Goal: Task Accomplishment & Management: Use online tool/utility

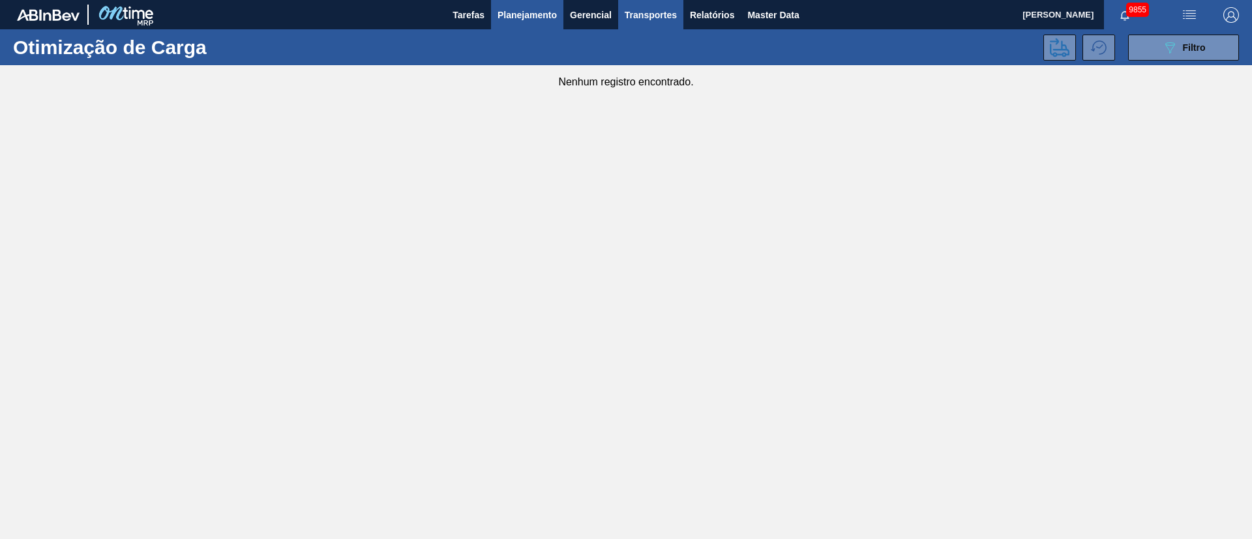
click at [524, 10] on span "Planejamento" at bounding box center [527, 15] width 59 height 16
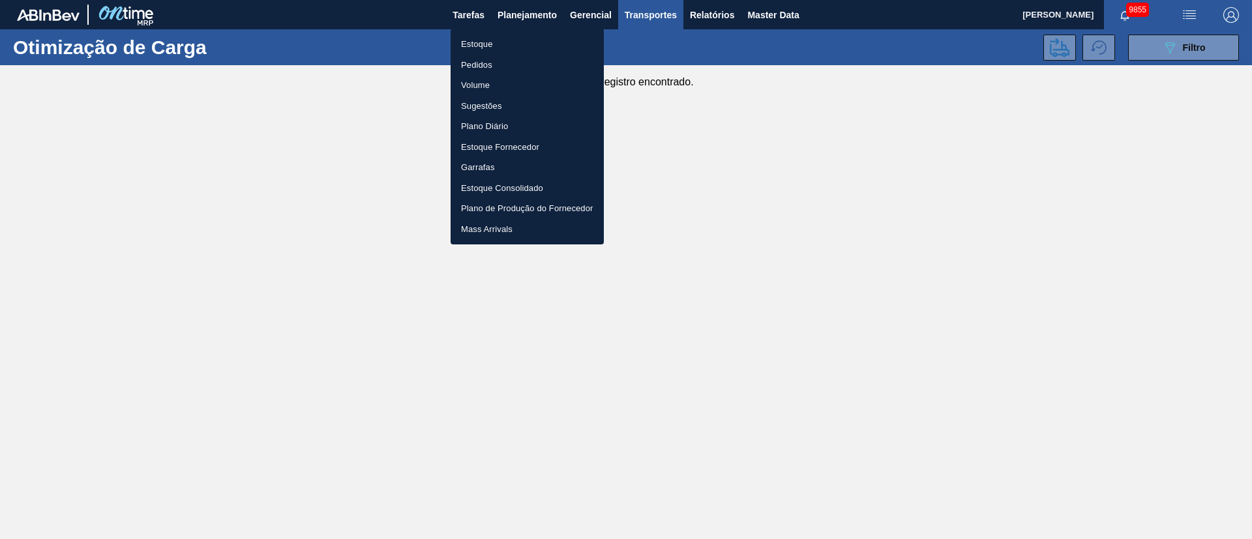
click at [490, 63] on li "Pedidos" at bounding box center [527, 65] width 153 height 21
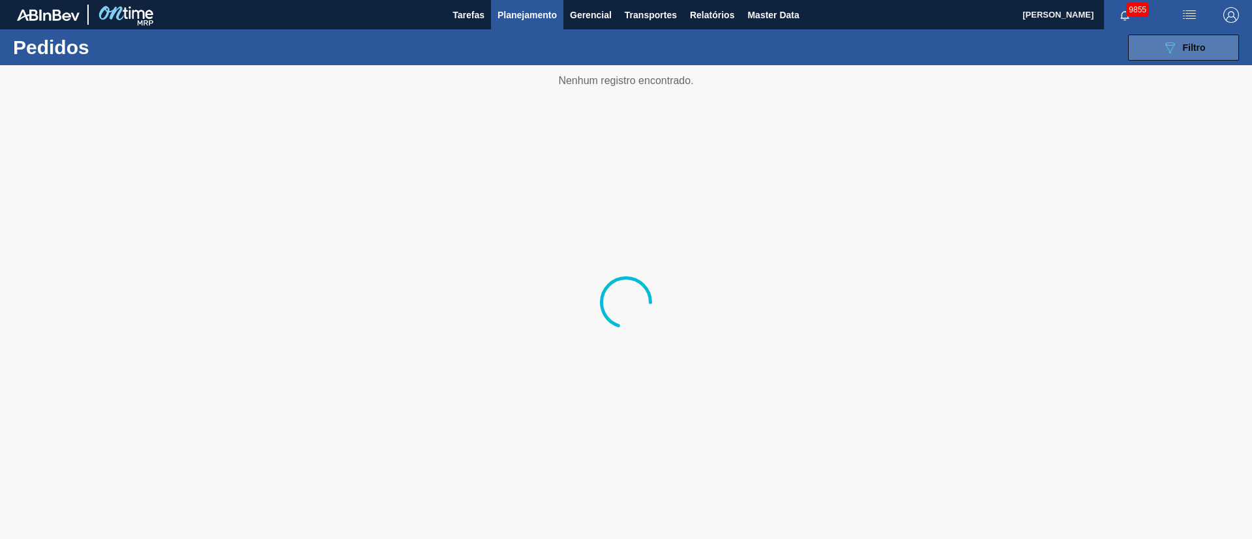
click at [1192, 48] on span "Filtro" at bounding box center [1194, 47] width 23 height 10
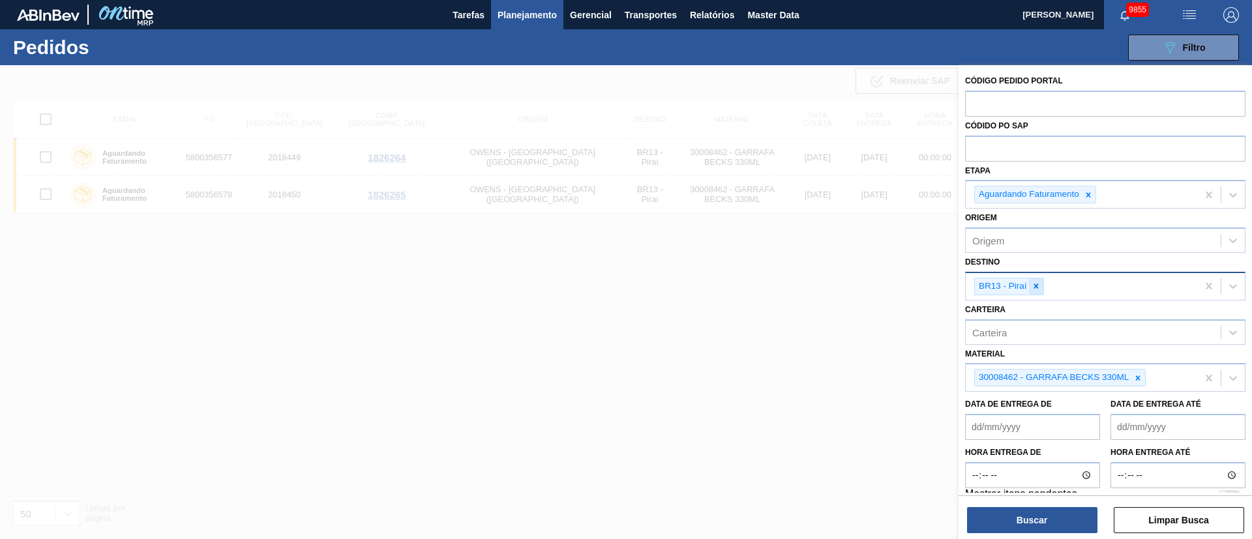
click at [1034, 286] on icon at bounding box center [1036, 286] width 9 height 9
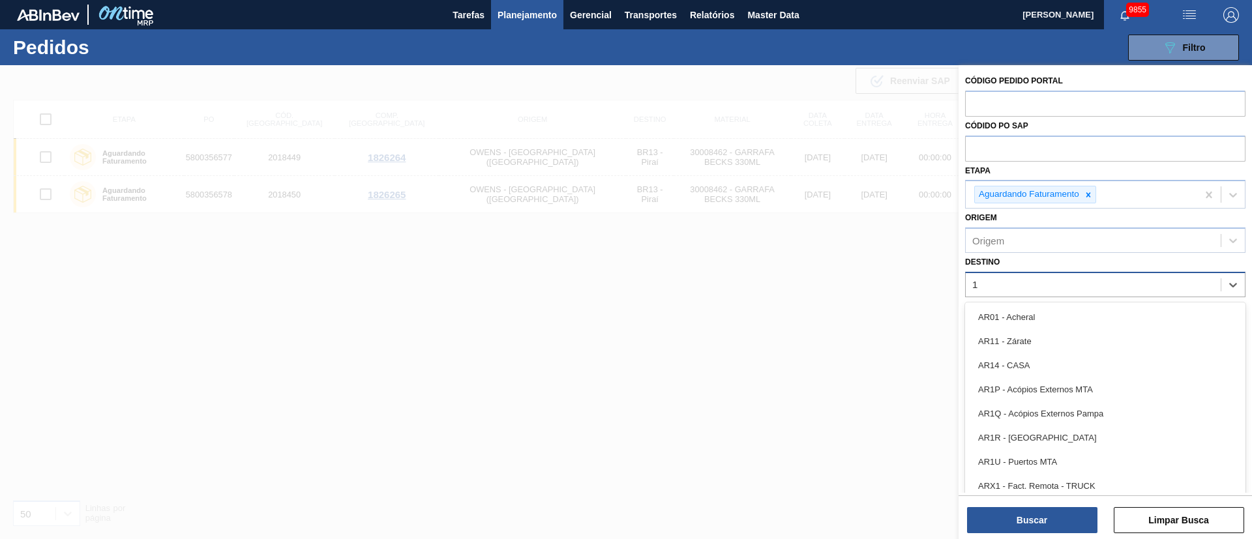
type input "19"
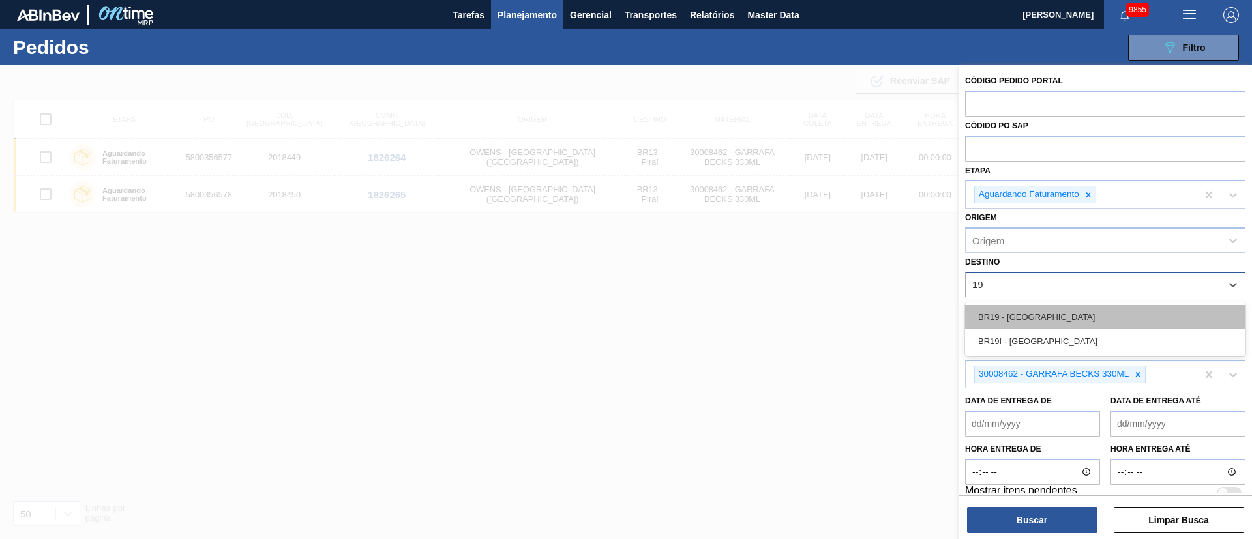
click at [1030, 309] on div "BR19 - [GEOGRAPHIC_DATA]" at bounding box center [1105, 317] width 280 height 24
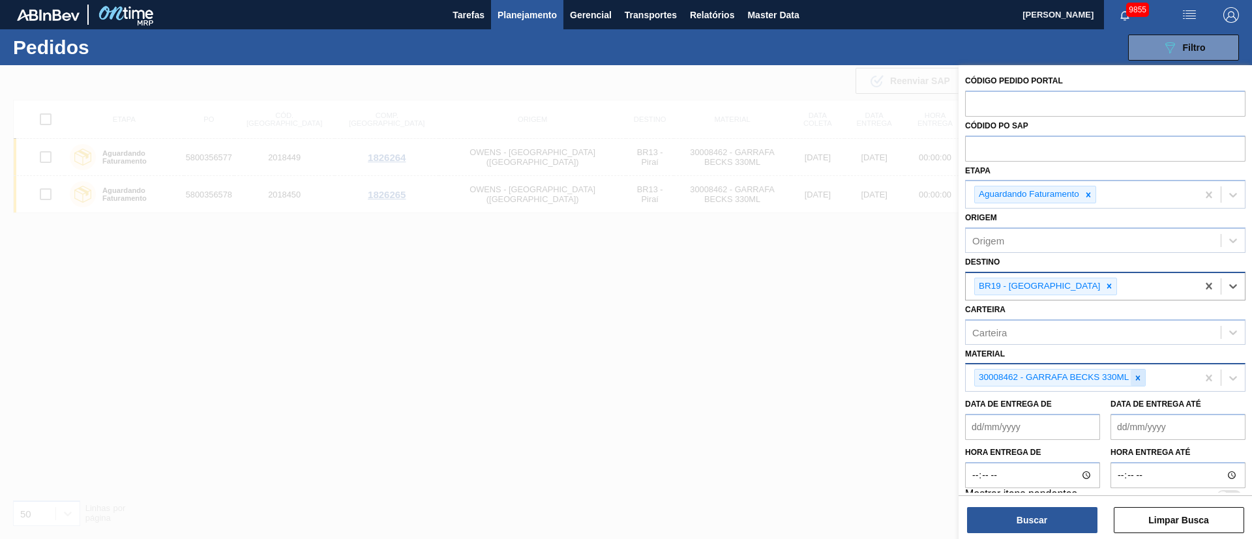
click at [1136, 382] on icon at bounding box center [1138, 378] width 9 height 9
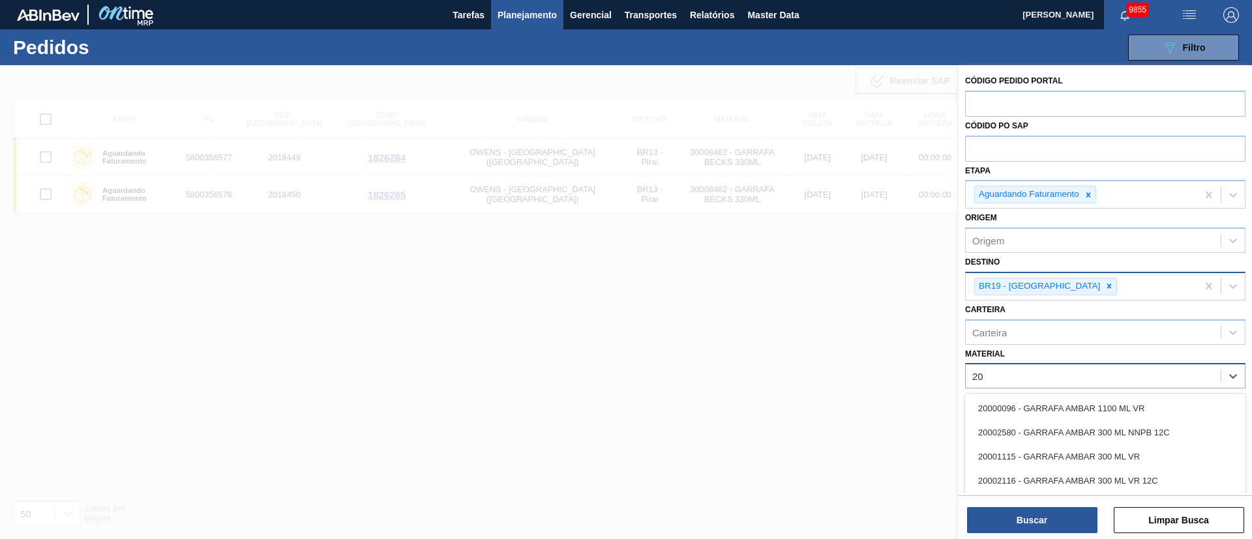
type input "2"
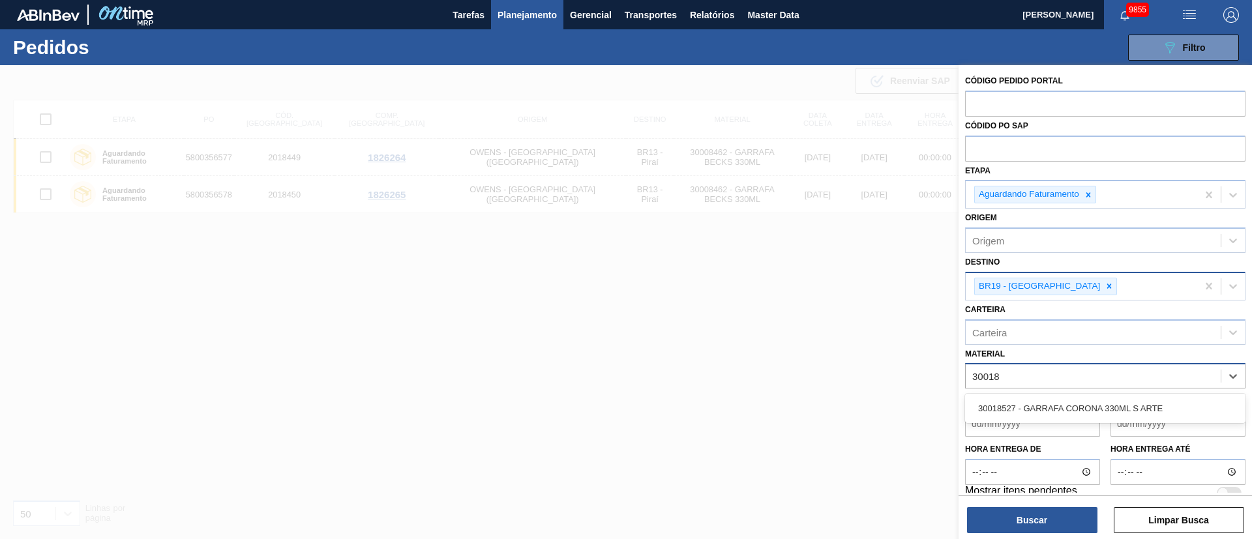
type input "300185"
click at [1104, 404] on div "30018527 - GARRAFA CORONA 330ML S ARTE" at bounding box center [1105, 409] width 280 height 24
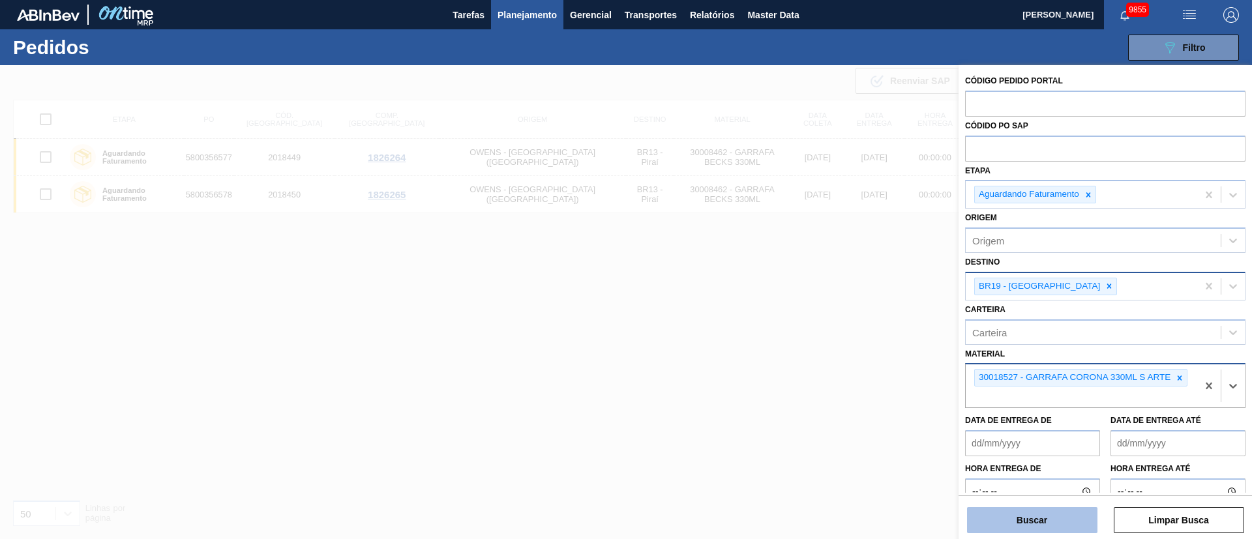
click at [1045, 519] on button "Buscar" at bounding box center [1032, 520] width 130 height 26
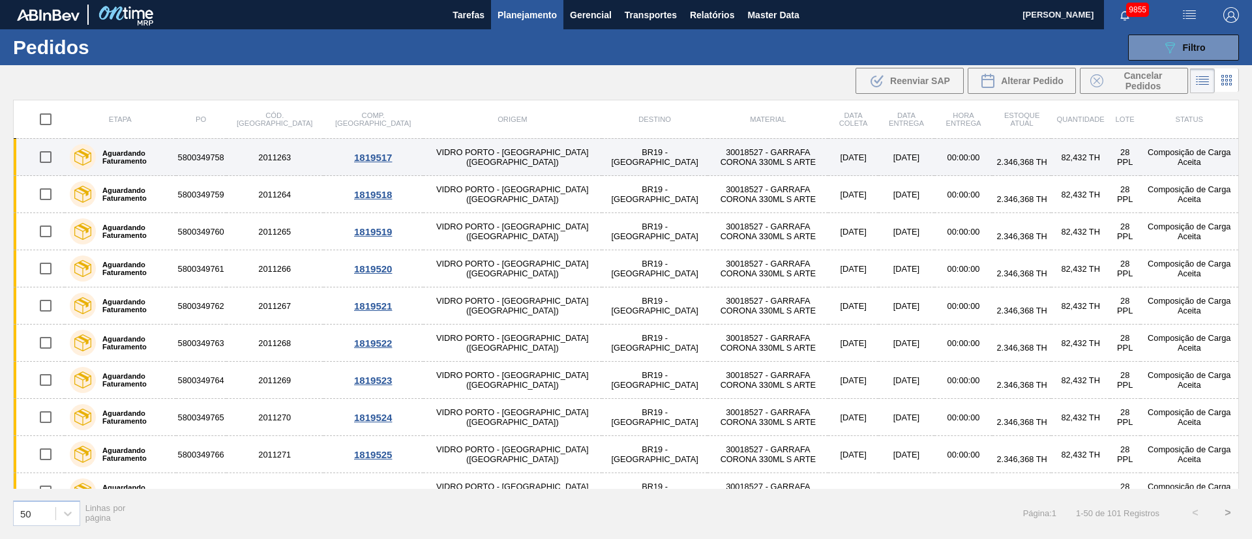
click at [42, 158] on input "checkbox" at bounding box center [45, 156] width 27 height 27
checkbox input "true"
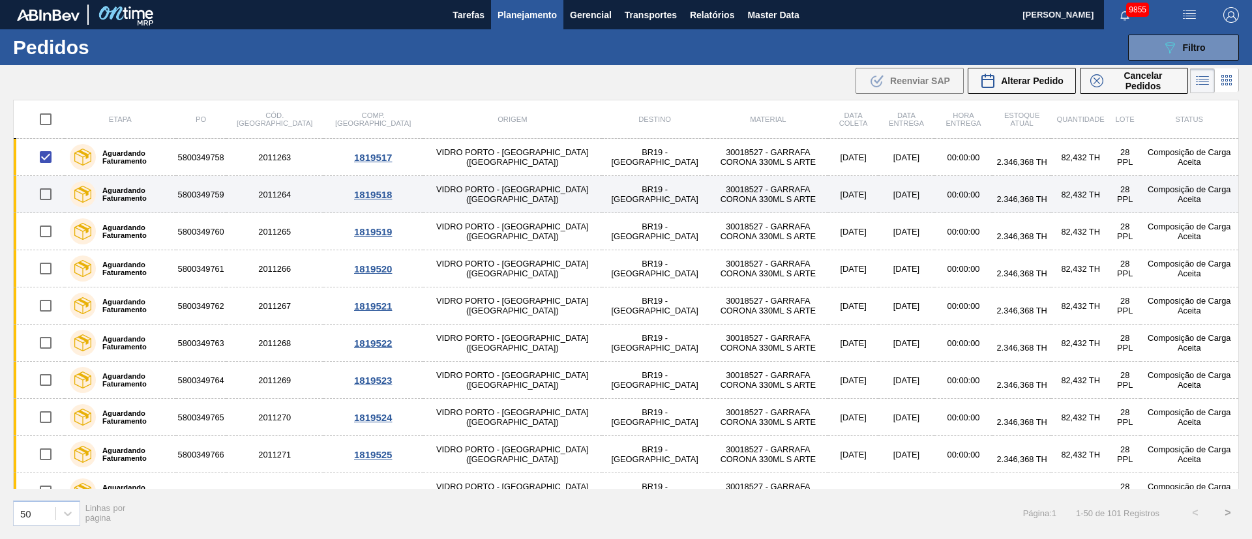
click at [47, 194] on input "checkbox" at bounding box center [45, 194] width 27 height 27
checkbox input "true"
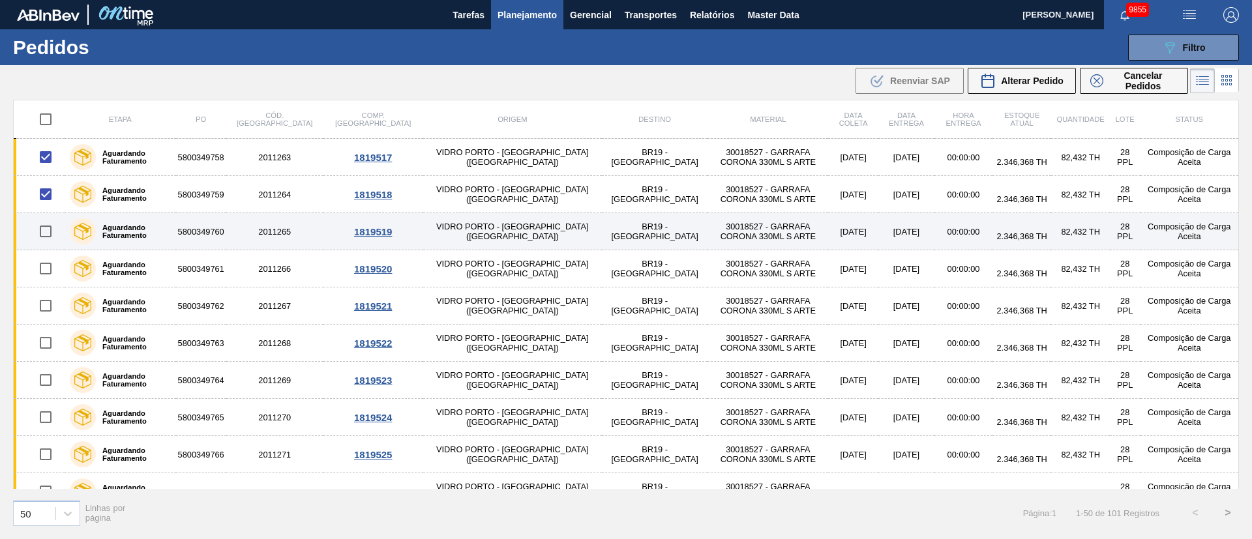
click at [47, 229] on input "checkbox" at bounding box center [45, 231] width 27 height 27
checkbox input "true"
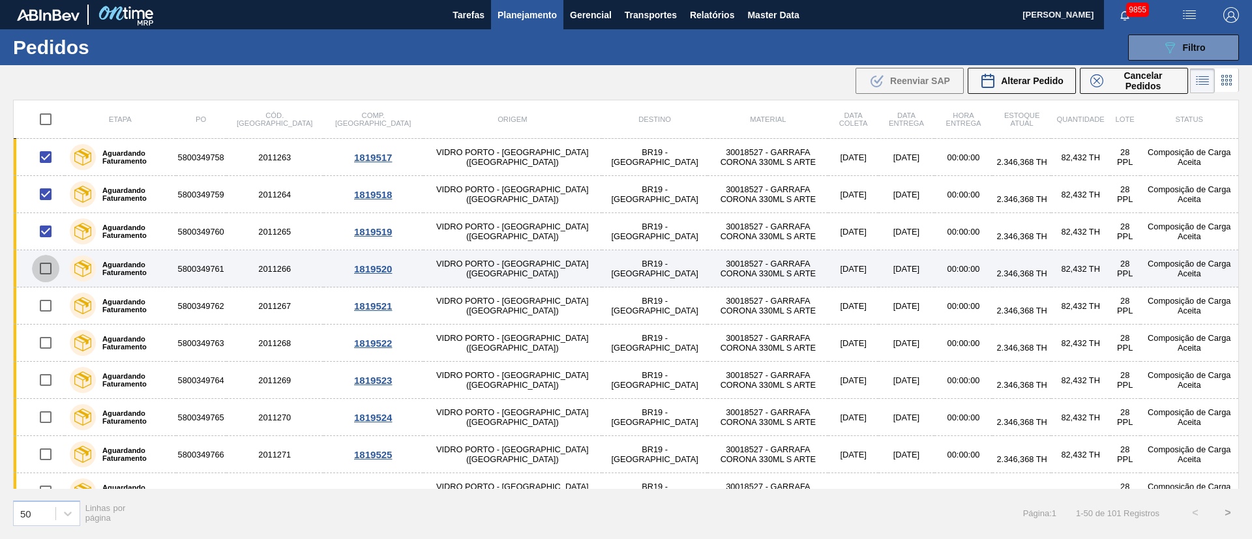
click at [43, 275] on input "checkbox" at bounding box center [45, 268] width 27 height 27
checkbox input "true"
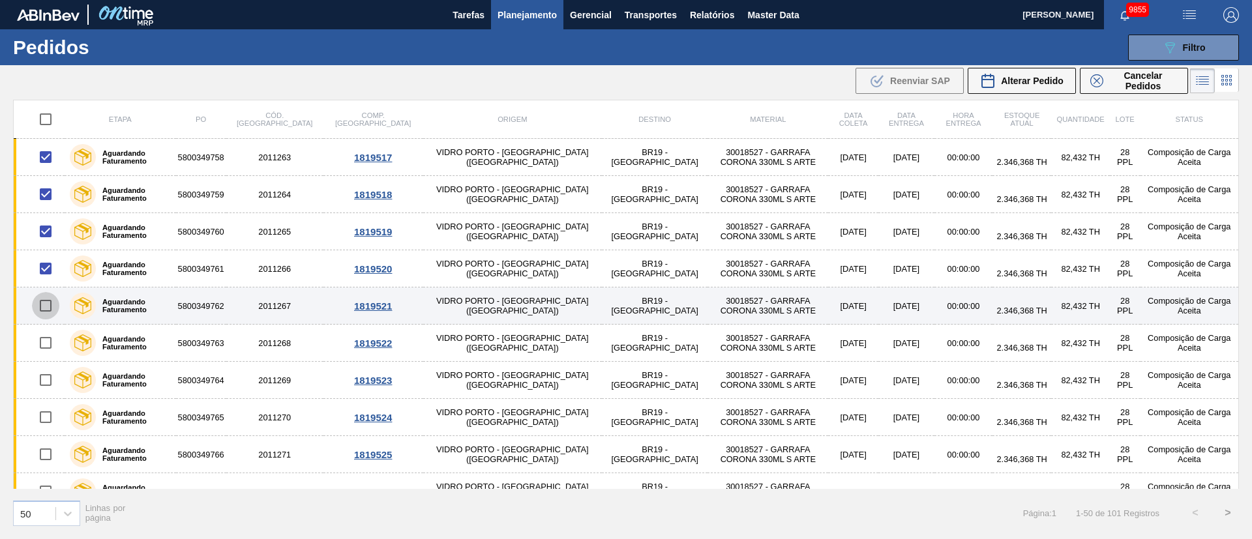
click at [49, 307] on input "checkbox" at bounding box center [45, 305] width 27 height 27
checkbox input "true"
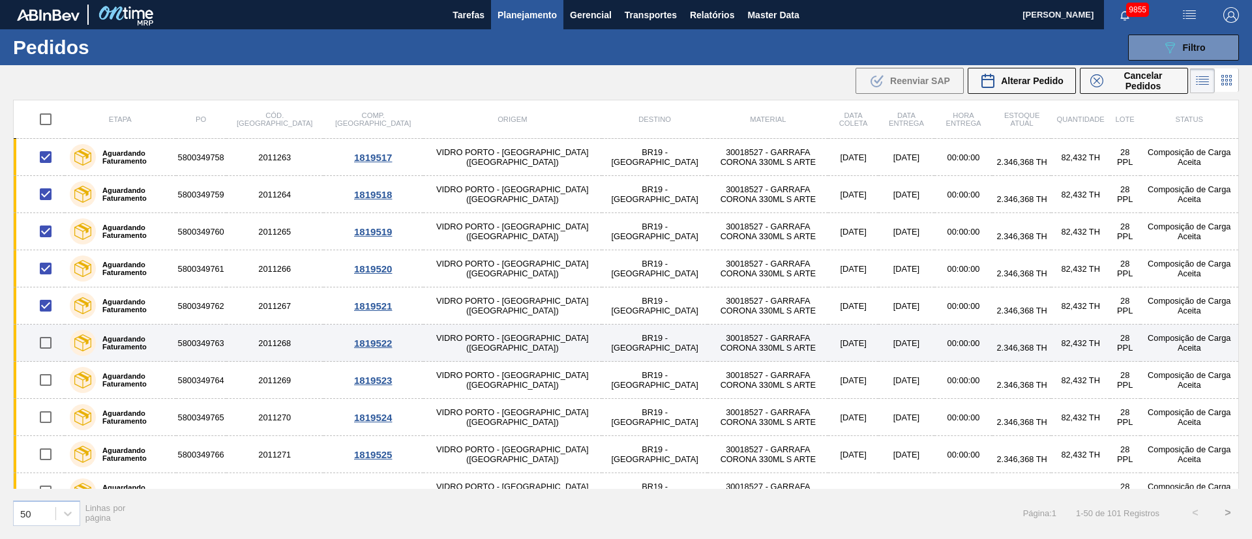
click at [52, 350] on input "checkbox" at bounding box center [45, 342] width 27 height 27
checkbox input "true"
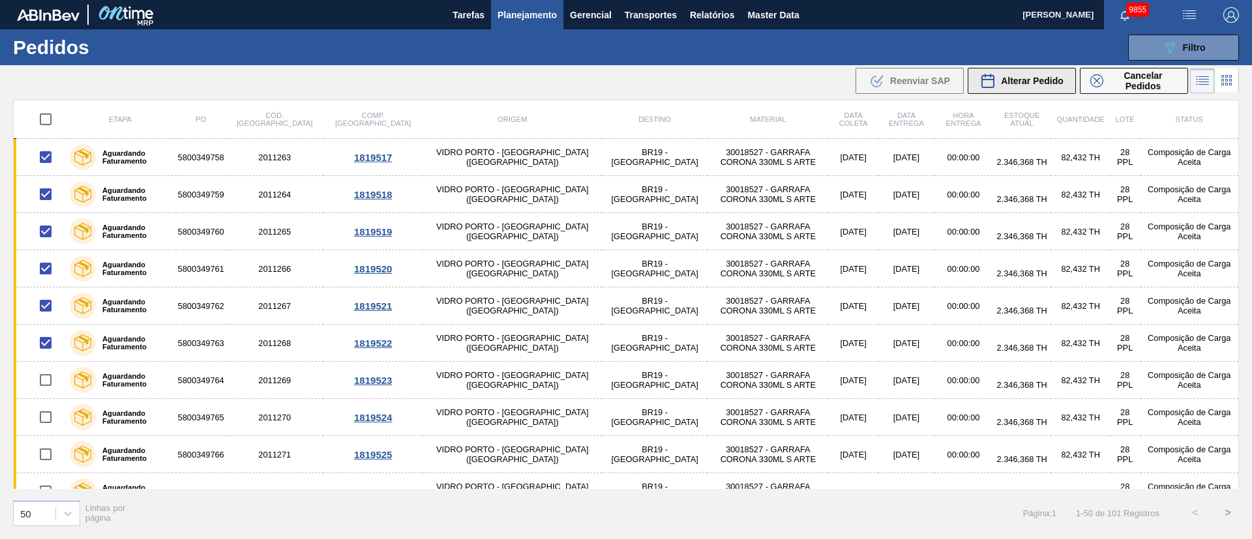
click at [1043, 85] on span "Alterar Pedido" at bounding box center [1032, 81] width 63 height 10
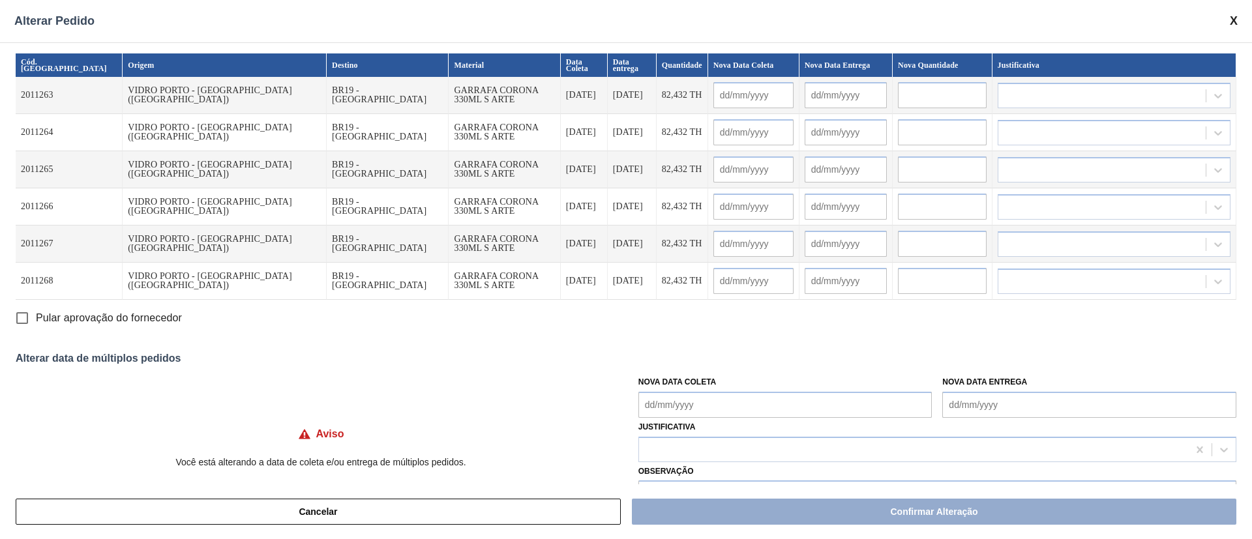
click at [684, 409] on Coleta "Nova Data Coleta" at bounding box center [786, 405] width 294 height 26
click at [731, 343] on div "28" at bounding box center [739, 346] width 18 height 18
type Coleta "[DATE]"
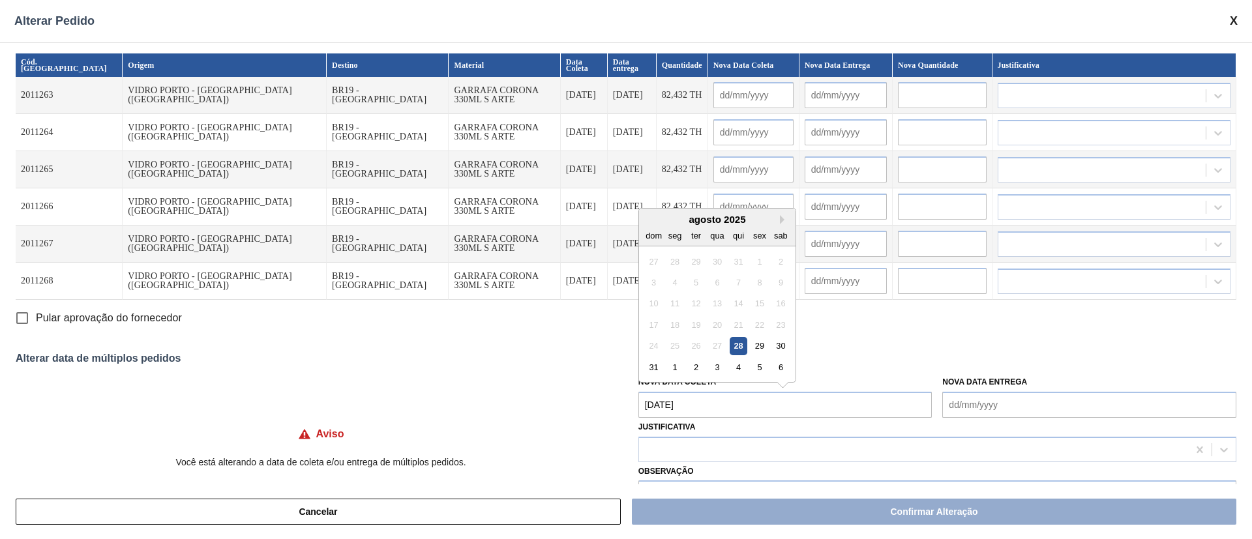
type input "[DATE]"
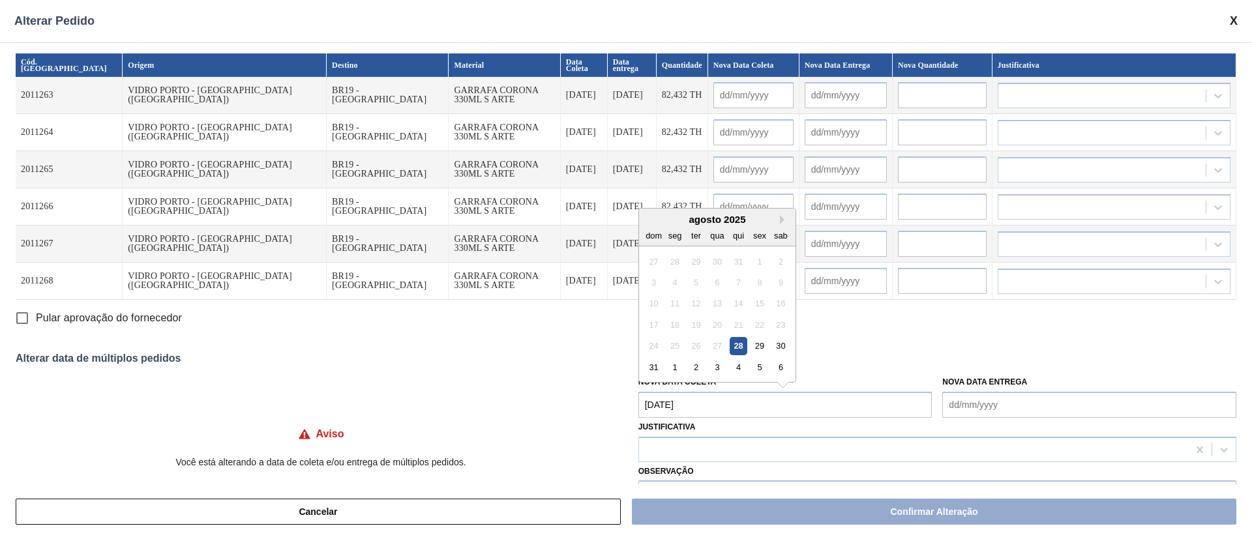
type input "[DATE]"
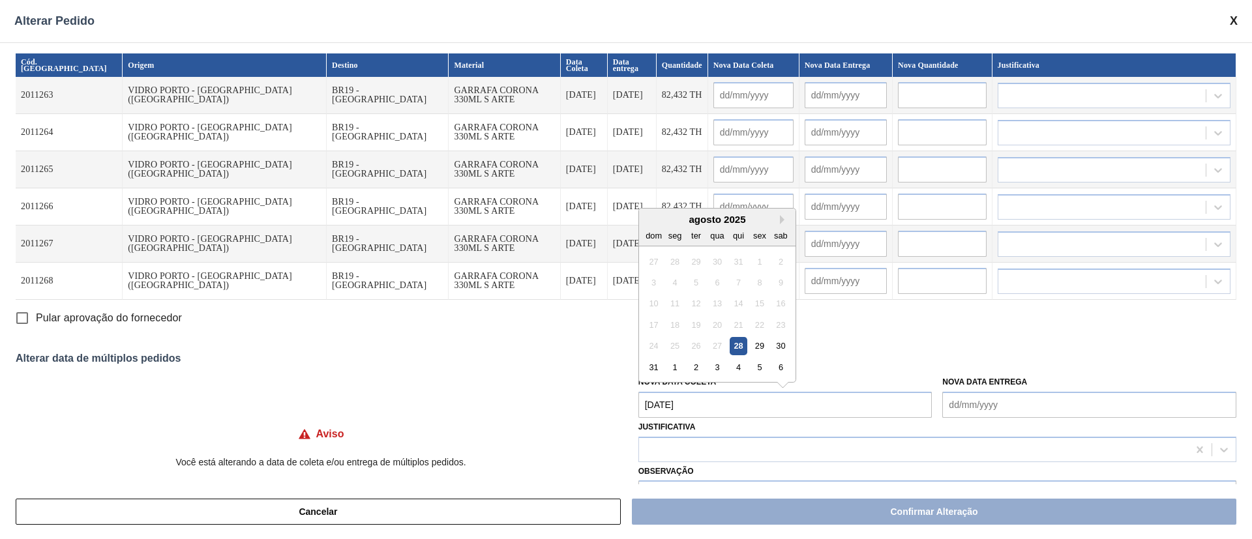
type input "[DATE]"
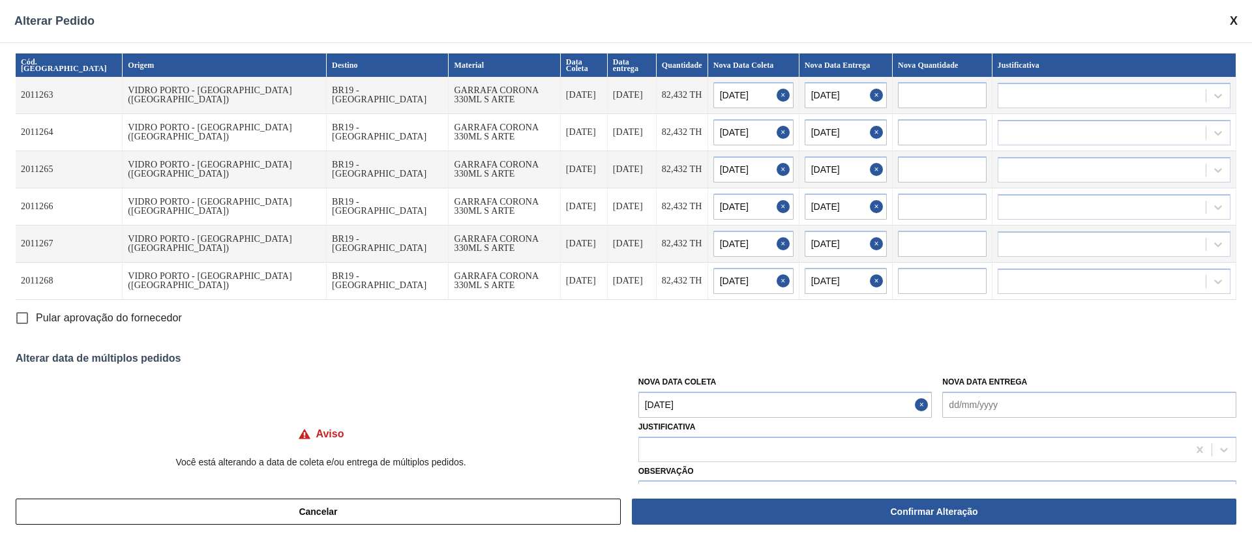
click at [710, 409] on Coleta "[DATE]" at bounding box center [786, 405] width 294 height 26
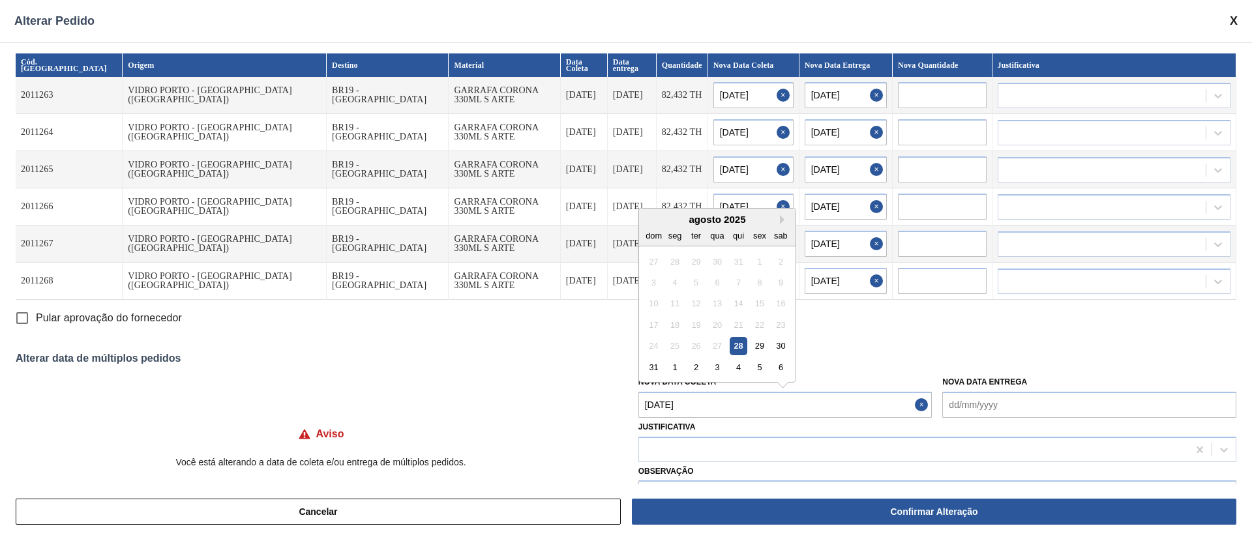
click at [229, 387] on div "Aviso Você está alterando a data de coleta e/ou entrega de múltiplos pedidos. N…" at bounding box center [626, 438] width 1221 height 137
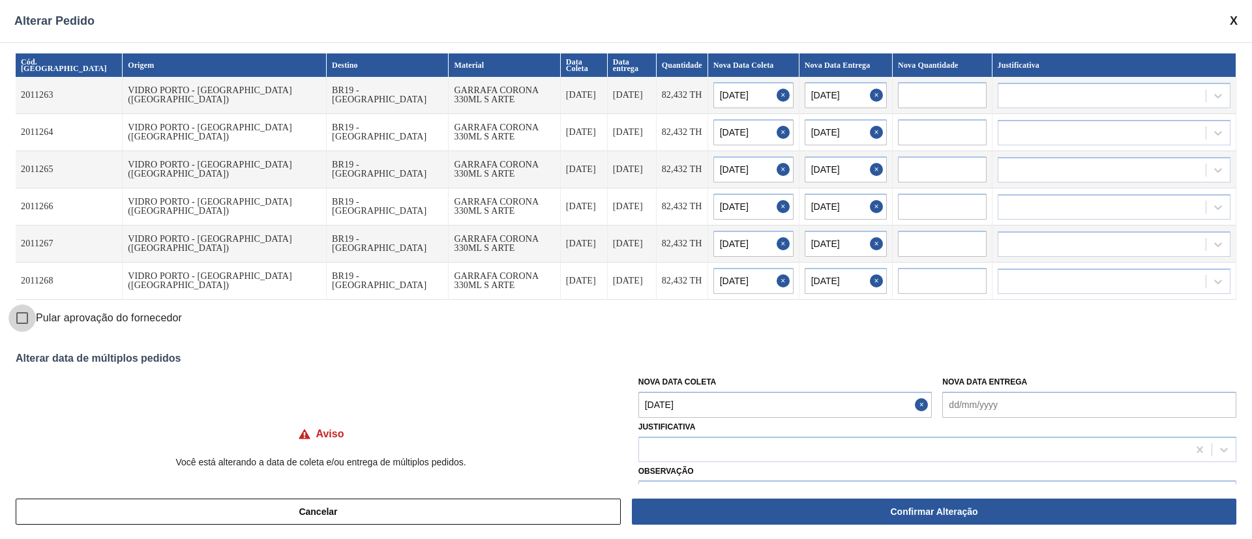
click at [27, 318] on input "Pular aprovação do fornecedor" at bounding box center [21, 318] width 27 height 27
checkbox input "true"
click at [717, 448] on div at bounding box center [913, 449] width 549 height 19
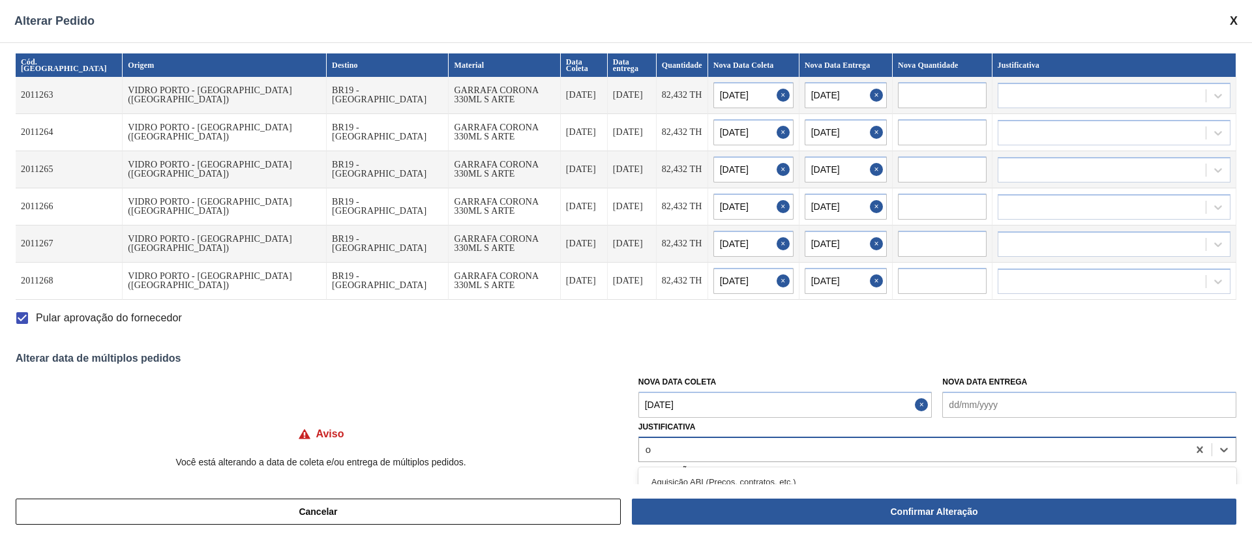
type input "ou"
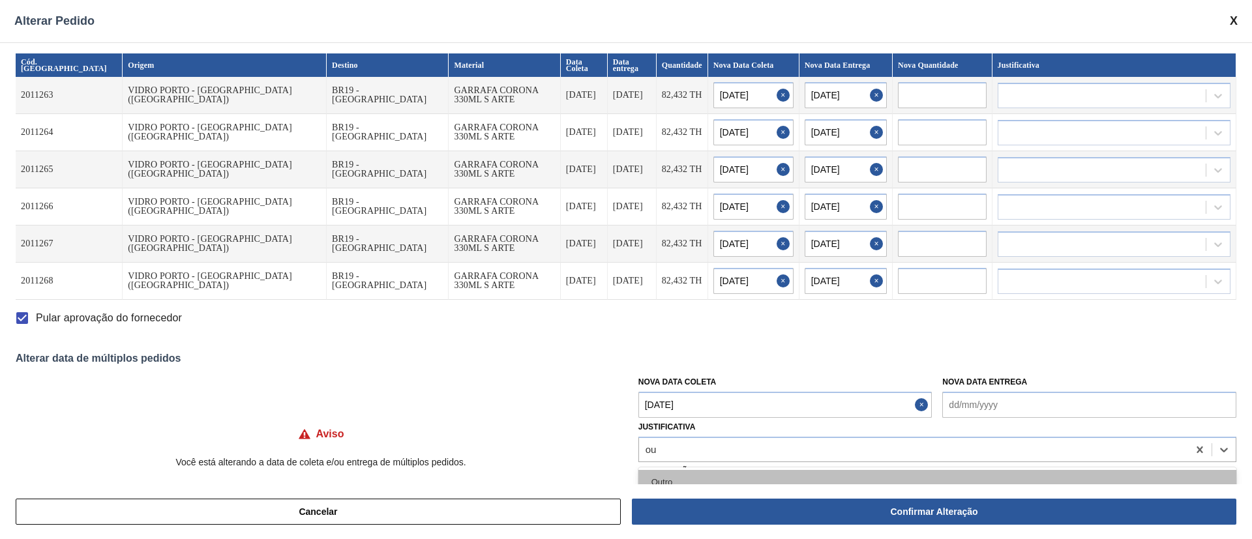
click at [684, 477] on div "Outro" at bounding box center [938, 482] width 598 height 24
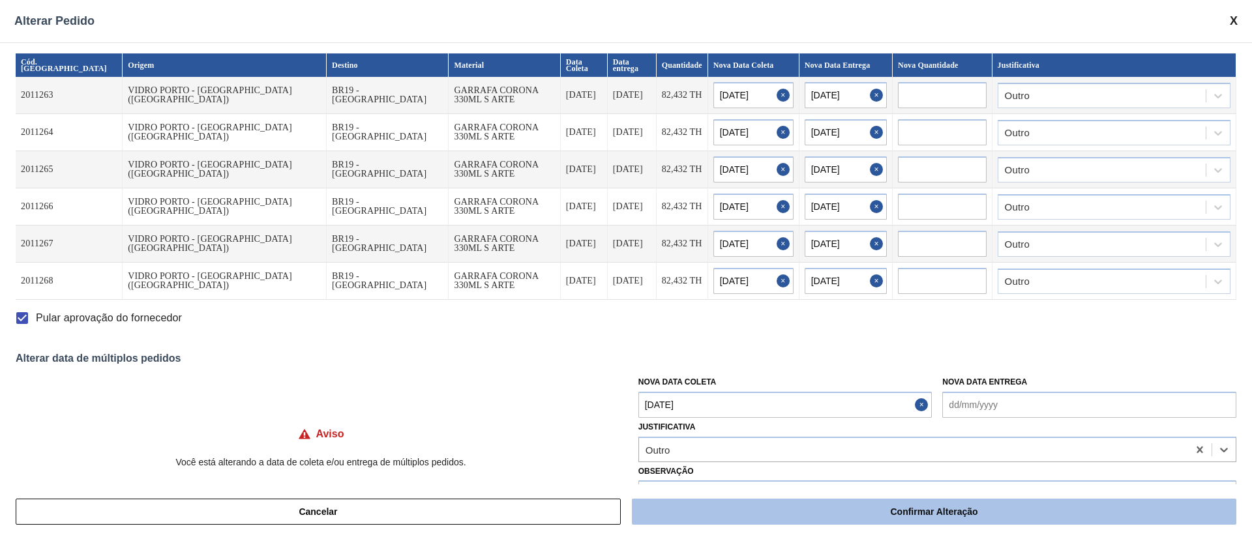
click at [858, 513] on button "Confirmar Alteração" at bounding box center [934, 512] width 605 height 26
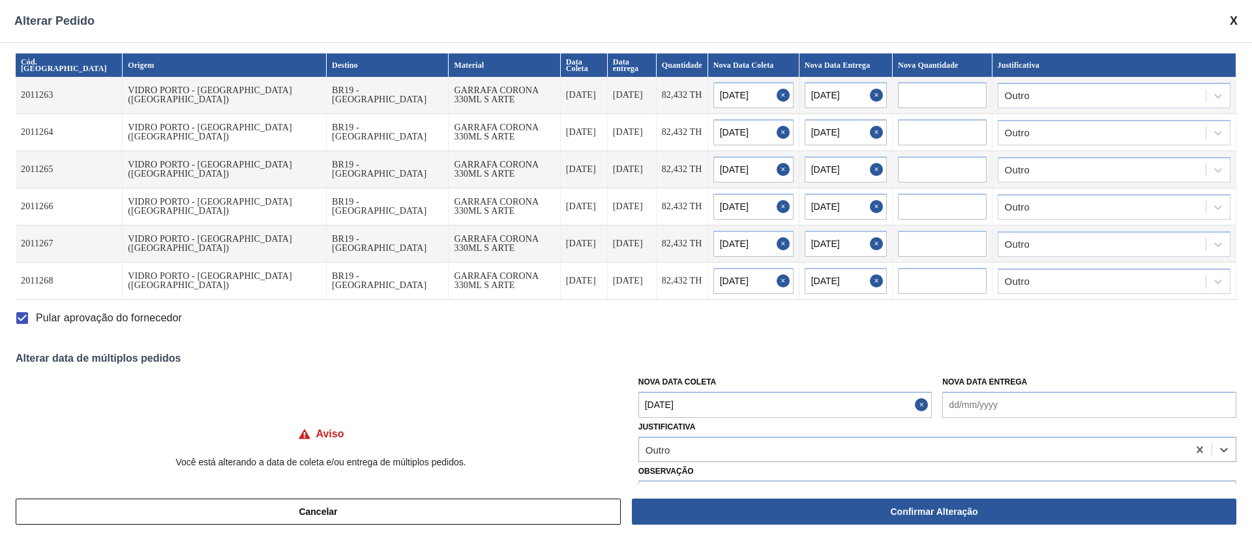
checkbox input "false"
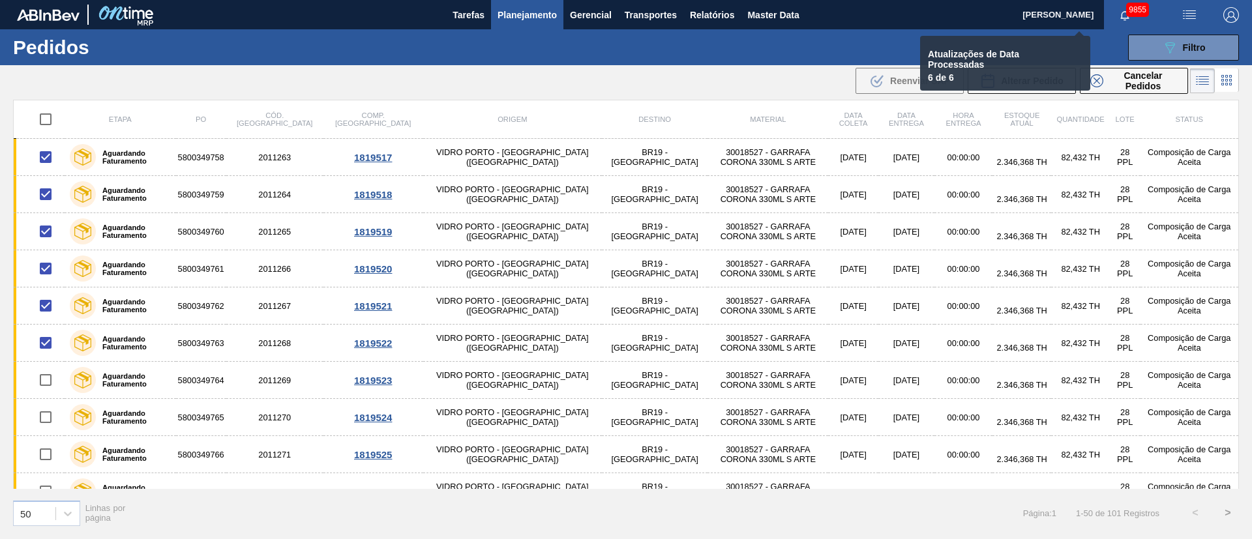
checkbox input "false"
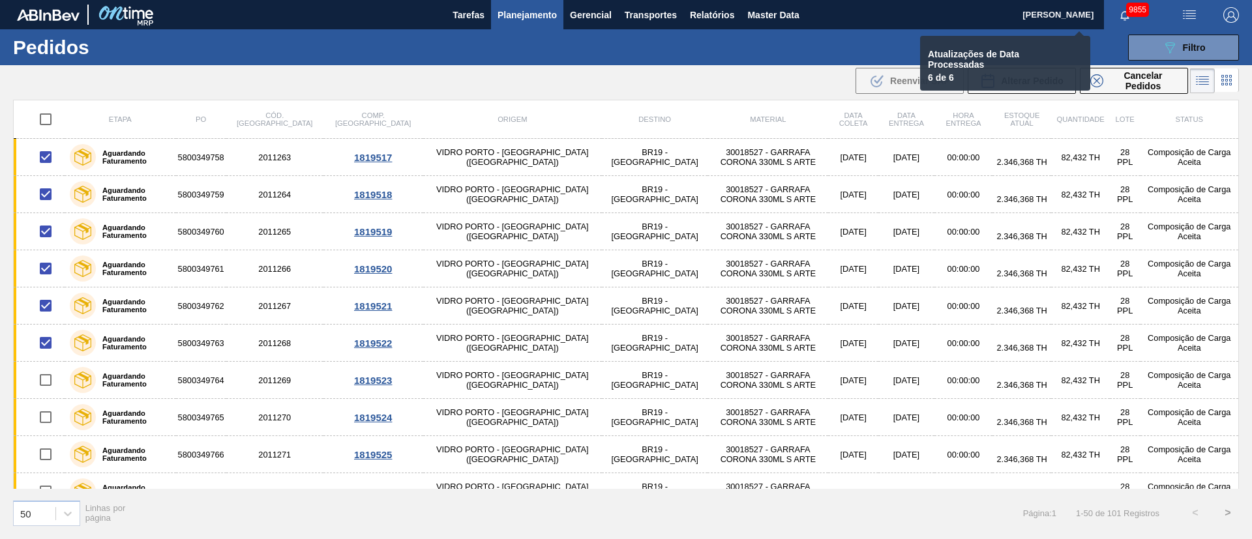
checkbox input "false"
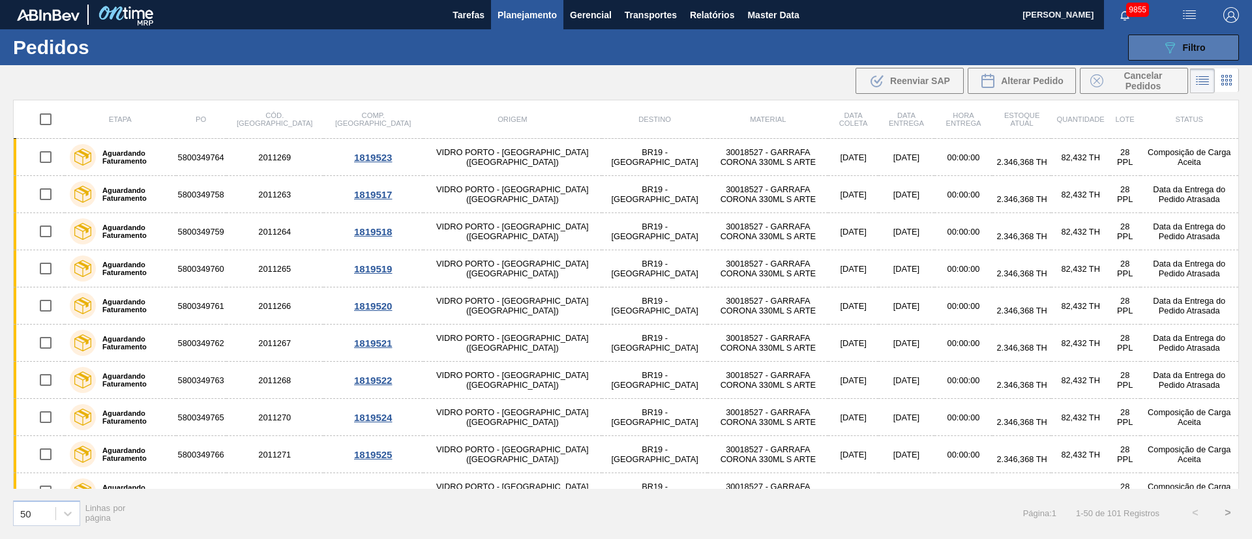
click at [1205, 50] on span "Filtro" at bounding box center [1194, 47] width 23 height 10
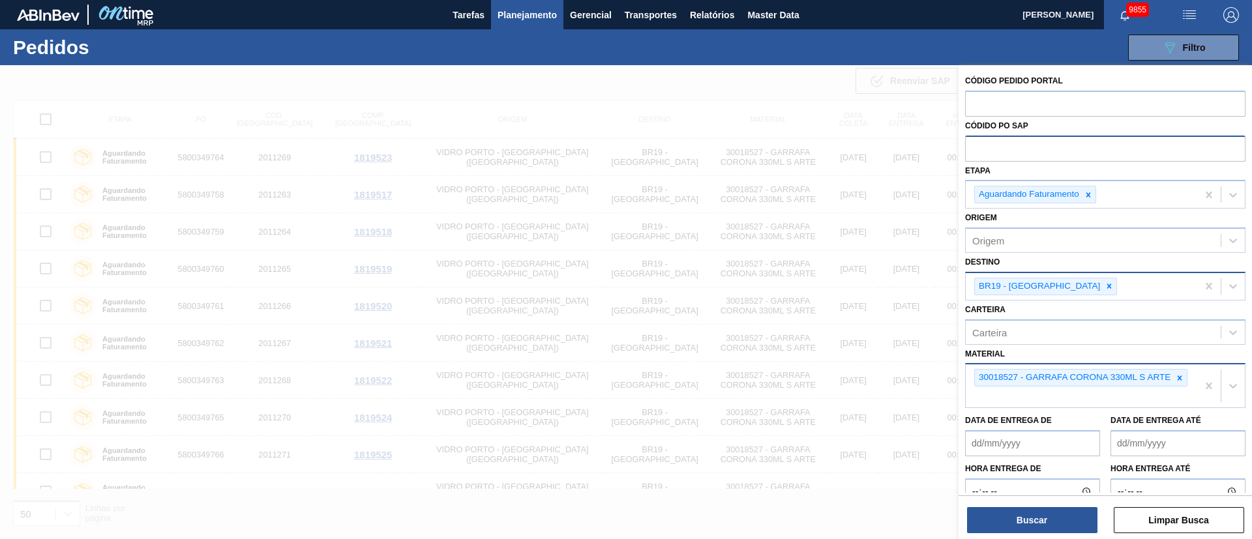
click at [1001, 153] on input "text" at bounding box center [1105, 148] width 280 height 25
paste input "text"
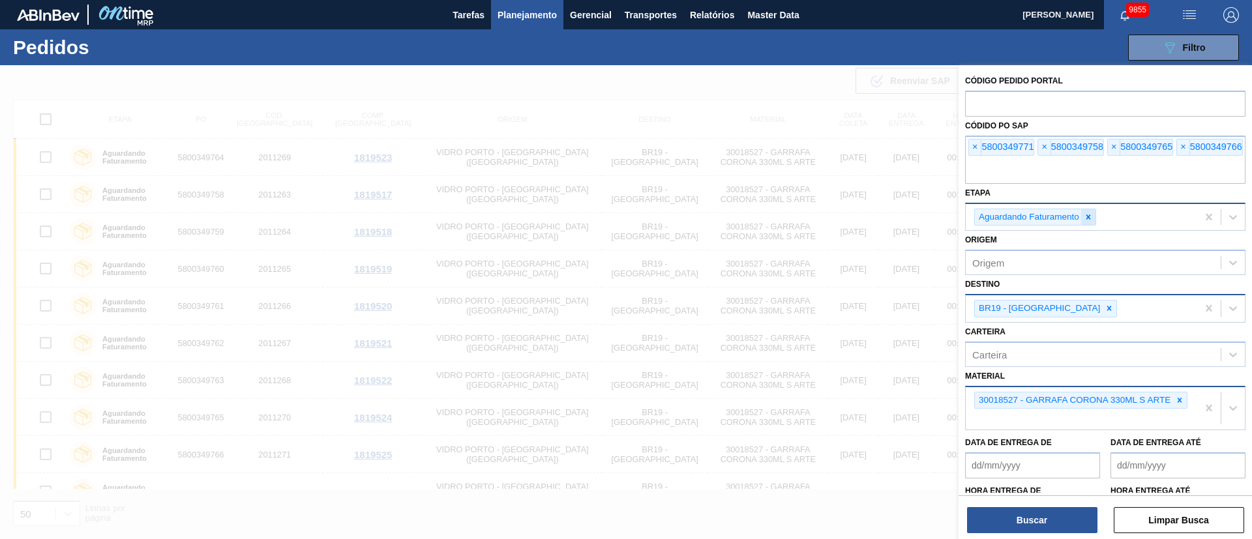
click at [1087, 218] on icon at bounding box center [1089, 217] width 5 height 5
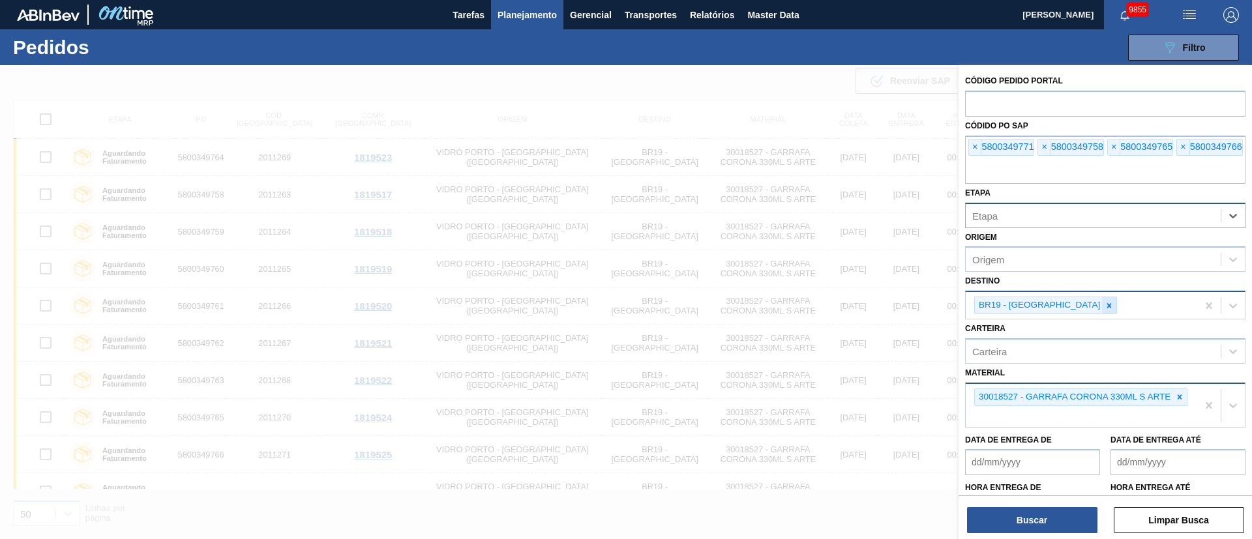
click at [1102, 310] on div at bounding box center [1109, 305] width 14 height 16
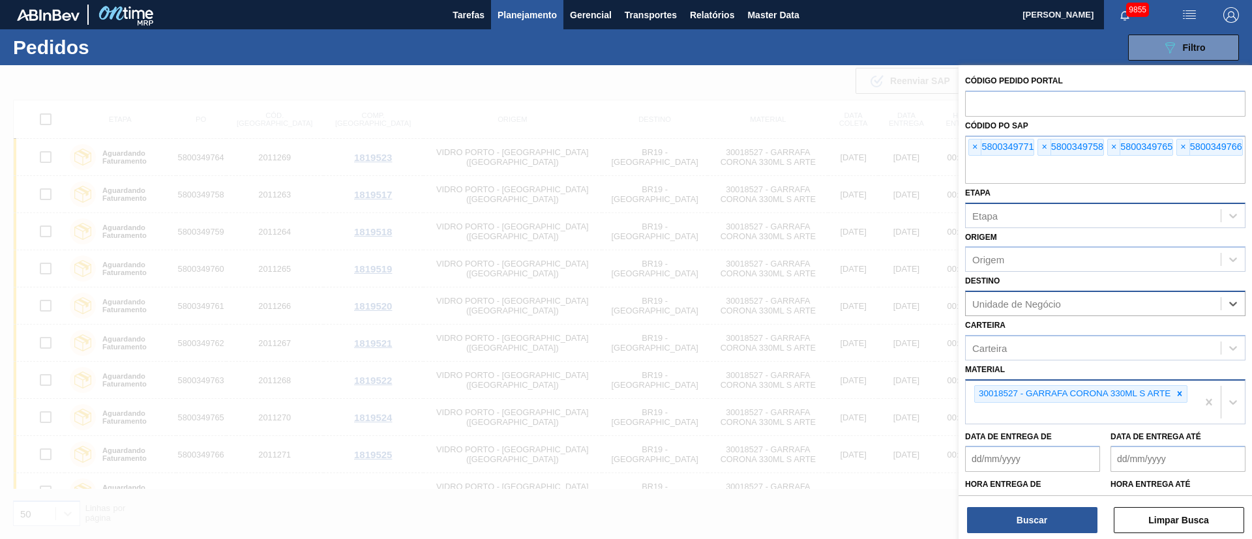
drag, startPoint x: 1185, startPoint y: 394, endPoint x: 1177, endPoint y: 398, distance: 8.8
click at [1183, 394] on div at bounding box center [1180, 394] width 14 height 16
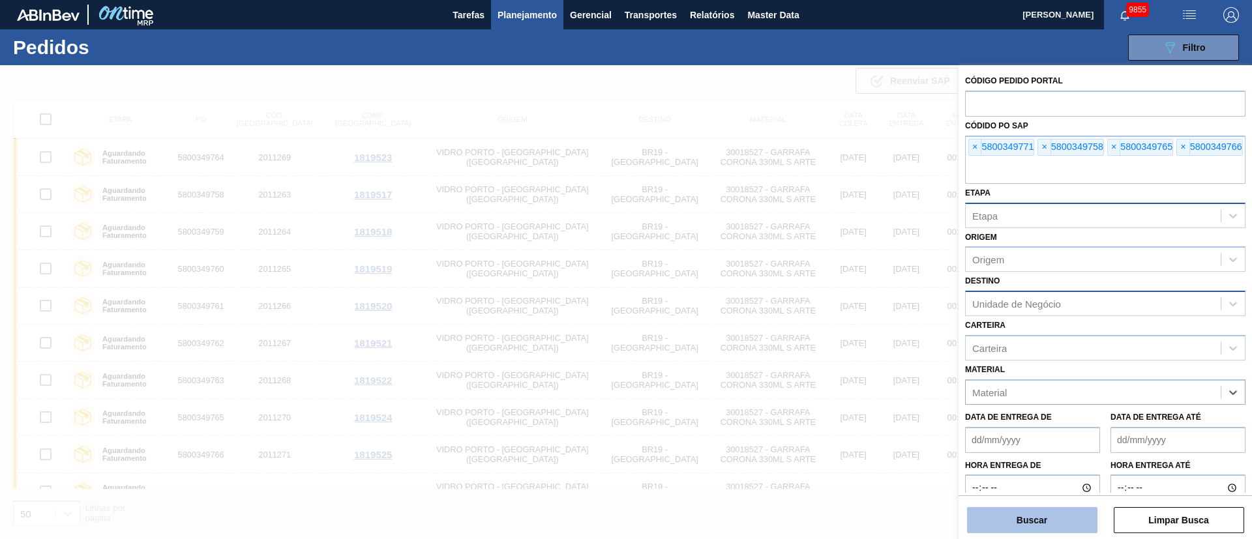
click at [1022, 530] on button "Buscar" at bounding box center [1032, 520] width 130 height 26
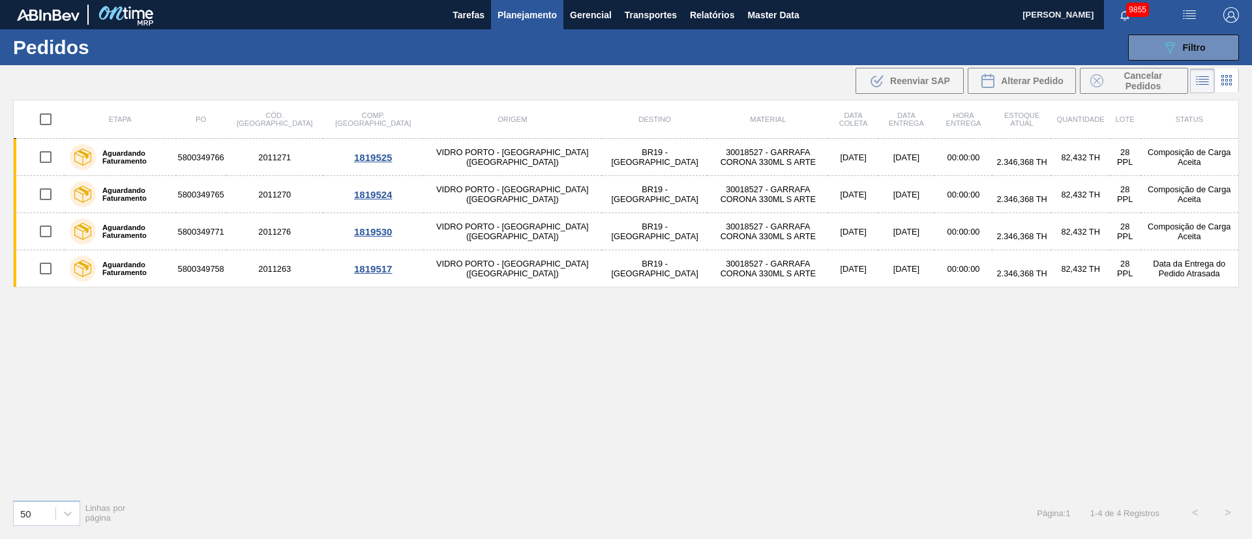
click at [46, 118] on input "checkbox" at bounding box center [45, 119] width 27 height 27
checkbox input "true"
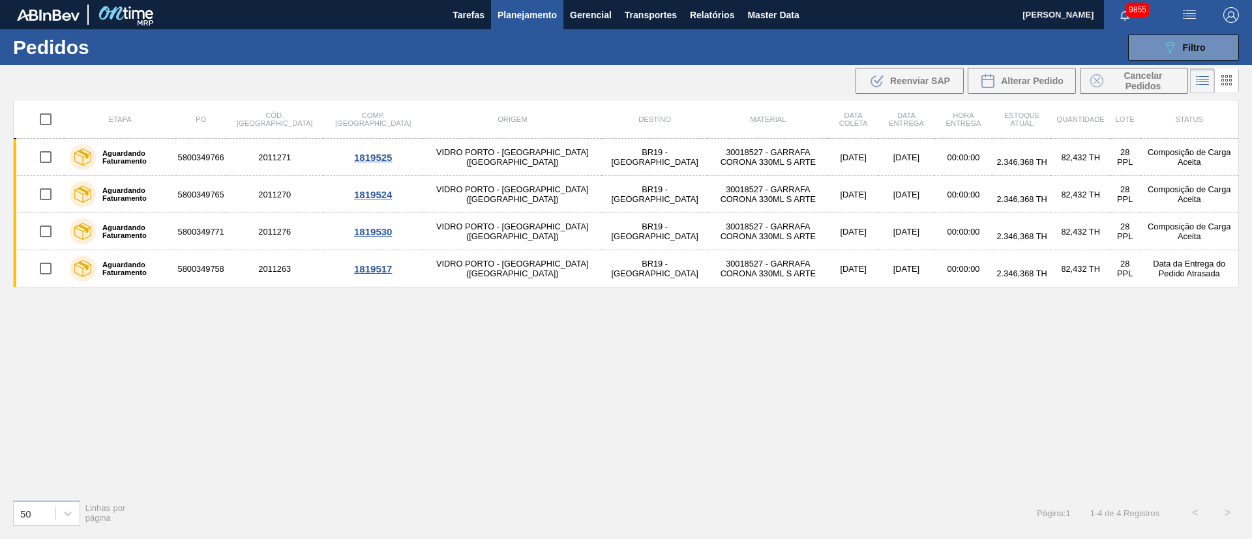
checkbox input "true"
click at [1032, 80] on span "Alterar Pedido" at bounding box center [1032, 81] width 63 height 10
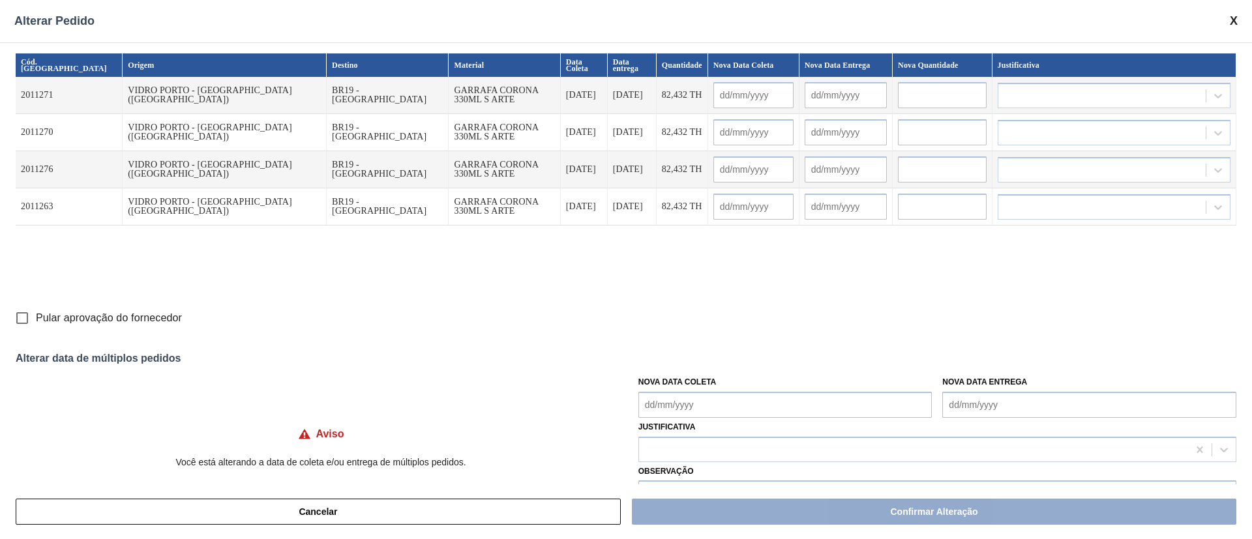
click at [18, 318] on input "Pular aprovação do fornecedor" at bounding box center [21, 318] width 27 height 27
checkbox input "true"
click at [710, 414] on Coleta "Nova Data Coleta" at bounding box center [786, 405] width 294 height 26
click at [676, 366] on div "1" at bounding box center [675, 368] width 18 height 18
type Coleta "[DATE]"
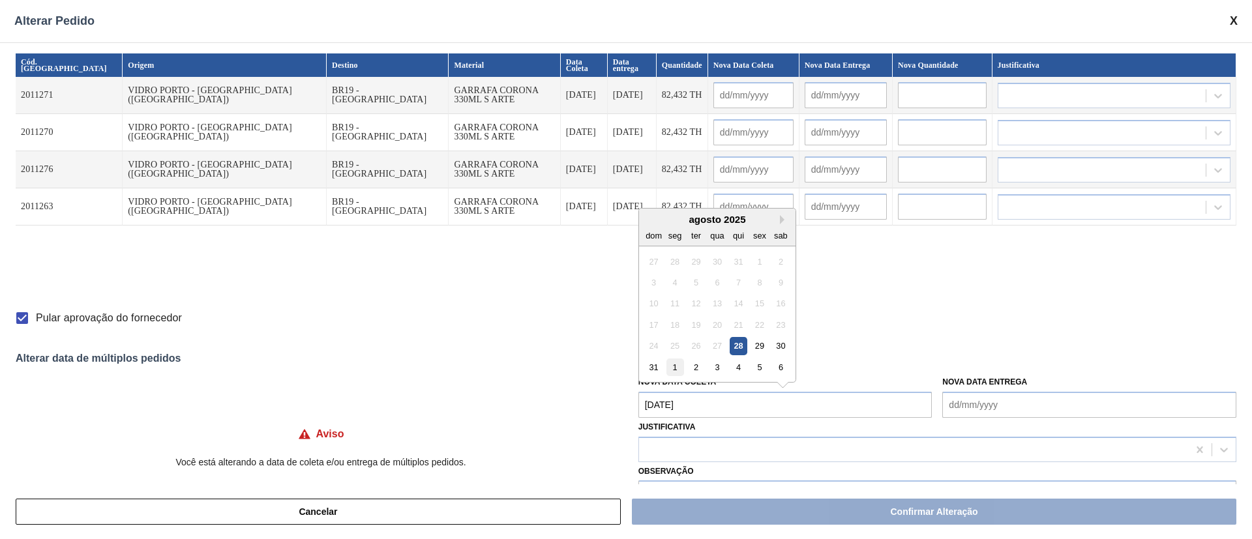
type input "[DATE]"
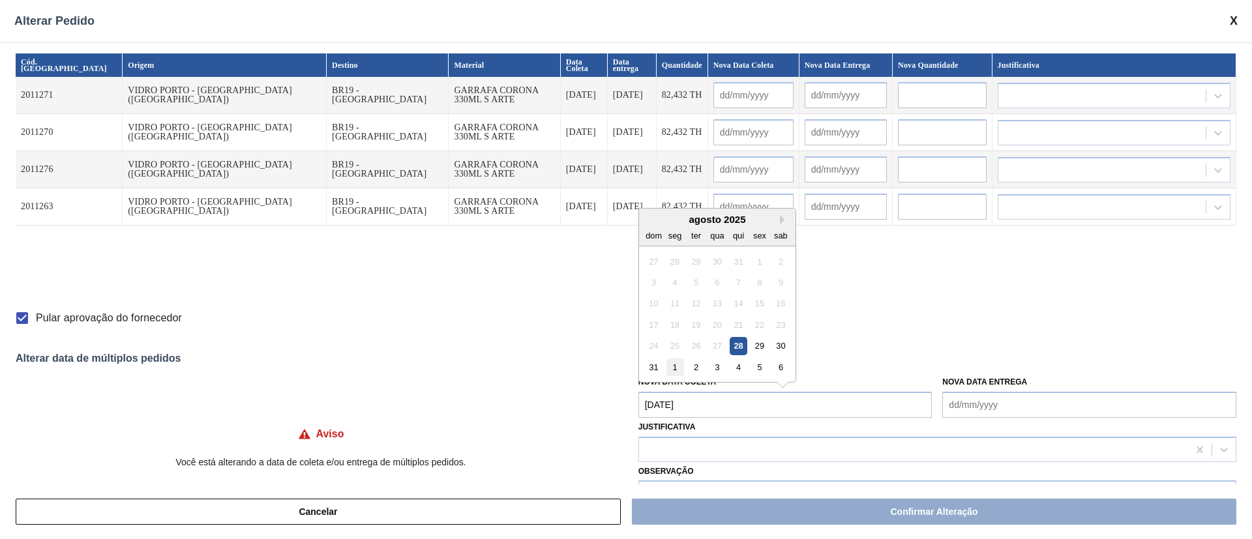
type input "[DATE]"
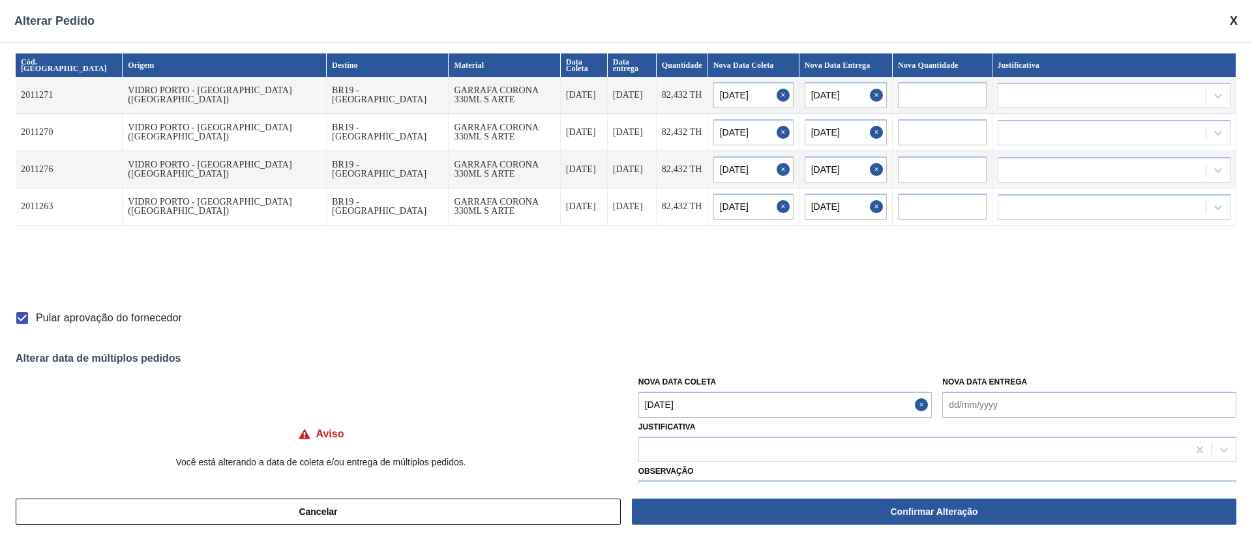
click at [686, 402] on Coleta "[DATE]" at bounding box center [786, 405] width 294 height 26
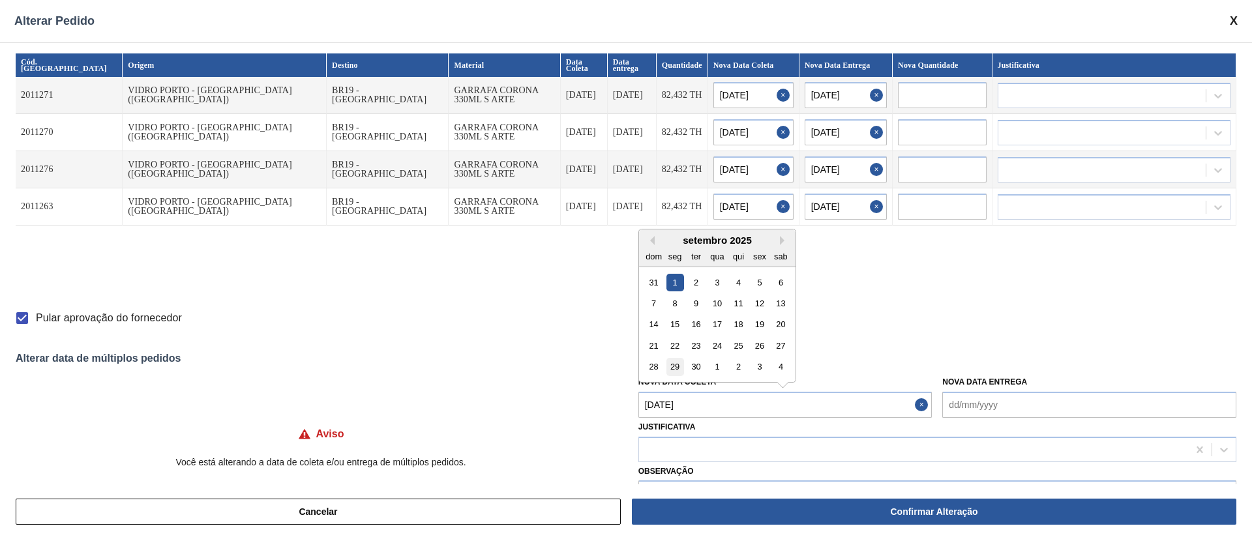
click at [670, 369] on div "29" at bounding box center [675, 367] width 18 height 18
type Coleta "[DATE]"
type input "[DATE]"
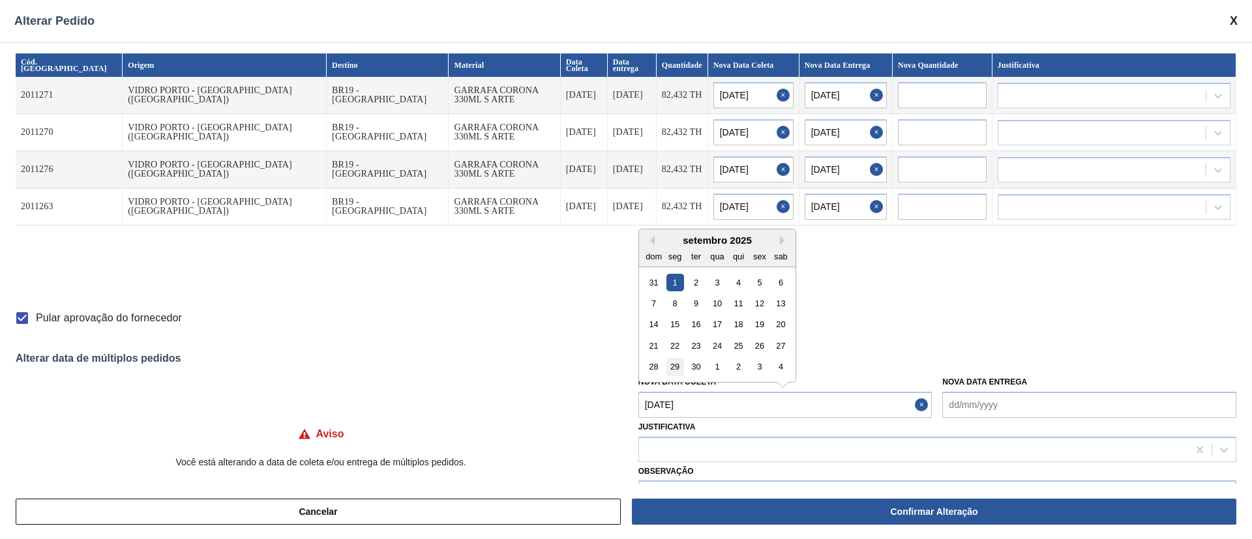
type input "[DATE]"
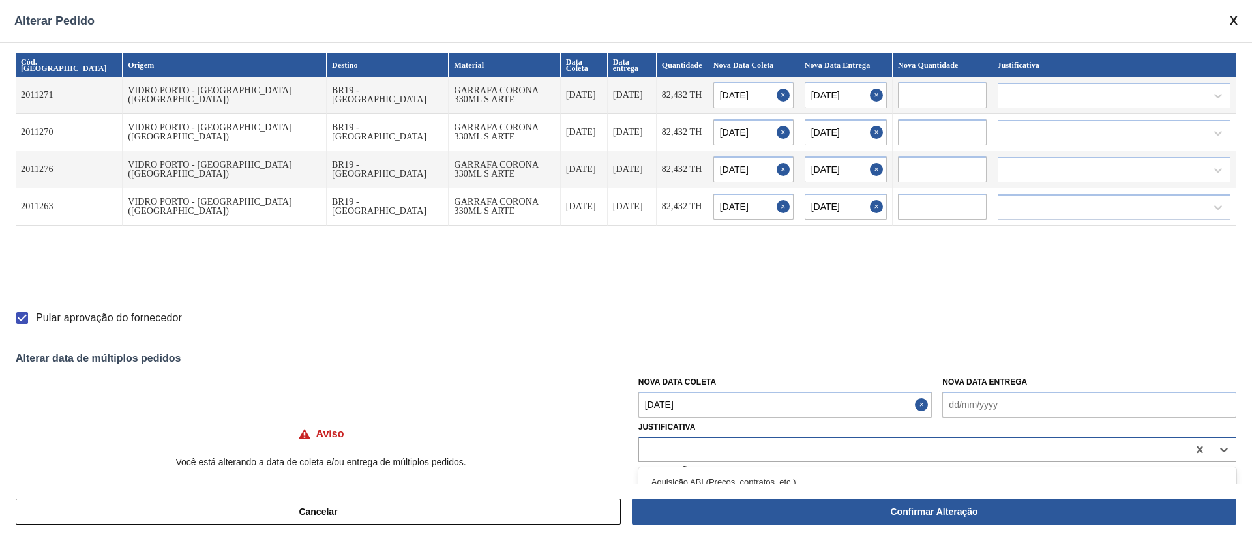
click at [654, 459] on div at bounding box center [938, 449] width 598 height 25
type input "ou"
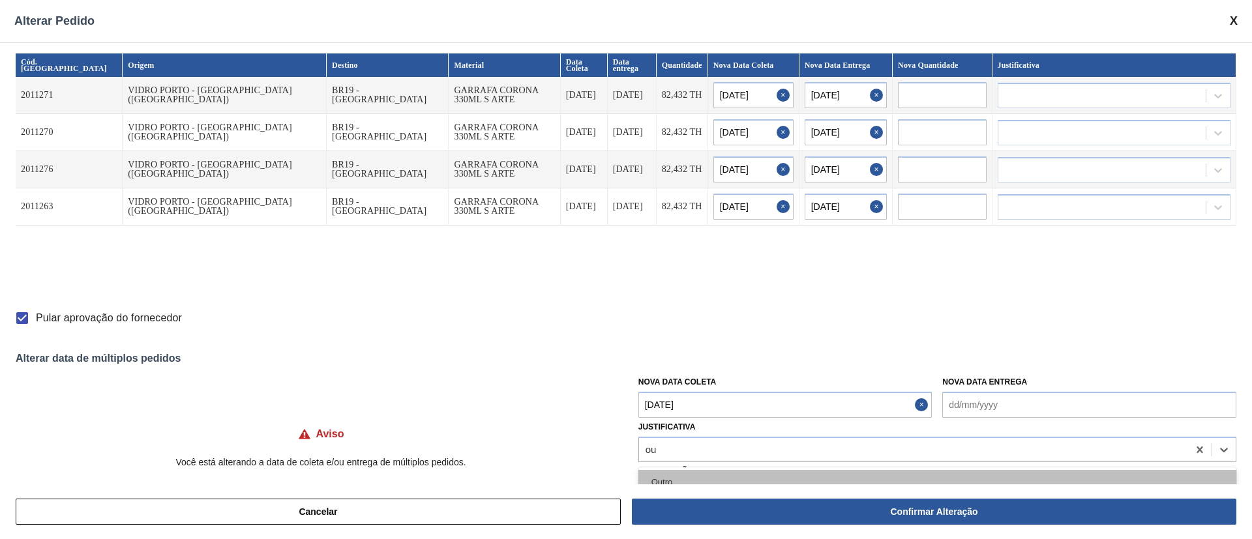
click at [655, 476] on div "Outro" at bounding box center [938, 482] width 598 height 24
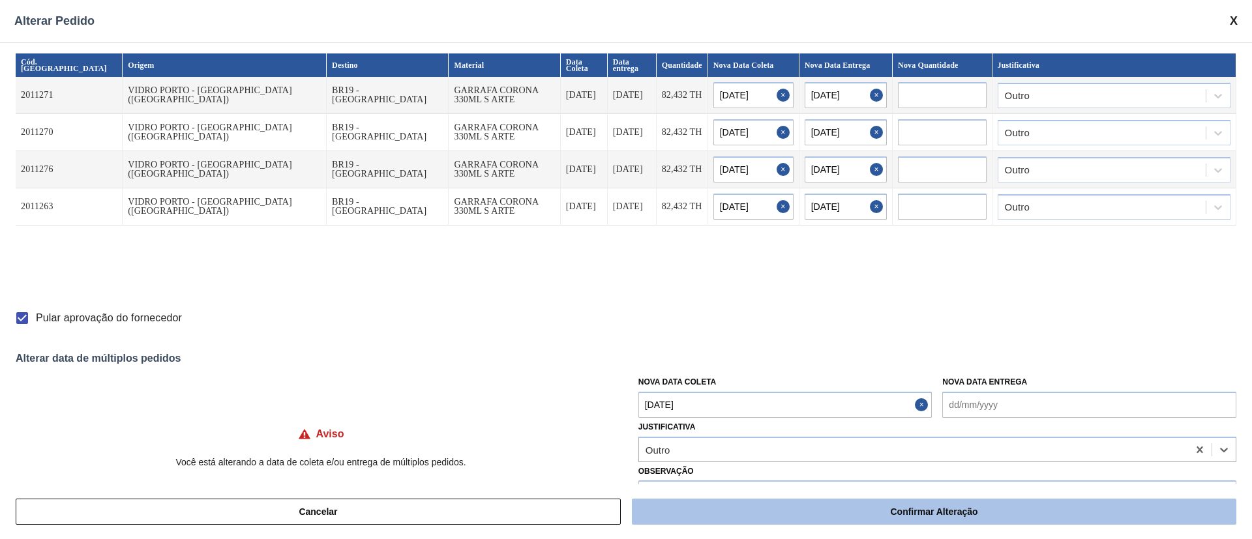
click at [710, 516] on button "Confirmar Alteração" at bounding box center [934, 512] width 605 height 26
checkbox input "false"
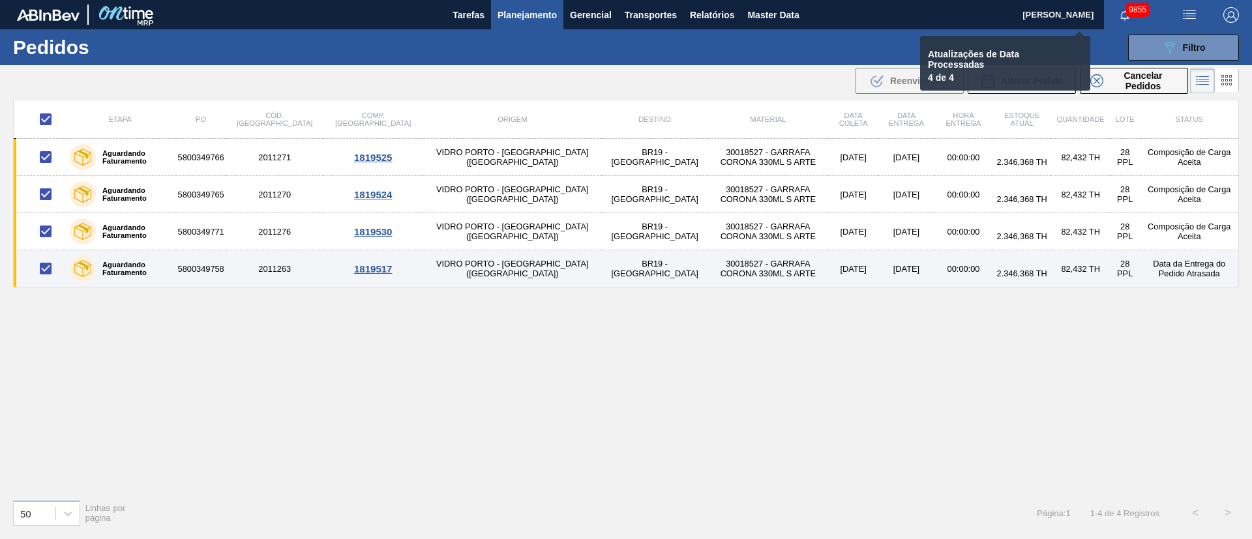
checkbox input "false"
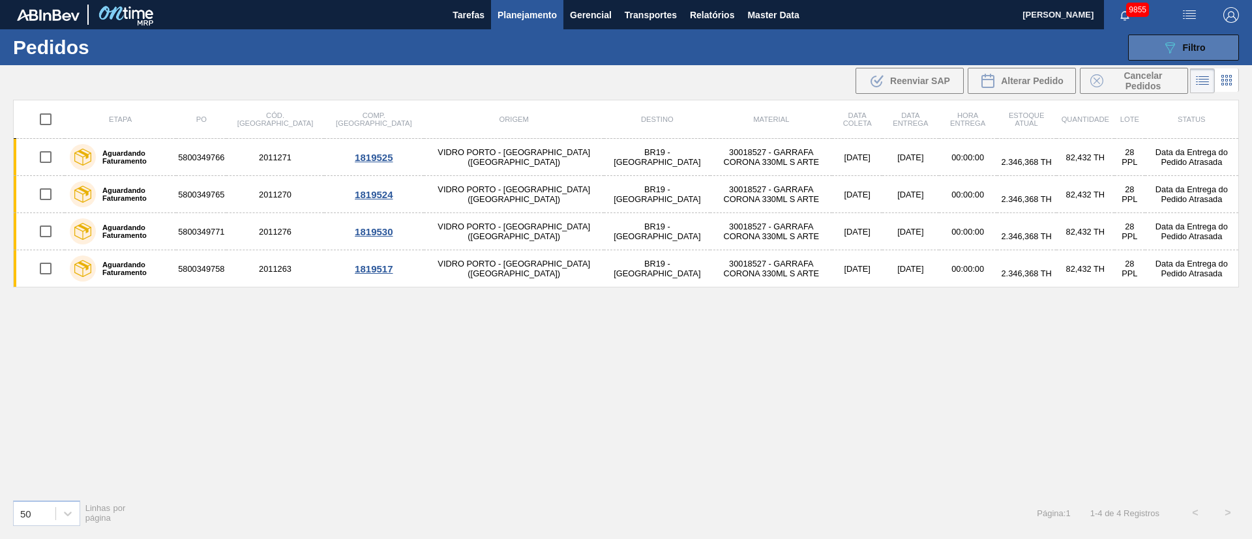
click at [1153, 42] on button "089F7B8B-B2A5-4AFE-B5C0-19BA573D28AC Filtro" at bounding box center [1183, 48] width 111 height 26
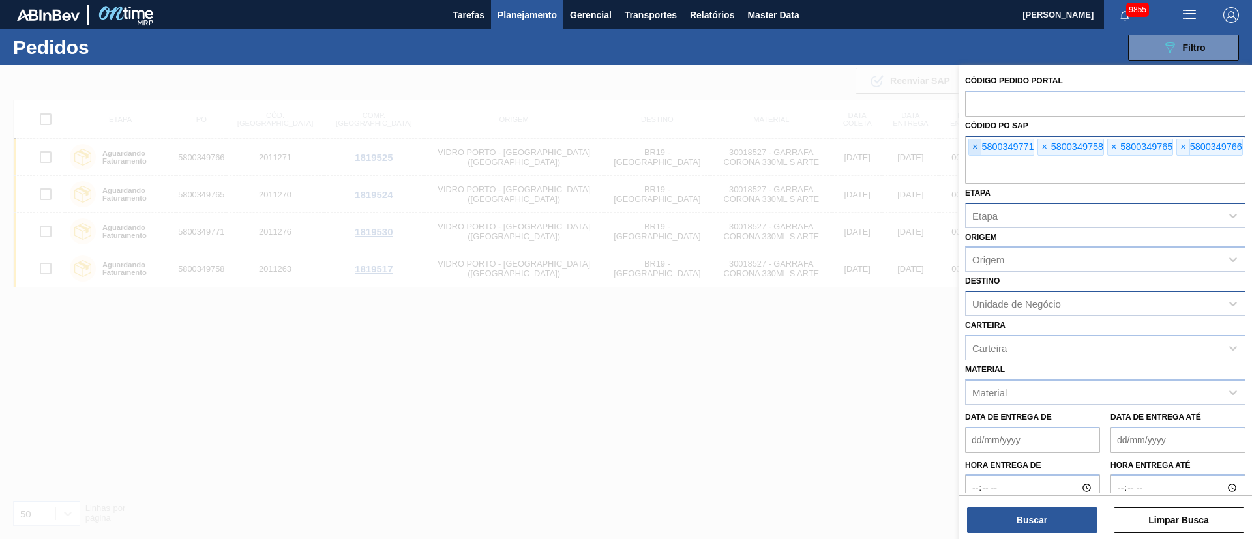
click at [974, 151] on span "×" at bounding box center [975, 148] width 12 height 16
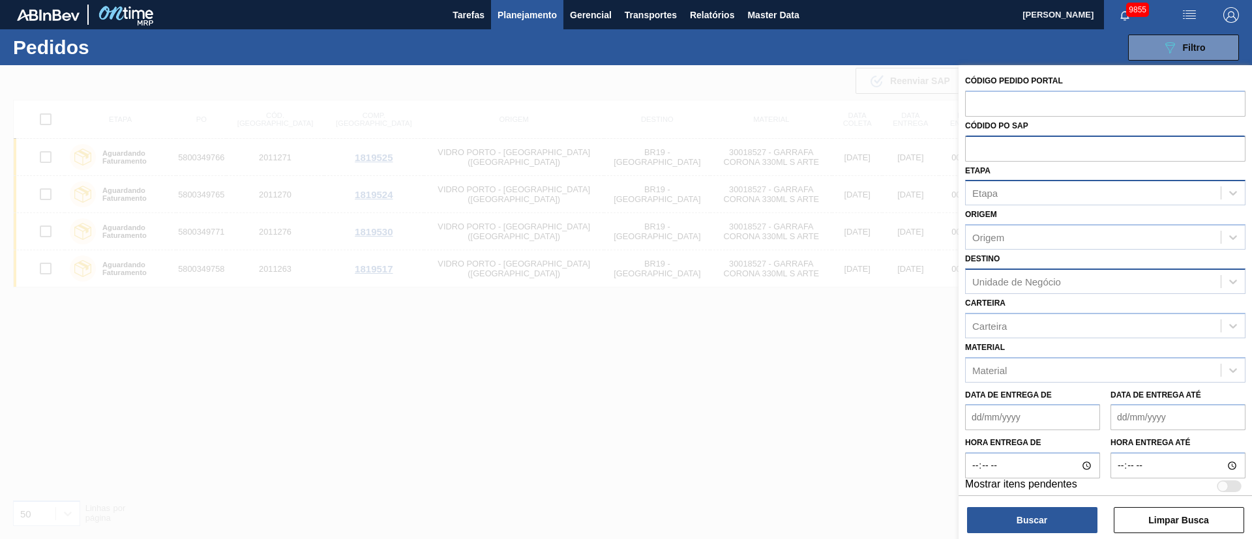
paste input "text"
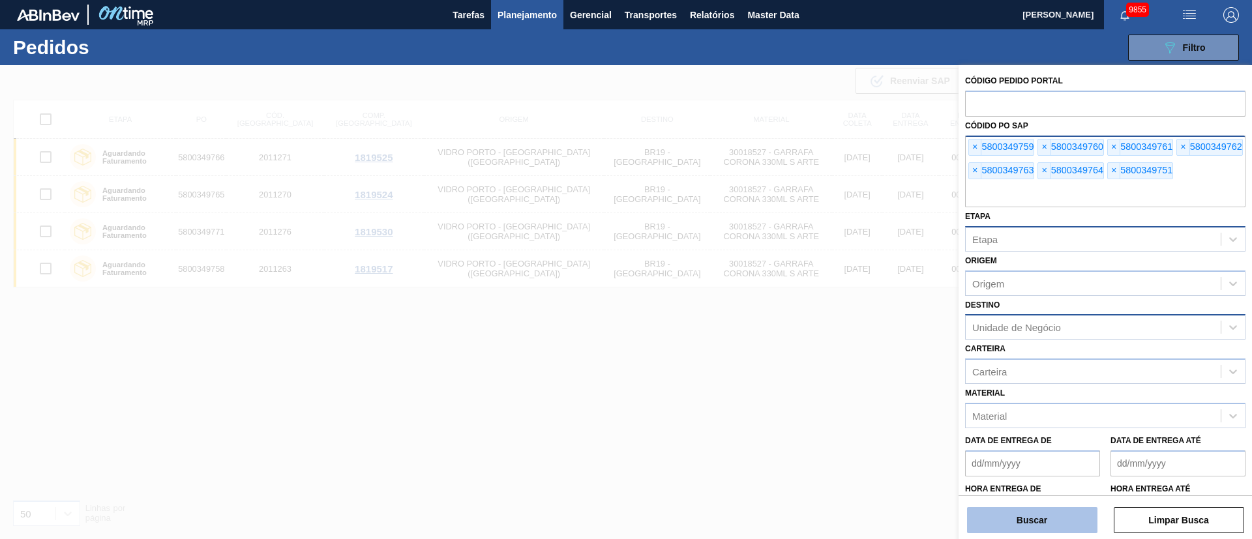
click at [1059, 524] on button "Buscar" at bounding box center [1032, 520] width 130 height 26
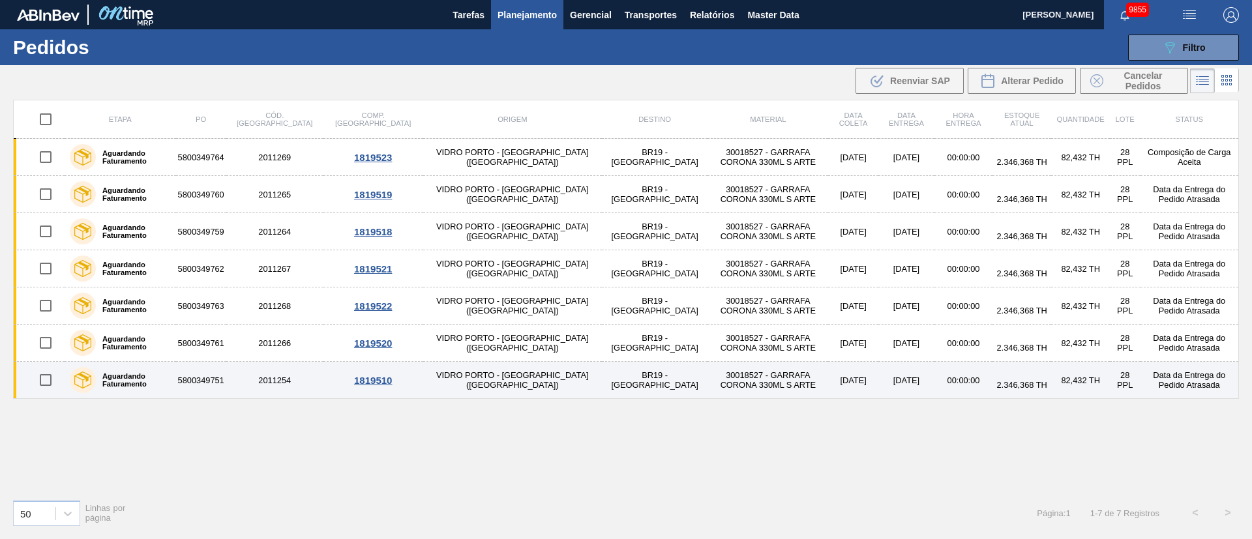
click at [40, 381] on input "checkbox" at bounding box center [45, 380] width 27 height 27
checkbox input "true"
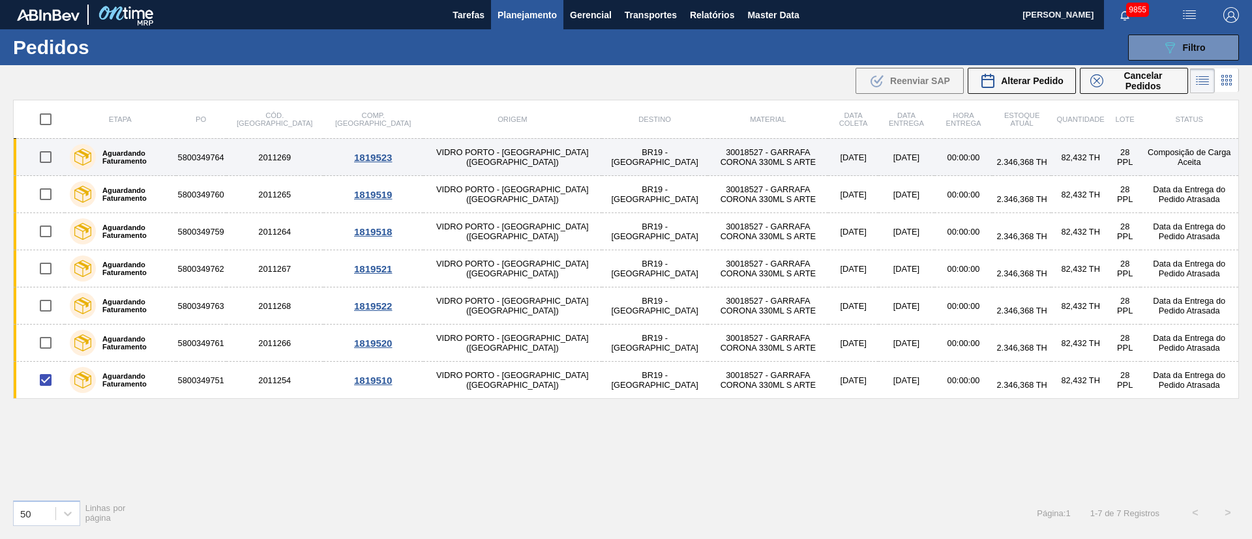
click at [41, 153] on input "checkbox" at bounding box center [45, 156] width 27 height 27
checkbox input "true"
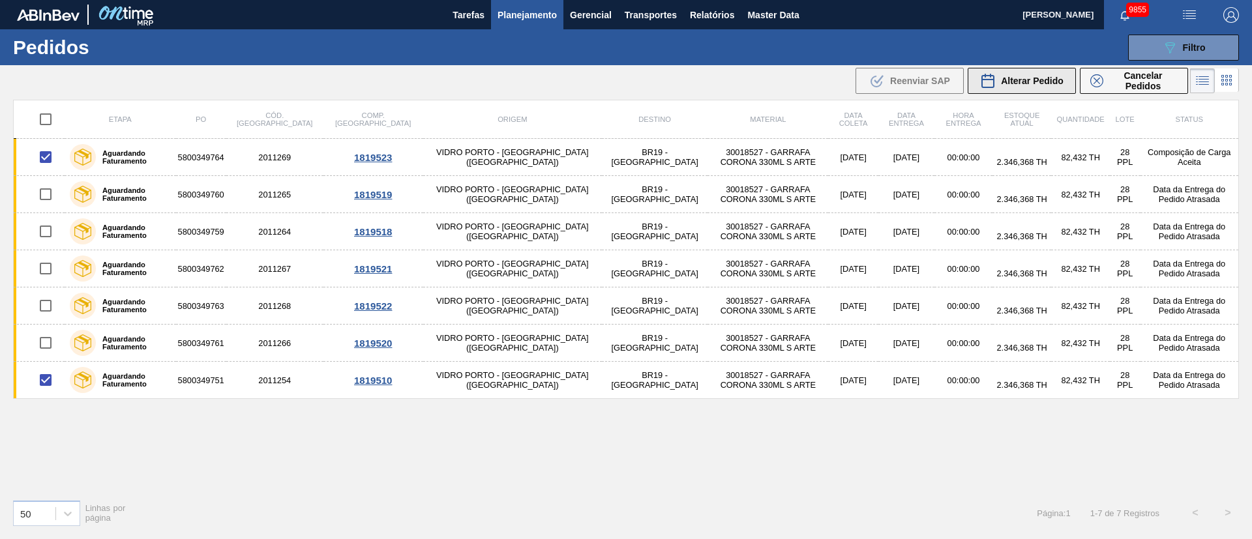
click at [1020, 76] on span "Alterar Pedido" at bounding box center [1032, 81] width 63 height 10
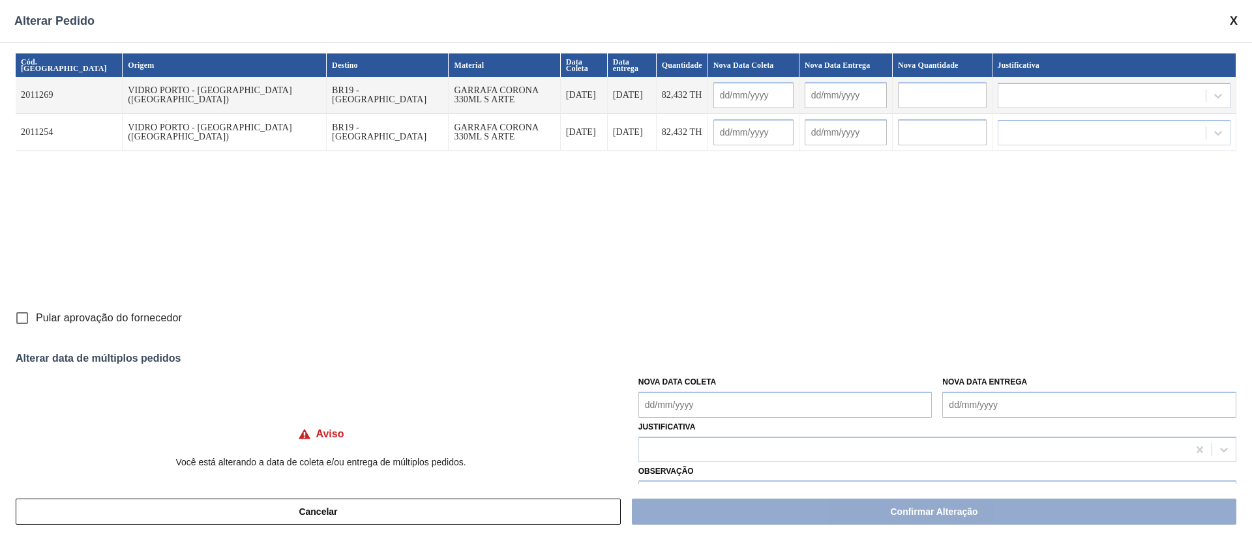
click at [686, 397] on Coleta "Nova Data Coleta" at bounding box center [786, 405] width 294 height 26
click at [730, 349] on div "28" at bounding box center [739, 346] width 18 height 18
type Coleta "[DATE]"
type input "[DATE]"
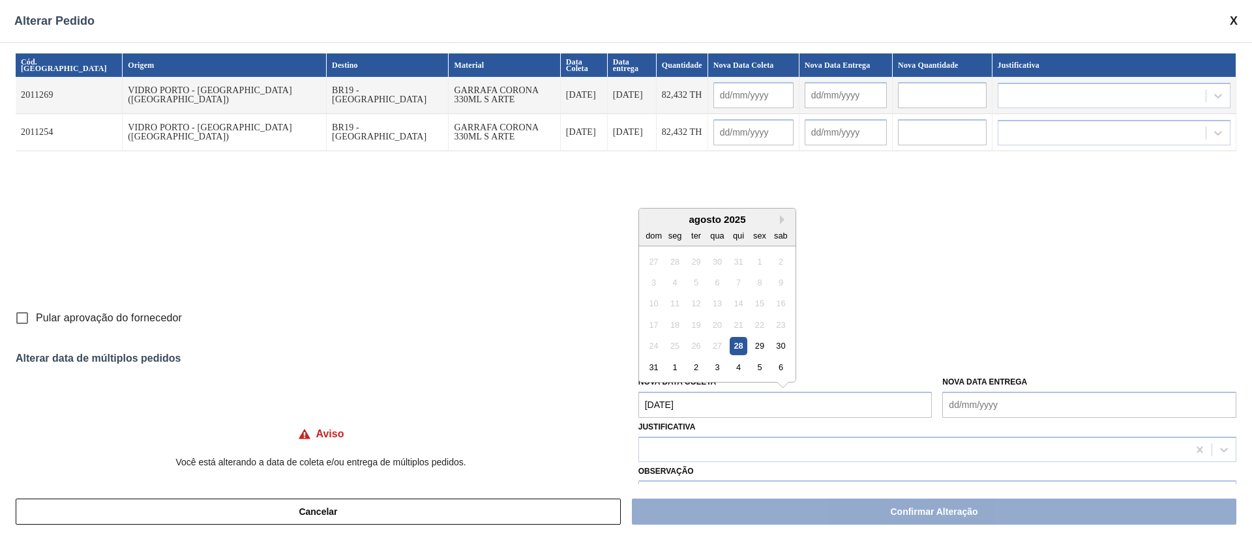
type input "[DATE]"
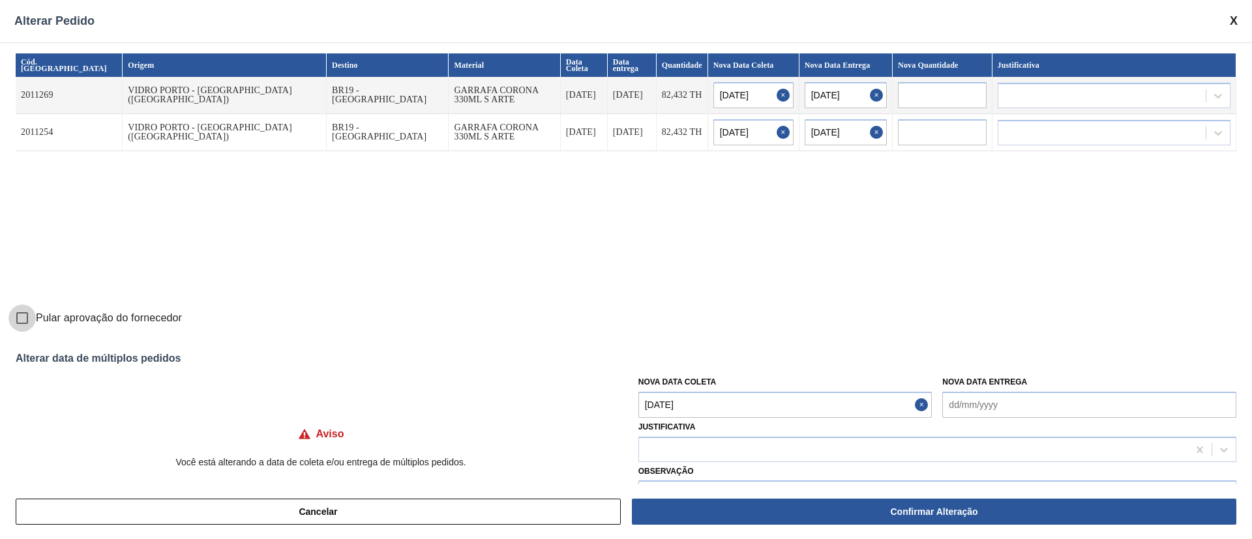
click at [20, 320] on input "Pular aprovação do fornecedor" at bounding box center [21, 318] width 27 height 27
checkbox input "true"
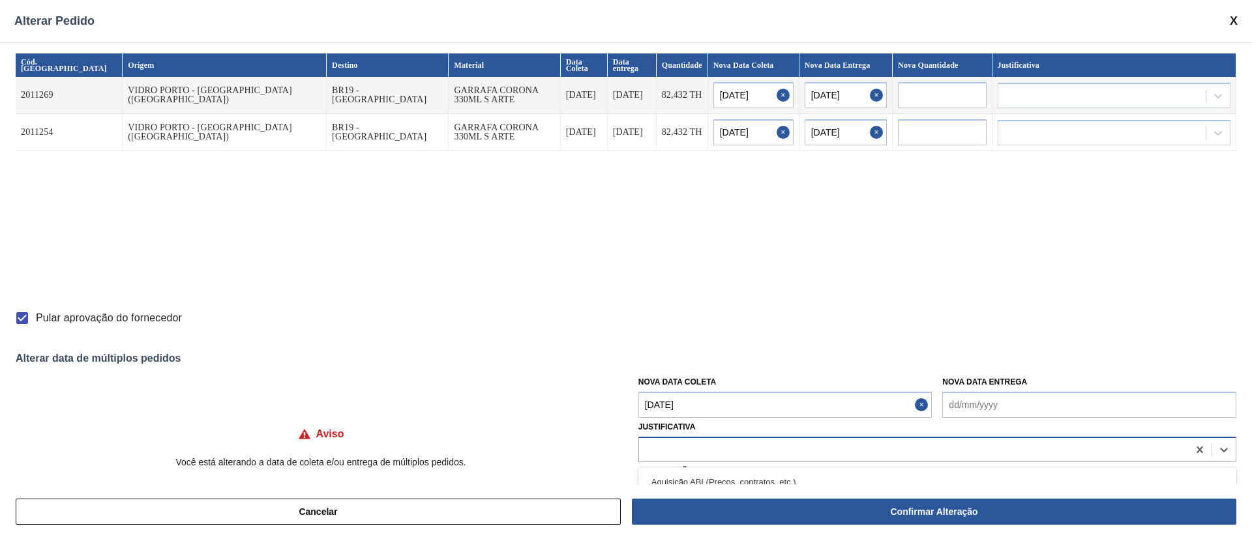
click at [698, 444] on div at bounding box center [913, 449] width 549 height 19
type input "ou"
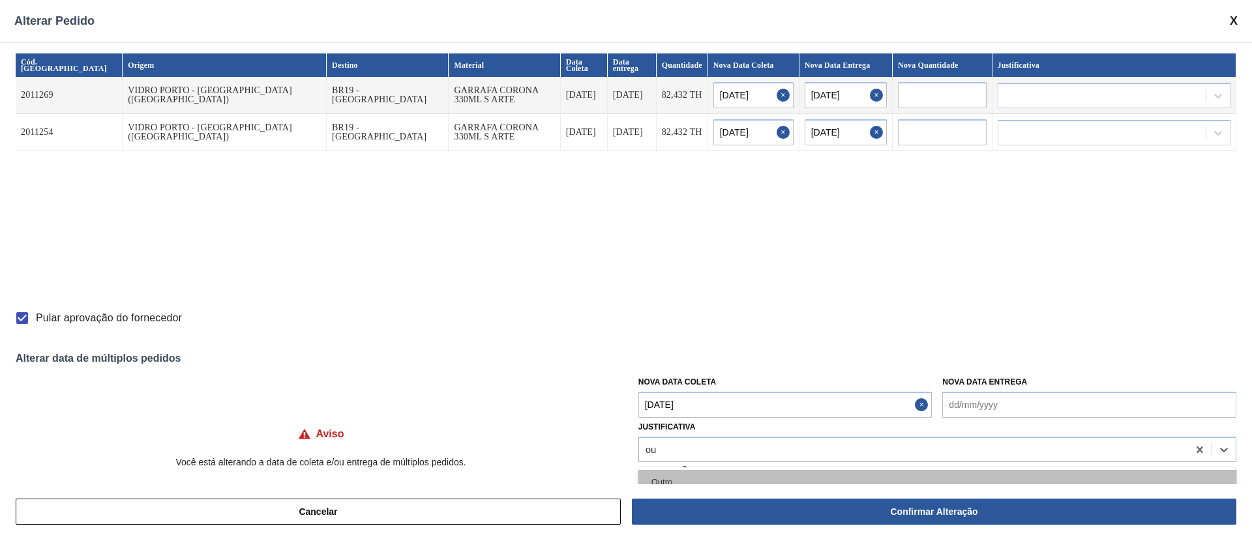
click at [680, 478] on div "Outro" at bounding box center [938, 482] width 598 height 24
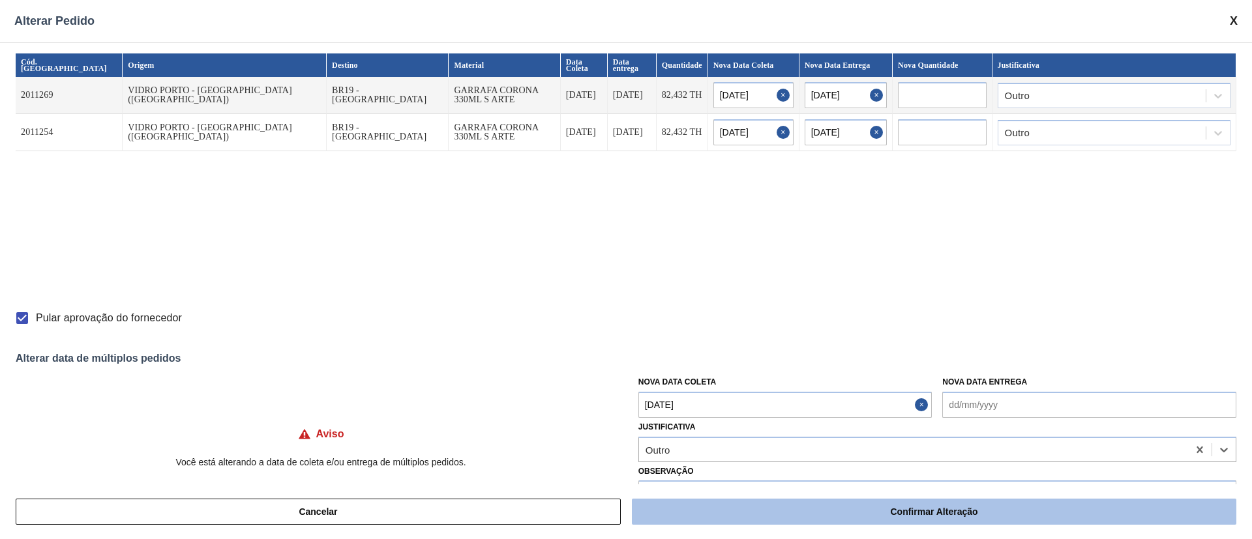
click at [682, 504] on button "Confirmar Alteração" at bounding box center [934, 512] width 605 height 26
checkbox input "false"
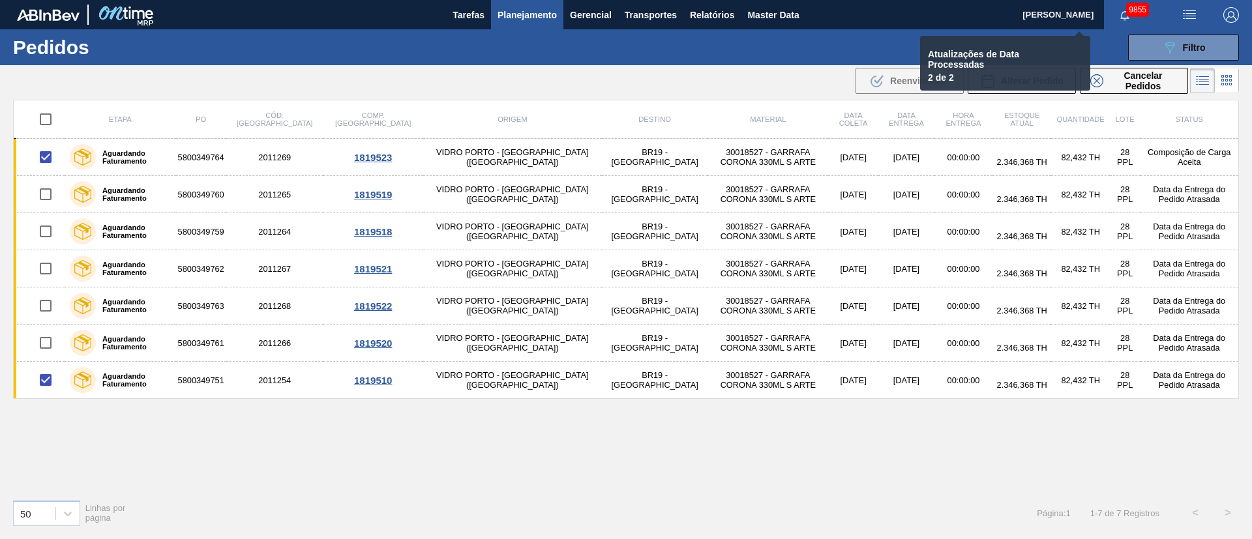
checkbox input "false"
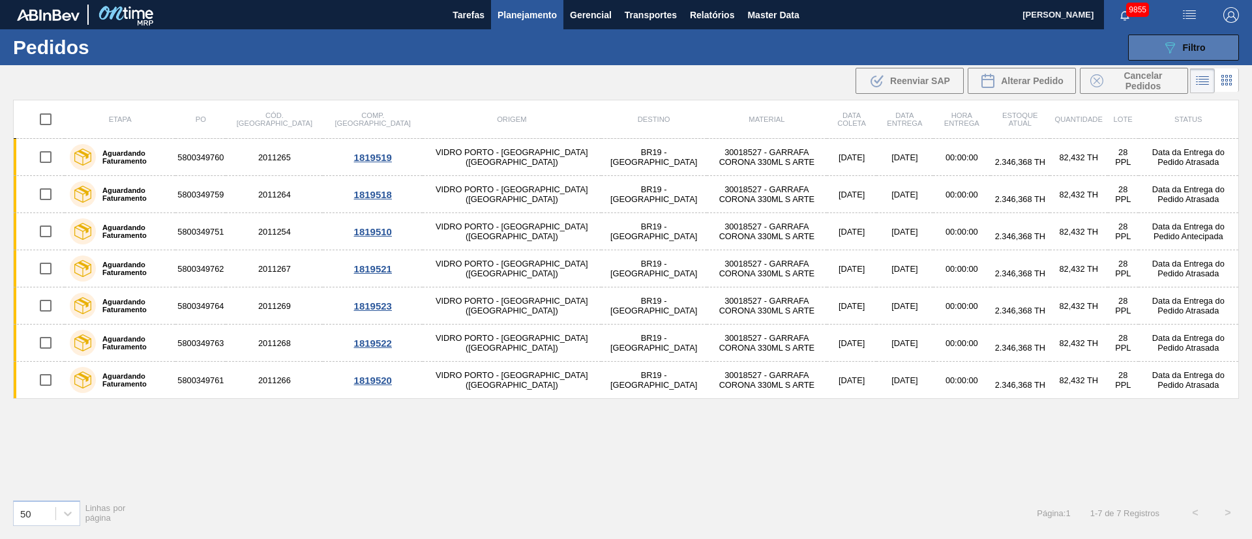
click at [1171, 46] on icon "089F7B8B-B2A5-4AFE-B5C0-19BA573D28AC" at bounding box center [1170, 48] width 16 height 16
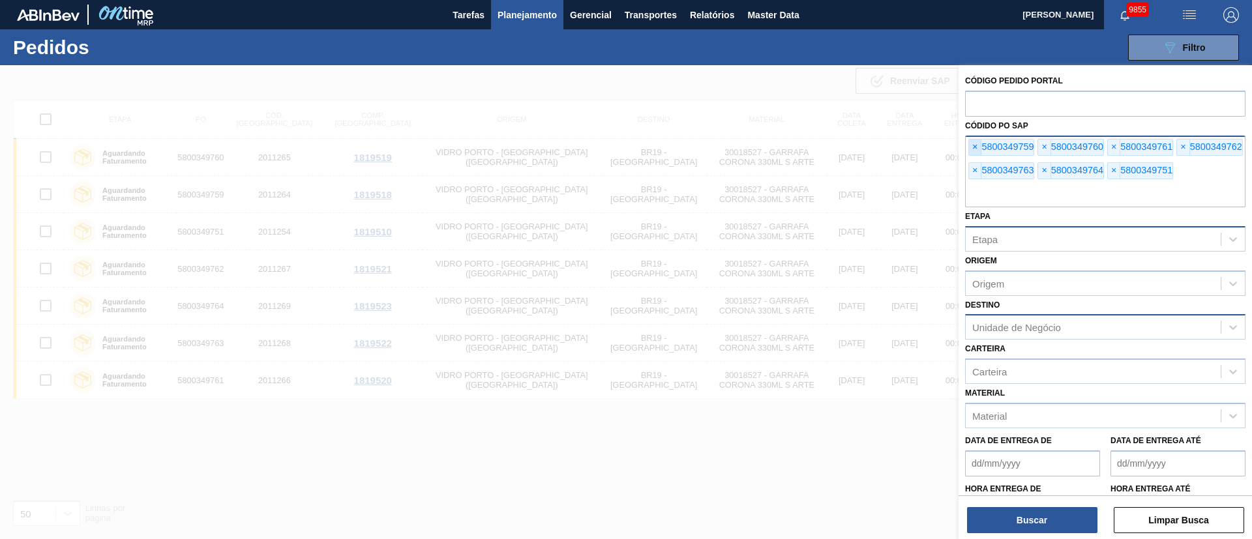
click at [974, 147] on span "×" at bounding box center [975, 148] width 12 height 16
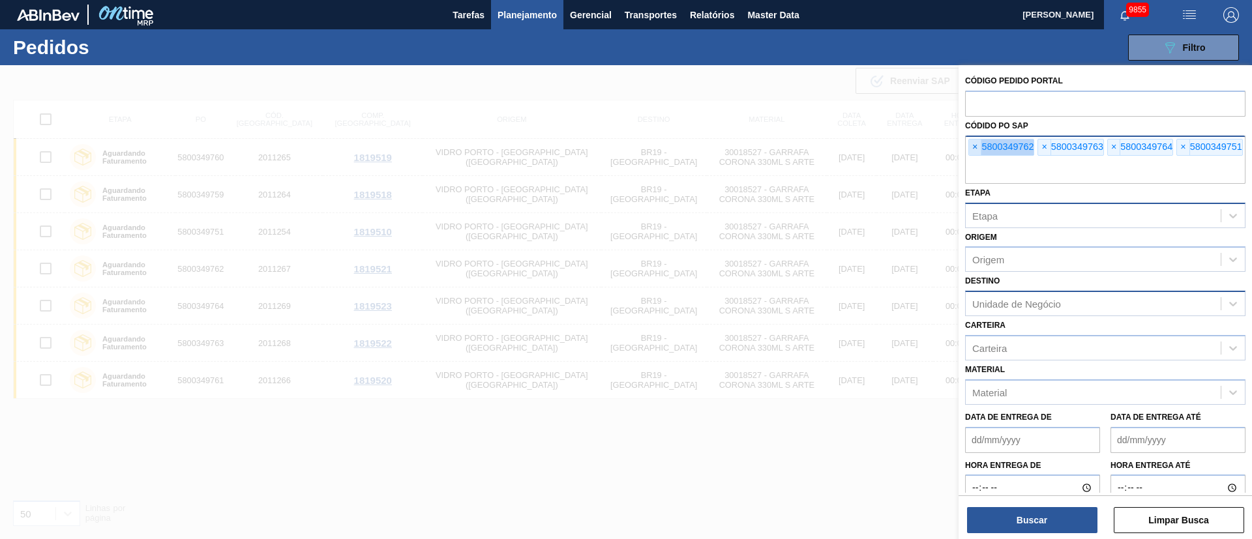
click at [974, 147] on span "×" at bounding box center [975, 148] width 12 height 16
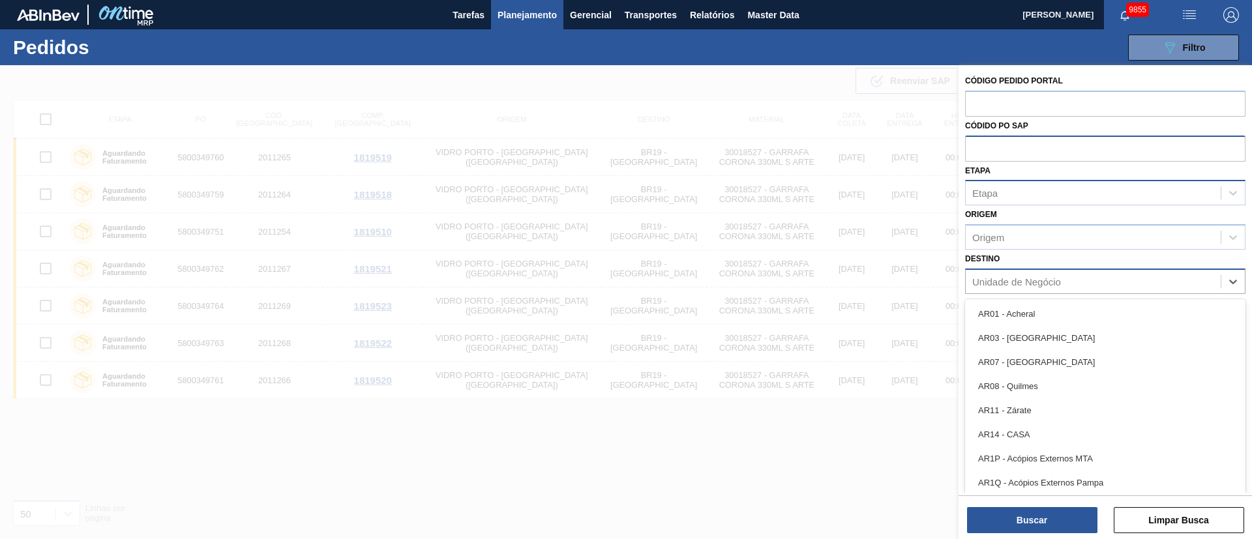
click at [993, 281] on div "Unidade de Negócio" at bounding box center [1016, 281] width 89 height 11
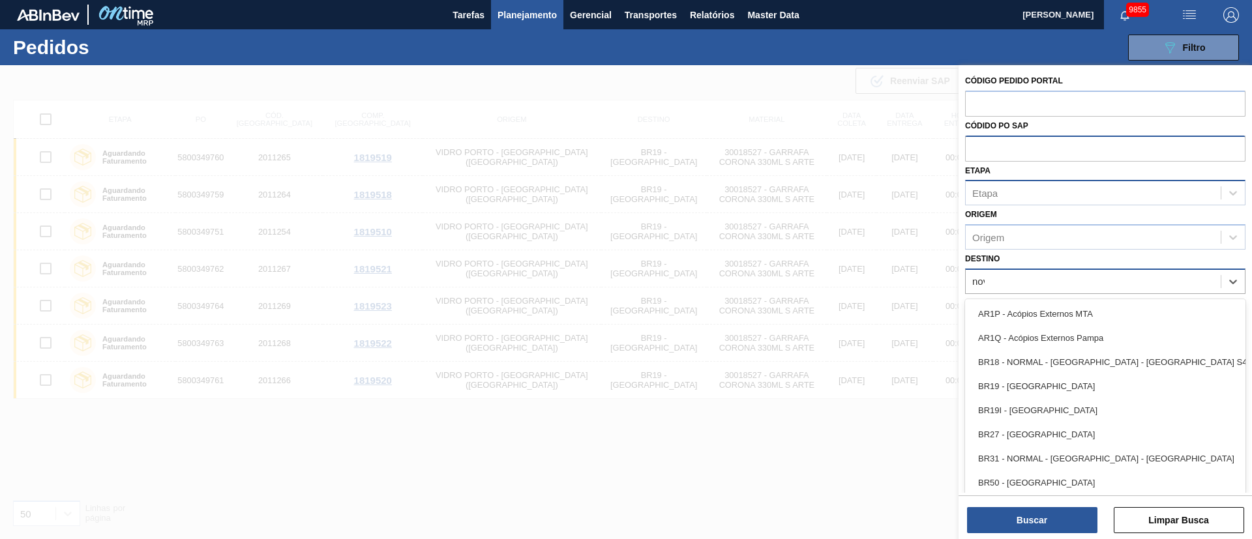
type input "nova"
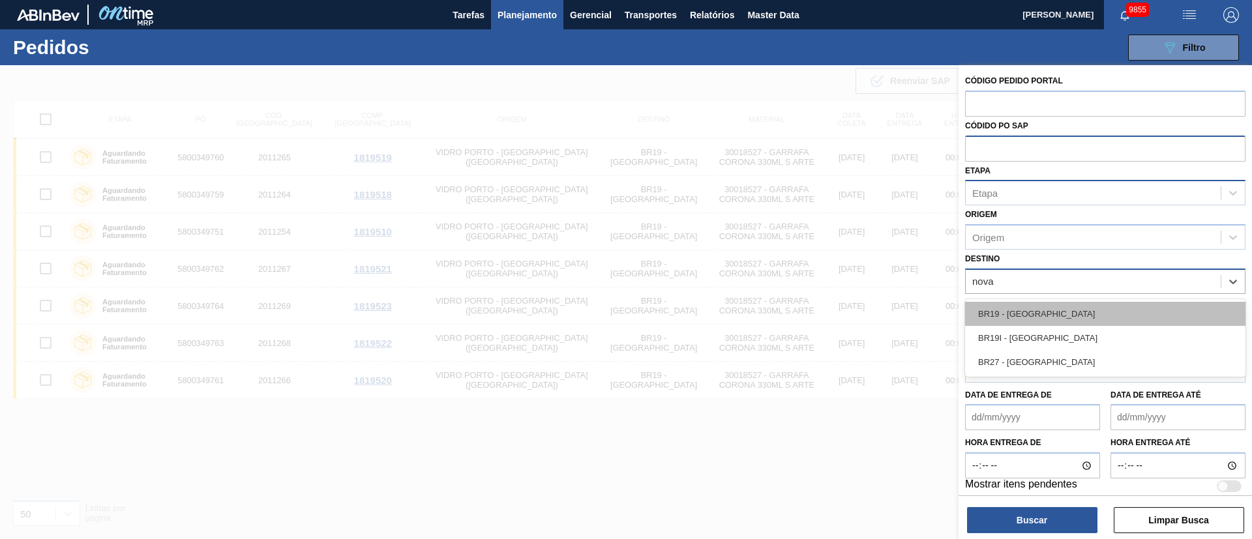
click at [1007, 304] on div "BR19 - [GEOGRAPHIC_DATA]" at bounding box center [1105, 314] width 280 height 24
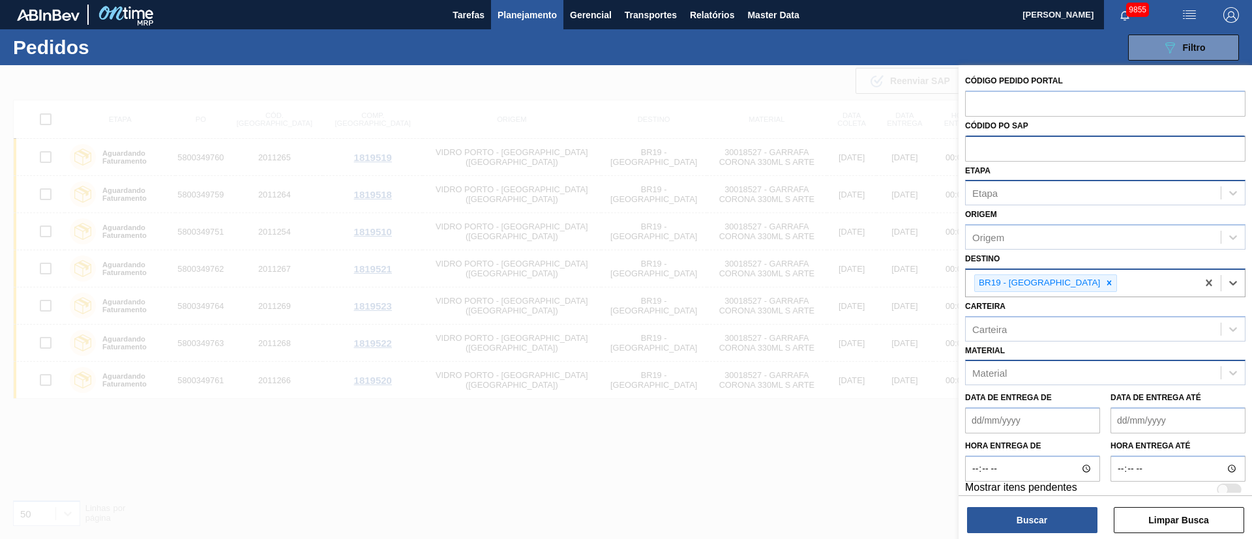
click at [1028, 371] on div "Material" at bounding box center [1093, 373] width 255 height 19
type input "300185"
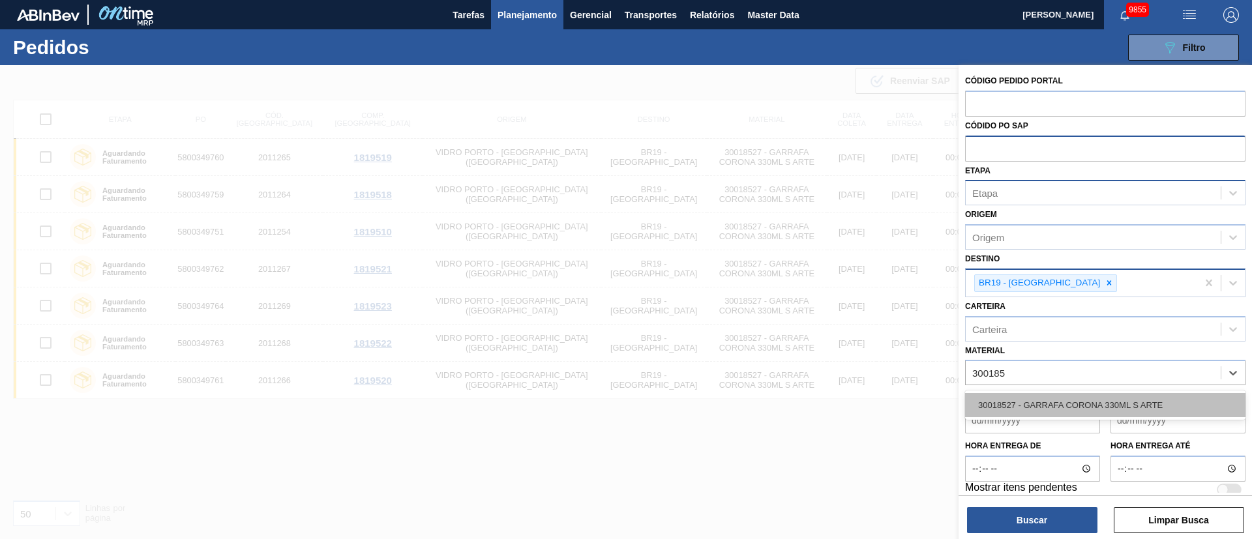
click at [1015, 413] on div "30018527 - GARRAFA CORONA 330ML S ARTE" at bounding box center [1105, 405] width 280 height 24
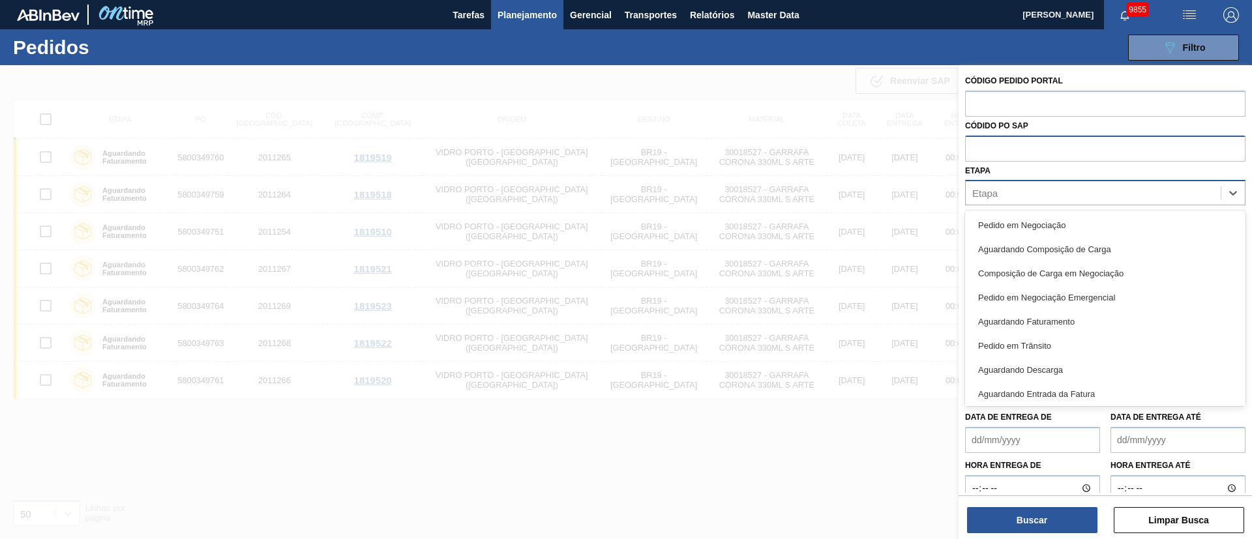
click at [1006, 198] on div "Etapa" at bounding box center [1093, 193] width 255 height 19
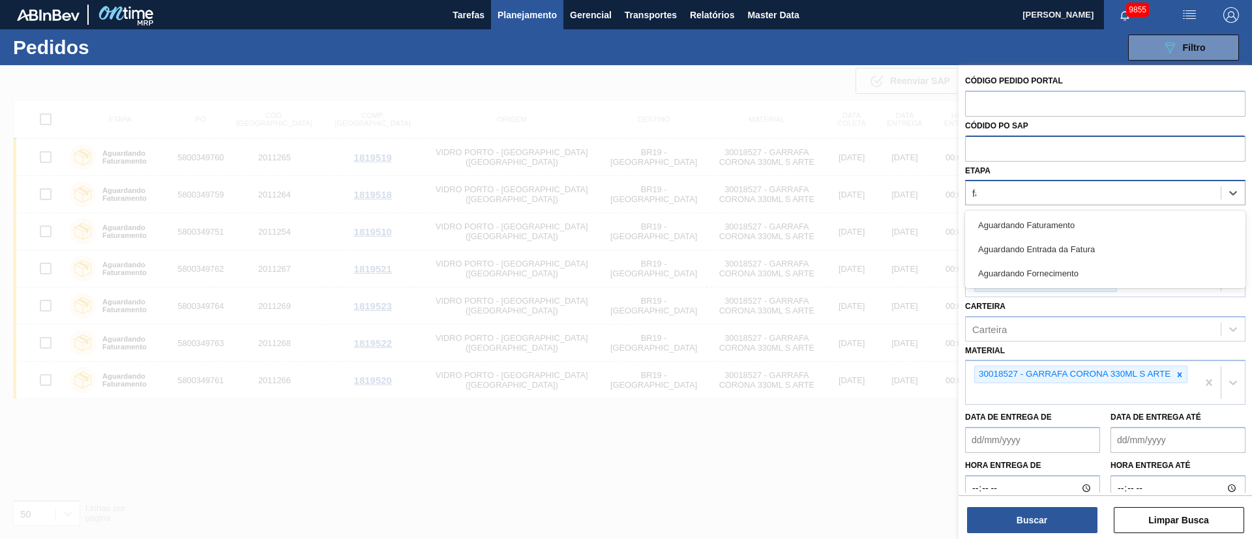
type input "fat"
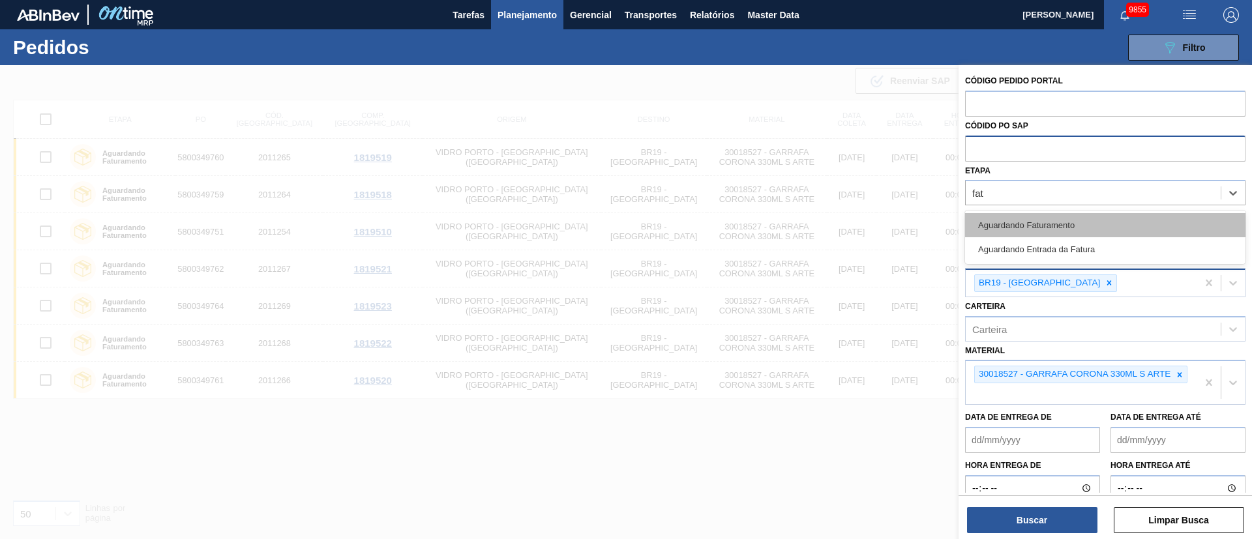
click at [1011, 218] on div "Aguardando Faturamento" at bounding box center [1105, 225] width 280 height 24
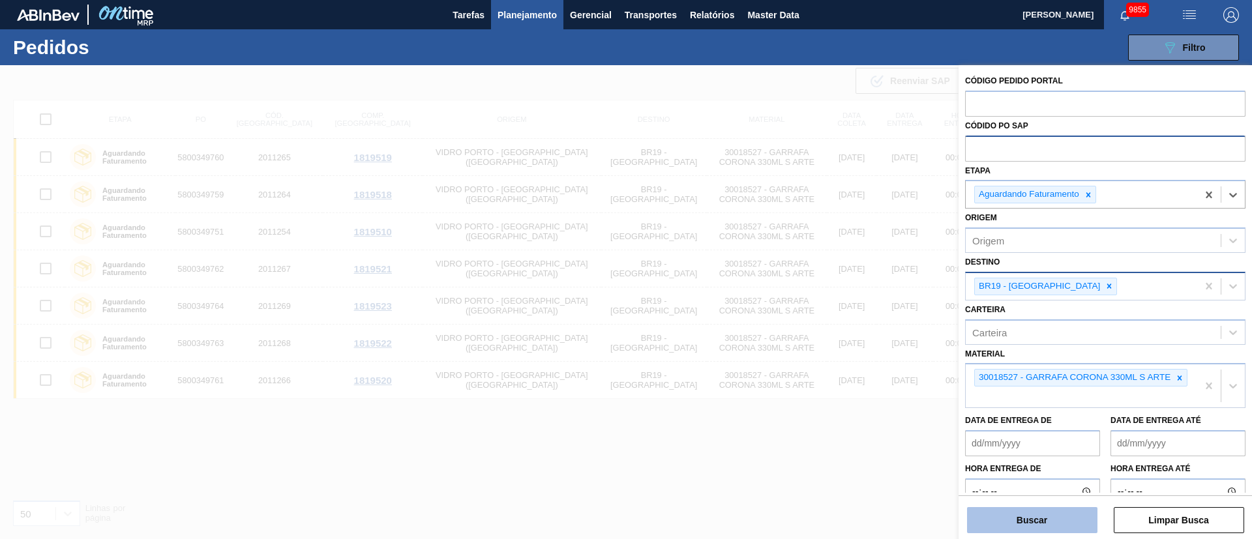
click at [1043, 516] on button "Buscar" at bounding box center [1032, 520] width 130 height 26
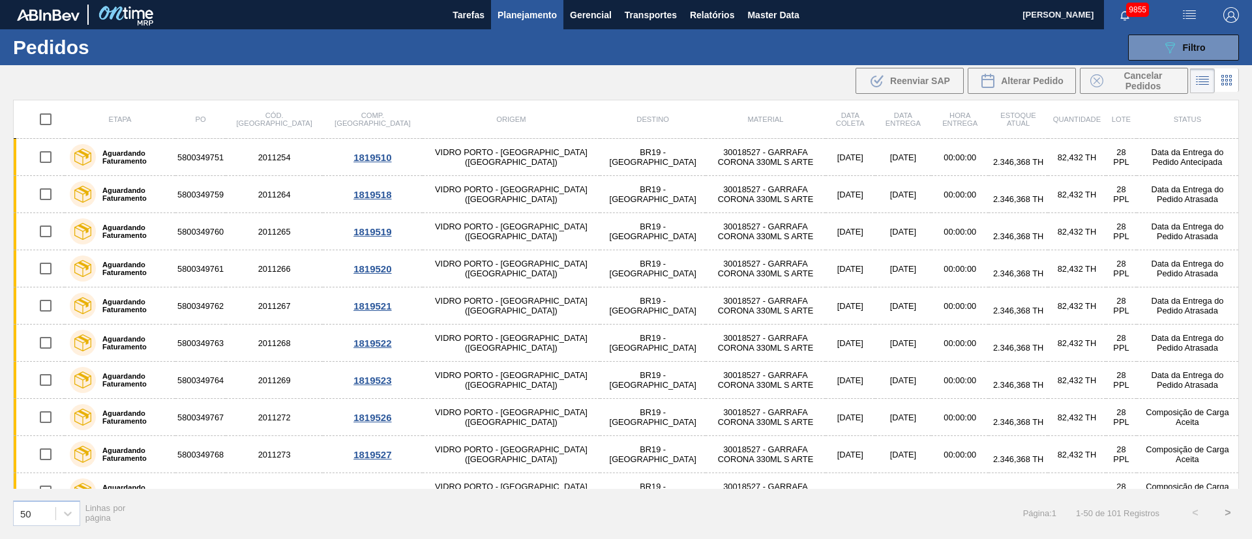
click at [740, 46] on div "089F7B8B-B2A5-4AFE-B5C0-19BA573D28AC Filtro Código Pedido Portal Códido PO SAP …" at bounding box center [727, 47] width 1038 height 39
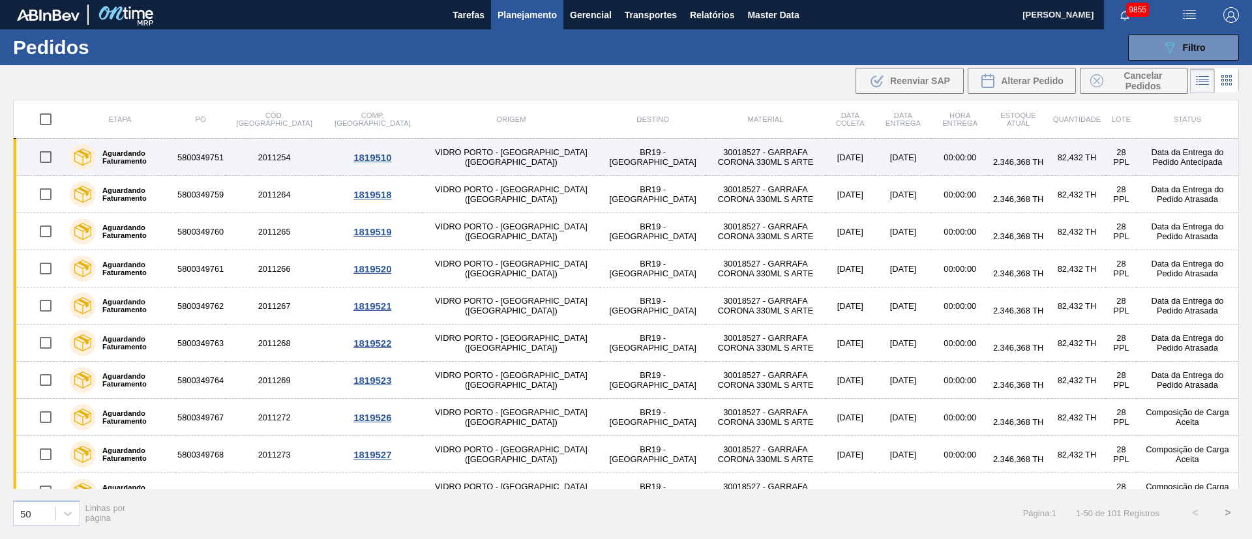
click at [52, 164] on input "checkbox" at bounding box center [45, 156] width 27 height 27
checkbox input "true"
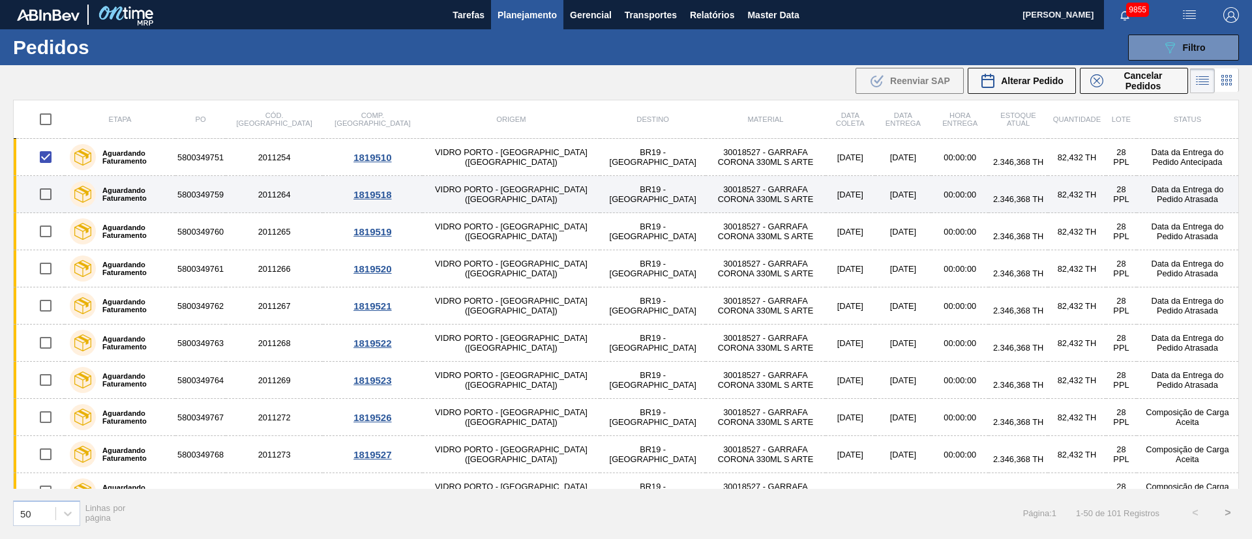
click at [46, 195] on input "checkbox" at bounding box center [45, 194] width 27 height 27
checkbox input "true"
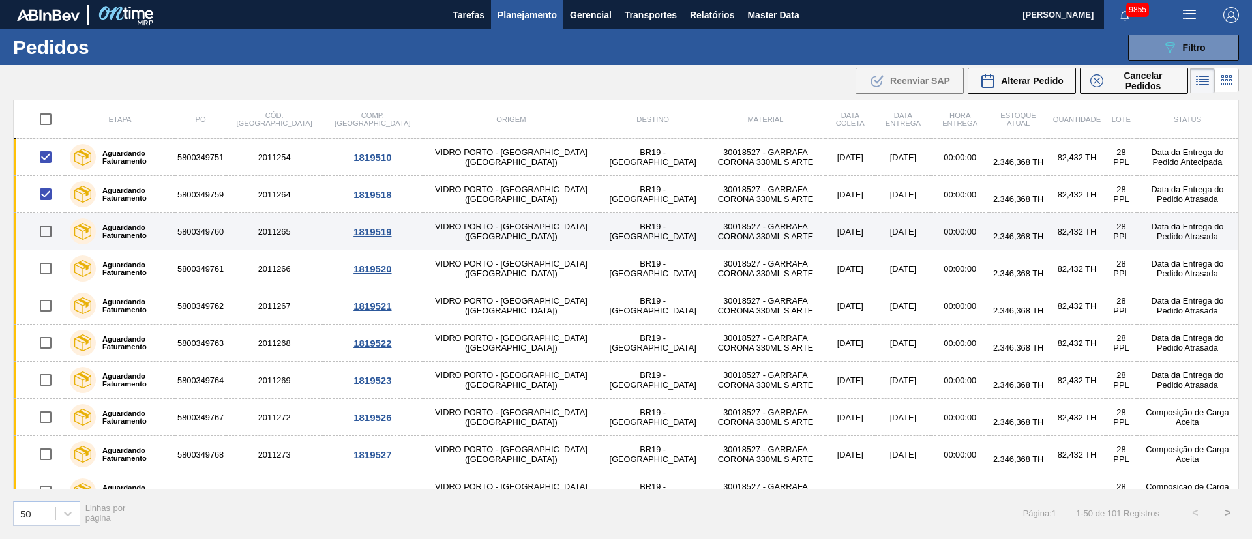
click at [44, 230] on input "checkbox" at bounding box center [45, 231] width 27 height 27
checkbox input "true"
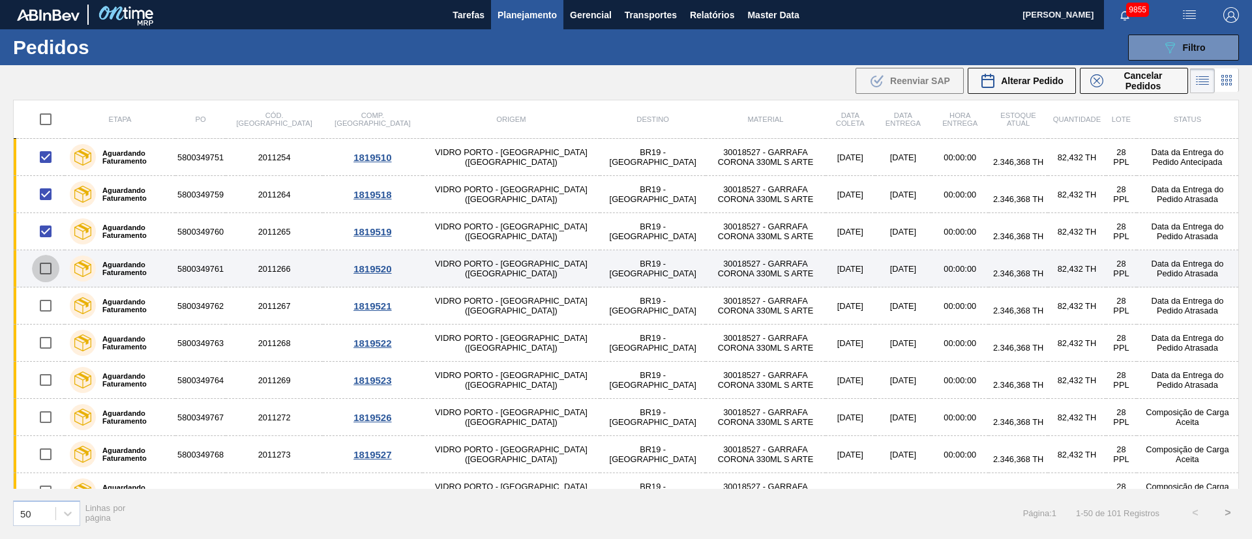
click at [45, 280] on input "checkbox" at bounding box center [45, 268] width 27 height 27
checkbox input "true"
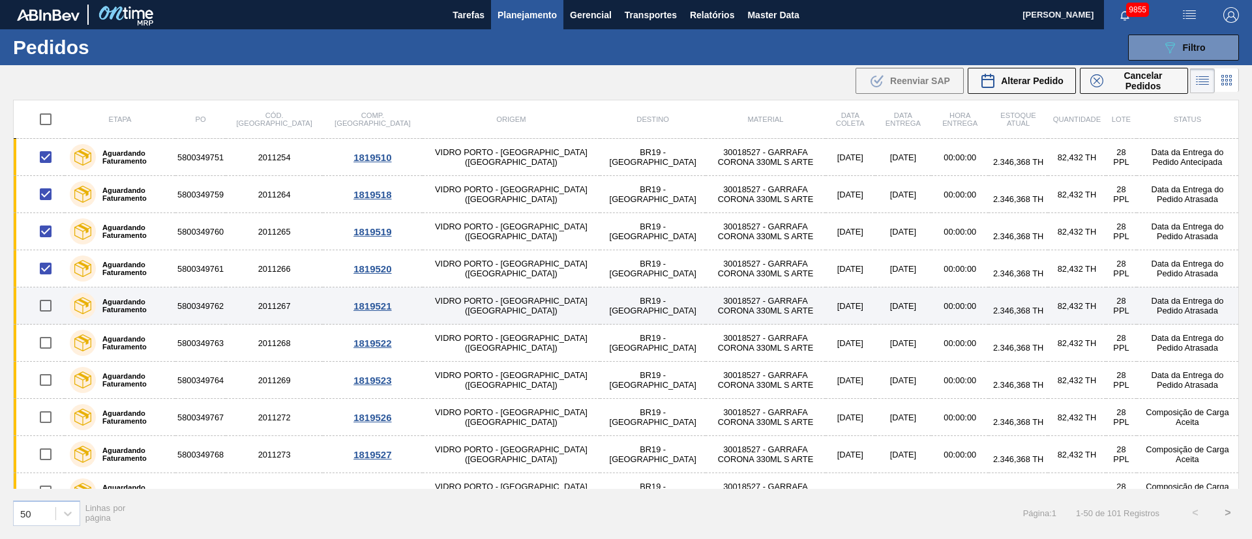
click at [42, 305] on input "checkbox" at bounding box center [45, 305] width 27 height 27
checkbox input "true"
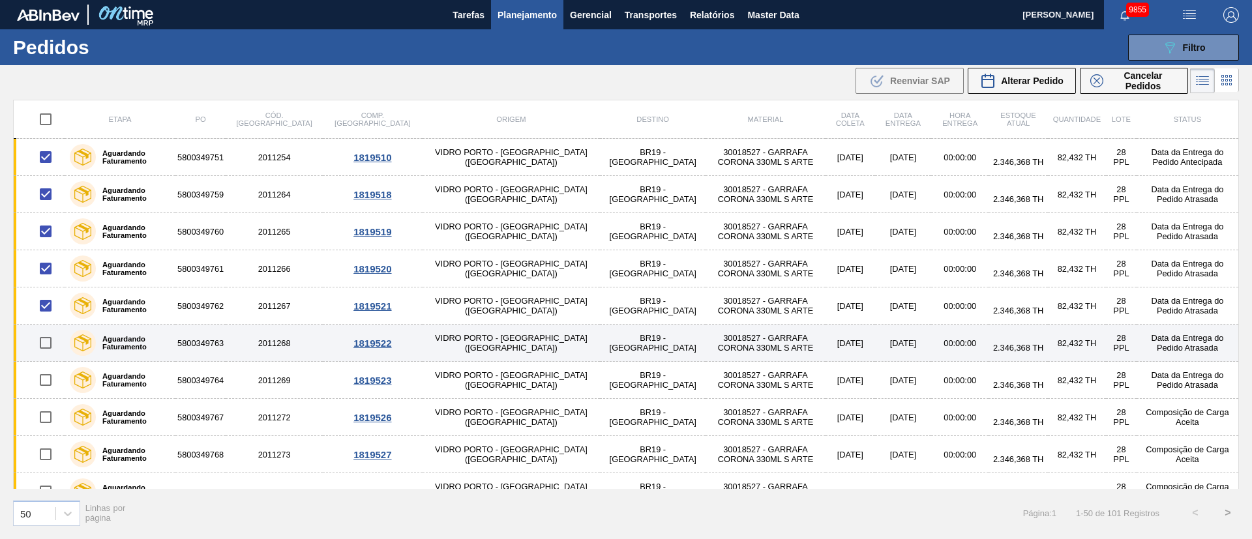
click at [46, 347] on input "checkbox" at bounding box center [45, 342] width 27 height 27
checkbox input "true"
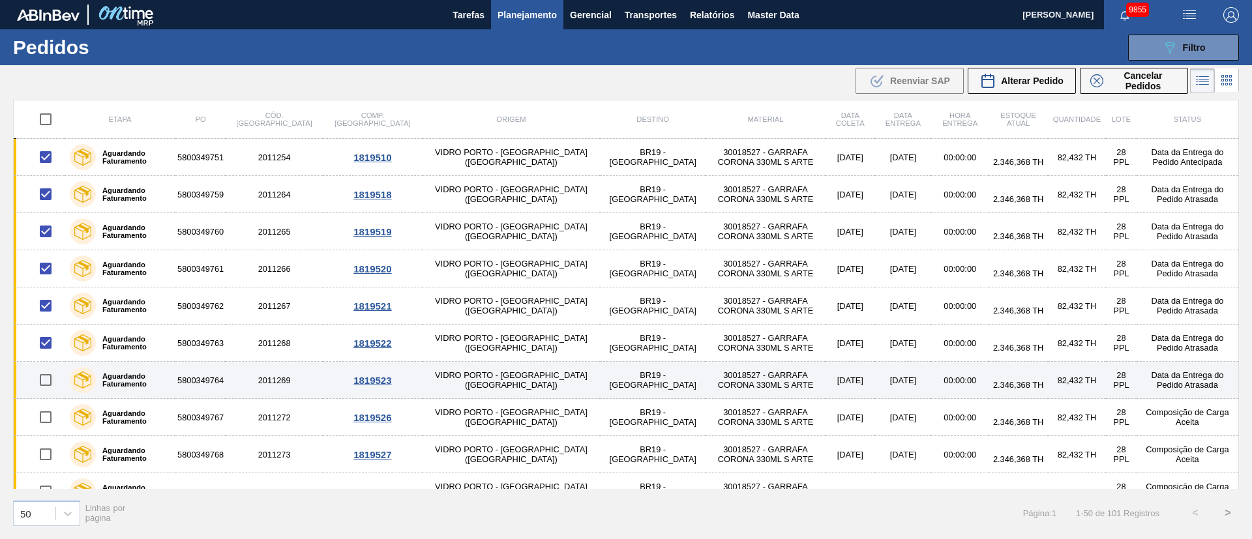
click at [42, 382] on input "checkbox" at bounding box center [45, 380] width 27 height 27
checkbox input "true"
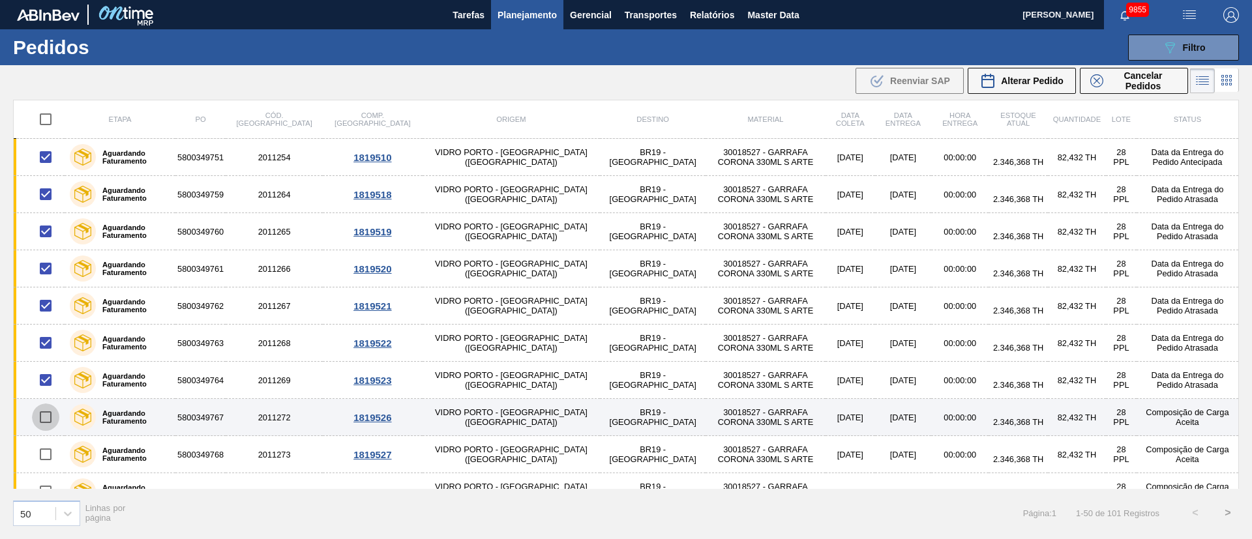
click at [36, 421] on input "checkbox" at bounding box center [45, 417] width 27 height 27
checkbox input "true"
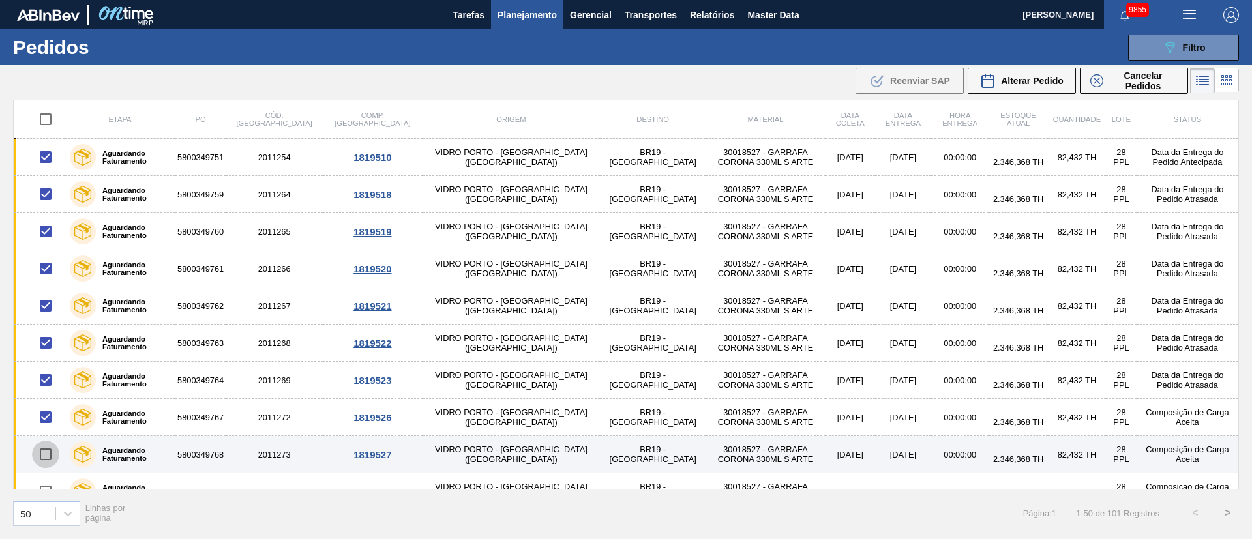
click at [41, 457] on input "checkbox" at bounding box center [45, 454] width 27 height 27
checkbox input "true"
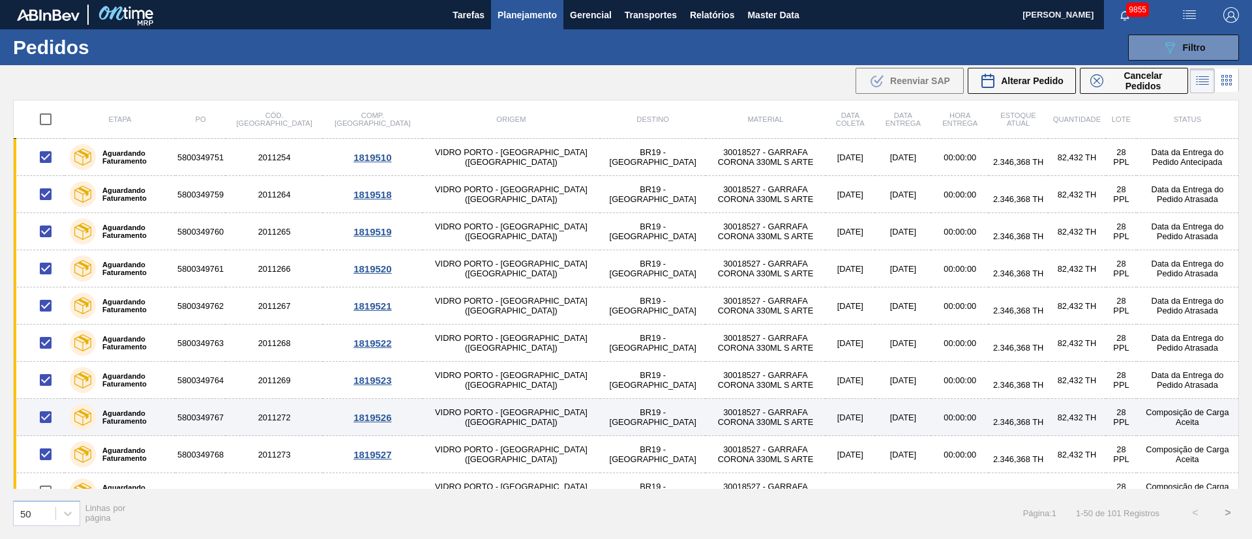
scroll to position [98, 0]
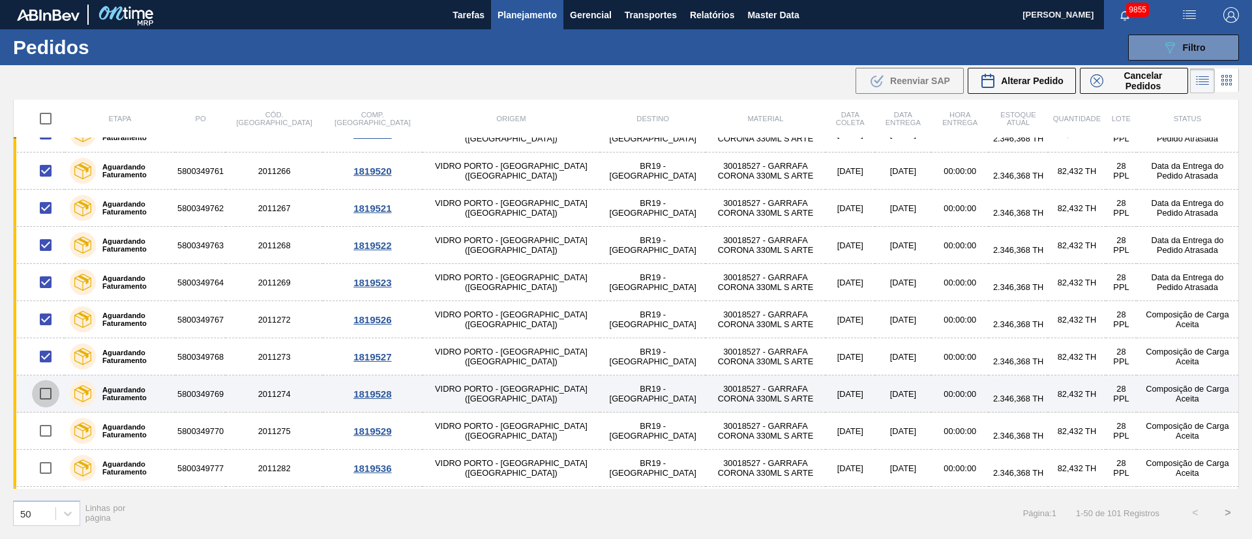
click at [45, 406] on input "checkbox" at bounding box center [45, 393] width 27 height 27
checkbox input "true"
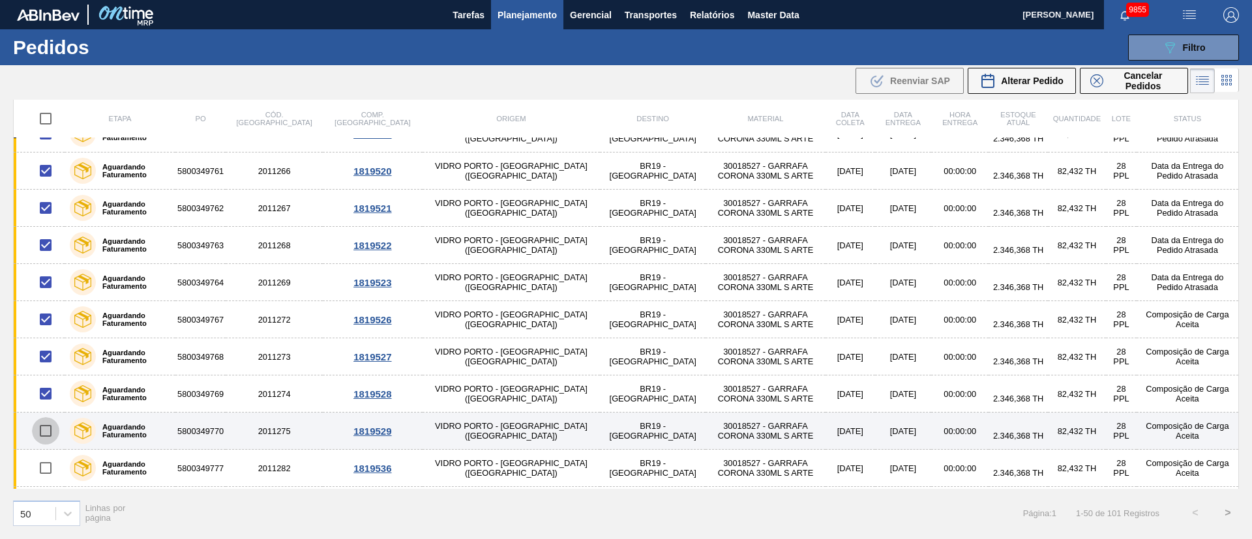
click at [49, 426] on input "checkbox" at bounding box center [45, 430] width 27 height 27
checkbox input "true"
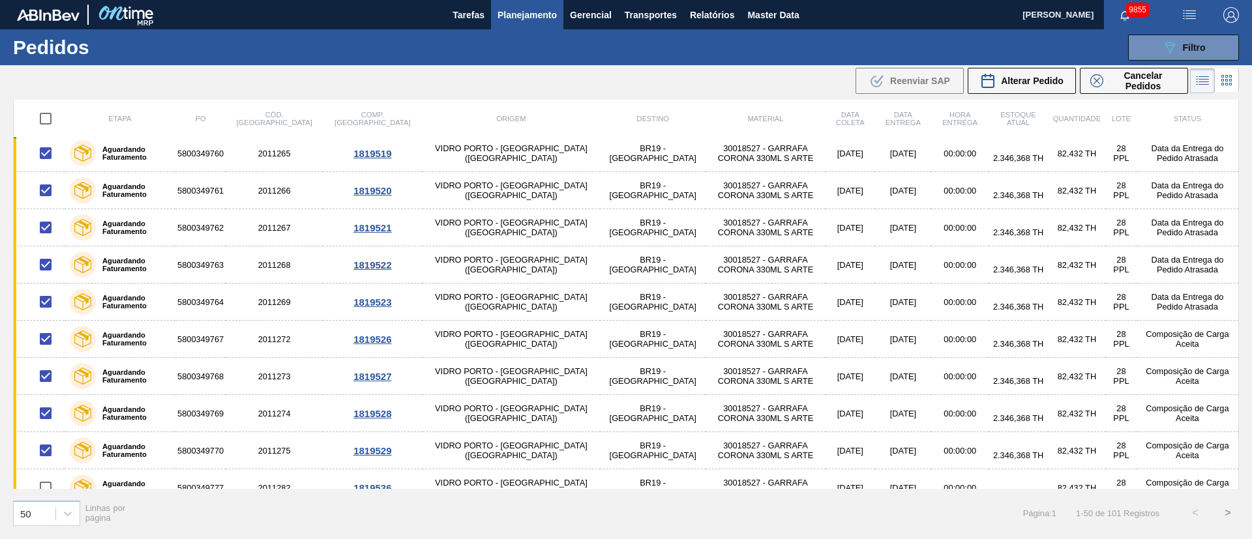
scroll to position [0, 0]
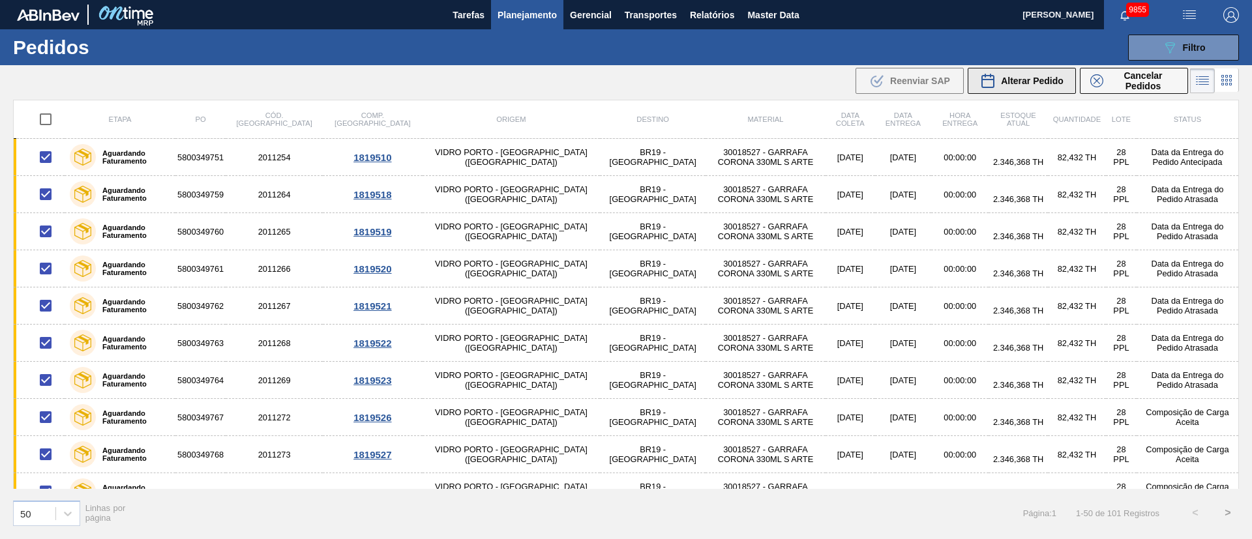
click at [1033, 79] on span "Alterar Pedido" at bounding box center [1032, 81] width 63 height 10
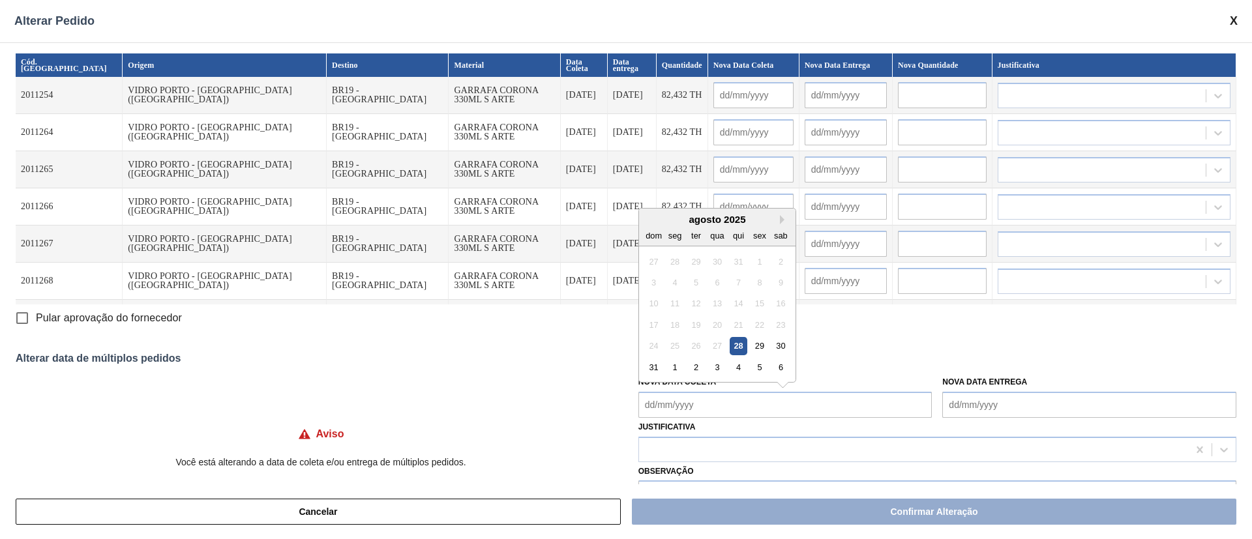
click at [680, 408] on Coleta "Nova Data Coleta" at bounding box center [786, 405] width 294 height 26
drag, startPoint x: 714, startPoint y: 369, endPoint x: 708, endPoint y: 378, distance: 10.3
click at [714, 369] on div "3" at bounding box center [717, 368] width 18 height 18
type Coleta "[DATE]"
type input "[DATE]"
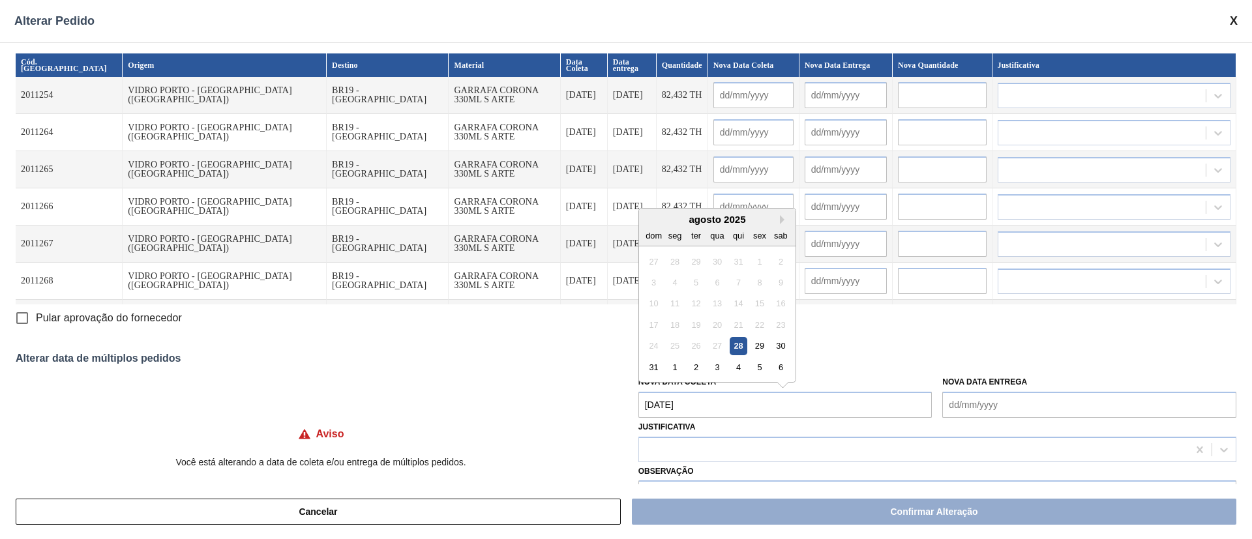
type input "[DATE]"
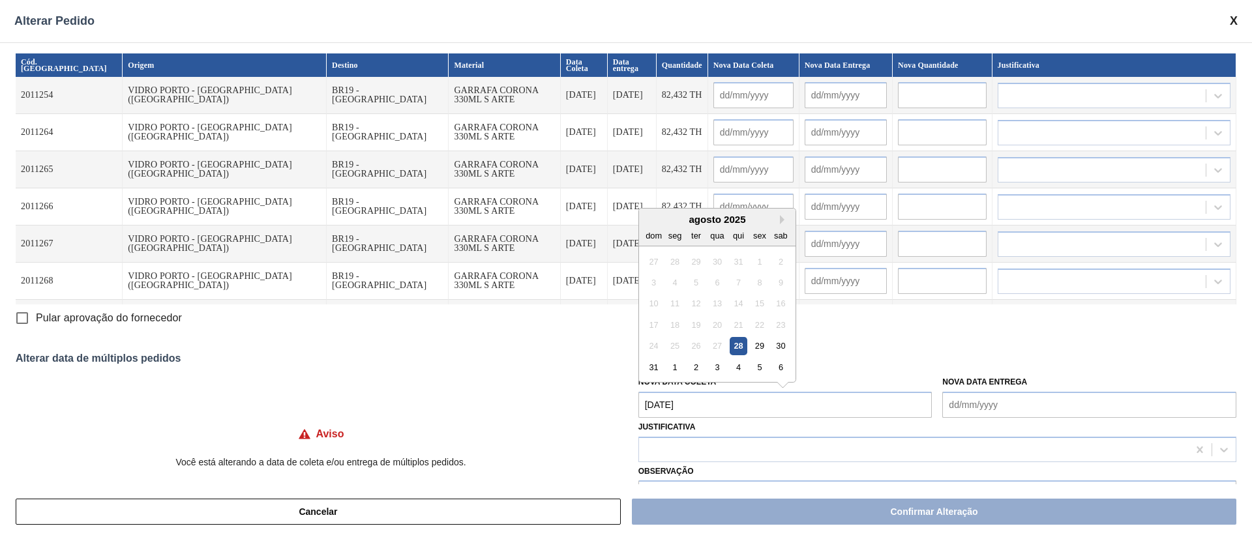
type input "[DATE]"
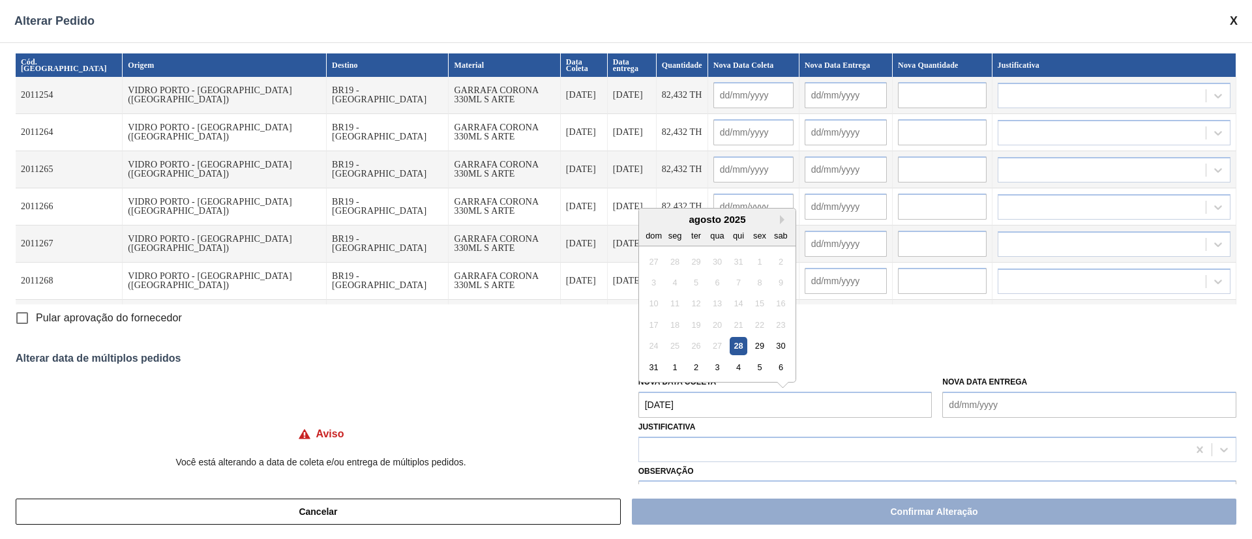
type input "[DATE]"
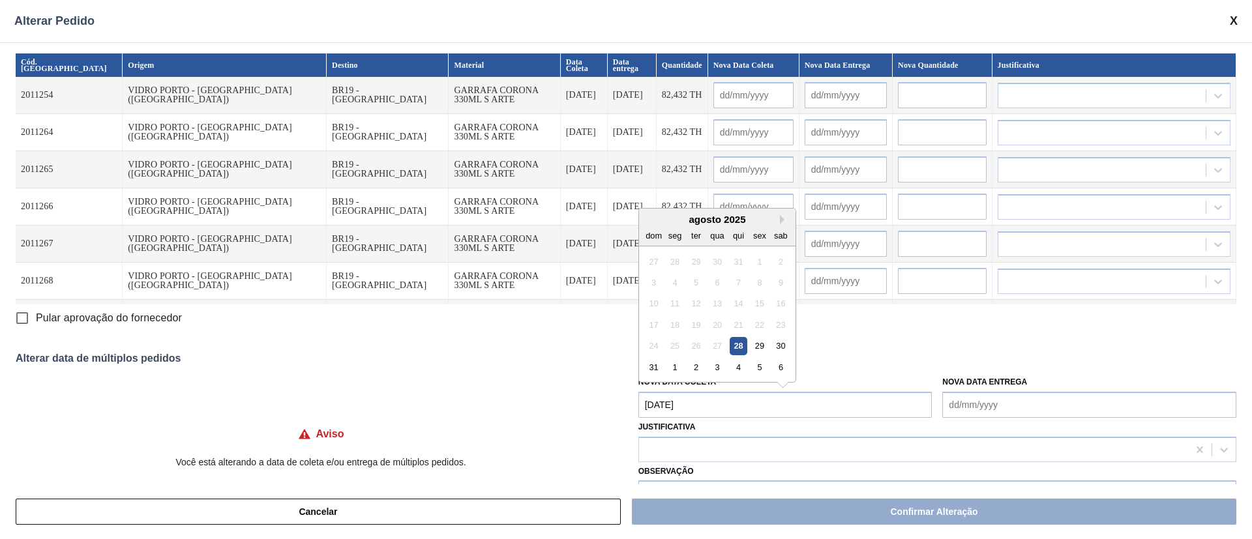
type input "[DATE]"
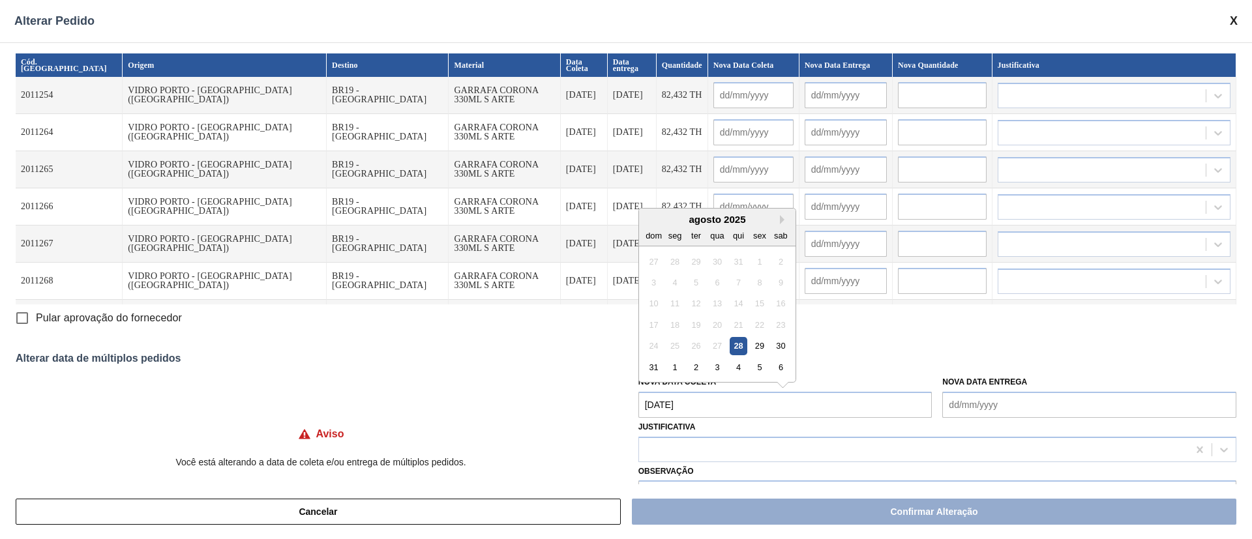
type input "[DATE]"
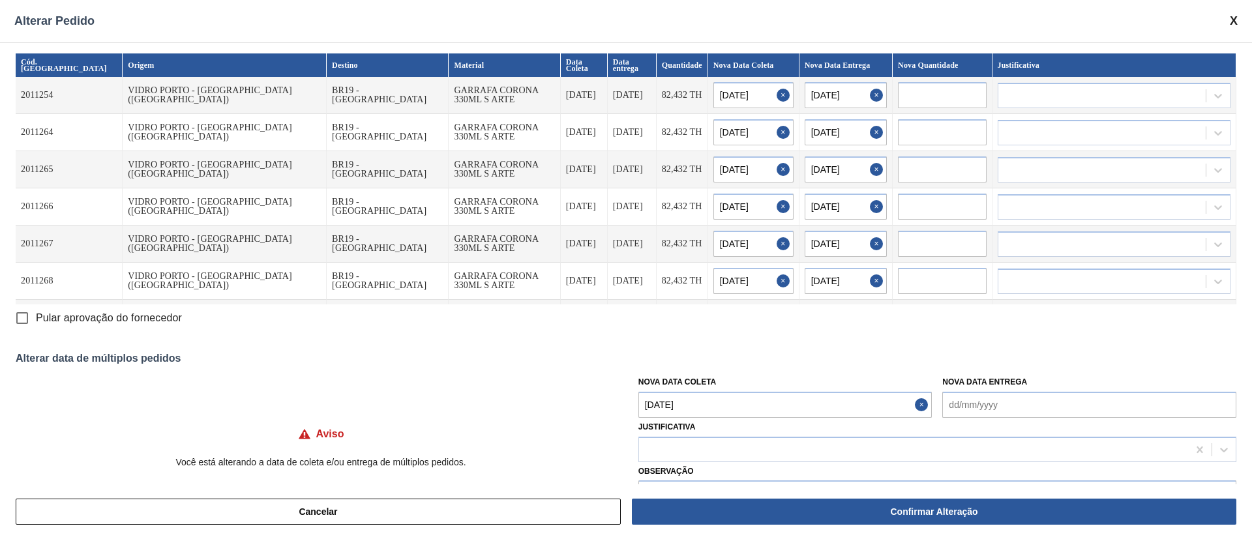
click at [689, 416] on Coleta "[DATE]" at bounding box center [786, 405] width 294 height 26
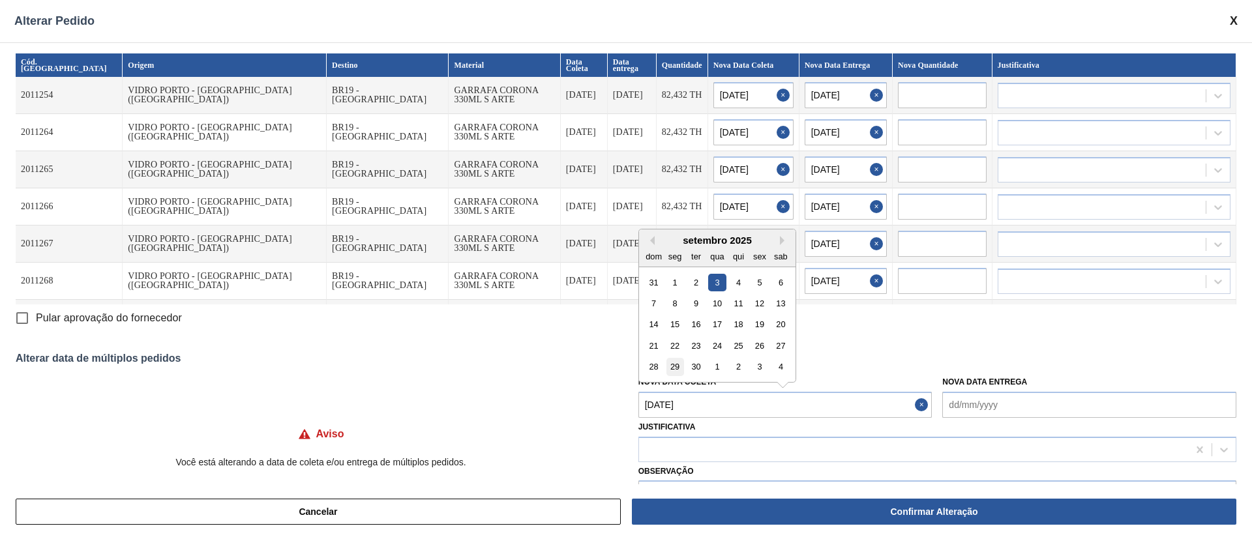
click at [674, 362] on div "29" at bounding box center [675, 367] width 18 height 18
type Coleta "[DATE]"
type input "[DATE]"
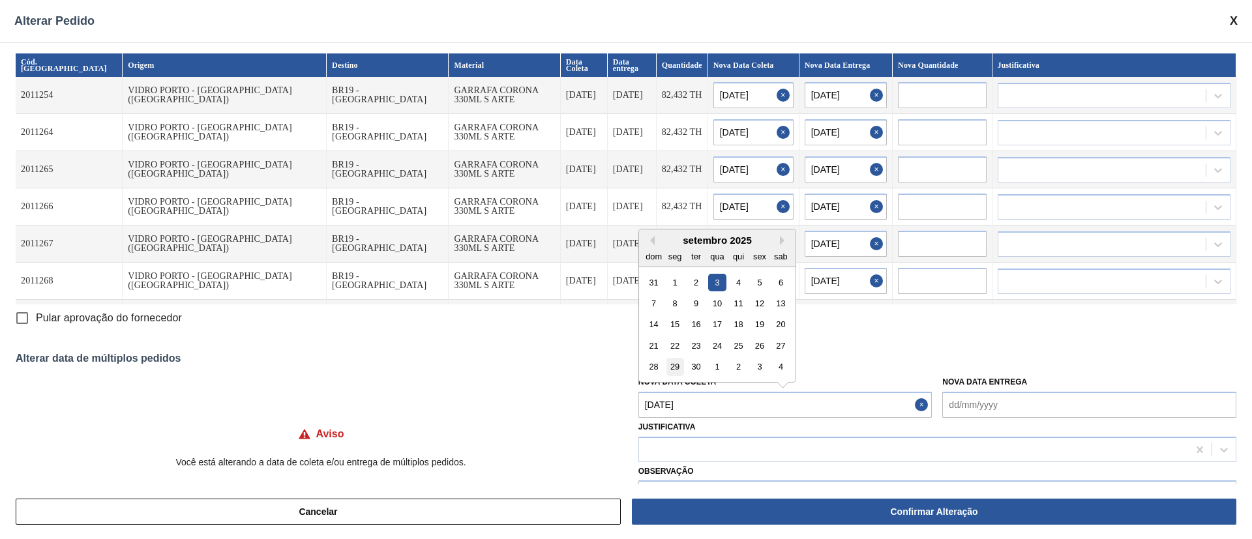
type input "[DATE]"
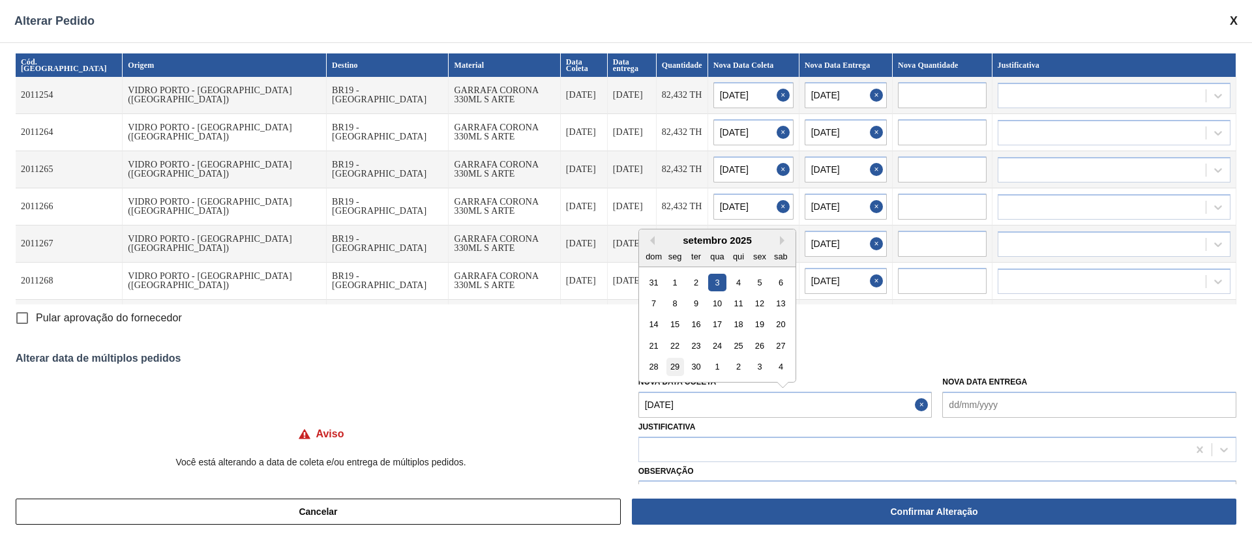
type input "[DATE]"
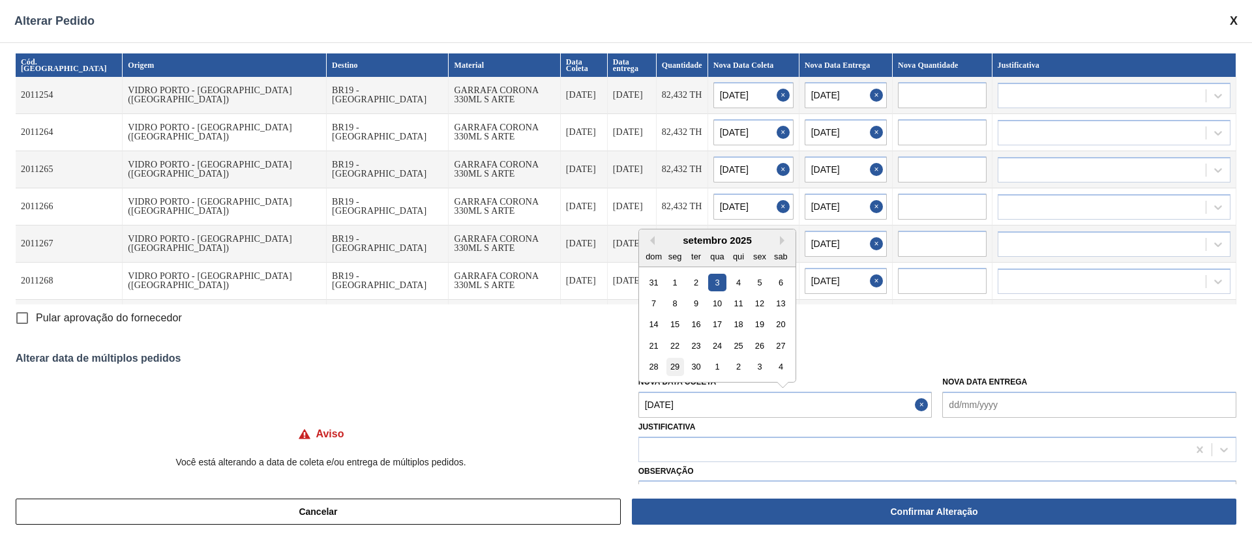
type input "[DATE]"
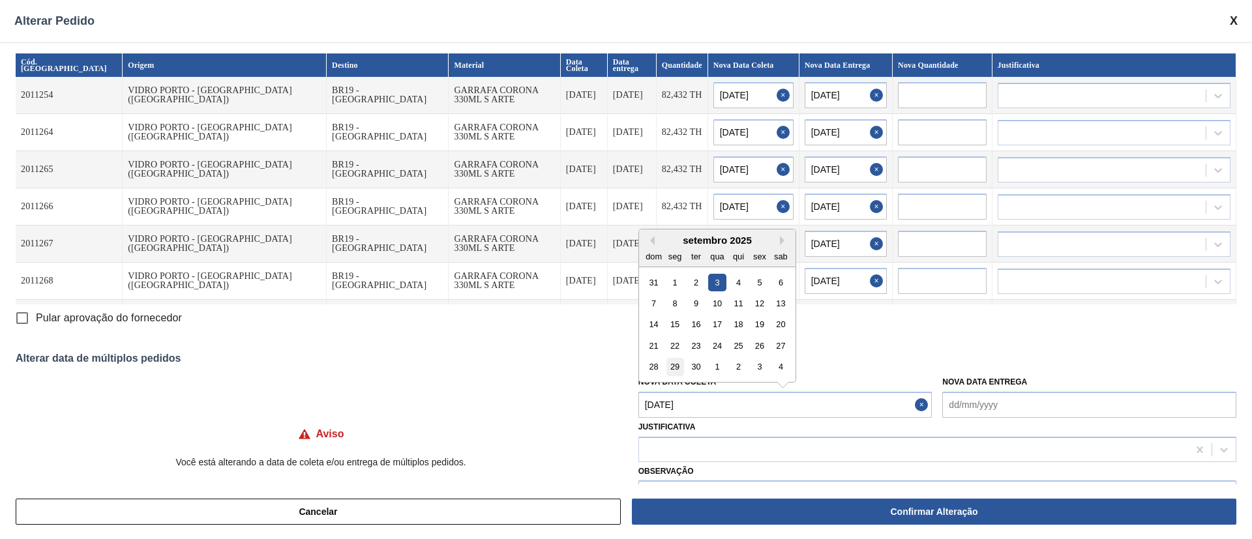
type input "[DATE]"
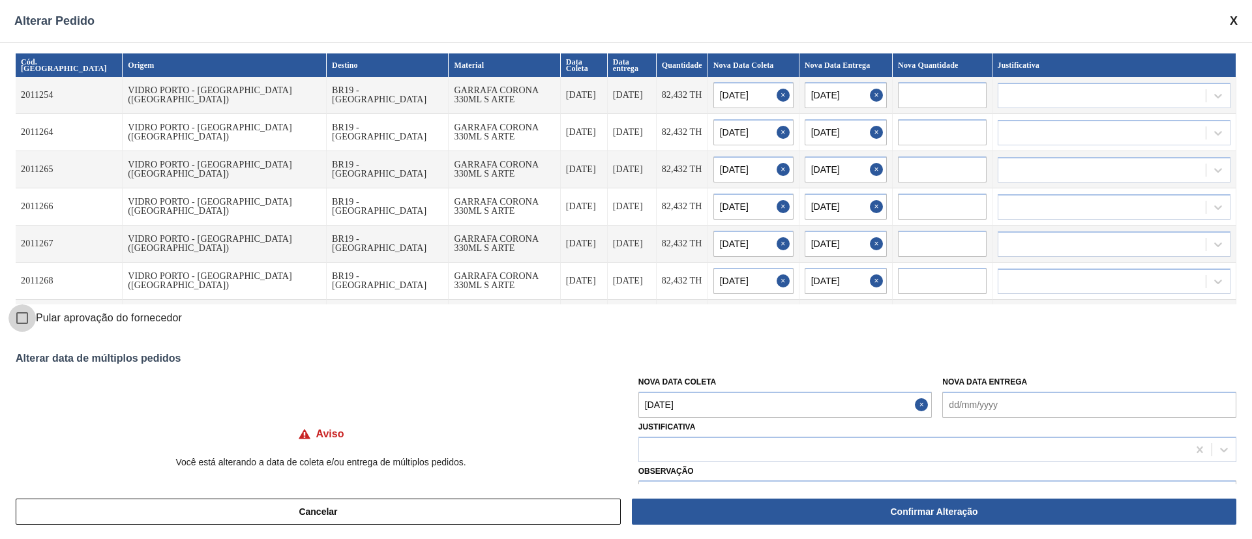
click at [19, 319] on input "Pular aprovação do fornecedor" at bounding box center [21, 318] width 27 height 27
checkbox input "true"
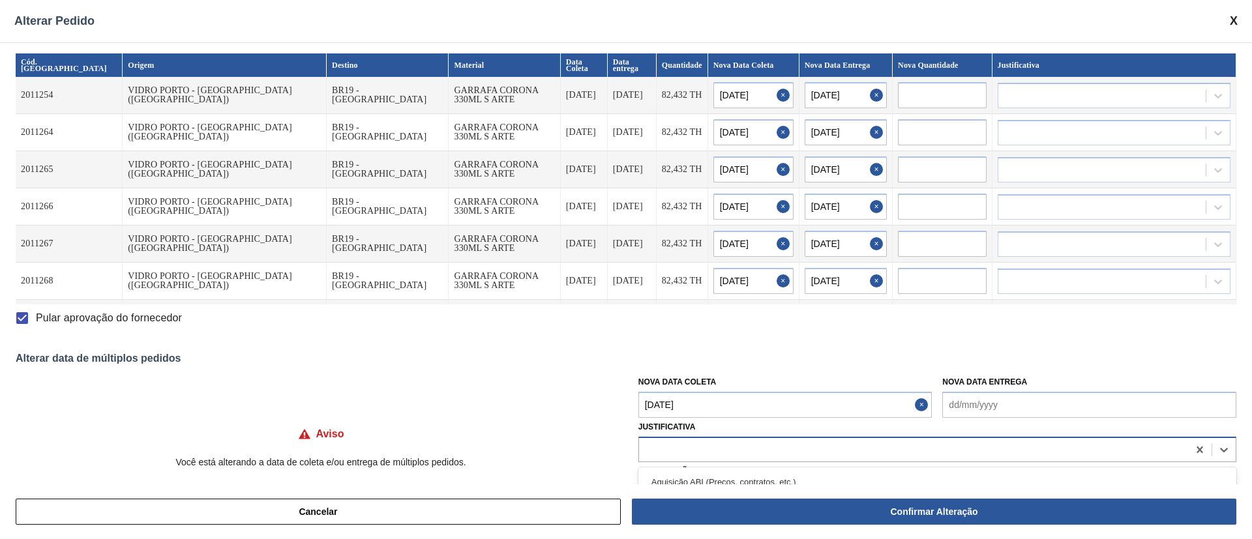
click at [676, 452] on div at bounding box center [913, 449] width 549 height 19
type input "ou"
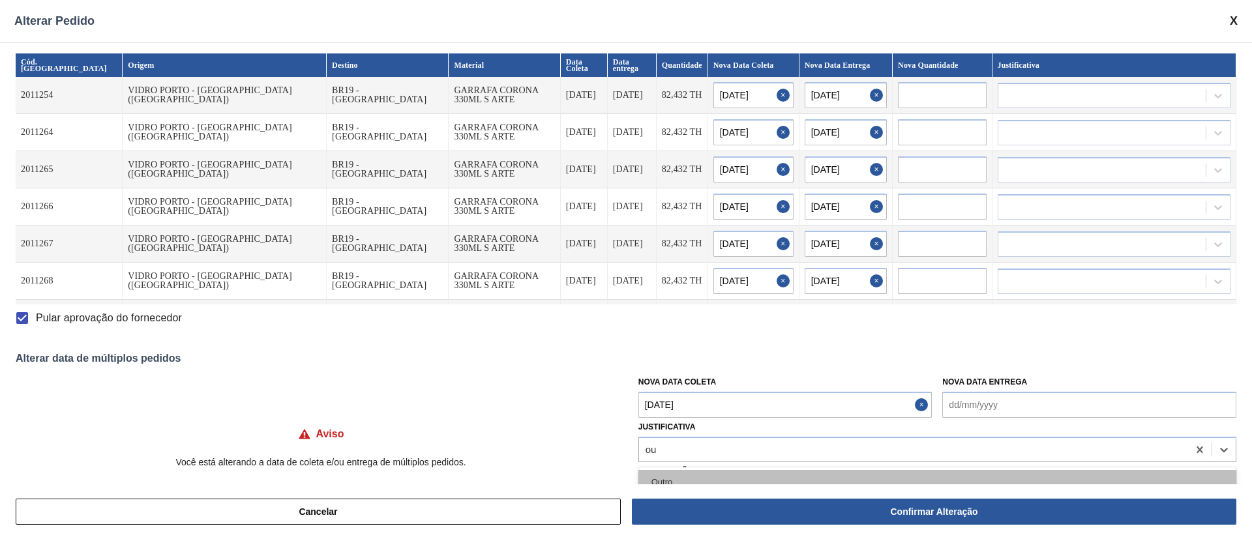
click at [692, 481] on div "Outro" at bounding box center [938, 482] width 598 height 24
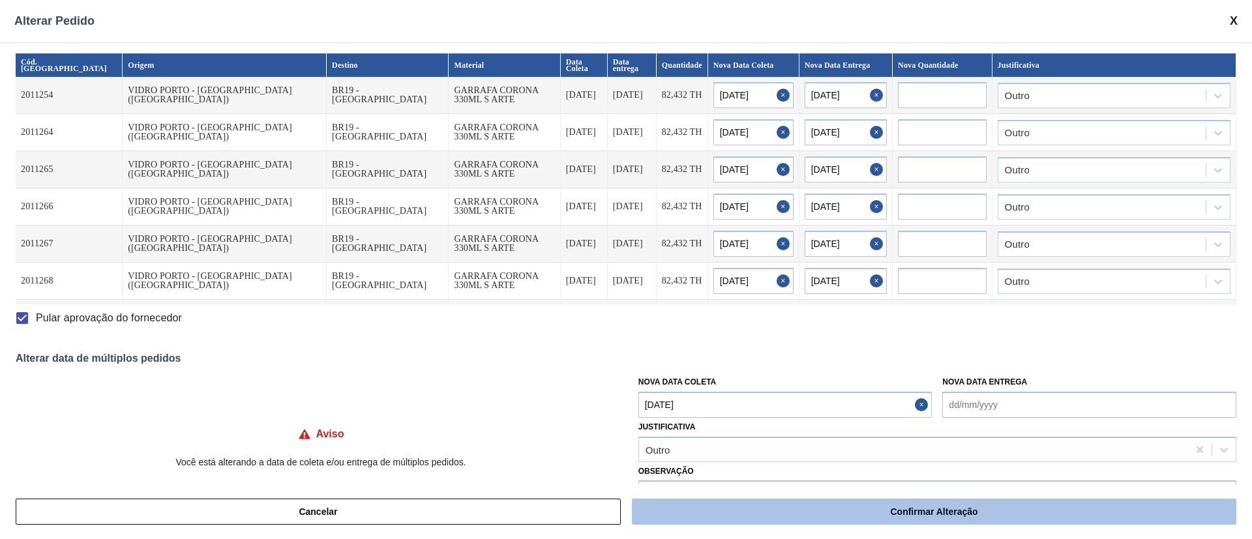
click at [705, 523] on button "Confirmar Alteração" at bounding box center [934, 512] width 605 height 26
checkbox input "false"
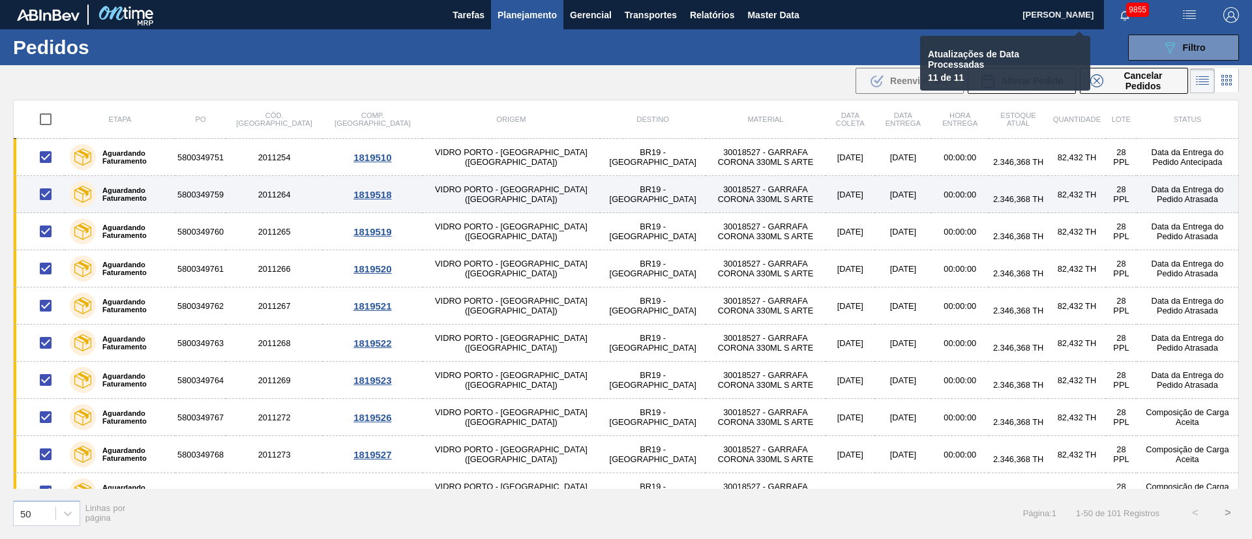
checkbox input "false"
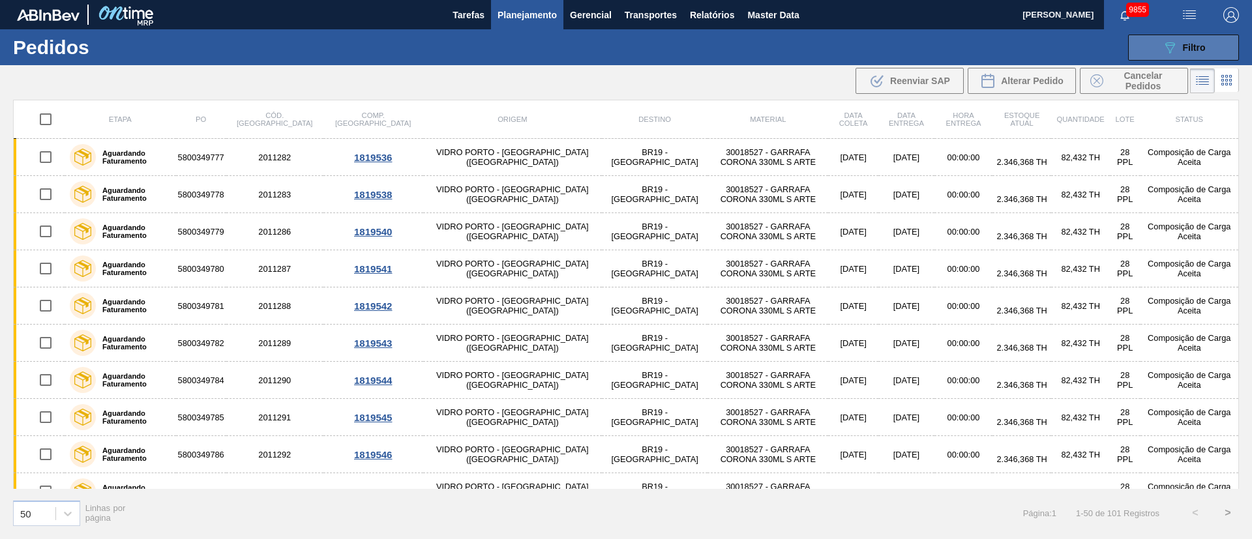
click at [1205, 48] on span "Filtro" at bounding box center [1194, 47] width 23 height 10
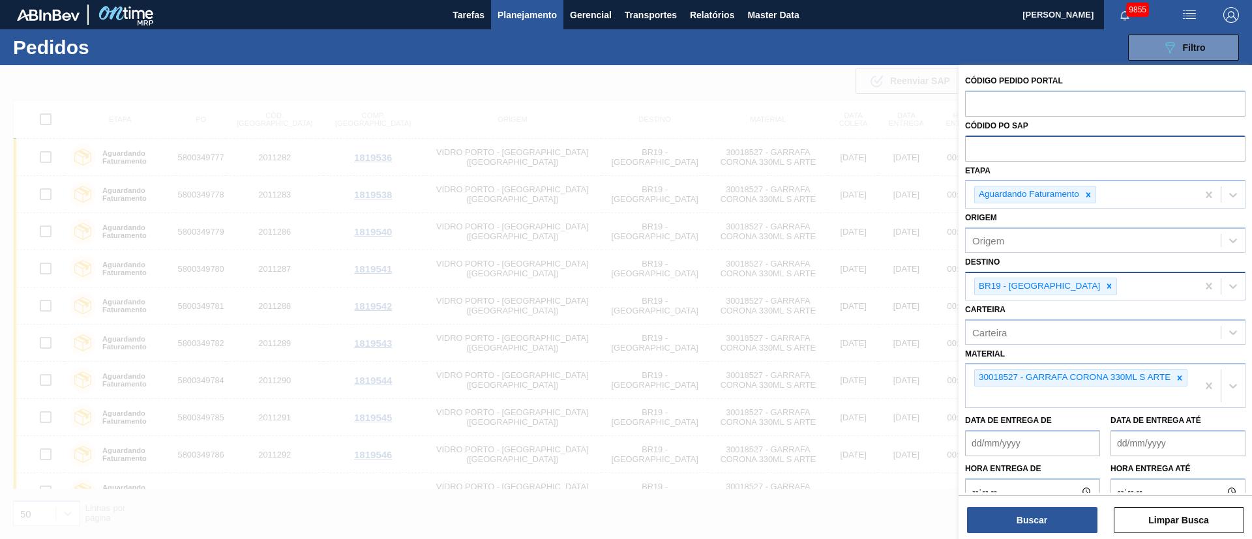
click at [1028, 149] on input "text" at bounding box center [1105, 148] width 280 height 25
click at [1015, 91] on input "text" at bounding box center [1105, 103] width 280 height 25
click at [1012, 145] on input "text" at bounding box center [1105, 148] width 280 height 25
paste input "text"
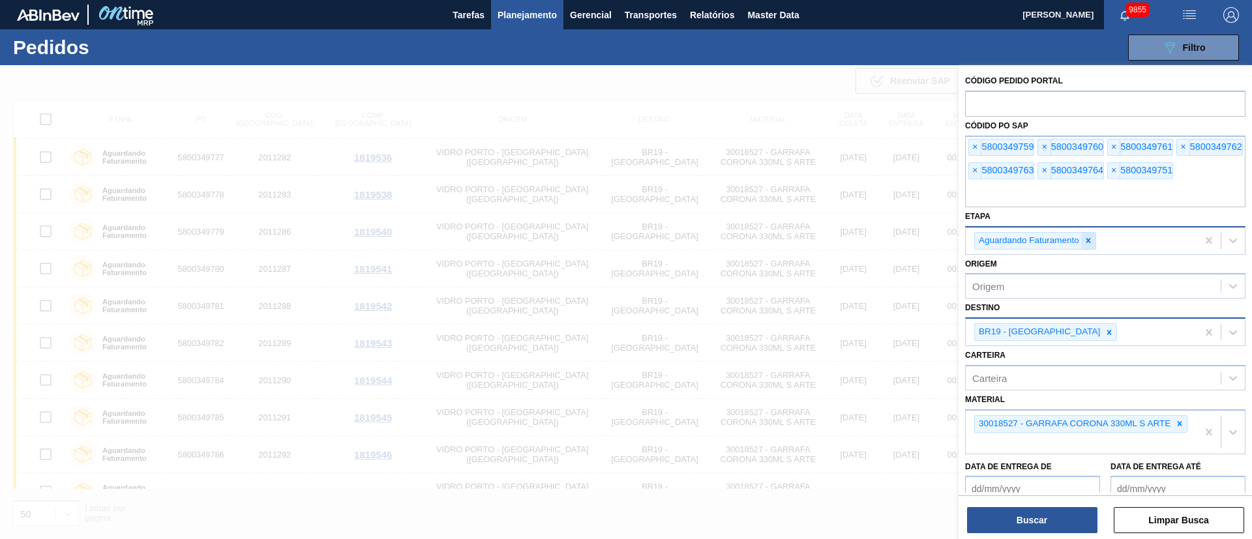
click at [1089, 242] on icon at bounding box center [1089, 241] width 5 height 5
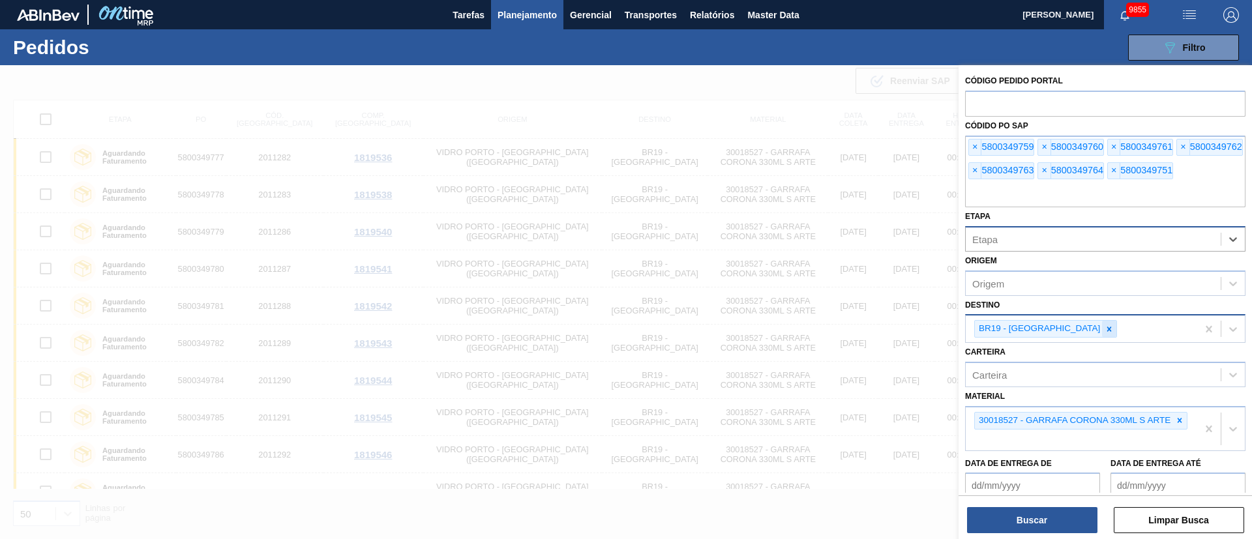
click at [1102, 335] on div at bounding box center [1109, 329] width 14 height 16
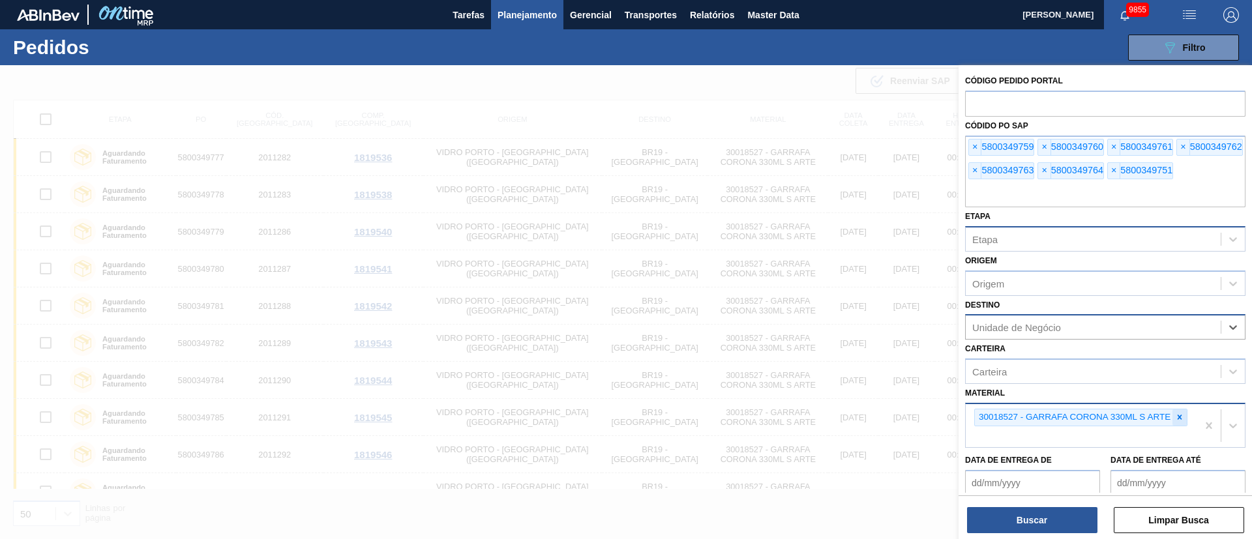
click at [1178, 416] on icon at bounding box center [1179, 417] width 9 height 9
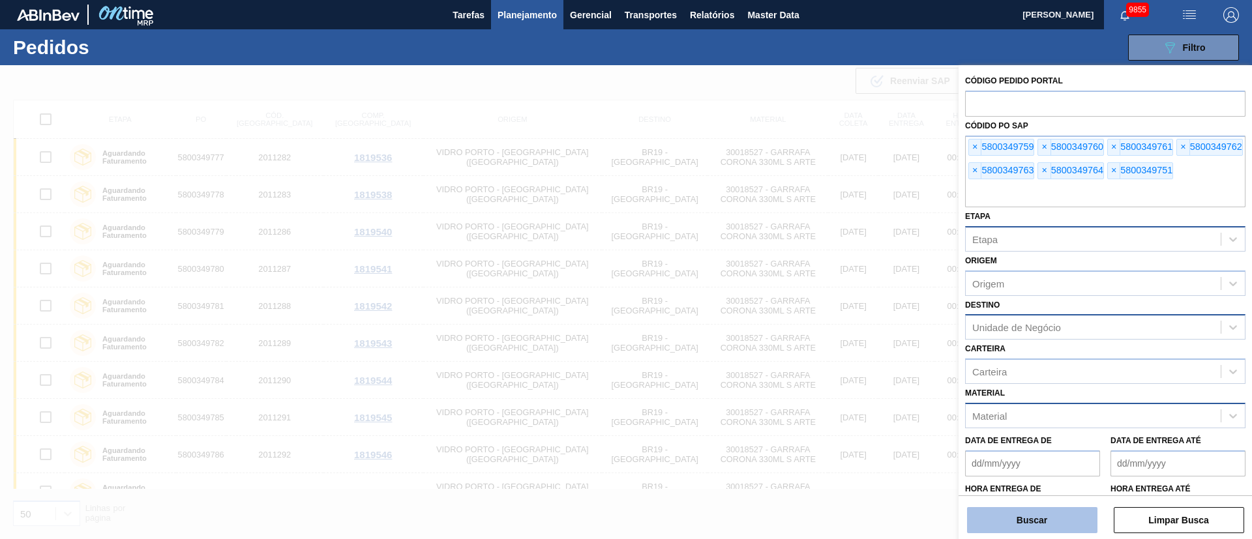
click at [1031, 516] on button "Buscar" at bounding box center [1032, 520] width 130 height 26
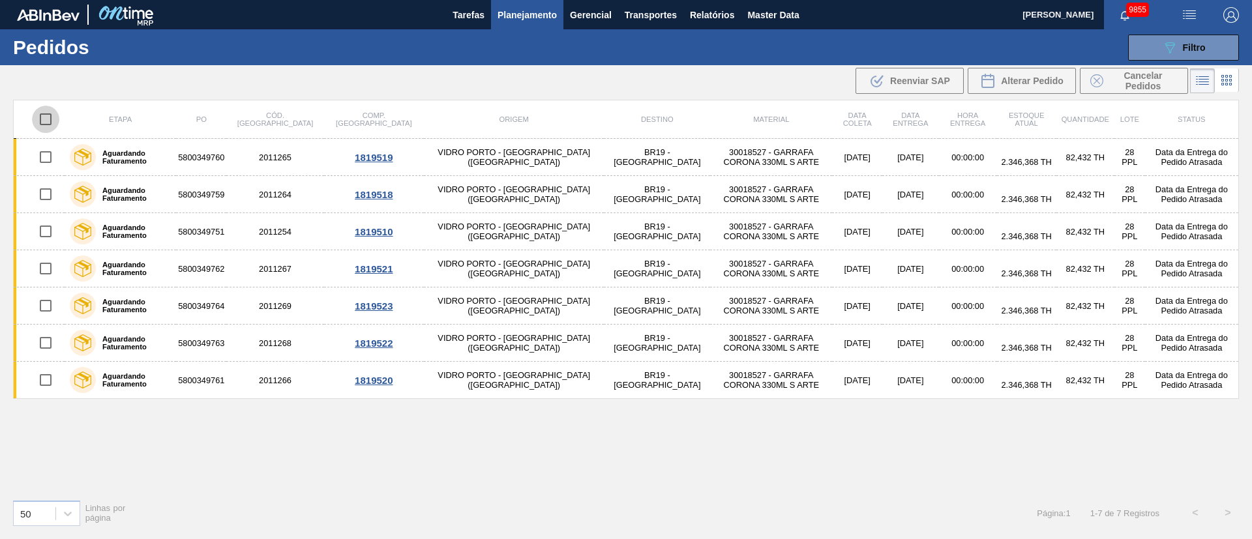
click at [47, 122] on input "checkbox" at bounding box center [45, 119] width 27 height 27
click at [1007, 85] on span "Alterar Pedido" at bounding box center [1032, 81] width 63 height 10
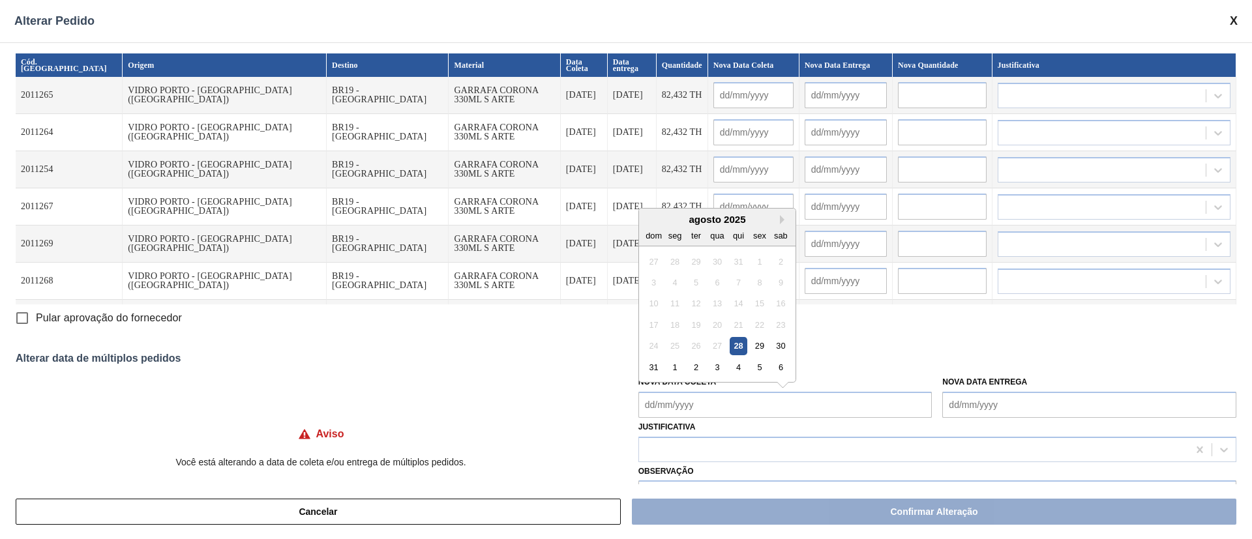
click at [725, 405] on Coleta "Nova Data Coleta" at bounding box center [786, 405] width 294 height 26
click at [695, 367] on div "2" at bounding box center [696, 368] width 18 height 18
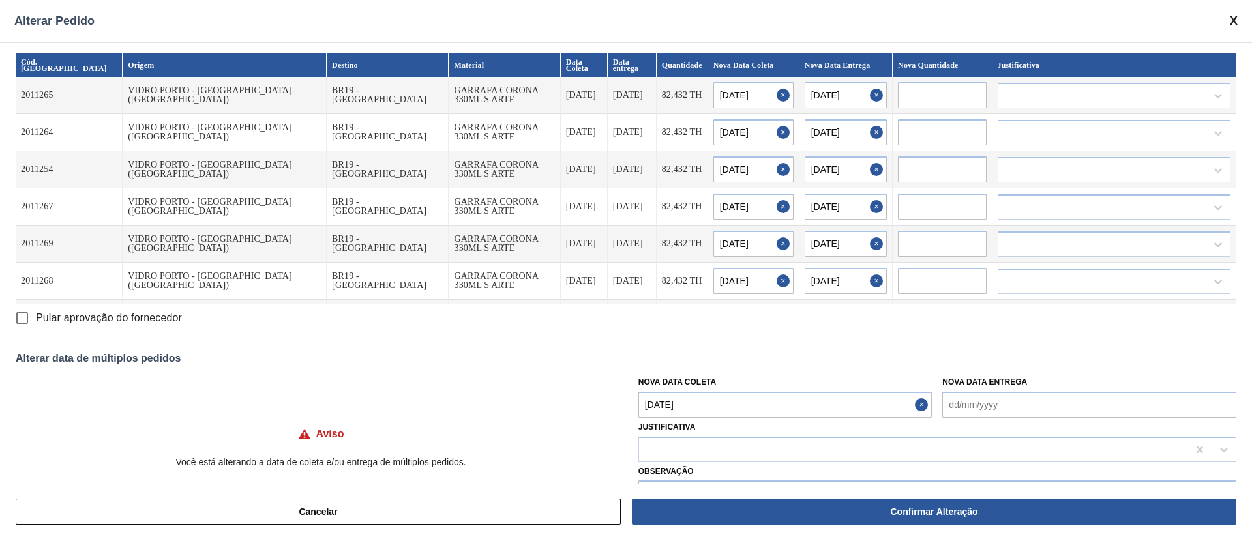
click at [693, 401] on Coleta "[DATE]" at bounding box center [786, 405] width 294 height 26
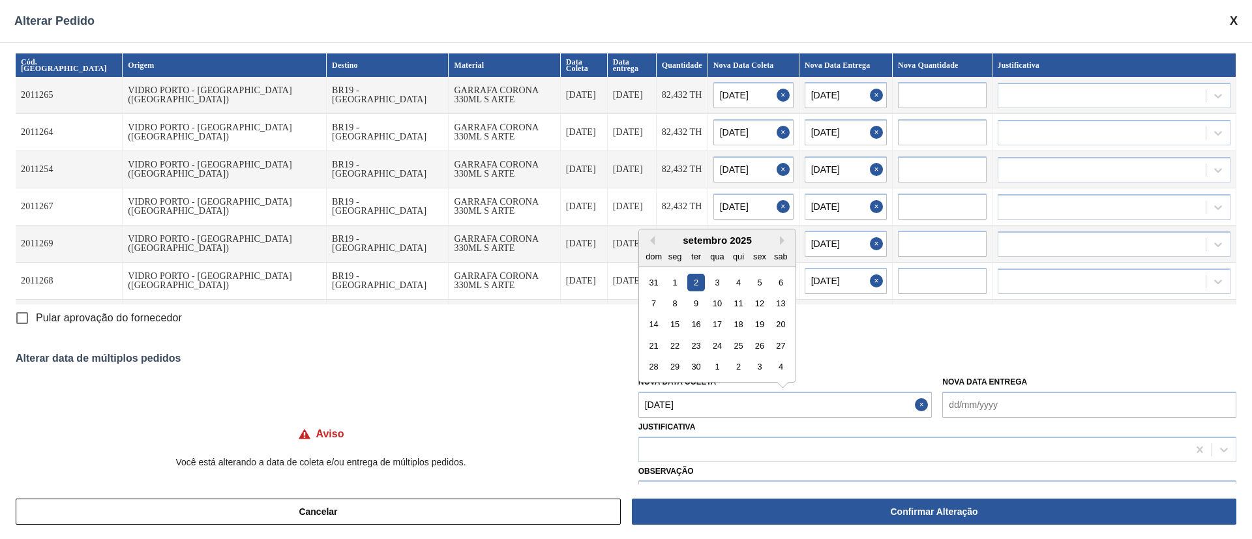
click at [655, 237] on div "setembro 2025" at bounding box center [717, 240] width 157 height 11
click at [652, 243] on button "Previous Month" at bounding box center [650, 240] width 9 height 9
click at [734, 367] on div "28" at bounding box center [739, 367] width 18 height 18
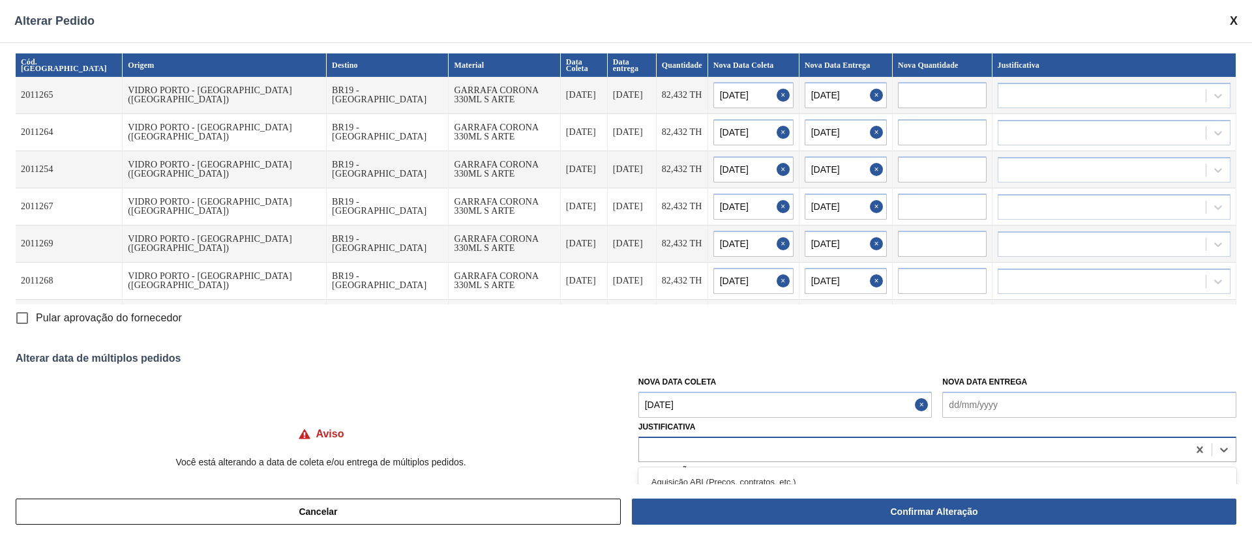
click at [703, 455] on div at bounding box center [913, 449] width 549 height 19
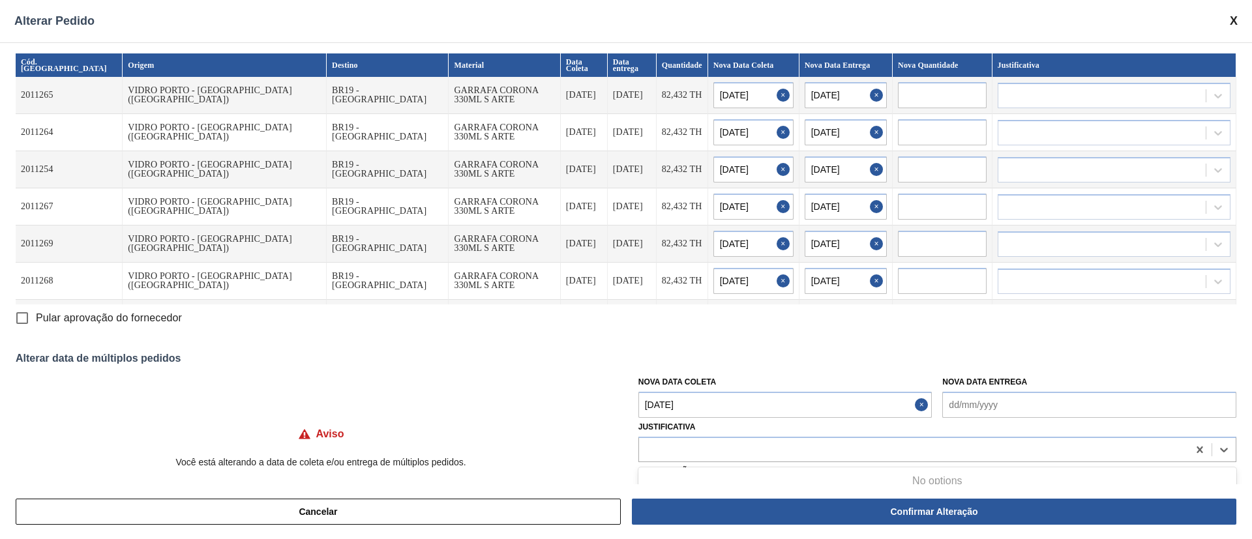
click at [855, 335] on div "Cód. Pedido Origem Destino Material Data Coleta Data entrega Quantidade Nova Da…" at bounding box center [626, 263] width 1252 height 442
click at [695, 449] on div at bounding box center [913, 449] width 549 height 19
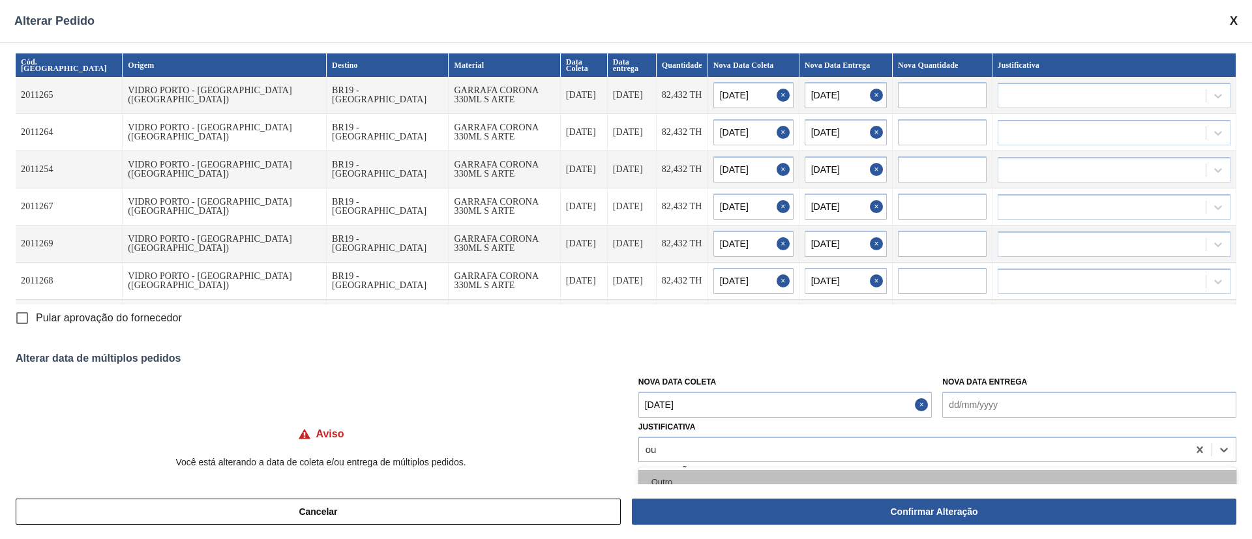
click at [672, 475] on div "Outro" at bounding box center [938, 482] width 598 height 24
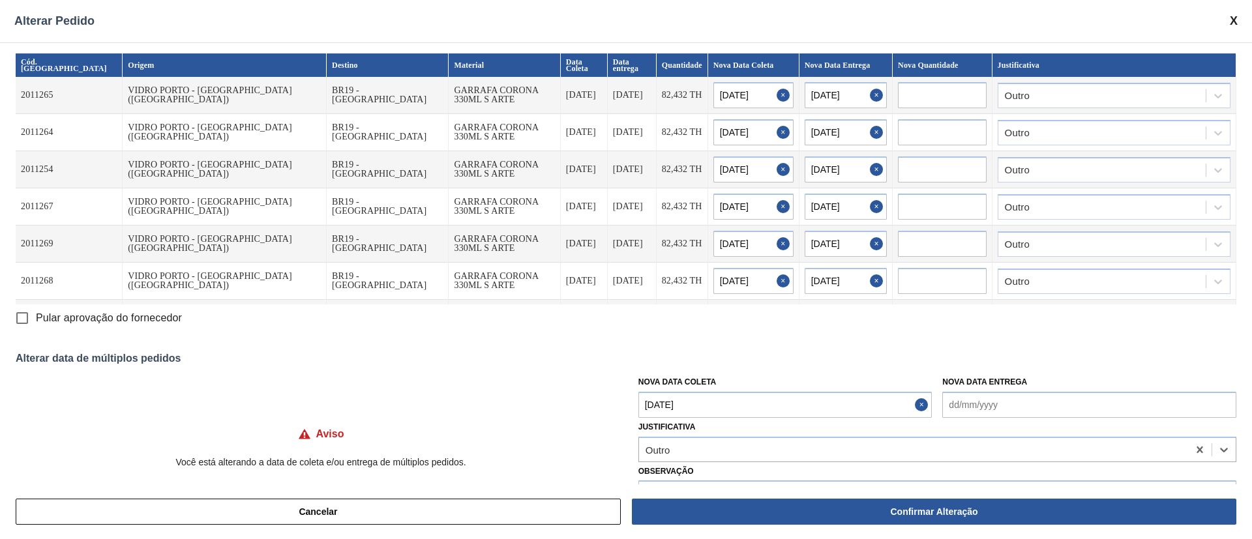
click at [18, 319] on input "Pular aprovação do fornecedor" at bounding box center [21, 318] width 27 height 27
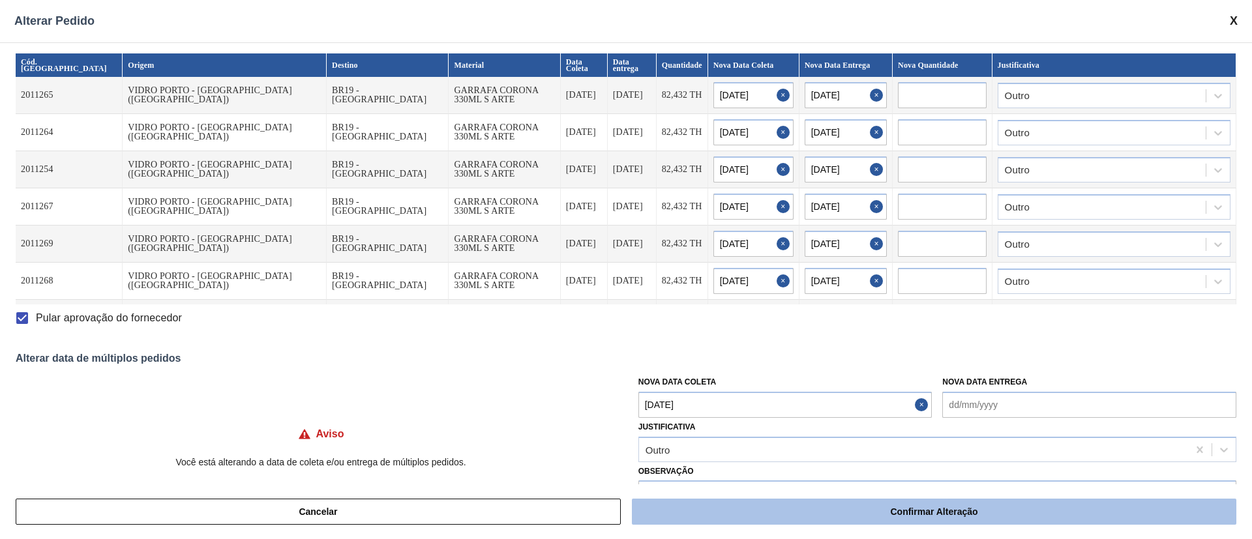
click at [952, 515] on button "Confirmar Alteração" at bounding box center [934, 512] width 605 height 26
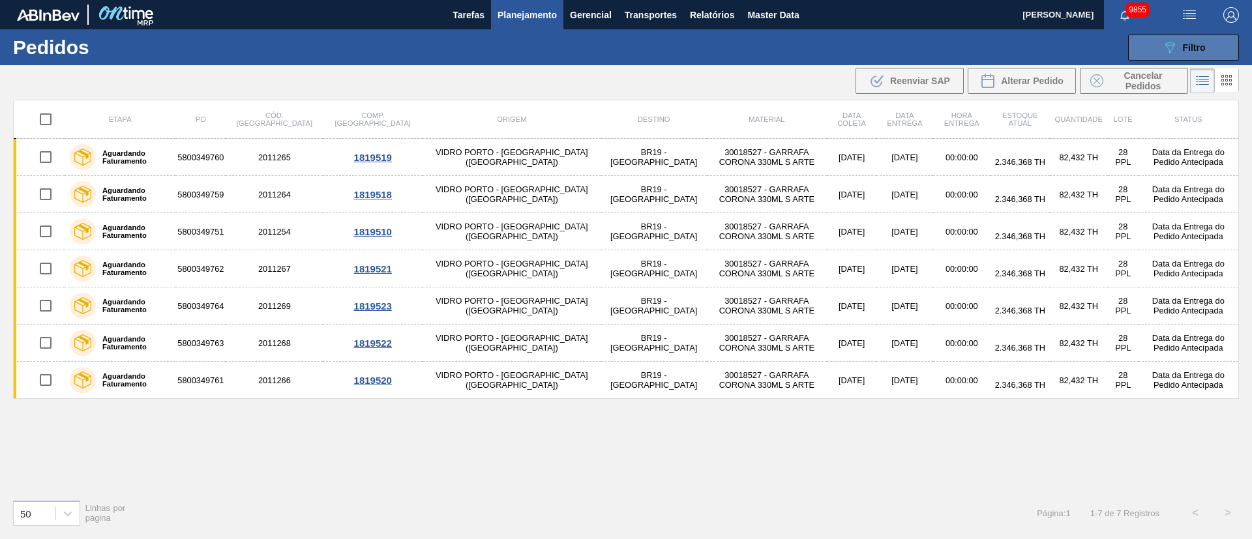
click at [1179, 51] on div "089F7B8B-B2A5-4AFE-B5C0-19BA573D28AC Filtro" at bounding box center [1184, 48] width 44 height 16
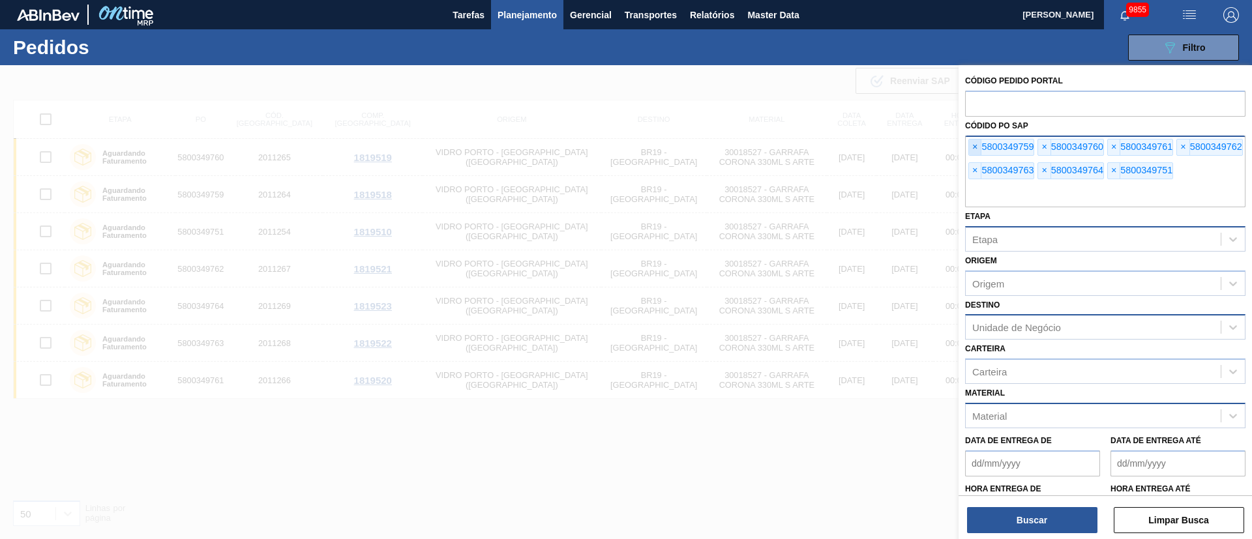
click at [975, 141] on span "×" at bounding box center [975, 148] width 12 height 16
click at [976, 144] on span "×" at bounding box center [975, 148] width 12 height 16
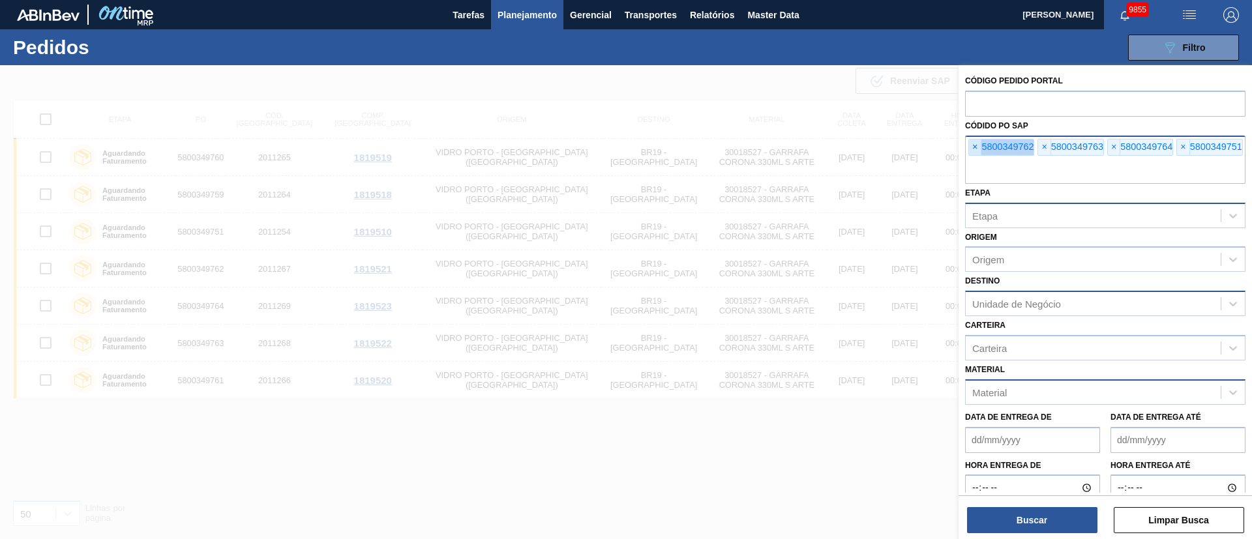
click at [976, 144] on span "×" at bounding box center [975, 148] width 12 height 16
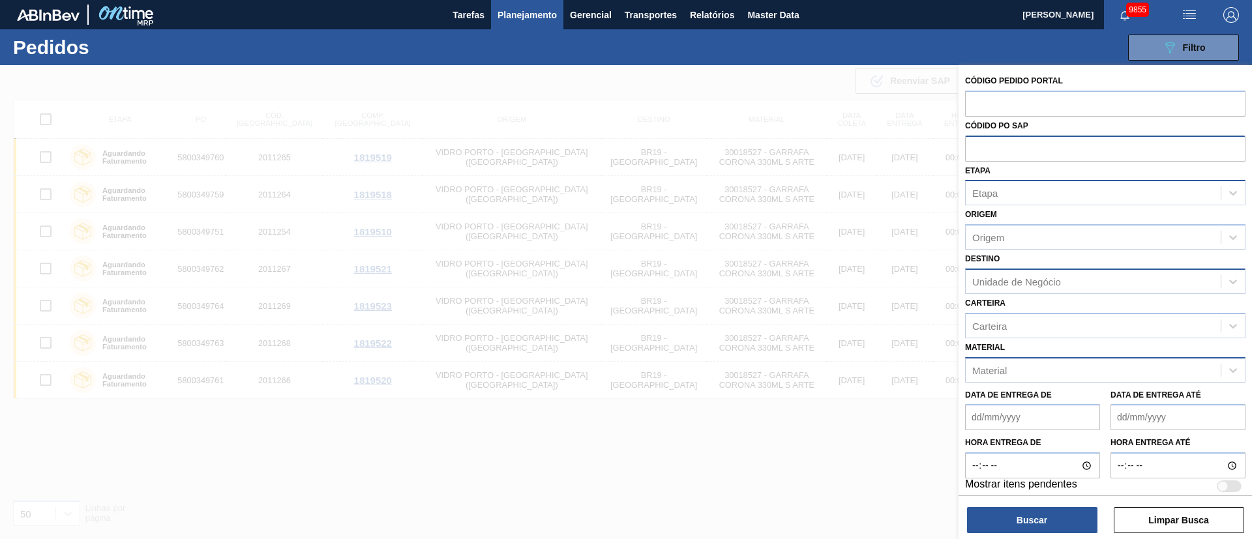
click at [976, 144] on input "text" at bounding box center [1105, 148] width 280 height 25
click at [990, 235] on div "Origem" at bounding box center [988, 237] width 32 height 11
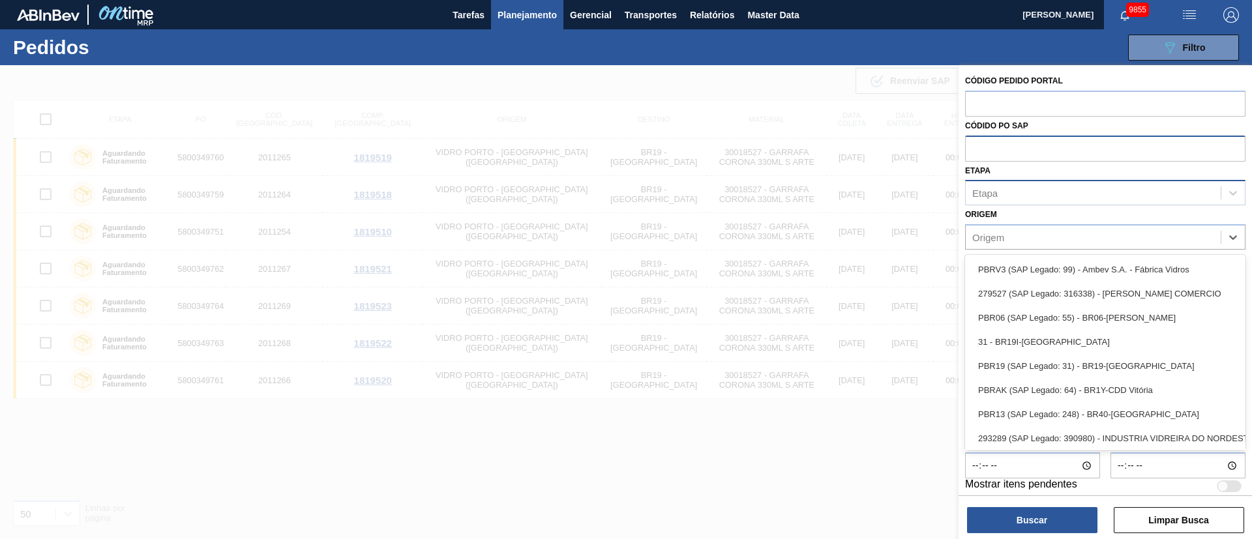
click at [996, 194] on div "Etapa" at bounding box center [984, 193] width 25 height 11
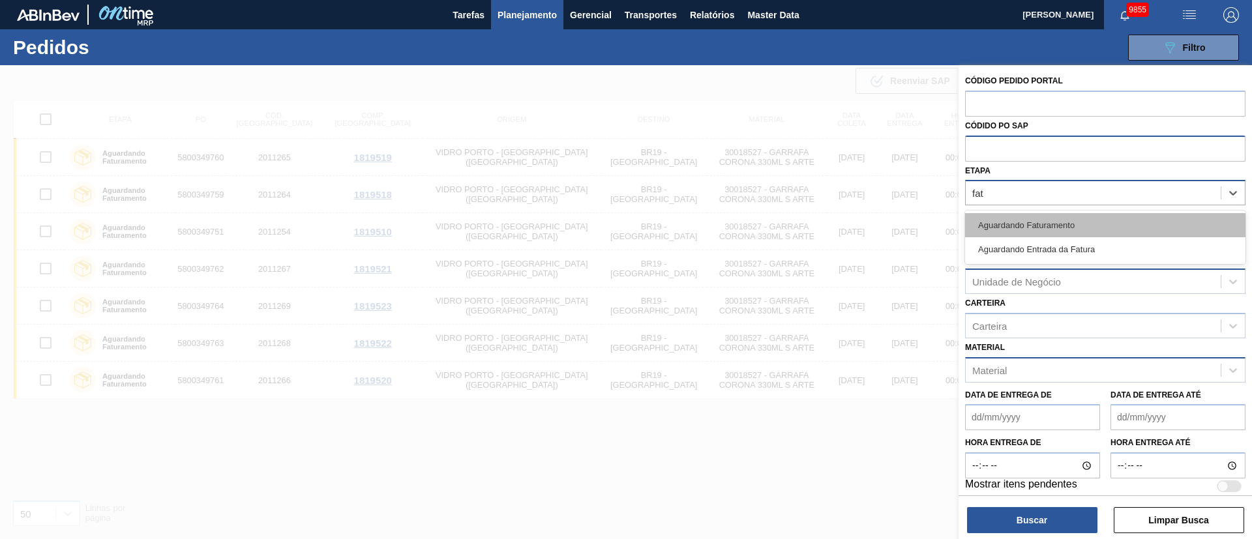
click at [1011, 220] on div "Aguardando Faturamento" at bounding box center [1105, 225] width 280 height 24
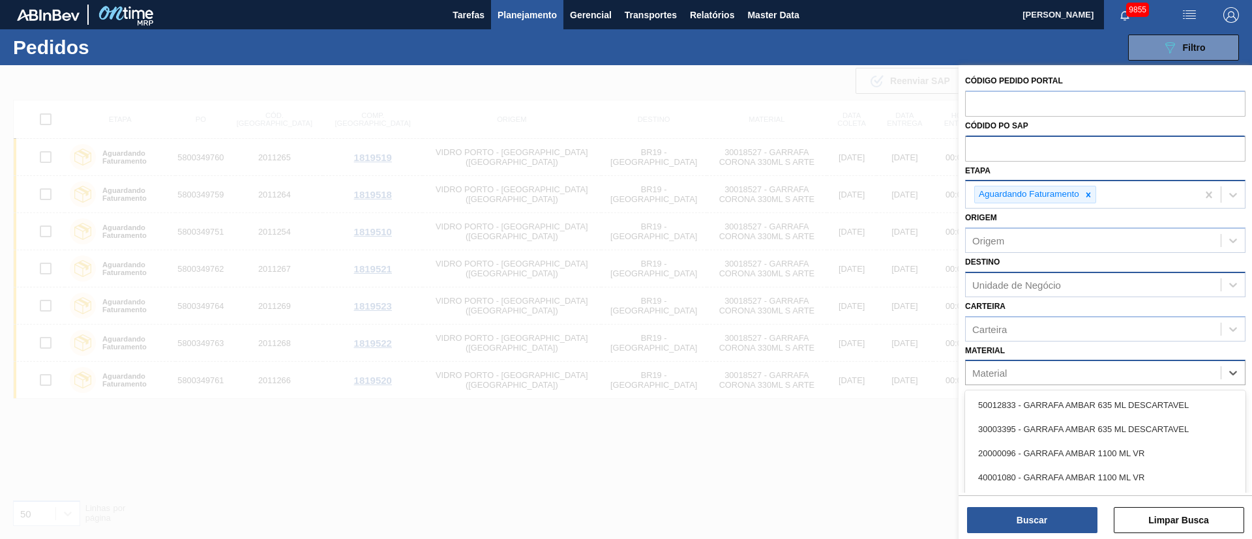
click at [1002, 376] on div "Material" at bounding box center [989, 373] width 35 height 11
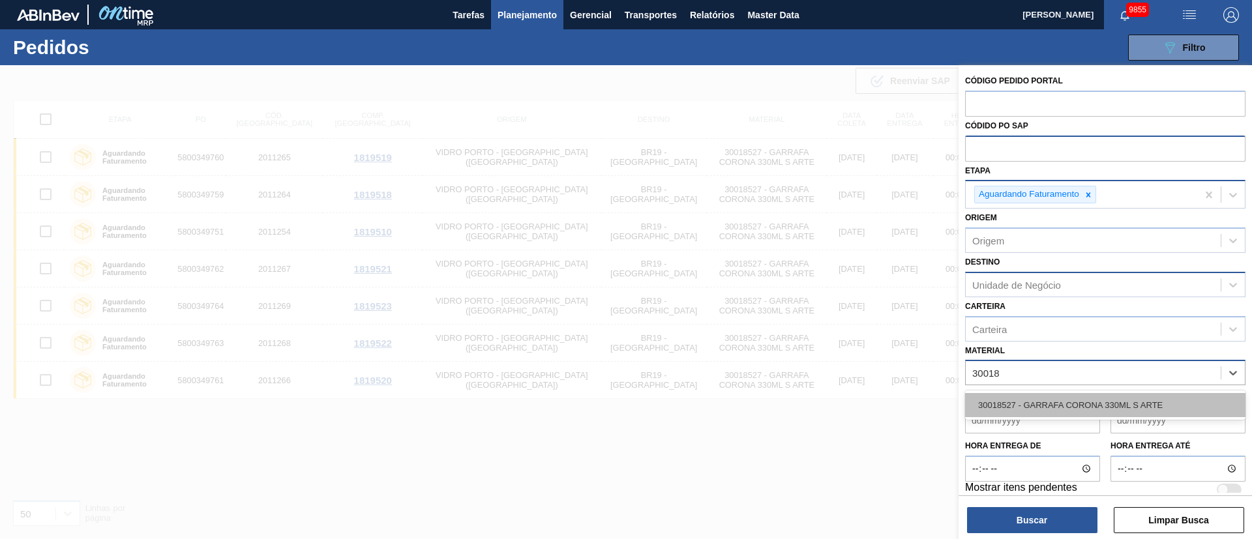
click at [1005, 397] on div "30018527 - GARRAFA CORONA 330ML S ARTE" at bounding box center [1105, 405] width 280 height 24
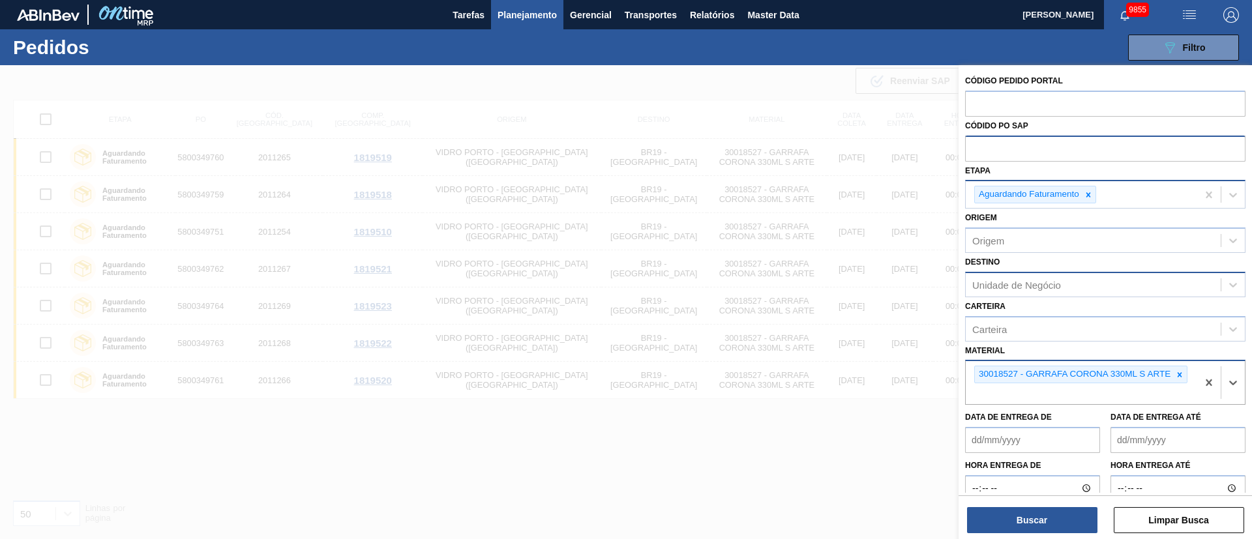
click at [1017, 280] on div "Unidade de Negócio" at bounding box center [1016, 284] width 89 height 11
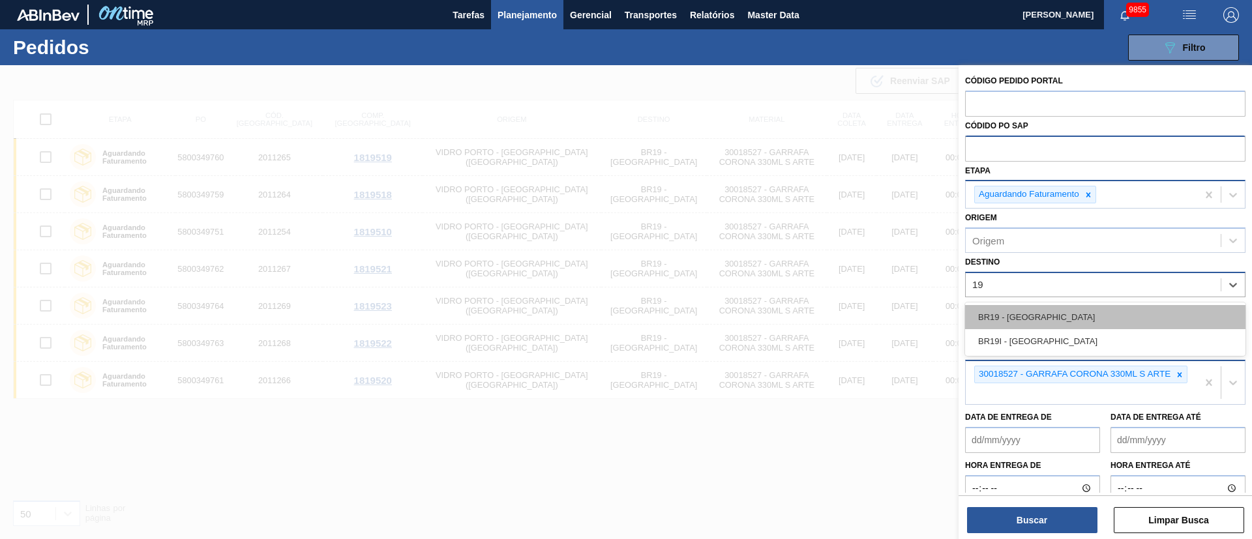
click at [986, 324] on div "BR19 - [GEOGRAPHIC_DATA]" at bounding box center [1105, 317] width 280 height 24
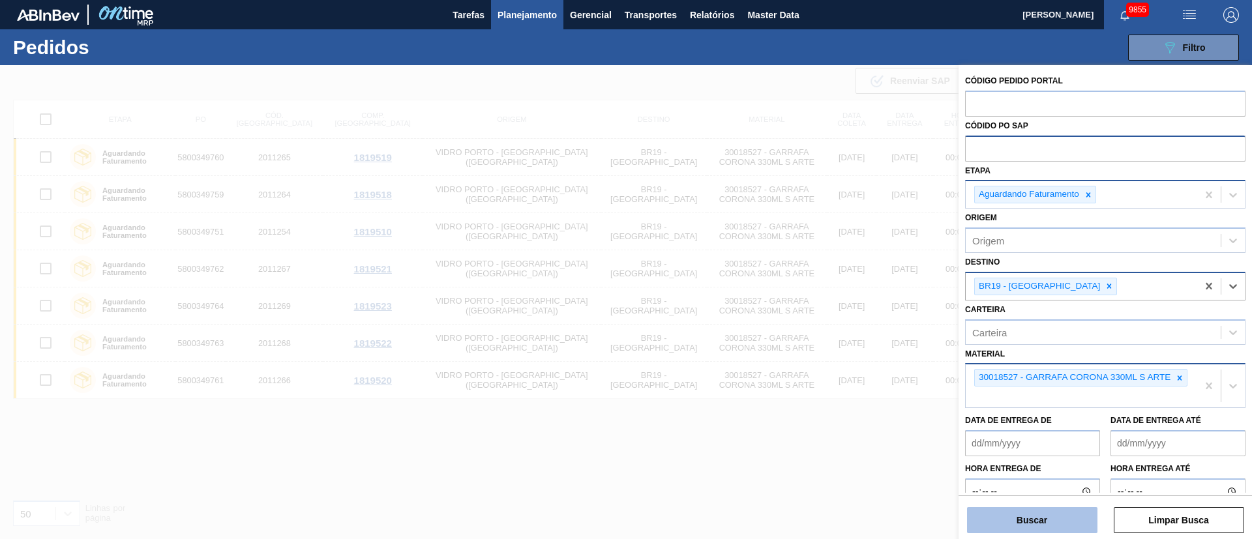
click at [1046, 530] on button "Buscar" at bounding box center [1032, 520] width 130 height 26
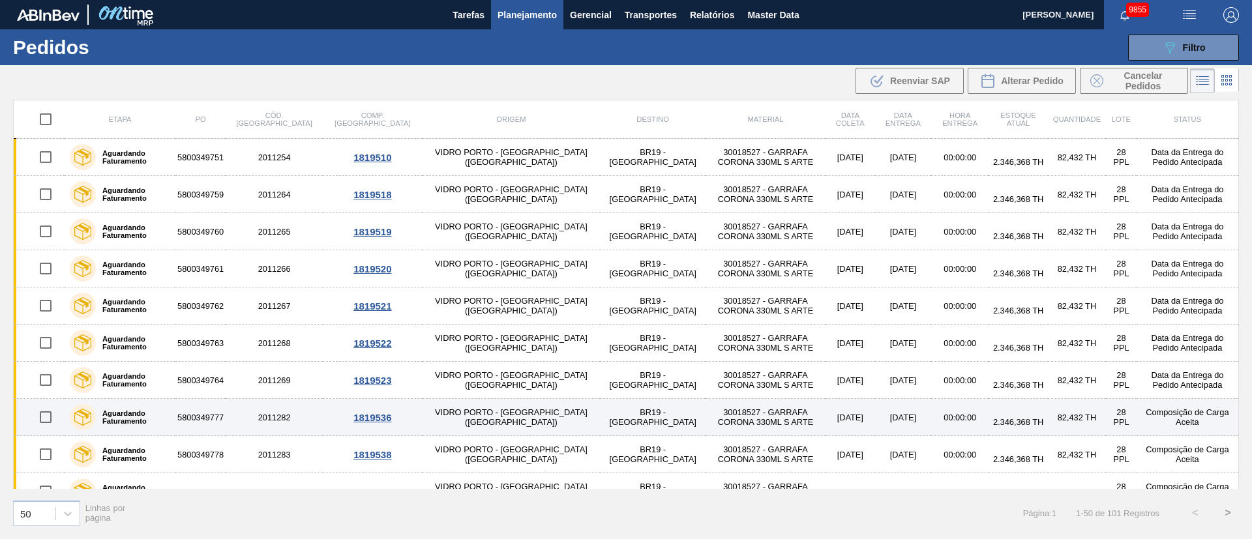
click at [46, 416] on input "checkbox" at bounding box center [45, 417] width 27 height 27
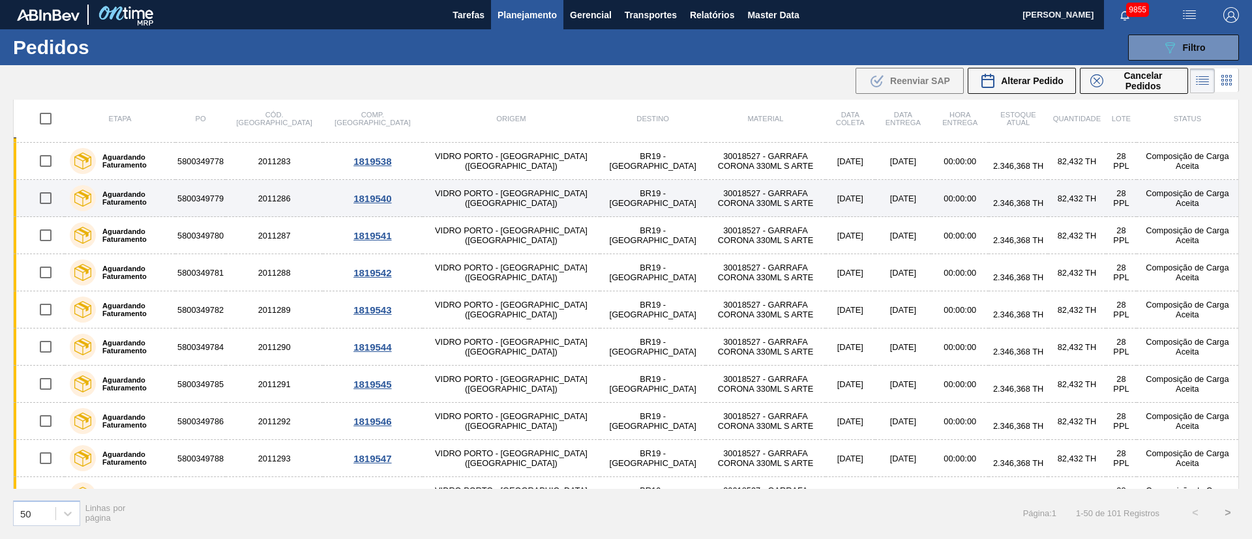
scroll to position [196, 0]
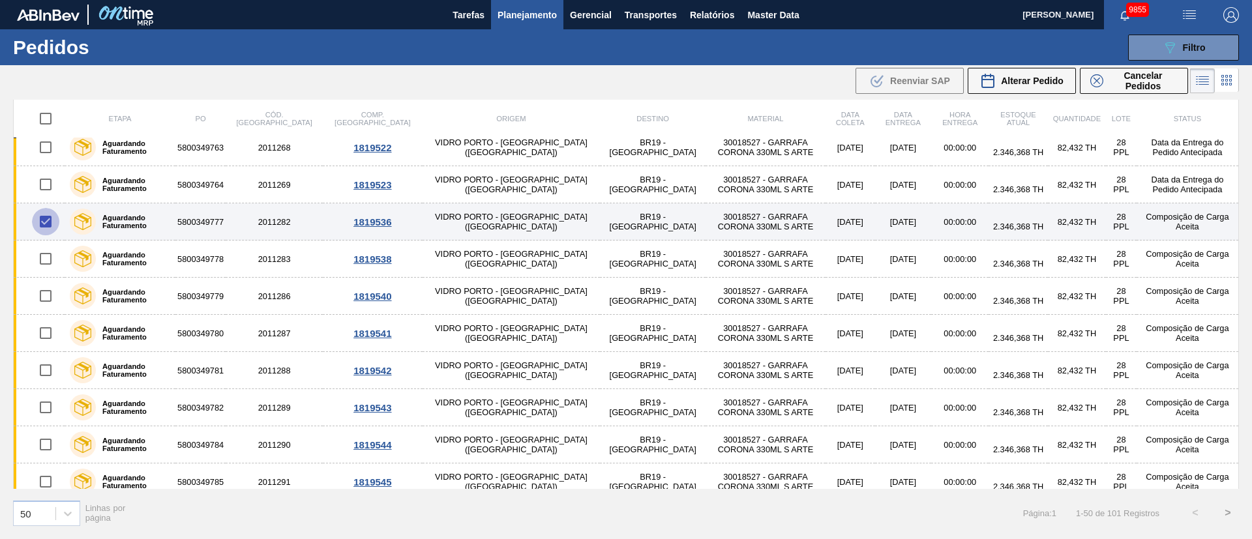
click at [44, 222] on input "checkbox" at bounding box center [45, 221] width 27 height 27
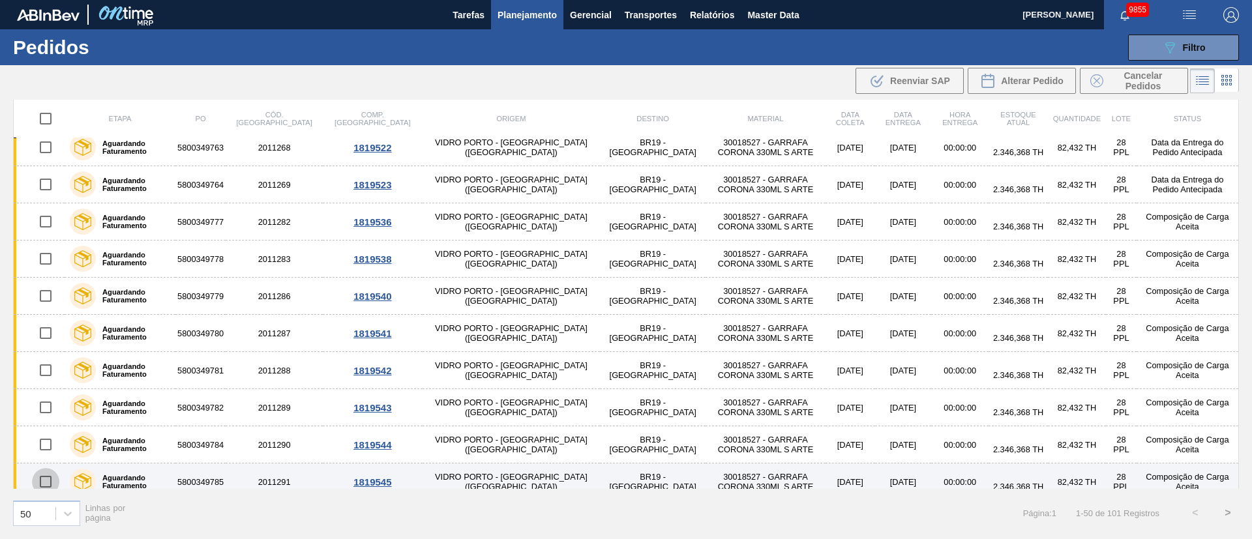
click at [42, 486] on input "checkbox" at bounding box center [45, 481] width 27 height 27
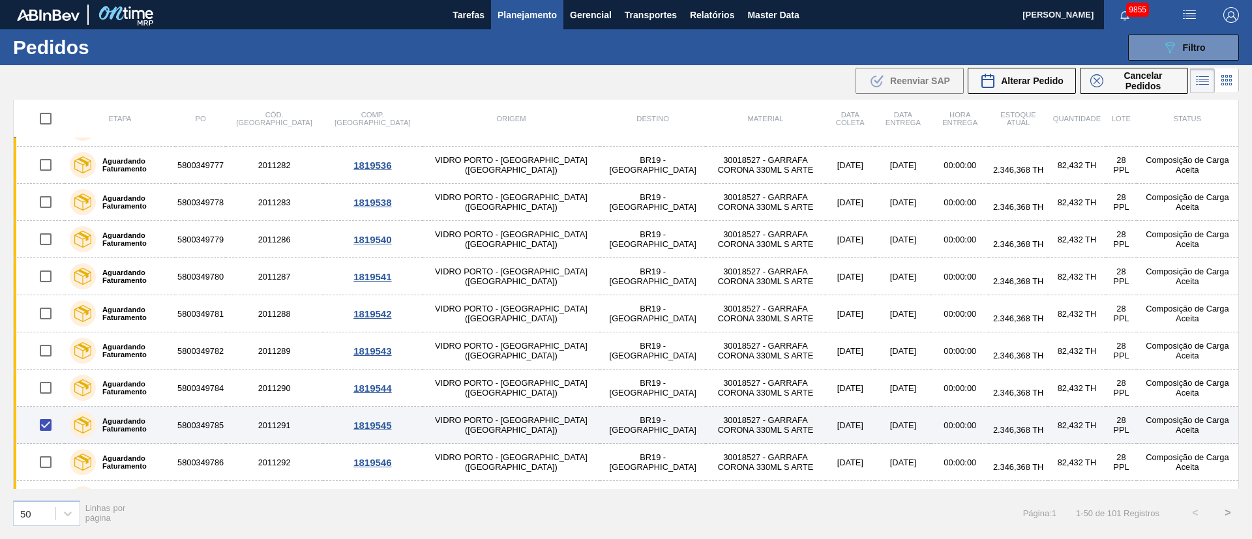
scroll to position [294, 0]
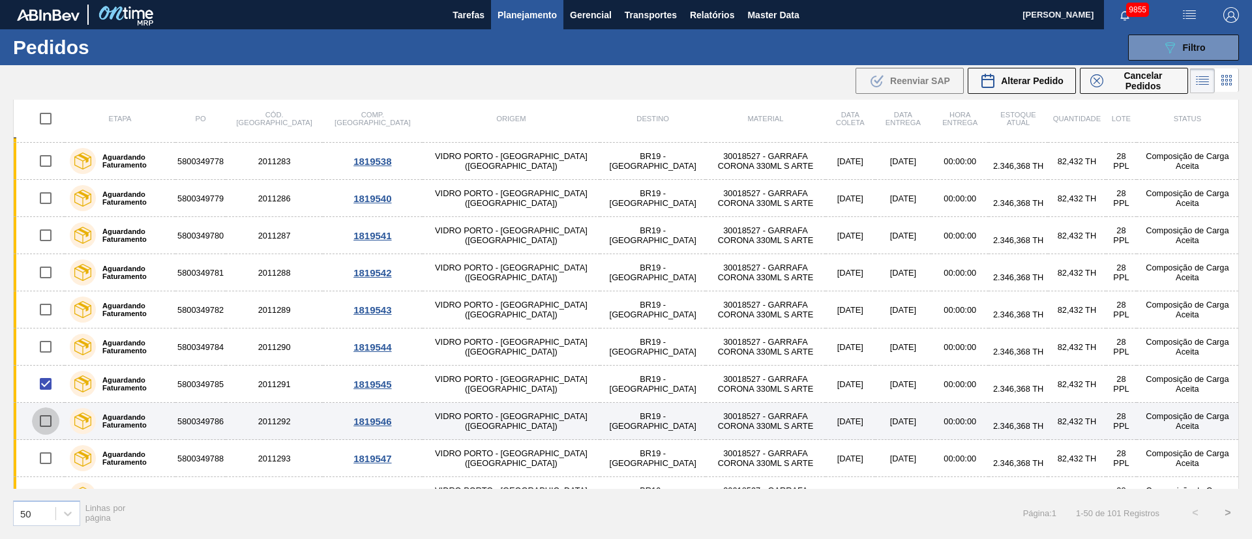
click at [50, 428] on input "checkbox" at bounding box center [45, 421] width 27 height 27
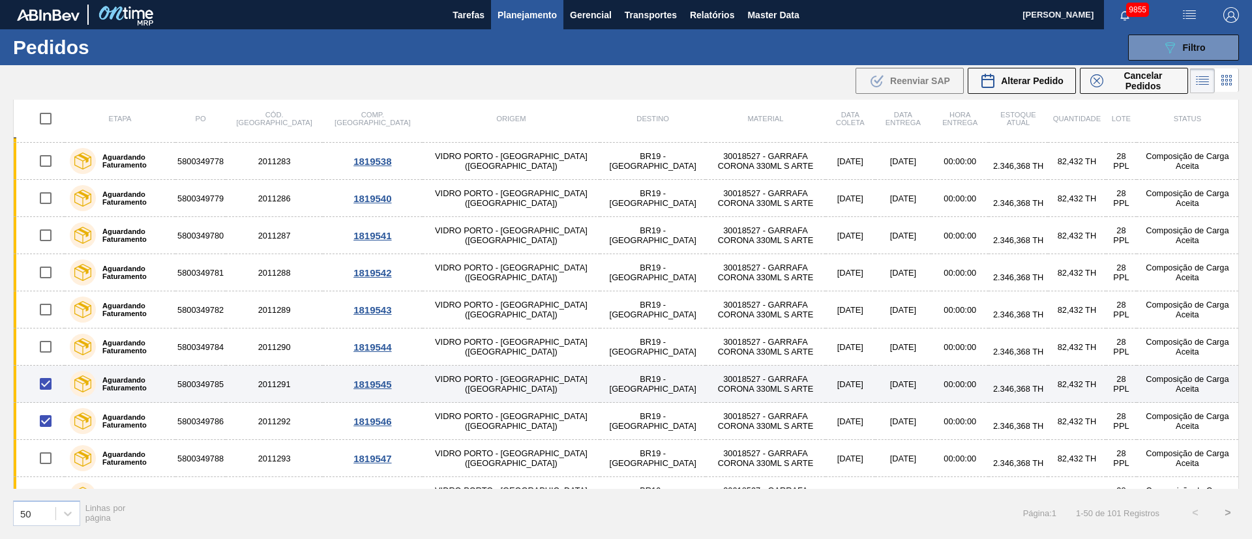
click at [45, 389] on input "checkbox" at bounding box center [45, 383] width 27 height 27
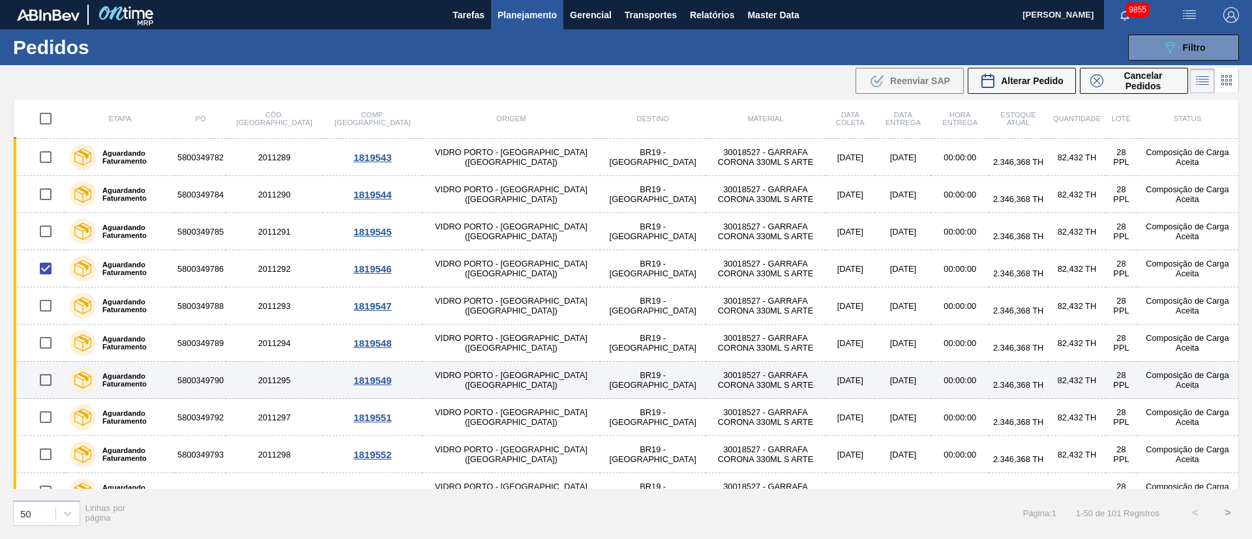
scroll to position [489, 0]
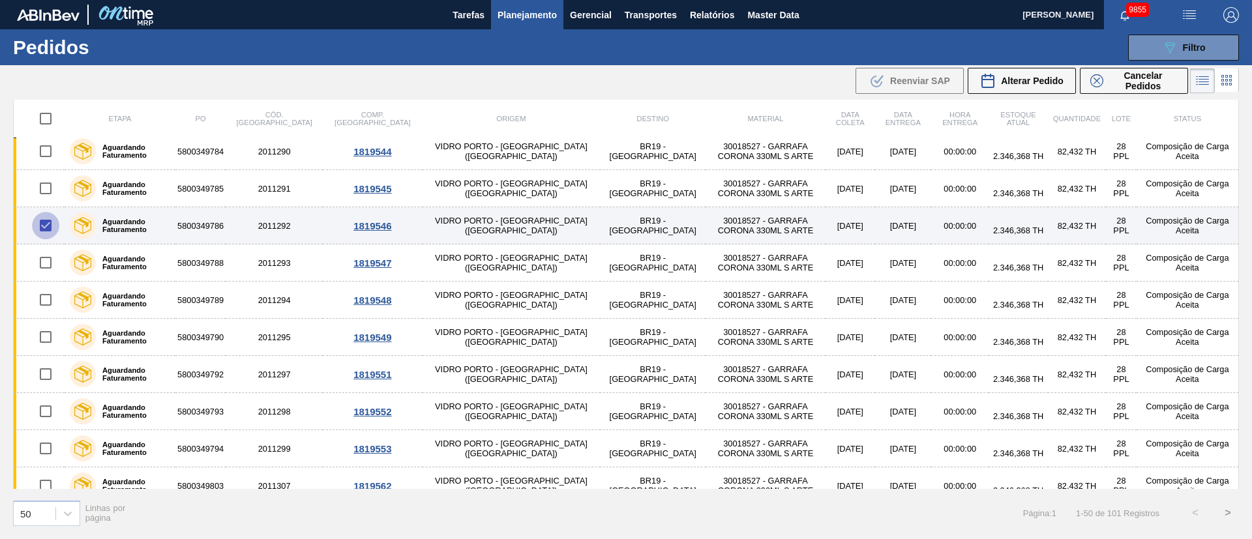
click at [42, 224] on input "checkbox" at bounding box center [45, 225] width 27 height 27
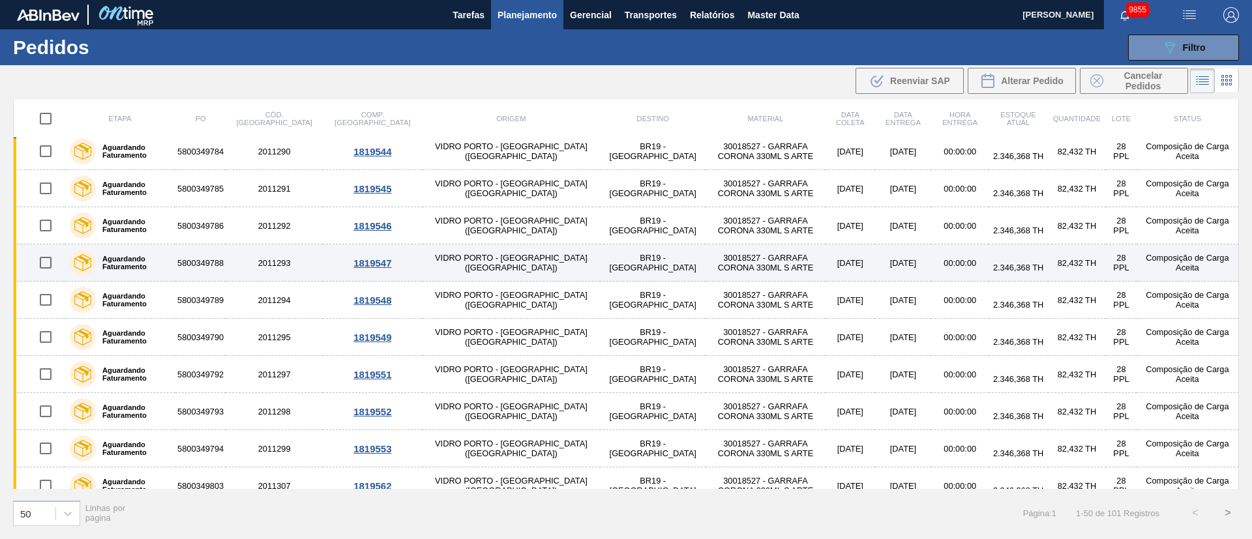
click at [44, 260] on input "checkbox" at bounding box center [45, 262] width 27 height 27
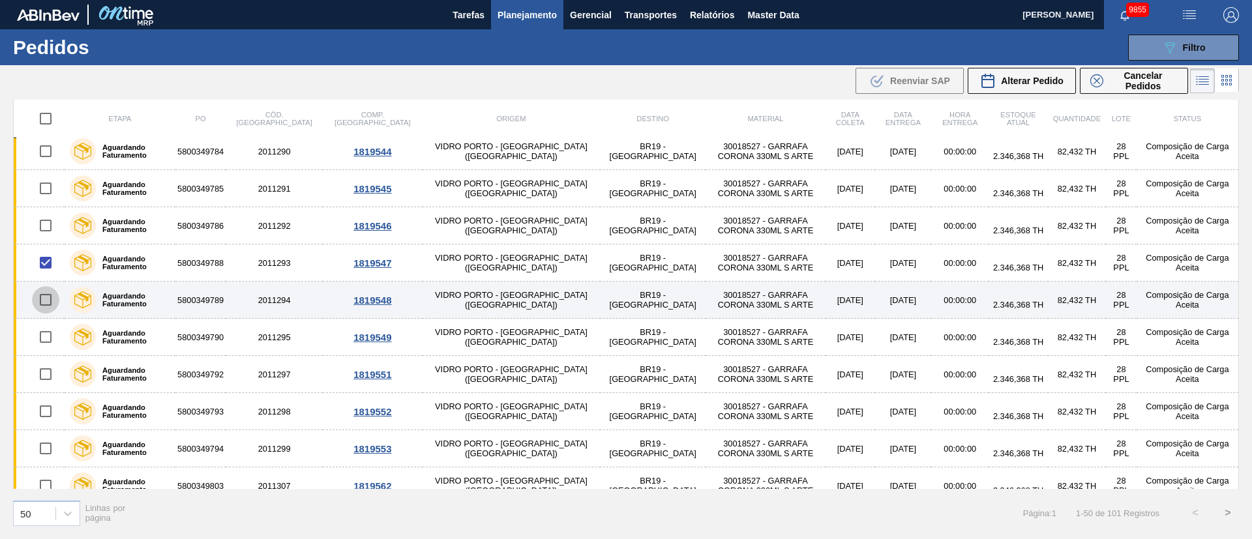
click at [39, 310] on input "checkbox" at bounding box center [45, 299] width 27 height 27
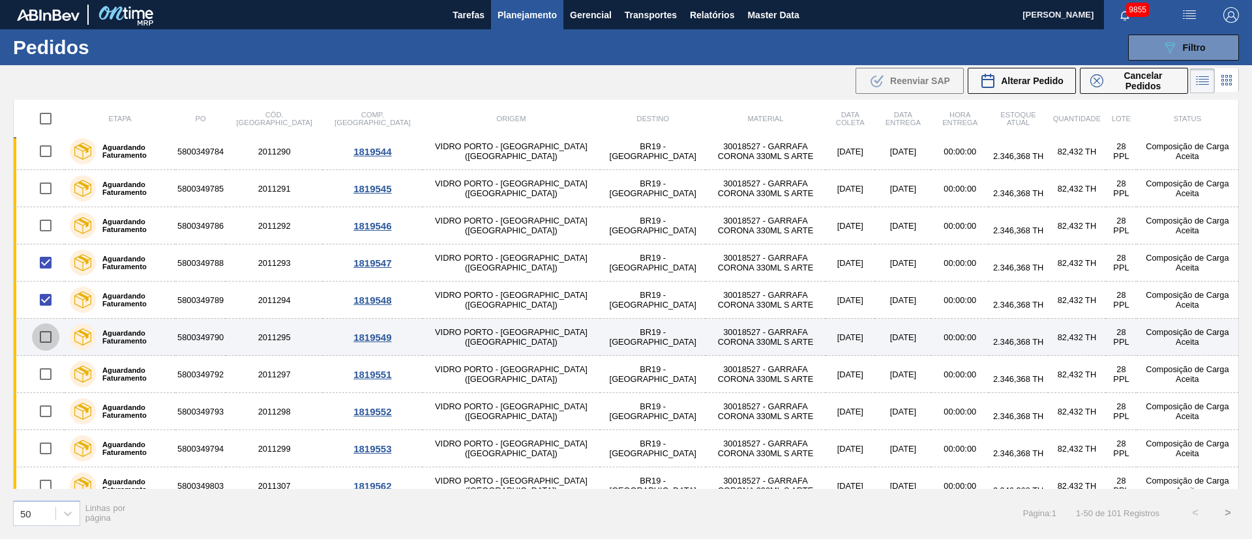
click at [49, 338] on input "checkbox" at bounding box center [45, 337] width 27 height 27
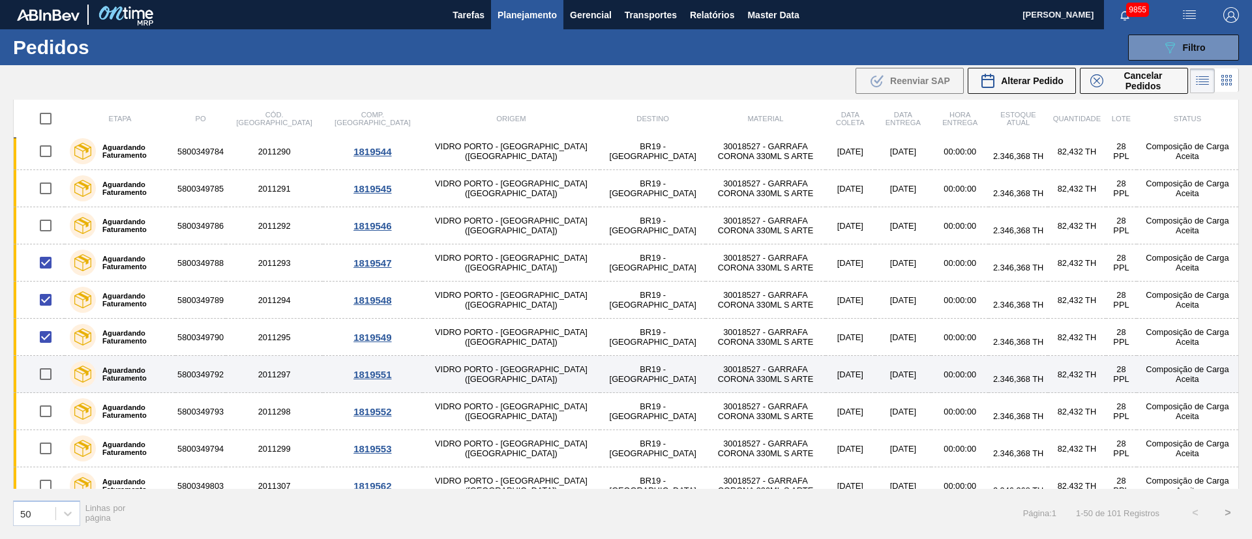
click at [46, 369] on input "checkbox" at bounding box center [45, 374] width 27 height 27
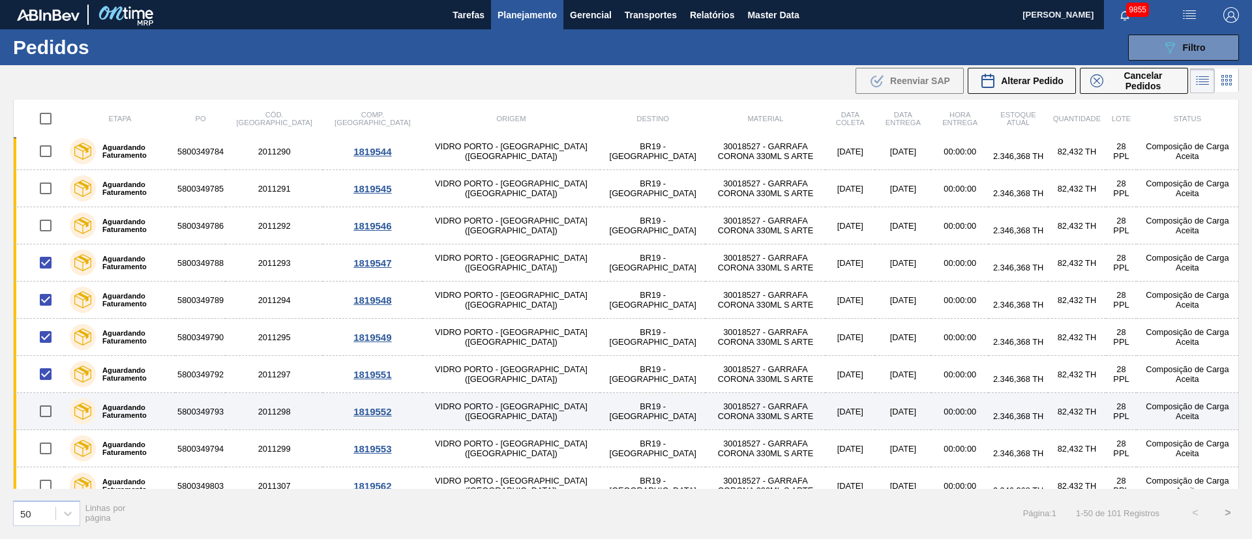
click at [46, 408] on input "checkbox" at bounding box center [45, 411] width 27 height 27
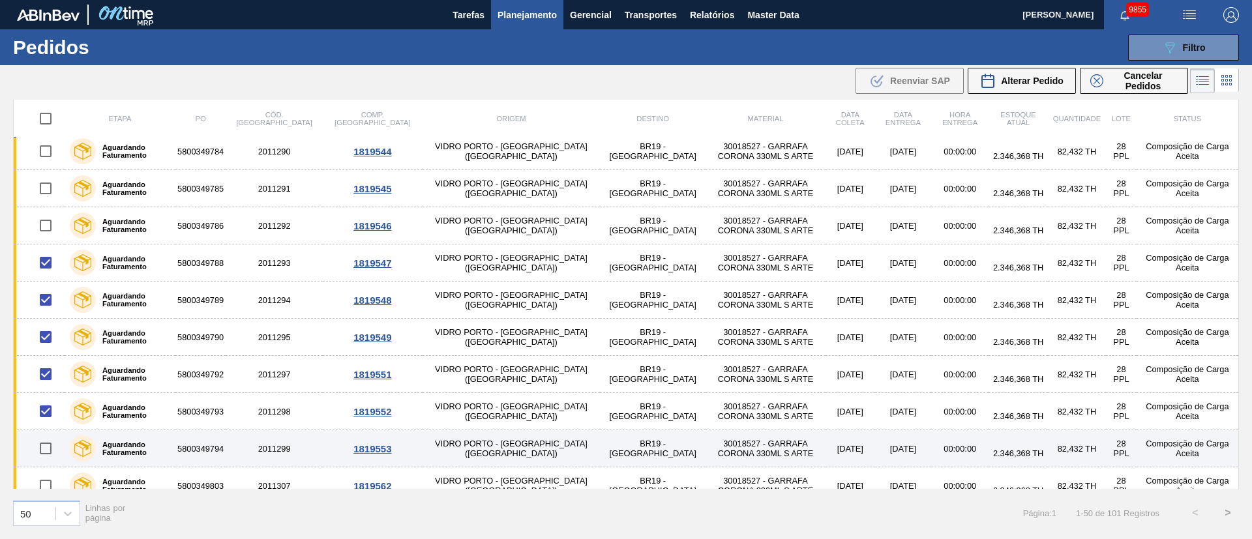
click at [52, 449] on input "checkbox" at bounding box center [45, 448] width 27 height 27
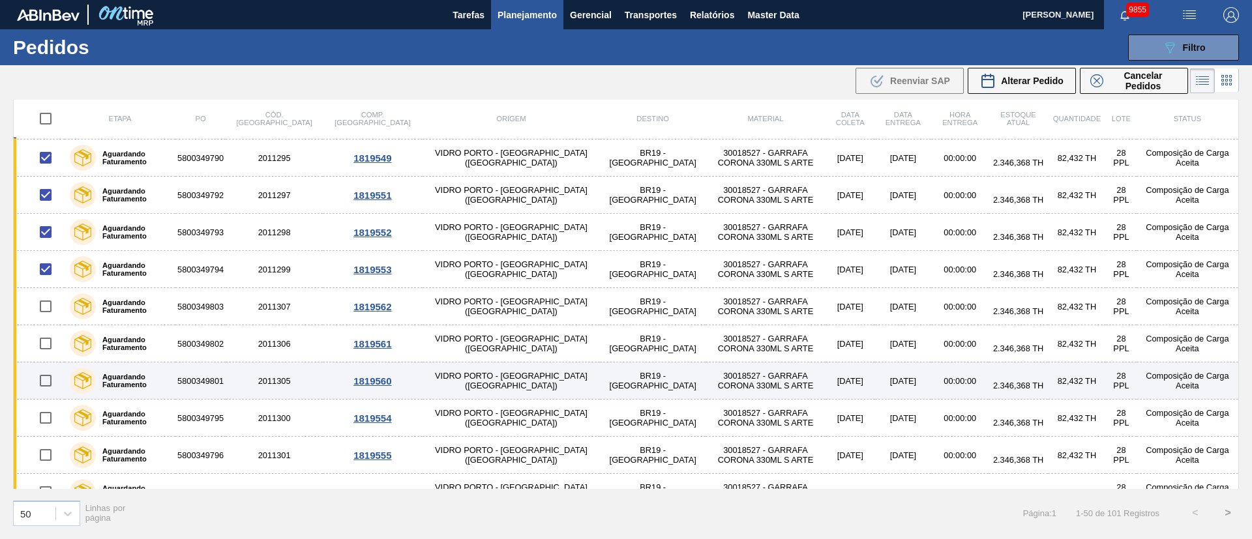
scroll to position [685, 0]
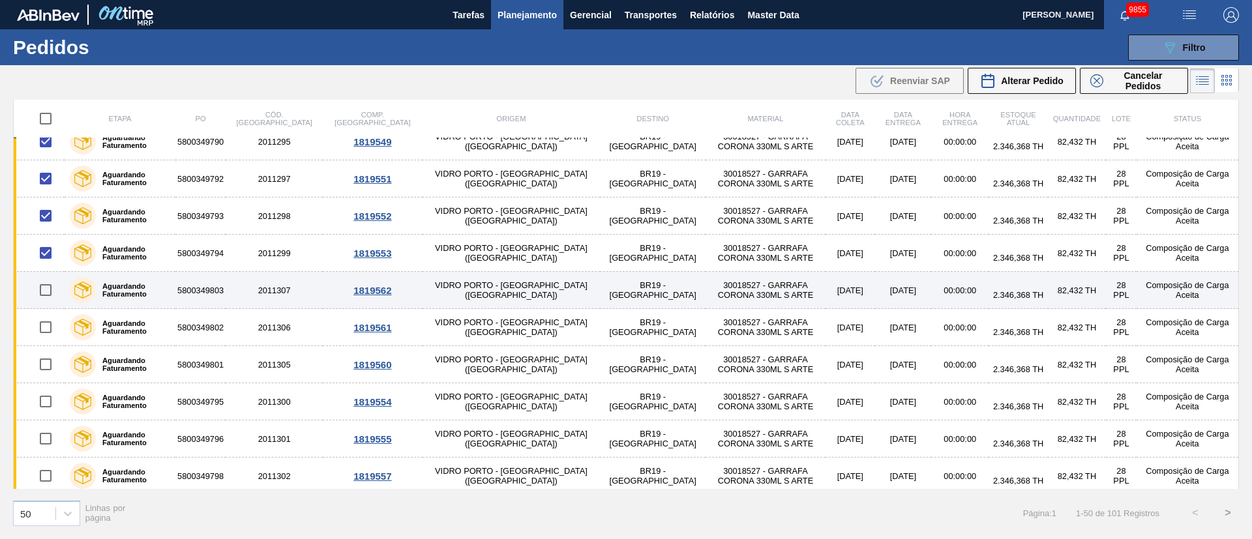
click at [46, 292] on input "checkbox" at bounding box center [45, 290] width 27 height 27
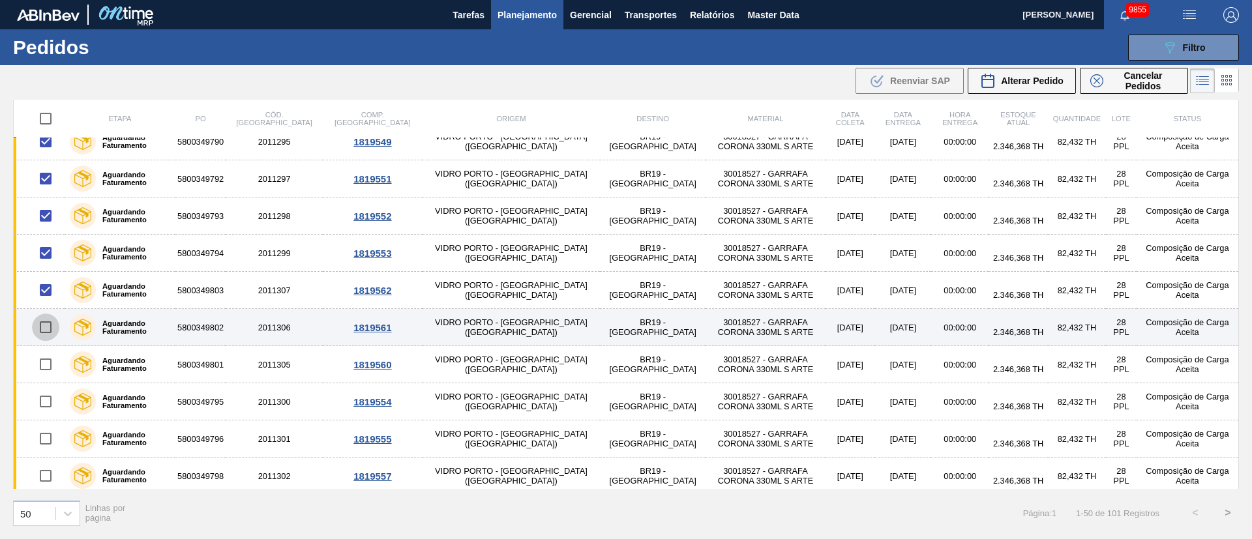
click at [48, 326] on input "checkbox" at bounding box center [45, 327] width 27 height 27
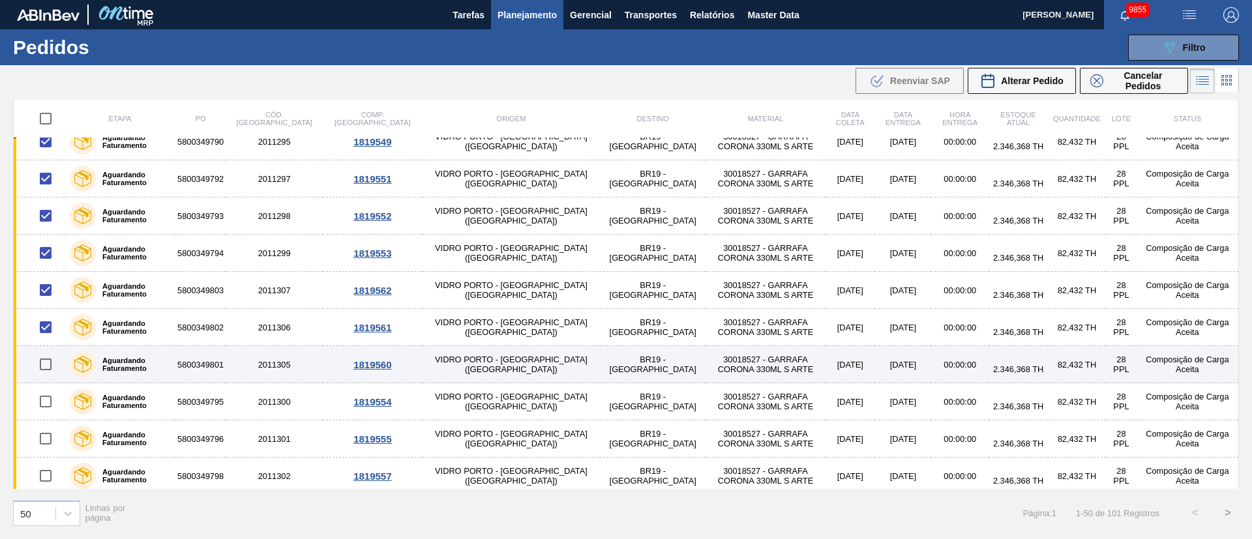
click at [44, 369] on input "checkbox" at bounding box center [45, 364] width 27 height 27
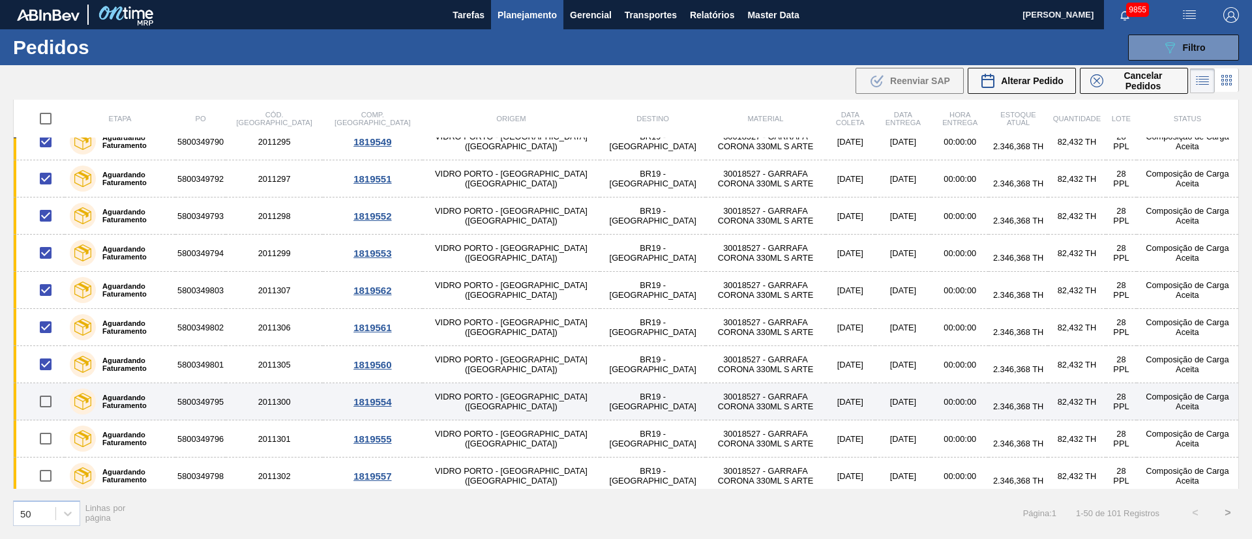
click at [44, 403] on input "checkbox" at bounding box center [45, 401] width 27 height 27
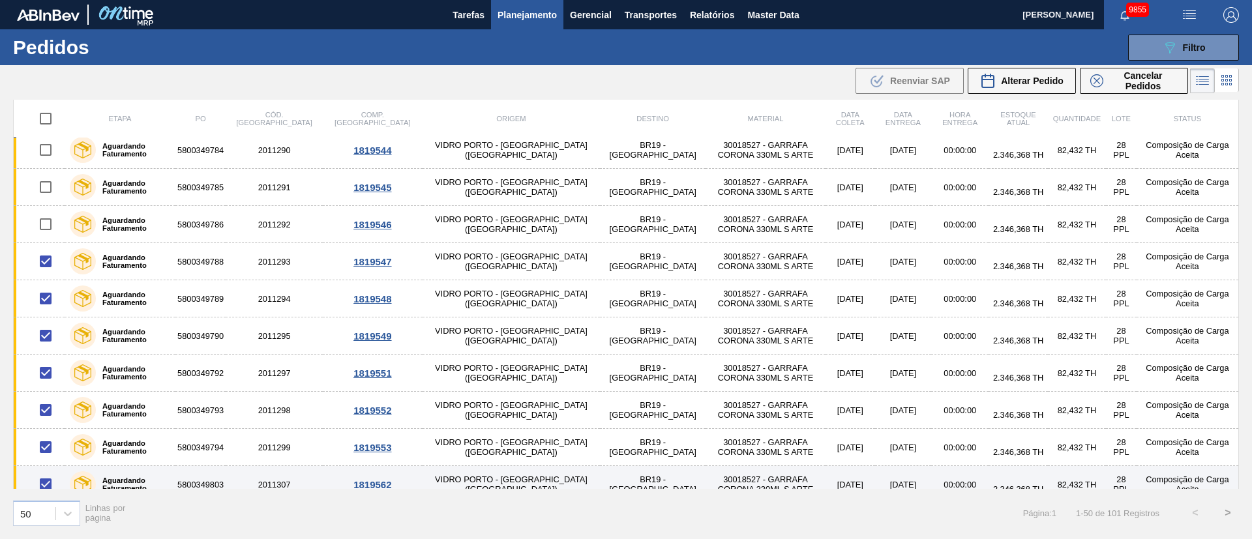
scroll to position [489, 0]
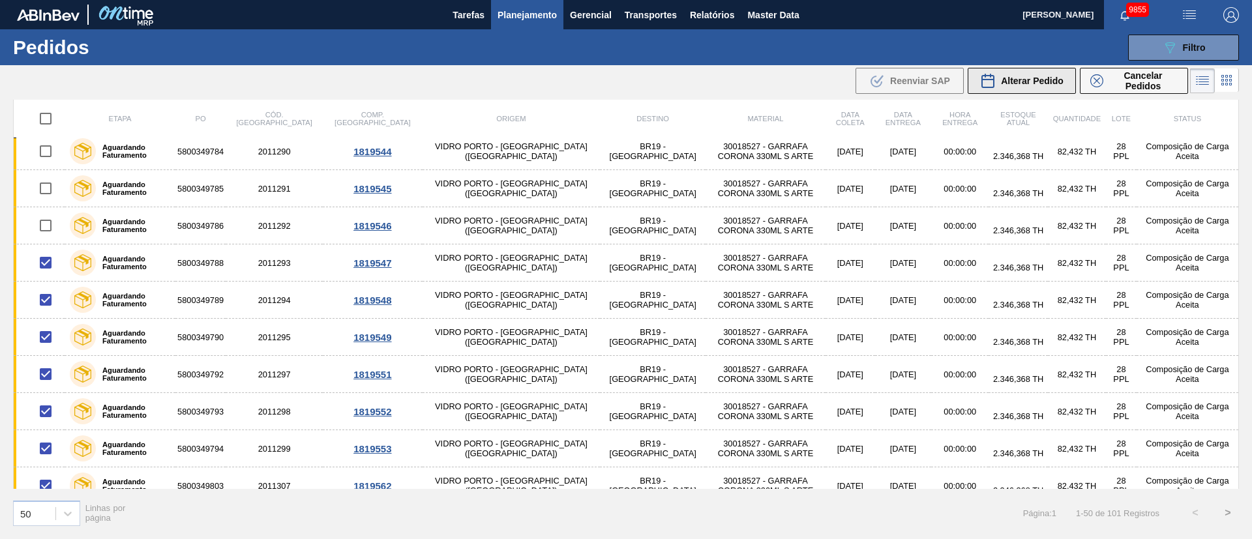
click at [1037, 79] on span "Alterar Pedido" at bounding box center [1032, 81] width 63 height 10
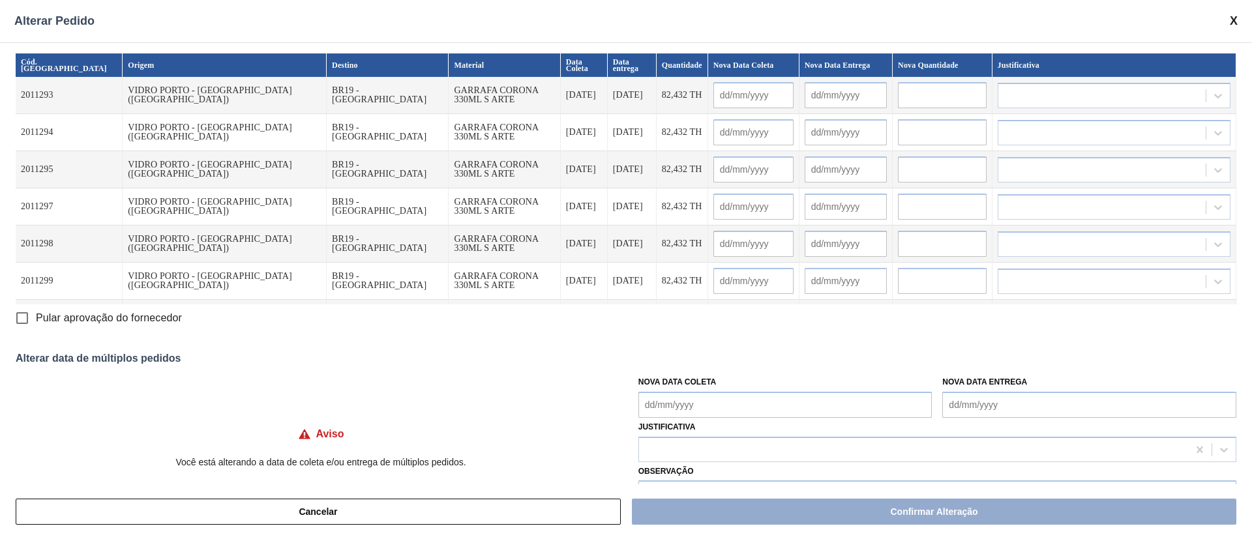
click at [672, 403] on Coleta "Nova Data Coleta" at bounding box center [786, 405] width 294 height 26
click at [726, 345] on div "24 25 26 27 28 29 30" at bounding box center [717, 346] width 148 height 21
click at [785, 346] on div "30" at bounding box center [781, 346] width 18 height 18
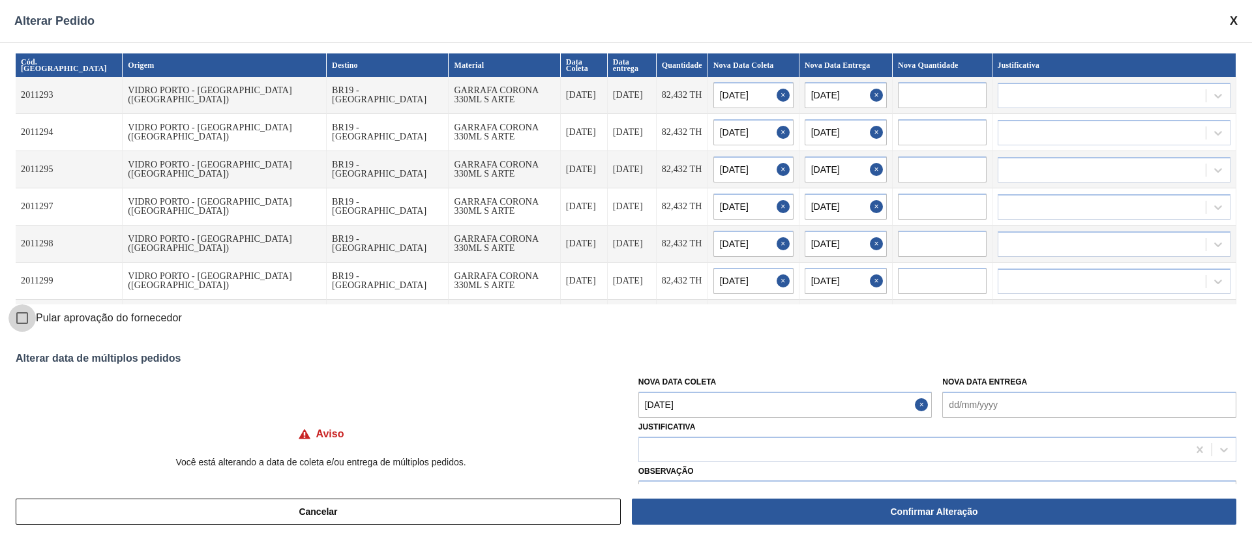
click at [29, 320] on input "Pular aprovação do fornecedor" at bounding box center [21, 318] width 27 height 27
click at [676, 444] on div at bounding box center [913, 449] width 549 height 19
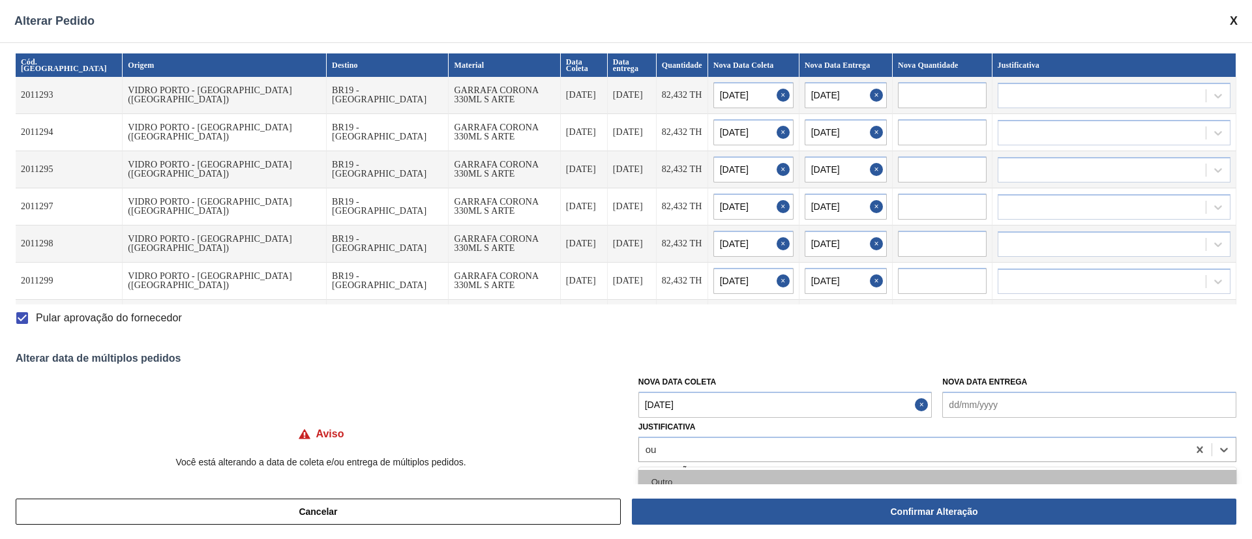
click at [653, 476] on div "Outro" at bounding box center [938, 482] width 598 height 24
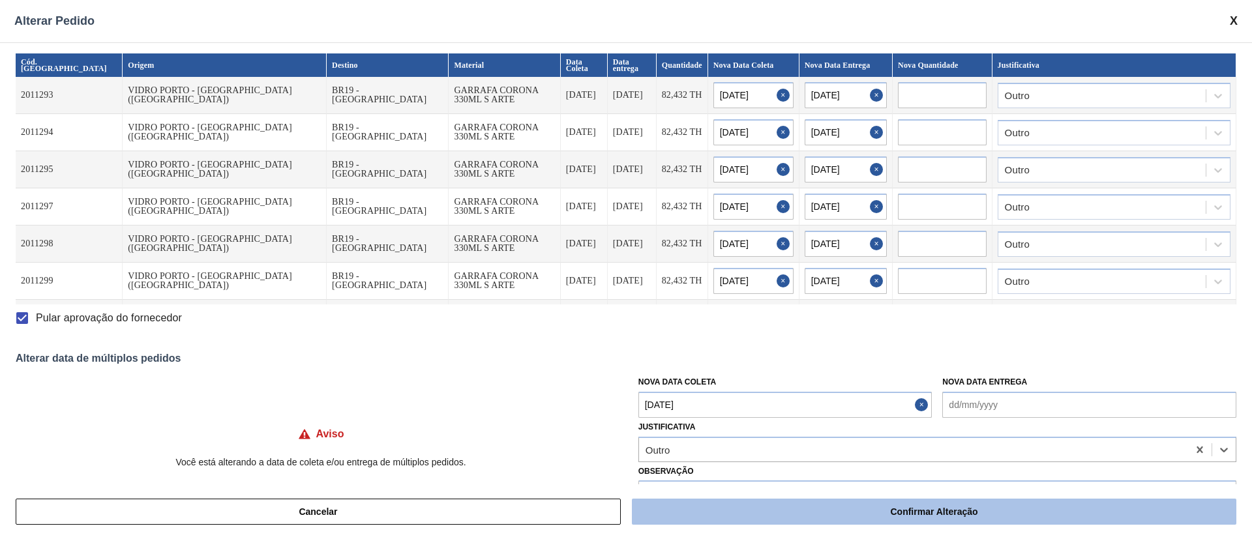
click at [851, 510] on button "Confirmar Alteração" at bounding box center [934, 512] width 605 height 26
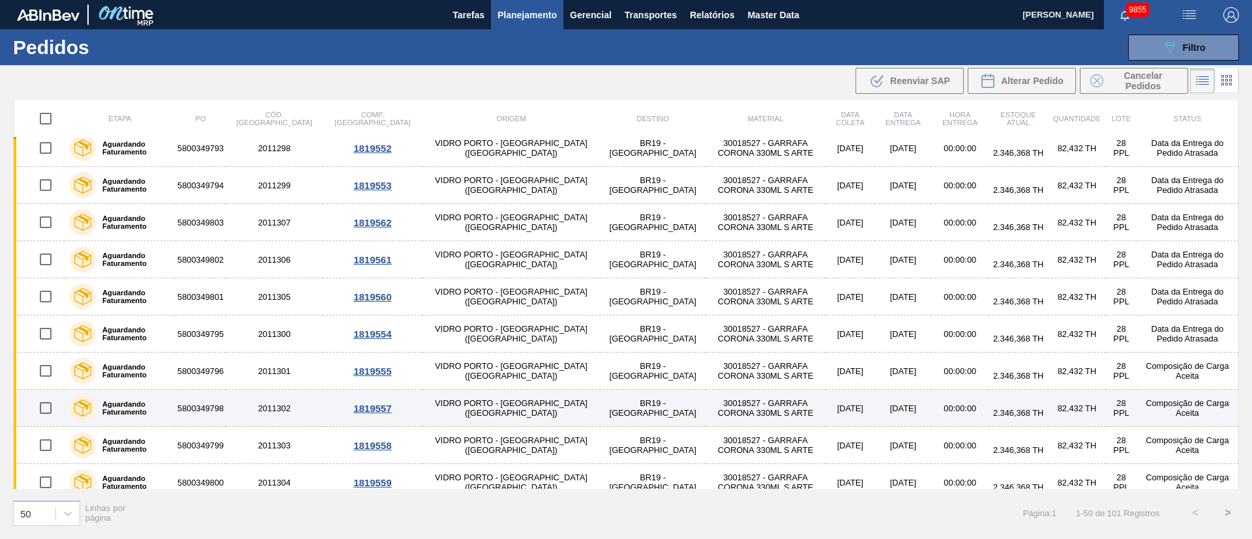
scroll to position [685, 0]
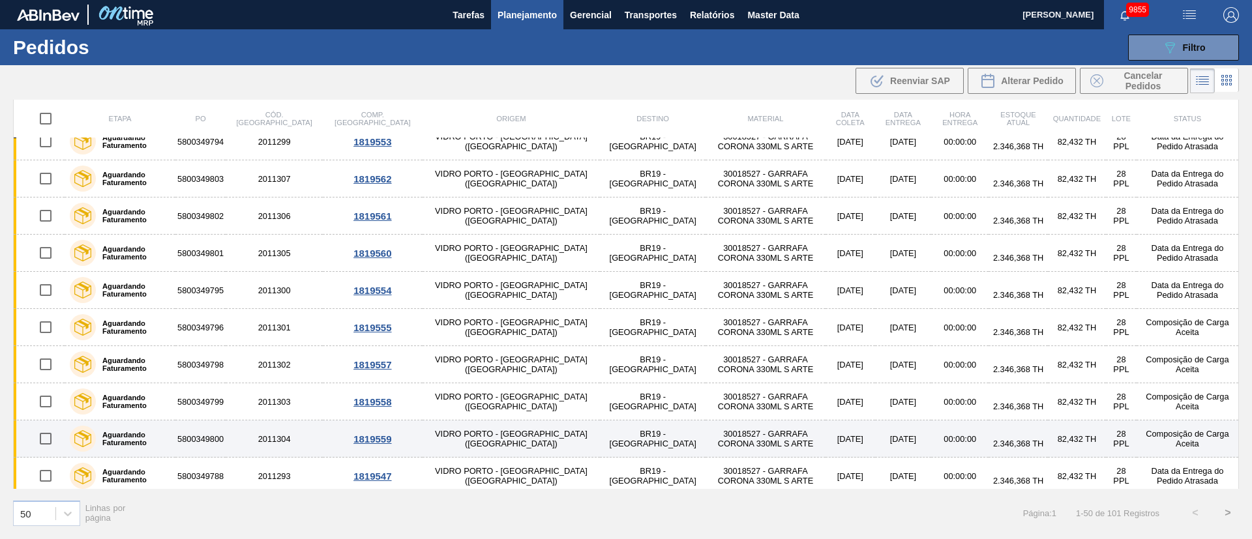
click at [47, 440] on input "checkbox" at bounding box center [45, 438] width 27 height 27
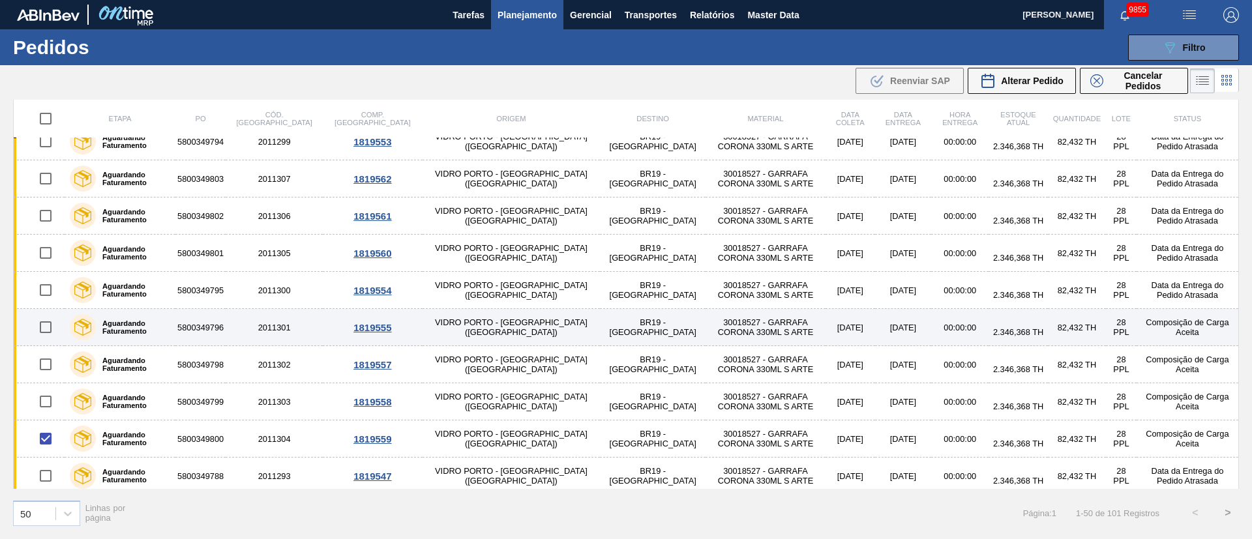
scroll to position [881, 0]
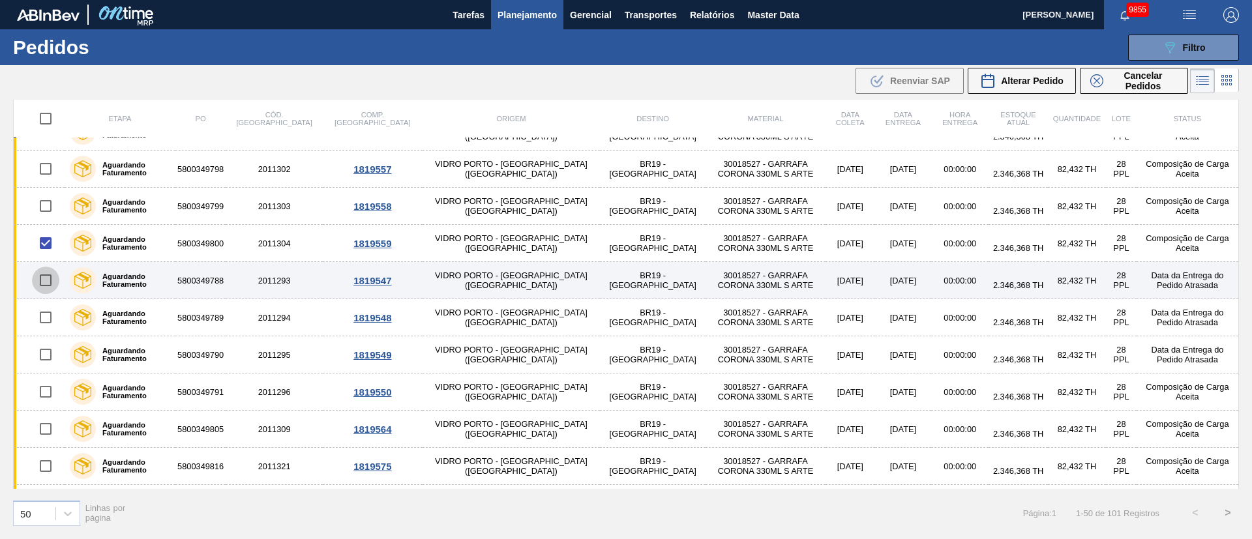
click at [50, 282] on input "checkbox" at bounding box center [45, 280] width 27 height 27
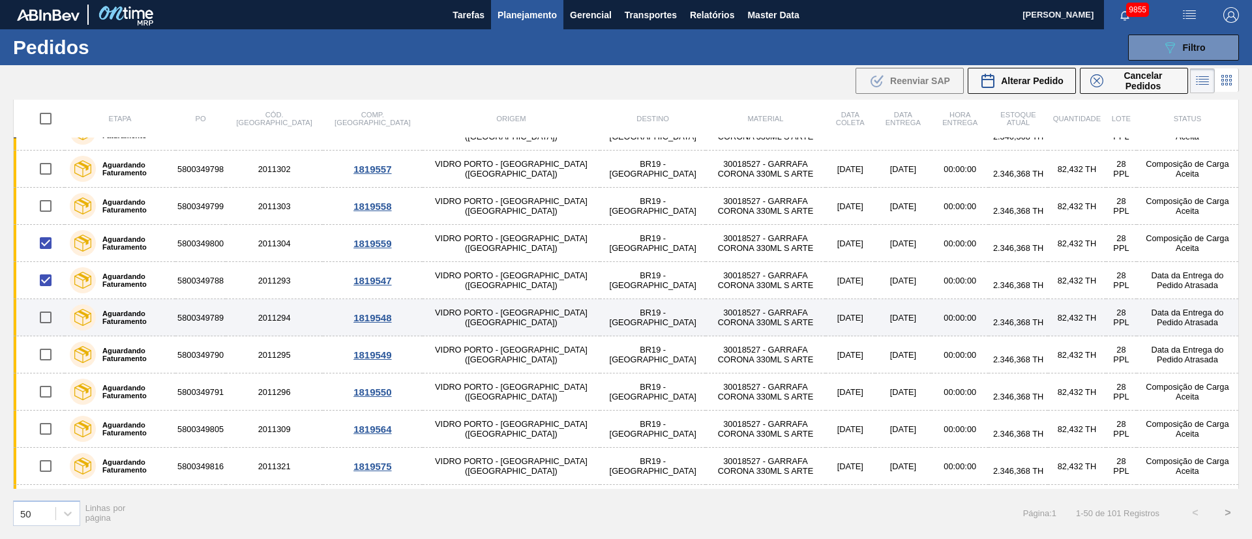
click at [53, 325] on input "checkbox" at bounding box center [45, 317] width 27 height 27
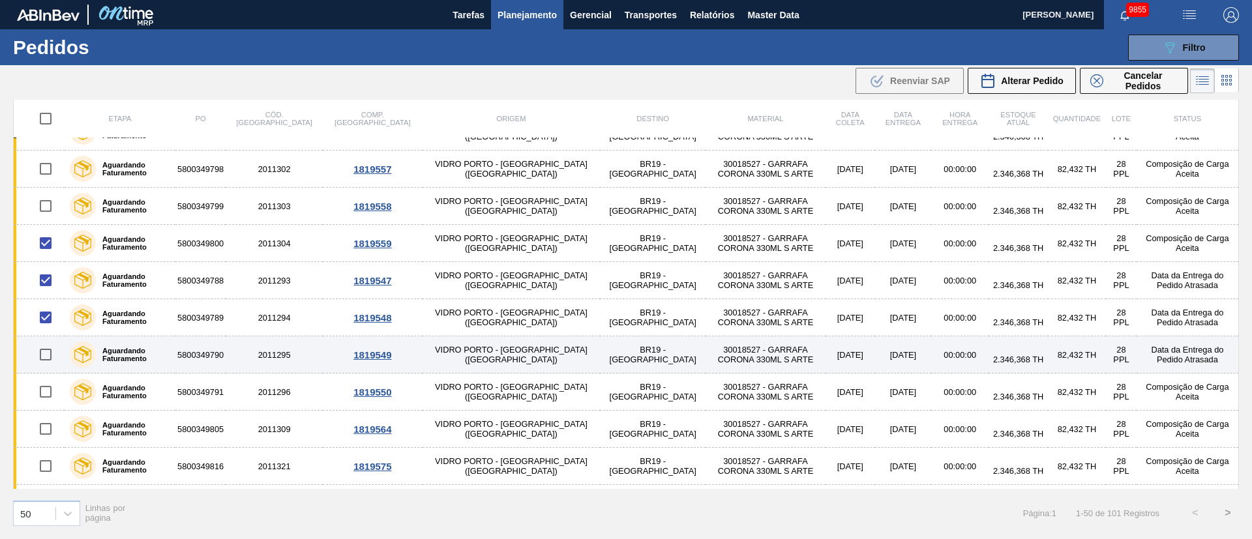
click at [46, 361] on input "checkbox" at bounding box center [45, 354] width 27 height 27
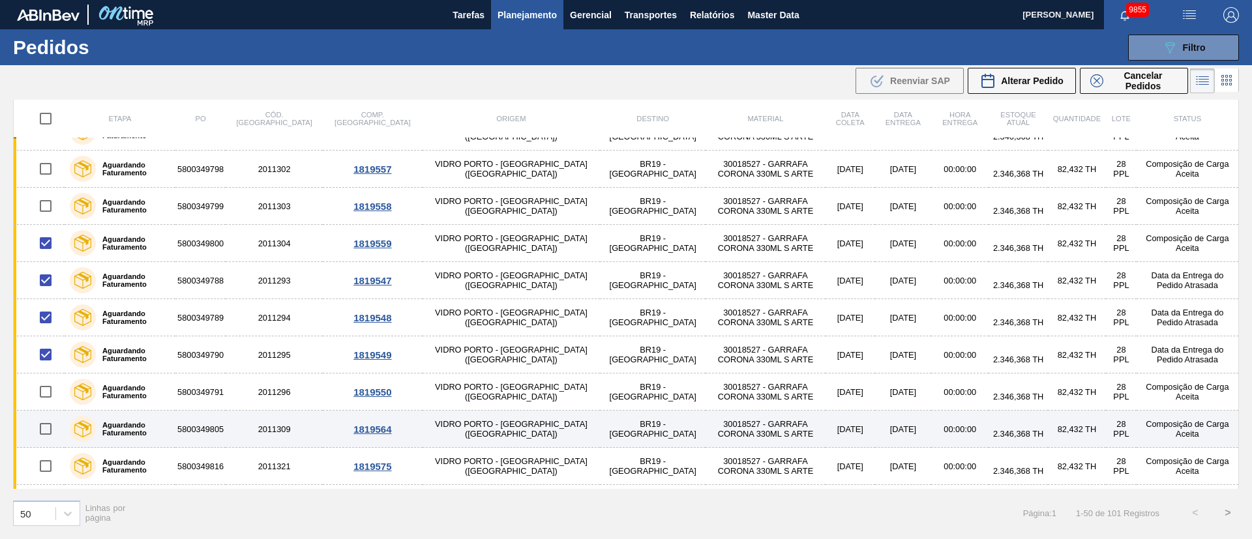
drag, startPoint x: 42, startPoint y: 391, endPoint x: 48, endPoint y: 421, distance: 29.9
click at [42, 392] on input "checkbox" at bounding box center [45, 391] width 27 height 27
click at [51, 436] on input "checkbox" at bounding box center [45, 428] width 27 height 27
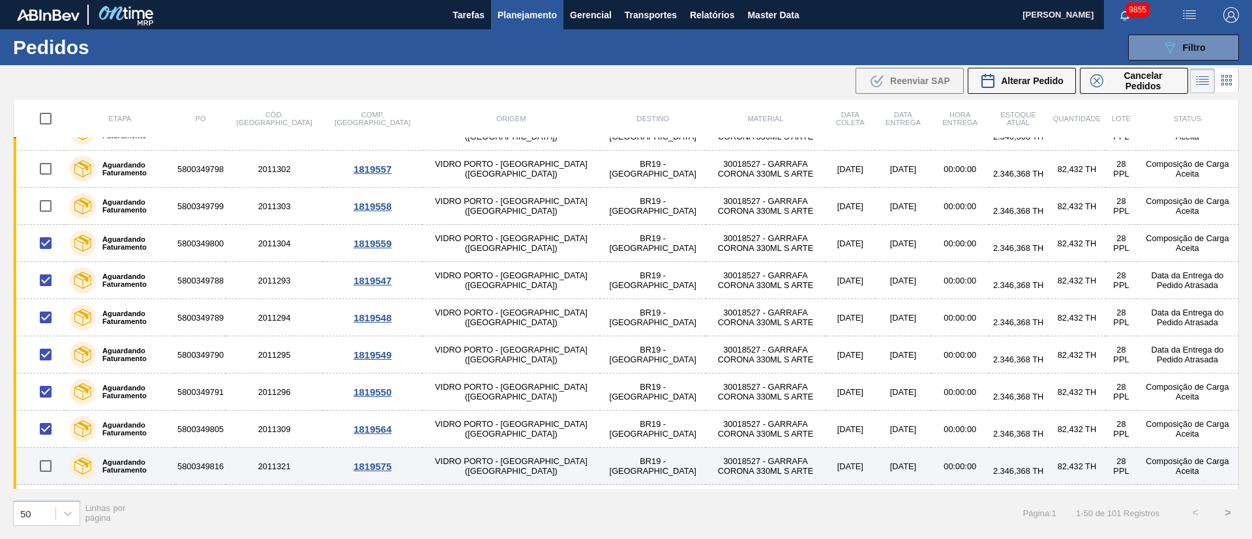
click at [43, 472] on input "checkbox" at bounding box center [45, 466] width 27 height 27
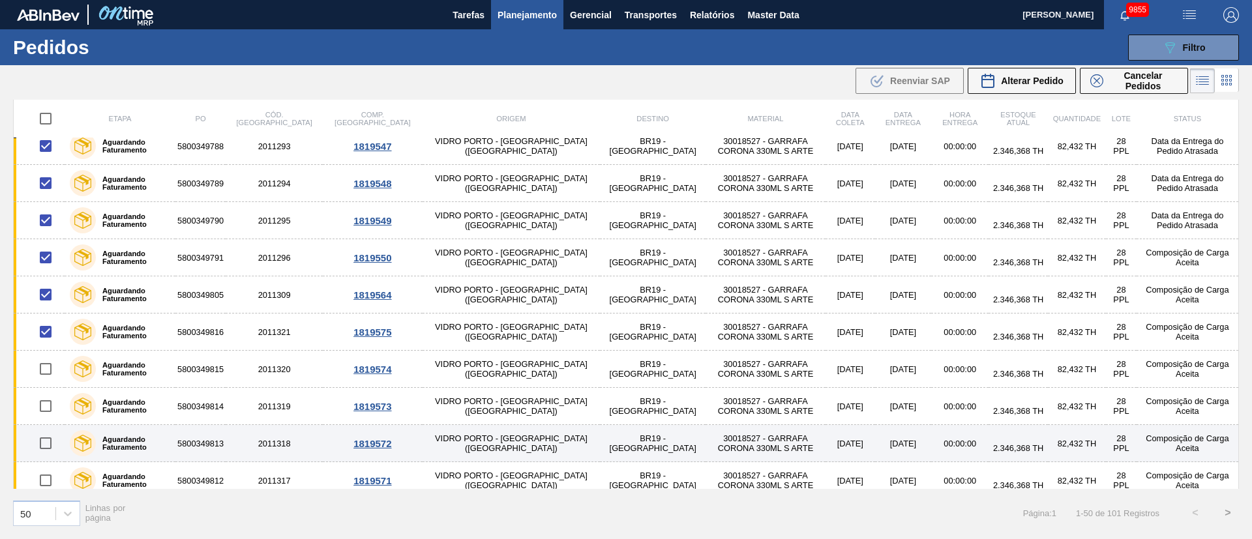
scroll to position [1076, 0]
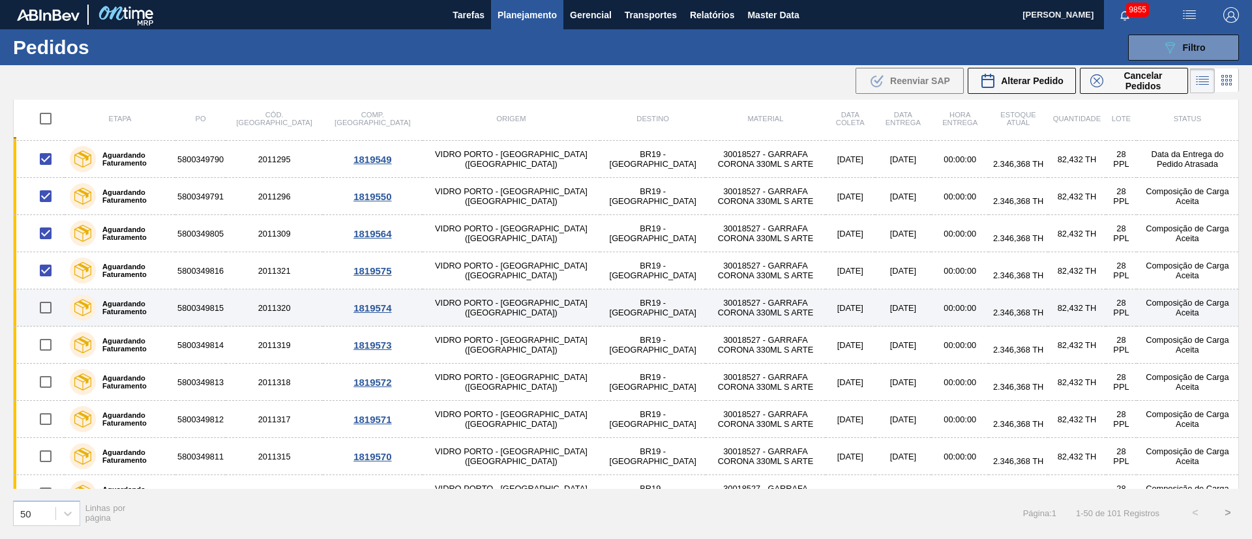
click at [44, 307] on input "checkbox" at bounding box center [45, 307] width 27 height 27
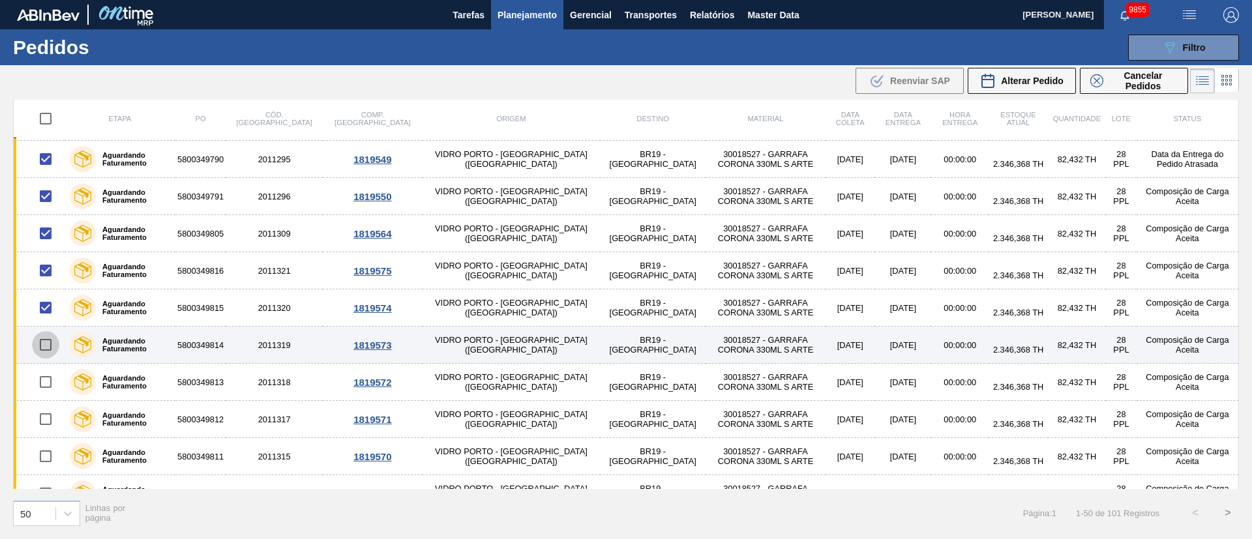
click at [43, 341] on input "checkbox" at bounding box center [45, 344] width 27 height 27
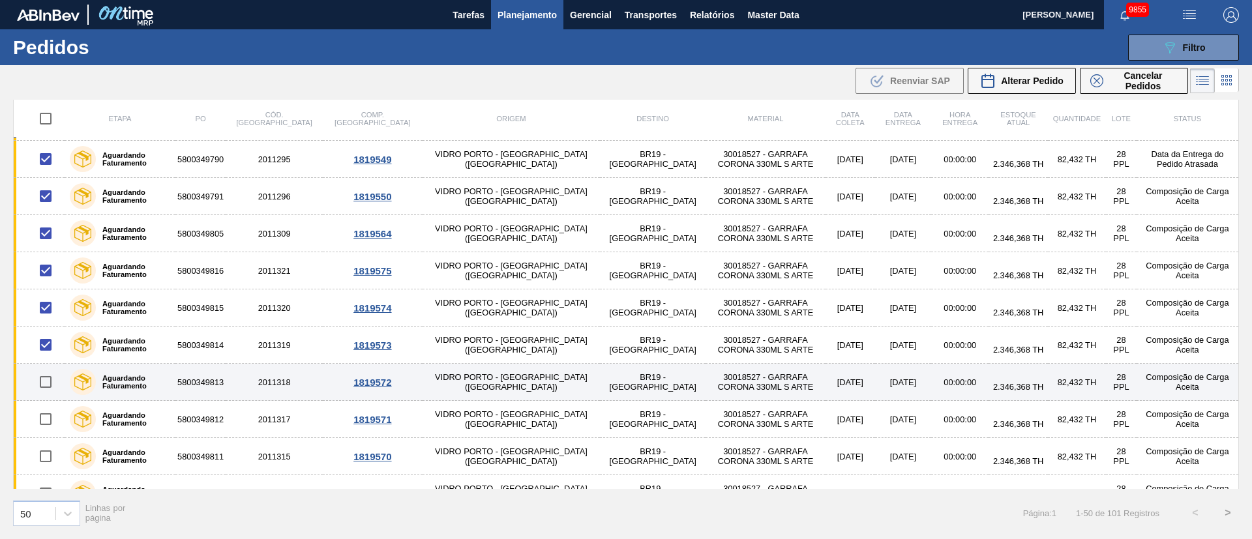
click at [43, 385] on input "checkbox" at bounding box center [45, 382] width 27 height 27
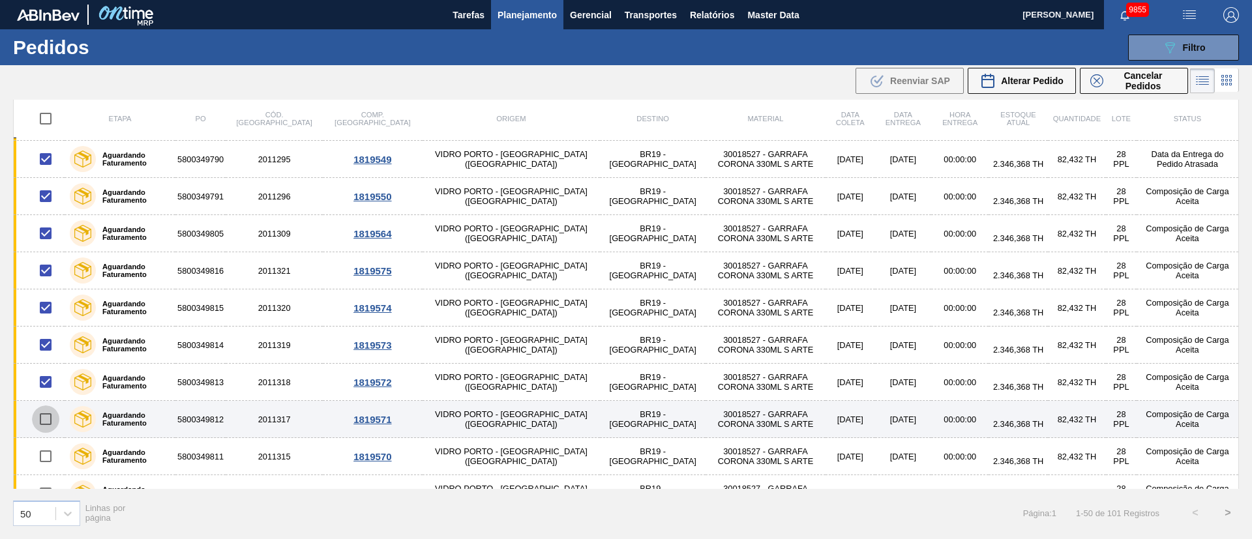
click at [40, 415] on input "checkbox" at bounding box center [45, 419] width 27 height 27
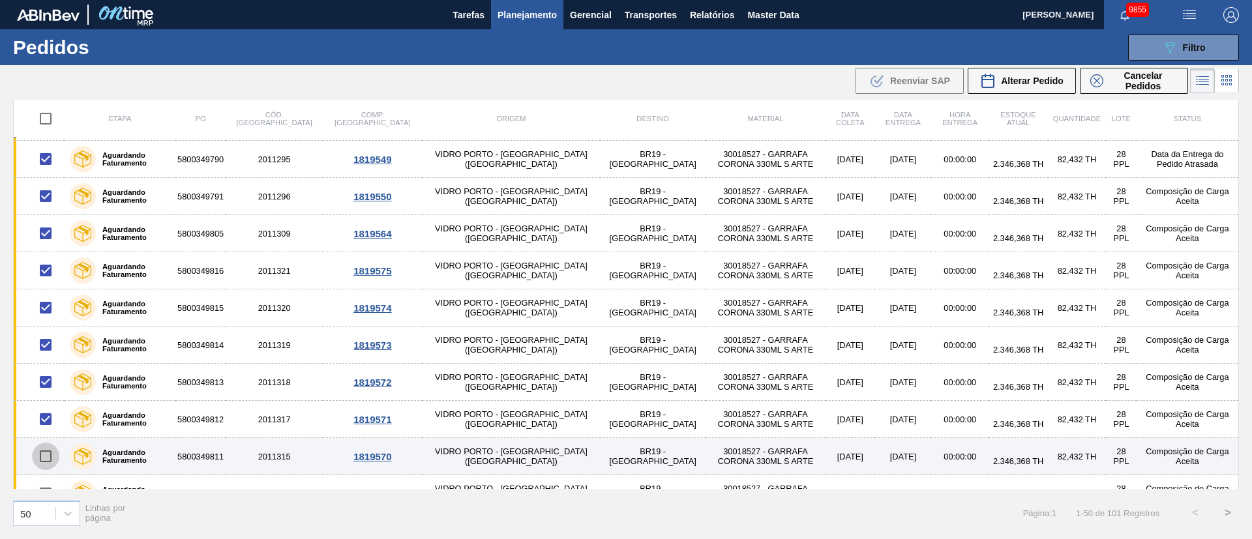
click at [42, 454] on input "checkbox" at bounding box center [45, 456] width 27 height 27
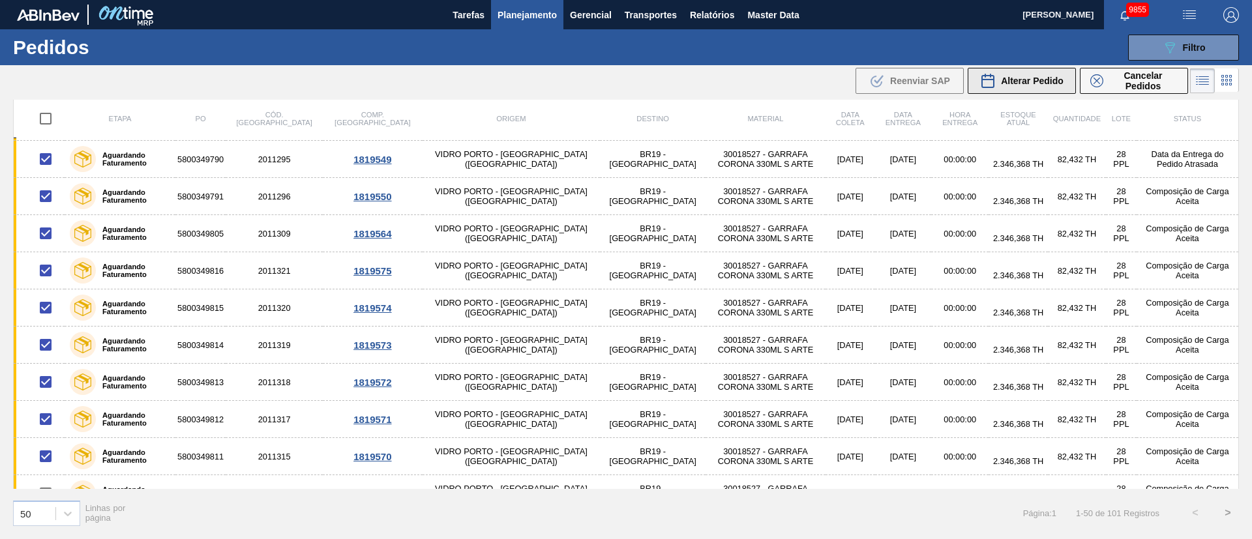
click at [1049, 82] on span "Alterar Pedido" at bounding box center [1032, 81] width 63 height 10
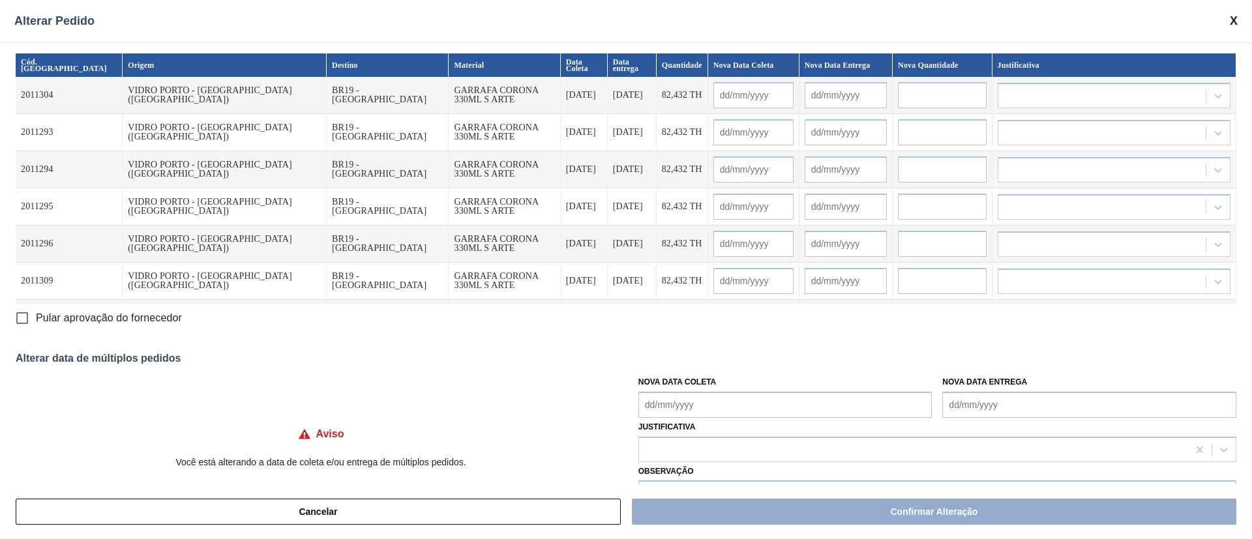
click at [676, 405] on Coleta "Nova Data Coleta" at bounding box center [786, 405] width 294 height 26
click at [657, 364] on div "31" at bounding box center [654, 368] width 18 height 18
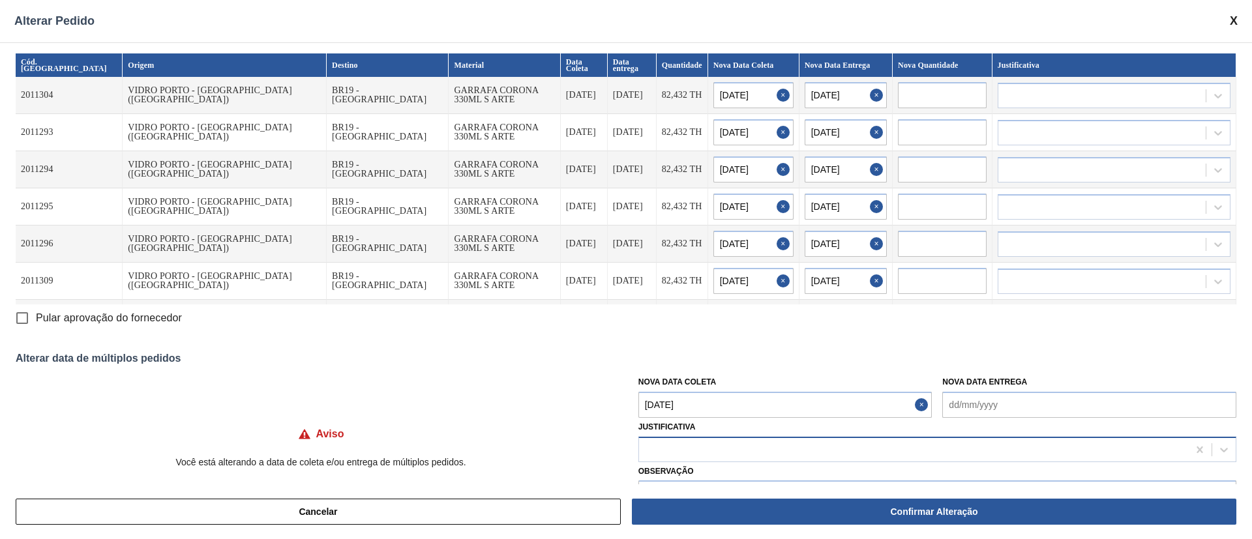
click at [670, 451] on div at bounding box center [913, 449] width 549 height 19
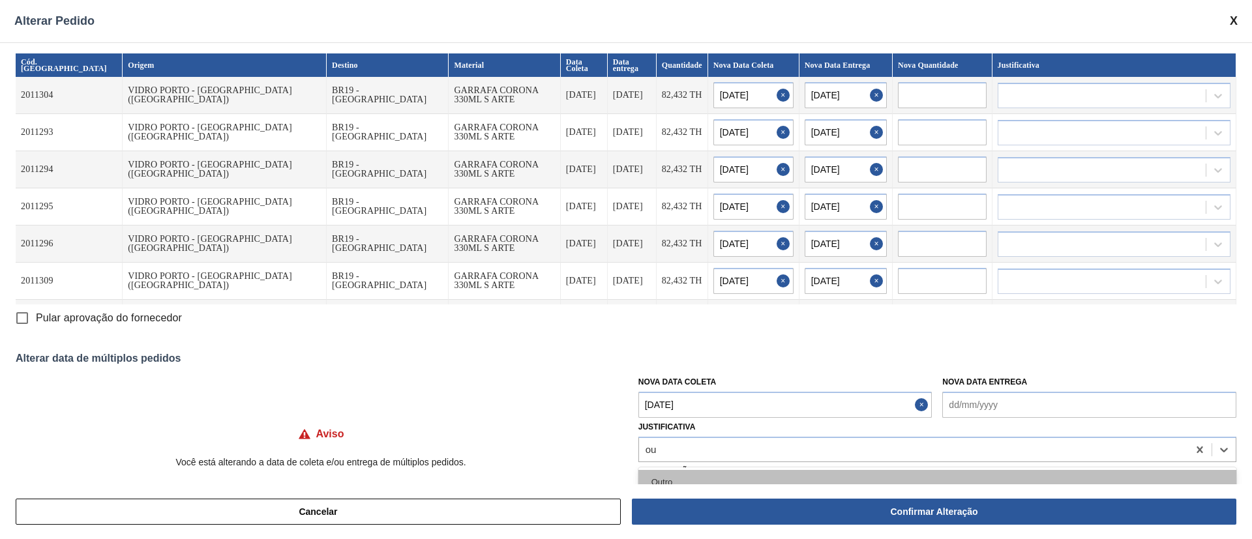
click at [666, 483] on div "Outro" at bounding box center [938, 482] width 598 height 24
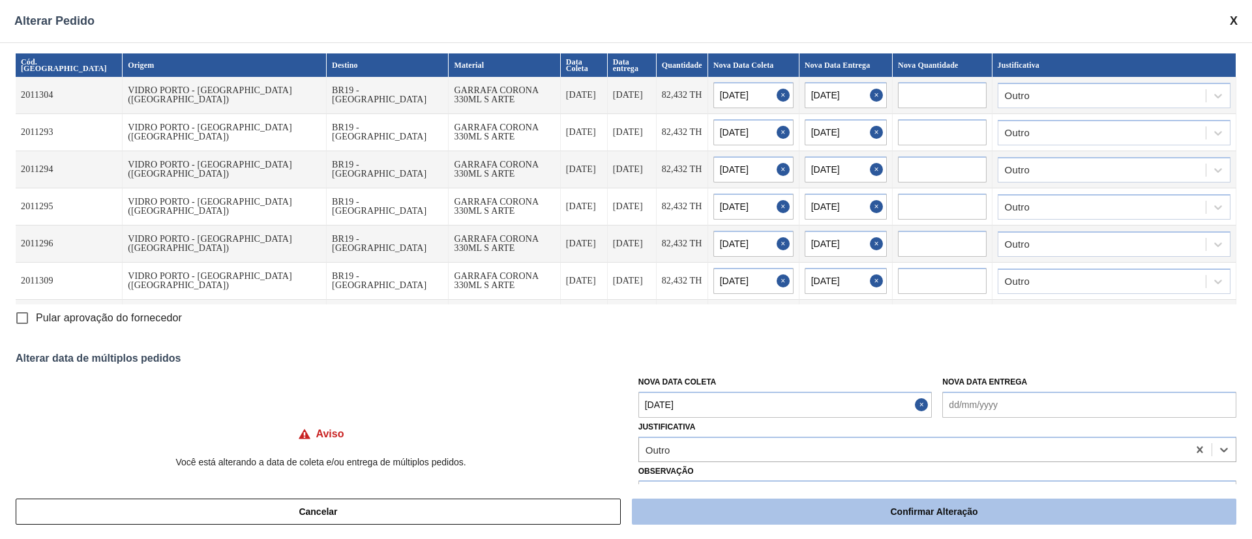
click at [785, 513] on button "Confirmar Alteração" at bounding box center [934, 512] width 605 height 26
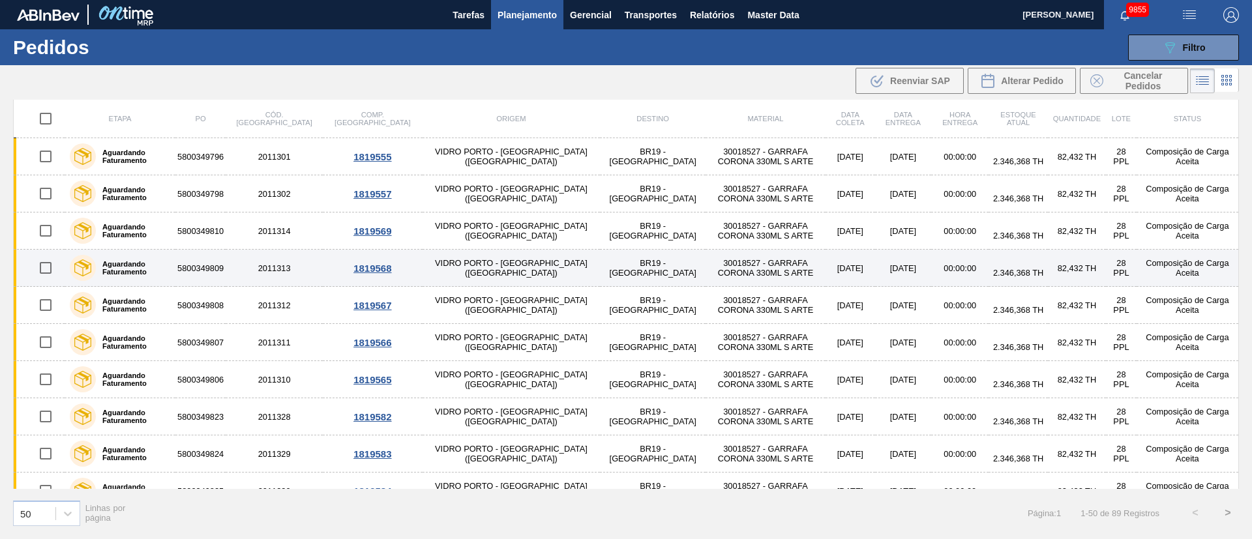
scroll to position [922, 0]
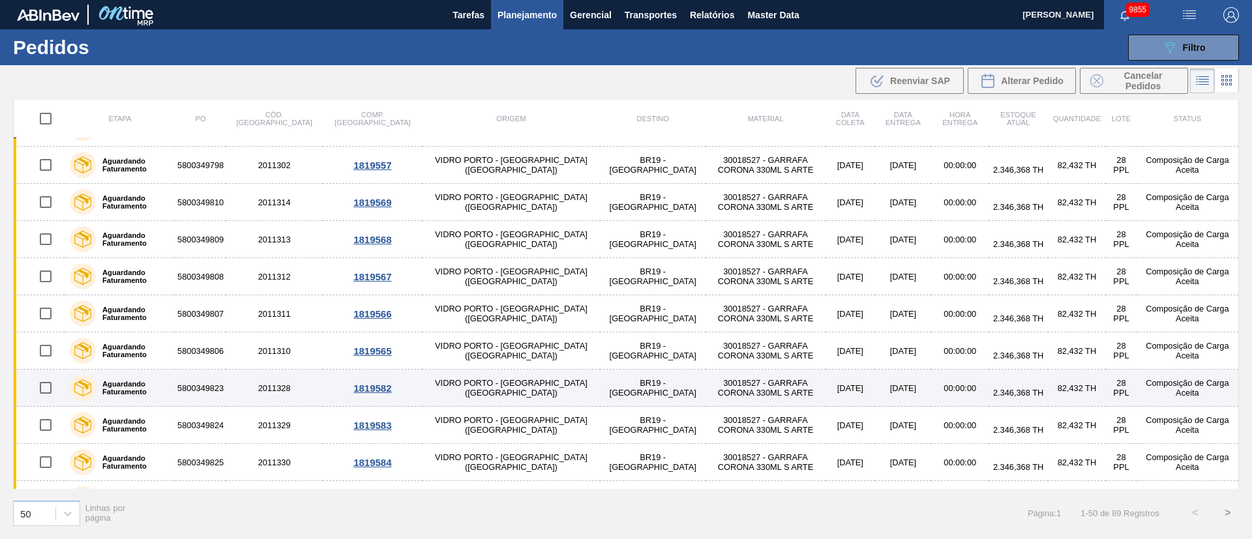
click at [42, 391] on input "checkbox" at bounding box center [45, 387] width 27 height 27
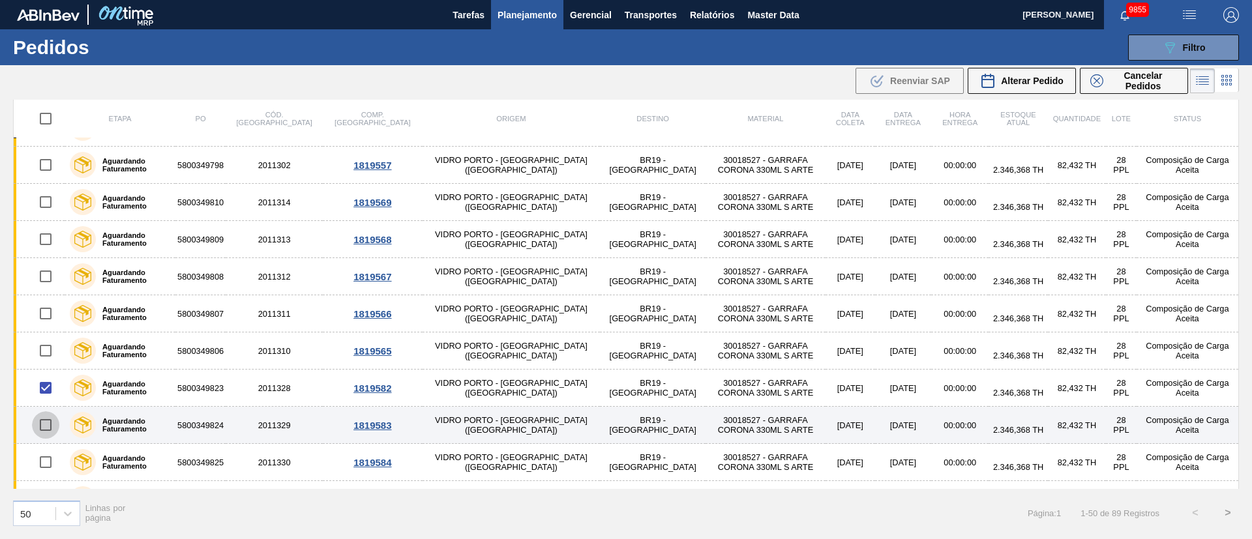
click at [50, 428] on input "checkbox" at bounding box center [45, 425] width 27 height 27
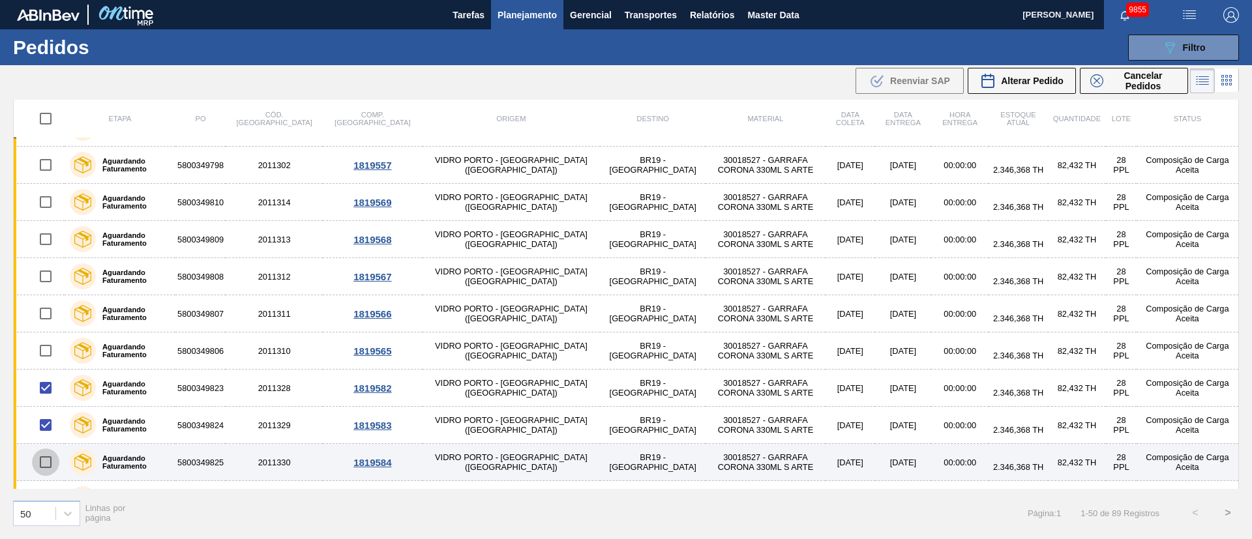
click at [42, 462] on input "checkbox" at bounding box center [45, 462] width 27 height 27
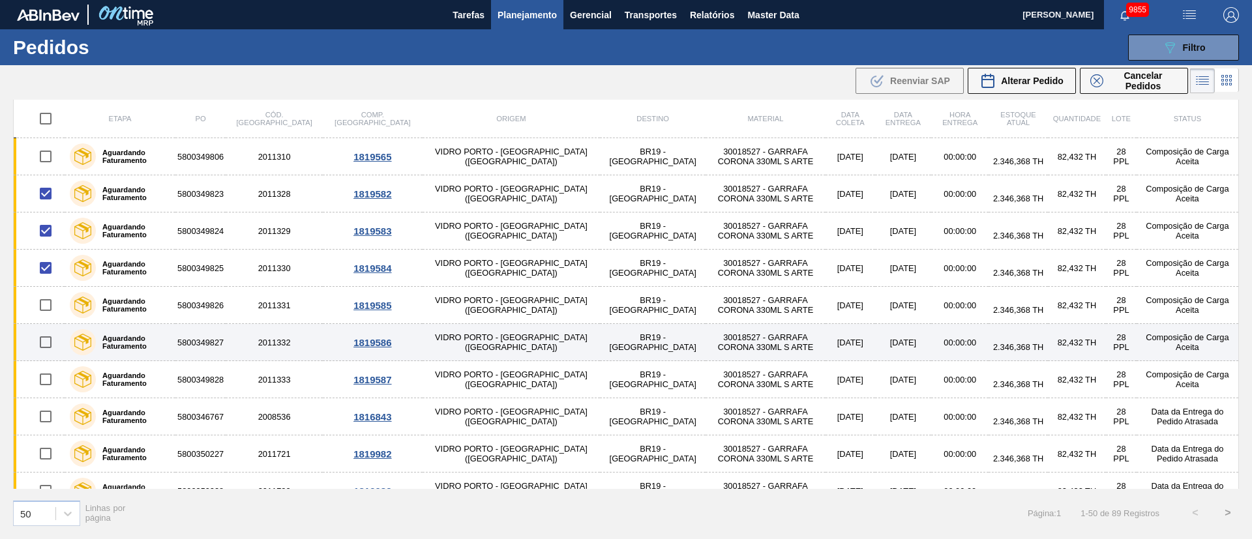
scroll to position [1117, 0]
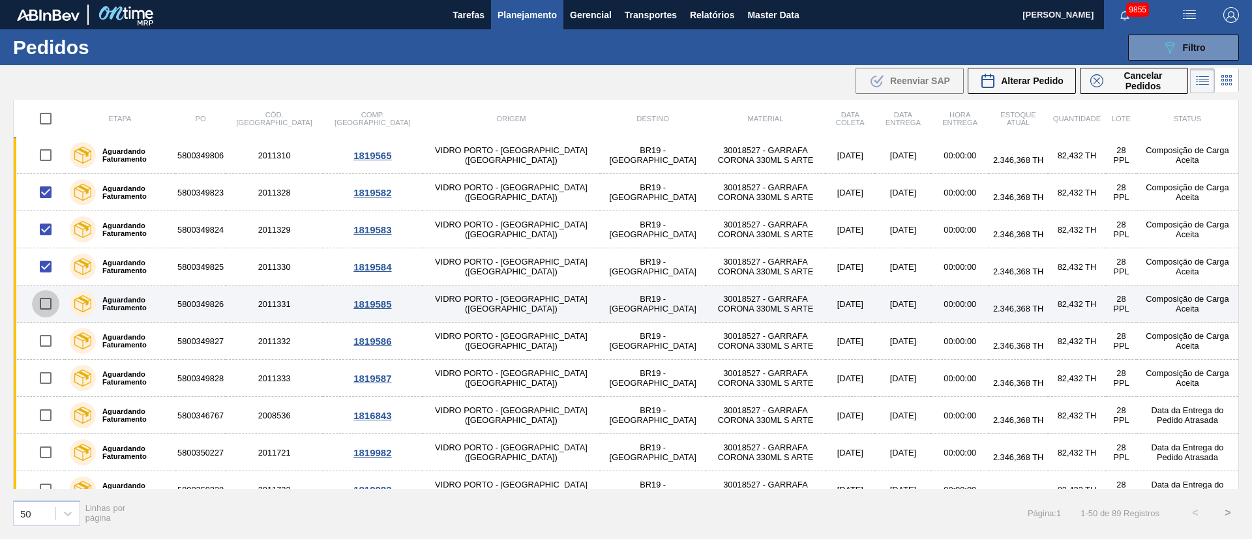
click at [48, 307] on input "checkbox" at bounding box center [45, 303] width 27 height 27
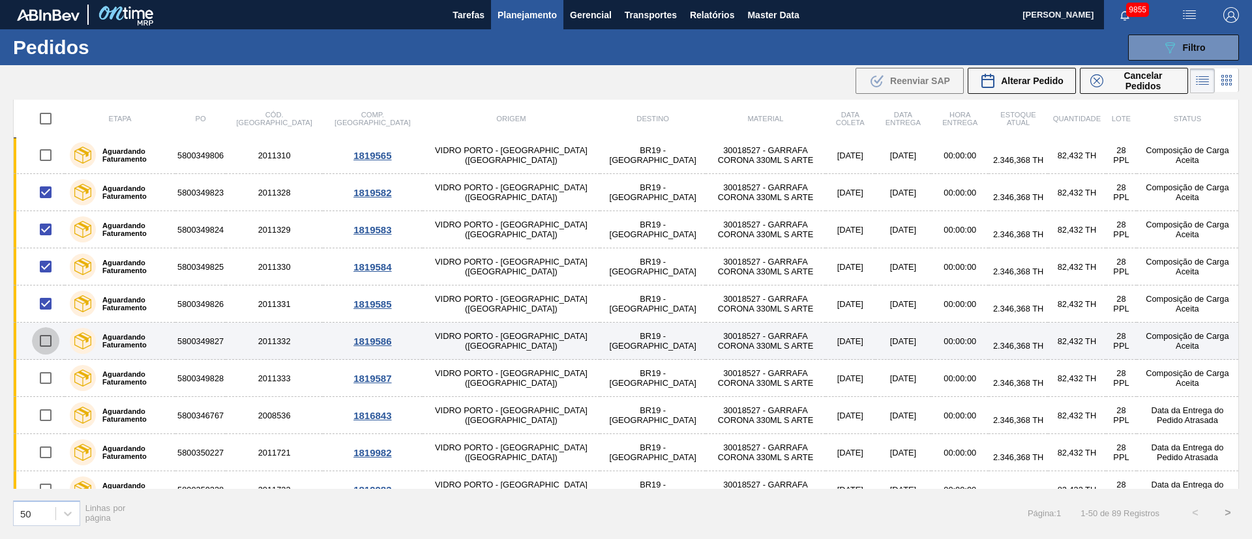
click at [45, 340] on input "checkbox" at bounding box center [45, 340] width 27 height 27
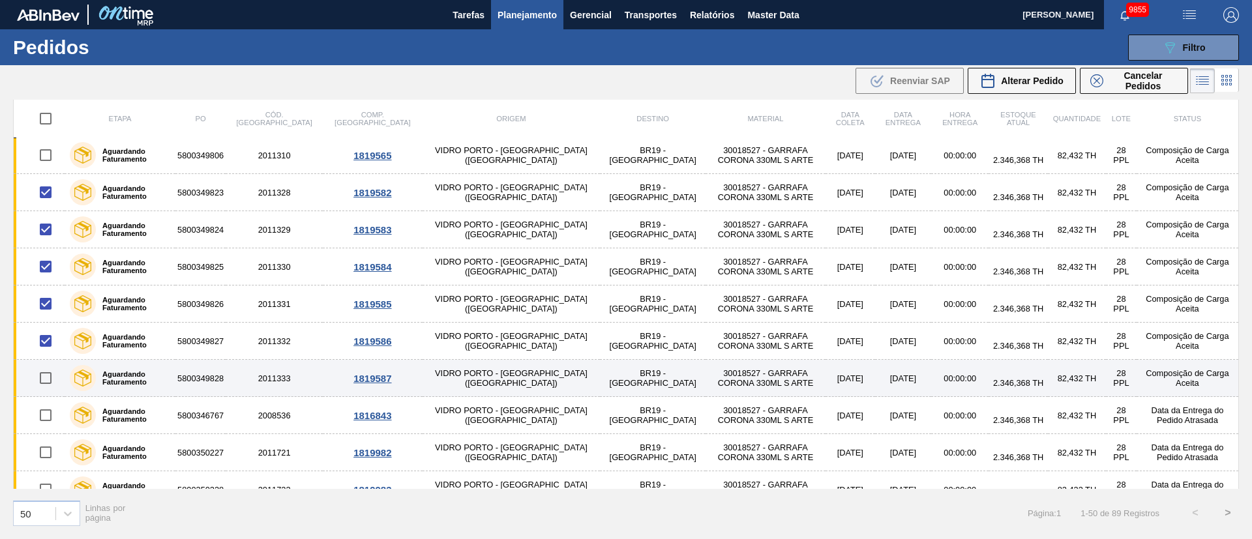
click at [46, 381] on input "checkbox" at bounding box center [45, 378] width 27 height 27
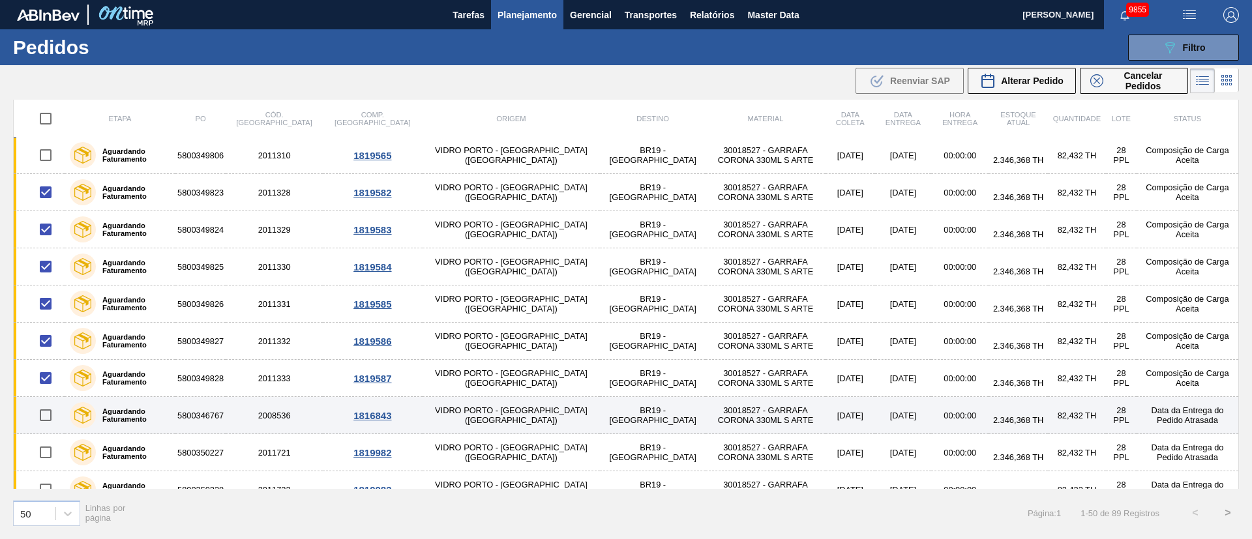
click at [42, 419] on input "checkbox" at bounding box center [45, 415] width 27 height 27
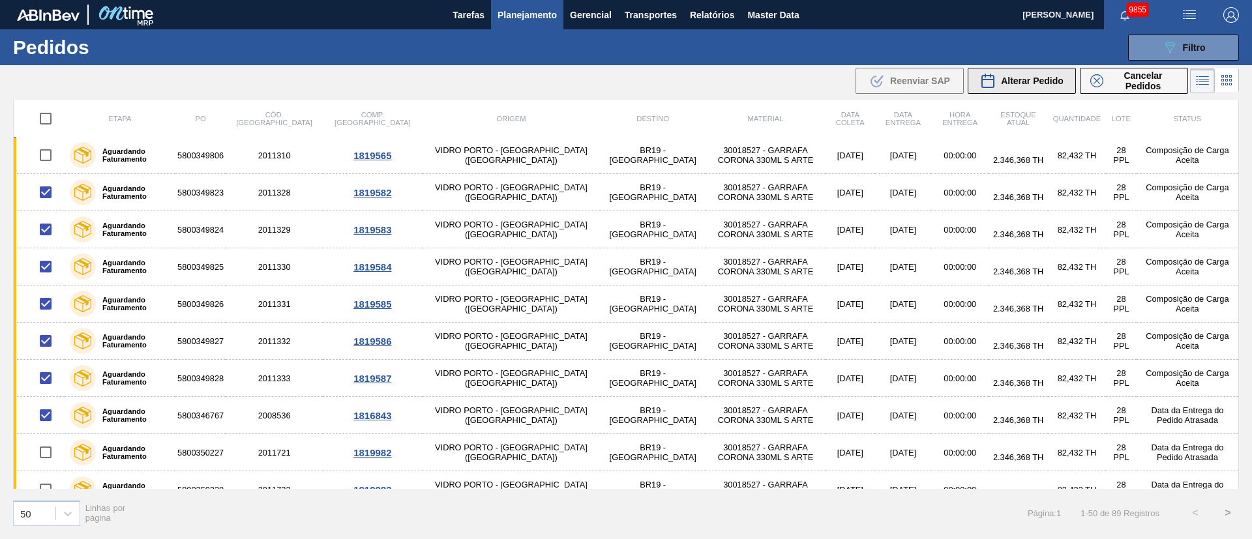
click at [1010, 89] on button "Alterar Pedido" at bounding box center [1022, 81] width 108 height 26
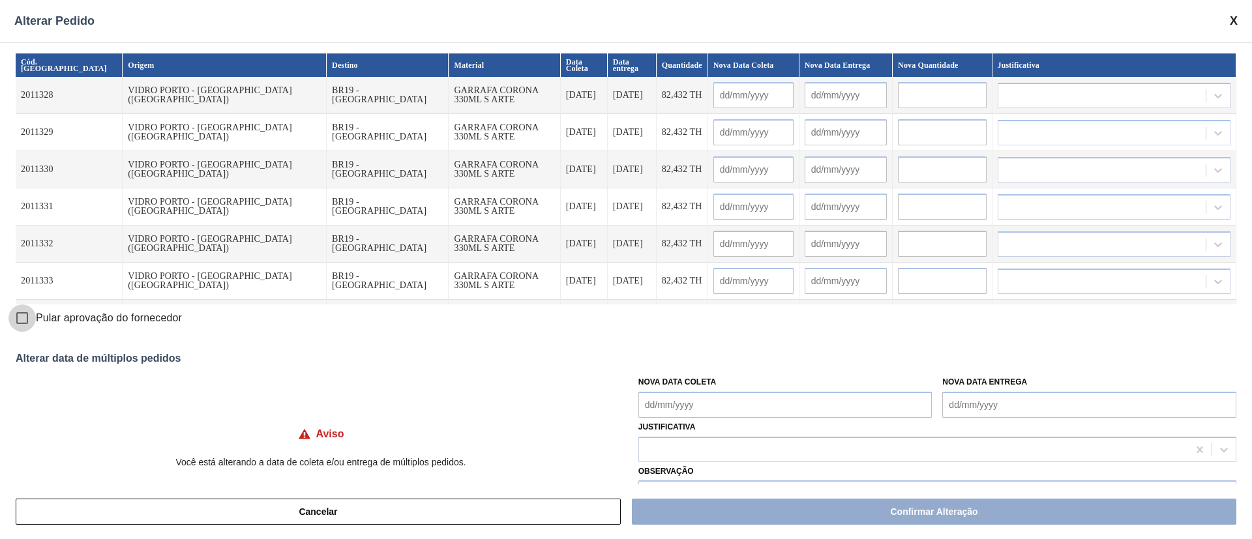
click at [22, 319] on input "Pular aprovação do fornecedor" at bounding box center [21, 318] width 27 height 27
click at [690, 409] on Coleta "Nova Data Coleta" at bounding box center [786, 405] width 294 height 26
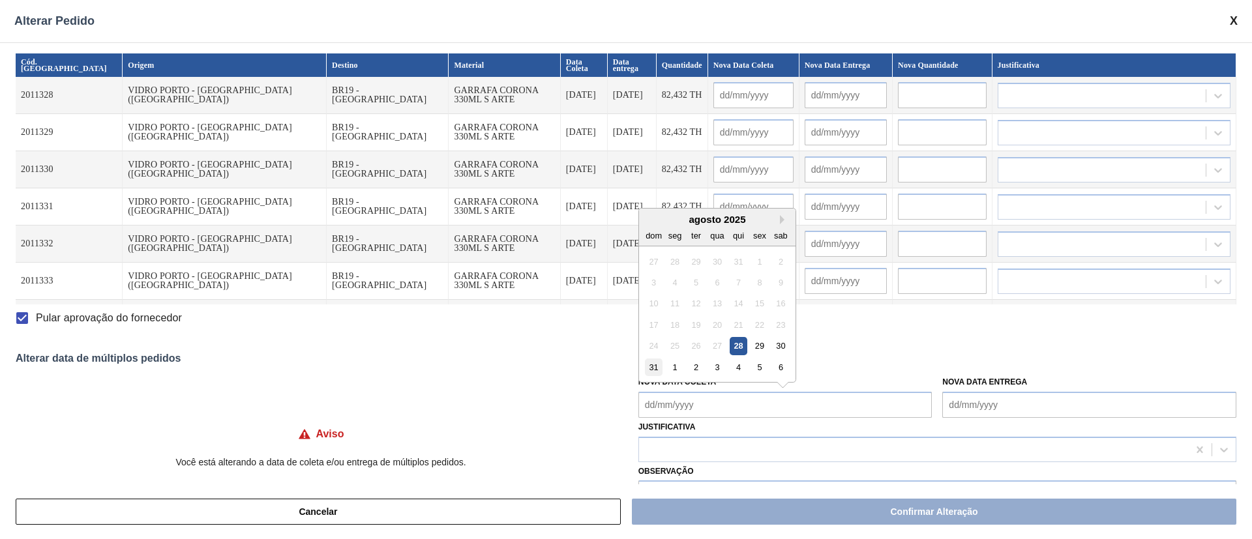
click at [654, 365] on div "31" at bounding box center [654, 368] width 18 height 18
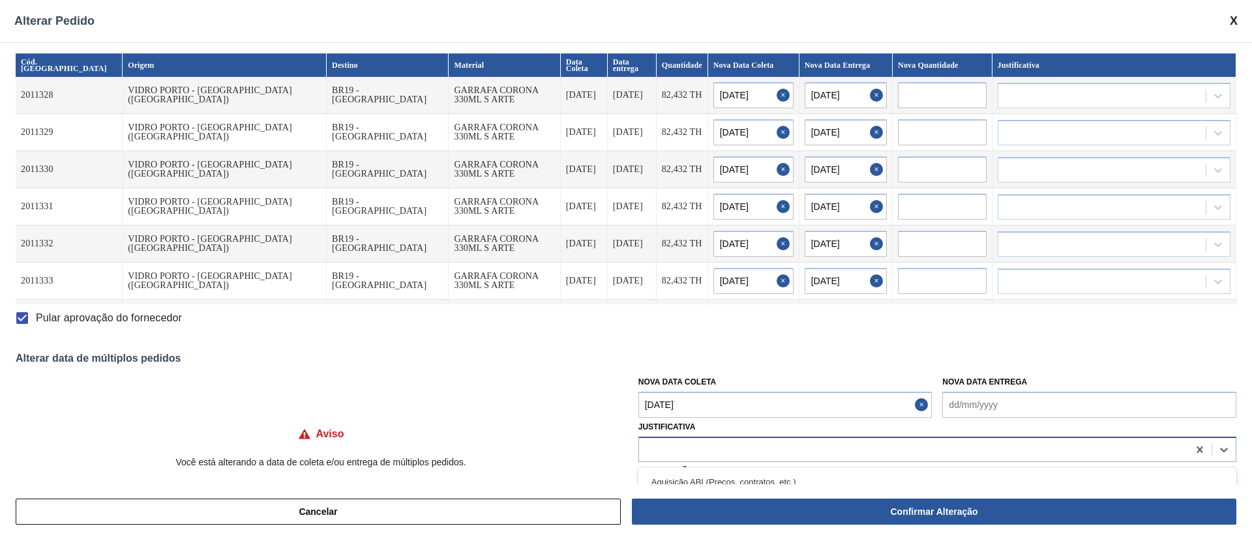
click at [668, 446] on div at bounding box center [913, 449] width 549 height 19
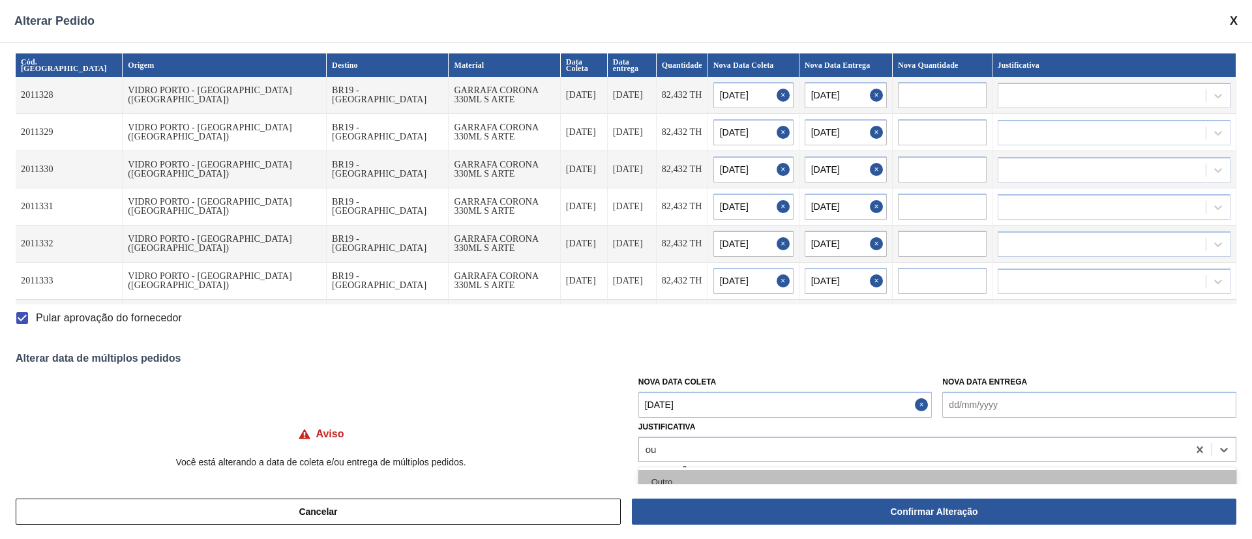
click at [681, 474] on div "Outro" at bounding box center [938, 482] width 598 height 24
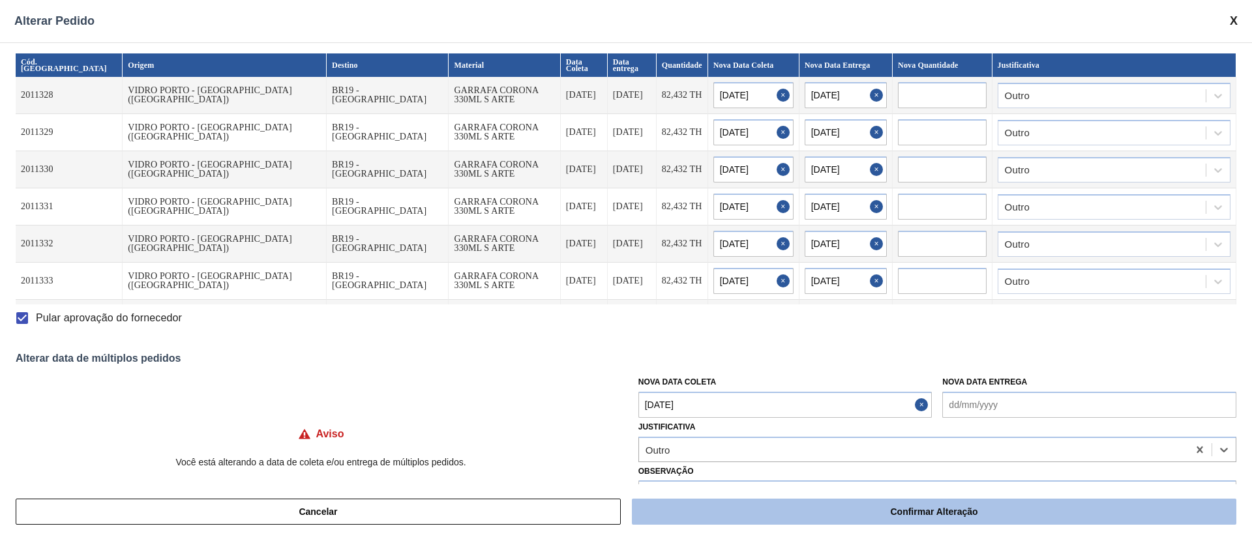
click at [764, 518] on button "Confirmar Alteração" at bounding box center [934, 512] width 605 height 26
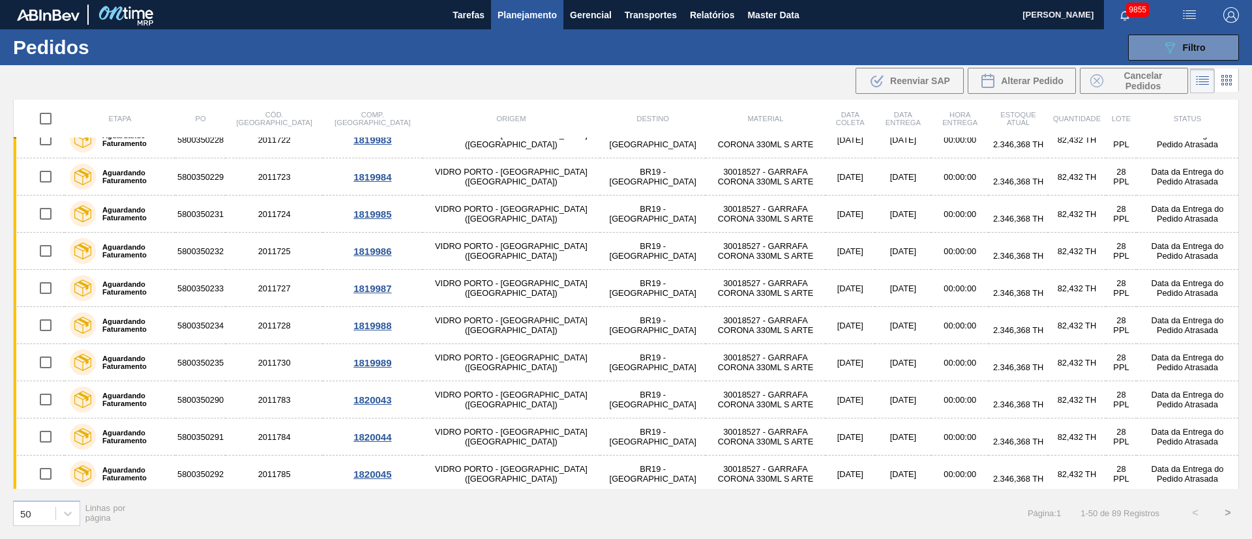
scroll to position [1509, 0]
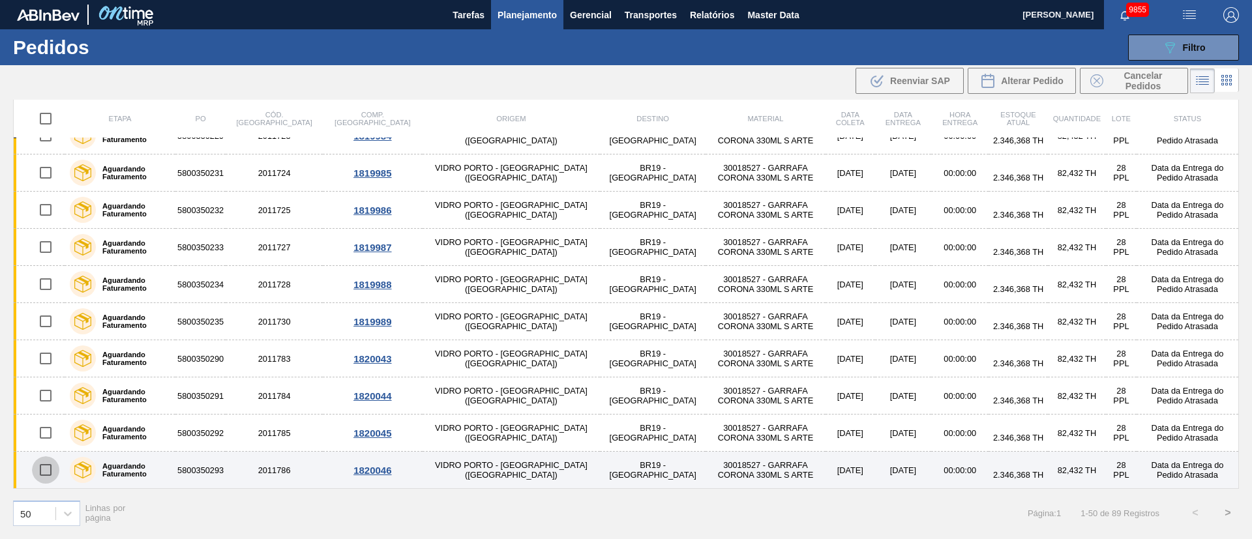
click at [48, 472] on input "checkbox" at bounding box center [45, 470] width 27 height 27
click at [44, 468] on input "checkbox" at bounding box center [45, 470] width 27 height 27
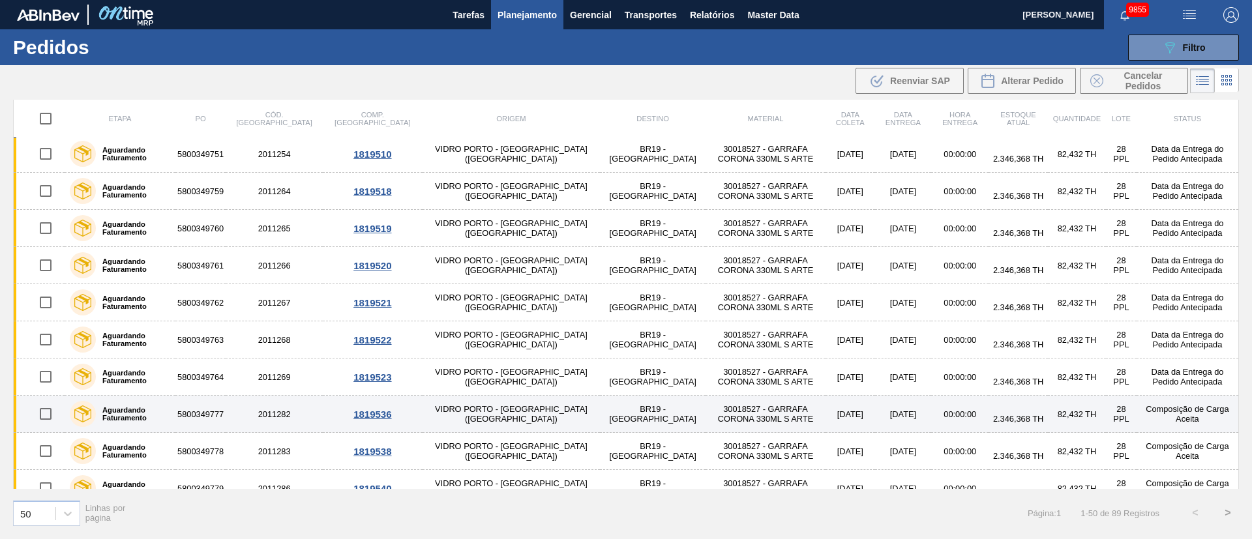
scroll to position [0, 0]
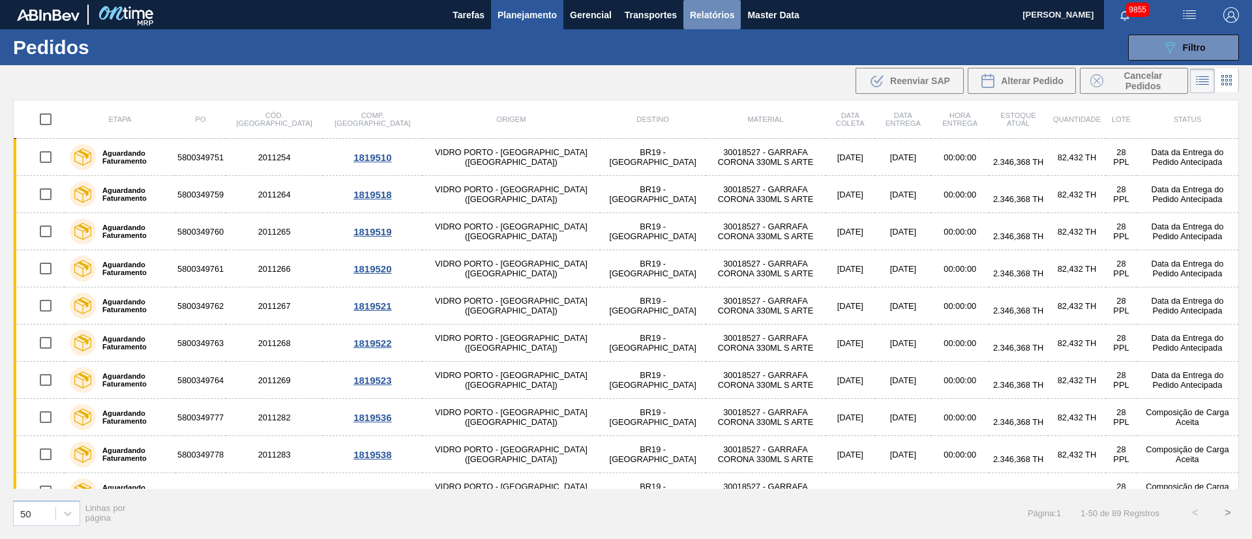
click at [686, 16] on button "Relatórios" at bounding box center [712, 14] width 57 height 29
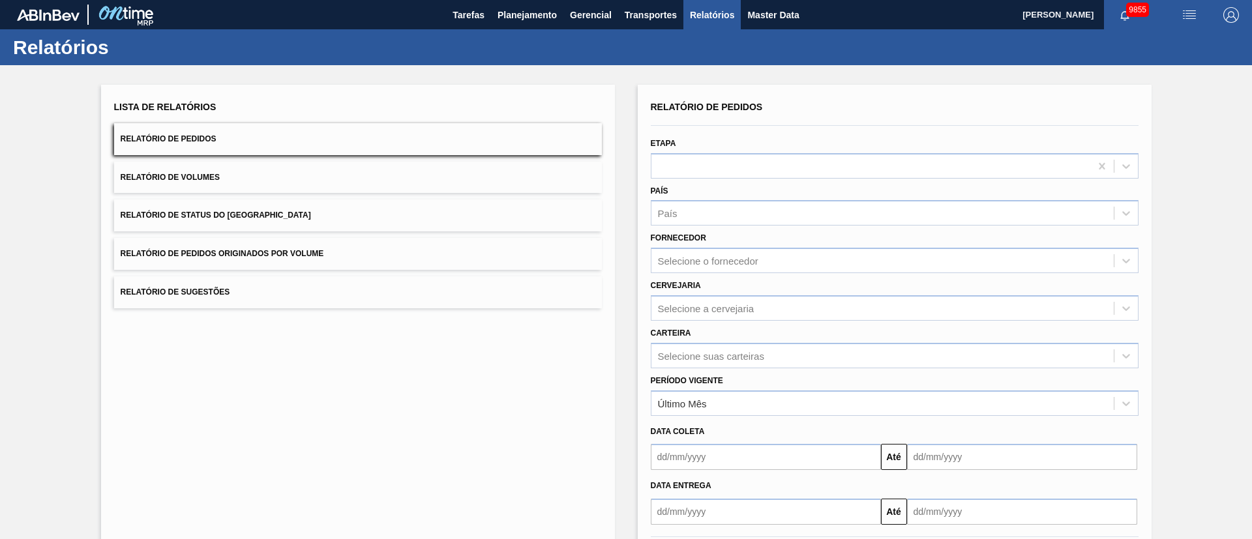
click at [226, 260] on button "Relatório de Pedidos Originados por Volume" at bounding box center [358, 254] width 488 height 32
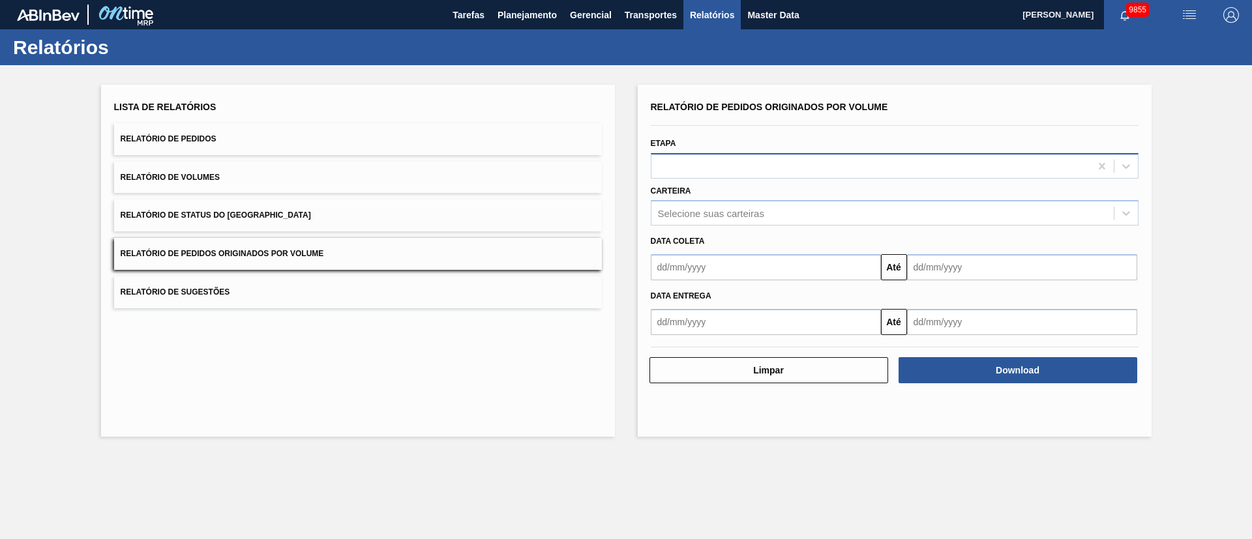
drag, startPoint x: 696, startPoint y: 153, endPoint x: 697, endPoint y: 162, distance: 9.9
click at [697, 158] on div at bounding box center [895, 165] width 488 height 25
click at [330, 313] on div "Lista de Relatórios Relatório de Pedidos Relatório de Volumes Relatório de Stat…" at bounding box center [358, 261] width 514 height 352
click at [303, 262] on button "Relatório de Pedidos Originados por Volume" at bounding box center [358, 254] width 488 height 32
click at [711, 162] on div at bounding box center [871, 166] width 439 height 19
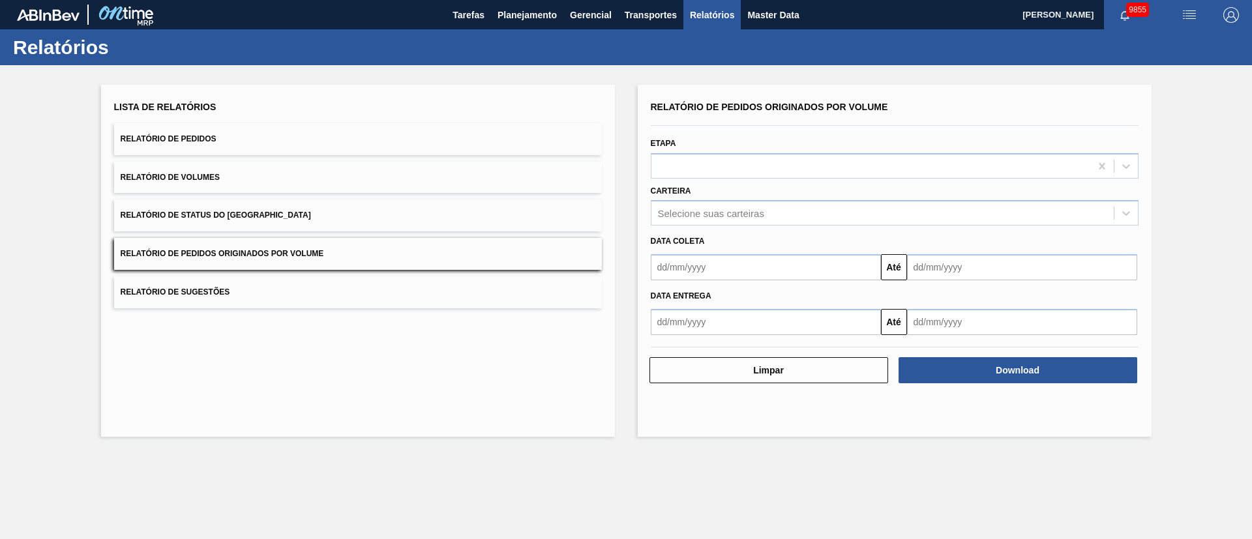
click at [247, 260] on button "Relatório de Pedidos Originados por Volume" at bounding box center [358, 254] width 488 height 32
click at [671, 170] on div at bounding box center [871, 166] width 439 height 19
click at [693, 229] on div "Data coleta" at bounding box center [895, 240] width 498 height 22
click at [686, 170] on div at bounding box center [871, 166] width 439 height 19
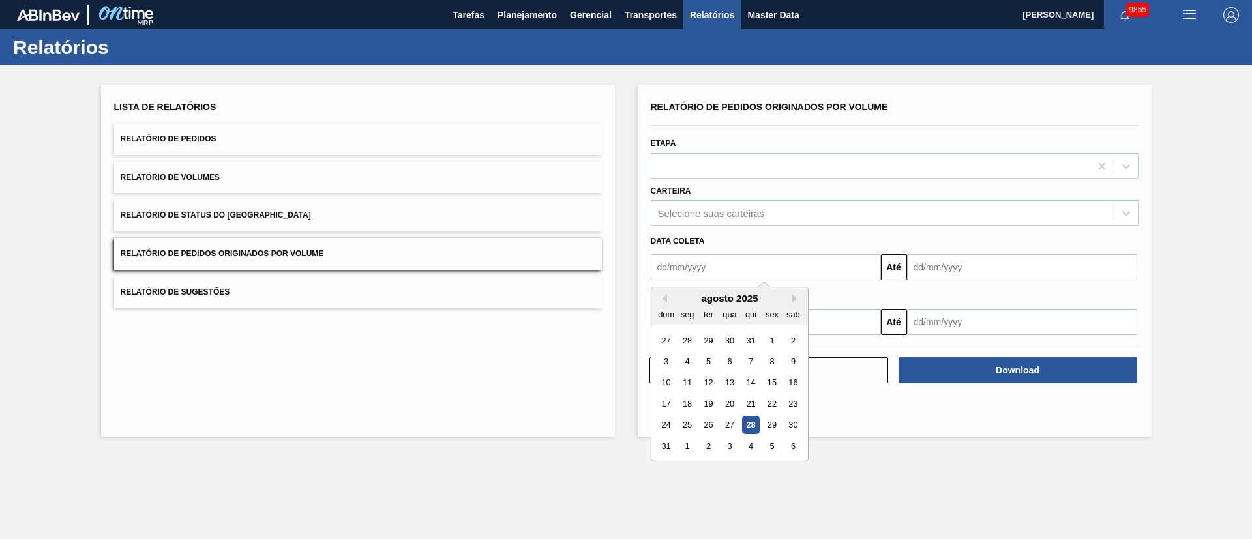
click at [723, 266] on input "text" at bounding box center [766, 267] width 230 height 26
click at [678, 337] on div "28" at bounding box center [687, 341] width 18 height 18
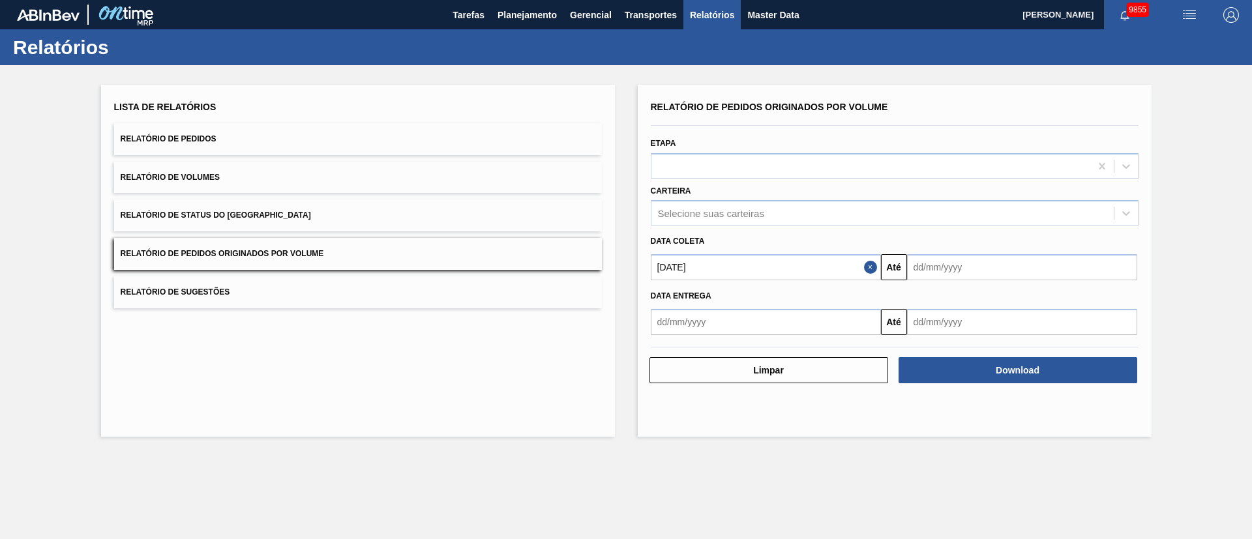
click at [724, 274] on input "[DATE]" at bounding box center [766, 267] width 230 height 26
click at [711, 339] on div "1" at bounding box center [708, 341] width 18 height 18
click at [717, 263] on input "[DATE]" at bounding box center [766, 267] width 230 height 26
click at [792, 299] on button "Next Month" at bounding box center [796, 298] width 9 height 9
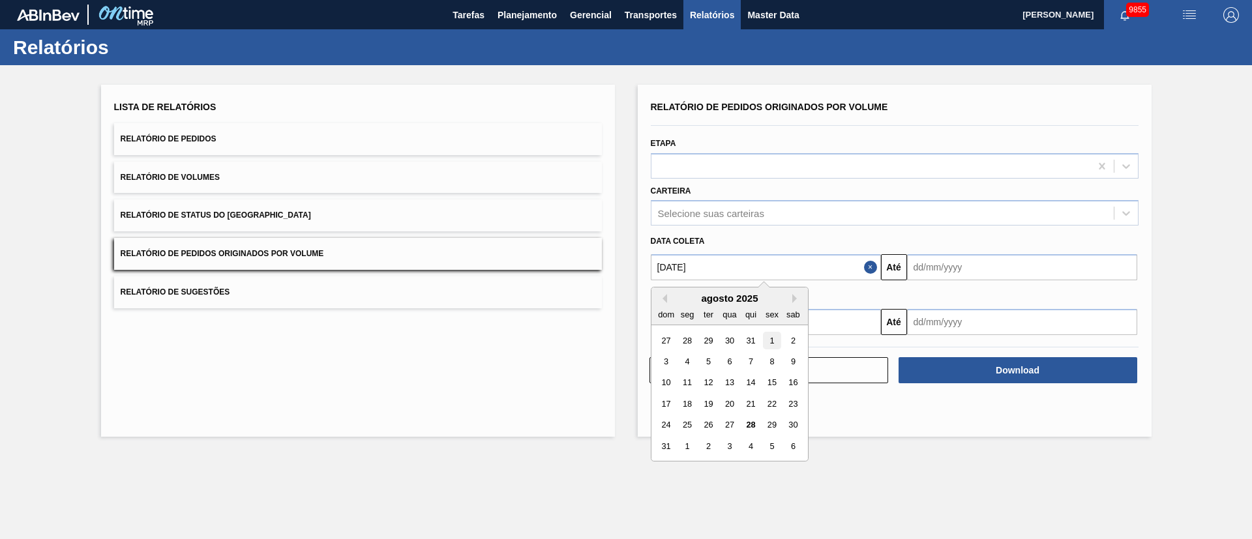
click at [774, 339] on div "1" at bounding box center [772, 341] width 18 height 18
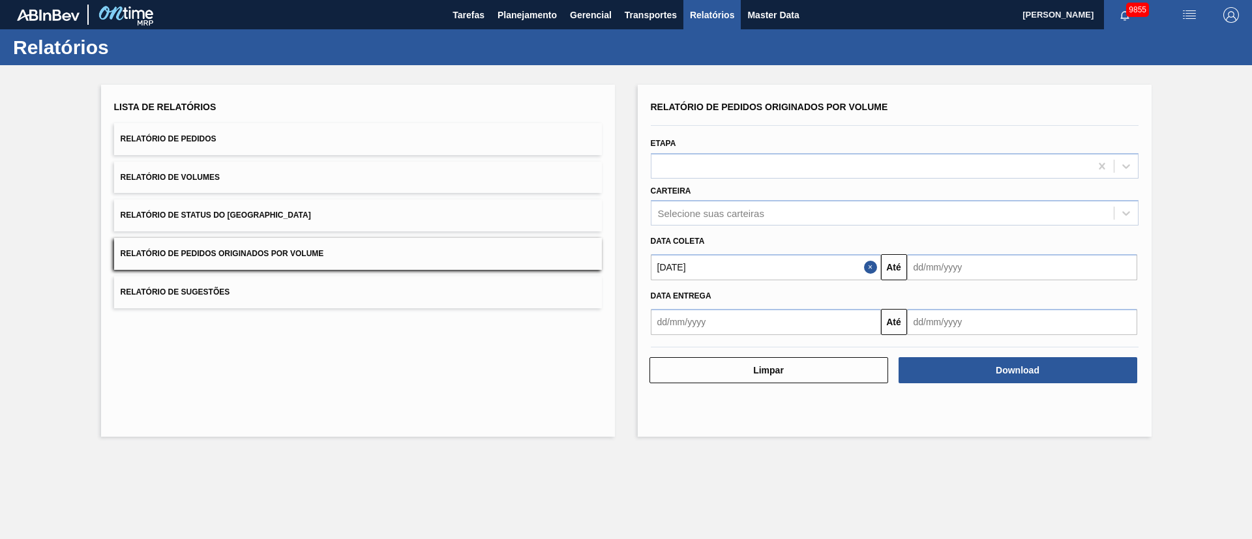
click at [943, 269] on input "text" at bounding box center [1022, 267] width 230 height 26
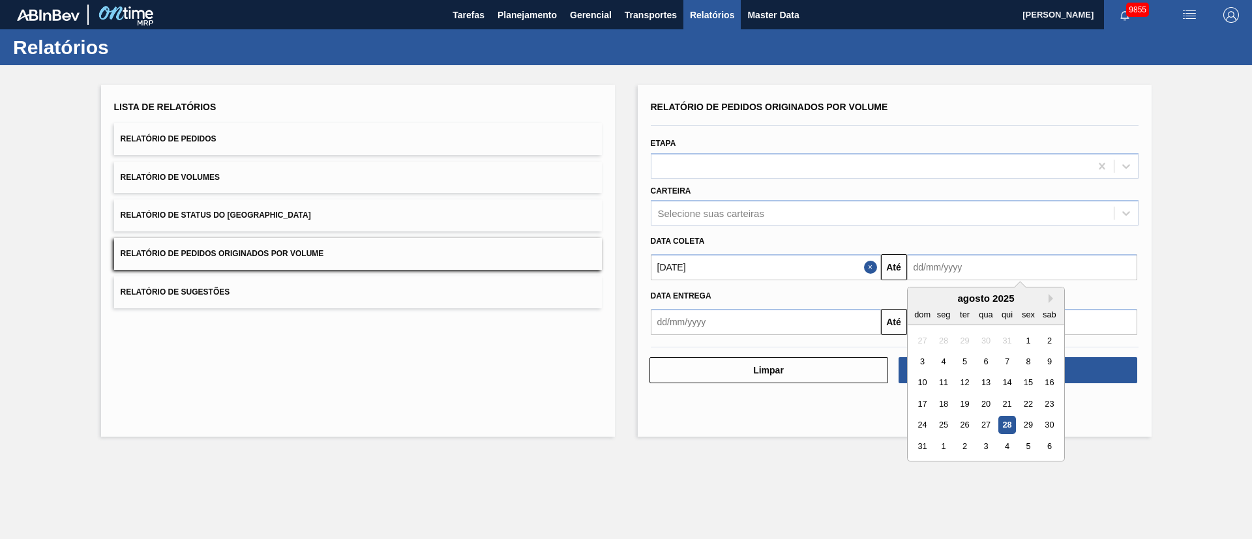
click at [918, 447] on div "31" at bounding box center [923, 447] width 18 height 18
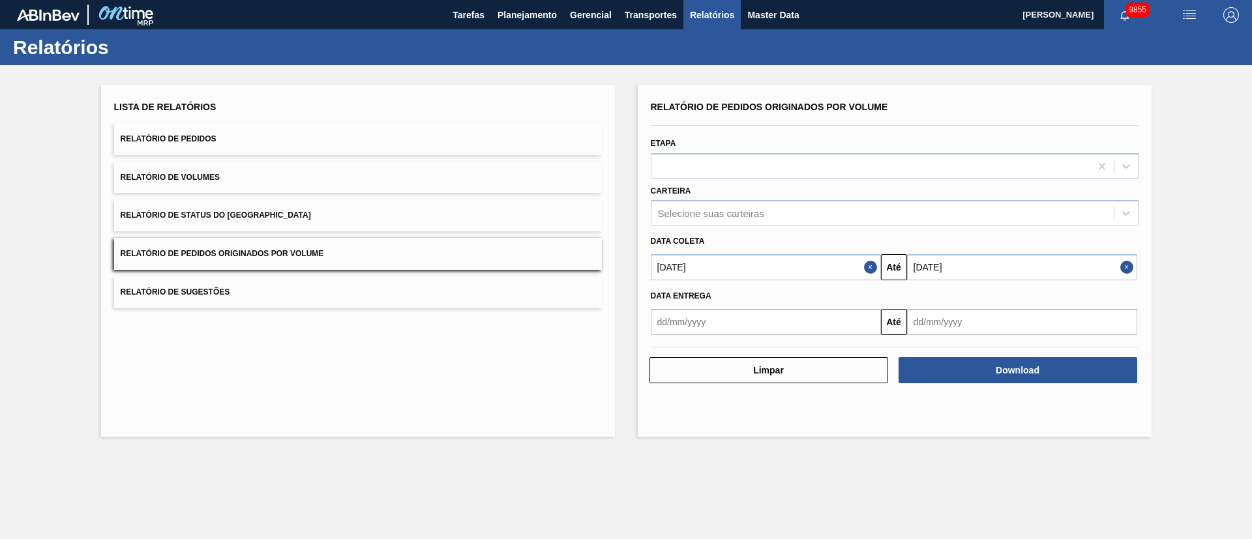
click at [316, 248] on button "Relatório de Pedidos Originados por Volume" at bounding box center [358, 254] width 488 height 32
click at [1025, 379] on button "Download" at bounding box center [1018, 370] width 239 height 26
click at [1186, 11] on img "button" at bounding box center [1190, 15] width 16 height 16
click at [1202, 45] on li "Upload de Volumes" at bounding box center [1185, 46] width 113 height 23
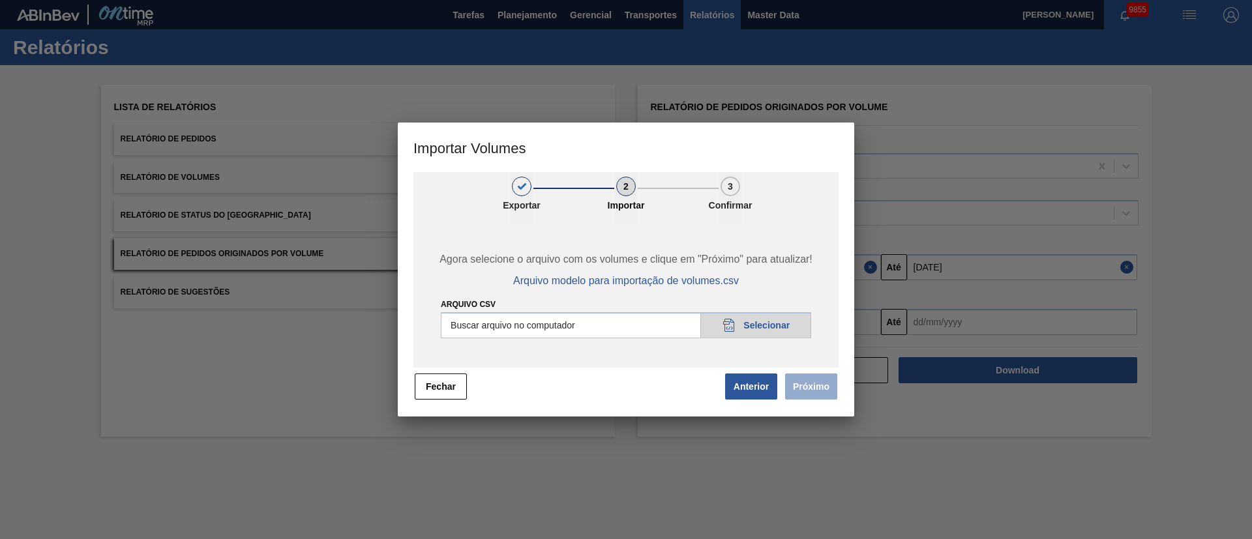
click at [753, 326] on input "Arquivo csv" at bounding box center [626, 325] width 370 height 26
click at [828, 396] on button "Próximo" at bounding box center [811, 387] width 52 height 26
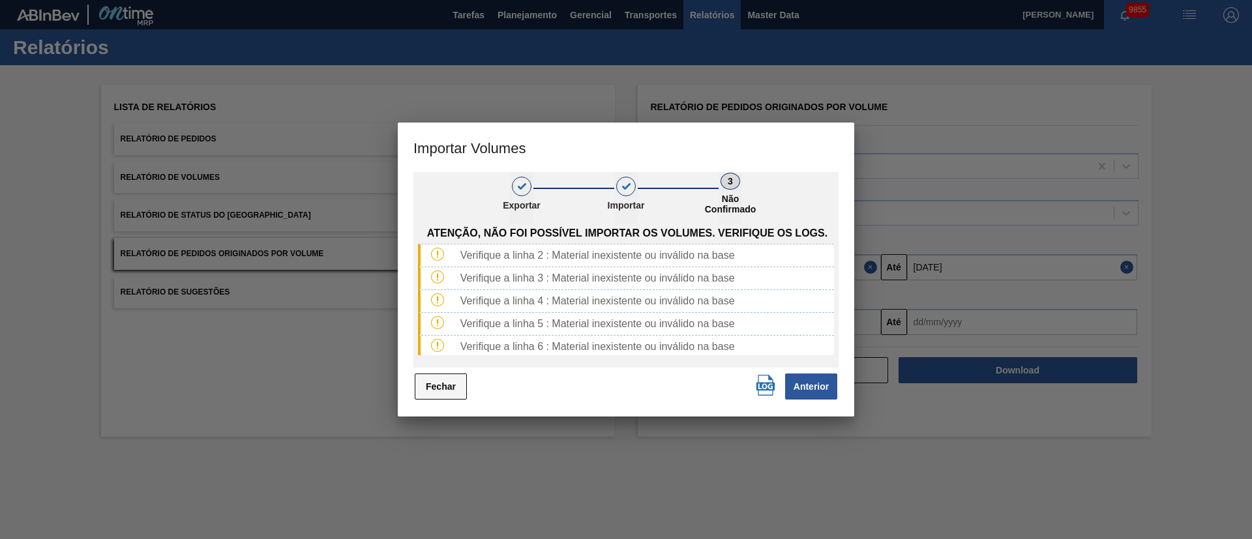
click at [429, 390] on button "Fechar" at bounding box center [441, 387] width 52 height 26
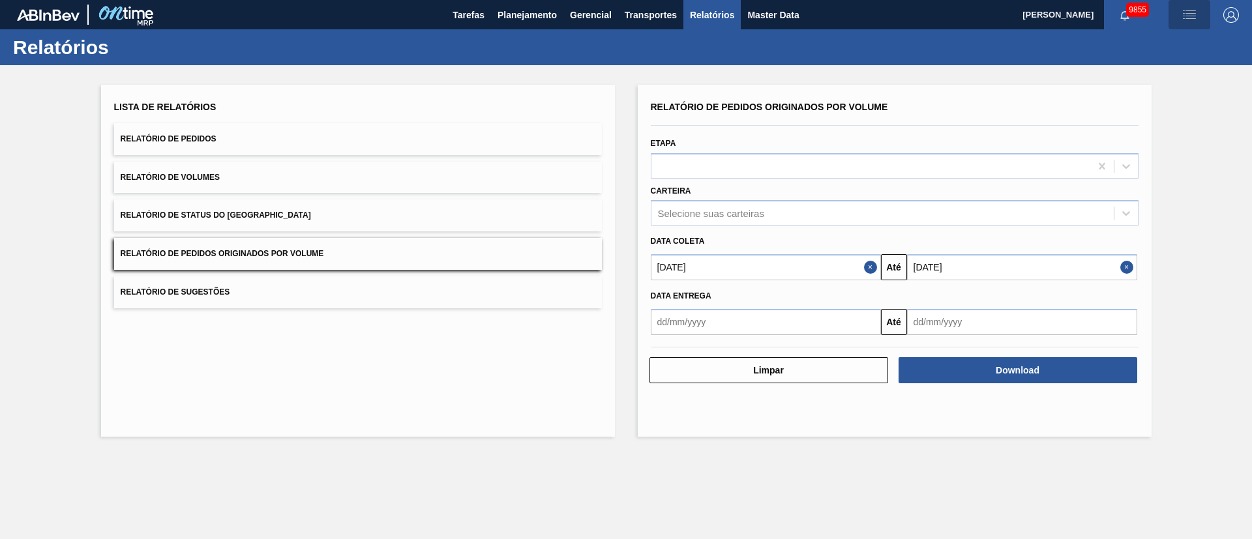
click at [1187, 13] on img "button" at bounding box center [1190, 15] width 16 height 16
click at [1221, 51] on li "Upload de Volumes" at bounding box center [1185, 46] width 113 height 23
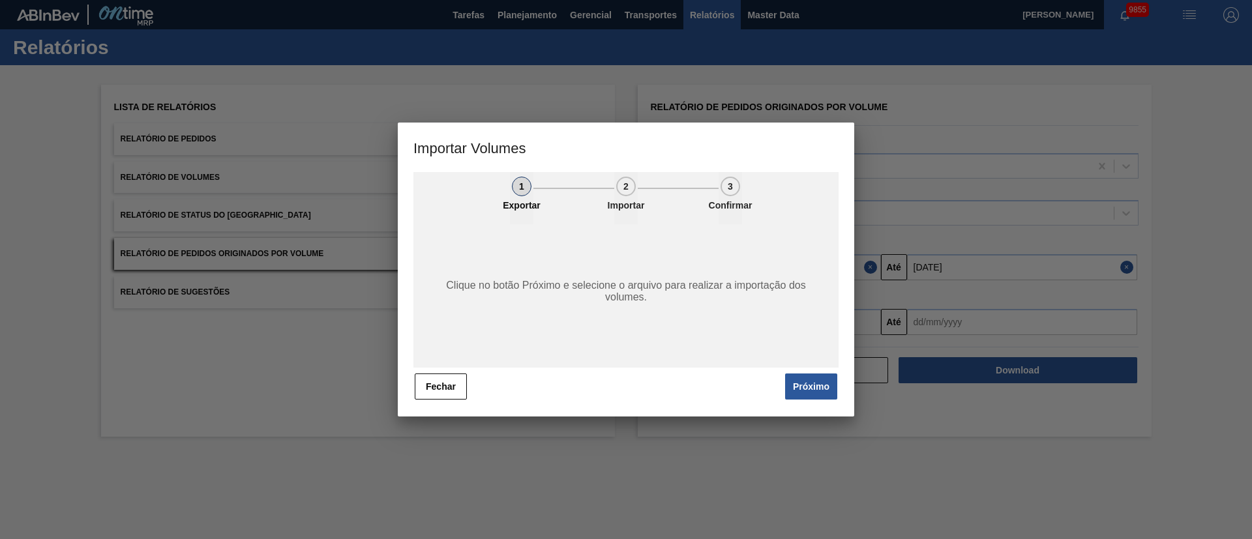
drag, startPoint x: 809, startPoint y: 395, endPoint x: 792, endPoint y: 369, distance: 31.1
click at [809, 394] on button "Próximo" at bounding box center [811, 387] width 52 height 26
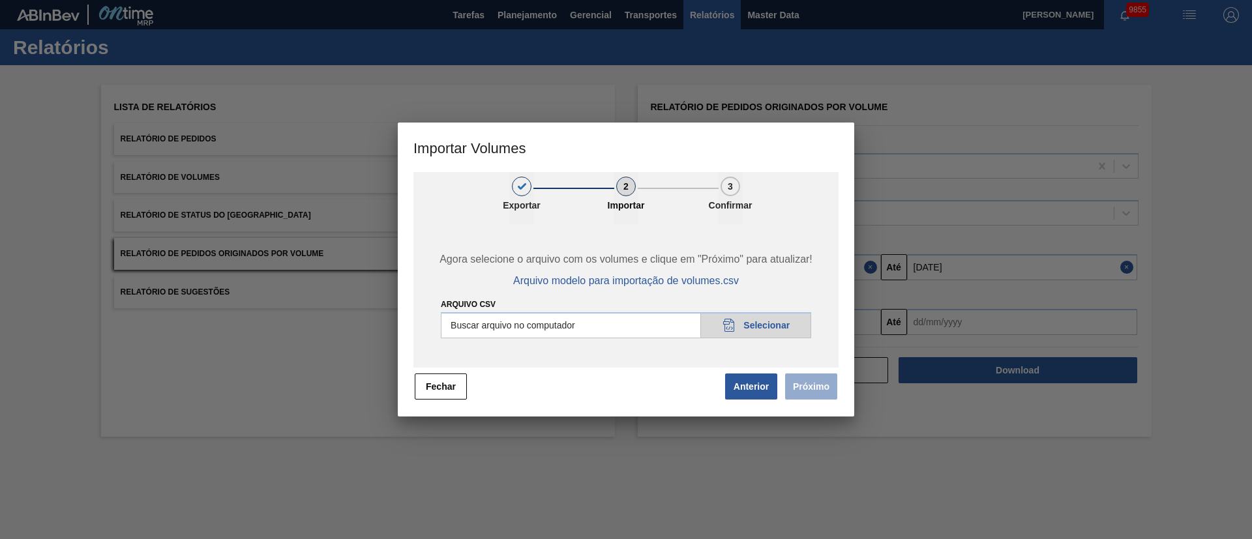
click at [781, 325] on input "Arquivo csv" at bounding box center [626, 325] width 370 height 26
click at [807, 386] on button "Próximo" at bounding box center [811, 387] width 52 height 26
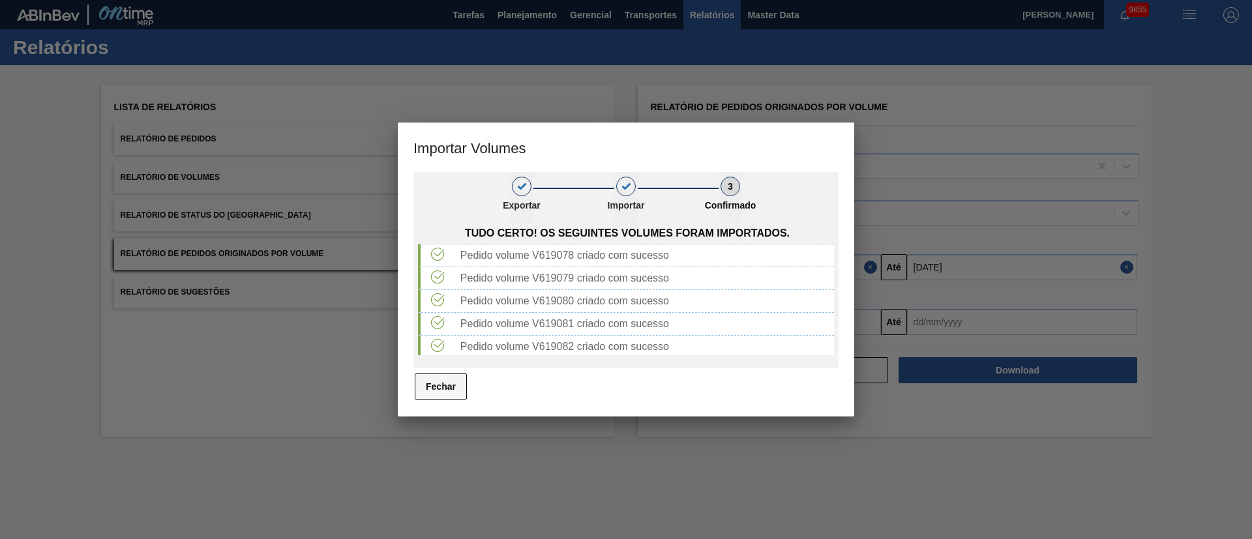
click at [457, 391] on button "Fechar" at bounding box center [441, 387] width 52 height 26
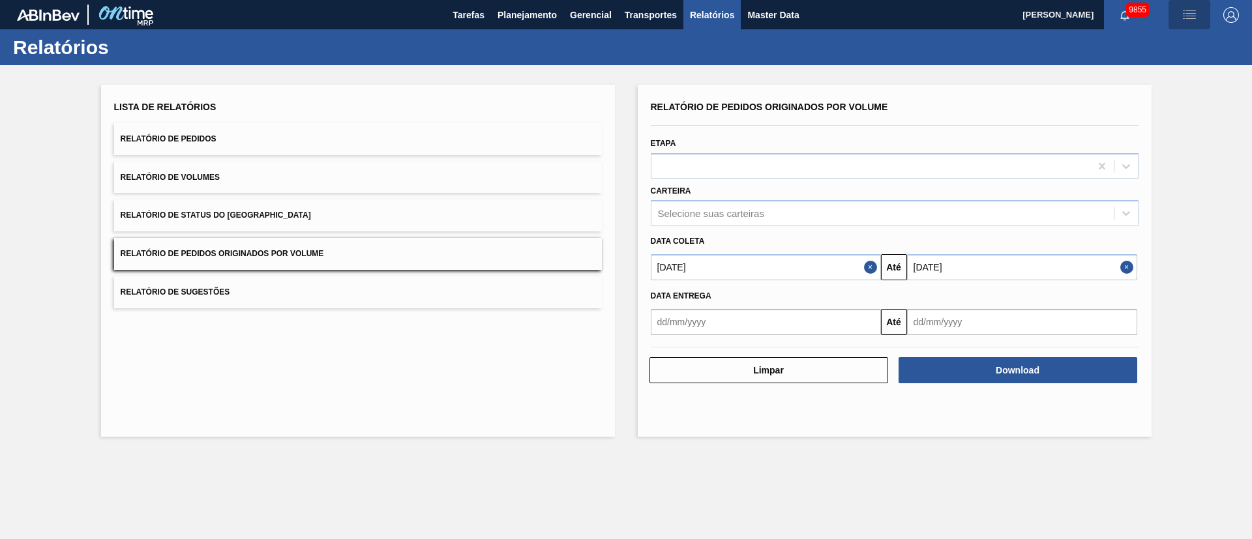
click at [1198, 17] on span "button" at bounding box center [1189, 15] width 31 height 16
click at [1165, 52] on li "Upload de Volumes" at bounding box center [1185, 46] width 113 height 23
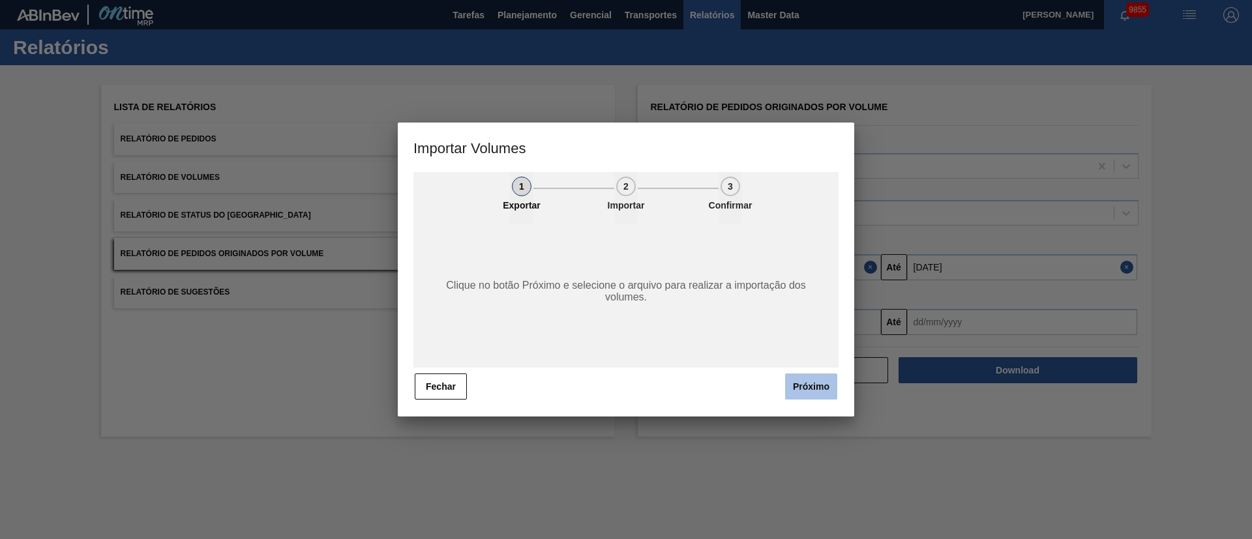
click at [803, 387] on button "Próximo" at bounding box center [811, 387] width 52 height 26
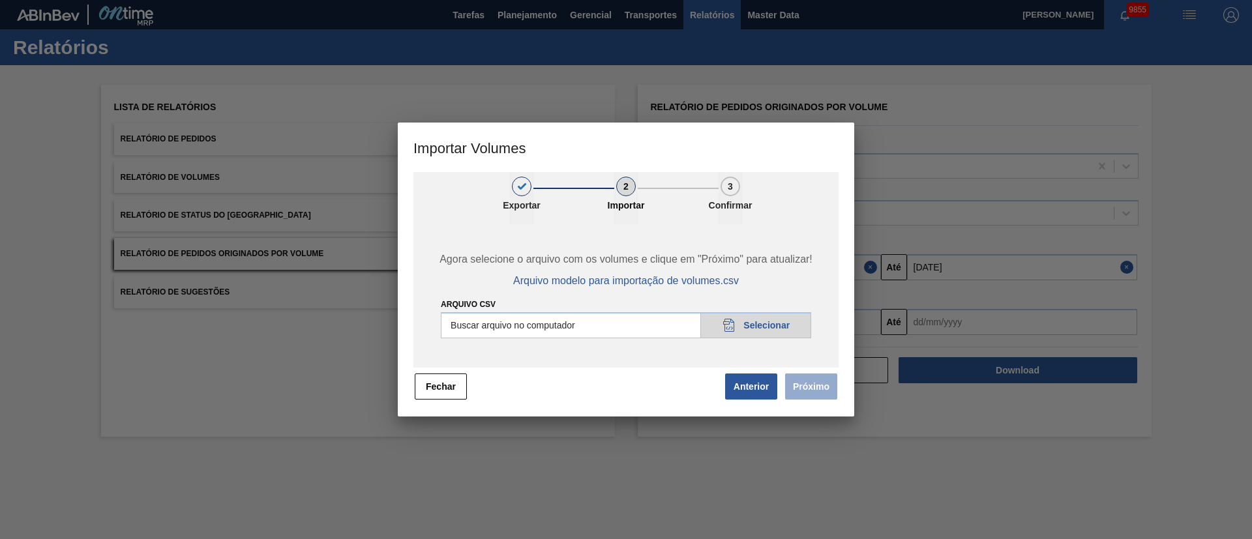
click at [798, 393] on span "Próximo" at bounding box center [809, 386] width 60 height 29
click at [766, 323] on input "Arquivo csv" at bounding box center [626, 325] width 370 height 26
click at [815, 387] on button "Próximo" at bounding box center [811, 387] width 52 height 26
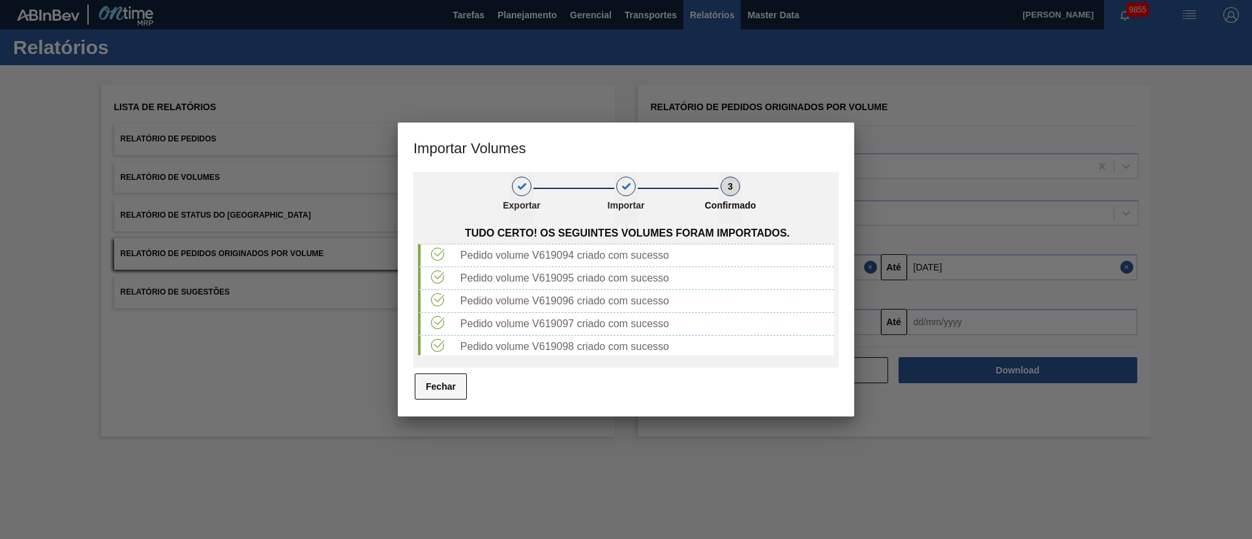
click at [440, 392] on button "Fechar" at bounding box center [441, 387] width 52 height 26
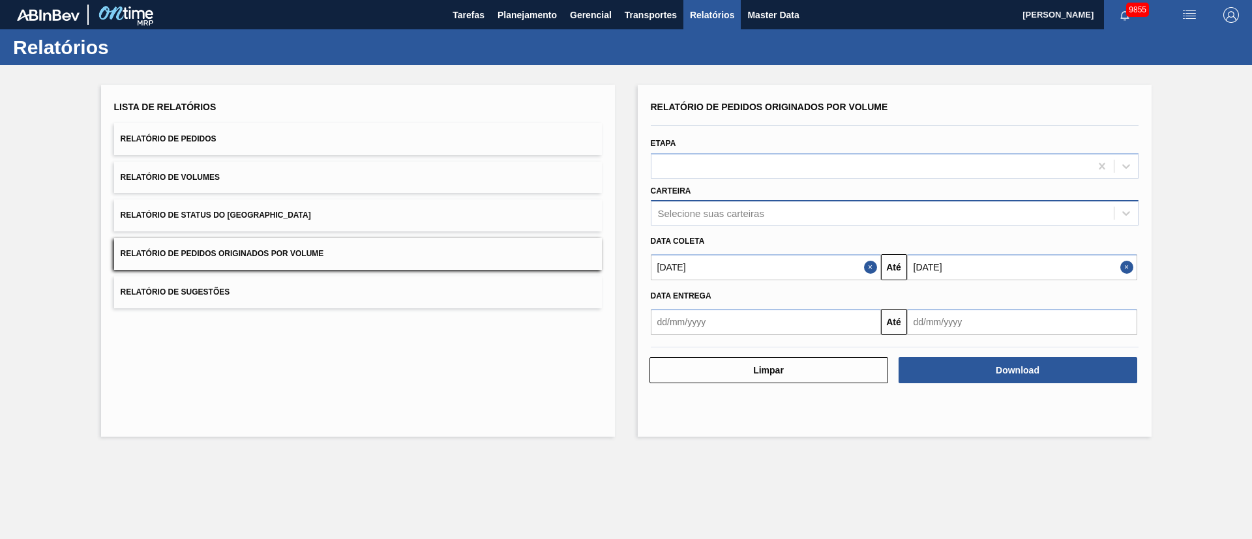
click at [735, 218] on div "Selecione suas carteiras" at bounding box center [711, 213] width 106 height 11
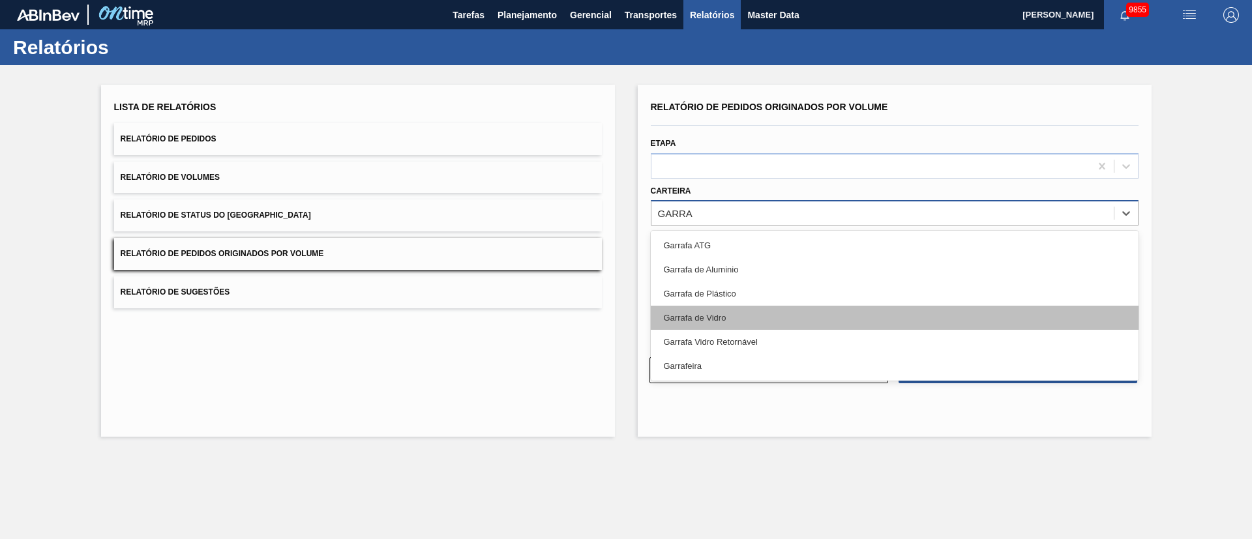
click at [712, 322] on div "Garrafa de Vidro" at bounding box center [895, 318] width 488 height 24
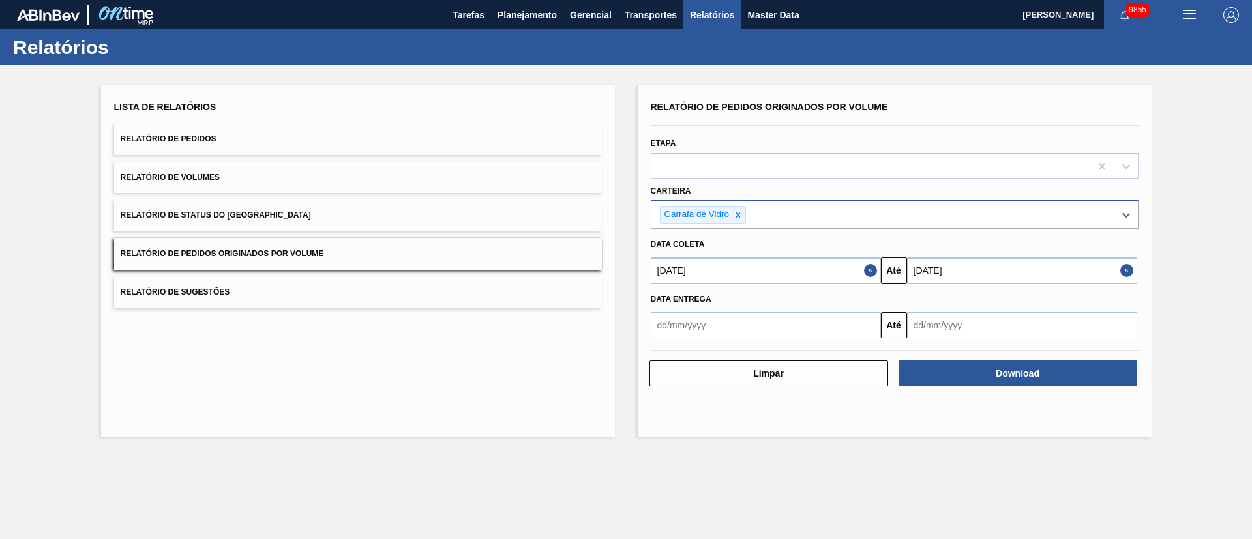
click at [345, 250] on button "Relatório de Pedidos Originados por Volume" at bounding box center [358, 254] width 488 height 32
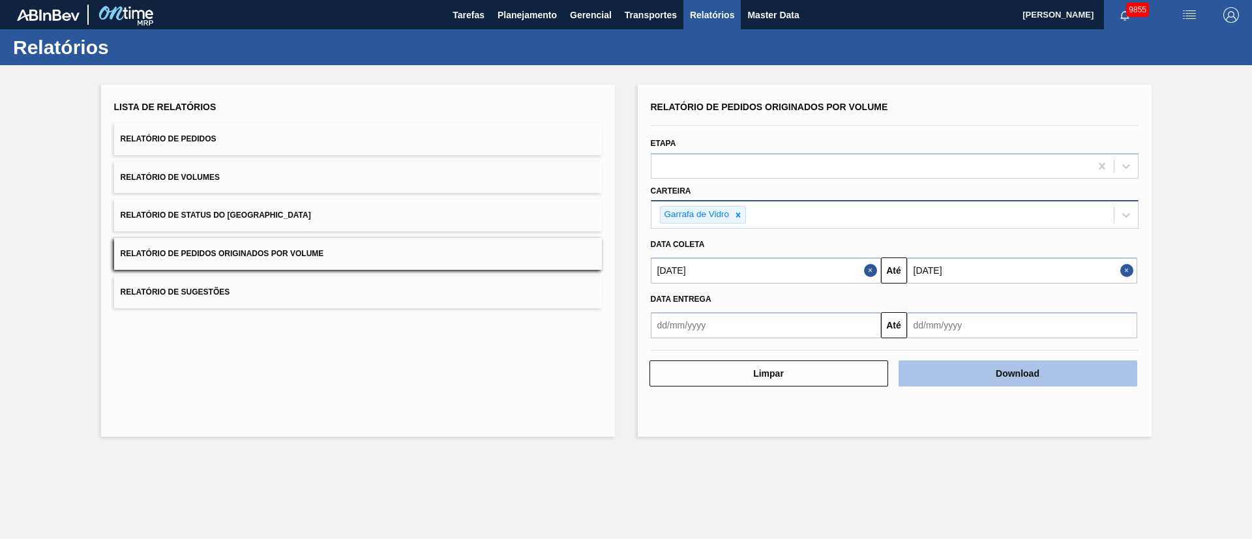
click at [983, 367] on button "Download" at bounding box center [1018, 374] width 239 height 26
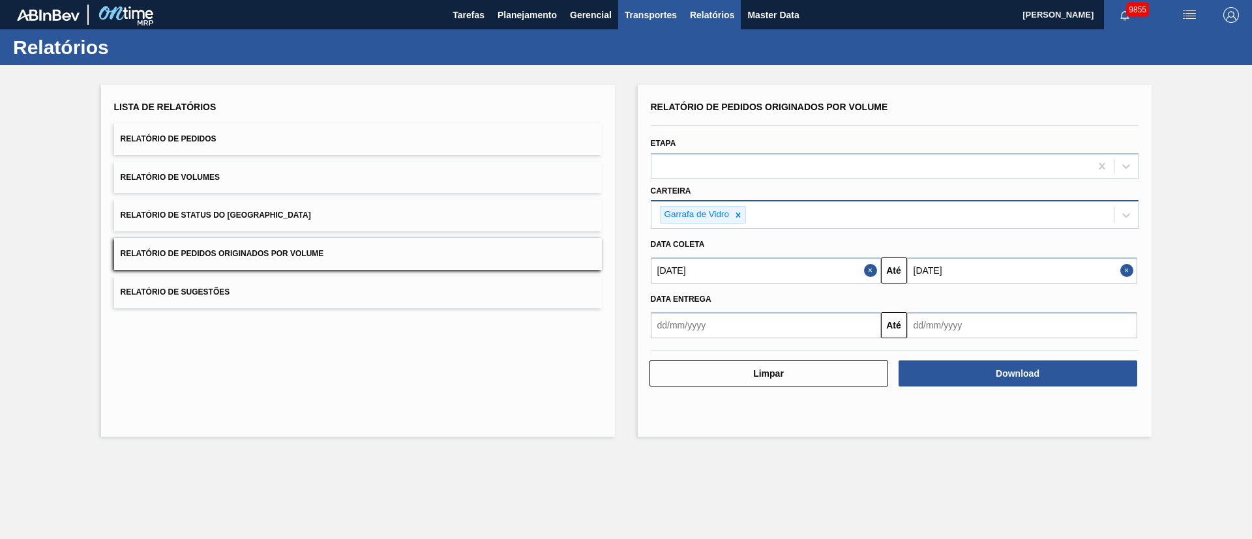
click at [647, 15] on span "Transportes" at bounding box center [651, 15] width 52 height 16
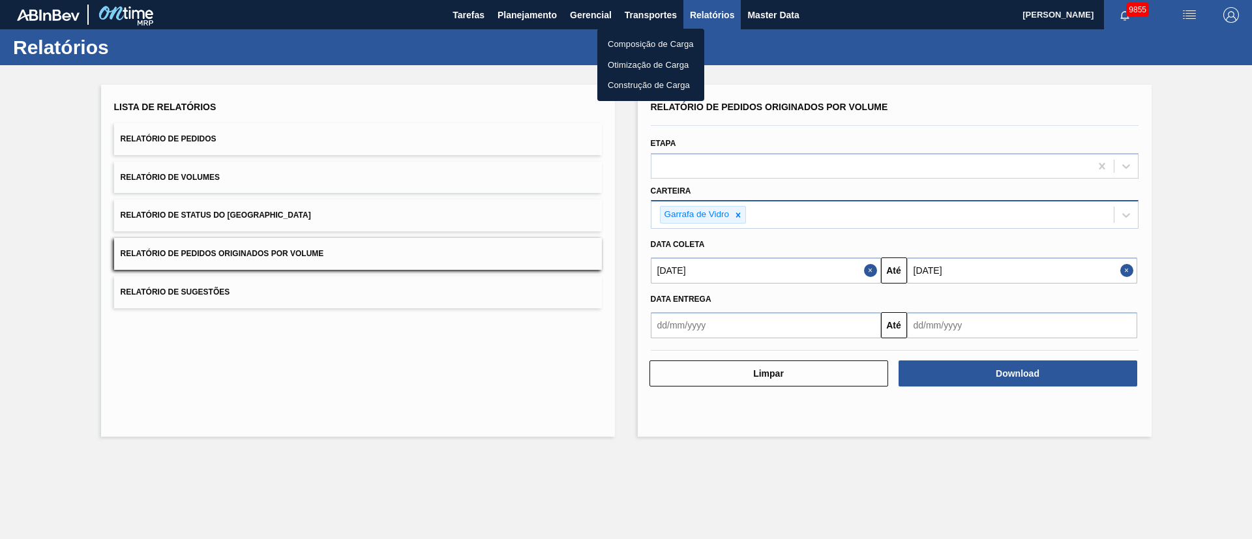
click at [638, 73] on li "Otimização de Carga" at bounding box center [650, 65] width 107 height 21
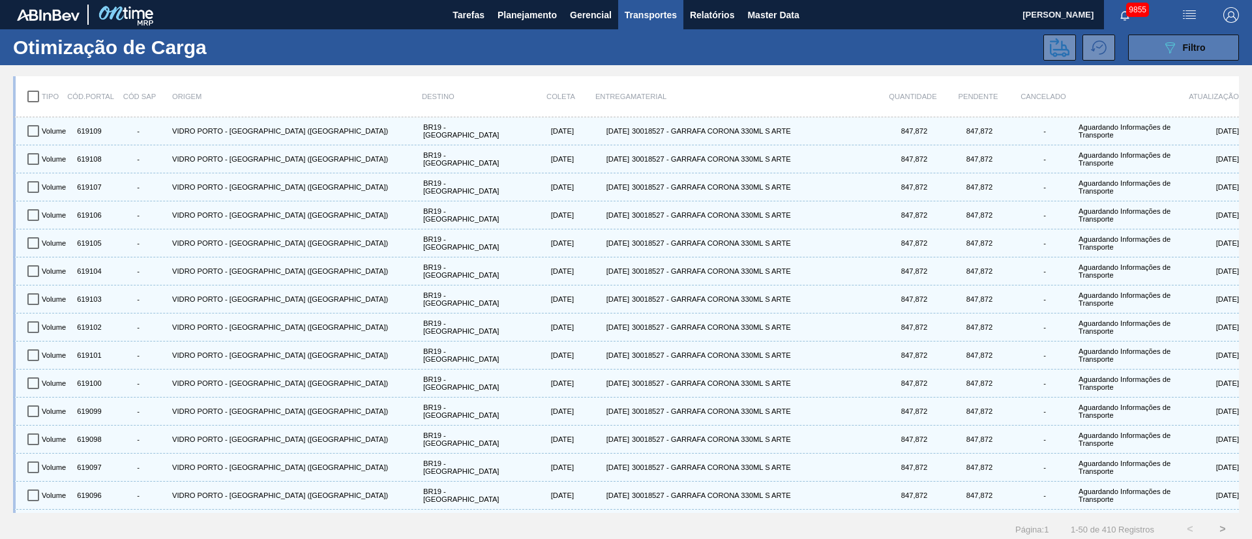
click at [1183, 52] on div "089F7B8B-B2A5-4AFE-B5C0-19BA573D28AC Filtro" at bounding box center [1184, 48] width 44 height 16
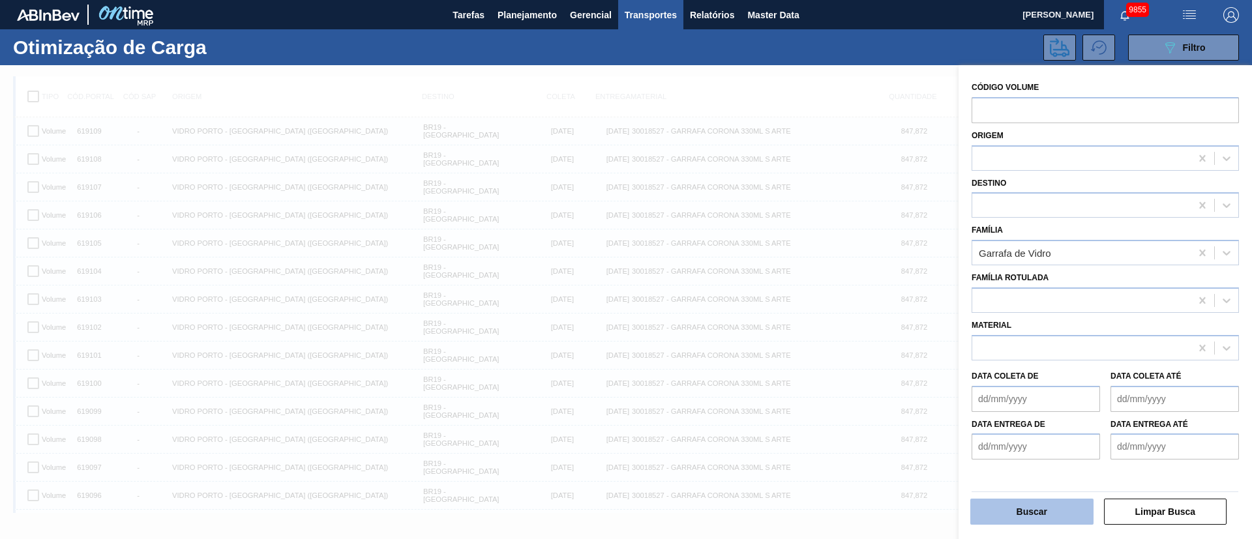
click at [1023, 519] on button "Buscar" at bounding box center [1032, 512] width 123 height 26
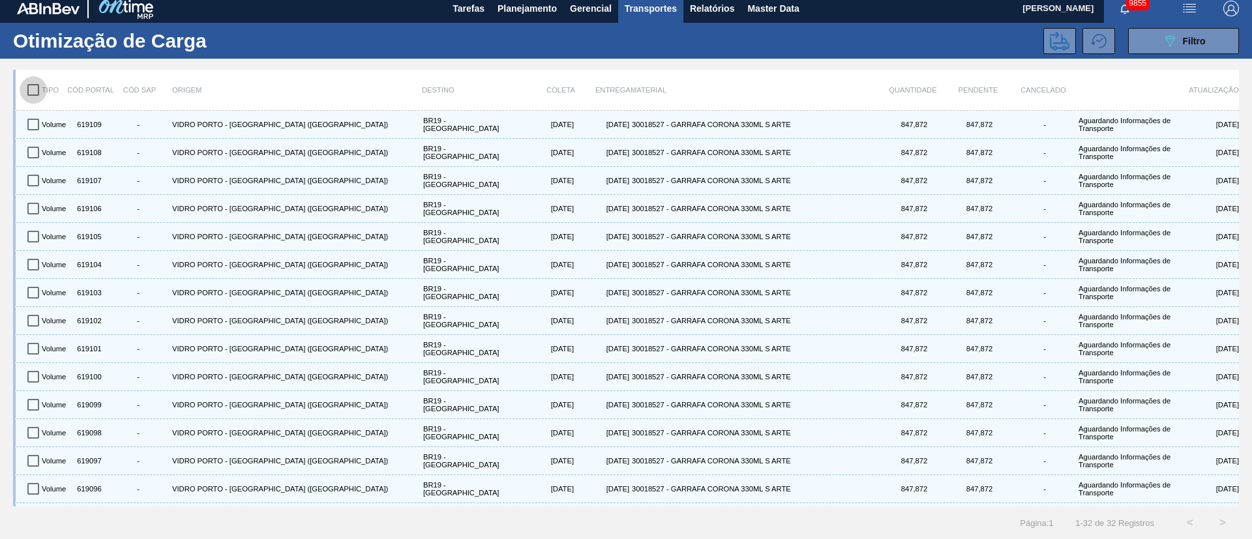
click at [35, 89] on input "checkbox" at bounding box center [33, 89] width 27 height 27
click at [1059, 44] on icon at bounding box center [1060, 41] width 20 height 20
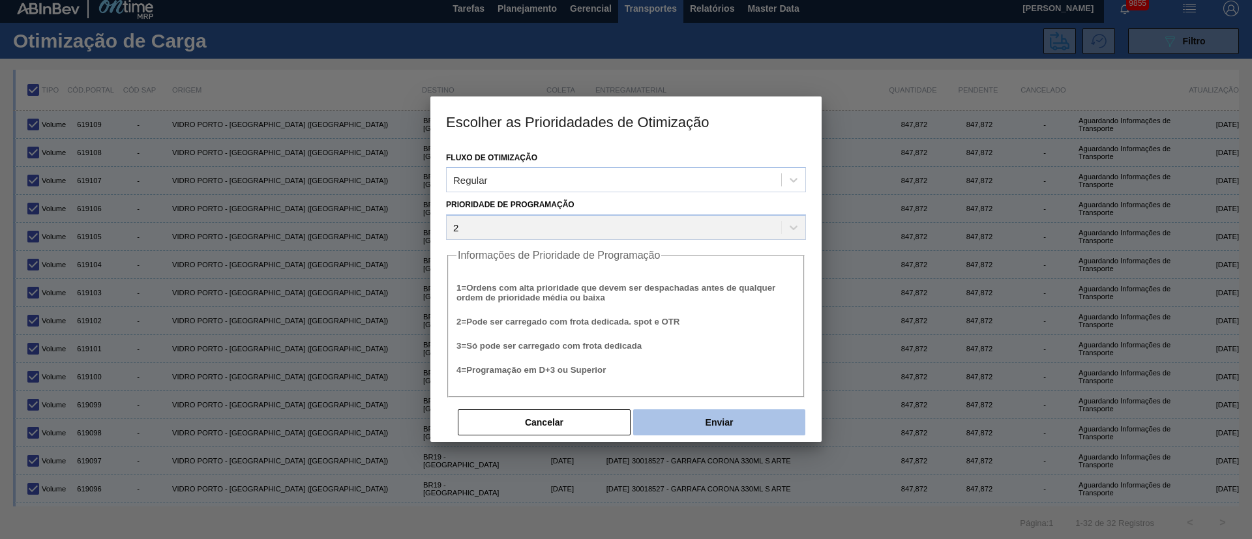
click at [721, 428] on button "Enviar" at bounding box center [719, 423] width 172 height 26
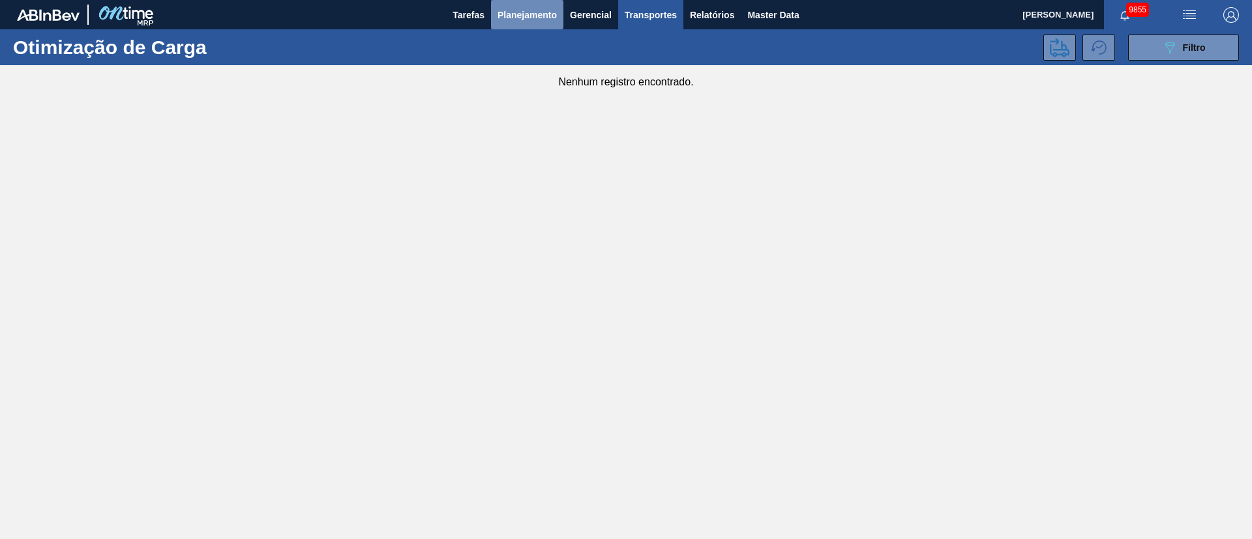
click at [535, 7] on span "Planejamento" at bounding box center [527, 15] width 59 height 16
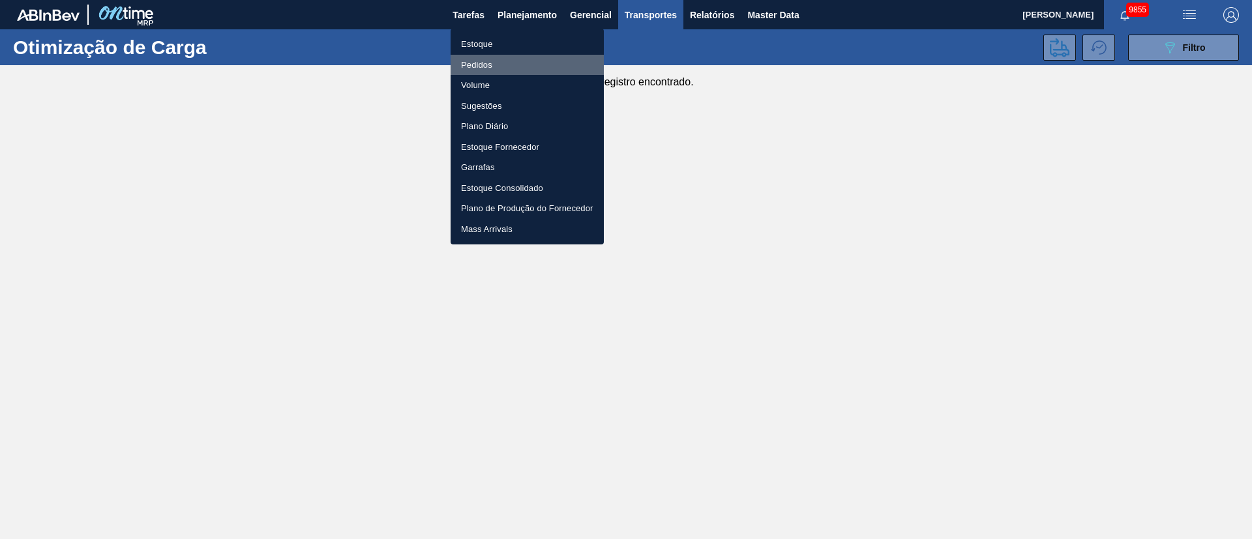
click at [484, 65] on li "Pedidos" at bounding box center [527, 65] width 153 height 21
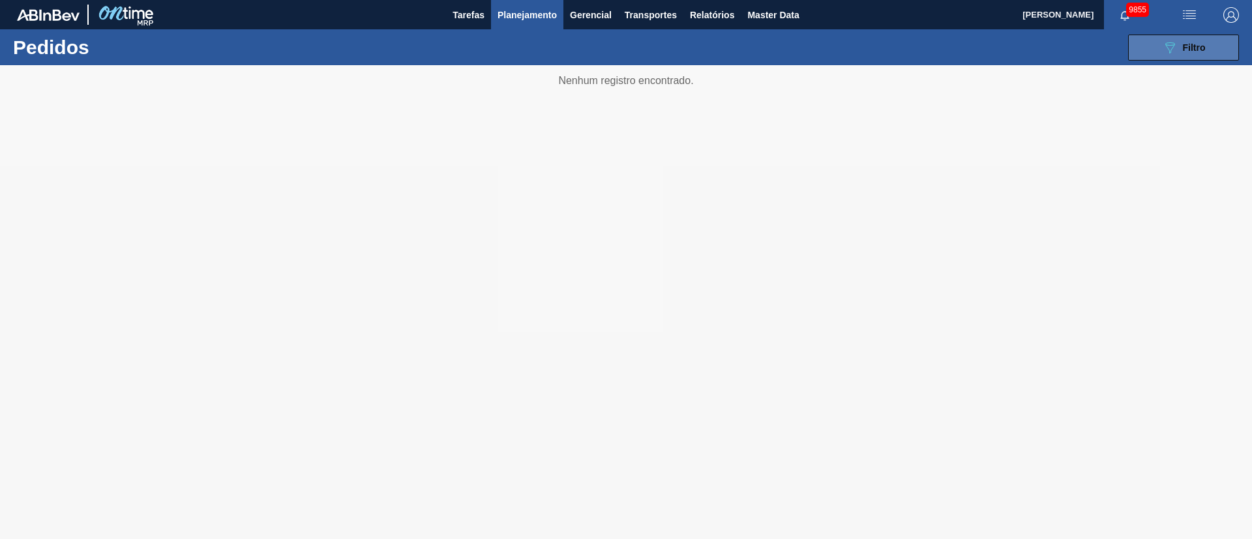
click at [1186, 42] on span "Filtro" at bounding box center [1194, 47] width 23 height 10
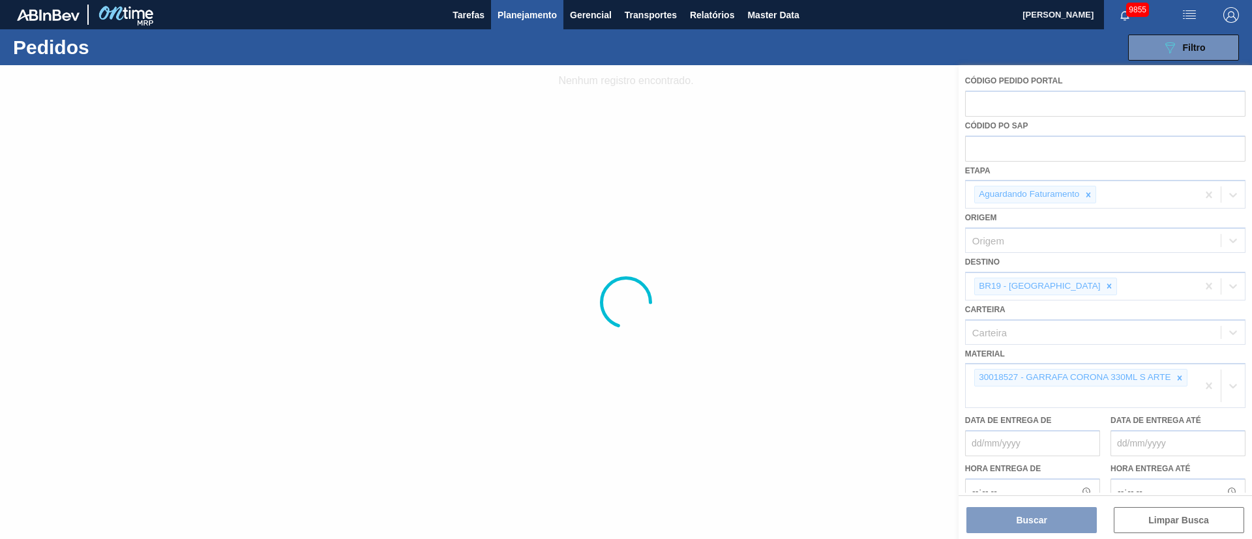
click at [540, 12] on span "Planejamento" at bounding box center [527, 15] width 59 height 16
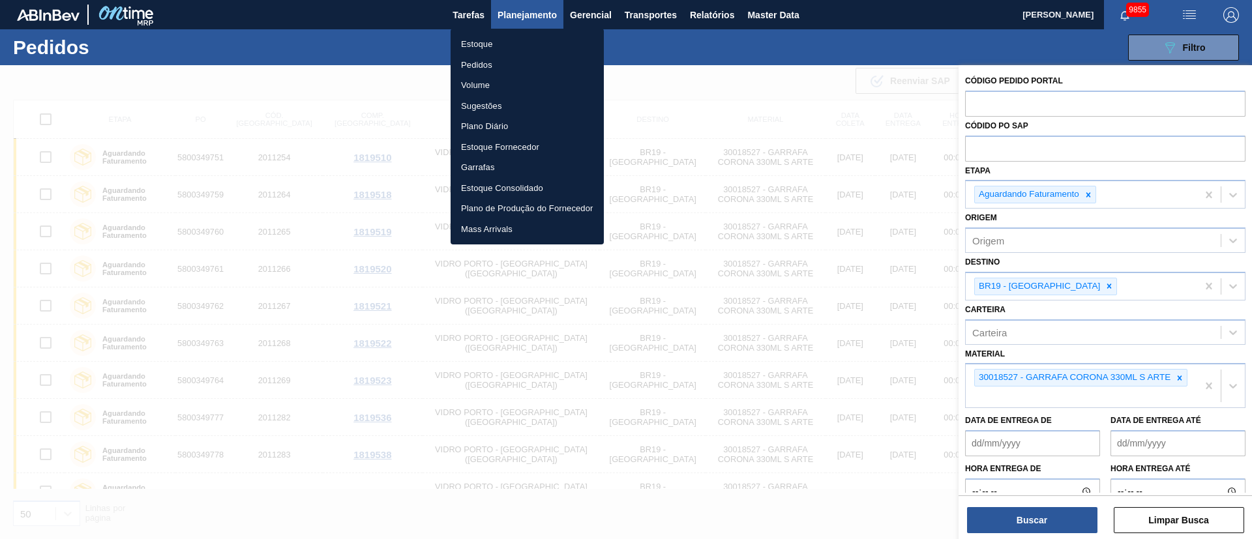
click at [483, 44] on li "Estoque" at bounding box center [527, 44] width 153 height 21
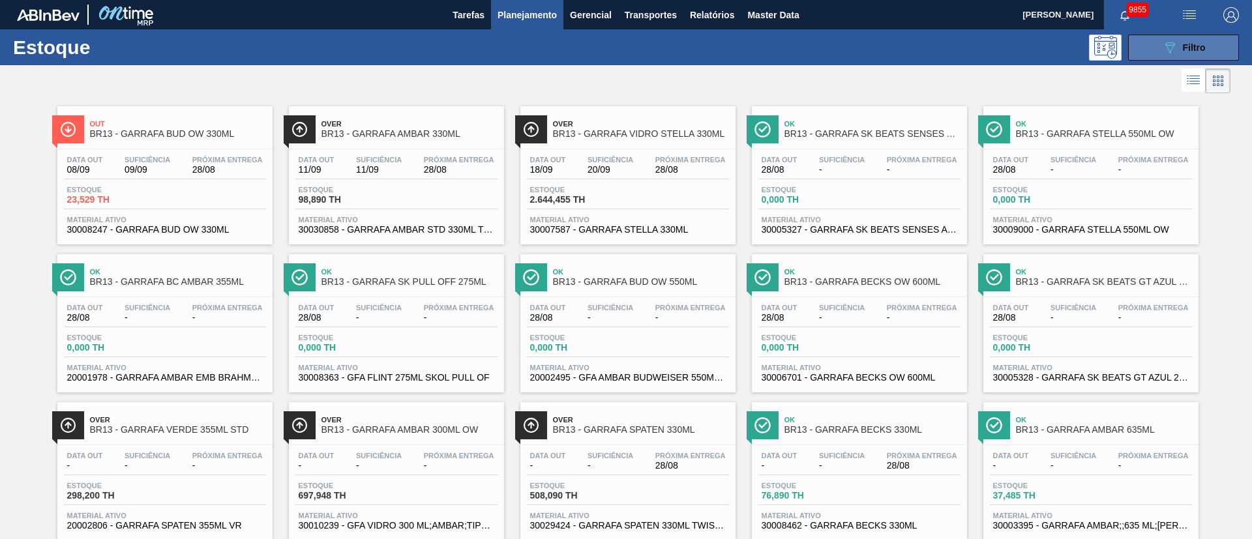
click at [1208, 46] on button "089F7B8B-B2A5-4AFE-B5C0-19BA573D28AC Filtro" at bounding box center [1183, 48] width 111 height 26
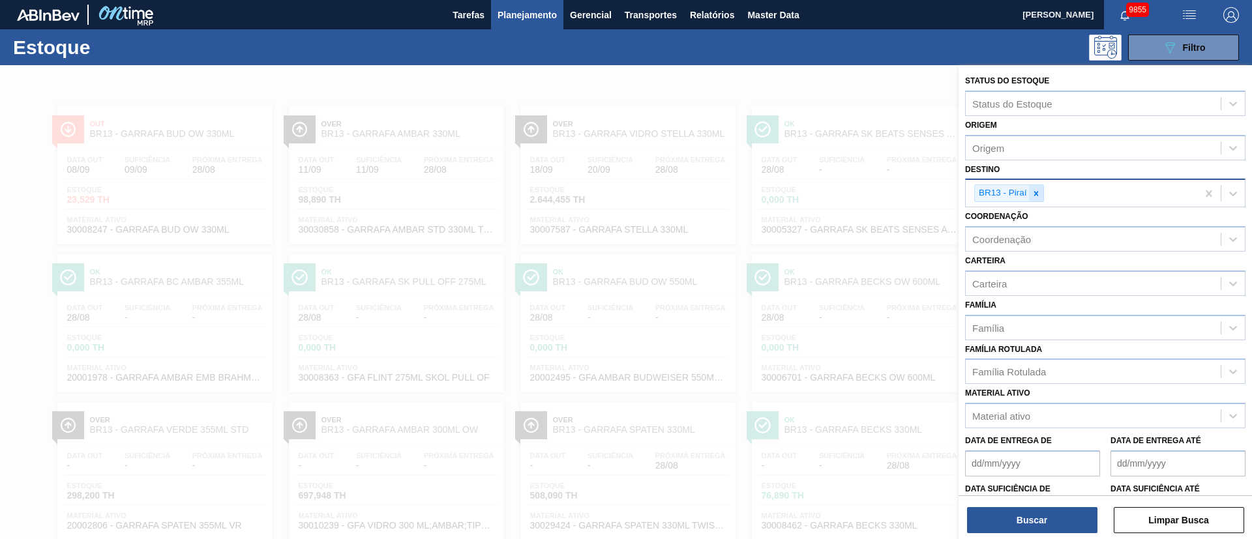
click at [1032, 190] on icon at bounding box center [1036, 193] width 9 height 9
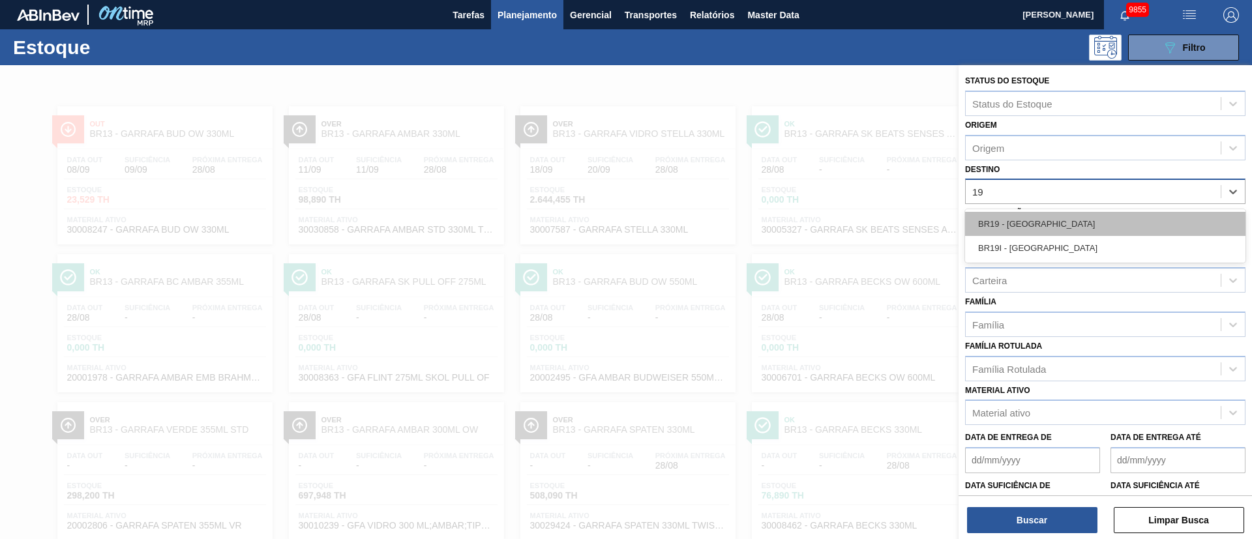
click at [1014, 227] on div "BR19 - [GEOGRAPHIC_DATA]" at bounding box center [1105, 224] width 280 height 24
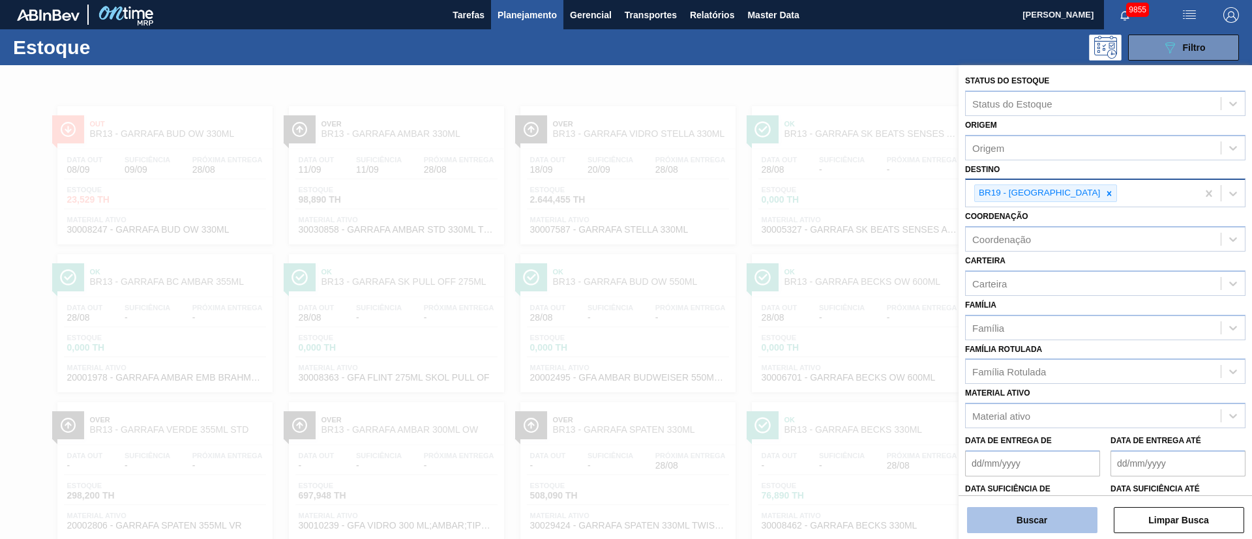
click at [1023, 519] on button "Buscar" at bounding box center [1032, 520] width 130 height 26
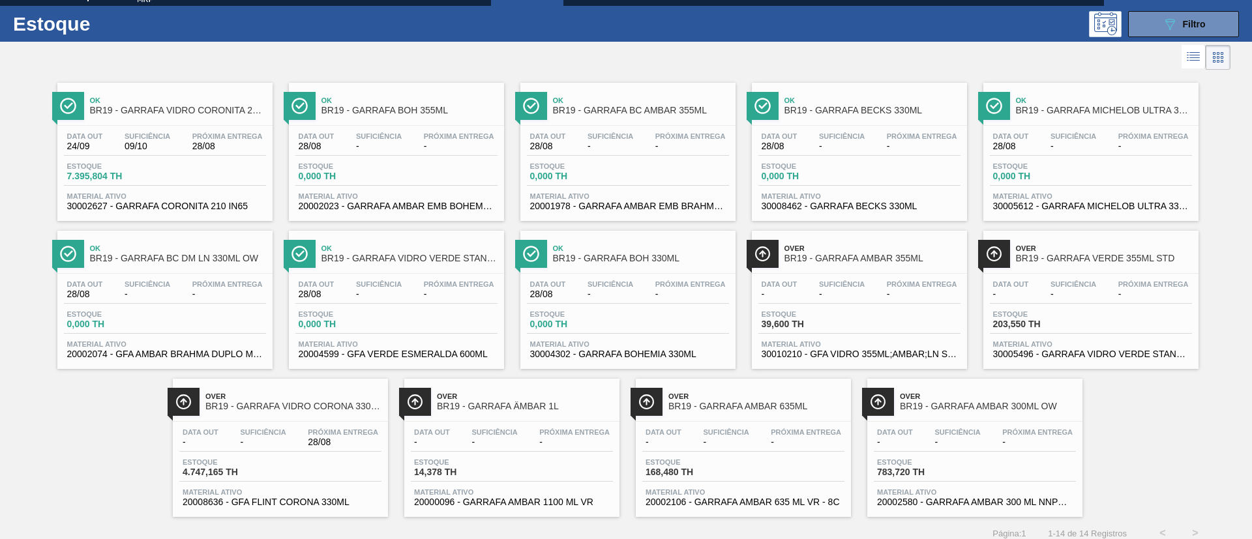
scroll to position [34, 0]
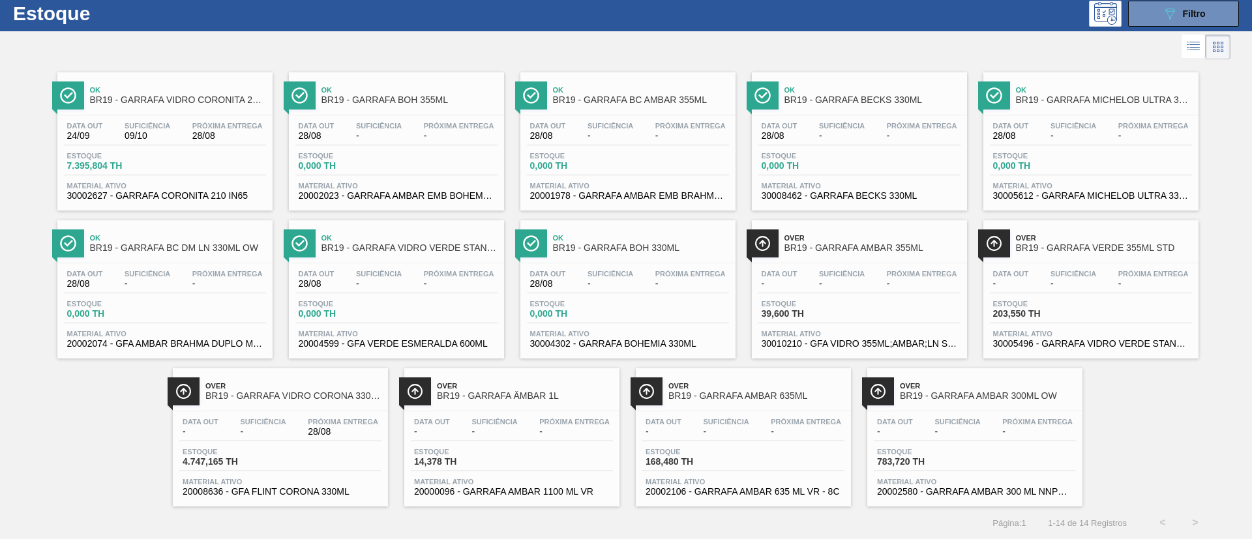
click at [252, 436] on span "-" at bounding box center [263, 432] width 46 height 10
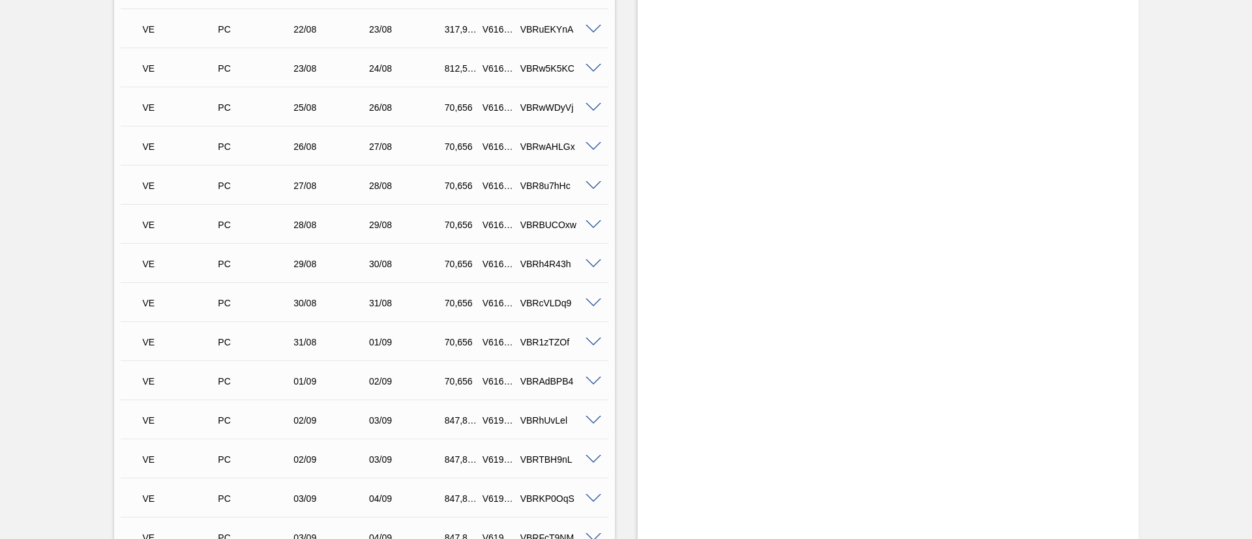
scroll to position [196, 0]
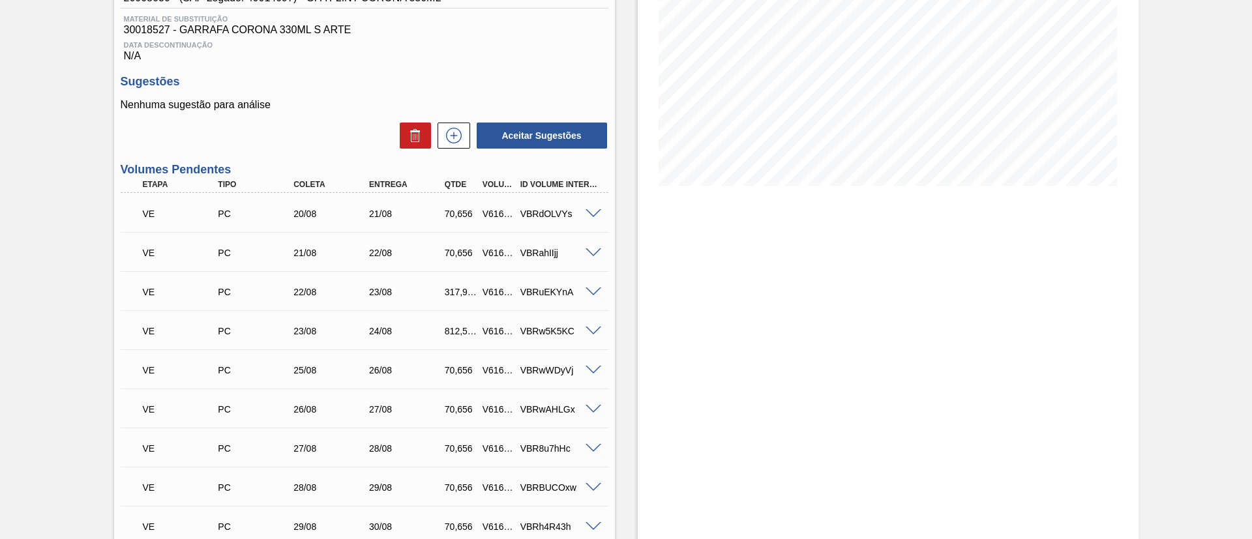
click at [595, 214] on span at bounding box center [594, 214] width 16 height 10
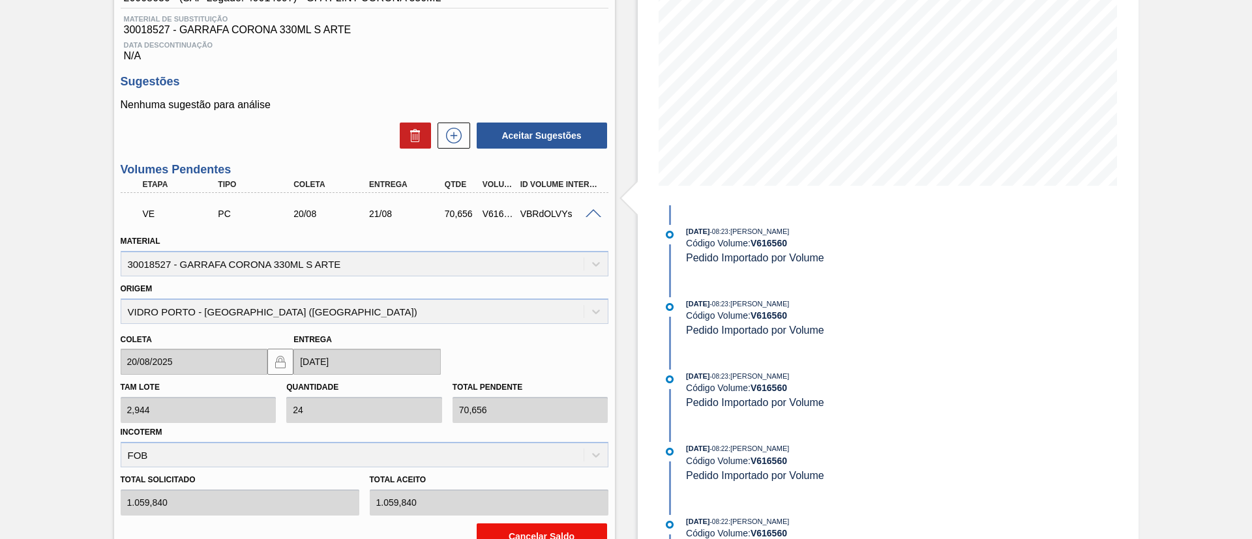
click at [555, 526] on button "Cancelar Saldo" at bounding box center [542, 537] width 130 height 26
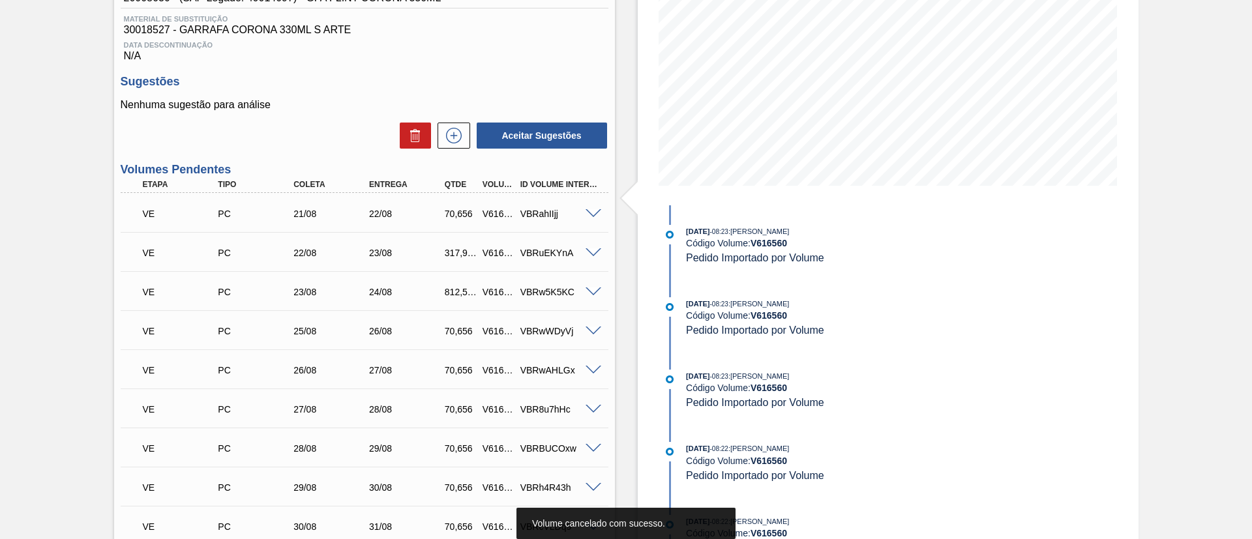
click at [593, 214] on span at bounding box center [594, 214] width 16 height 10
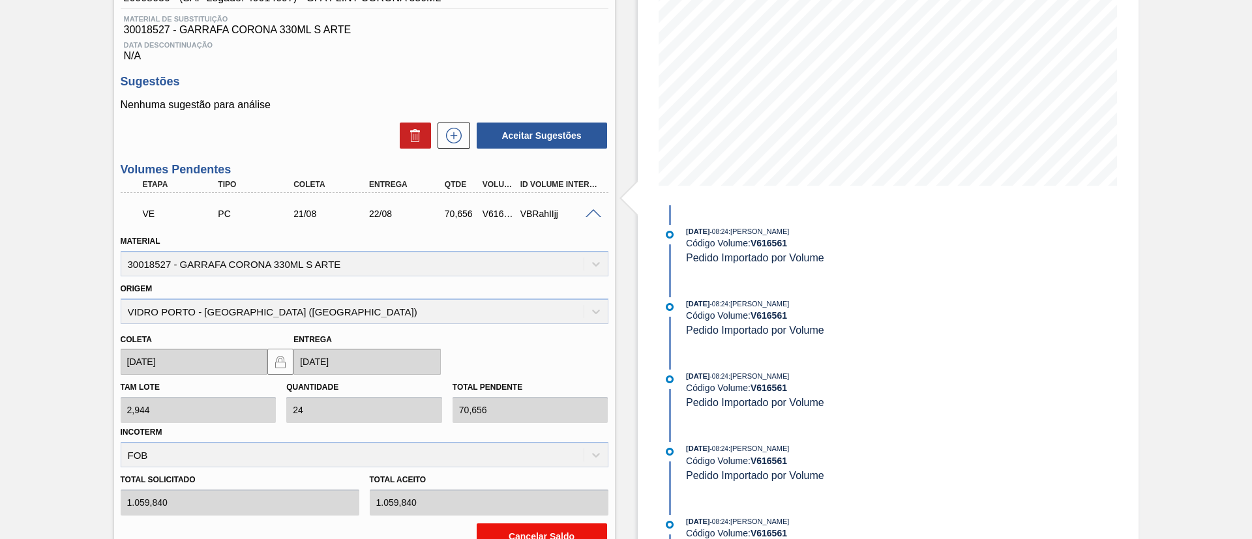
click at [520, 532] on button "Cancelar Saldo" at bounding box center [542, 537] width 130 height 26
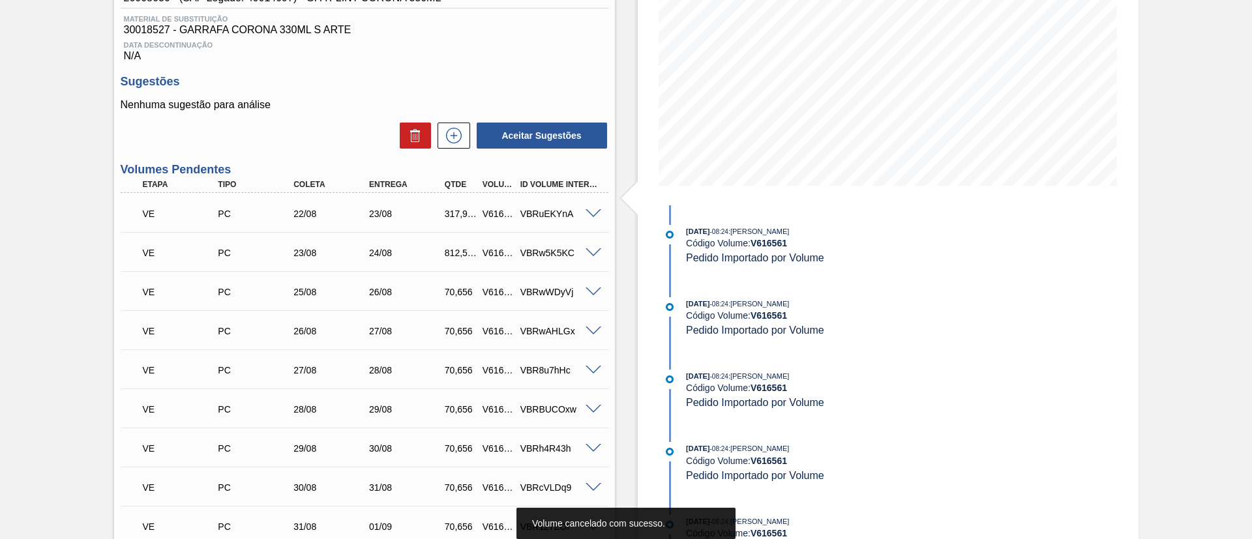
click at [586, 213] on span at bounding box center [594, 214] width 16 height 10
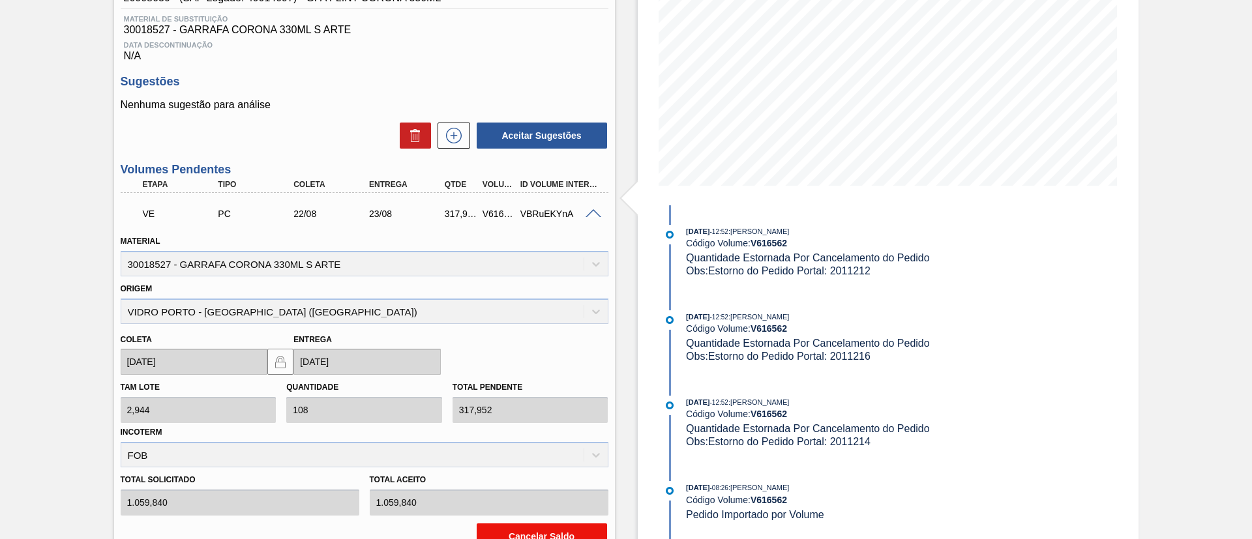
click at [523, 528] on button "Cancelar Saldo" at bounding box center [542, 537] width 130 height 26
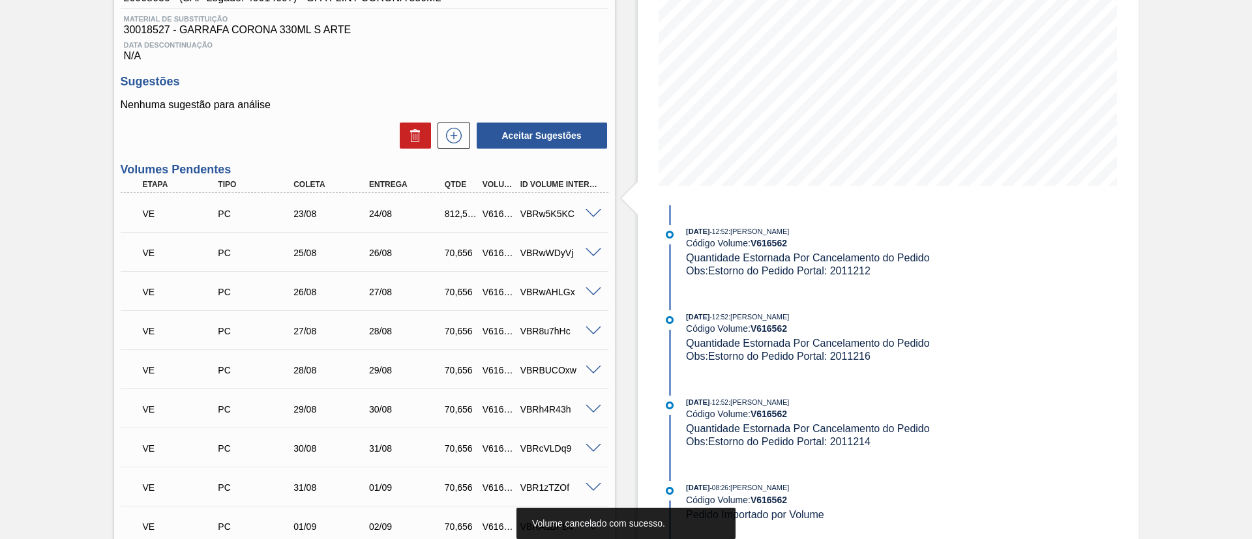
click at [589, 216] on span at bounding box center [594, 214] width 16 height 10
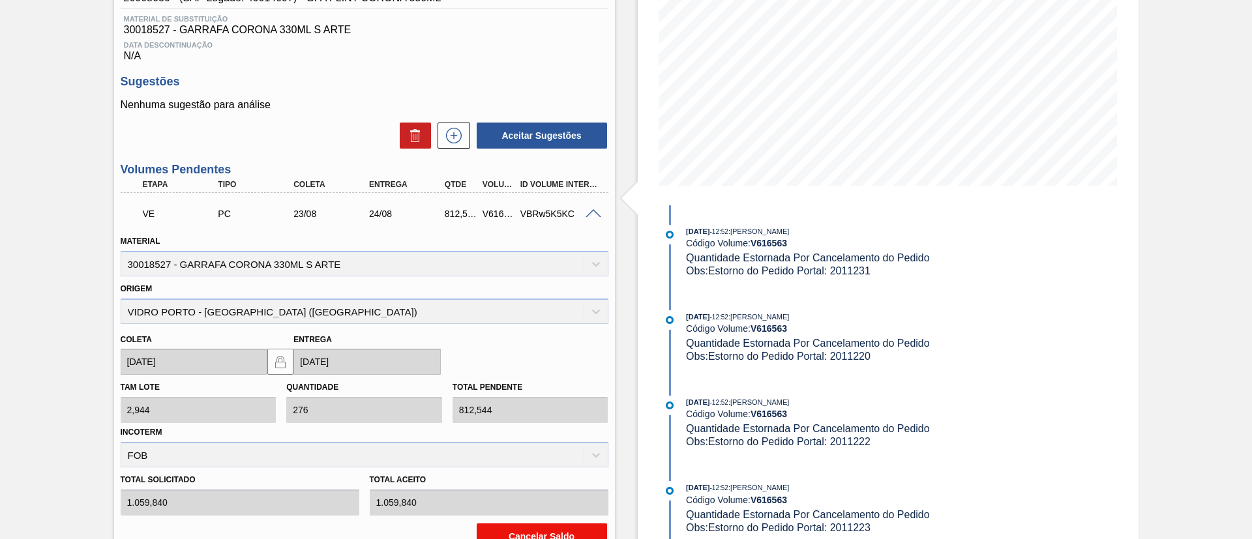
click at [541, 525] on button "Cancelar Saldo" at bounding box center [542, 537] width 130 height 26
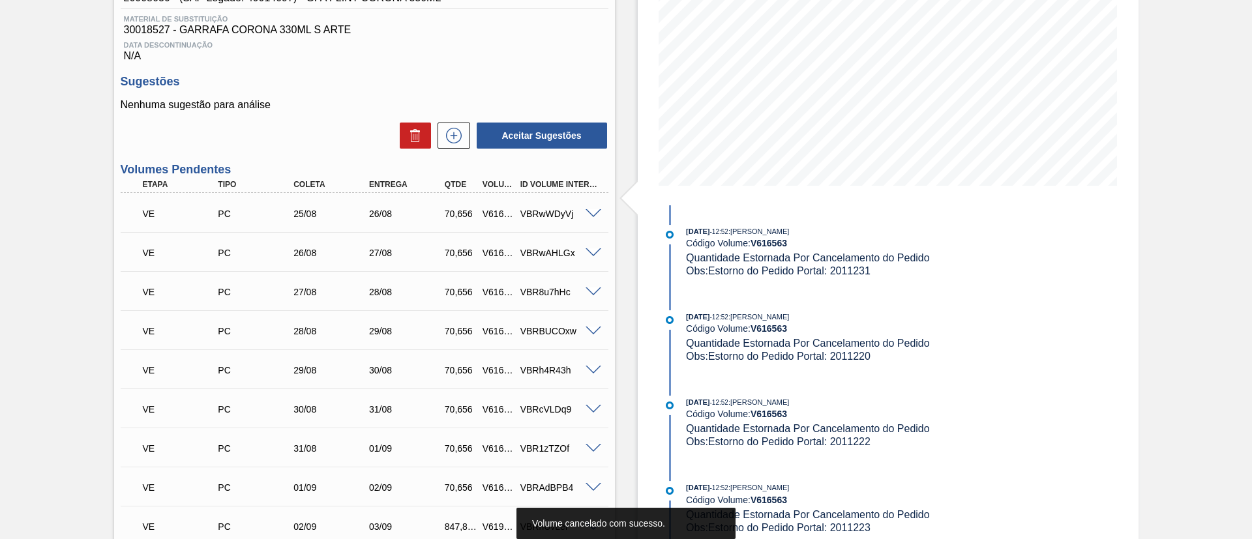
click at [590, 217] on div "VBRwWDyVj" at bounding box center [559, 214] width 85 height 10
click at [594, 214] on span at bounding box center [594, 214] width 16 height 10
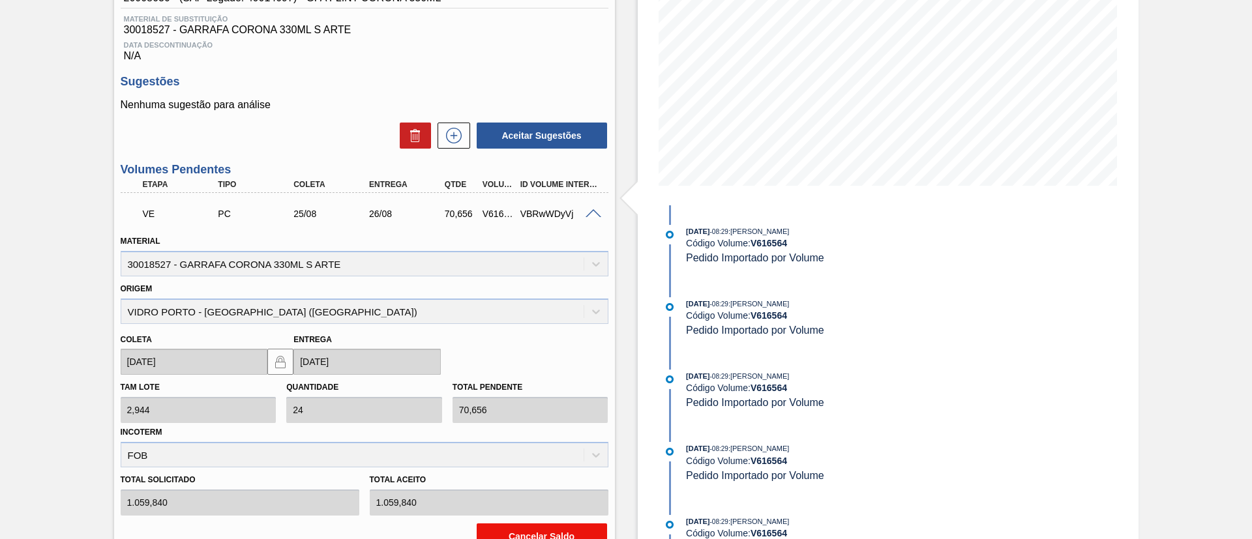
click at [533, 532] on button "Cancelar Saldo" at bounding box center [542, 537] width 130 height 26
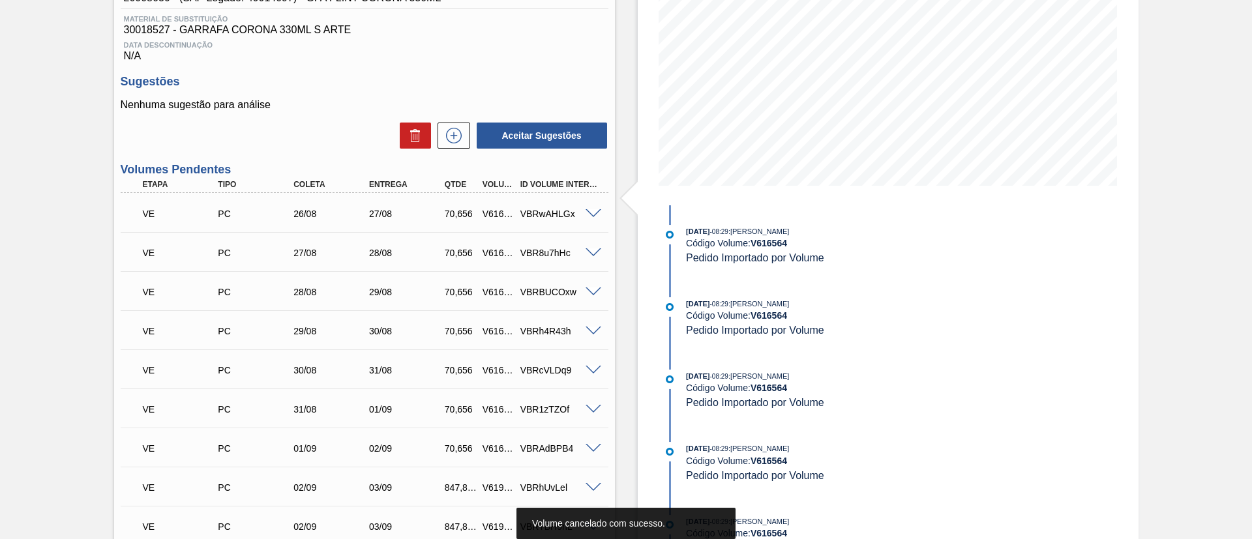
click at [592, 211] on span at bounding box center [594, 214] width 16 height 10
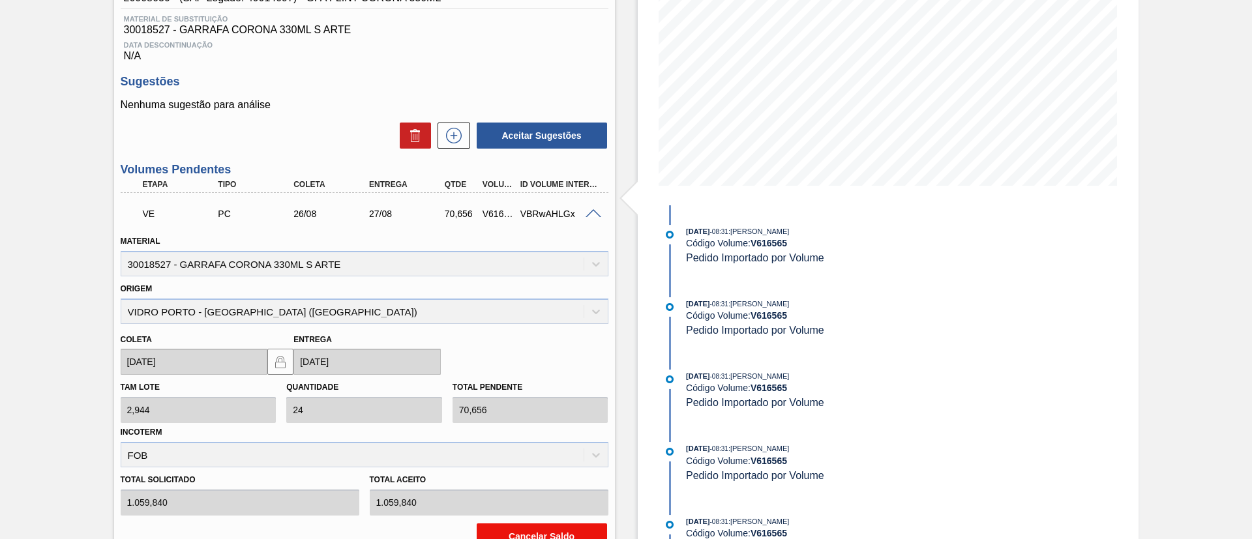
click at [566, 531] on button "Cancelar Saldo" at bounding box center [542, 537] width 130 height 26
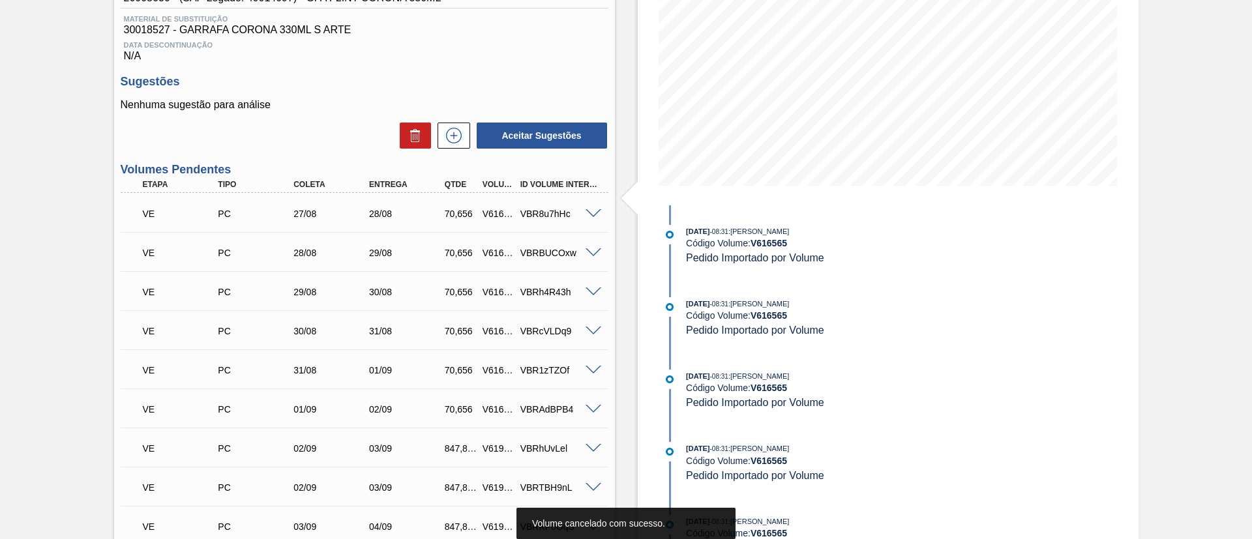
click at [591, 213] on span at bounding box center [594, 214] width 16 height 10
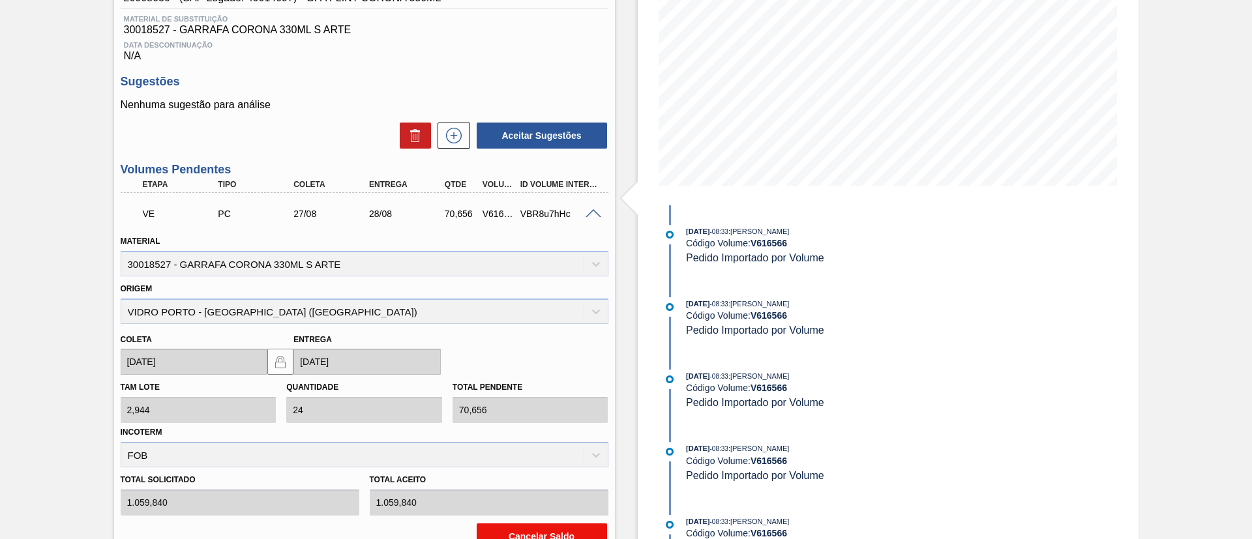
click at [550, 534] on button "Cancelar Saldo" at bounding box center [542, 537] width 130 height 26
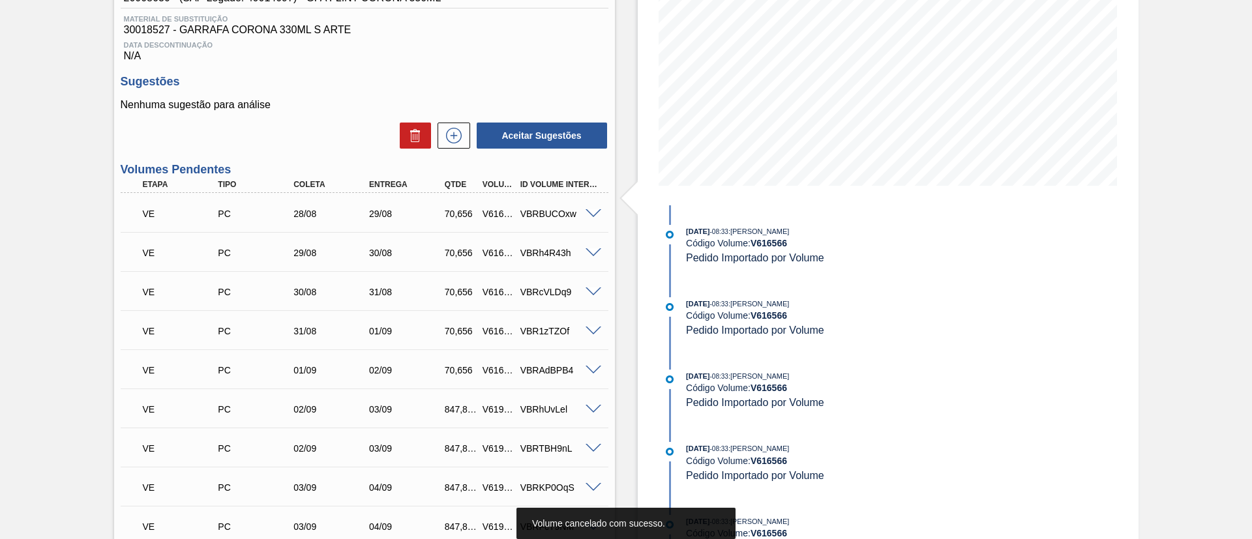
click at [597, 214] on span at bounding box center [594, 214] width 16 height 10
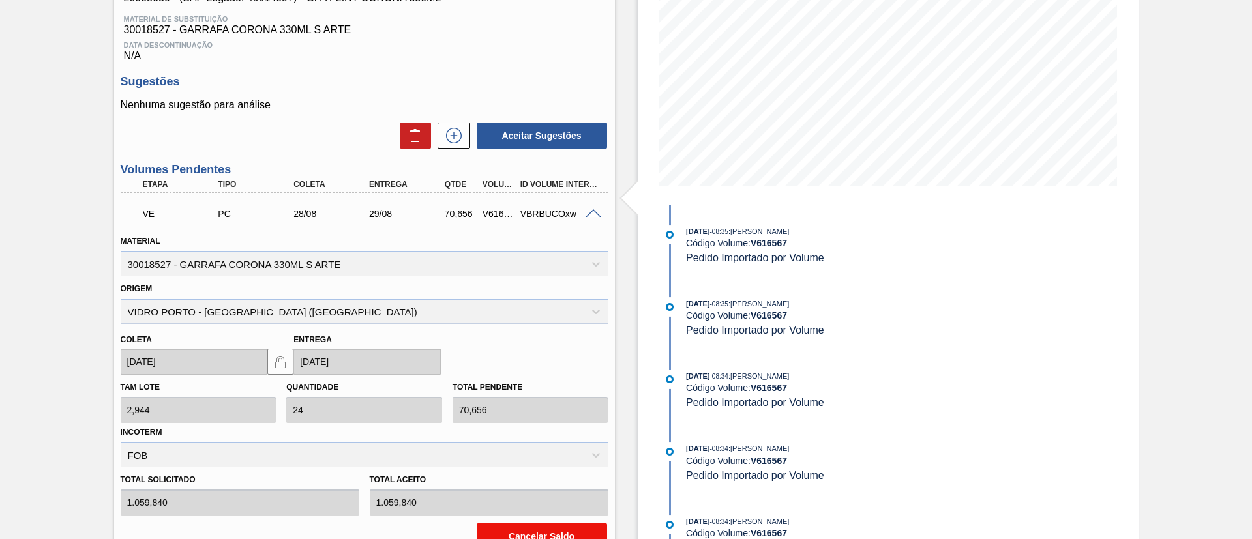
click at [533, 531] on button "Cancelar Saldo" at bounding box center [542, 537] width 130 height 26
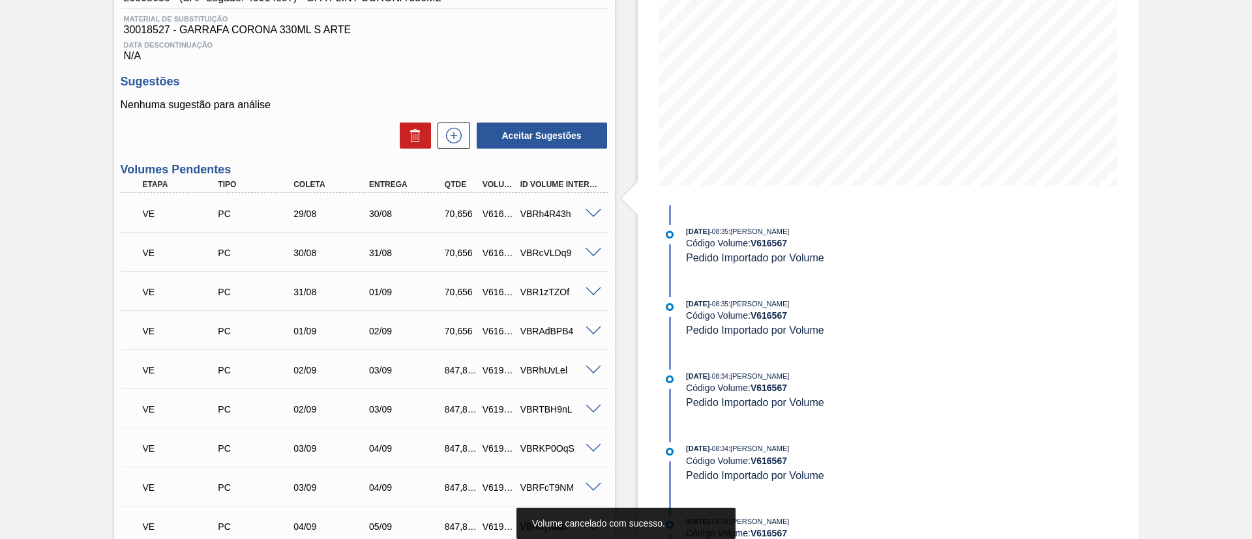
click at [590, 208] on div at bounding box center [595, 213] width 26 height 10
click at [592, 220] on div "VE PC 29/08 30/08 70,656 V616568 VBRh4R43h" at bounding box center [365, 212] width 488 height 33
click at [594, 217] on div "VBRh4R43h" at bounding box center [559, 214] width 85 height 10
click at [590, 217] on div "VBRh4R43h" at bounding box center [559, 214] width 85 height 10
click at [590, 215] on span at bounding box center [594, 214] width 16 height 10
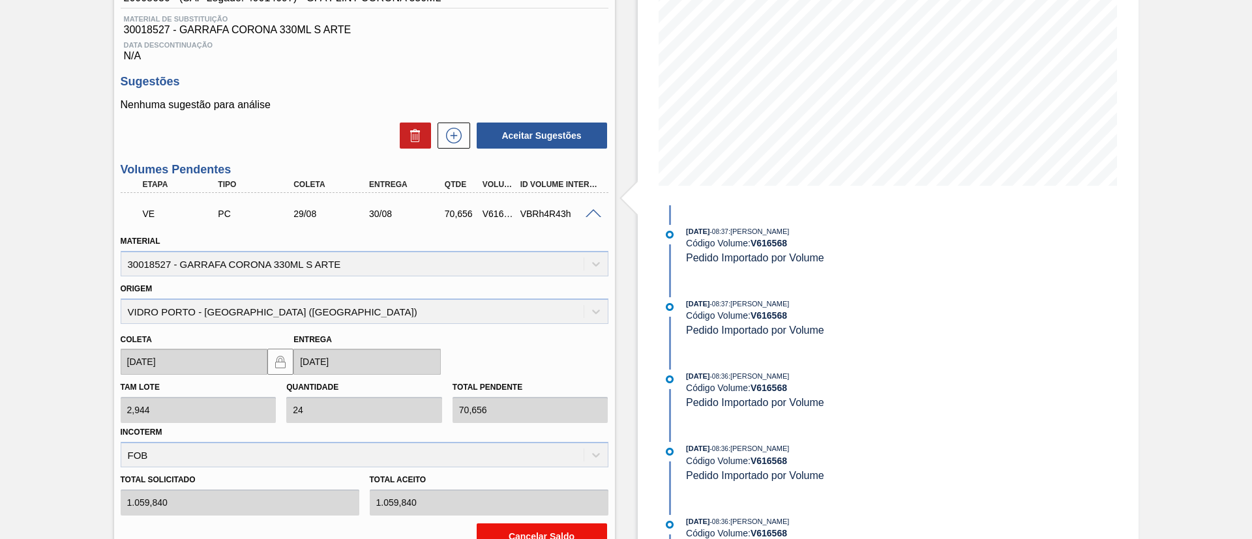
click at [526, 530] on button "Cancelar Saldo" at bounding box center [542, 537] width 130 height 26
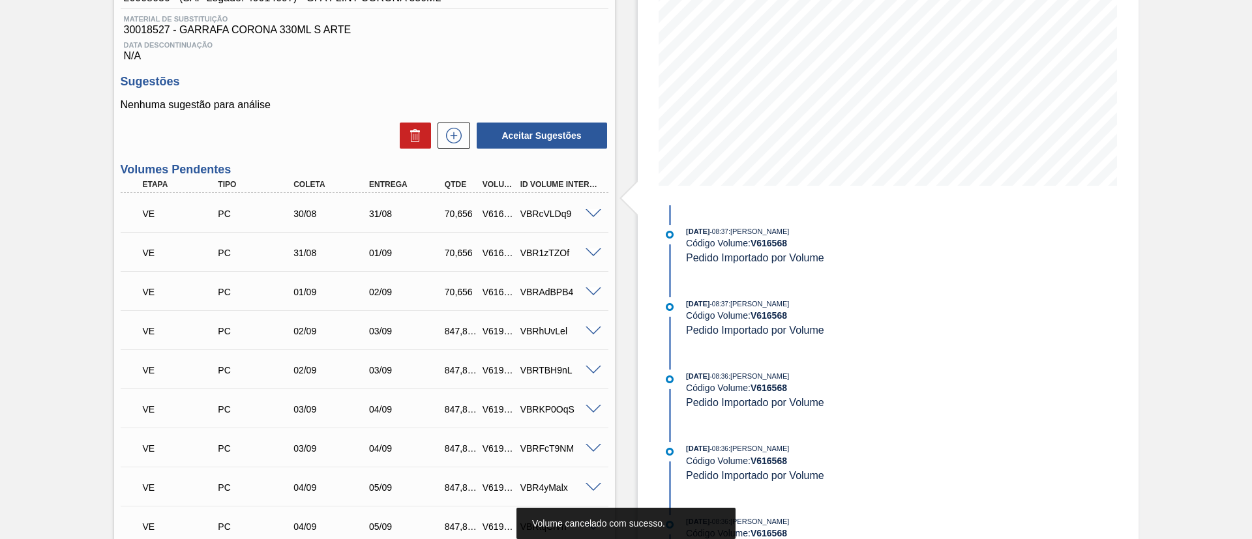
click at [596, 214] on span at bounding box center [594, 214] width 16 height 10
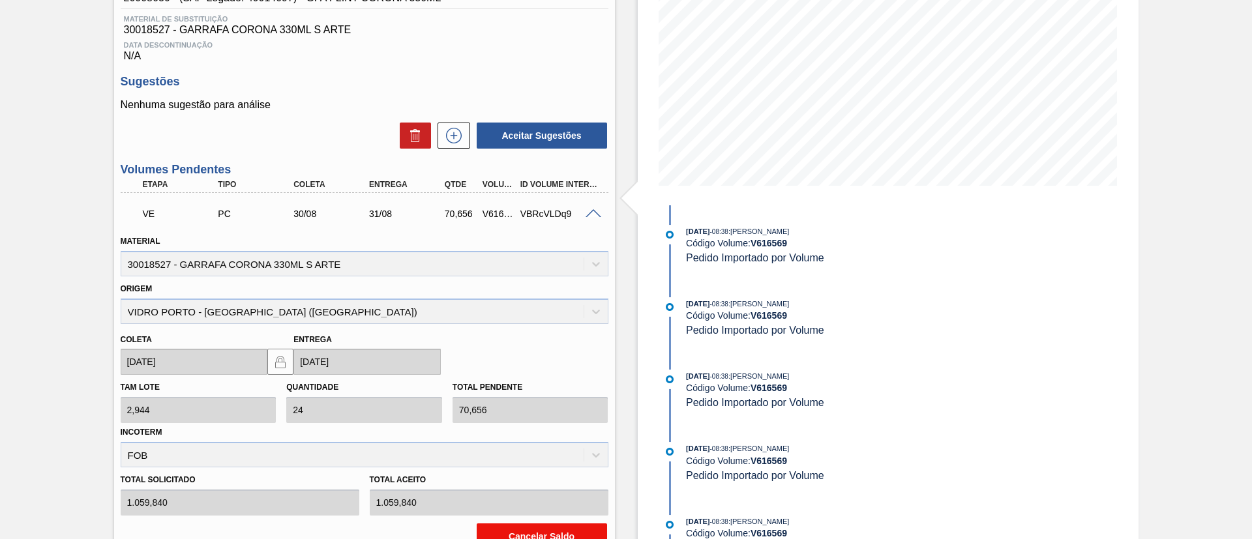
click at [543, 530] on button "Cancelar Saldo" at bounding box center [542, 537] width 130 height 26
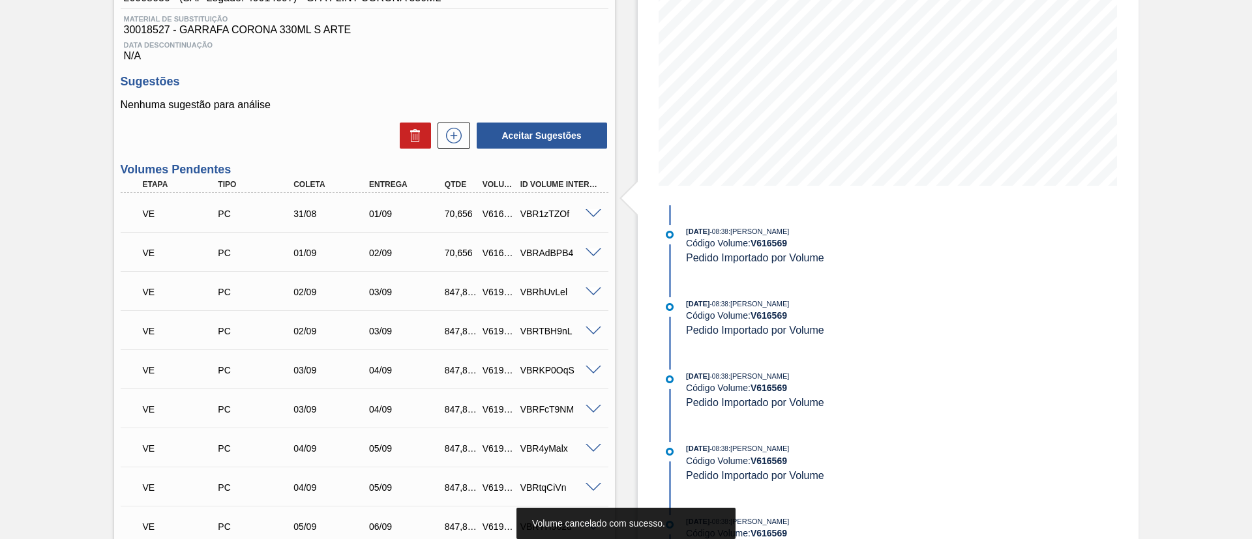
click at [590, 213] on span at bounding box center [594, 214] width 16 height 10
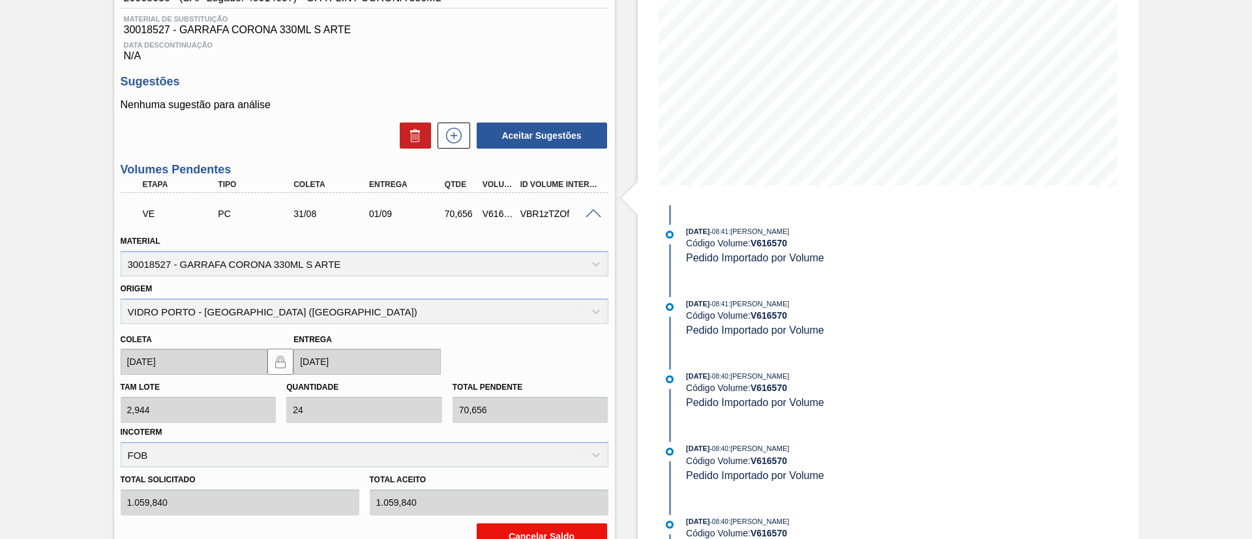
click at [510, 530] on button "Cancelar Saldo" at bounding box center [542, 537] width 130 height 26
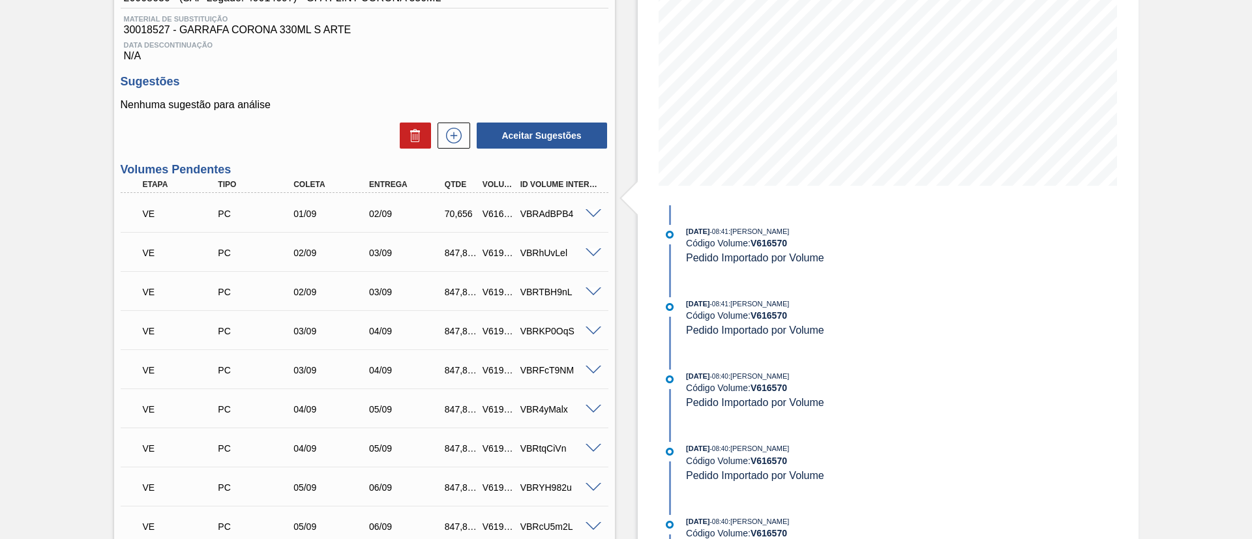
click at [589, 292] on span at bounding box center [594, 293] width 16 height 10
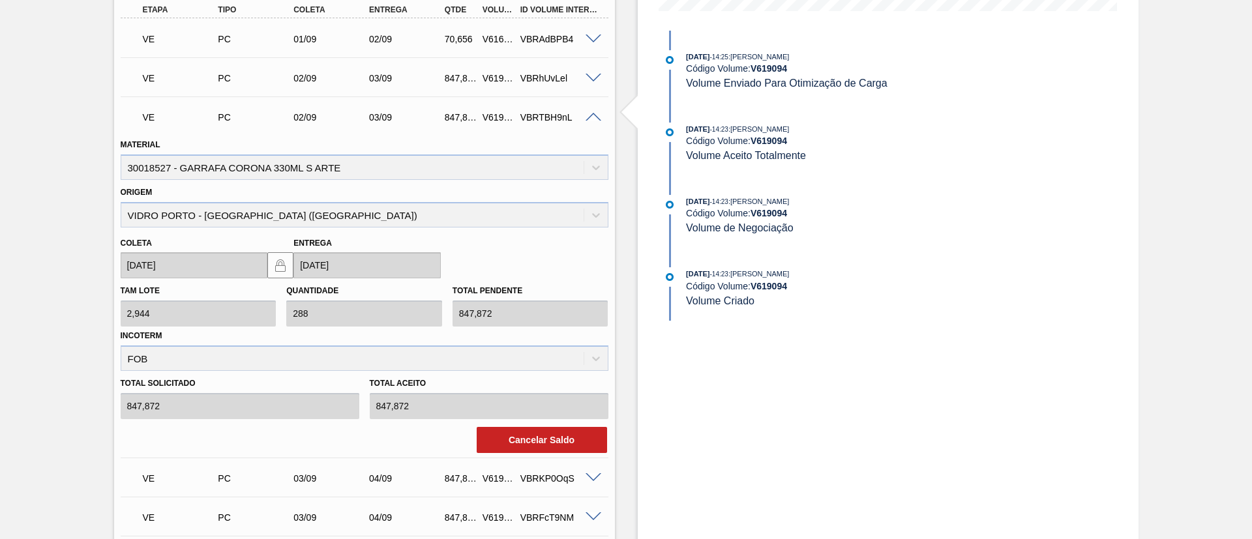
scroll to position [587, 0]
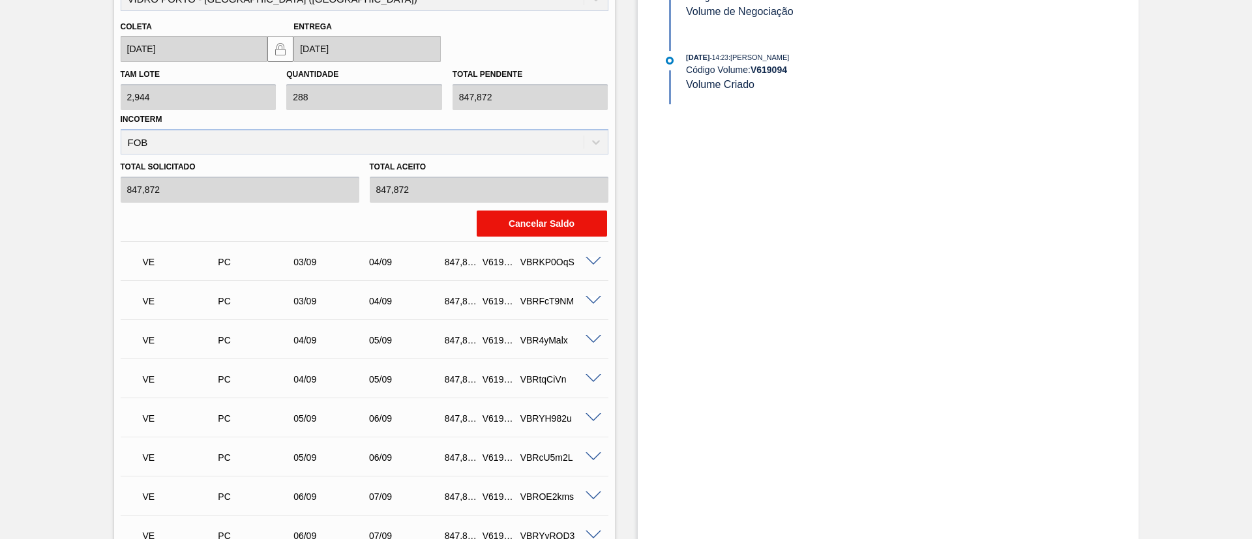
click at [528, 217] on button "Cancelar Saldo" at bounding box center [542, 224] width 130 height 26
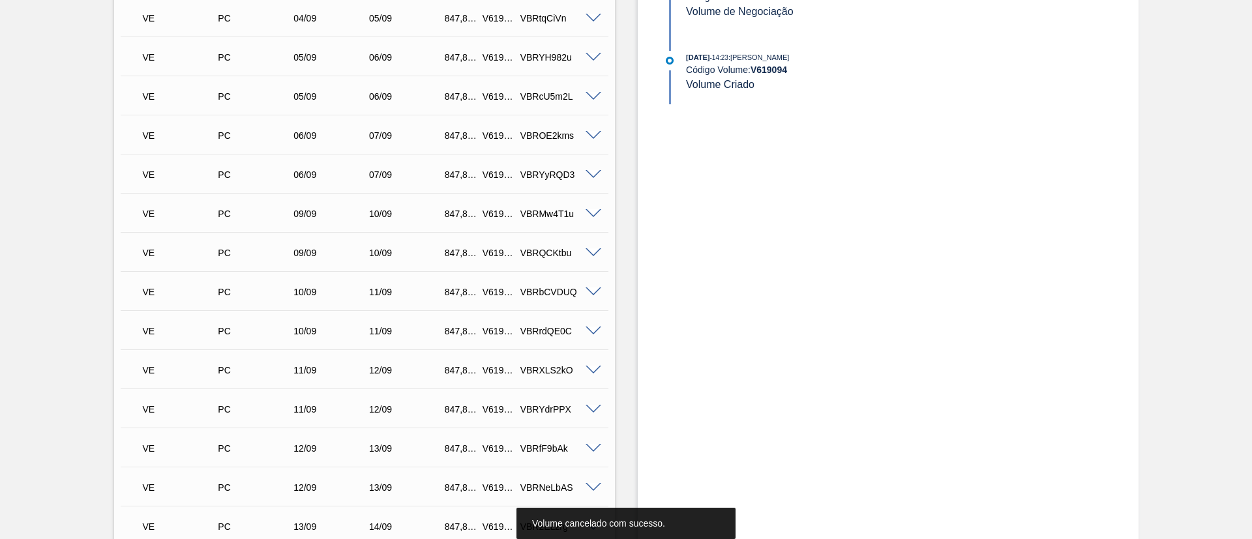
scroll to position [226, 0]
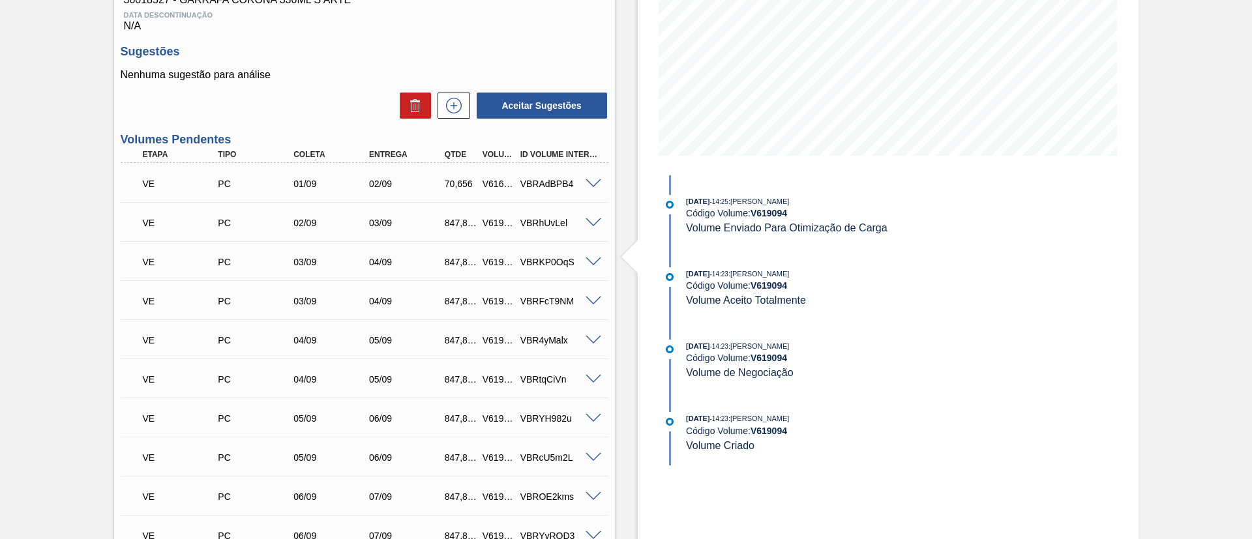
click at [593, 301] on span at bounding box center [594, 302] width 16 height 10
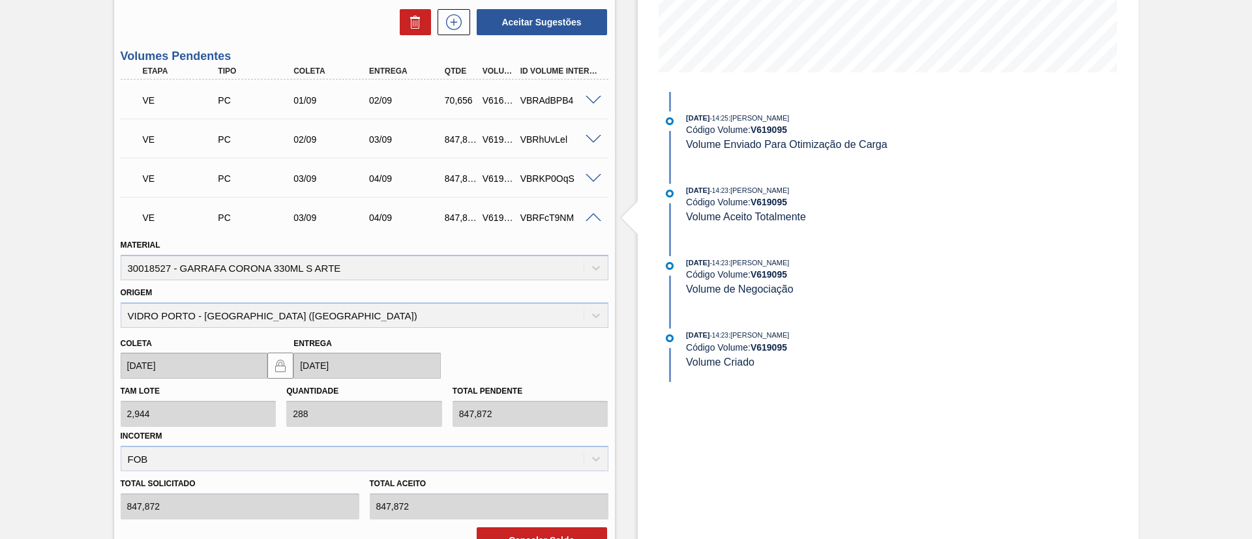
scroll to position [421, 0]
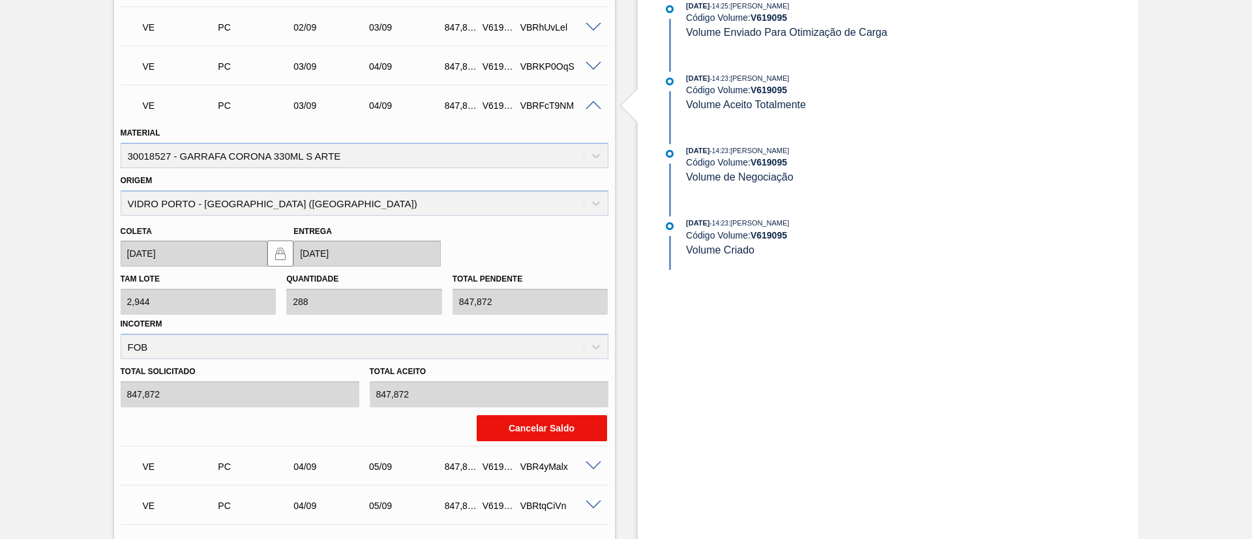
click at [522, 434] on button "Cancelar Saldo" at bounding box center [542, 428] width 130 height 26
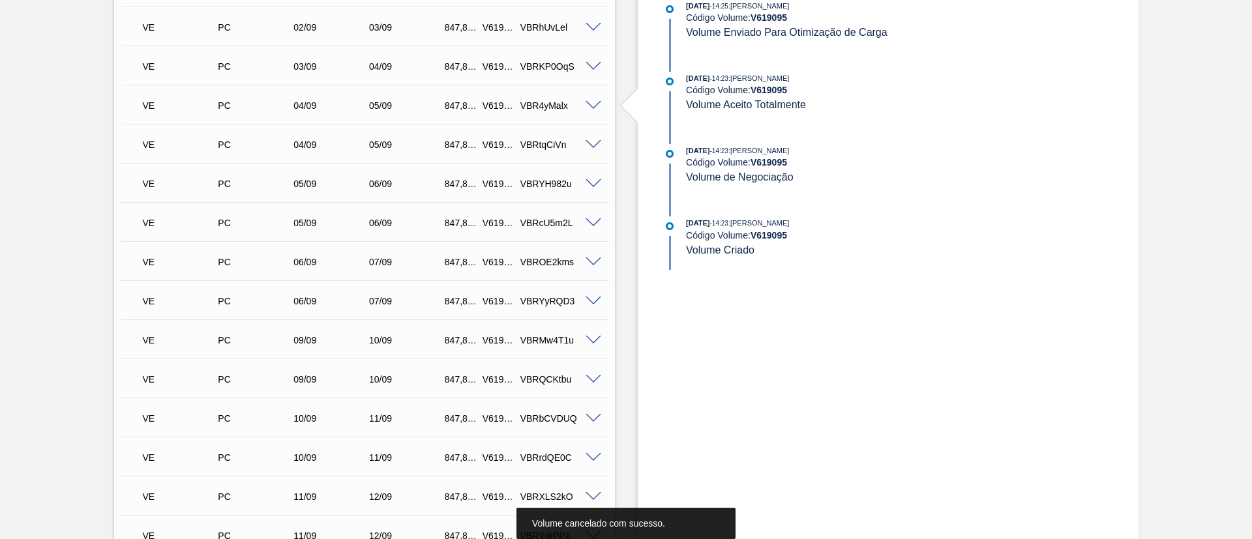
click at [593, 140] on span at bounding box center [594, 145] width 16 height 10
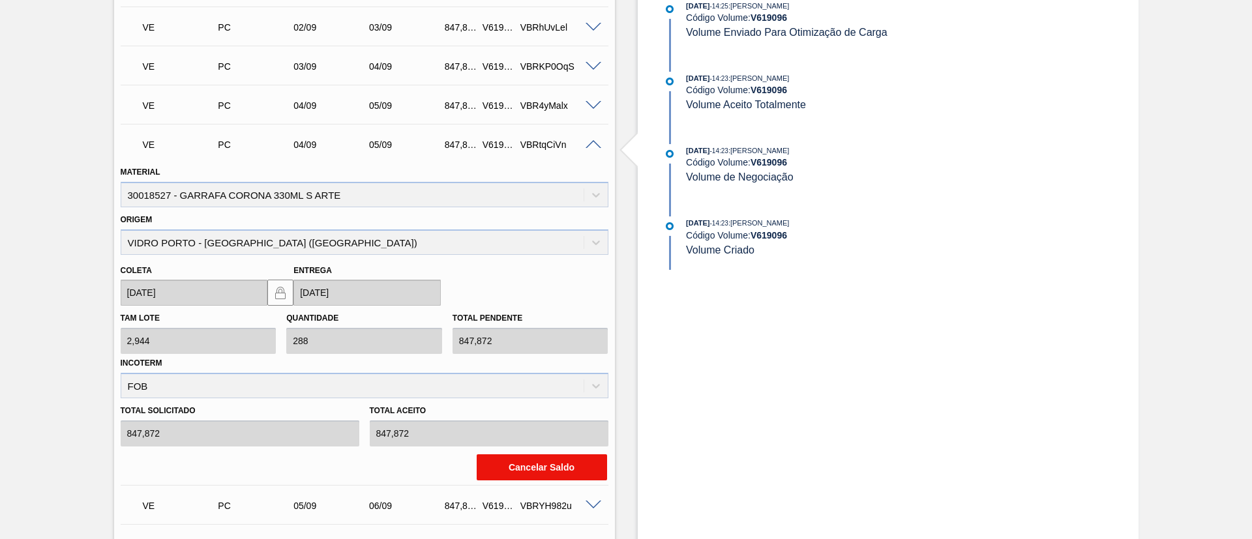
click at [540, 474] on button "Cancelar Saldo" at bounding box center [542, 468] width 130 height 26
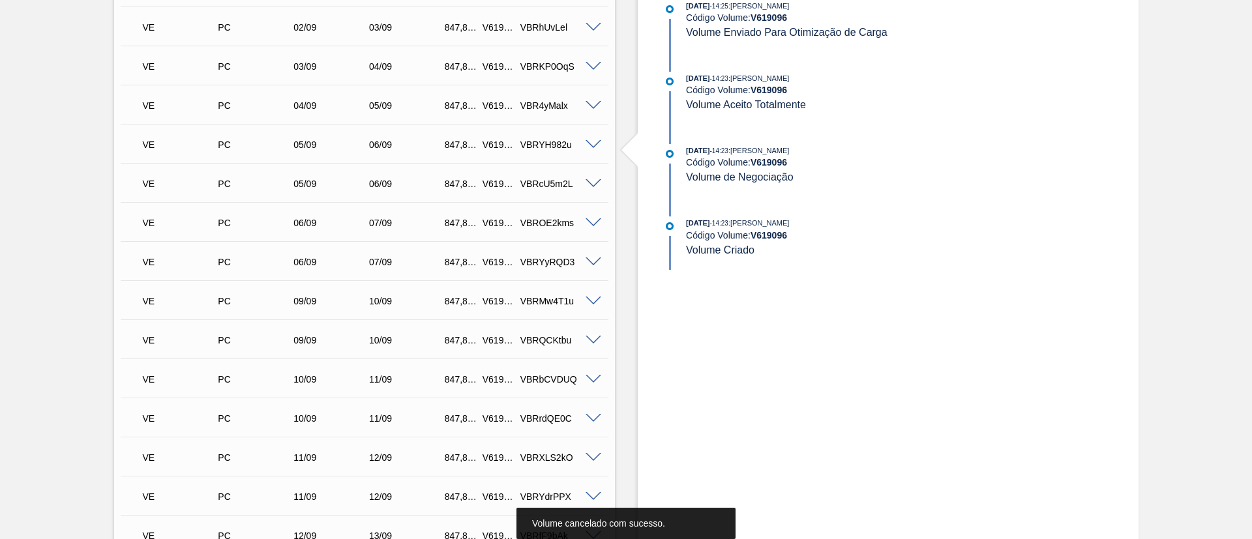
click at [593, 186] on span at bounding box center [594, 184] width 16 height 10
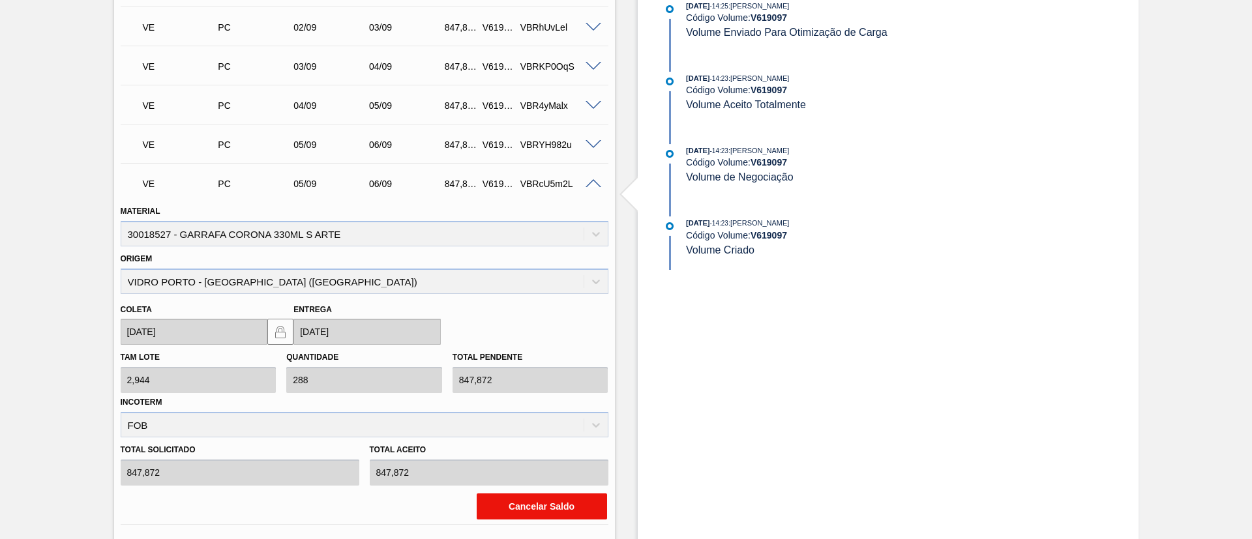
click at [530, 505] on button "Cancelar Saldo" at bounding box center [542, 507] width 130 height 26
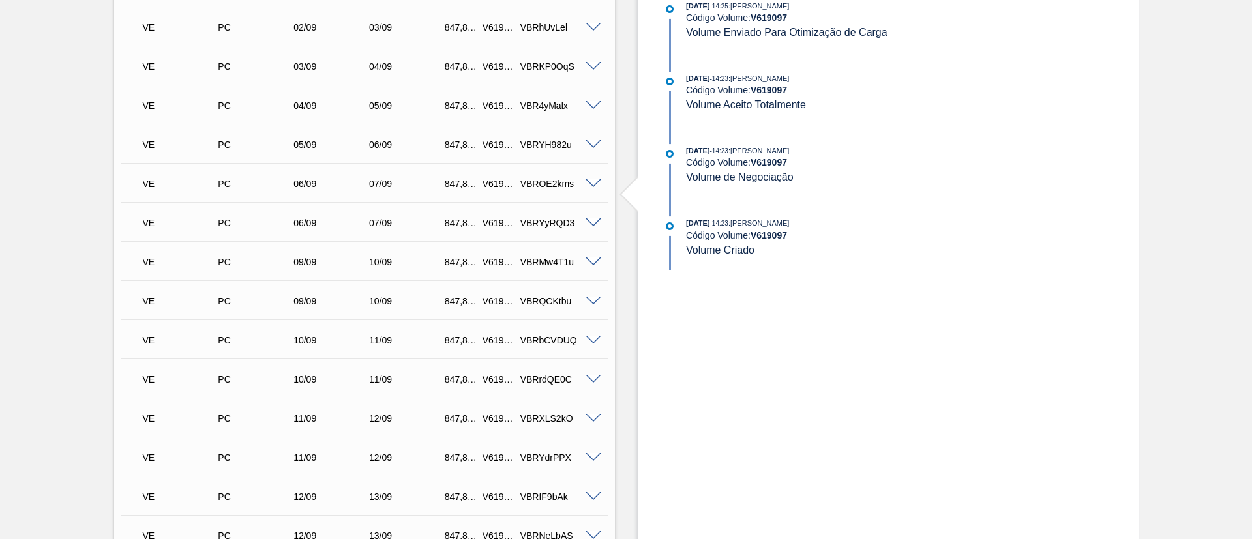
click at [591, 224] on span at bounding box center [594, 223] width 16 height 10
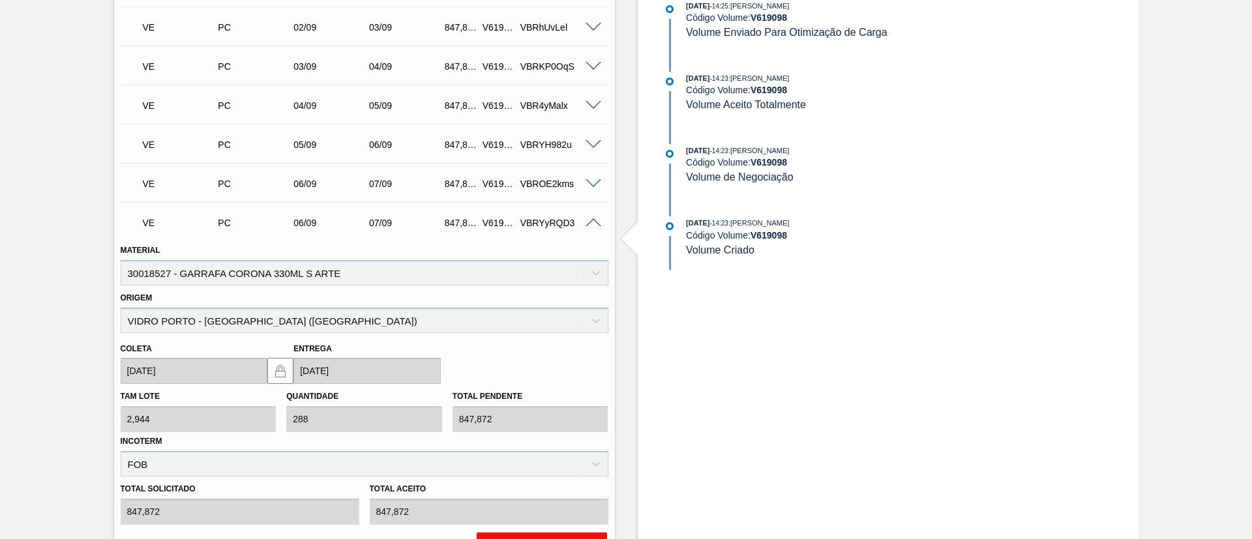
click at [495, 535] on button "Cancelar Saldo" at bounding box center [542, 546] width 130 height 26
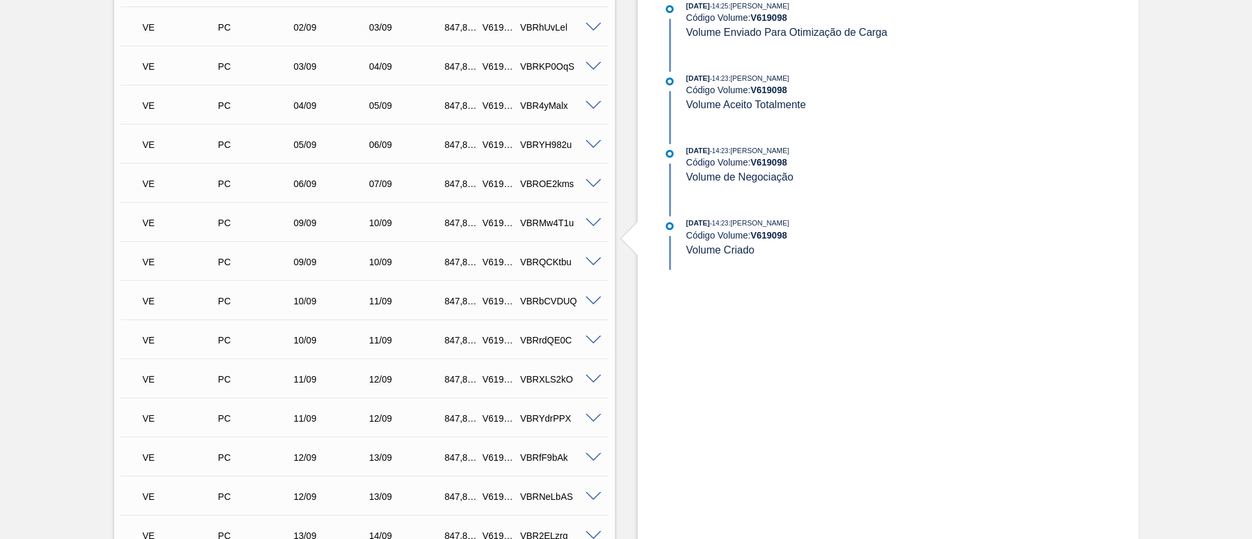
click at [590, 261] on span at bounding box center [594, 263] width 16 height 10
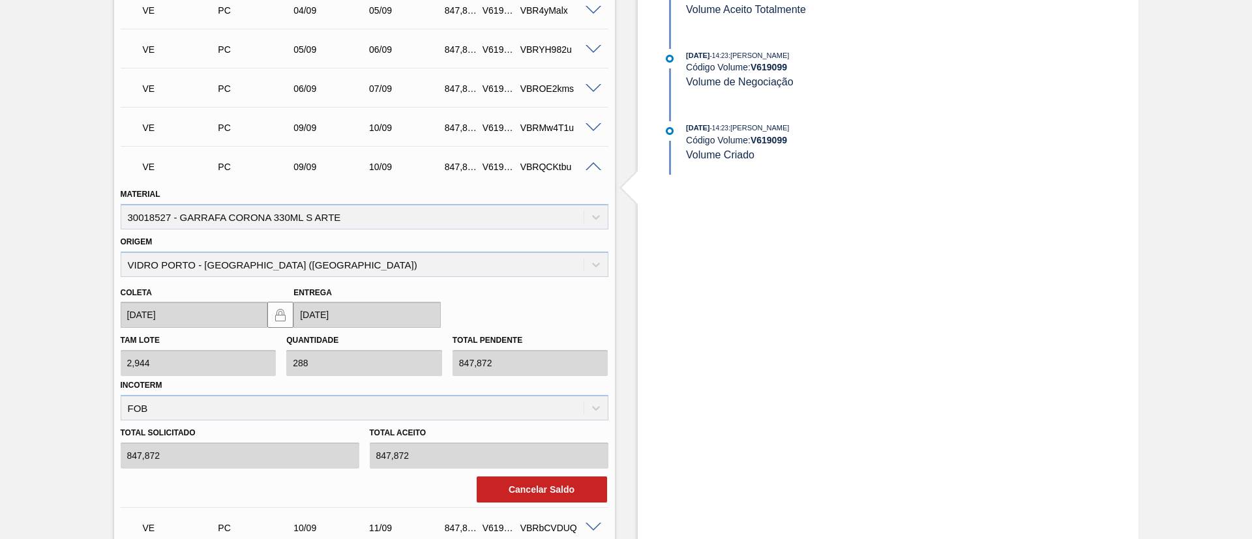
scroll to position [617, 0]
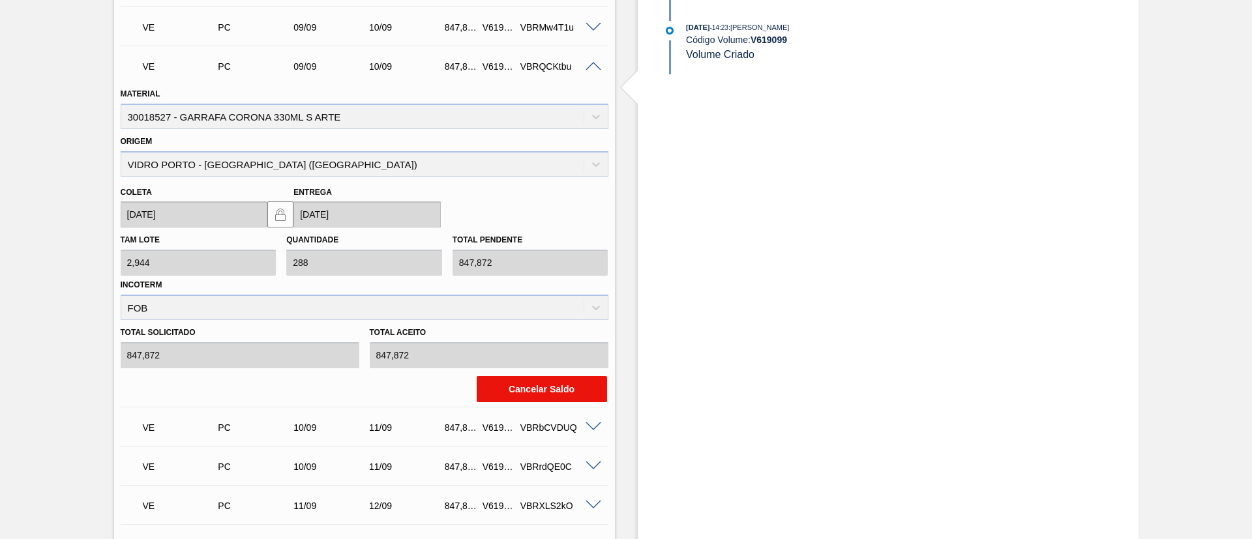
click at [520, 386] on button "Cancelar Saldo" at bounding box center [542, 389] width 130 height 26
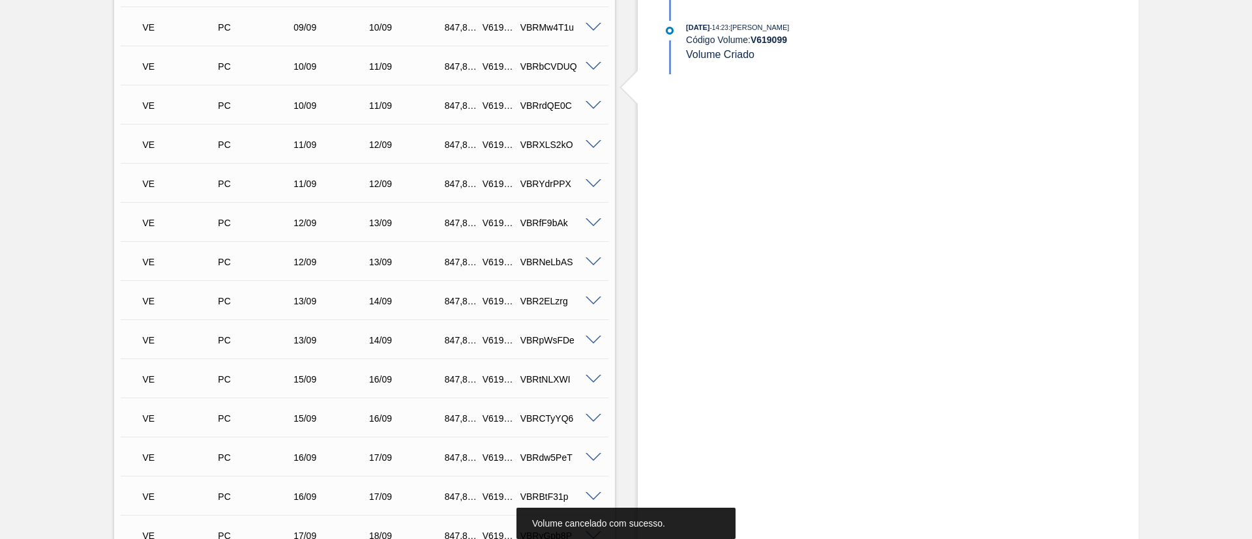
click at [590, 220] on span at bounding box center [594, 223] width 16 height 10
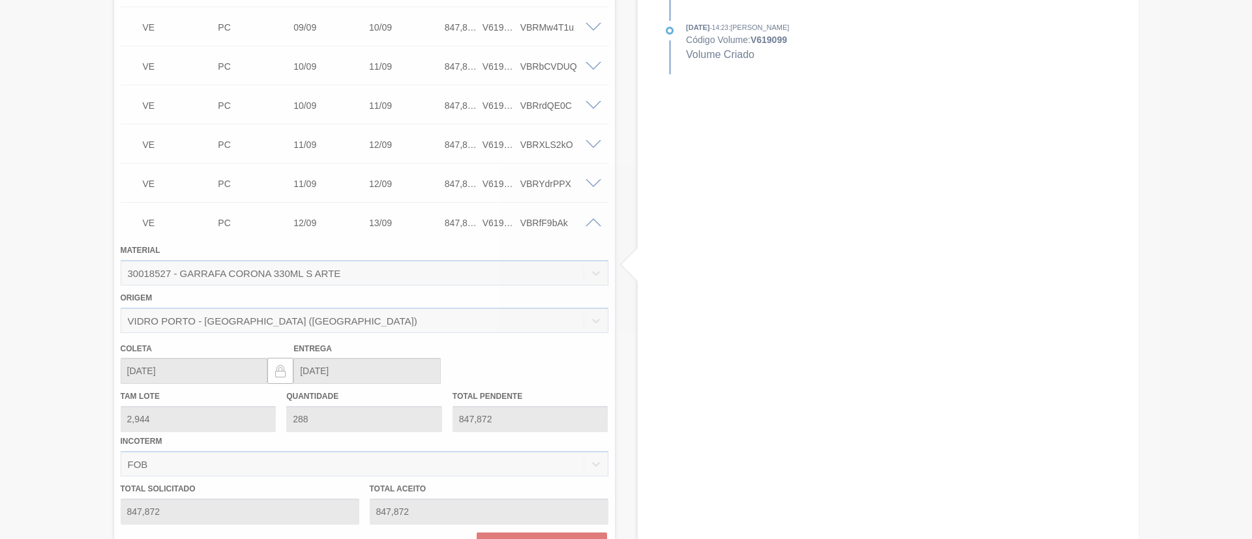
click at [511, 533] on div at bounding box center [626, 269] width 1252 height 539
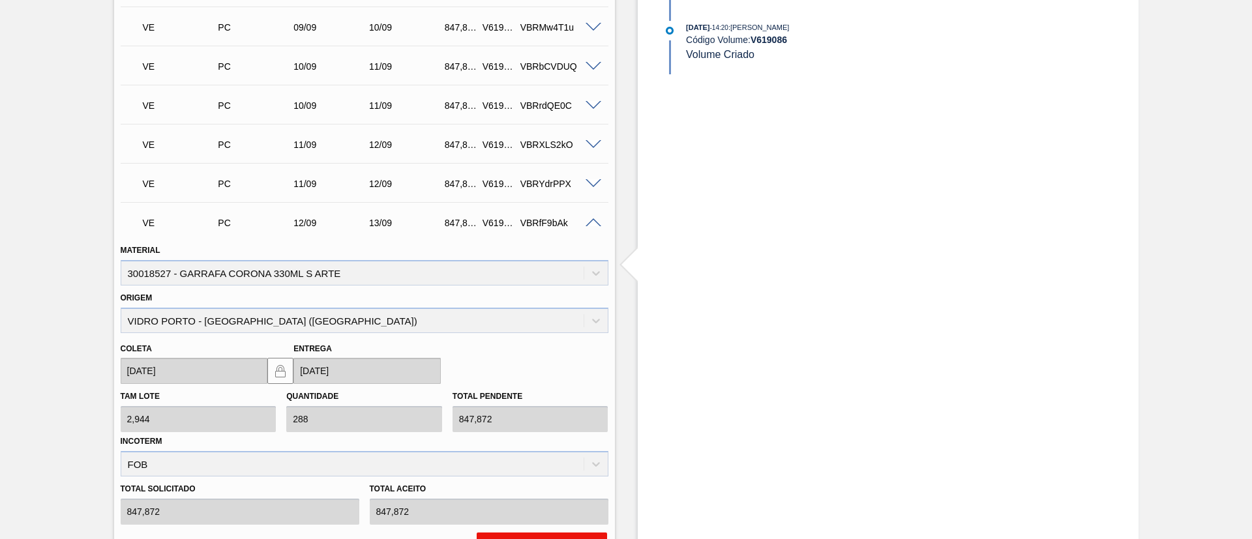
click at [576, 537] on button "Cancelar Saldo" at bounding box center [542, 546] width 130 height 26
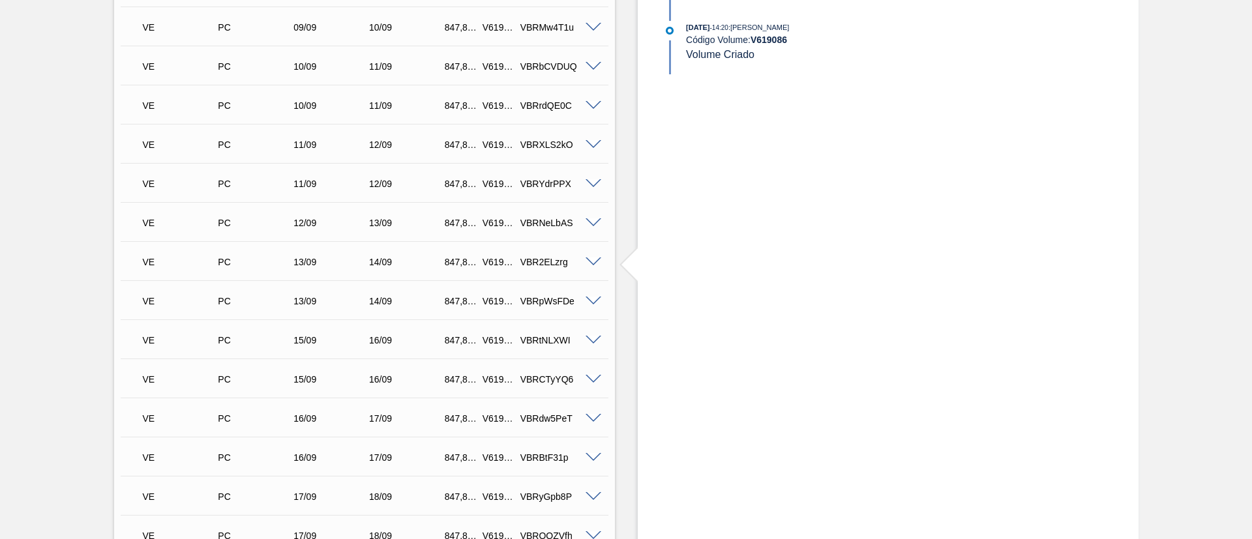
click at [592, 187] on span at bounding box center [594, 184] width 16 height 10
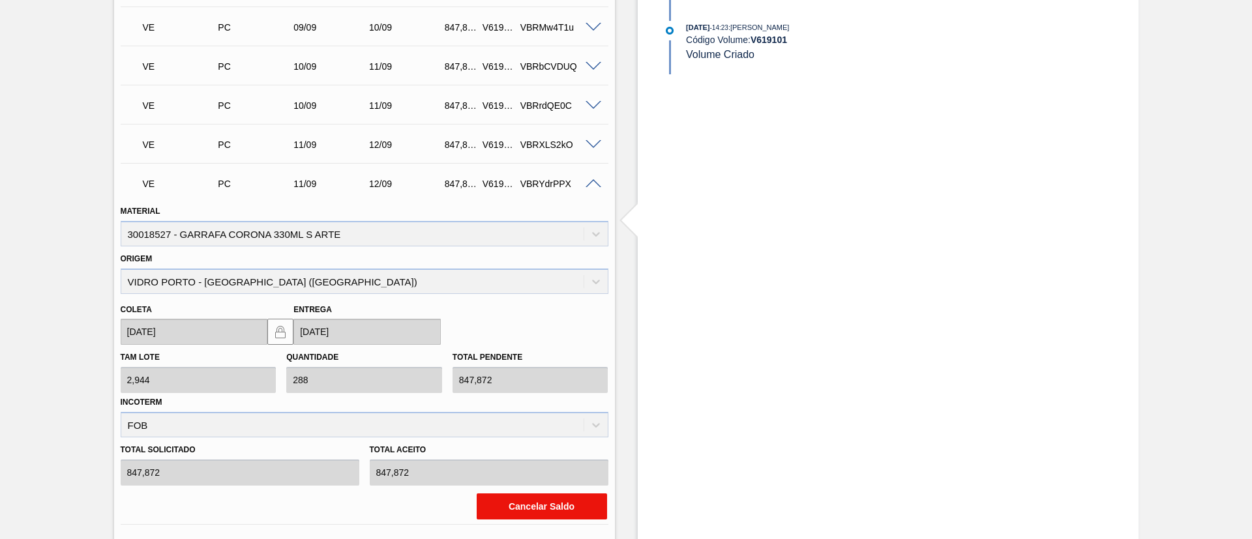
click at [531, 510] on button "Cancelar Saldo" at bounding box center [542, 507] width 130 height 26
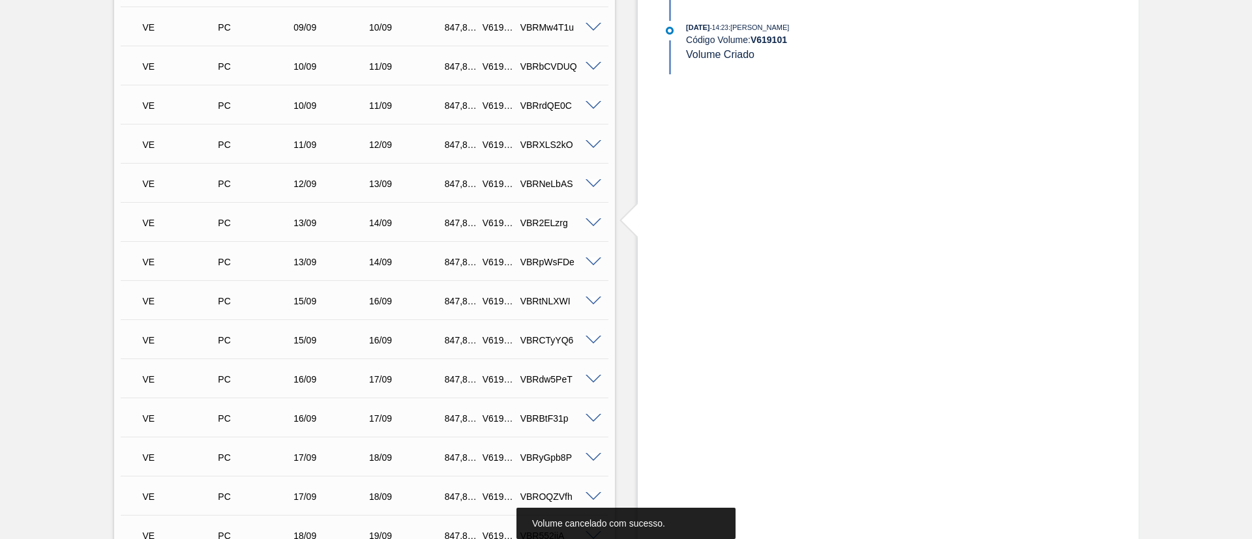
click at [598, 261] on span at bounding box center [594, 263] width 16 height 10
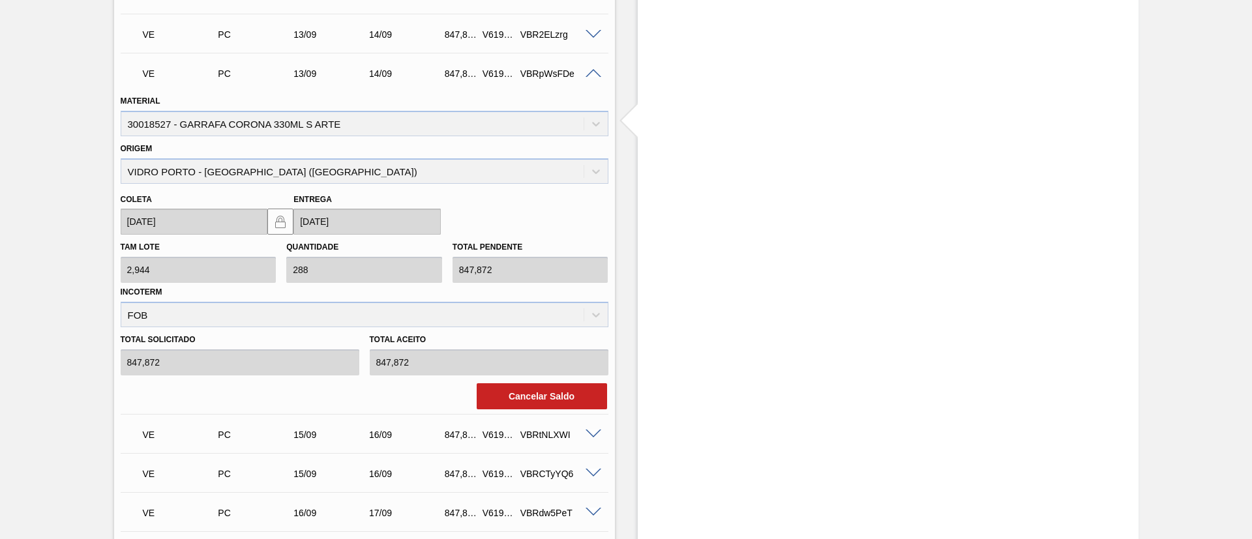
scroll to position [813, 0]
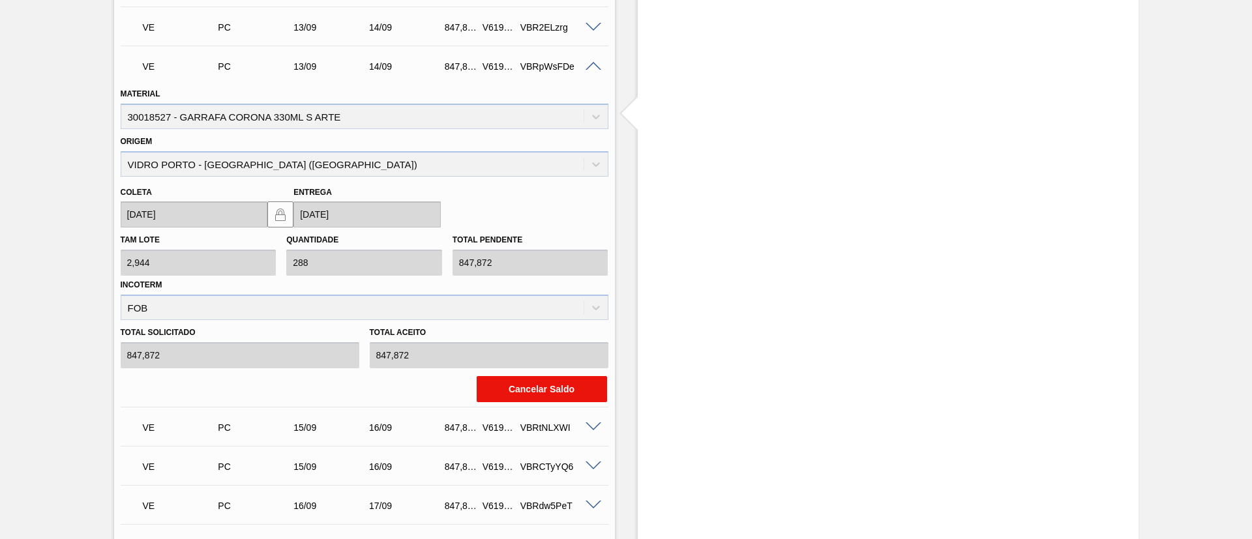
click at [528, 396] on button "Cancelar Saldo" at bounding box center [542, 389] width 130 height 26
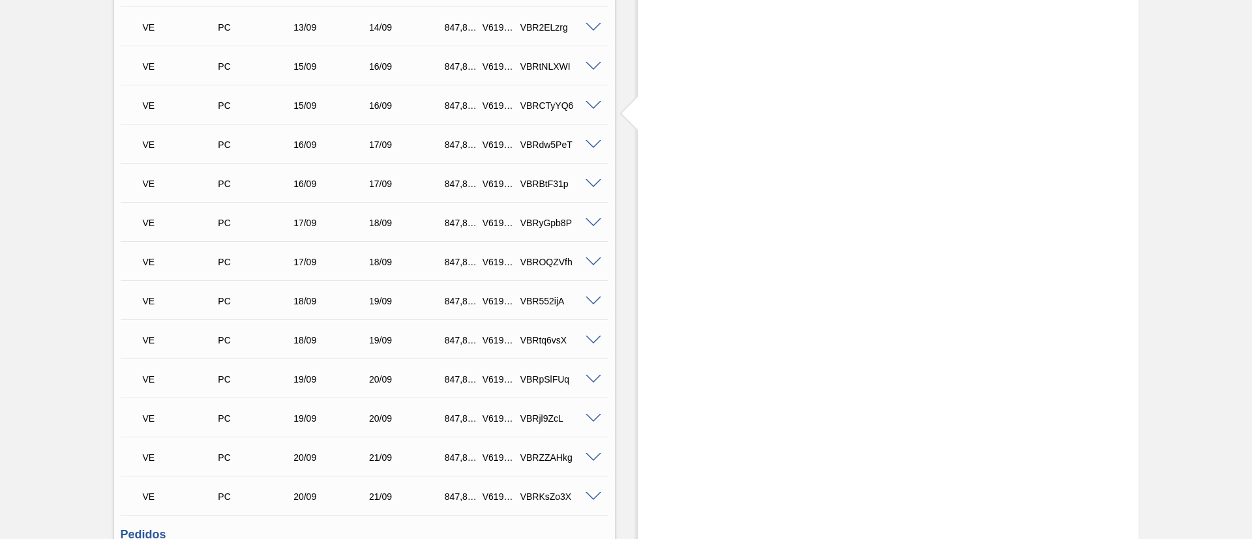
click at [591, 262] on span at bounding box center [594, 263] width 16 height 10
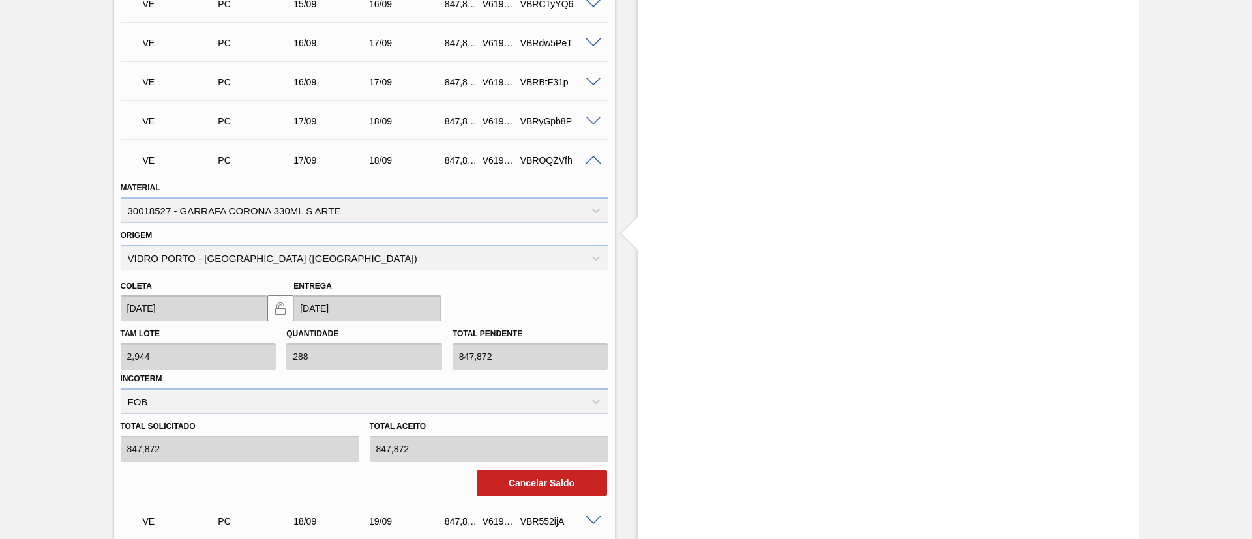
scroll to position [1008, 0]
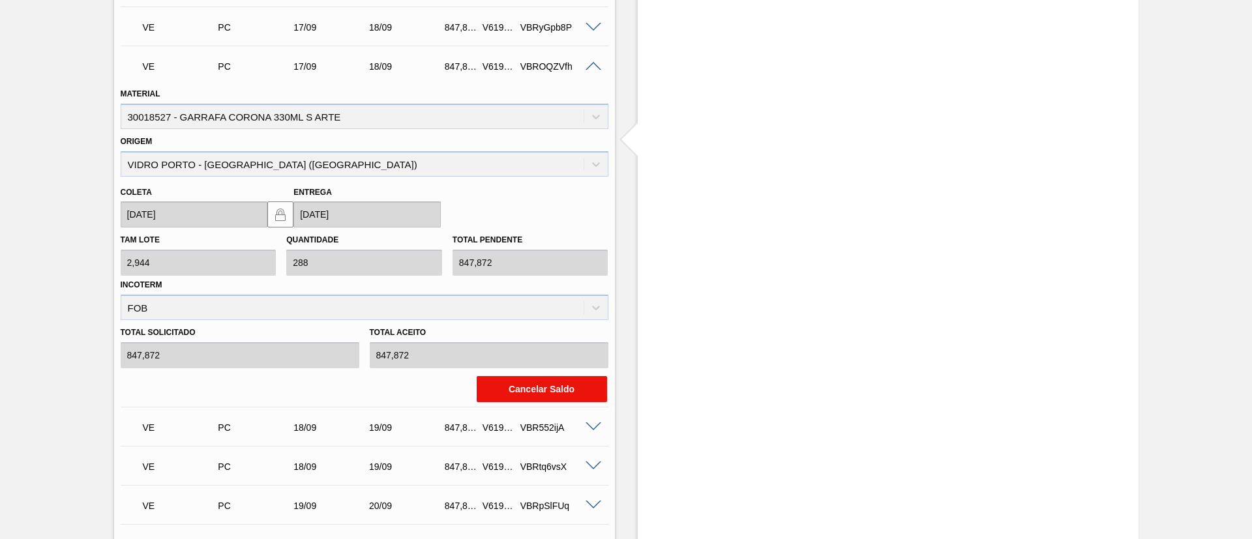
click at [511, 391] on button "Cancelar Saldo" at bounding box center [542, 389] width 130 height 26
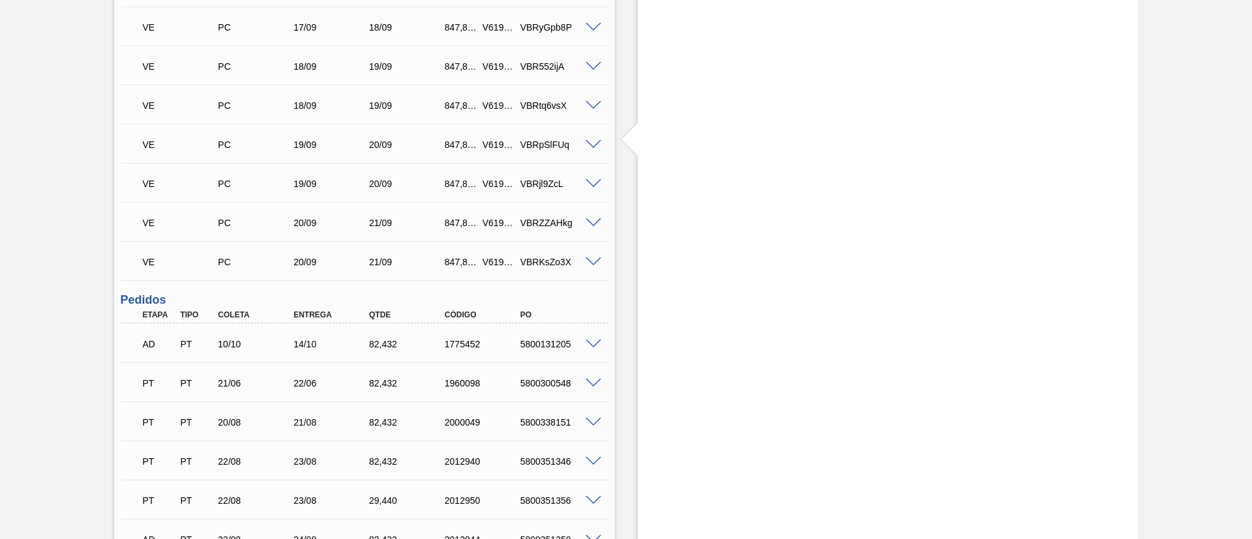
click at [594, 262] on span at bounding box center [594, 263] width 16 height 10
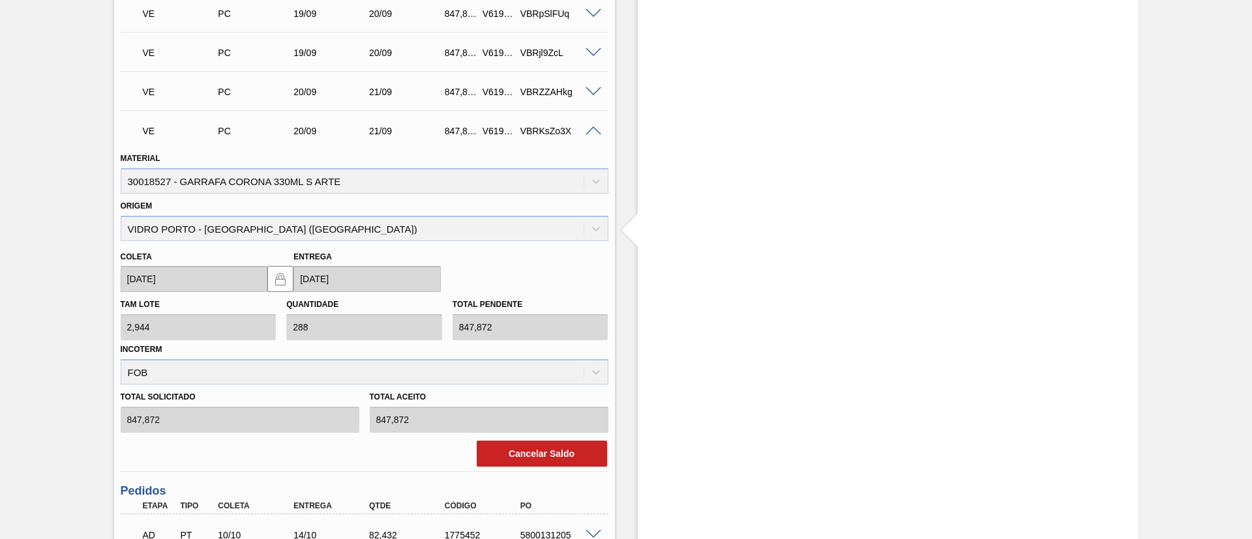
scroll to position [1204, 0]
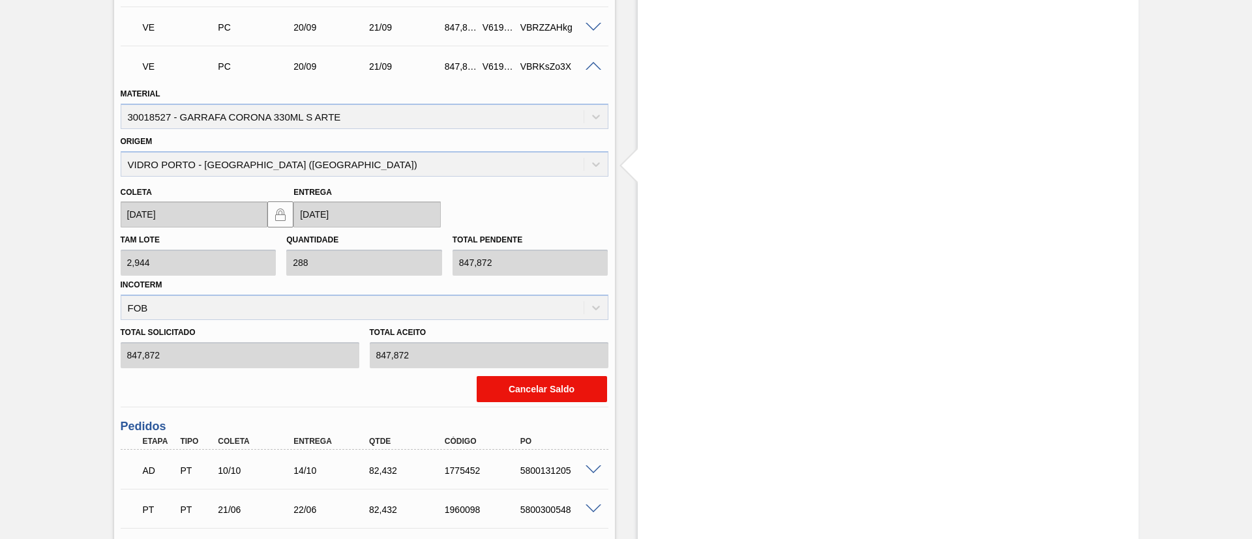
click at [522, 400] on button "Cancelar Saldo" at bounding box center [542, 389] width 130 height 26
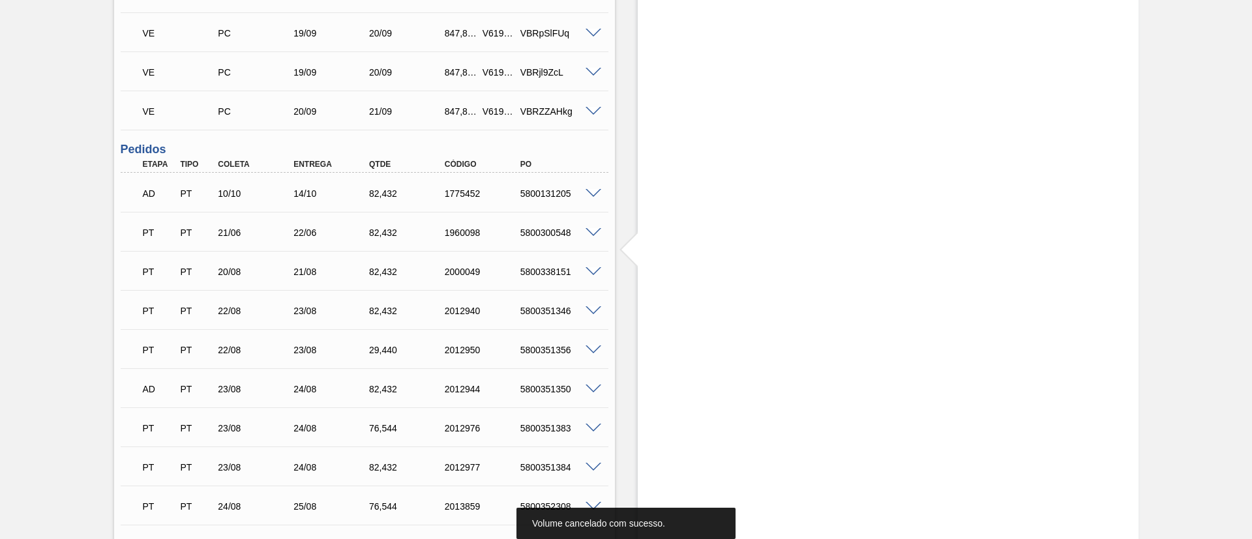
scroll to position [1008, 0]
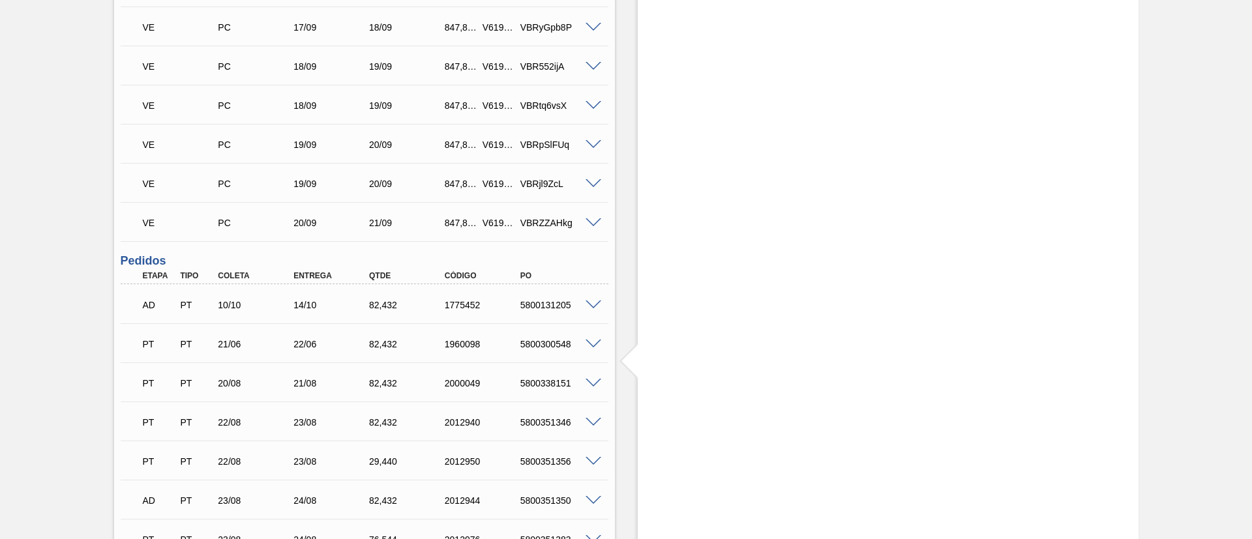
click at [585, 178] on div at bounding box center [595, 183] width 26 height 10
click at [594, 183] on span at bounding box center [594, 184] width 16 height 10
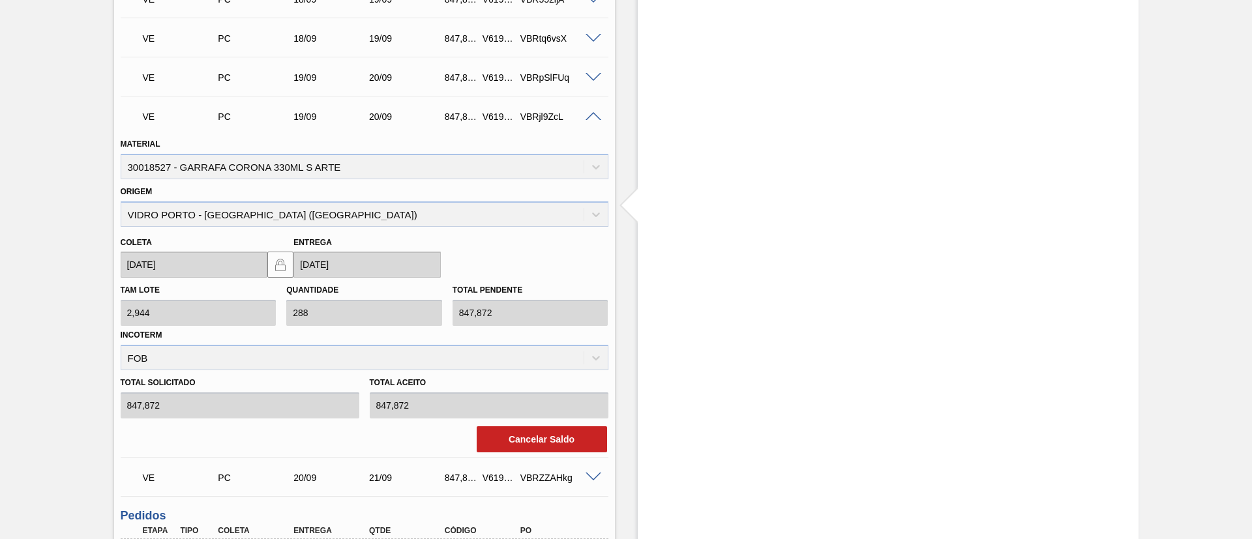
scroll to position [1204, 0]
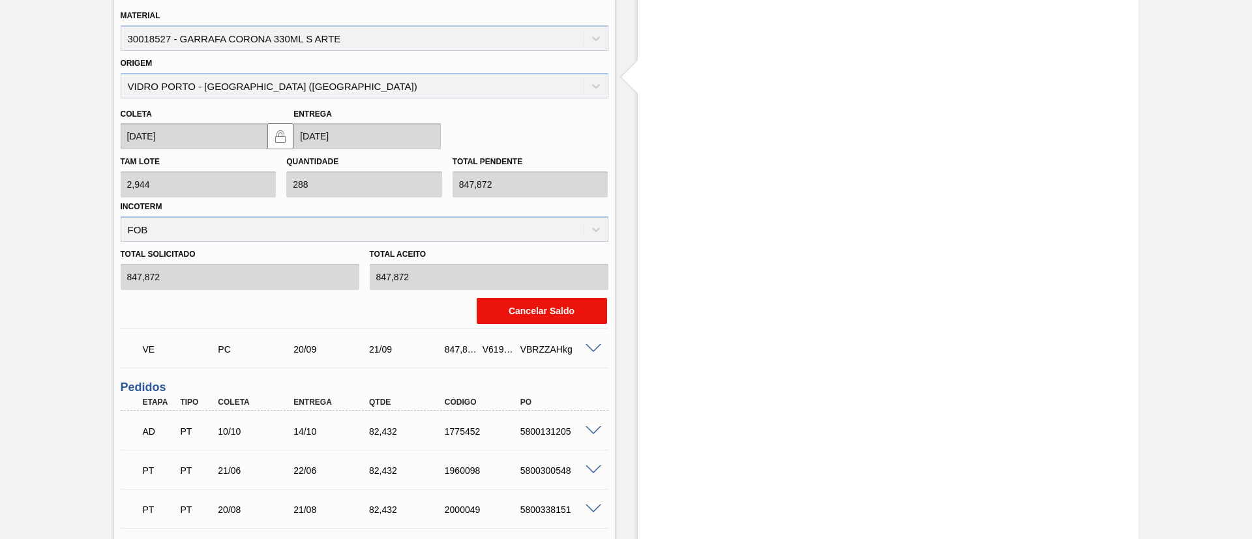
click at [542, 310] on button "Cancelar Saldo" at bounding box center [542, 311] width 130 height 26
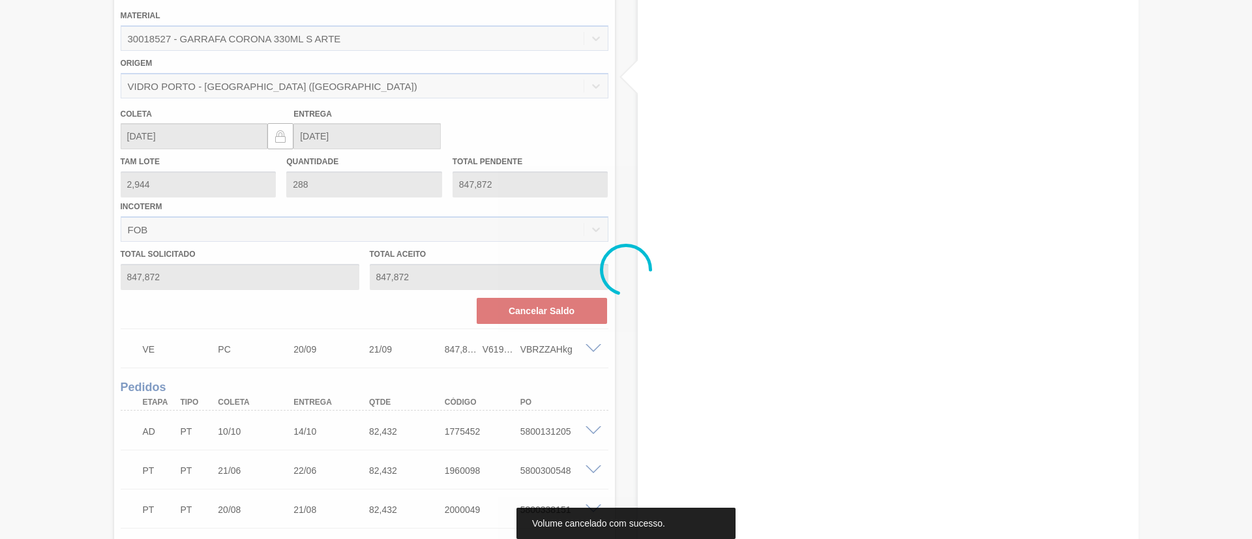
scroll to position [843, 0]
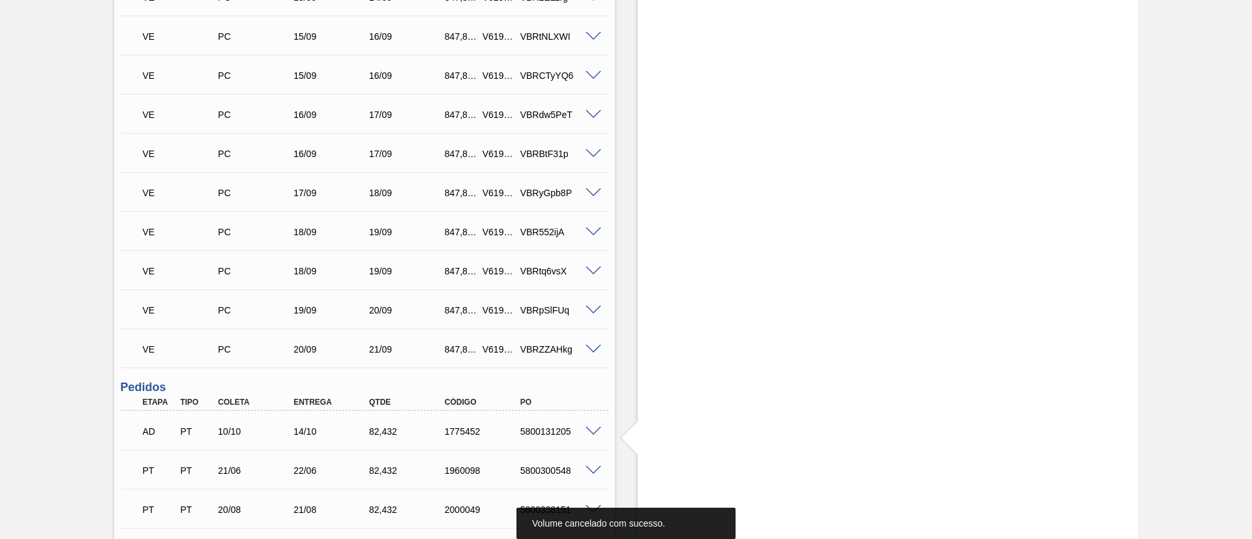
click at [595, 271] on span at bounding box center [594, 272] width 16 height 10
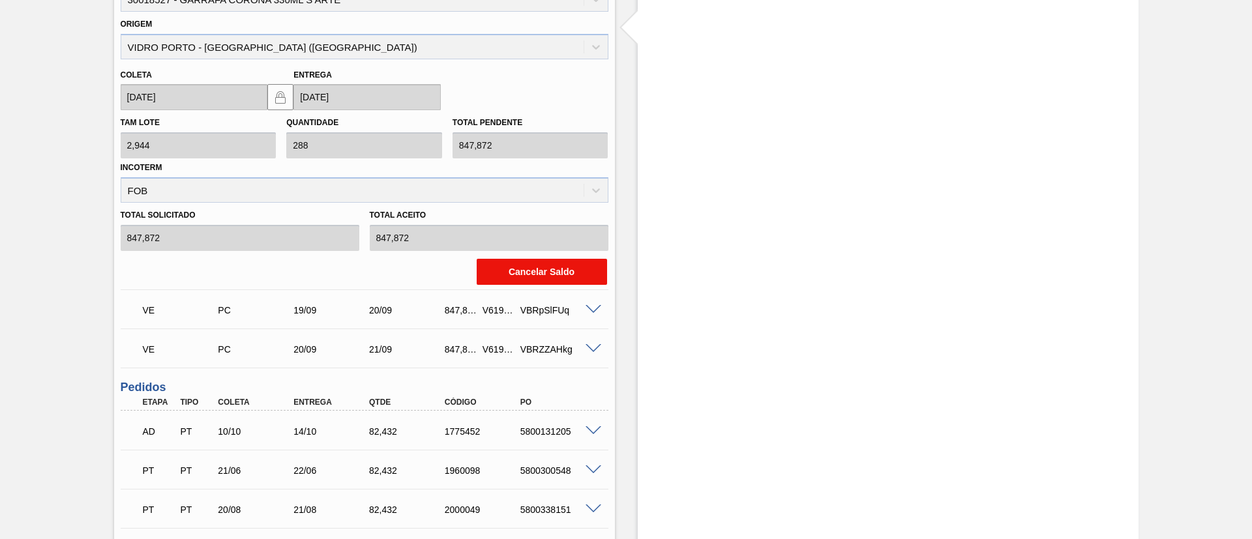
click at [561, 269] on button "Cancelar Saldo" at bounding box center [542, 272] width 130 height 26
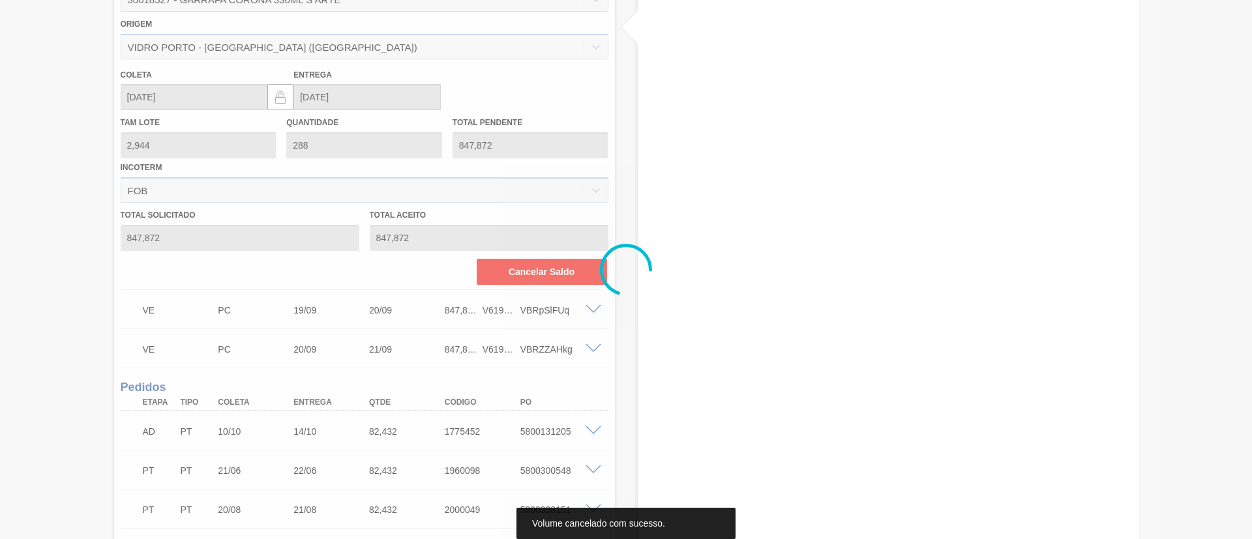
scroll to position [804, 0]
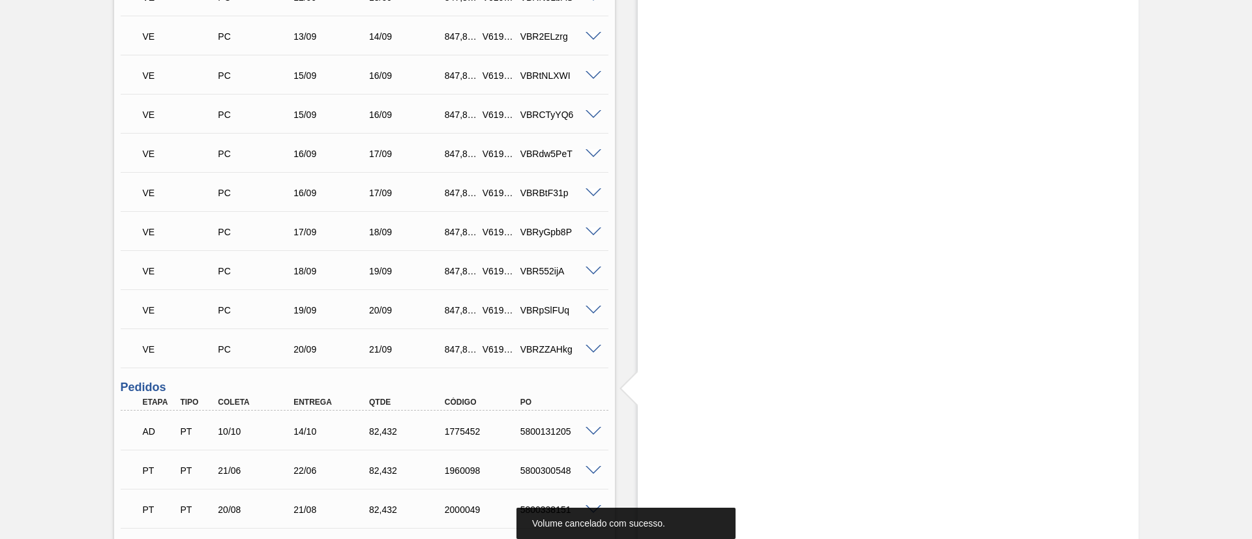
click at [590, 193] on span at bounding box center [594, 193] width 16 height 10
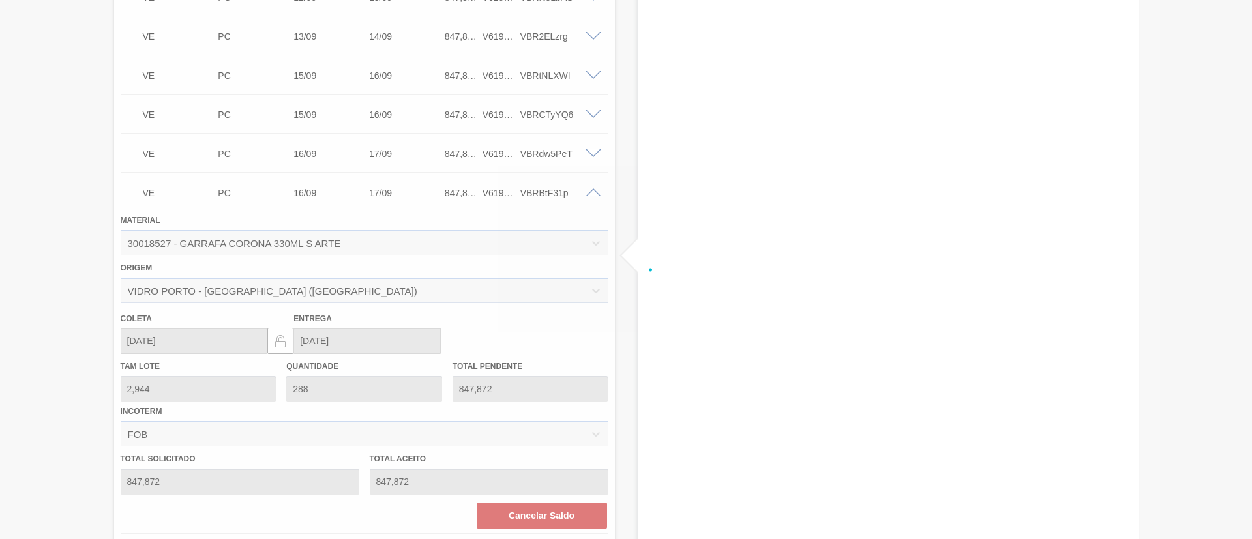
scroll to position [1126, 0]
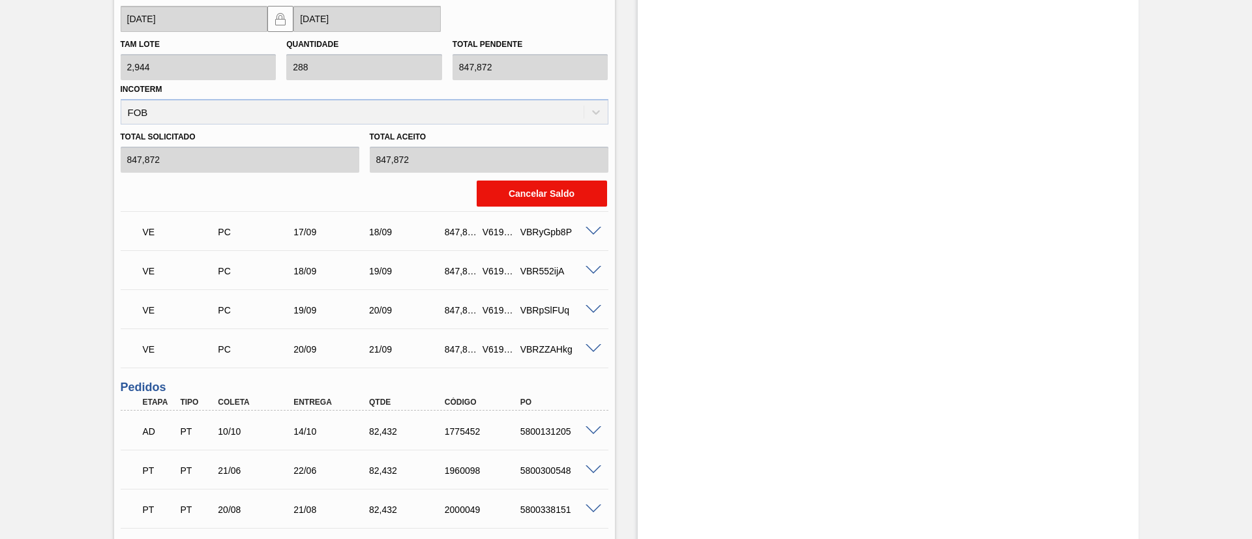
click at [522, 190] on button "Cancelar Saldo" at bounding box center [542, 194] width 130 height 26
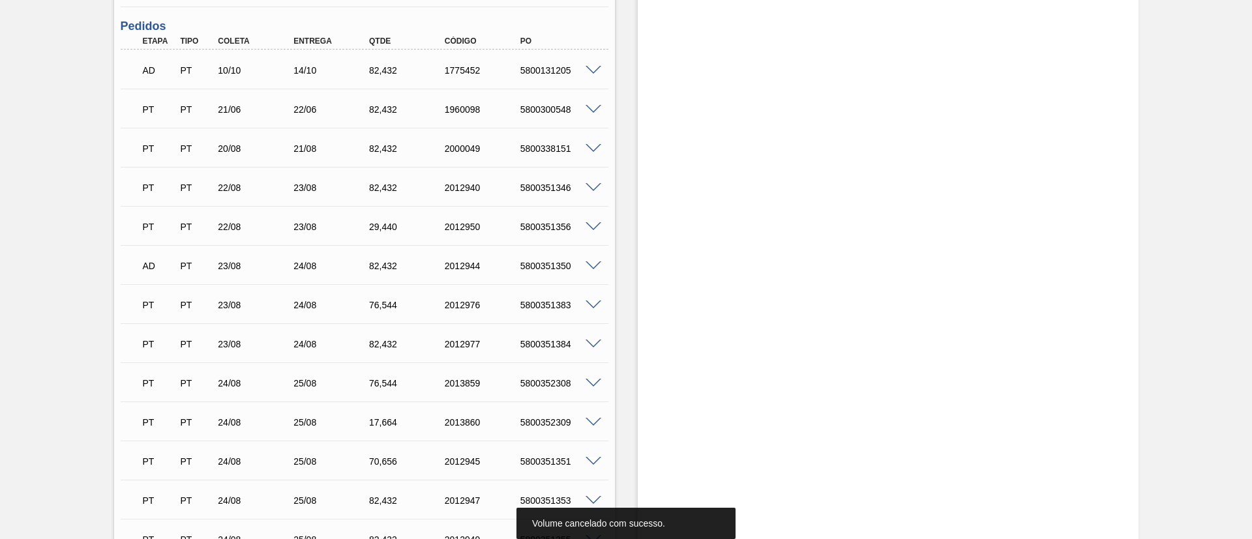
scroll to position [764, 0]
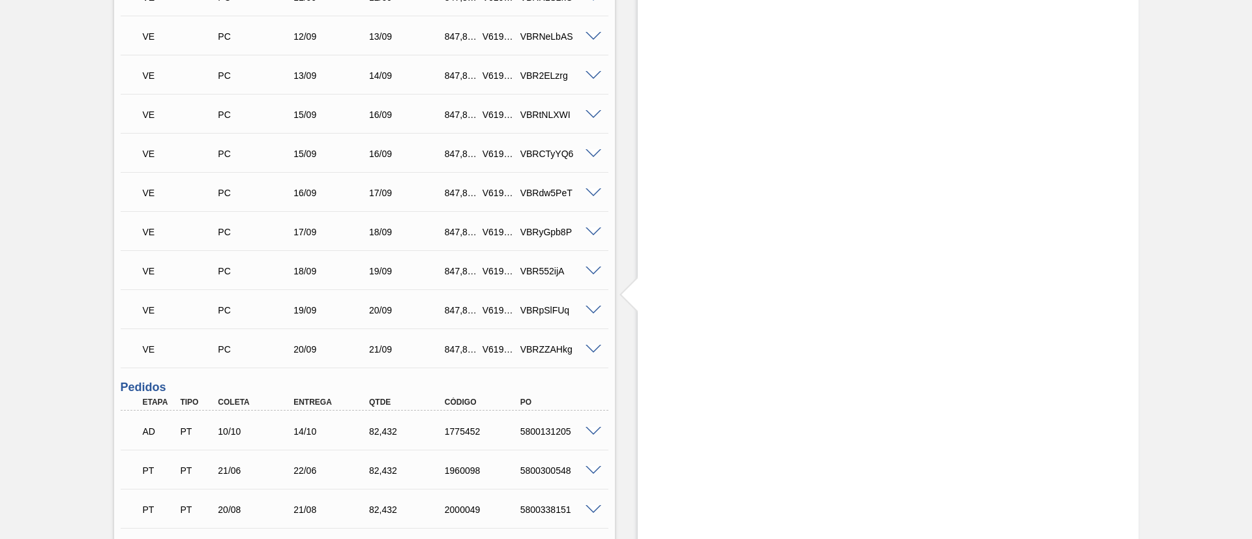
click at [592, 151] on span at bounding box center [594, 154] width 16 height 10
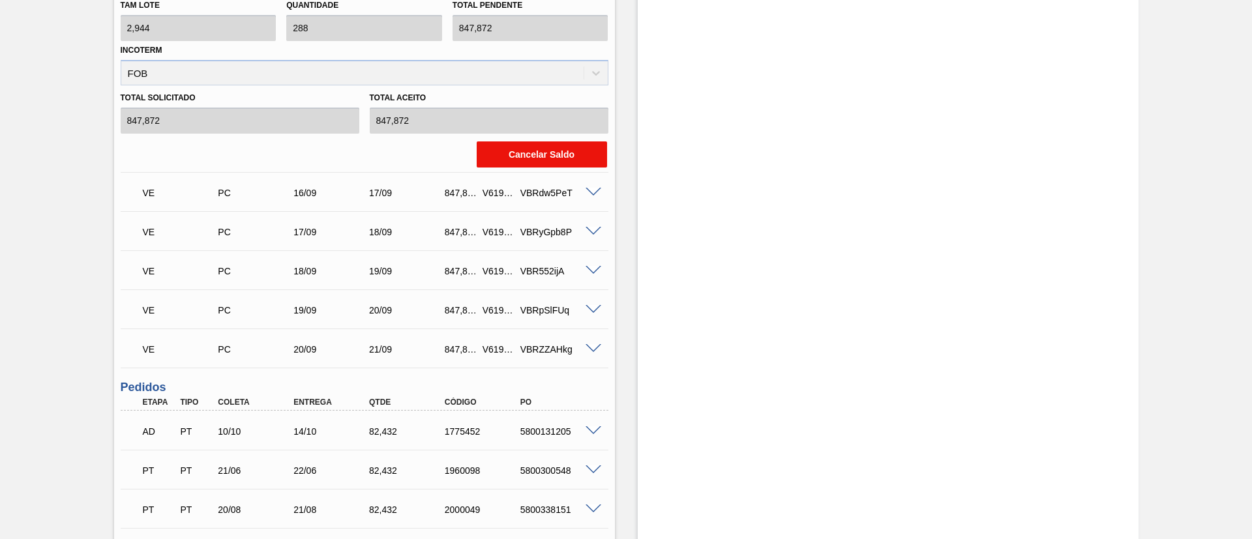
click at [517, 153] on button "Cancelar Saldo" at bounding box center [542, 155] width 130 height 26
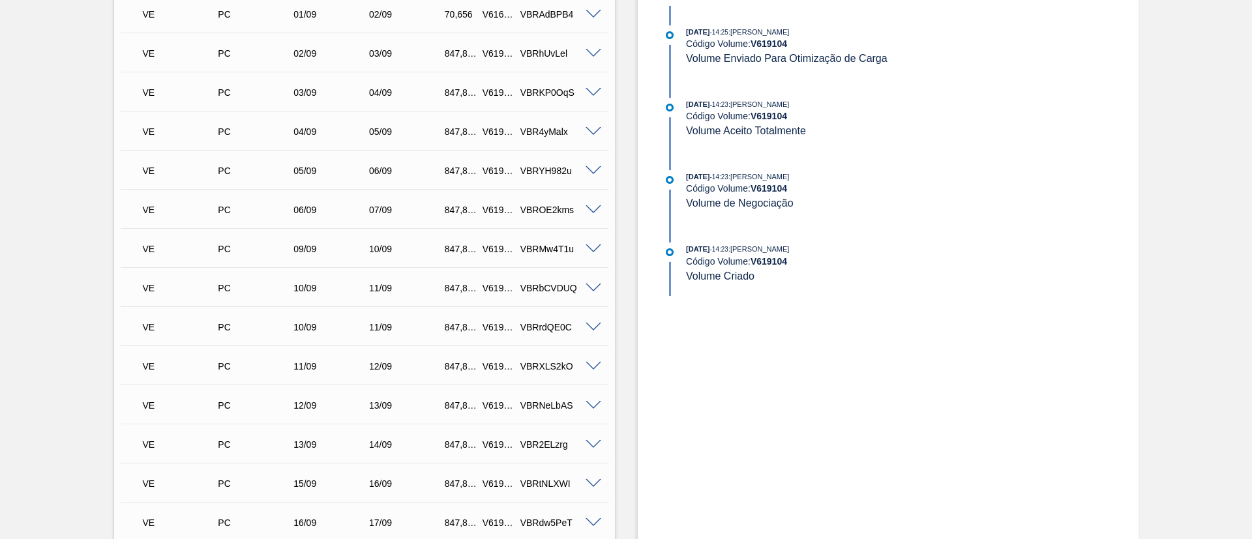
scroll to position [334, 0]
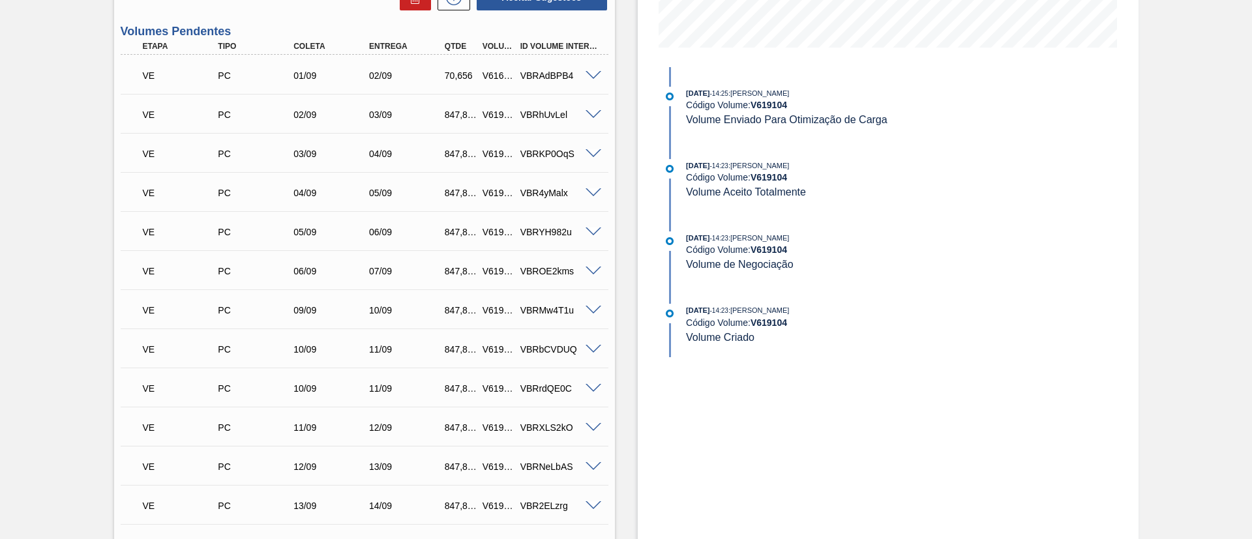
click at [594, 390] on span at bounding box center [594, 389] width 16 height 10
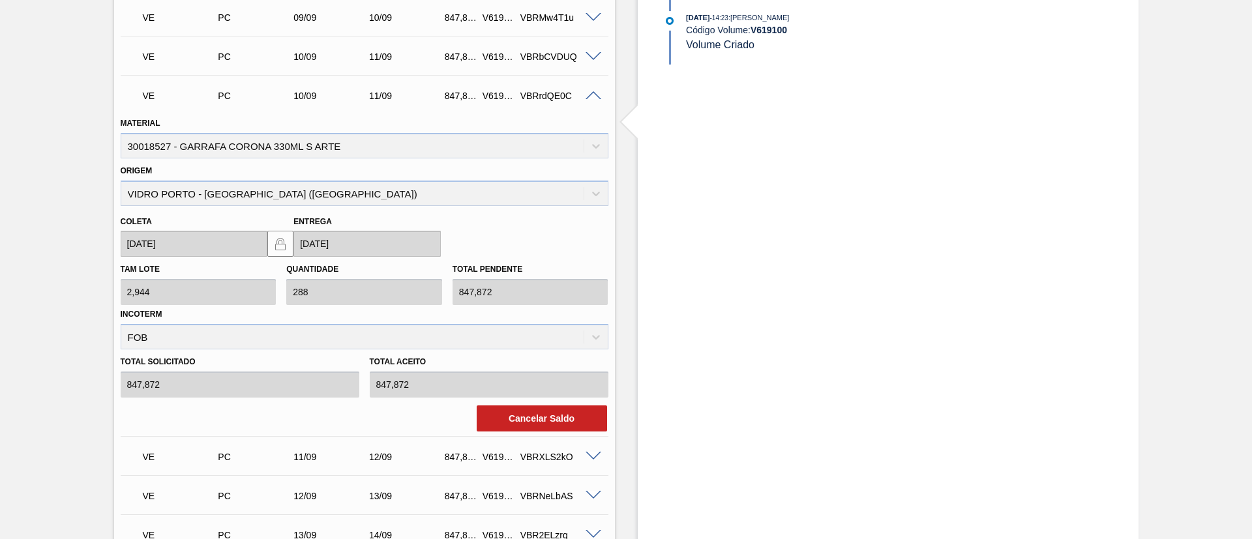
scroll to position [627, 0]
click at [549, 427] on button "Cancelar Saldo" at bounding box center [542, 418] width 130 height 26
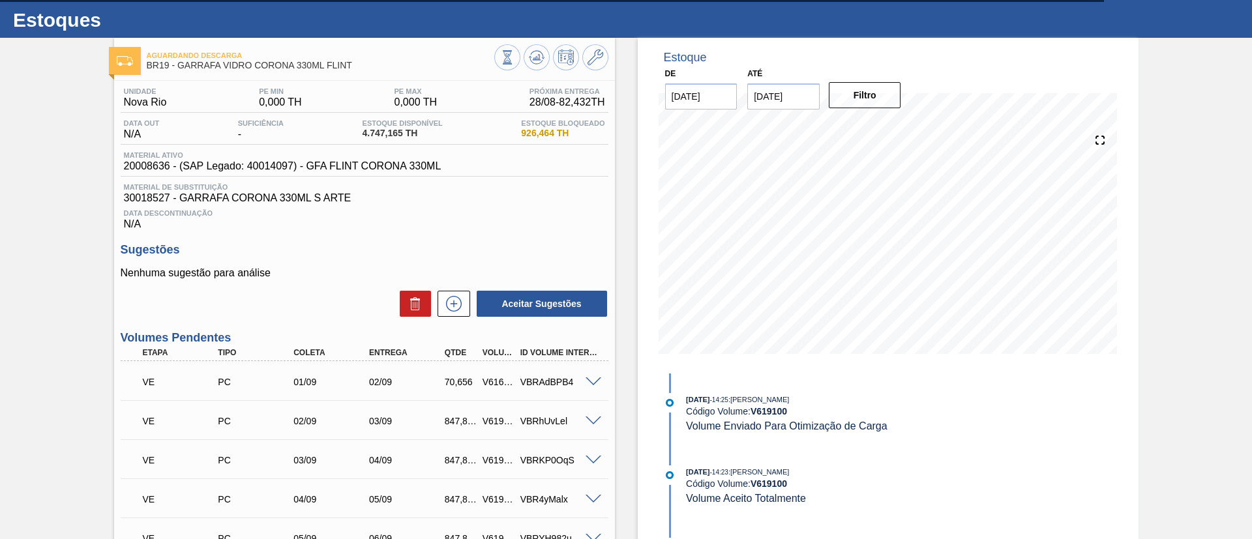
scroll to position [0, 0]
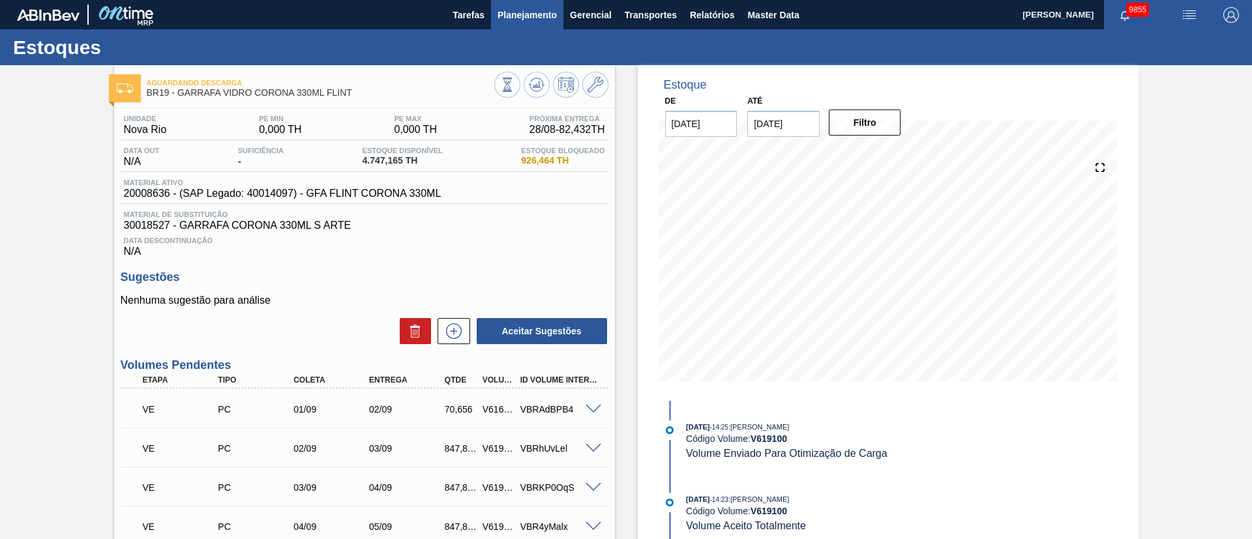
click at [510, 13] on span "Planejamento" at bounding box center [527, 15] width 59 height 16
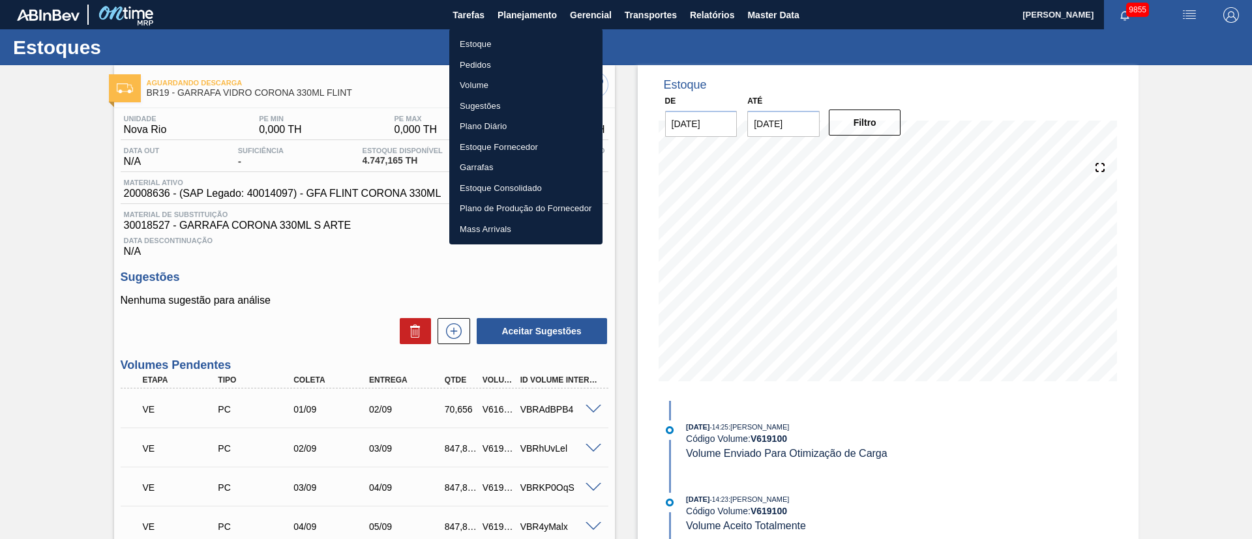
click at [475, 61] on li "Pedidos" at bounding box center [525, 65] width 153 height 21
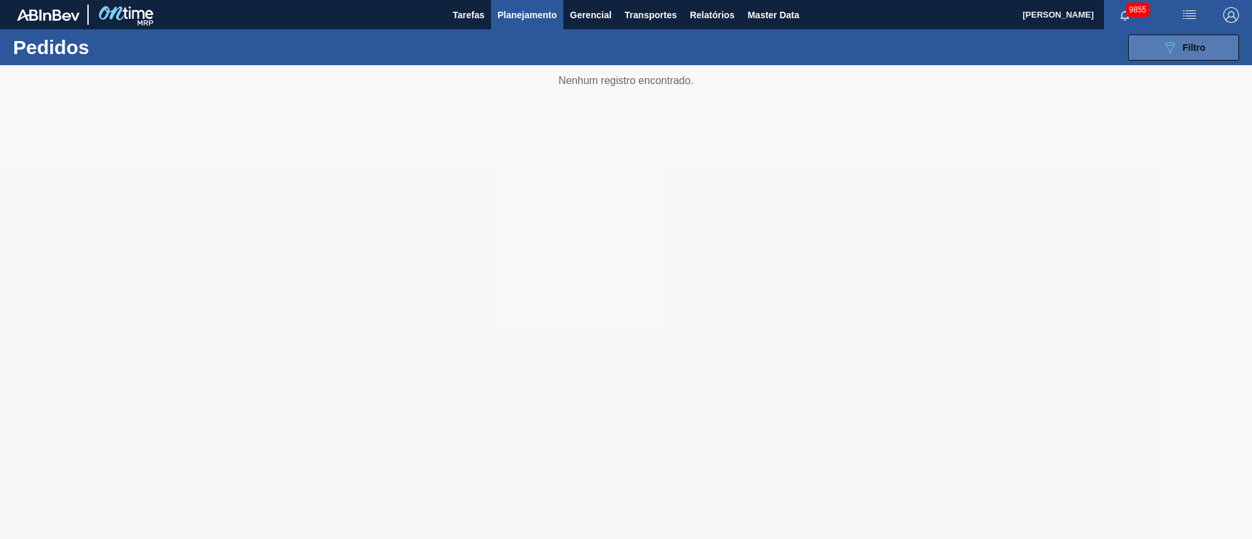
click at [1179, 48] on div "089F7B8B-B2A5-4AFE-B5C0-19BA573D28AC Filtro" at bounding box center [1184, 48] width 44 height 16
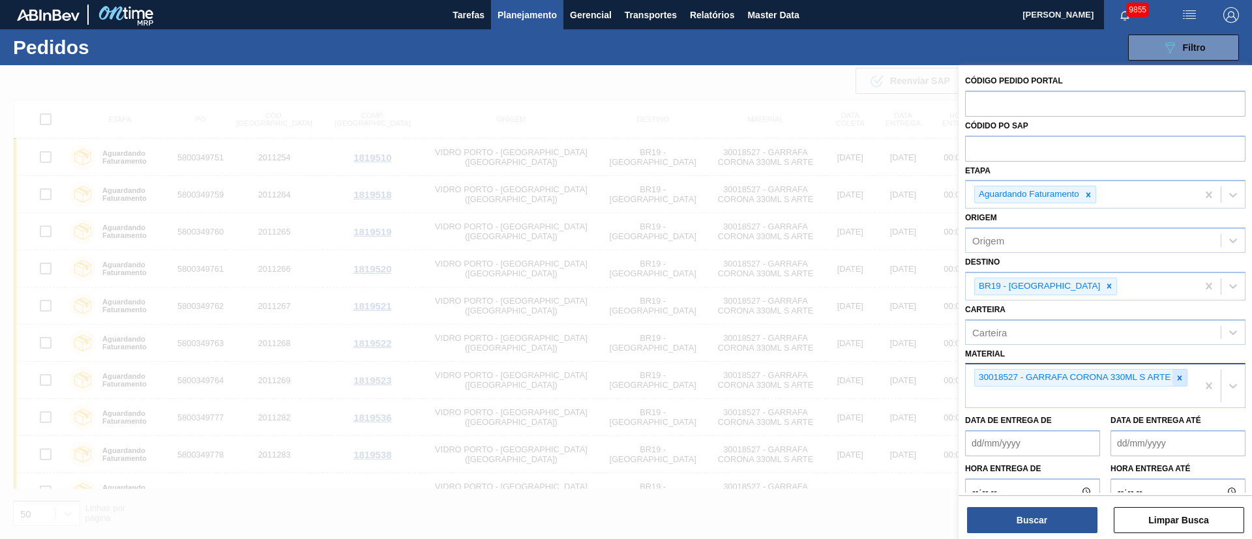
click at [1181, 381] on icon at bounding box center [1179, 378] width 9 height 9
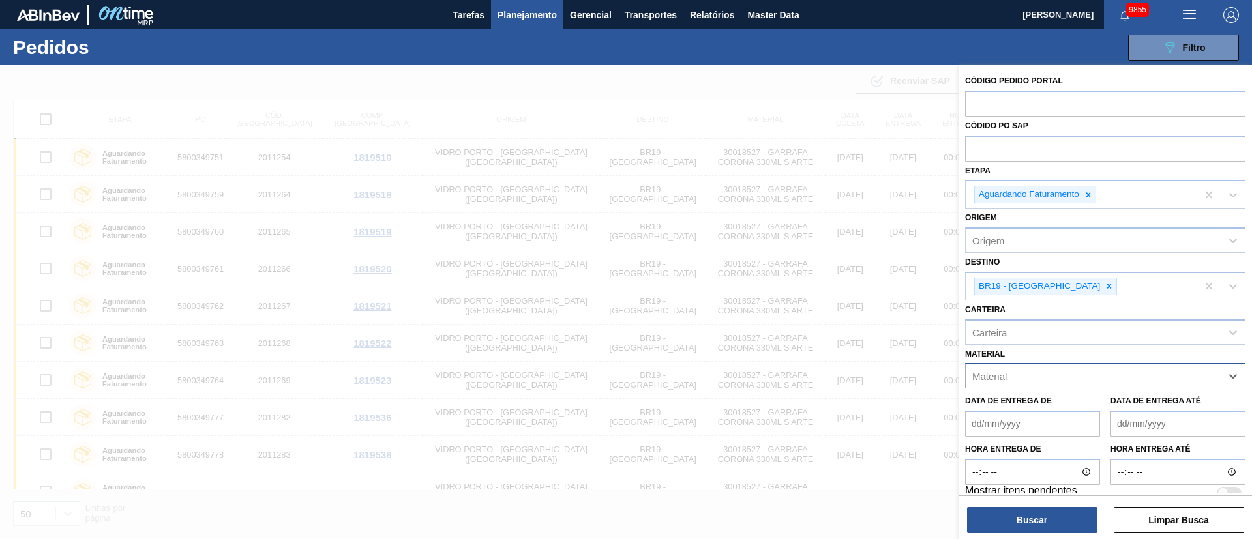
paste input "20004599"
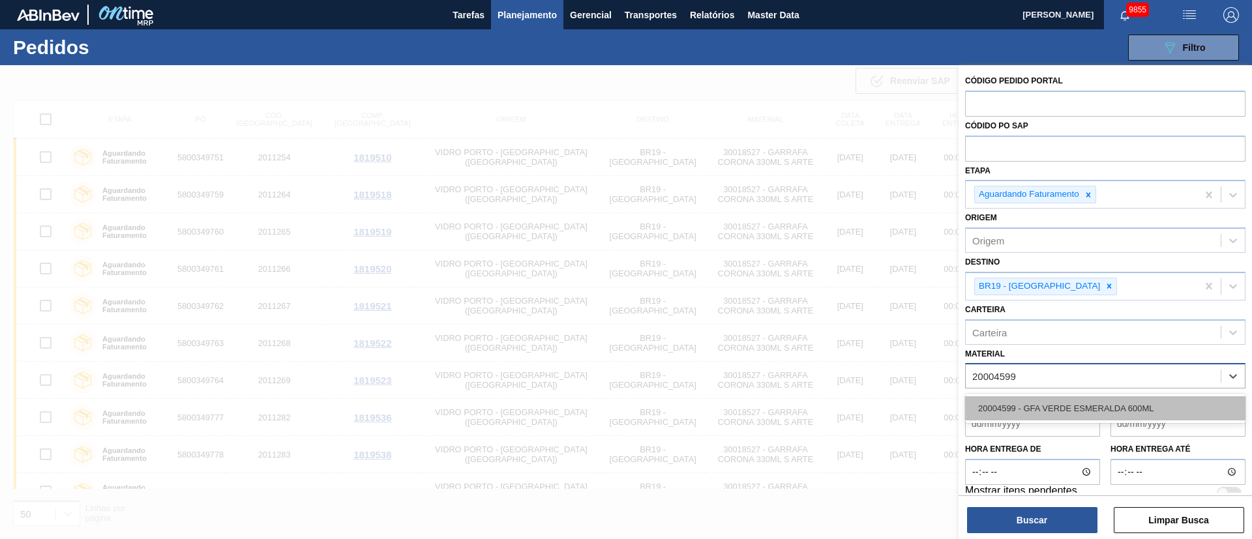
click at [1050, 414] on div "20004599 - GFA VERDE ESMERALDA 600ML" at bounding box center [1105, 409] width 280 height 24
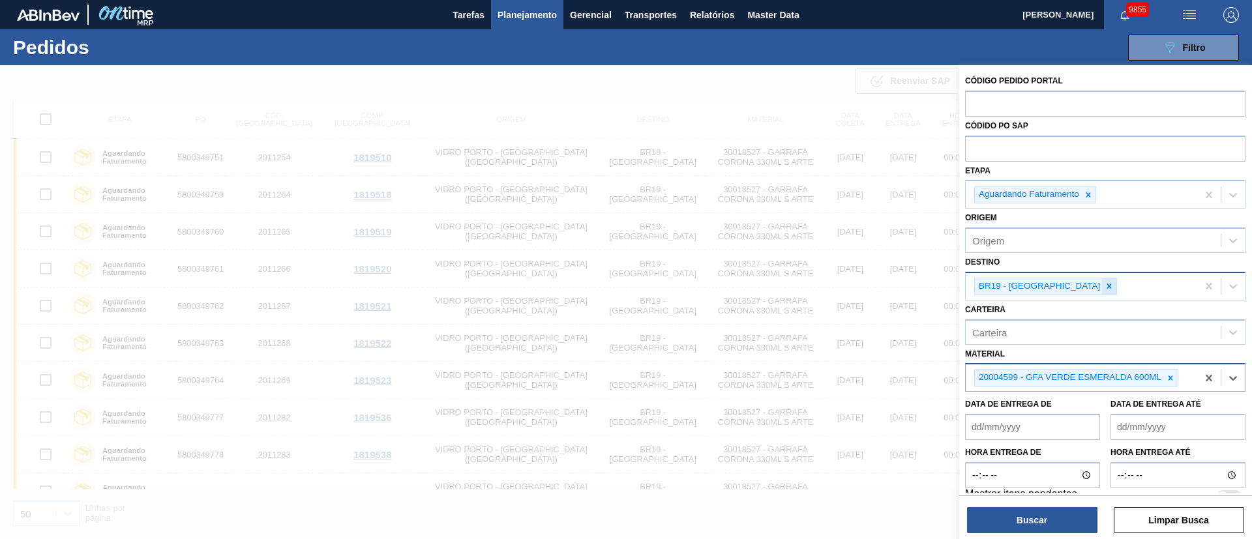
click at [1105, 286] on icon at bounding box center [1109, 286] width 9 height 9
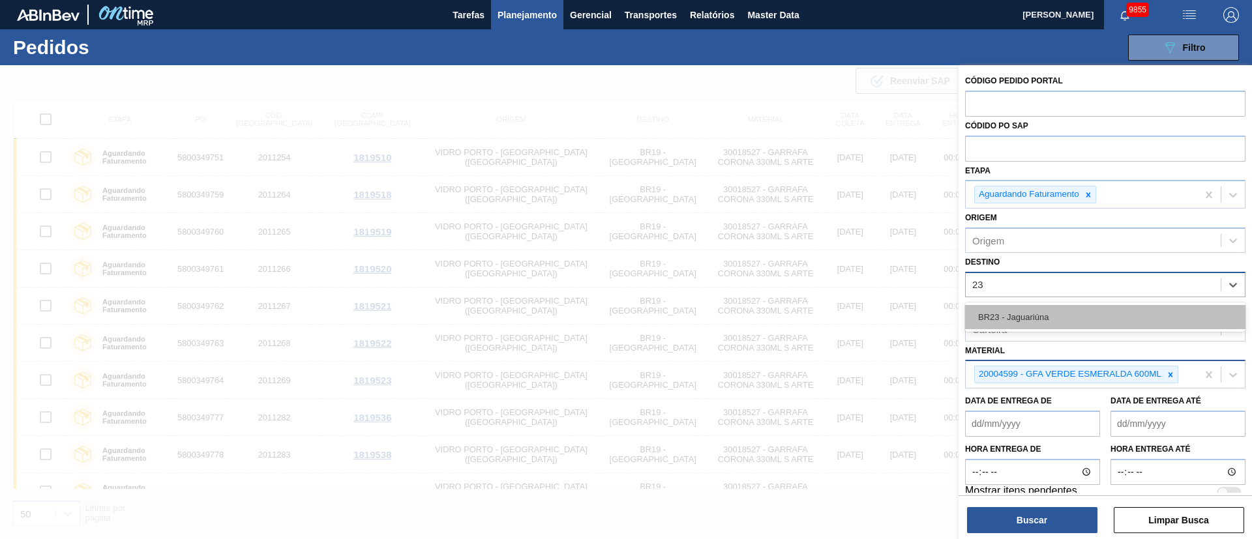
click at [1041, 320] on div "BR23 - Jaguariúna" at bounding box center [1105, 317] width 280 height 24
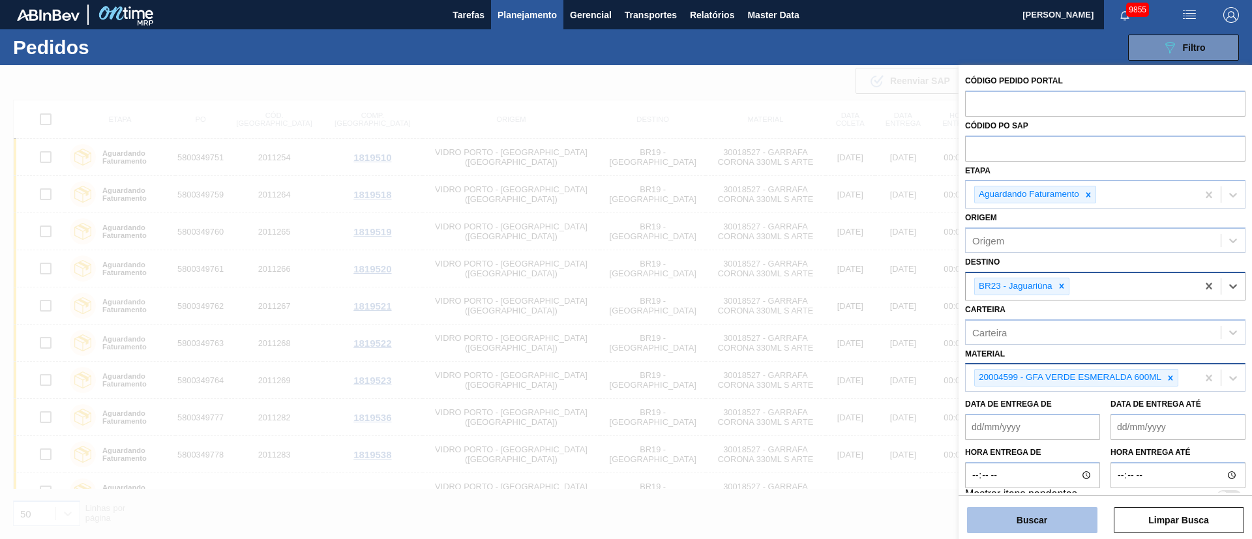
click at [1041, 519] on button "Buscar" at bounding box center [1032, 520] width 130 height 26
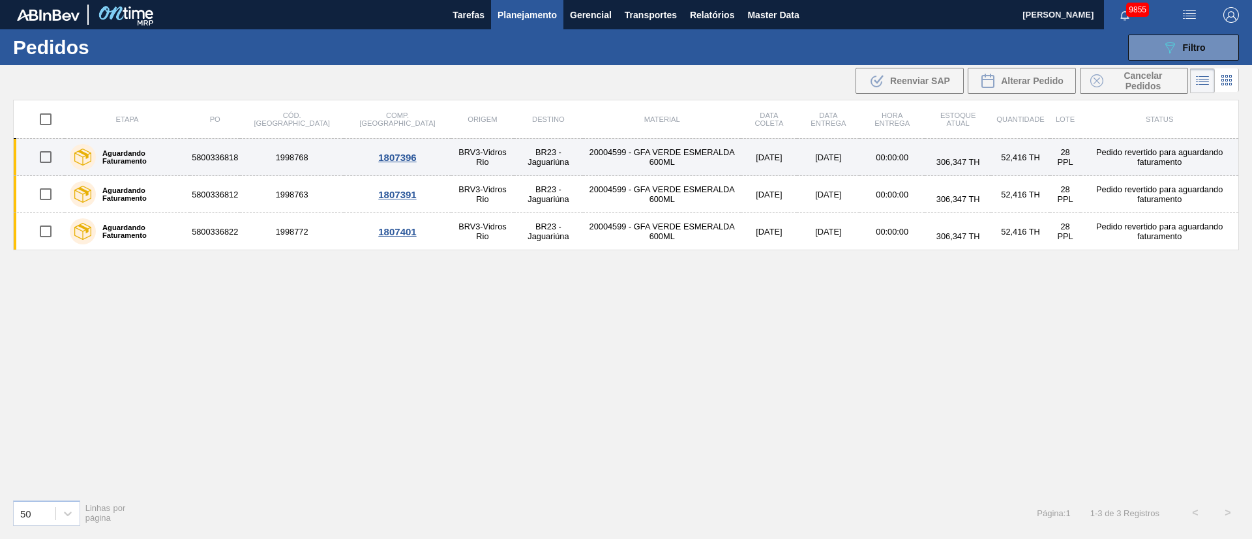
click at [47, 154] on input "checkbox" at bounding box center [45, 156] width 27 height 27
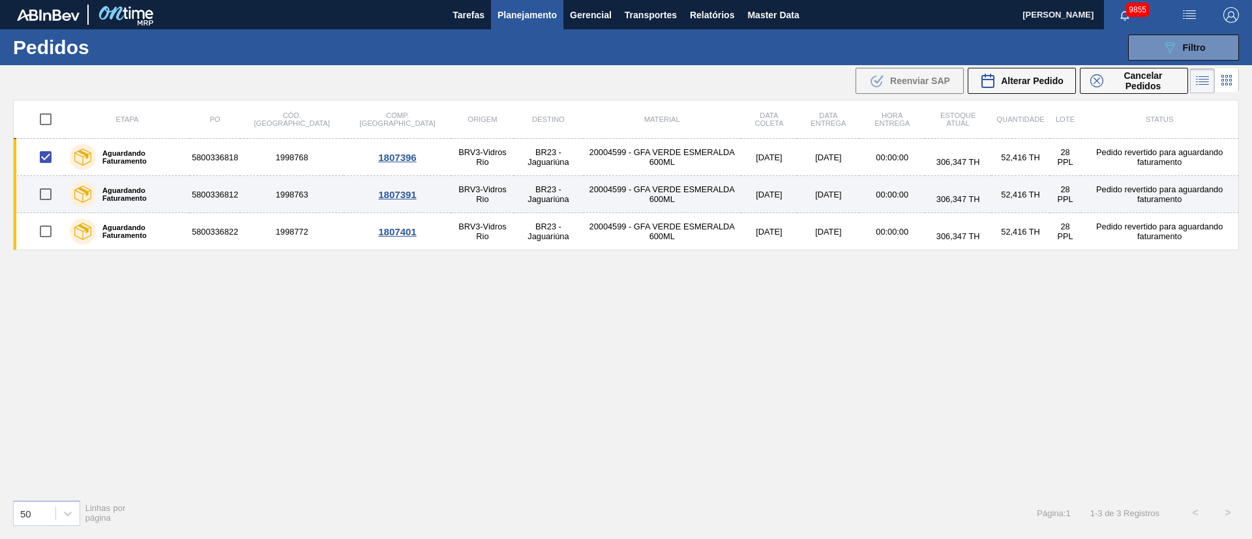
click at [47, 197] on input "checkbox" at bounding box center [45, 194] width 27 height 27
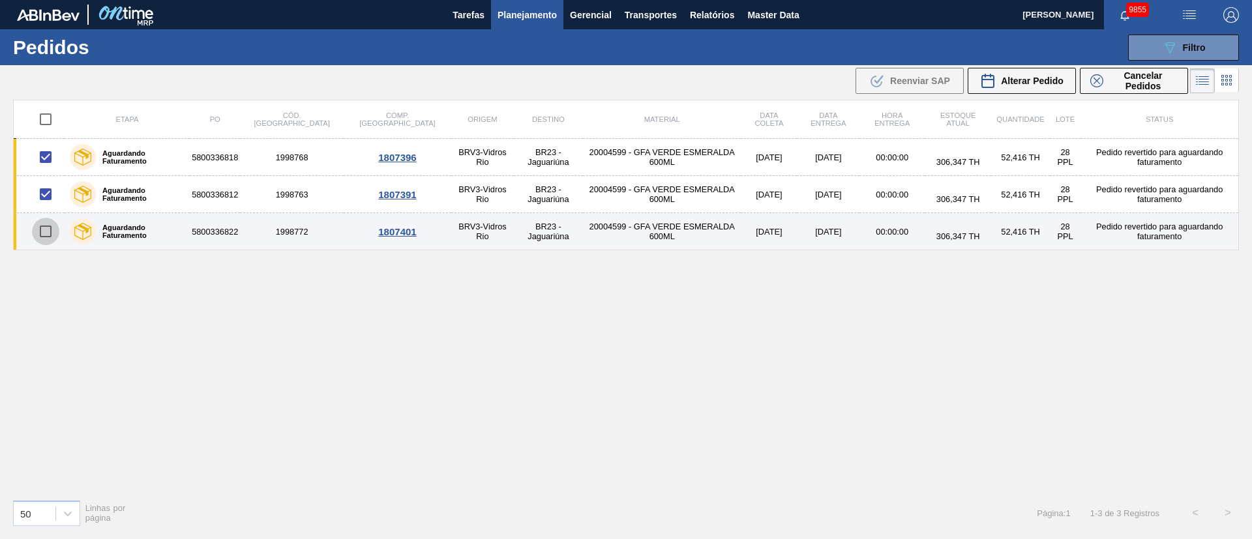
click at [41, 232] on input "checkbox" at bounding box center [45, 231] width 27 height 27
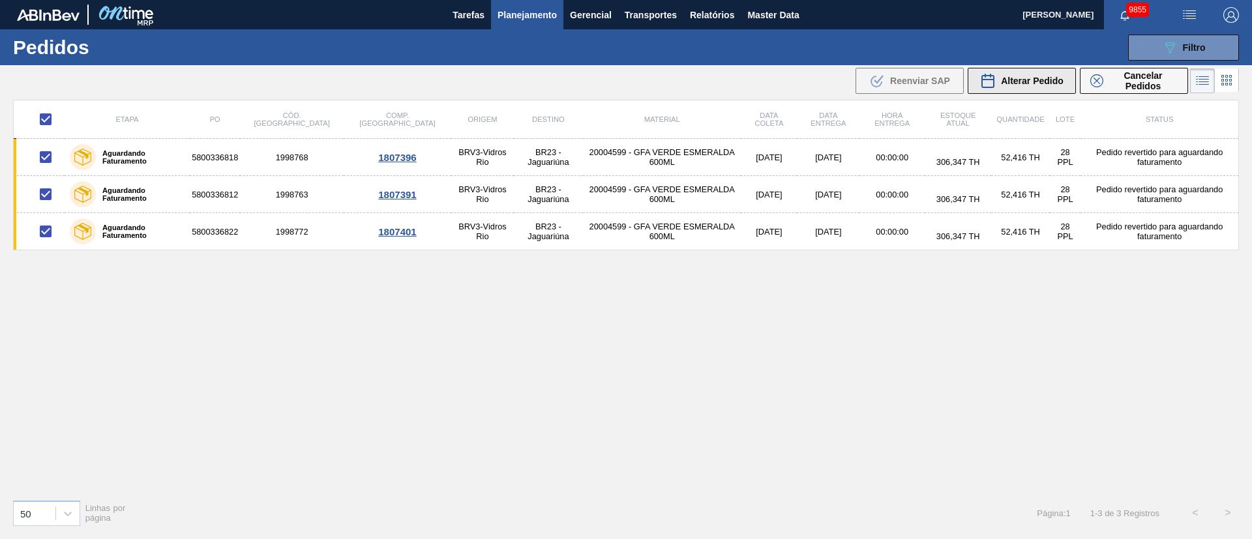
click at [1038, 74] on div "Alterar Pedido" at bounding box center [1021, 81] width 83 height 16
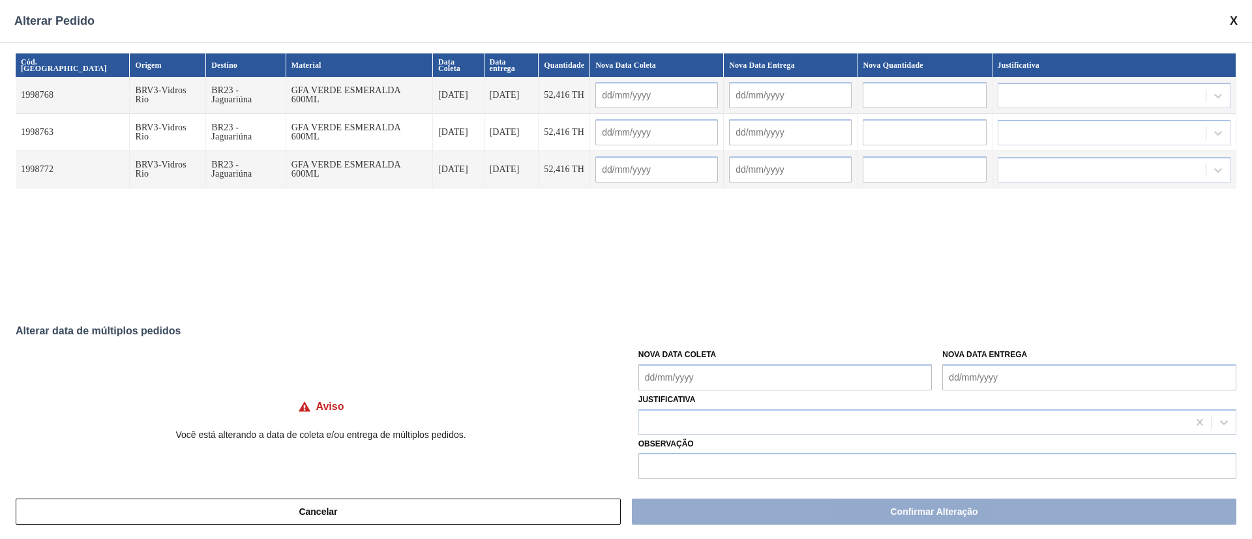
click at [708, 379] on Coleta "Nova Data Coleta" at bounding box center [786, 378] width 294 height 26
click at [727, 321] on div "24 25 26 27 28 29 30" at bounding box center [717, 319] width 148 height 21
click at [760, 318] on div "29" at bounding box center [760, 319] width 18 height 18
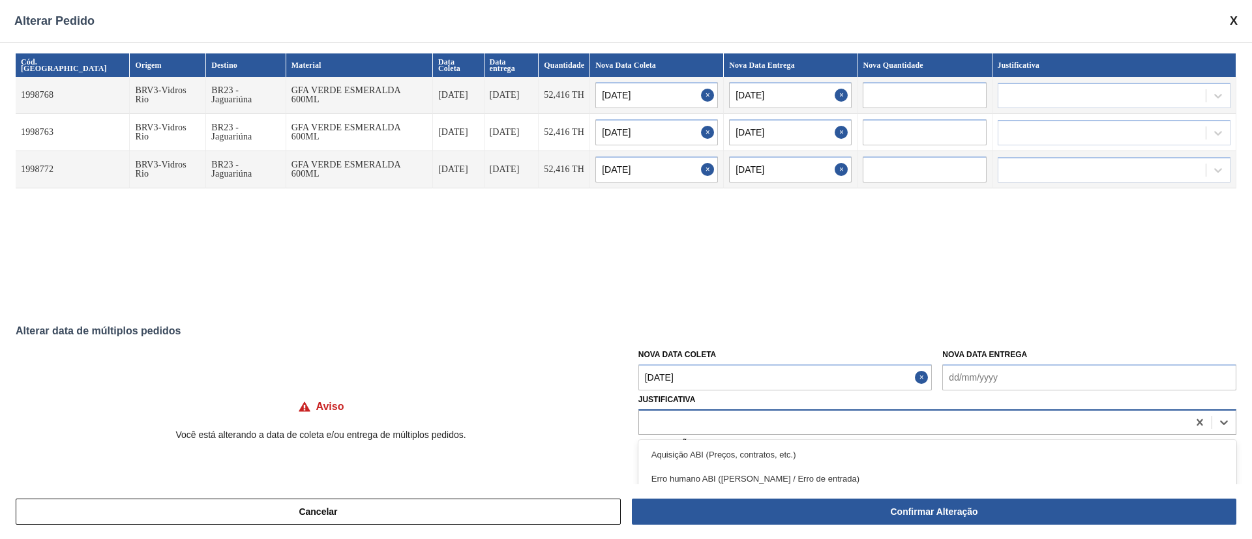
click at [747, 416] on div at bounding box center [913, 422] width 549 height 19
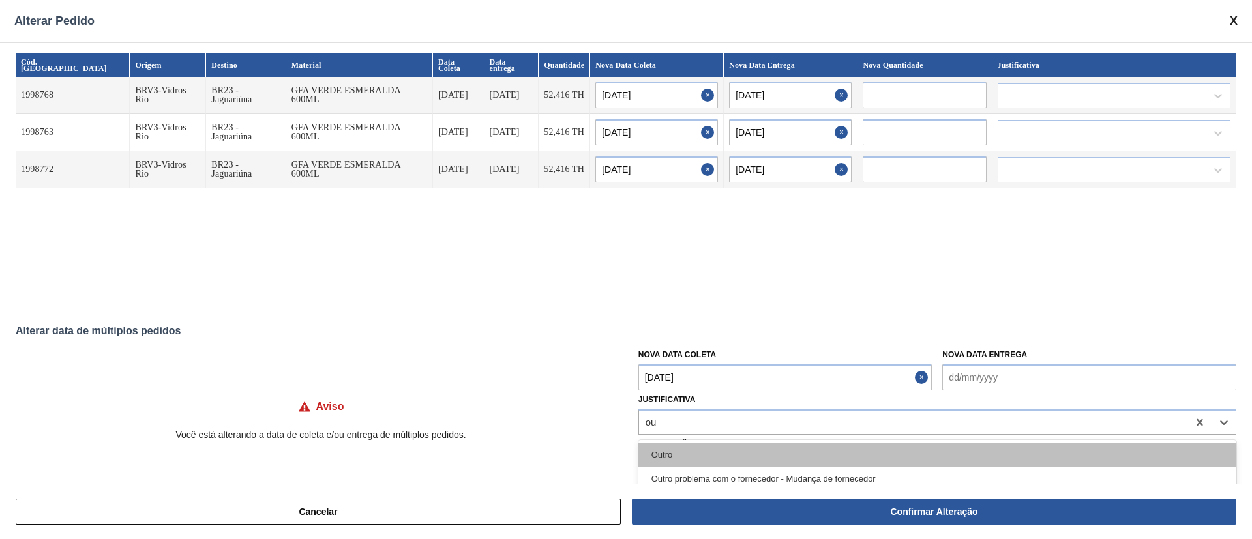
click at [717, 453] on div "Outro" at bounding box center [938, 455] width 598 height 24
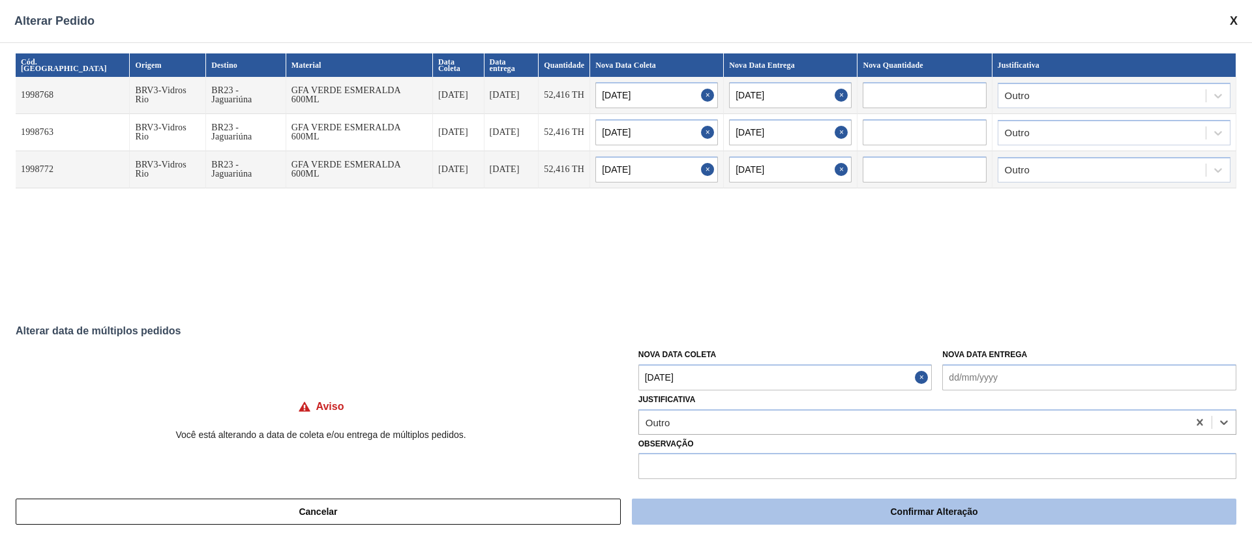
click at [729, 523] on button "Confirmar Alteração" at bounding box center [934, 512] width 605 height 26
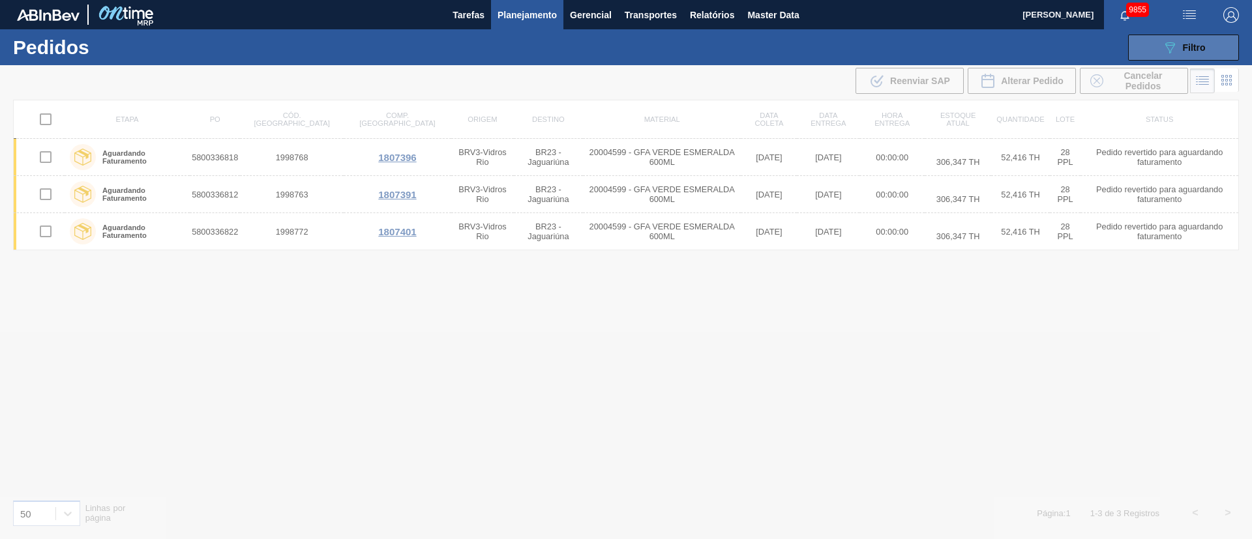
click at [1196, 44] on span "Filtro" at bounding box center [1194, 47] width 23 height 10
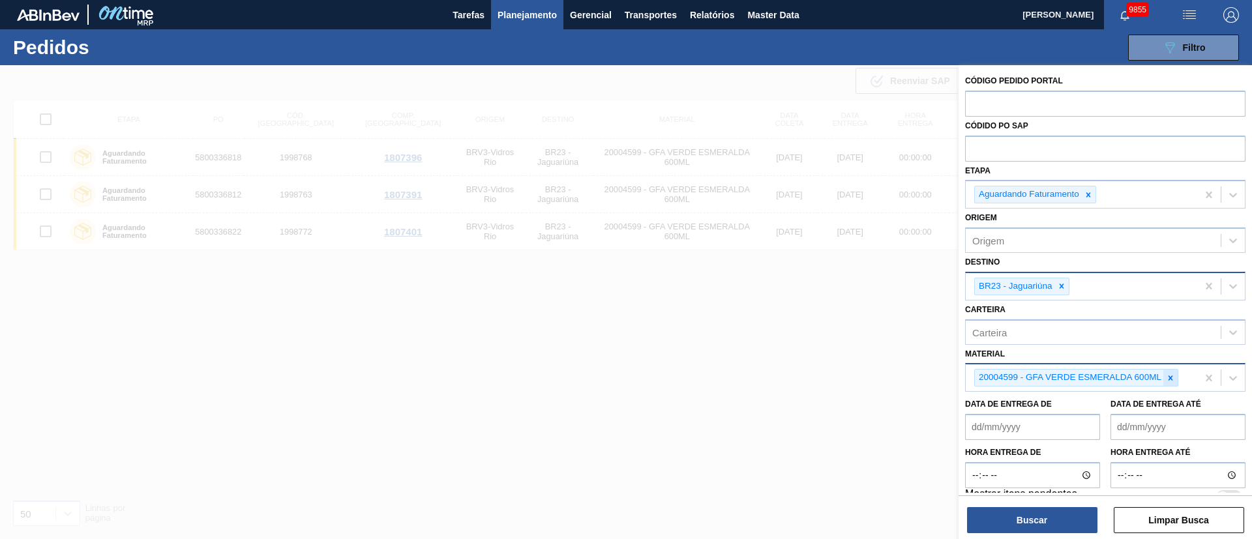
click at [1169, 379] on icon at bounding box center [1171, 378] width 5 height 5
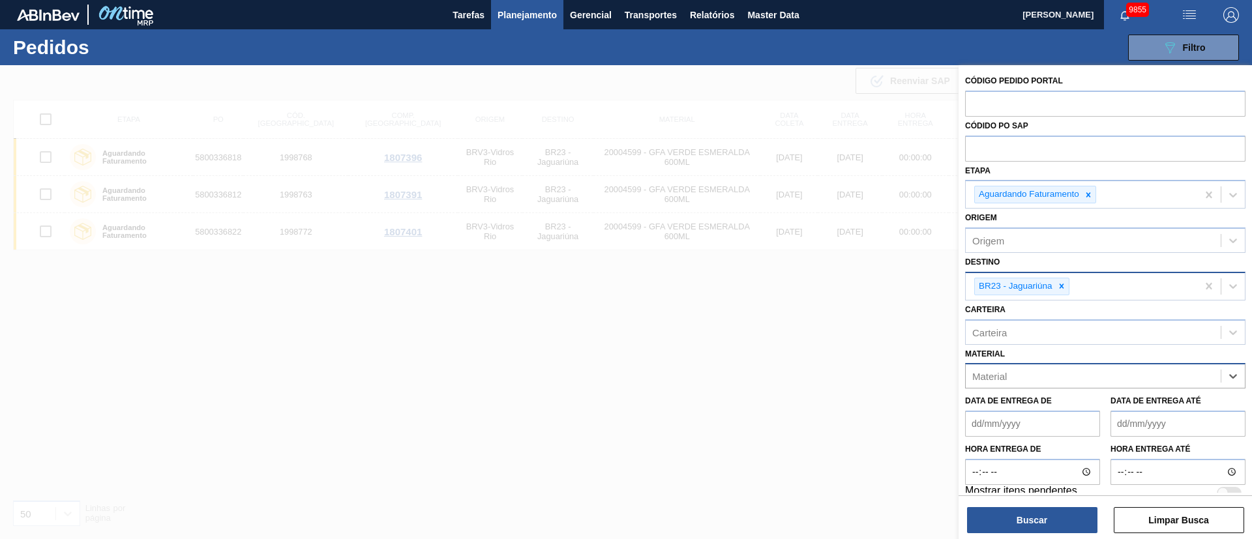
paste input "30029424"
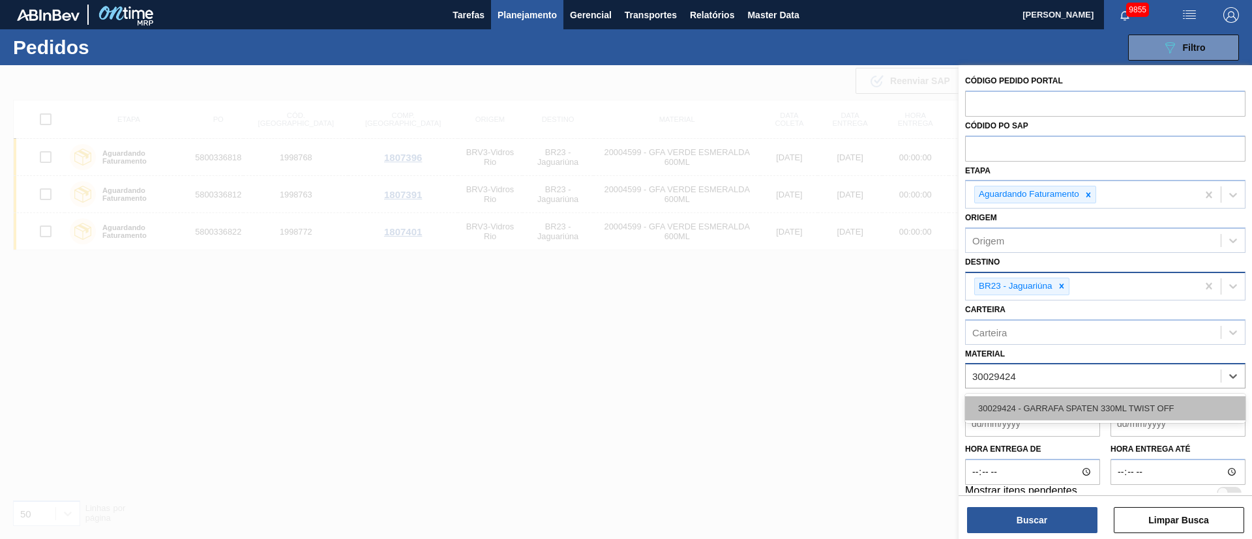
click at [1121, 412] on div "30029424 - GARRAFA SPATEN 330ML TWIST OFF" at bounding box center [1105, 409] width 280 height 24
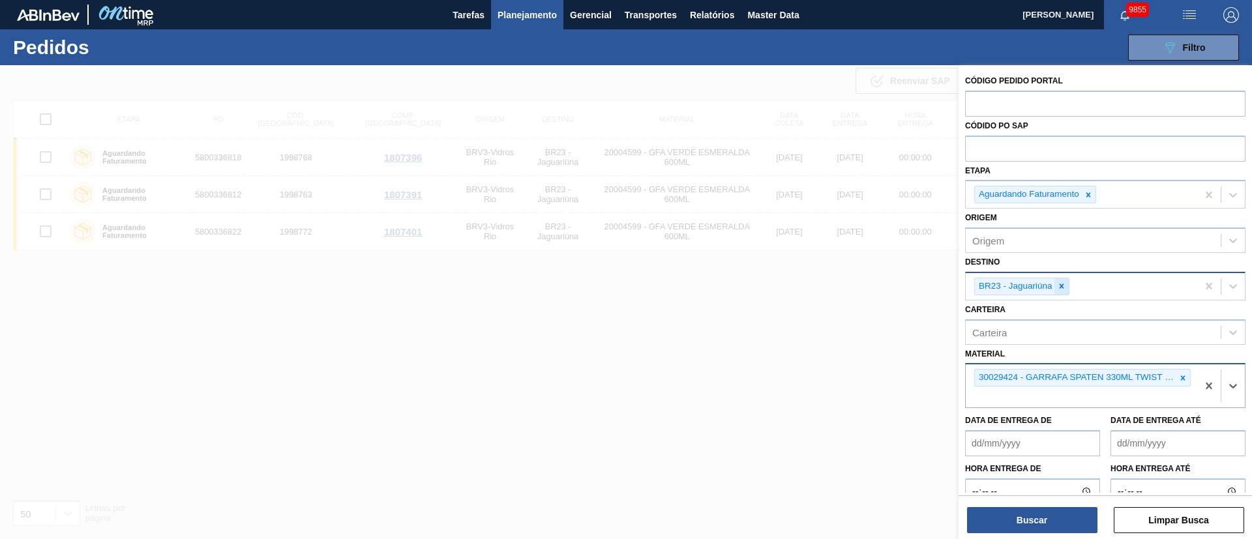
click at [1066, 290] on icon at bounding box center [1061, 286] width 9 height 9
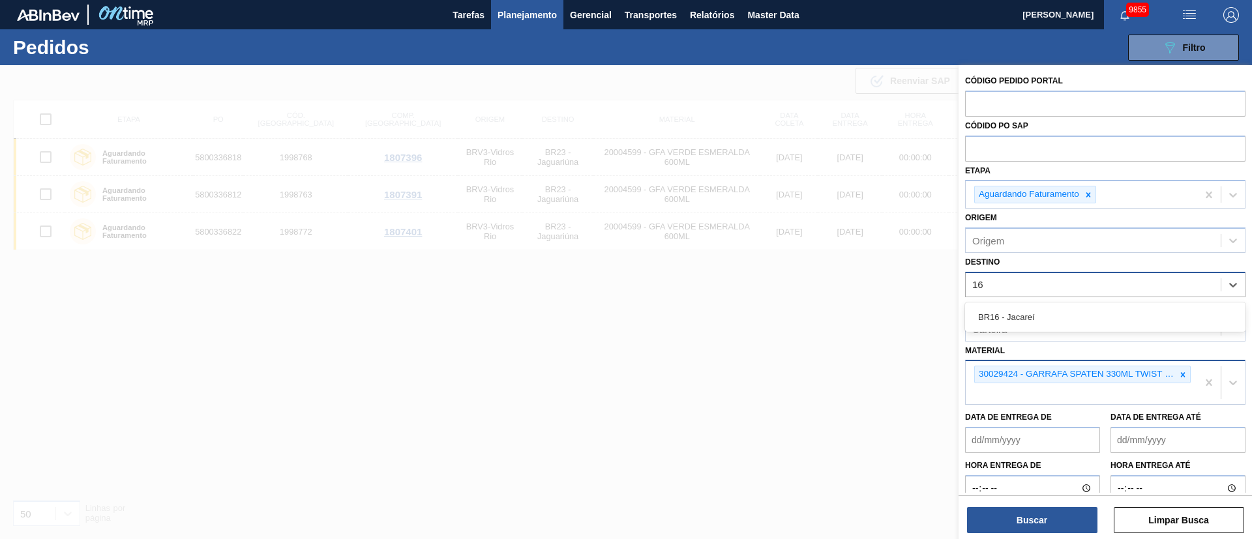
click at [1024, 314] on div "BR16 - Jacareí" at bounding box center [1105, 317] width 280 height 24
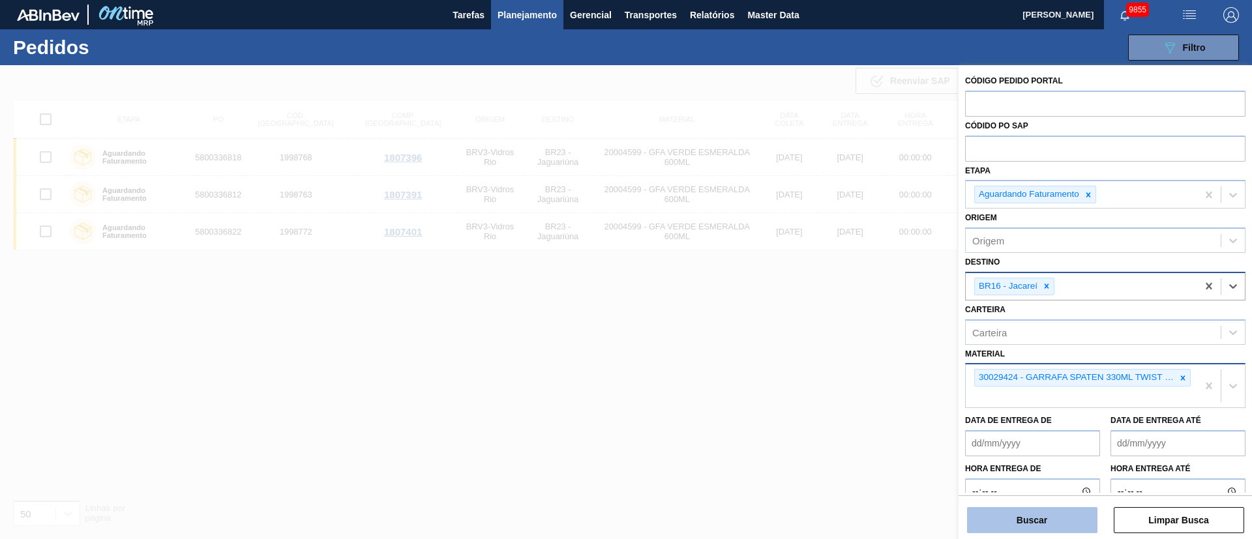
click at [1034, 519] on button "Buscar" at bounding box center [1032, 520] width 130 height 26
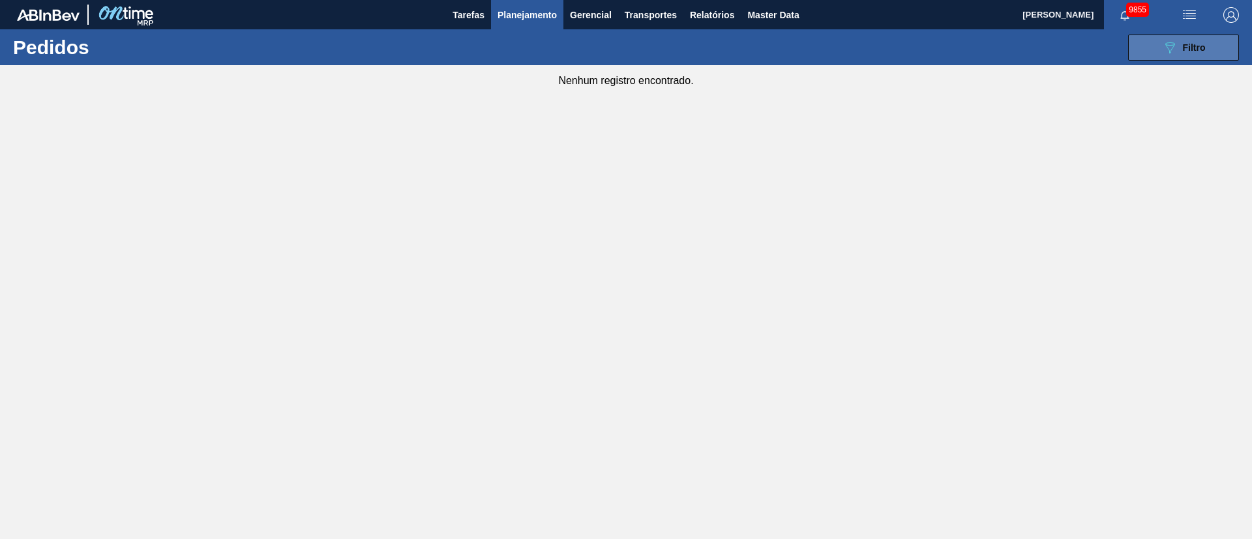
click at [1190, 49] on span "Filtro" at bounding box center [1194, 47] width 23 height 10
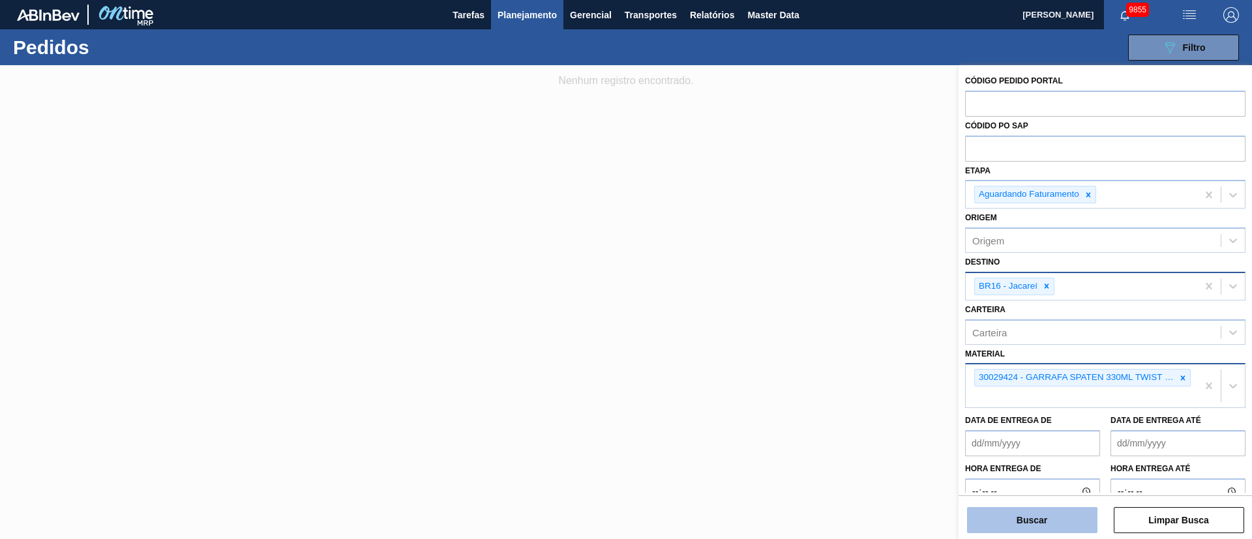
click at [1037, 522] on button "Buscar" at bounding box center [1032, 520] width 130 height 26
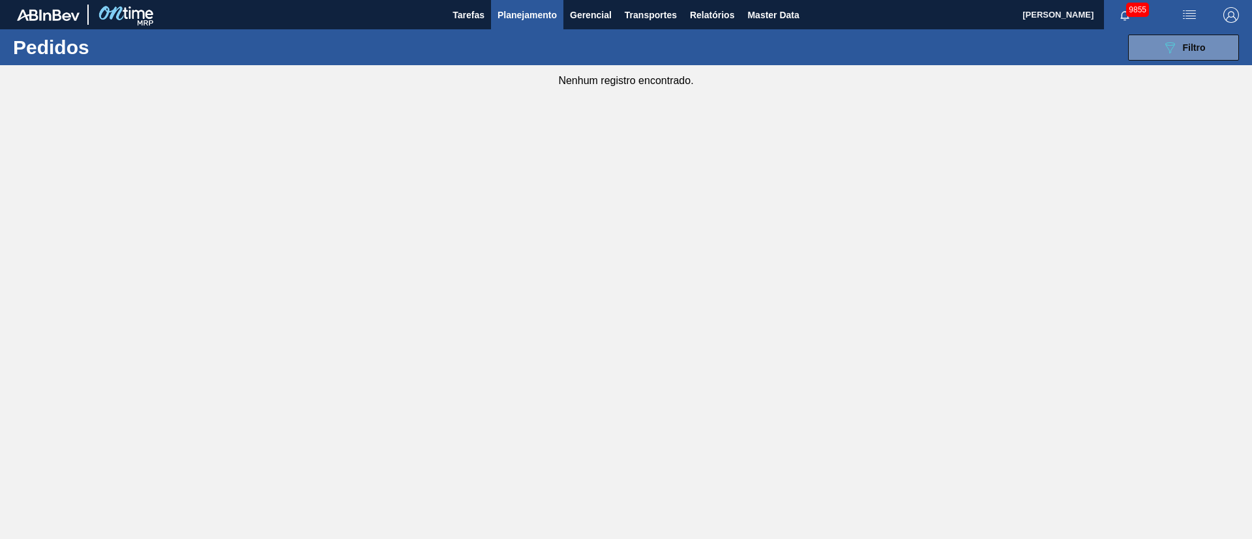
click at [729, 202] on main "Tarefas Planejamento Gerencial Transportes Relatórios Master Data [PERSON_NAME]…" at bounding box center [626, 269] width 1252 height 539
click at [1164, 44] on icon "089F7B8B-B2A5-4AFE-B5C0-19BA573D28AC" at bounding box center [1170, 48] width 16 height 16
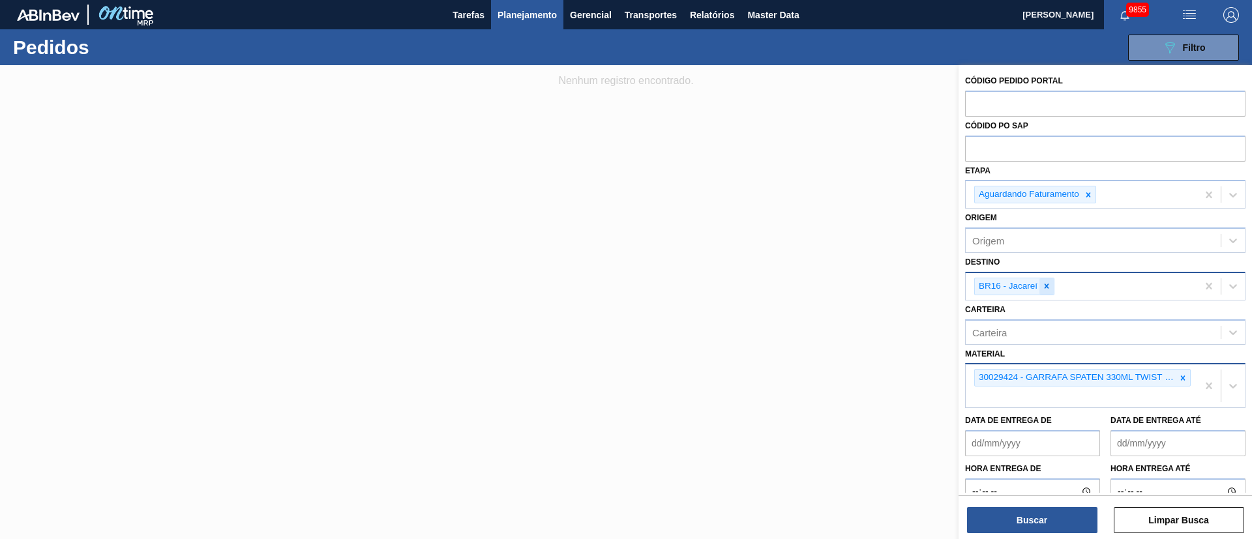
click at [1046, 288] on icon at bounding box center [1046, 286] width 9 height 9
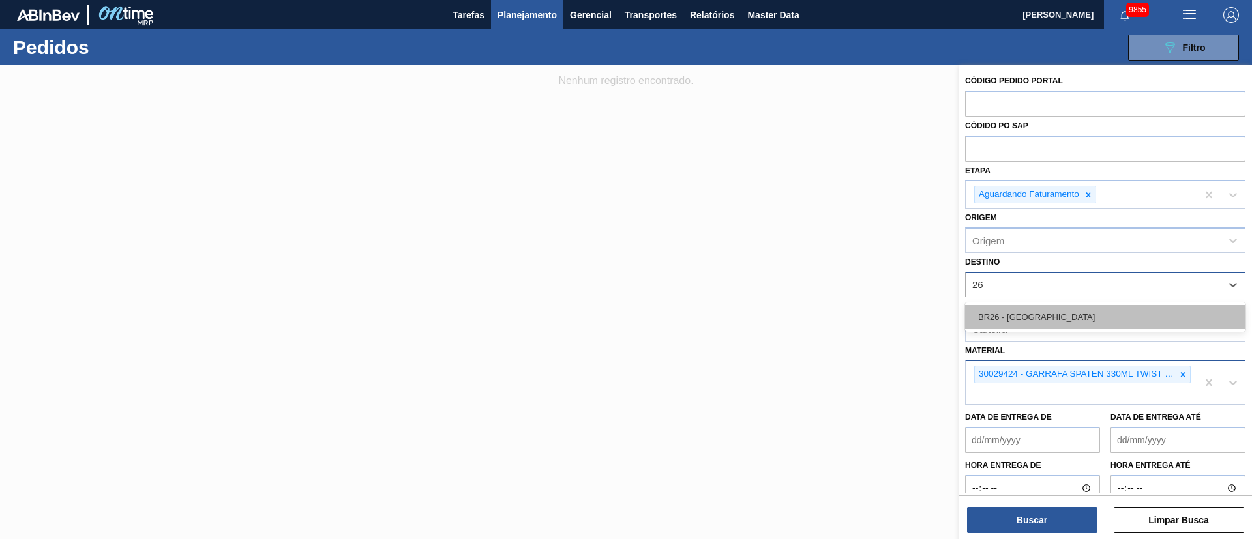
click at [1035, 316] on div "BR26 - [GEOGRAPHIC_DATA]" at bounding box center [1105, 317] width 280 height 24
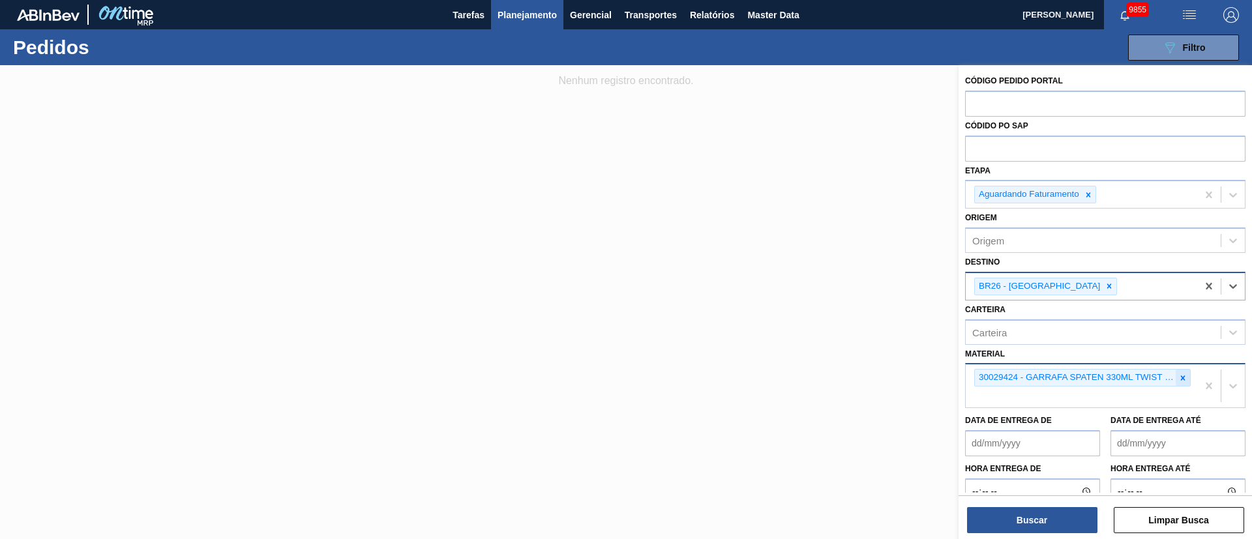
click at [1179, 378] on icon at bounding box center [1183, 378] width 9 height 9
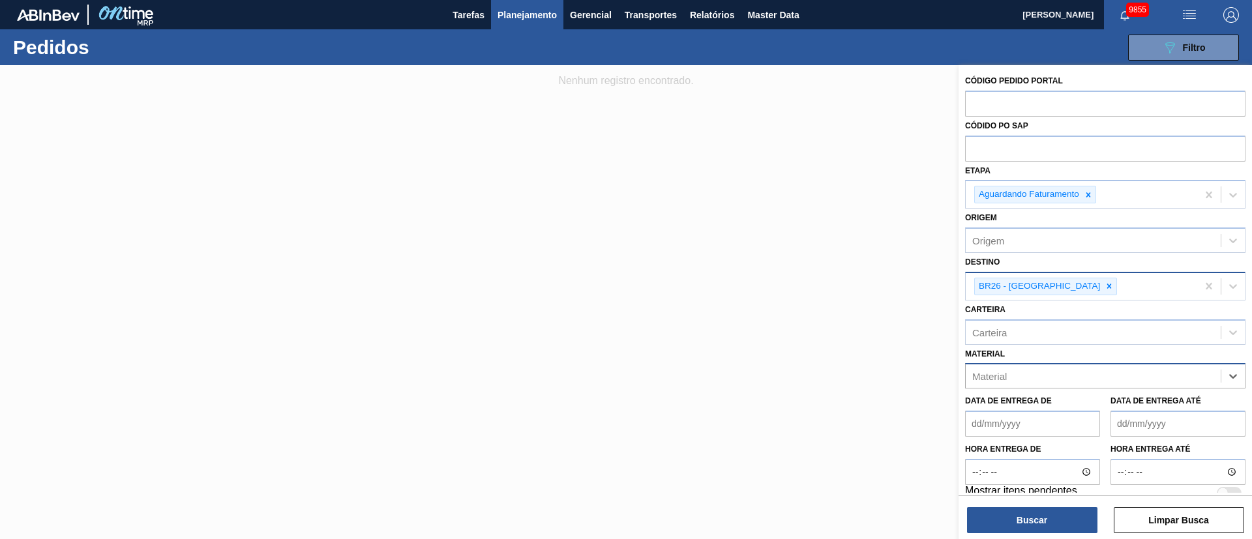
paste input "20002580"
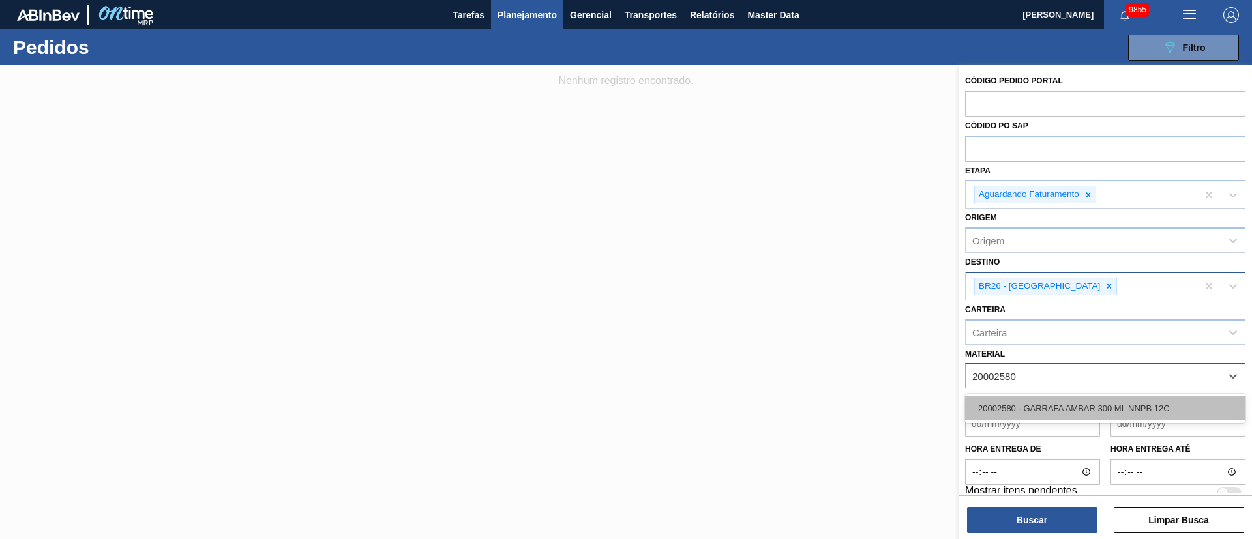
click at [1126, 414] on div "20002580 - GARRAFA AMBAR 300 ML NNPB 12C" at bounding box center [1105, 409] width 280 height 24
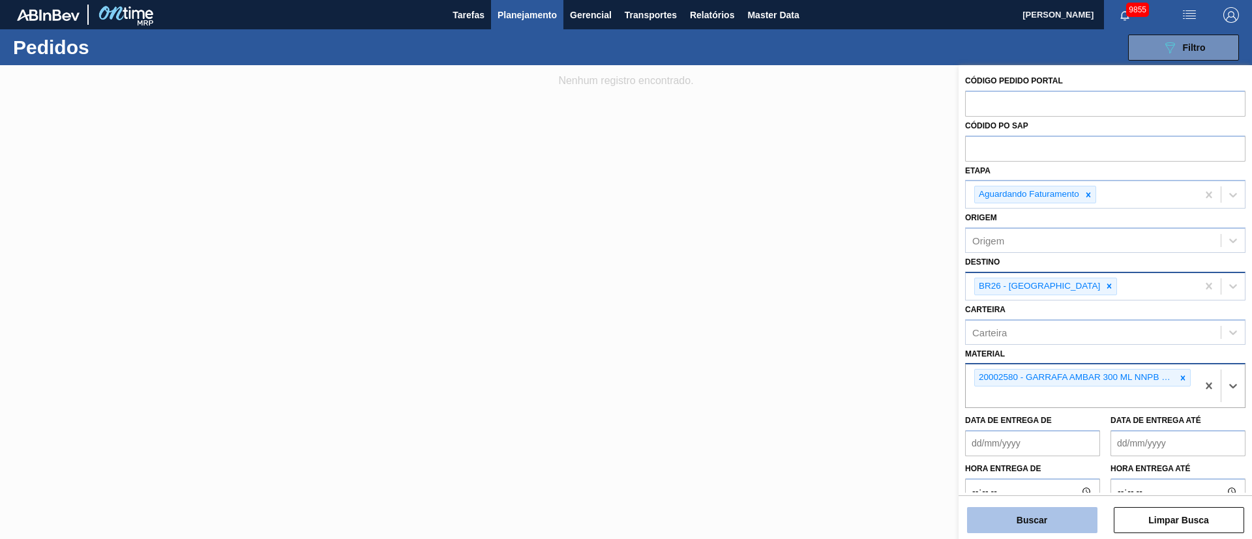
click at [1043, 518] on button "Buscar" at bounding box center [1032, 520] width 130 height 26
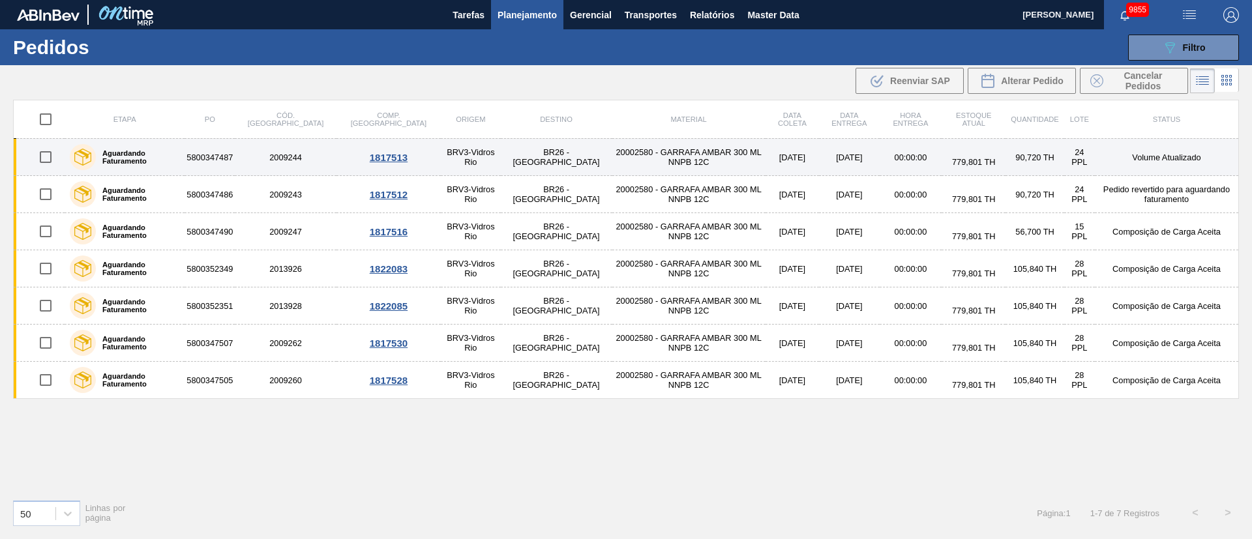
click at [48, 166] on input "checkbox" at bounding box center [45, 156] width 27 height 27
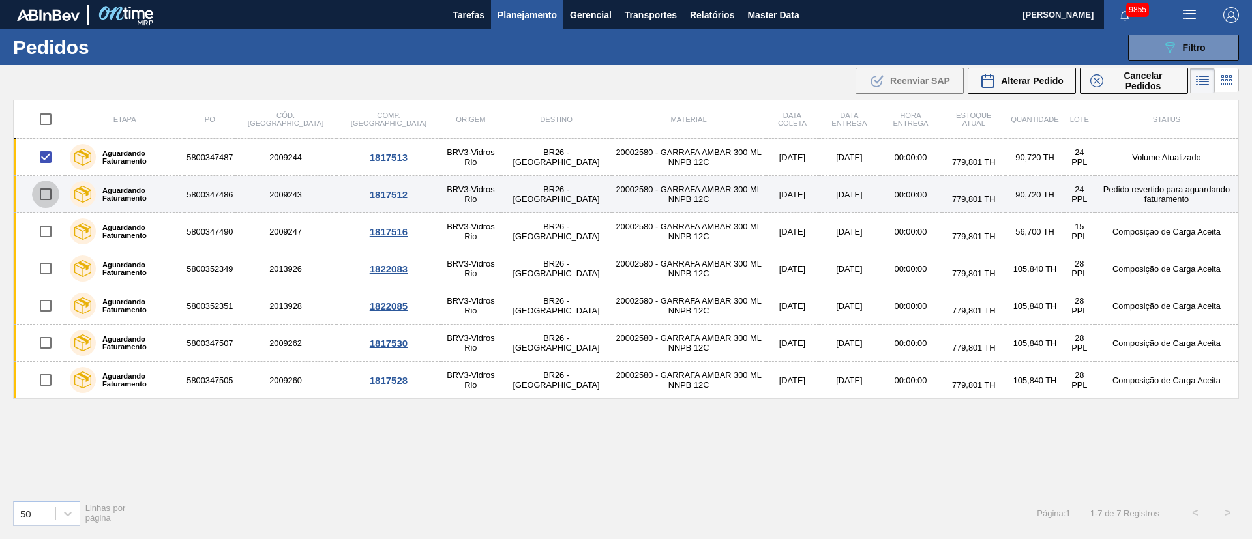
click at [45, 196] on input "checkbox" at bounding box center [45, 194] width 27 height 27
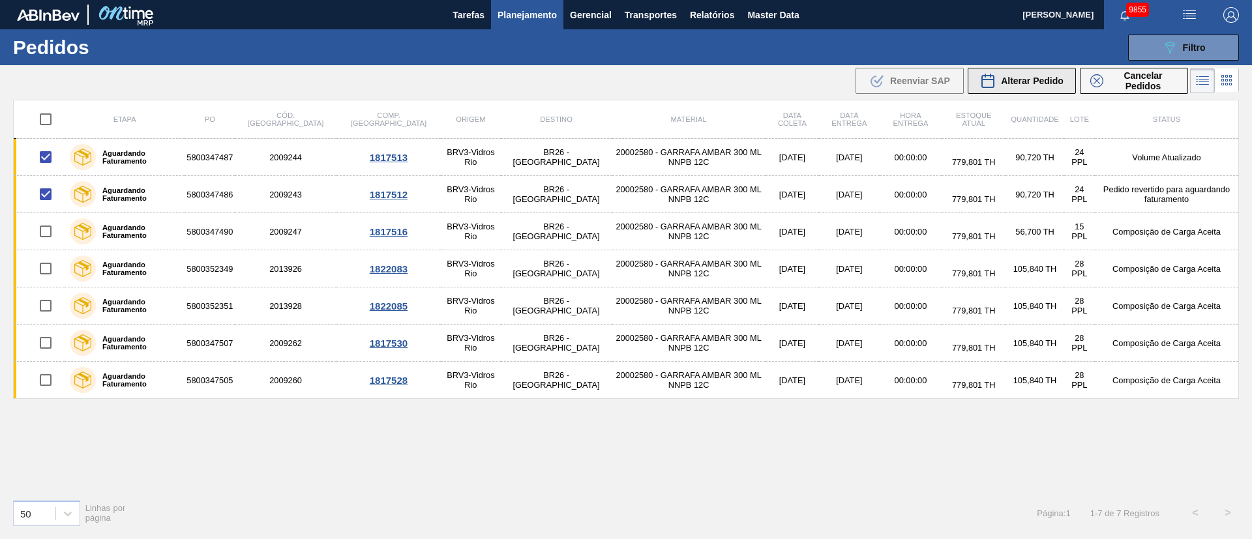
click at [1023, 83] on span "Alterar Pedido" at bounding box center [1032, 81] width 63 height 10
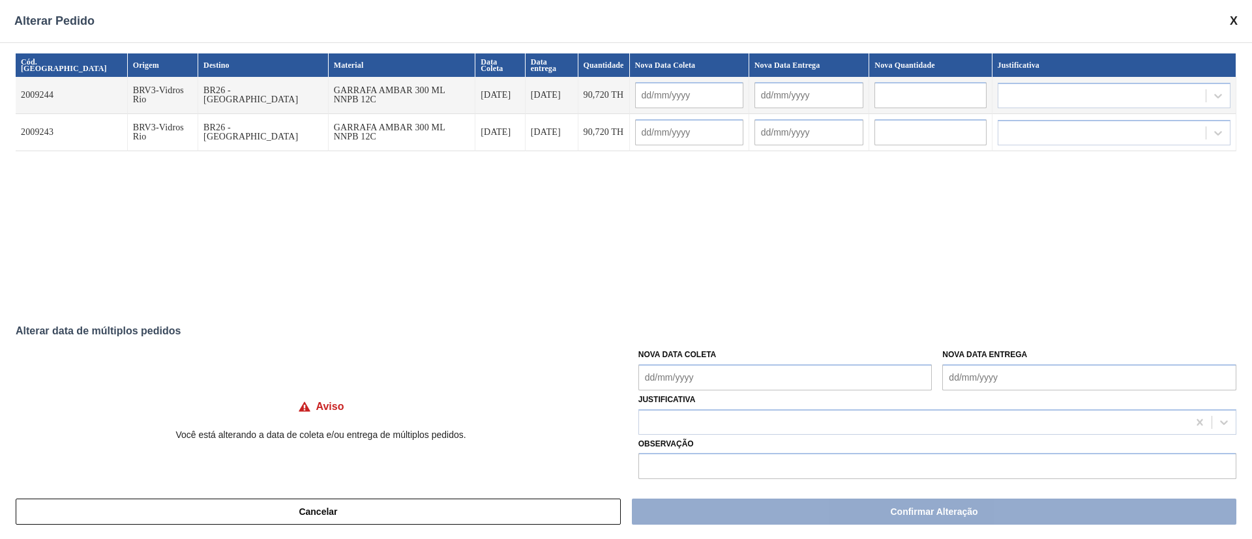
click at [650, 374] on Coleta "Nova Data Coleta" at bounding box center [786, 378] width 294 height 26
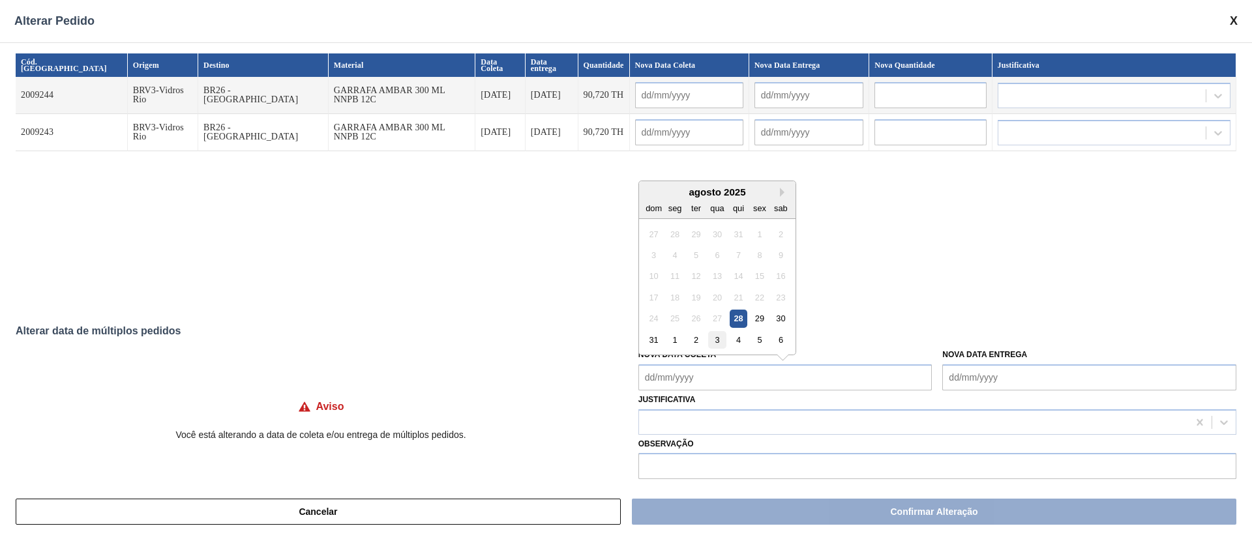
click at [719, 343] on div "3" at bounding box center [717, 340] width 18 height 18
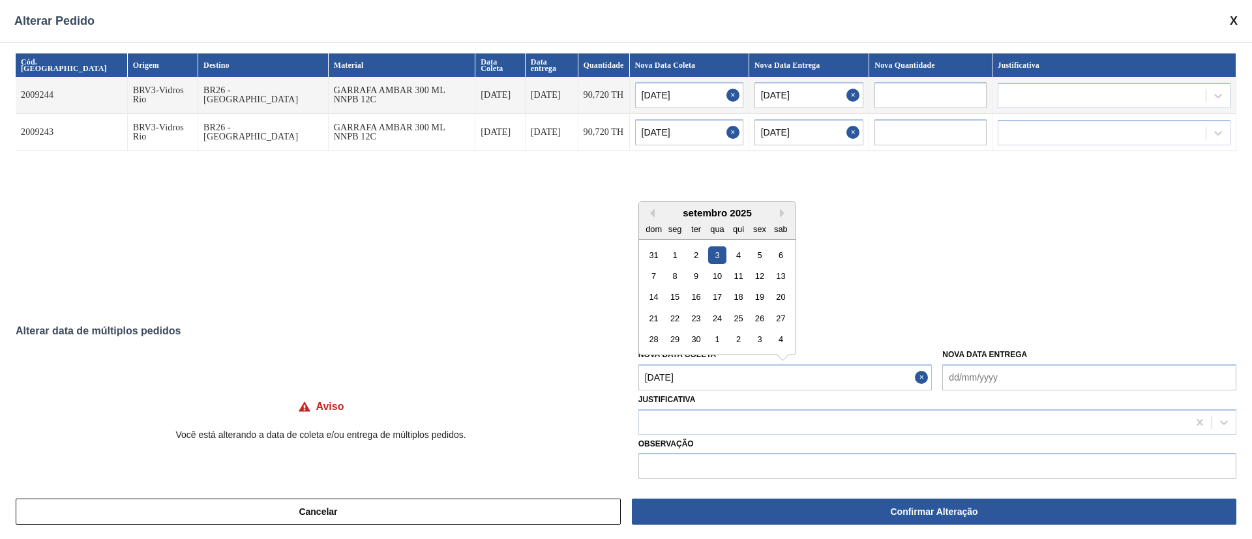
click at [708, 378] on Coleta "[DATE]" at bounding box center [786, 378] width 294 height 26
click at [667, 337] on div "29" at bounding box center [675, 340] width 18 height 18
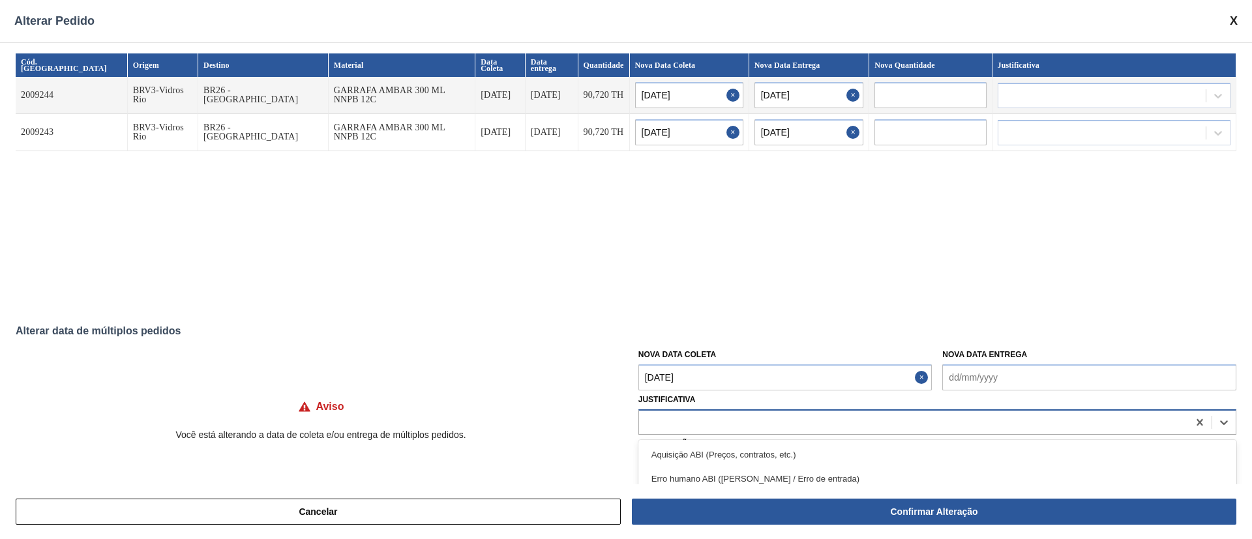
click at [663, 423] on div at bounding box center [913, 422] width 549 height 19
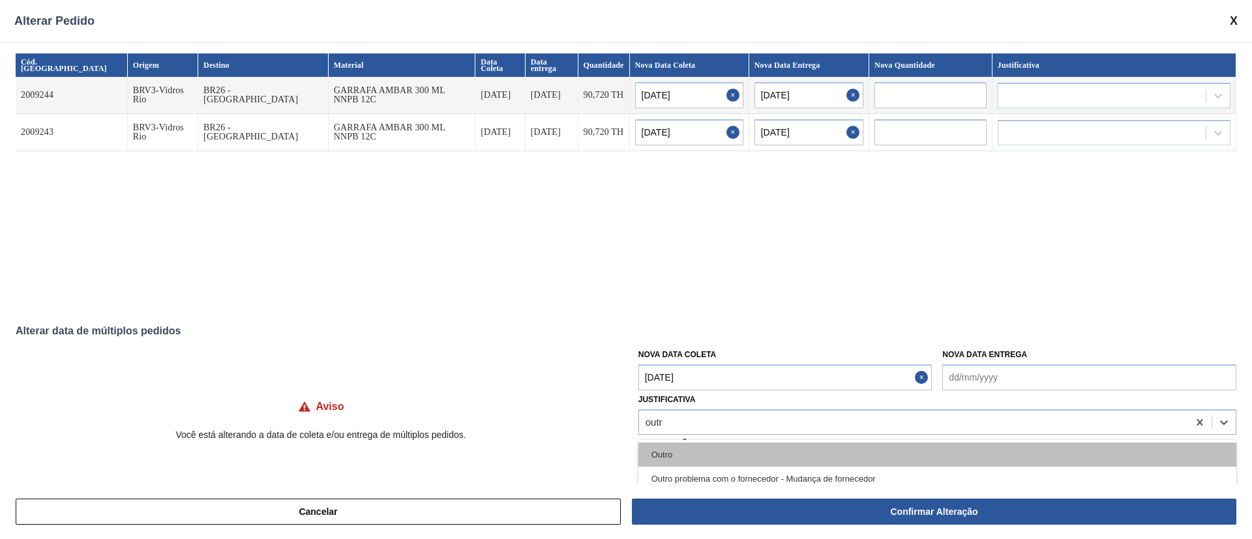
click at [708, 446] on div "Outro" at bounding box center [938, 455] width 598 height 24
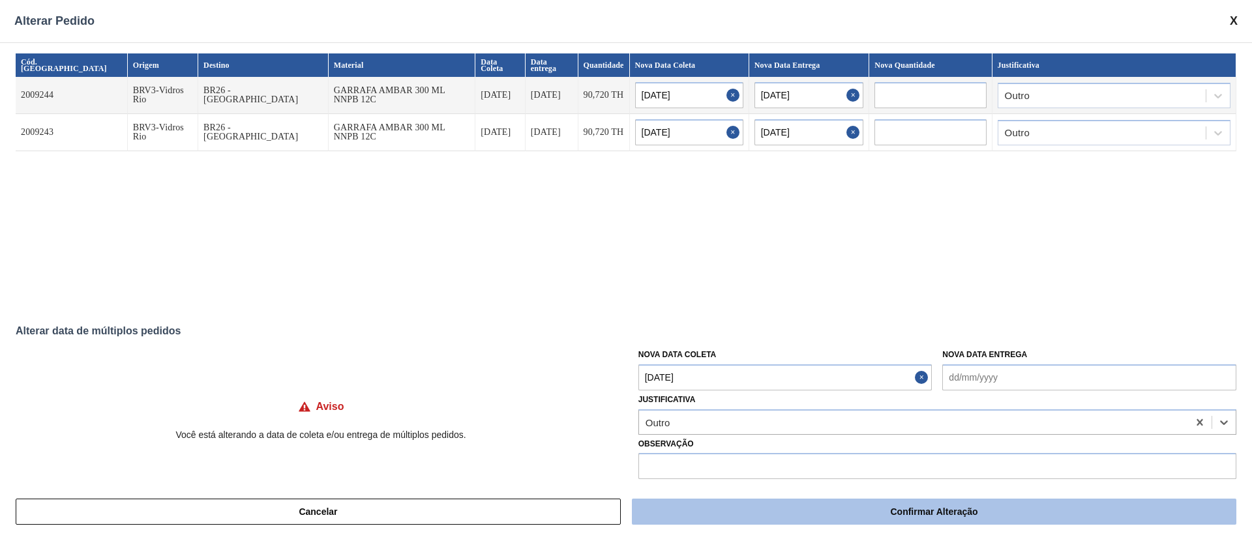
click at [815, 517] on button "Confirmar Alteração" at bounding box center [934, 512] width 605 height 26
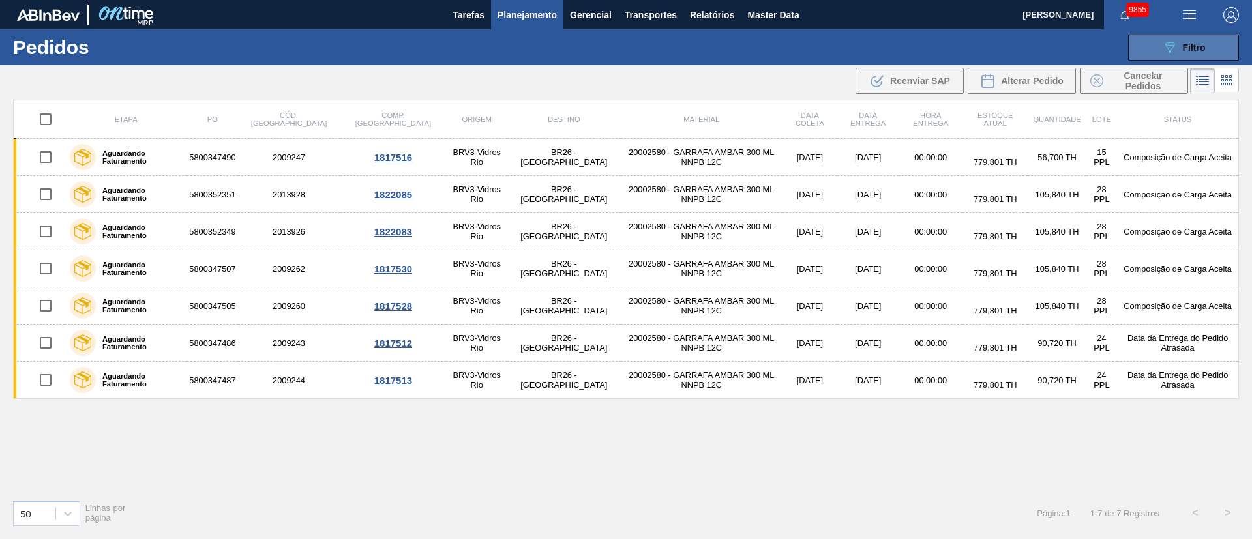
click at [1190, 46] on span "Filtro" at bounding box center [1194, 47] width 23 height 10
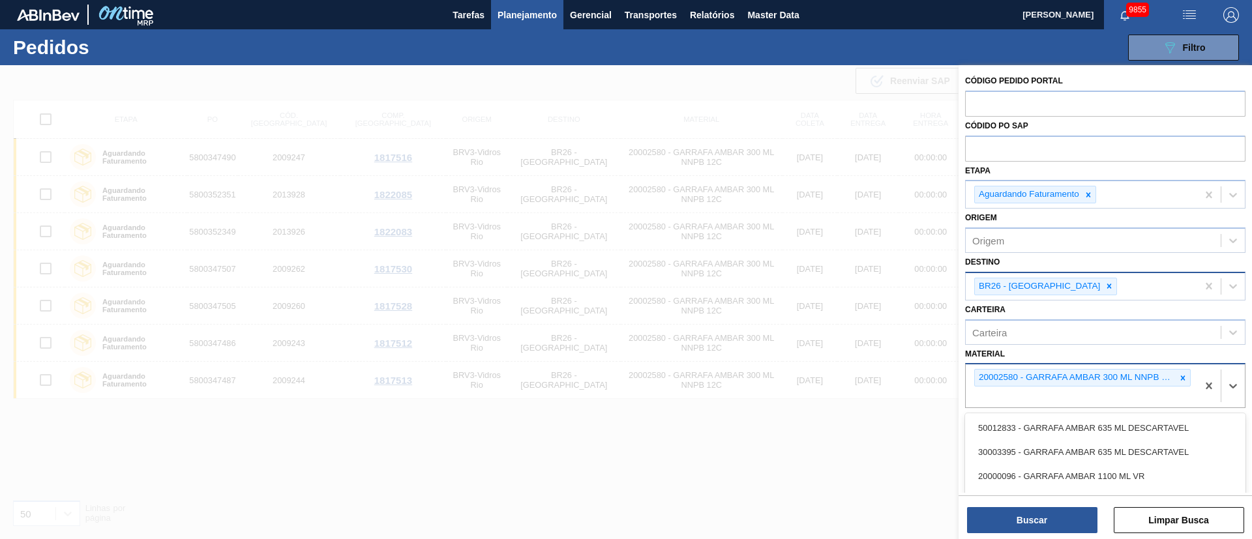
click at [1189, 380] on div "20002580 - GARRAFA AMBAR 300 ML NNPB 12C" at bounding box center [1082, 386] width 232 height 43
click at [1176, 382] on div at bounding box center [1183, 378] width 14 height 16
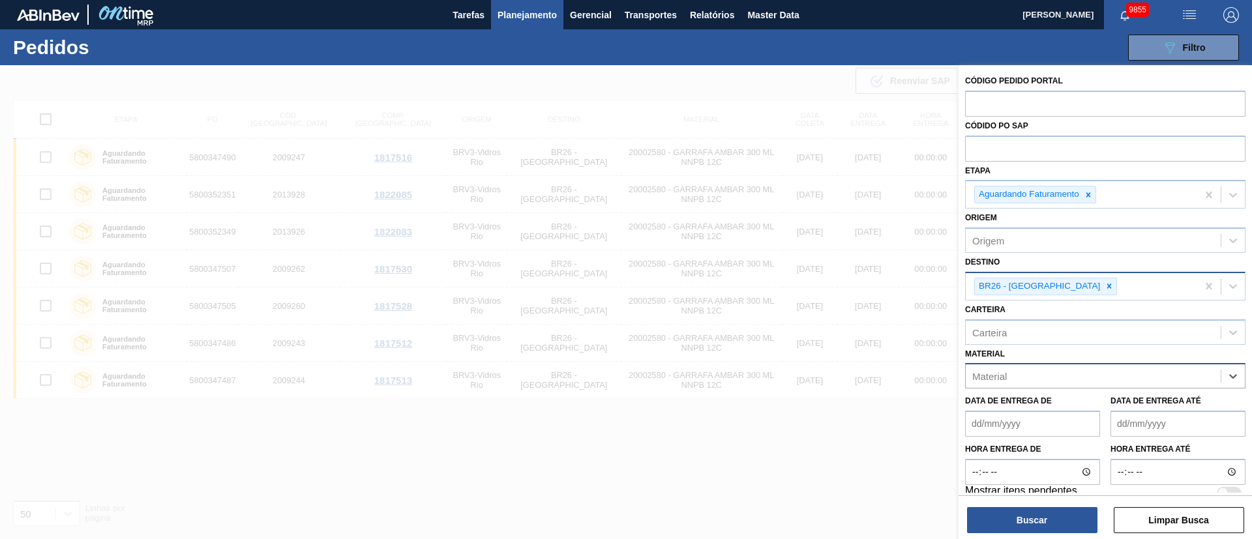
paste input "30029424"
click at [996, 376] on input "30029424" at bounding box center [994, 376] width 45 height 11
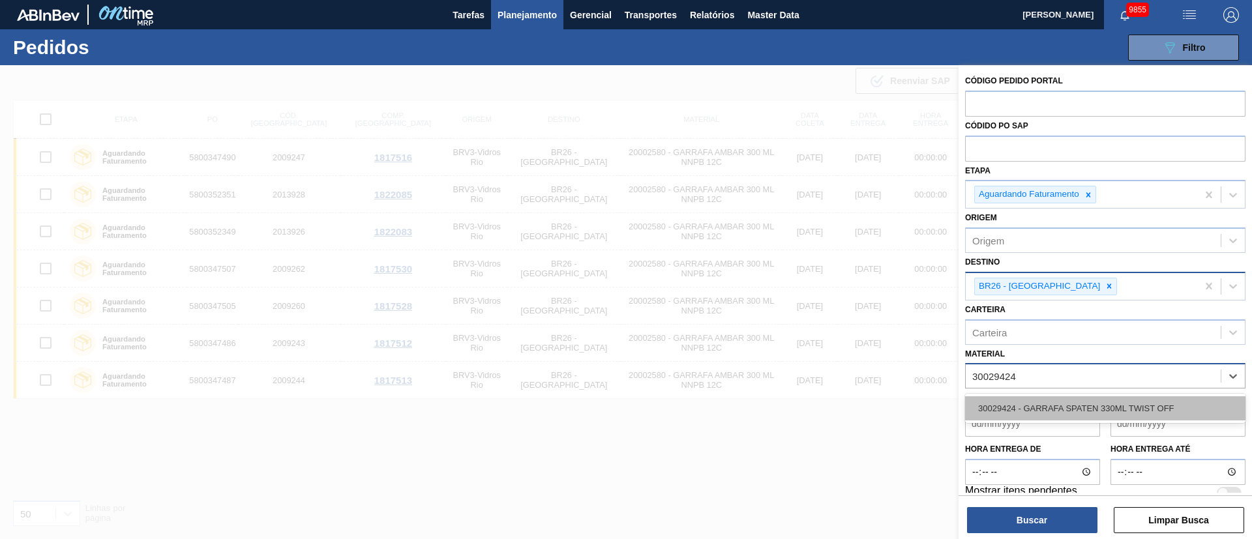
click at [1024, 410] on div "30029424 - GARRAFA SPATEN 330ML TWIST OFF" at bounding box center [1105, 409] width 280 height 24
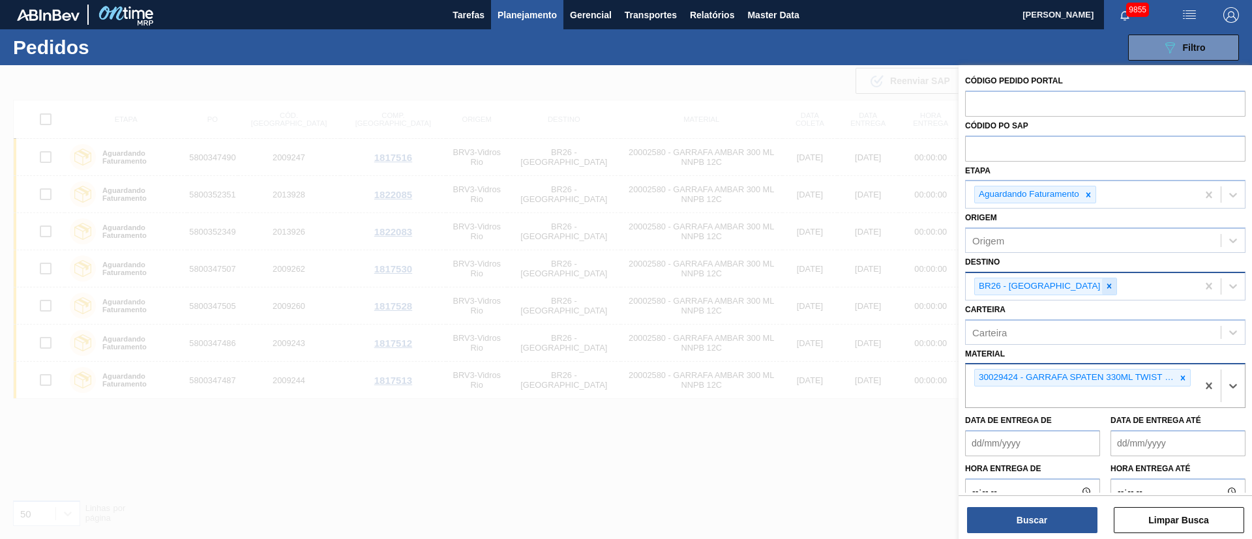
click at [1105, 286] on icon at bounding box center [1109, 286] width 9 height 9
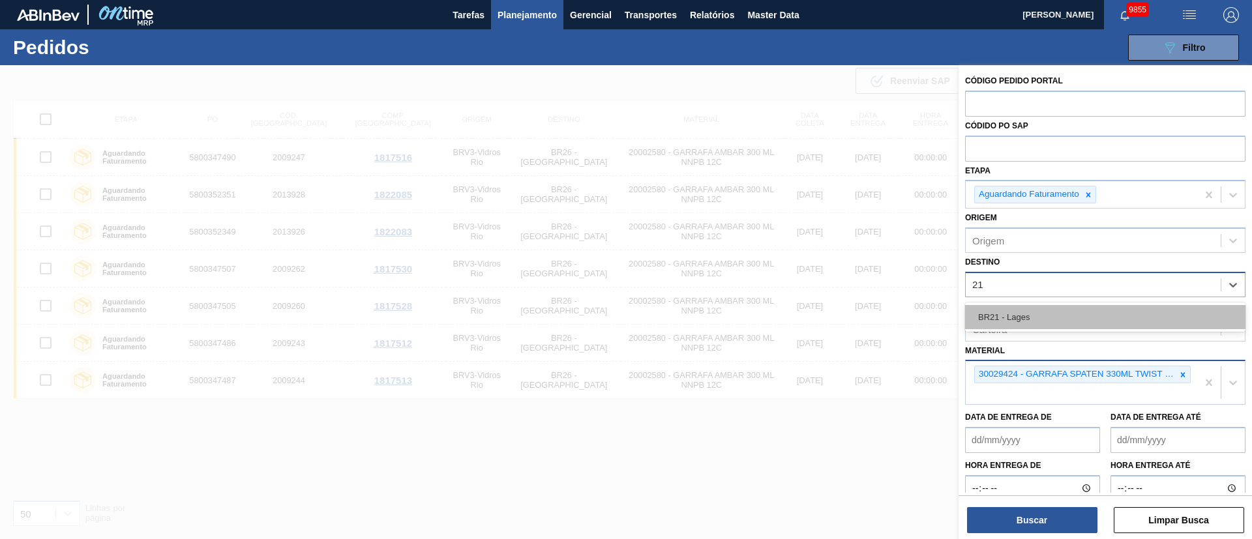
click at [1044, 314] on div "BR21 - Lages" at bounding box center [1105, 317] width 280 height 24
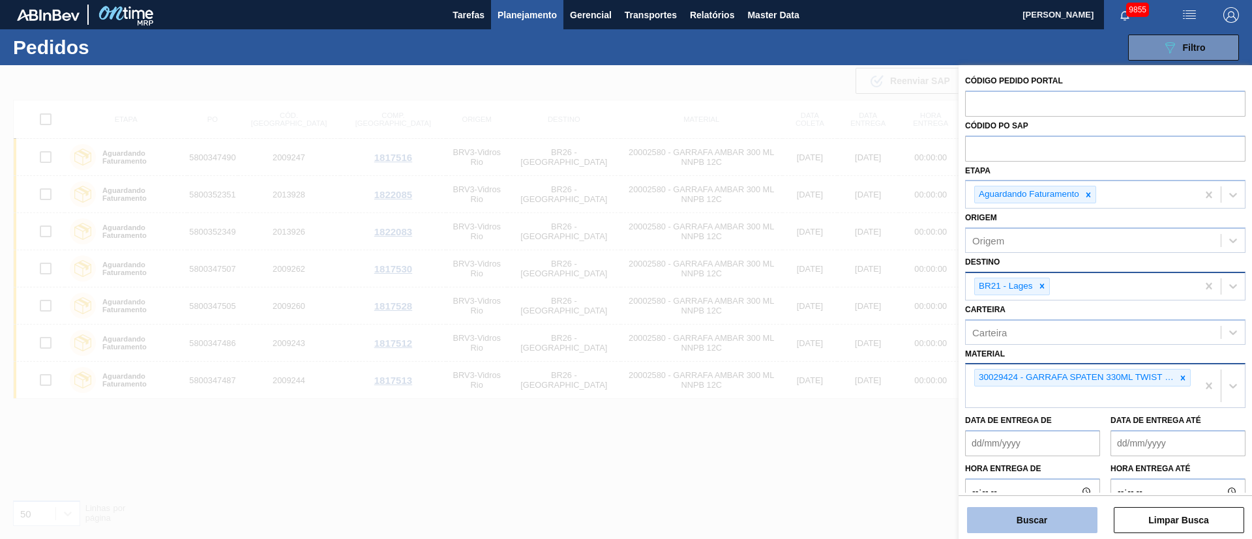
click at [1047, 521] on button "Buscar" at bounding box center [1032, 520] width 130 height 26
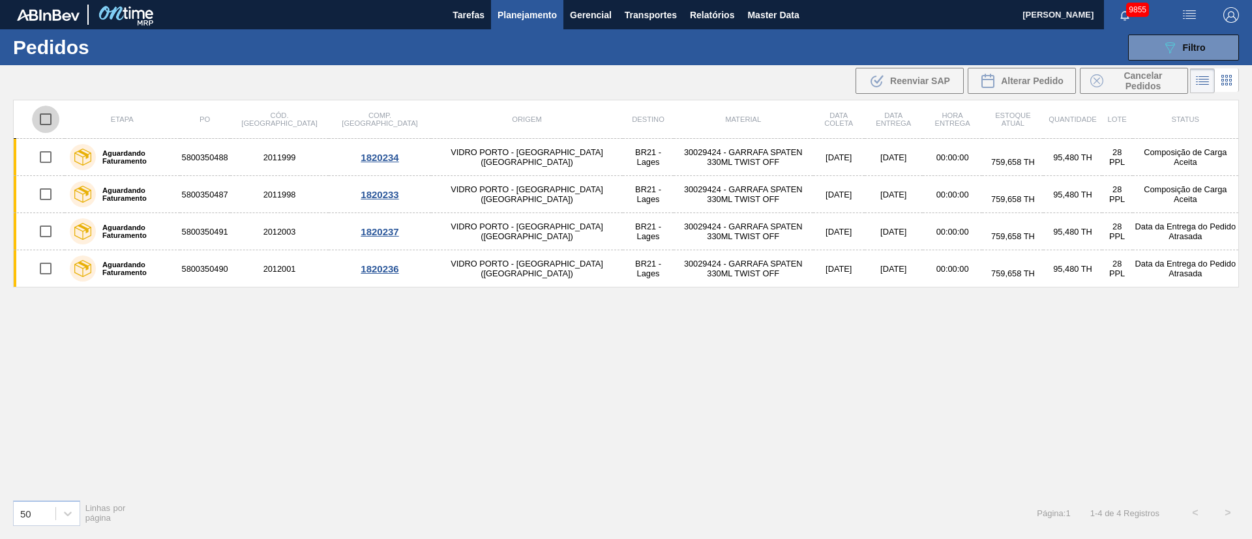
click at [44, 119] on input "checkbox" at bounding box center [45, 119] width 27 height 27
click at [1039, 84] on span "Alterar Pedido" at bounding box center [1032, 81] width 63 height 10
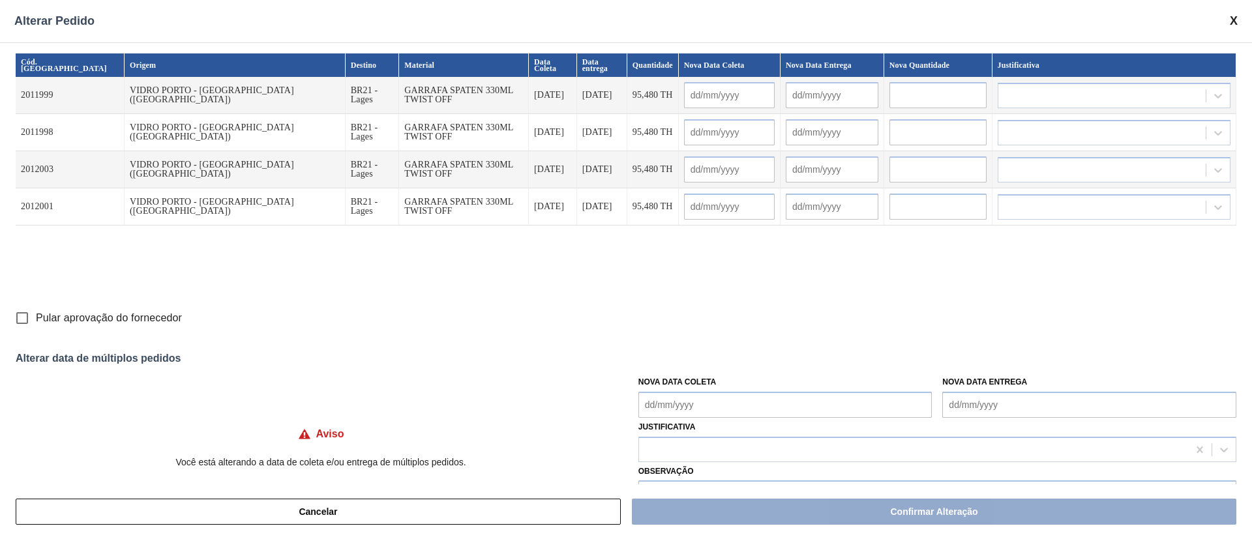
click at [712, 402] on Coleta "Nova Data Coleta" at bounding box center [786, 405] width 294 height 26
click at [721, 345] on div "27" at bounding box center [717, 346] width 18 height 18
click at [732, 352] on div "28" at bounding box center [739, 346] width 18 height 18
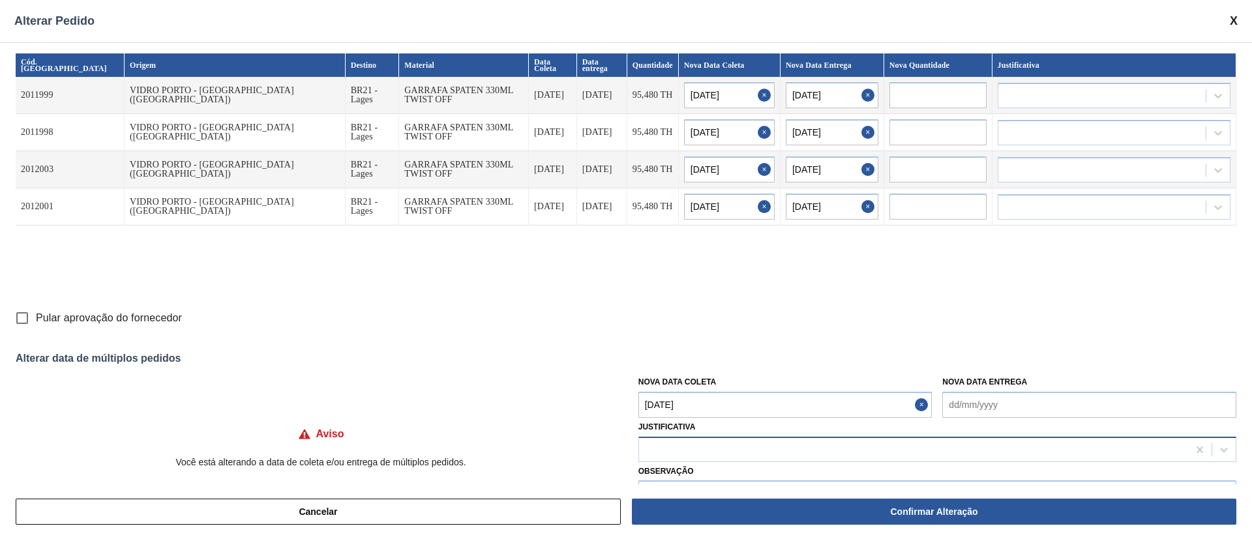
click at [691, 453] on div at bounding box center [913, 449] width 549 height 19
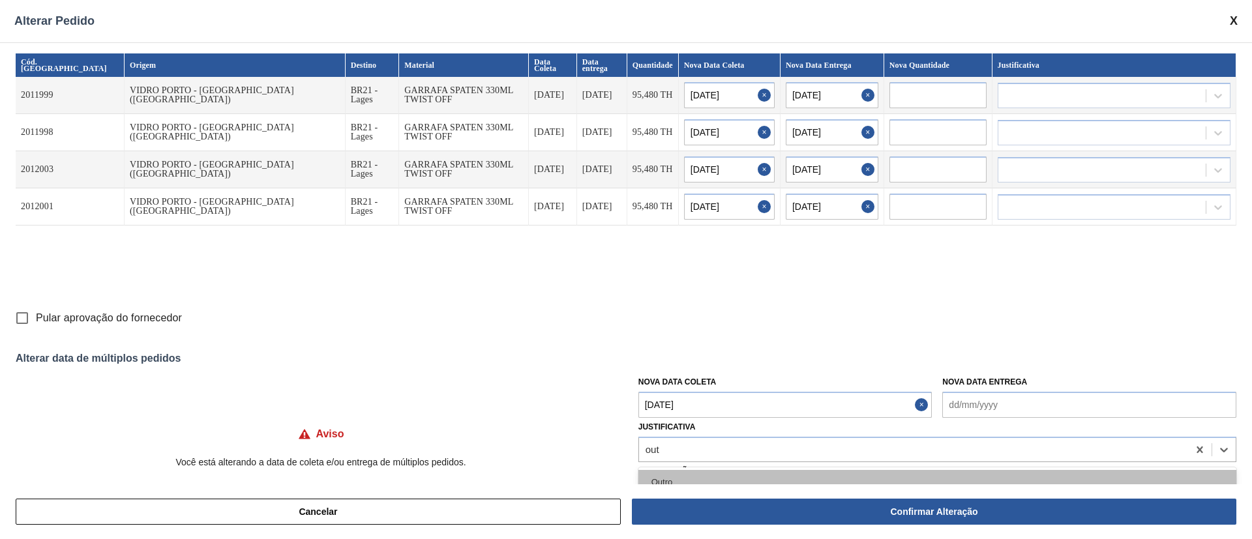
click at [685, 483] on div "Outro" at bounding box center [938, 482] width 598 height 24
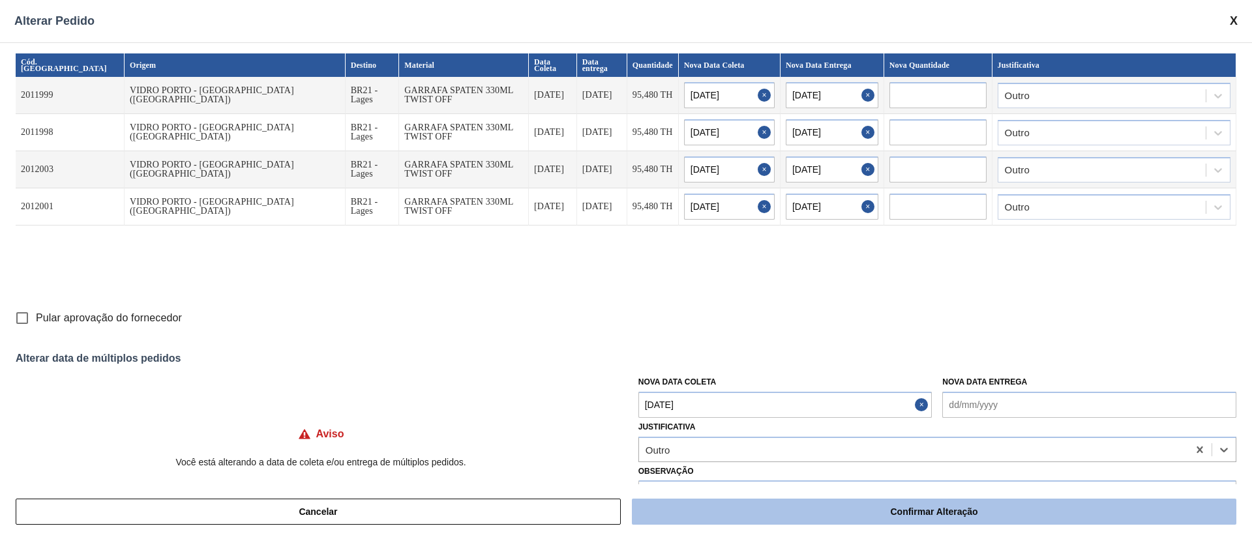
click at [753, 509] on button "Confirmar Alteração" at bounding box center [934, 512] width 605 height 26
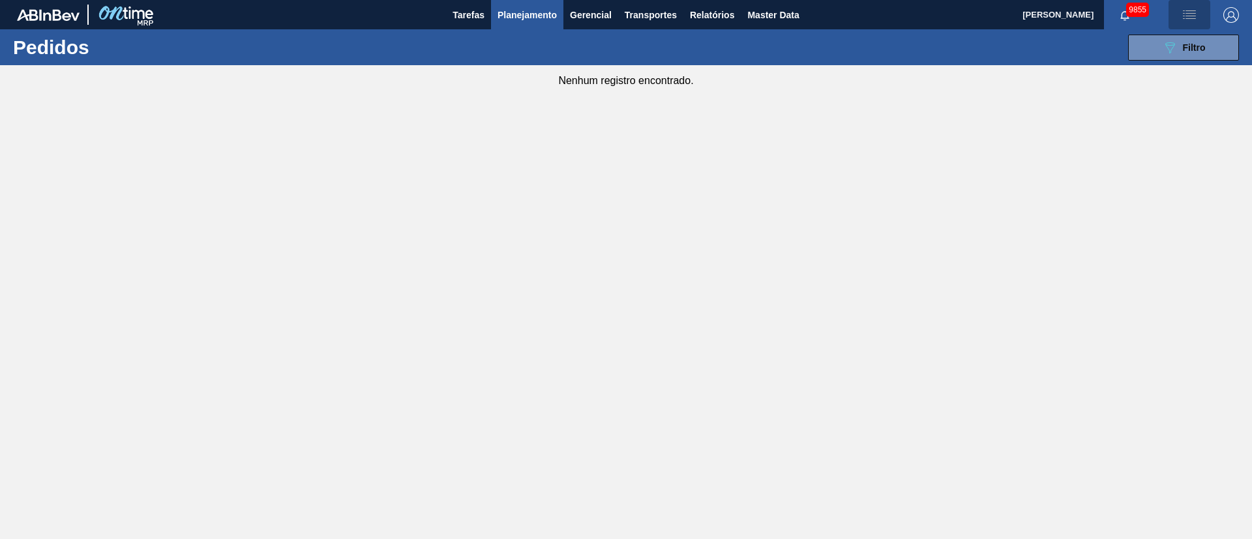
click at [1188, 13] on img "button" at bounding box center [1190, 15] width 16 height 16
click at [1196, 47] on li "Upload de Volumes" at bounding box center [1185, 46] width 113 height 23
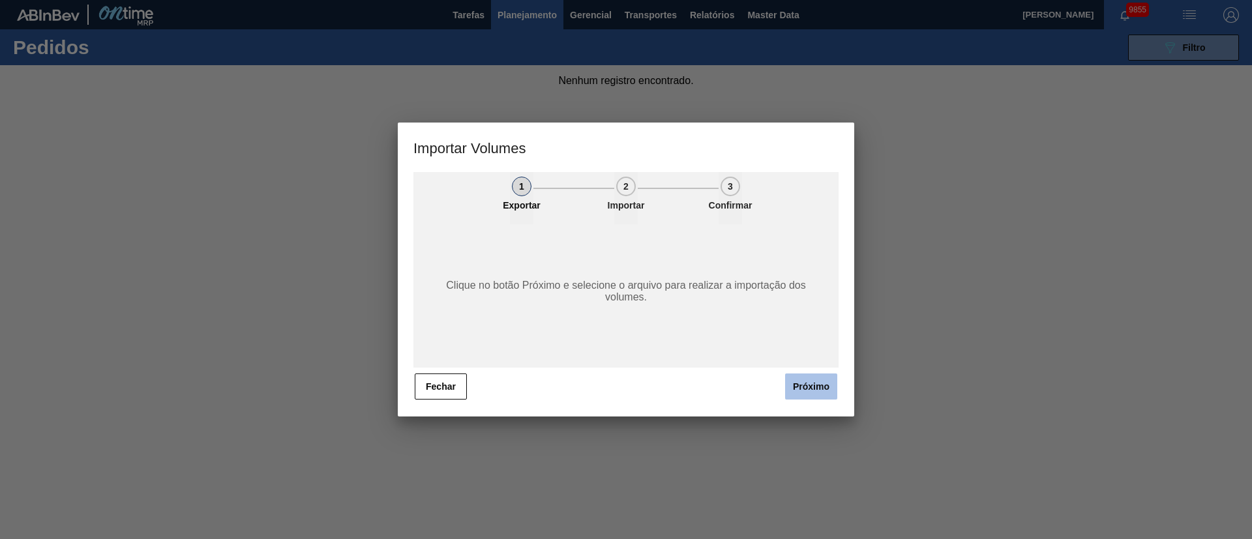
click at [829, 384] on button "Próximo" at bounding box center [811, 387] width 52 height 26
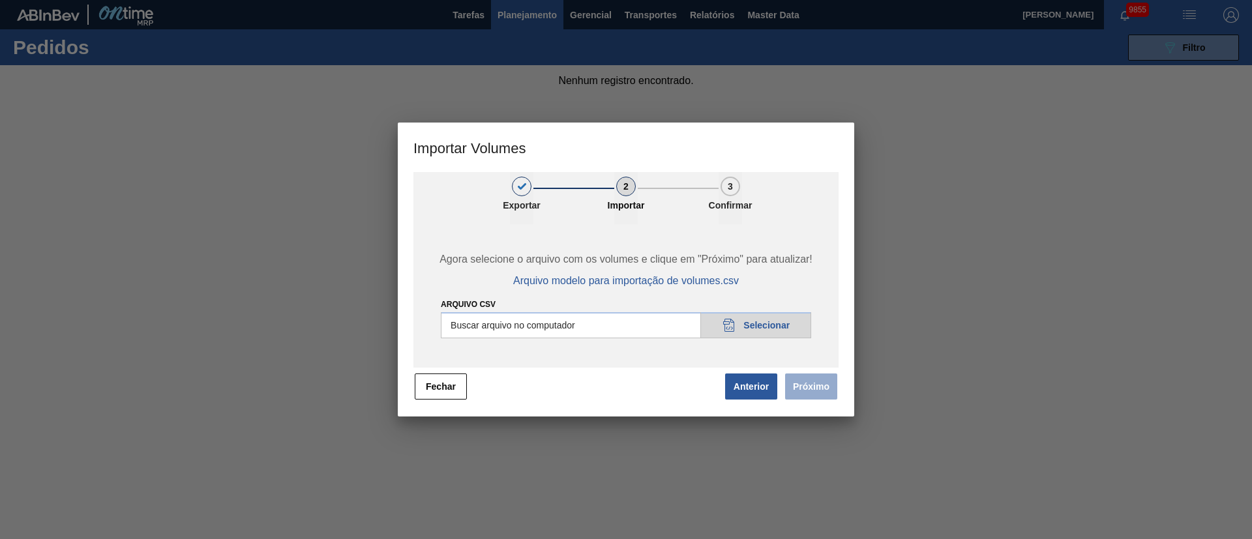
click at [770, 329] on input "Arquivo csv" at bounding box center [626, 325] width 370 height 26
click at [806, 385] on button "Próximo" at bounding box center [811, 387] width 52 height 26
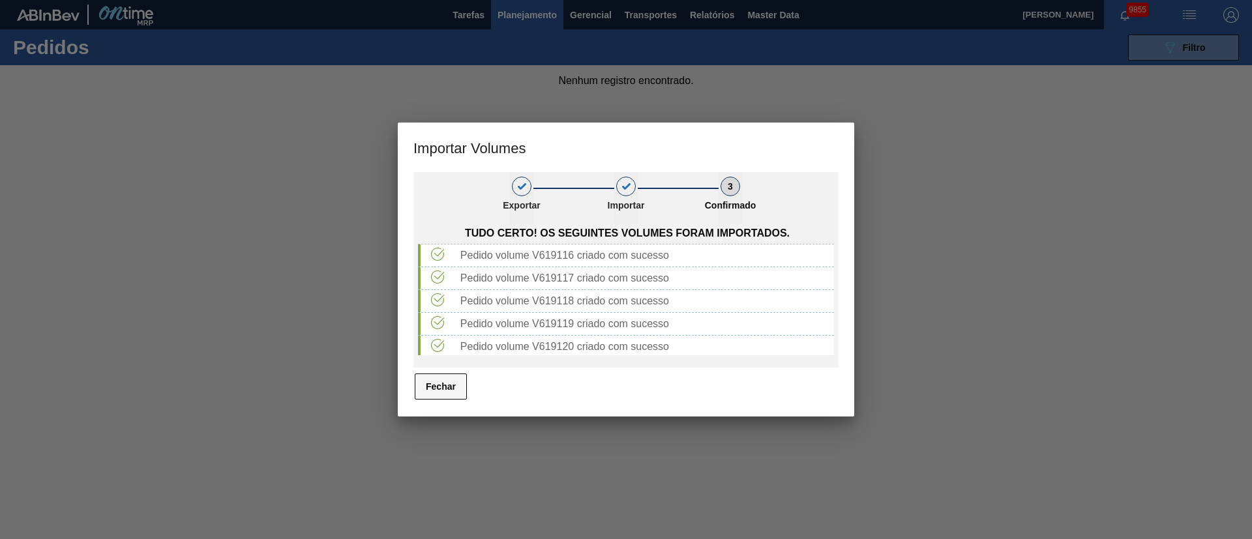
click at [424, 384] on button "Fechar" at bounding box center [441, 387] width 52 height 26
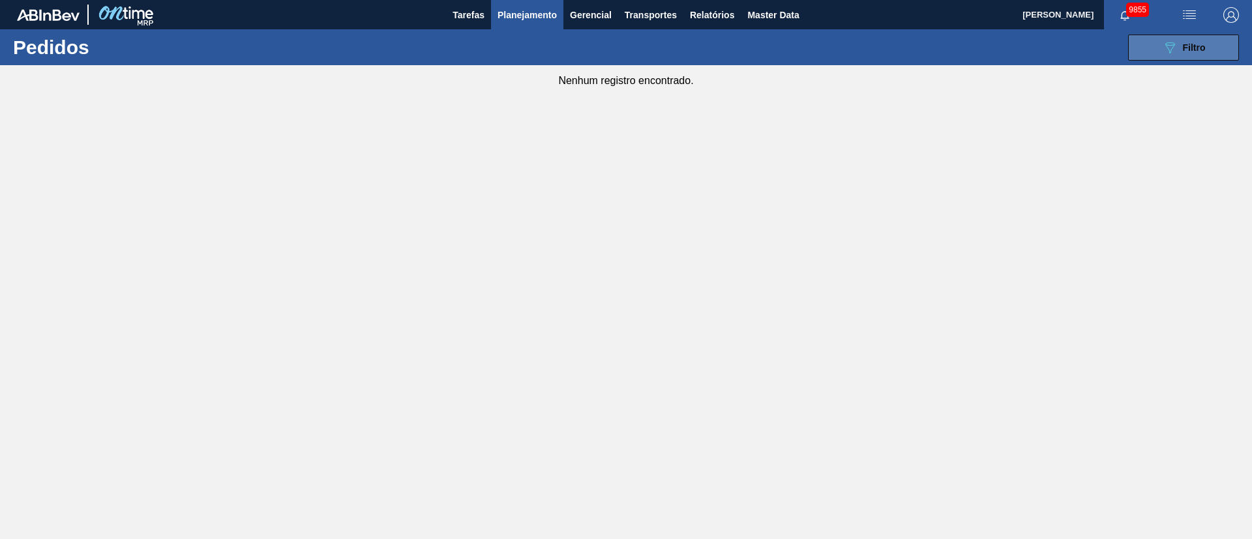
click at [1179, 42] on div "089F7B8B-B2A5-4AFE-B5C0-19BA573D28AC Filtro" at bounding box center [1184, 48] width 44 height 16
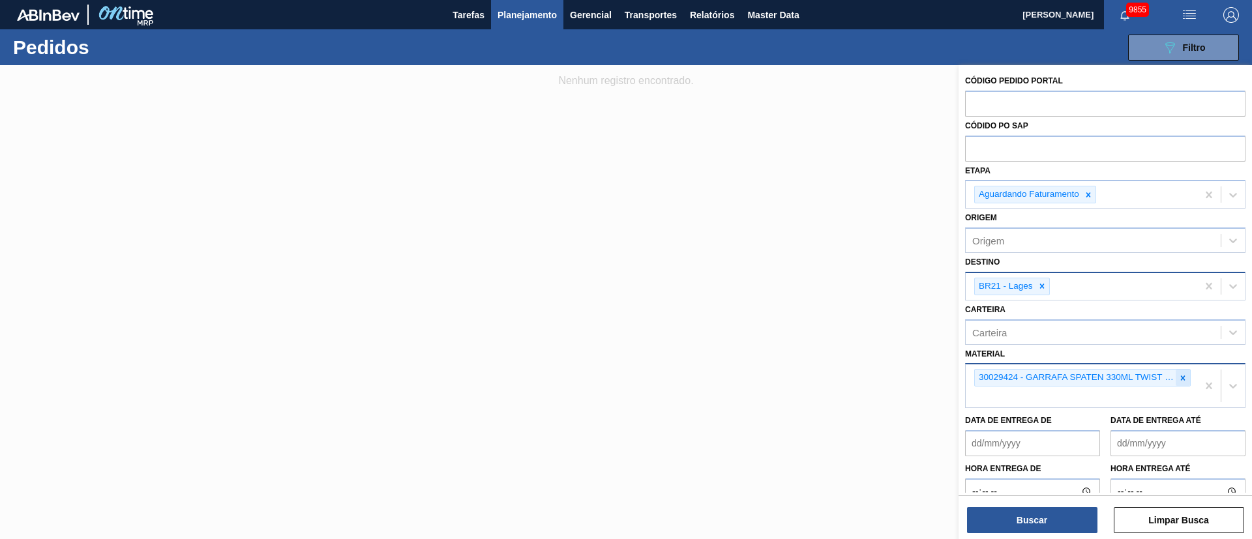
click at [1176, 376] on div at bounding box center [1183, 378] width 14 height 16
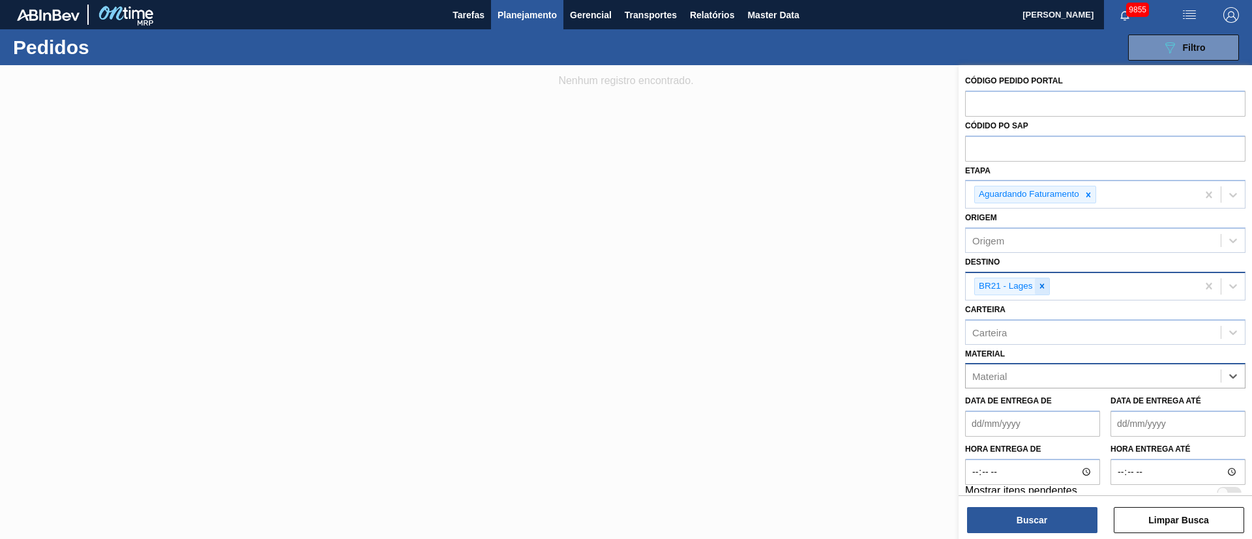
click at [1042, 285] on icon at bounding box center [1042, 286] width 5 height 5
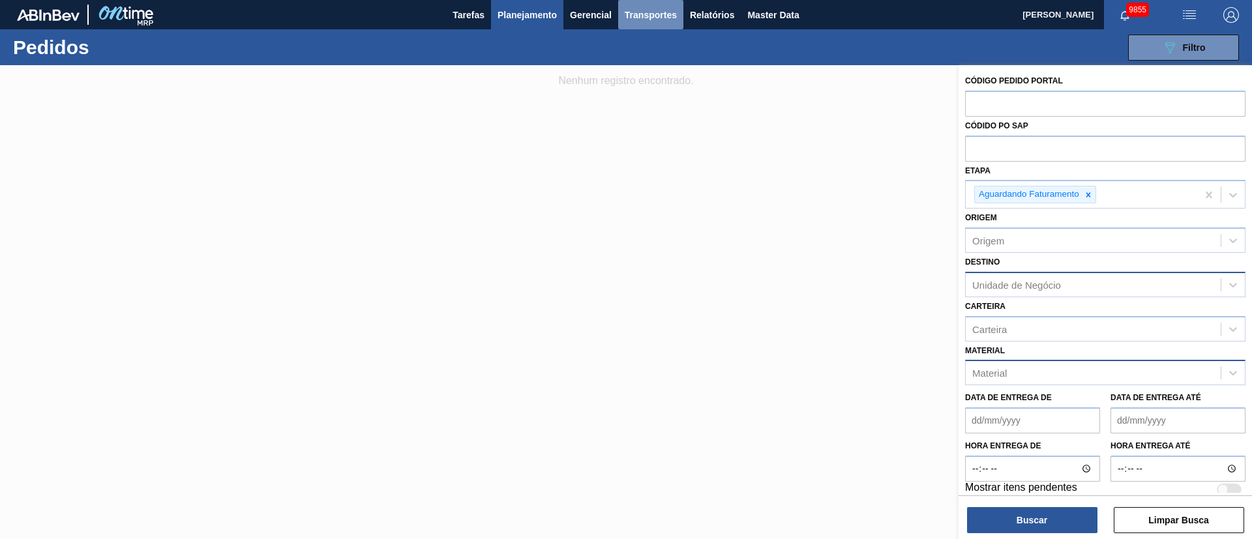
click at [649, 17] on span "Transportes" at bounding box center [651, 15] width 52 height 16
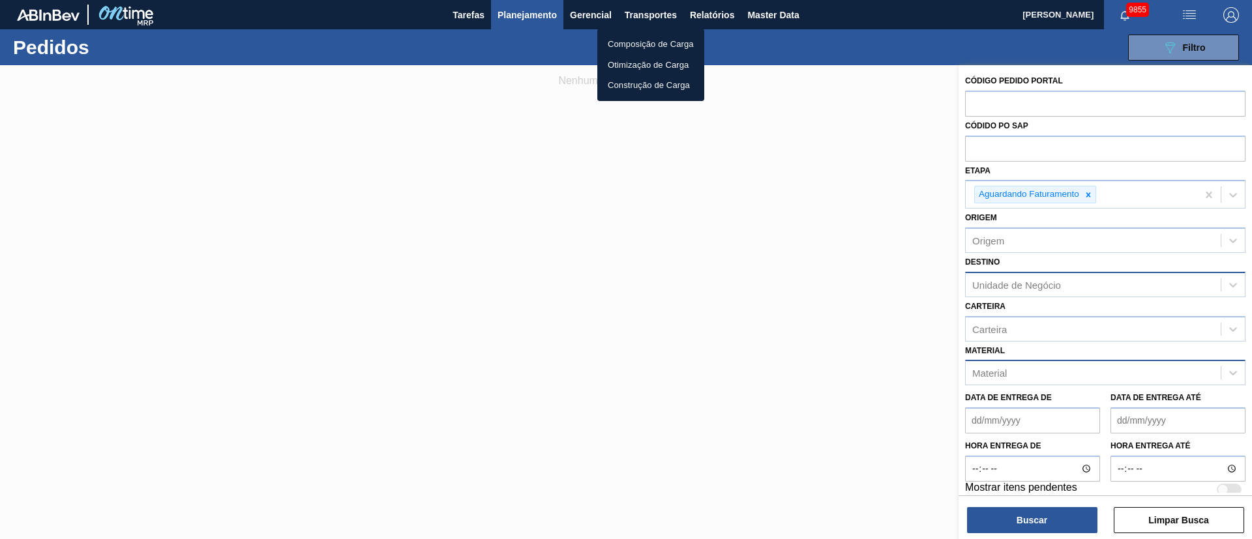
drag, startPoint x: 646, startPoint y: 57, endPoint x: 687, endPoint y: 65, distance: 42.5
click at [646, 59] on li "Otimização de Carga" at bounding box center [650, 65] width 107 height 21
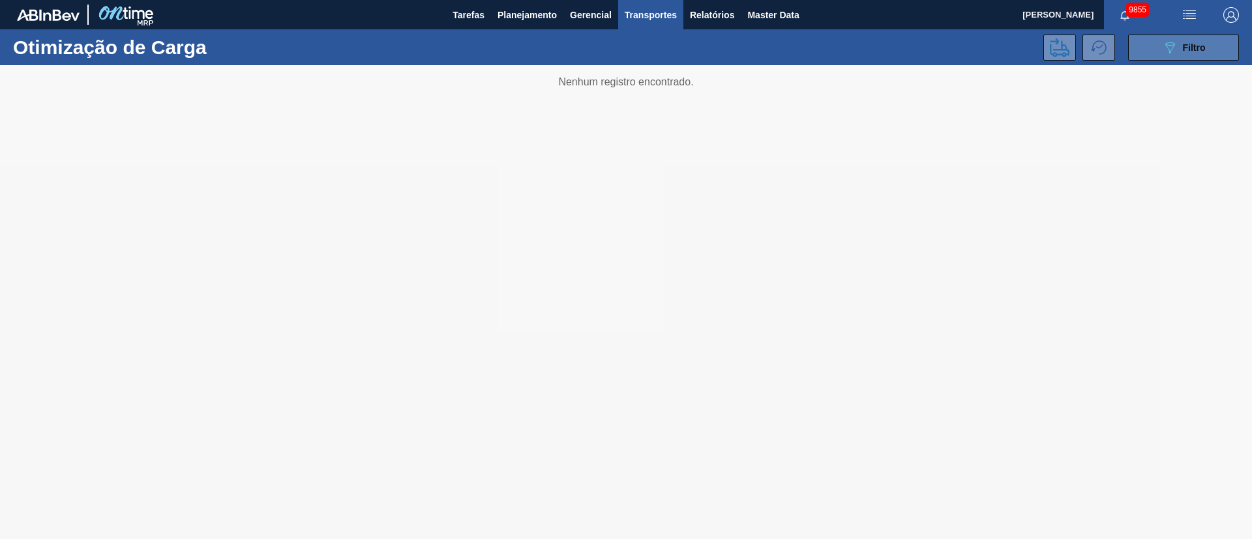
click at [1213, 38] on button "089F7B8B-B2A5-4AFE-B5C0-19BA573D28AC Filtro" at bounding box center [1183, 48] width 111 height 26
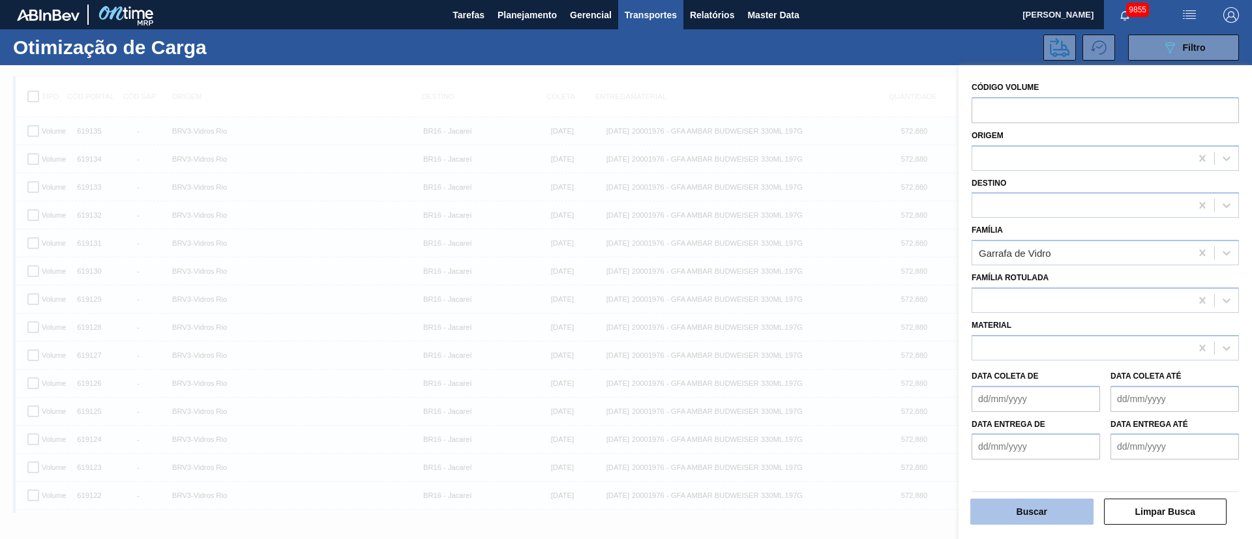
drag, startPoint x: 1004, startPoint y: 487, endPoint x: 1006, endPoint y: 505, distance: 19.1
click at [1006, 503] on div "Buscar Limpar Busca" at bounding box center [1105, 508] width 277 height 50
click at [1006, 506] on button "Buscar" at bounding box center [1032, 512] width 123 height 26
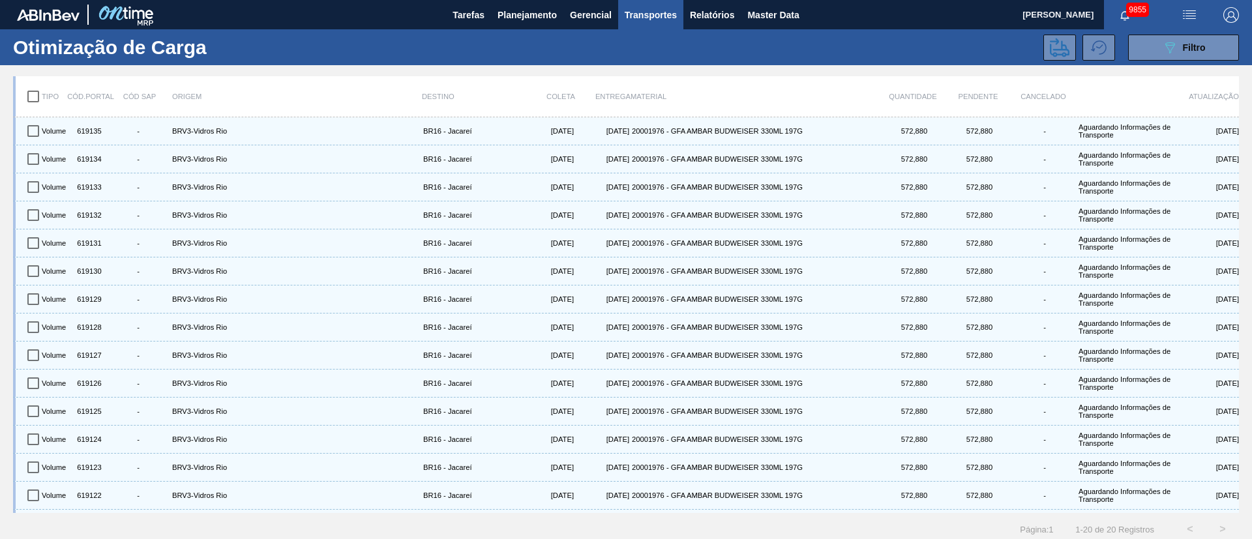
click at [30, 98] on input "checkbox" at bounding box center [33, 96] width 27 height 27
click at [1053, 53] on icon at bounding box center [1060, 47] width 20 height 19
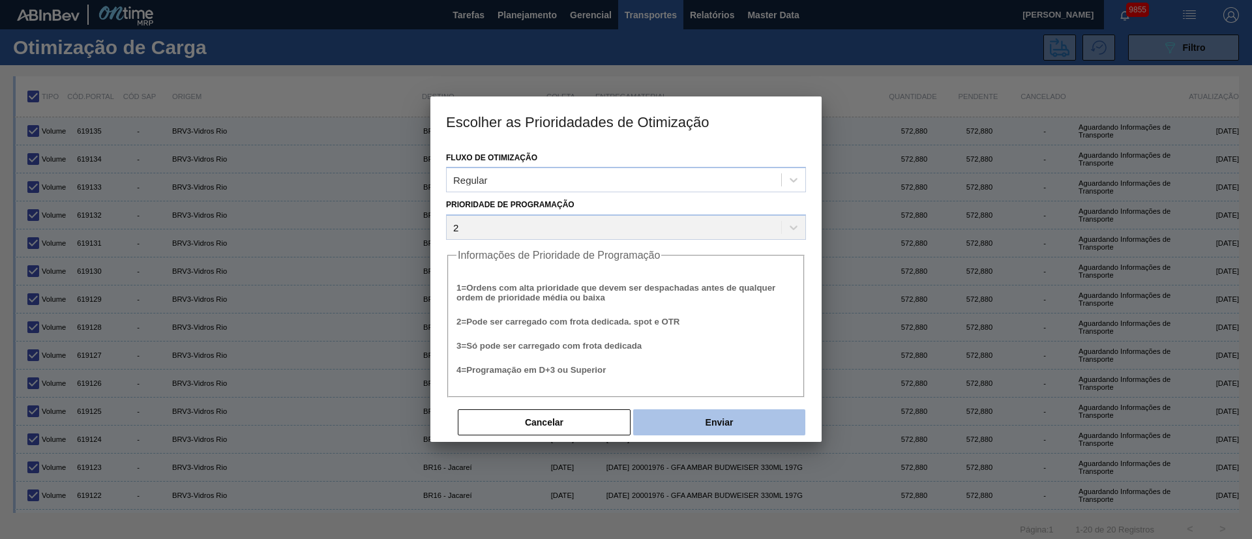
click at [727, 425] on button "Enviar" at bounding box center [719, 423] width 172 height 26
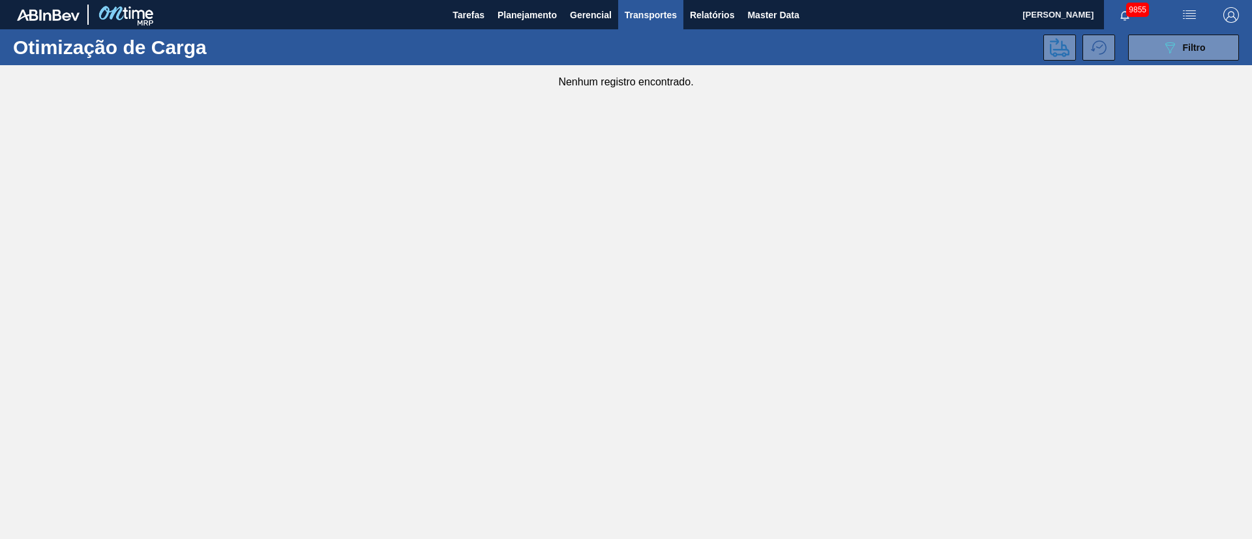
click at [1204, 20] on span "button" at bounding box center [1189, 15] width 31 height 16
click at [1193, 46] on li "Upload de Volumes" at bounding box center [1185, 46] width 113 height 23
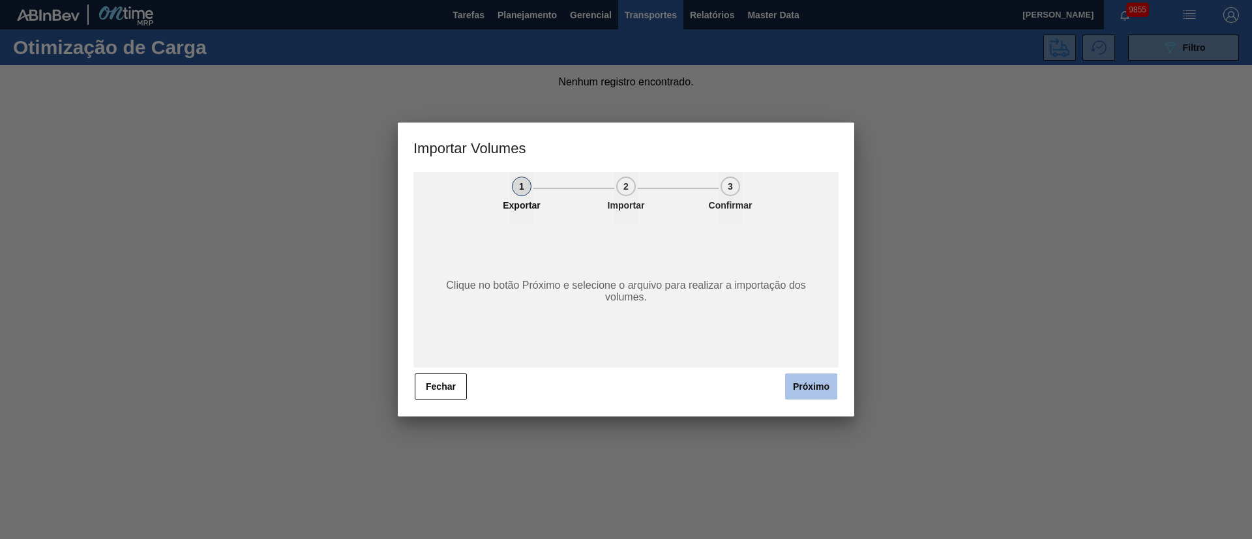
click at [802, 382] on button "Próximo" at bounding box center [811, 387] width 52 height 26
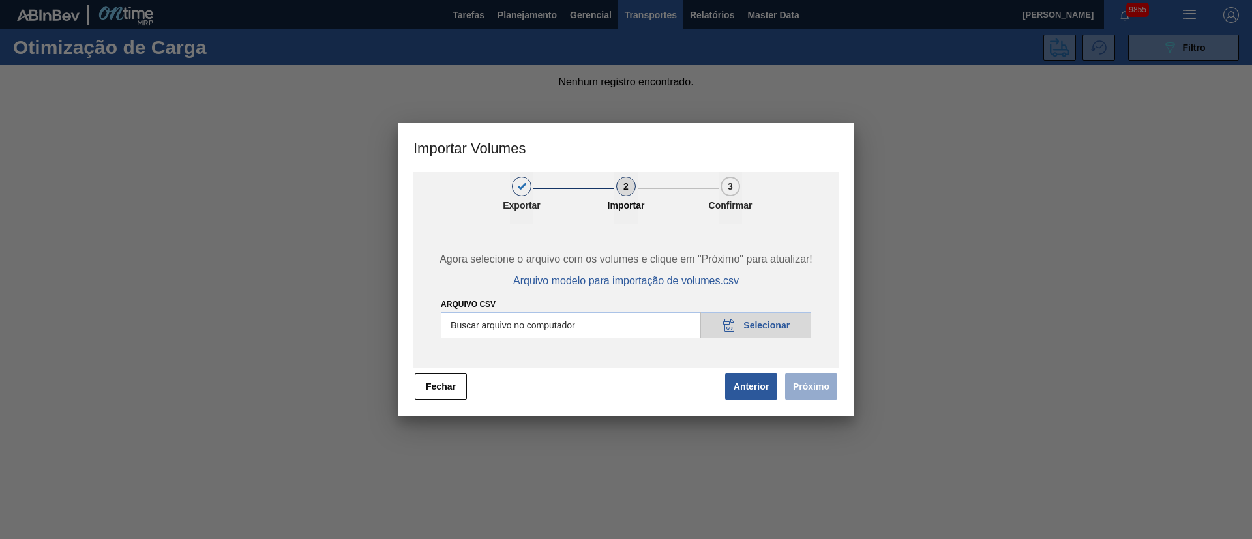
click at [783, 320] on input "Arquivo csv" at bounding box center [626, 325] width 370 height 26
click at [815, 382] on button "Próximo" at bounding box center [811, 387] width 52 height 26
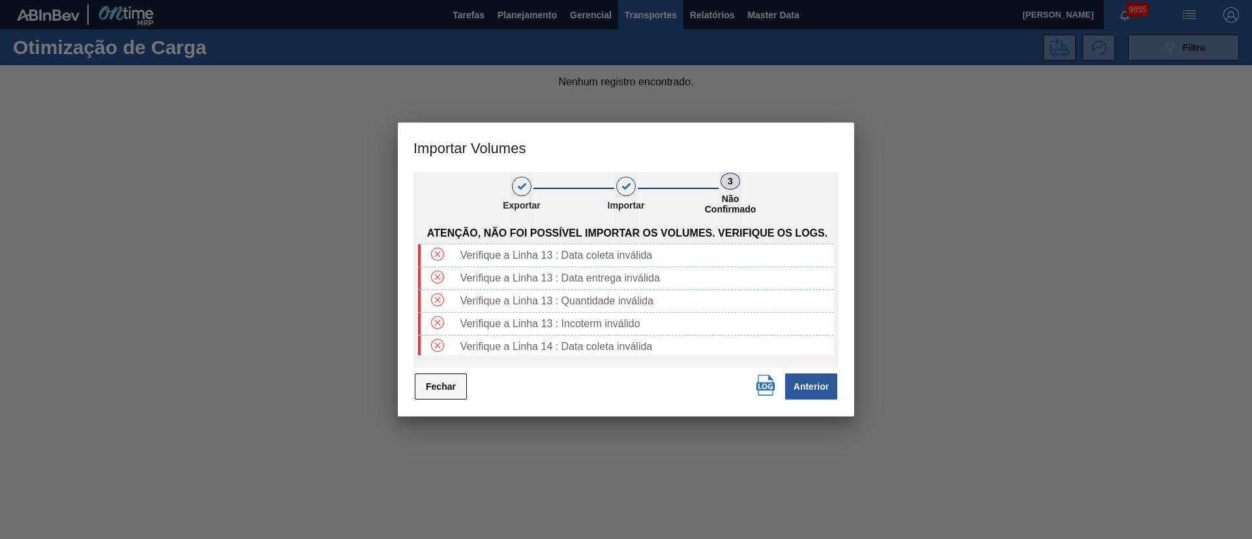
click at [444, 387] on button "Fechar" at bounding box center [441, 387] width 52 height 26
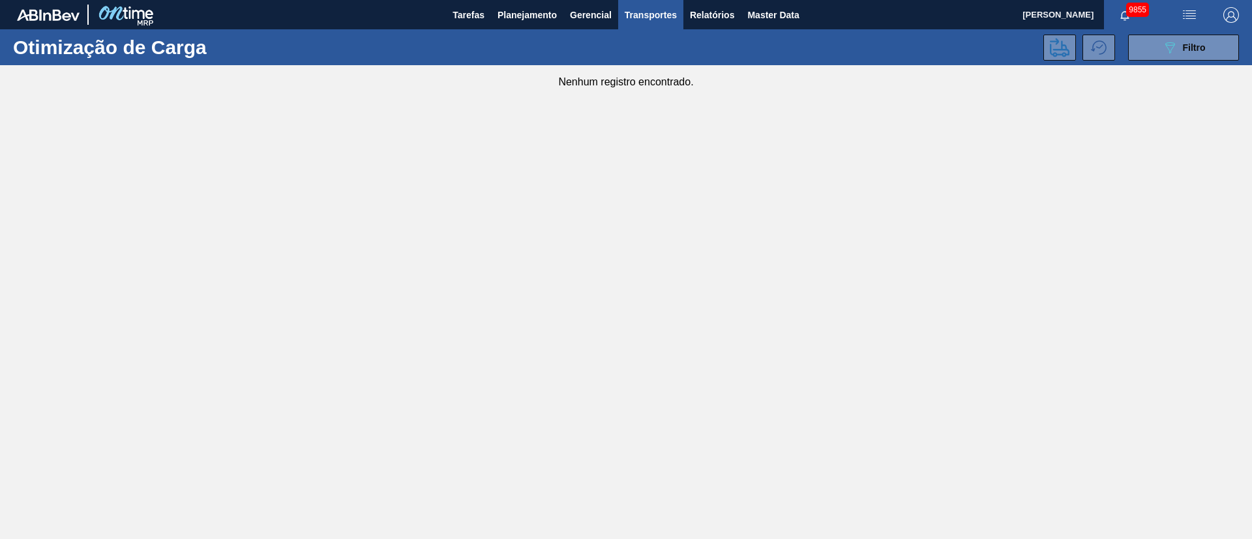
click at [1194, 14] on img "button" at bounding box center [1190, 15] width 16 height 16
click at [1181, 53] on li "Upload de Volumes" at bounding box center [1185, 46] width 113 height 23
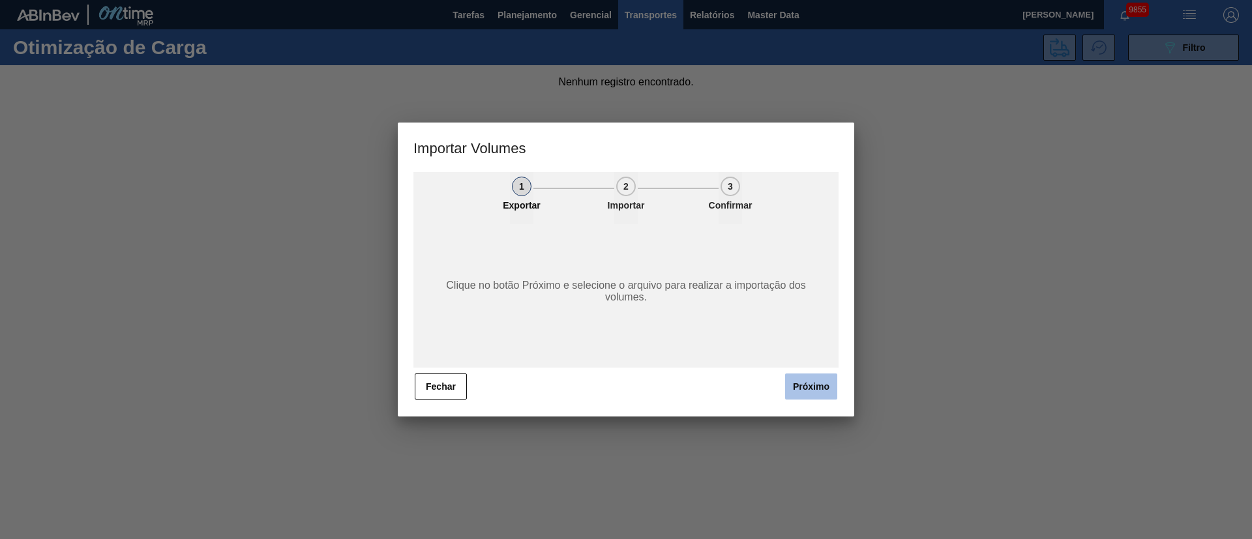
click at [804, 382] on button "Próximo" at bounding box center [811, 387] width 52 height 26
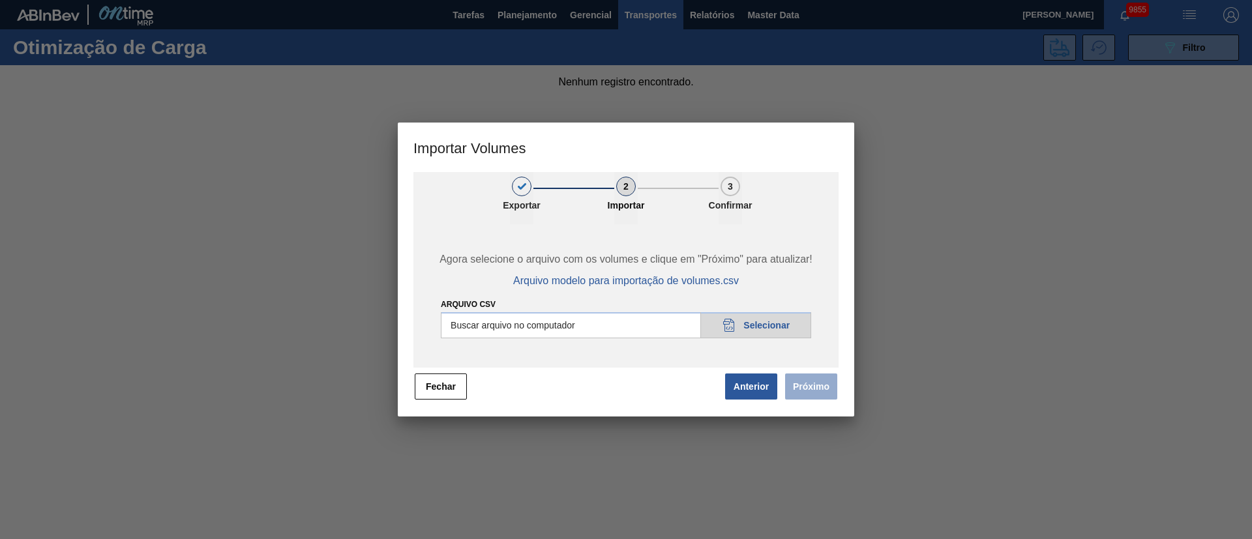
click at [807, 385] on span "Próximo" at bounding box center [809, 386] width 60 height 29
click at [766, 325] on input "Arquivo csv" at bounding box center [626, 325] width 370 height 26
click at [804, 380] on button "Próximo" at bounding box center [811, 387] width 52 height 26
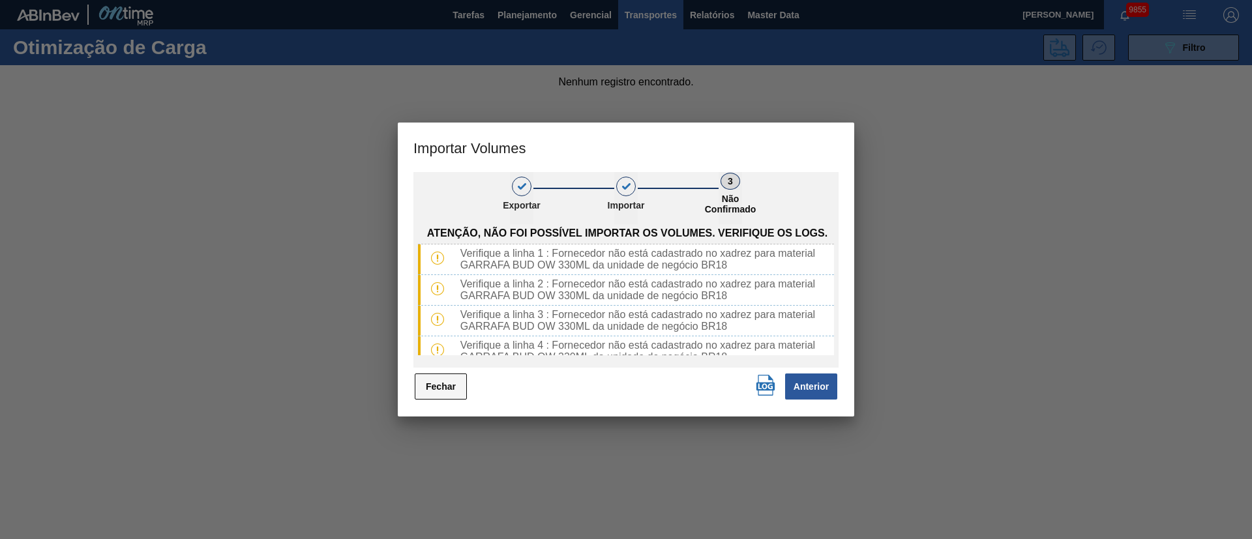
click at [447, 385] on button "Fechar" at bounding box center [441, 387] width 52 height 26
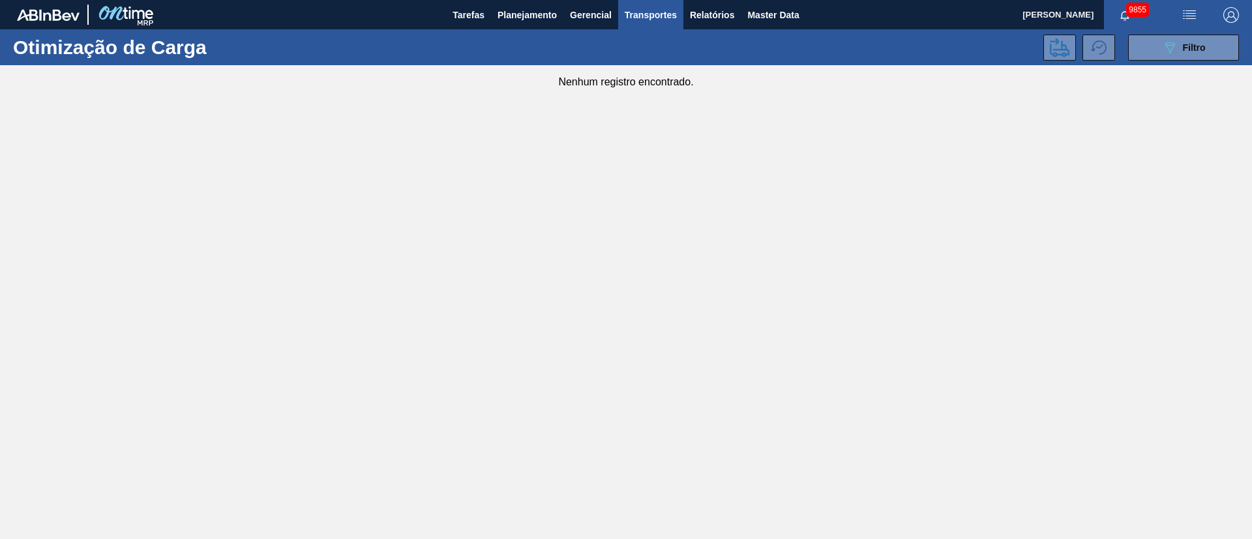
click at [824, 461] on main "Tarefas Planejamento Gerencial Transportes Relatórios Master Data [PERSON_NAME]…" at bounding box center [626, 269] width 1252 height 539
click at [1193, 16] on img "button" at bounding box center [1190, 15] width 16 height 16
click at [1171, 39] on li "Upload de Volumes" at bounding box center [1185, 46] width 113 height 23
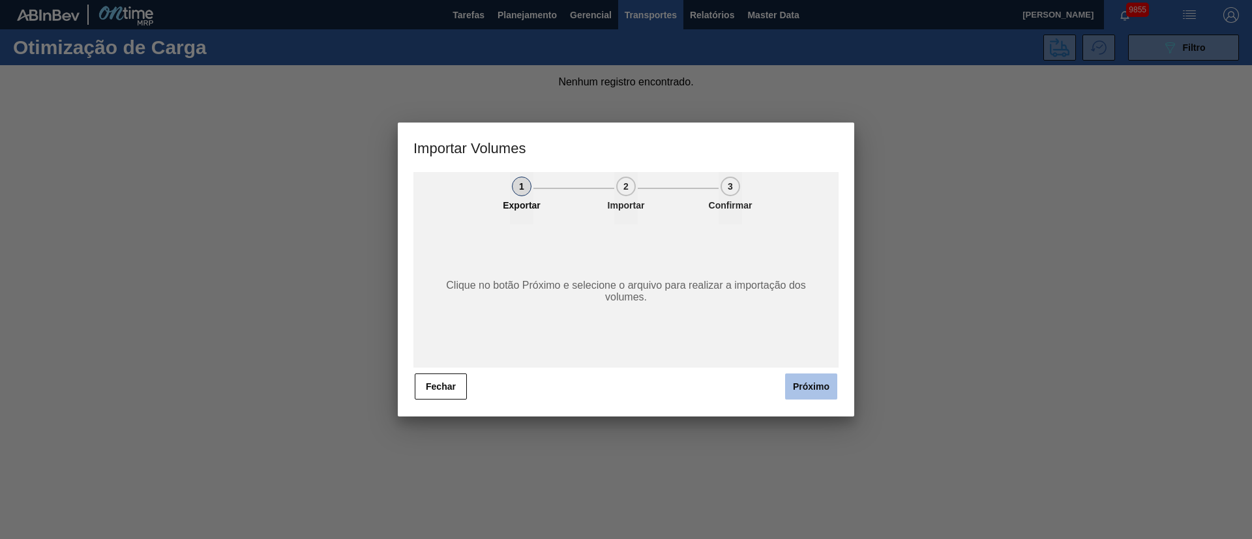
click at [806, 387] on button "Próximo" at bounding box center [811, 387] width 52 height 26
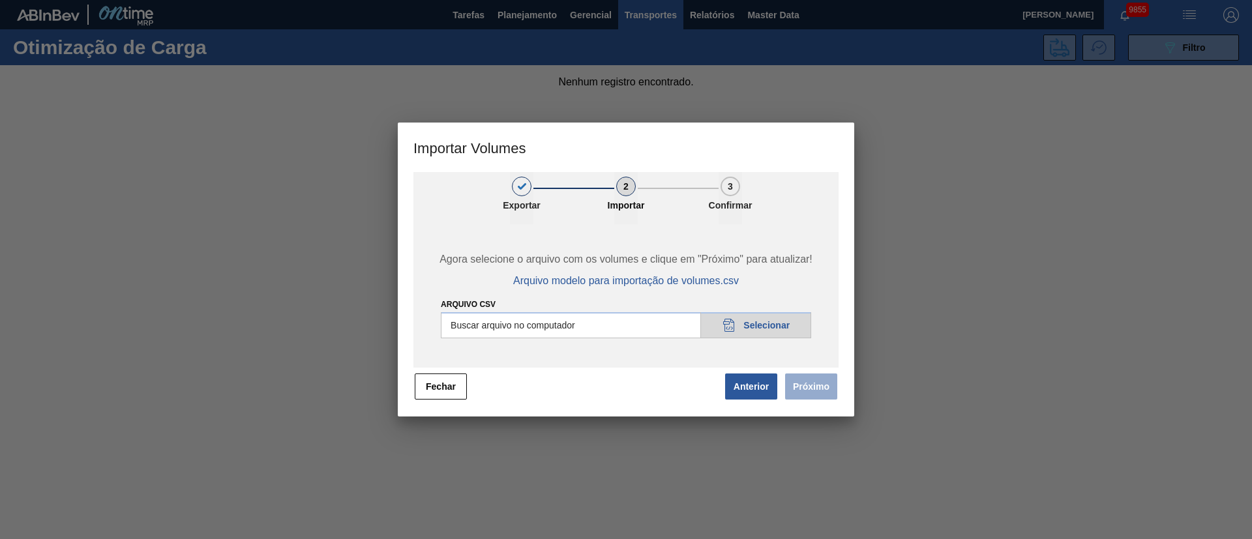
click at [774, 315] on input "Arquivo csv" at bounding box center [626, 325] width 370 height 26
click at [815, 389] on button "Próximo" at bounding box center [811, 387] width 52 height 26
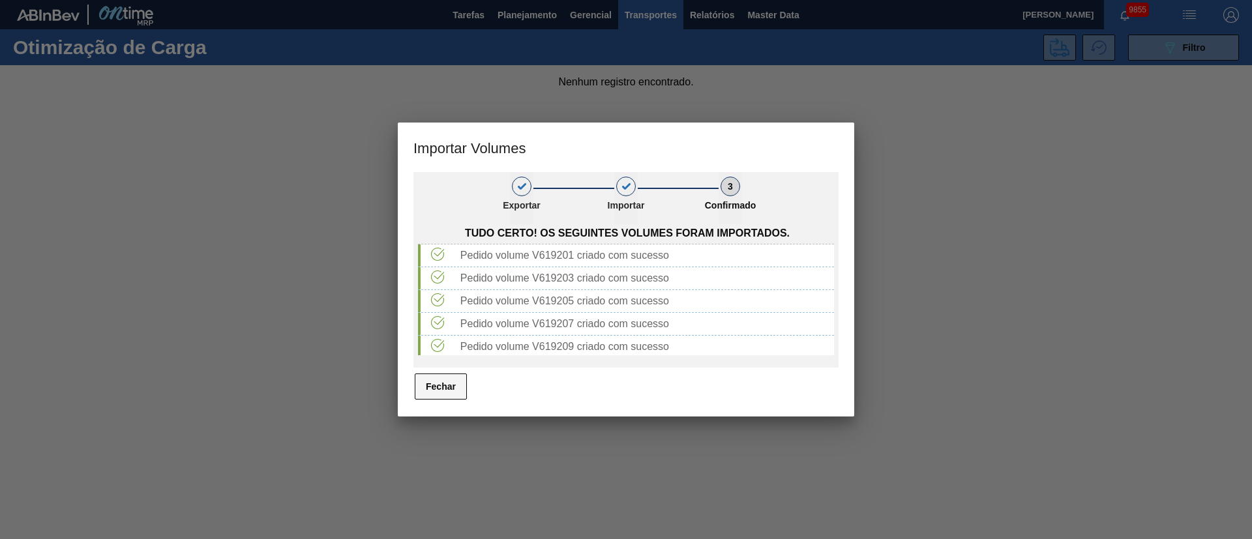
click at [428, 375] on button "Fechar" at bounding box center [441, 387] width 52 height 26
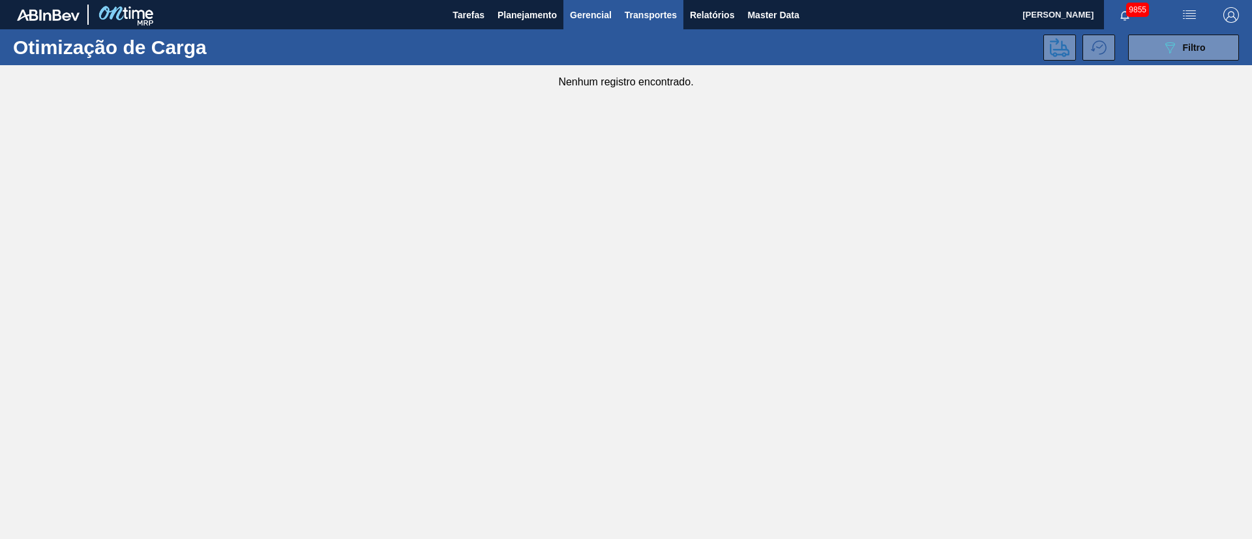
click at [579, 16] on span "Gerencial" at bounding box center [591, 15] width 42 height 16
click at [724, 18] on div at bounding box center [626, 269] width 1252 height 539
click at [719, 14] on span "Relatórios" at bounding box center [712, 15] width 44 height 16
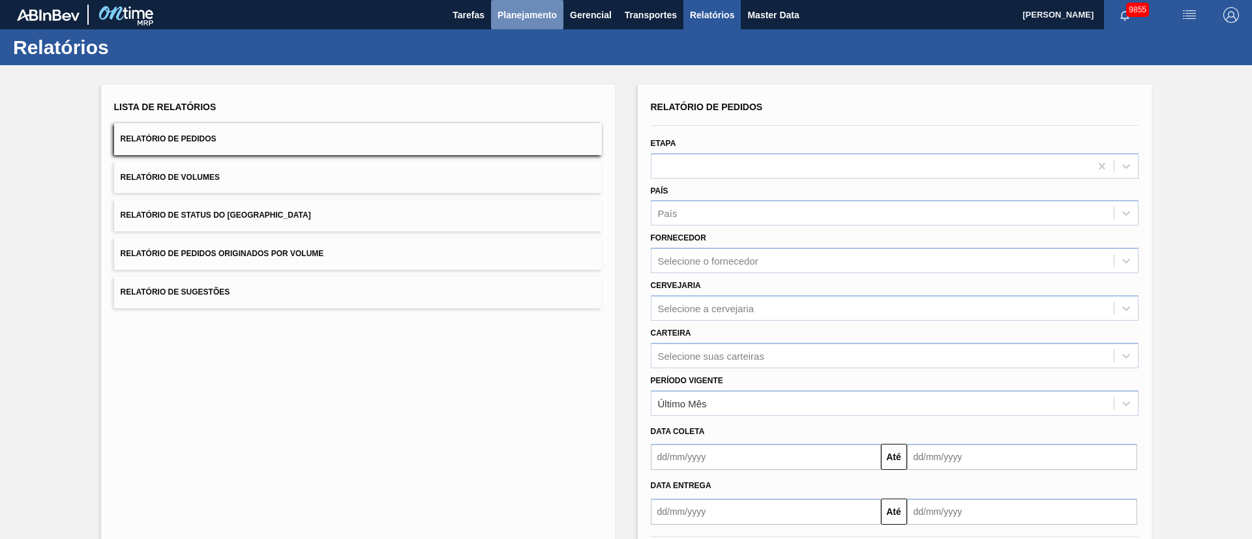
click at [532, 18] on span "Planejamento" at bounding box center [527, 15] width 59 height 16
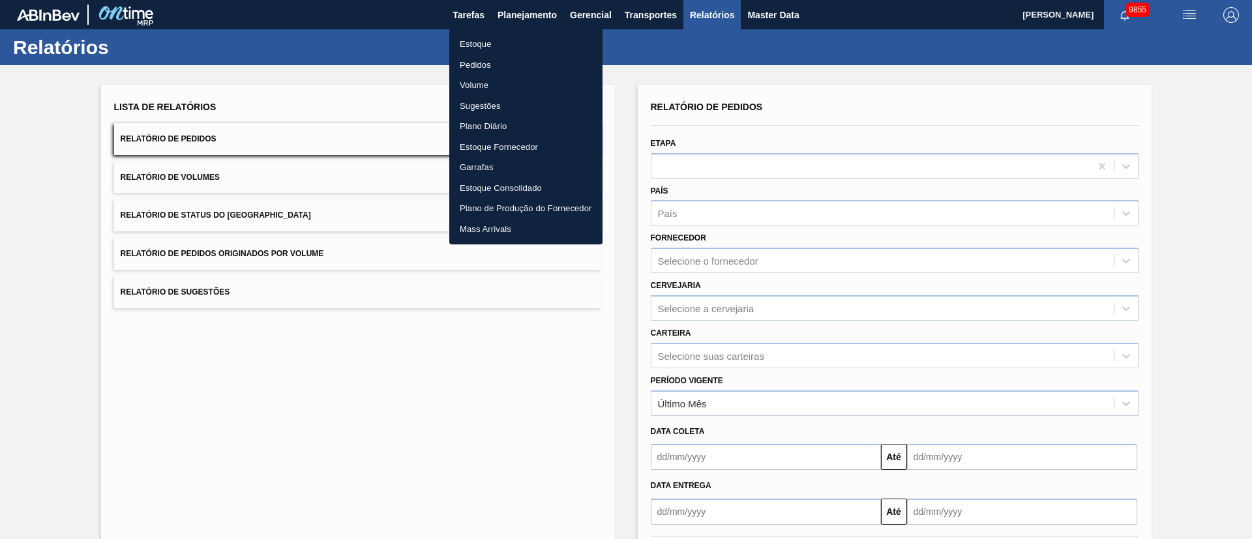
click at [637, 12] on div at bounding box center [626, 269] width 1252 height 539
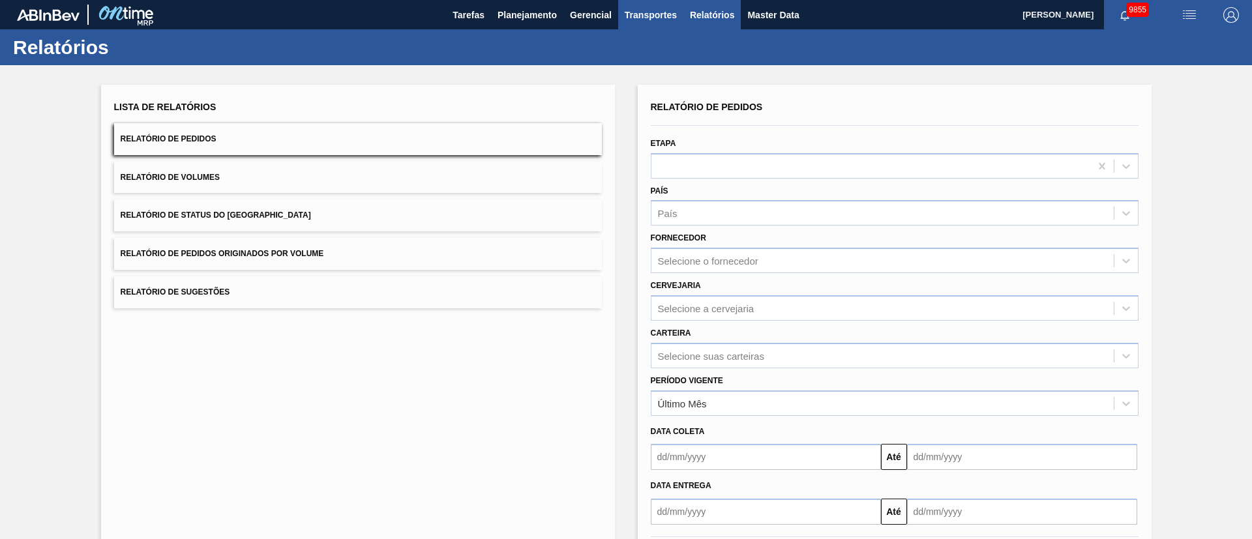
click at [640, 19] on span "Transportes" at bounding box center [651, 15] width 52 height 16
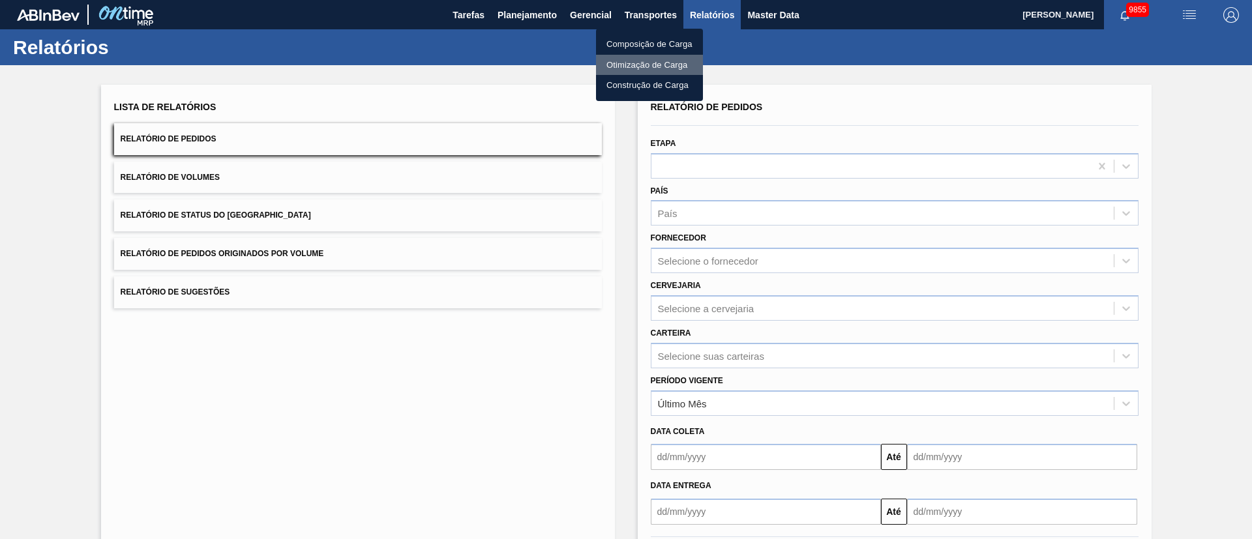
click at [622, 63] on li "Otimização de Carga" at bounding box center [649, 65] width 107 height 21
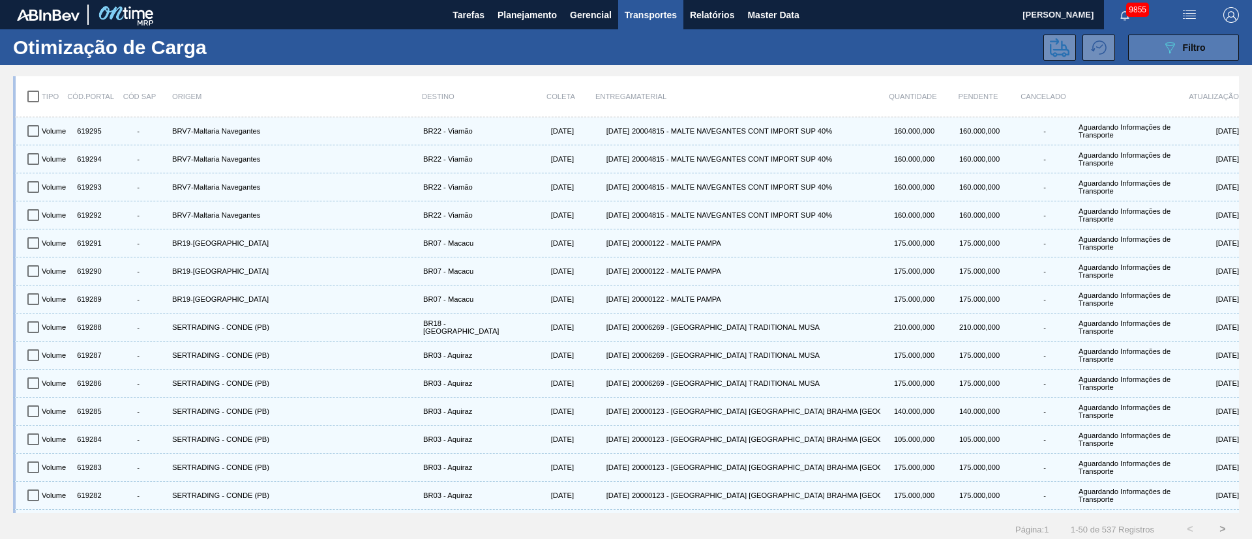
click at [1223, 59] on button "089F7B8B-B2A5-4AFE-B5C0-19BA573D28AC Filtro" at bounding box center [1183, 48] width 111 height 26
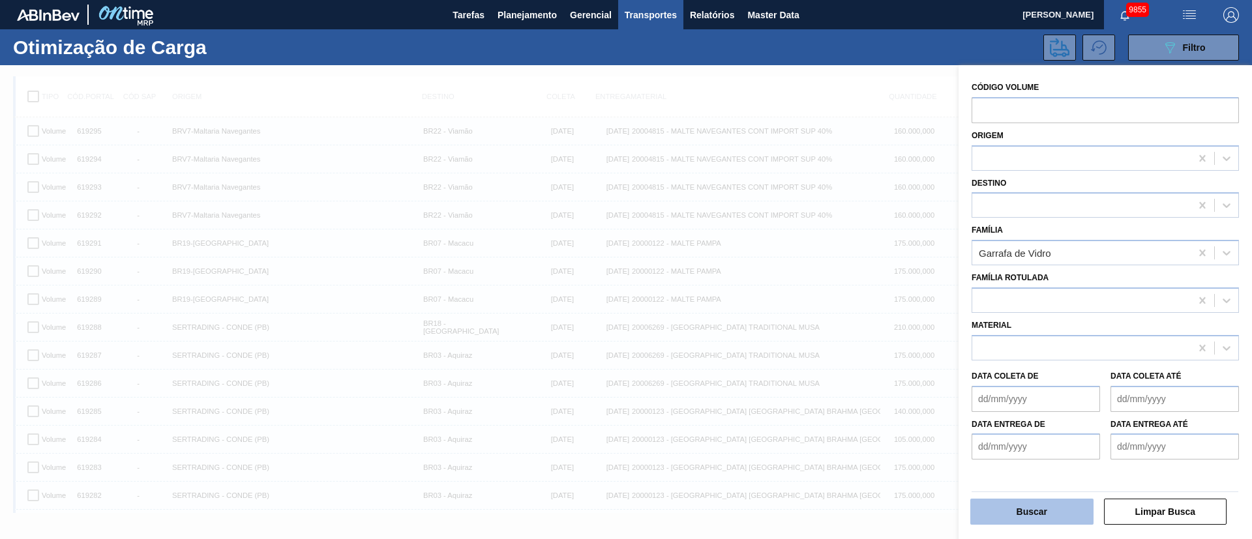
click at [1029, 505] on button "Buscar" at bounding box center [1032, 512] width 123 height 26
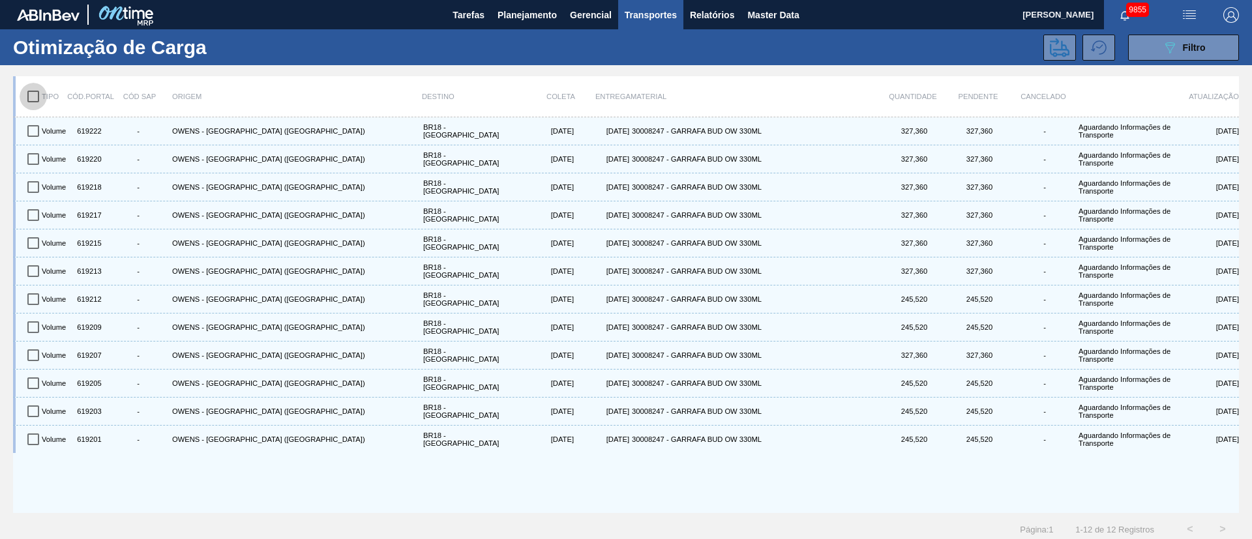
click at [33, 100] on input "checkbox" at bounding box center [33, 96] width 27 height 27
click at [1050, 50] on icon at bounding box center [1060, 48] width 20 height 20
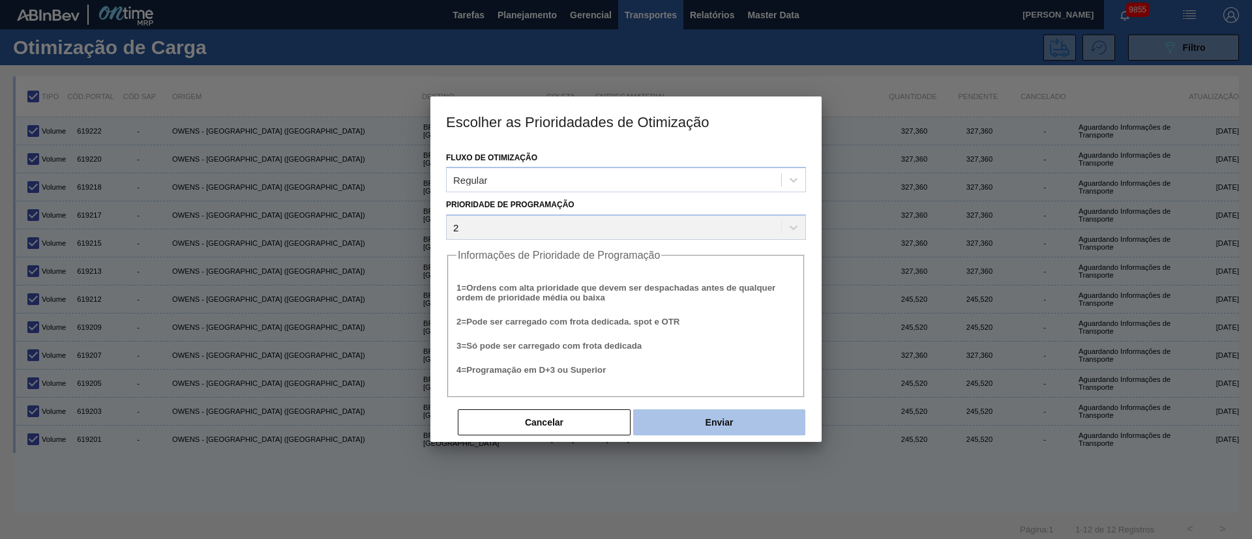
click at [738, 429] on button "Enviar" at bounding box center [719, 423] width 172 height 26
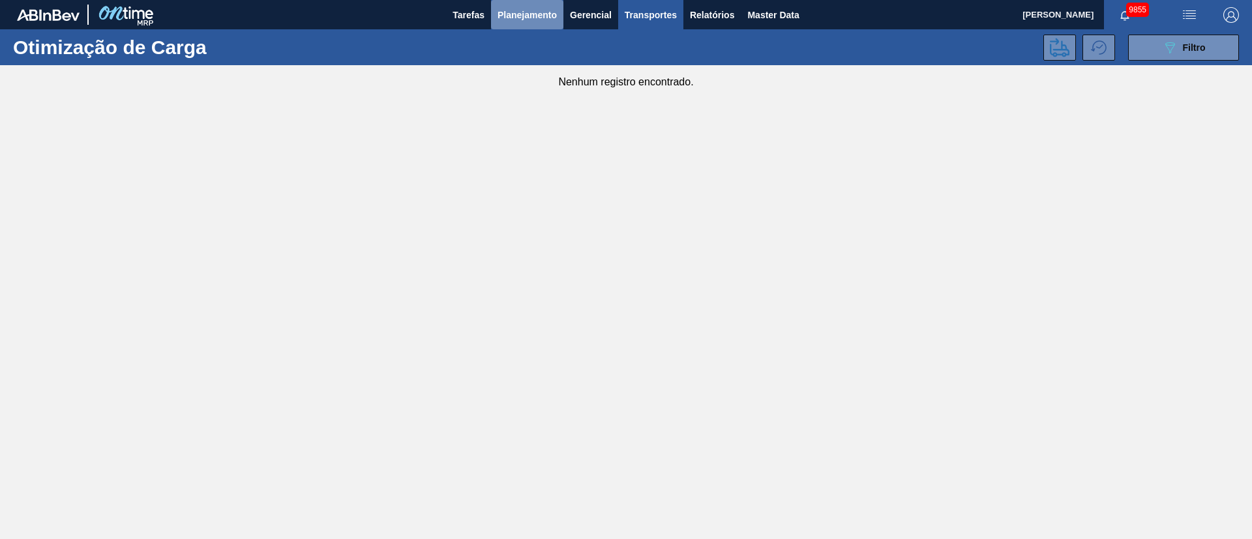
click at [528, 7] on span "Planejamento" at bounding box center [527, 15] width 59 height 16
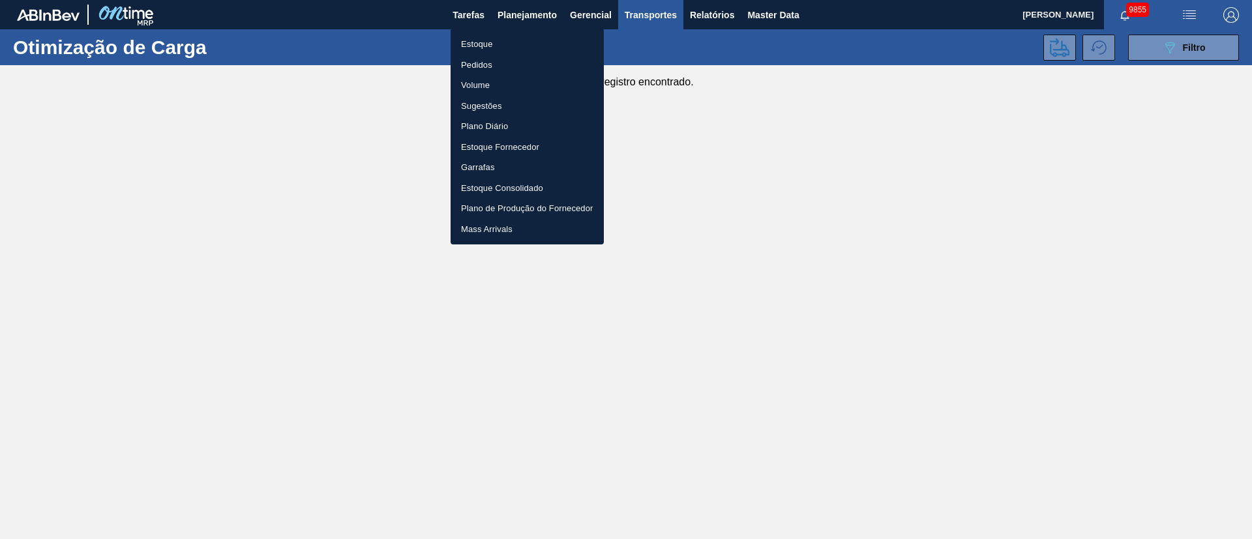
click at [474, 66] on li "Pedidos" at bounding box center [527, 65] width 153 height 21
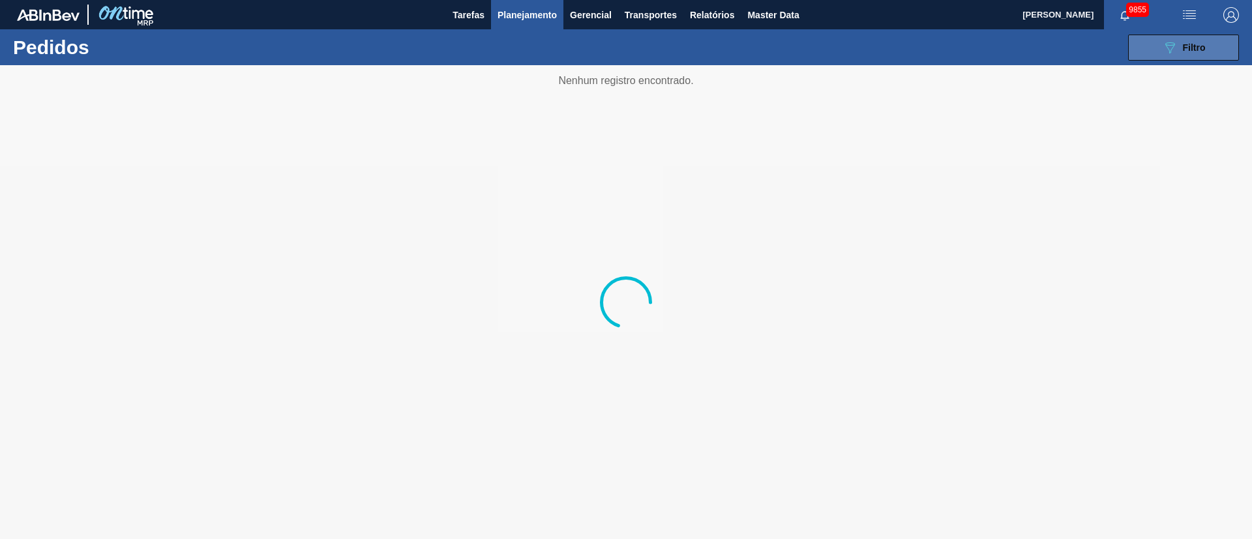
click at [1192, 50] on span "Filtro" at bounding box center [1194, 47] width 23 height 10
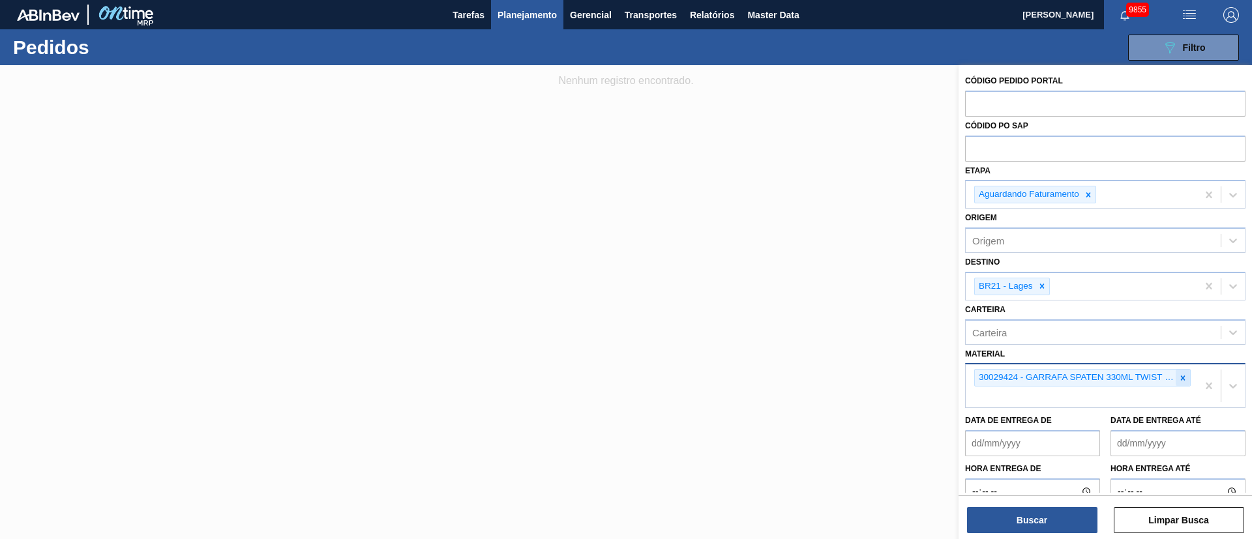
click at [1182, 376] on icon at bounding box center [1183, 378] width 9 height 9
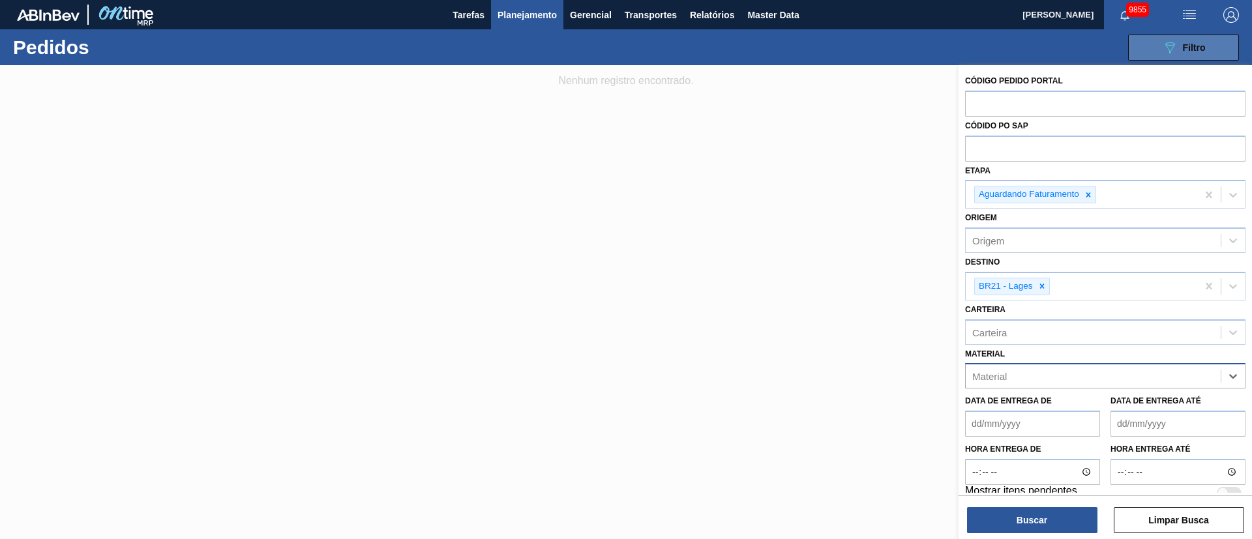
click at [1184, 46] on span "Filtro" at bounding box center [1194, 47] width 23 height 10
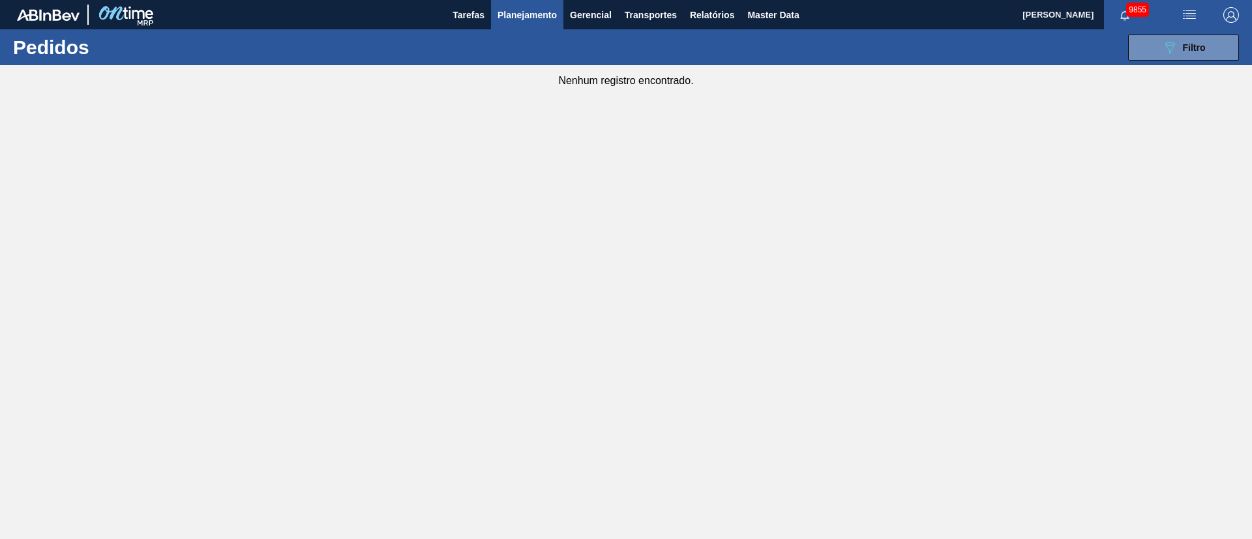
click at [1190, 11] on img "button" at bounding box center [1190, 15] width 16 height 16
click at [1138, 181] on div at bounding box center [626, 269] width 1252 height 539
click at [1200, 49] on span "Filtro" at bounding box center [1194, 47] width 23 height 10
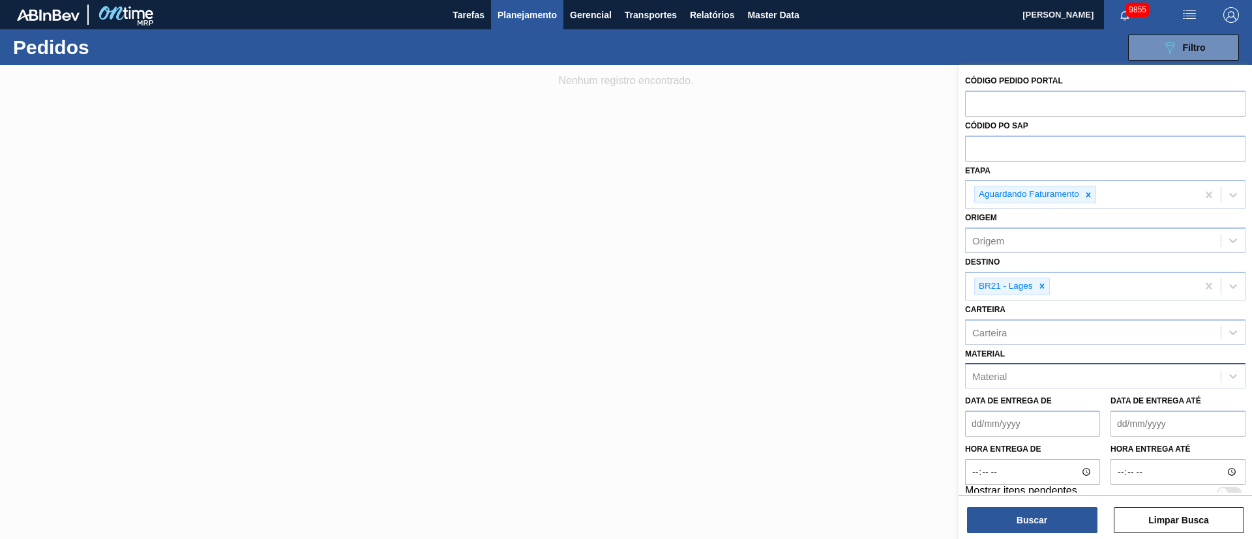
click at [1006, 380] on div "Material" at bounding box center [989, 376] width 35 height 11
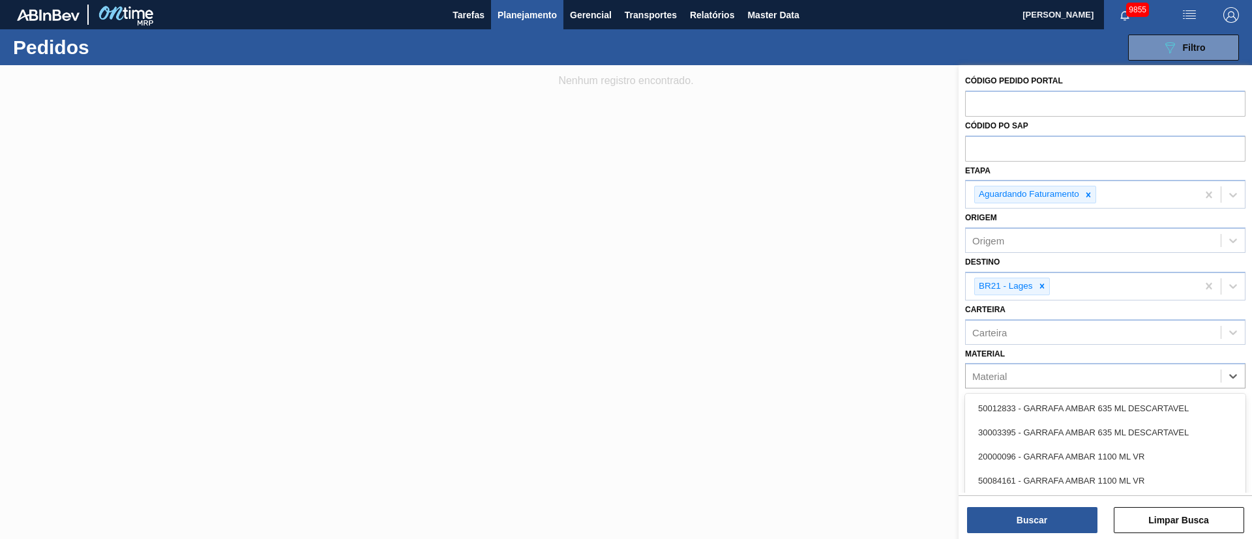
click at [490, 155] on div at bounding box center [626, 334] width 1252 height 539
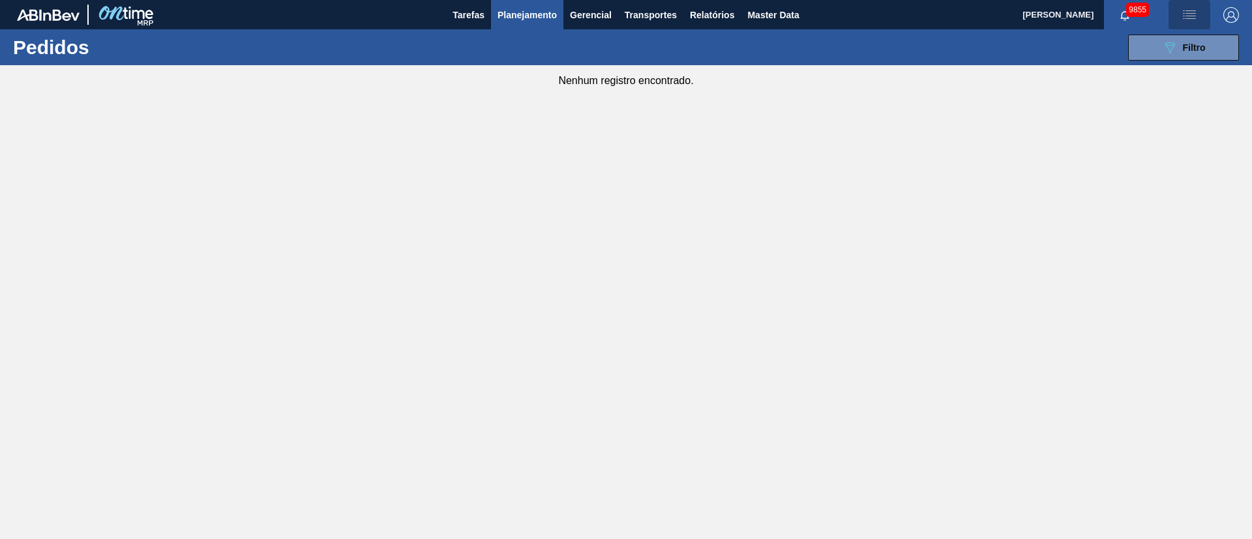
click at [1186, 17] on img "button" at bounding box center [1190, 15] width 16 height 16
click at [1154, 45] on li "Upload de Volumes" at bounding box center [1185, 46] width 113 height 23
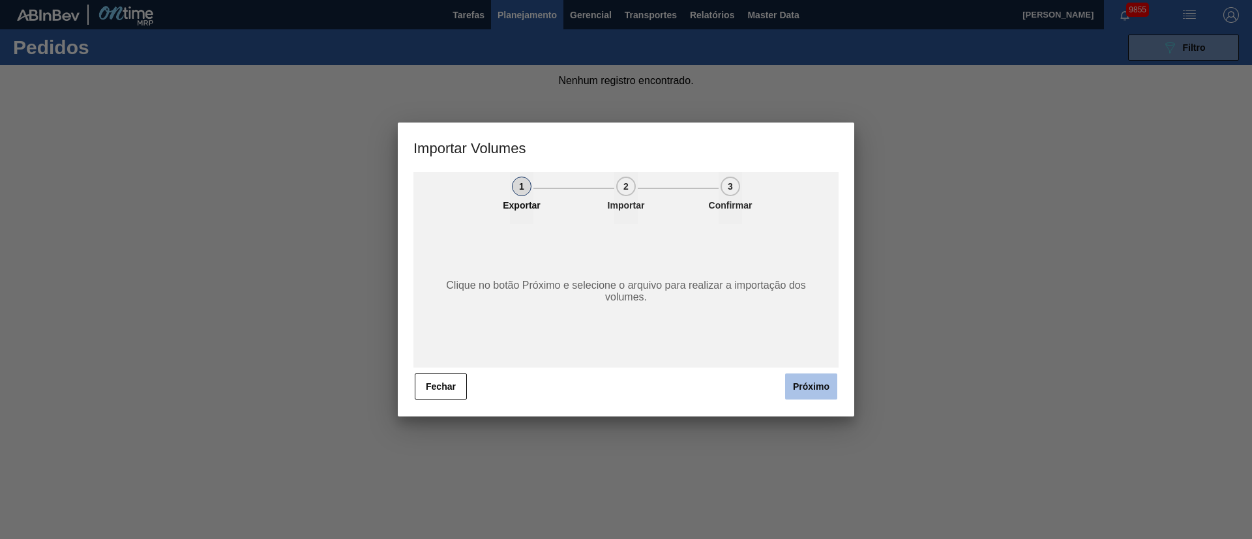
click at [834, 384] on button "Próximo" at bounding box center [811, 387] width 52 height 26
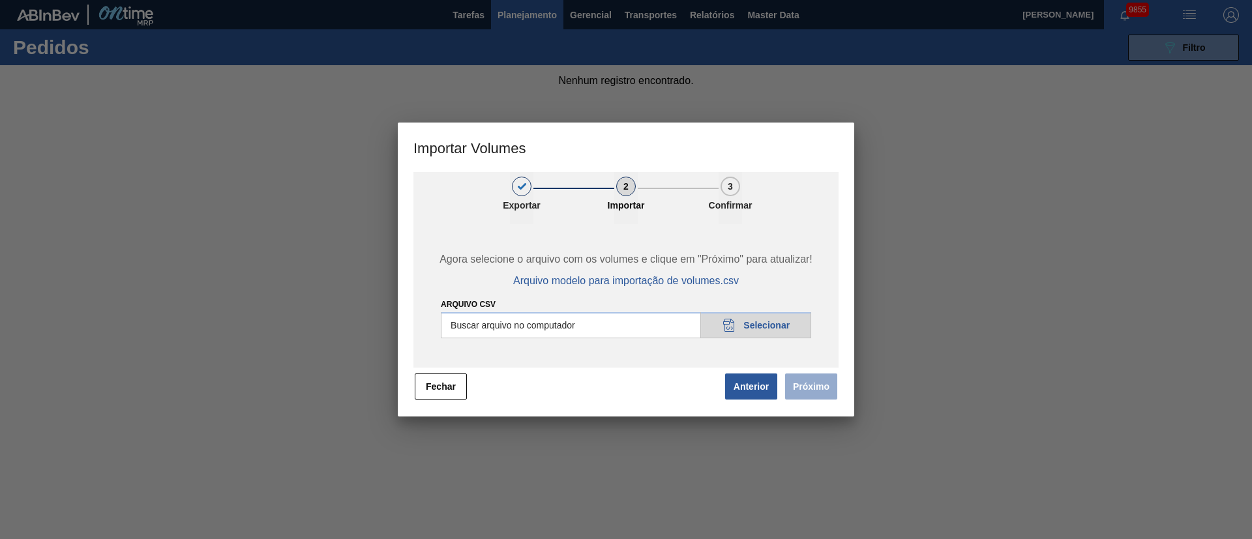
click at [775, 316] on input "Arquivo csv" at bounding box center [626, 325] width 370 height 26
click at [809, 386] on button "Próximo" at bounding box center [811, 387] width 52 height 26
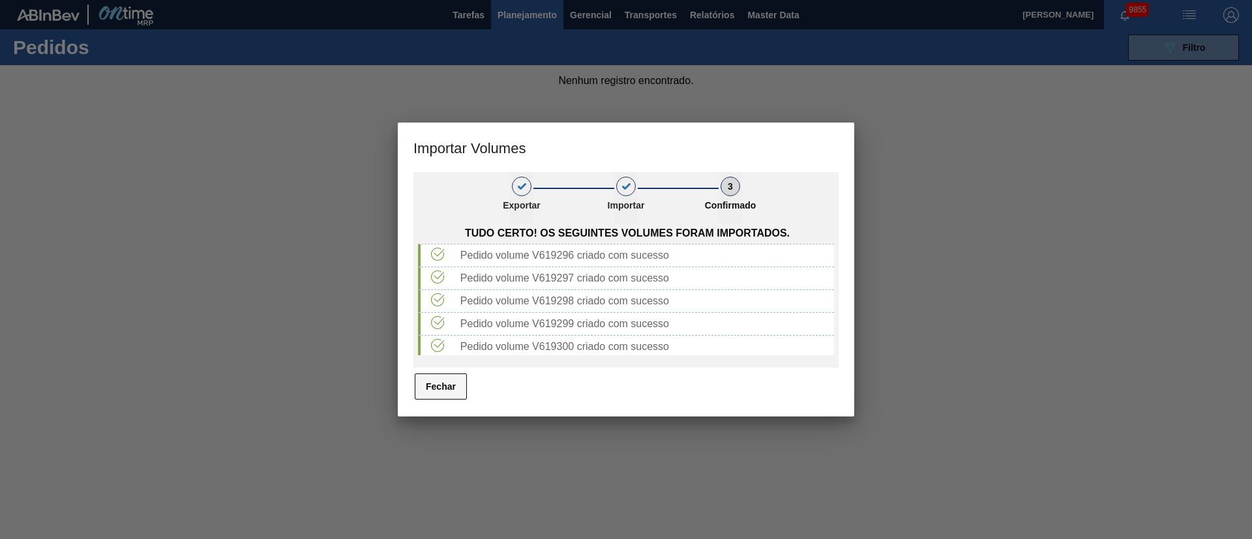
click at [452, 385] on button "Fechar" at bounding box center [441, 387] width 52 height 26
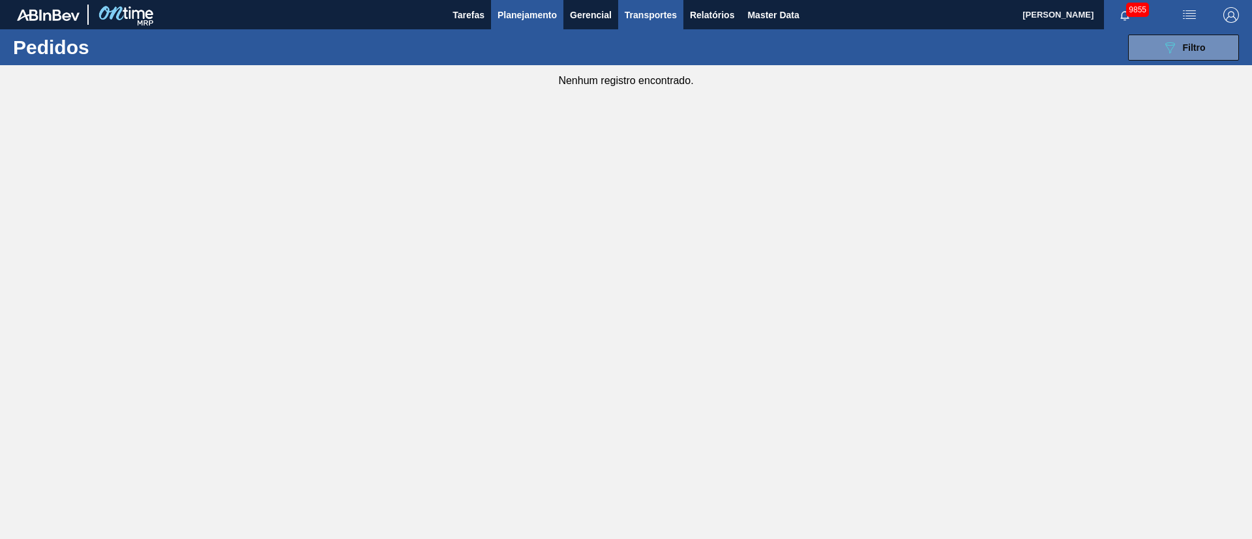
click at [644, 14] on span "Transportes" at bounding box center [651, 15] width 52 height 16
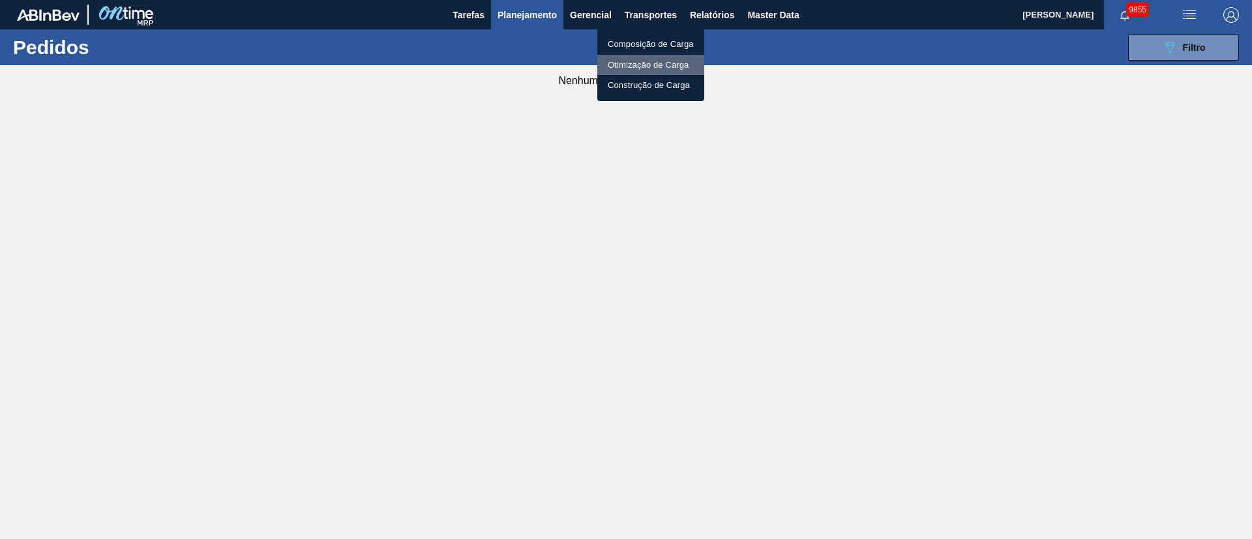
click at [624, 63] on li "Otimização de Carga" at bounding box center [650, 65] width 107 height 21
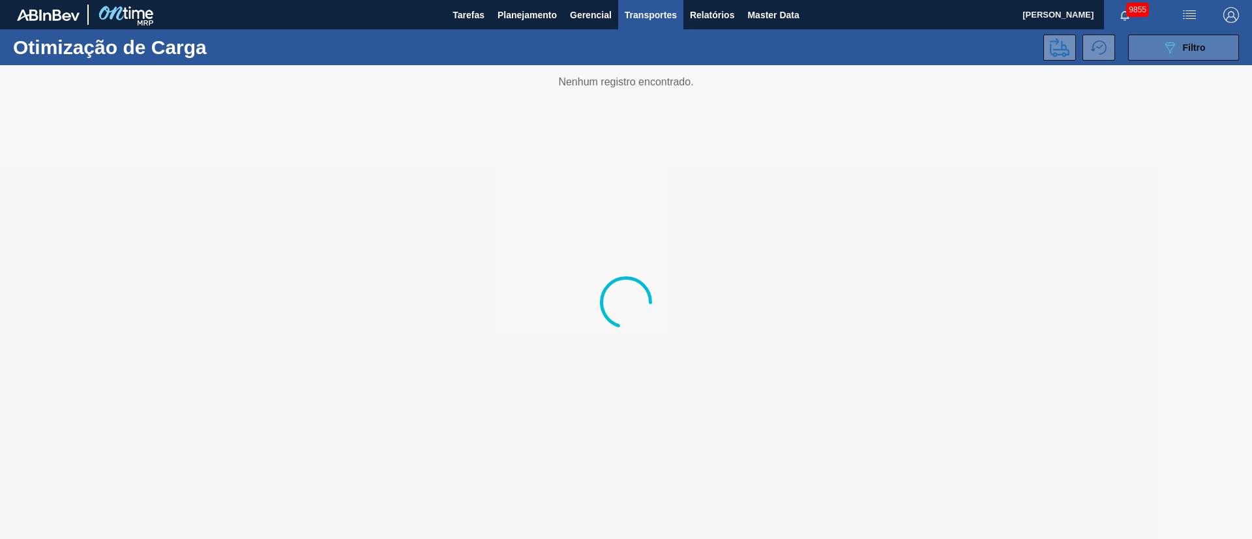
drag, startPoint x: 1160, startPoint y: 48, endPoint x: 1025, endPoint y: 207, distance: 208.7
click at [1160, 50] on button "089F7B8B-B2A5-4AFE-B5C0-19BA573D28AC Filtro" at bounding box center [1183, 48] width 111 height 26
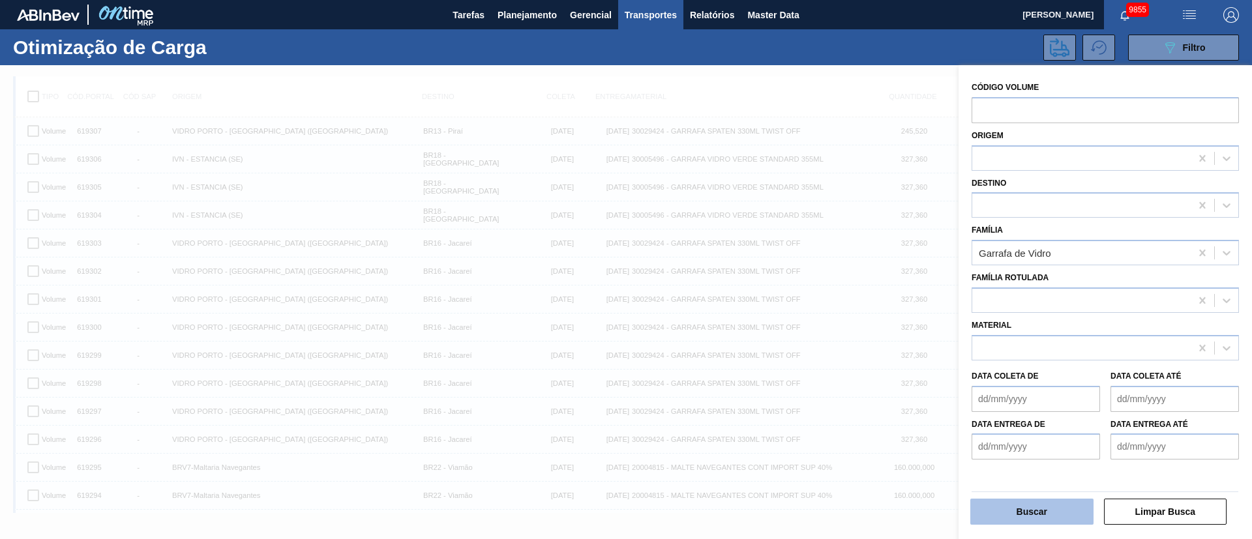
click at [1056, 509] on button "Buscar" at bounding box center [1032, 512] width 123 height 26
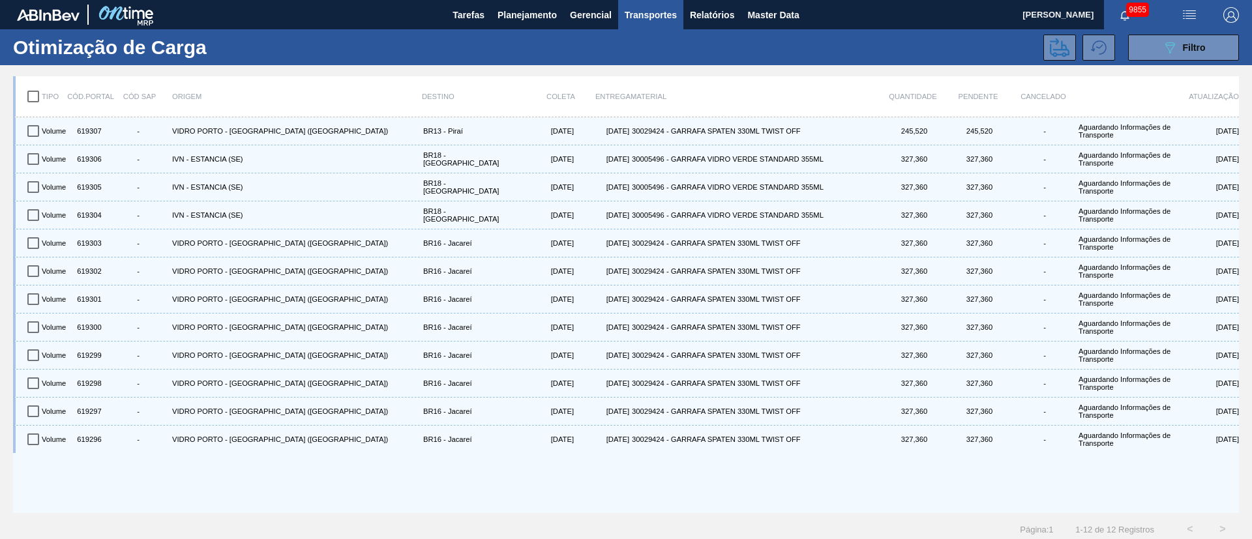
click at [35, 100] on input "checkbox" at bounding box center [33, 96] width 27 height 27
click at [1055, 57] on button at bounding box center [1060, 48] width 33 height 26
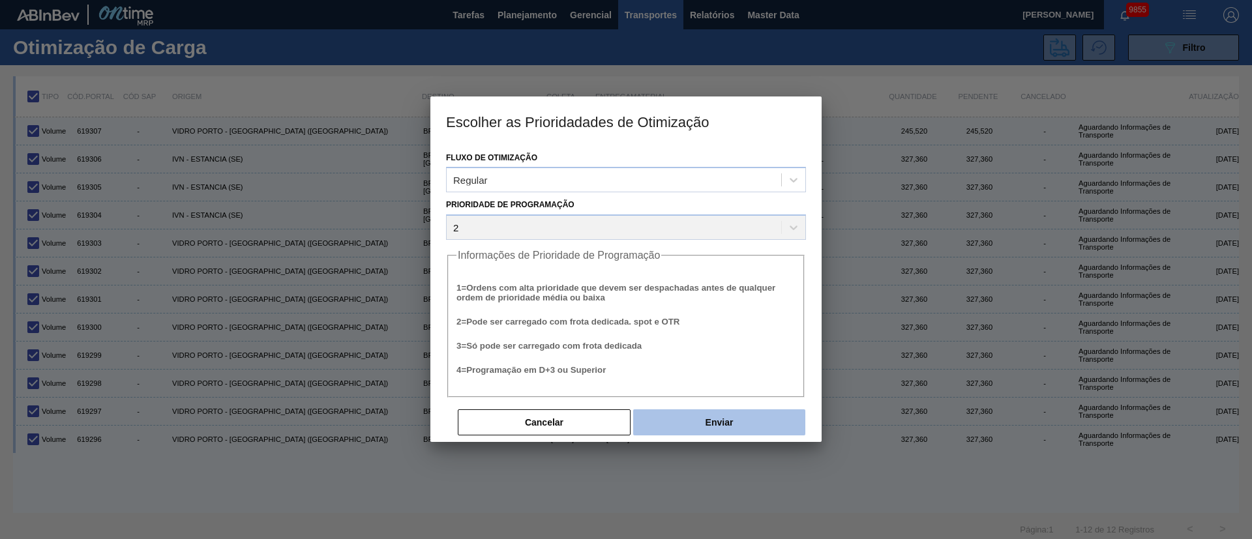
click at [730, 421] on button "Enviar" at bounding box center [719, 423] width 172 height 26
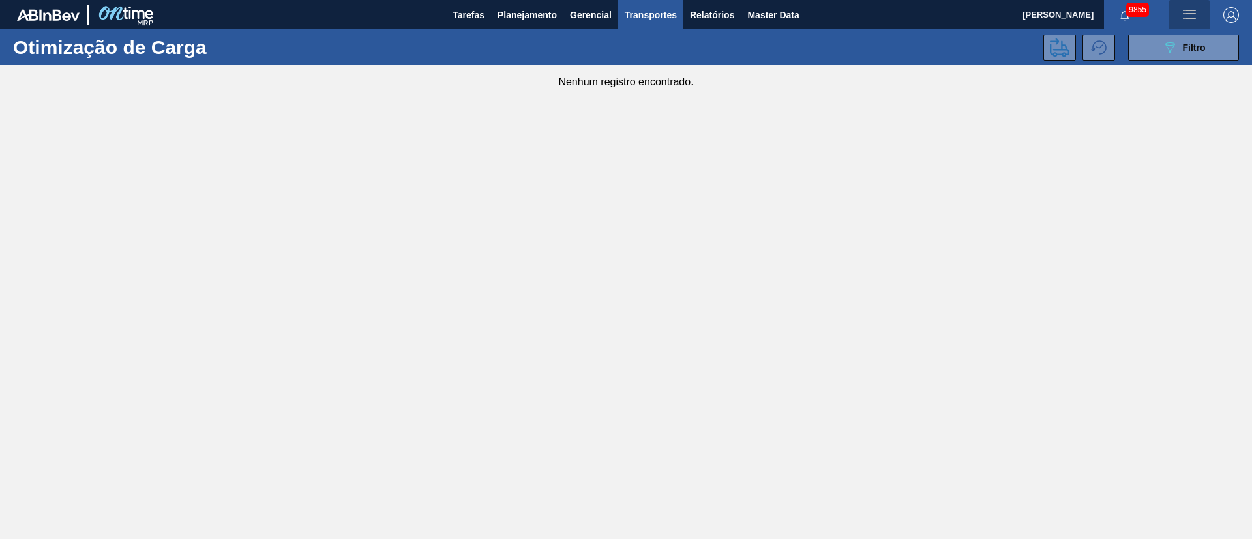
click at [1184, 5] on button "button" at bounding box center [1190, 14] width 42 height 29
click at [1169, 45] on li "Upload de Volumes" at bounding box center [1185, 46] width 113 height 23
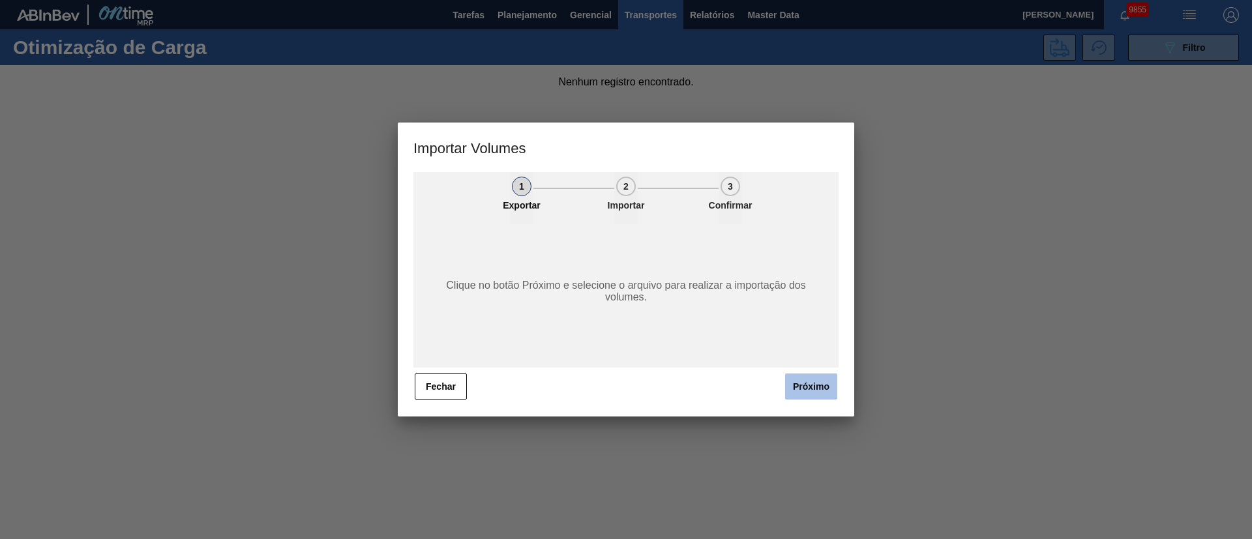
click at [824, 393] on button "Próximo" at bounding box center [811, 387] width 52 height 26
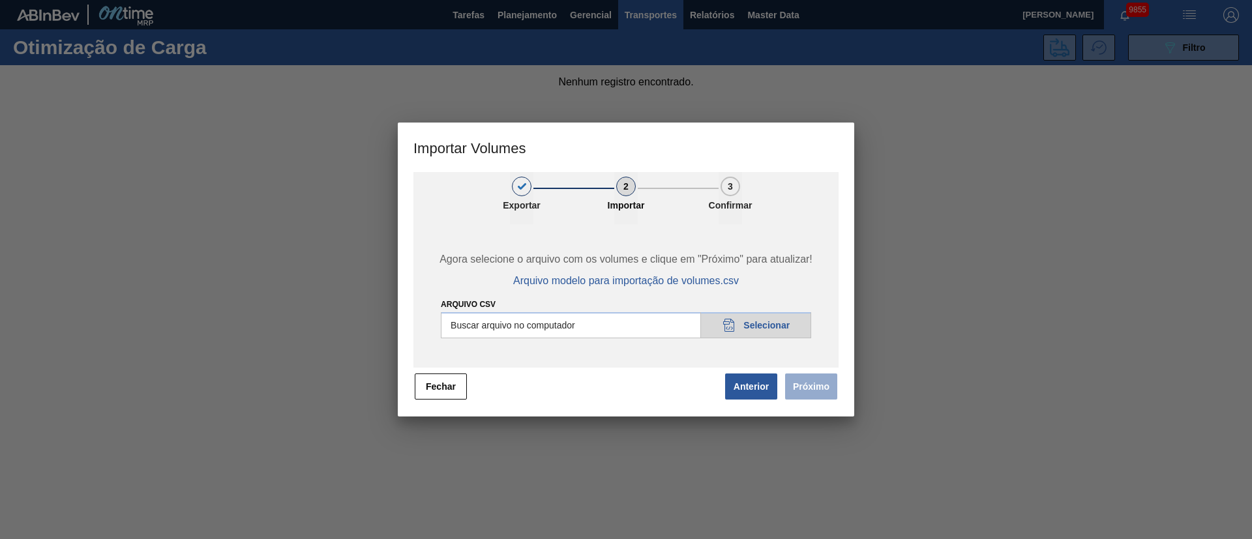
click at [762, 327] on input "Arquivo csv" at bounding box center [626, 325] width 370 height 26
click at [325, 139] on div at bounding box center [626, 269] width 1252 height 539
click at [807, 384] on button "Próximo" at bounding box center [811, 387] width 52 height 26
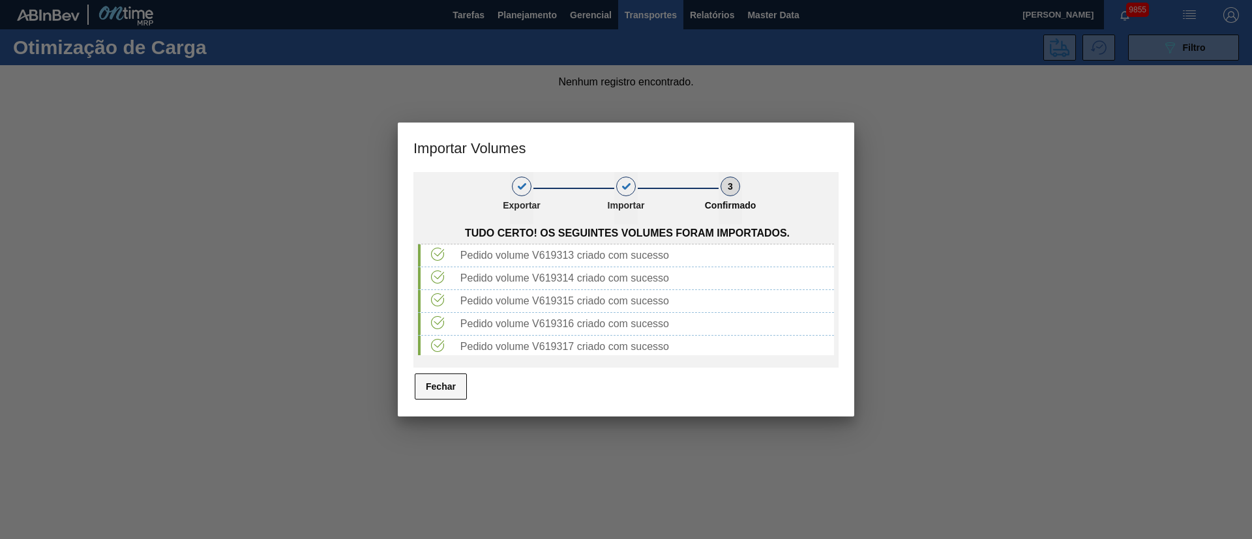
click at [436, 389] on button "Fechar" at bounding box center [441, 387] width 52 height 26
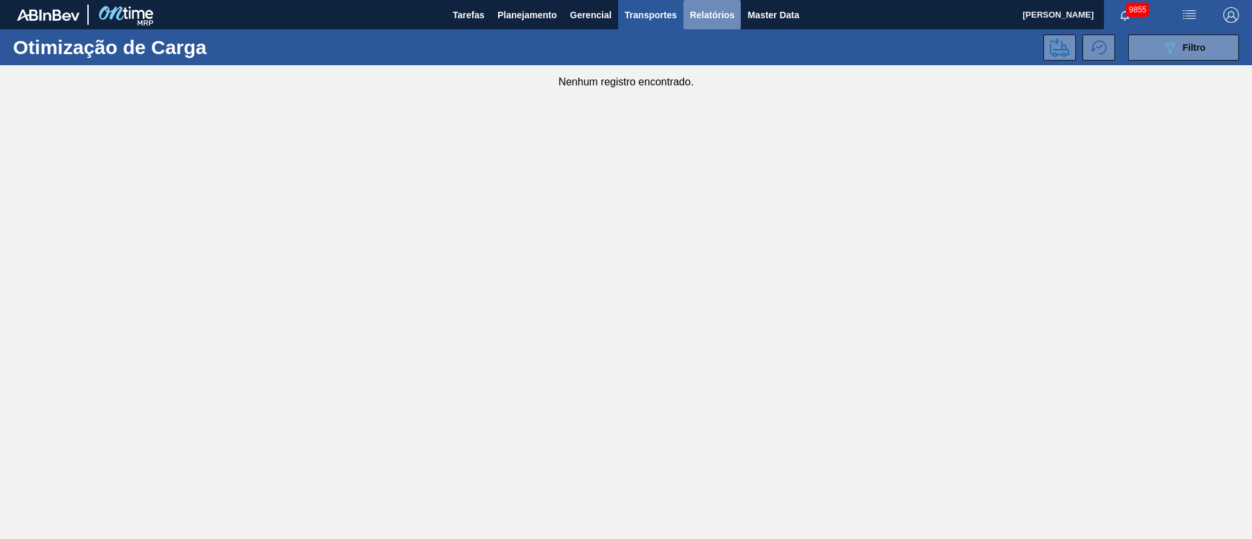
click at [709, 14] on span "Relatórios" at bounding box center [712, 15] width 44 height 16
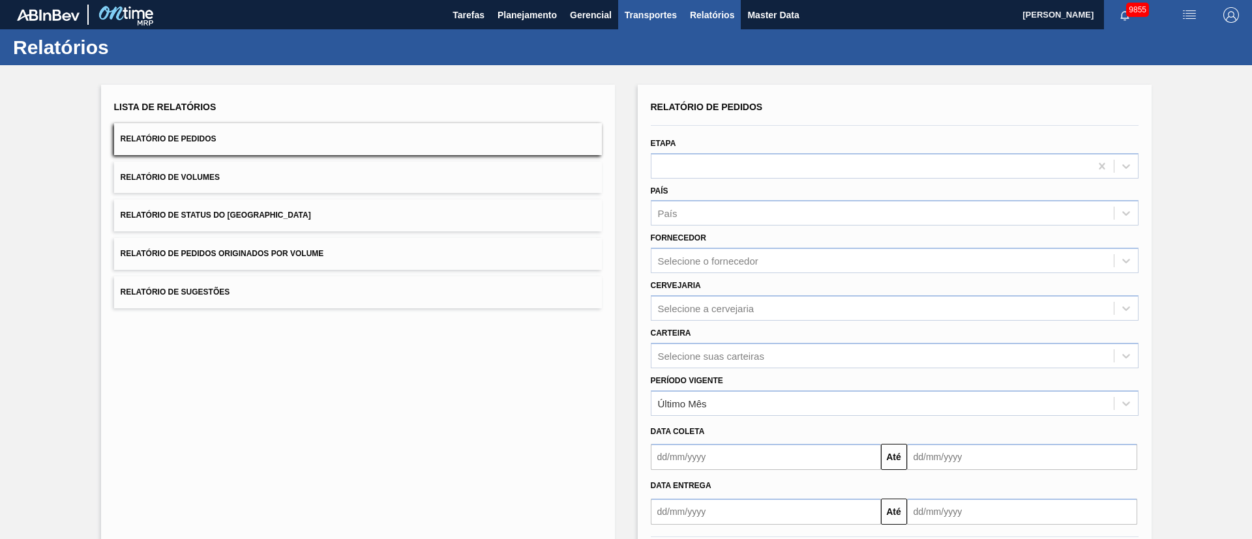
click at [662, 13] on span "Transportes" at bounding box center [651, 15] width 52 height 16
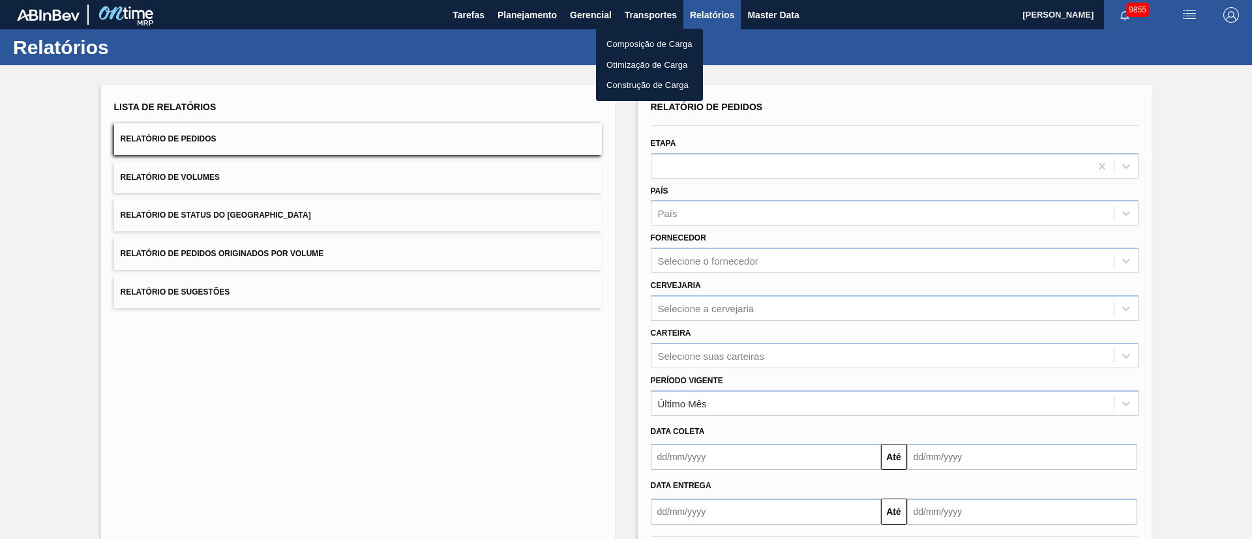
click at [631, 58] on li "Otimização de Carga" at bounding box center [649, 65] width 107 height 21
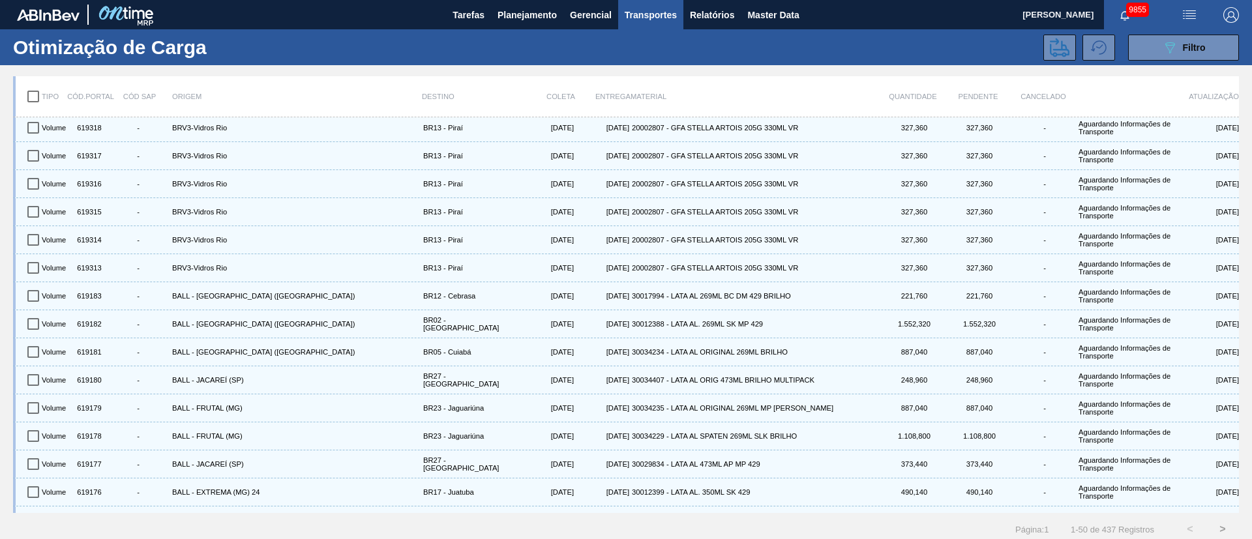
scroll to position [196, 0]
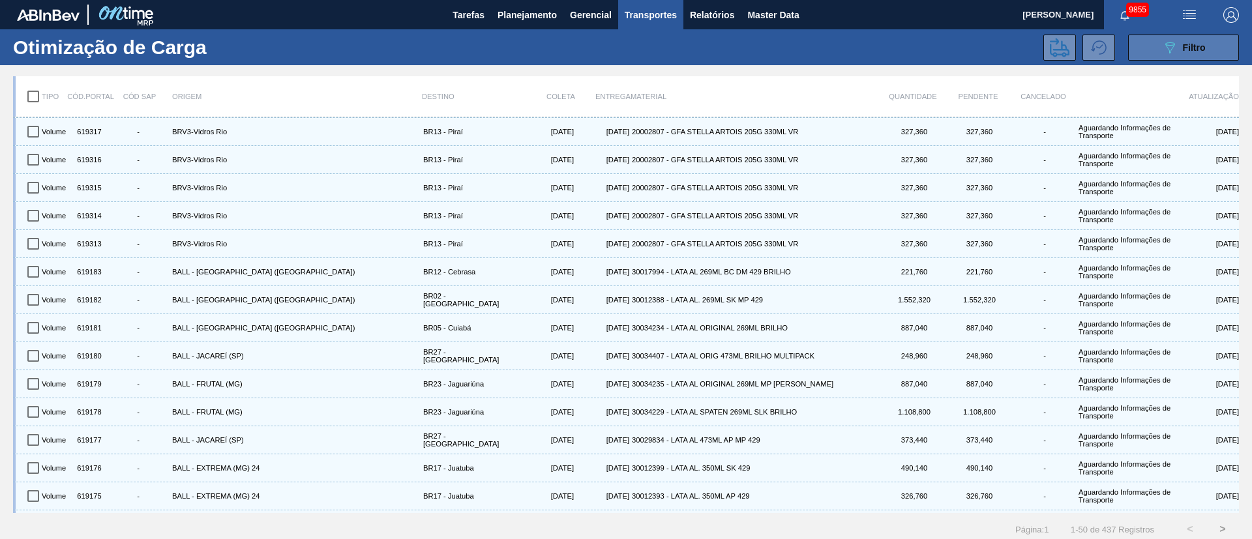
click at [1209, 41] on button "089F7B8B-B2A5-4AFE-B5C0-19BA573D28AC Filtro" at bounding box center [1183, 48] width 111 height 26
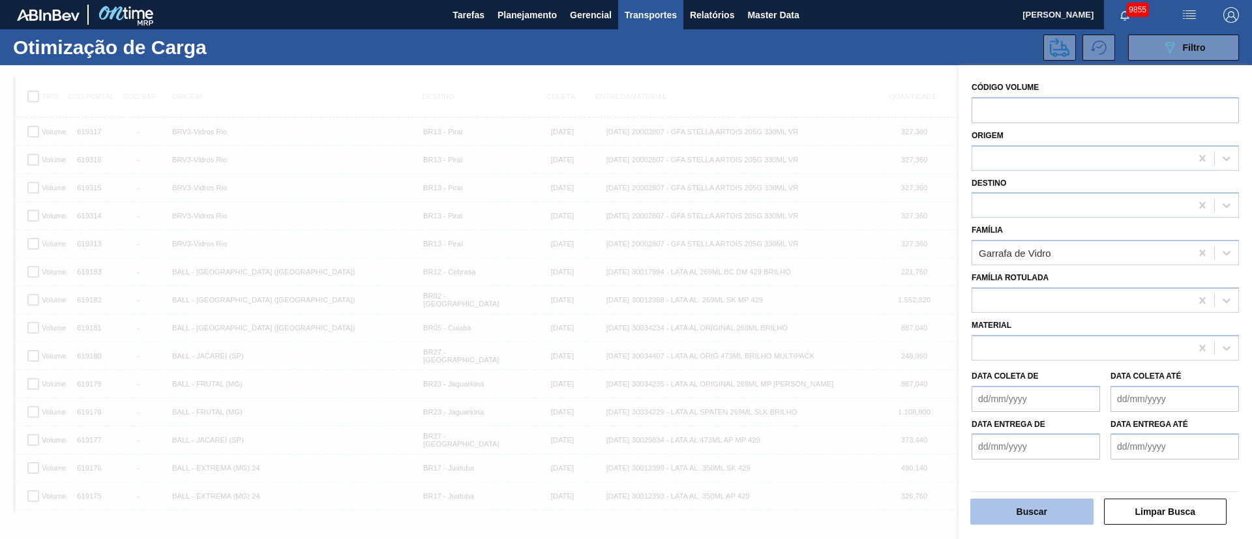
click at [1009, 505] on button "Buscar" at bounding box center [1032, 512] width 123 height 26
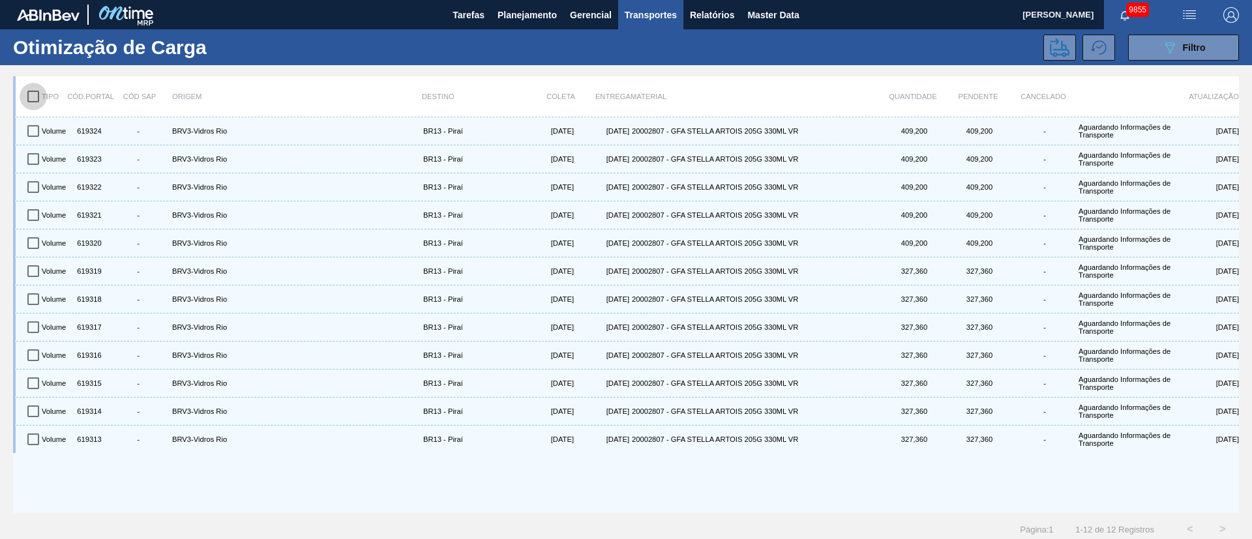
click at [34, 91] on input "checkbox" at bounding box center [33, 96] width 27 height 27
click at [1057, 52] on icon at bounding box center [1060, 48] width 20 height 20
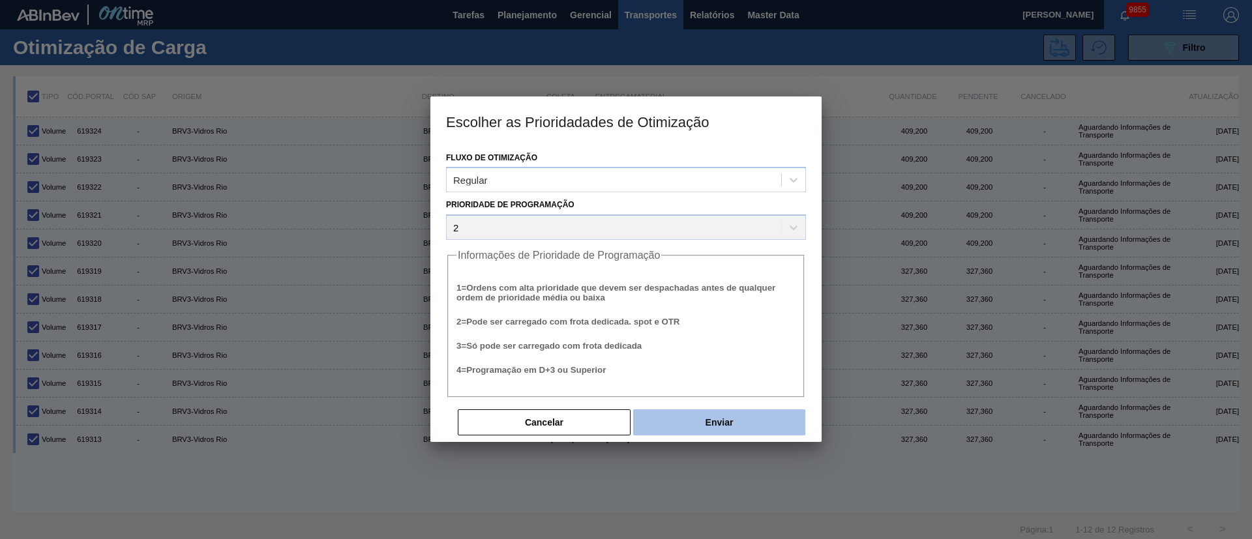
click at [720, 424] on button "Enviar" at bounding box center [719, 423] width 172 height 26
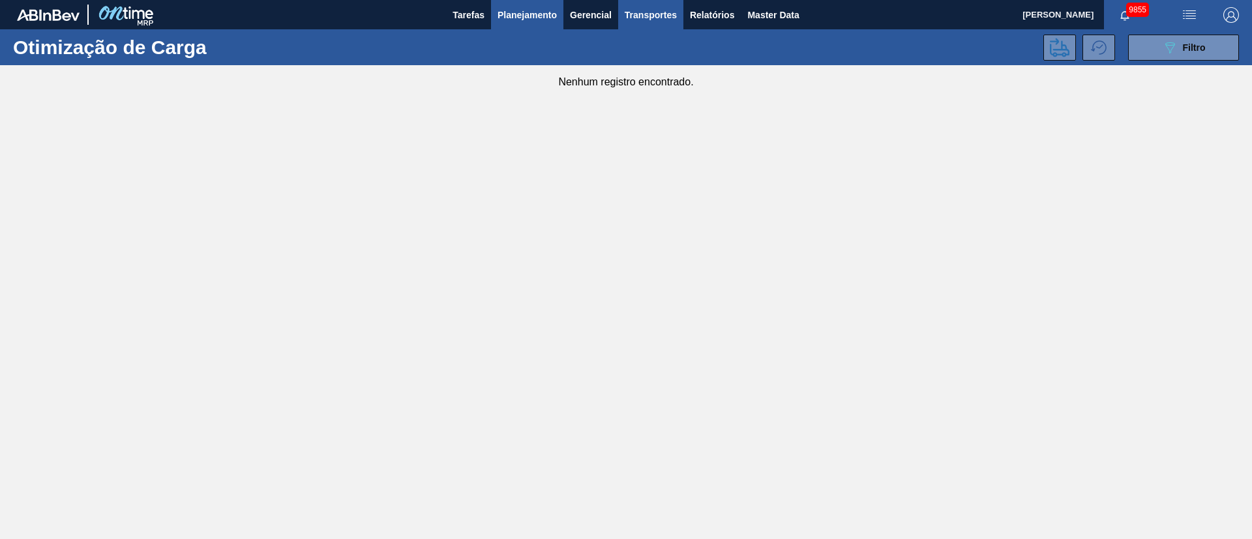
click at [534, 12] on span "Planejamento" at bounding box center [527, 15] width 59 height 16
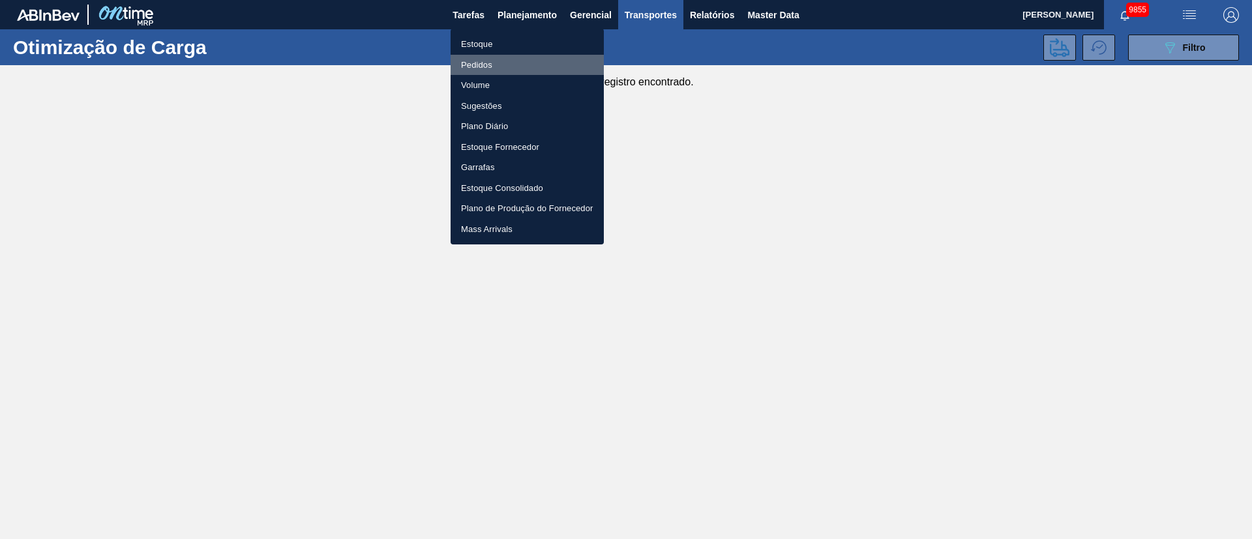
click at [481, 62] on li "Pedidos" at bounding box center [527, 65] width 153 height 21
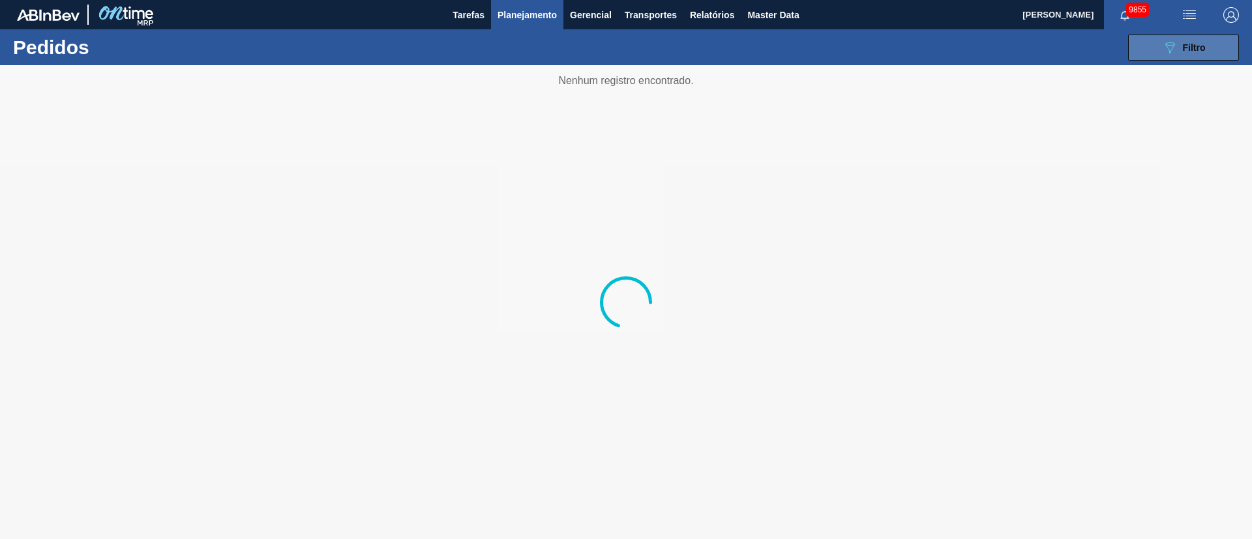
click at [1189, 47] on span "Filtro" at bounding box center [1194, 47] width 23 height 10
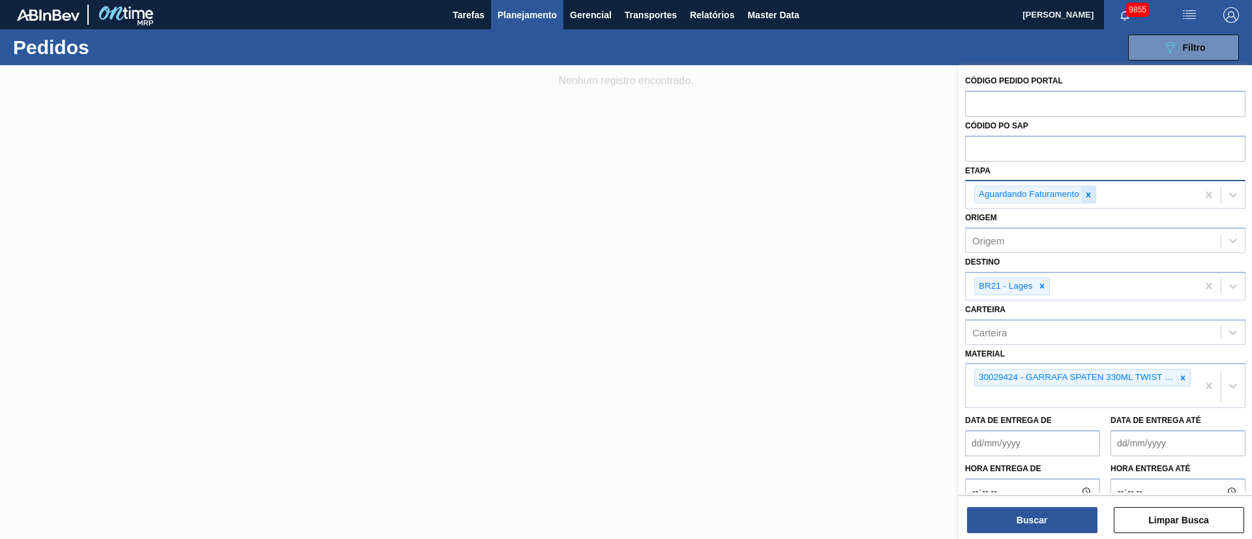
click at [1092, 197] on icon at bounding box center [1088, 194] width 9 height 9
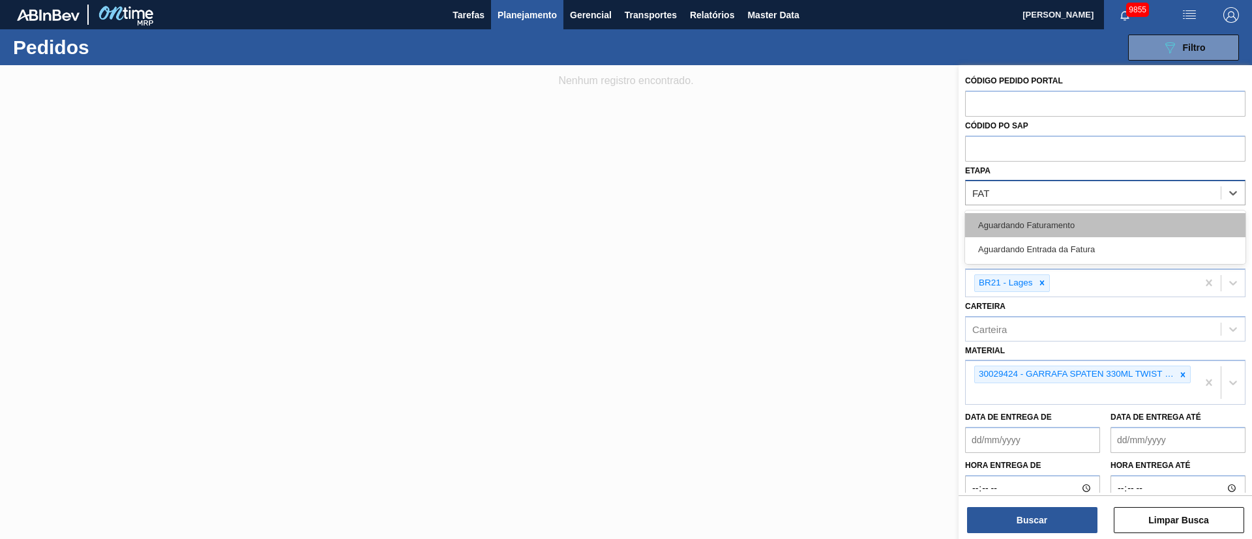
click at [1012, 226] on div "Aguardando Faturamento" at bounding box center [1105, 225] width 280 height 24
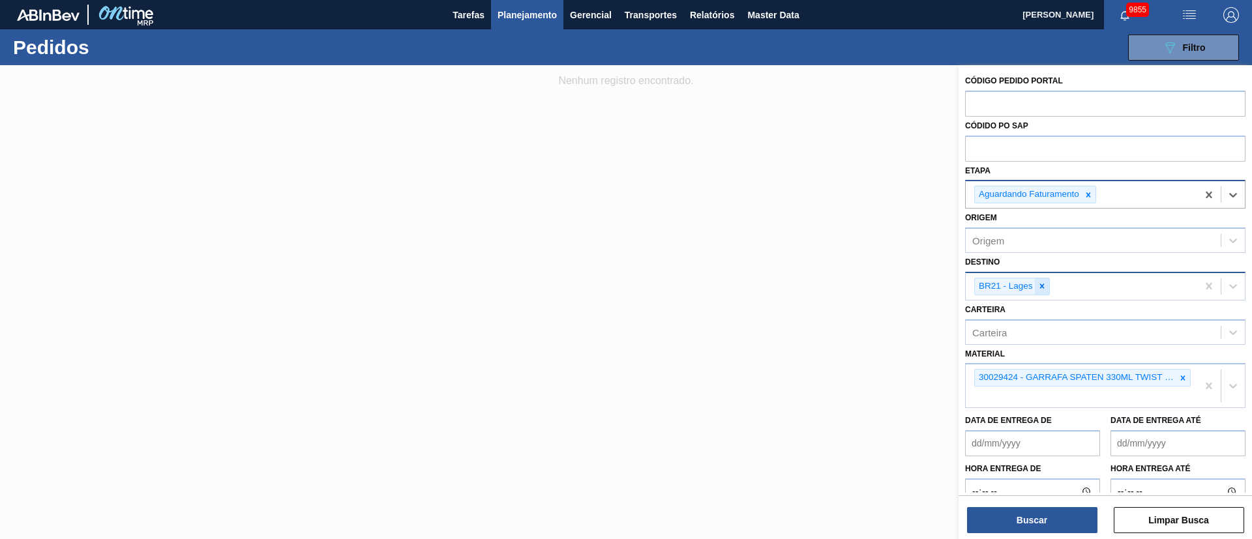
click at [1042, 291] on div at bounding box center [1042, 287] width 14 height 16
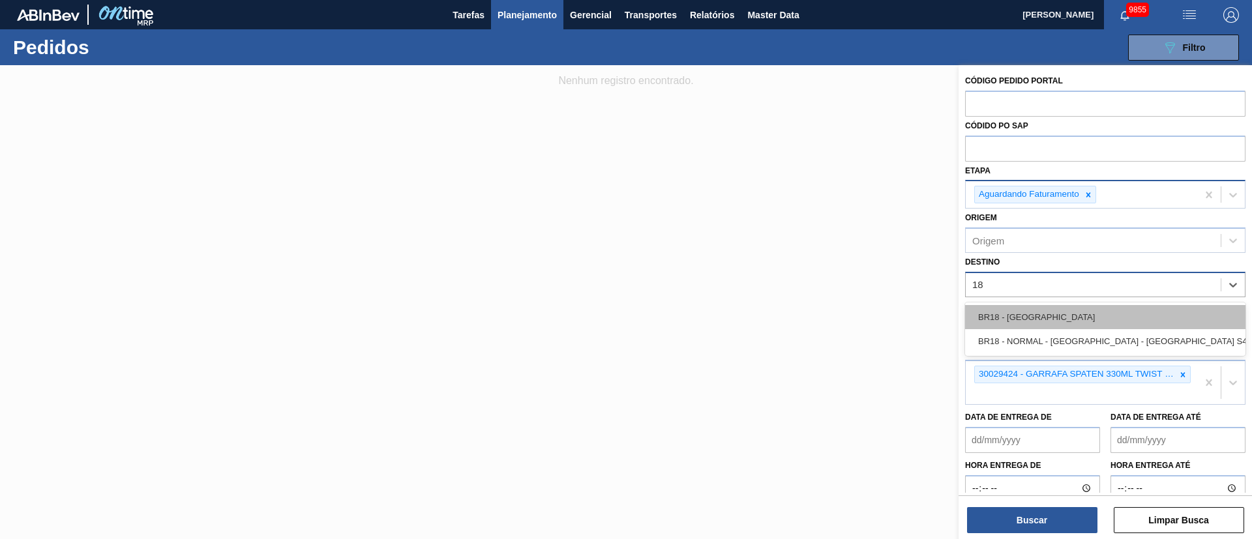
click at [1029, 315] on div "BR18 - [GEOGRAPHIC_DATA]" at bounding box center [1105, 317] width 280 height 24
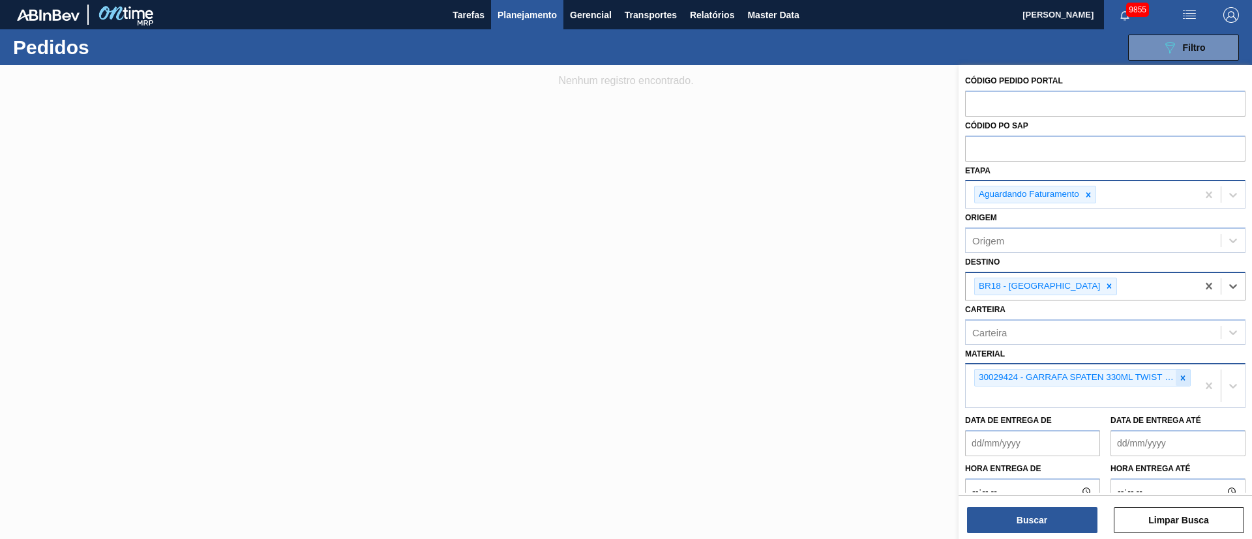
click at [1186, 380] on div at bounding box center [1183, 378] width 14 height 16
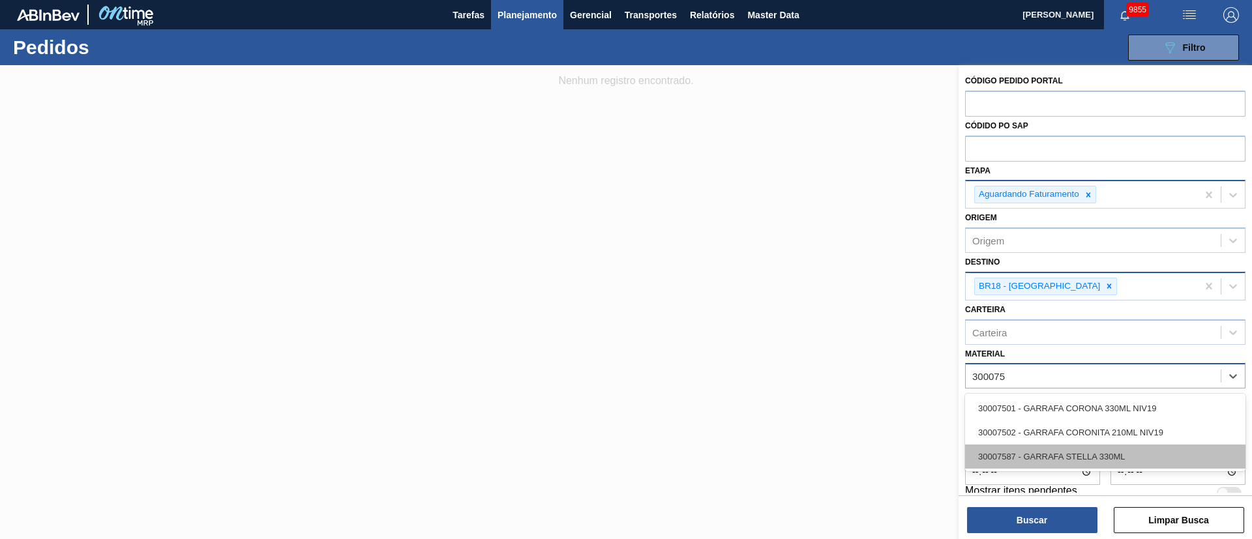
click at [1106, 451] on div "30007587 - GARRAFA STELLA 330ML" at bounding box center [1105, 457] width 280 height 24
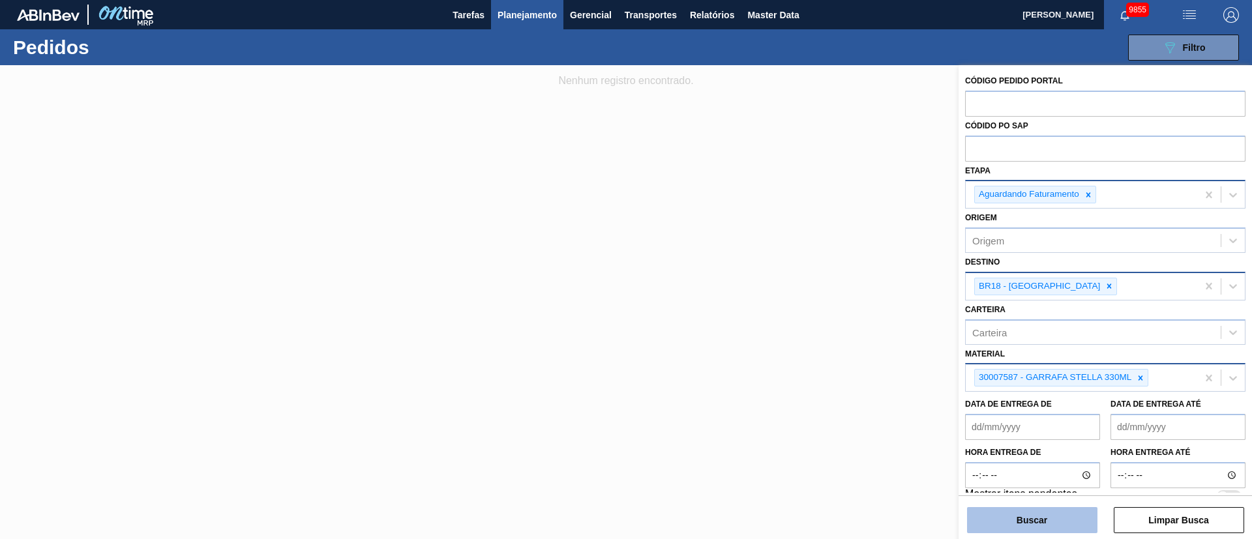
click at [1069, 520] on button "Buscar" at bounding box center [1032, 520] width 130 height 26
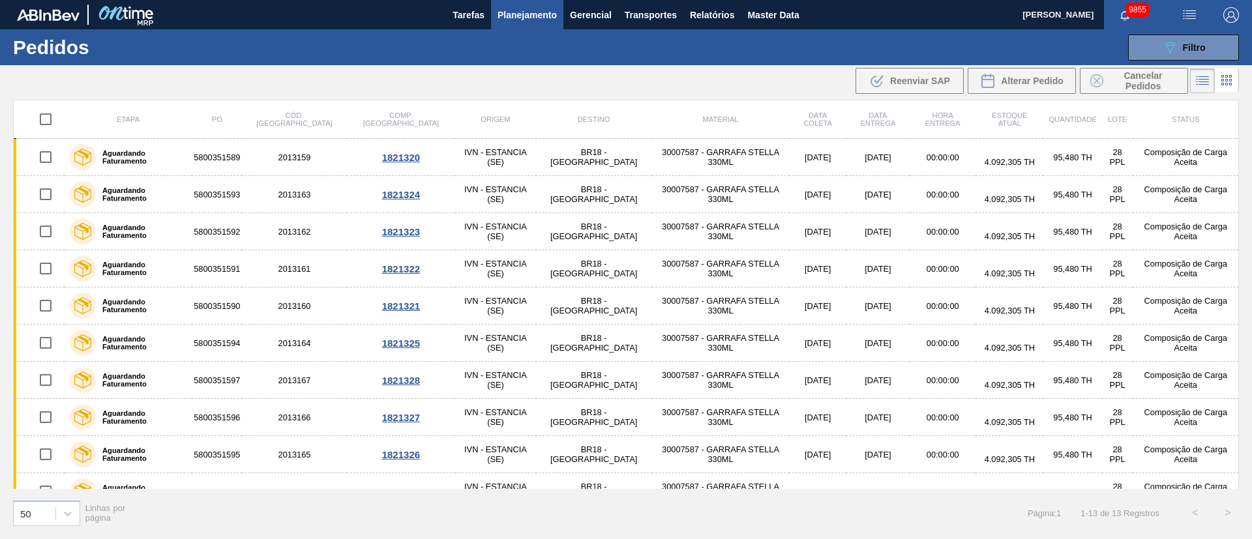
click at [168, 167] on div "Aguardando Faturamento" at bounding box center [128, 157] width 123 height 33
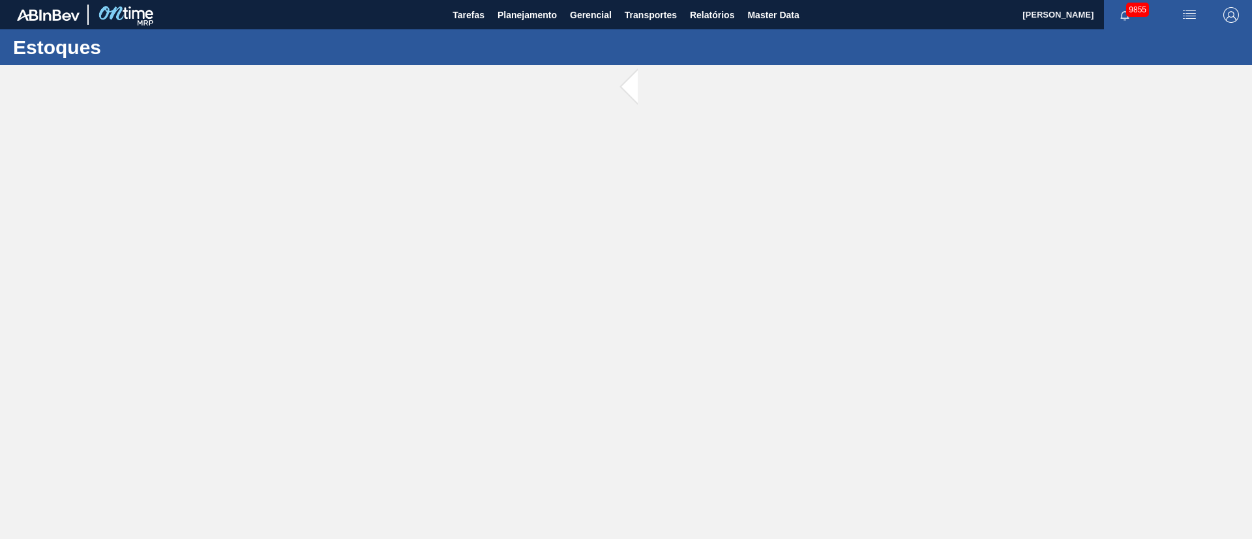
click at [168, 167] on main "Tarefas Planejamento Gerencial Transportes Relatórios Master Data [PERSON_NAME]…" at bounding box center [626, 269] width 1252 height 539
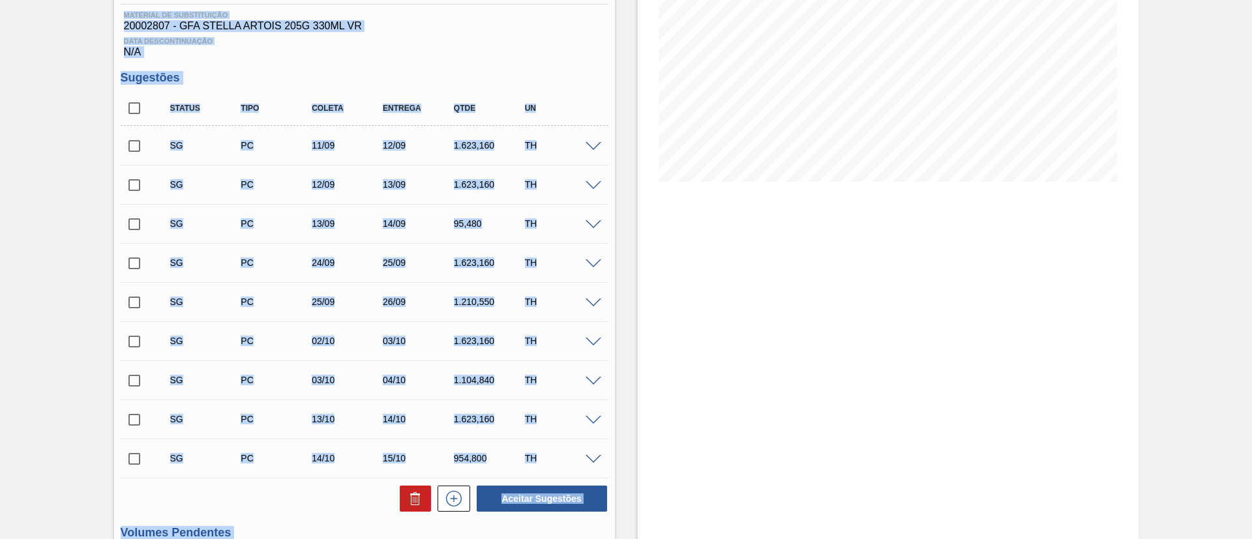
scroll to position [196, 0]
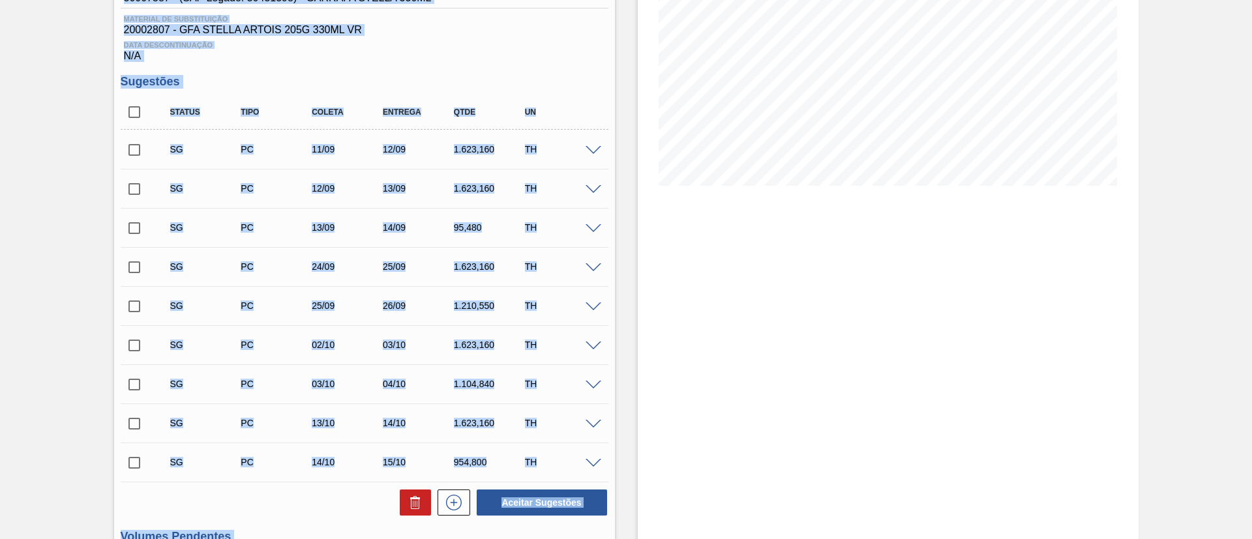
click at [279, 489] on div "Aceitar Sugestões" at bounding box center [365, 503] width 488 height 29
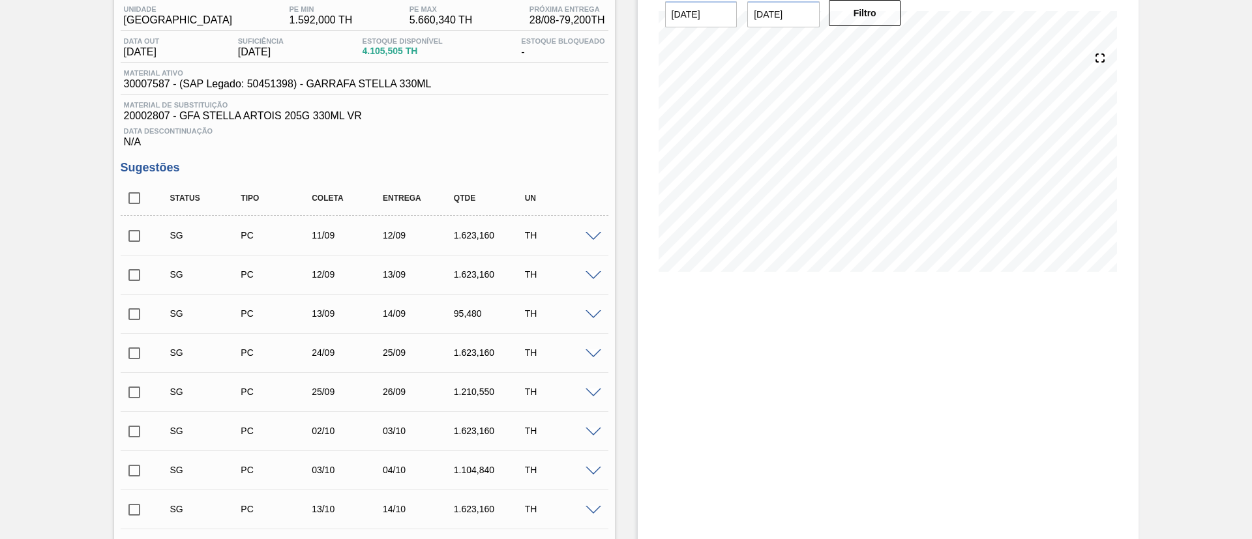
scroll to position [0, 0]
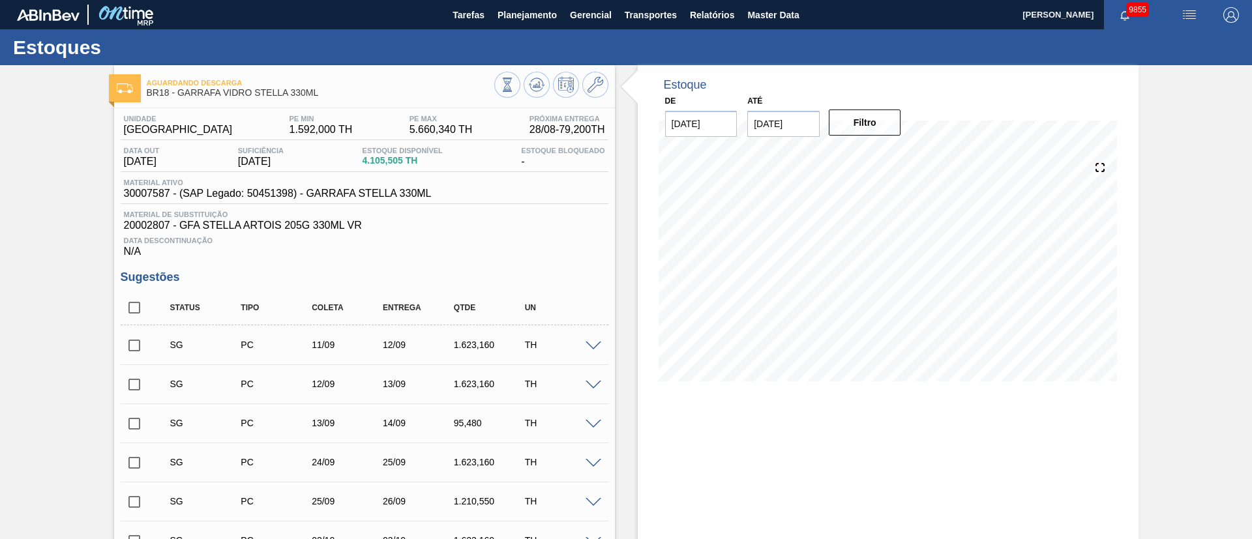
click at [1188, 10] on img "button" at bounding box center [1190, 15] width 16 height 16
click at [1188, 51] on li "Upload de Volumes" at bounding box center [1185, 46] width 113 height 23
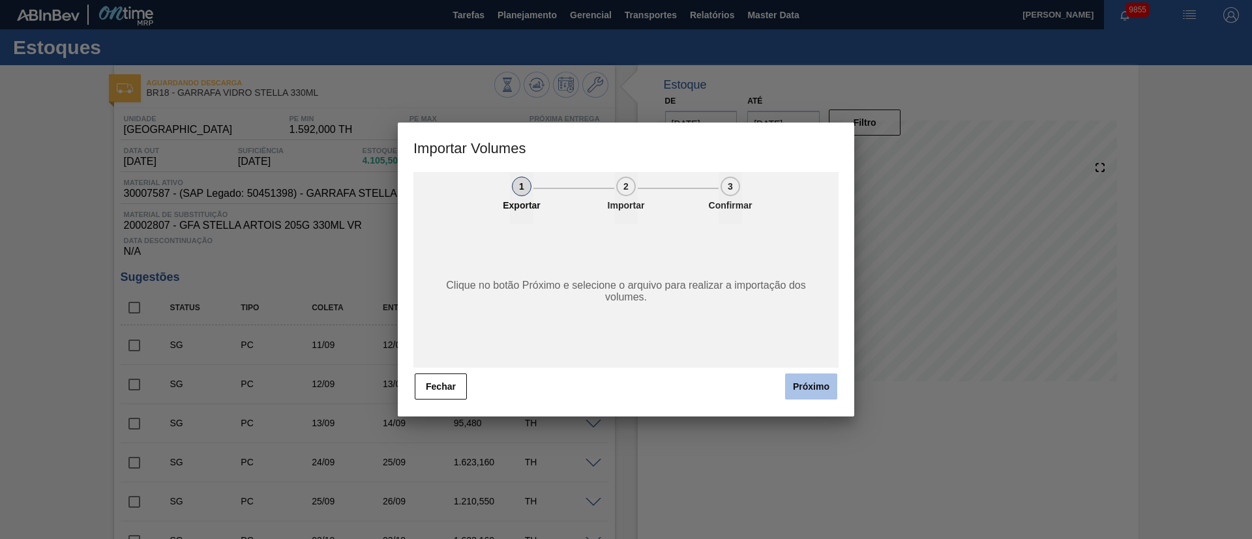
click at [798, 386] on button "Próximo" at bounding box center [811, 387] width 52 height 26
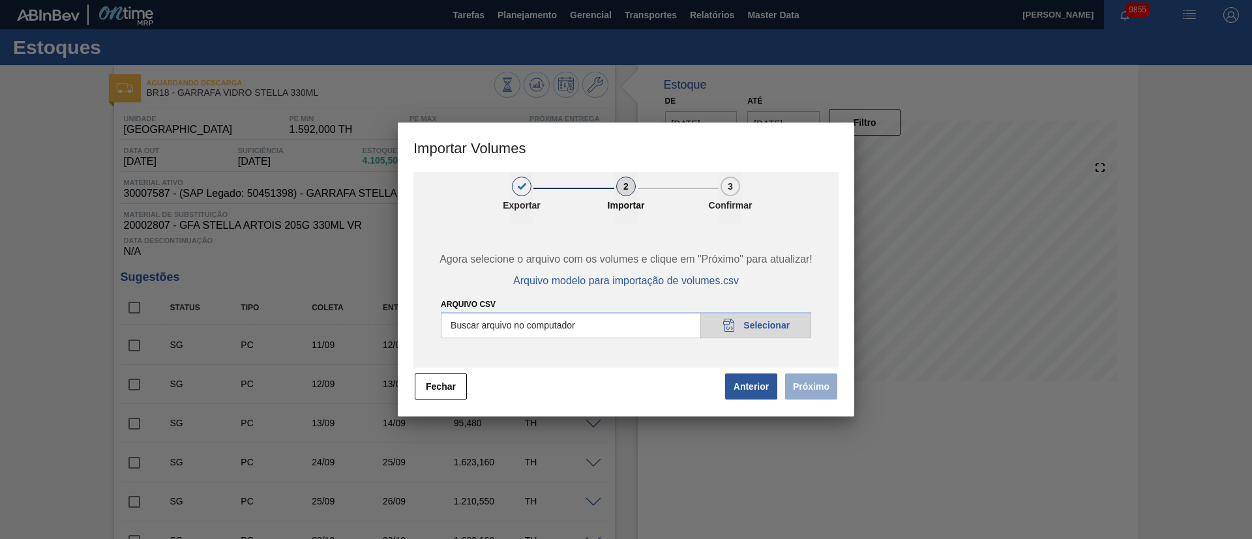
click at [770, 331] on input "Arquivo csv" at bounding box center [626, 325] width 370 height 26
click at [817, 392] on button "Próximo" at bounding box center [811, 387] width 52 height 26
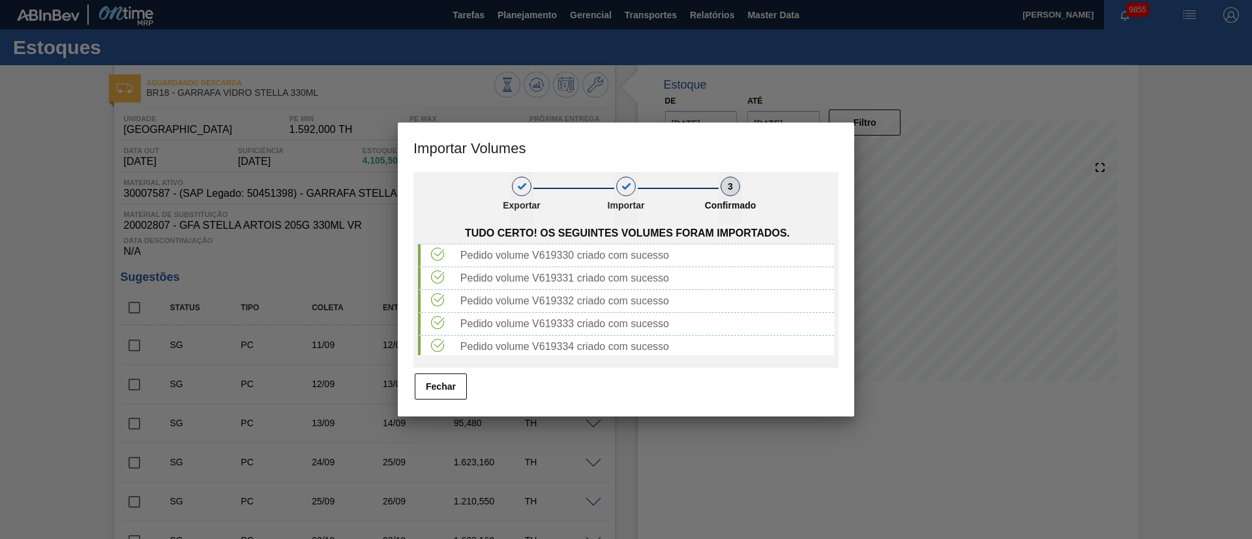
click at [459, 401] on div "1 Exportar 2 Importar 3 Confirmado Tudo certo! Os seguintes volumes foram impor…" at bounding box center [626, 294] width 457 height 245
click at [454, 387] on button "Fechar" at bounding box center [441, 387] width 52 height 26
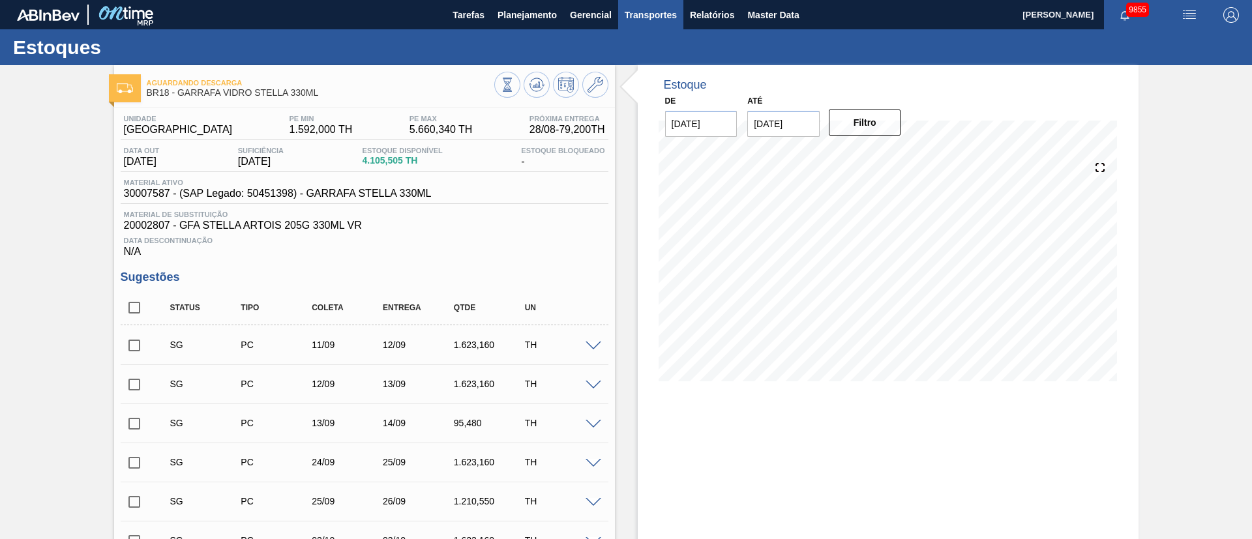
click at [661, 21] on span "Transportes" at bounding box center [651, 15] width 52 height 16
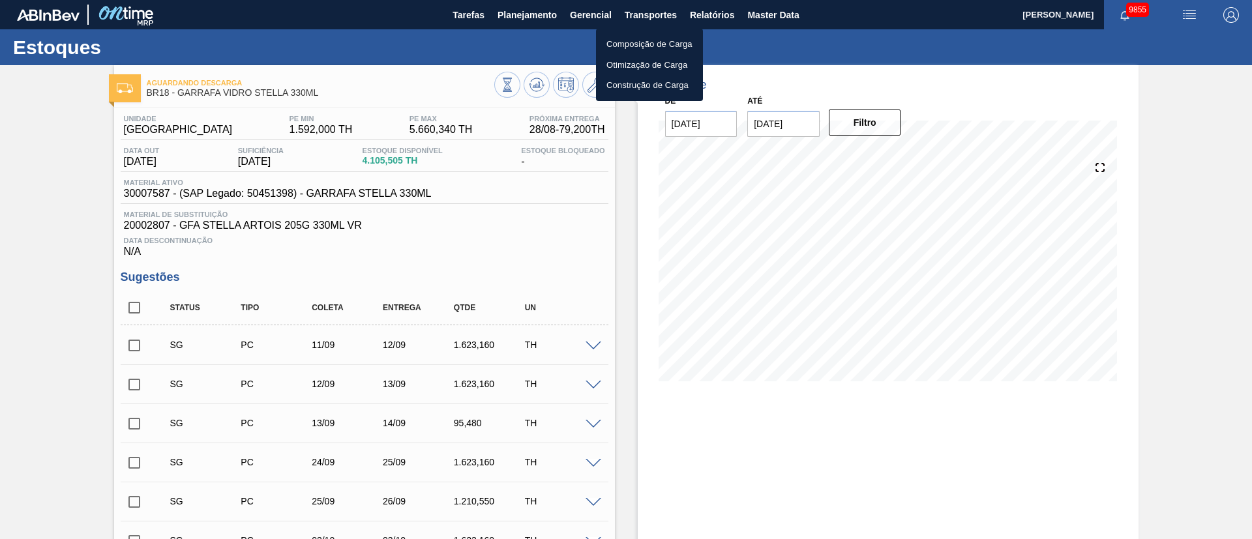
click at [667, 67] on li "Otimização de Carga" at bounding box center [649, 65] width 107 height 21
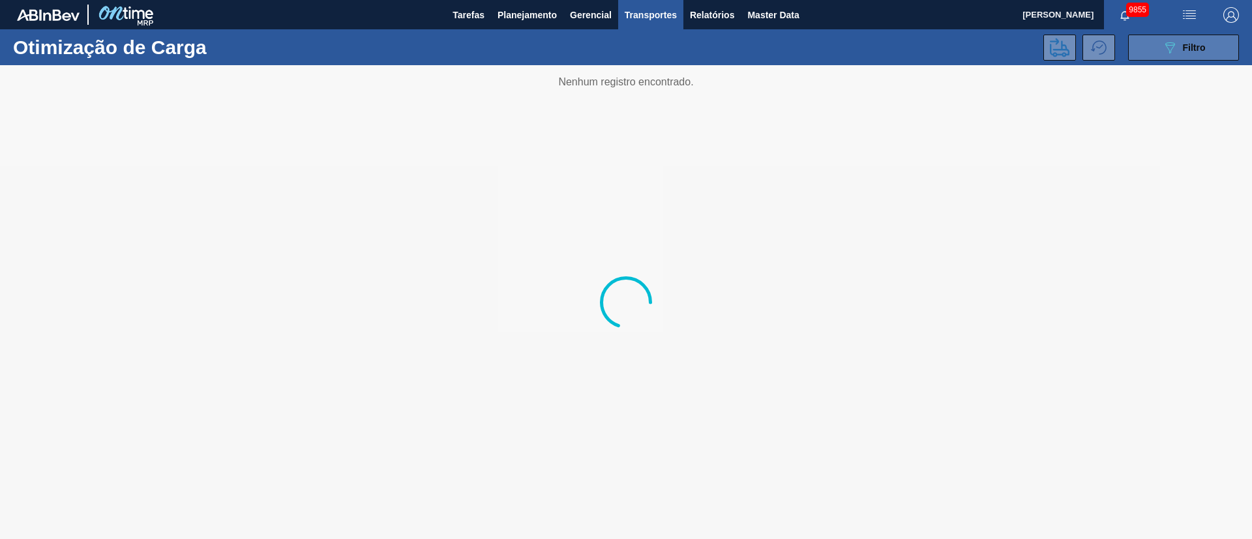
click at [1179, 53] on div "089F7B8B-B2A5-4AFE-B5C0-19BA573D28AC Filtro" at bounding box center [1184, 48] width 44 height 16
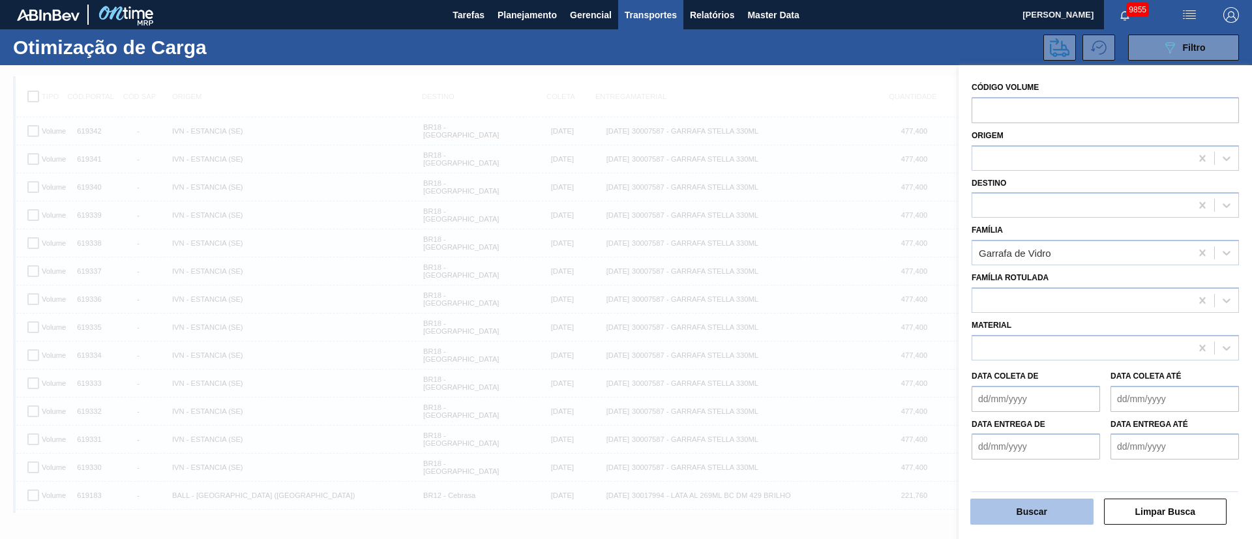
click at [1023, 511] on button "Buscar" at bounding box center [1032, 512] width 123 height 26
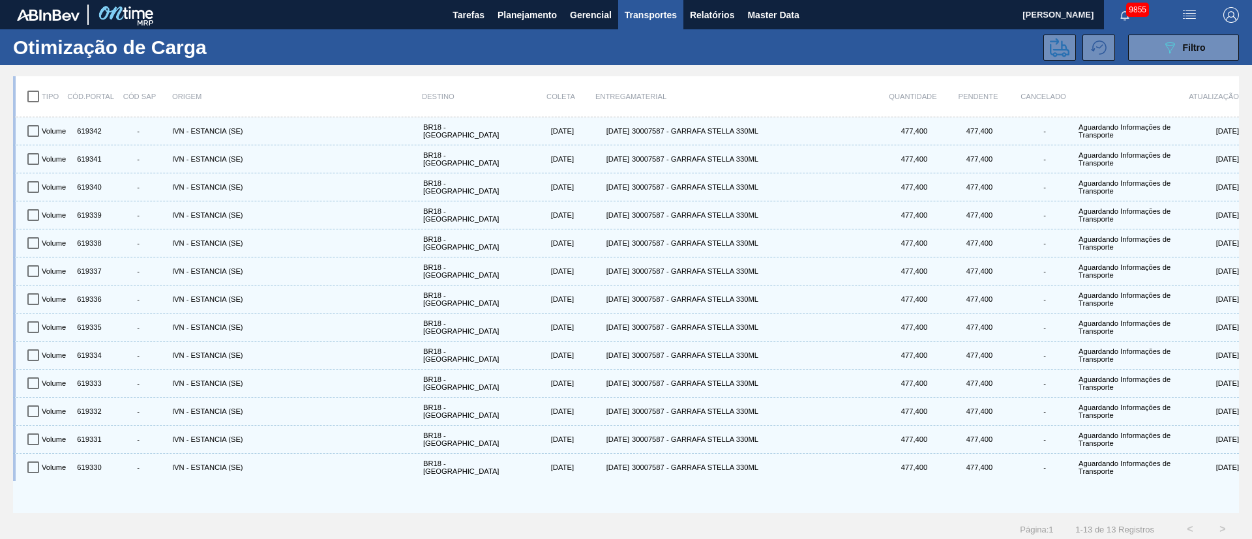
click at [33, 102] on input "checkbox" at bounding box center [33, 96] width 27 height 27
click at [1070, 41] on button at bounding box center [1060, 48] width 33 height 26
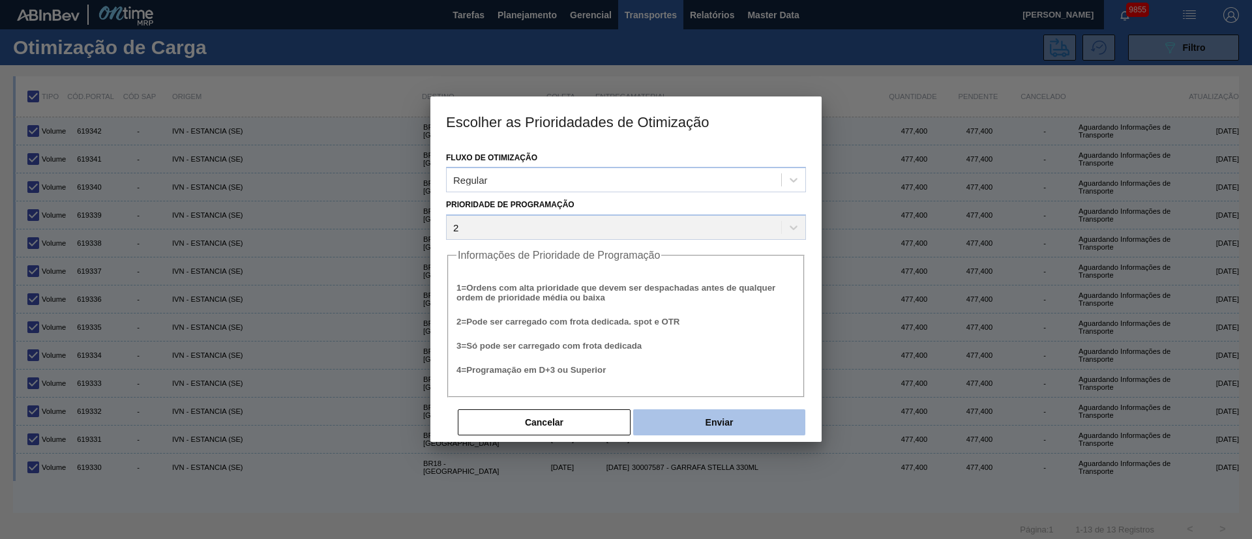
click at [704, 433] on button "Enviar" at bounding box center [719, 423] width 172 height 26
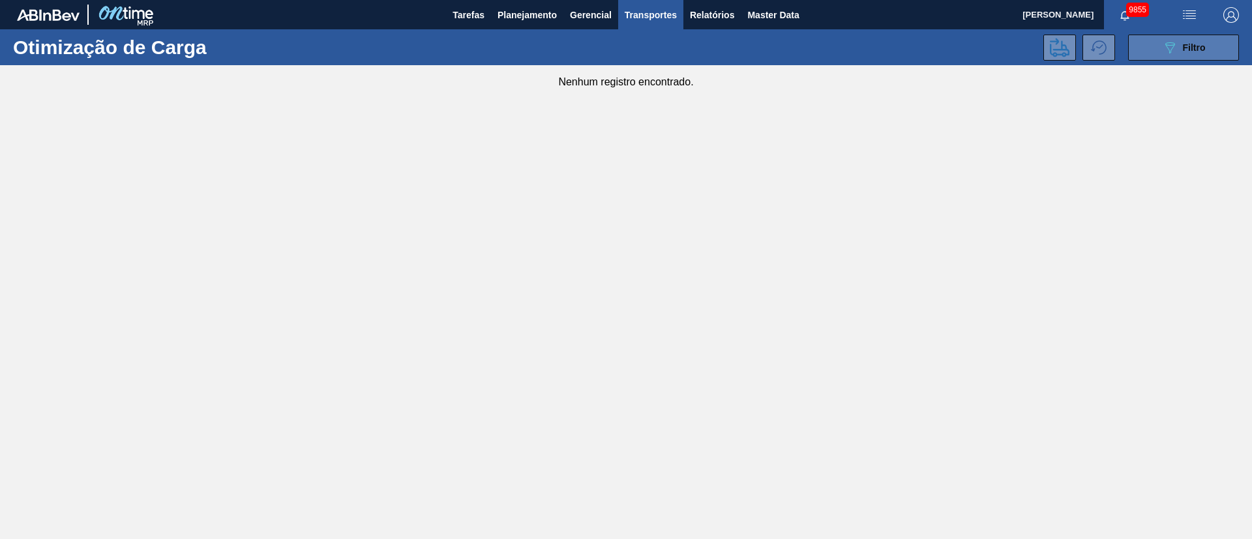
click at [1192, 56] on button "089F7B8B-B2A5-4AFE-B5C0-19BA573D28AC Filtro" at bounding box center [1183, 48] width 111 height 26
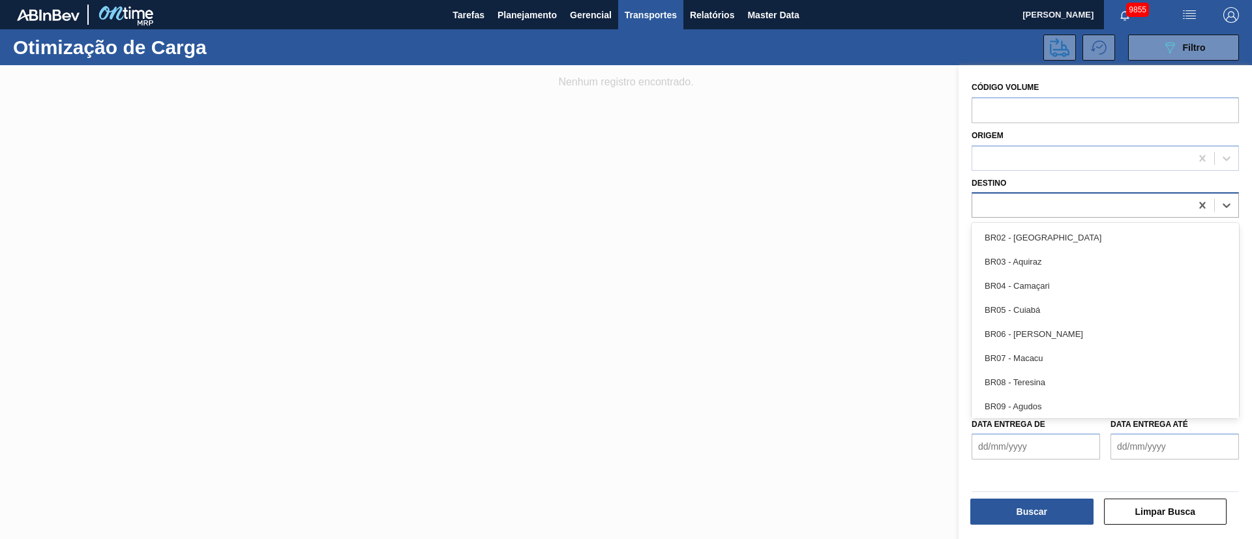
click at [1001, 209] on div at bounding box center [1081, 205] width 218 height 19
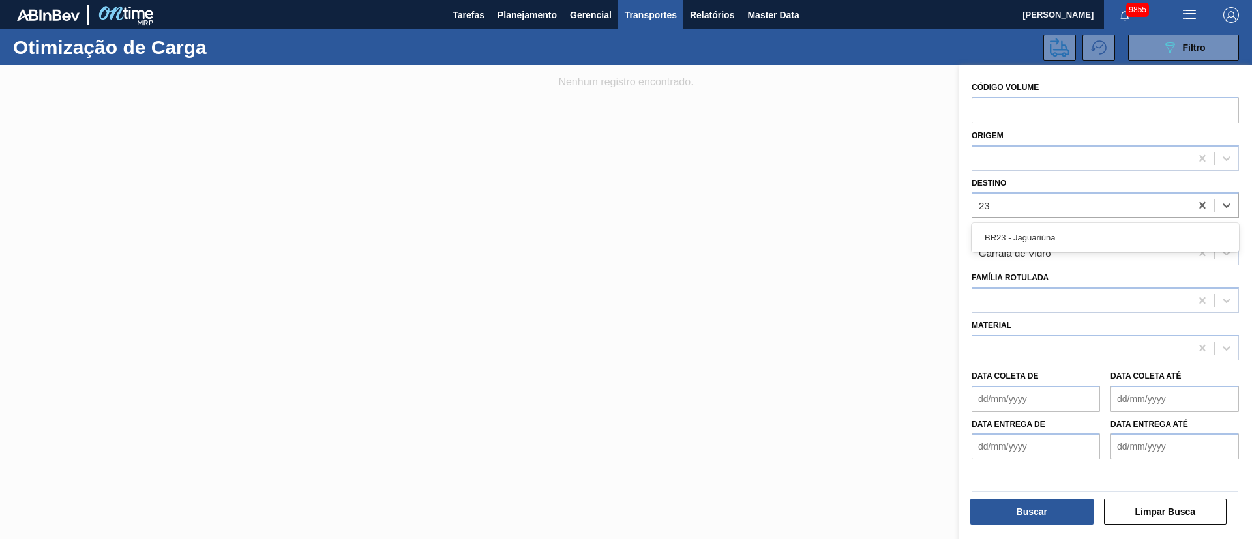
click at [1023, 235] on div "BR23 - Jaguariúna" at bounding box center [1105, 238] width 267 height 24
click at [1032, 356] on div at bounding box center [1081, 348] width 218 height 19
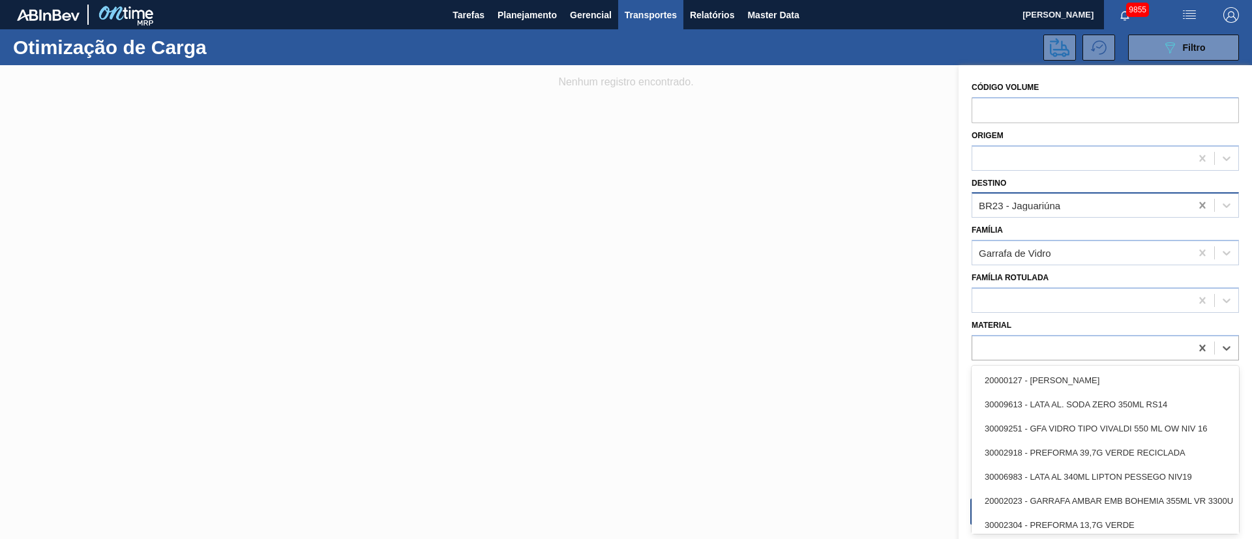
click at [1202, 207] on icon at bounding box center [1202, 205] width 6 height 7
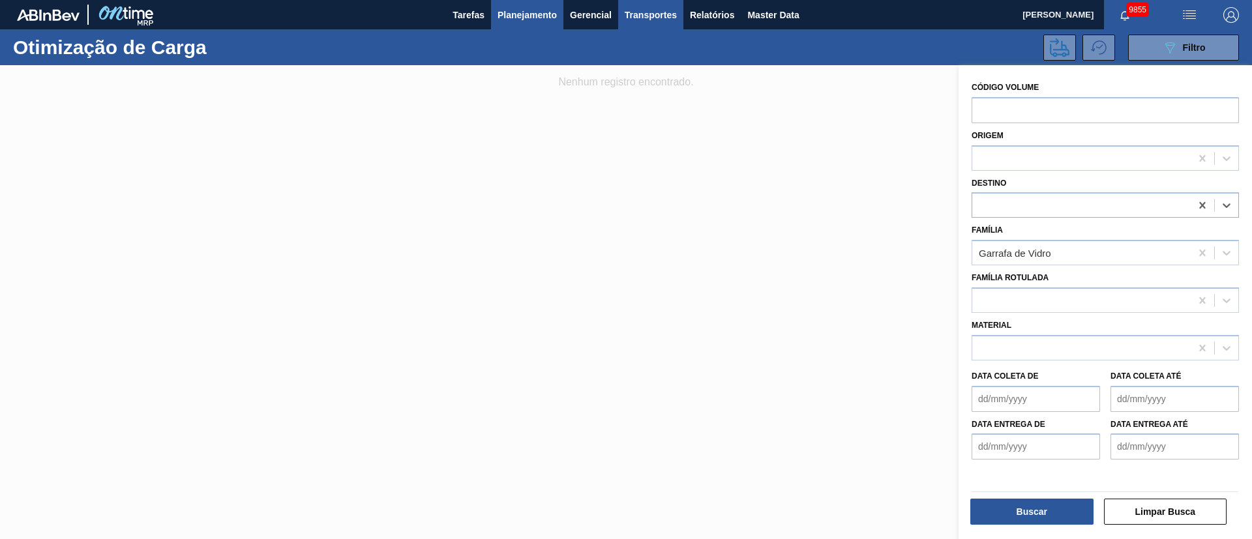
click at [512, 16] on span "Planejamento" at bounding box center [527, 15] width 59 height 16
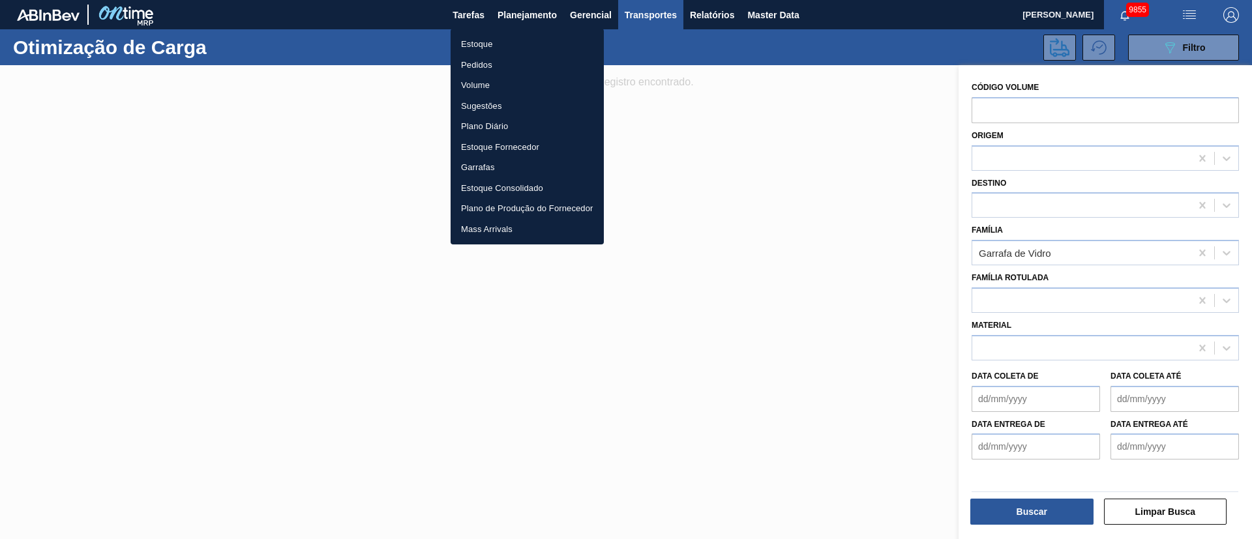
click at [471, 67] on li "Pedidos" at bounding box center [527, 65] width 153 height 21
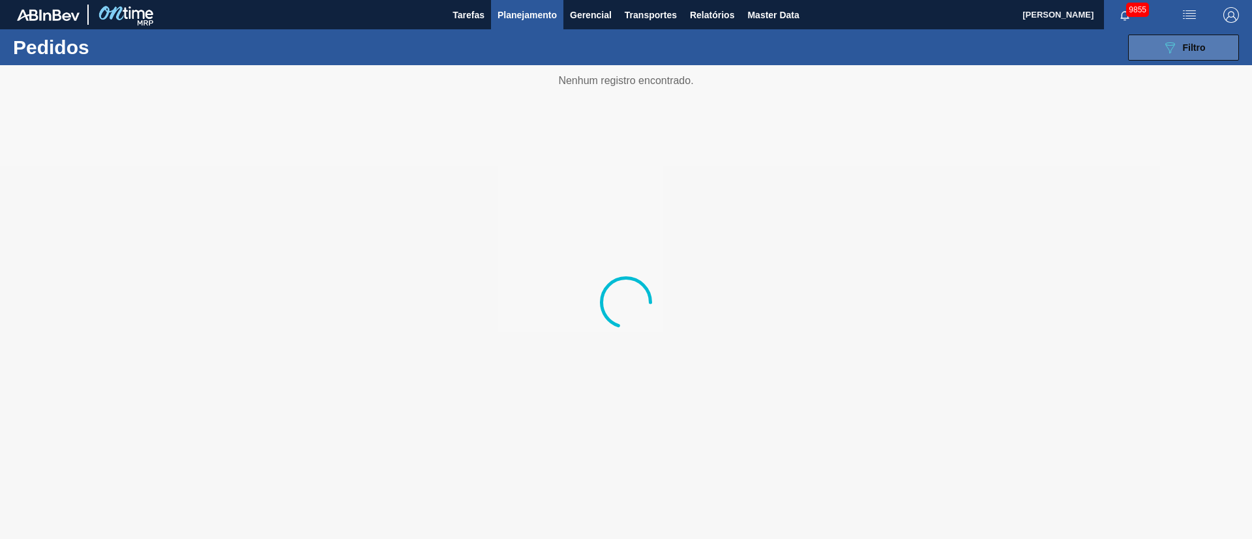
click at [1208, 44] on button "089F7B8B-B2A5-4AFE-B5C0-19BA573D28AC Filtro" at bounding box center [1183, 48] width 111 height 26
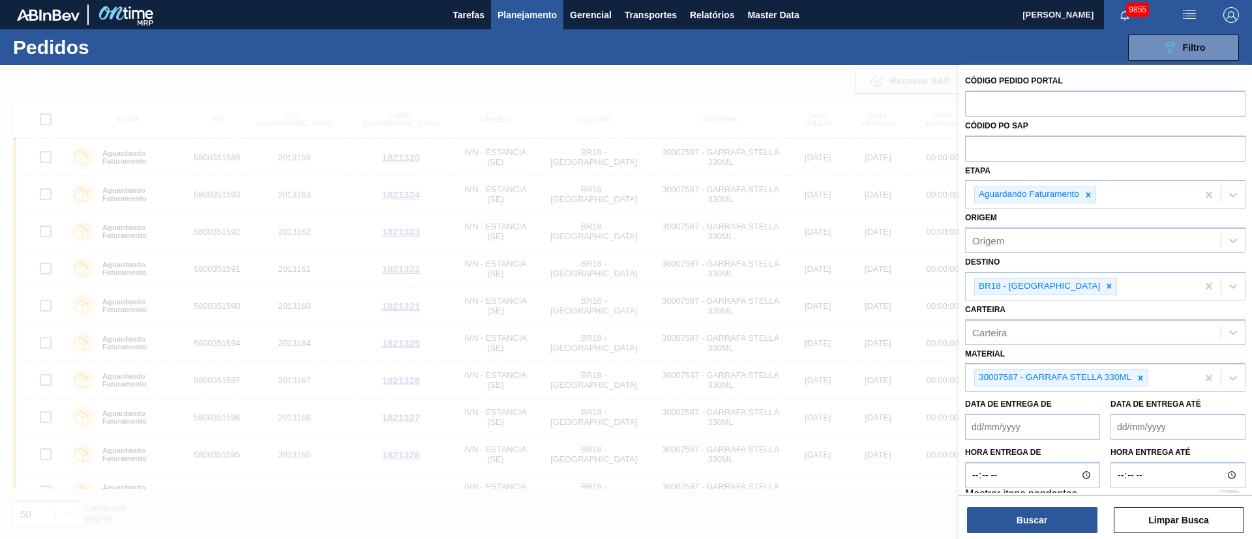
click at [1143, 377] on icon at bounding box center [1140, 378] width 9 height 9
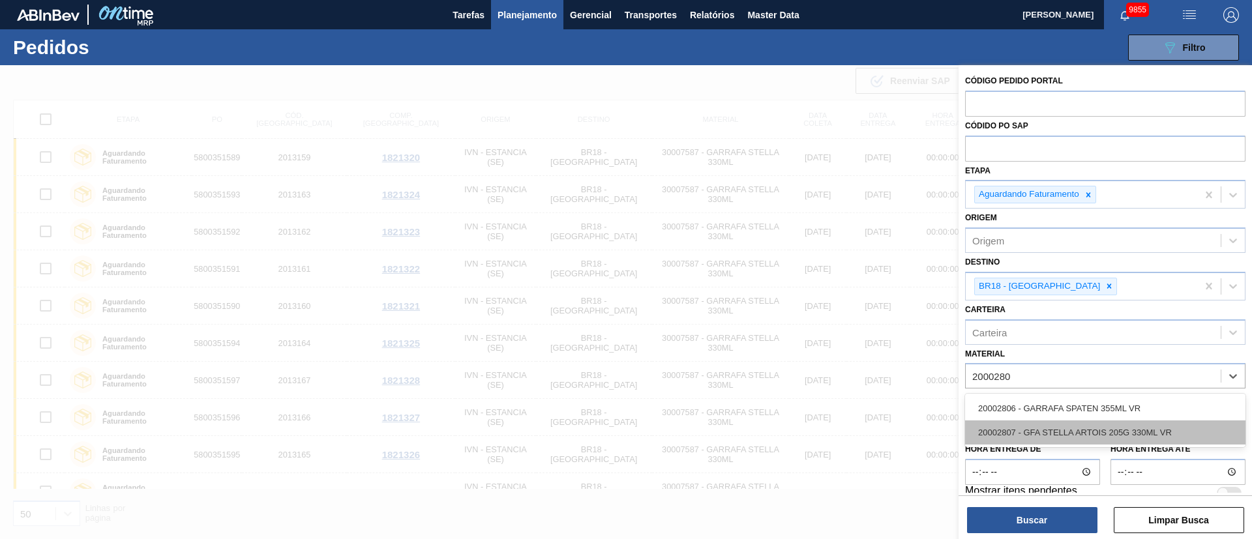
click at [1079, 430] on div "20002807 - GFA STELLA ARTOIS 205G 330ML VR" at bounding box center [1105, 433] width 280 height 24
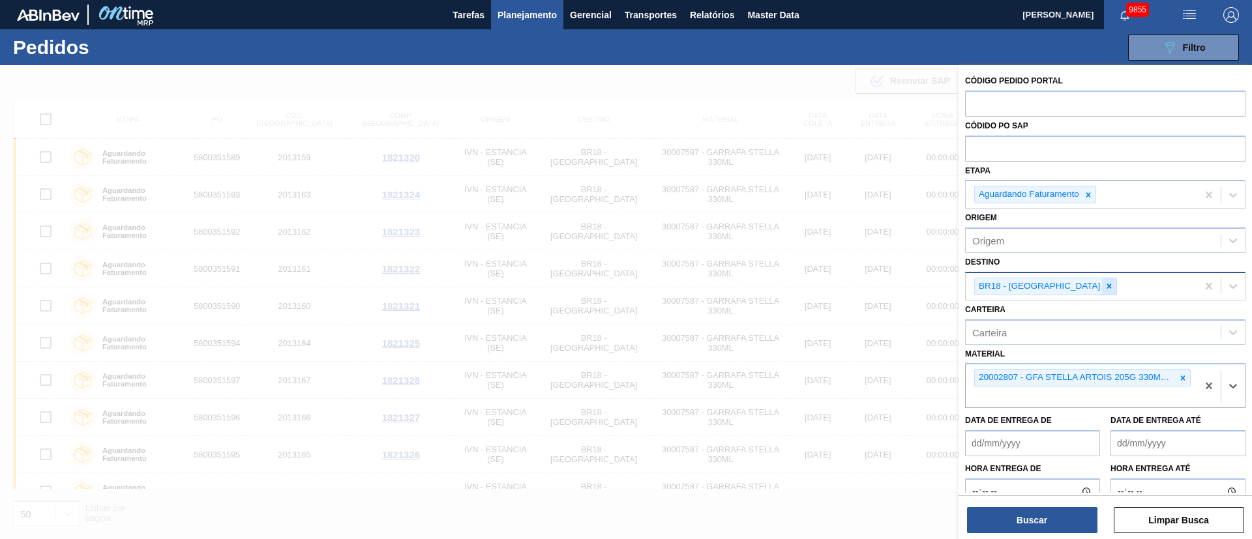
click at [1102, 292] on div at bounding box center [1109, 287] width 14 height 16
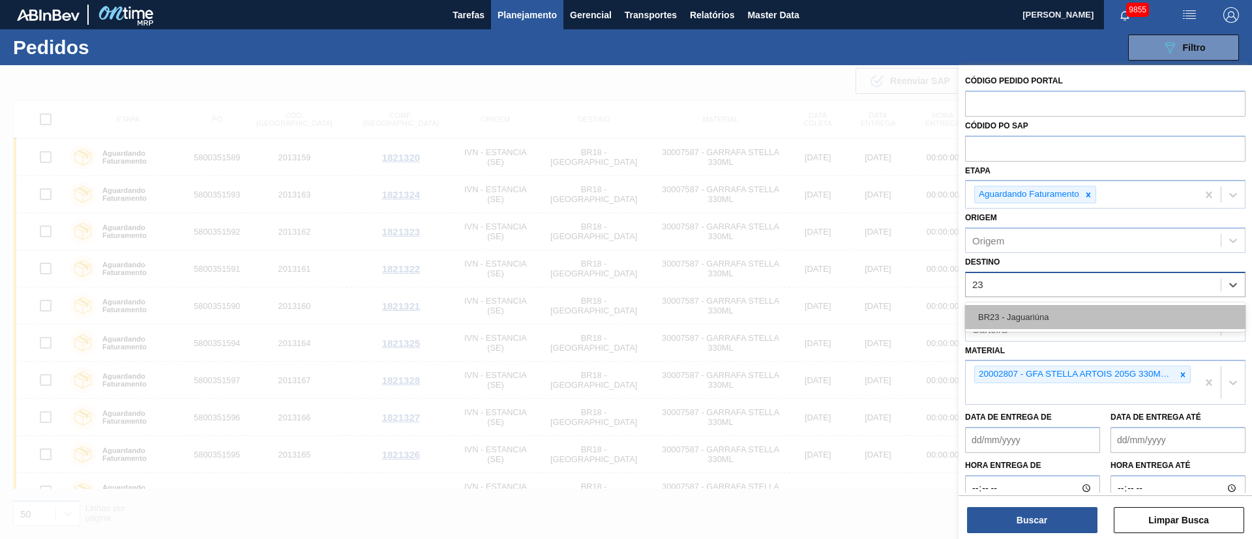
click at [1056, 320] on div "BR23 - Jaguariúna" at bounding box center [1105, 317] width 280 height 24
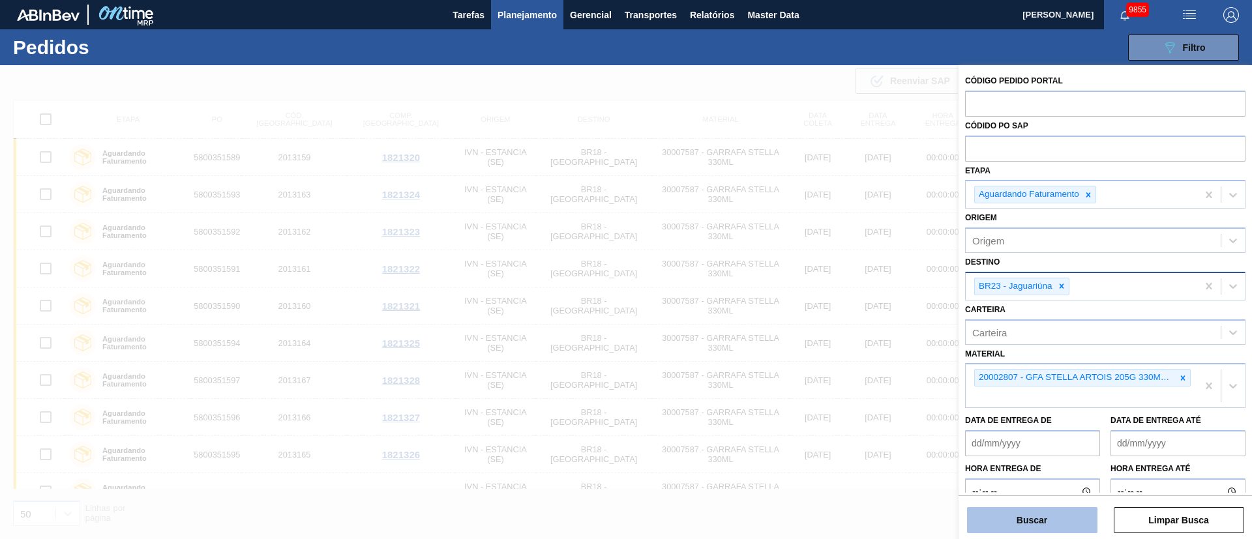
click at [1078, 522] on button "Buscar" at bounding box center [1032, 520] width 130 height 26
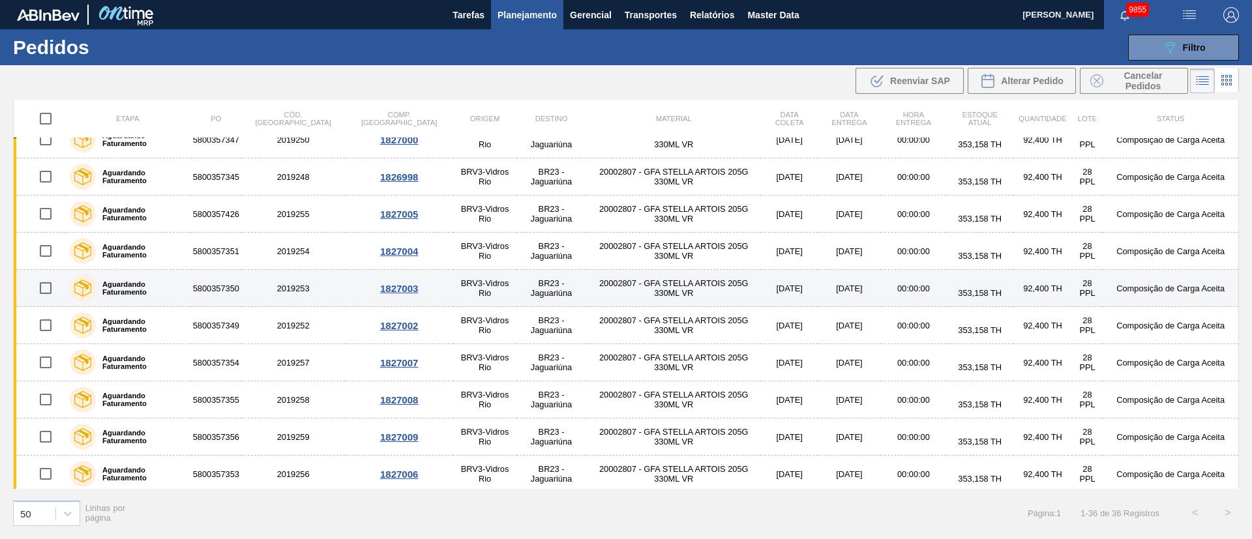
scroll to position [988, 0]
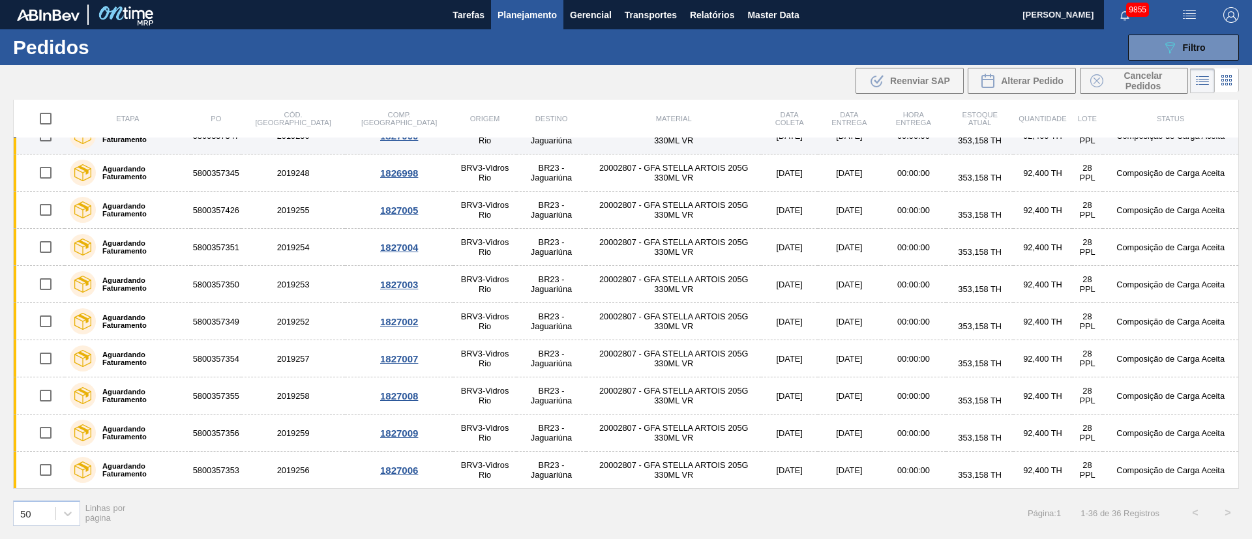
drag, startPoint x: 751, startPoint y: 93, endPoint x: 761, endPoint y: 141, distance: 48.7
click at [751, 93] on div ".b{fill:var(--color-action-default)} Reenviar SAP Alterar Pedido Cancelar Pedid…" at bounding box center [626, 80] width 1252 height 31
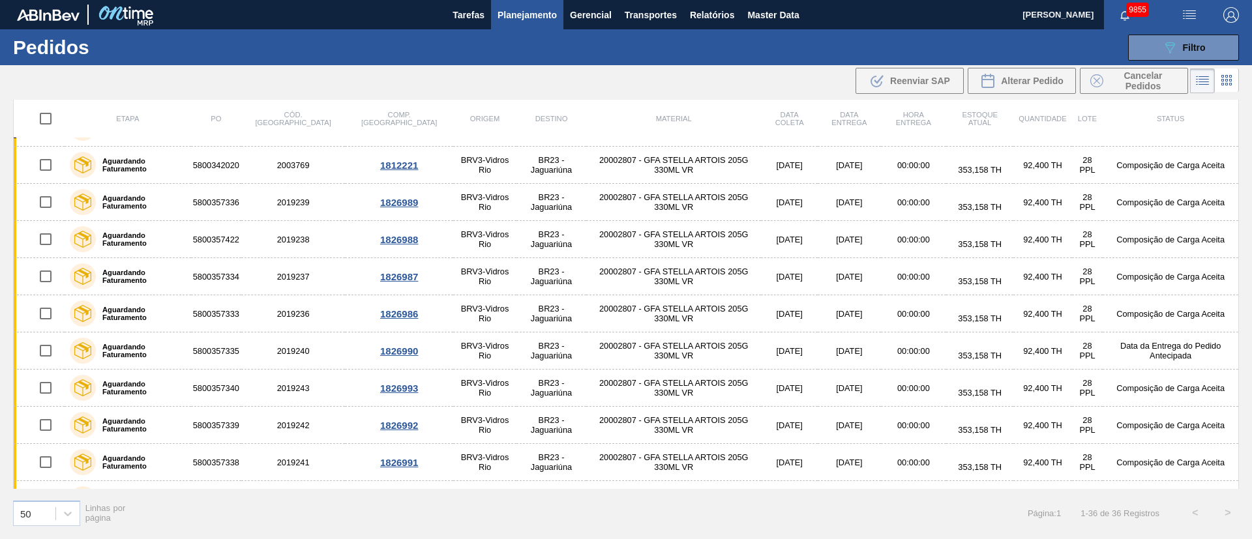
scroll to position [0, 0]
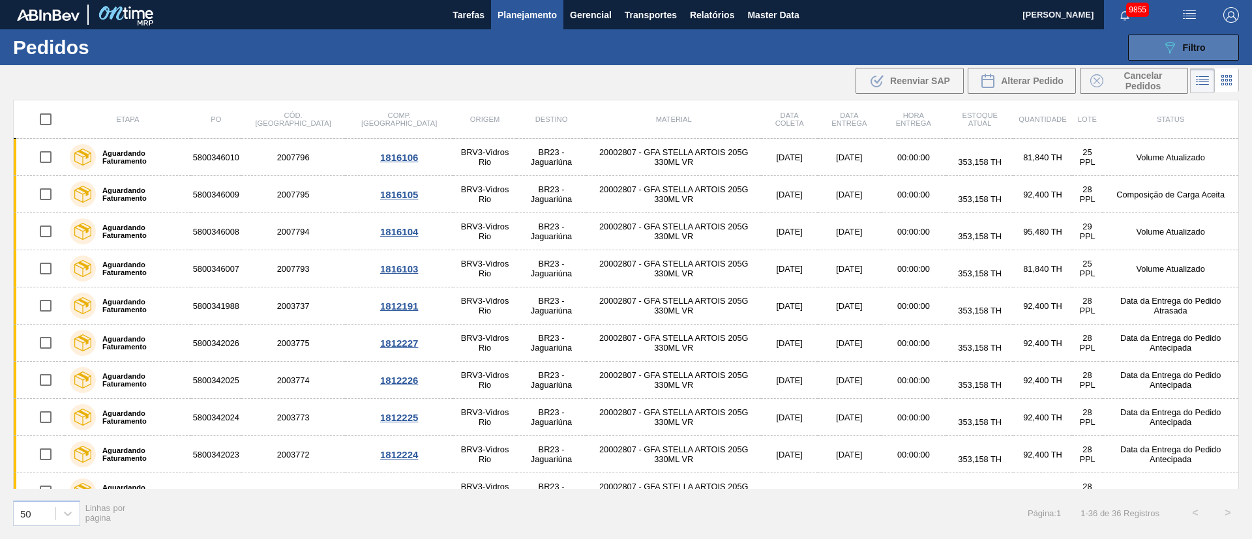
click at [1217, 50] on button "089F7B8B-B2A5-4AFE-B5C0-19BA573D28AC Filtro" at bounding box center [1183, 48] width 111 height 26
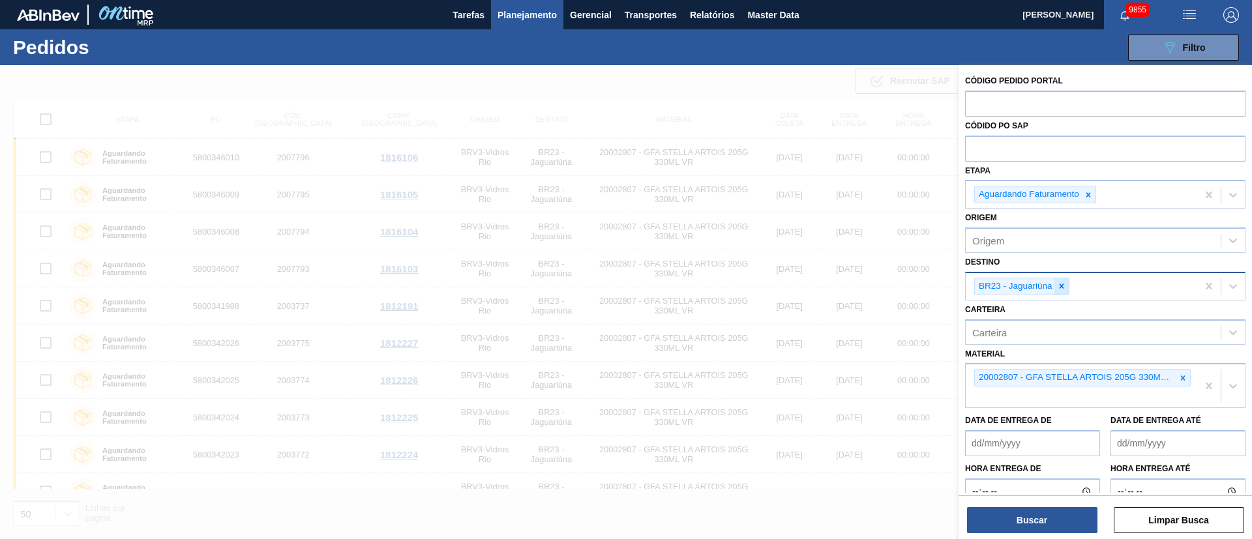
click at [1056, 287] on div at bounding box center [1062, 287] width 14 height 16
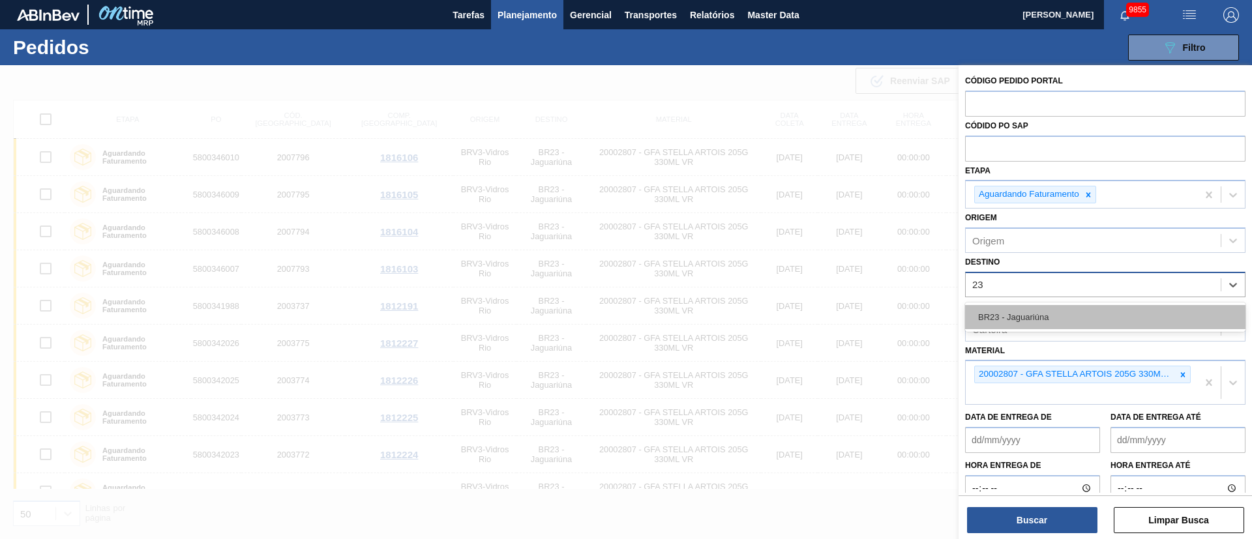
click at [1026, 326] on div "BR23 - Jaguariúna" at bounding box center [1105, 317] width 280 height 24
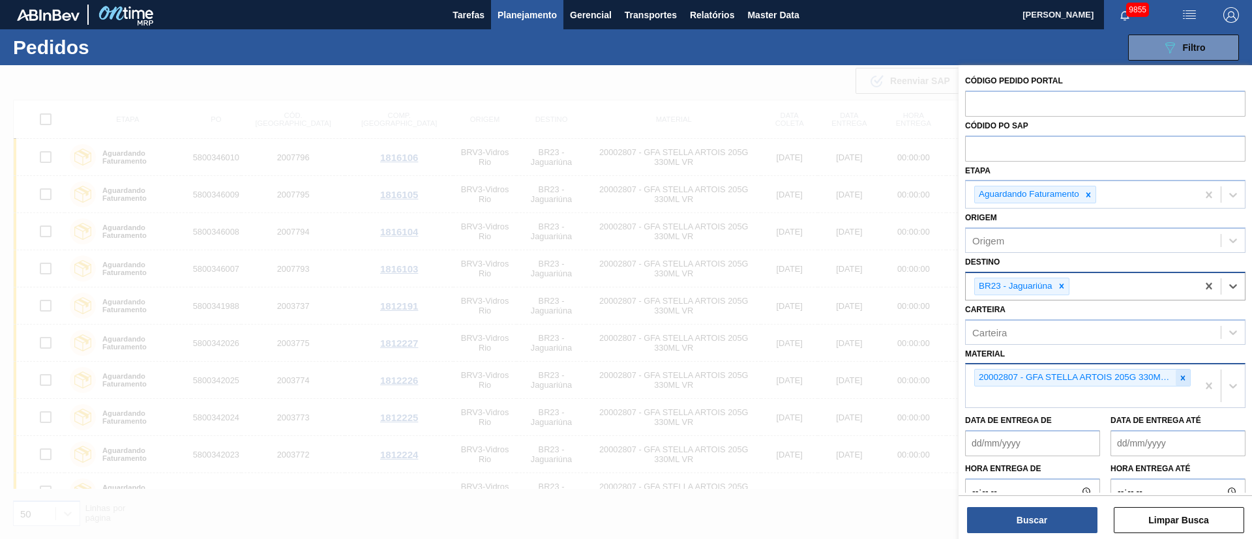
click at [1179, 374] on icon at bounding box center [1183, 378] width 9 height 9
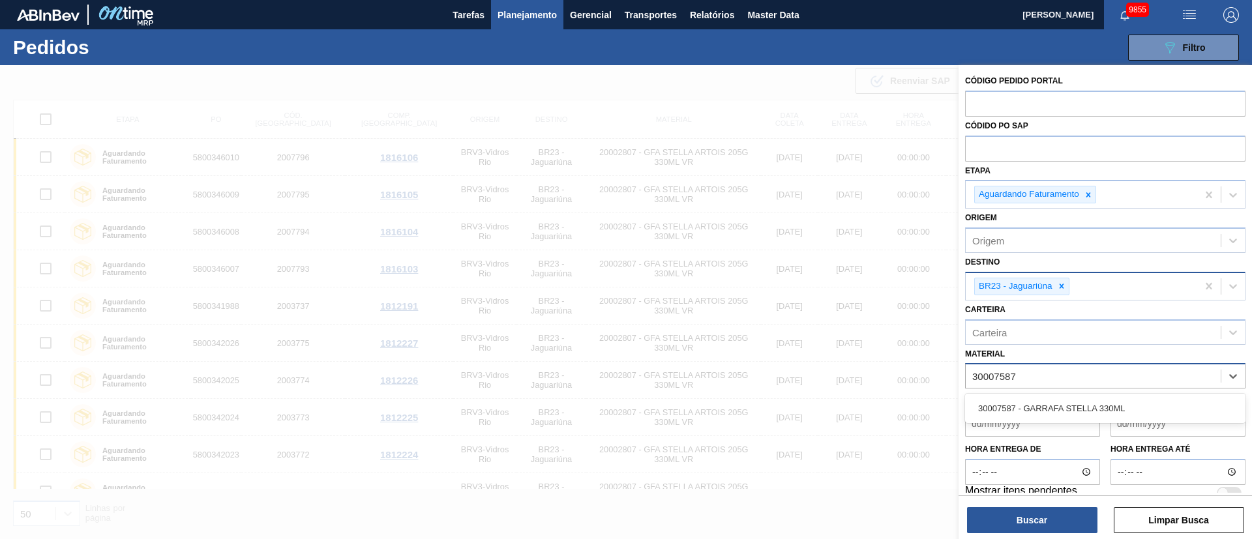
click at [1059, 400] on div "30007587 - GARRAFA STELLA 330ML" at bounding box center [1105, 409] width 280 height 24
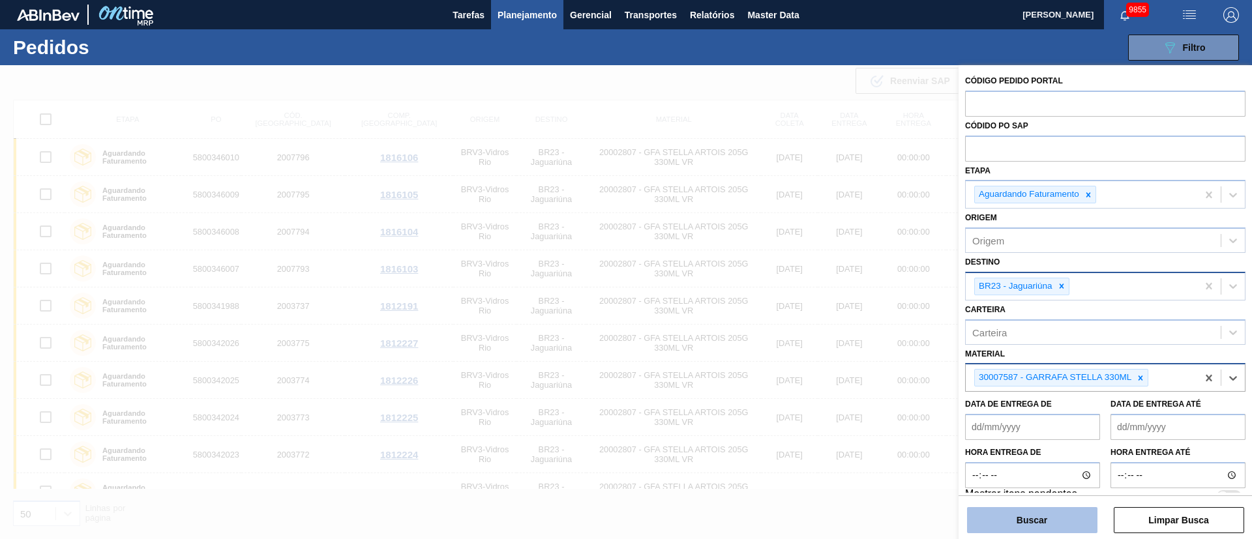
click at [1014, 525] on button "Buscar" at bounding box center [1032, 520] width 130 height 26
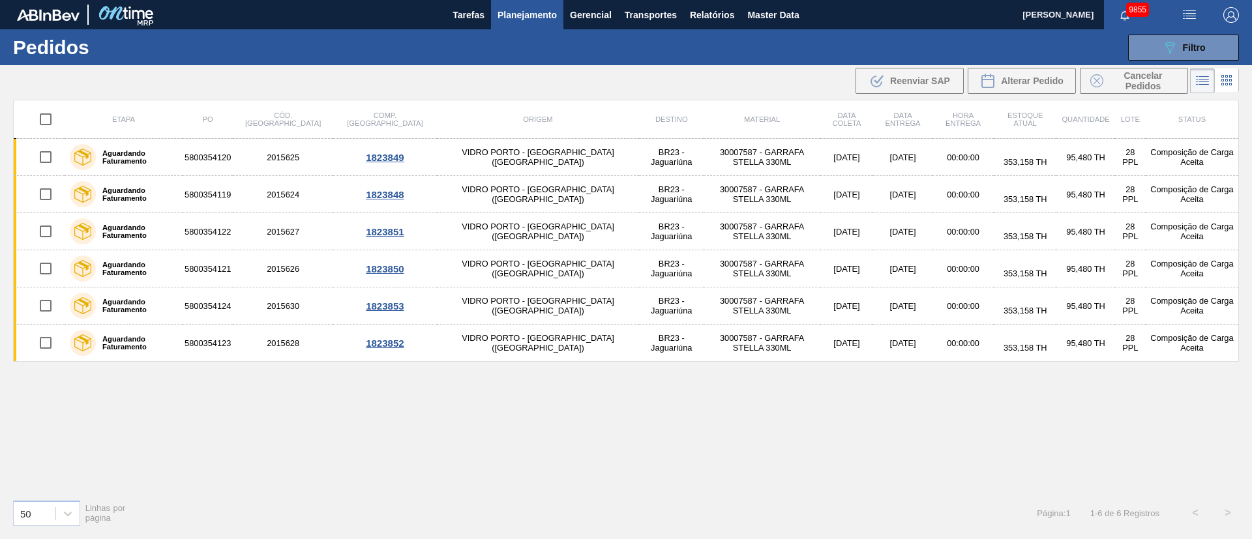
click at [1179, 63] on div "089F7B8B-B2A5-4AFE-B5C0-19BA573D28AC Filtro Código Pedido Portal Códido PO SAP …" at bounding box center [727, 47] width 1038 height 39
click at [1191, 47] on span "Filtro" at bounding box center [1194, 47] width 23 height 10
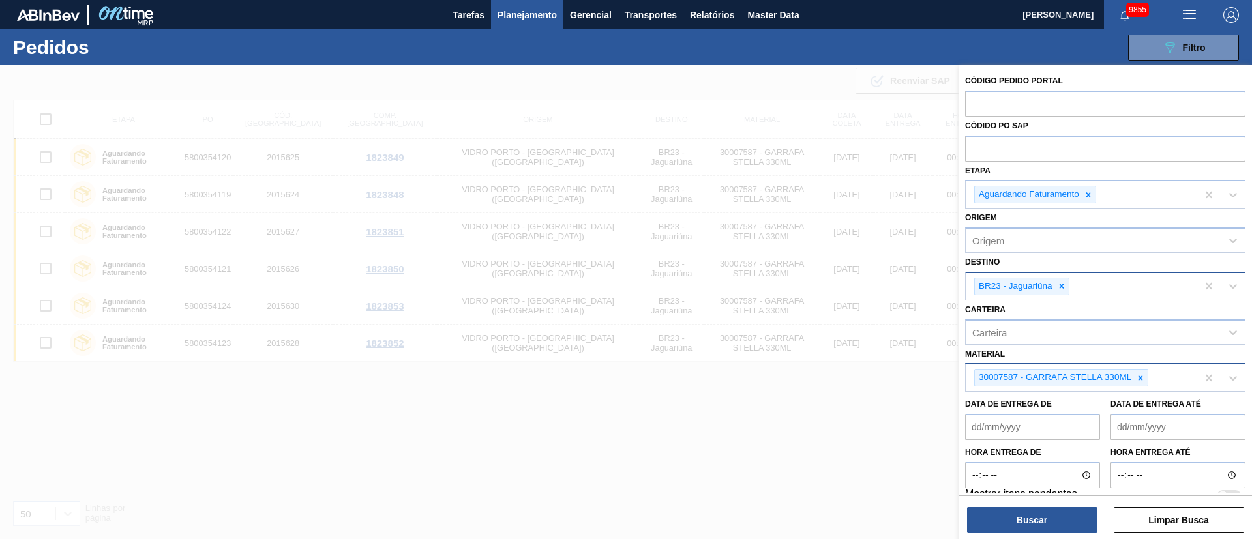
click at [750, 437] on div at bounding box center [626, 334] width 1252 height 539
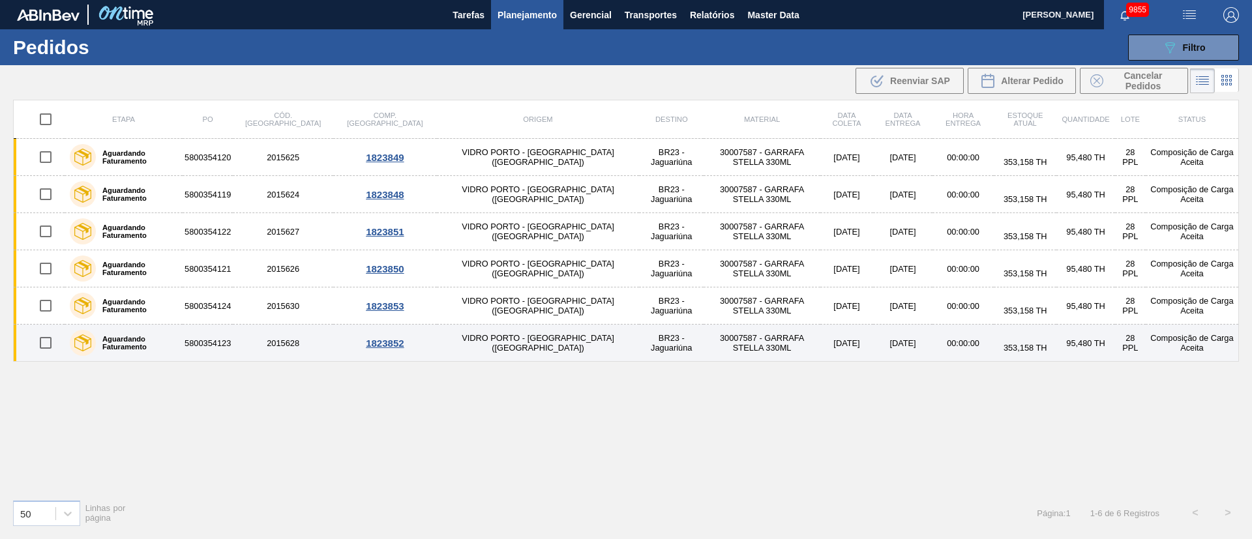
click at [50, 340] on input "checkbox" at bounding box center [45, 342] width 27 height 27
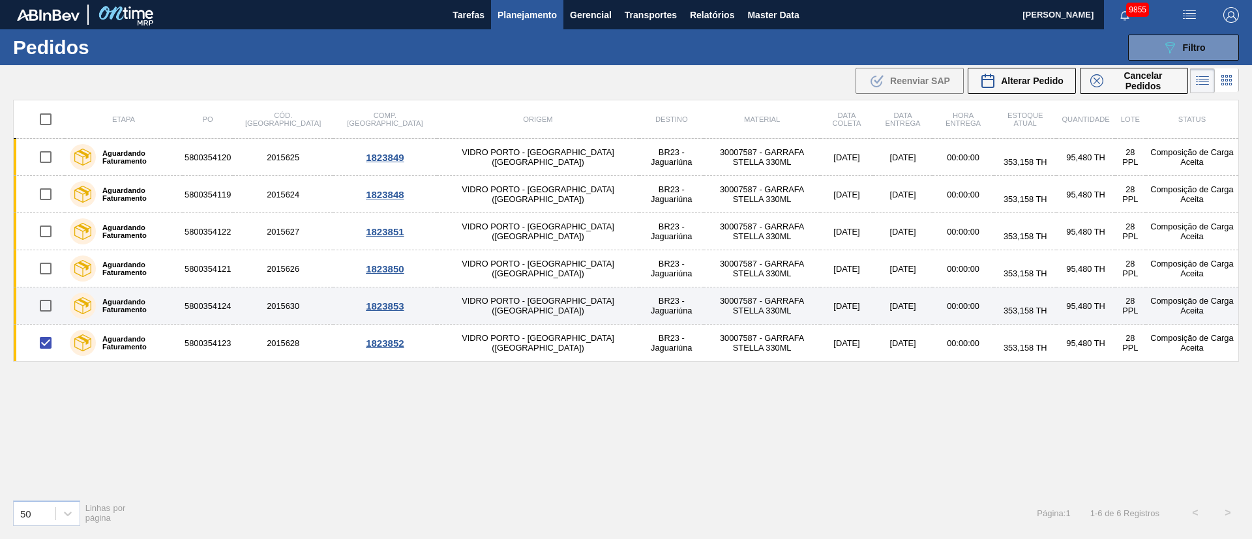
click at [58, 303] on input "checkbox" at bounding box center [45, 305] width 27 height 27
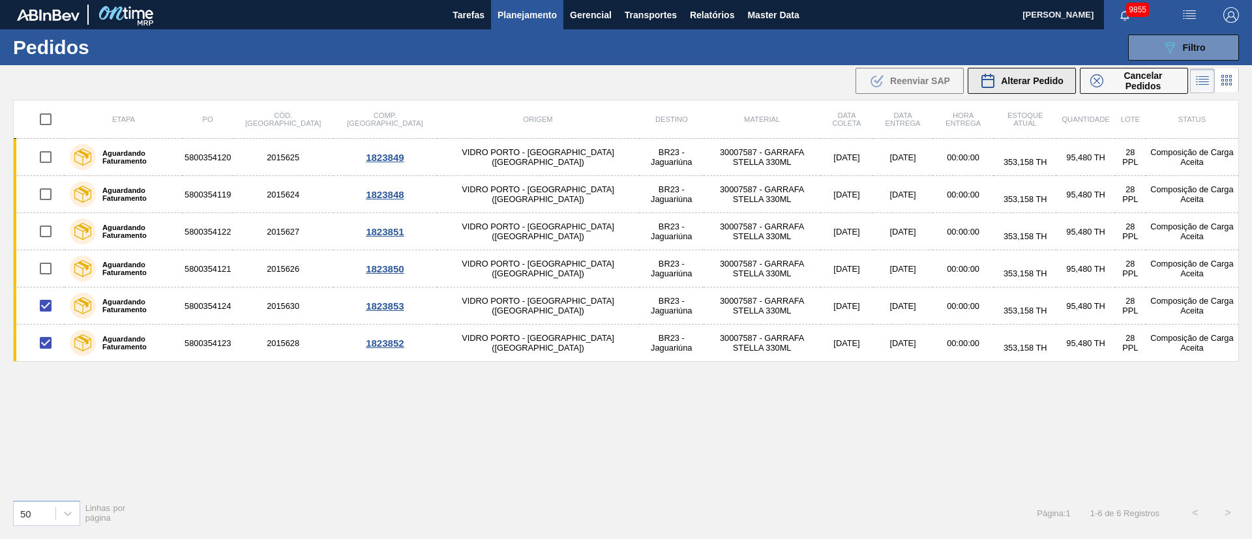
click at [1034, 87] on div "Alterar Pedido" at bounding box center [1021, 81] width 83 height 16
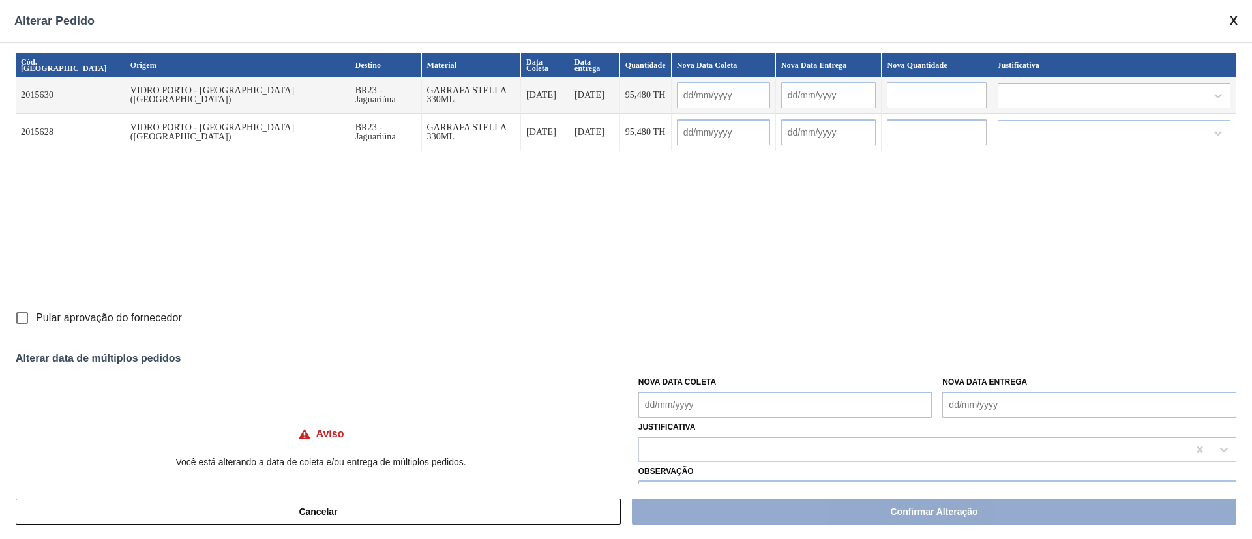
click at [727, 414] on Coleta "Nova Data Coleta" at bounding box center [786, 405] width 294 height 26
click at [707, 403] on Coleta "Nova Data Coleta" at bounding box center [786, 405] width 294 height 26
click at [700, 359] on div "2" at bounding box center [696, 368] width 18 height 18
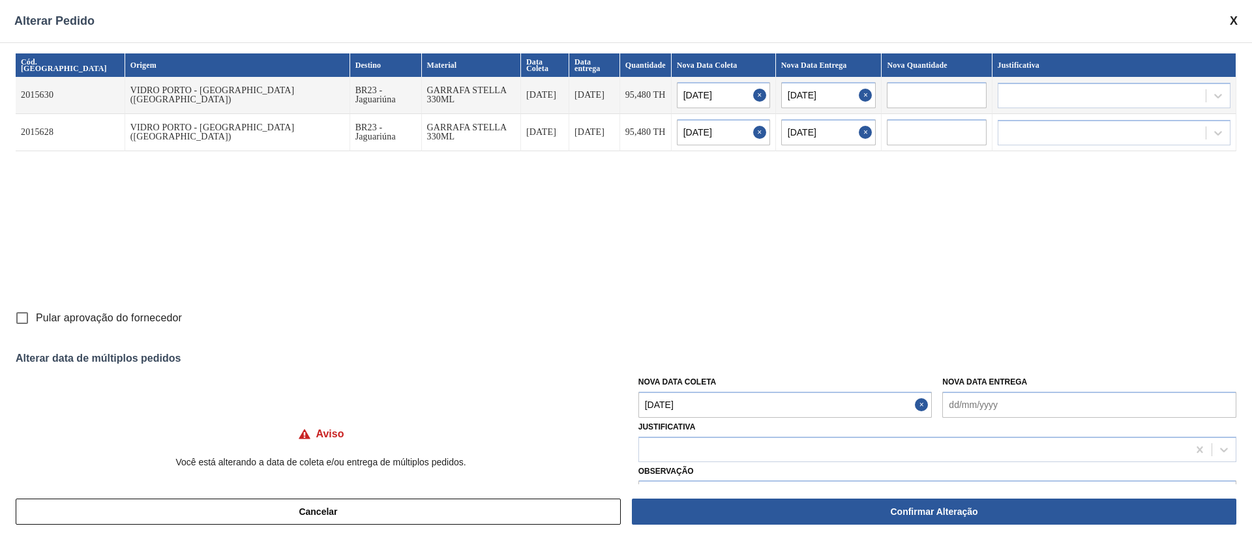
click at [716, 408] on Coleta "[DATE]" at bounding box center [786, 405] width 294 height 26
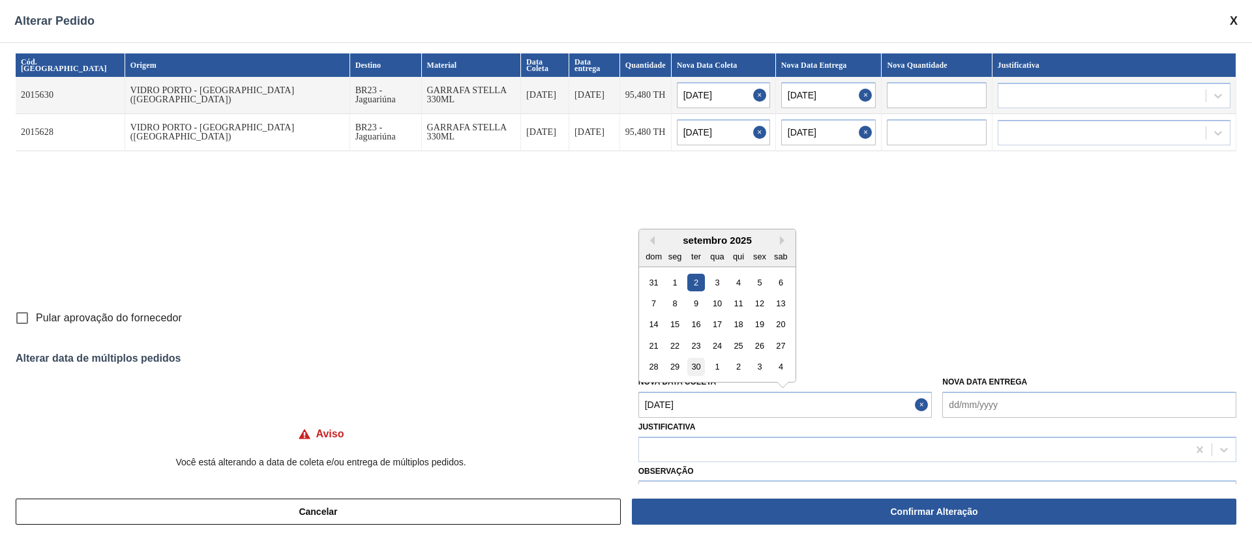
click at [695, 366] on div "30" at bounding box center [696, 367] width 18 height 18
click at [704, 404] on Coleta "[DATE]" at bounding box center [786, 405] width 294 height 26
click at [651, 243] on button "Previous Month" at bounding box center [650, 240] width 9 height 9
click at [785, 370] on div "30" at bounding box center [781, 367] width 18 height 18
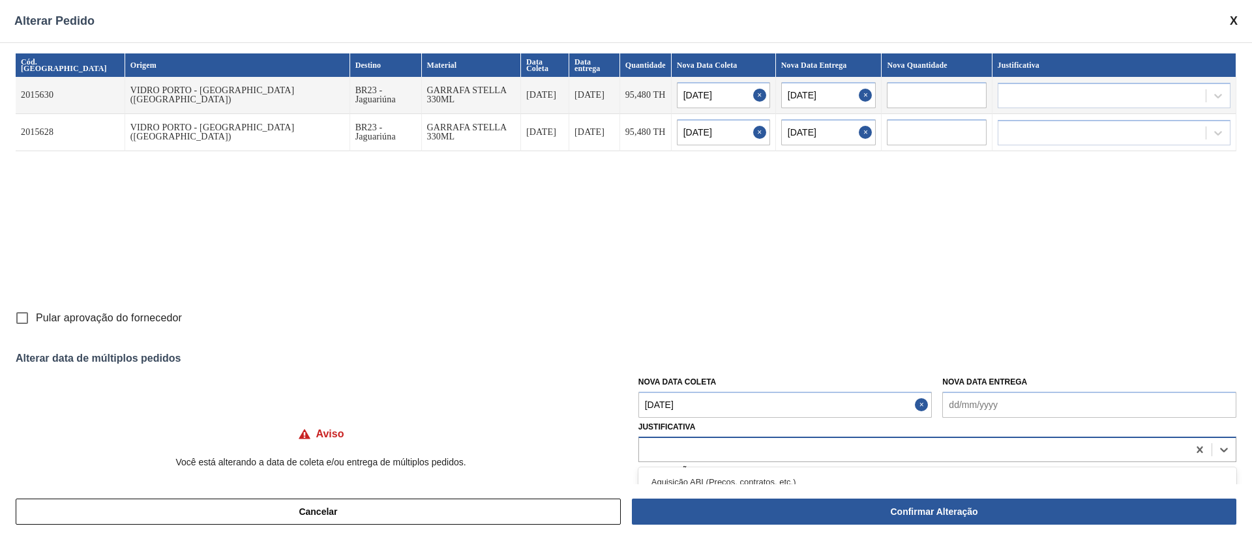
click at [712, 444] on div at bounding box center [913, 449] width 549 height 19
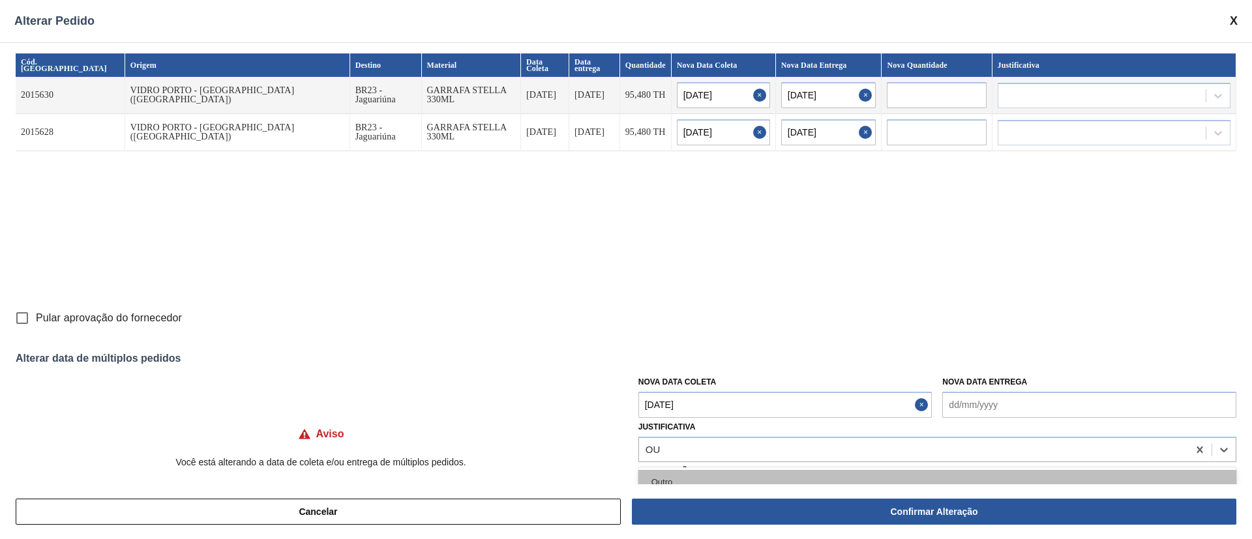
click at [678, 477] on div "Outro" at bounding box center [938, 482] width 598 height 24
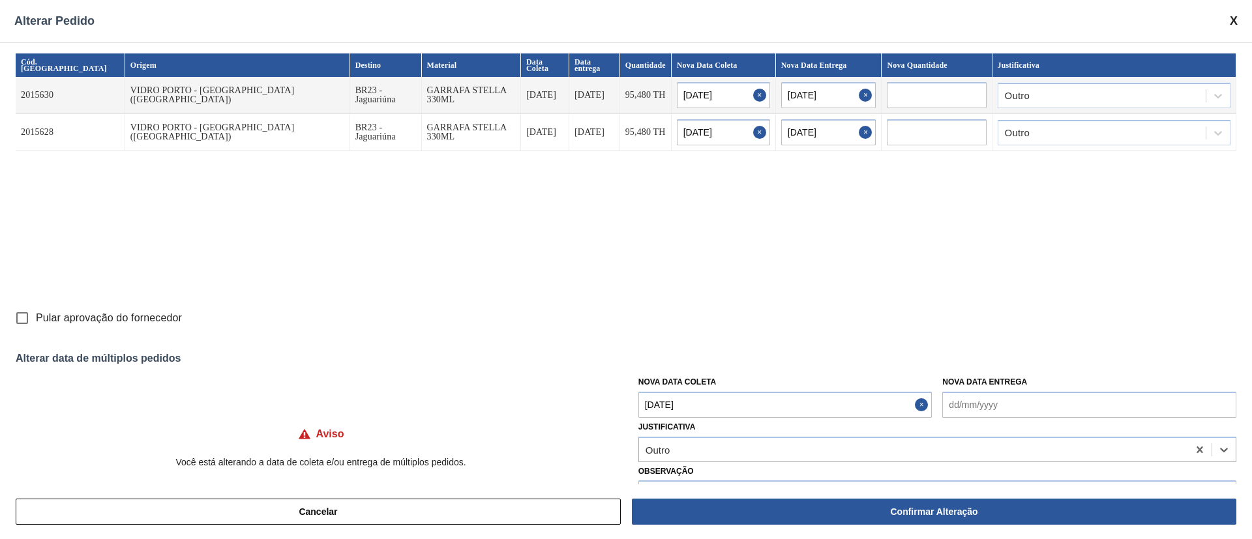
click at [18, 320] on input "Pular aprovação do fornecedor" at bounding box center [21, 318] width 27 height 27
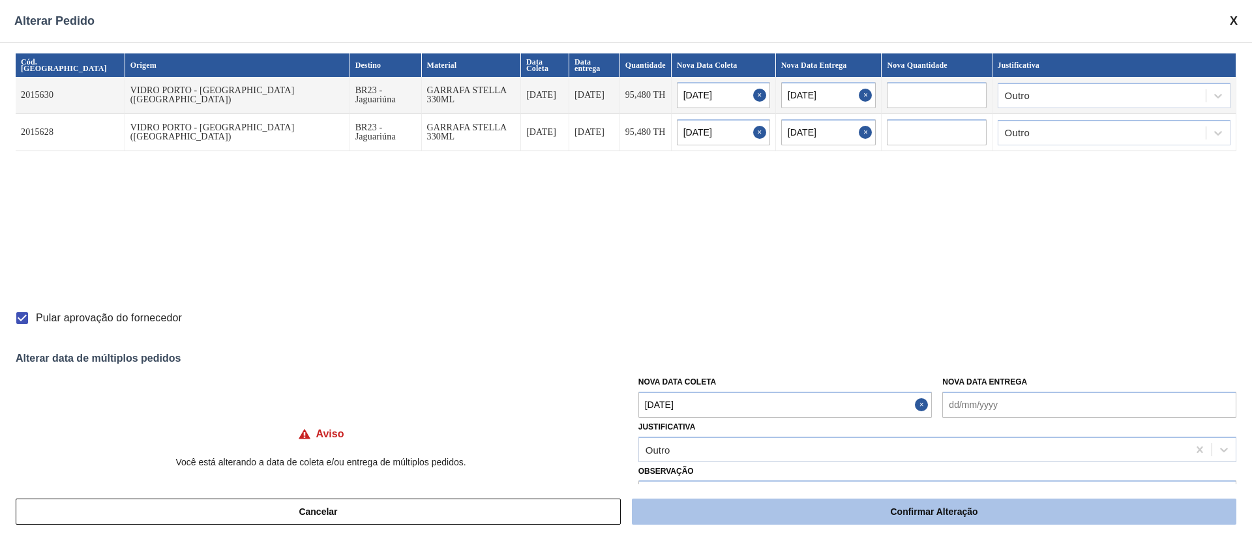
click at [704, 511] on button "Confirmar Alteração" at bounding box center [934, 512] width 605 height 26
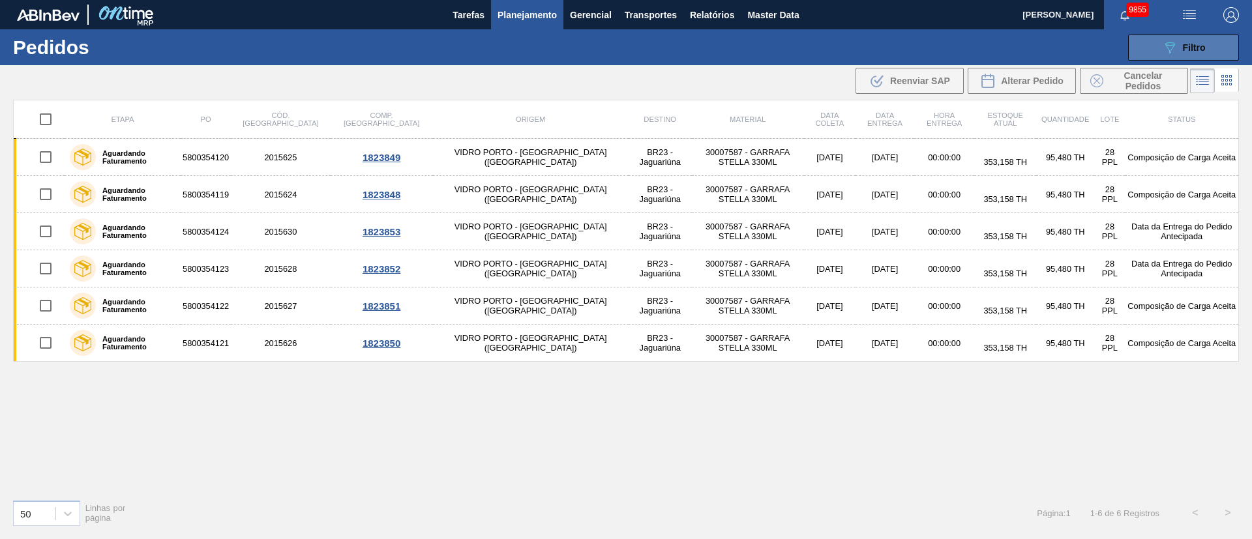
click at [1192, 48] on span "Filtro" at bounding box center [1194, 47] width 23 height 10
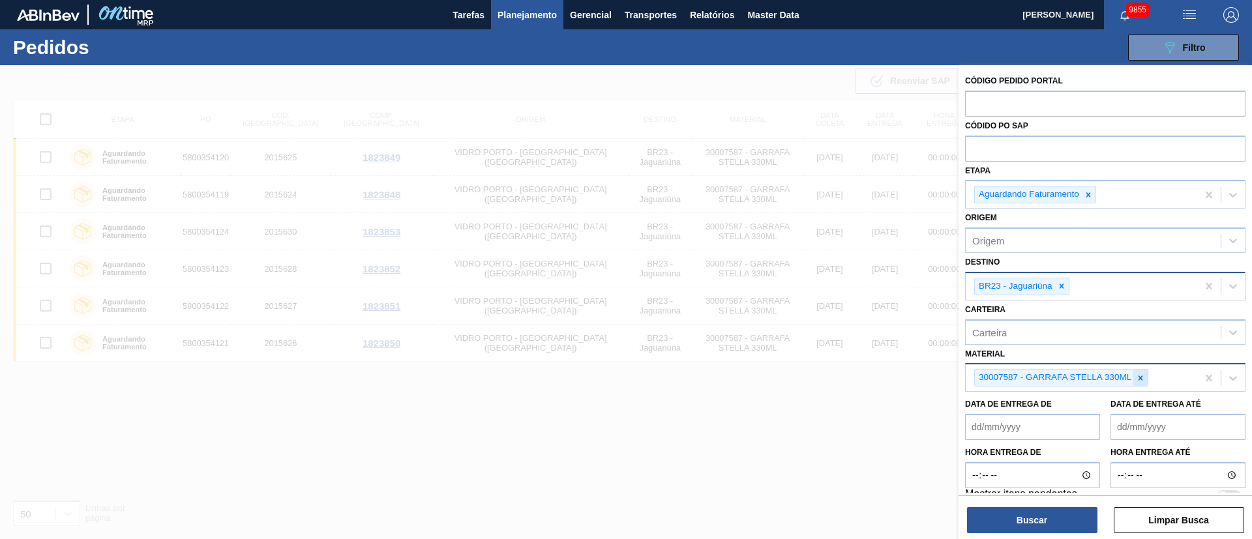
click at [1139, 376] on icon at bounding box center [1140, 378] width 9 height 9
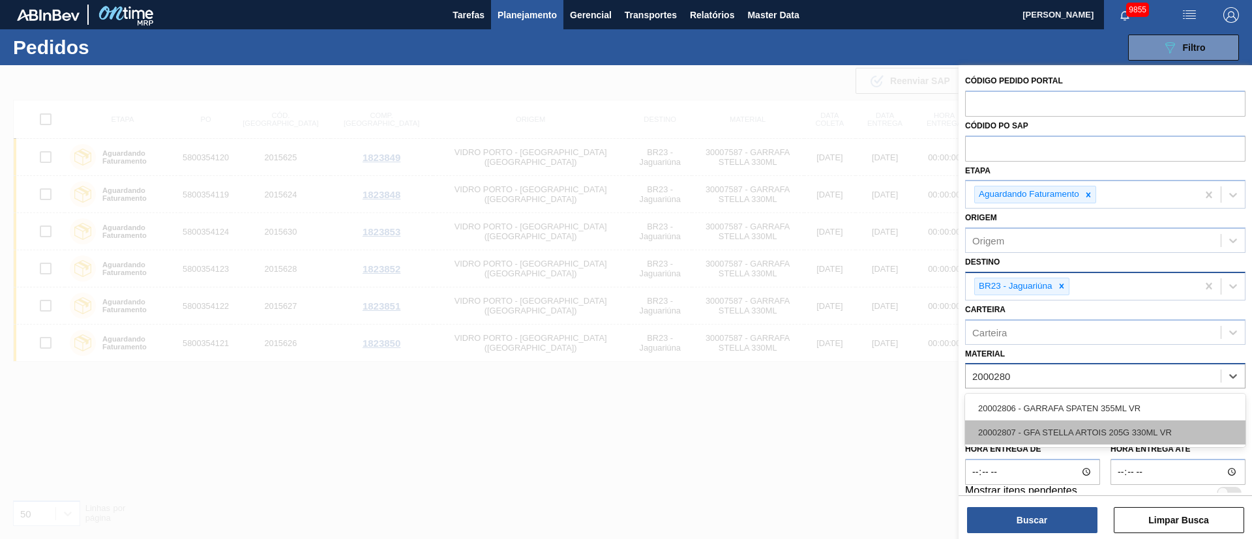
click at [1076, 432] on div "20002807 - GFA STELLA ARTOIS 205G 330ML VR" at bounding box center [1105, 433] width 280 height 24
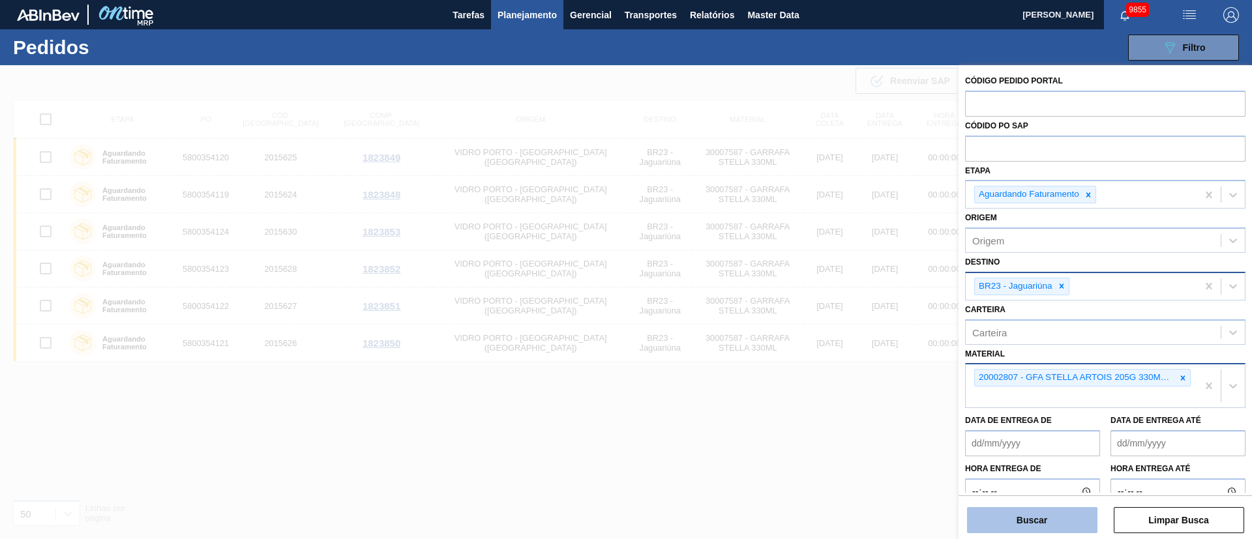
click at [1060, 519] on button "Buscar" at bounding box center [1032, 520] width 130 height 26
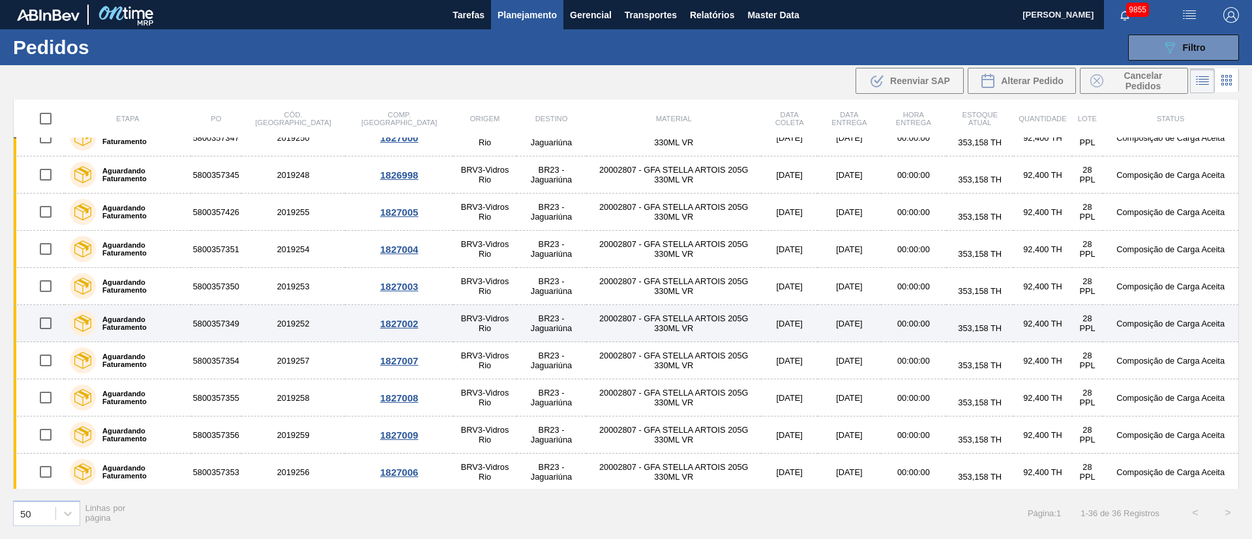
scroll to position [988, 0]
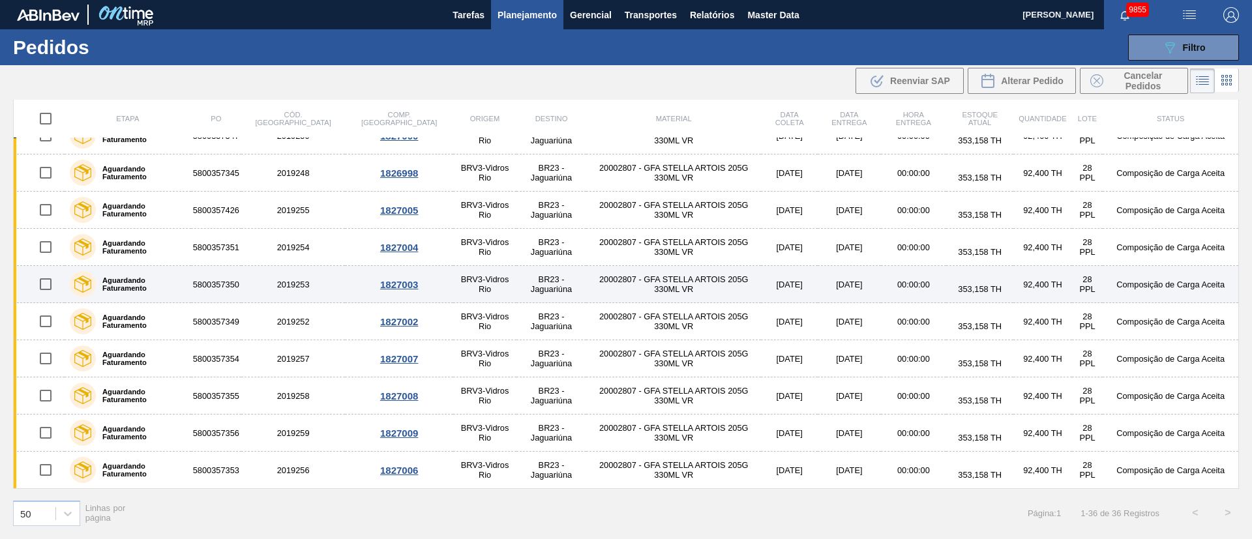
click at [761, 289] on td "[DATE]" at bounding box center [789, 284] width 57 height 37
click at [761, 289] on main "Tarefas Planejamento Gerencial Transportes Relatórios Master Data [PERSON_NAME]…" at bounding box center [626, 269] width 1252 height 539
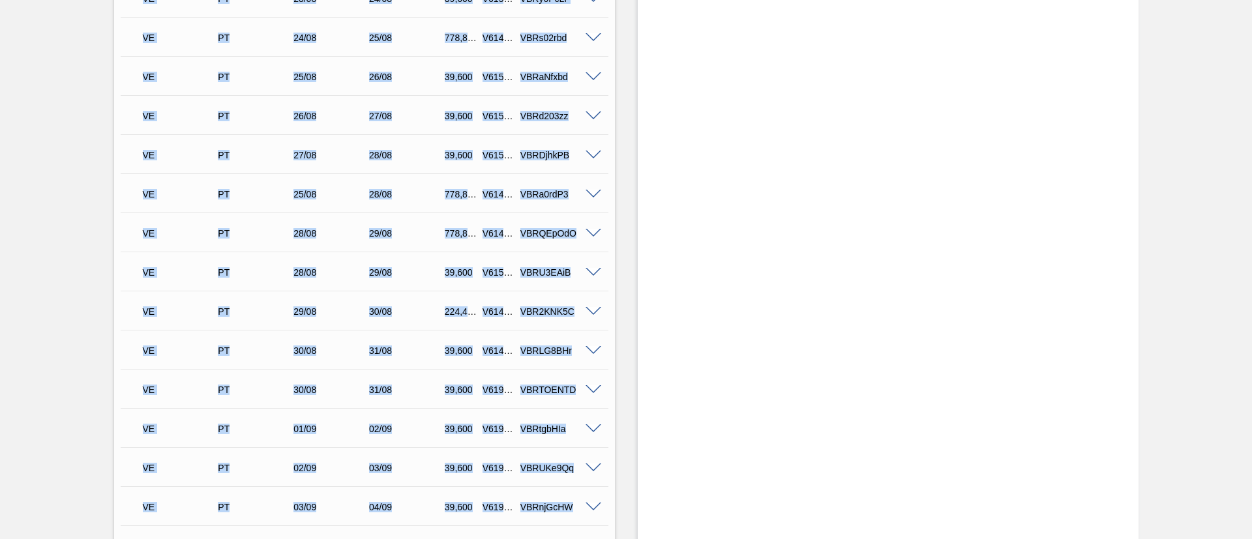
click at [354, 214] on div "VE PT 28/08 29/08 778,800 V614457 VBRQEpOdO Material 20002807 - GFA STELLA ARTO…" at bounding box center [365, 232] width 488 height 39
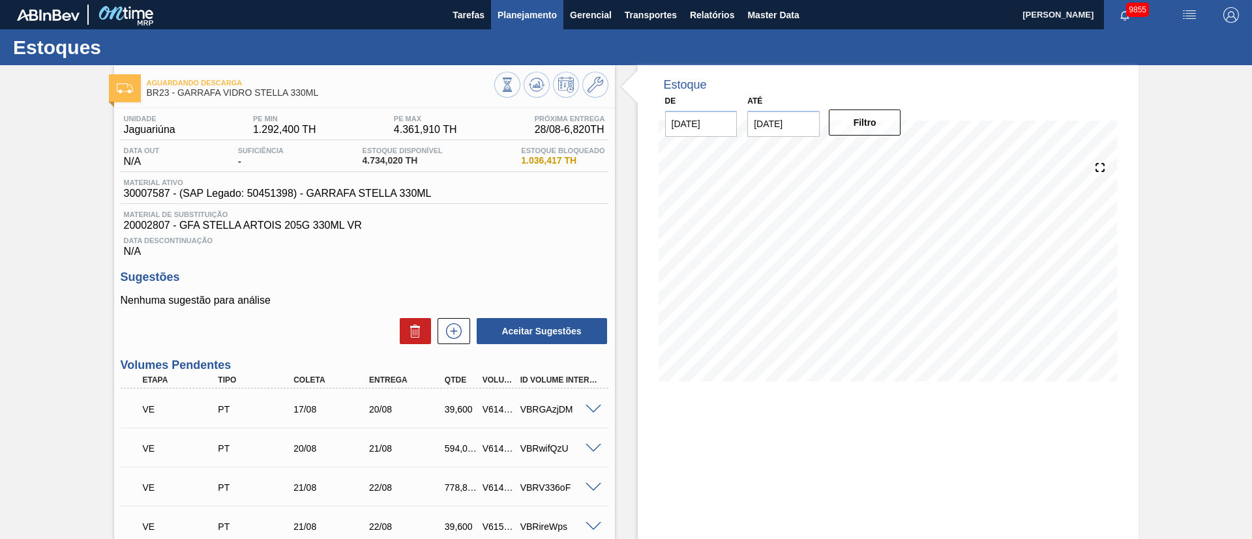
click at [523, 5] on button "Planejamento" at bounding box center [527, 14] width 72 height 29
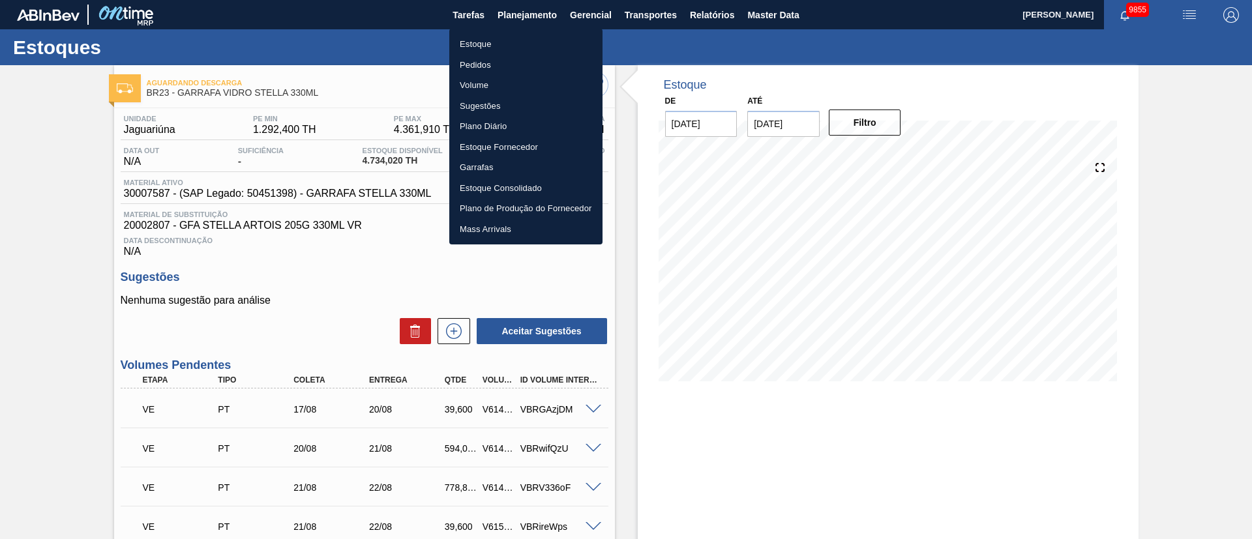
click at [477, 59] on li "Pedidos" at bounding box center [525, 65] width 153 height 21
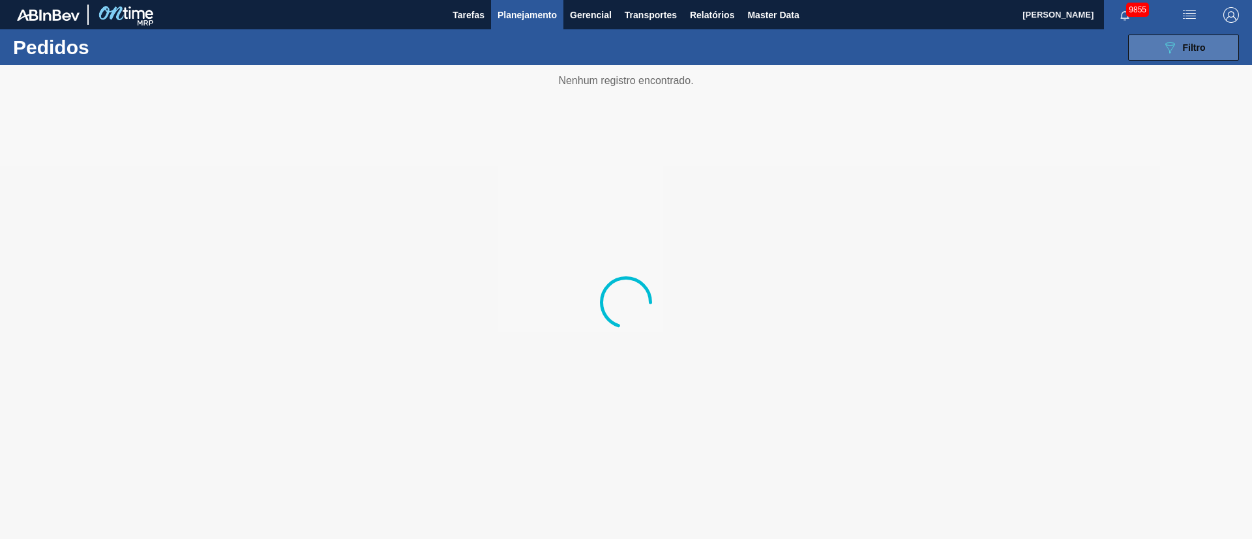
click at [1192, 41] on div "089F7B8B-B2A5-4AFE-B5C0-19BA573D28AC Filtro" at bounding box center [1184, 48] width 44 height 16
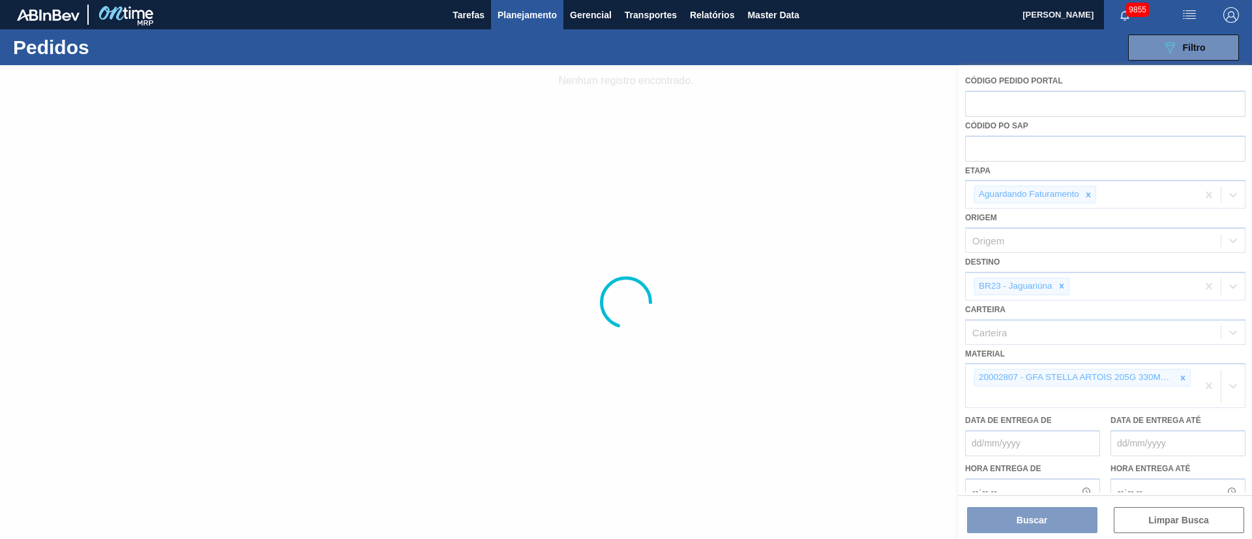
click at [1064, 285] on div at bounding box center [626, 302] width 1252 height 474
click at [1061, 285] on div at bounding box center [626, 302] width 1252 height 474
click at [1061, 286] on div at bounding box center [626, 302] width 1252 height 474
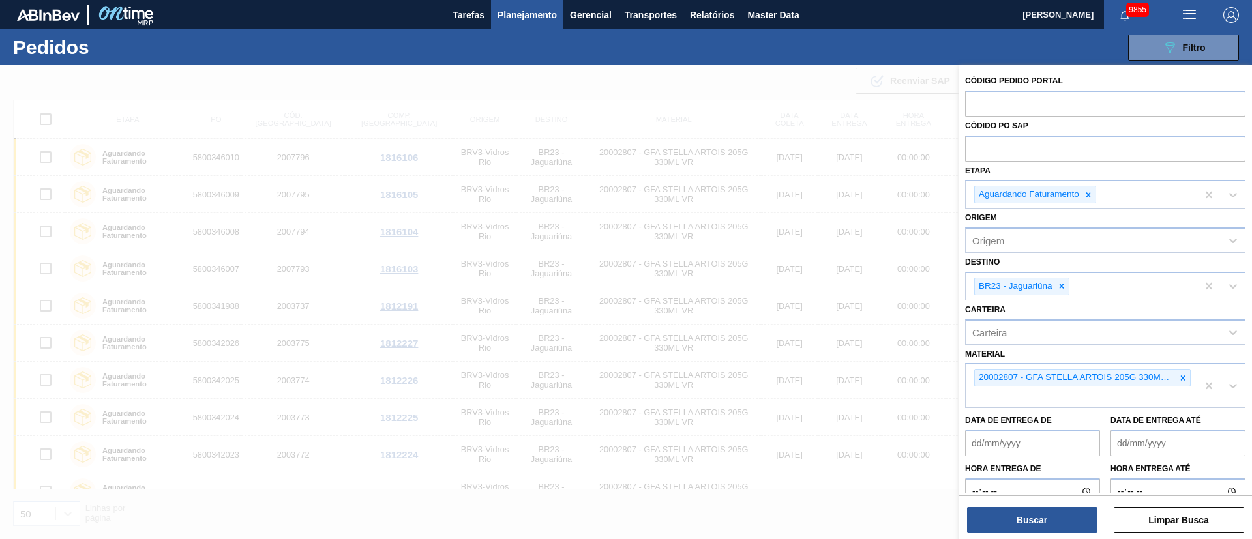
click at [1059, 282] on icon at bounding box center [1061, 286] width 9 height 9
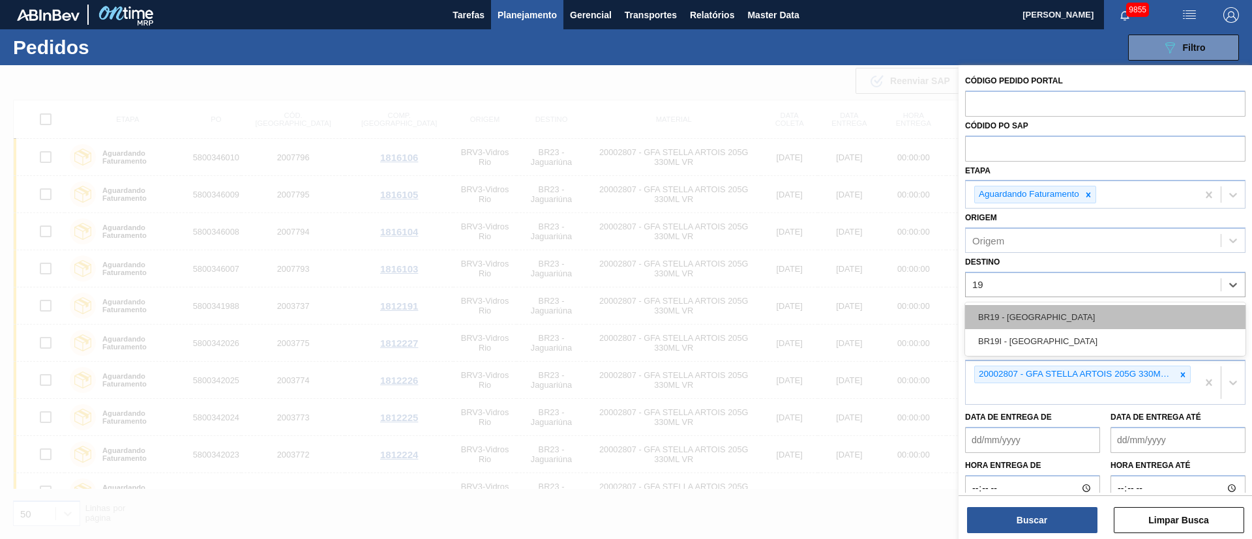
click at [1025, 314] on div "BR19 - [GEOGRAPHIC_DATA]" at bounding box center [1105, 317] width 280 height 24
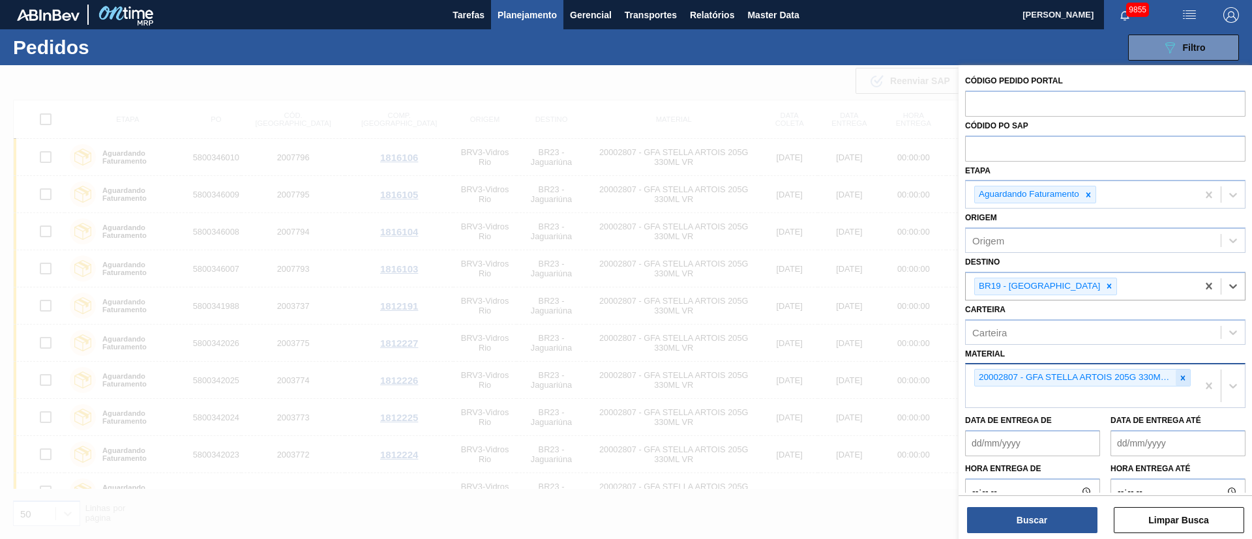
click at [1181, 376] on icon at bounding box center [1183, 378] width 5 height 5
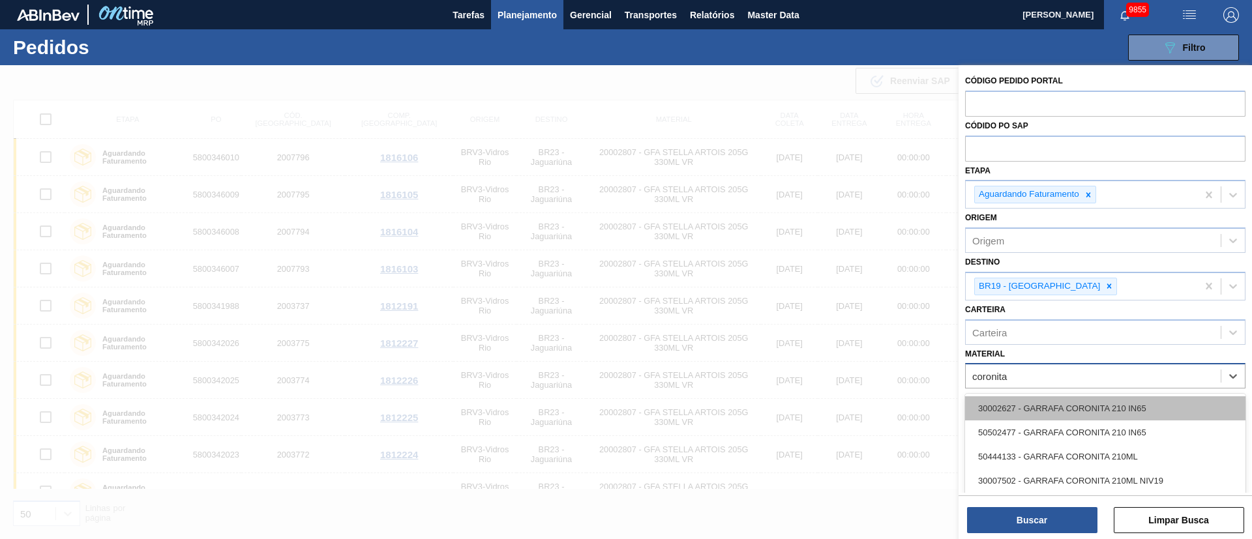
click at [1066, 408] on div "30002627 - GARRAFA CORONITA 210 IN65" at bounding box center [1105, 409] width 280 height 24
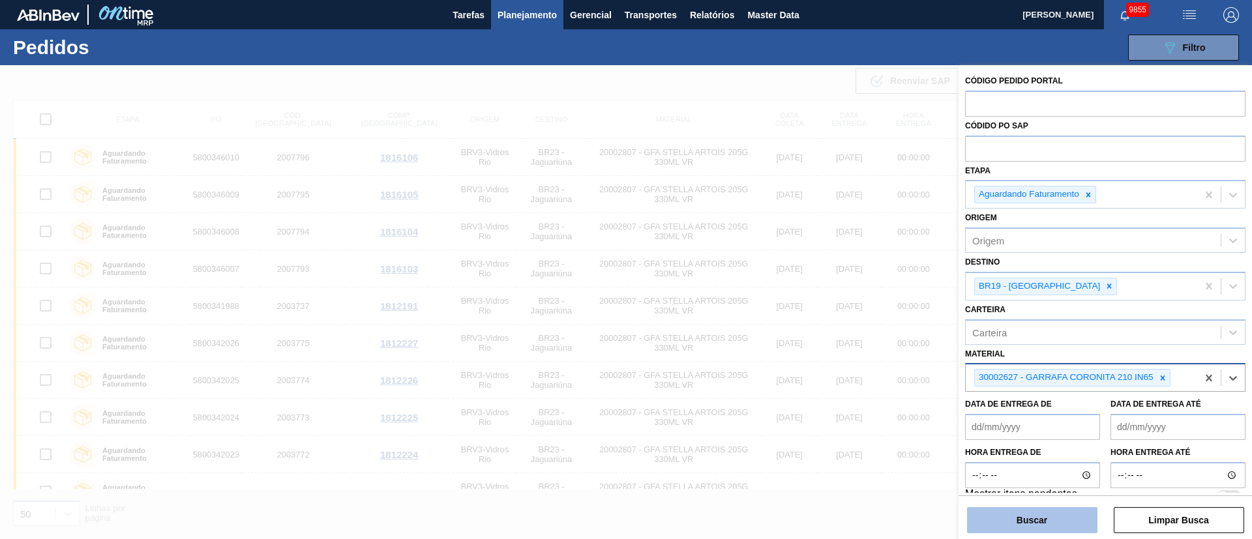
click at [1032, 524] on button "Buscar" at bounding box center [1032, 520] width 130 height 26
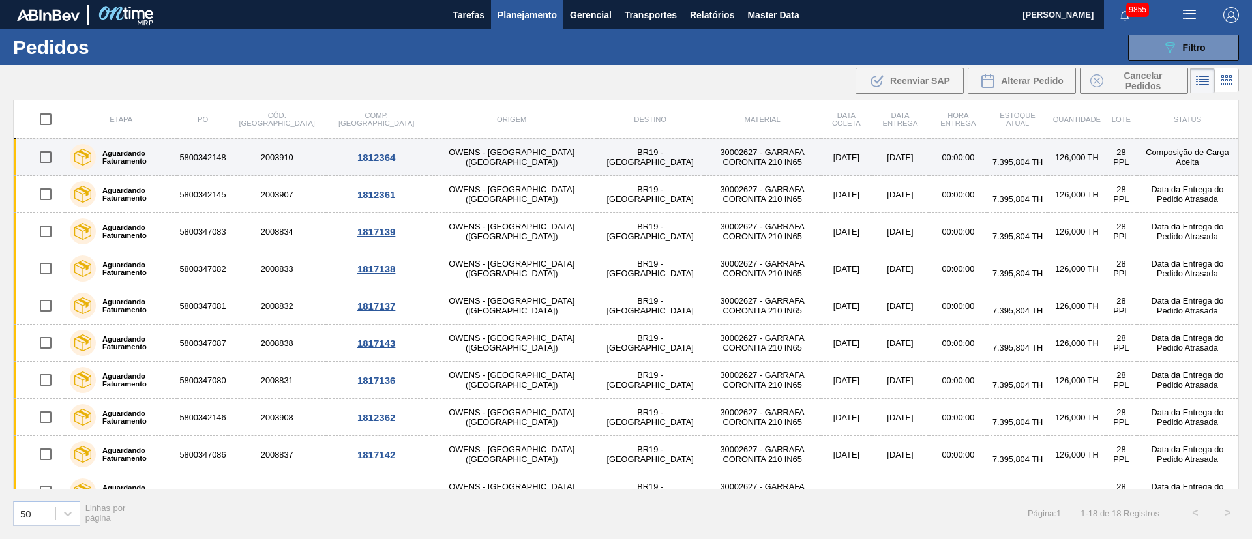
click at [50, 153] on input "checkbox" at bounding box center [45, 156] width 27 height 27
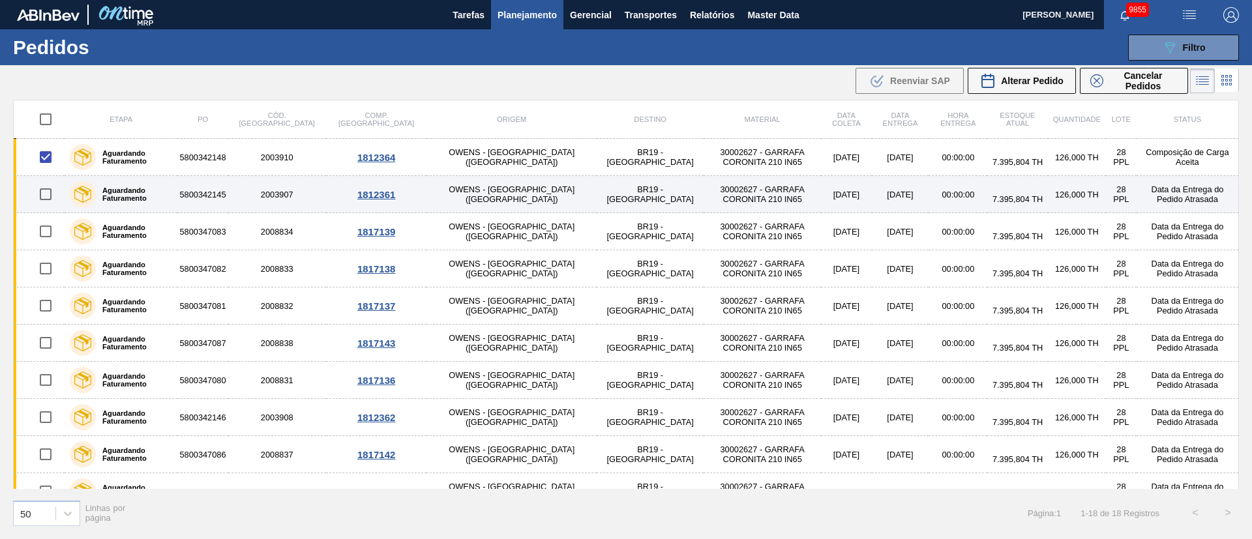
click at [46, 194] on input "checkbox" at bounding box center [45, 194] width 27 height 27
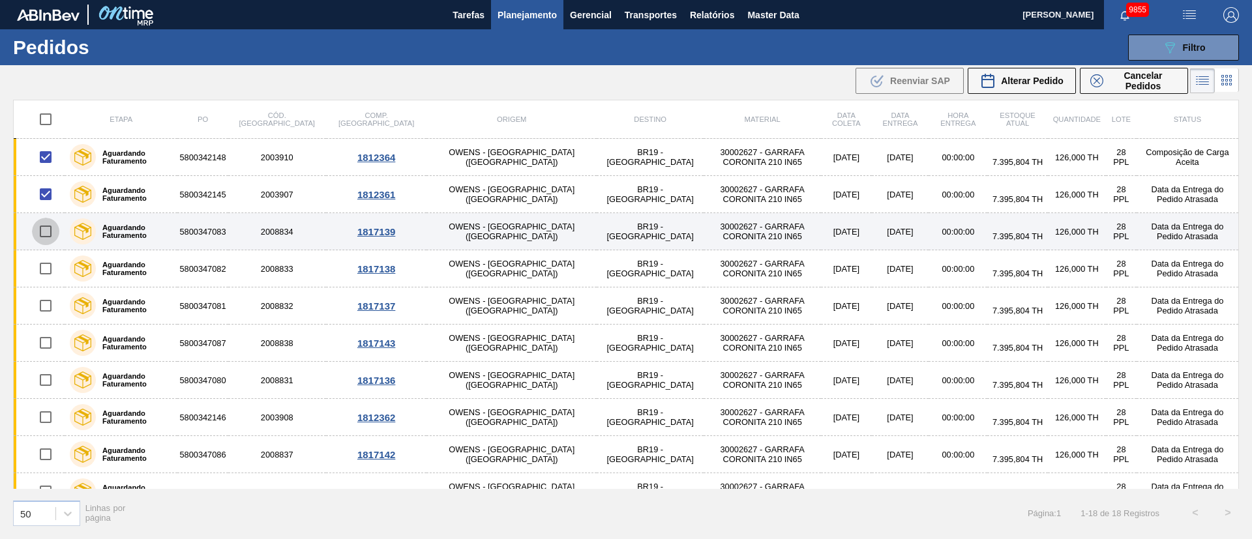
click at [44, 234] on input "checkbox" at bounding box center [45, 231] width 27 height 27
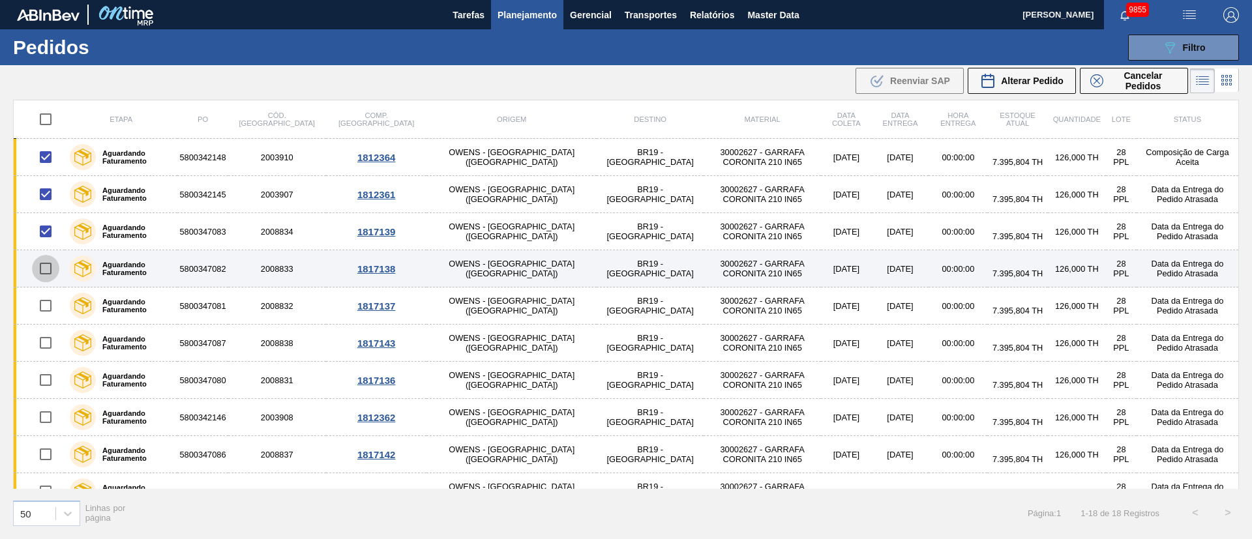
click at [46, 267] on input "checkbox" at bounding box center [45, 268] width 27 height 27
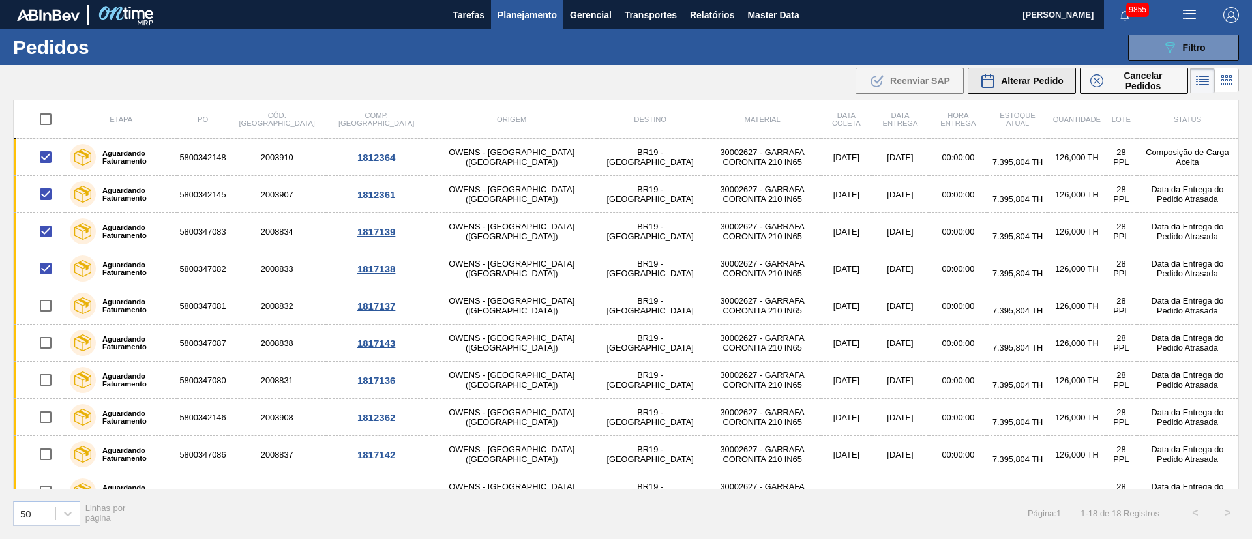
click at [1031, 76] on span "Alterar Pedido" at bounding box center [1032, 81] width 63 height 10
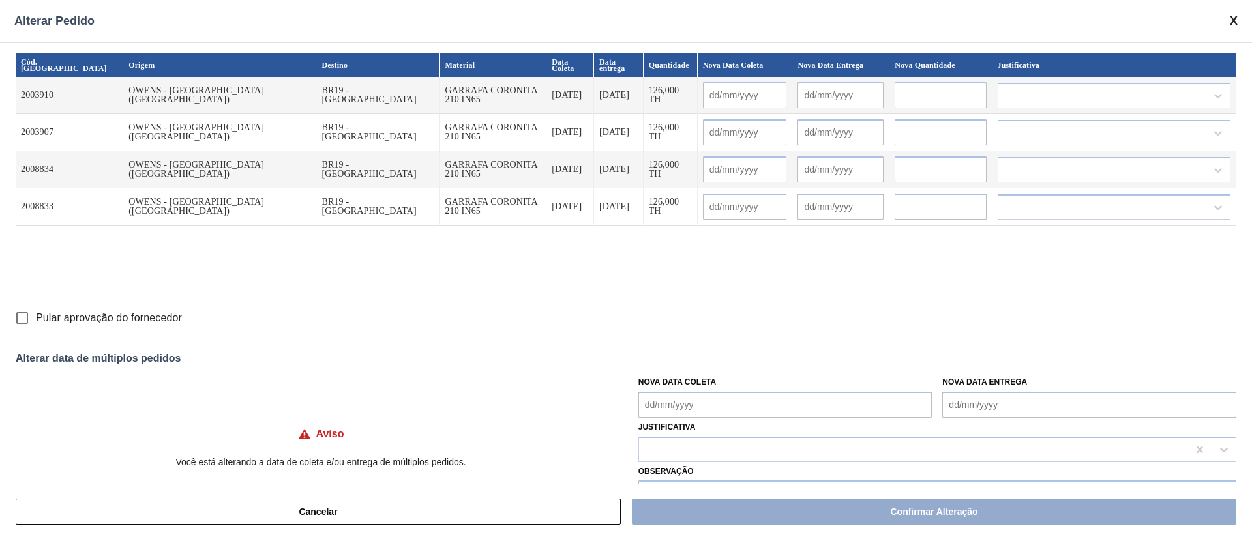
click at [668, 400] on Coleta "Nova Data Coleta" at bounding box center [786, 405] width 294 height 26
click at [697, 369] on div "2" at bounding box center [696, 368] width 18 height 18
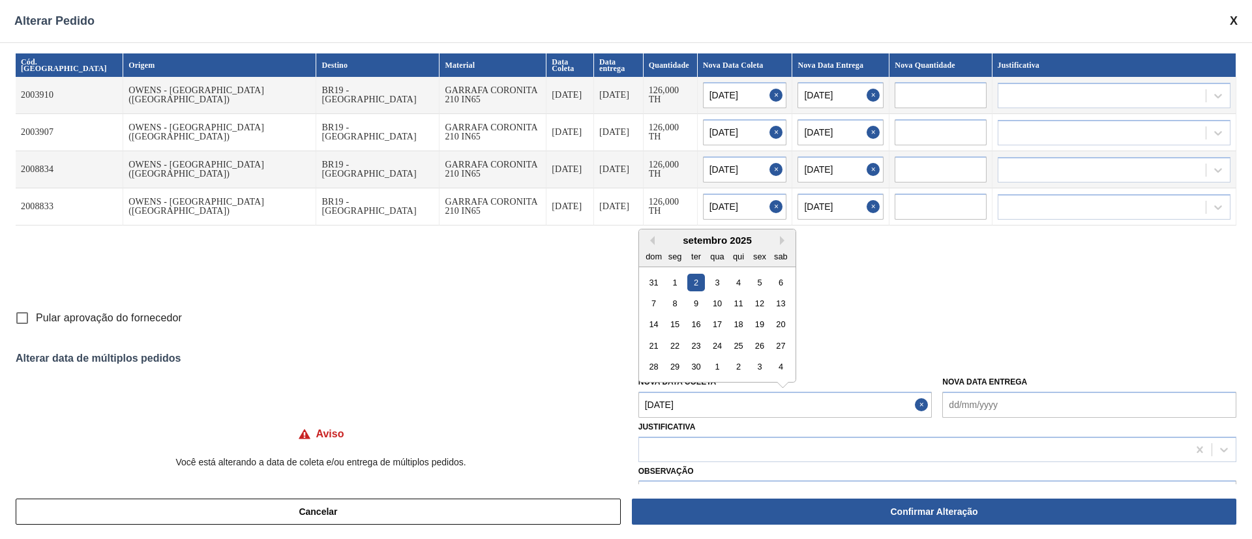
click at [684, 412] on Coleta "[DATE]" at bounding box center [786, 405] width 294 height 26
click at [652, 237] on button "Previous Month" at bounding box center [650, 240] width 9 height 9
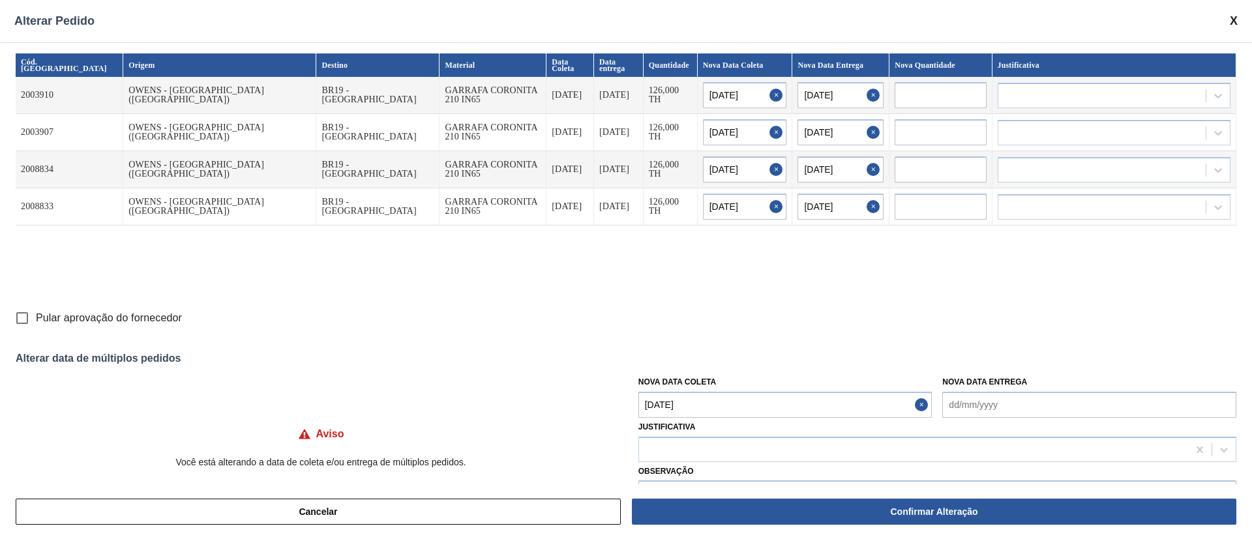
click at [896, 320] on div "Pular aprovação do fornecedor" at bounding box center [626, 318] width 1221 height 27
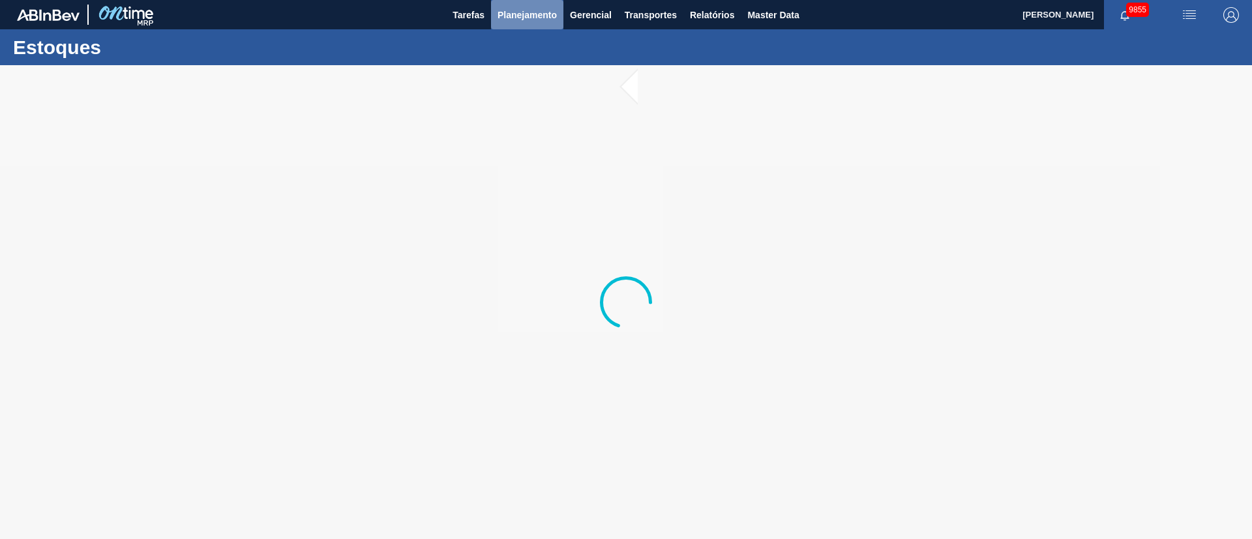
click at [510, 15] on span "Planejamento" at bounding box center [527, 15] width 59 height 16
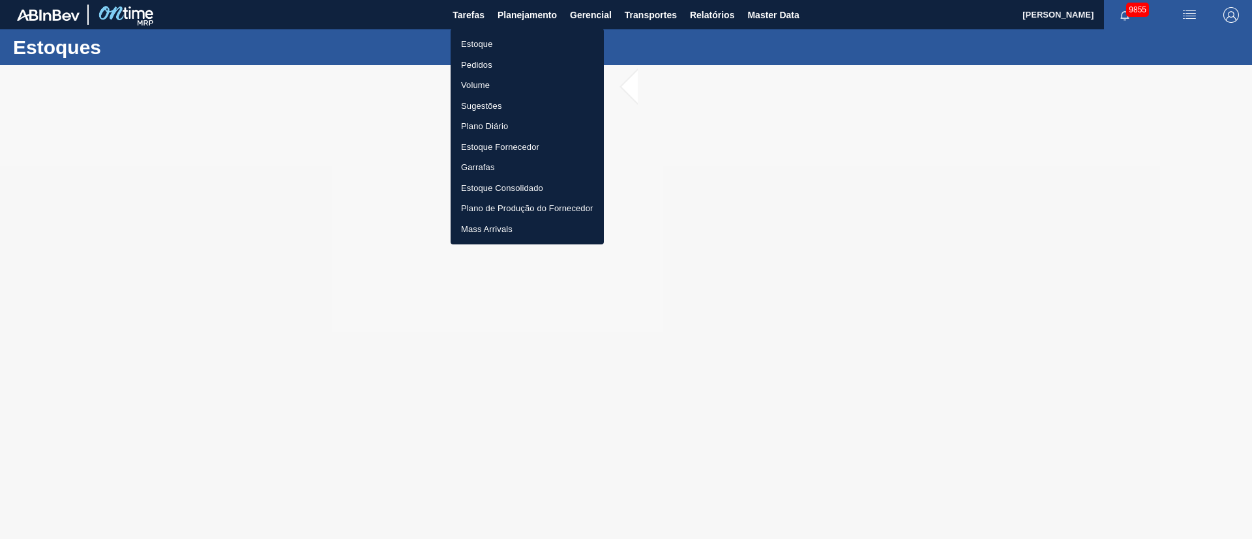
click at [484, 65] on li "Pedidos" at bounding box center [527, 65] width 153 height 21
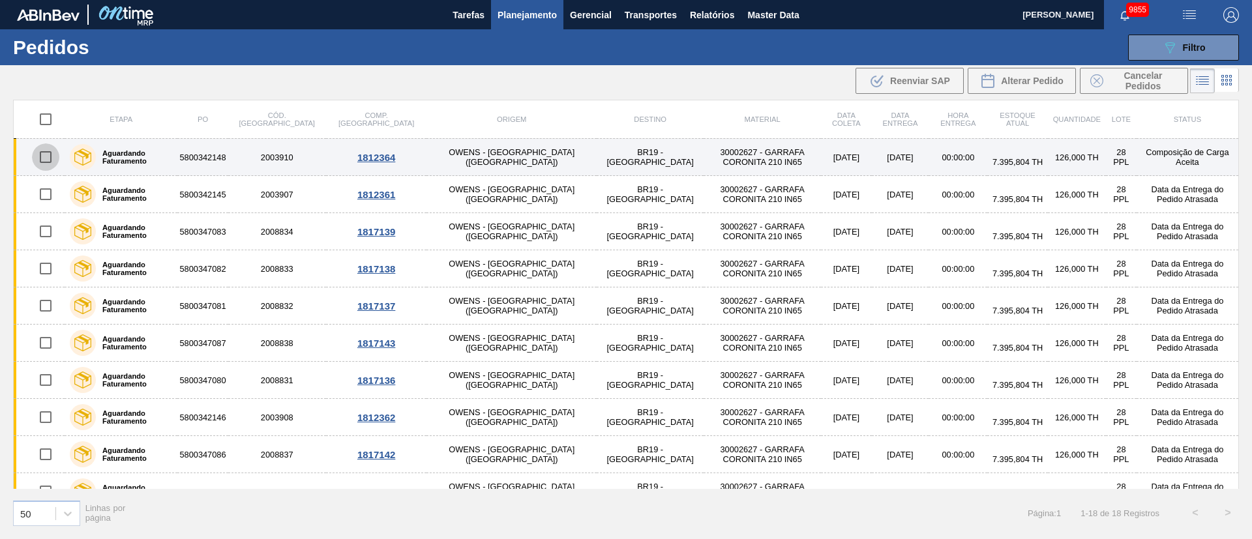
click at [47, 160] on input "checkbox" at bounding box center [45, 156] width 27 height 27
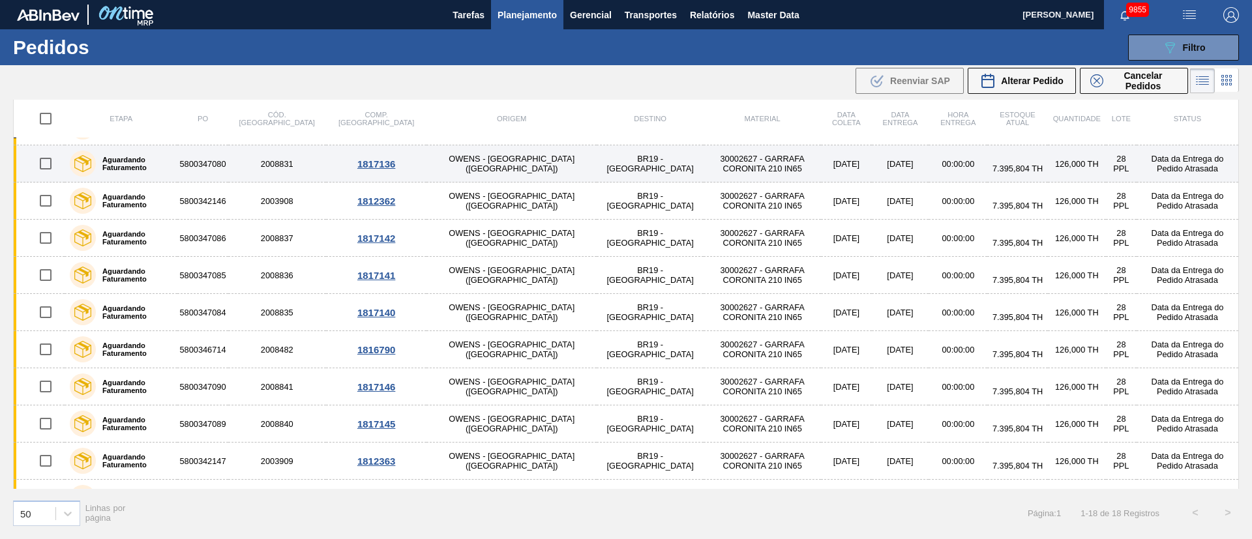
scroll to position [123, 0]
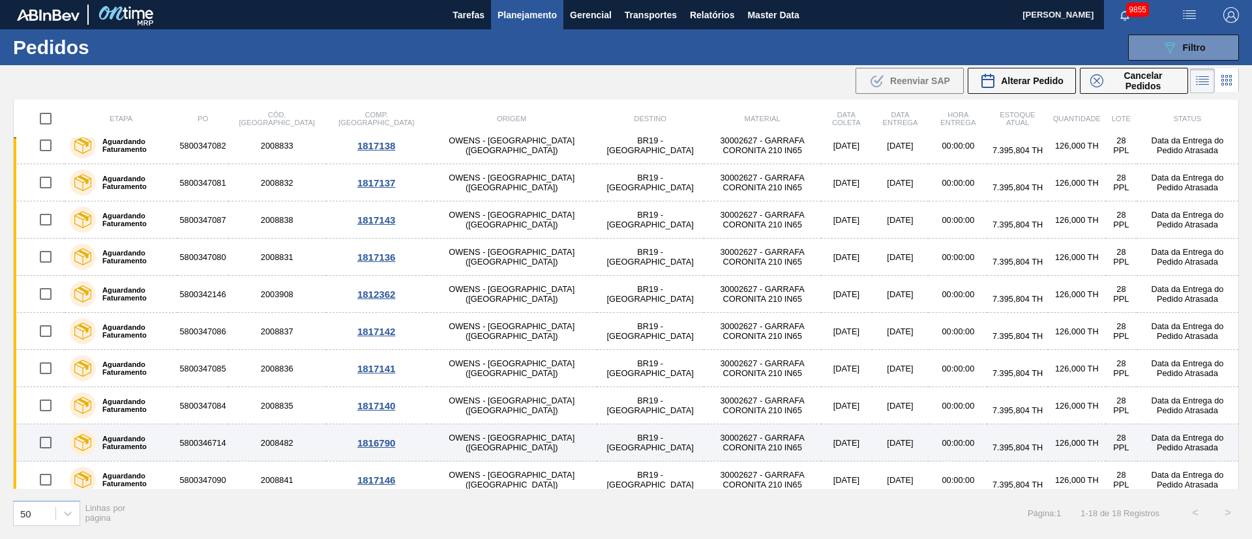
click at [46, 444] on input "checkbox" at bounding box center [45, 442] width 27 height 27
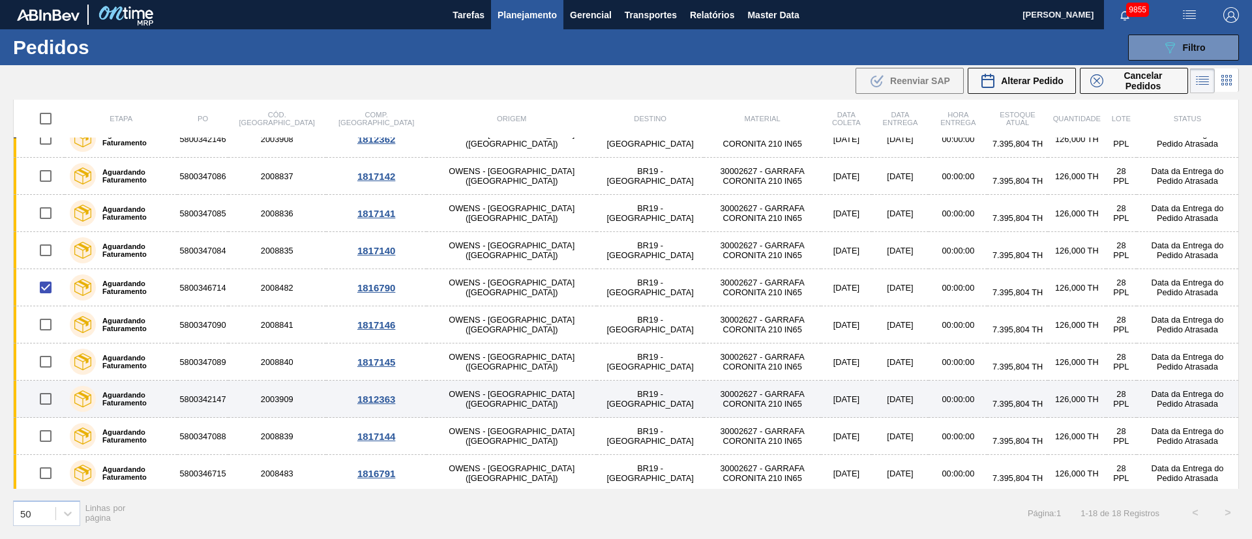
scroll to position [319, 0]
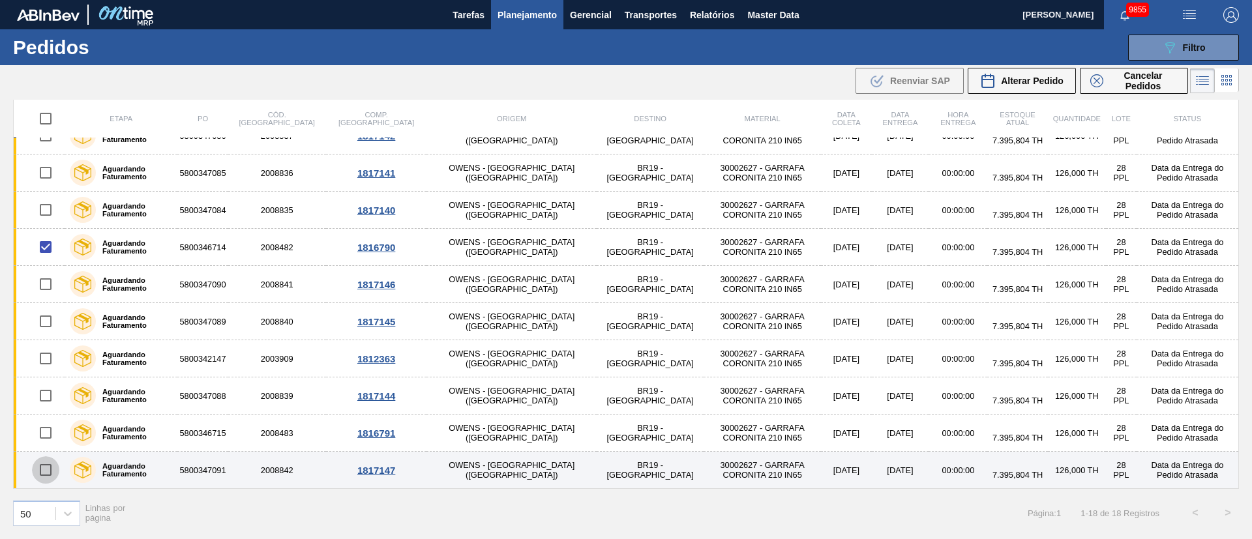
click at [53, 474] on input "checkbox" at bounding box center [45, 470] width 27 height 27
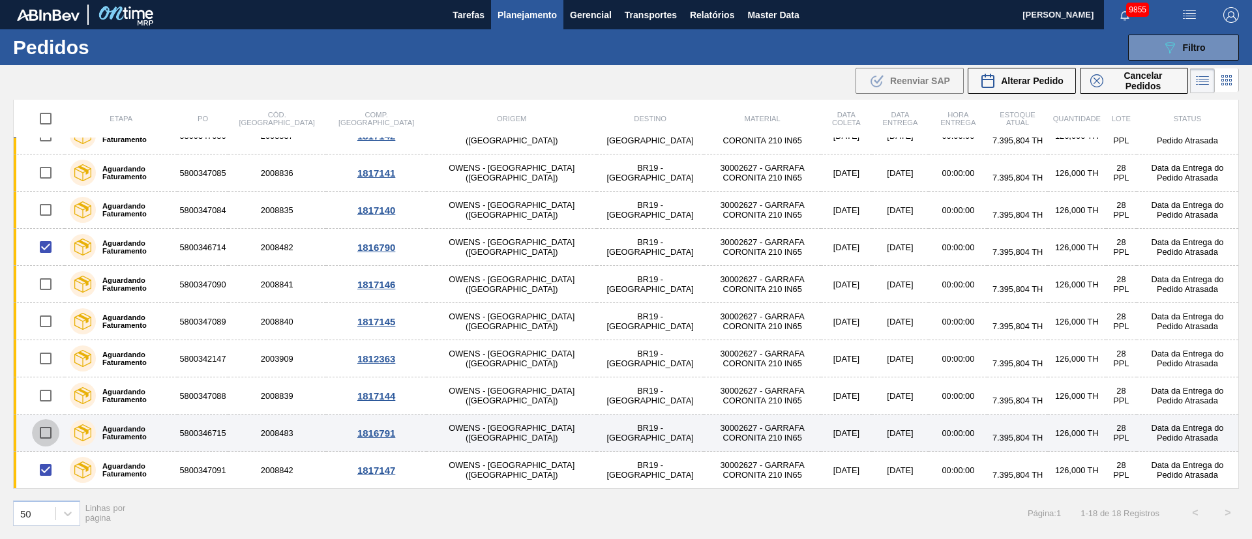
click at [40, 434] on input "checkbox" at bounding box center [45, 432] width 27 height 27
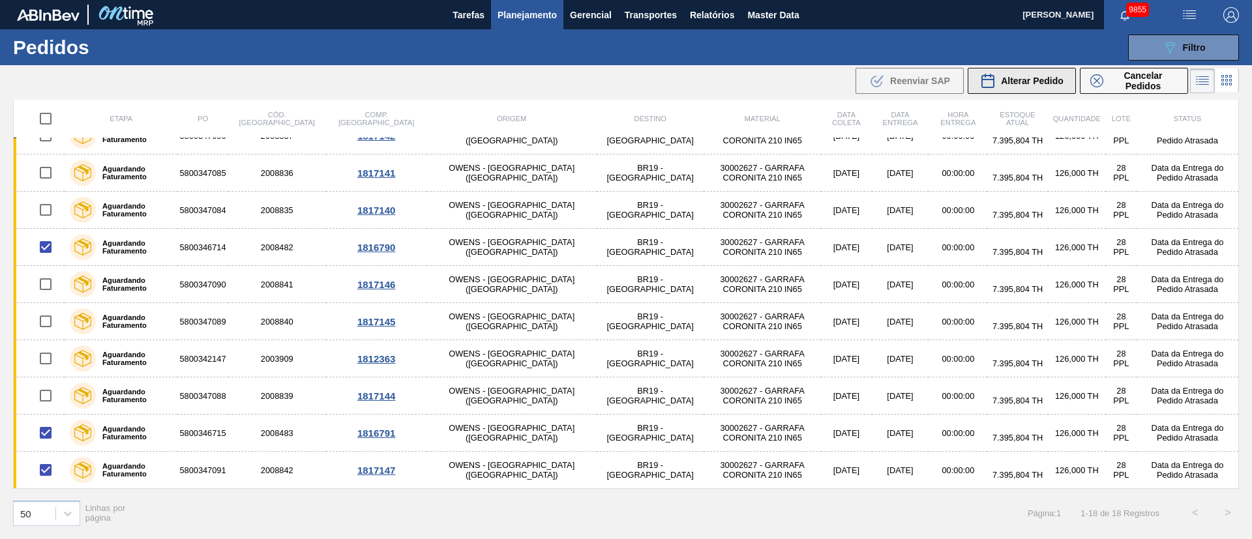
click at [1046, 76] on span "Alterar Pedido" at bounding box center [1032, 81] width 63 height 10
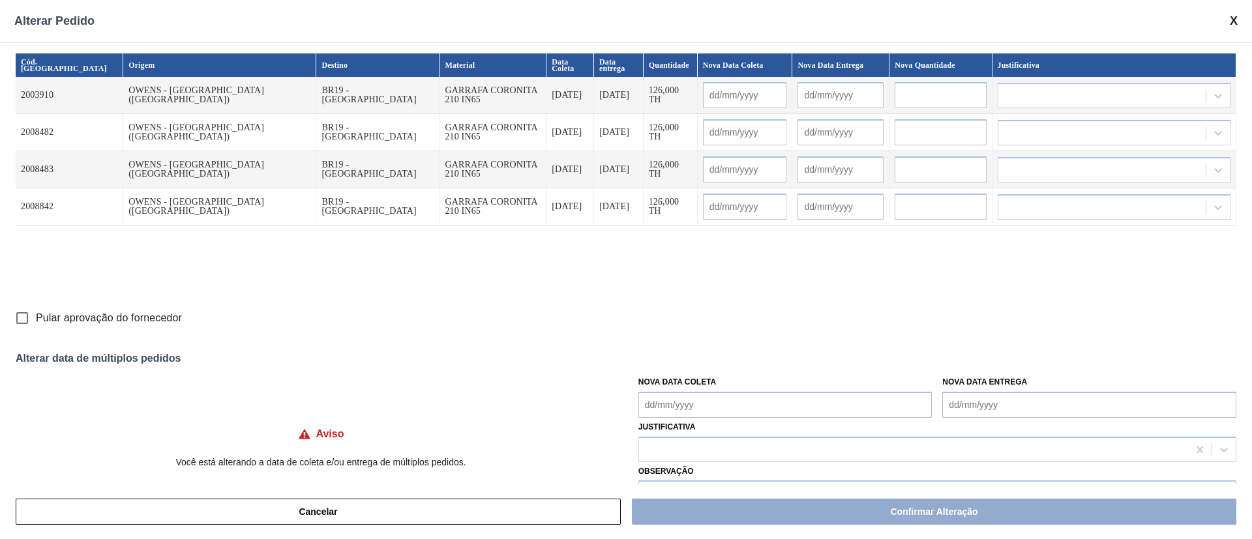
click at [682, 413] on Coleta "Nova Data Coleta" at bounding box center [786, 405] width 294 height 26
click at [696, 370] on div "2" at bounding box center [696, 368] width 18 height 18
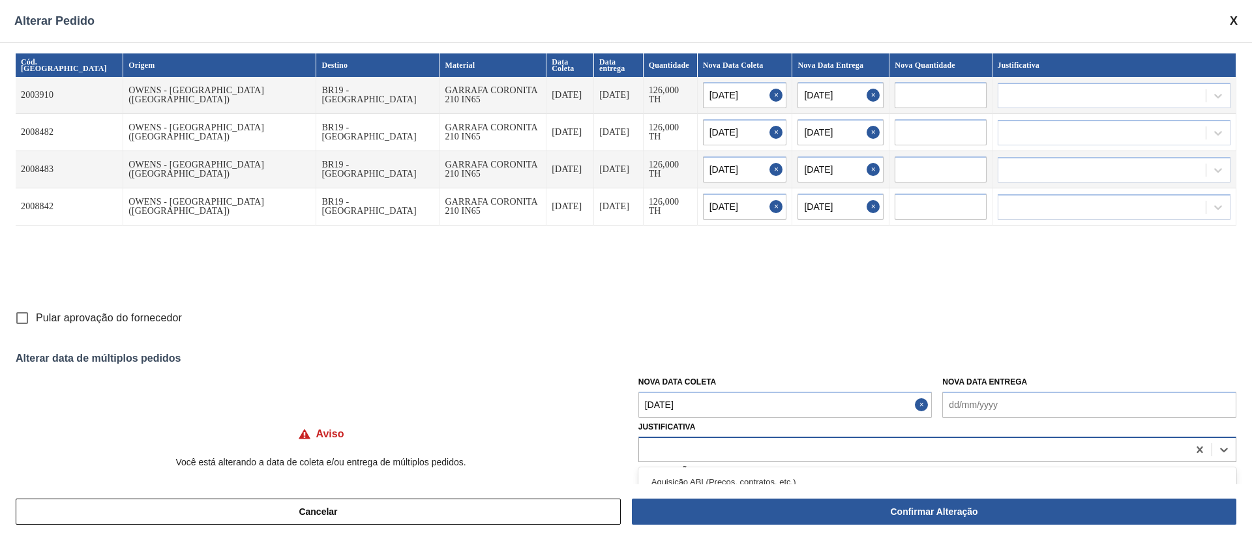
click at [659, 451] on div at bounding box center [913, 449] width 549 height 19
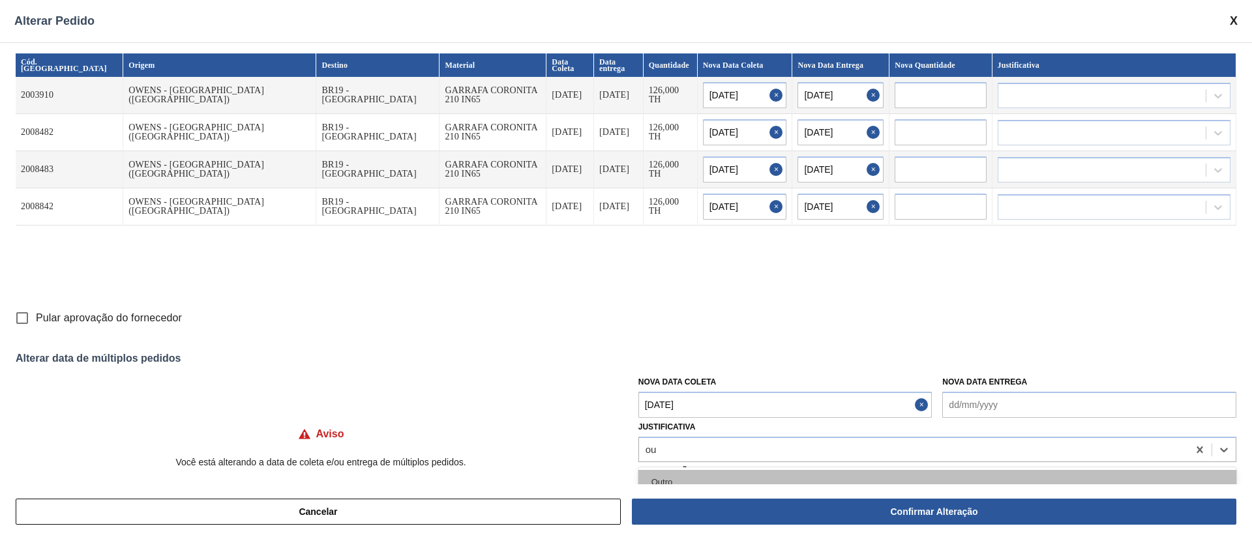
click at [665, 479] on div "Outro" at bounding box center [938, 482] width 598 height 24
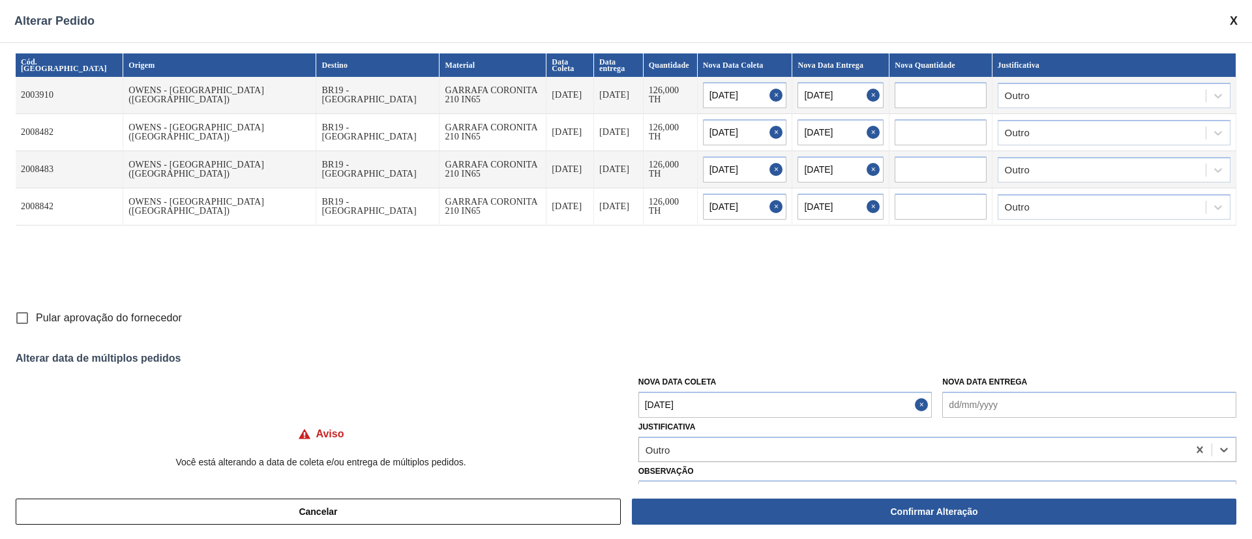
click at [20, 322] on input "Pular aprovação do fornecedor" at bounding box center [21, 318] width 27 height 27
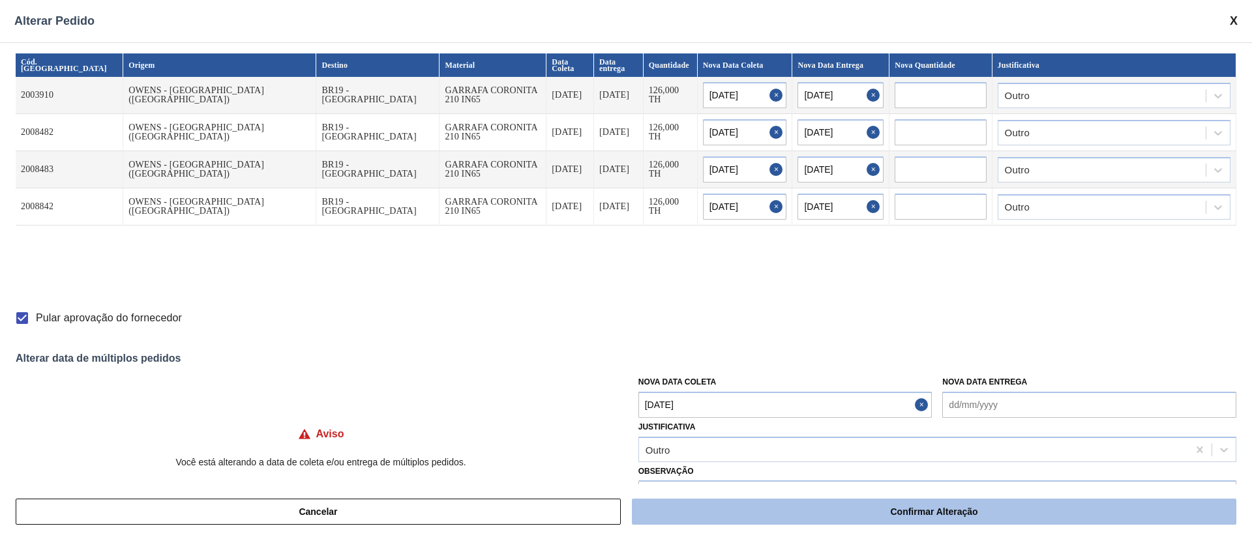
click at [783, 517] on button "Confirmar Alteração" at bounding box center [934, 512] width 605 height 26
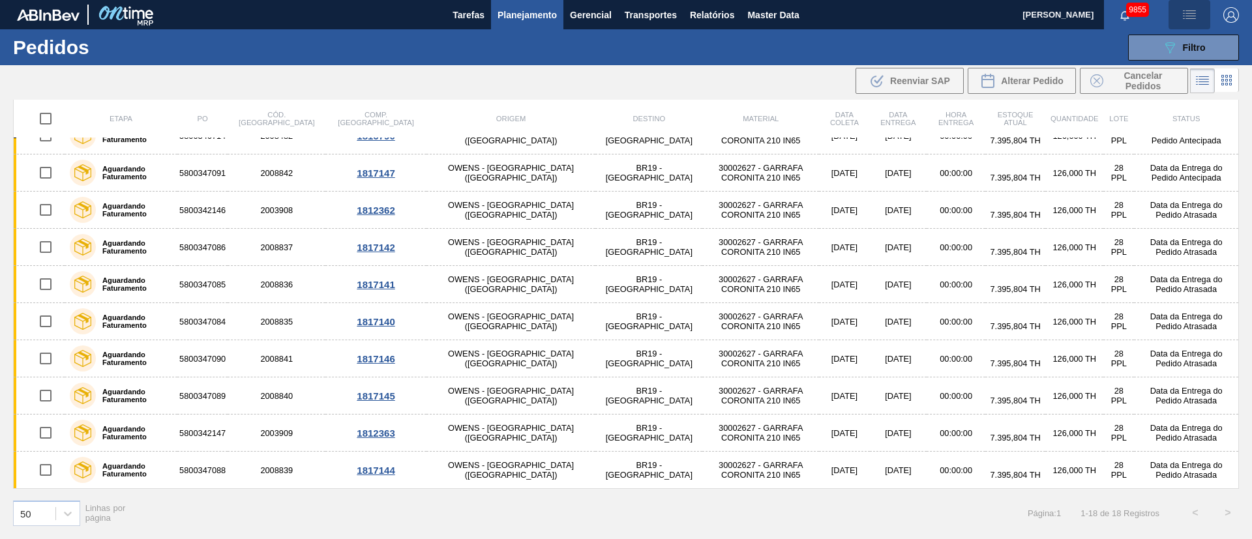
click at [1194, 15] on img "button" at bounding box center [1190, 15] width 16 height 16
click at [1182, 39] on li "Upload de Volumes" at bounding box center [1185, 46] width 113 height 23
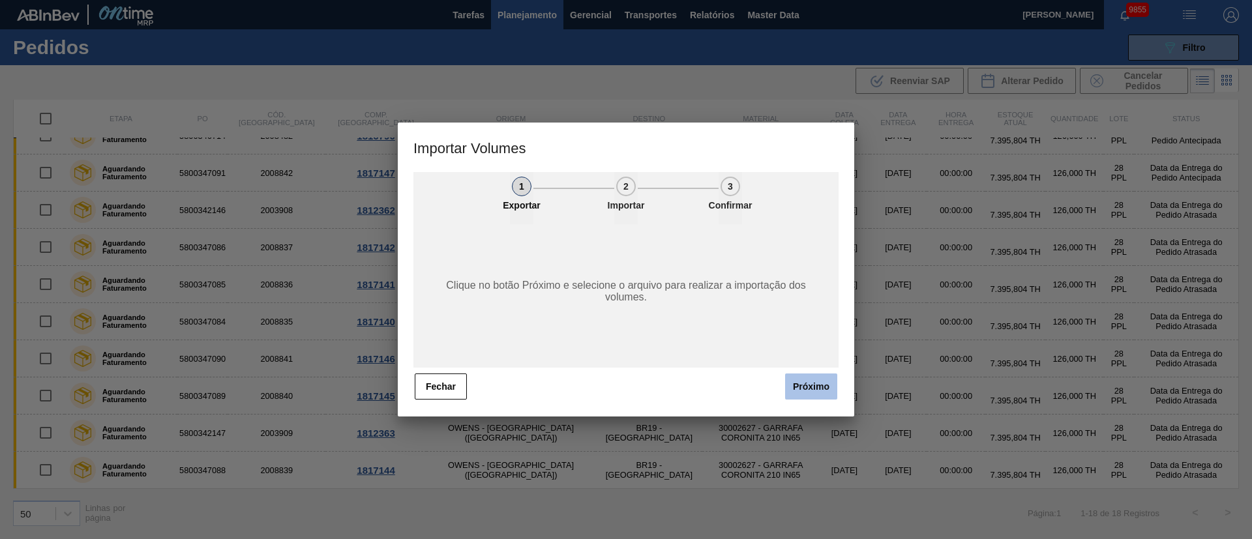
click at [807, 387] on button "Próximo" at bounding box center [811, 387] width 52 height 26
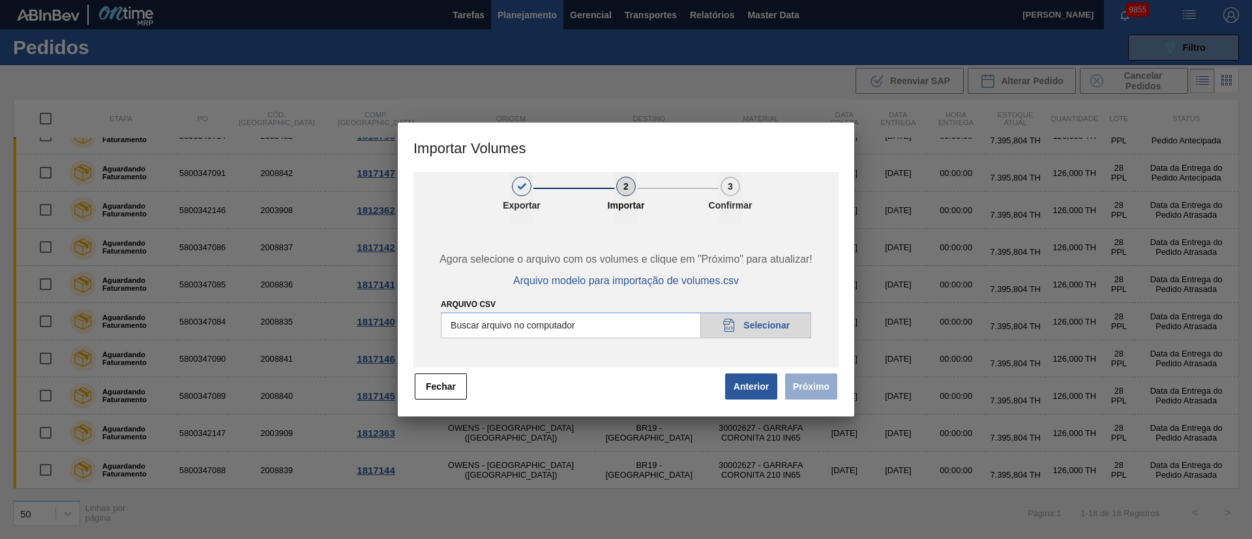
click at [761, 326] on input "Arquivo csv" at bounding box center [626, 325] width 370 height 26
click at [821, 383] on button "Próximo" at bounding box center [811, 387] width 52 height 26
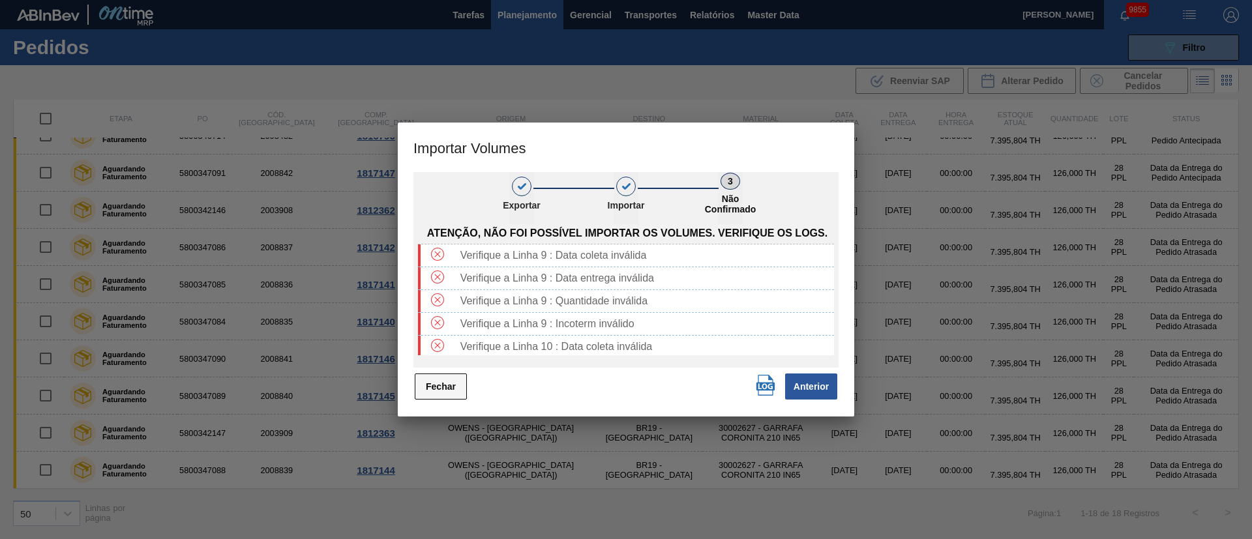
click at [435, 384] on button "Fechar" at bounding box center [441, 387] width 52 height 26
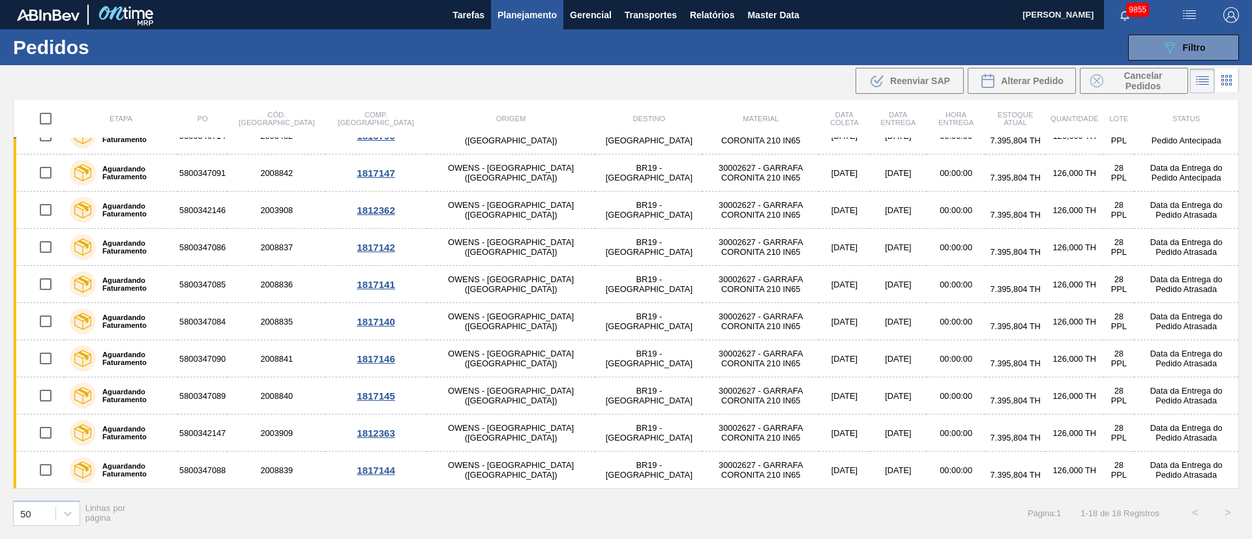
click at [1191, 19] on img "button" at bounding box center [1190, 15] width 16 height 16
click at [1167, 47] on li "Upload de Volumes" at bounding box center [1185, 46] width 113 height 23
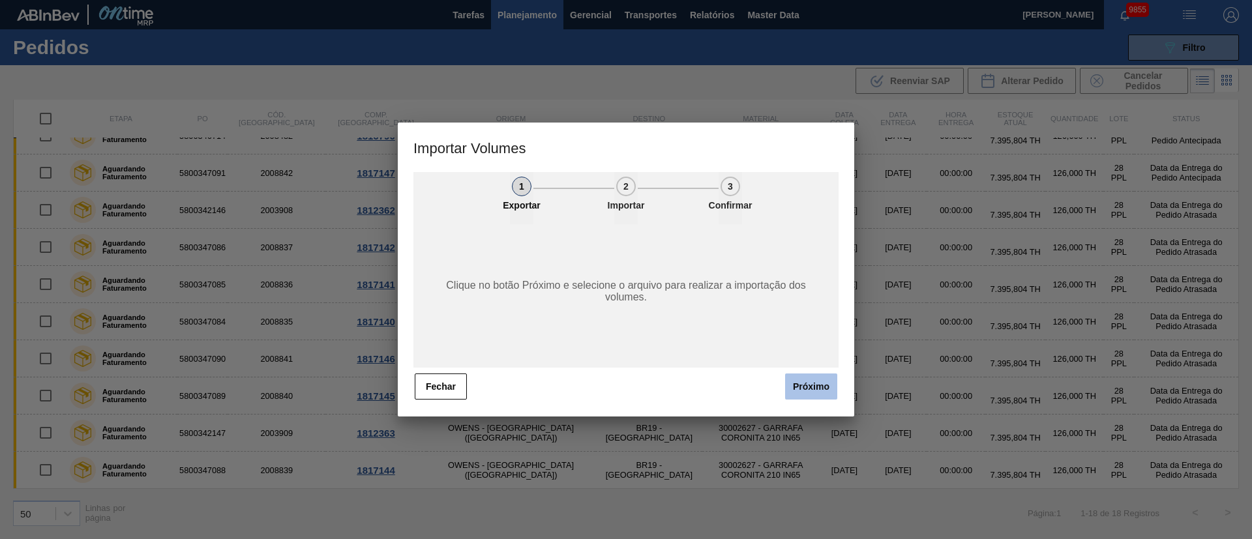
click at [817, 389] on button "Próximo" at bounding box center [811, 387] width 52 height 26
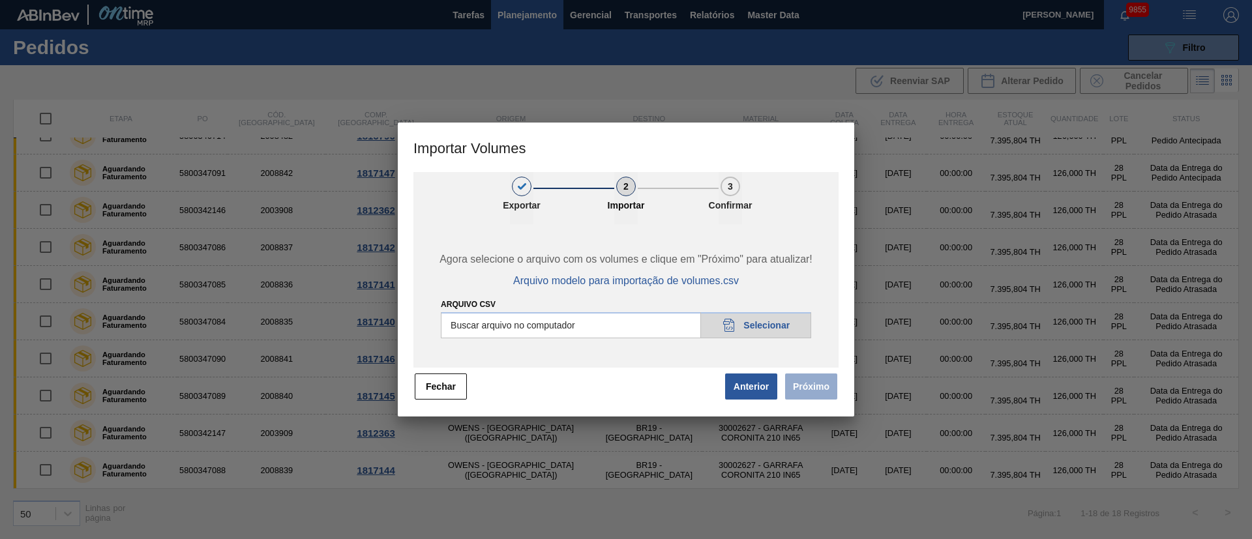
click at [761, 325] on input "Arquivo csv" at bounding box center [626, 325] width 370 height 26
click at [809, 386] on button "Próximo" at bounding box center [811, 387] width 52 height 26
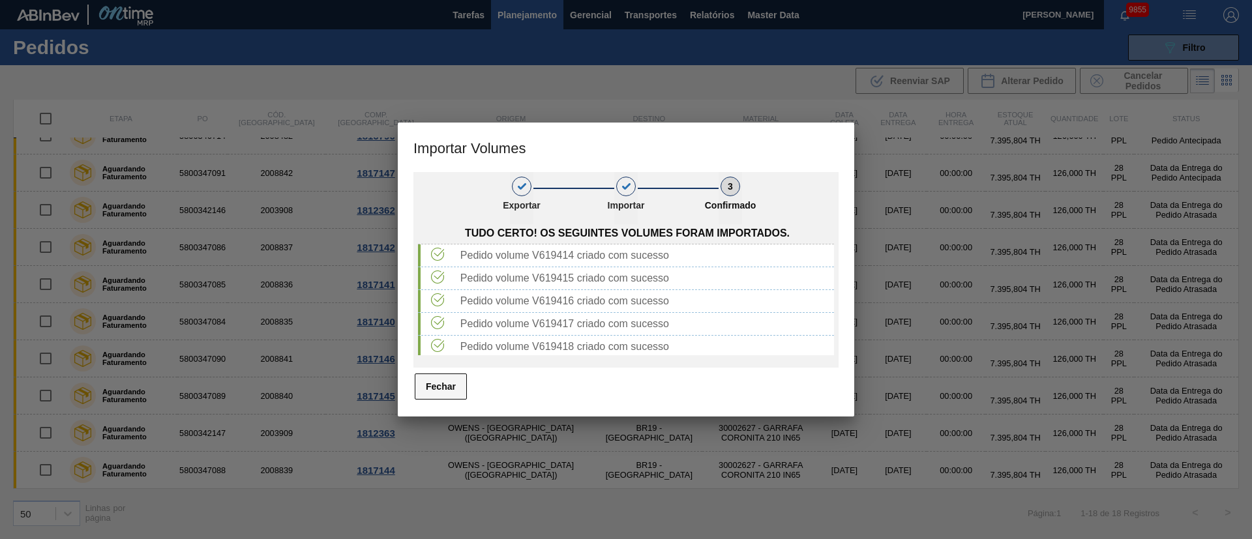
click at [440, 390] on button "Fechar" at bounding box center [441, 387] width 52 height 26
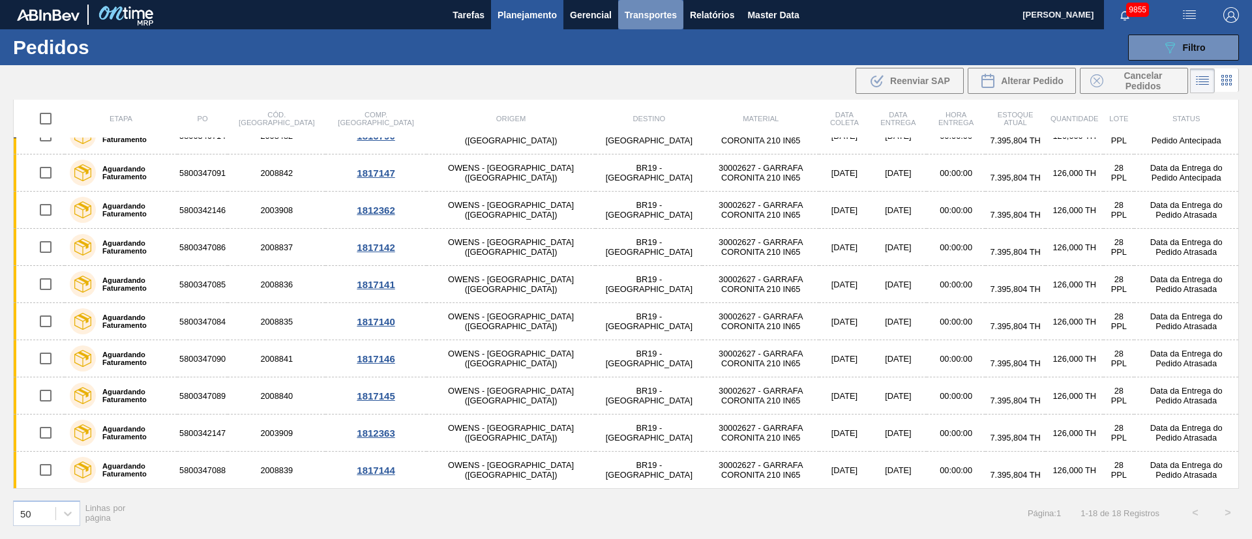
click at [658, 21] on span "Transportes" at bounding box center [651, 15] width 52 height 16
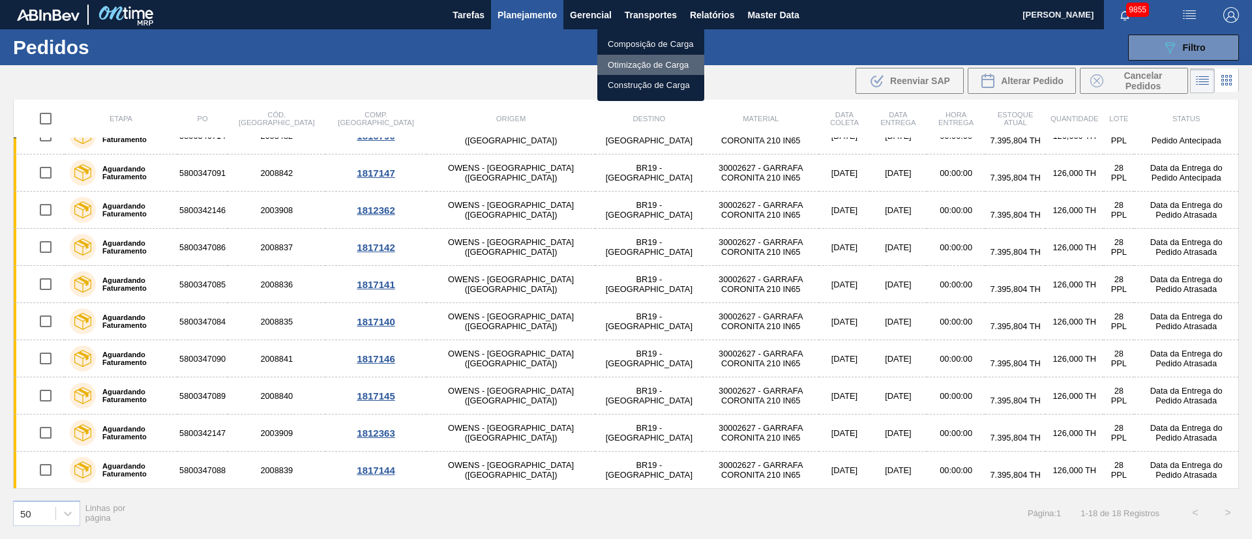
click at [651, 70] on li "Otimização de Carga" at bounding box center [650, 65] width 107 height 21
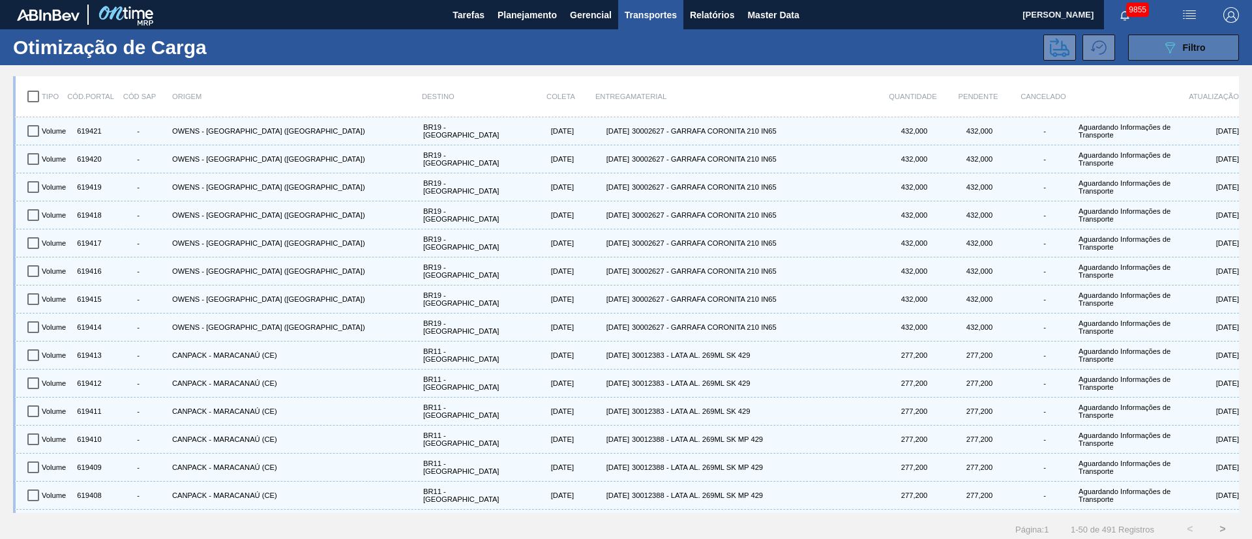
click at [1177, 49] on div "089F7B8B-B2A5-4AFE-B5C0-19BA573D28AC Filtro" at bounding box center [1184, 48] width 44 height 16
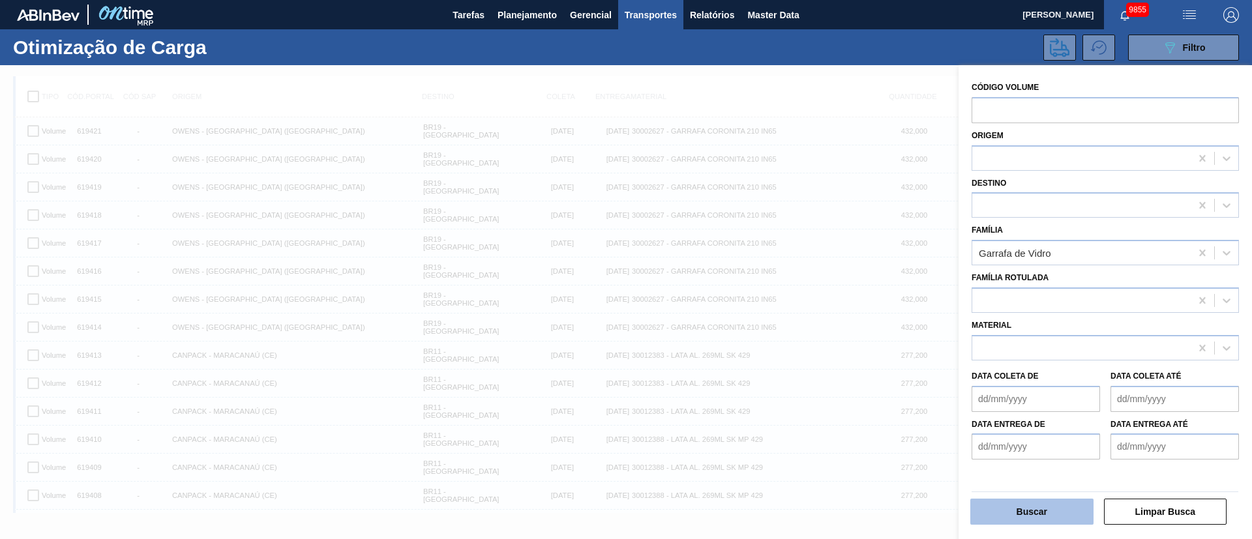
click at [1062, 502] on button "Buscar" at bounding box center [1032, 512] width 123 height 26
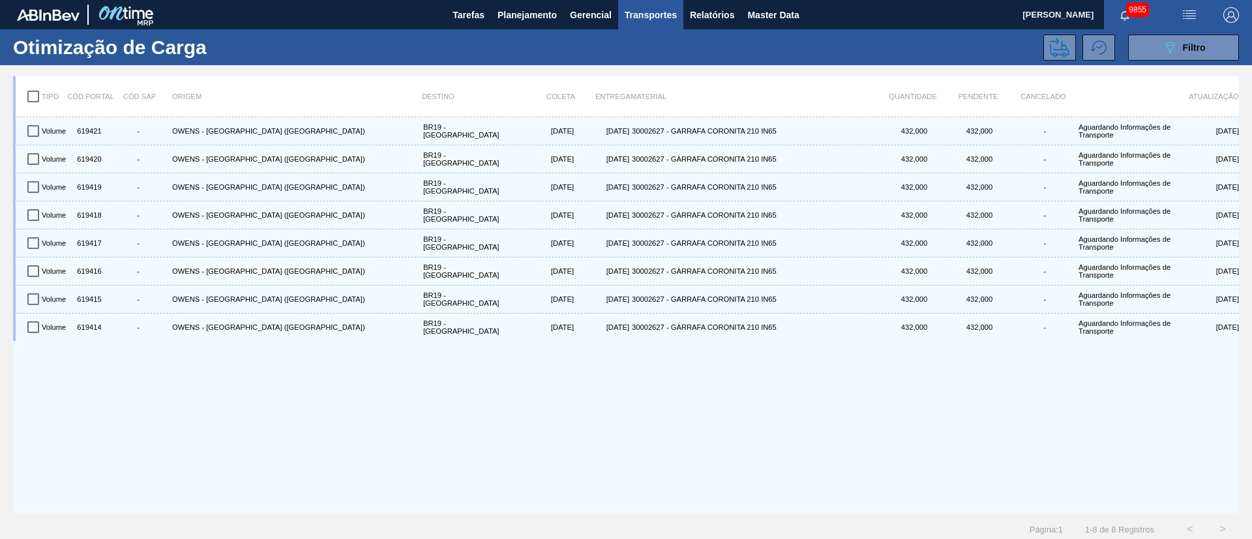
click at [31, 101] on input "checkbox" at bounding box center [33, 96] width 27 height 27
click at [1057, 44] on icon at bounding box center [1060, 48] width 20 height 20
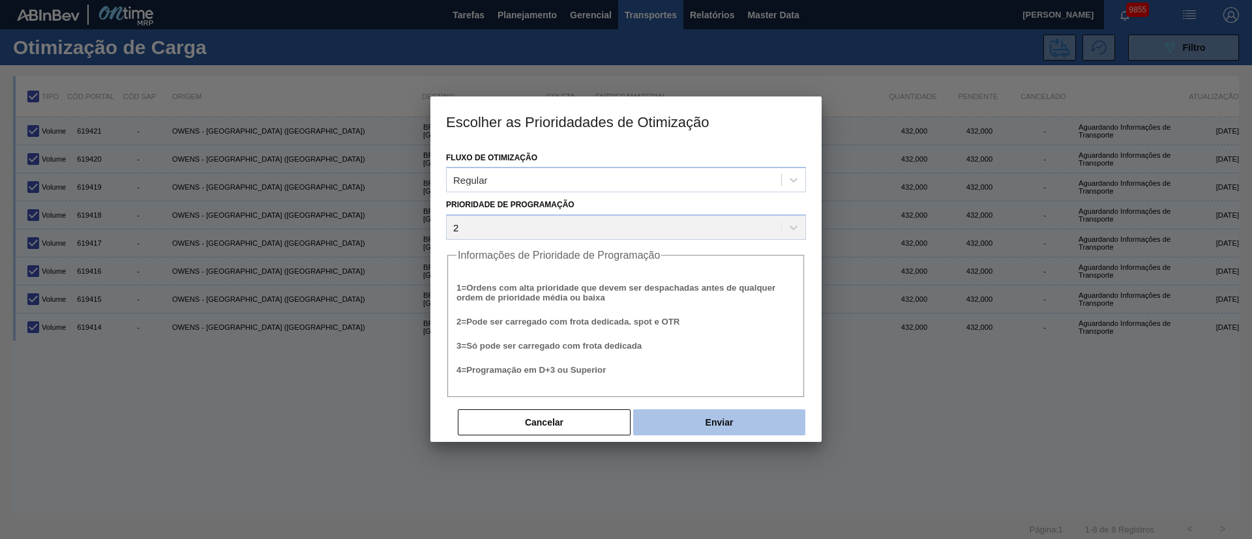
click at [719, 413] on button "Enviar" at bounding box center [719, 423] width 172 height 26
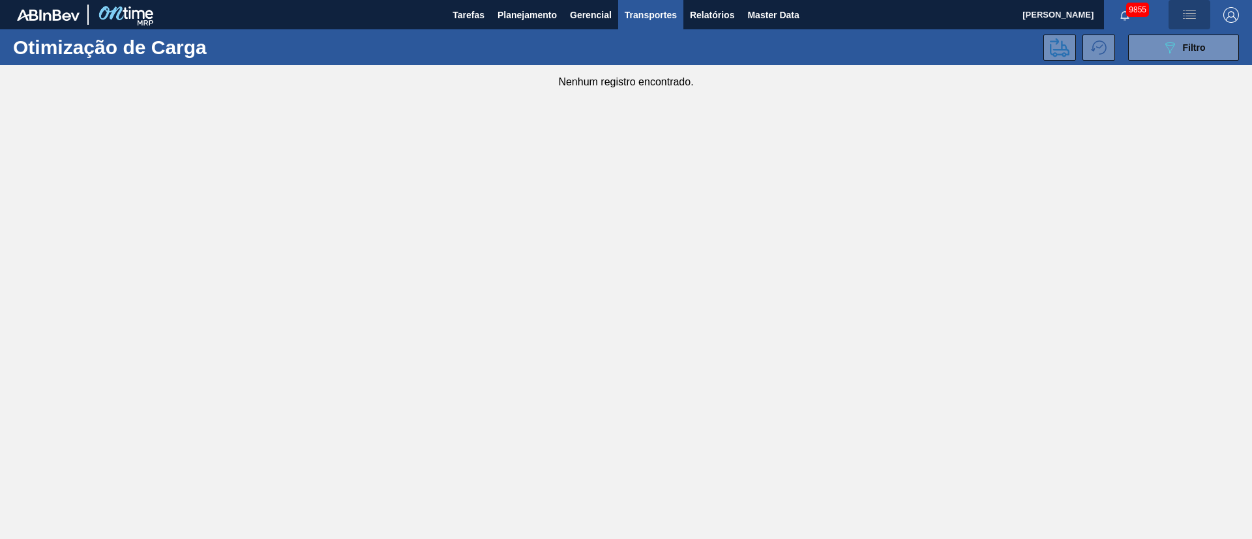
click at [1188, 18] on img "button" at bounding box center [1190, 15] width 16 height 16
click at [1175, 23] on div at bounding box center [626, 269] width 1252 height 539
click at [1169, 40] on icon "089F7B8B-B2A5-4AFE-B5C0-19BA573D28AC" at bounding box center [1170, 48] width 16 height 16
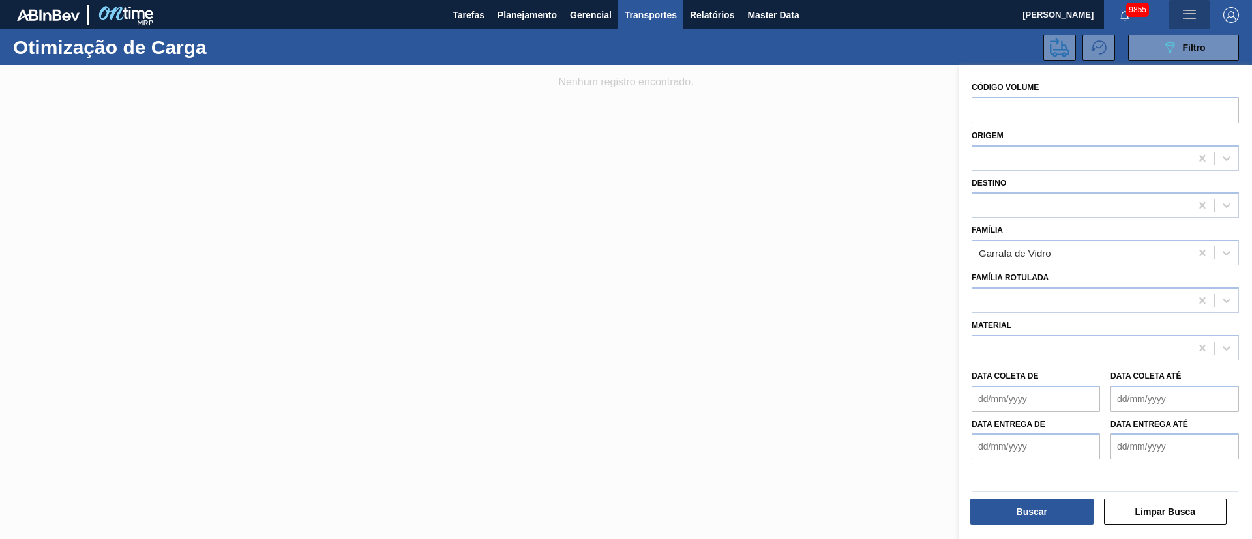
click at [1187, 13] on img "button" at bounding box center [1190, 15] width 16 height 16
click at [1183, 42] on li "Upload de Volumes" at bounding box center [1185, 46] width 113 height 23
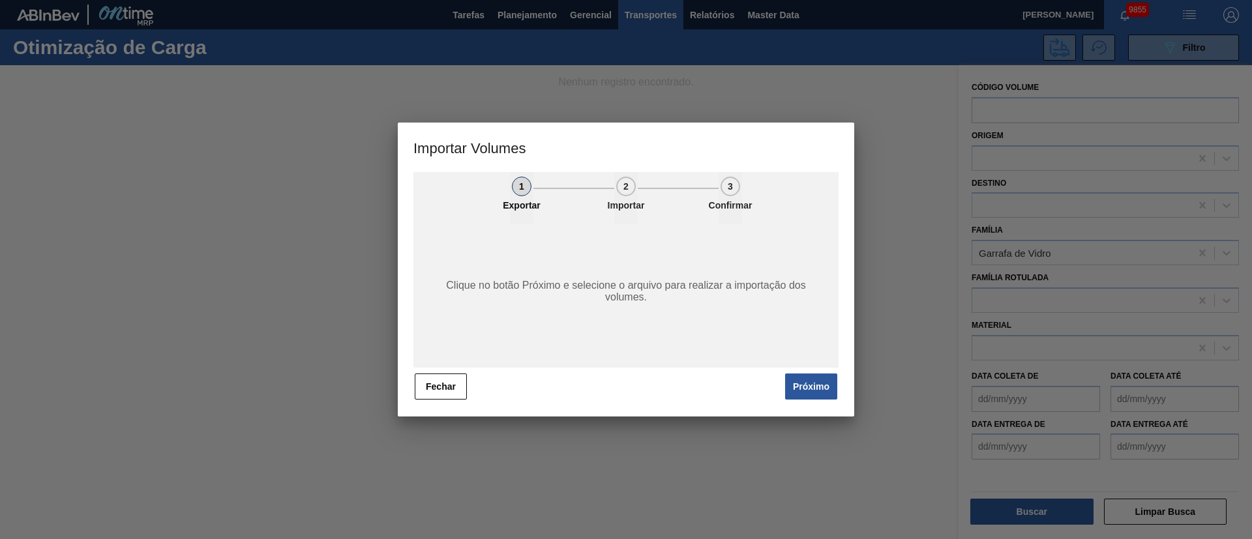
click at [807, 389] on button "Próximo" at bounding box center [811, 387] width 52 height 26
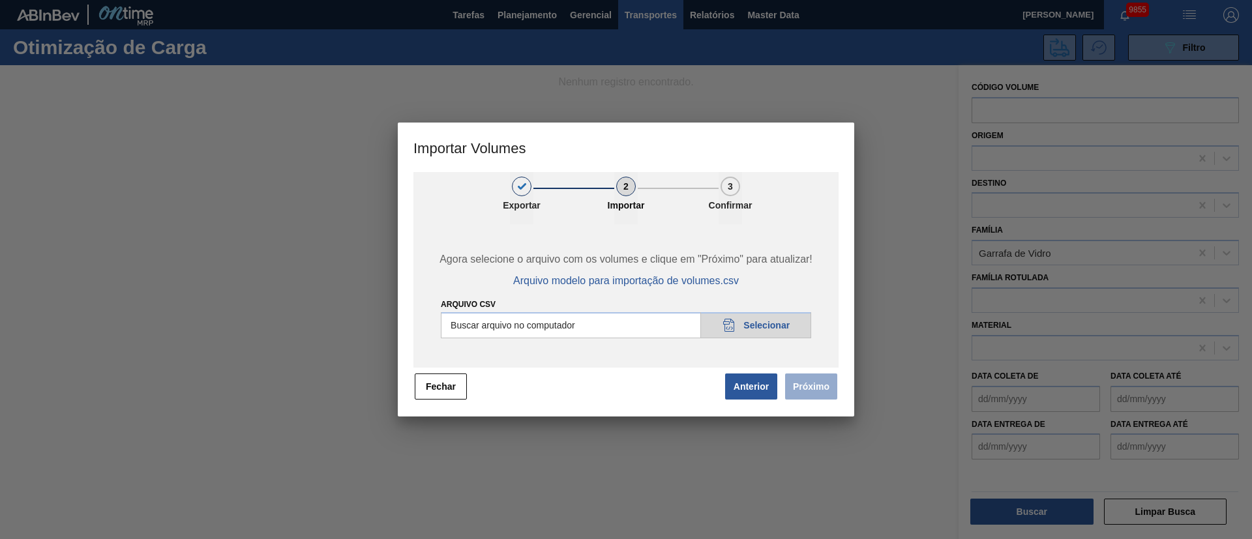
click at [766, 325] on input "Arquivo csv" at bounding box center [626, 325] width 370 height 26
click at [815, 397] on button "Próximo" at bounding box center [811, 387] width 52 height 26
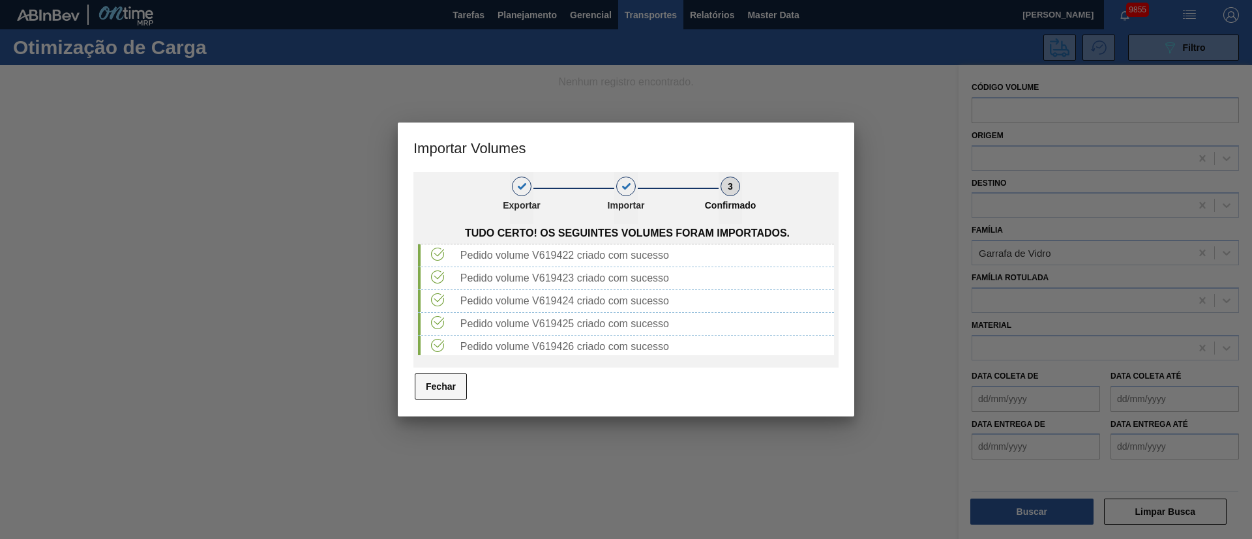
click at [451, 389] on button "Fechar" at bounding box center [441, 387] width 52 height 26
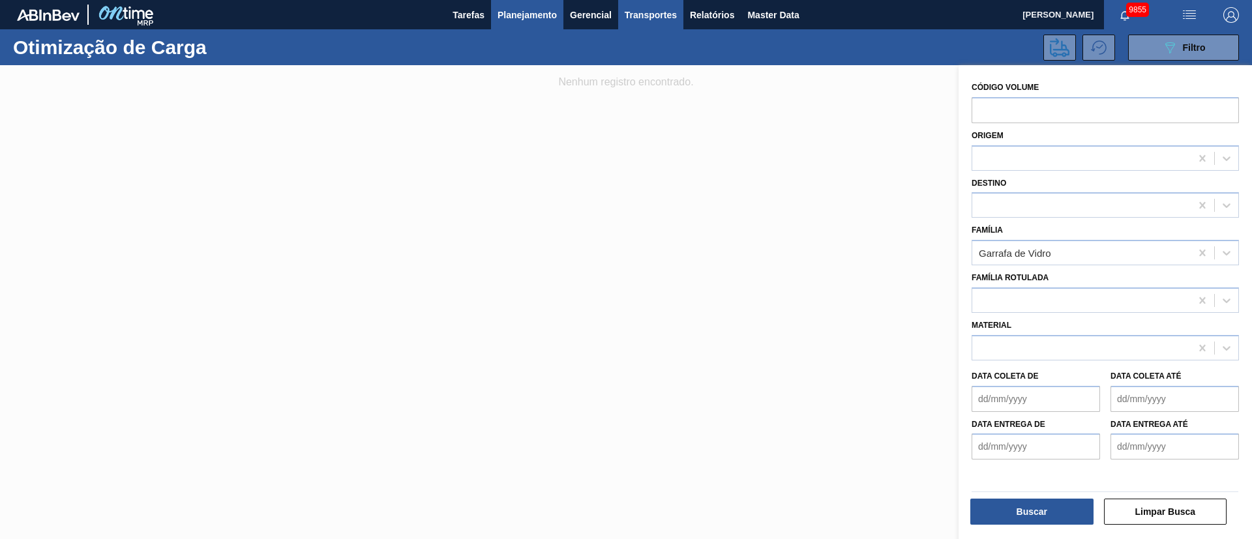
click at [525, 16] on span "Planejamento" at bounding box center [527, 15] width 59 height 16
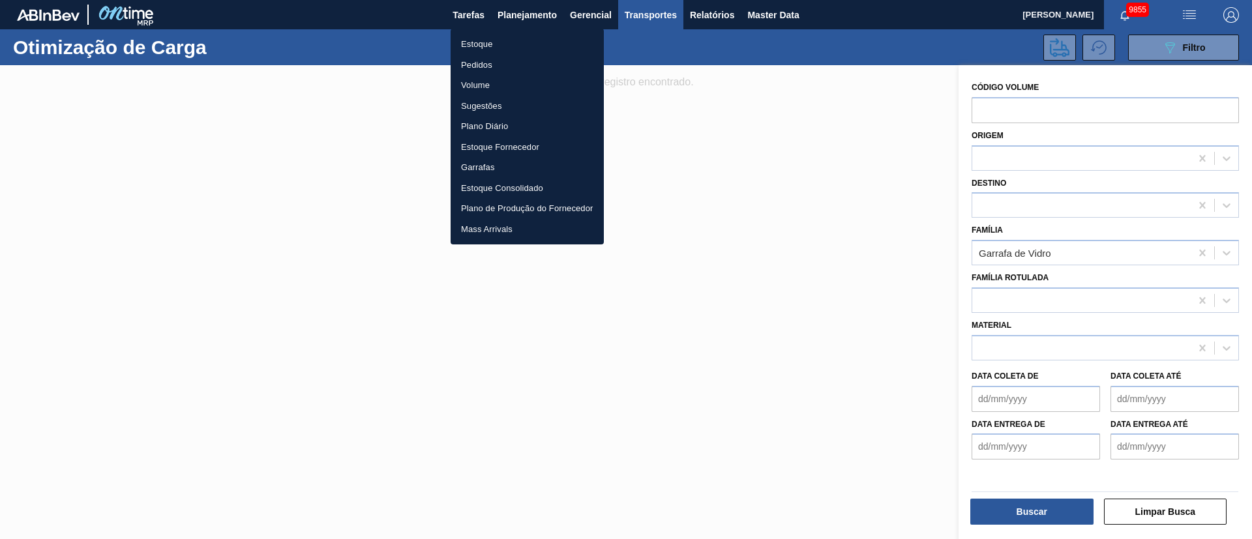
click at [483, 63] on li "Pedidos" at bounding box center [527, 65] width 153 height 21
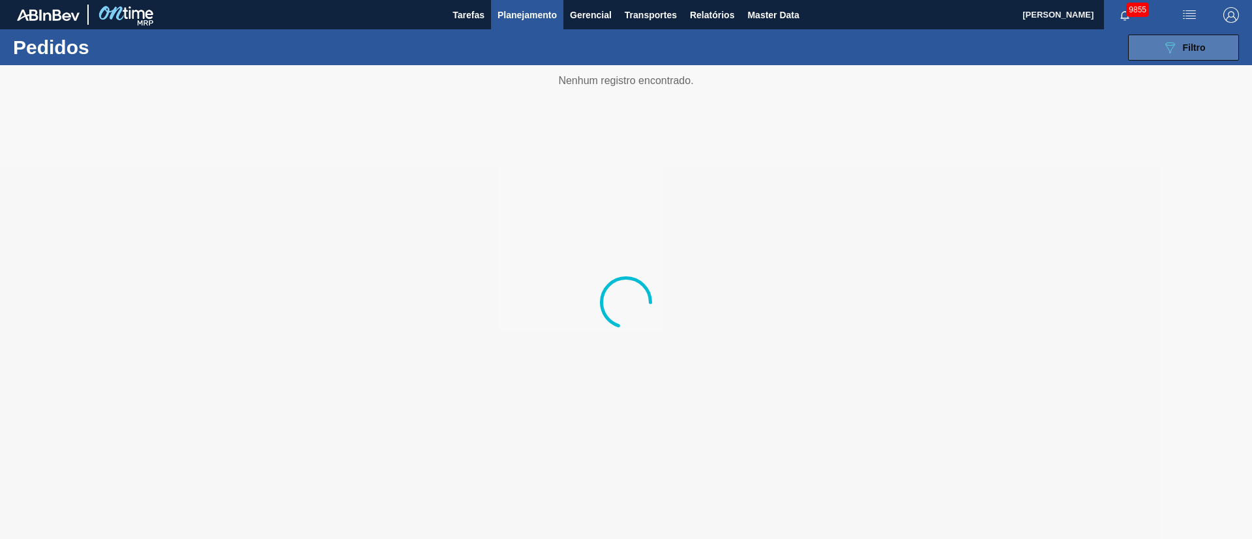
click at [1209, 52] on button "089F7B8B-B2A5-4AFE-B5C0-19BA573D28AC Filtro" at bounding box center [1183, 48] width 111 height 26
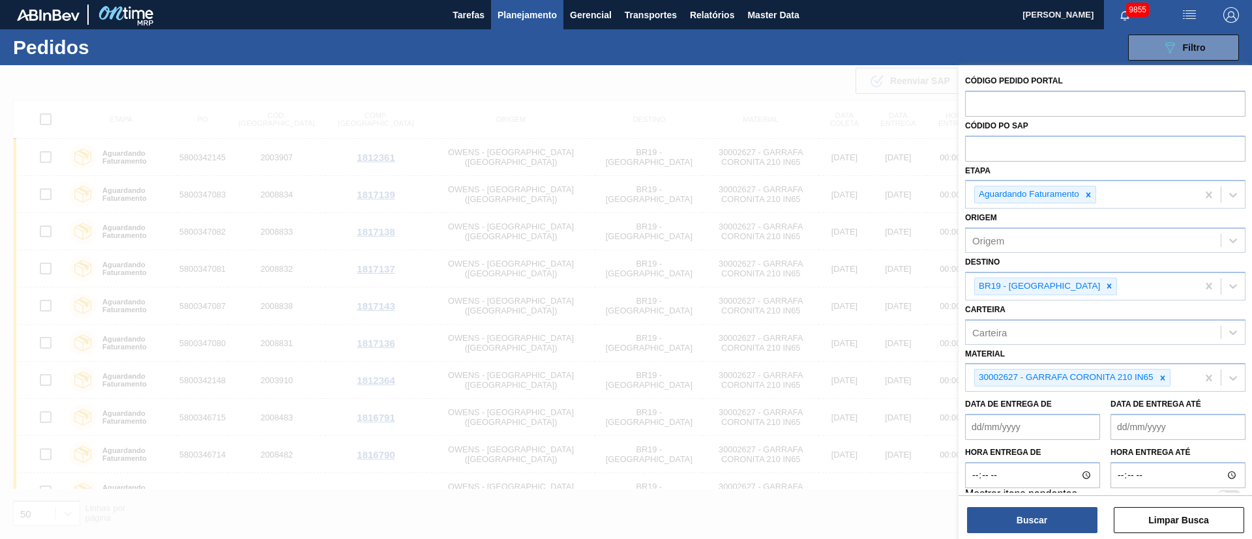
click at [1105, 288] on icon at bounding box center [1109, 286] width 9 height 9
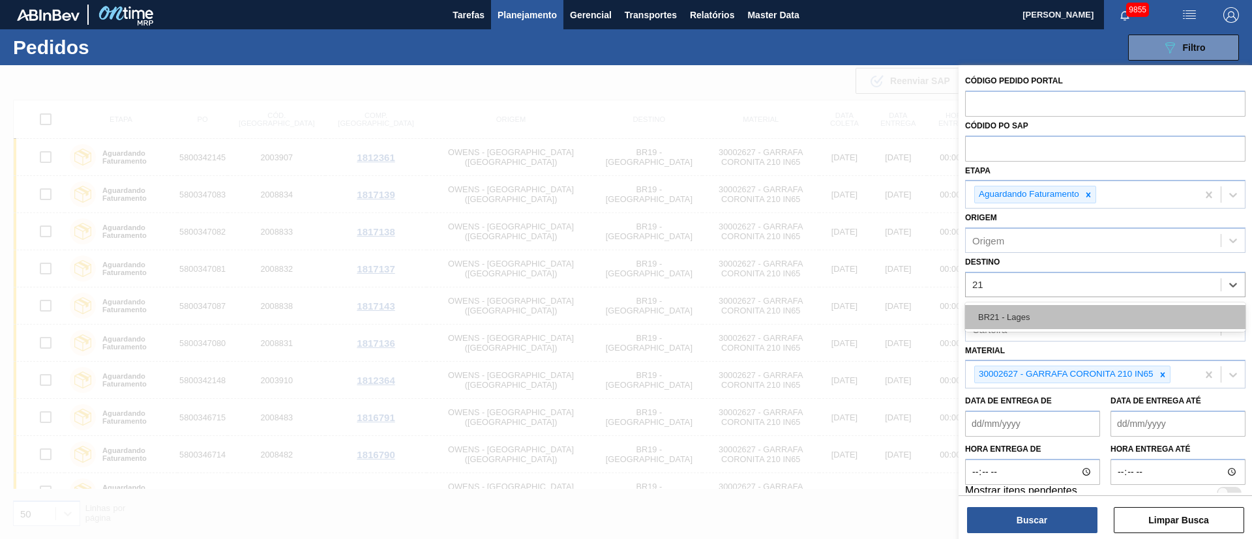
click at [1044, 314] on div "BR21 - Lages" at bounding box center [1105, 317] width 280 height 24
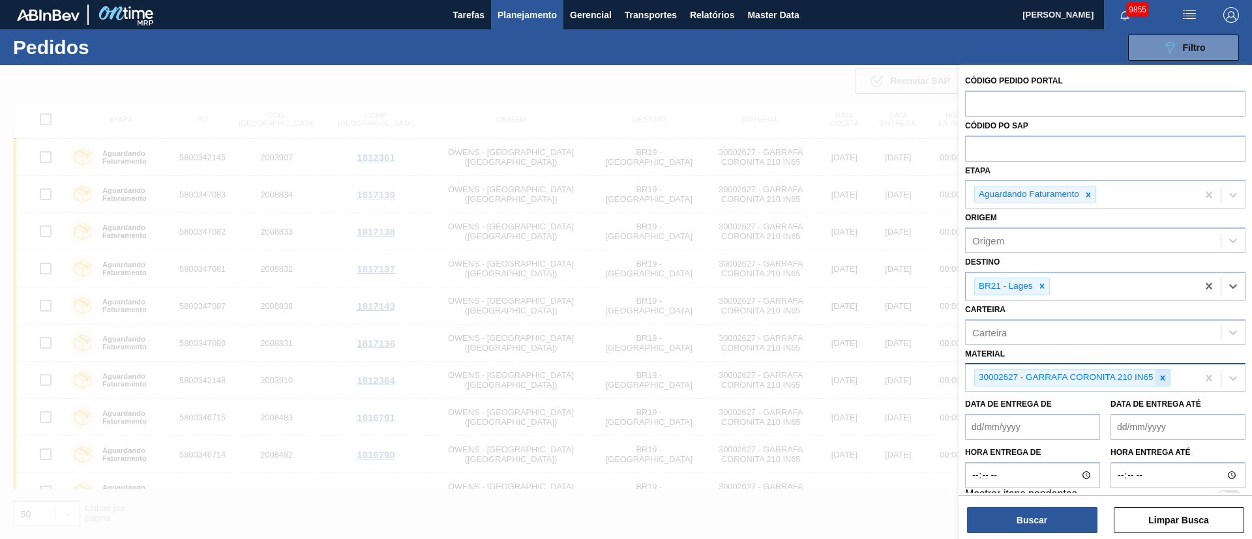
click at [1168, 376] on div at bounding box center [1163, 378] width 14 height 16
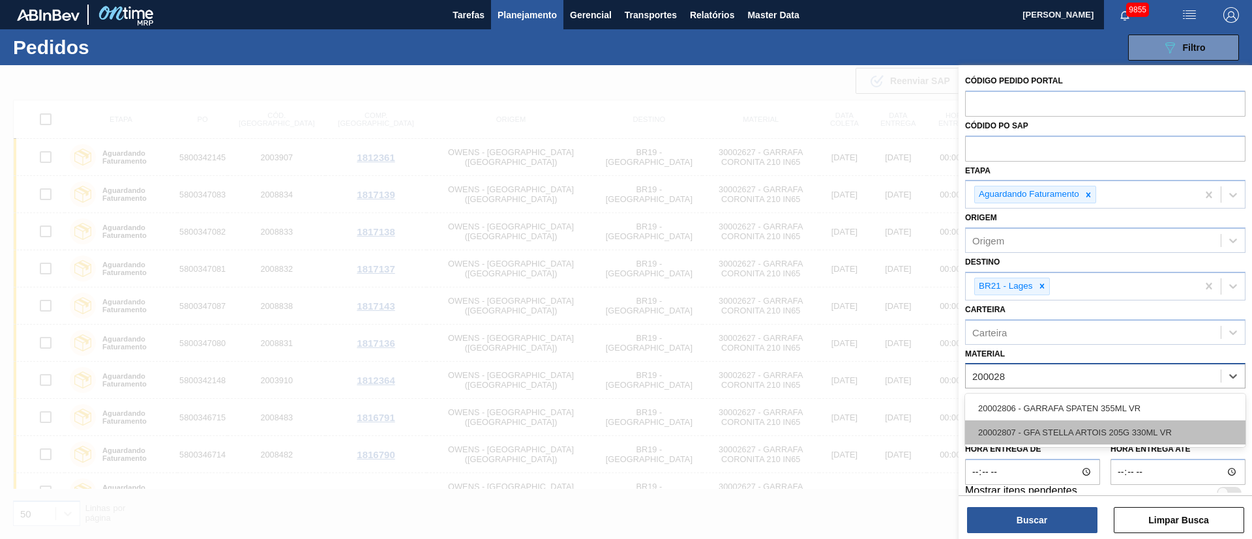
click at [1053, 434] on div "20002807 - GFA STELLA ARTOIS 205G 330ML VR" at bounding box center [1105, 433] width 280 height 24
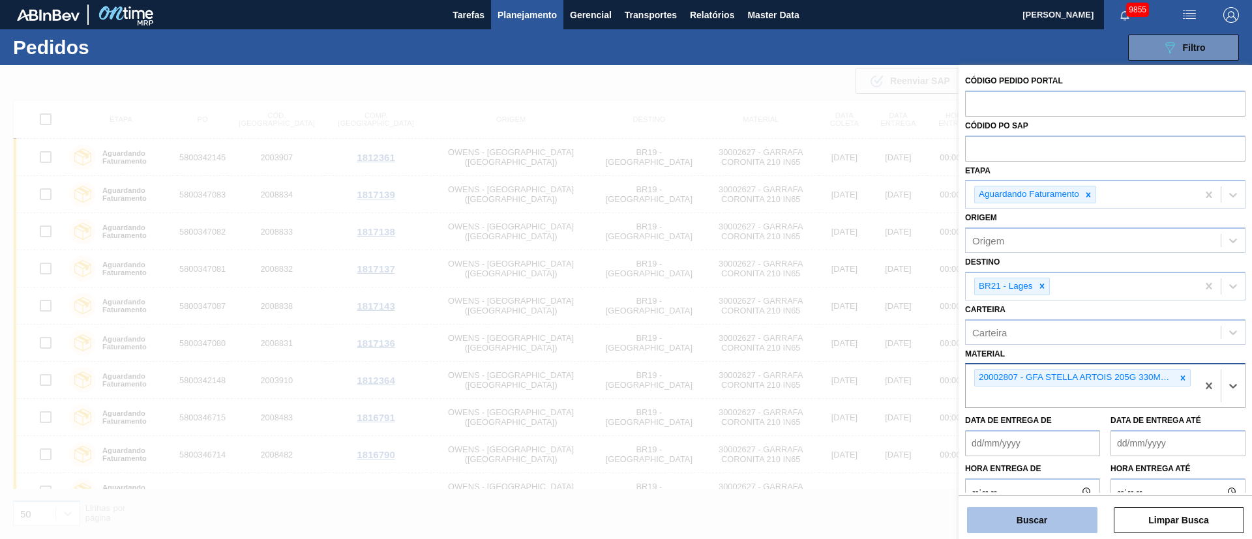
click at [1001, 524] on button "Buscar" at bounding box center [1032, 520] width 130 height 26
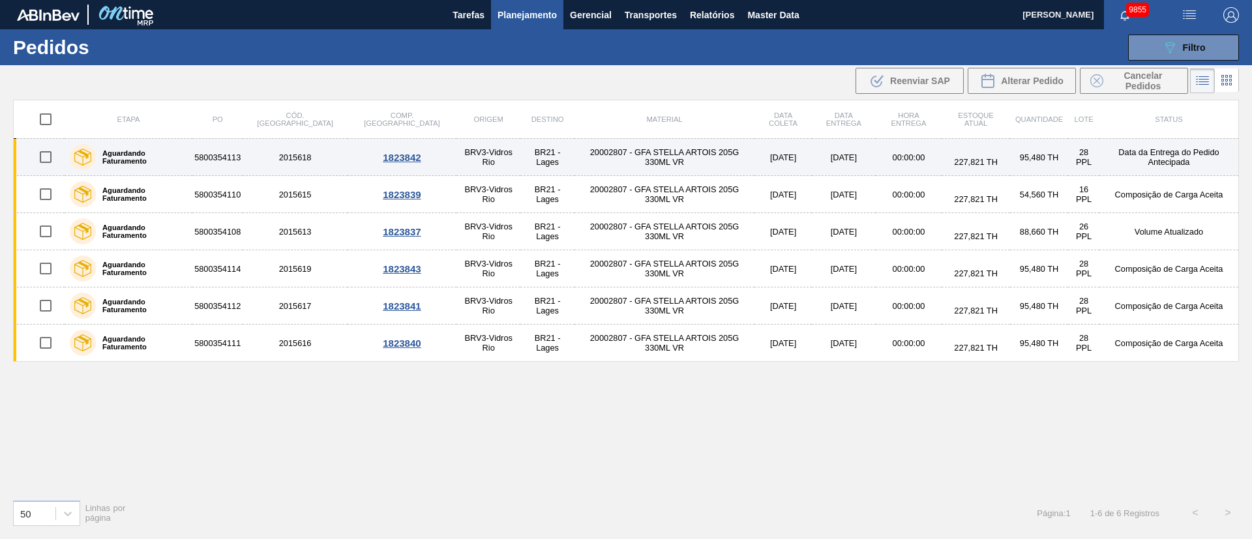
click at [45, 152] on input "checkbox" at bounding box center [45, 156] width 27 height 27
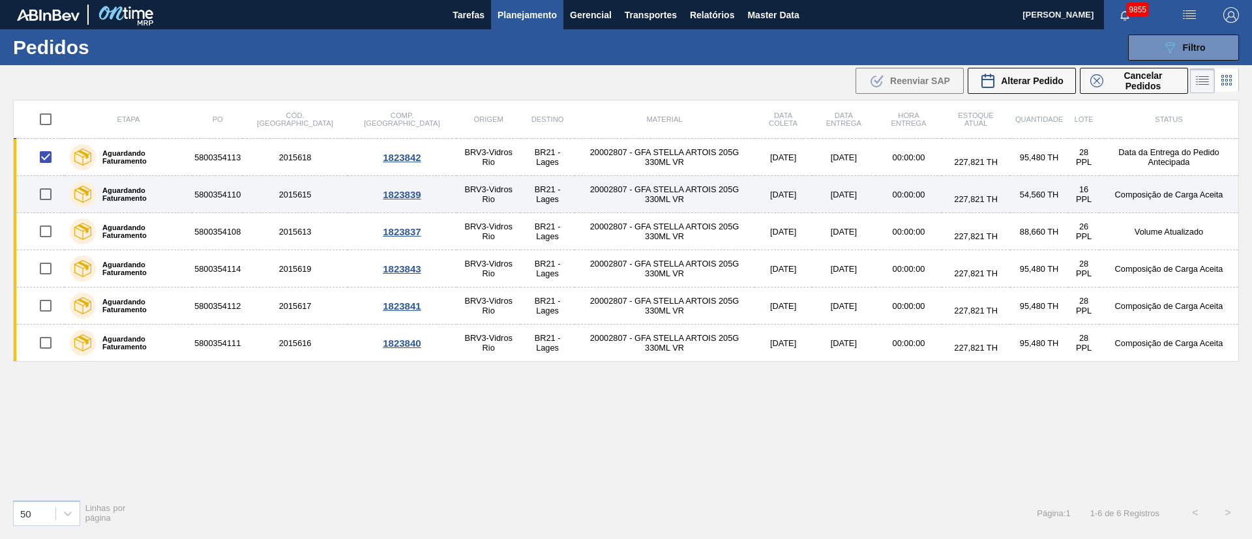
click at [46, 192] on input "checkbox" at bounding box center [45, 194] width 27 height 27
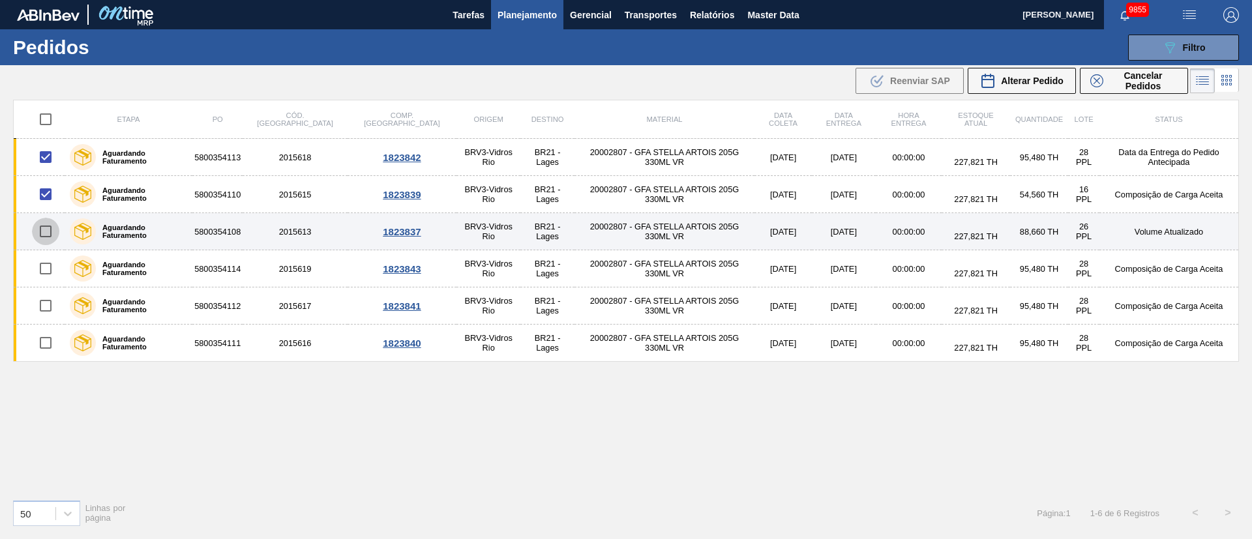
click at [44, 234] on input "checkbox" at bounding box center [45, 231] width 27 height 27
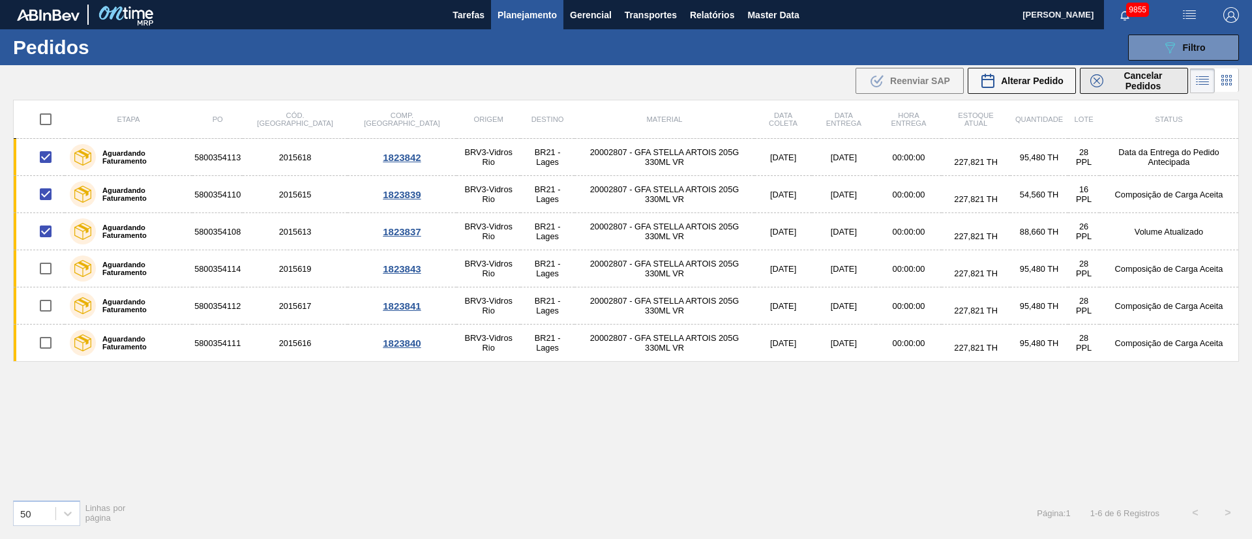
click at [1117, 83] on span "Cancelar Pedidos" at bounding box center [1143, 80] width 69 height 21
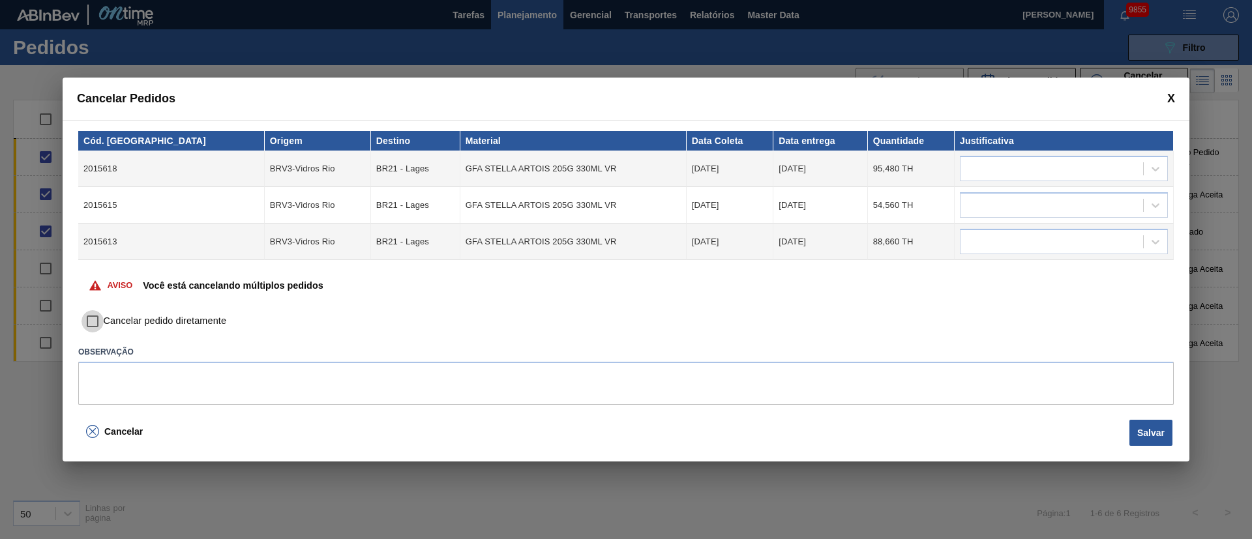
click at [100, 322] on input "Cancelar pedido diretamente" at bounding box center [93, 321] width 22 height 22
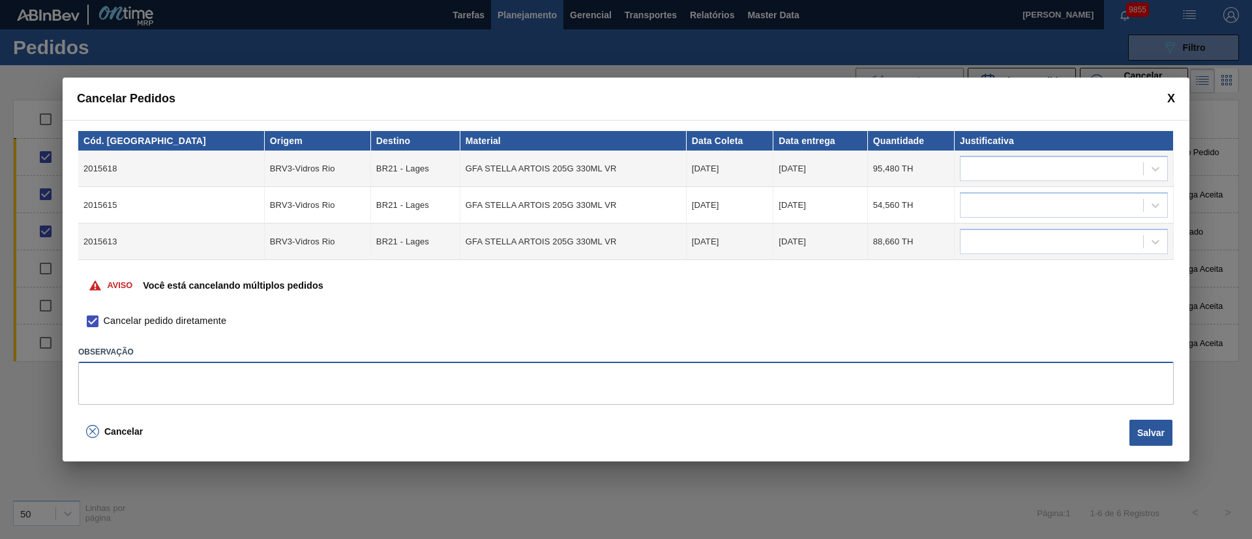
click at [526, 381] on textarea at bounding box center [626, 383] width 1096 height 43
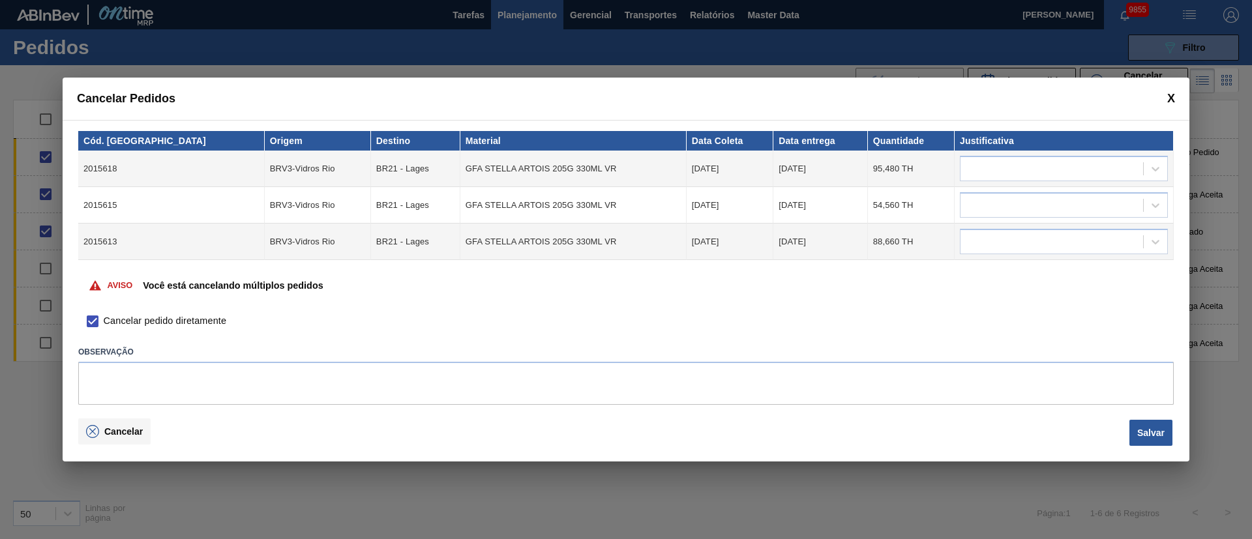
click at [91, 434] on icon at bounding box center [92, 431] width 13 height 13
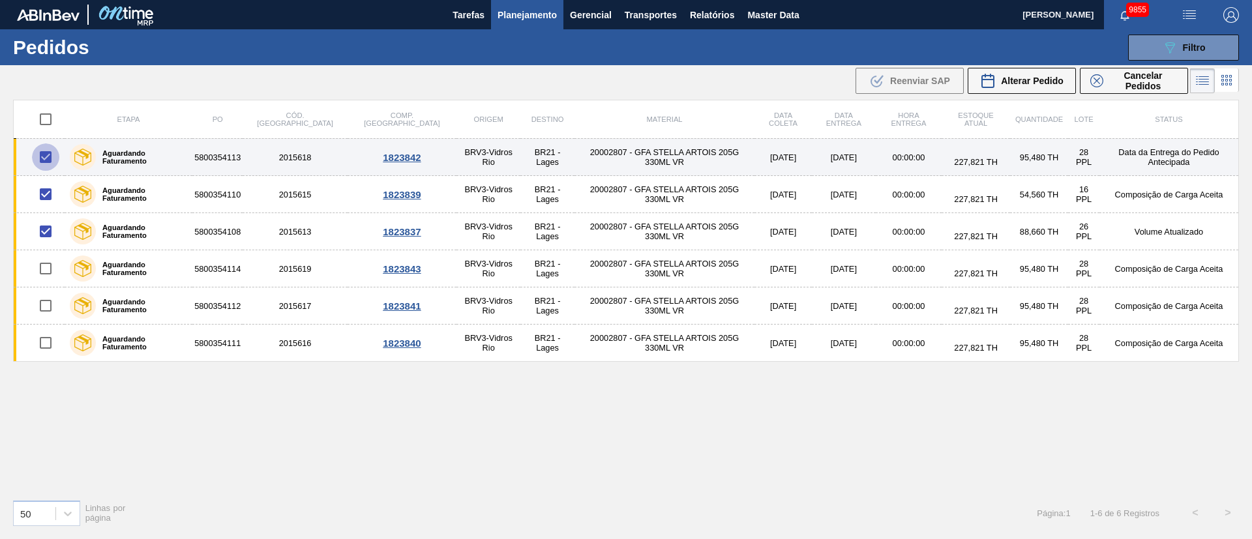
click at [43, 162] on input "checkbox" at bounding box center [45, 156] width 27 height 27
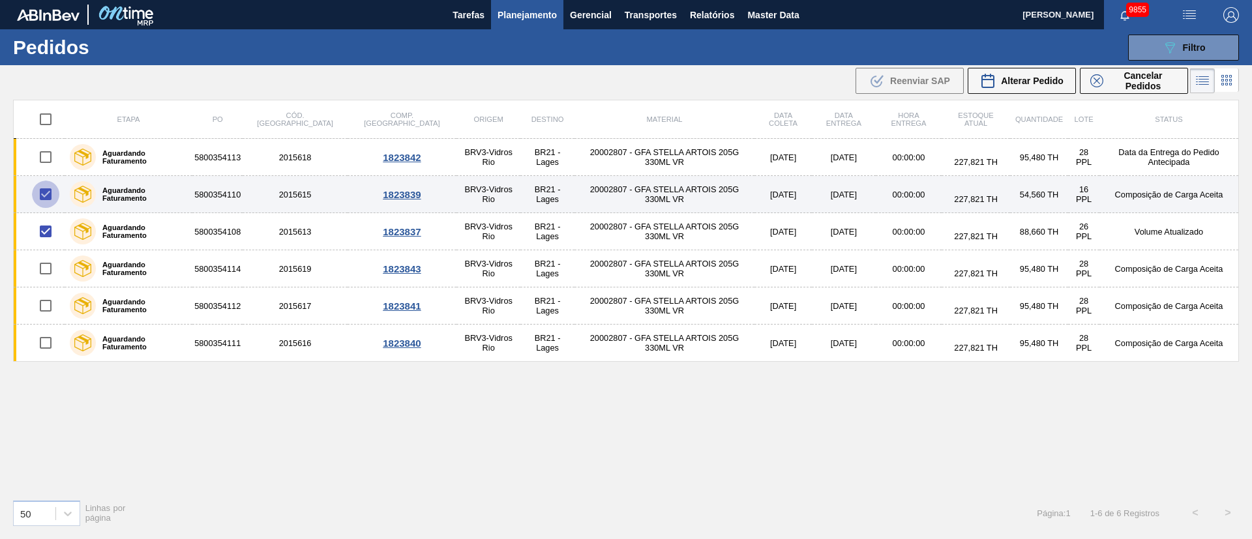
click at [38, 198] on input "checkbox" at bounding box center [45, 194] width 27 height 27
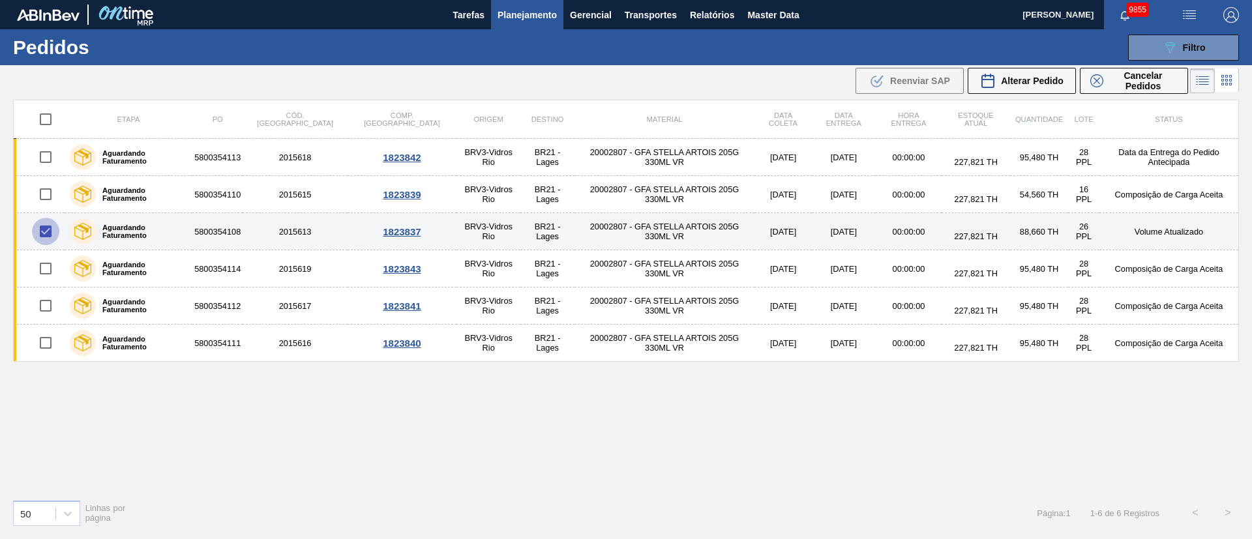
click at [40, 231] on input "checkbox" at bounding box center [45, 231] width 27 height 27
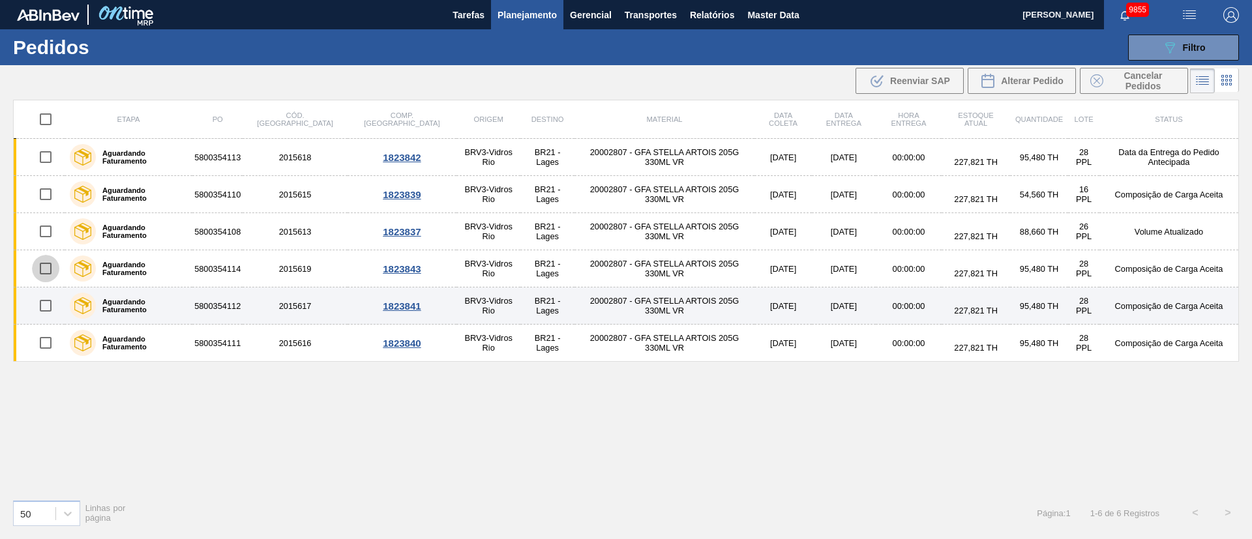
drag, startPoint x: 46, startPoint y: 269, endPoint x: 45, endPoint y: 299, distance: 30.0
click at [46, 269] on input "checkbox" at bounding box center [45, 268] width 27 height 27
click at [46, 305] on input "checkbox" at bounding box center [45, 305] width 27 height 27
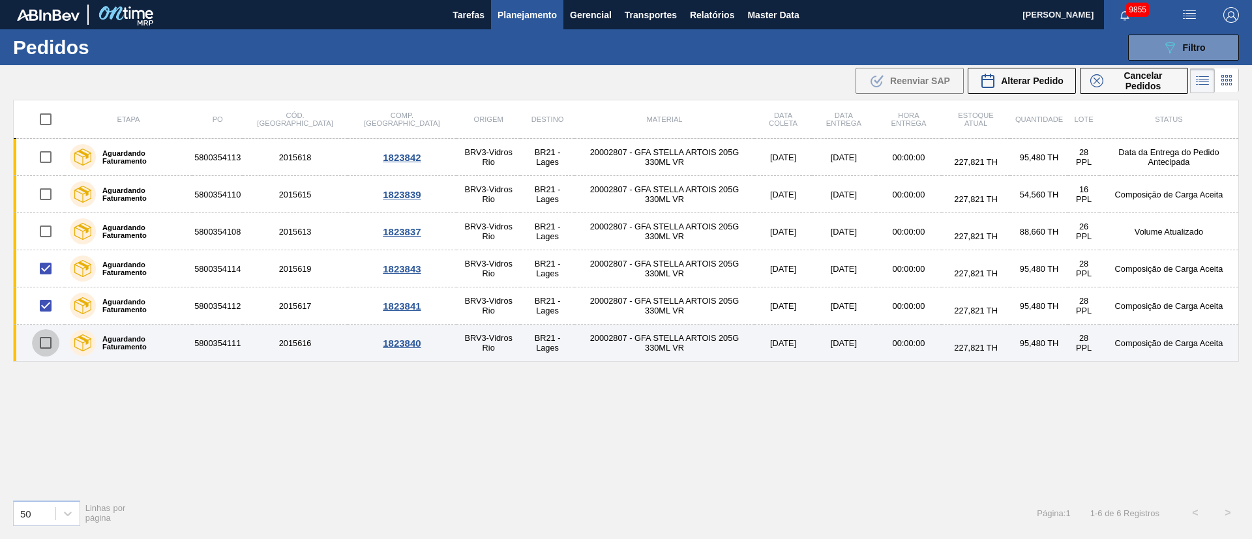
click at [43, 340] on input "checkbox" at bounding box center [45, 342] width 27 height 27
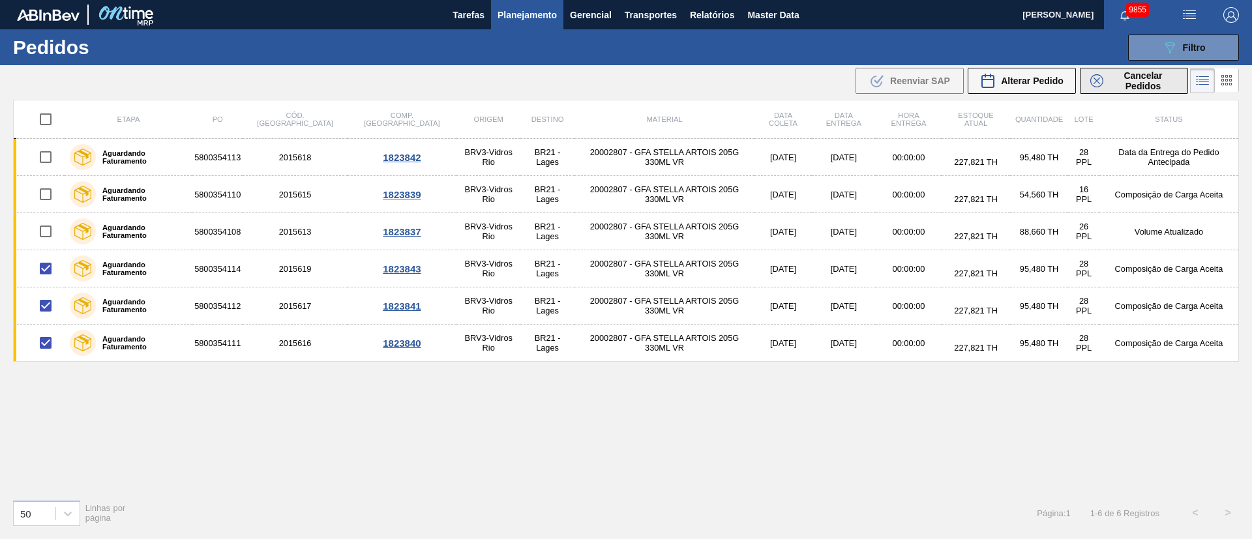
click at [1130, 83] on span "Cancelar Pedidos" at bounding box center [1143, 80] width 69 height 21
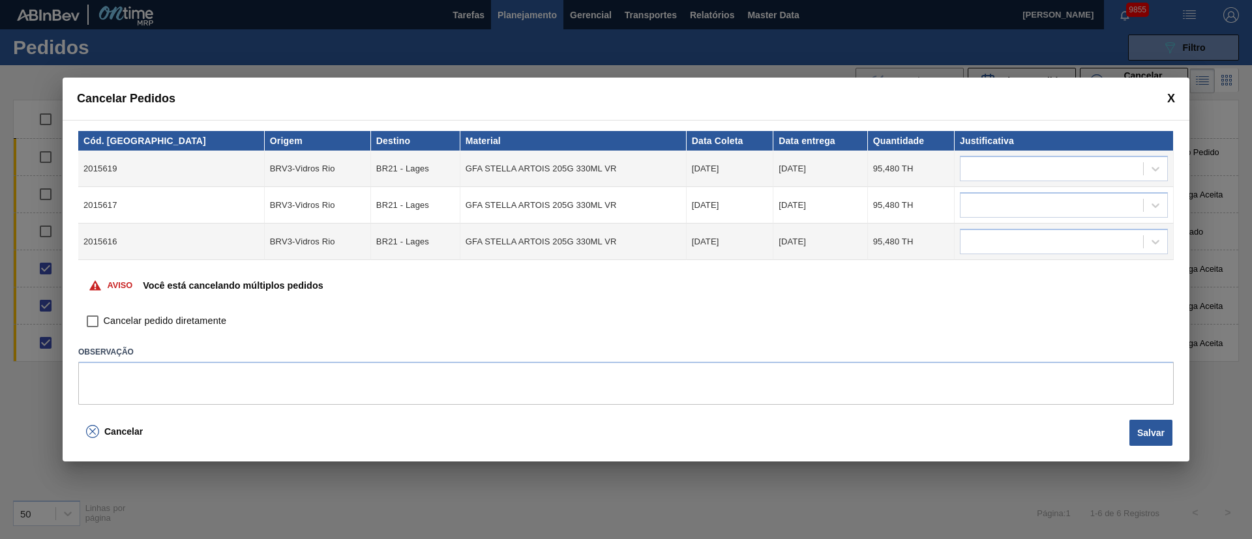
click at [91, 319] on input "Cancelar pedido diretamente" at bounding box center [93, 321] width 22 height 22
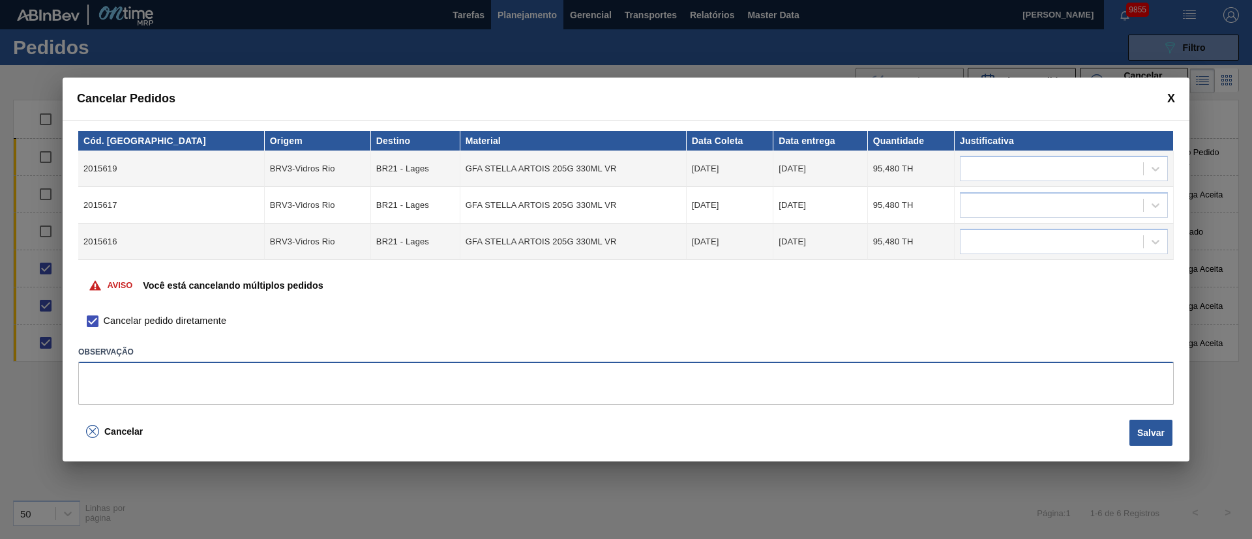
click at [278, 376] on textarea at bounding box center [626, 383] width 1096 height 43
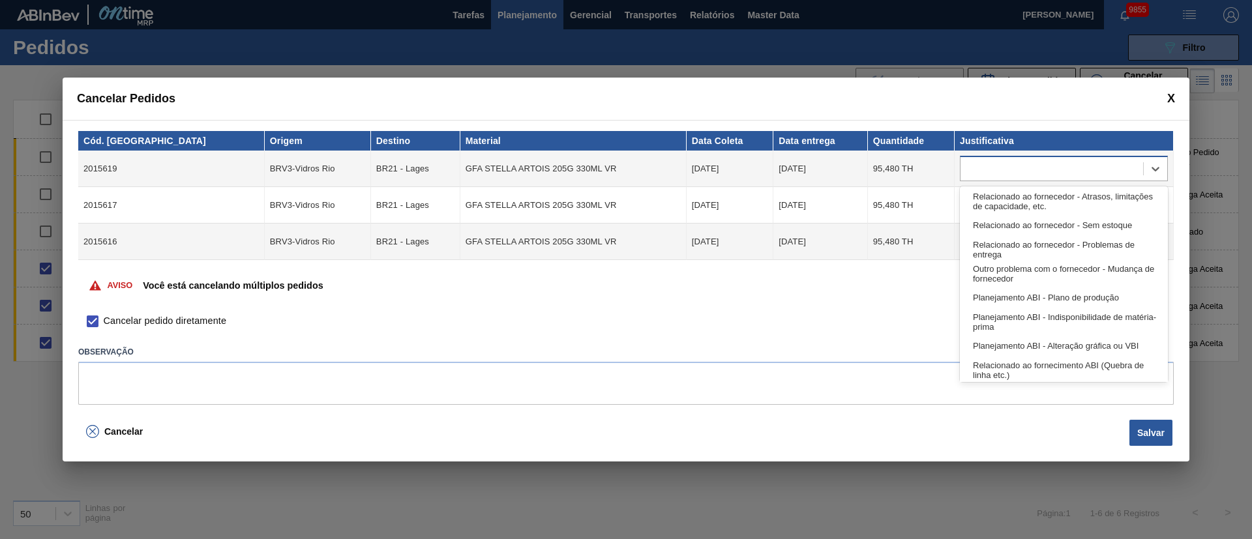
click at [982, 168] on div at bounding box center [1052, 169] width 183 height 19
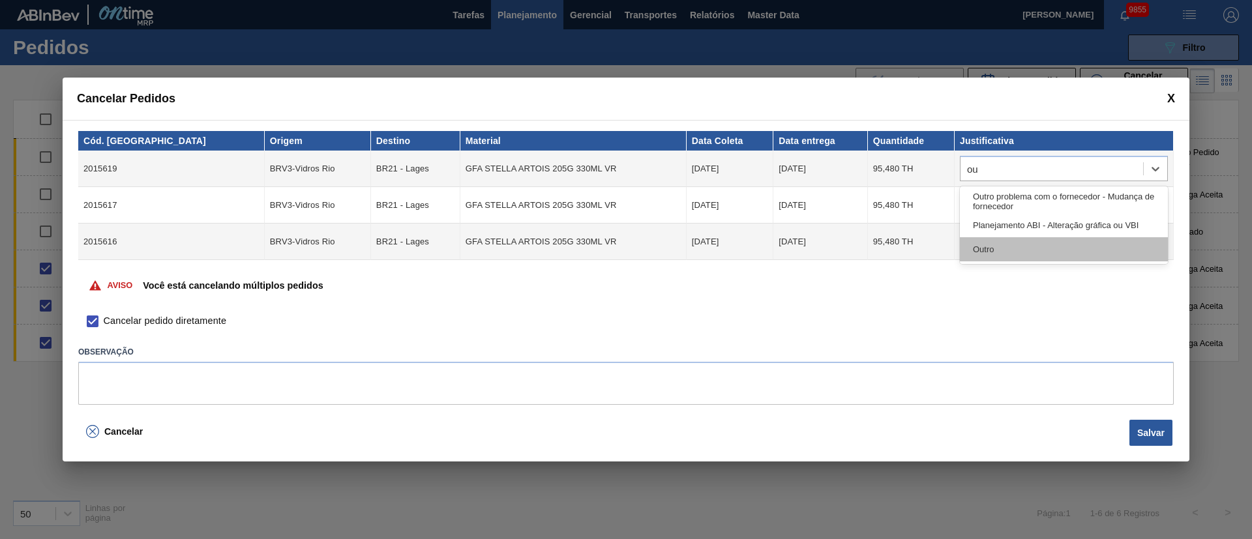
click at [997, 237] on div "Outro" at bounding box center [1064, 249] width 208 height 24
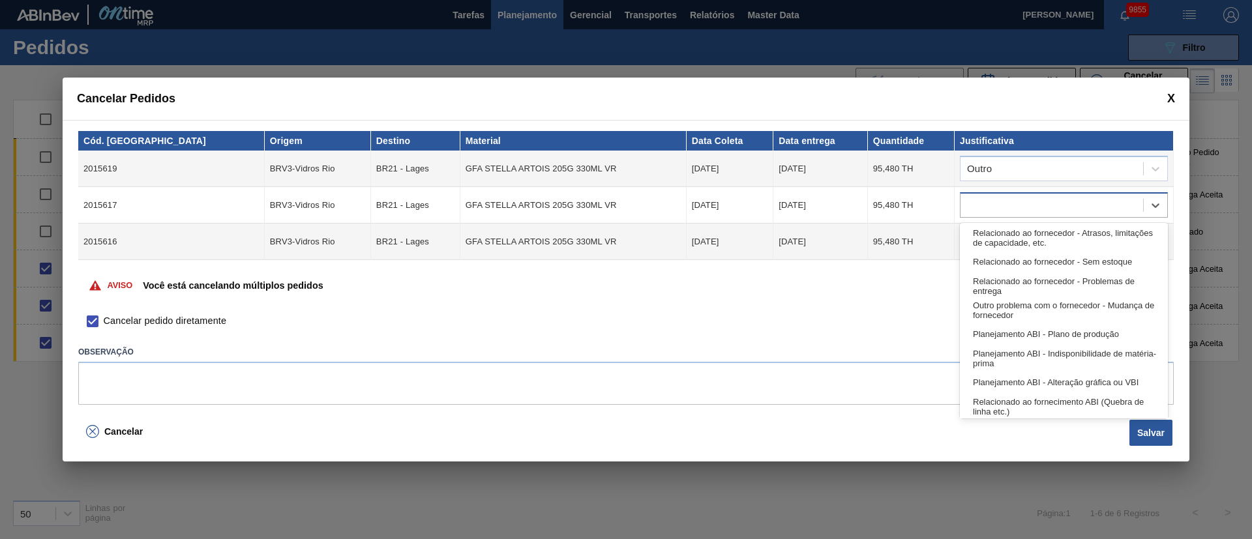
click at [996, 206] on div at bounding box center [1052, 205] width 183 height 19
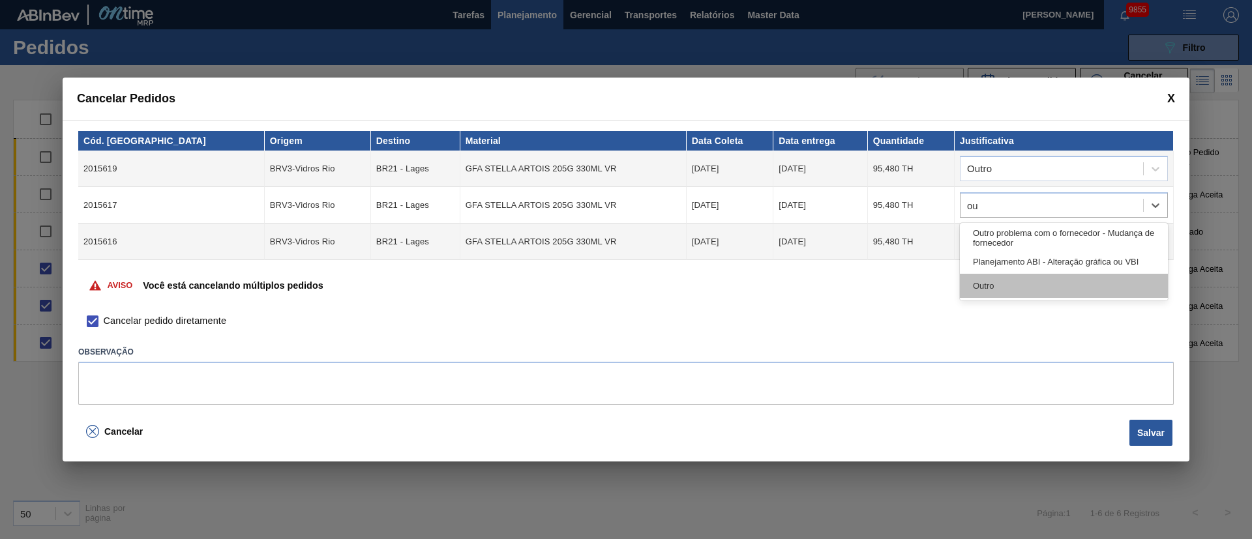
click at [984, 286] on div "Outro" at bounding box center [1064, 286] width 208 height 24
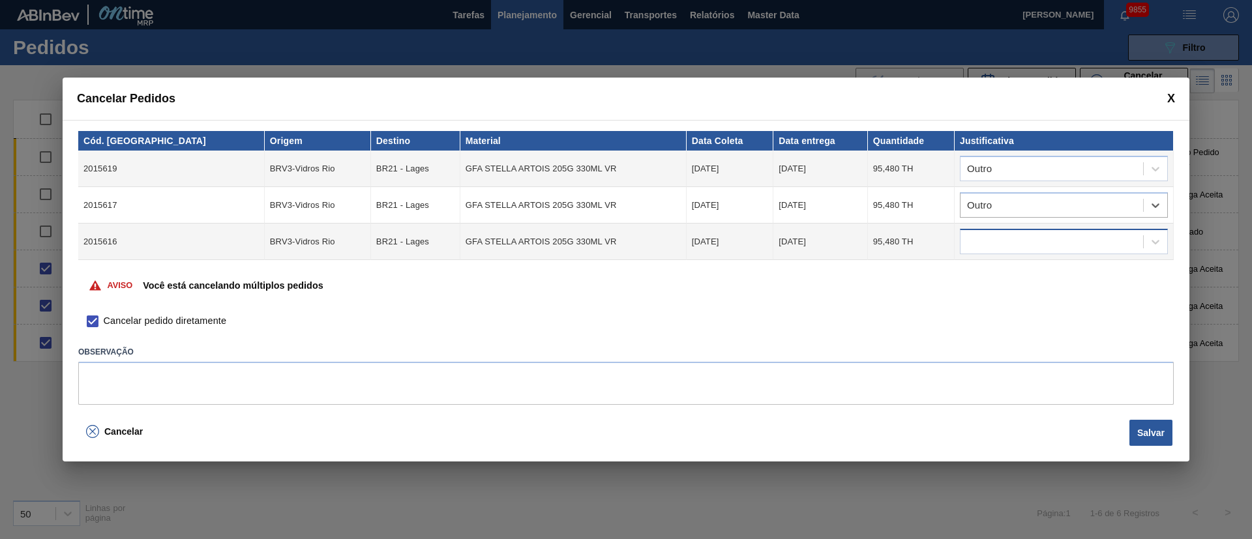
click at [976, 241] on div at bounding box center [1052, 242] width 183 height 19
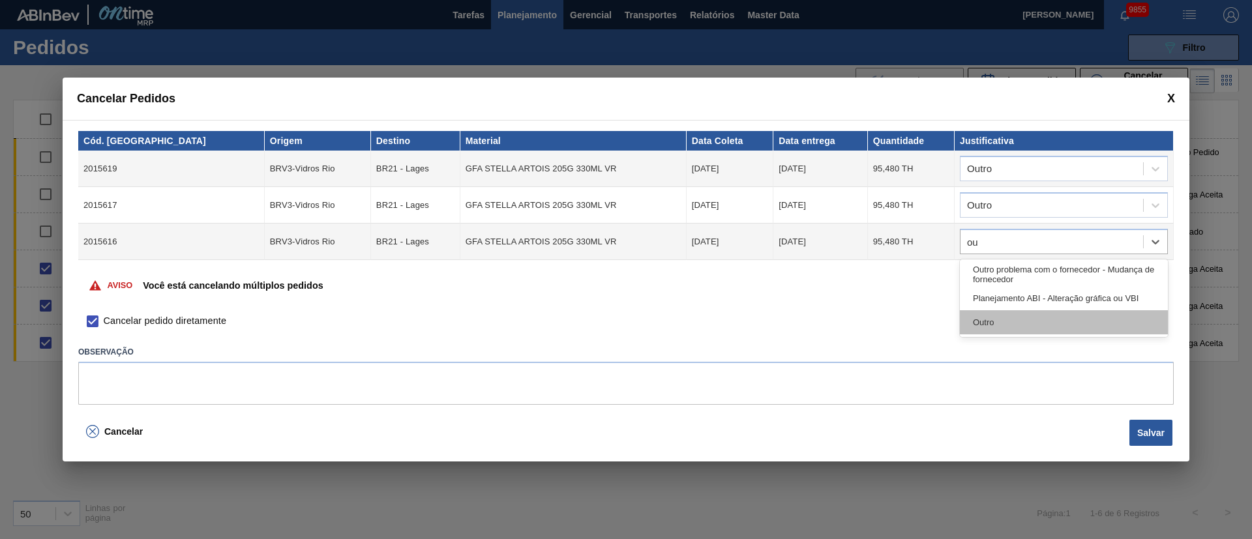
click at [1003, 324] on div "Outro" at bounding box center [1064, 322] width 208 height 24
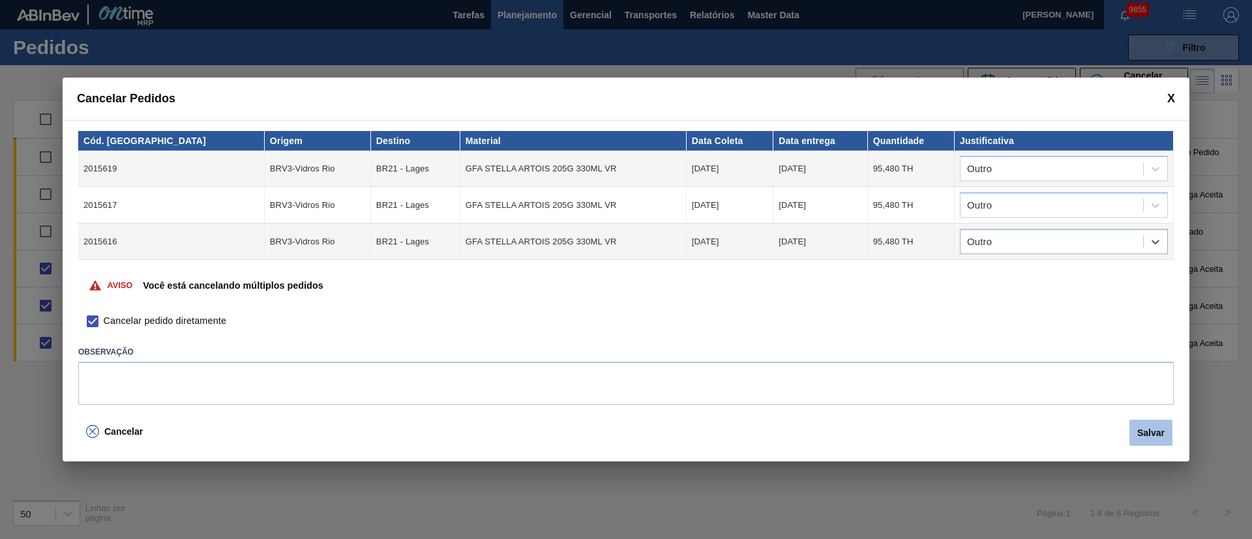
click at [1147, 437] on button "Salvar" at bounding box center [1151, 433] width 43 height 26
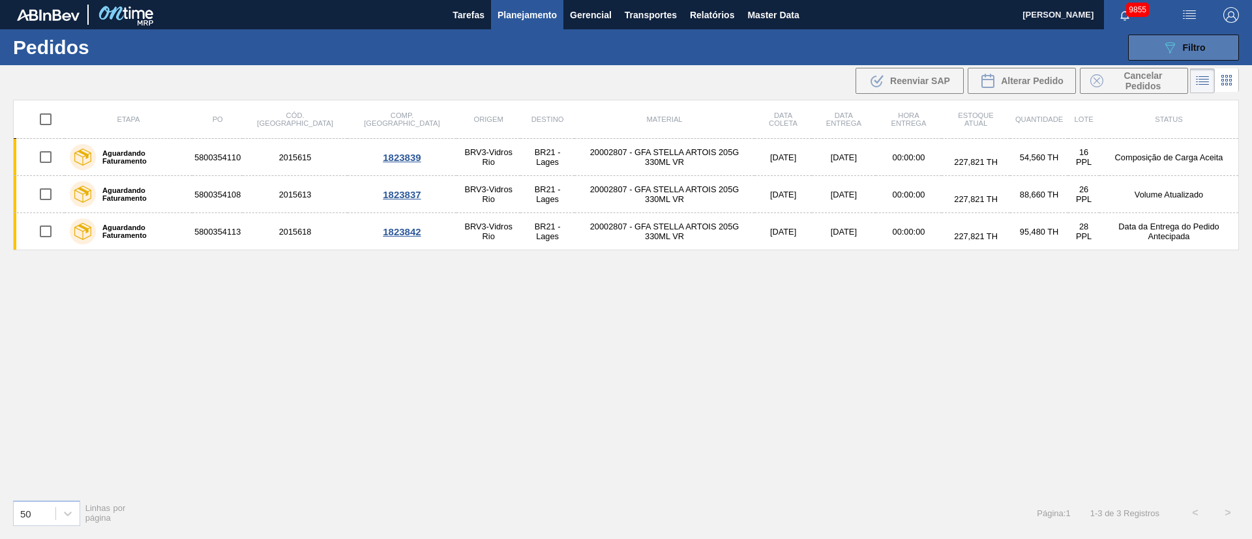
click at [1184, 52] on span "Filtro" at bounding box center [1194, 47] width 23 height 10
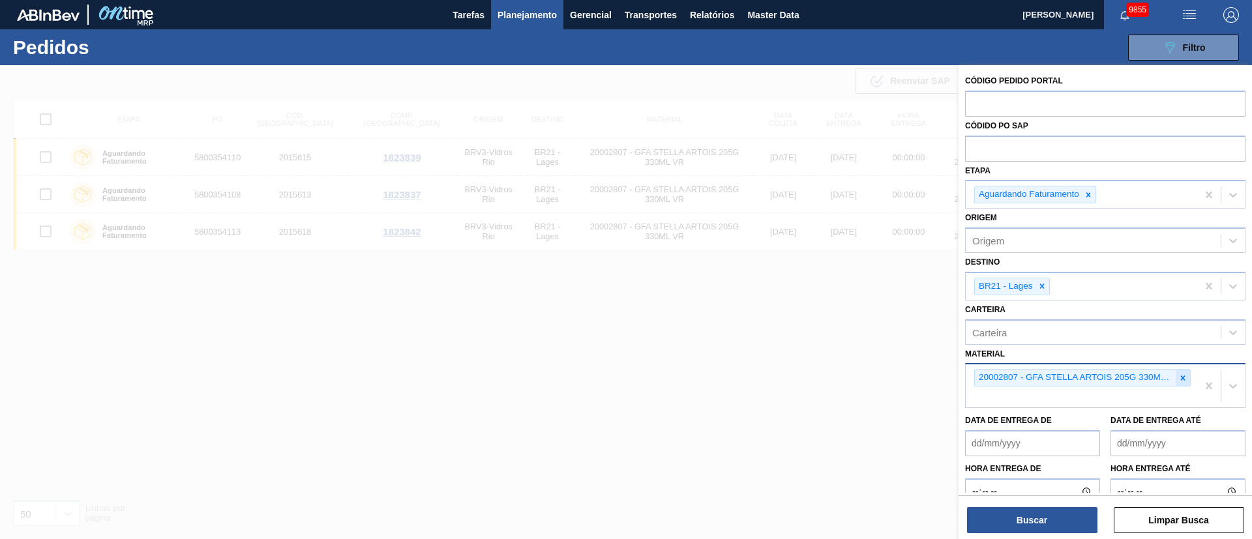
click at [1179, 375] on icon at bounding box center [1183, 378] width 9 height 9
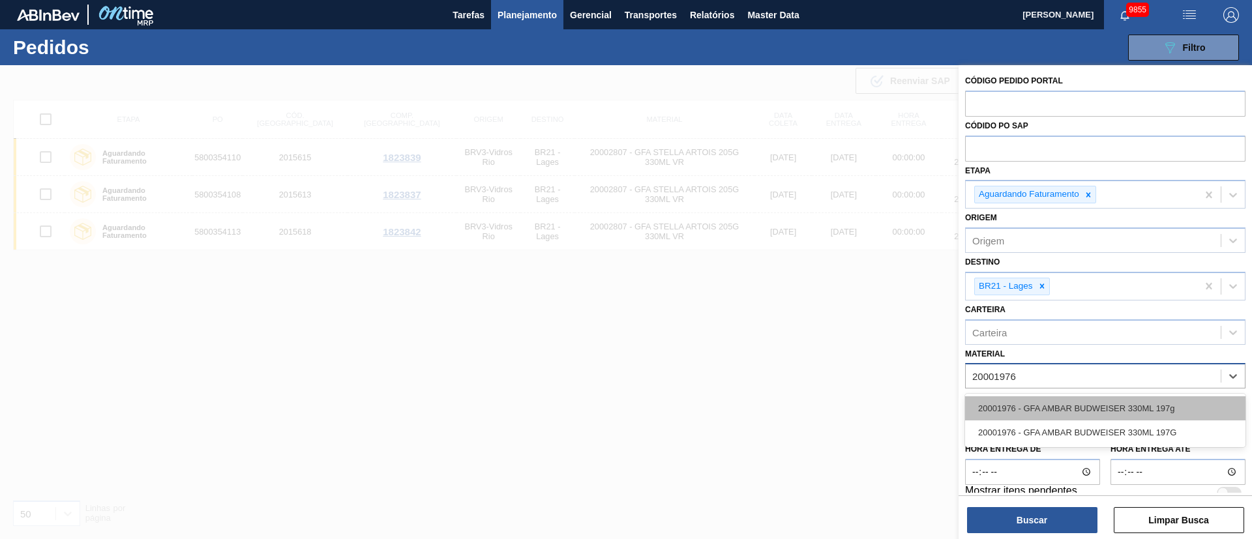
click at [1041, 410] on div "20001976 - GFA AMBAR BUDWEISER 330ML 197g" at bounding box center [1105, 409] width 280 height 24
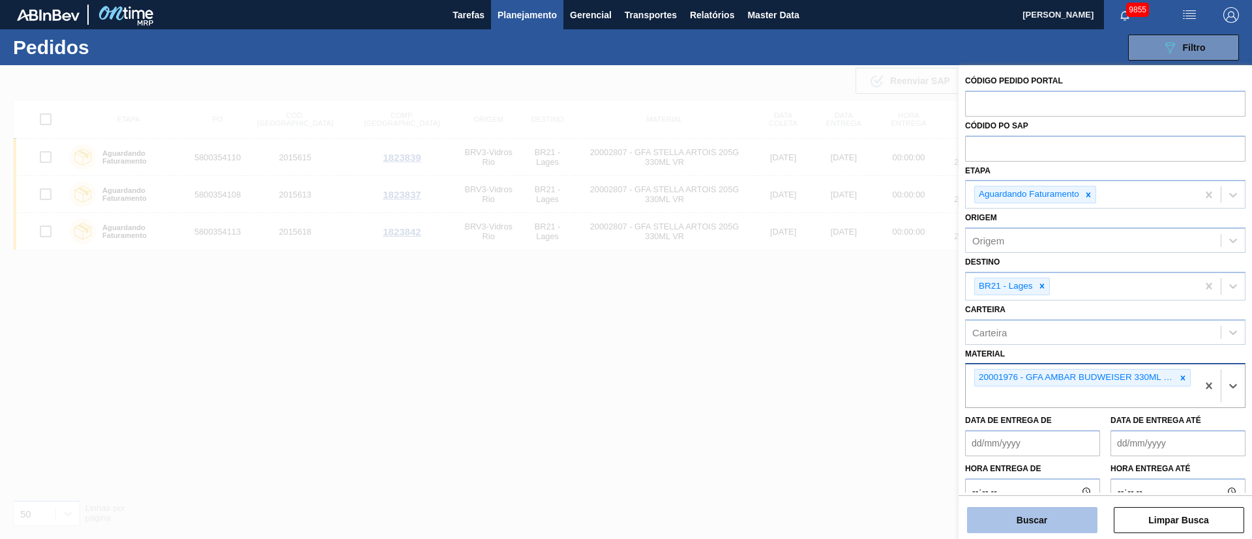
click at [1032, 513] on button "Buscar" at bounding box center [1032, 520] width 130 height 26
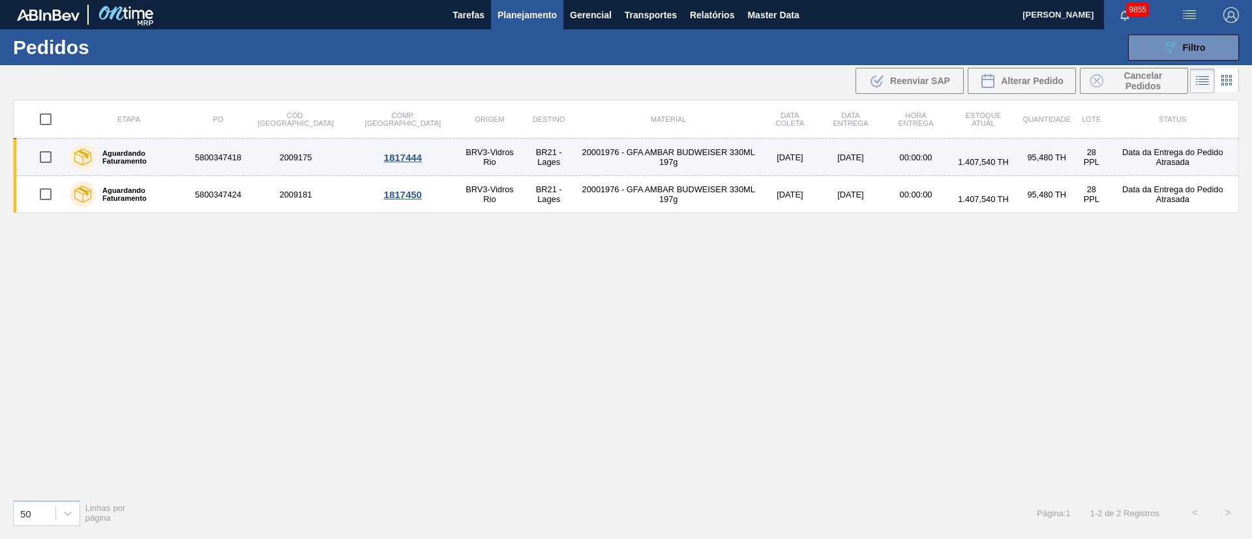
click at [50, 160] on input "checkbox" at bounding box center [45, 156] width 27 height 27
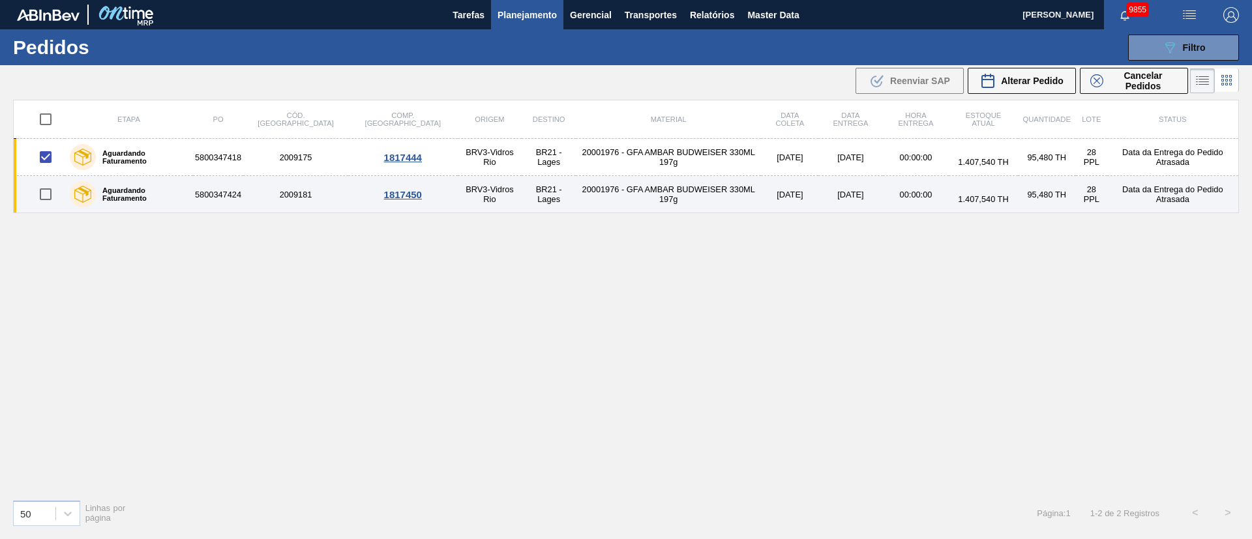
click at [45, 190] on input "checkbox" at bounding box center [45, 194] width 27 height 27
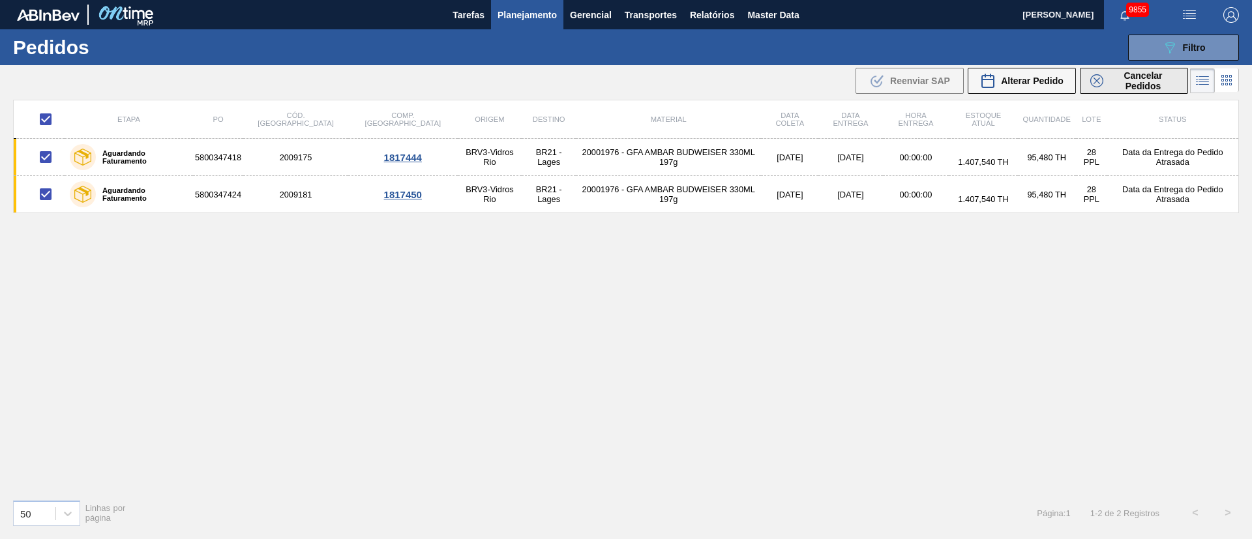
click at [1133, 82] on span "Cancelar Pedidos" at bounding box center [1143, 80] width 69 height 21
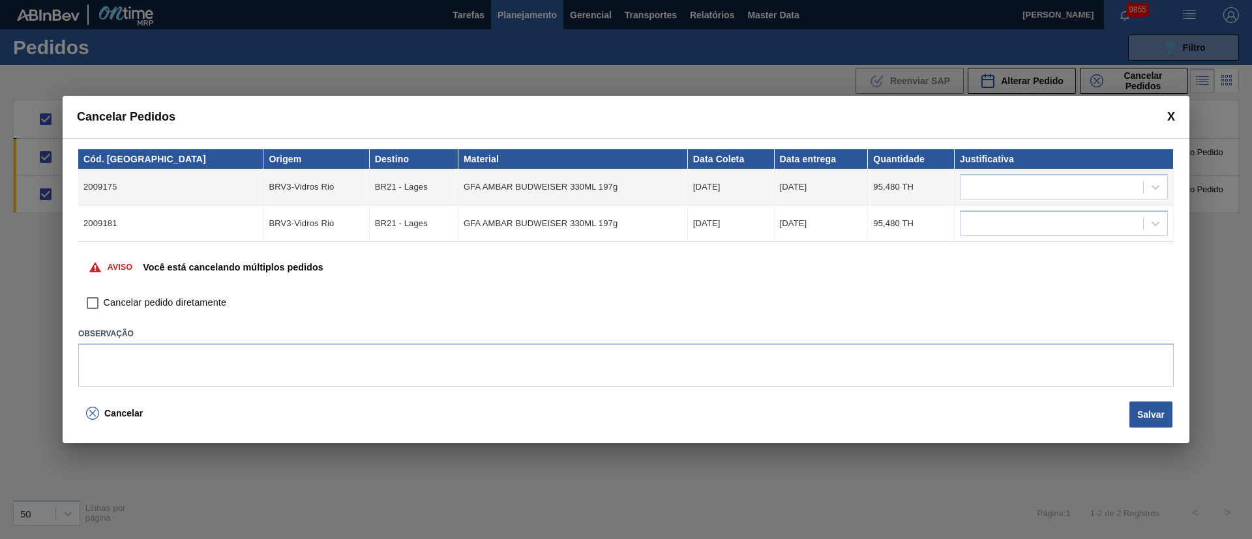
click at [98, 304] on input "Cancelar pedido diretamente" at bounding box center [93, 303] width 22 height 22
click at [986, 188] on div at bounding box center [1052, 187] width 183 height 19
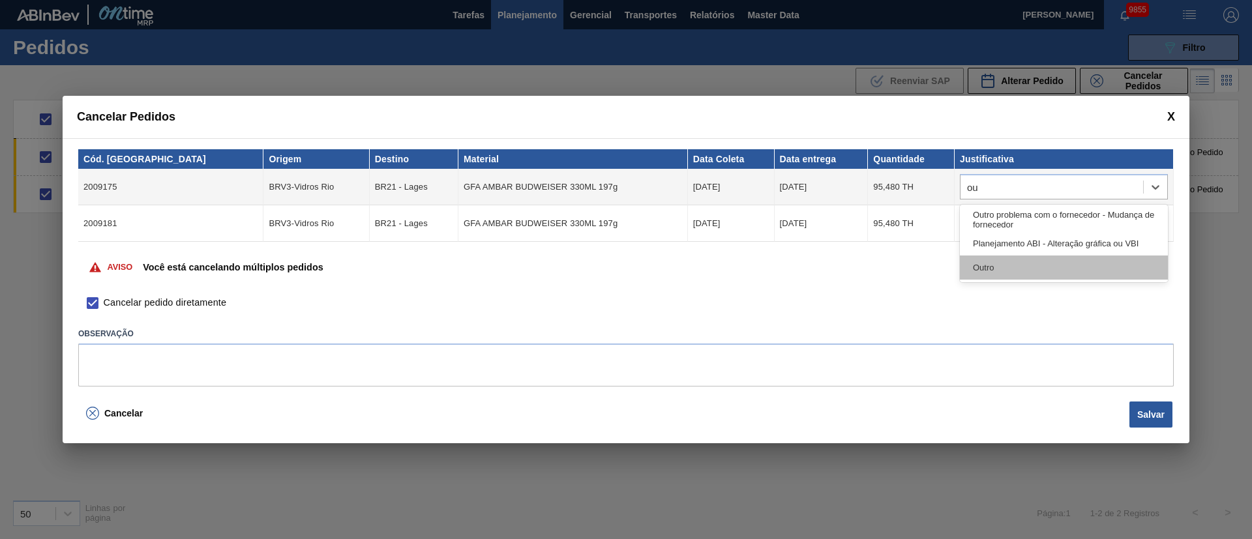
click at [993, 268] on div "Outro" at bounding box center [1064, 268] width 208 height 24
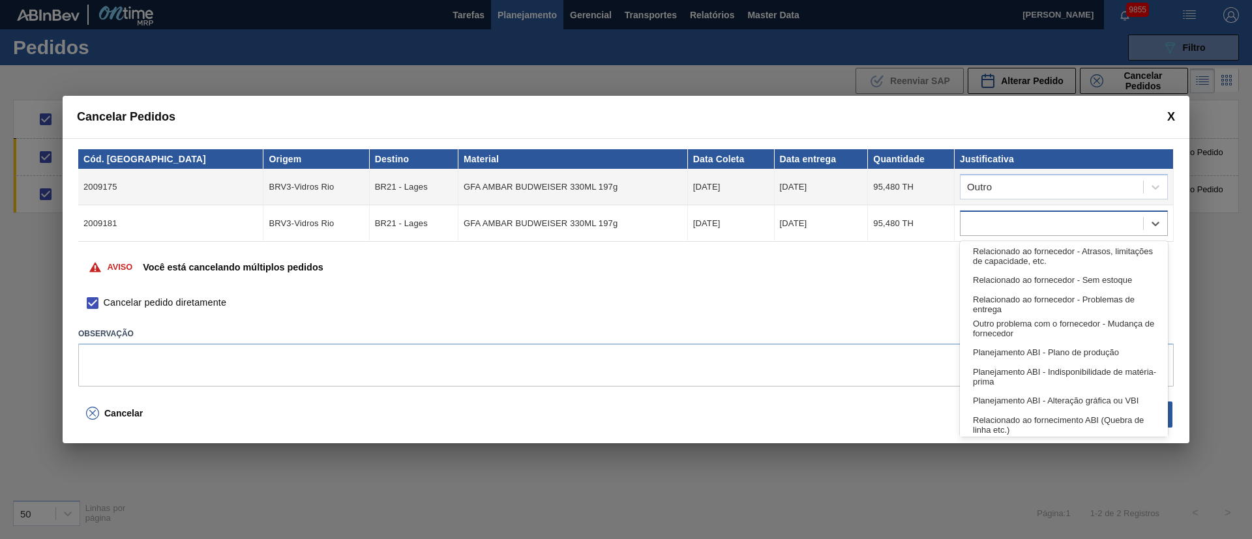
click at [989, 232] on div at bounding box center [1052, 224] width 183 height 19
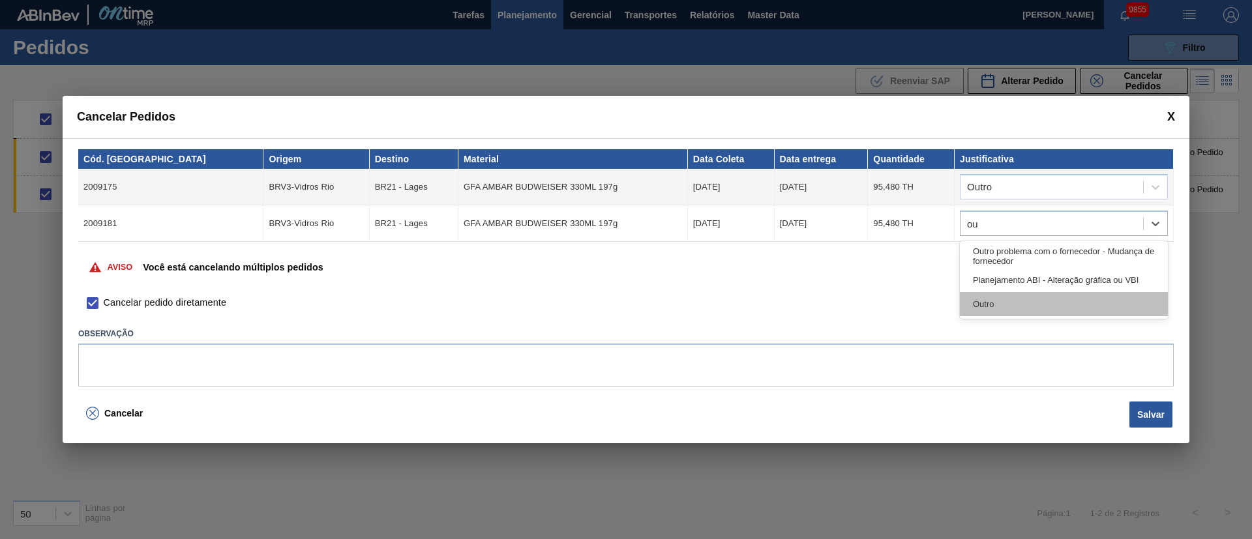
click at [984, 316] on div "Outro" at bounding box center [1064, 304] width 208 height 24
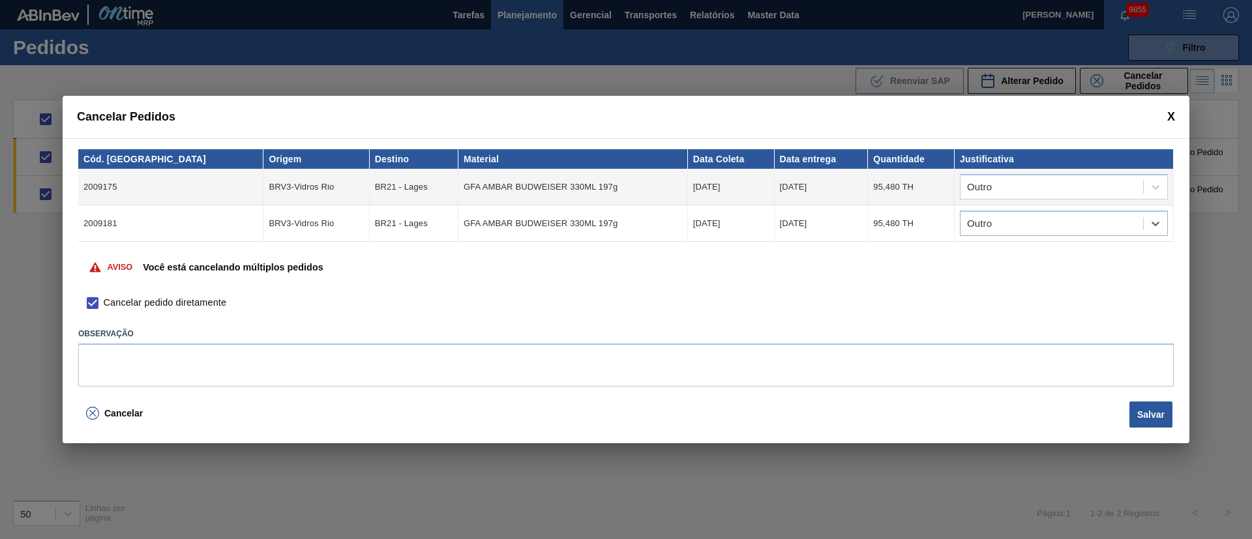
drag, startPoint x: 1151, startPoint y: 415, endPoint x: 1143, endPoint y: 415, distance: 7.8
click at [1152, 415] on button "Salvar" at bounding box center [1151, 415] width 43 height 26
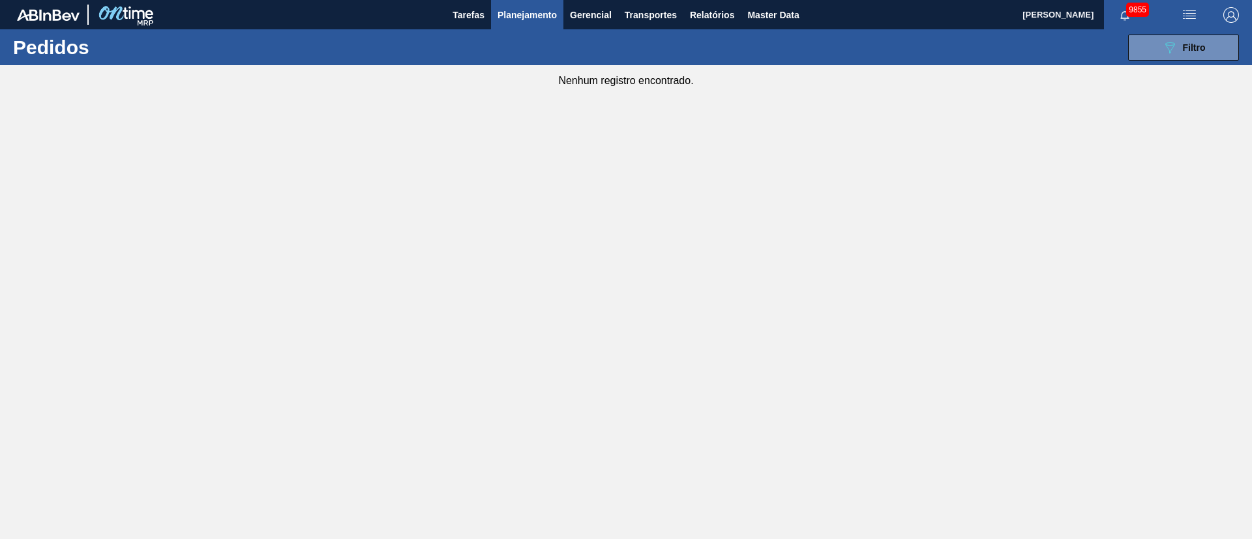
click at [515, 20] on span "Planejamento" at bounding box center [527, 15] width 59 height 16
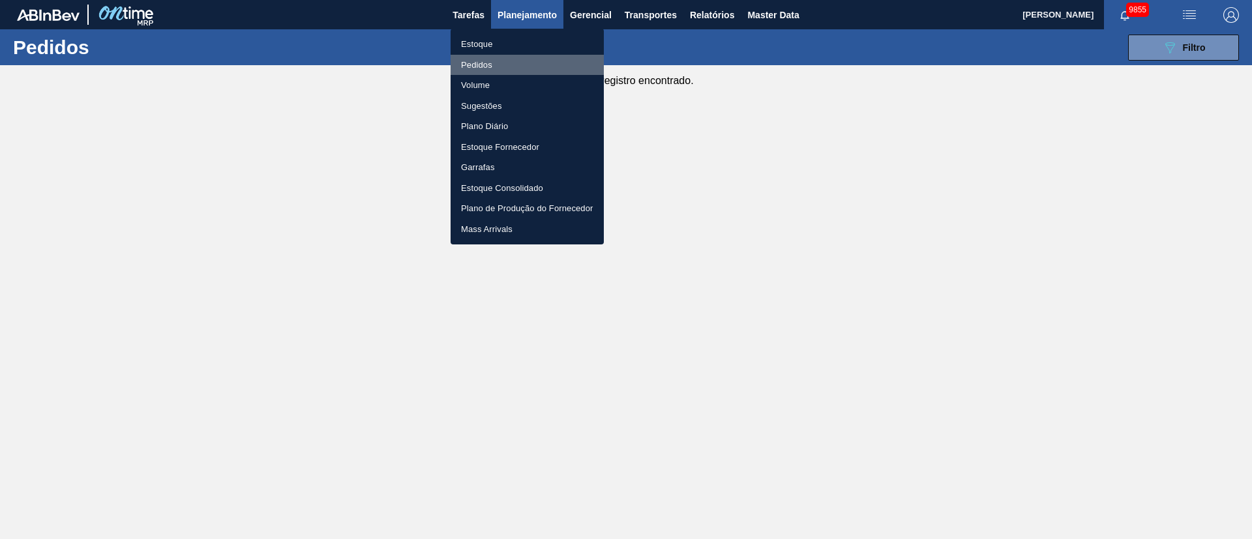
click at [491, 61] on li "Pedidos" at bounding box center [527, 65] width 153 height 21
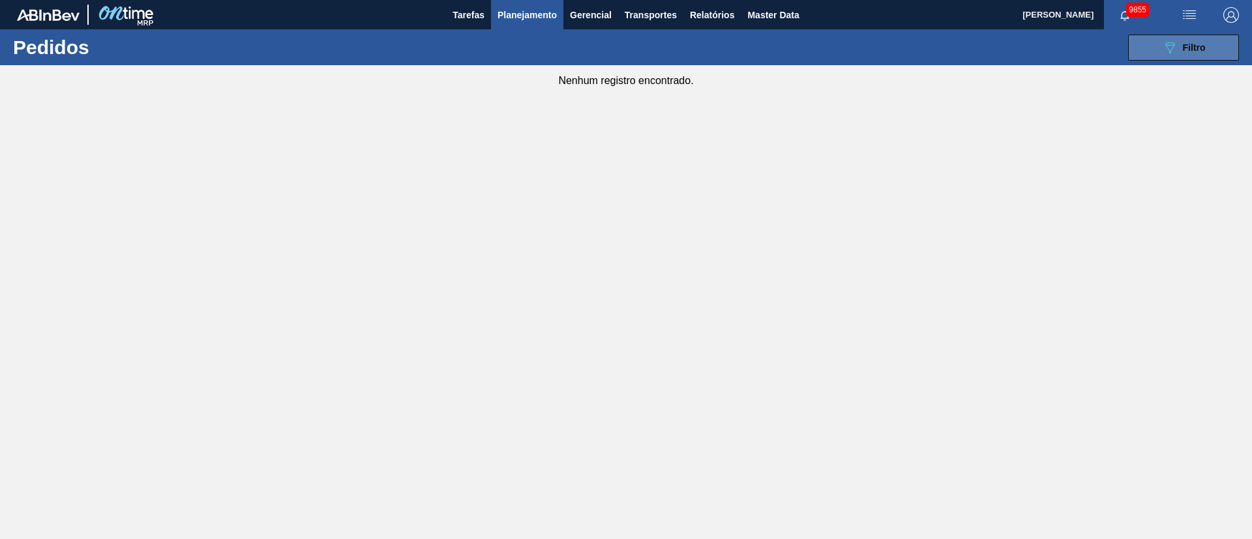
click at [1171, 42] on icon at bounding box center [1171, 47] width 10 height 11
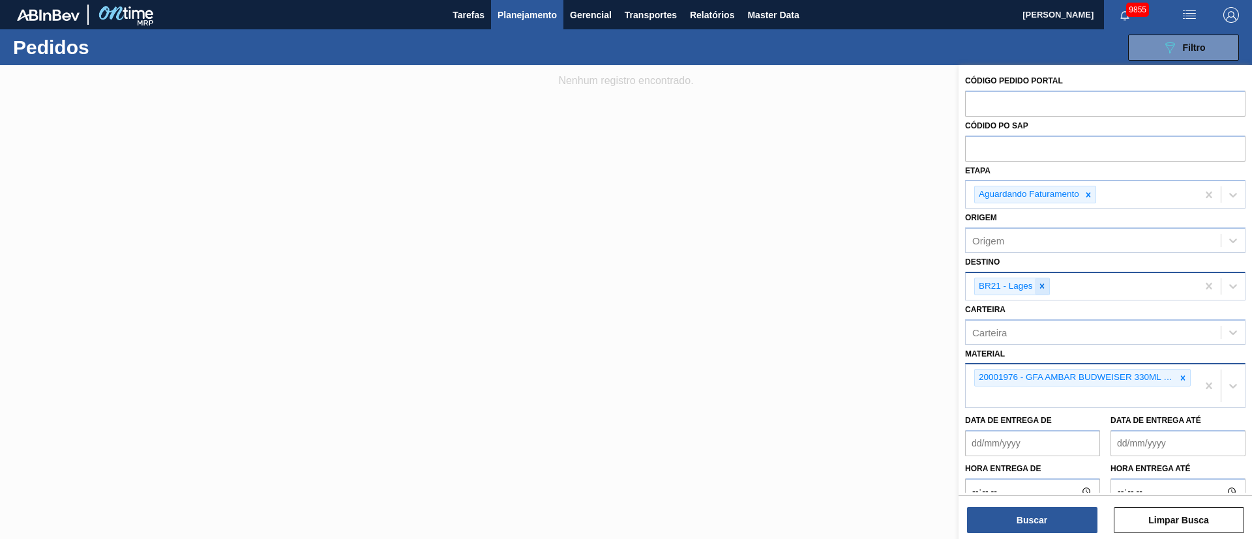
click at [1042, 282] on icon at bounding box center [1042, 286] width 9 height 9
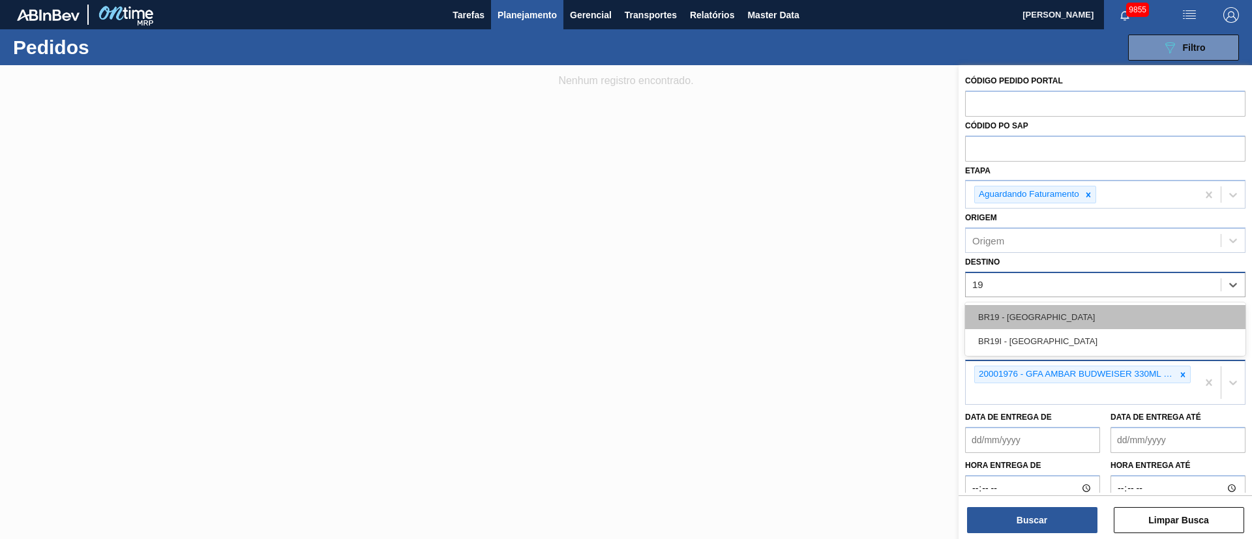
click at [1019, 318] on div "BR19 - [GEOGRAPHIC_DATA]" at bounding box center [1105, 317] width 280 height 24
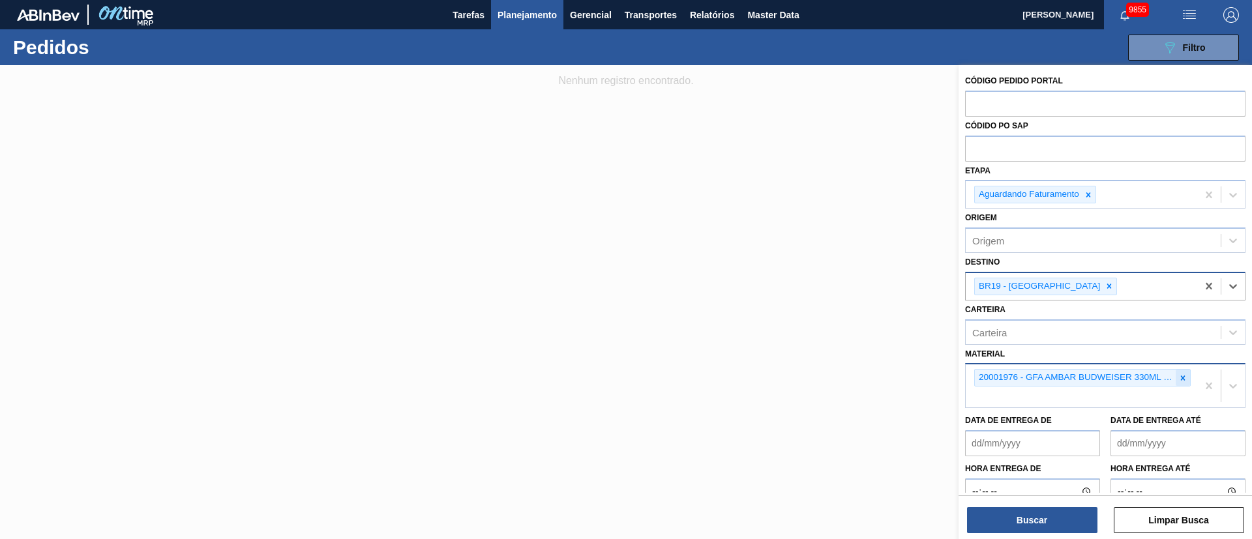
click at [1183, 374] on icon at bounding box center [1183, 378] width 9 height 9
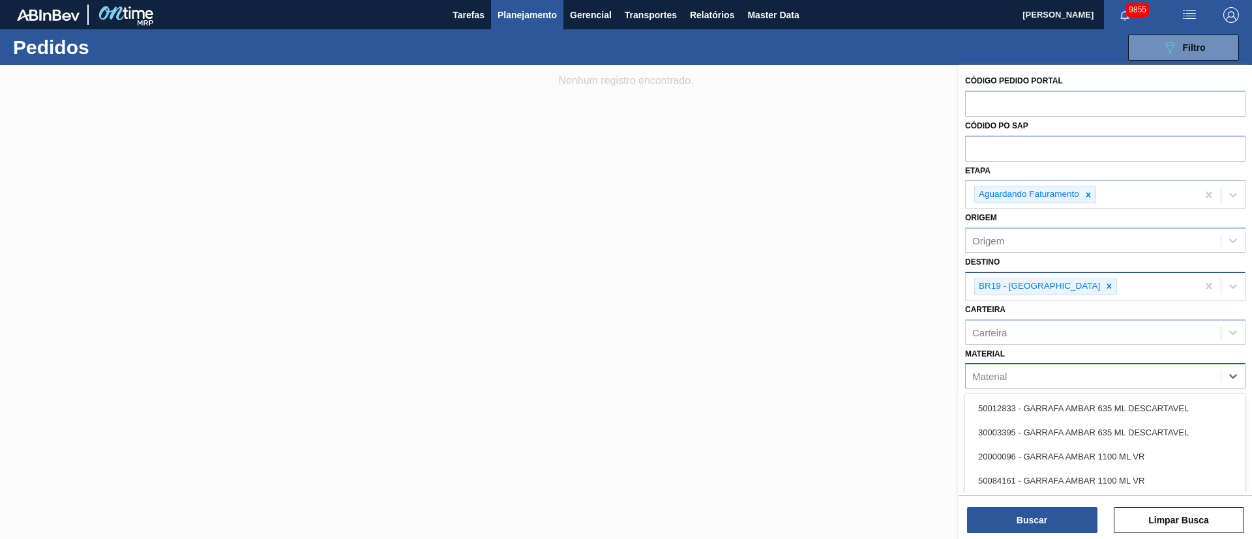
click at [1183, 373] on div "Material" at bounding box center [1093, 376] width 255 height 19
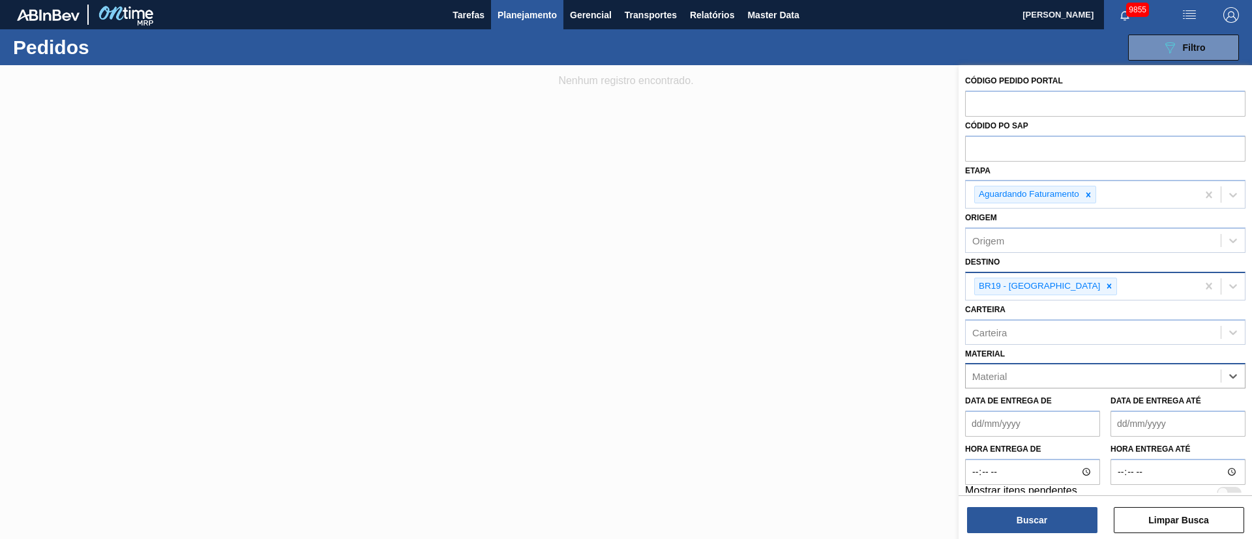
click at [1183, 373] on div "Material 2" at bounding box center [1093, 376] width 255 height 19
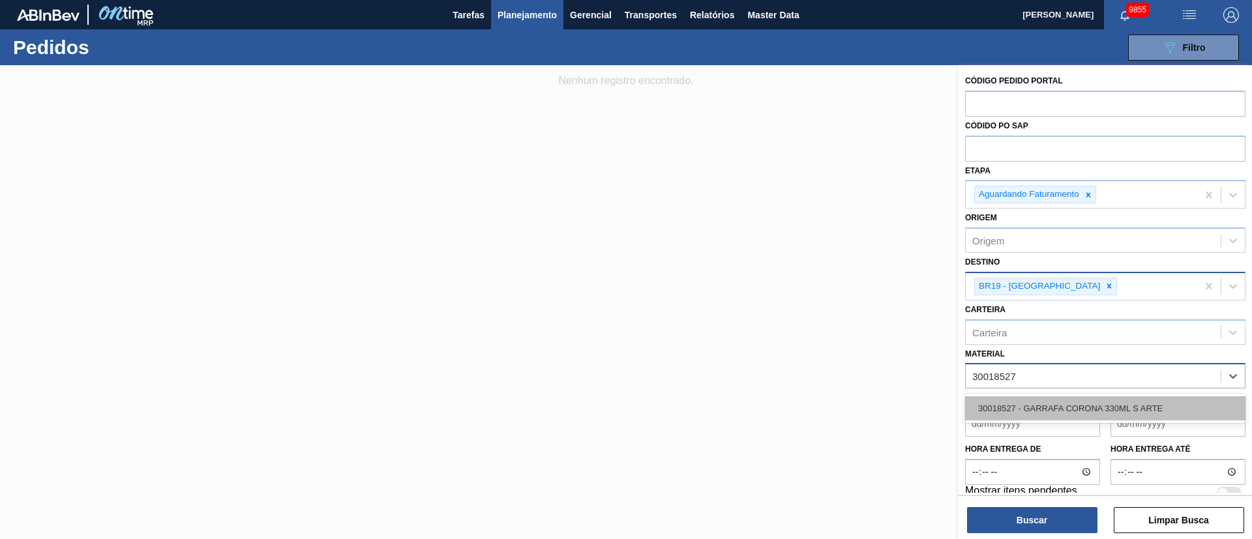
click at [1122, 409] on div "30018527 - GARRAFA CORONA 330ML S ARTE" at bounding box center [1105, 409] width 280 height 24
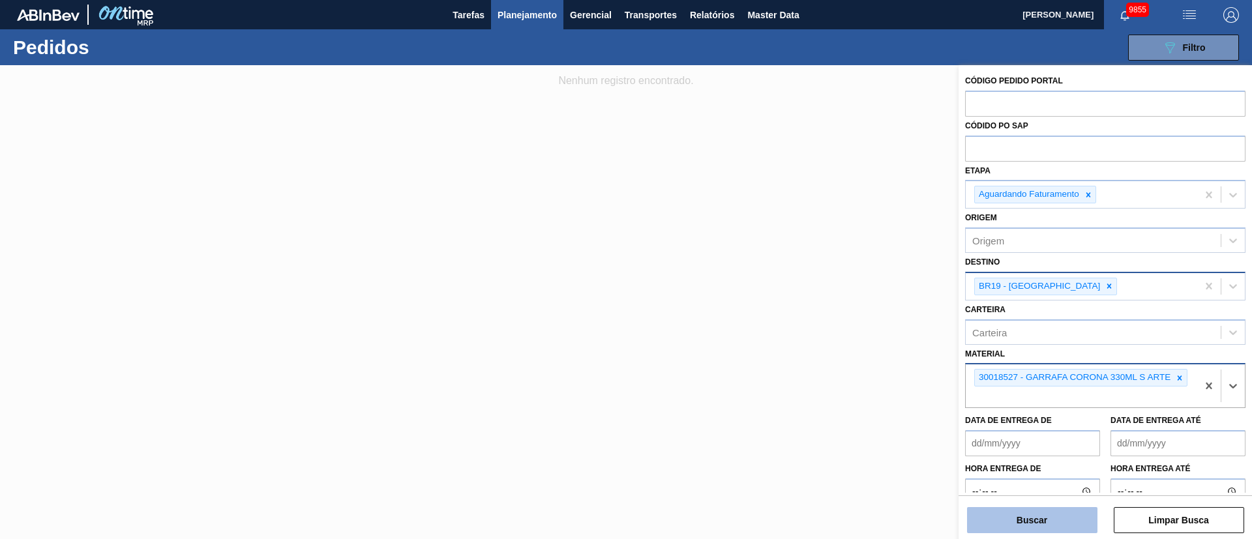
click at [1038, 514] on button "Buscar" at bounding box center [1032, 520] width 130 height 26
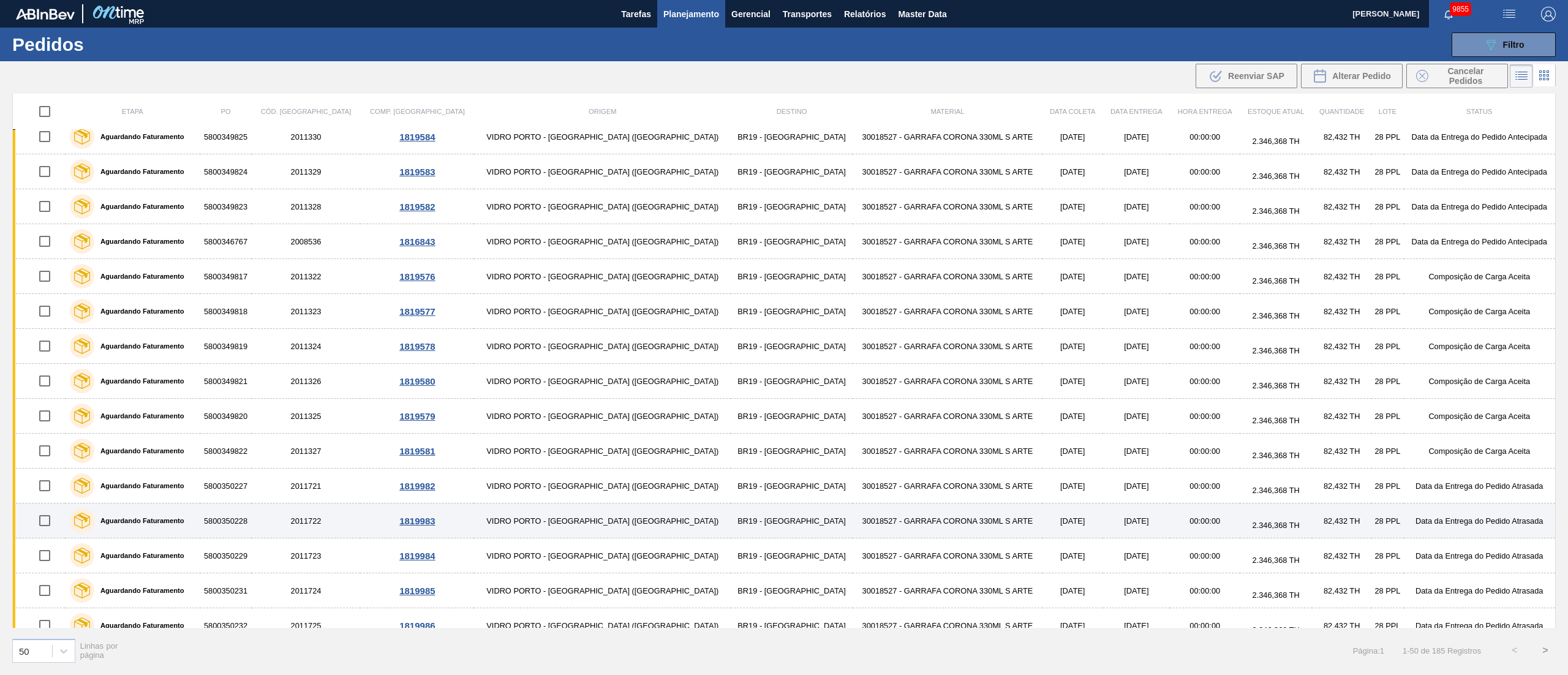
scroll to position [1258, 0]
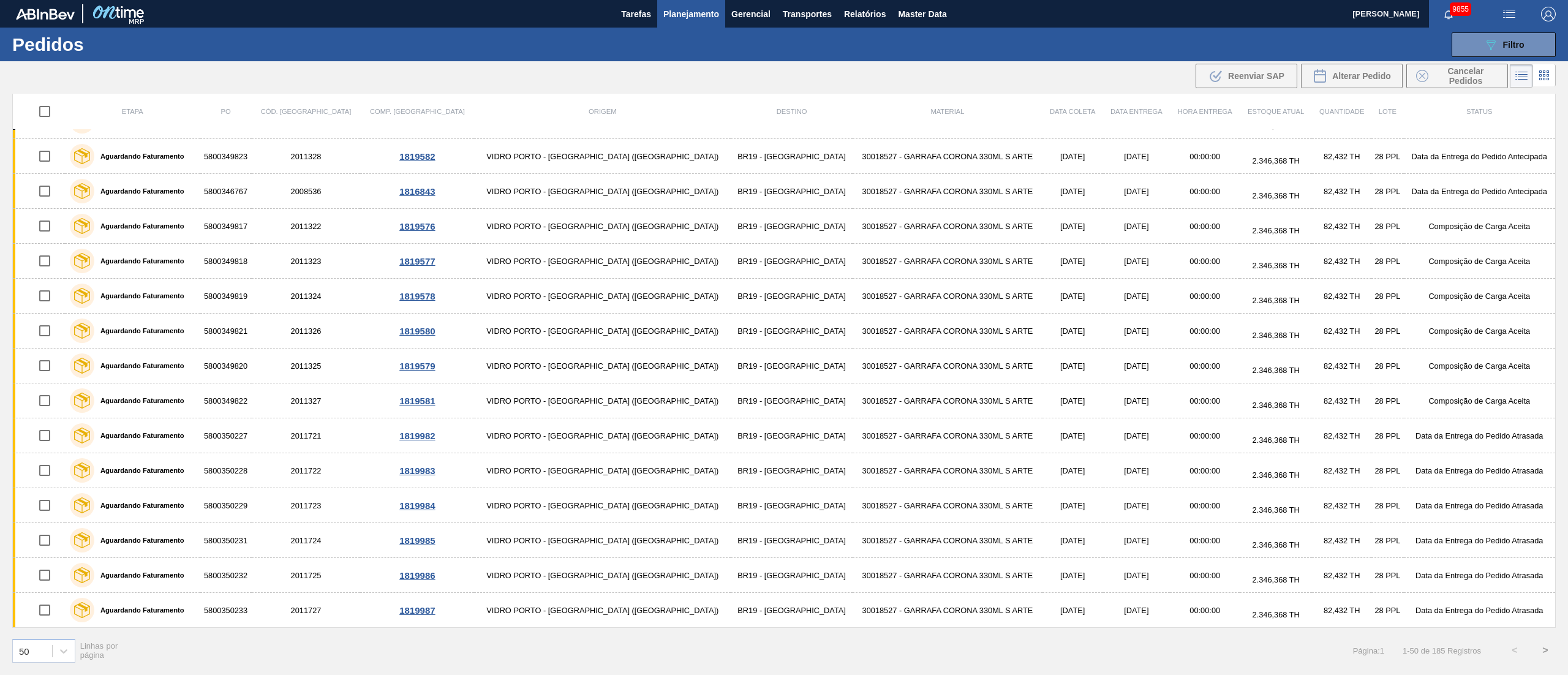
click at [1176, 506] on button ">" at bounding box center [1545, 650] width 31 height 31
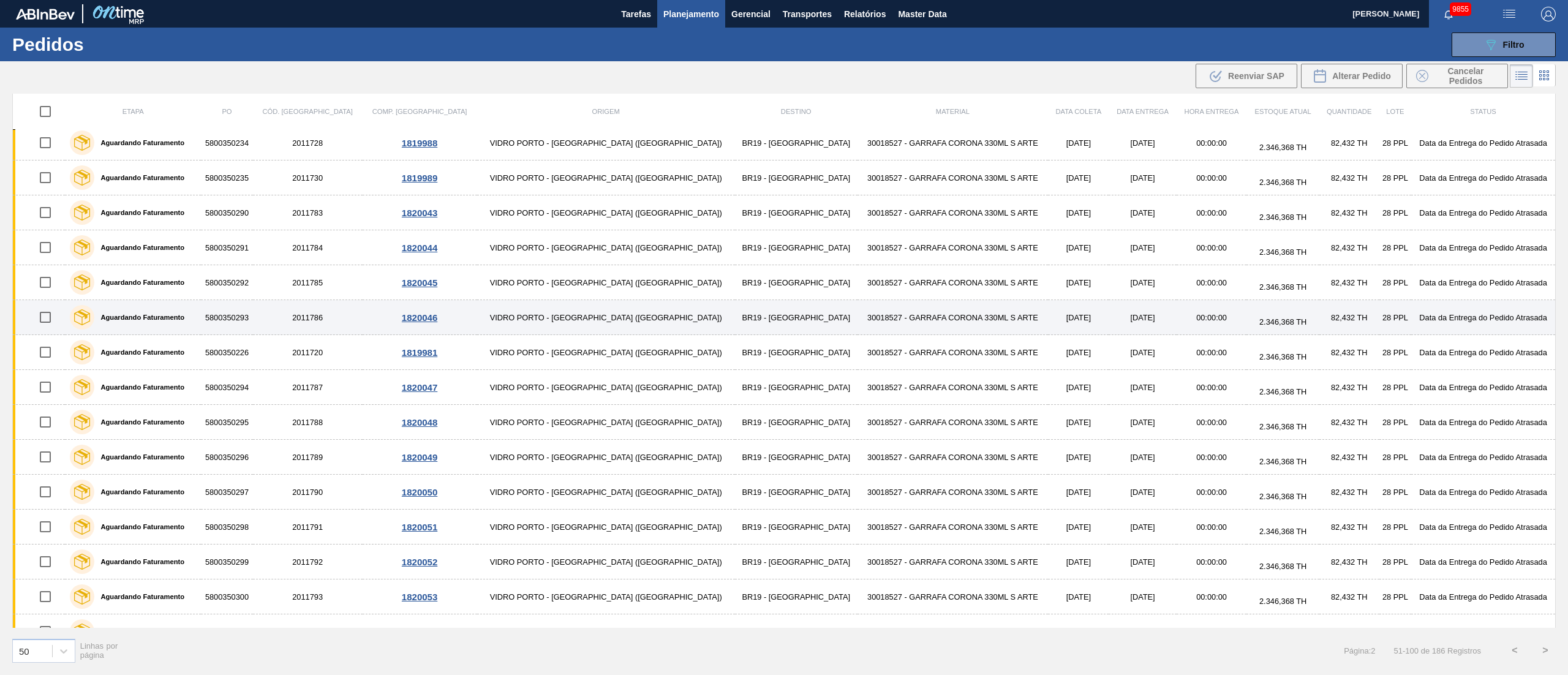
scroll to position [0, 0]
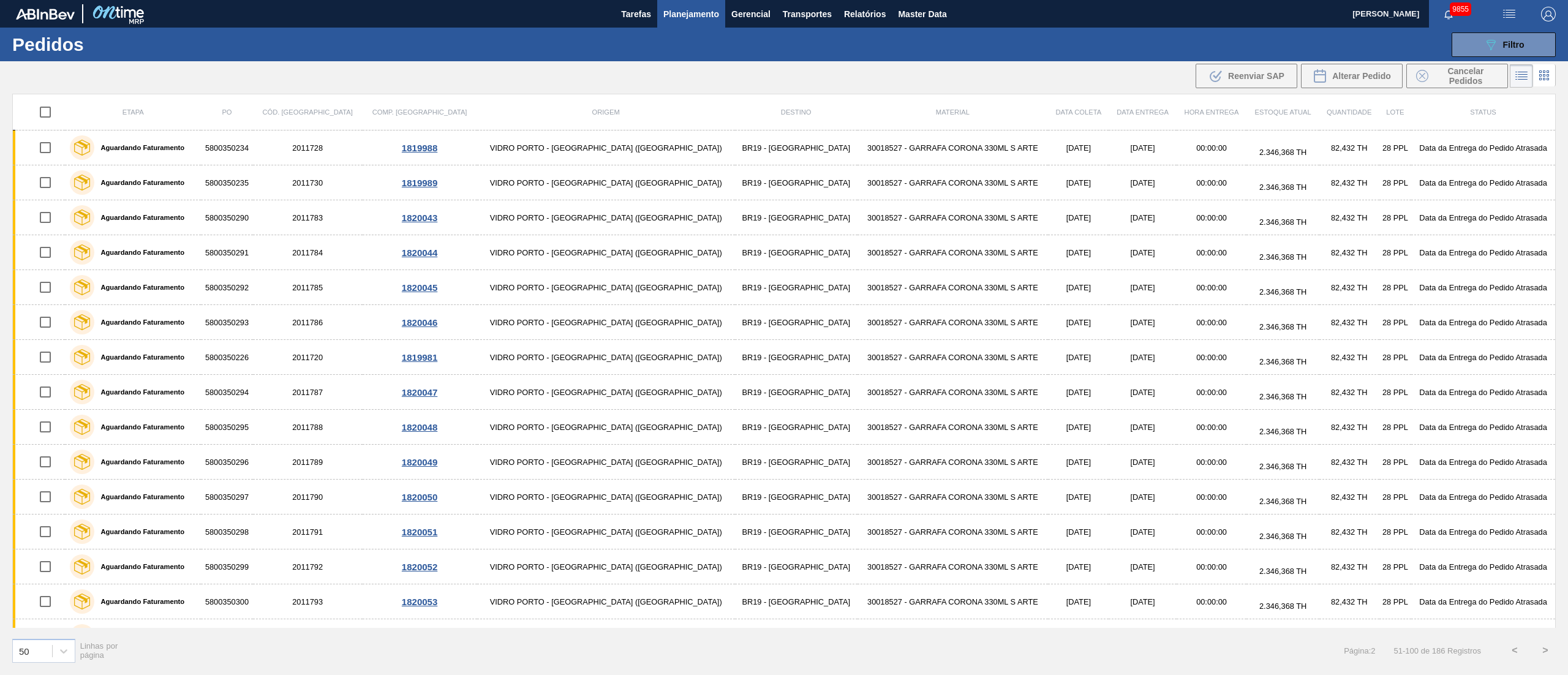
click at [1176, 506] on button "<" at bounding box center [1514, 650] width 31 height 31
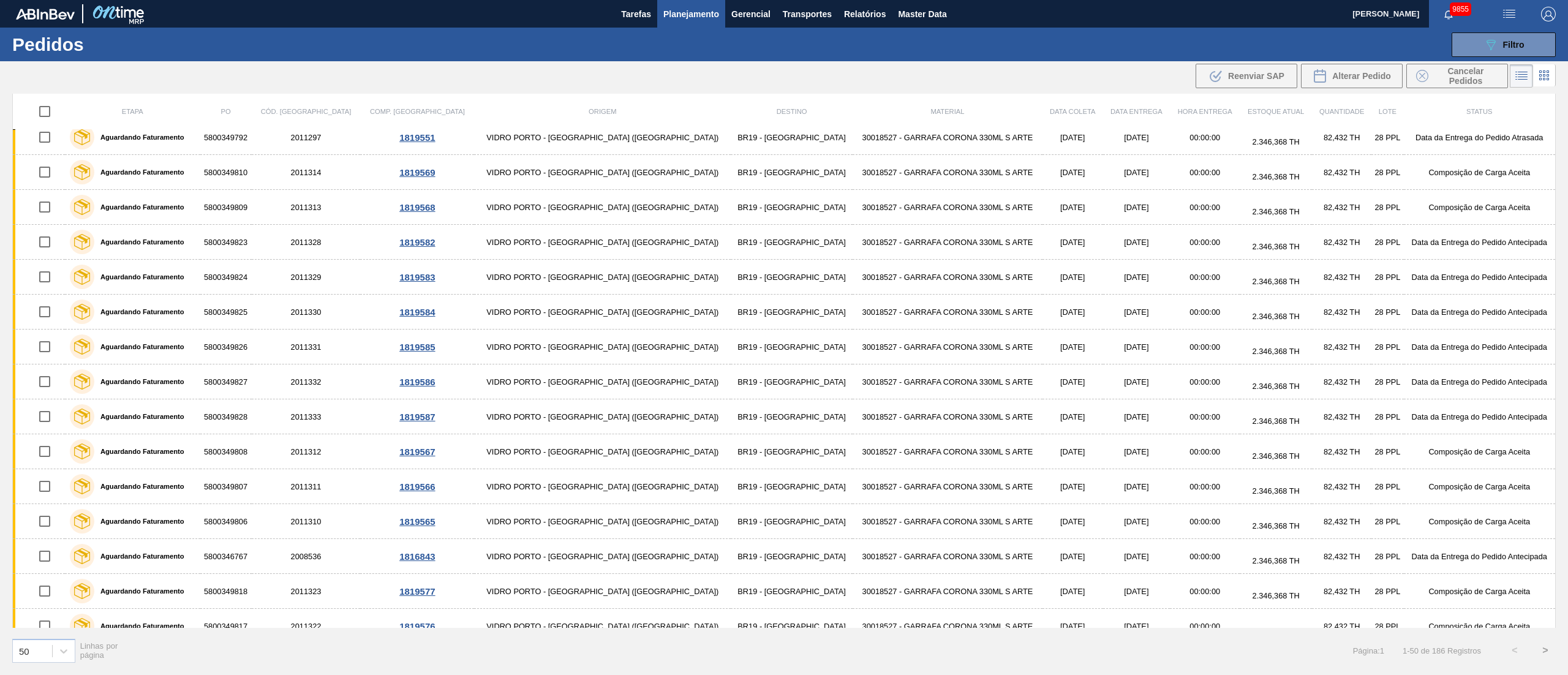
scroll to position [1258, 0]
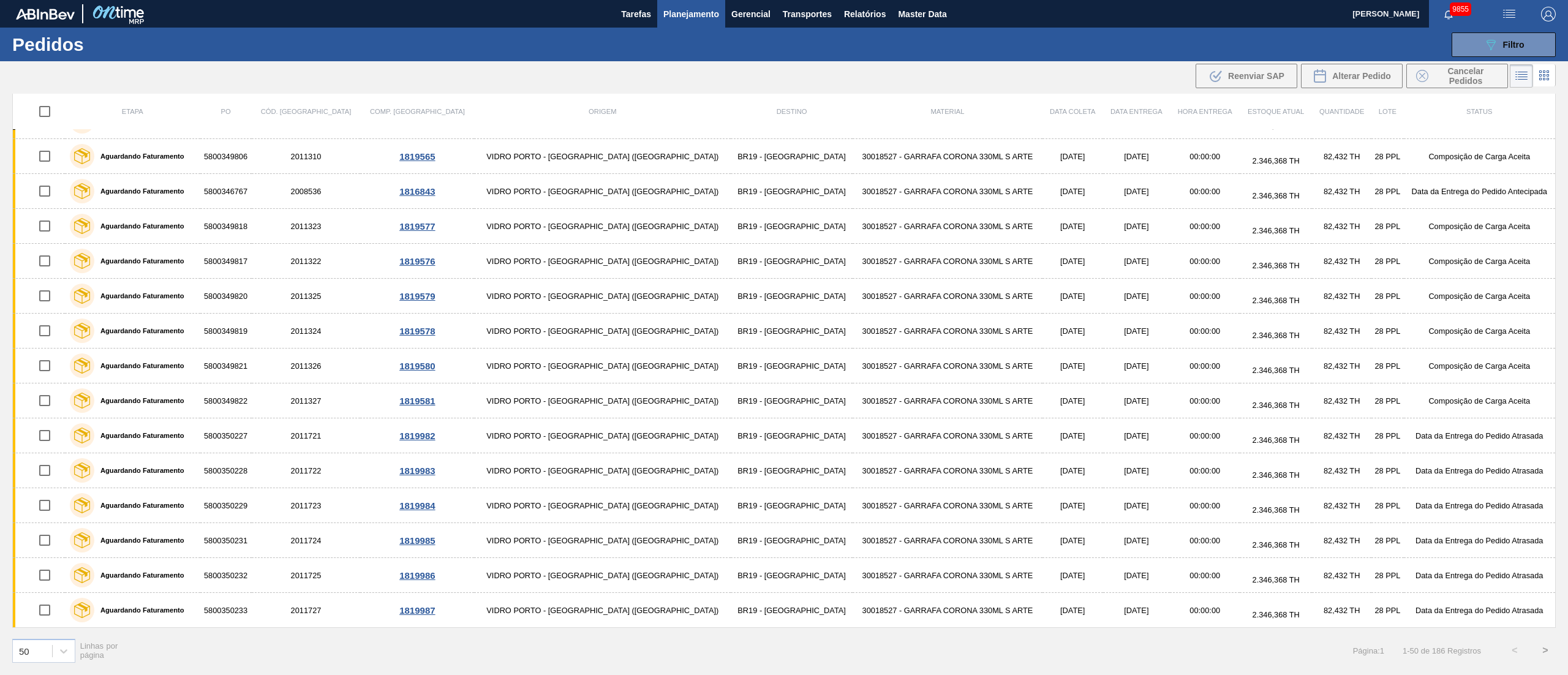
click at [1176, 506] on button ">" at bounding box center [1545, 650] width 31 height 31
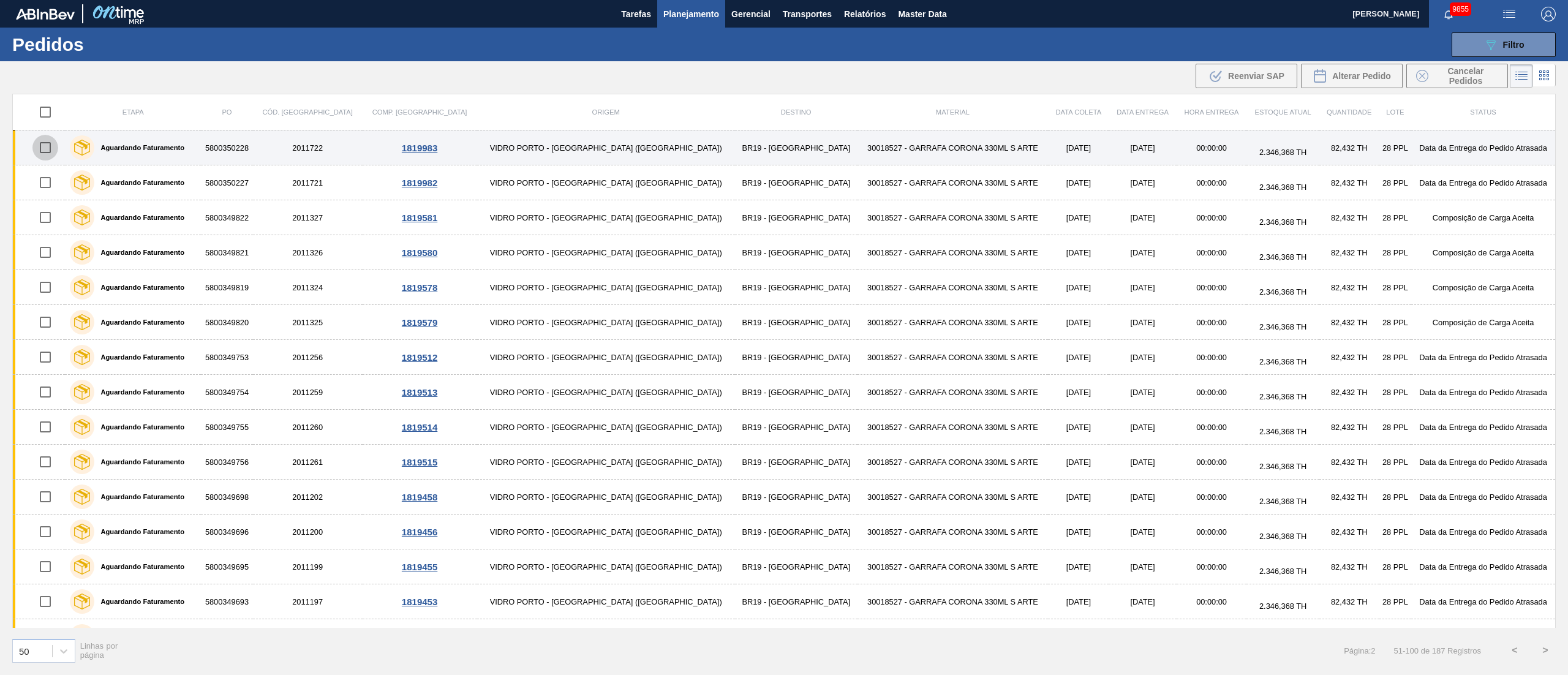
click at [53, 153] on input "checkbox" at bounding box center [45, 146] width 25 height 25
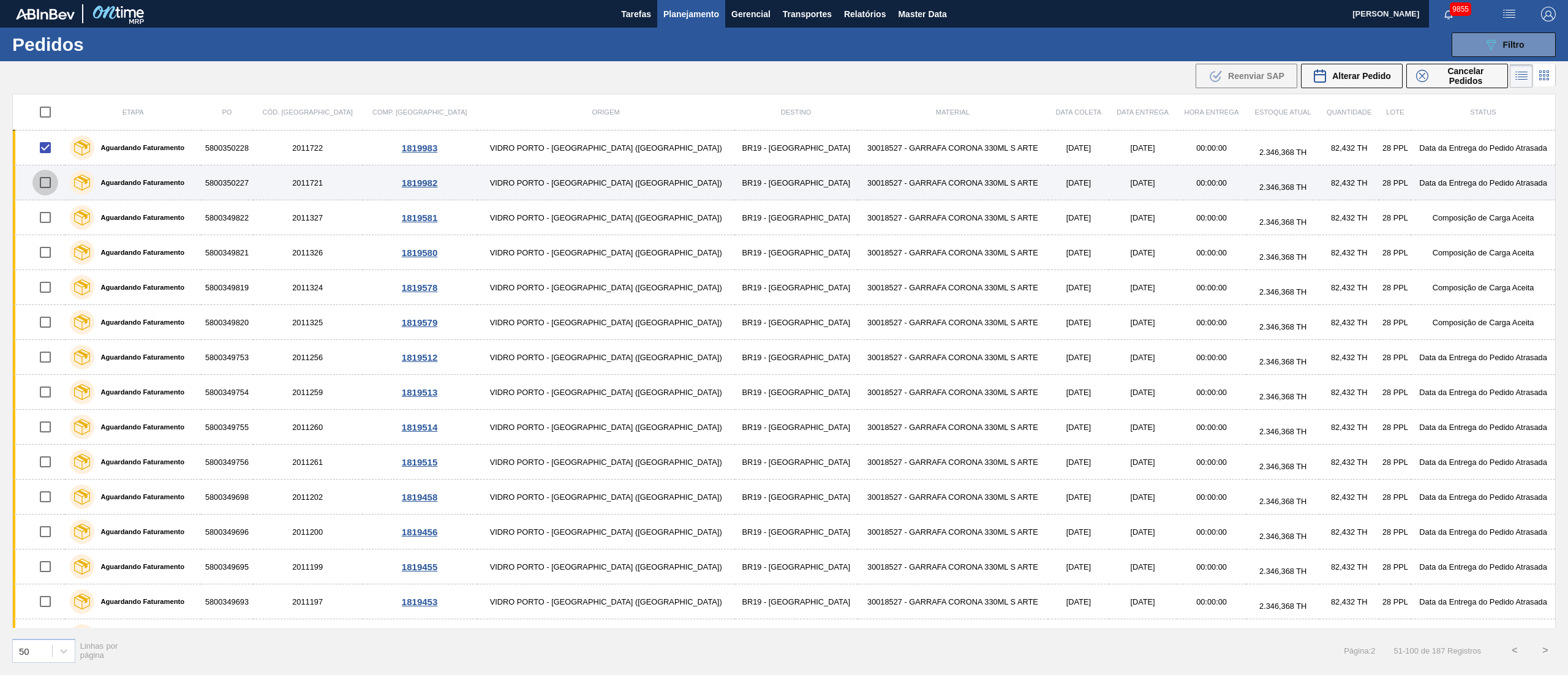
click at [55, 190] on input "checkbox" at bounding box center [45, 182] width 25 height 25
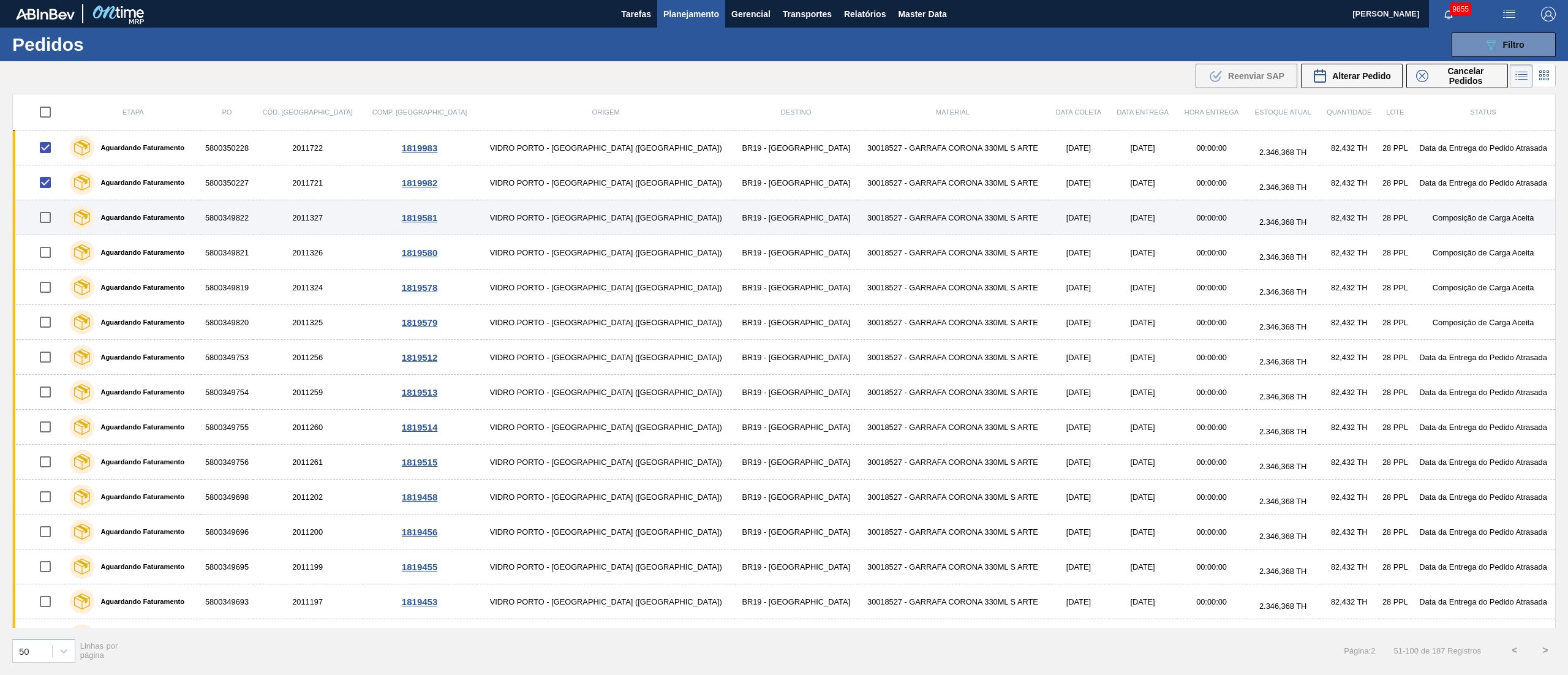
click at [56, 227] on input "checkbox" at bounding box center [45, 217] width 25 height 25
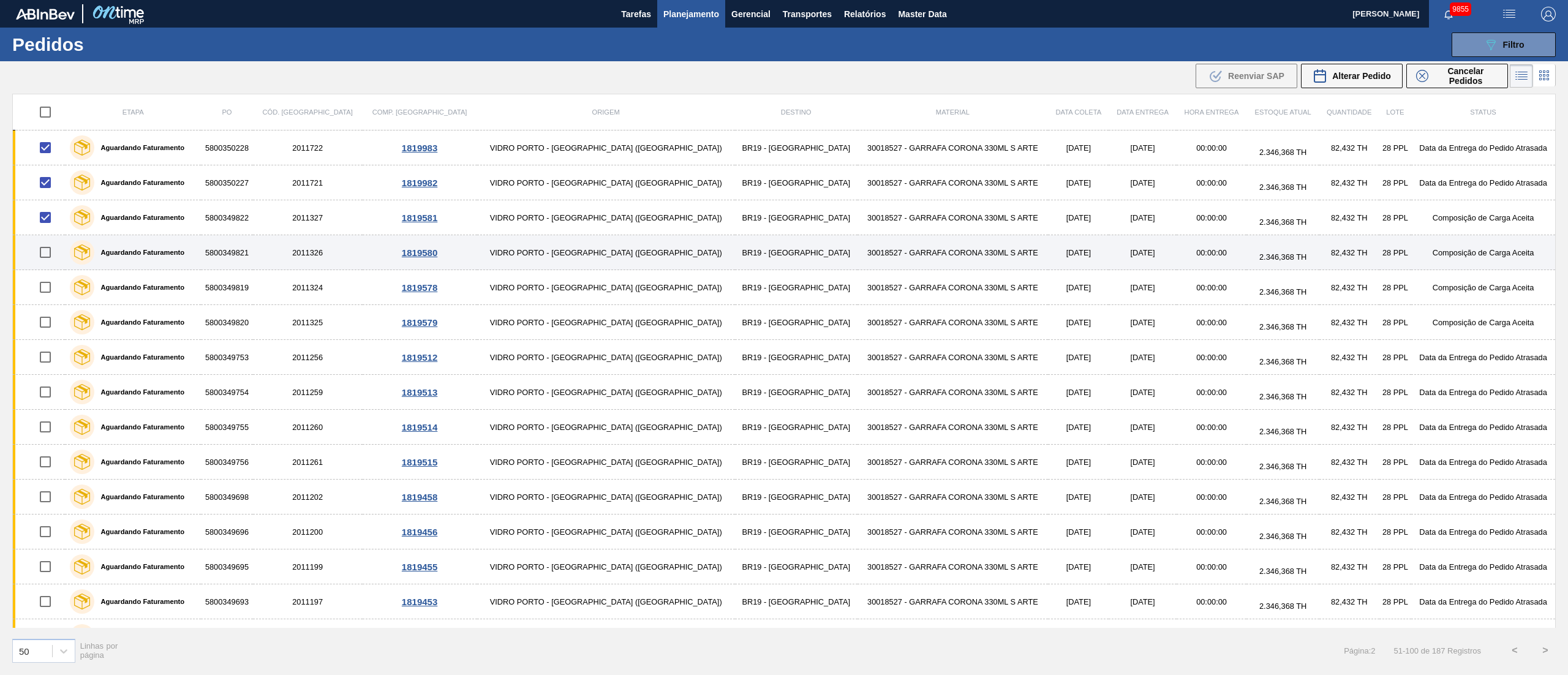
click at [55, 254] on input "checkbox" at bounding box center [45, 252] width 25 height 25
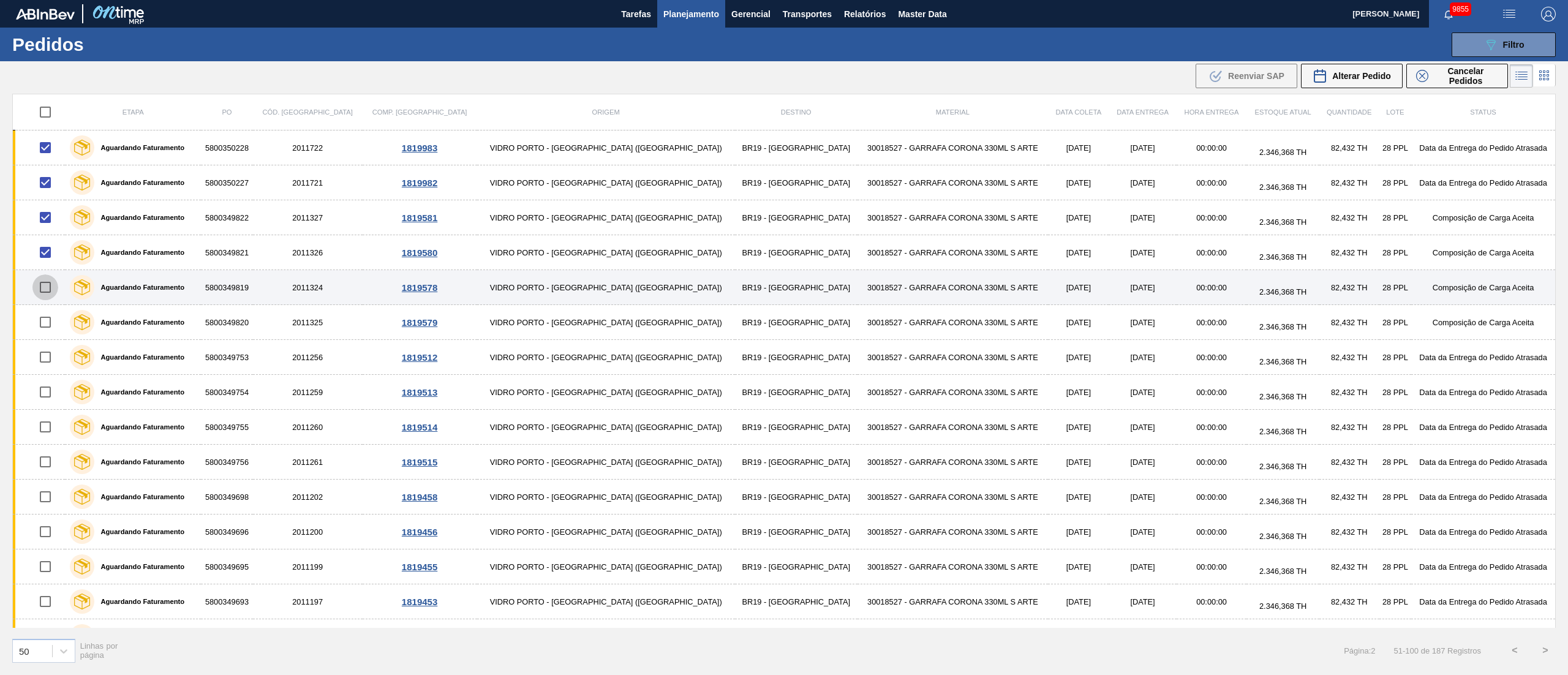
click at [48, 284] on input "checkbox" at bounding box center [45, 286] width 25 height 25
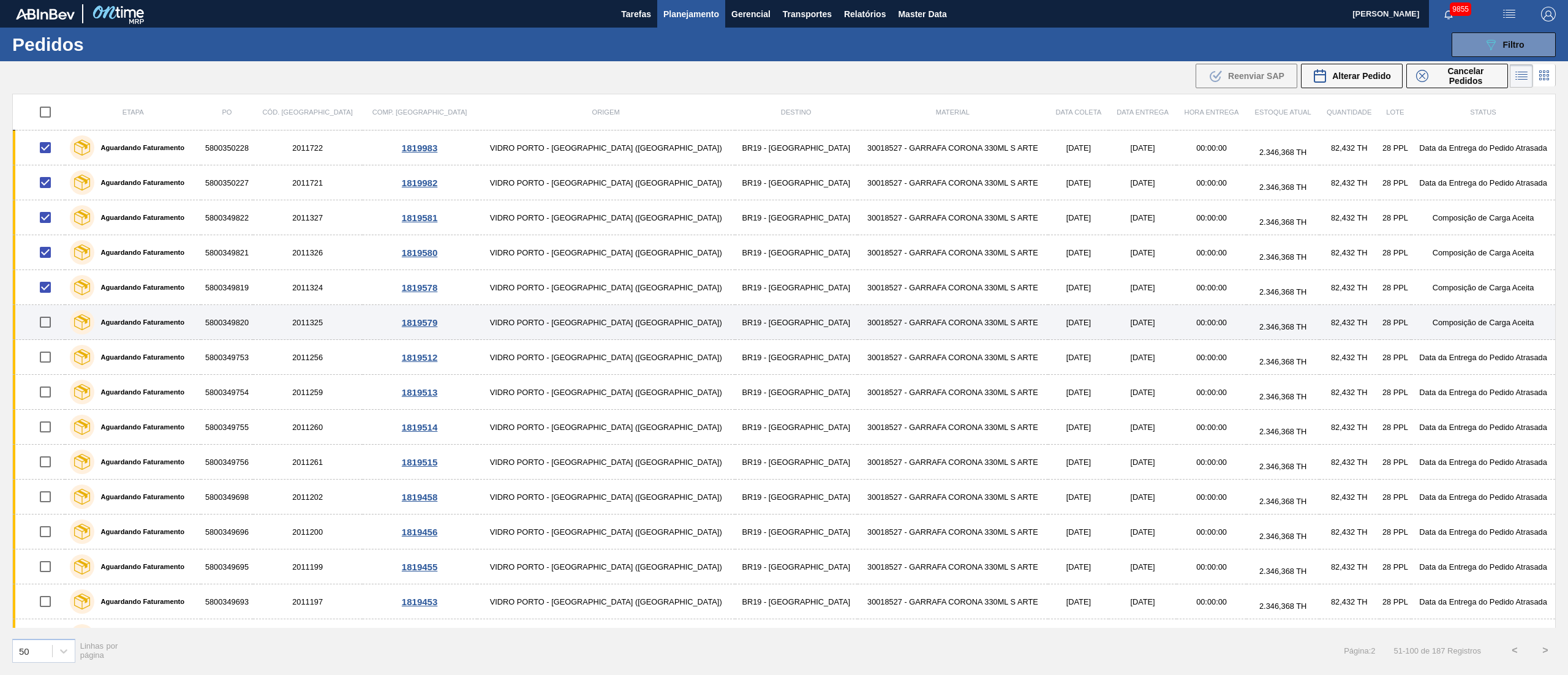
click at [54, 323] on input "checkbox" at bounding box center [45, 321] width 25 height 25
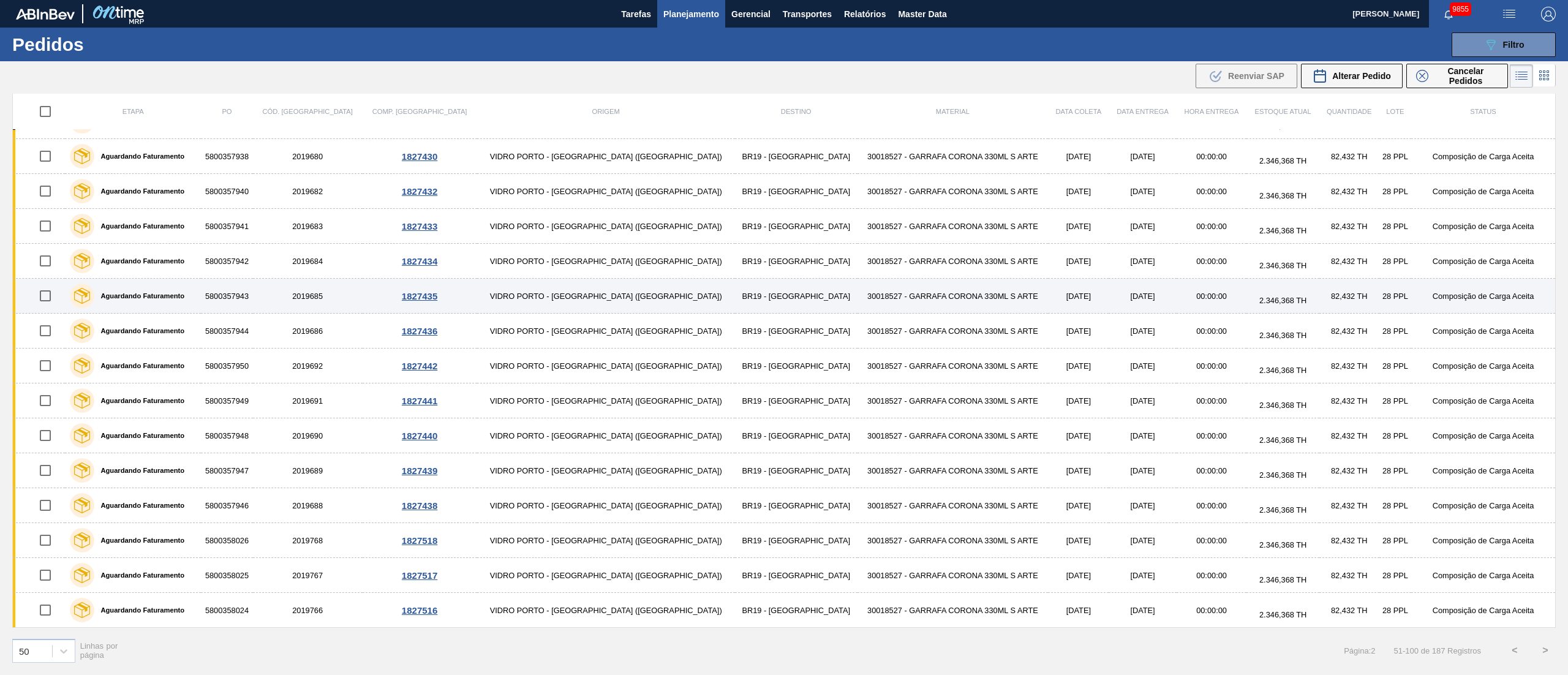
scroll to position [1258, 0]
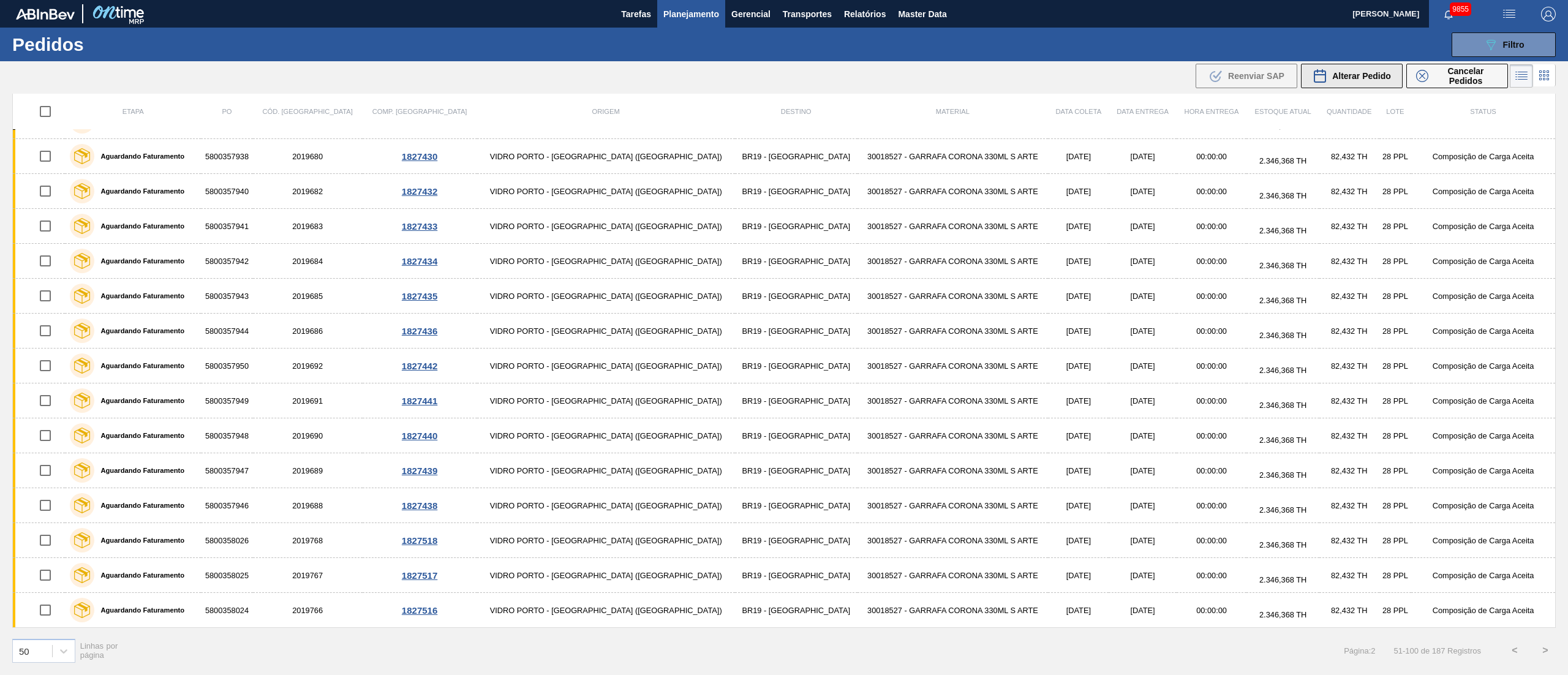
click at [1176, 73] on span "Alterar Pedido" at bounding box center [1361, 76] width 59 height 9
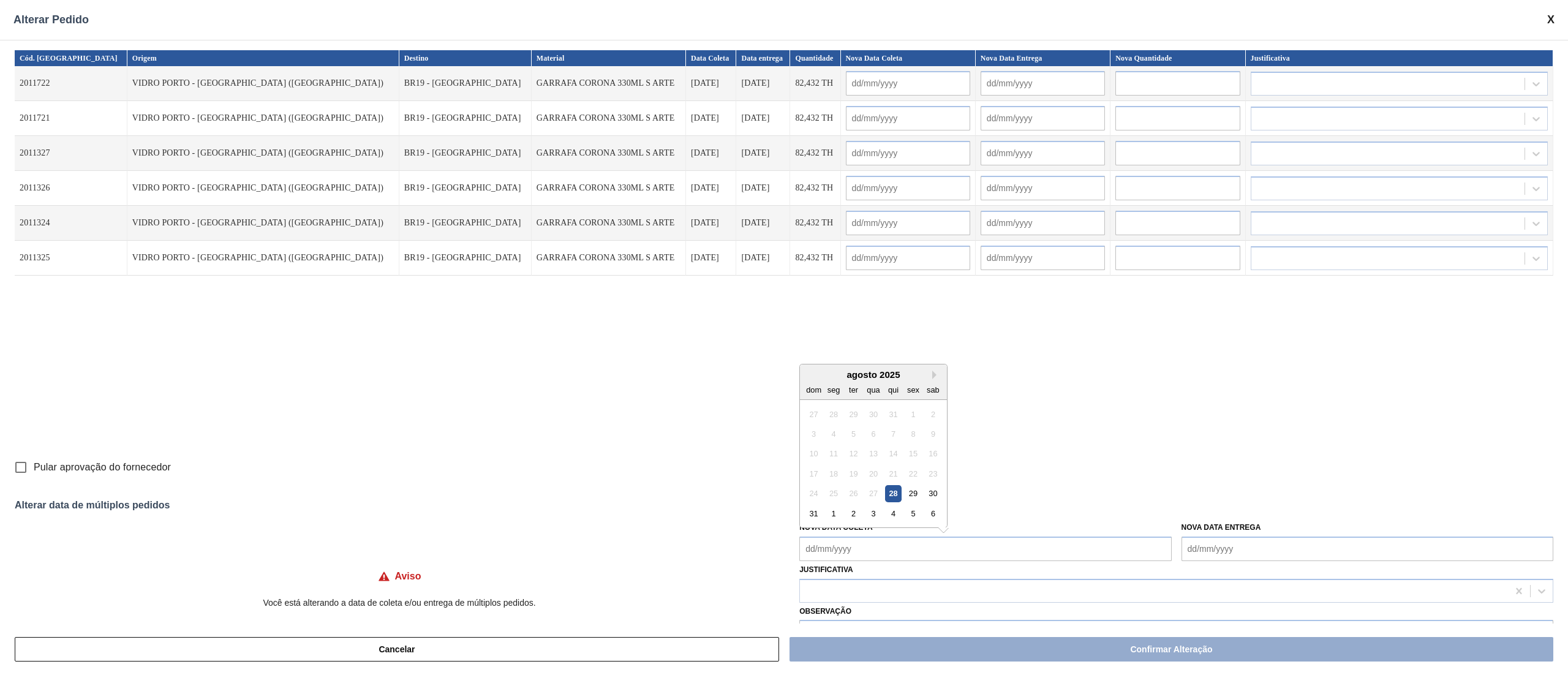
click at [823, 506] on Coleta "Nova Data Coleta" at bounding box center [985, 548] width 372 height 24
click at [908, 506] on div "5" at bounding box center [914, 514] width 17 height 17
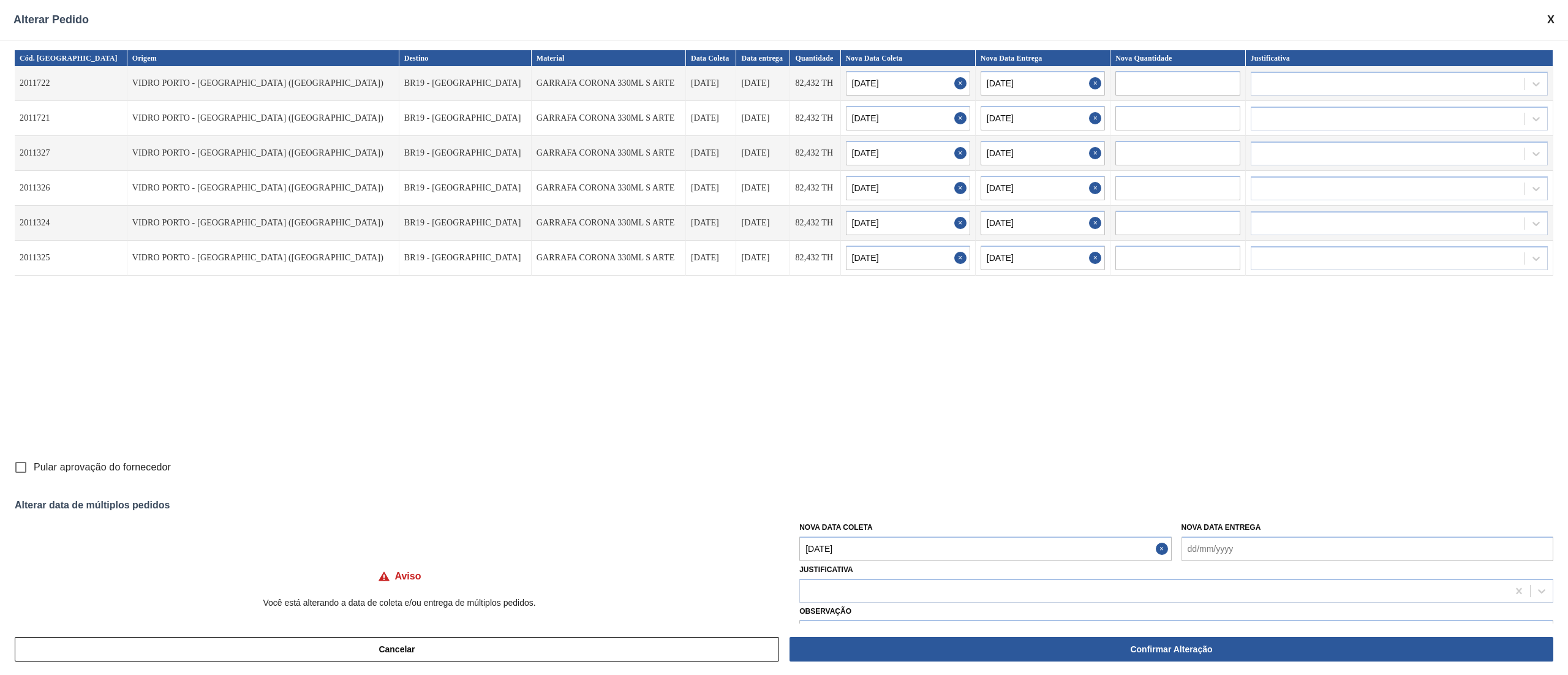
click at [841, 506] on Coleta "[DATE]" at bounding box center [985, 548] width 372 height 24
click at [934, 391] on button "Next Month" at bounding box center [936, 393] width 8 height 8
click at [836, 482] on div "13" at bounding box center [834, 473] width 17 height 17
click at [858, 506] on div at bounding box center [1154, 591] width 708 height 18
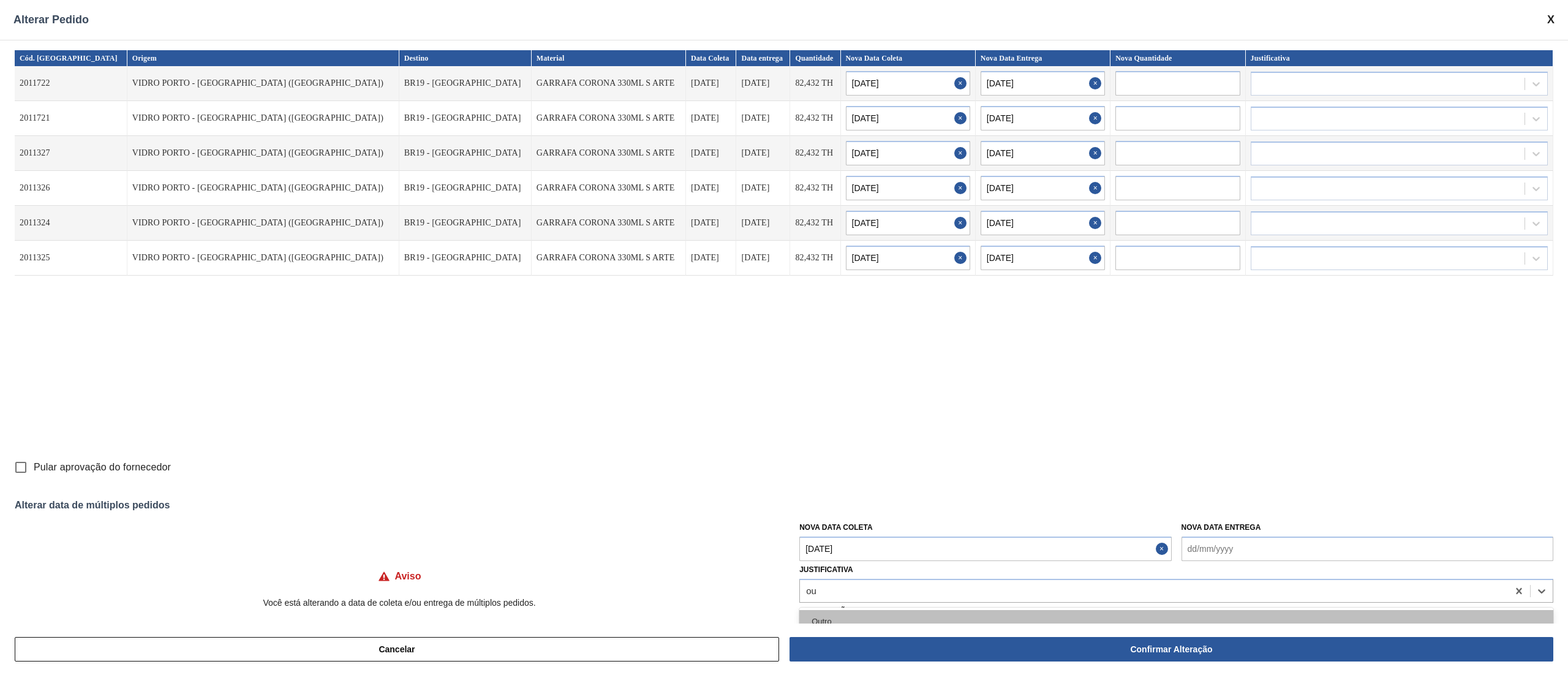
click at [839, 506] on div "Outro" at bounding box center [1176, 621] width 754 height 23
click at [25, 468] on input "Pular aprovação do fornecedor" at bounding box center [20, 467] width 25 height 25
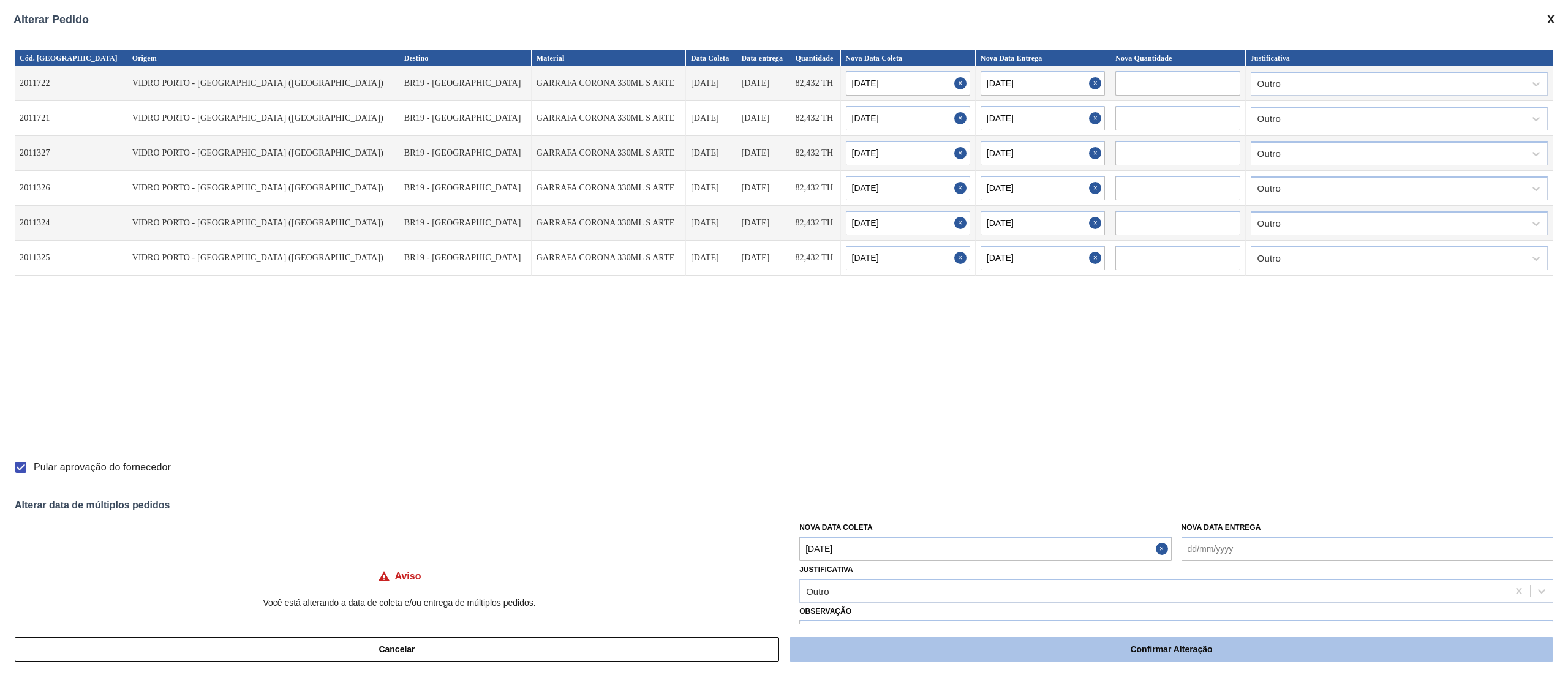
click at [1063, 506] on button "Confirmar Alteração" at bounding box center [1171, 649] width 763 height 24
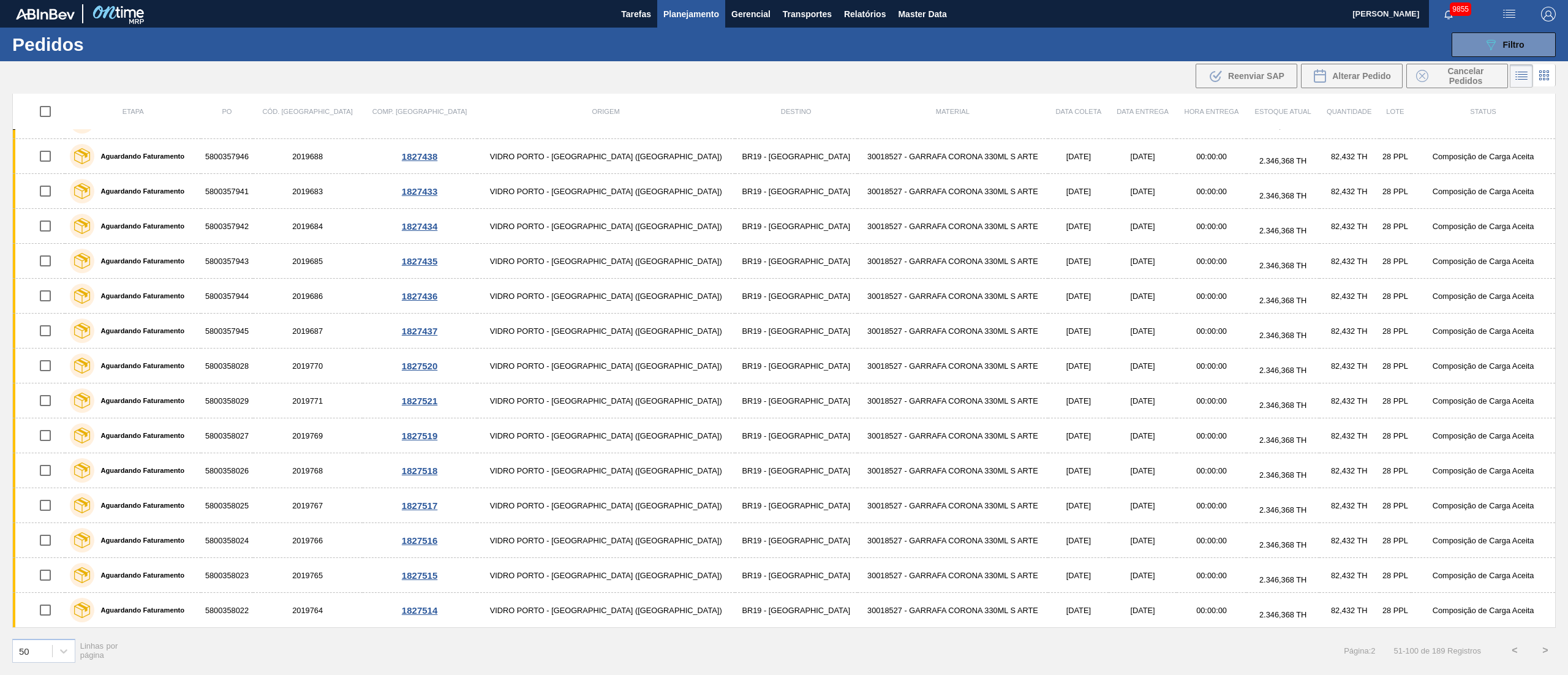
scroll to position [942, 0]
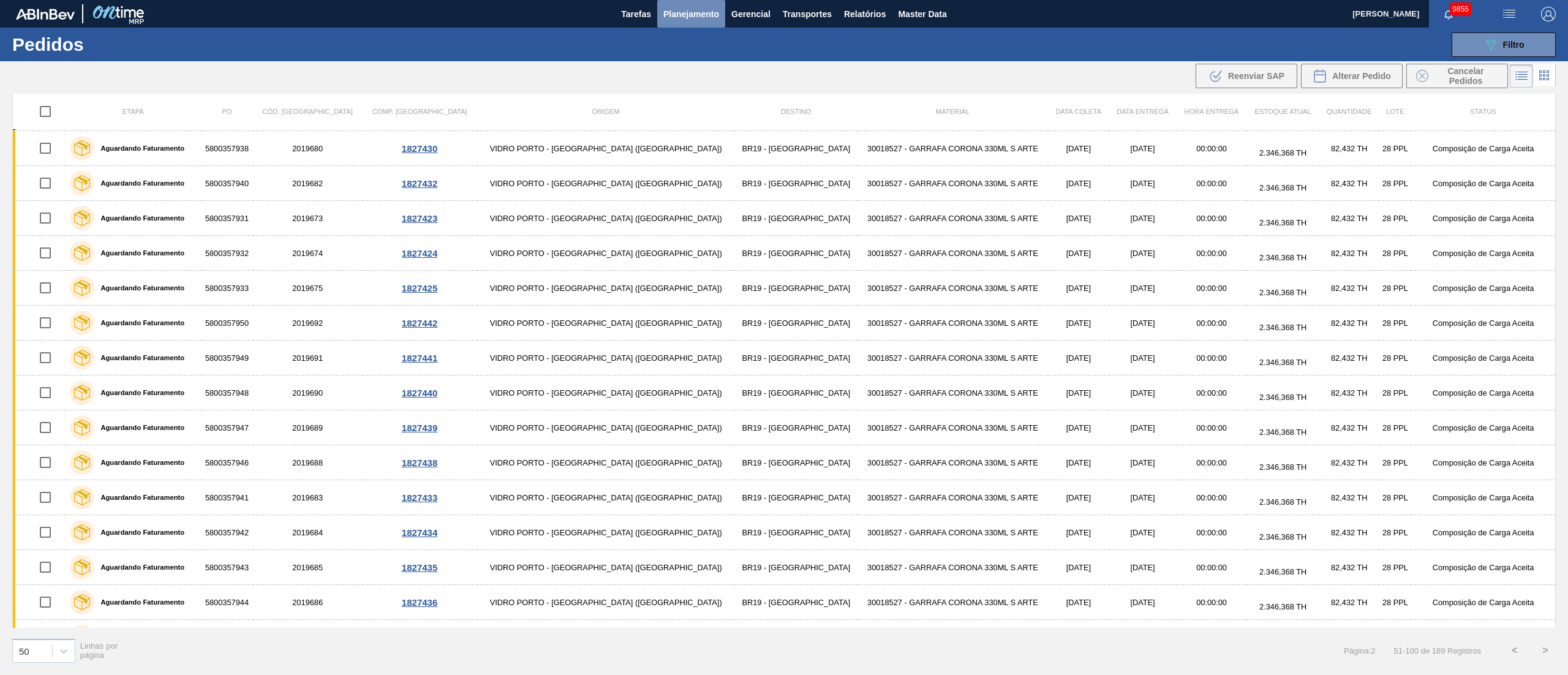
click at [675, 16] on span "Planejamento" at bounding box center [690, 14] width 55 height 15
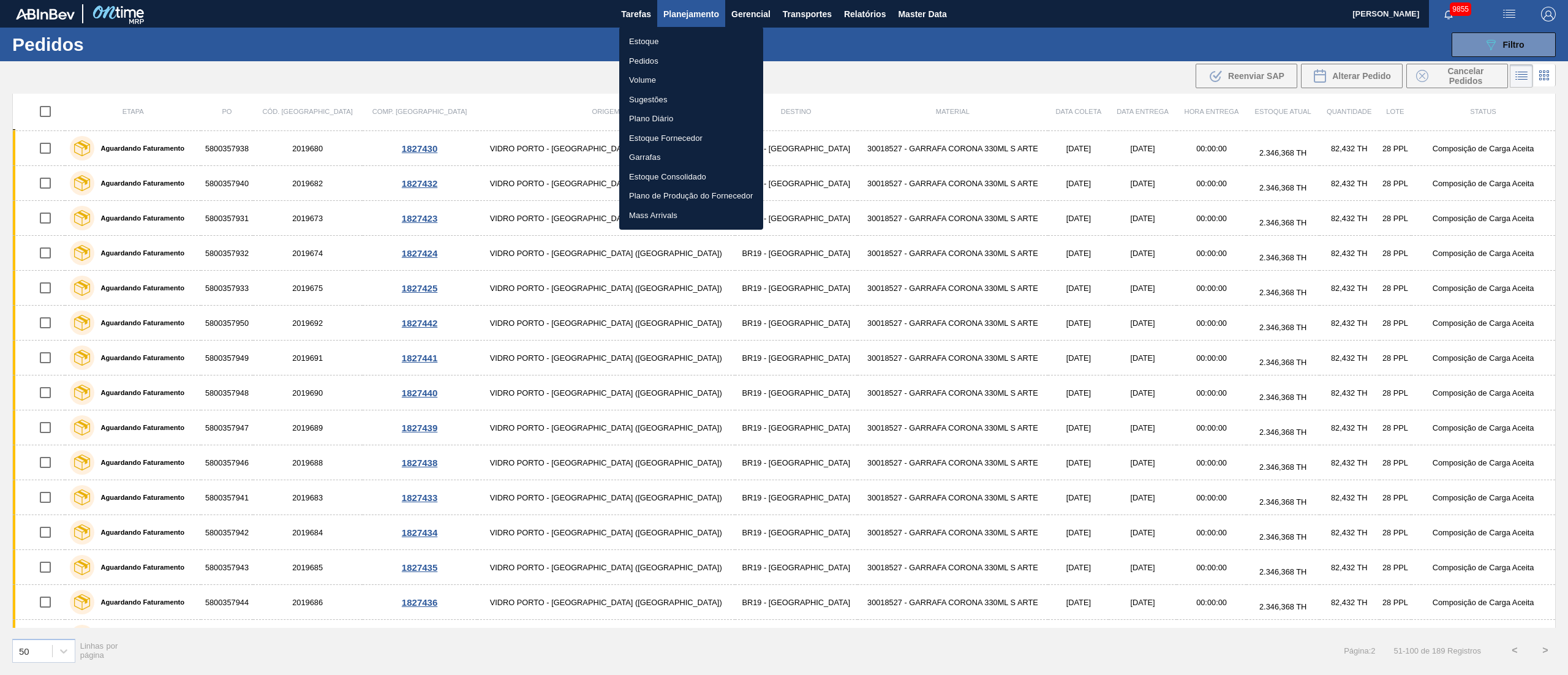
click at [653, 56] on li "Pedidos" at bounding box center [690, 61] width 144 height 20
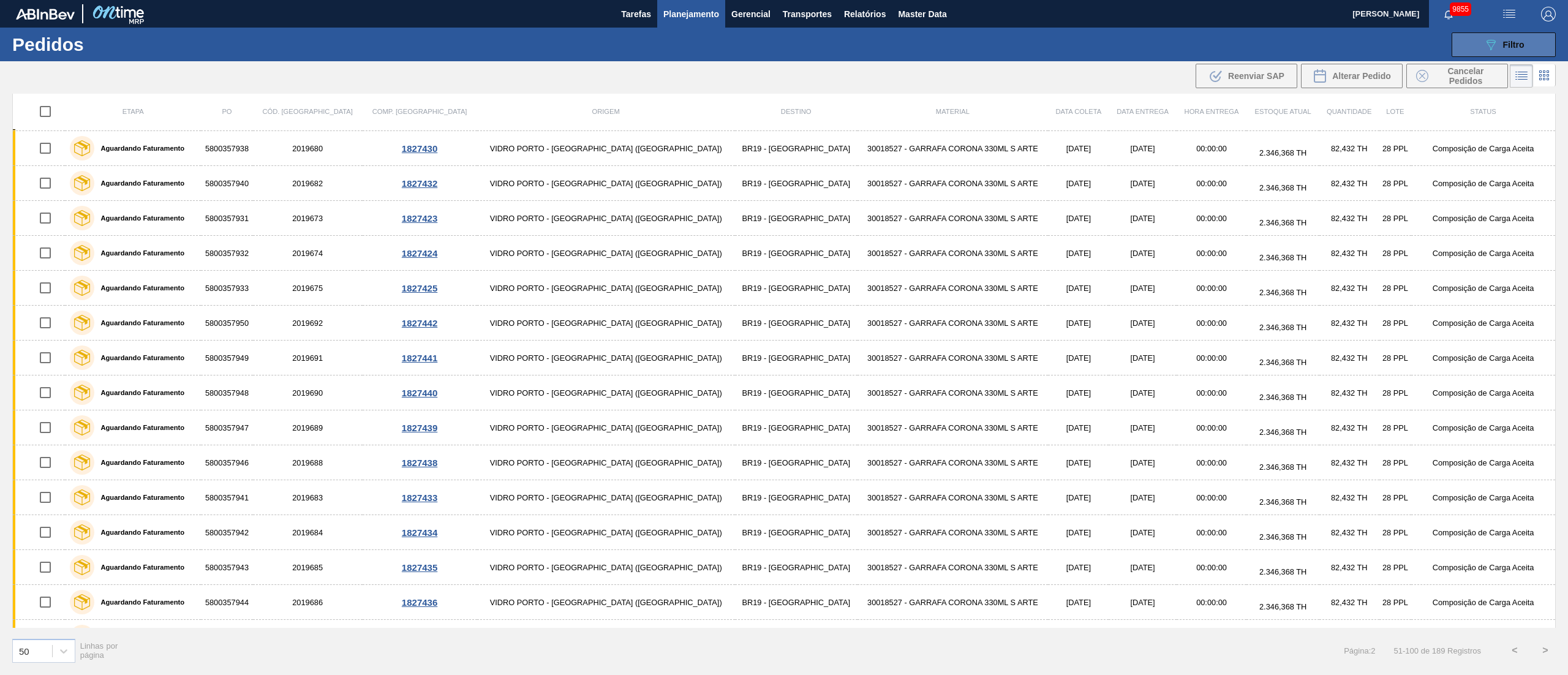
click at [1176, 45] on span "Filtro" at bounding box center [1514, 44] width 22 height 9
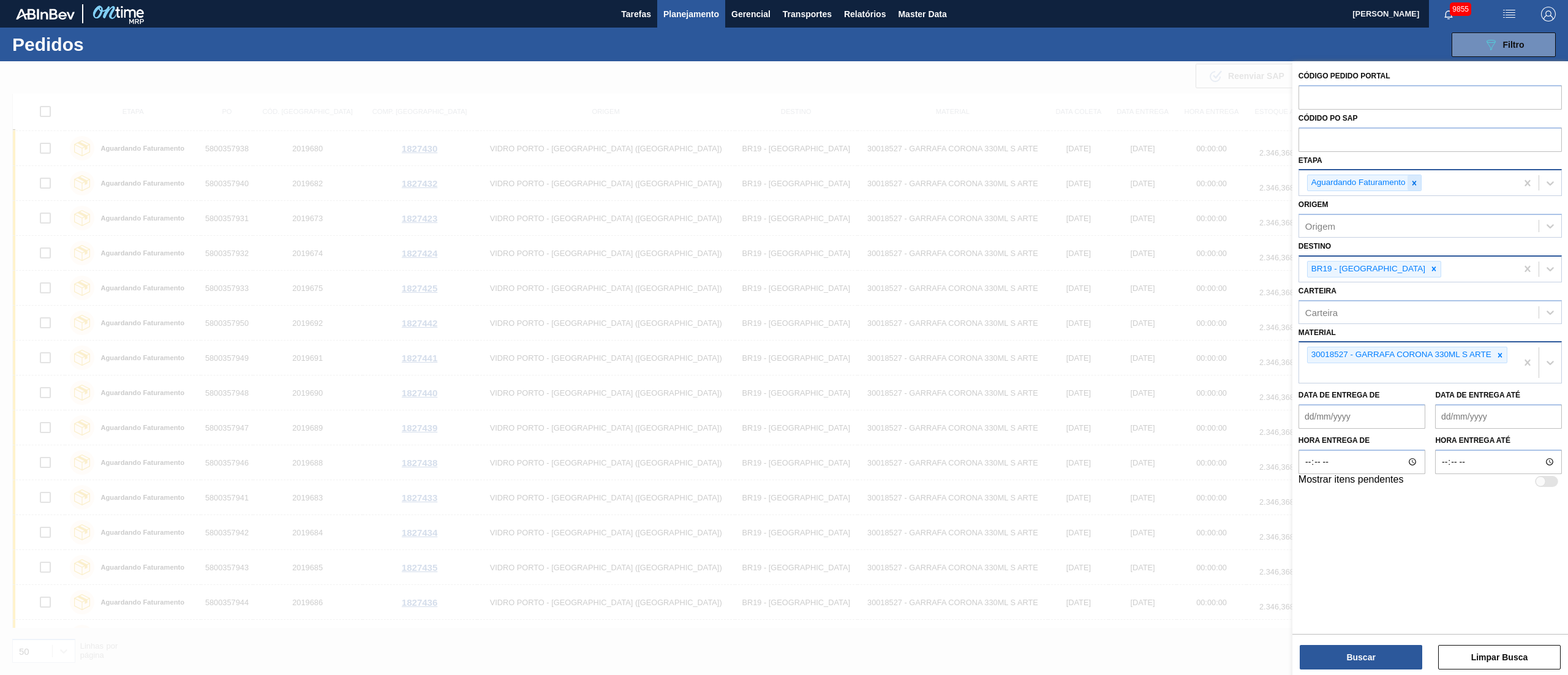
click at [1176, 190] on div at bounding box center [1414, 183] width 13 height 15
click at [1176, 215] on div "Em renegociação" at bounding box center [1430, 211] width 263 height 23
click at [1176, 276] on div at bounding box center [1434, 269] width 13 height 15
click at [1176, 349] on icon at bounding box center [1499, 351] width 5 height 5
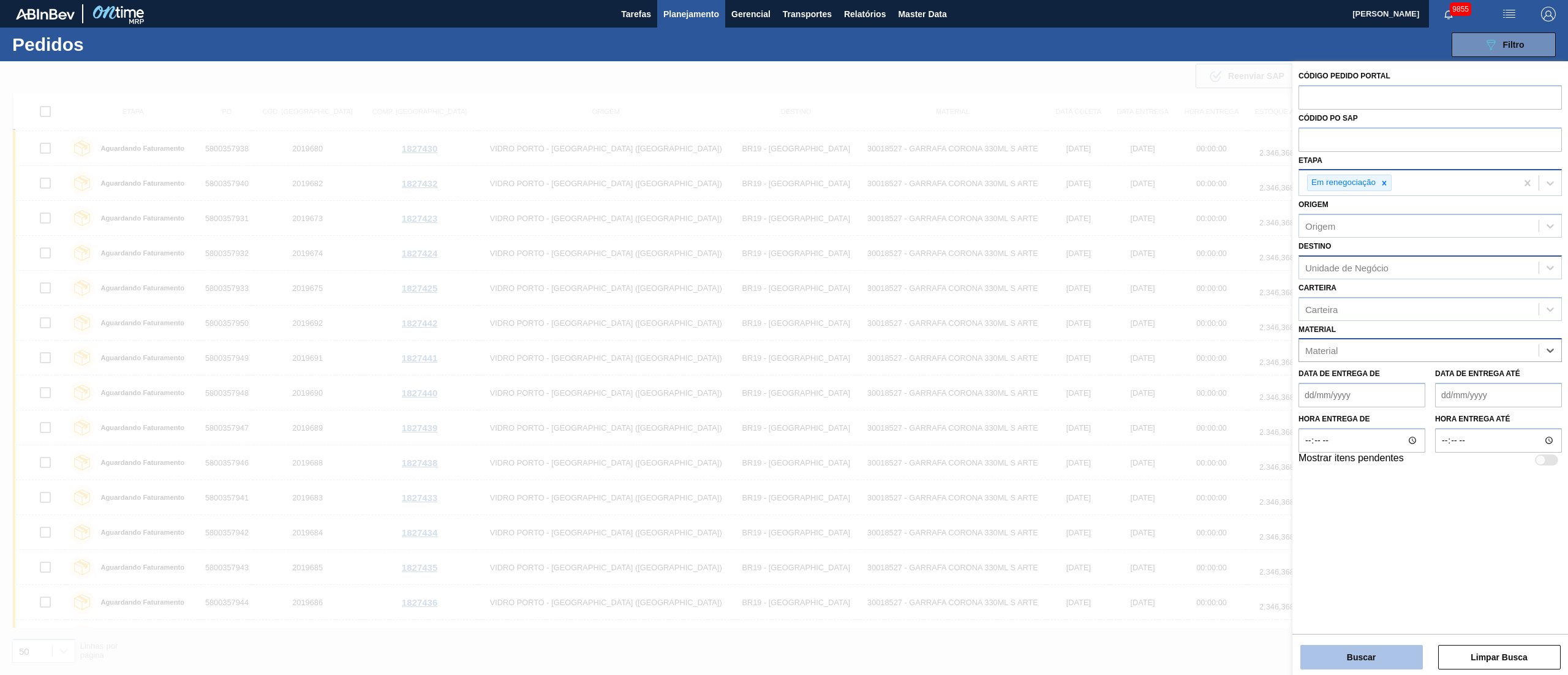
click at [1176, 506] on button "Buscar" at bounding box center [1361, 657] width 122 height 24
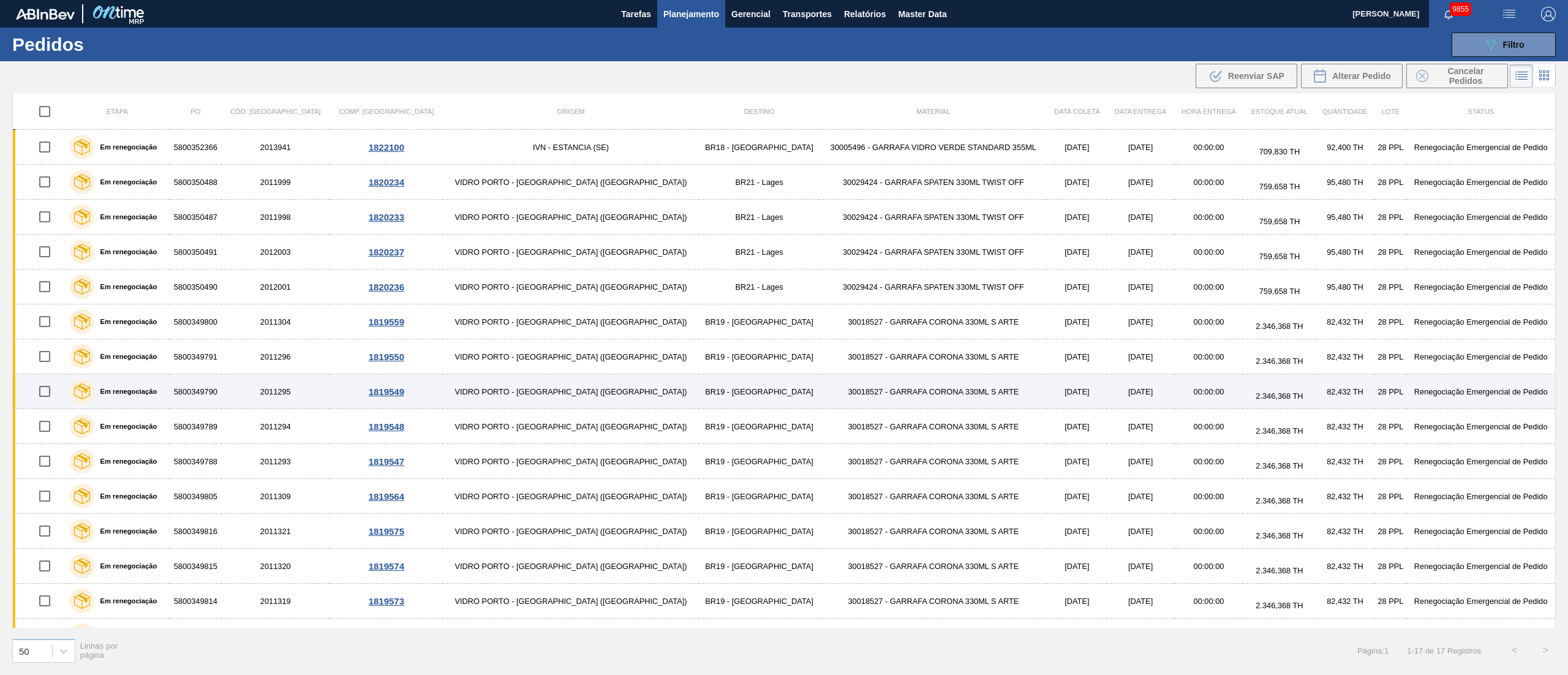
scroll to position [0, 0]
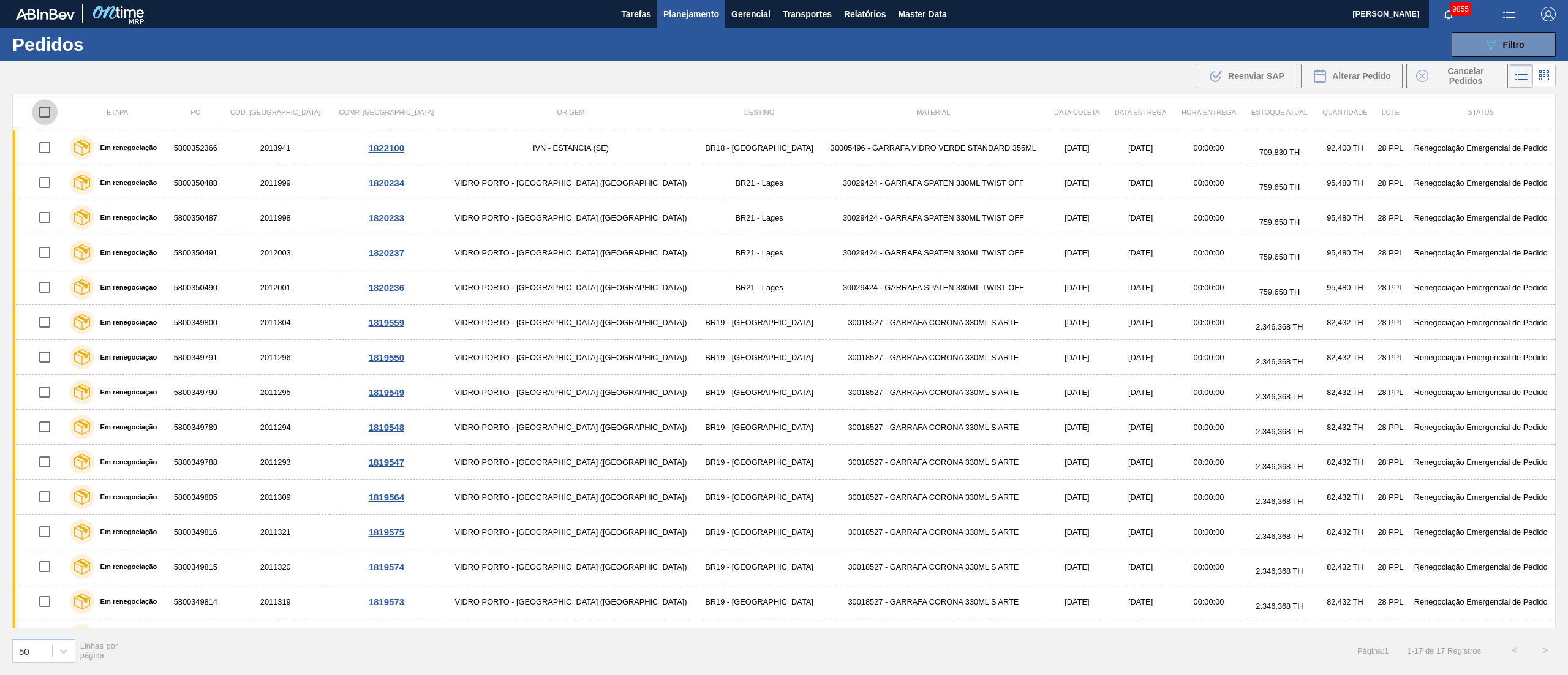
click at [48, 110] on input "checkbox" at bounding box center [44, 112] width 25 height 25
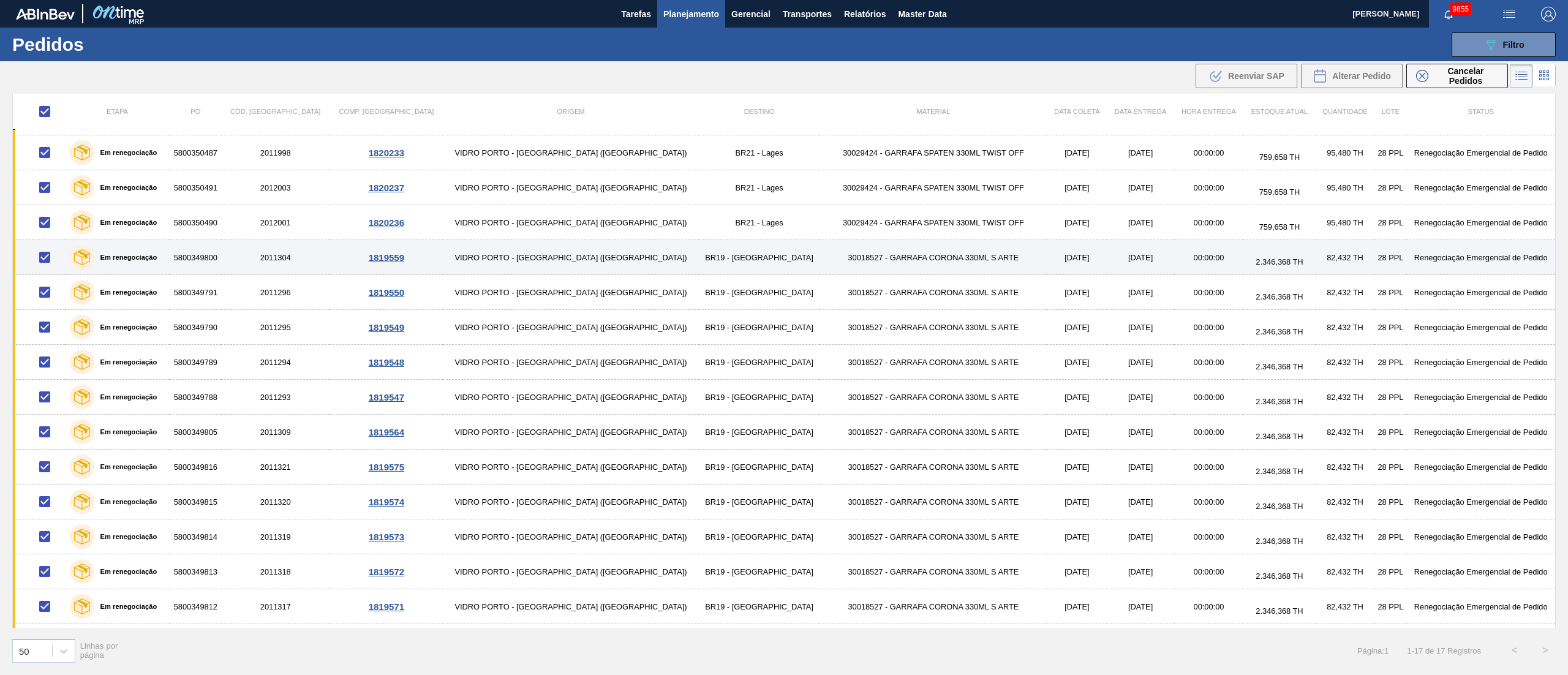
scroll to position [100, 0]
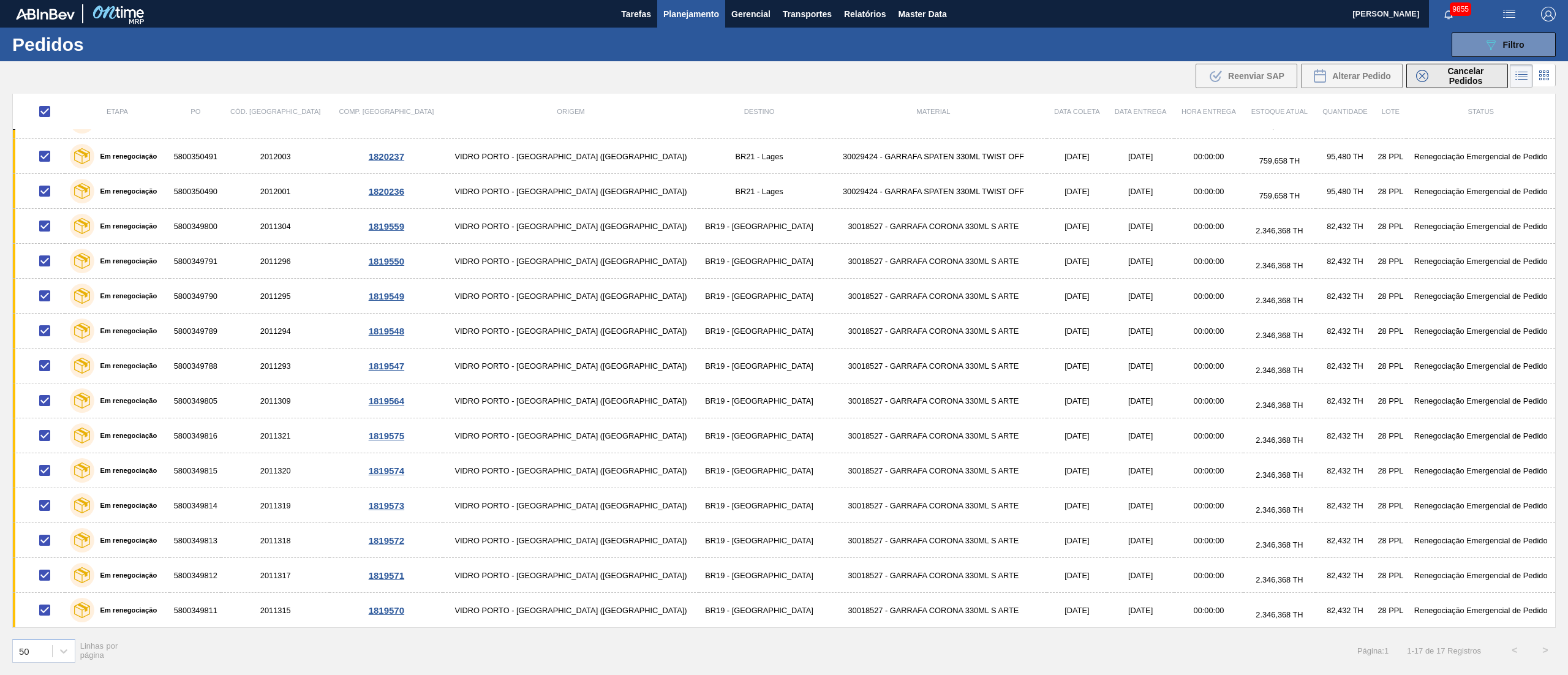
click at [1176, 73] on span "Cancelar Pedidos" at bounding box center [1465, 75] width 65 height 20
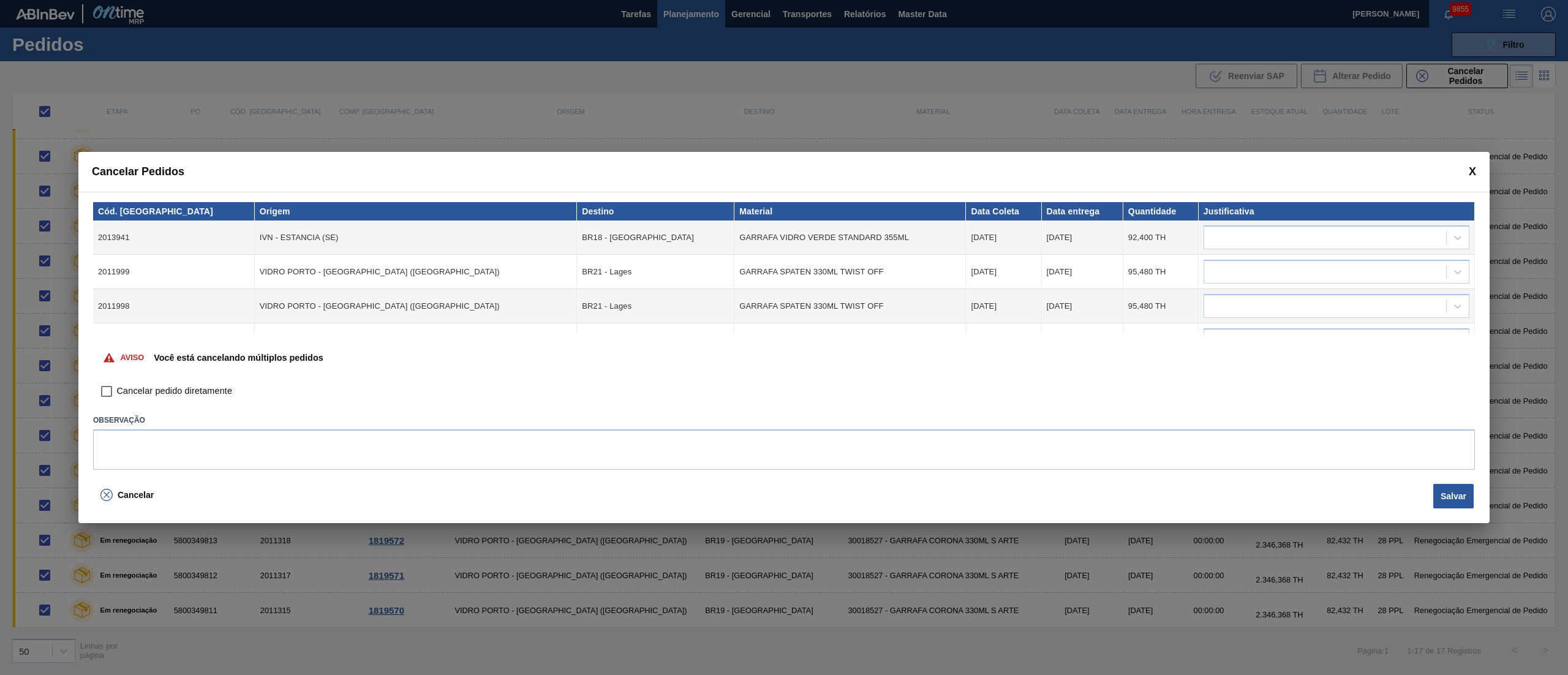
click at [101, 396] on input "Cancelar pedido diretamente" at bounding box center [106, 391] width 21 height 21
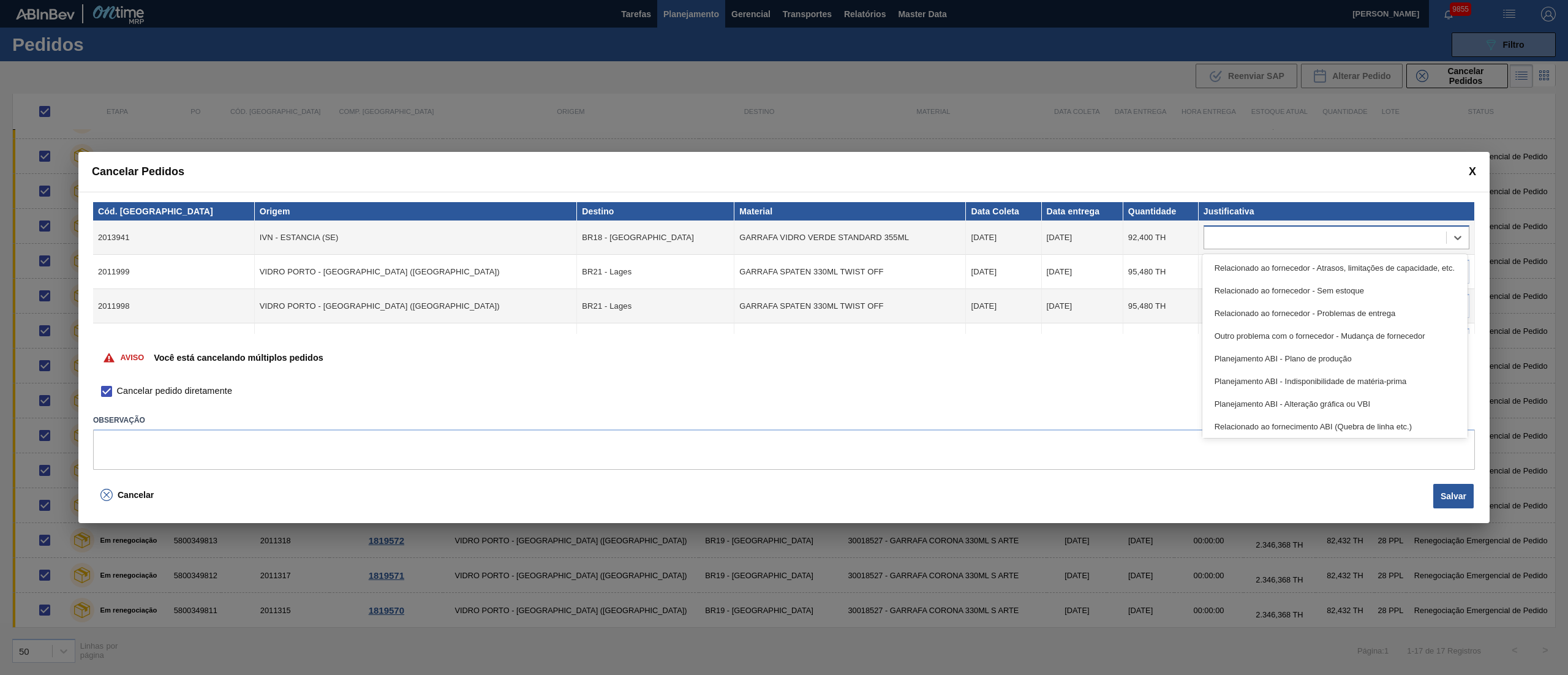
click at [1176, 242] on div at bounding box center [1325, 238] width 242 height 18
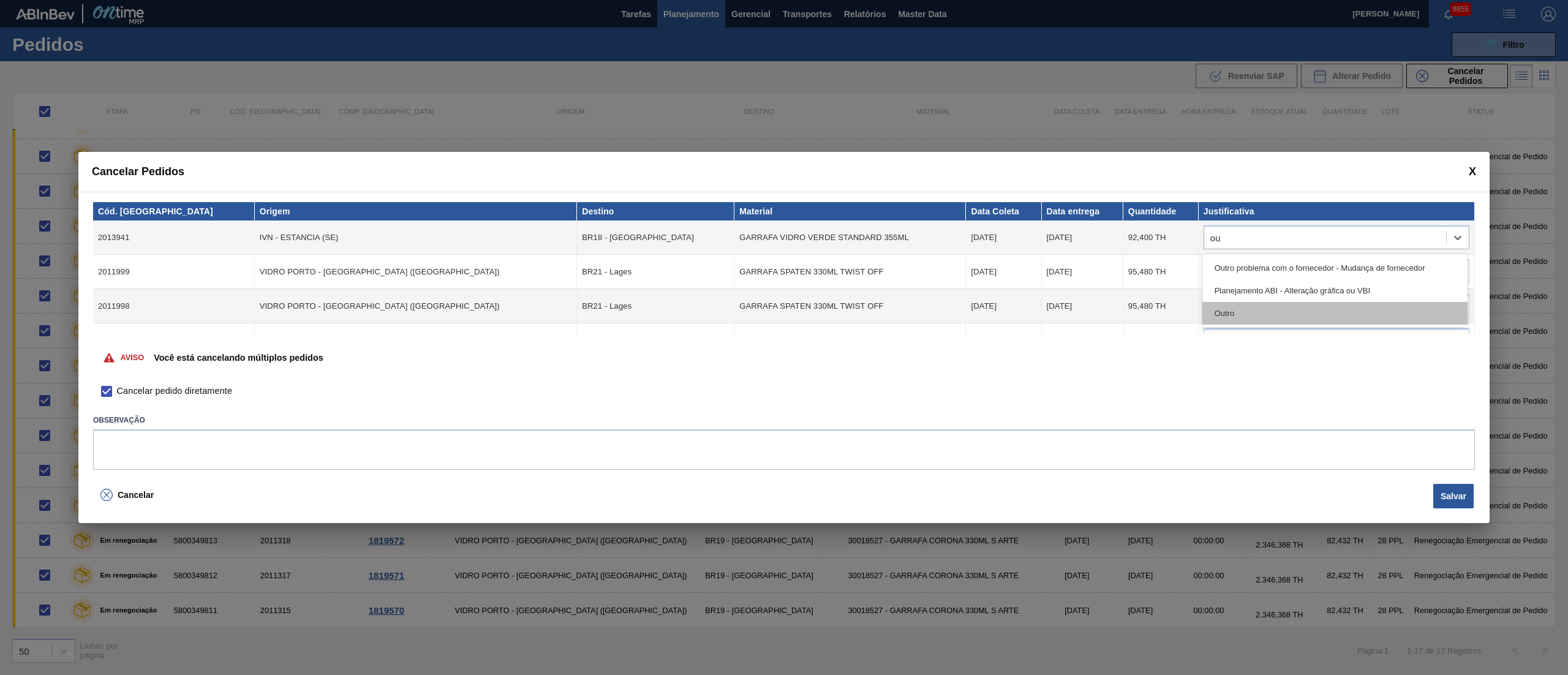
click at [1176, 305] on div "Outro" at bounding box center [1334, 314] width 265 height 23
click at [1176, 263] on div at bounding box center [1325, 271] width 242 height 18
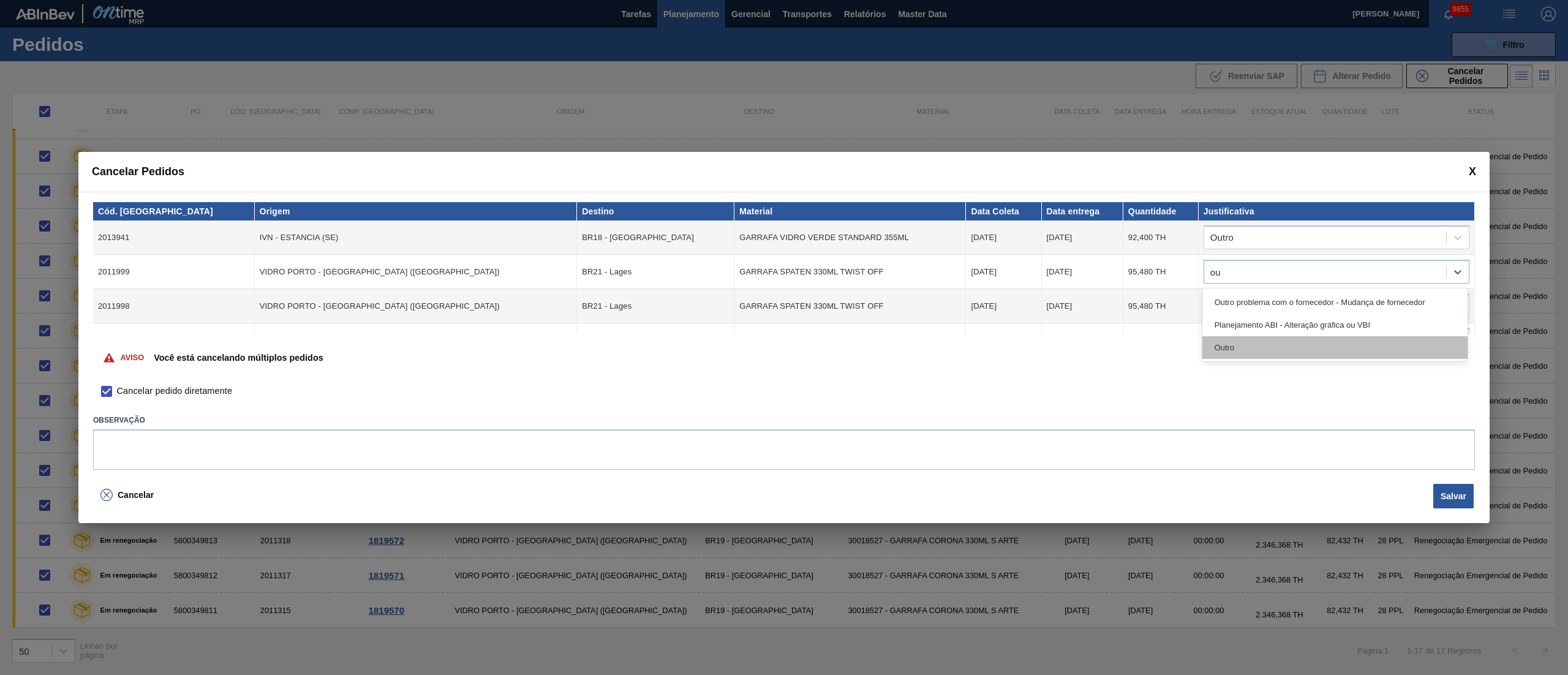
click at [1176, 340] on div "Outro" at bounding box center [1334, 347] width 265 height 23
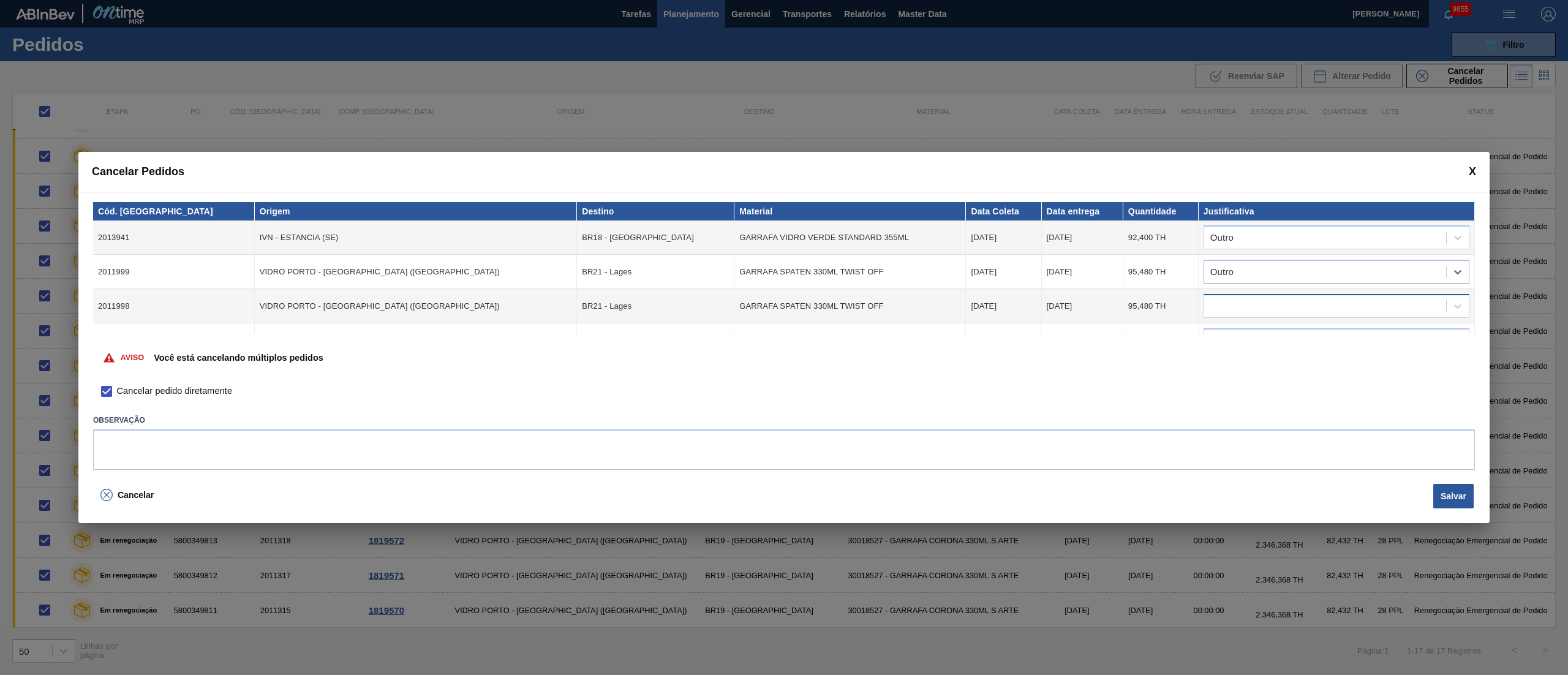
click at [1176, 304] on div at bounding box center [1325, 306] width 242 height 18
click at [1176, 381] on div "Outro" at bounding box center [1334, 382] width 265 height 23
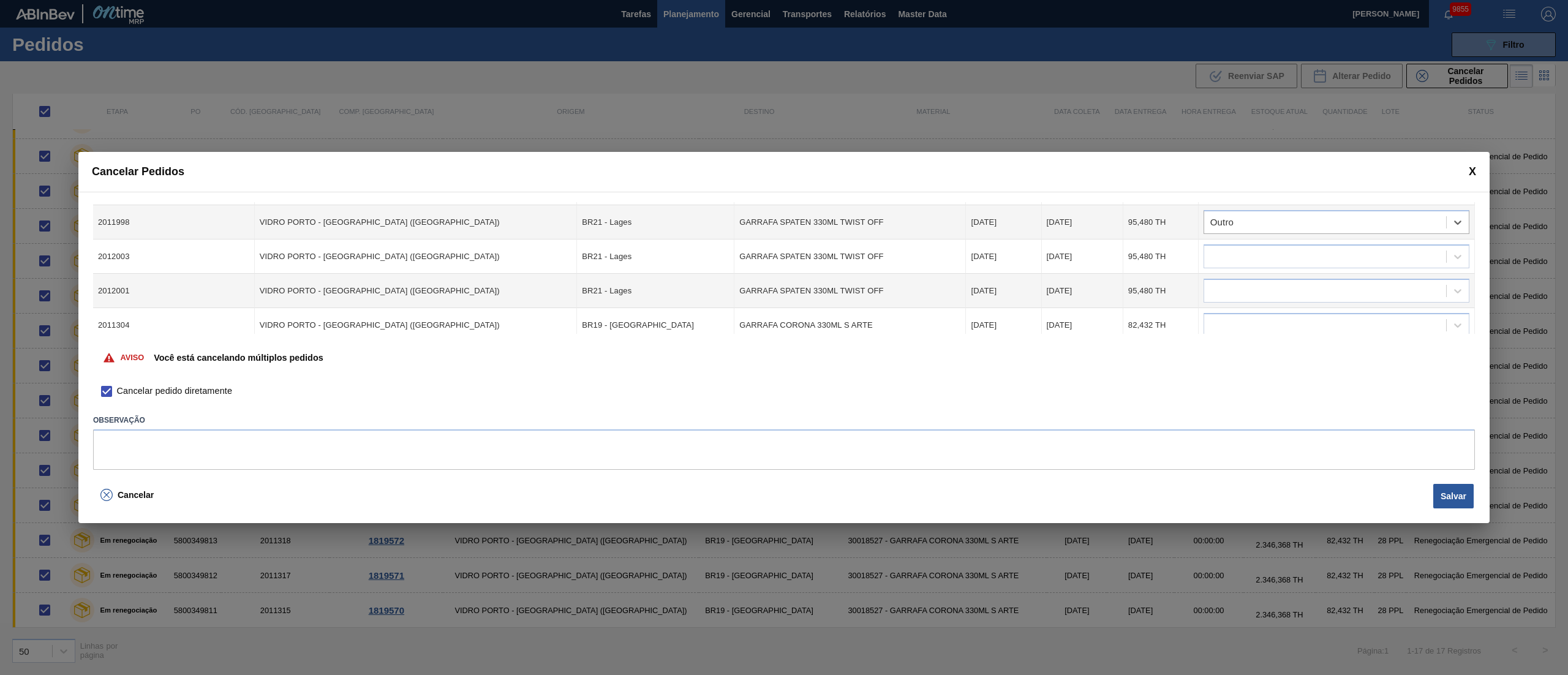
scroll to position [122, 0]
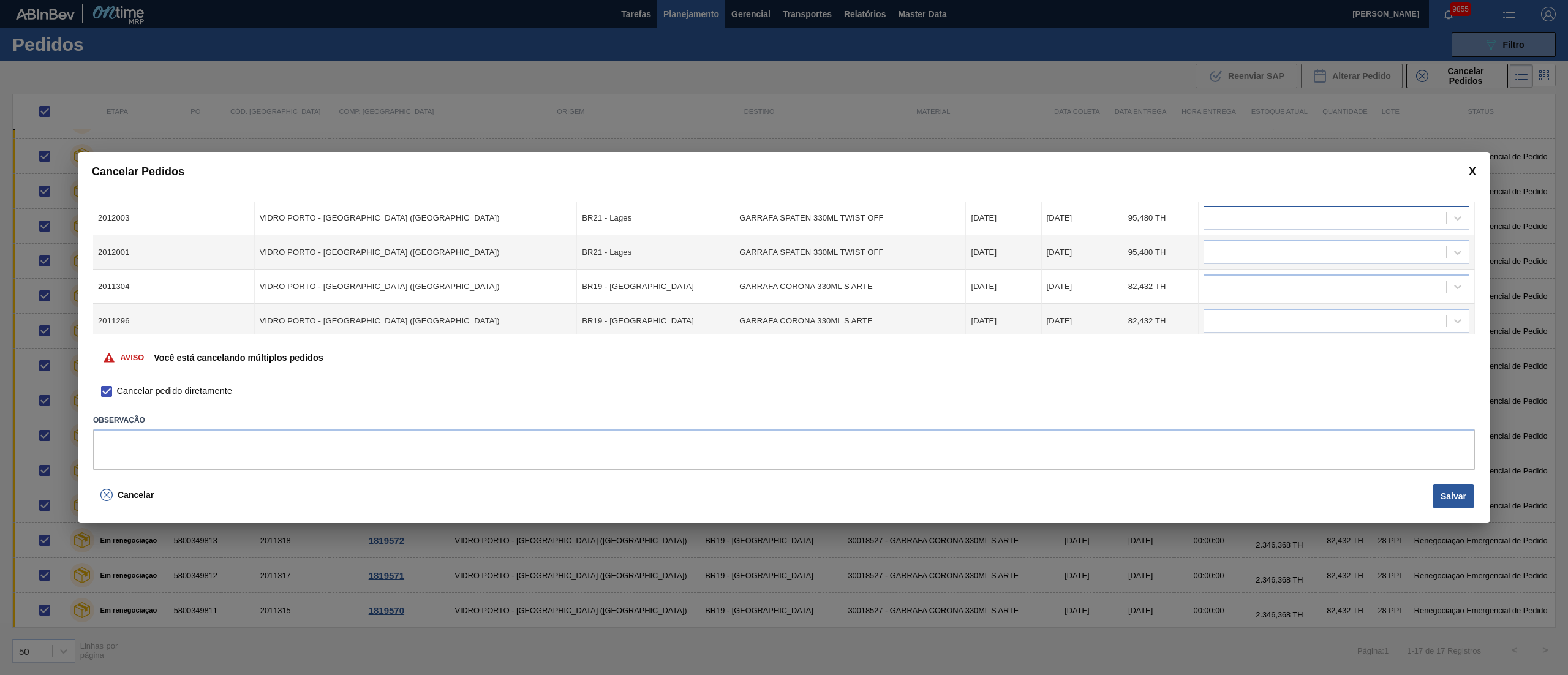
click at [1176, 222] on div at bounding box center [1325, 218] width 242 height 18
drag, startPoint x: 1260, startPoint y: 293, endPoint x: 1227, endPoint y: 266, distance: 42.6
click at [1176, 294] on div "Outro" at bounding box center [1334, 294] width 265 height 23
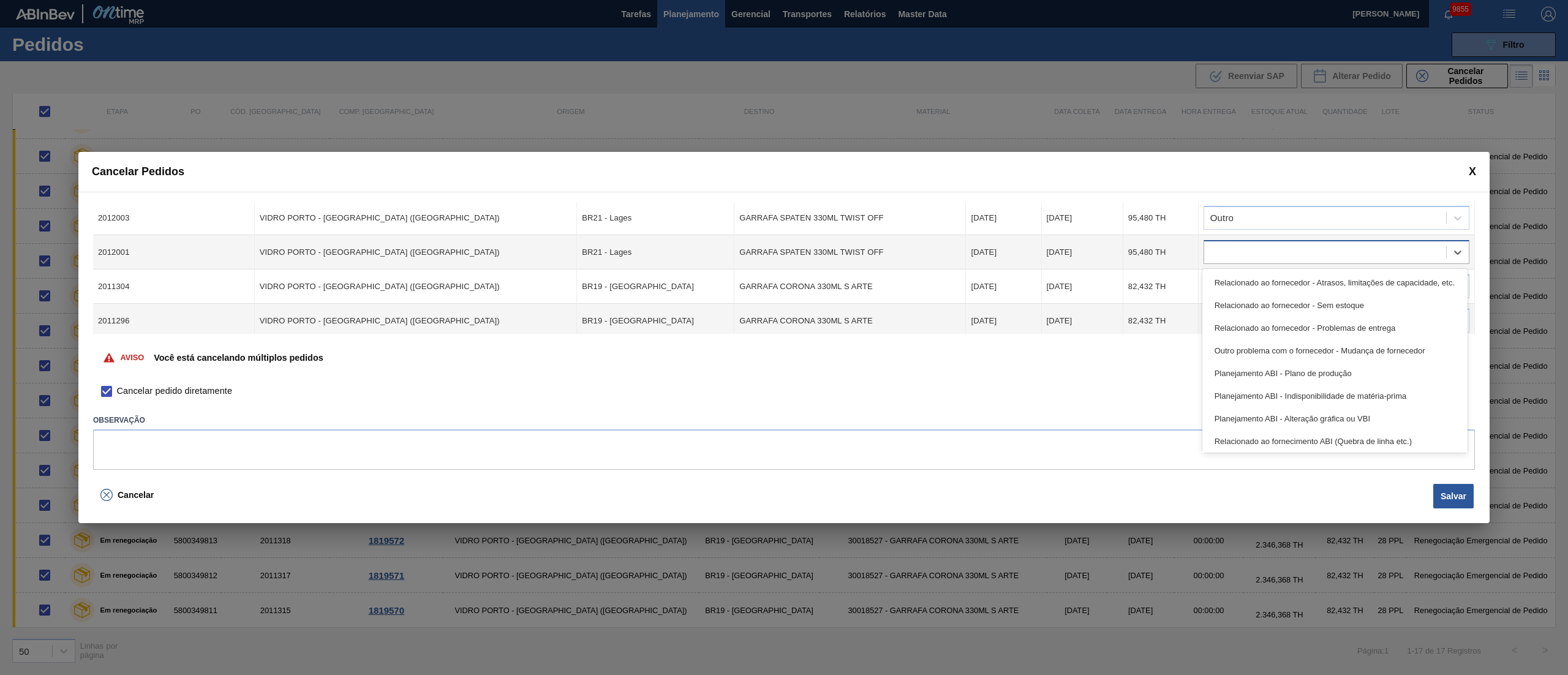
click at [1176, 248] on div at bounding box center [1325, 253] width 242 height 18
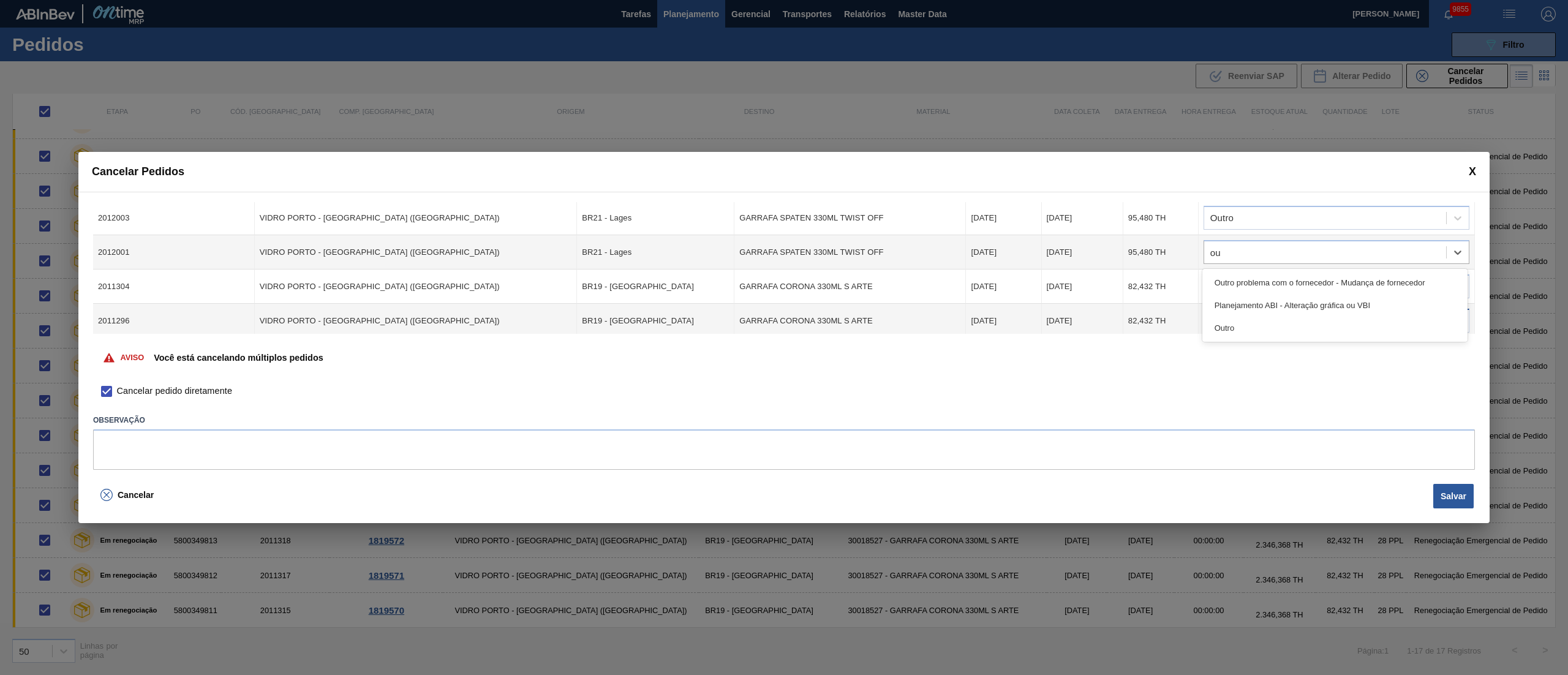
click at [1176, 333] on div "Outro" at bounding box center [1334, 328] width 265 height 23
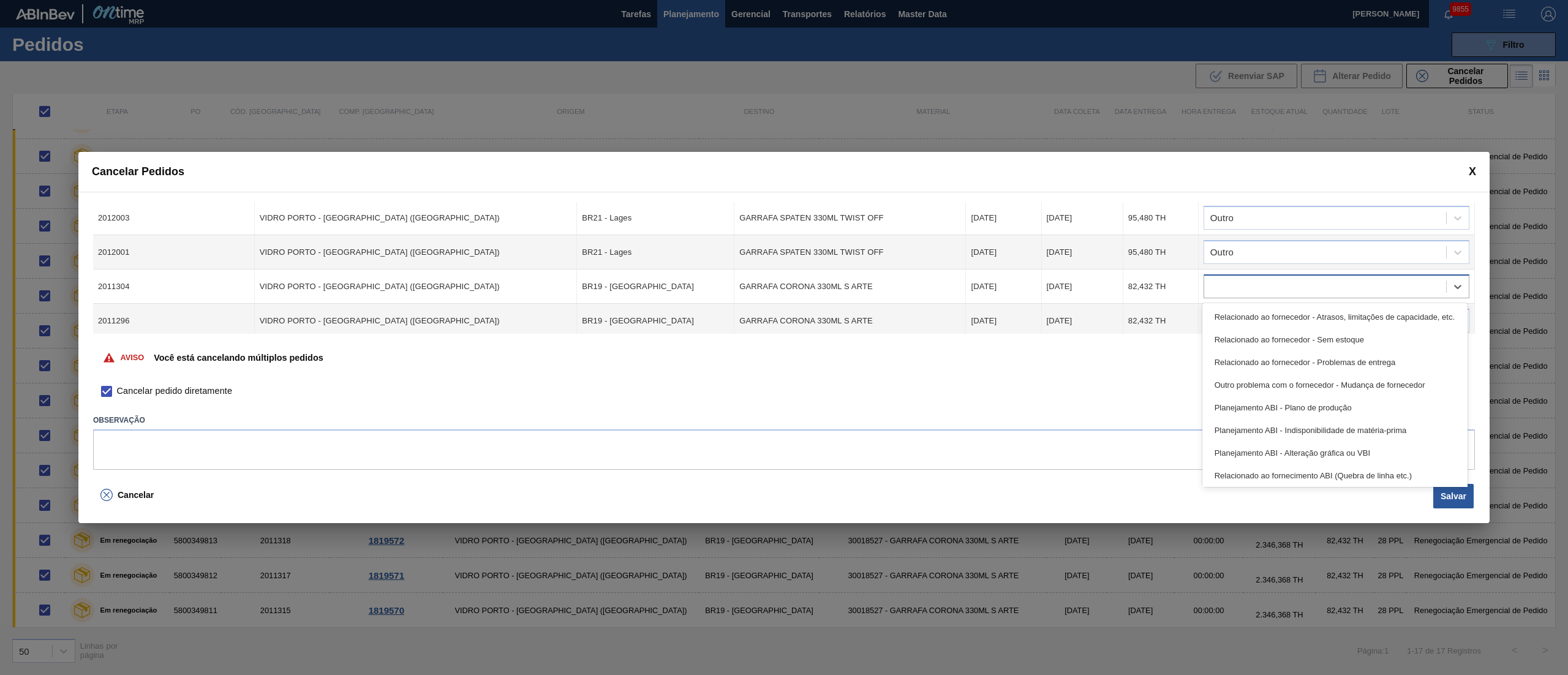
click at [1176, 285] on div at bounding box center [1325, 286] width 242 height 18
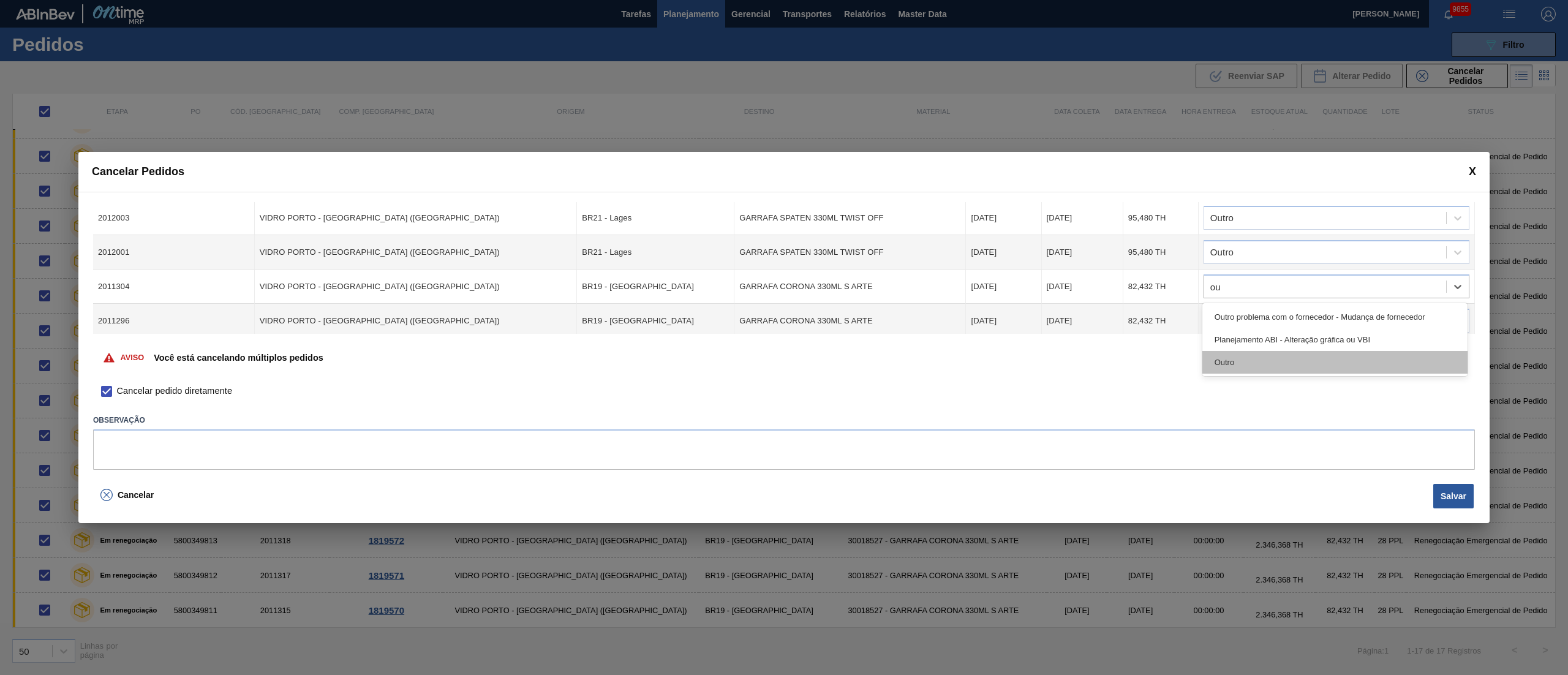
click at [1176, 367] on div "Outro" at bounding box center [1334, 362] width 265 height 23
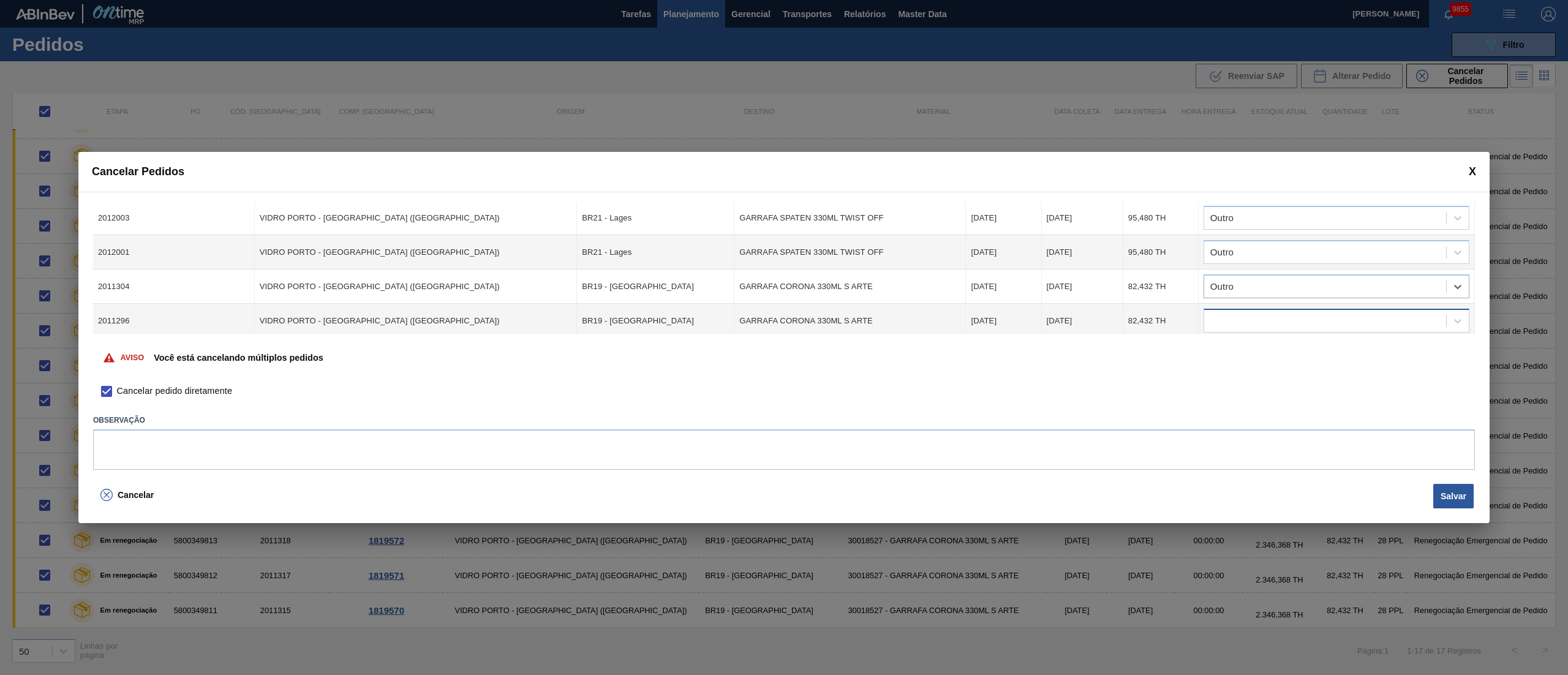
click at [1176, 314] on div at bounding box center [1325, 321] width 242 height 18
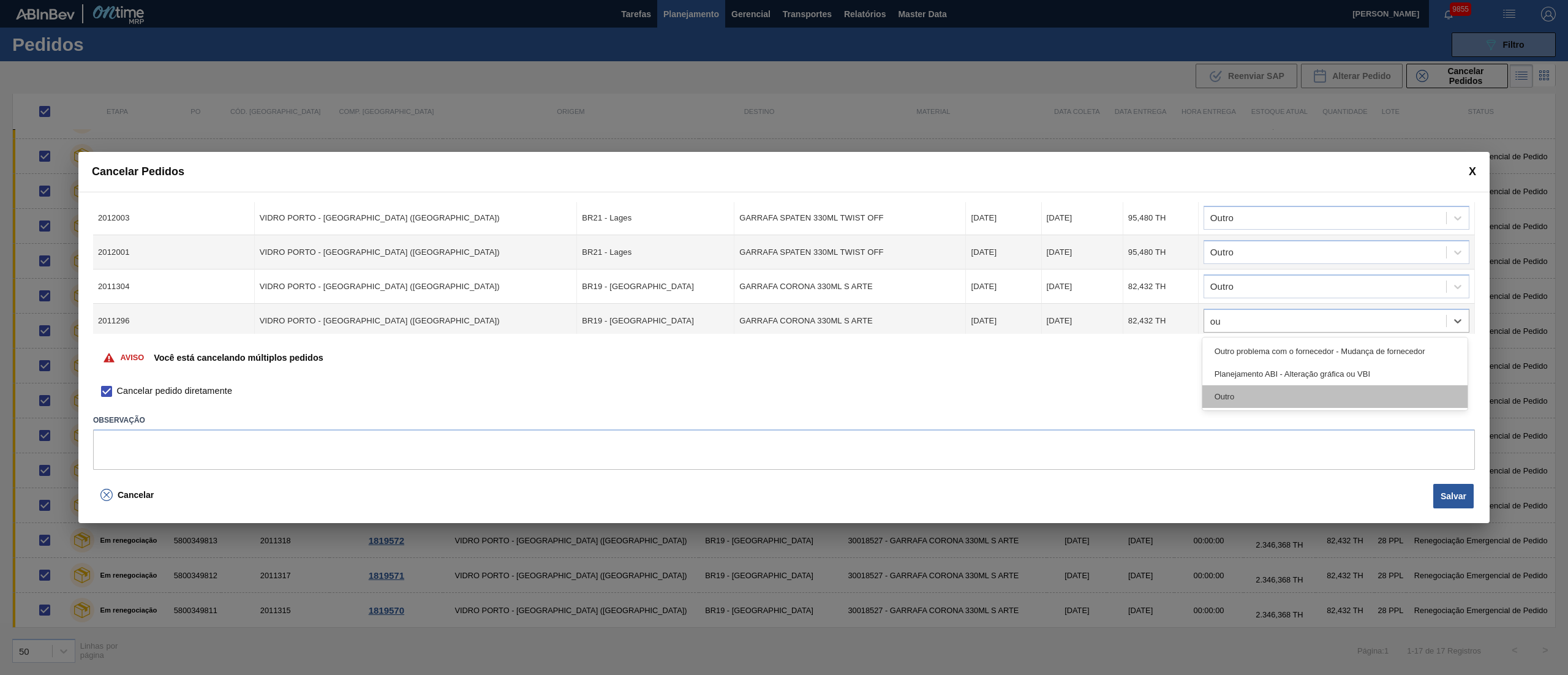
click at [1176, 387] on div "Outro" at bounding box center [1334, 396] width 265 height 23
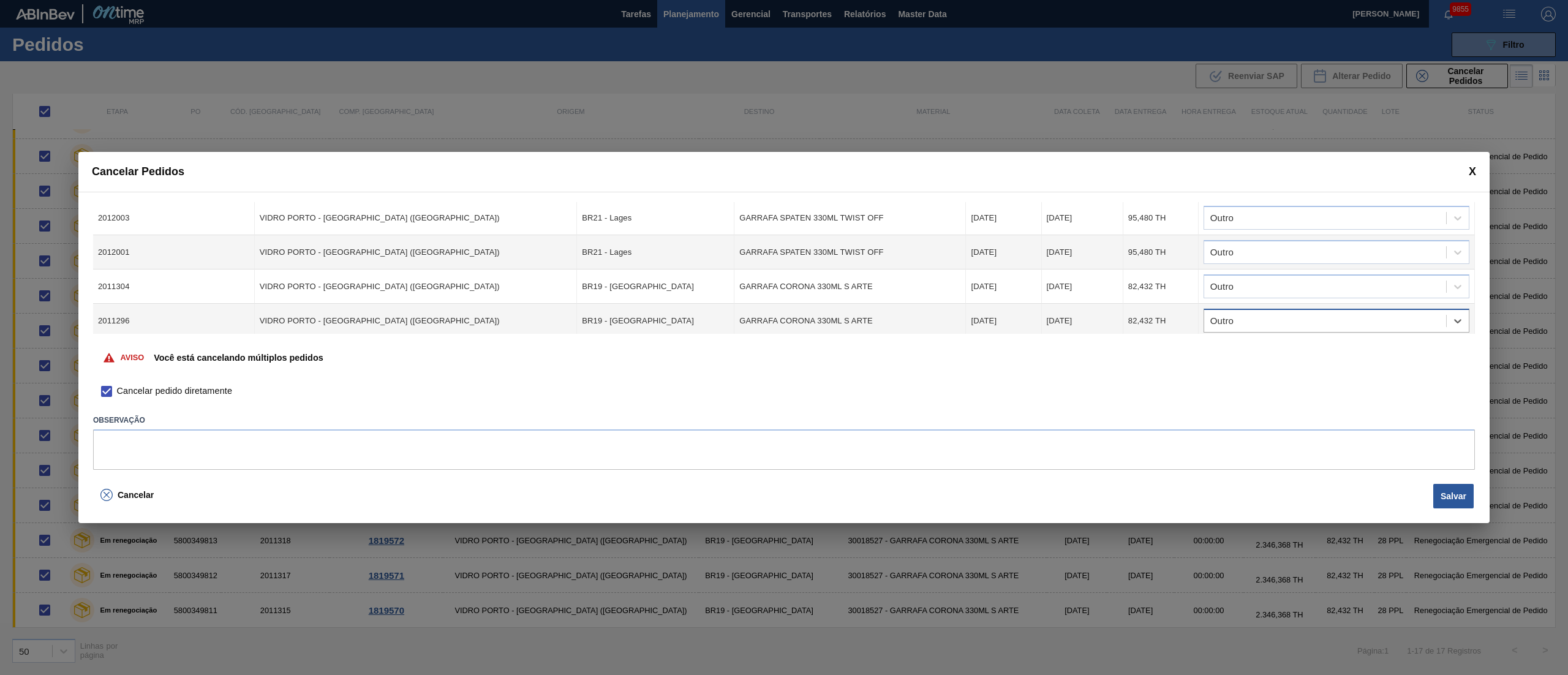
scroll to position [245, 0]
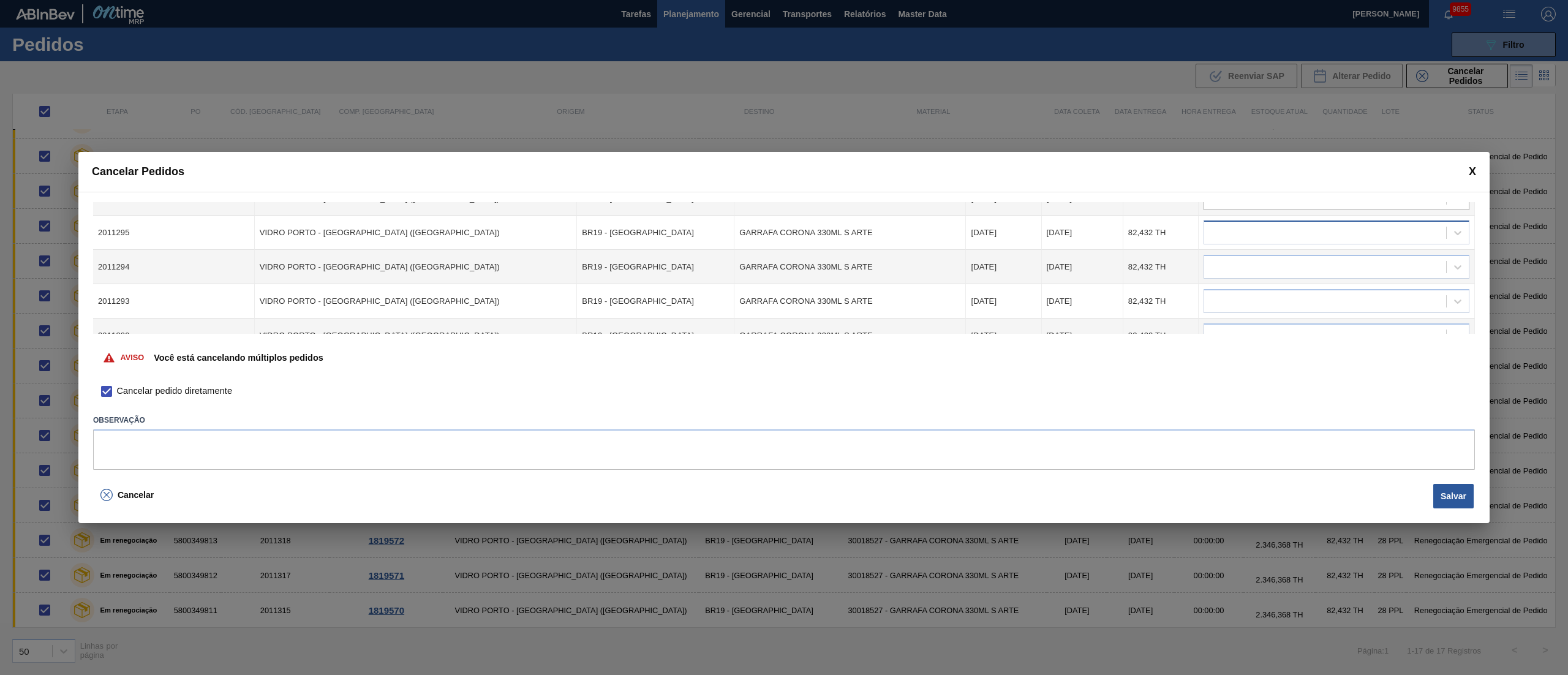
click at [1176, 226] on div at bounding box center [1325, 233] width 242 height 18
click at [1176, 307] on div "Outro" at bounding box center [1334, 308] width 265 height 23
click at [1176, 309] on div at bounding box center [1325, 301] width 242 height 18
click at [1176, 370] on div "Outro" at bounding box center [1334, 376] width 265 height 23
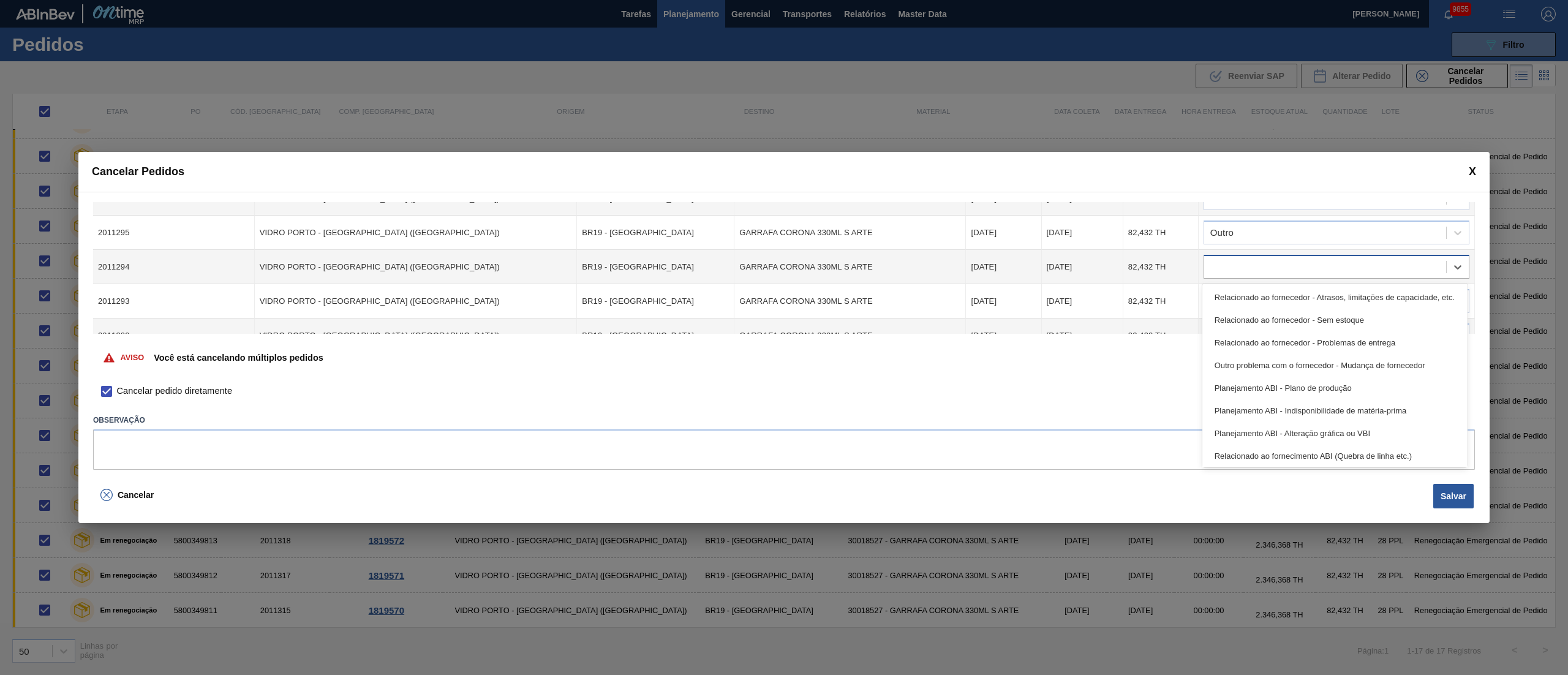
click at [1176, 258] on div at bounding box center [1325, 267] width 242 height 18
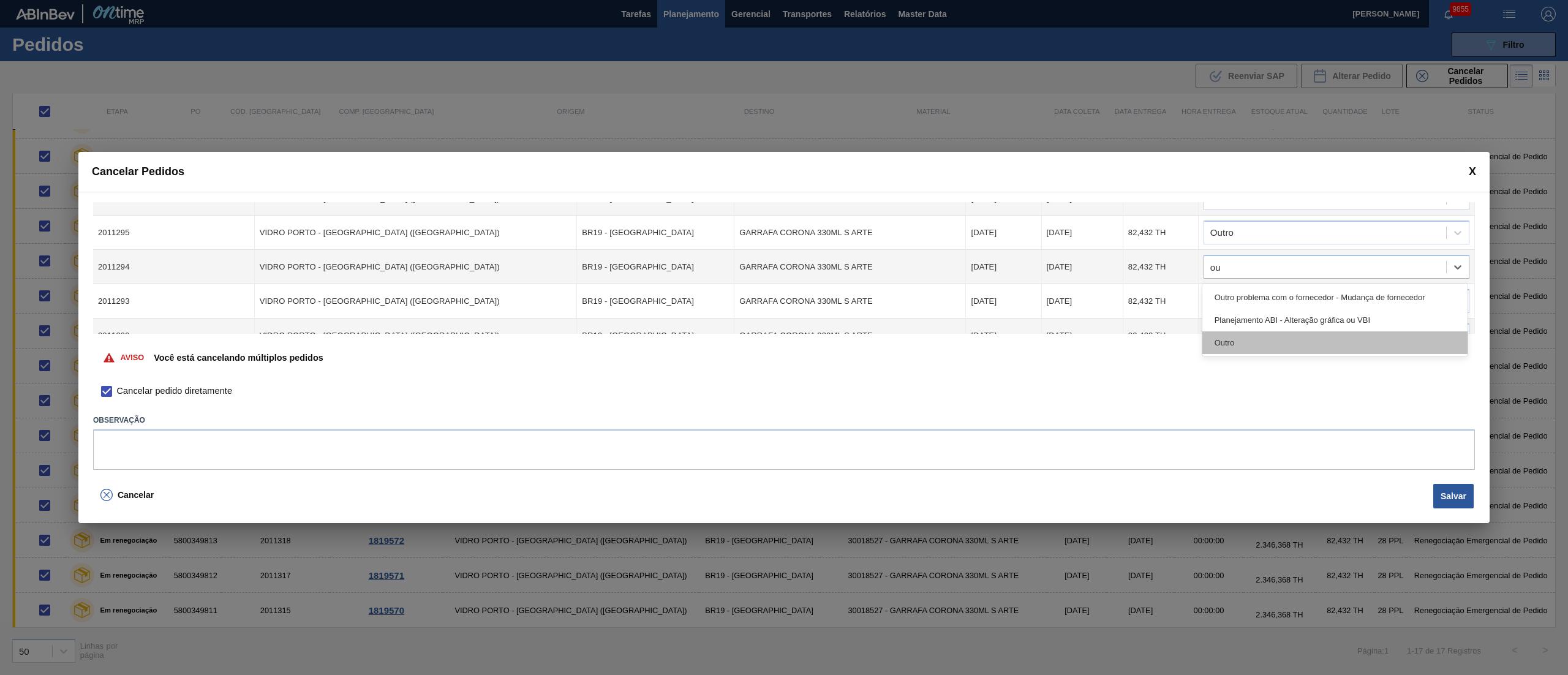
click at [1176, 345] on div "Outro" at bounding box center [1334, 343] width 265 height 23
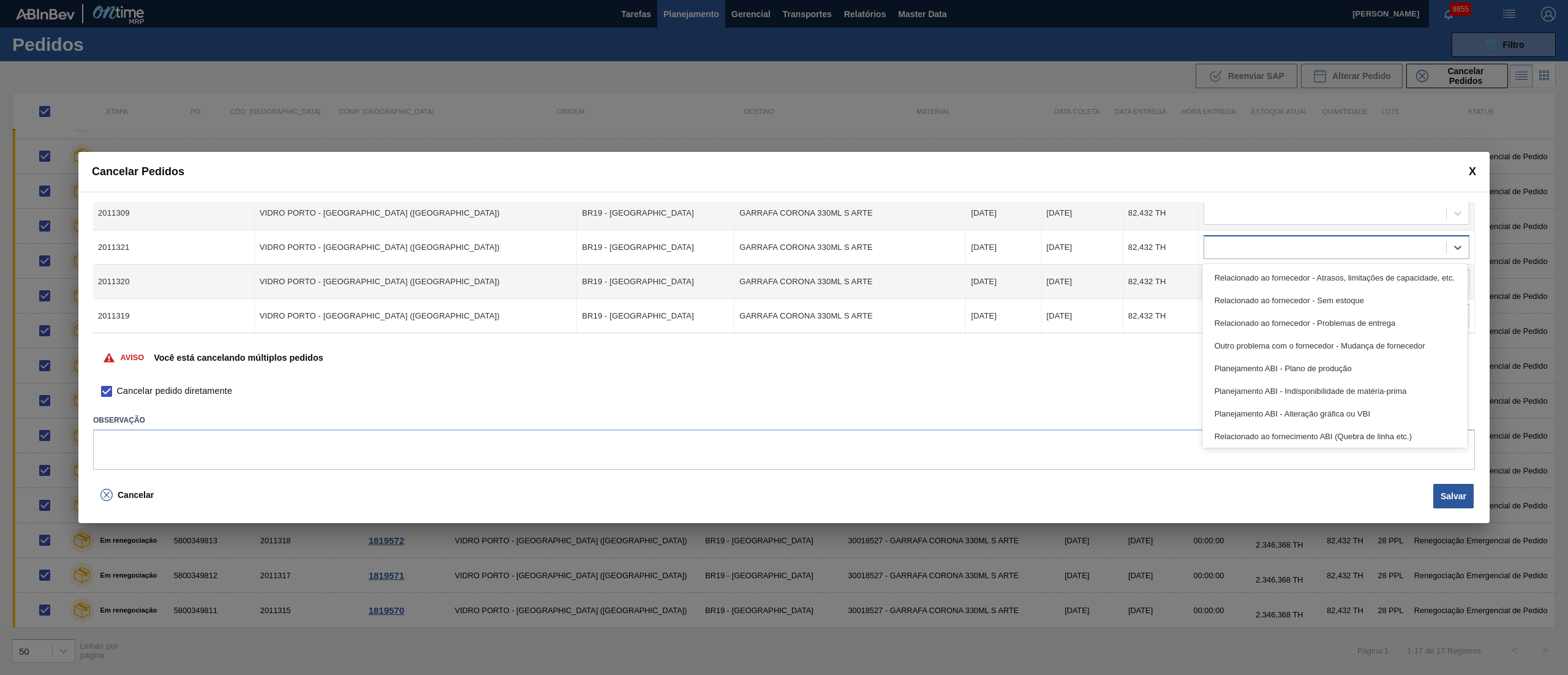
click at [1176, 249] on div at bounding box center [1325, 247] width 242 height 18
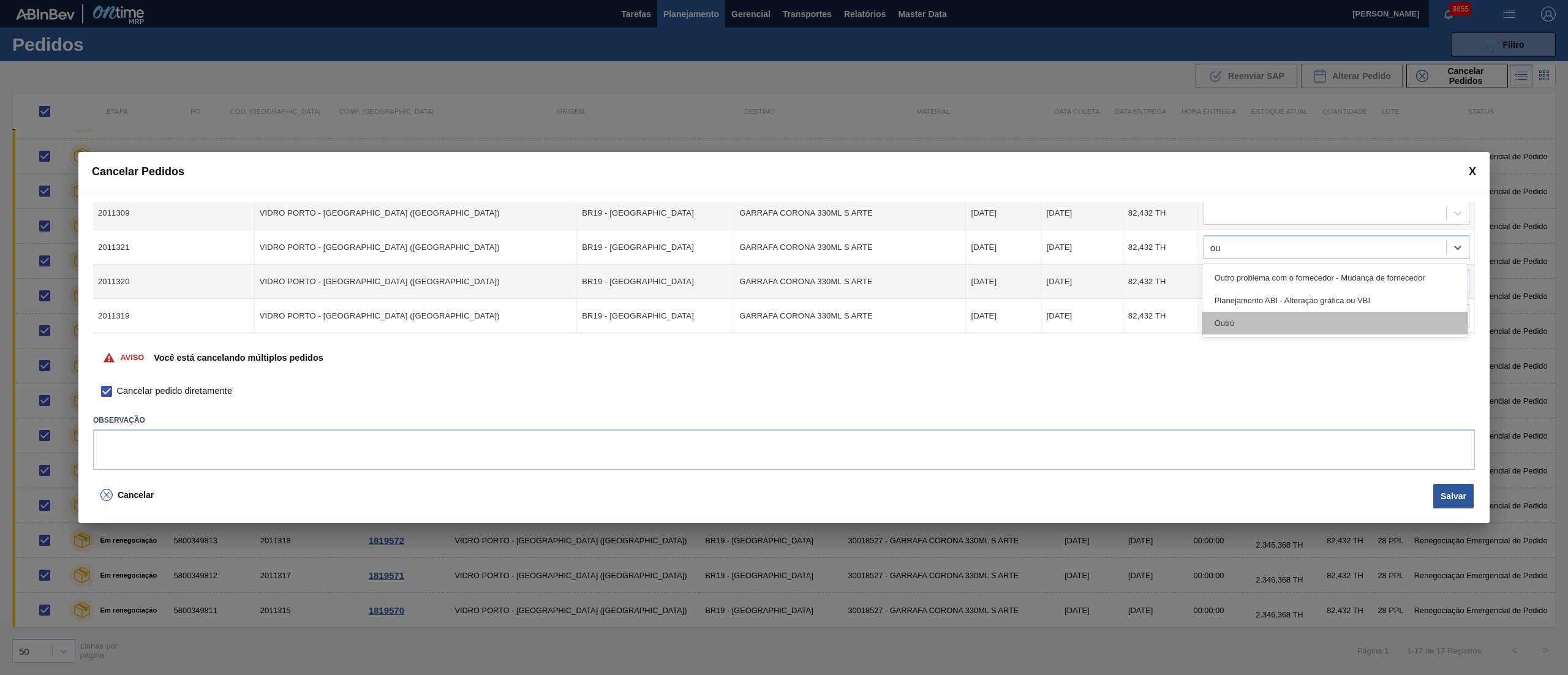
click at [1176, 318] on div "Outro" at bounding box center [1334, 323] width 265 height 23
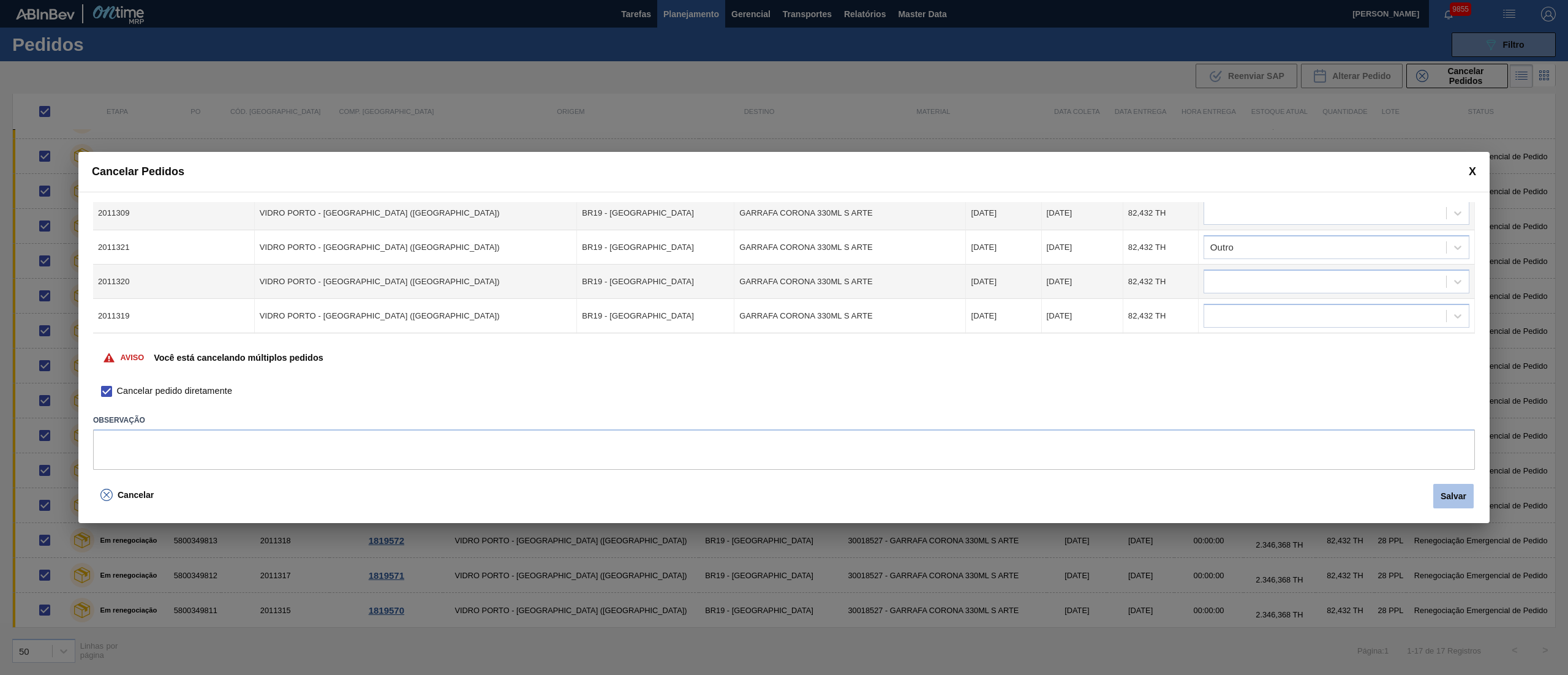
click at [1176, 495] on button "Salvar" at bounding box center [1453, 496] width 40 height 24
click at [1176, 210] on div at bounding box center [1325, 213] width 242 height 18
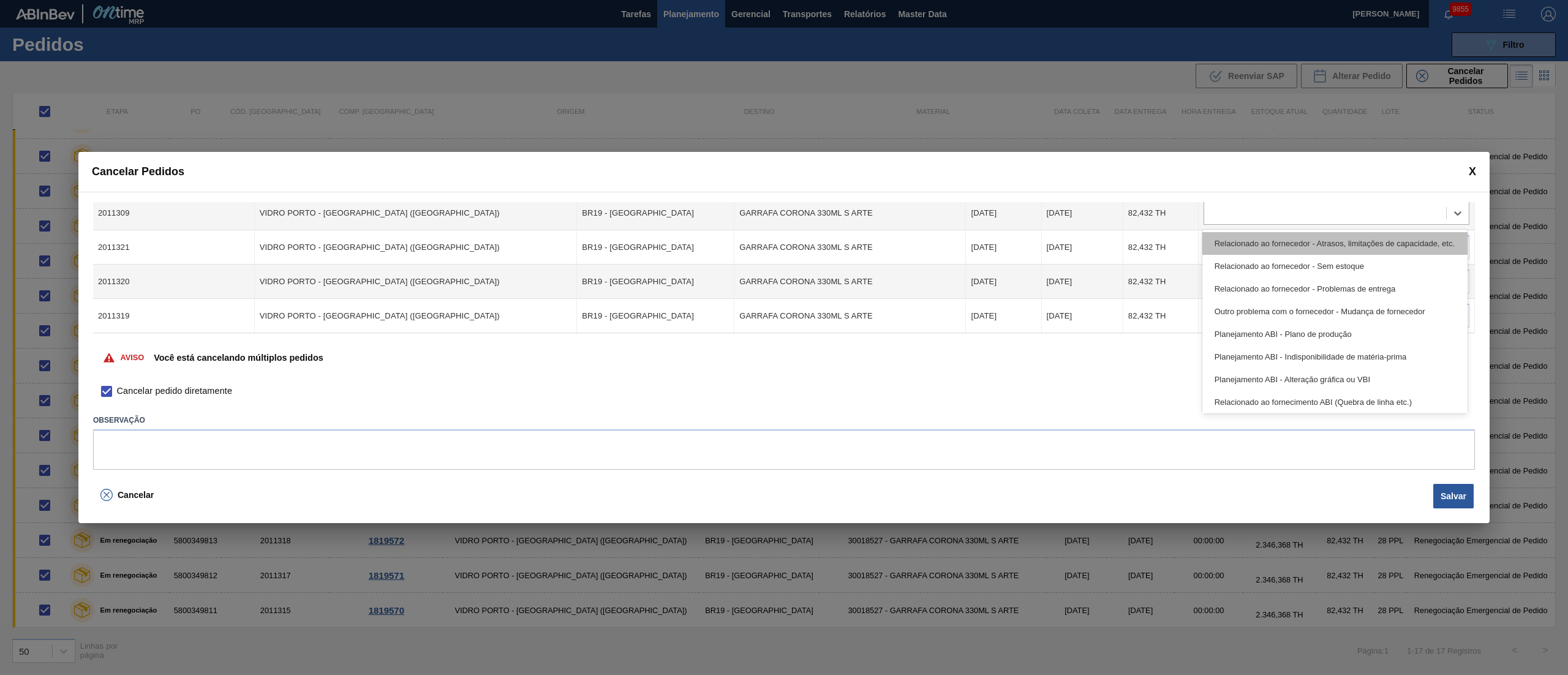
click at [1176, 235] on div "Relacionado ao fornecedor - Atrasos, limitações de capacidade, etc." at bounding box center [1334, 243] width 265 height 23
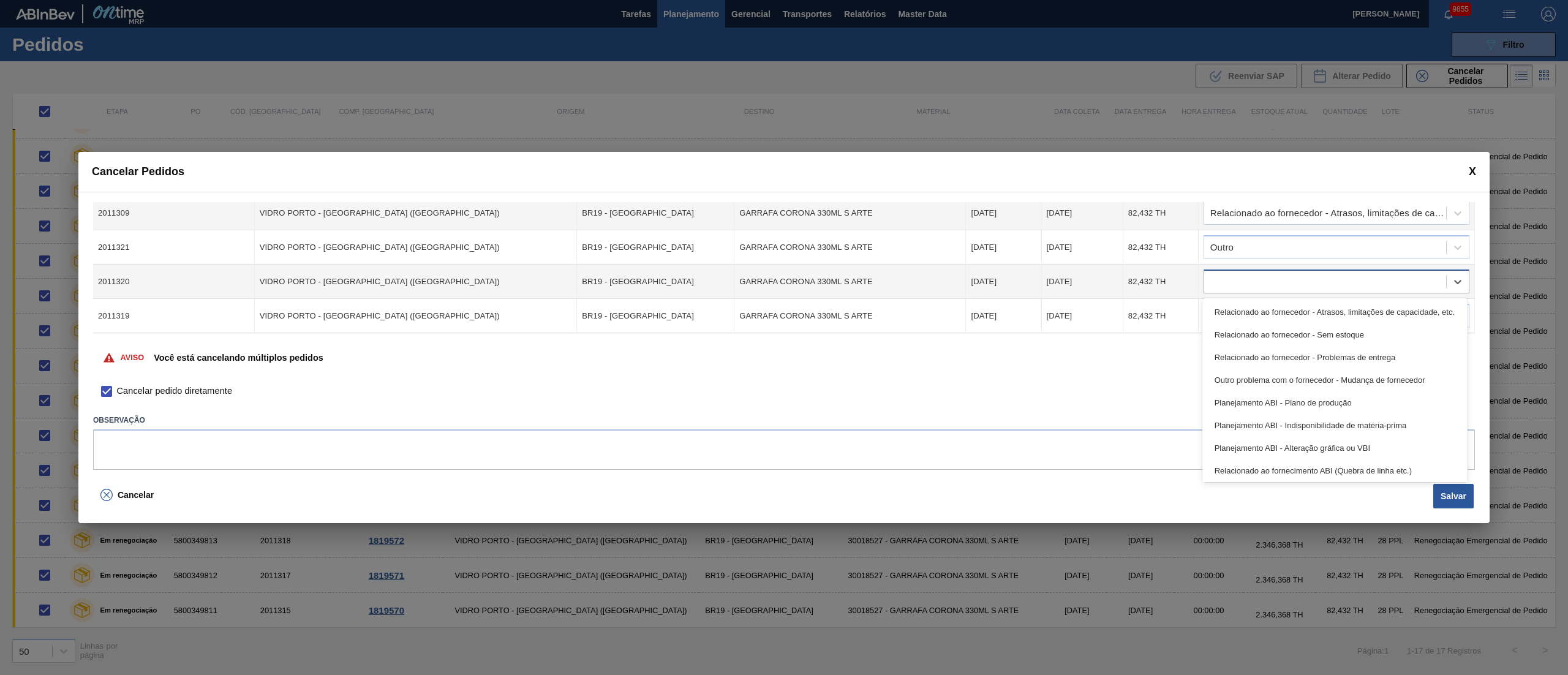
click at [1176, 277] on div at bounding box center [1325, 282] width 242 height 18
click at [1176, 314] on div "Relacionado ao fornecedor - Atrasos, limitações de capacidade, etc." at bounding box center [1334, 312] width 265 height 23
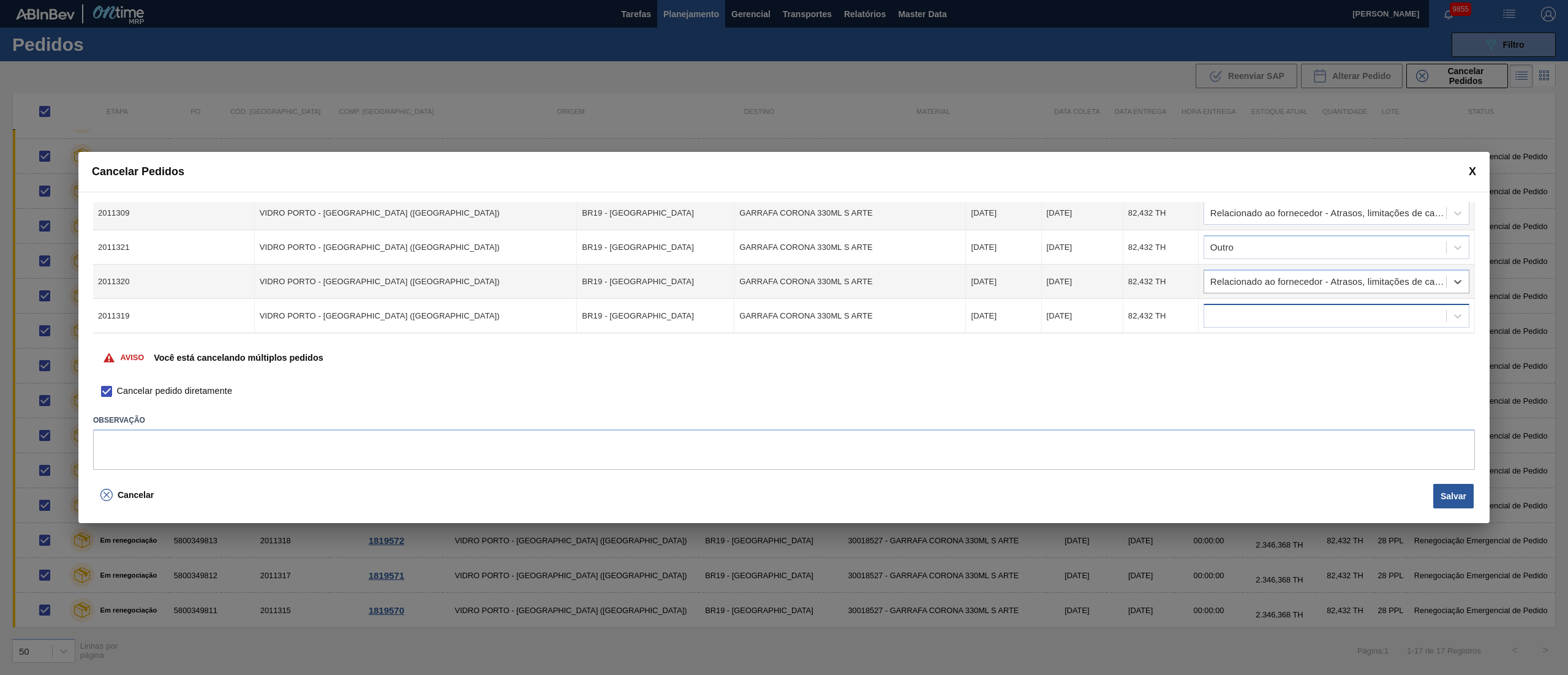
click at [1176, 319] on div at bounding box center [1325, 315] width 242 height 18
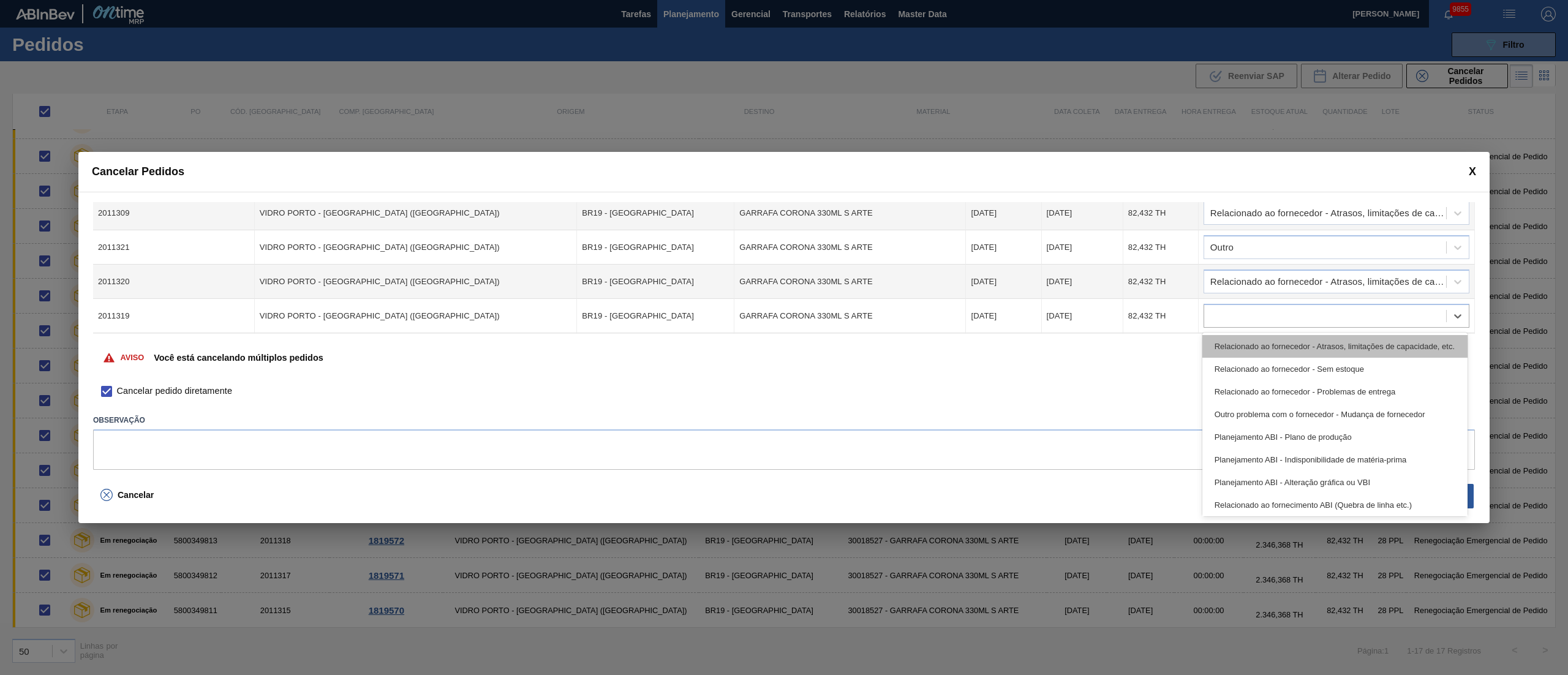
click at [1176, 337] on div "Relacionado ao fornecedor - Atrasos, limitações de capacidade, etc." at bounding box center [1334, 346] width 265 height 23
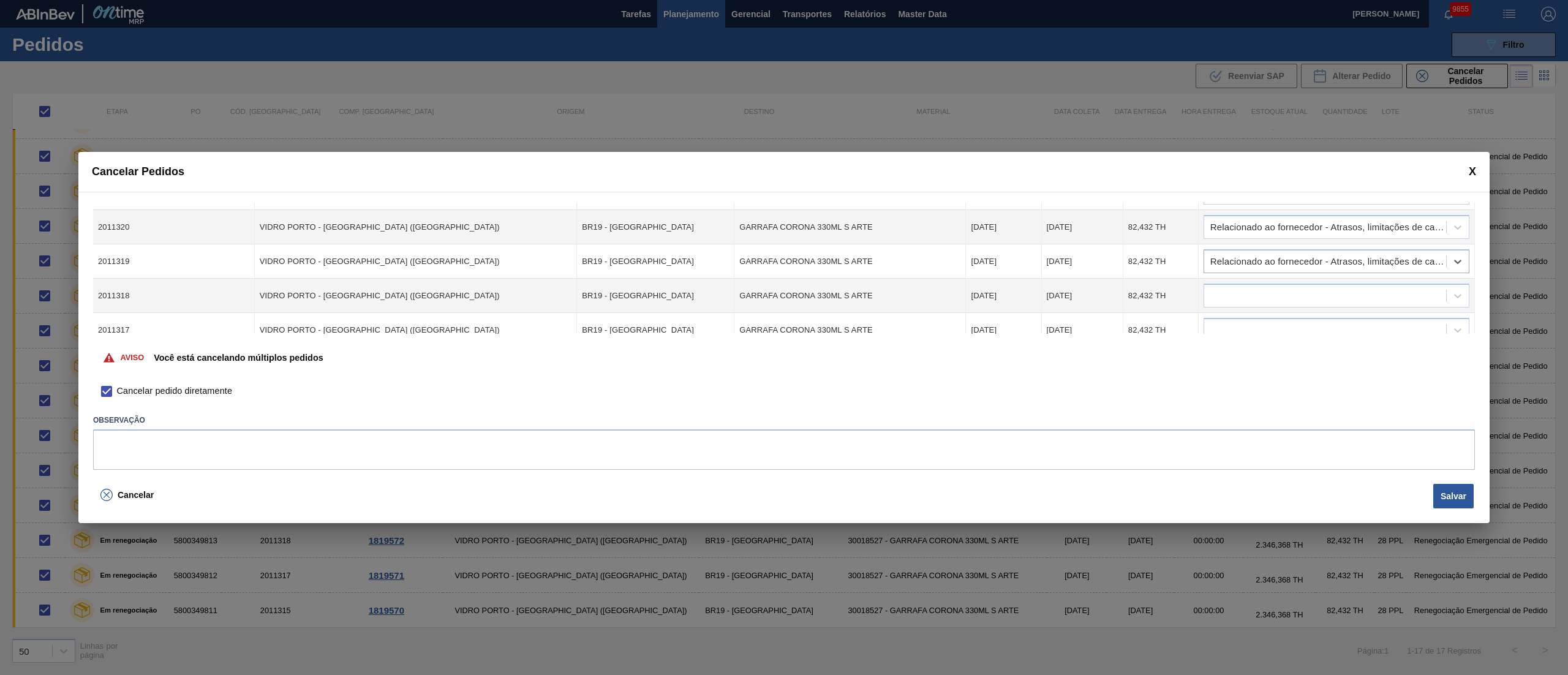
scroll to position [469, 0]
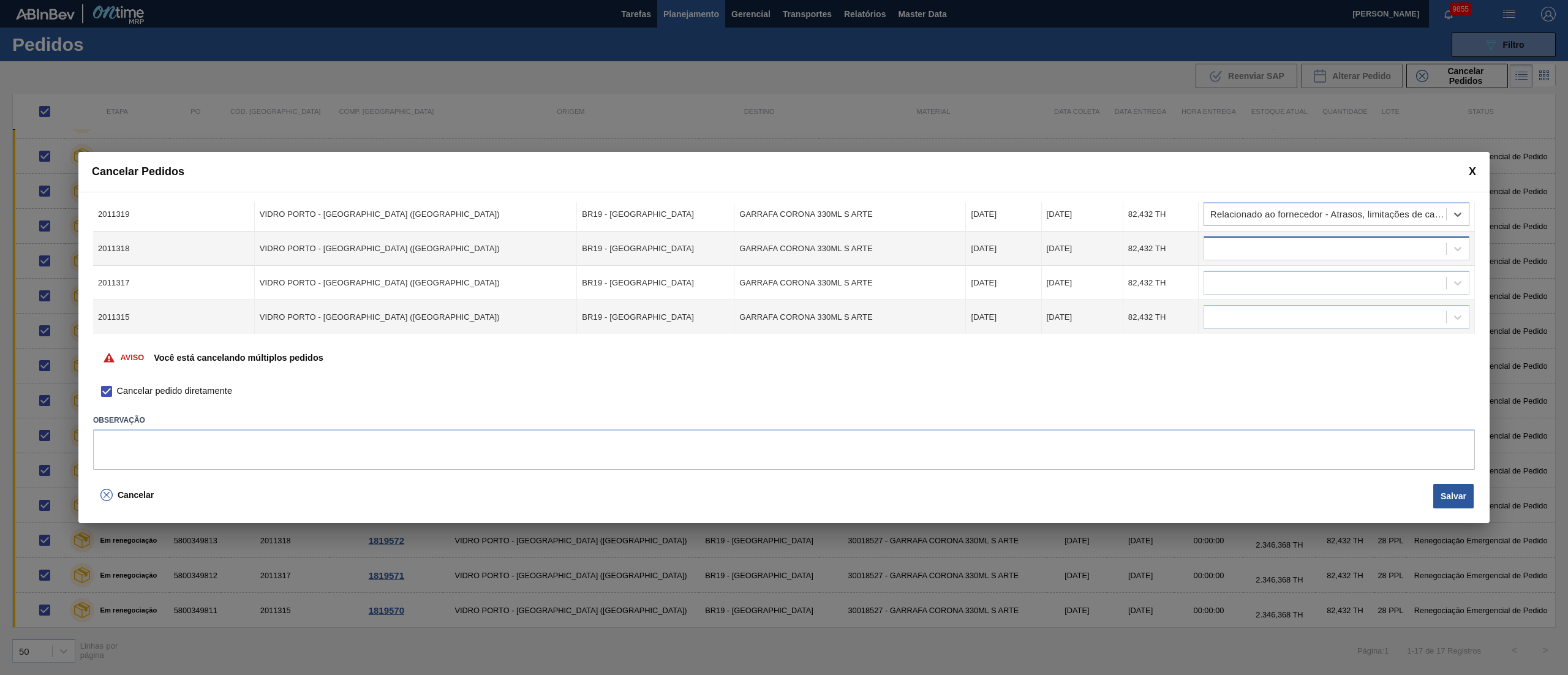
click at [1176, 249] on div at bounding box center [1325, 249] width 242 height 18
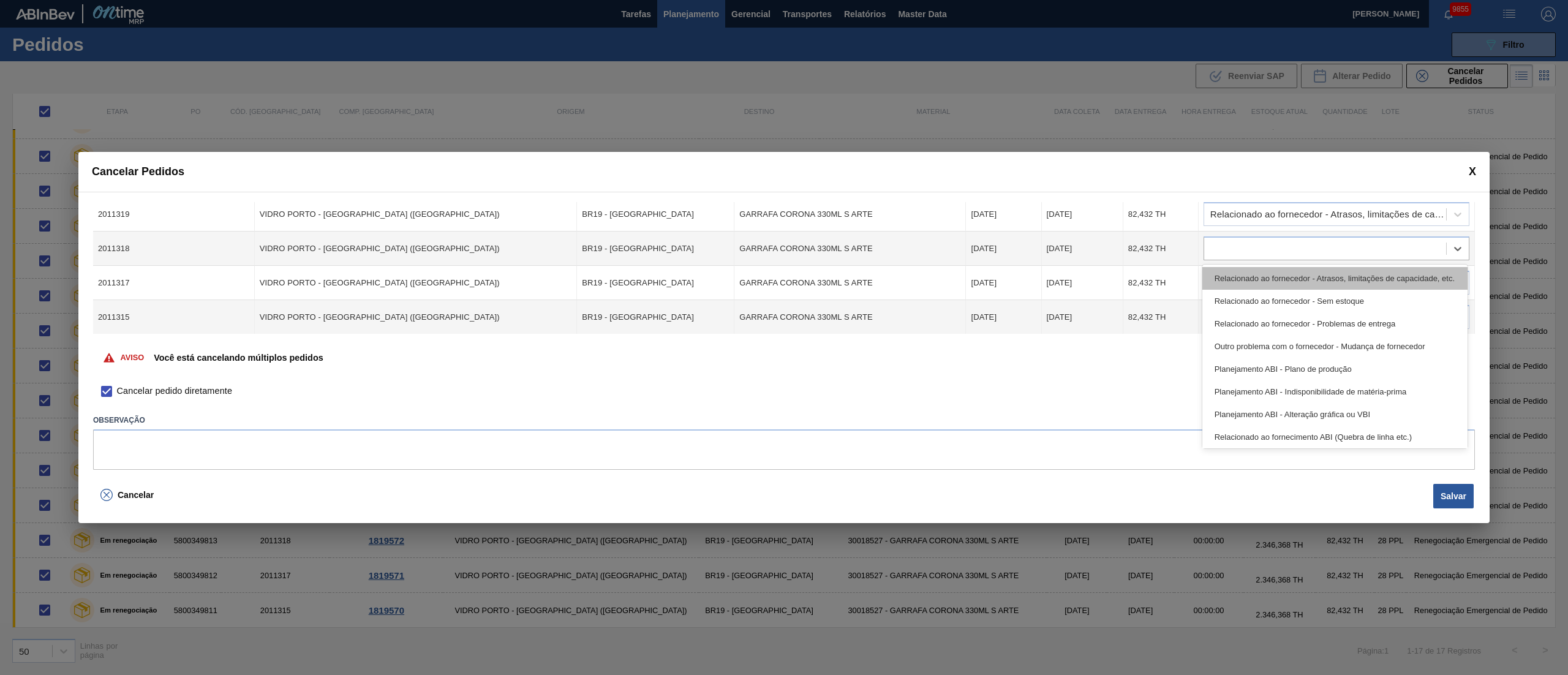
click at [1176, 284] on div "Relacionado ao fornecedor - Atrasos, limitações de capacidade, etc." at bounding box center [1334, 278] width 265 height 23
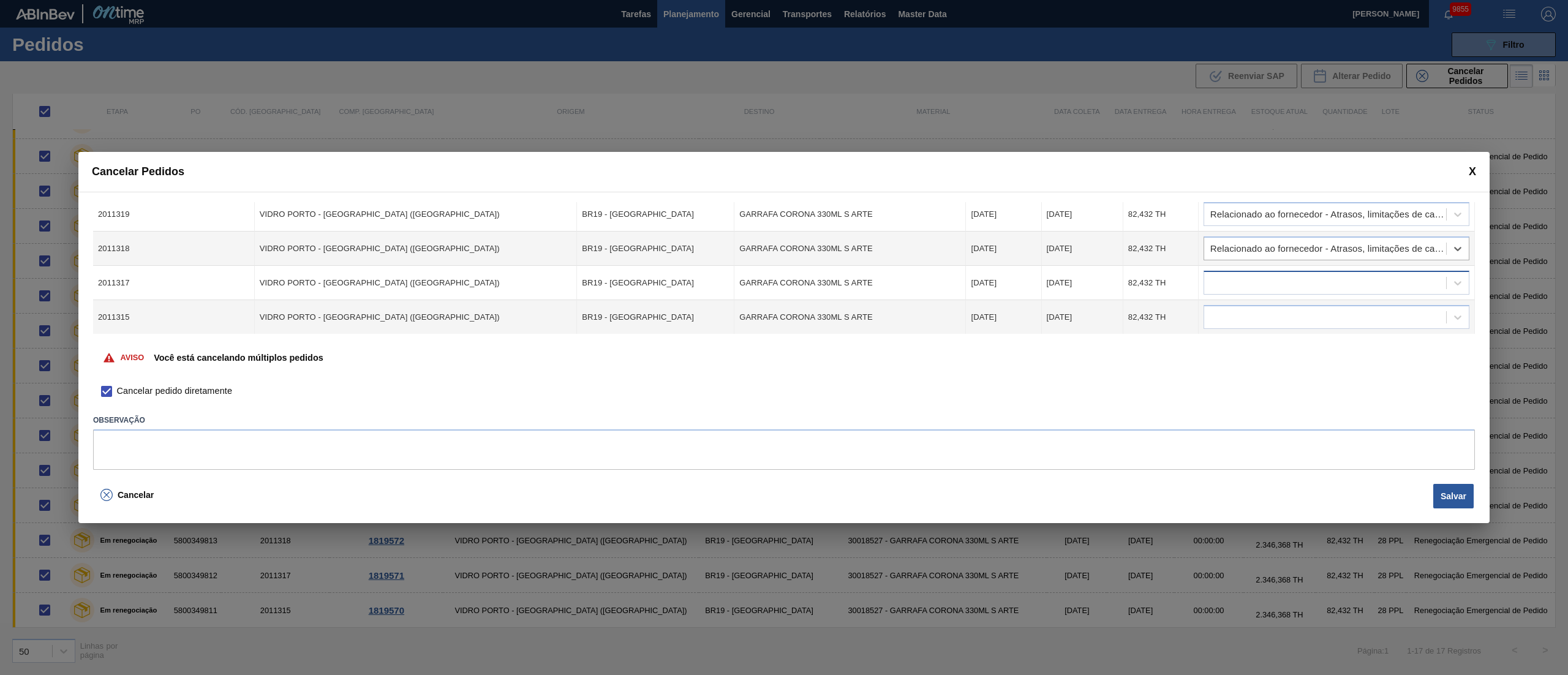
click at [1176, 286] on div at bounding box center [1325, 283] width 242 height 18
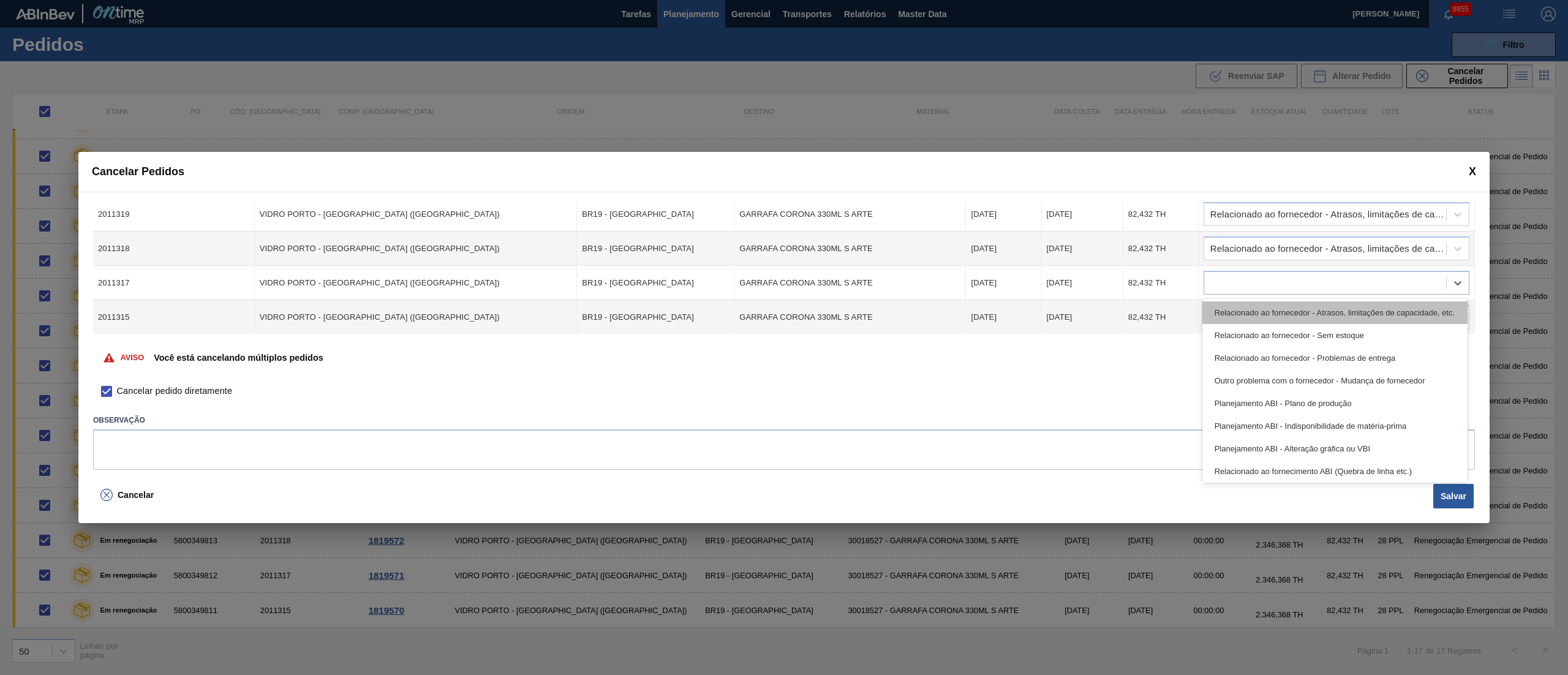
click at [1176, 311] on div "Relacionado ao fornecedor - Atrasos, limitações de capacidade, etc." at bounding box center [1334, 313] width 265 height 23
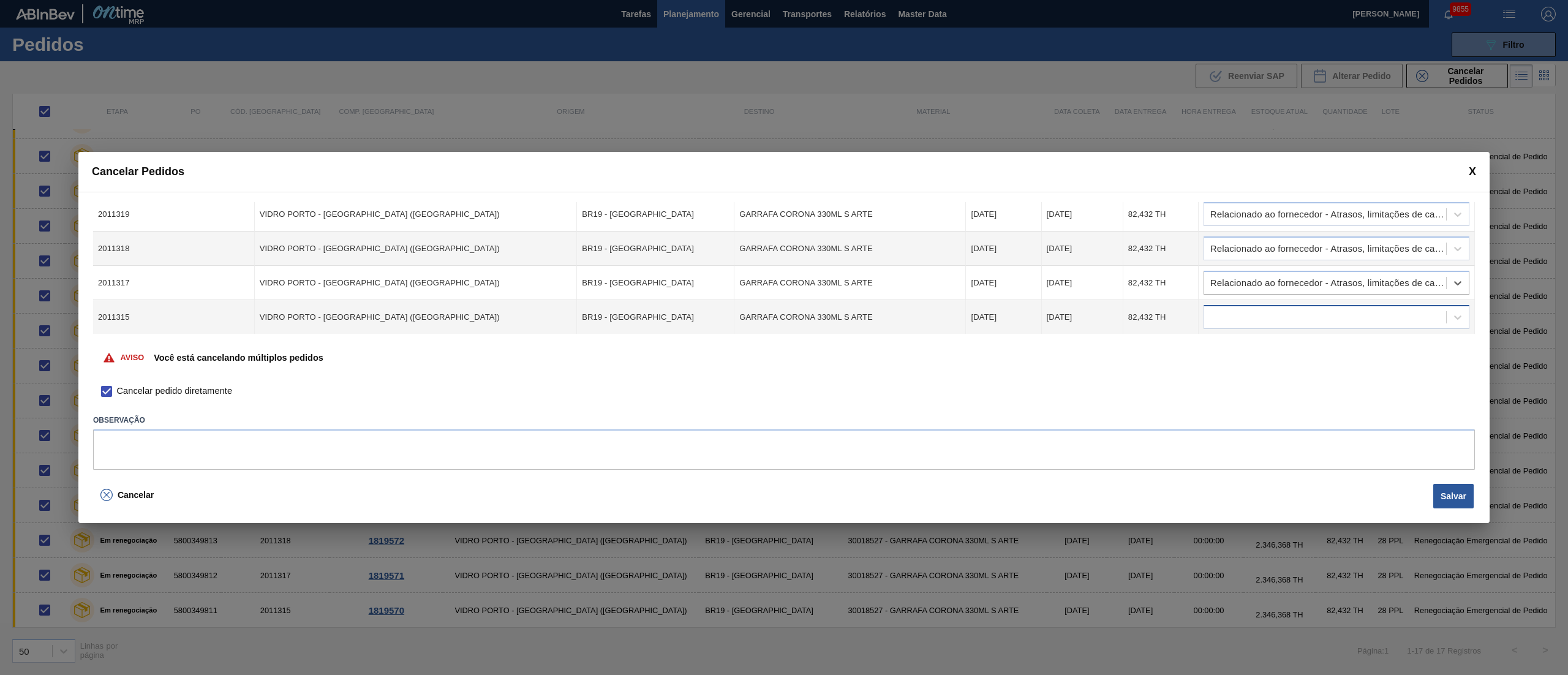
click at [1176, 313] on div at bounding box center [1325, 317] width 242 height 18
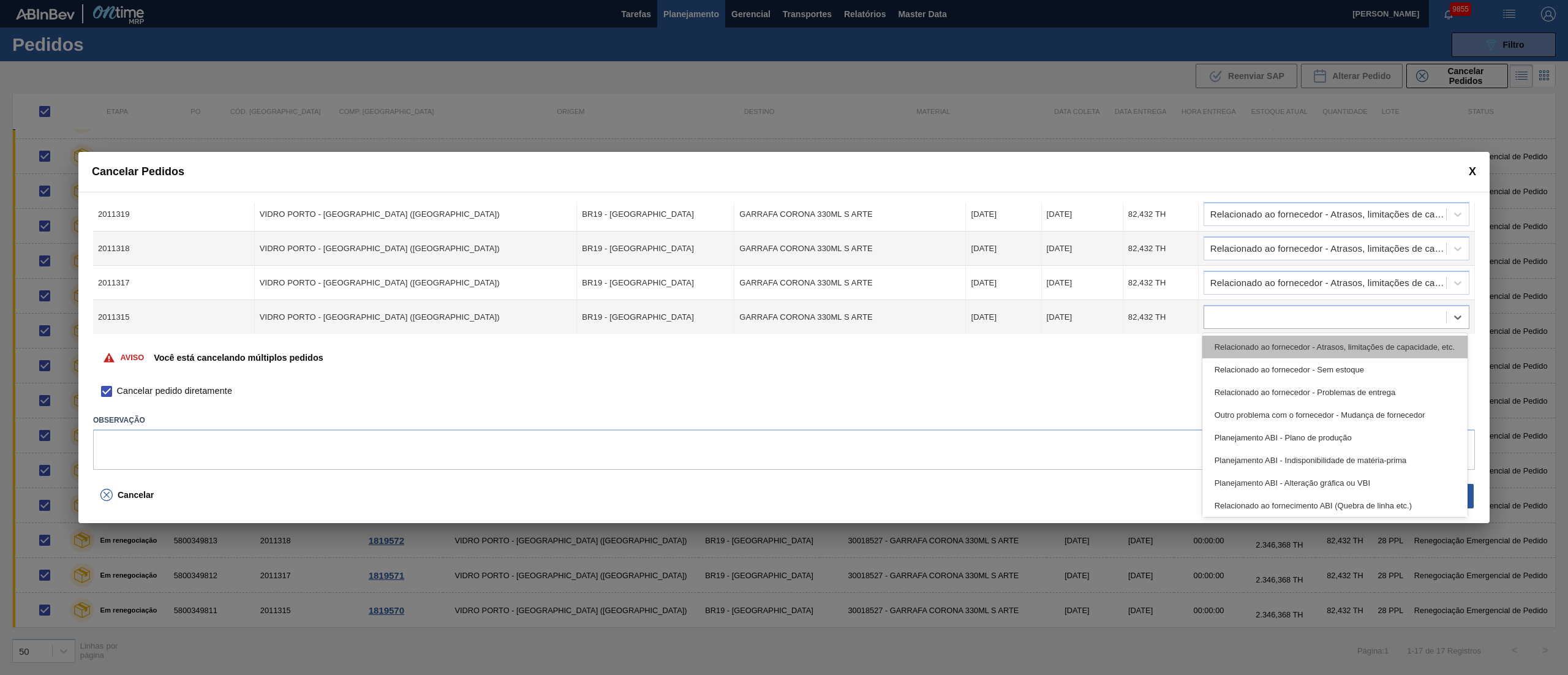
click at [1176, 339] on div "Relacionado ao fornecedor - Atrasos, limitações de capacidade, etc." at bounding box center [1334, 346] width 265 height 23
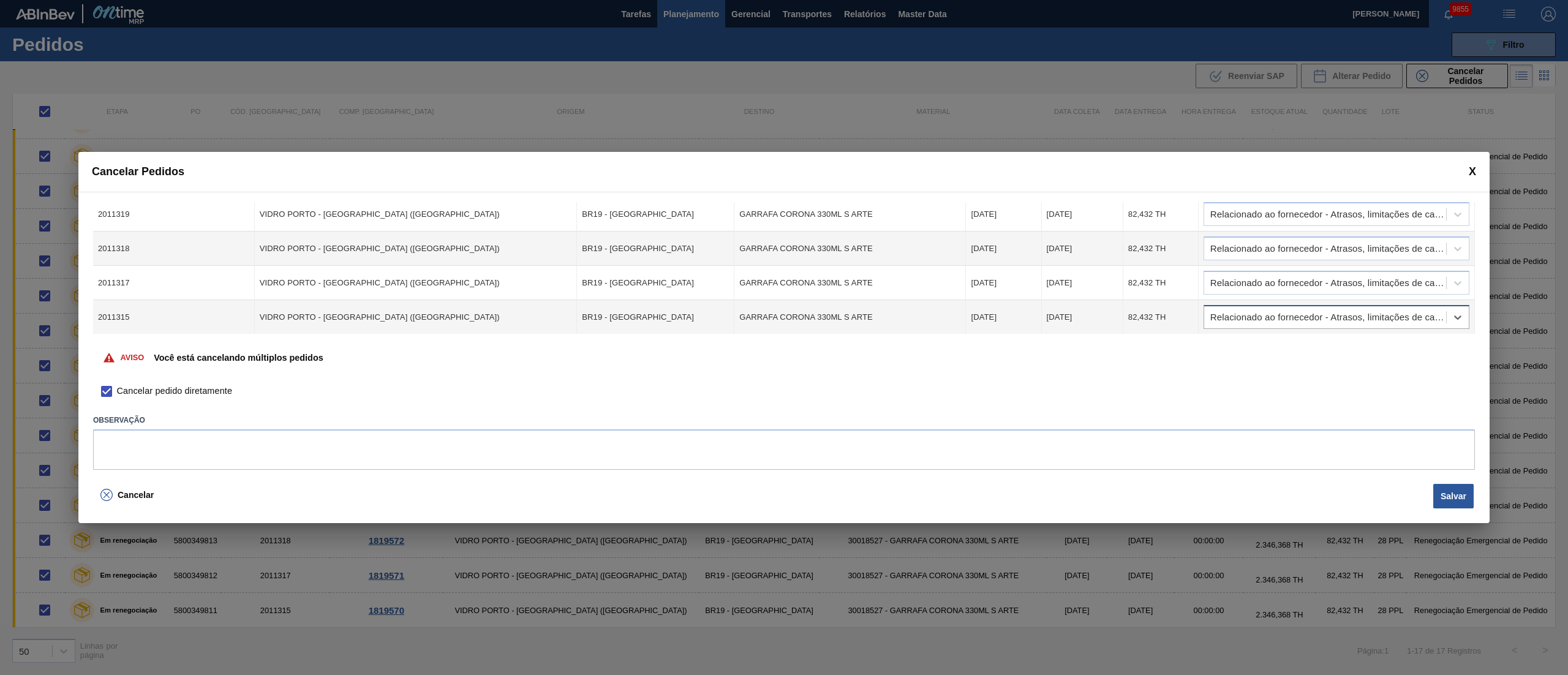
click at [1176, 315] on div "Relacionado ao fornecedor - Atrasos, limitações de capacidade, etc." at bounding box center [1329, 316] width 237 height 8
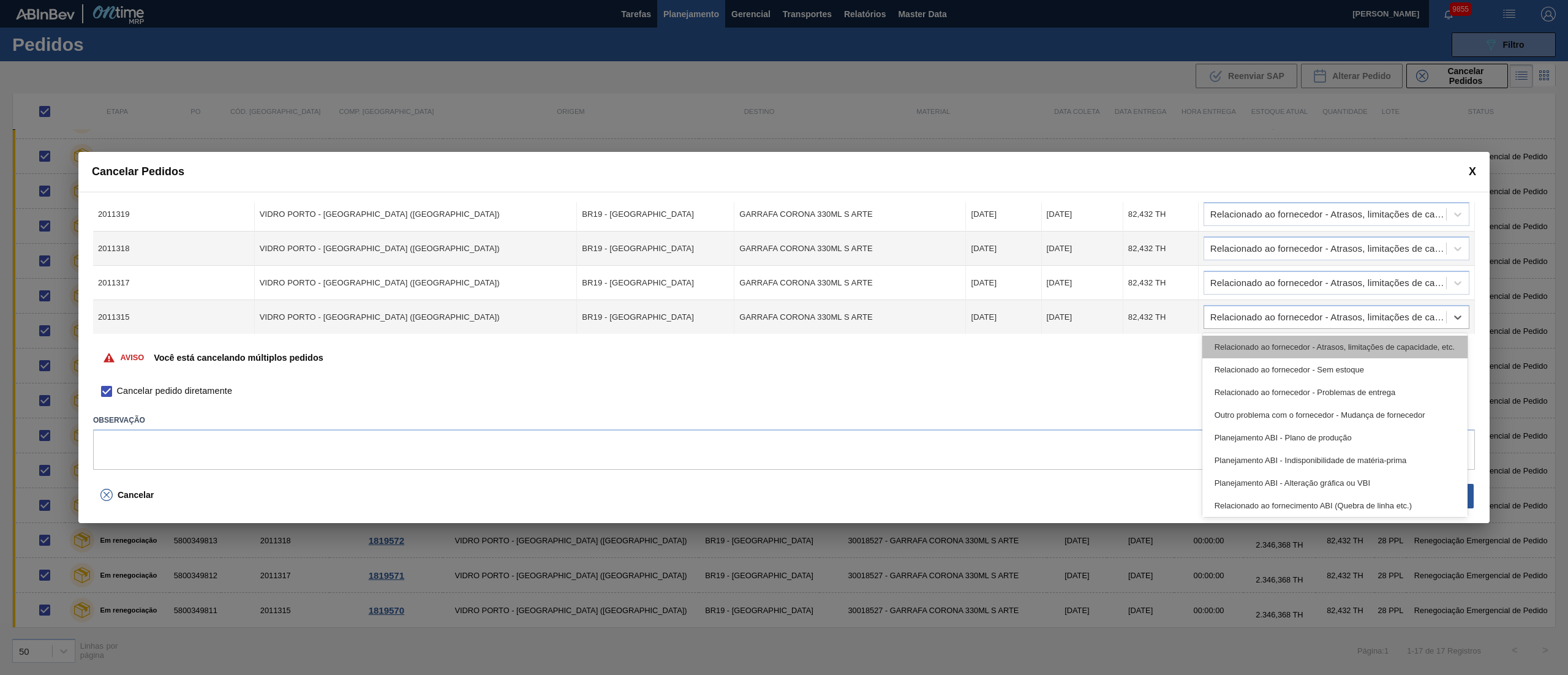
click at [1176, 339] on div "Relacionado ao fornecedor - Atrasos, limitações de capacidade, etc." at bounding box center [1334, 346] width 265 height 23
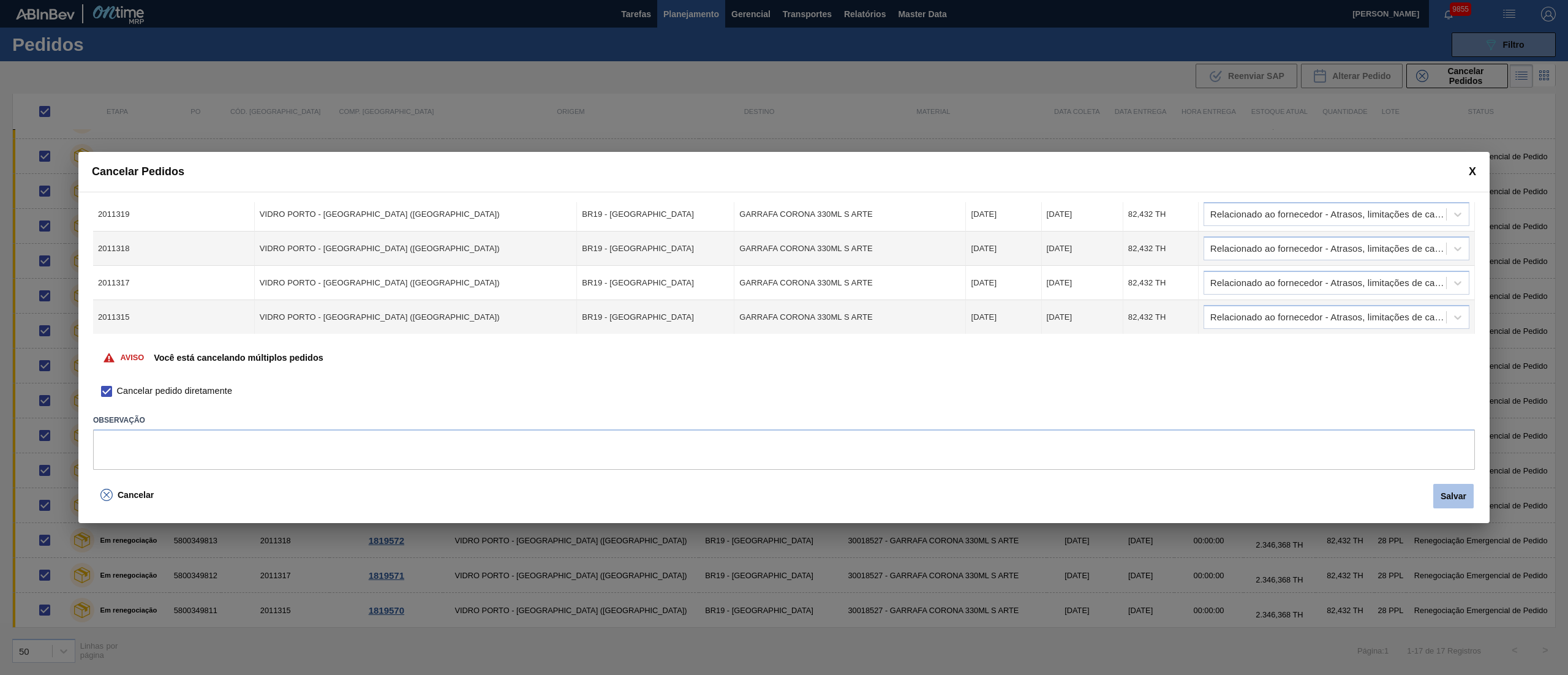
click at [1176, 491] on button "Salvar" at bounding box center [1453, 496] width 40 height 24
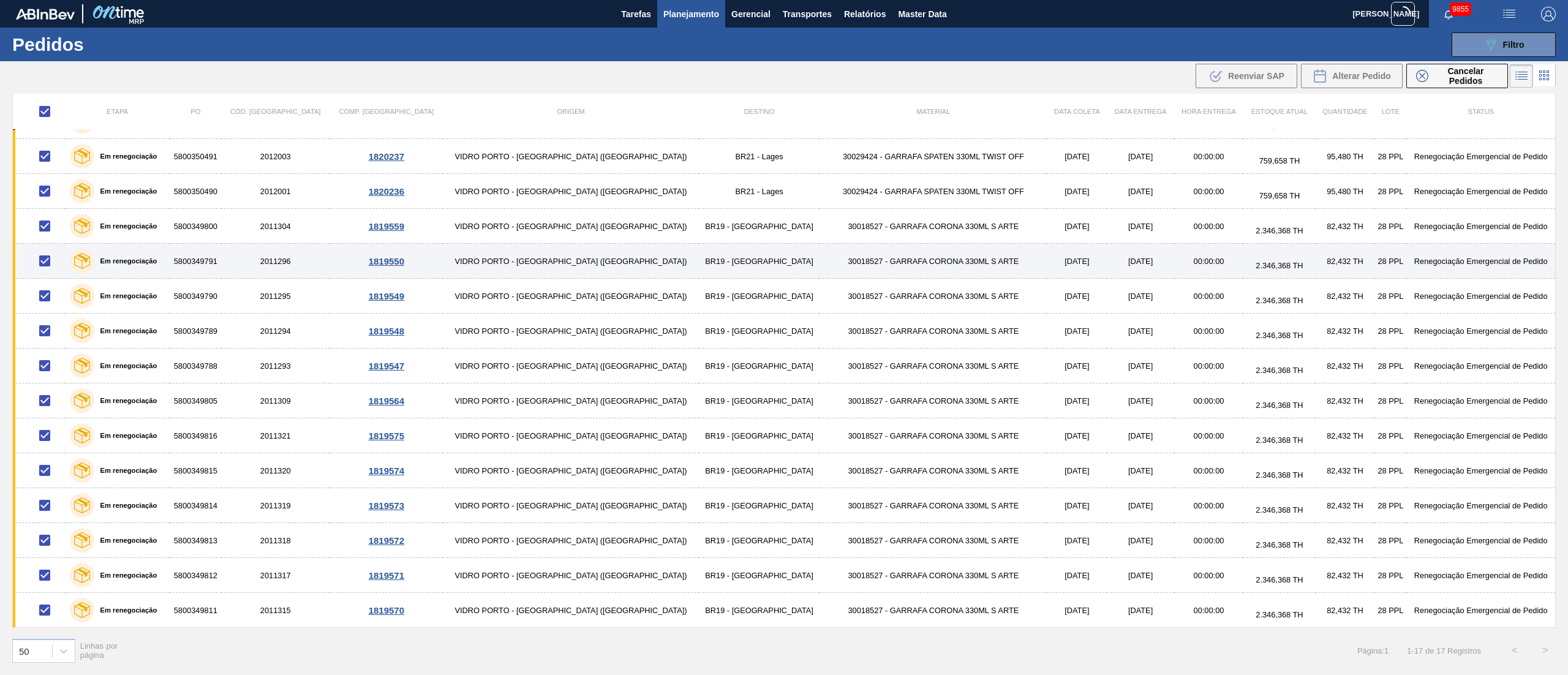
scroll to position [0, 0]
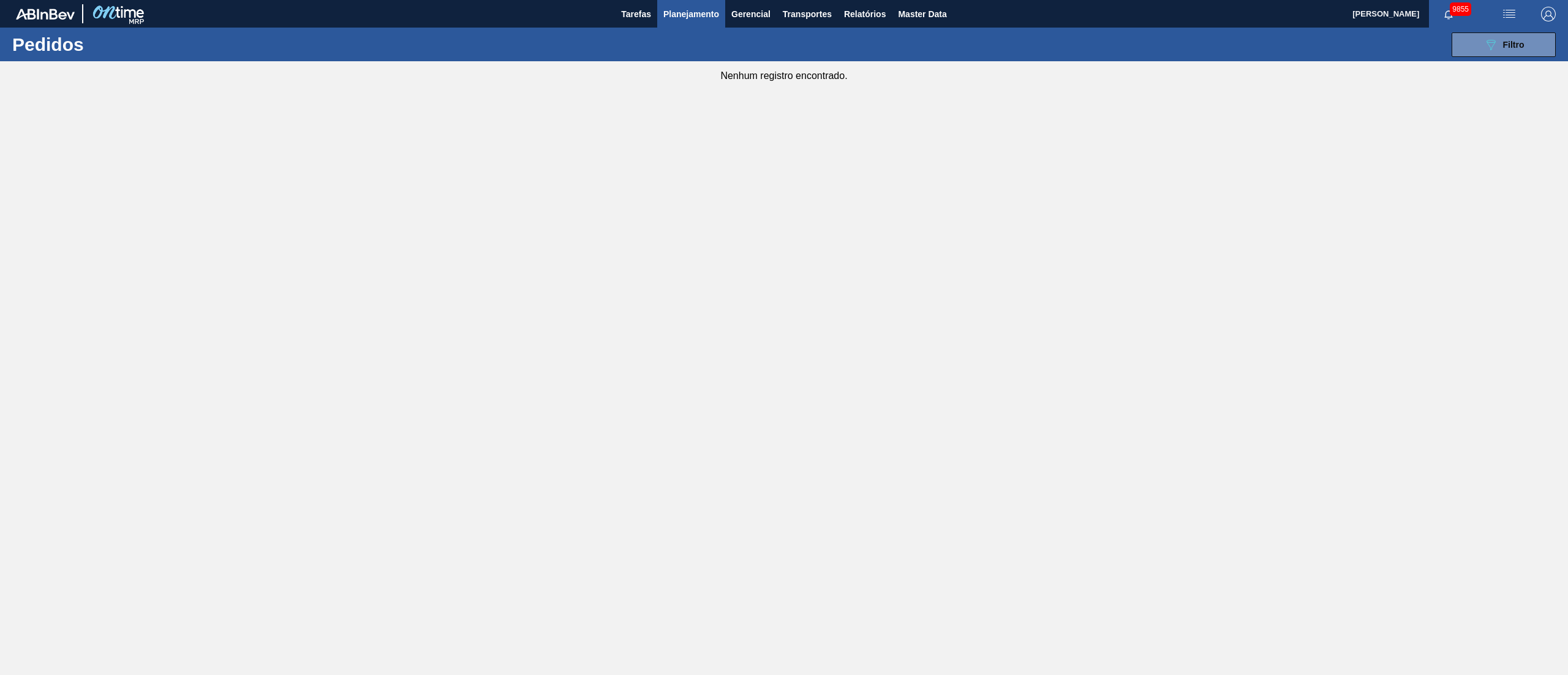
click at [701, 14] on span "Planejamento" at bounding box center [690, 14] width 55 height 15
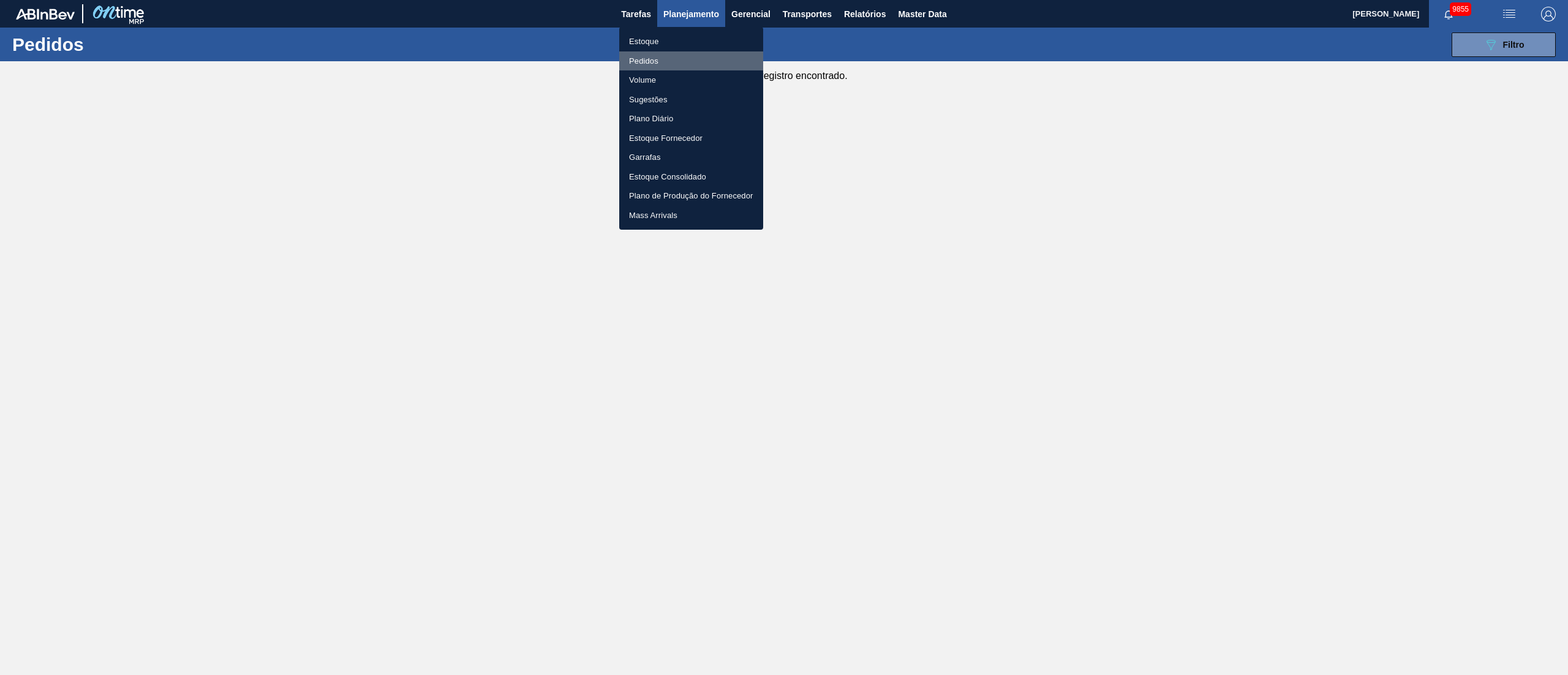
click at [642, 66] on li "Pedidos" at bounding box center [690, 61] width 144 height 20
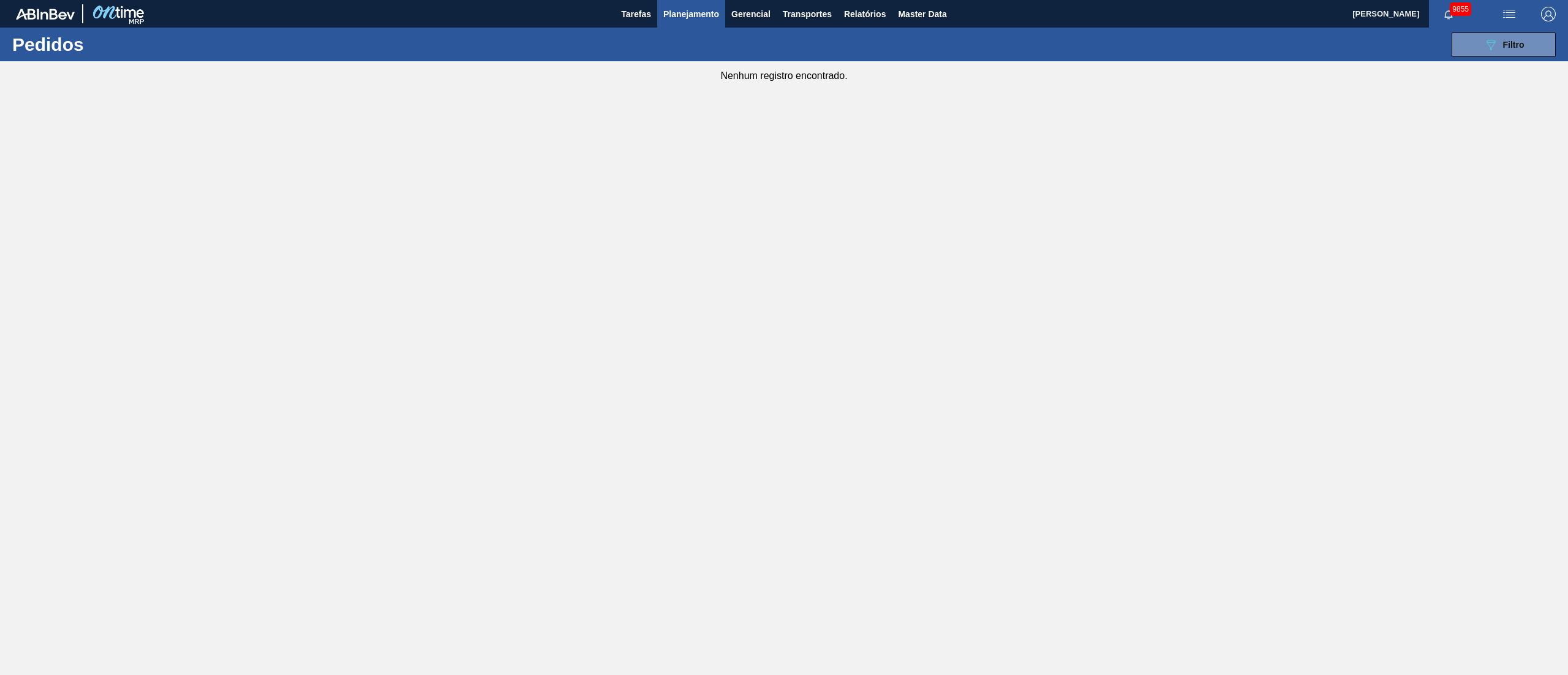
drag, startPoint x: 1484, startPoint y: 45, endPoint x: 1500, endPoint y: 105, distance: 62.1
click at [1176, 46] on icon "089F7B8B-B2A5-4AFE-B5C0-19BA573D28AC" at bounding box center [1491, 45] width 15 height 15
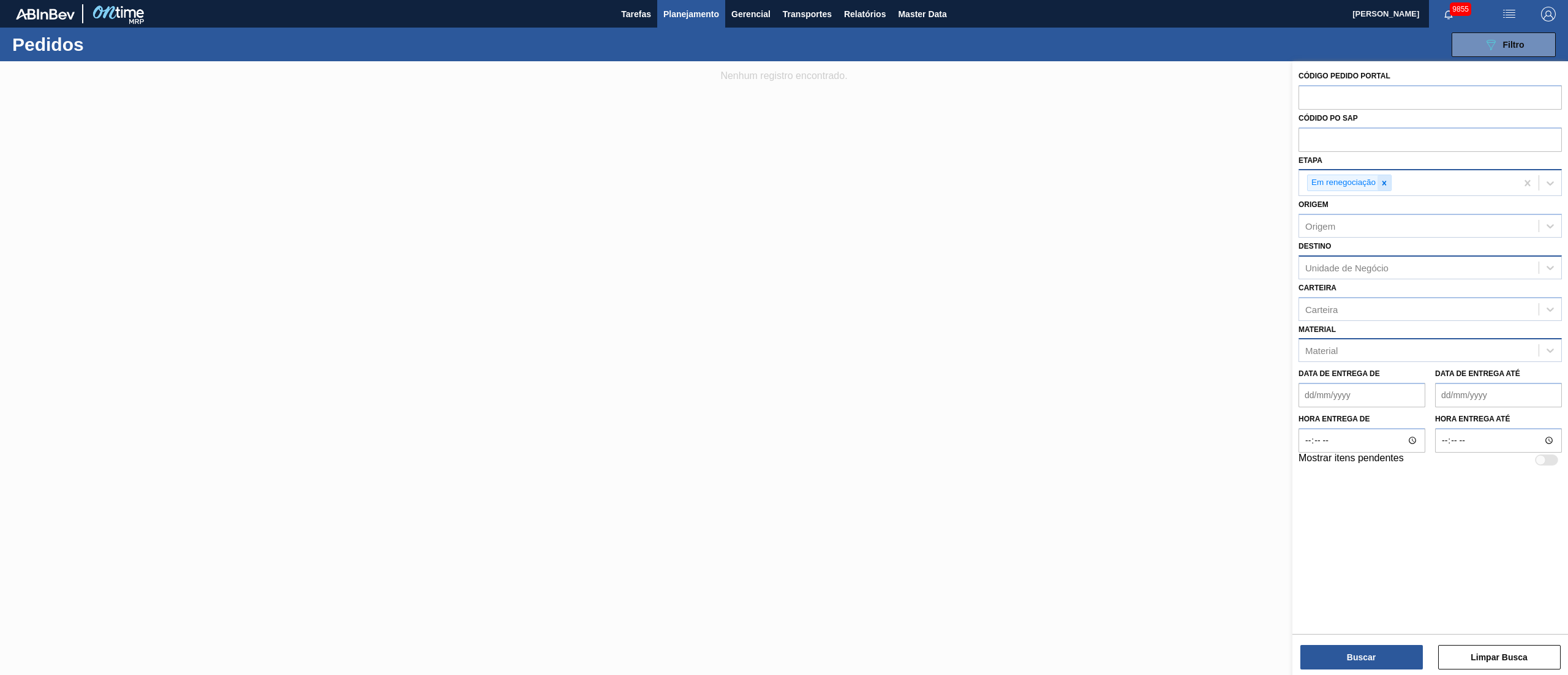
click at [1176, 181] on icon at bounding box center [1383, 182] width 8 height 8
click at [1176, 217] on div "Aguardando Faturamento" at bounding box center [1430, 211] width 263 height 23
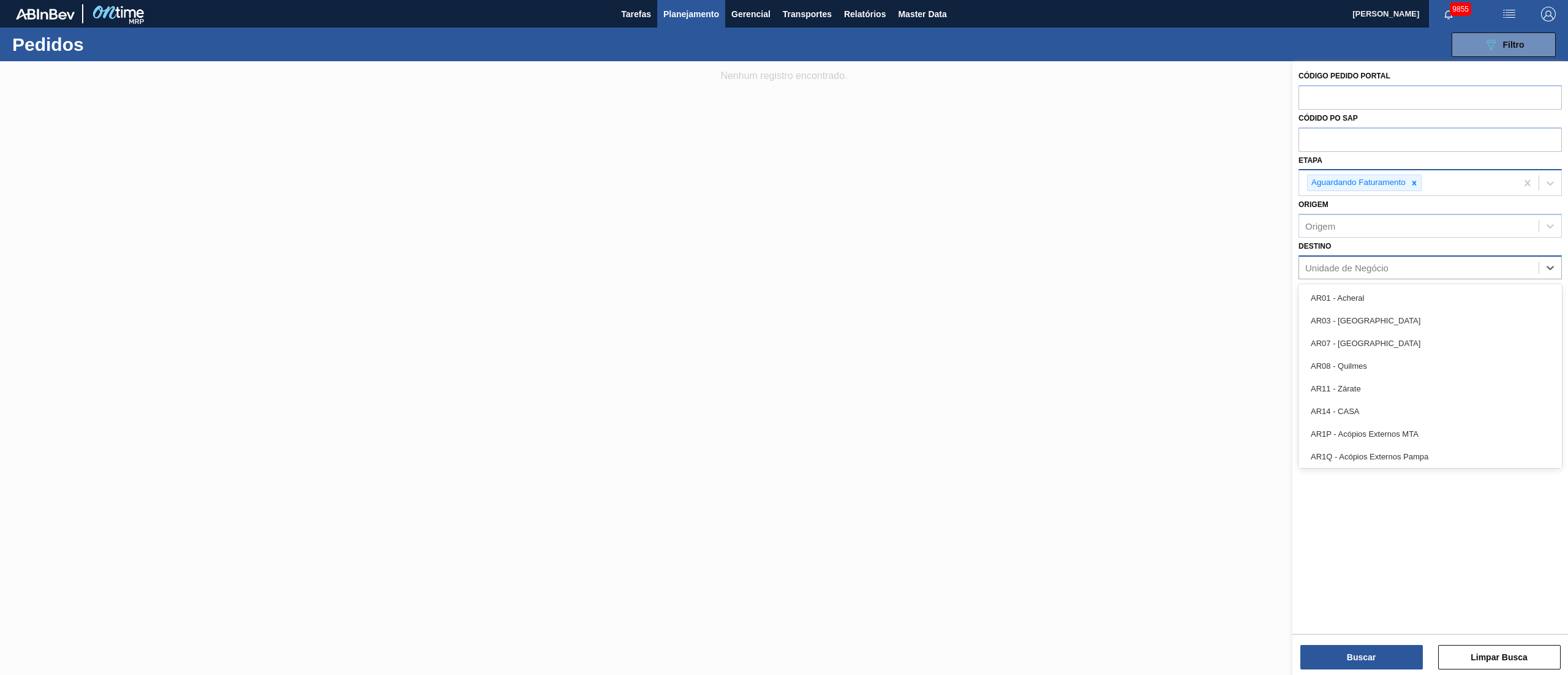
click at [1176, 274] on div "Unidade de Negócio" at bounding box center [1418, 267] width 239 height 18
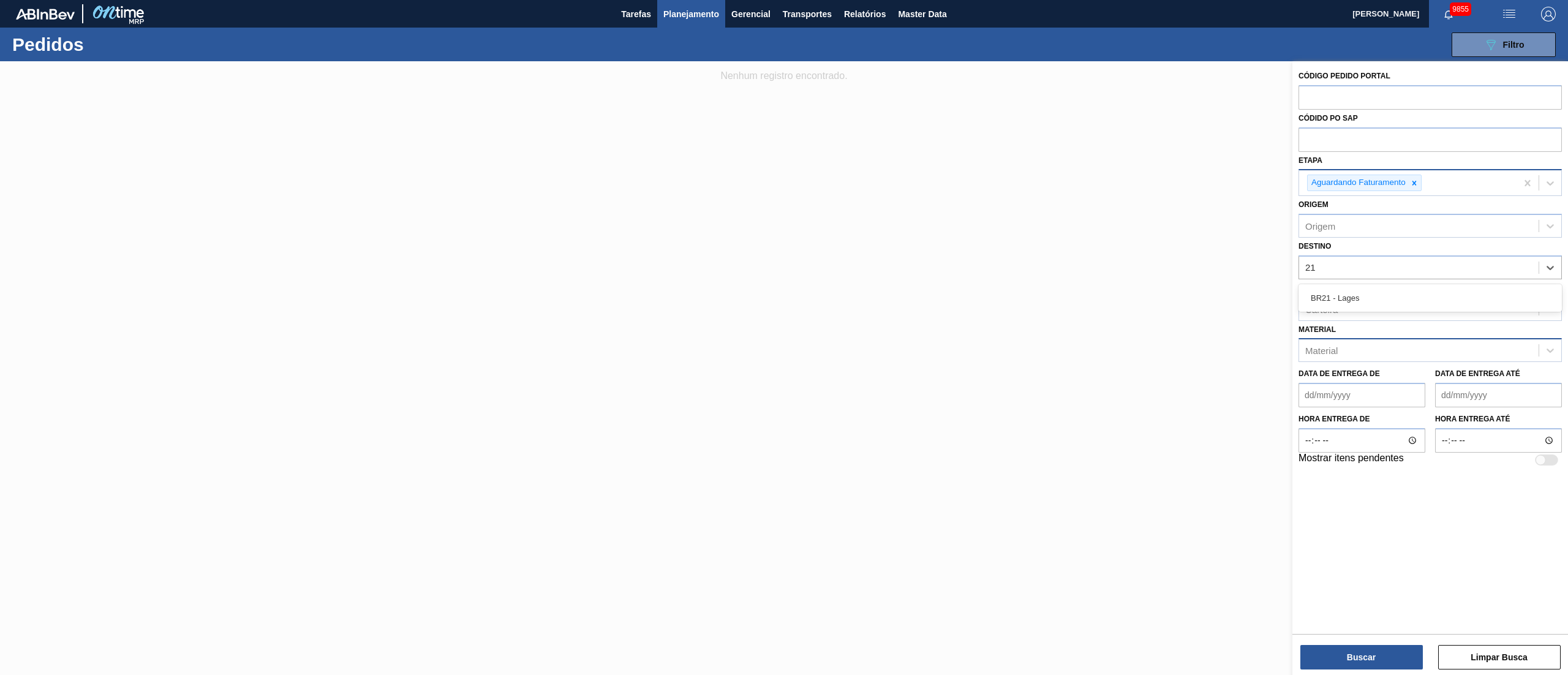
click at [1176, 311] on div "BR21 - Lages" at bounding box center [1430, 298] width 263 height 27
click at [1176, 293] on div "BR21 - Lages" at bounding box center [1430, 298] width 263 height 23
click at [1176, 357] on div "Material" at bounding box center [1418, 353] width 239 height 18
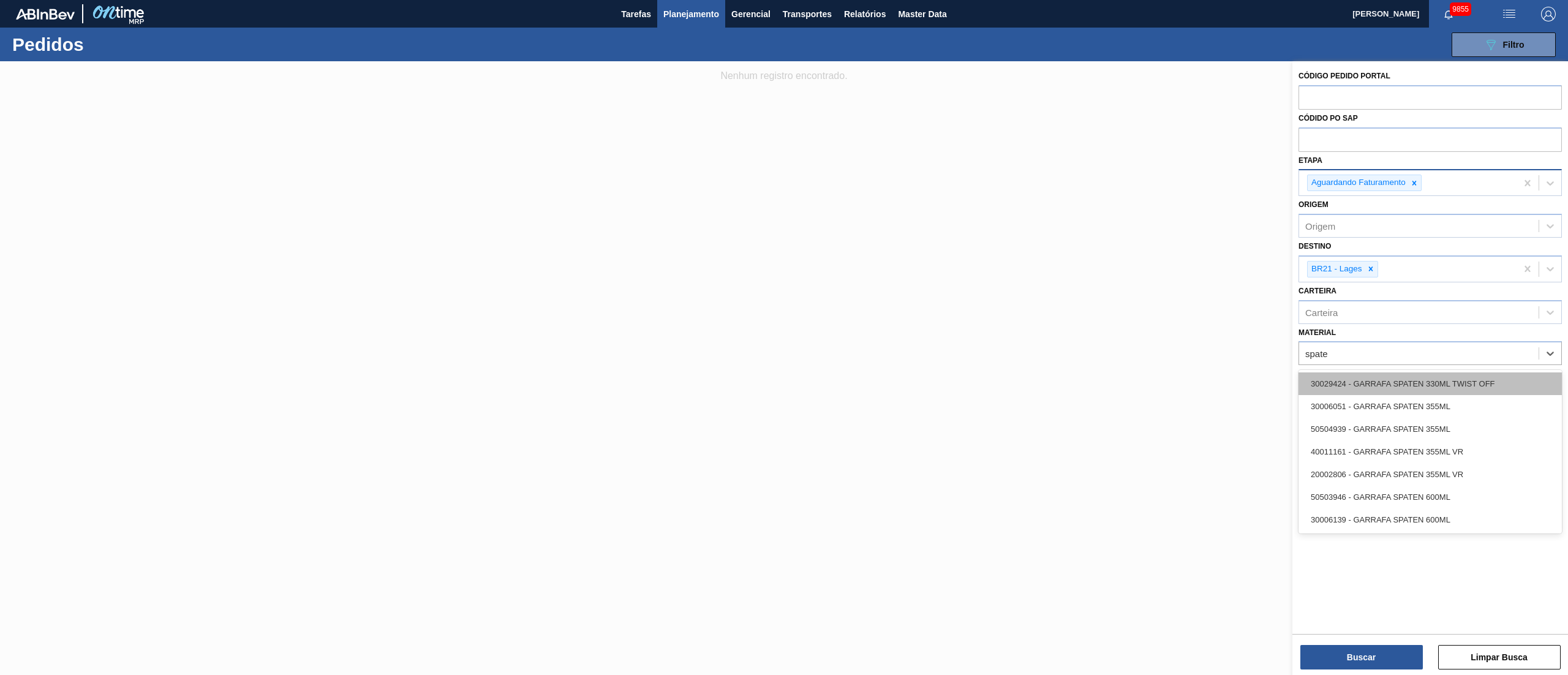
click at [1176, 386] on div "30029424 - GARRAFA SPATEN 330ML TWIST OFF" at bounding box center [1430, 384] width 263 height 23
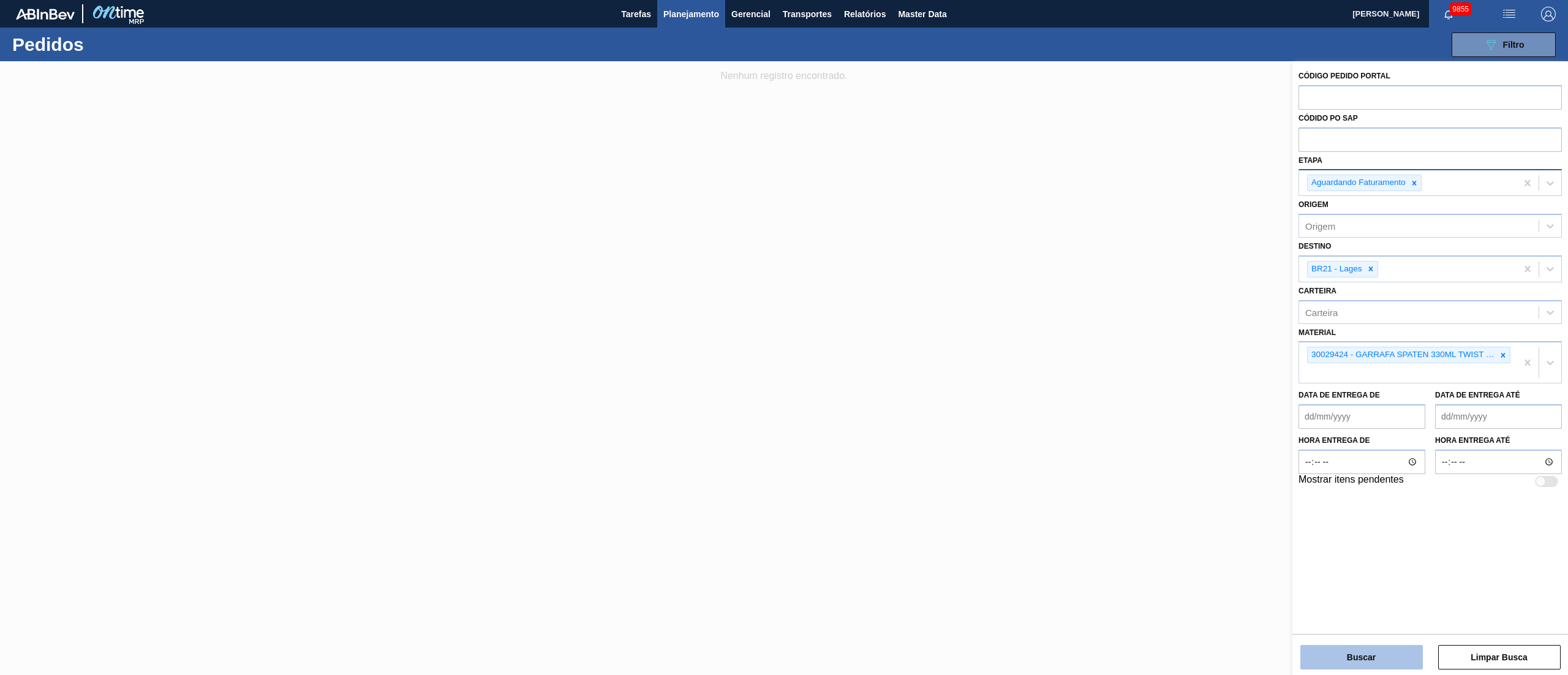
click at [1176, 506] on button "Buscar" at bounding box center [1361, 657] width 122 height 24
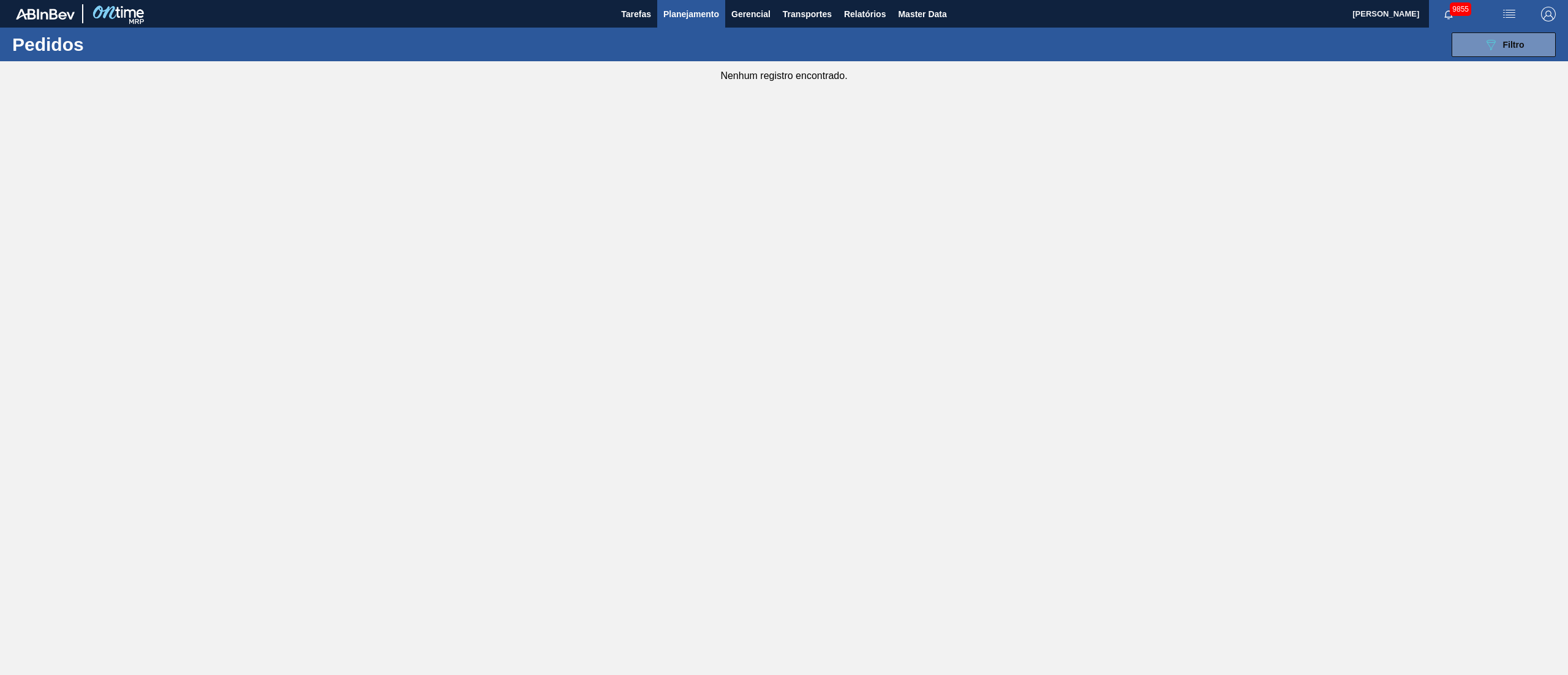
click at [684, 9] on span "Planejamento" at bounding box center [690, 14] width 55 height 15
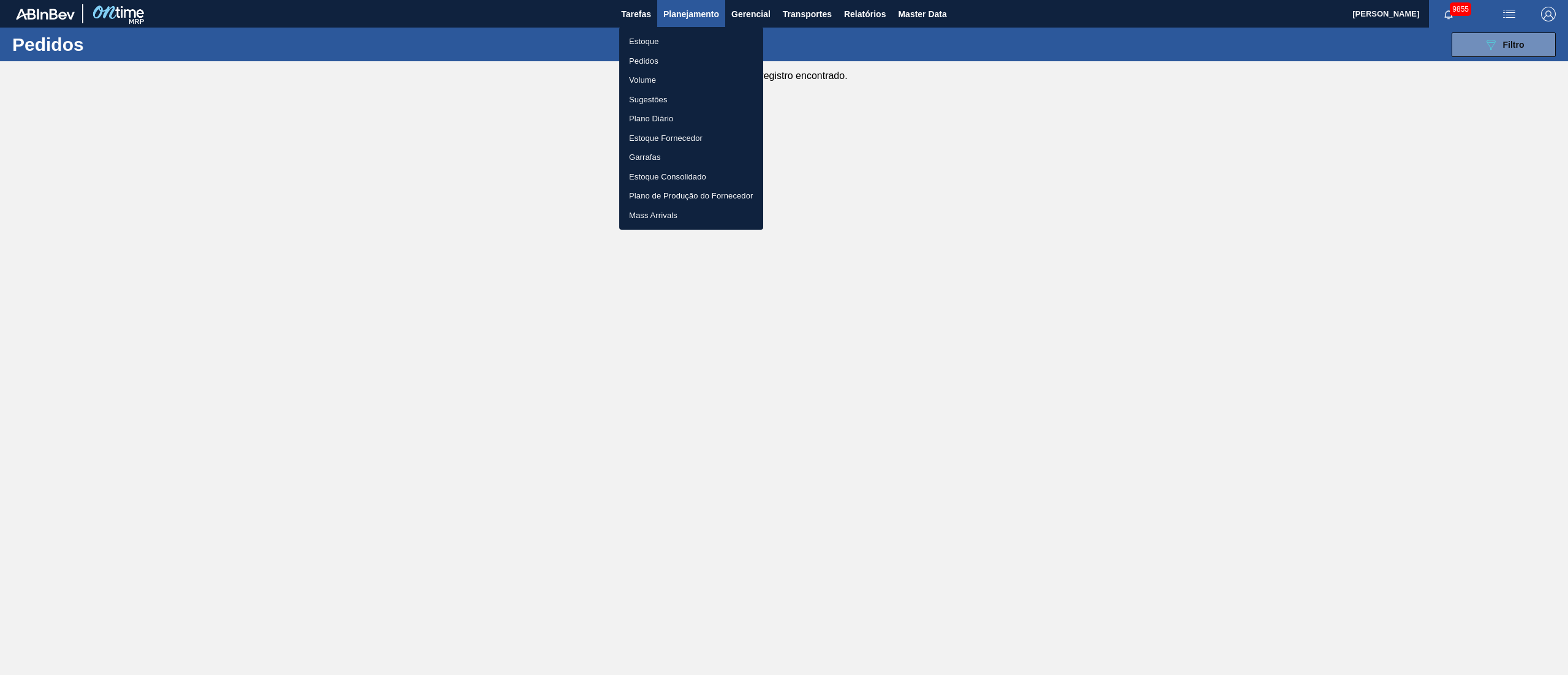
click at [855, 140] on div at bounding box center [784, 337] width 1568 height 675
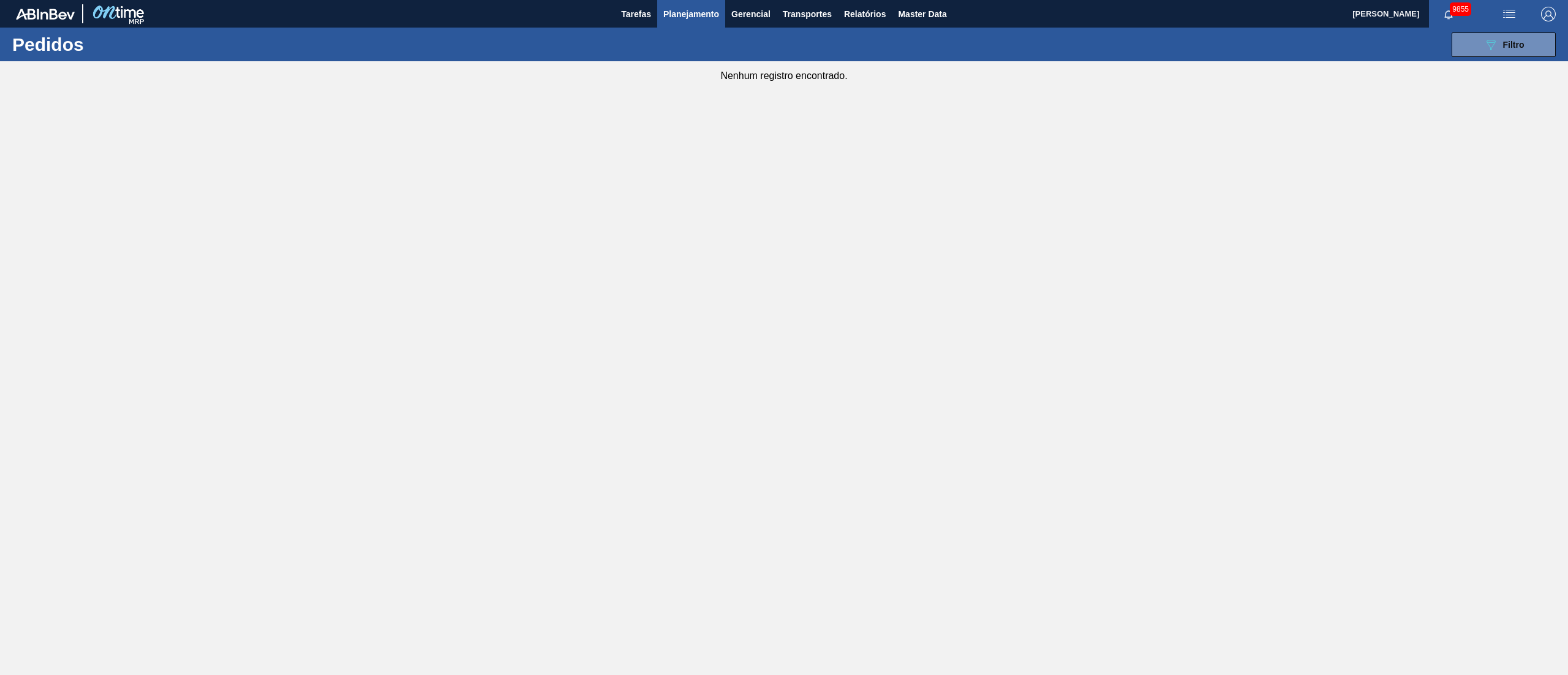
click at [672, 16] on span "Planejamento" at bounding box center [690, 14] width 55 height 15
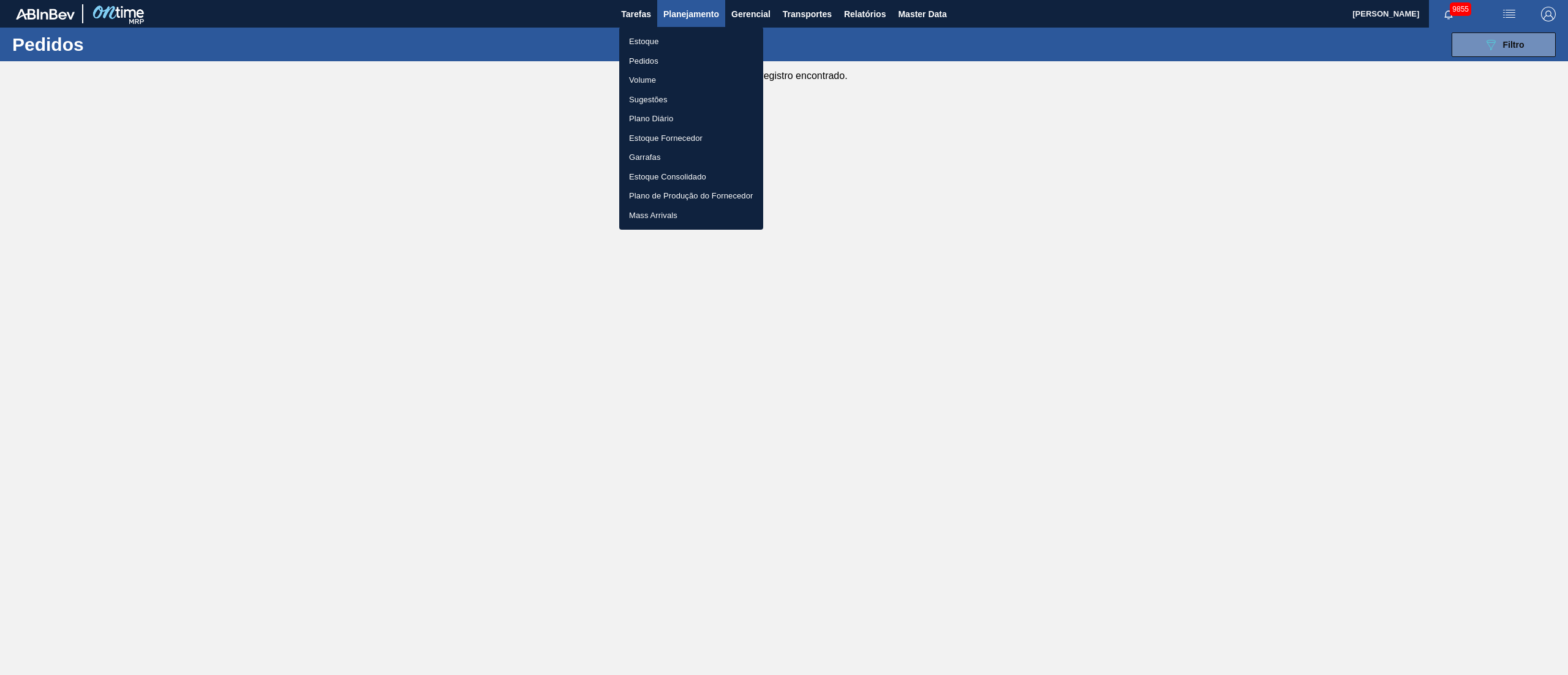
click at [1176, 17] on div at bounding box center [784, 337] width 1568 height 675
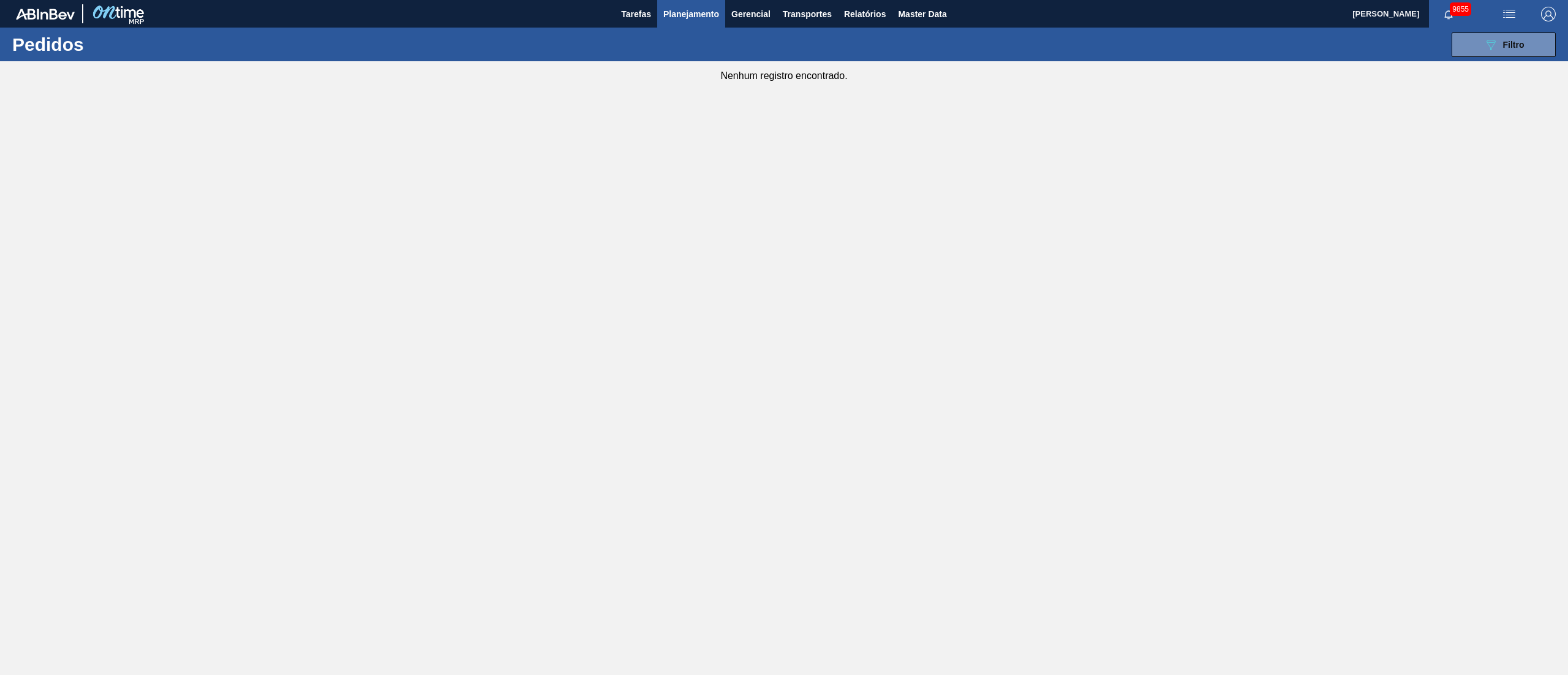
click at [1176, 11] on img "button" at bounding box center [1509, 14] width 15 height 15
click at [1176, 46] on li "Upload de Volumes" at bounding box center [1504, 43] width 106 height 22
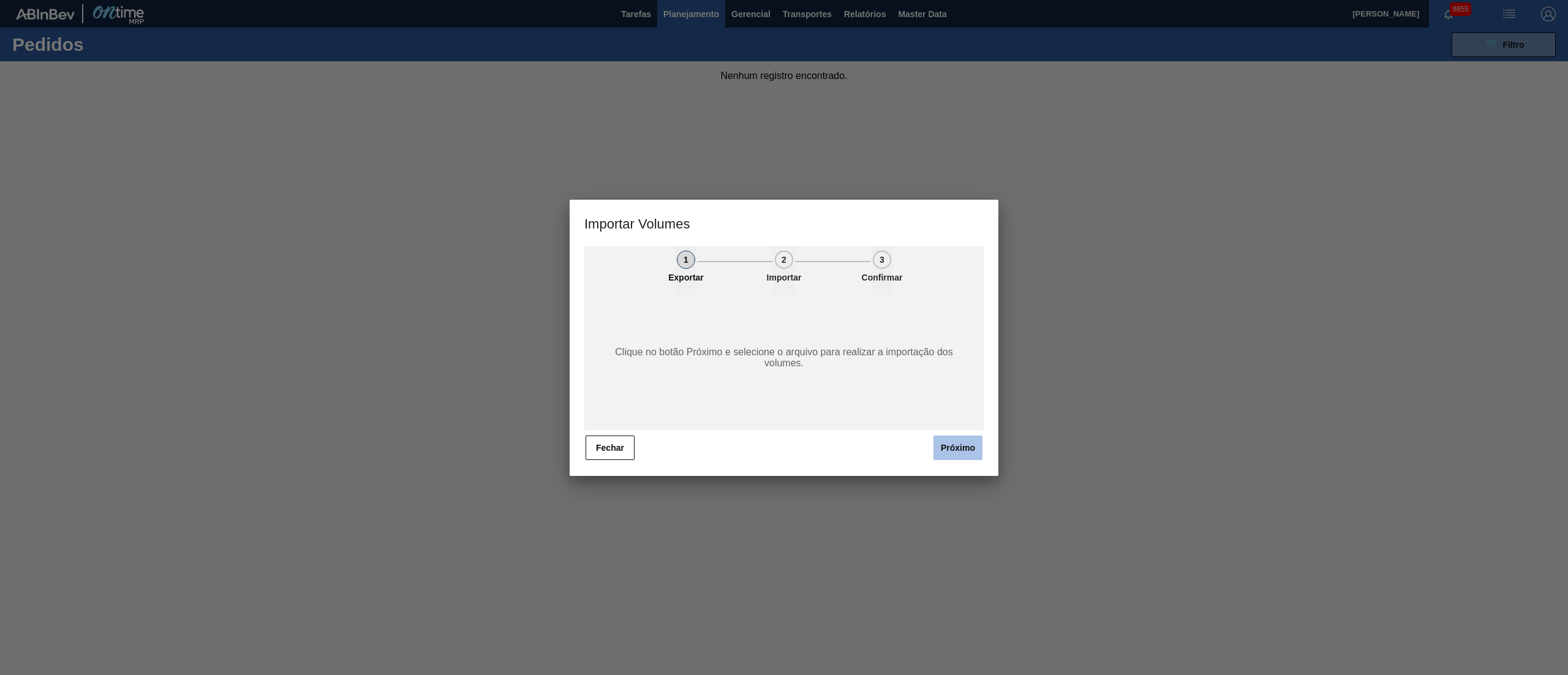
click at [948, 443] on button "Próximo" at bounding box center [958, 448] width 49 height 24
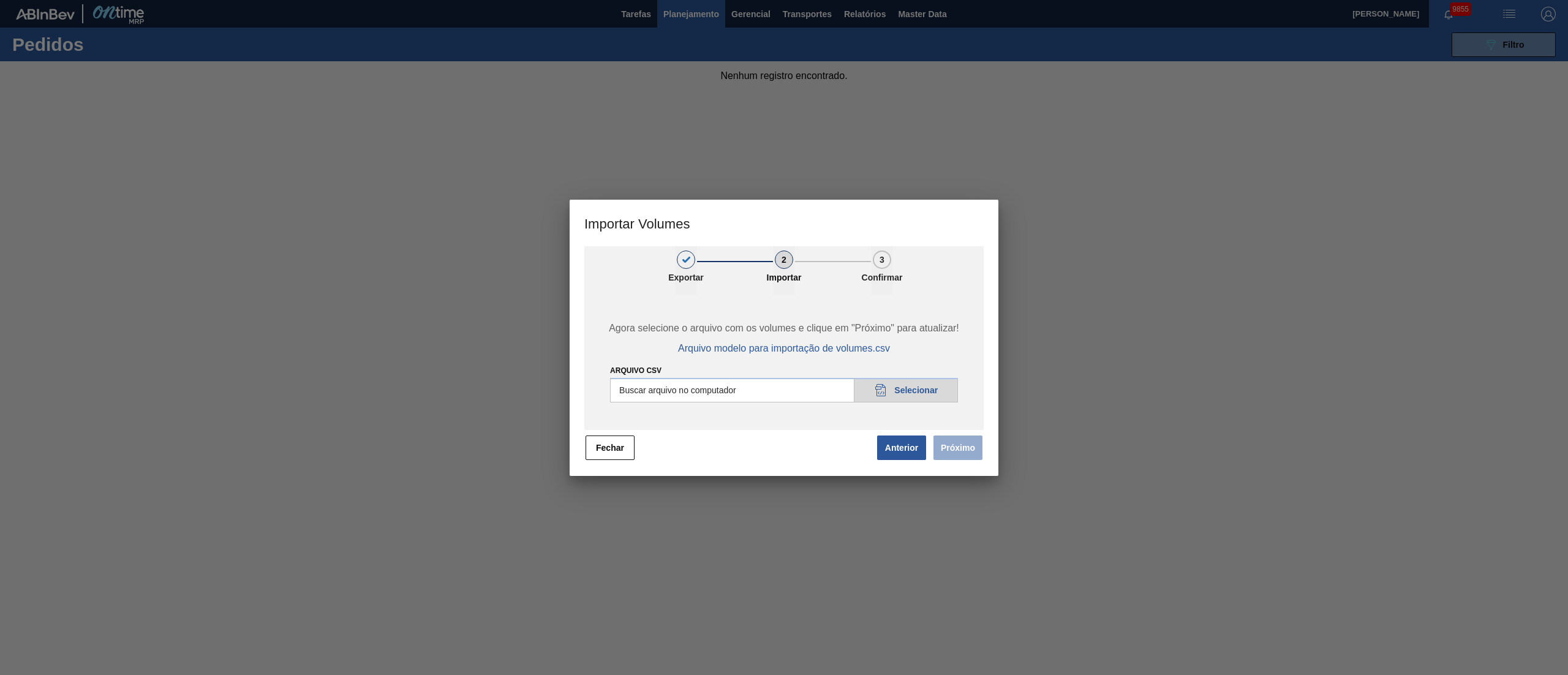
click at [966, 446] on span "Próximo" at bounding box center [955, 447] width 56 height 27
click at [910, 399] on input "Arquivo csv" at bounding box center [784, 390] width 347 height 24
click at [946, 447] on button "Próximo" at bounding box center [958, 448] width 49 height 24
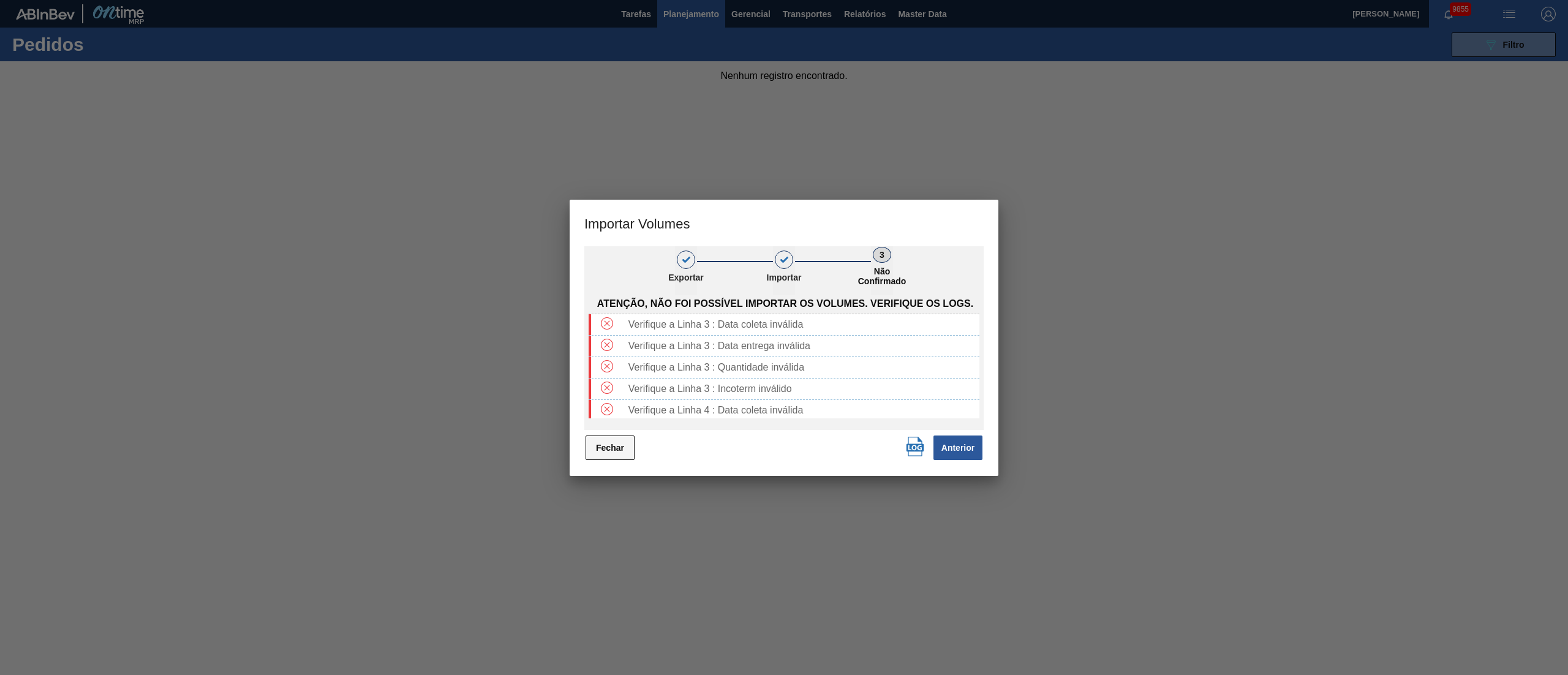
click at [605, 447] on button "Fechar" at bounding box center [610, 448] width 49 height 24
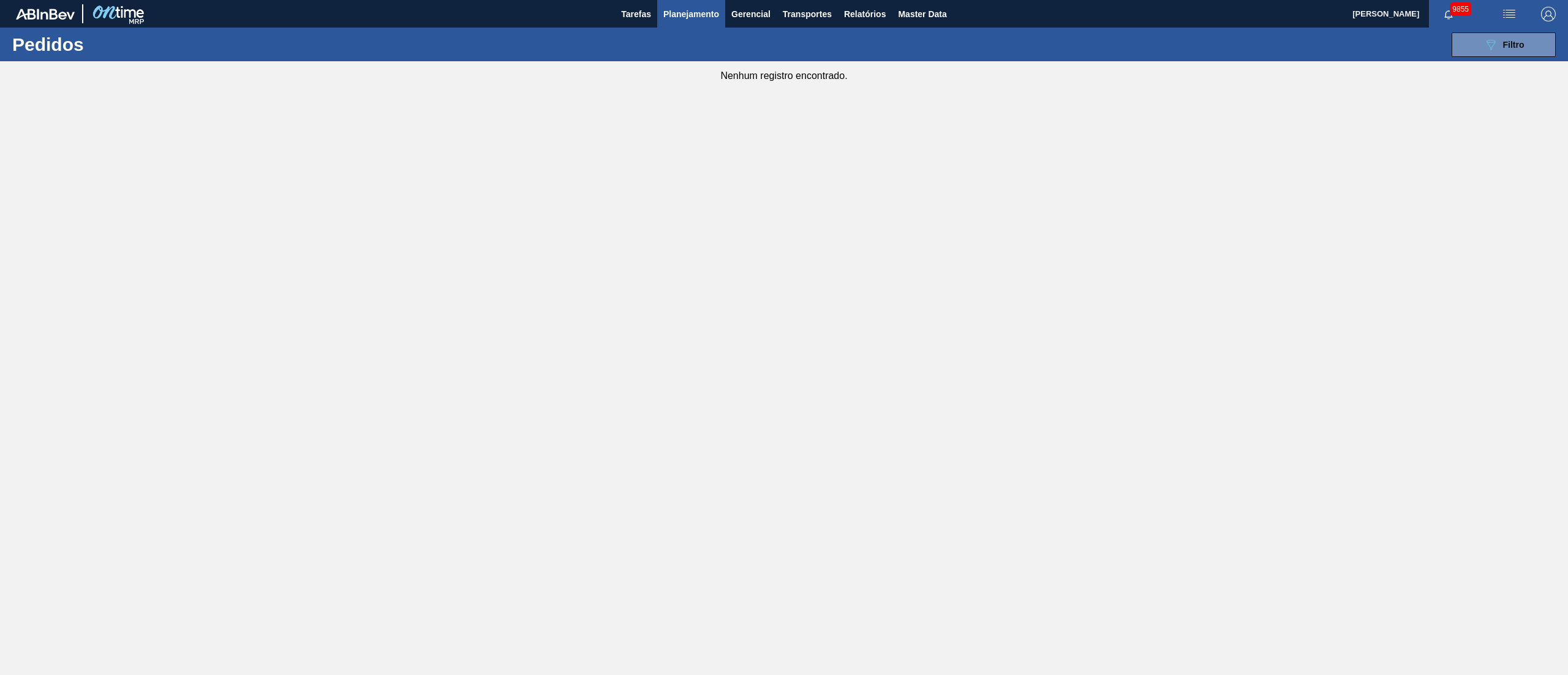
click at [684, 23] on button "Planejamento" at bounding box center [691, 13] width 68 height 27
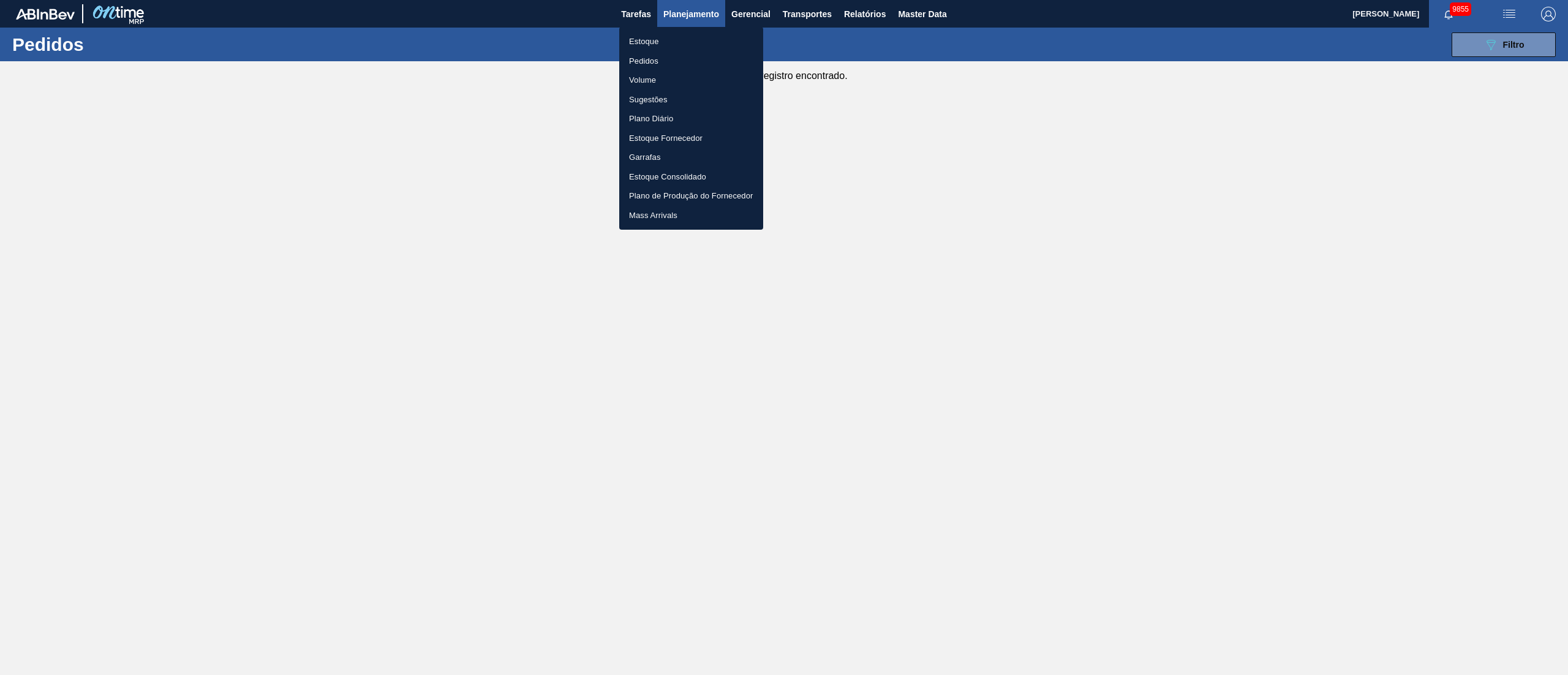
click at [653, 55] on li "Pedidos" at bounding box center [690, 61] width 144 height 20
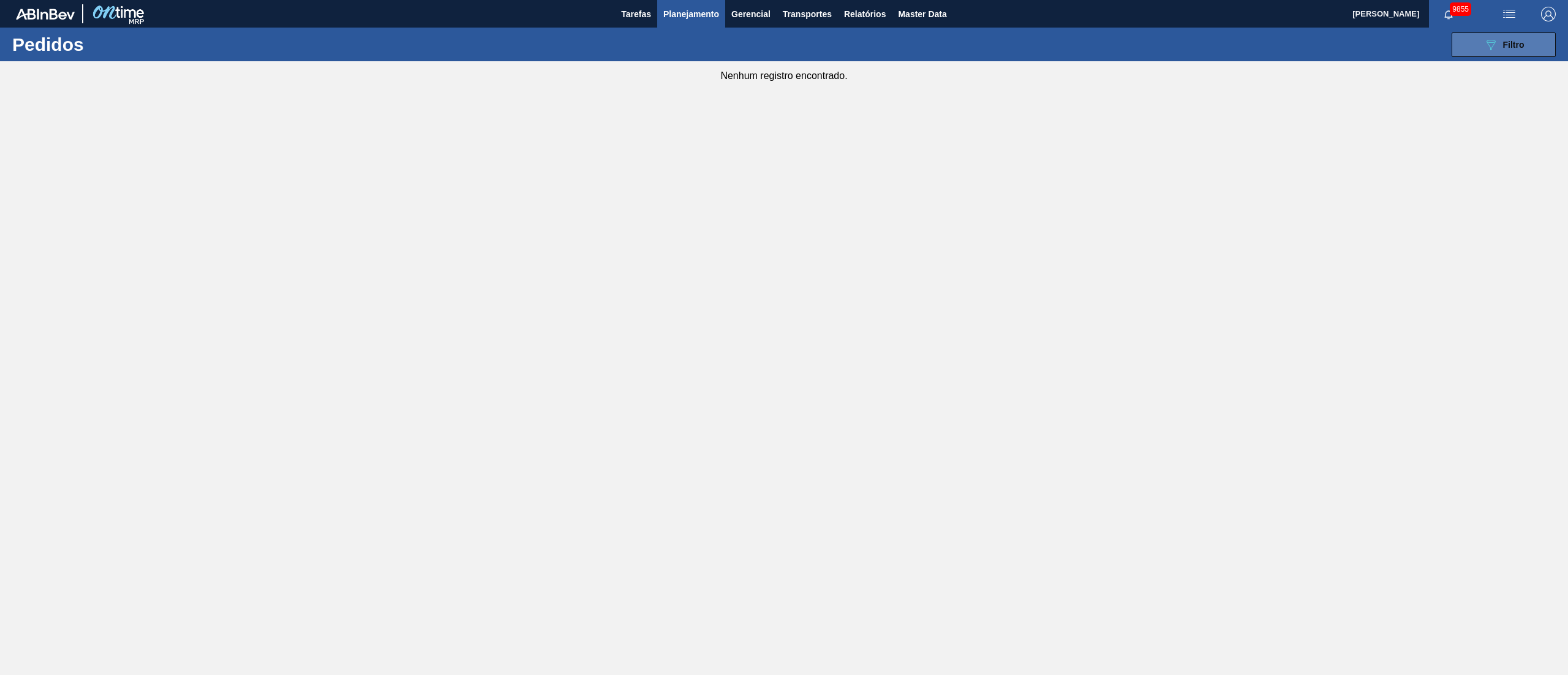
click at [1176, 43] on icon "089F7B8B-B2A5-4AFE-B5C0-19BA573D28AC" at bounding box center [1491, 45] width 15 height 15
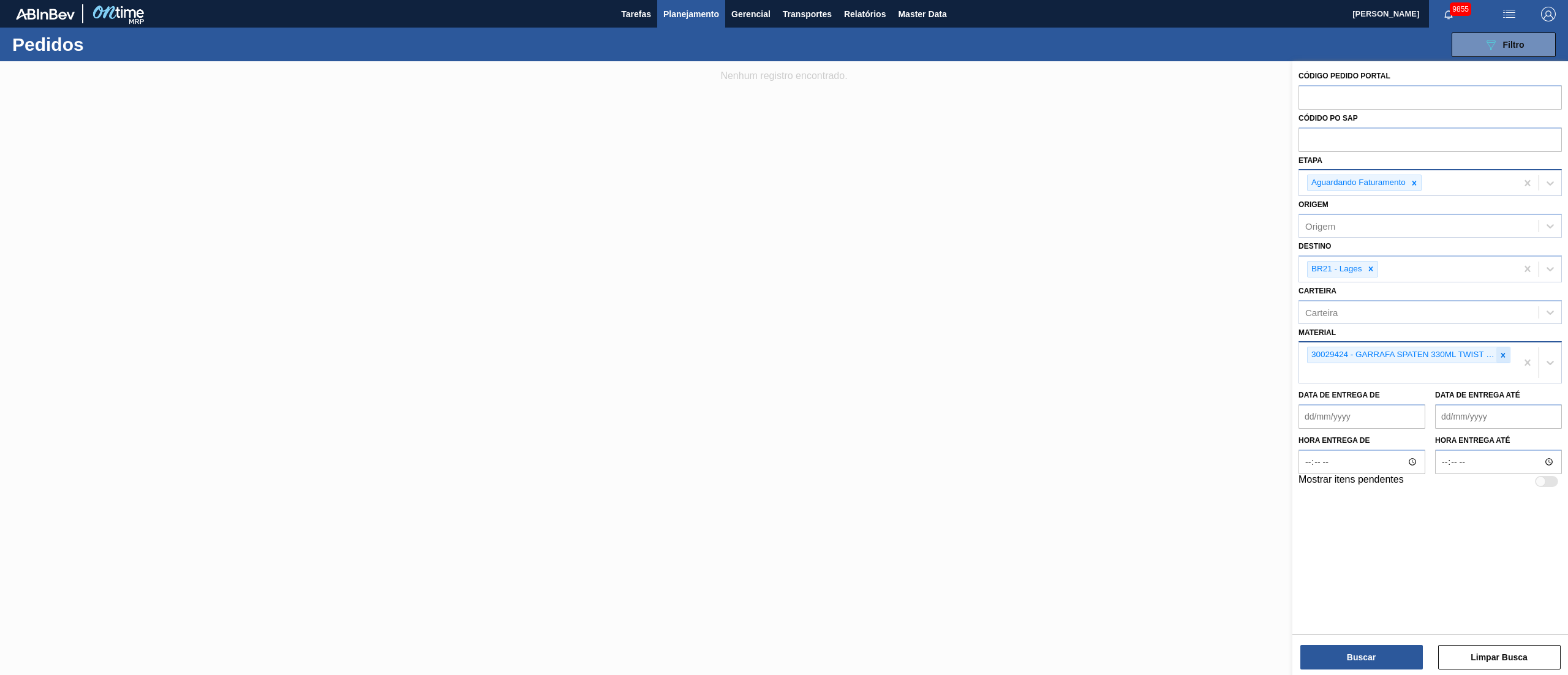
click at [1176, 352] on icon at bounding box center [1502, 355] width 8 height 8
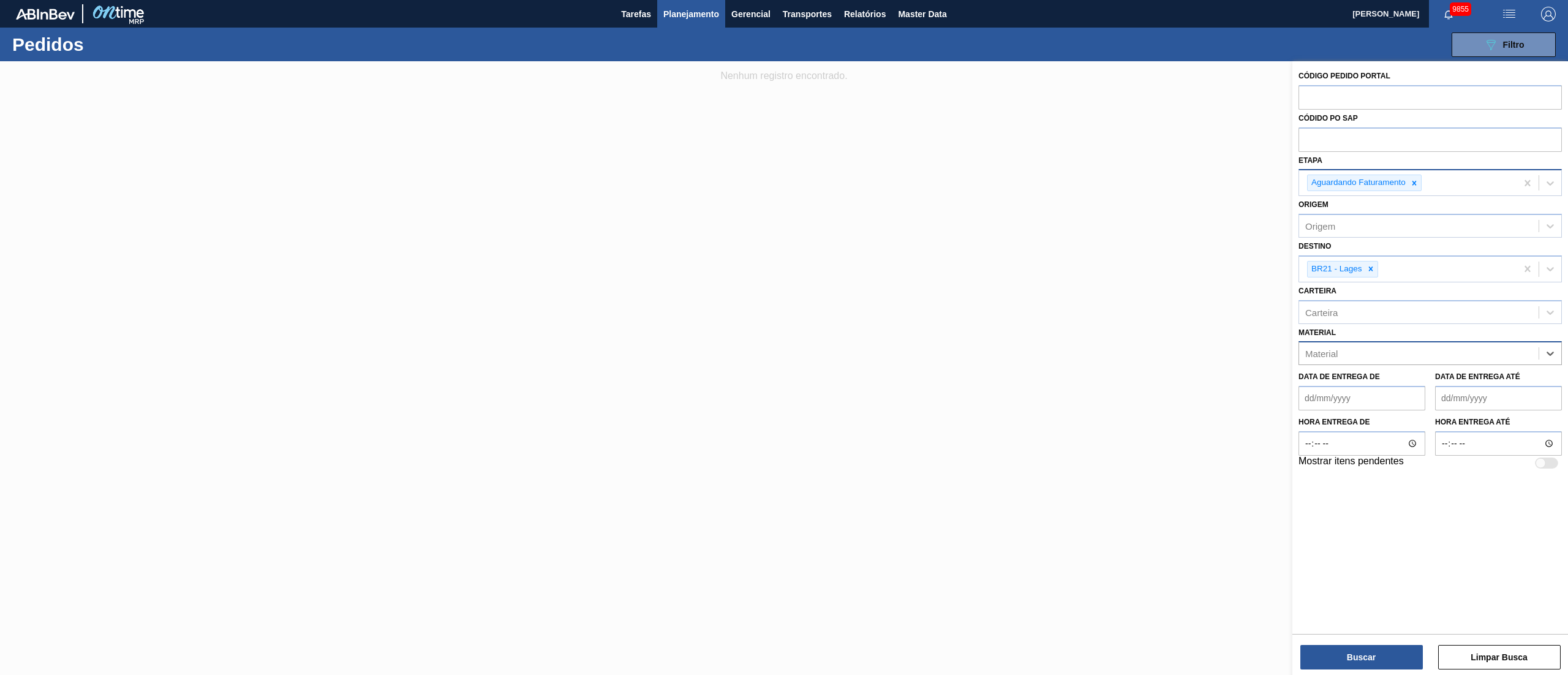
click at [684, 13] on span "Planejamento" at bounding box center [690, 14] width 55 height 15
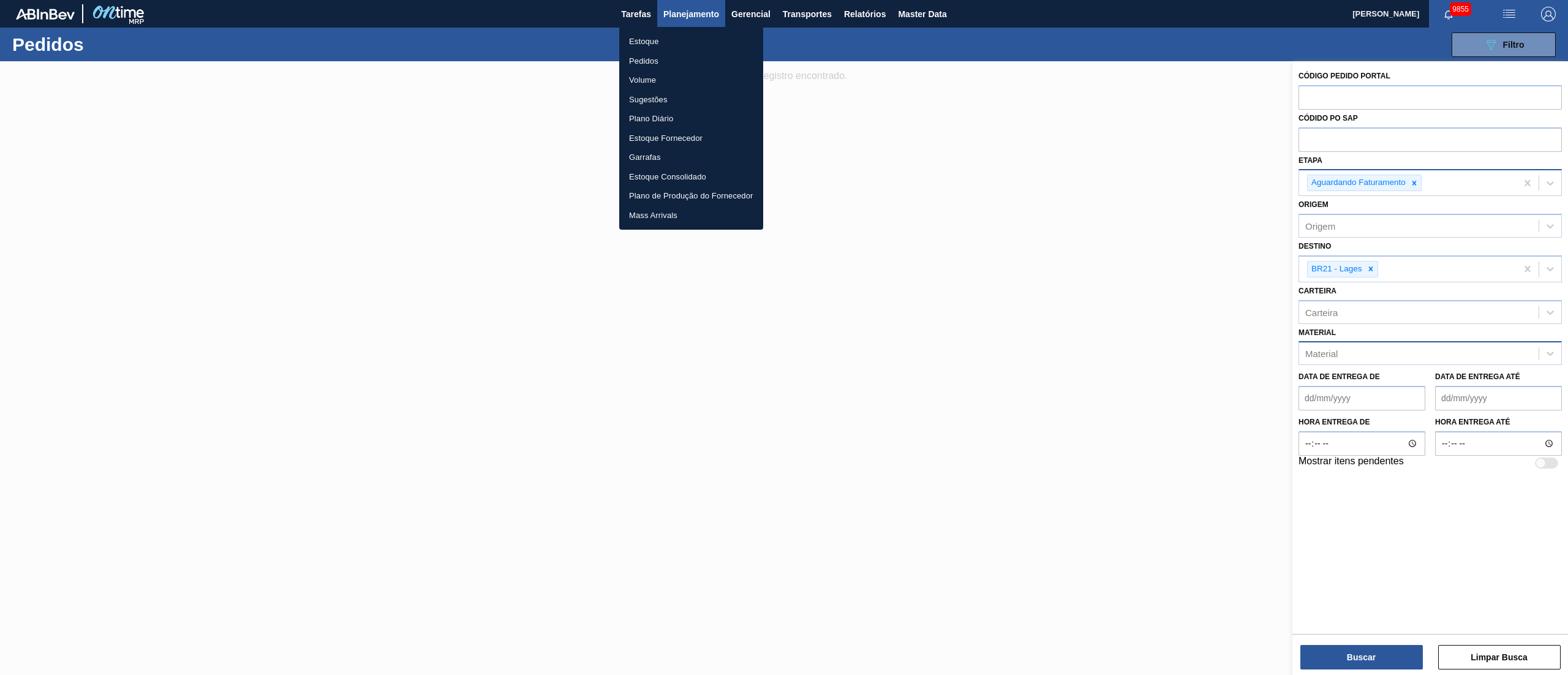
click at [1176, 19] on div at bounding box center [784, 337] width 1568 height 675
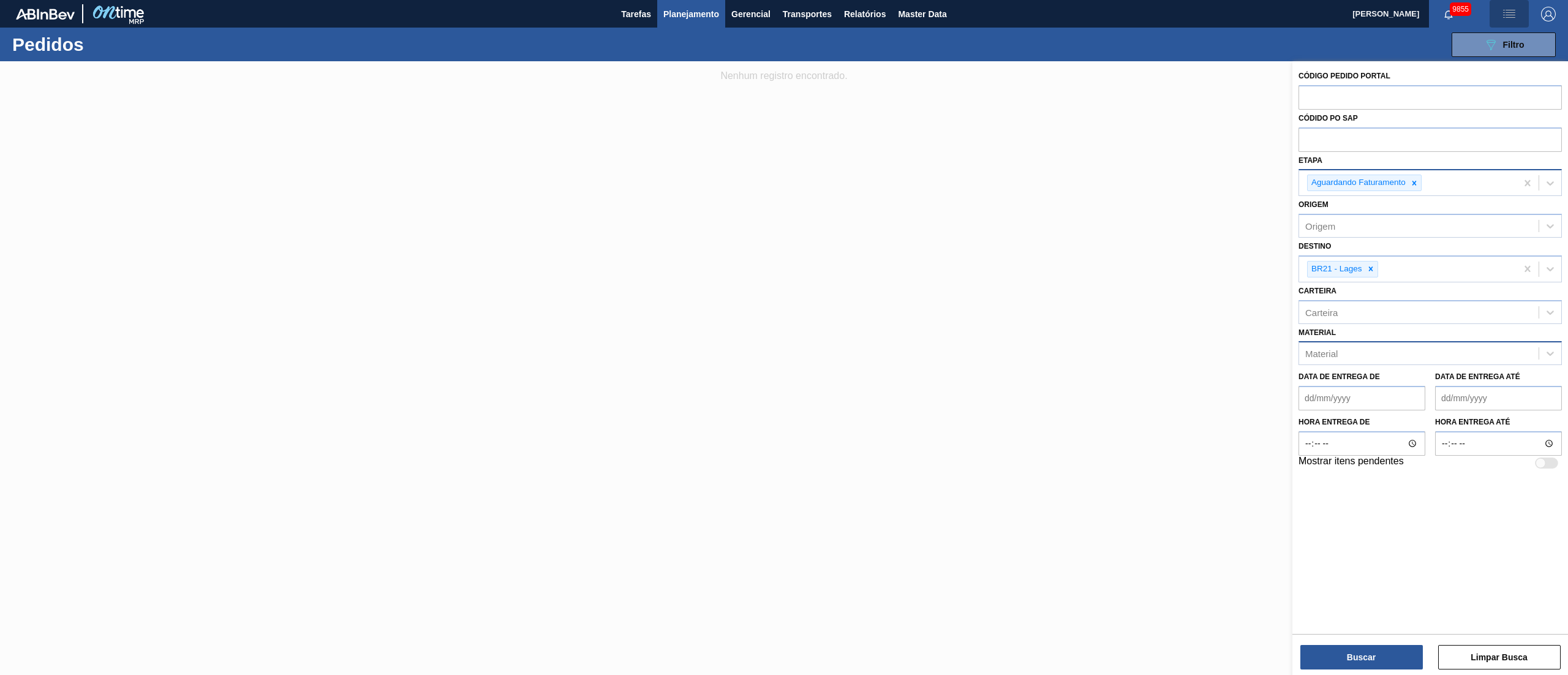
click at [1176, 11] on img "button" at bounding box center [1509, 14] width 15 height 15
click at [1176, 43] on li "Upload de Volumes" at bounding box center [1504, 43] width 106 height 22
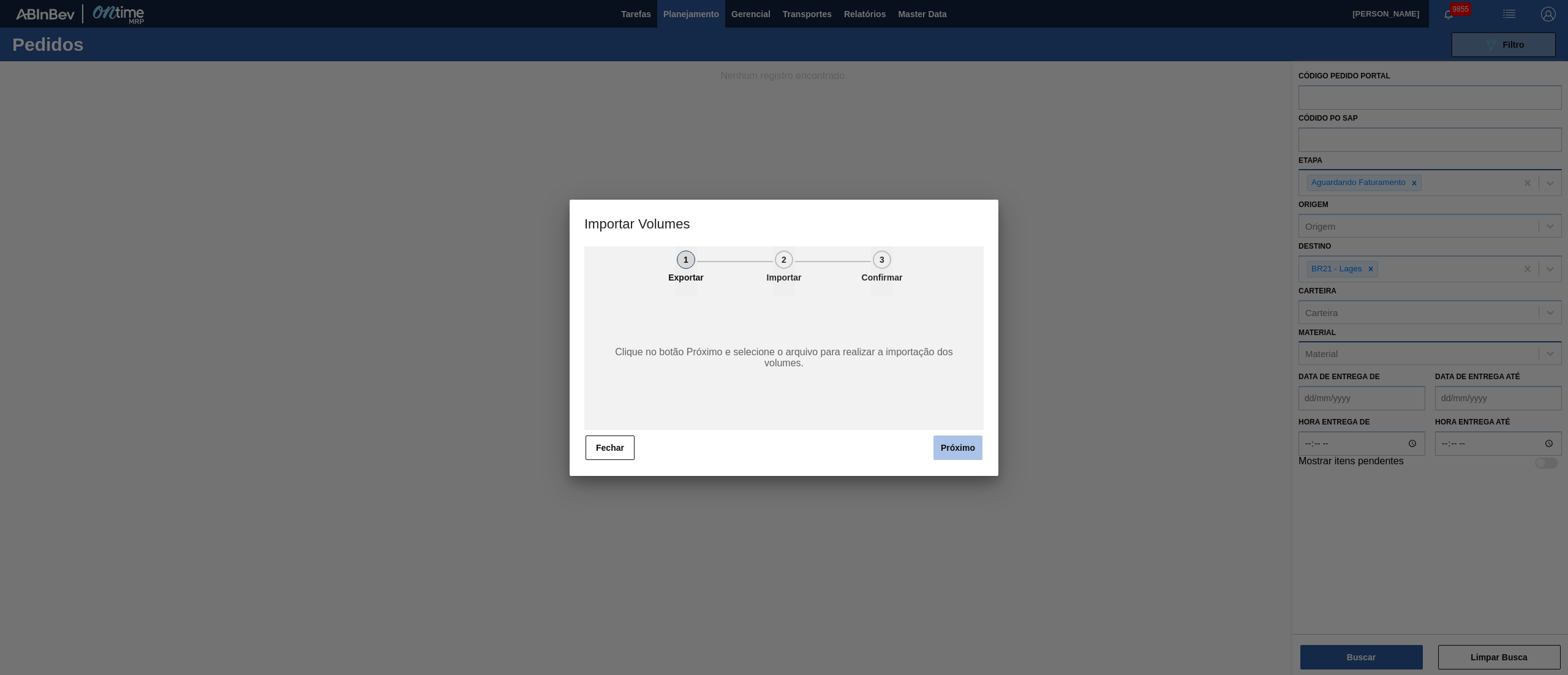
click at [959, 448] on button "Próximo" at bounding box center [958, 448] width 49 height 24
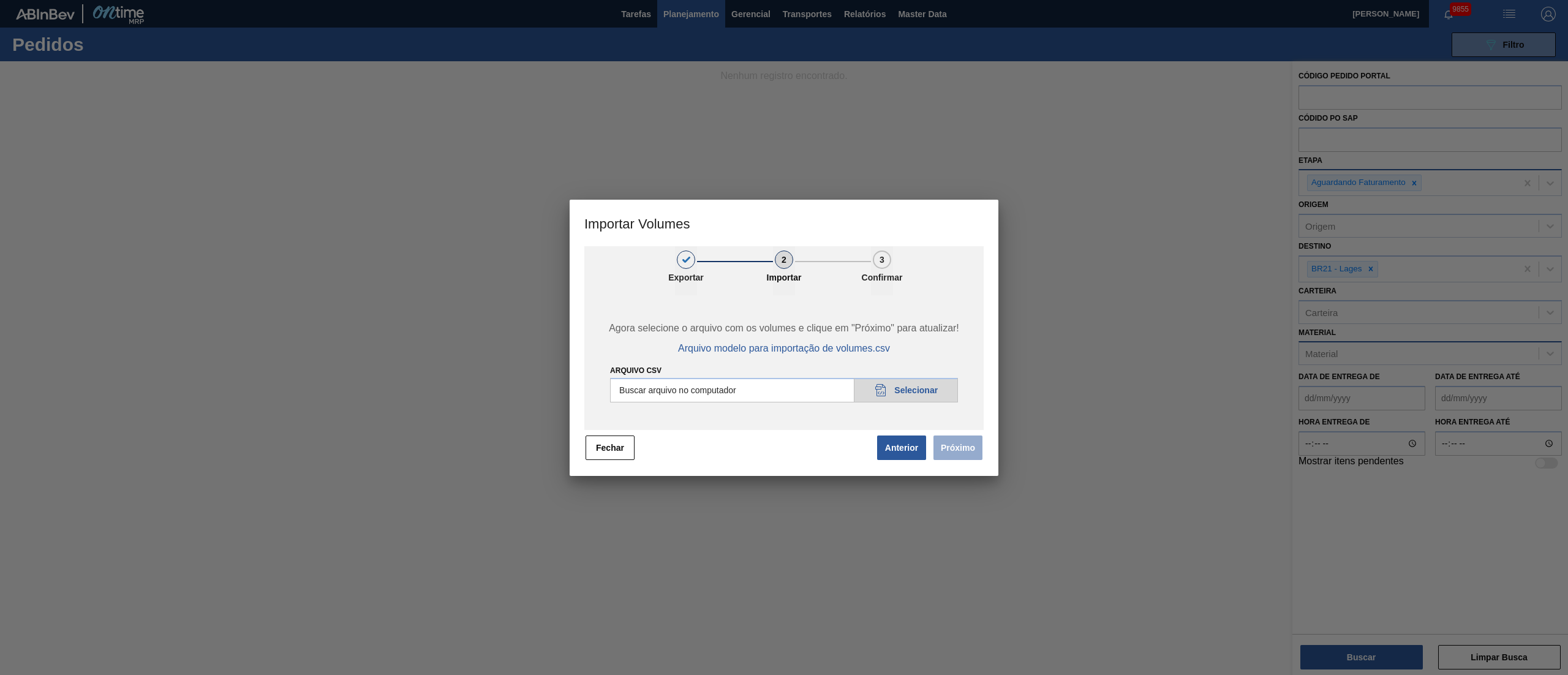
click at [965, 445] on span "Próximo" at bounding box center [955, 447] width 56 height 27
click at [916, 401] on input "Arquivo csv" at bounding box center [784, 390] width 347 height 24
click at [959, 453] on button "Próximo" at bounding box center [958, 448] width 49 height 24
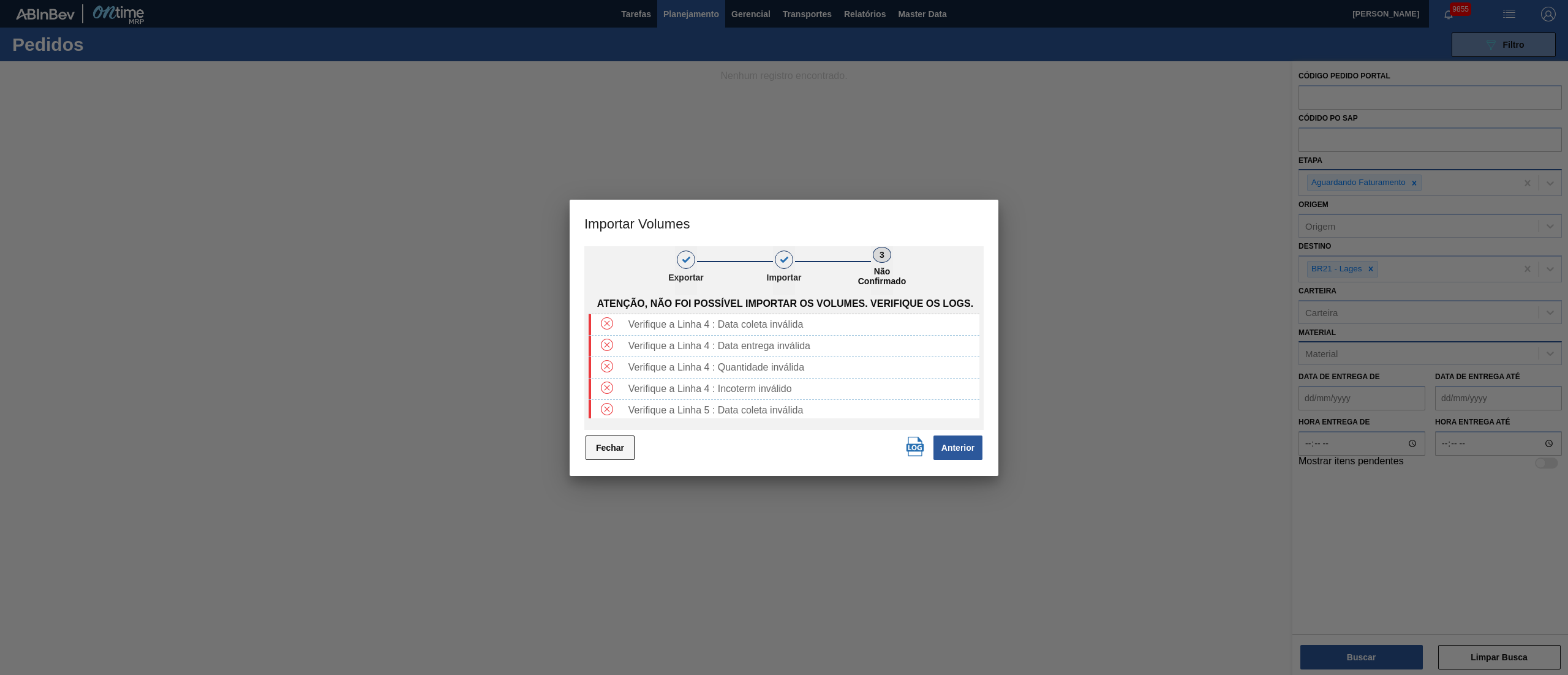
click at [610, 442] on button "Fechar" at bounding box center [610, 448] width 49 height 24
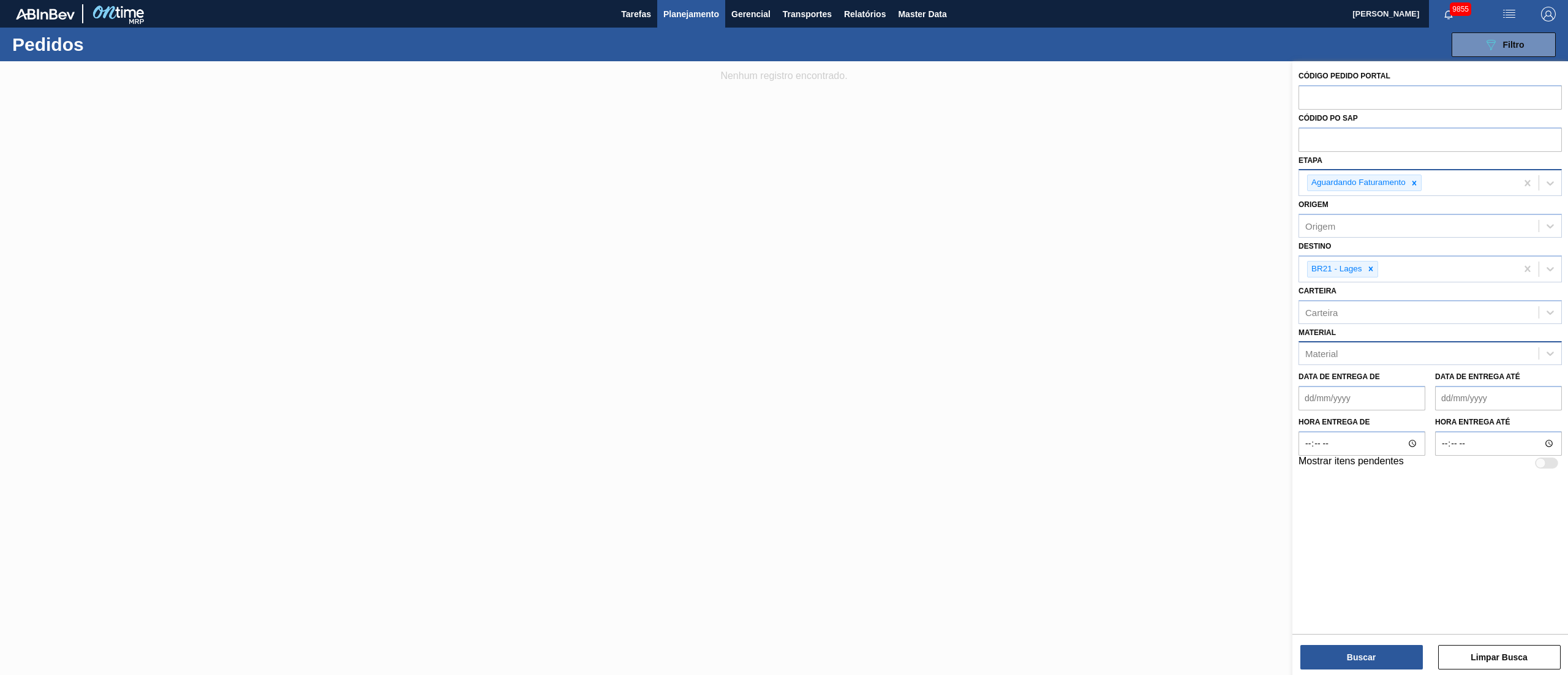
click at [1176, 12] on img "button" at bounding box center [1509, 14] width 15 height 15
click at [1176, 39] on li "Upload de Volumes" at bounding box center [1504, 43] width 106 height 22
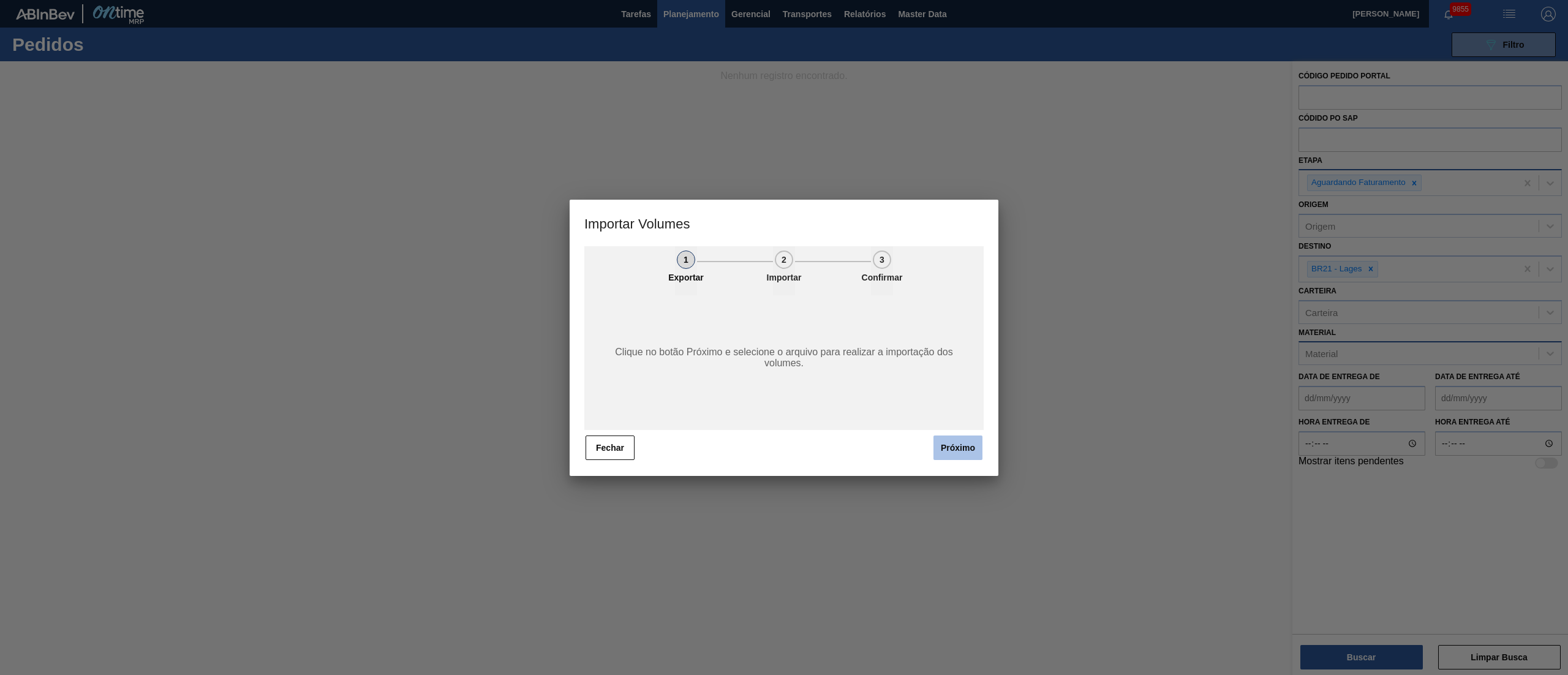
click at [957, 447] on button "Próximo" at bounding box center [958, 448] width 49 height 24
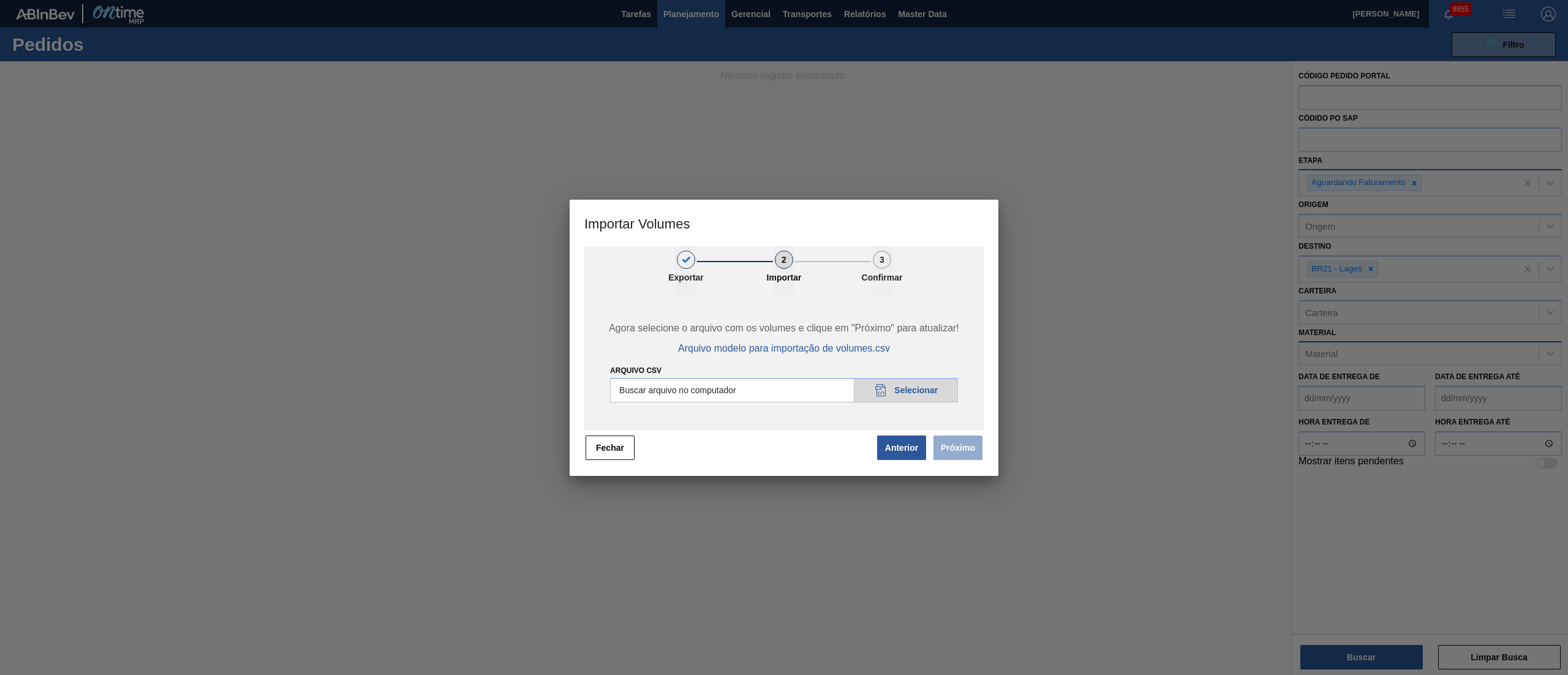
click at [888, 394] on input "Arquivo csv" at bounding box center [784, 390] width 347 height 24
click at [941, 446] on button "Próximo" at bounding box center [958, 448] width 49 height 24
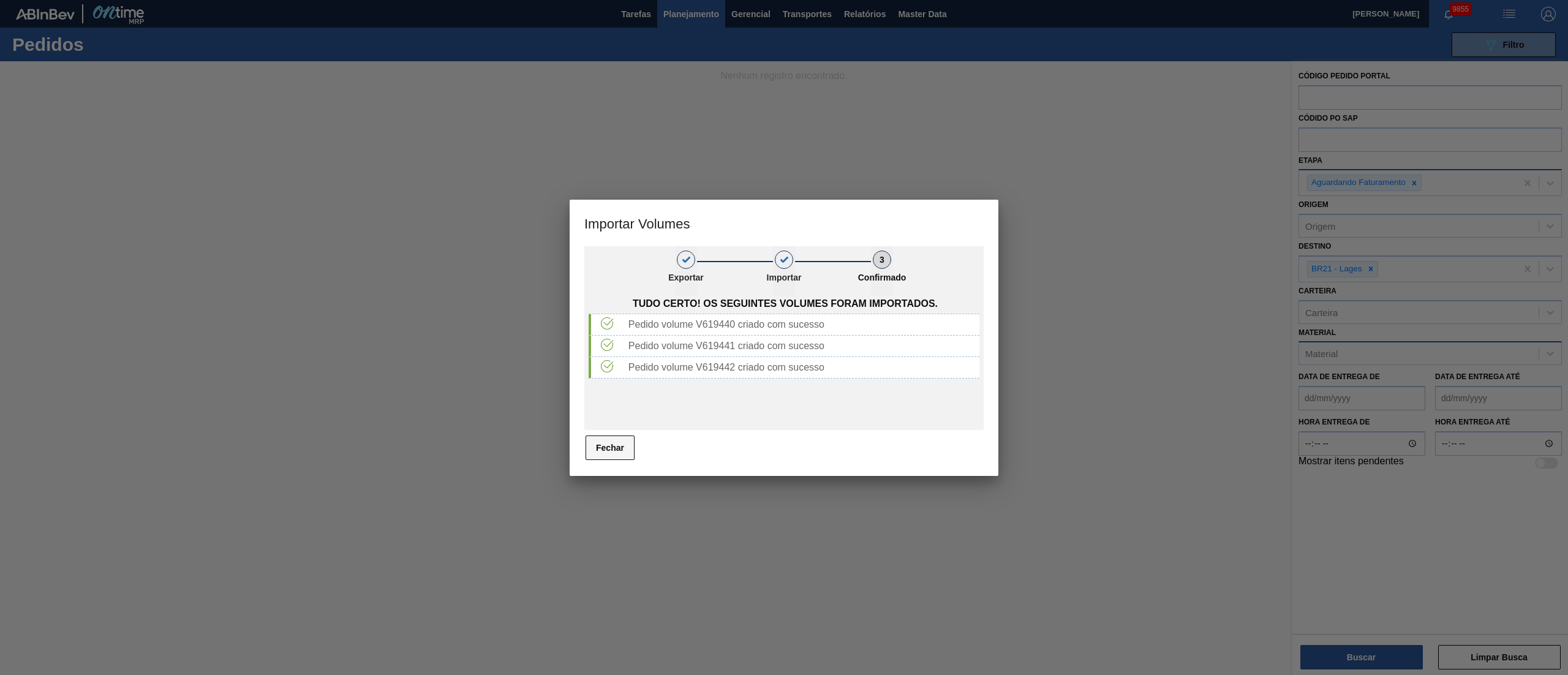
click at [604, 453] on button "Fechar" at bounding box center [610, 448] width 49 height 24
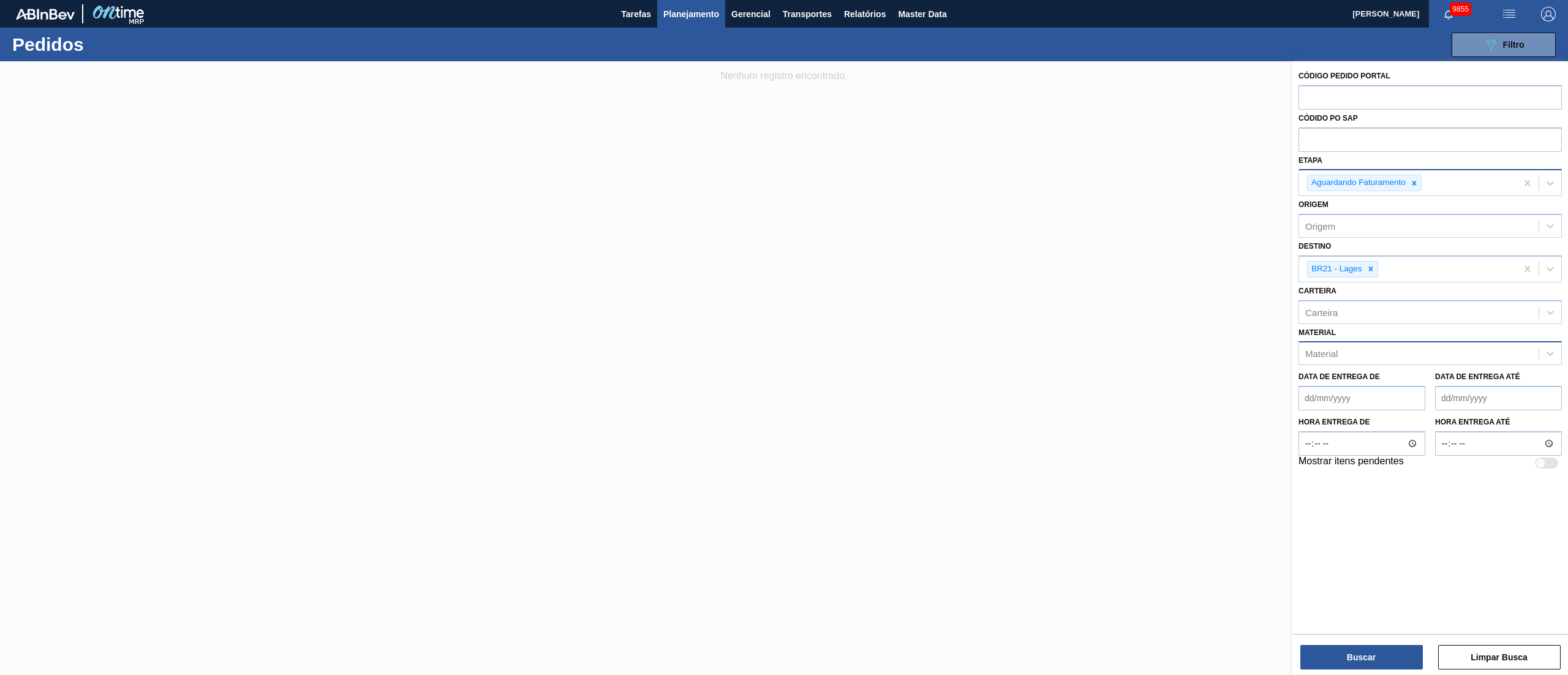
click at [1176, 8] on img "button" at bounding box center [1509, 14] width 15 height 15
click at [1176, 39] on li "Upload de Volumes" at bounding box center [1504, 43] width 106 height 22
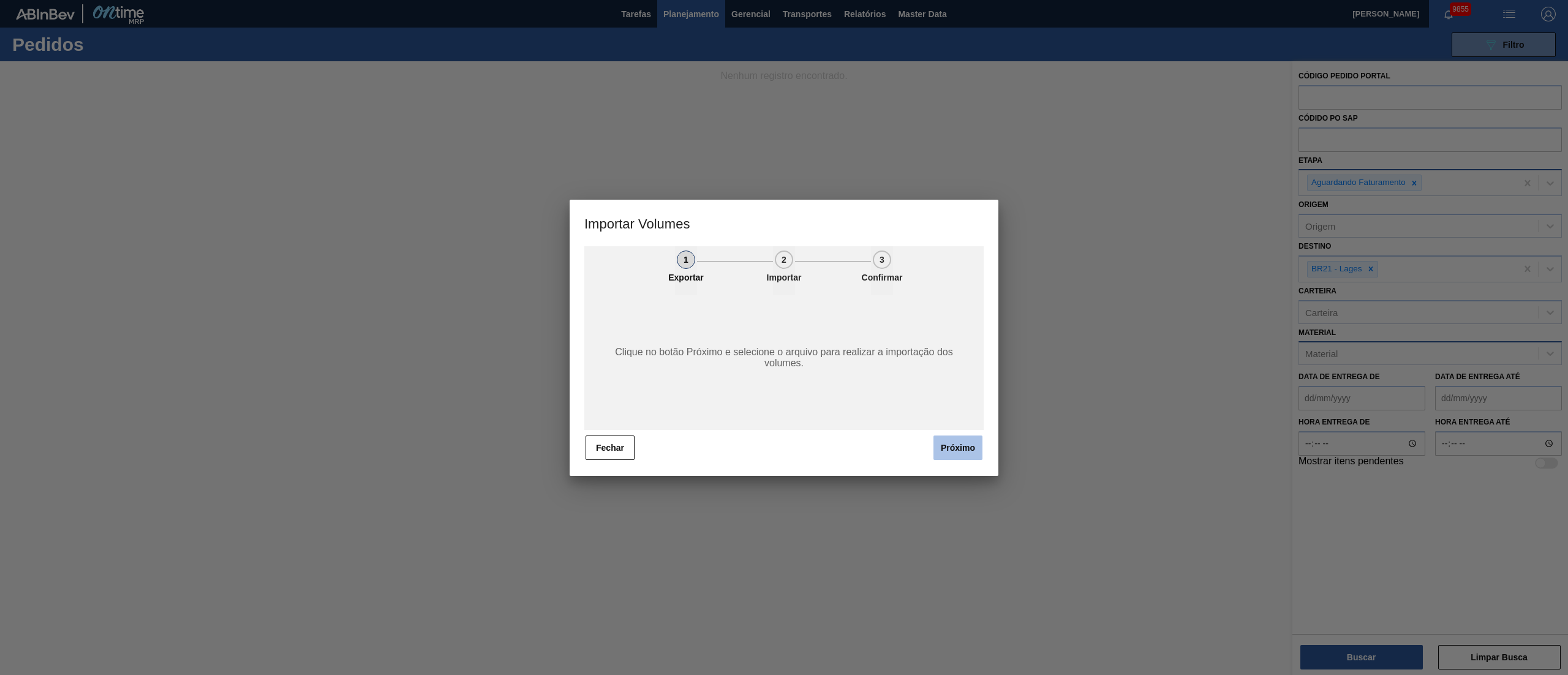
click at [948, 445] on button "Próximo" at bounding box center [958, 448] width 49 height 24
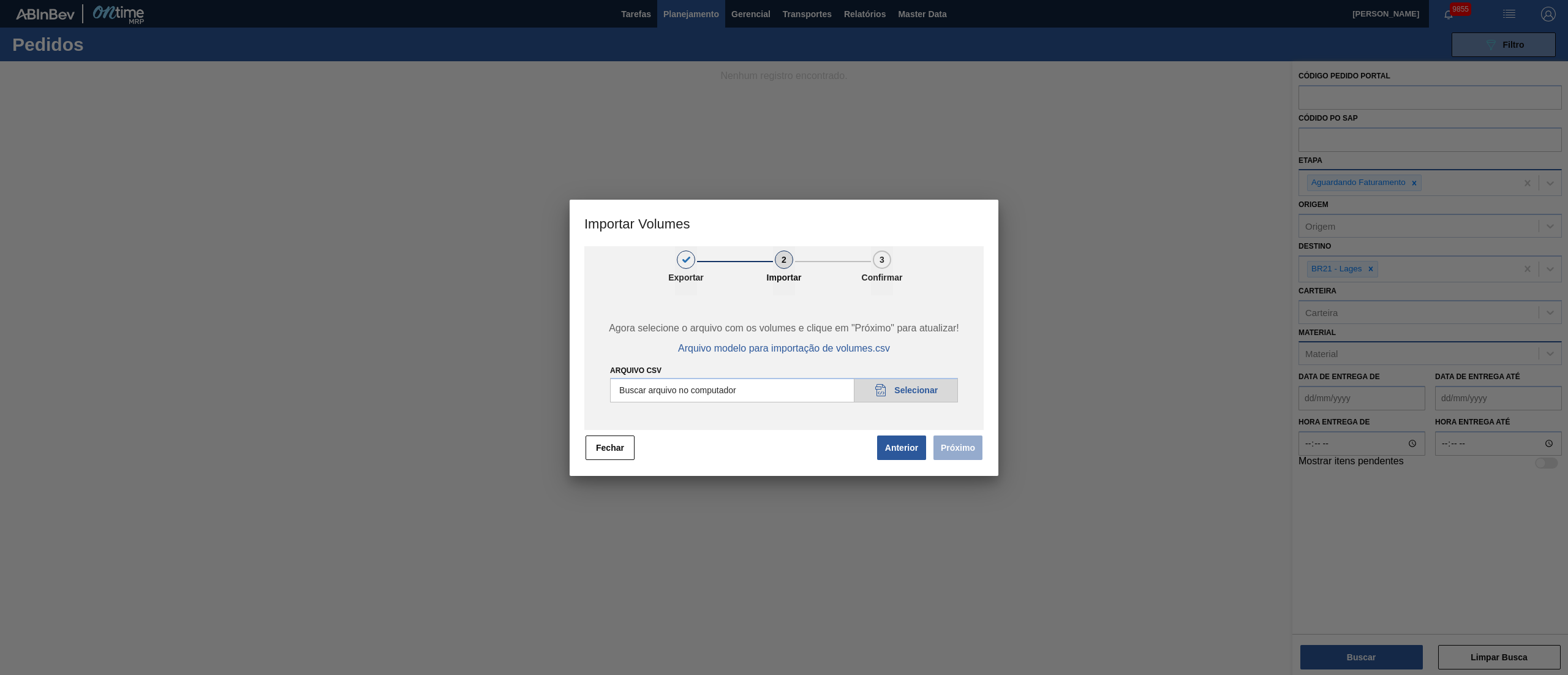
click at [909, 387] on input "Arquivo csv" at bounding box center [784, 390] width 347 height 24
click at [971, 454] on button "Próximo" at bounding box center [958, 448] width 49 height 24
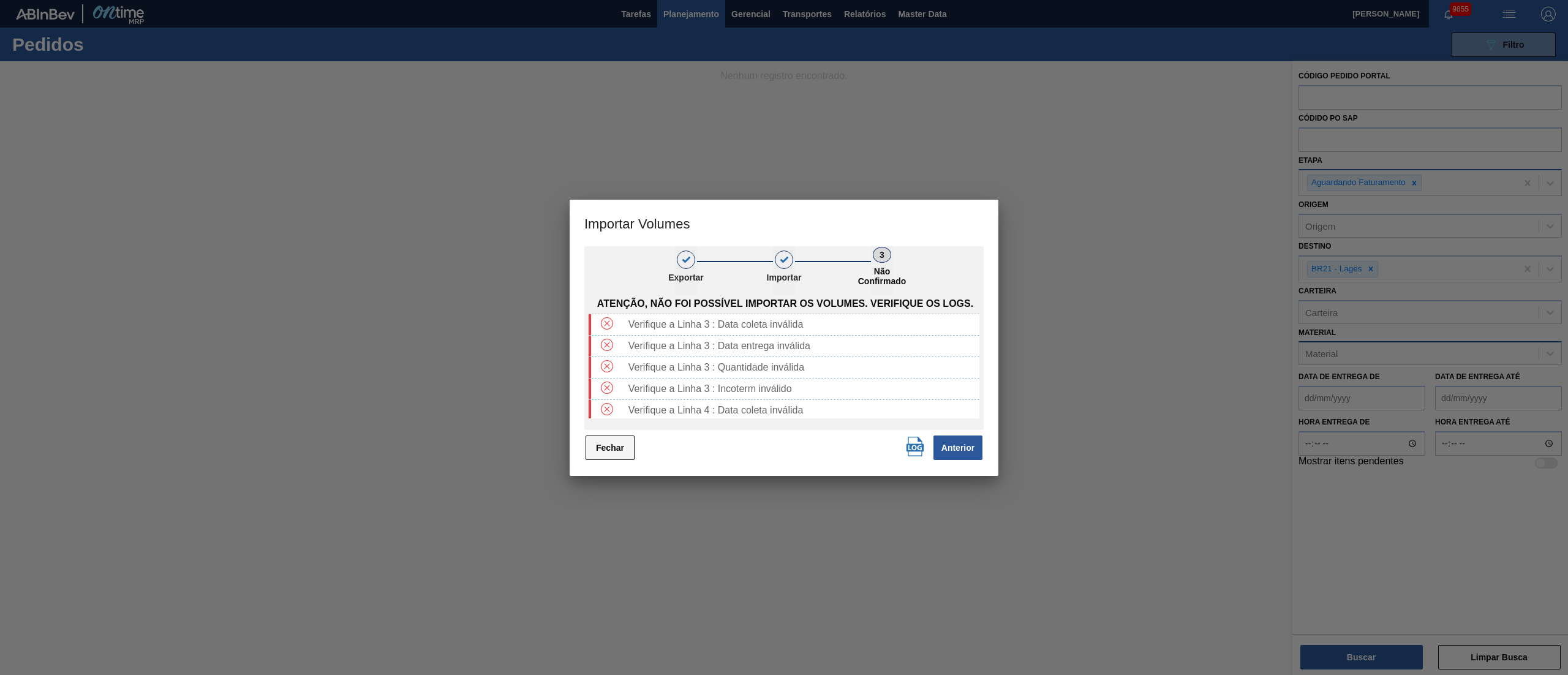
drag, startPoint x: 616, startPoint y: 445, endPoint x: 782, endPoint y: 520, distance: 182.2
click at [617, 445] on button "Fechar" at bounding box center [610, 448] width 49 height 24
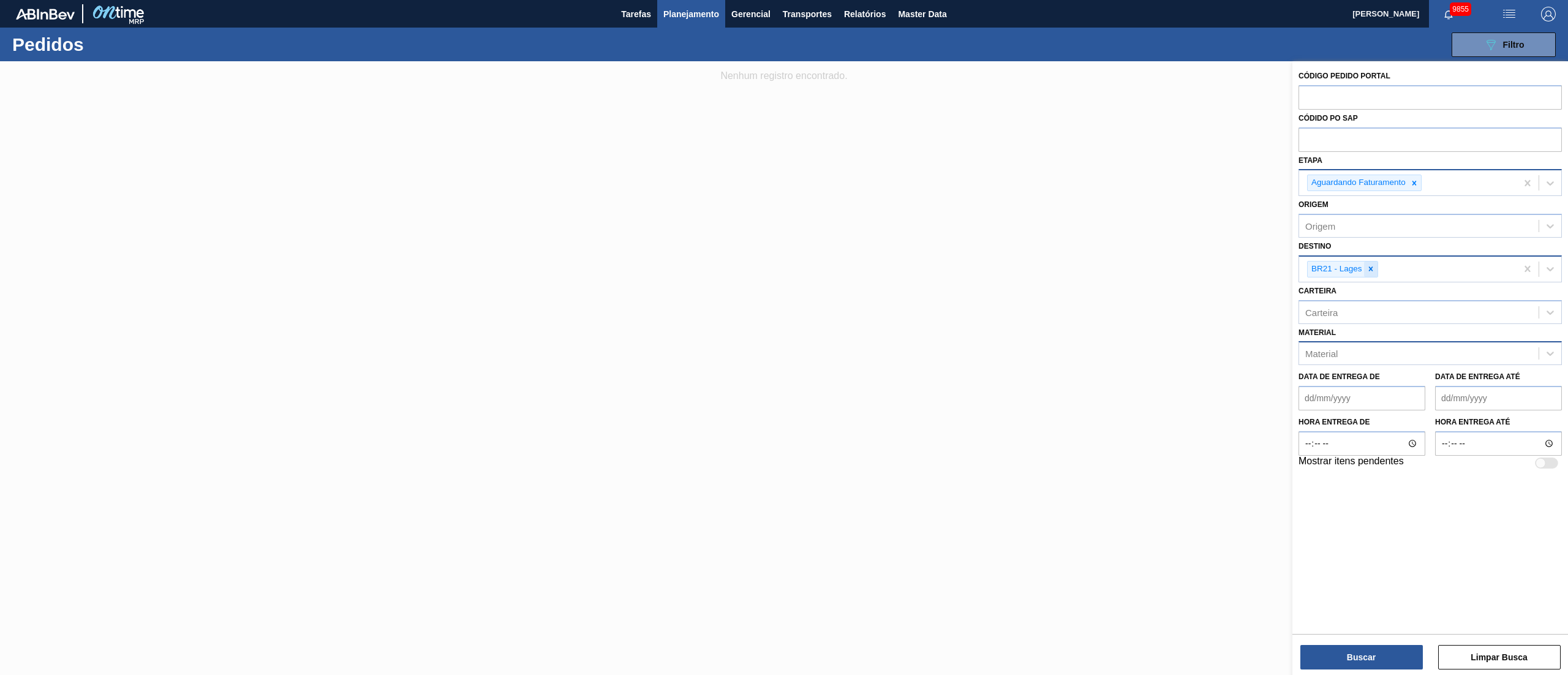
click at [1176, 268] on div at bounding box center [1371, 269] width 13 height 15
click at [1176, 293] on div "BR13 - Piraí" at bounding box center [1430, 298] width 263 height 23
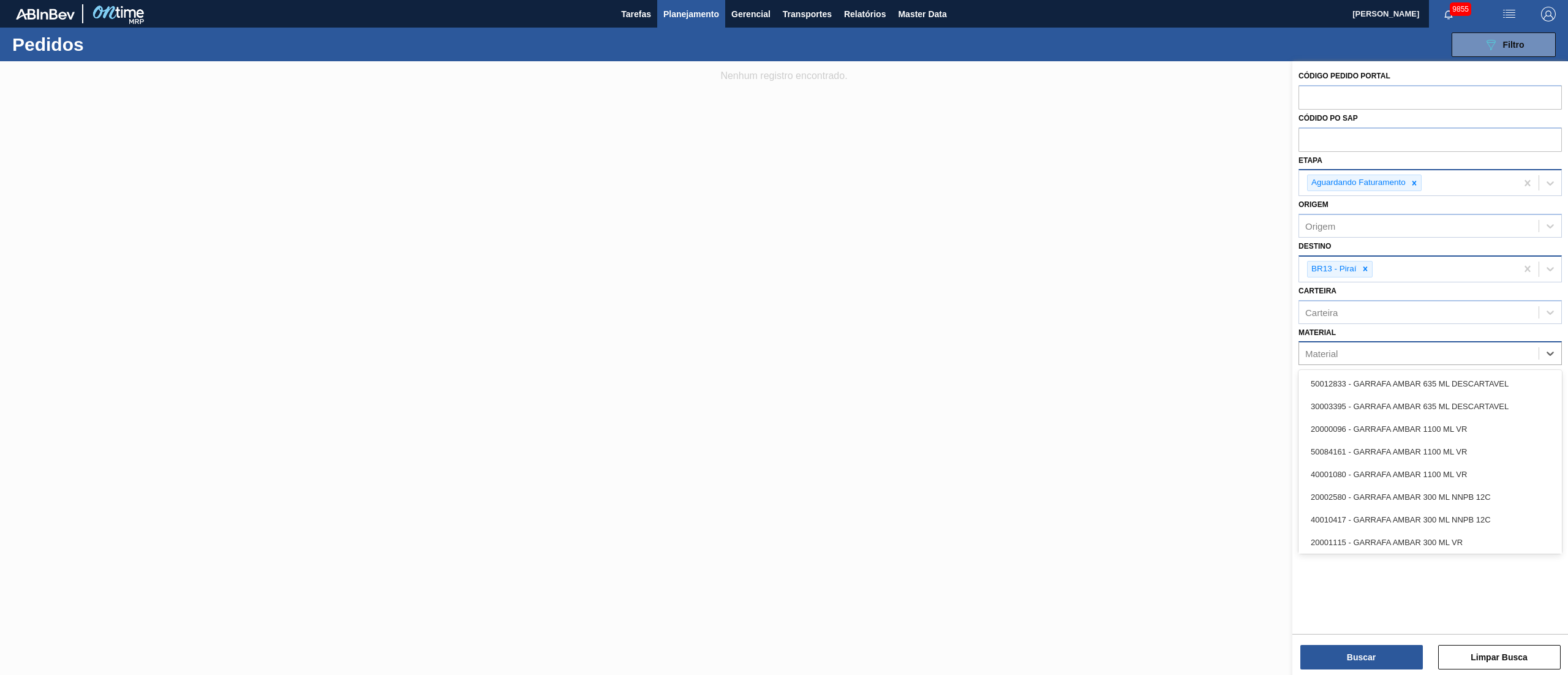
click at [1176, 357] on div "Material" at bounding box center [1321, 353] width 33 height 10
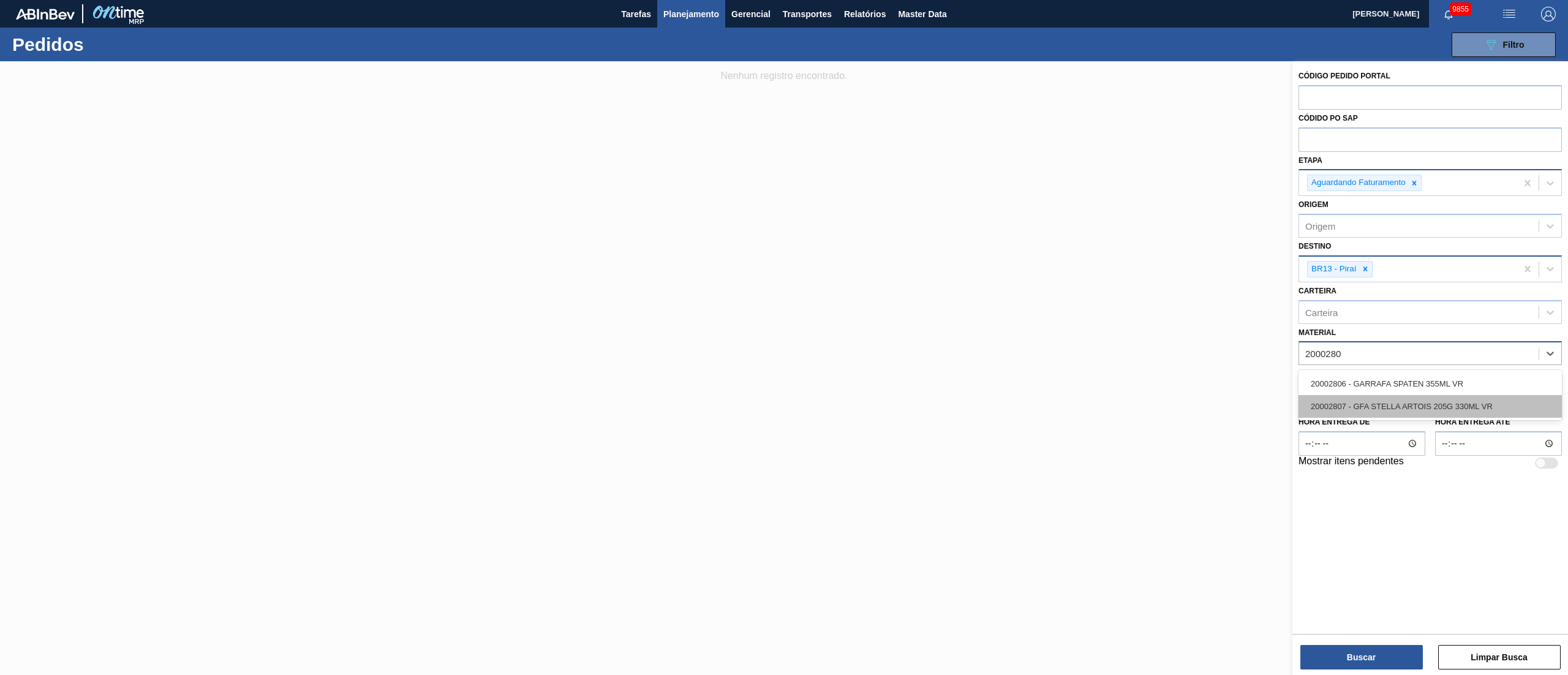
click at [1176, 409] on div "20002807 - GFA STELLA ARTOIS 205G 330ML VR" at bounding box center [1430, 407] width 263 height 23
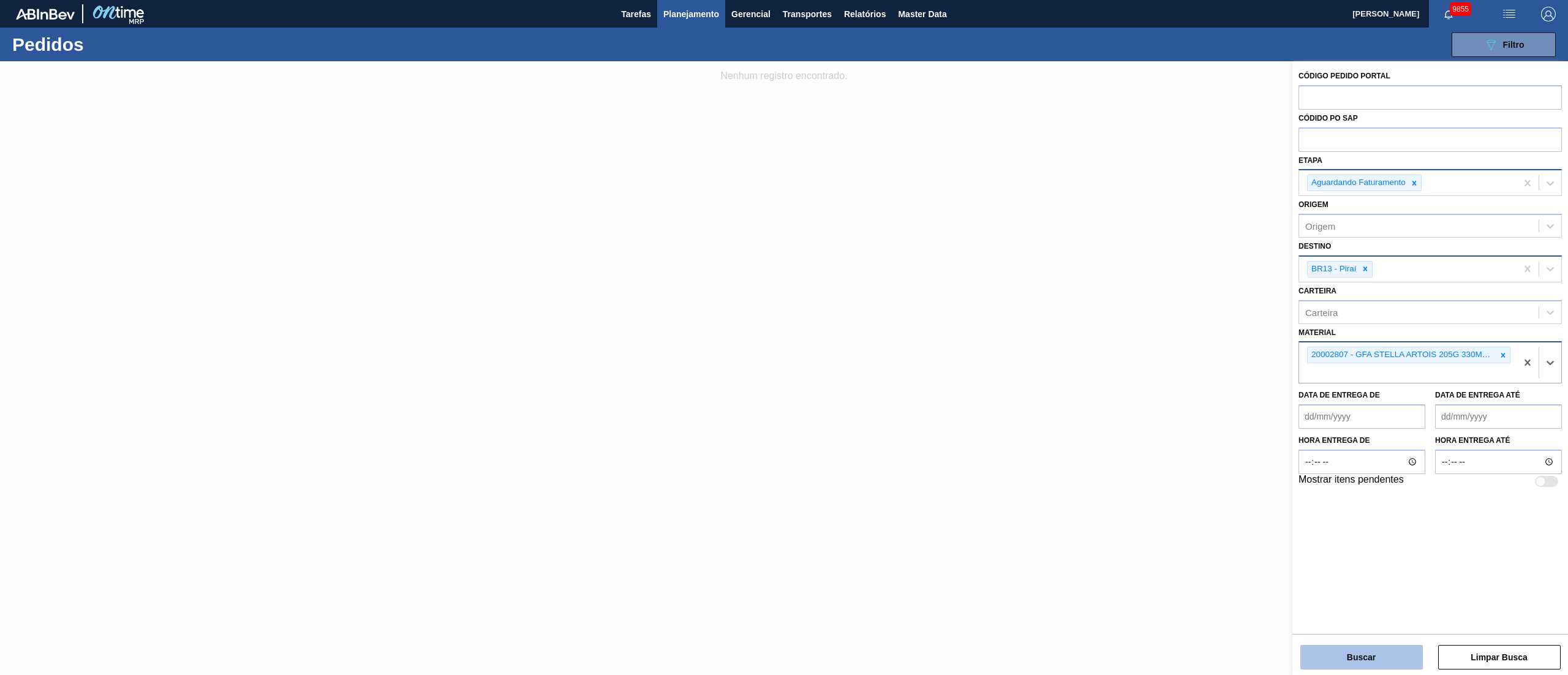
click at [1176, 506] on button "Buscar" at bounding box center [1361, 657] width 122 height 24
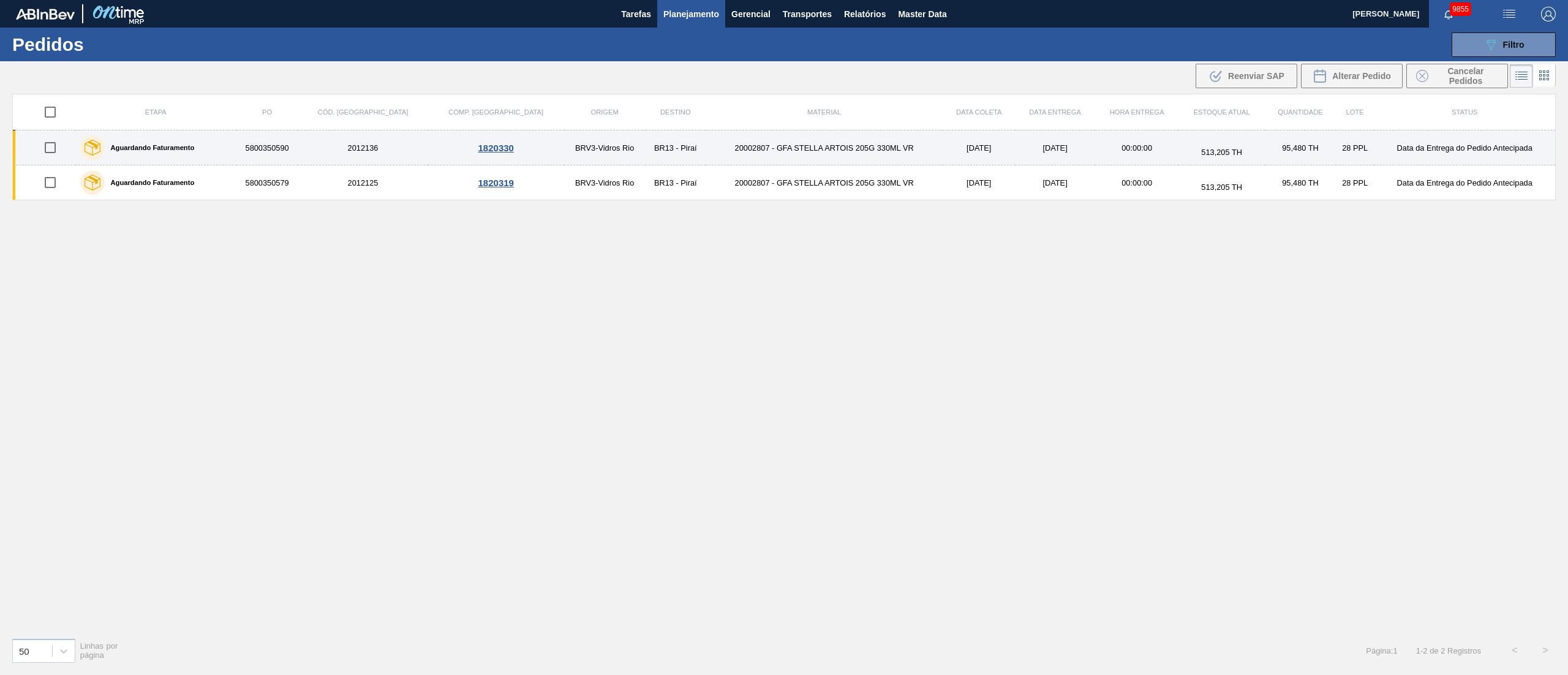
click at [818, 149] on td "20002807 - GFA STELLA ARTOIS 205G 330ML VR" at bounding box center [823, 147] width 237 height 35
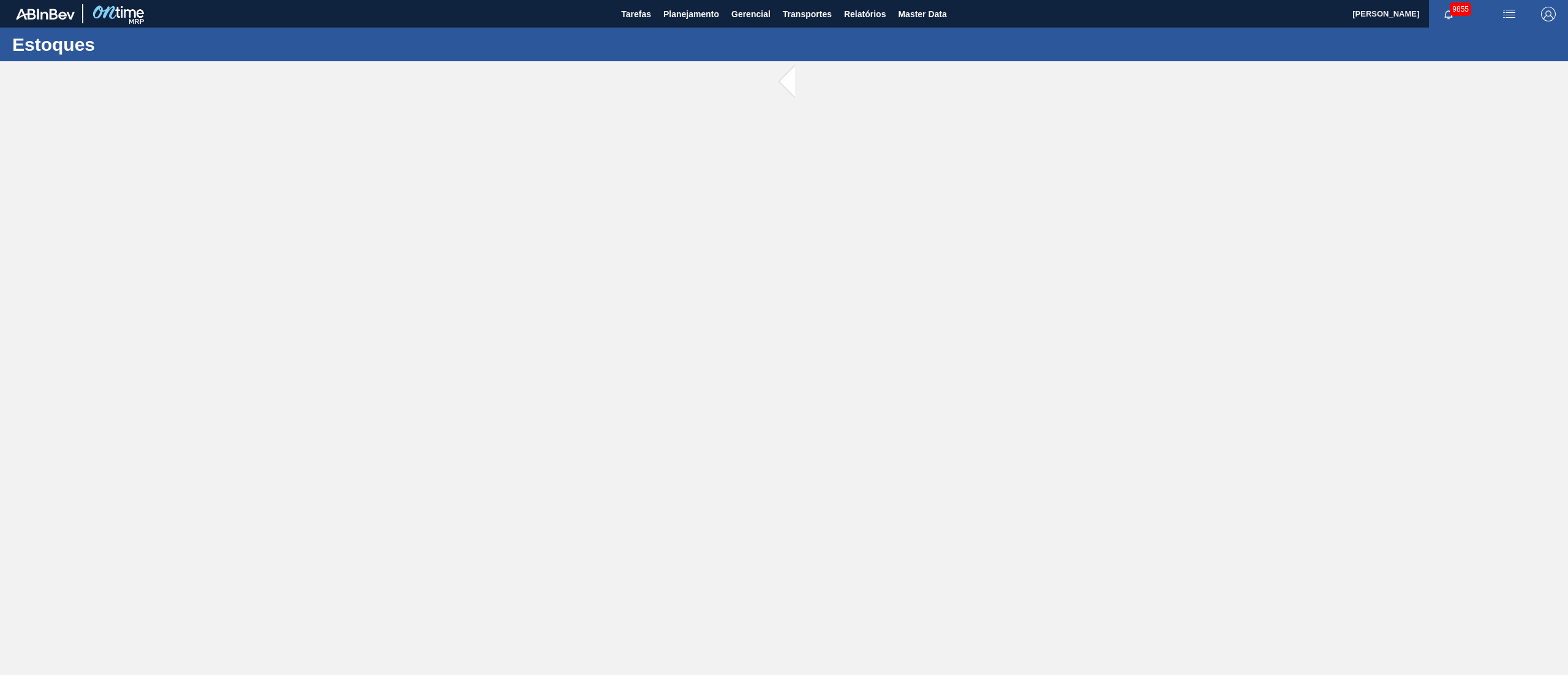
click at [818, 149] on main "Tarefas Planejamento Gerencial Transportes Relatórios Master Data [PERSON_NAME]…" at bounding box center [784, 337] width 1568 height 675
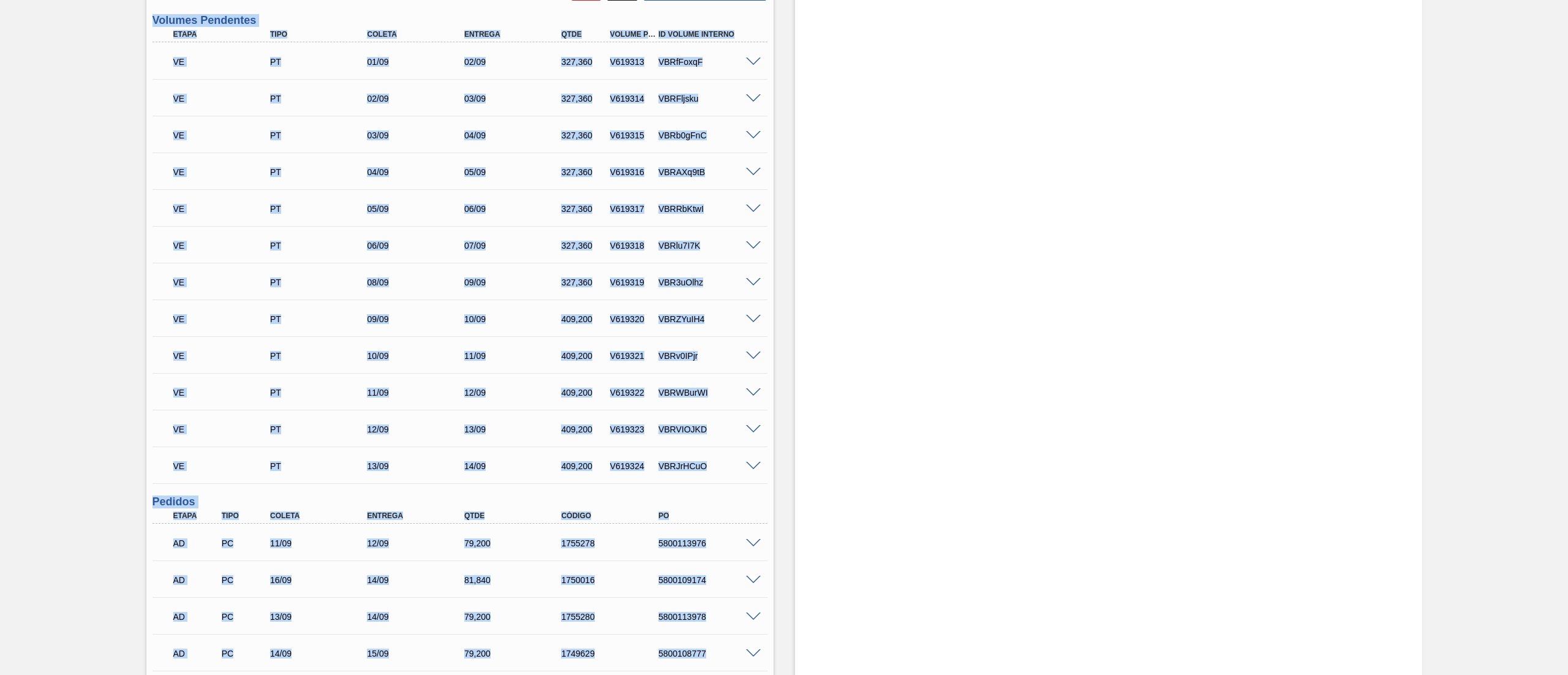
scroll to position [1347, 0]
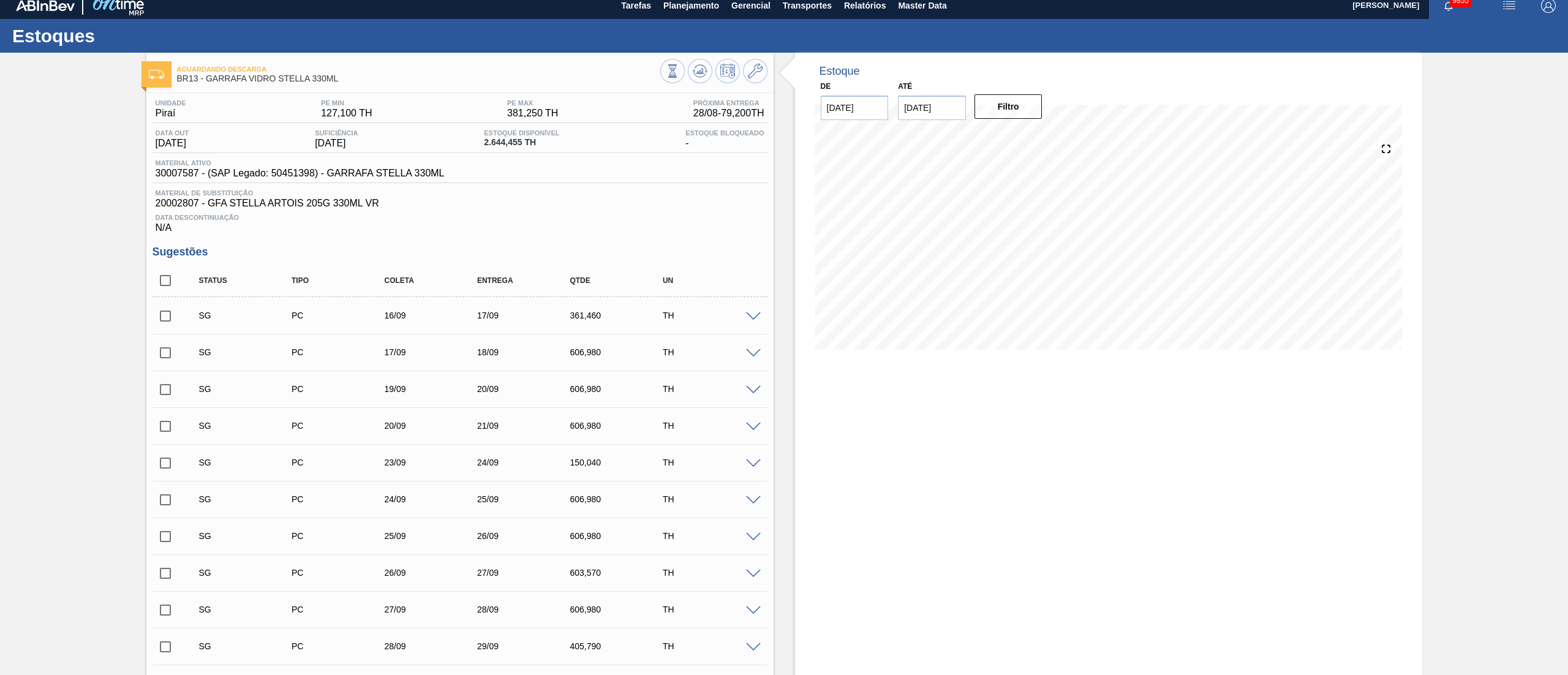
scroll to position [4, 0]
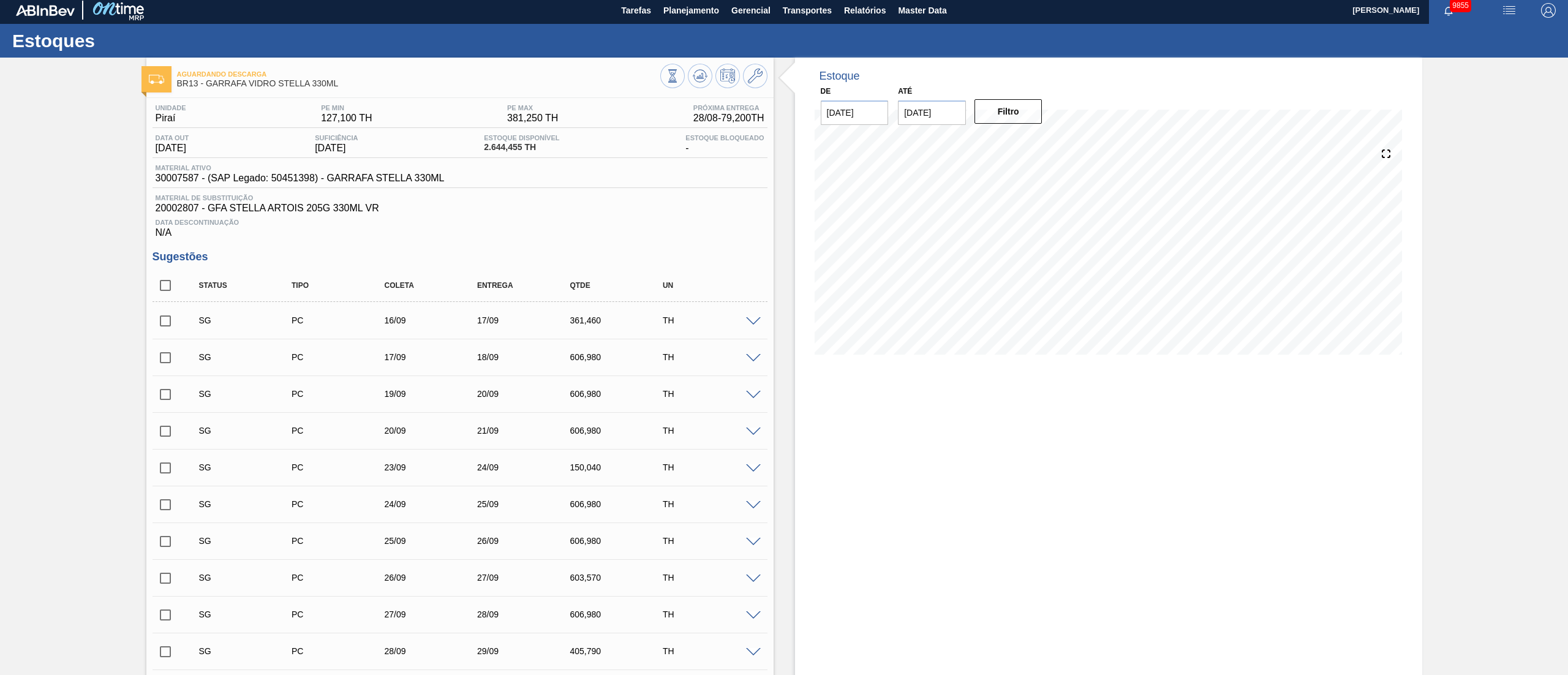
click at [165, 327] on input "checkbox" at bounding box center [164, 320] width 25 height 25
click at [751, 325] on span at bounding box center [753, 322] width 15 height 9
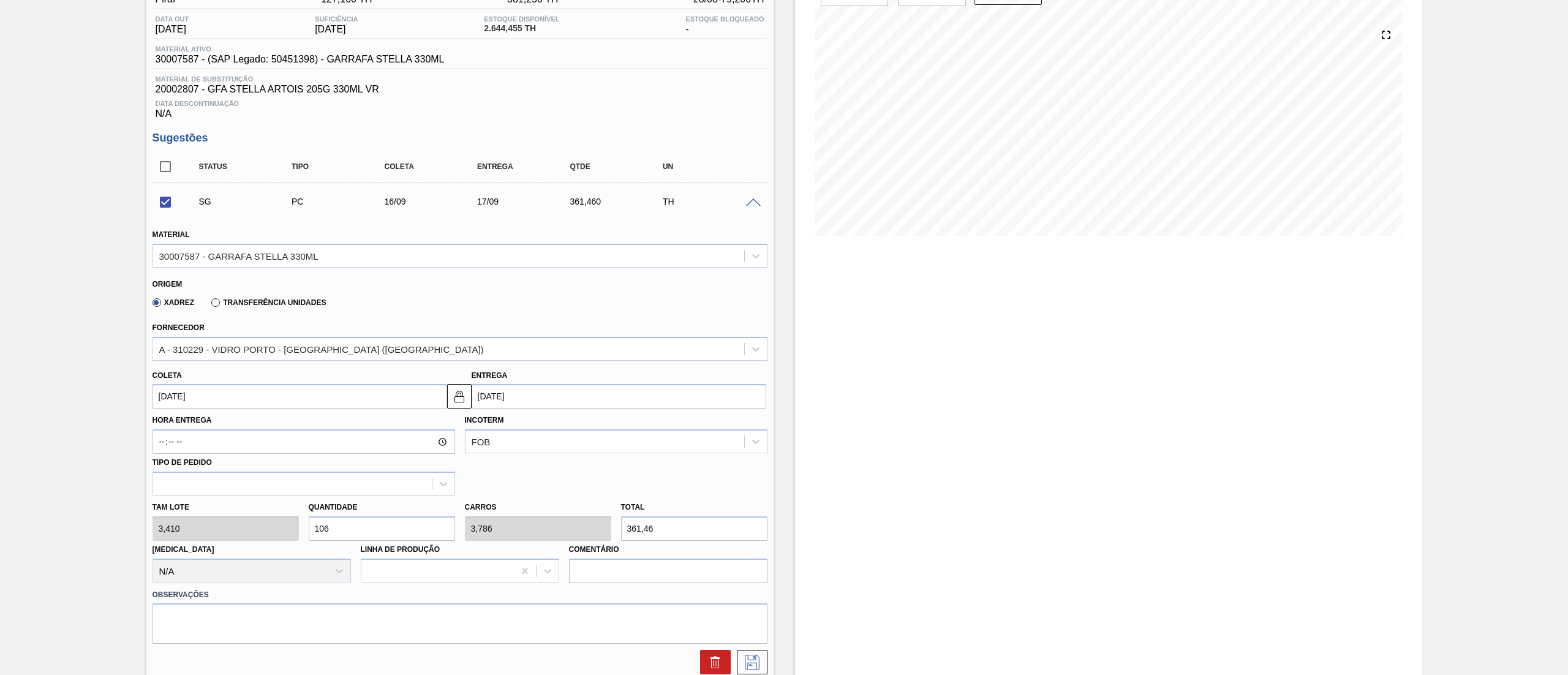
scroll to position [249, 0]
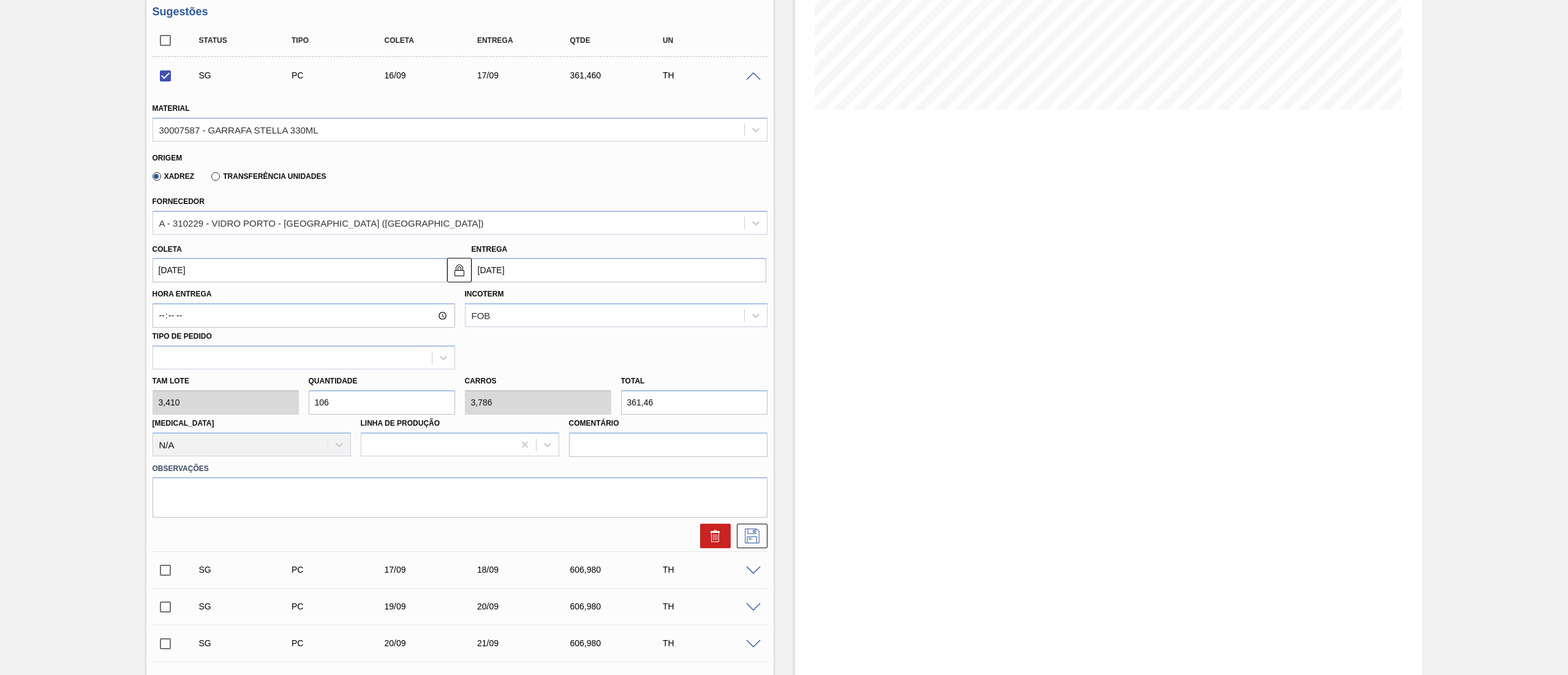
drag, startPoint x: 351, startPoint y: 404, endPoint x: 266, endPoint y: 390, distance: 86.1
click at [266, 390] on div "Tam lote 3,410 Quantidade 106 Carros 3,786 Total 361,46 [MEDICAL_DATA] N/A Linh…" at bounding box center [459, 412] width 624 height 87
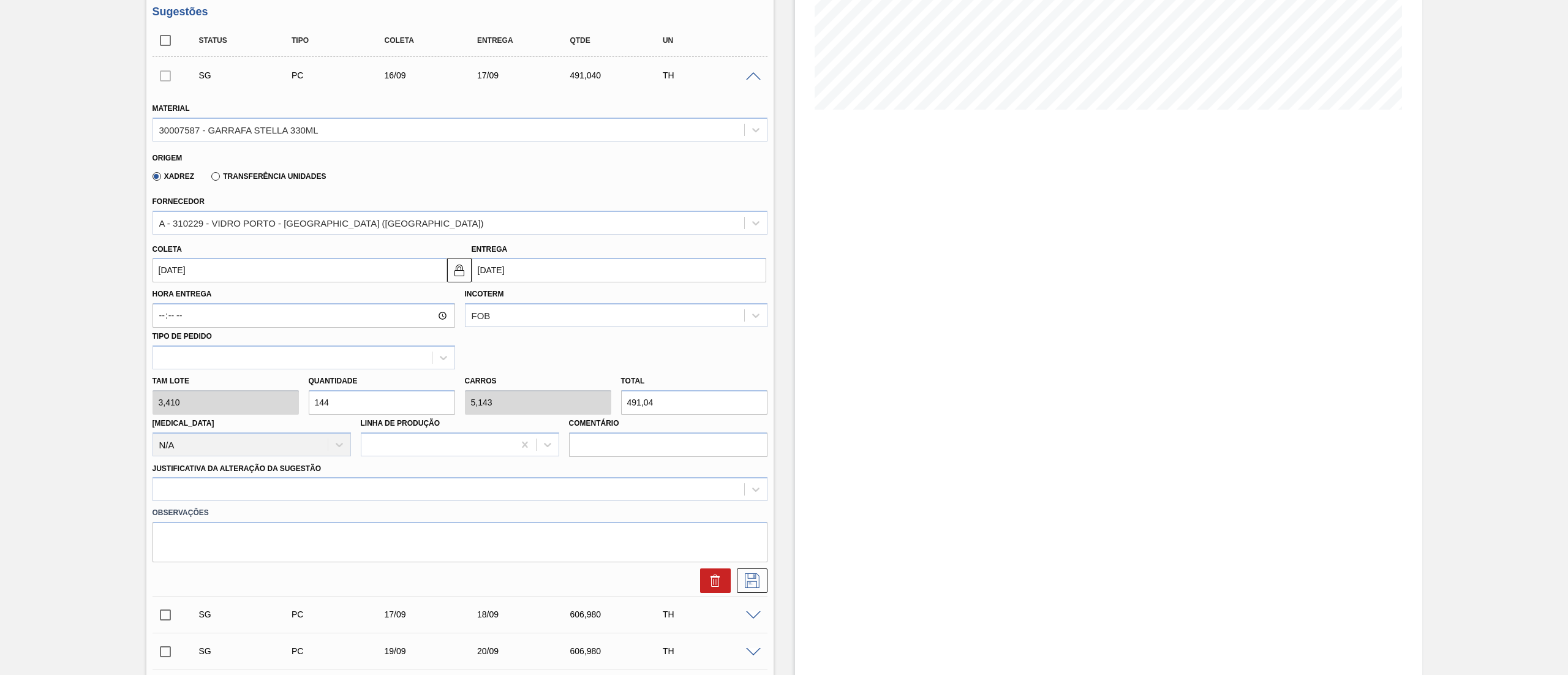
click at [178, 407] on div "Tam lote 3,410 Quantidade 144 Carros 5,143 Total 491,04 [MEDICAL_DATA] N/A Linh…" at bounding box center [459, 412] width 624 height 87
click at [286, 130] on div "30007587 - GARRAFA STELLA 330ML" at bounding box center [239, 129] width 160 height 10
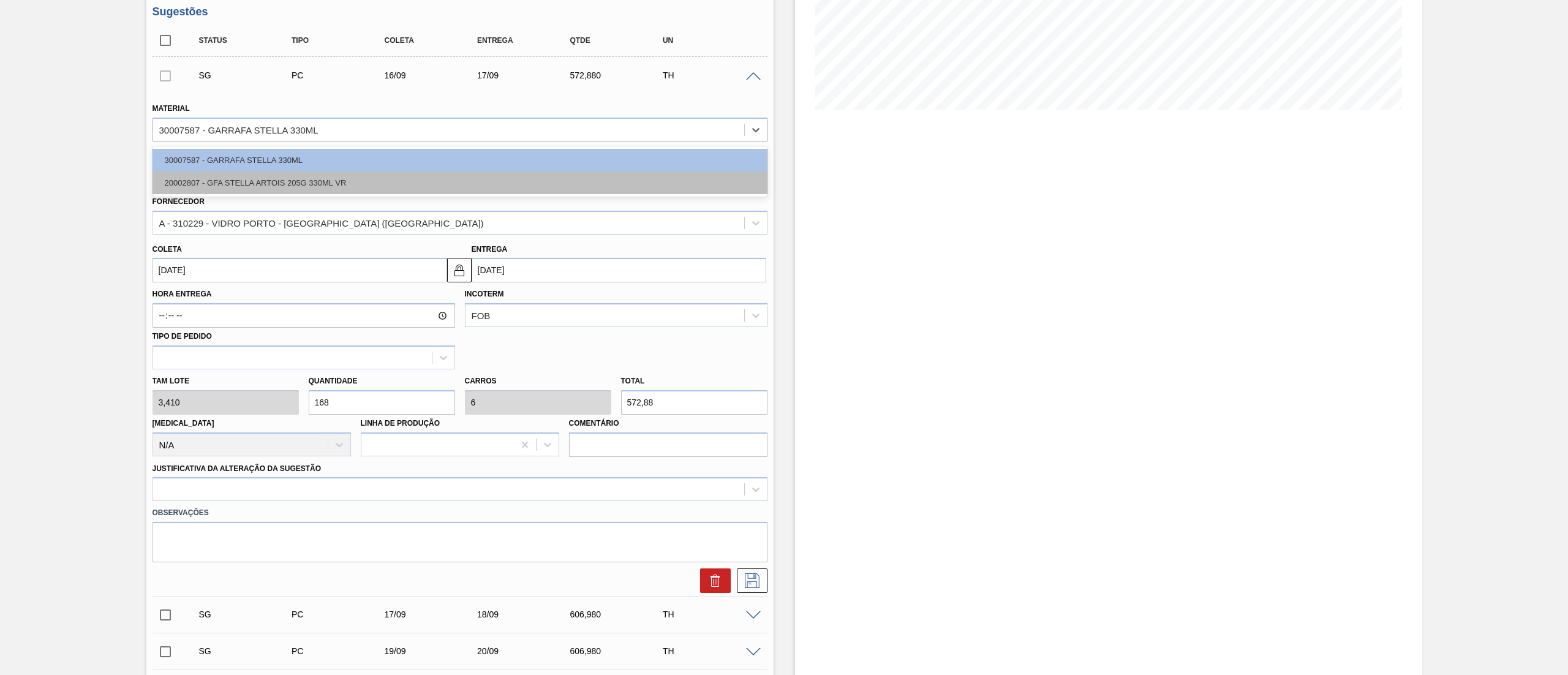
click at [262, 185] on div "20002807 - GFA STELLA ARTOIS 205G 330ML VR" at bounding box center [459, 183] width 615 height 23
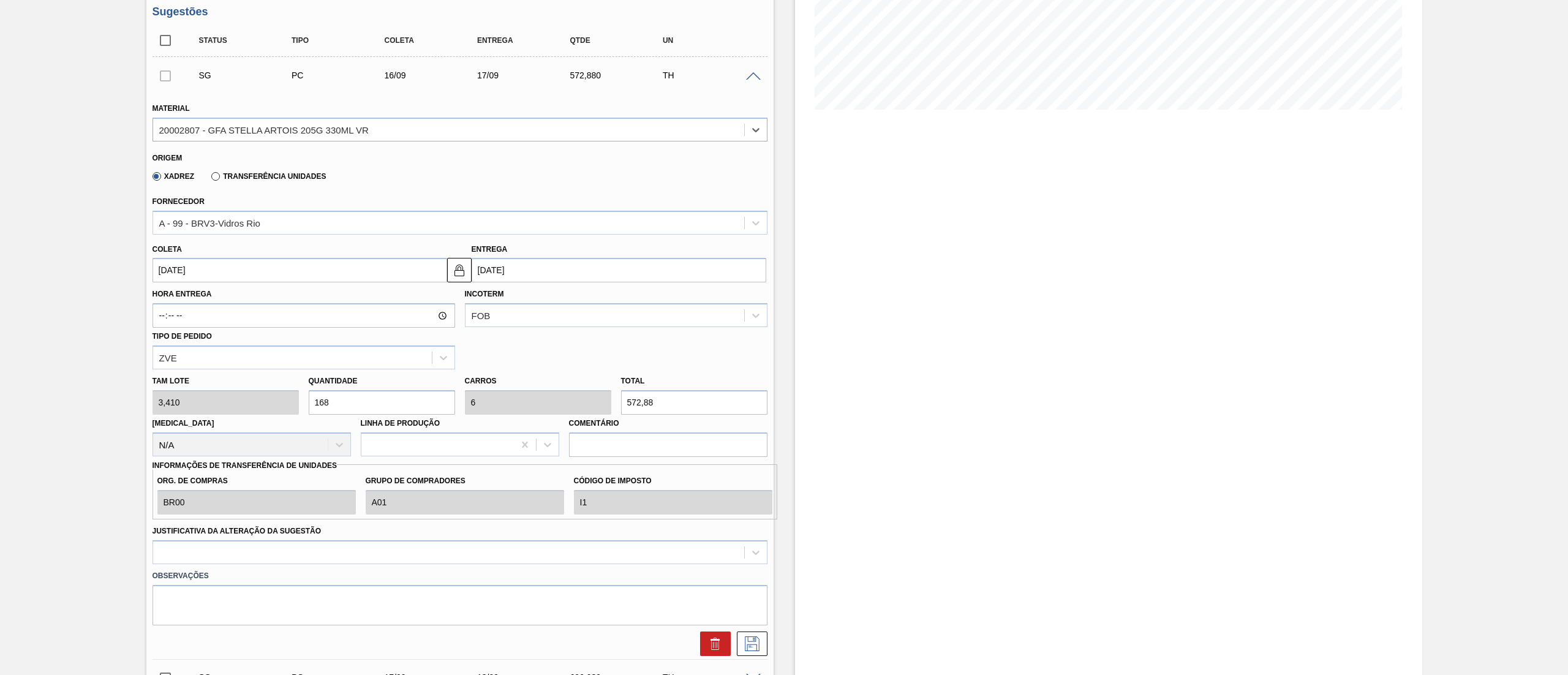
click at [258, 279] on input "[DATE]" at bounding box center [300, 270] width 295 height 24
click at [205, 406] on div "23" at bounding box center [207, 398] width 17 height 17
click at [238, 267] on input "[DATE]" at bounding box center [300, 270] width 295 height 24
click at [187, 396] on div "22" at bounding box center [187, 398] width 17 height 17
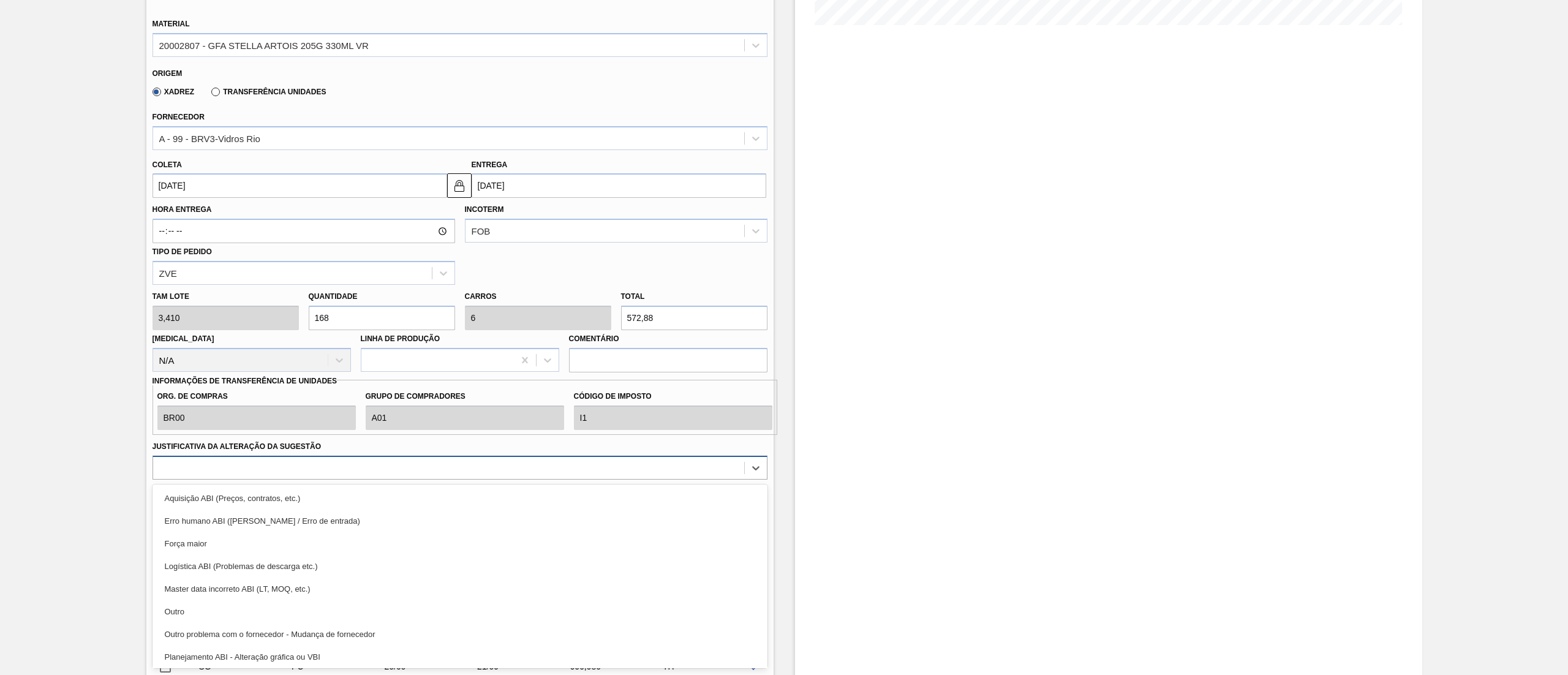
click at [309, 480] on div "option Força maior focused, 3 of 18. 18 results available. Use Up and Down to c…" at bounding box center [459, 467] width 615 height 23
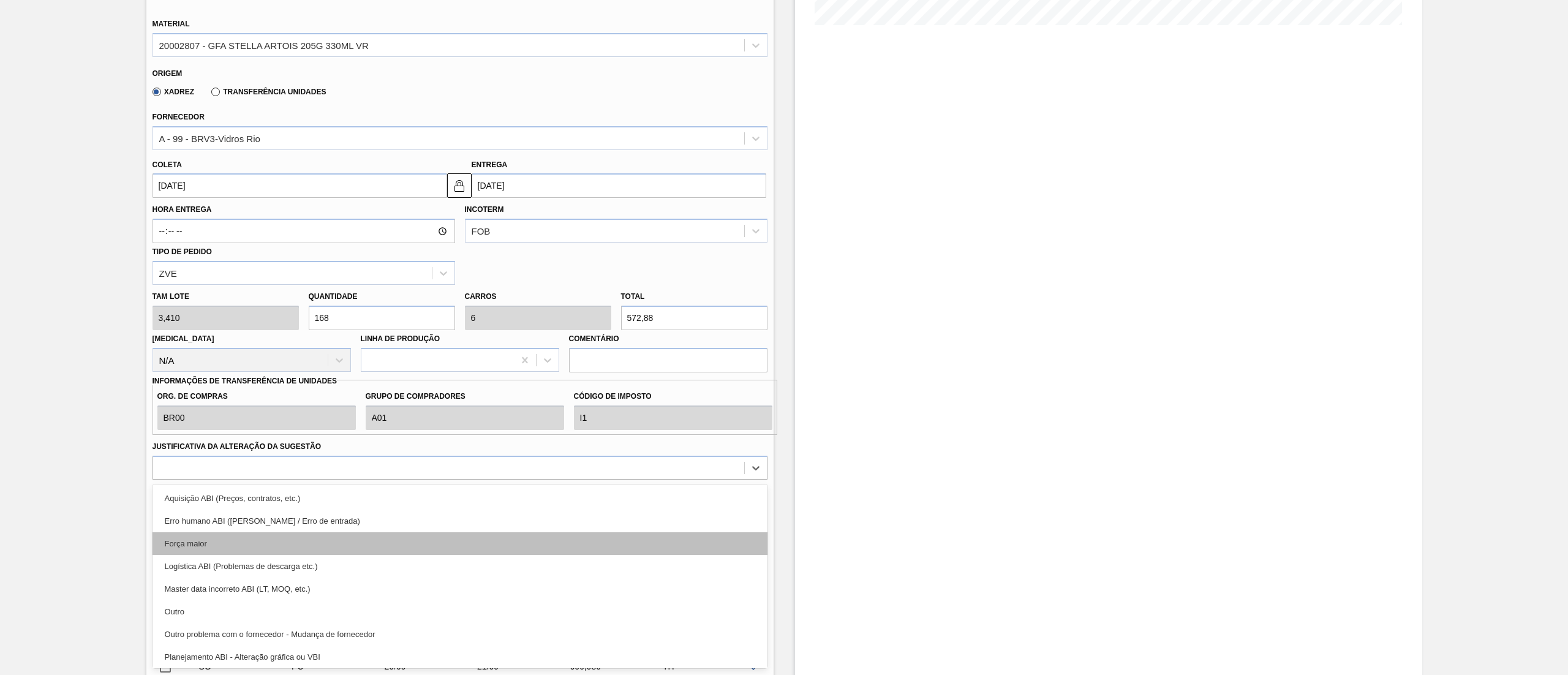
click at [220, 506] on div "Força maior" at bounding box center [459, 544] width 615 height 23
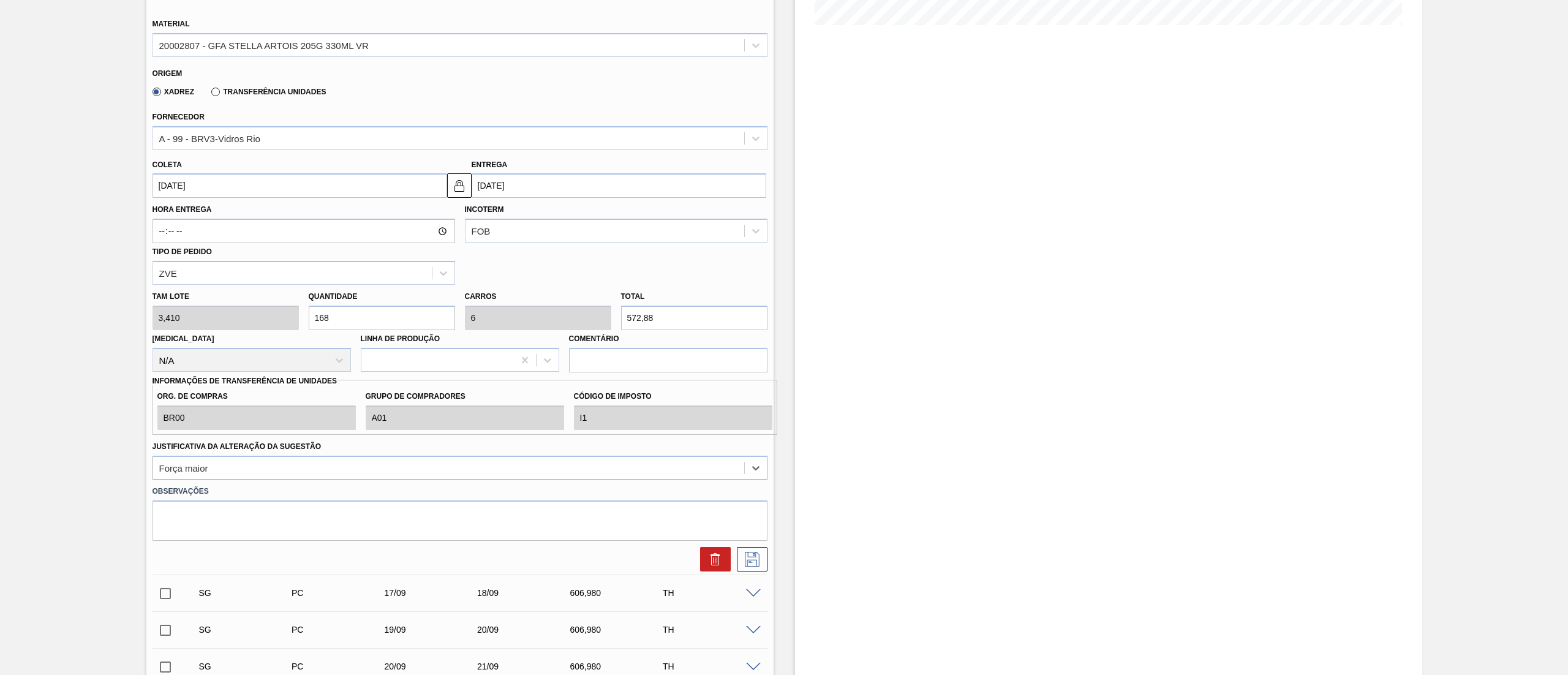
click at [238, 186] on input "[DATE]" at bounding box center [300, 186] width 295 height 24
click at [164, 216] on button "Previous Month" at bounding box center [163, 214] width 8 height 8
click at [286, 335] on div "30" at bounding box center [285, 334] width 17 height 17
click at [748, 506] on icon at bounding box center [752, 560] width 20 height 15
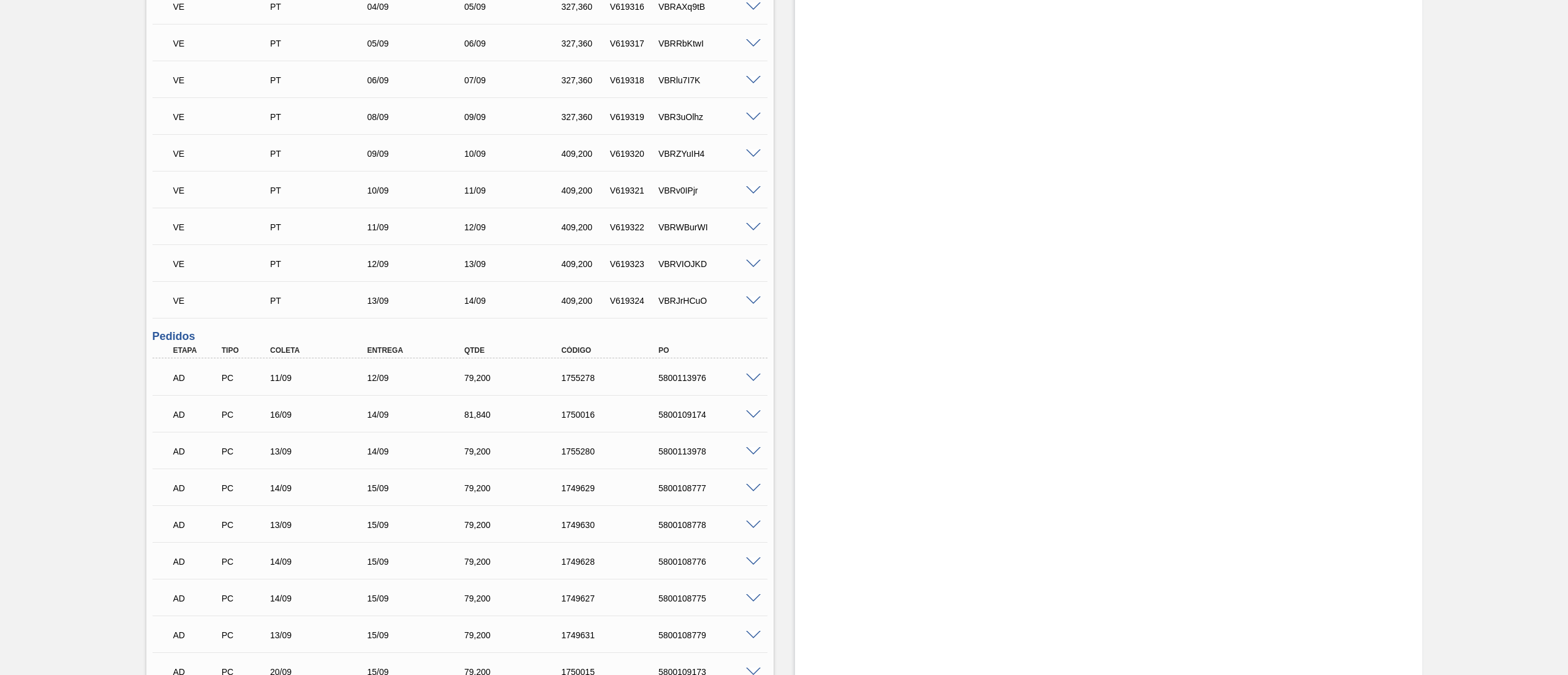
scroll to position [1102, 0]
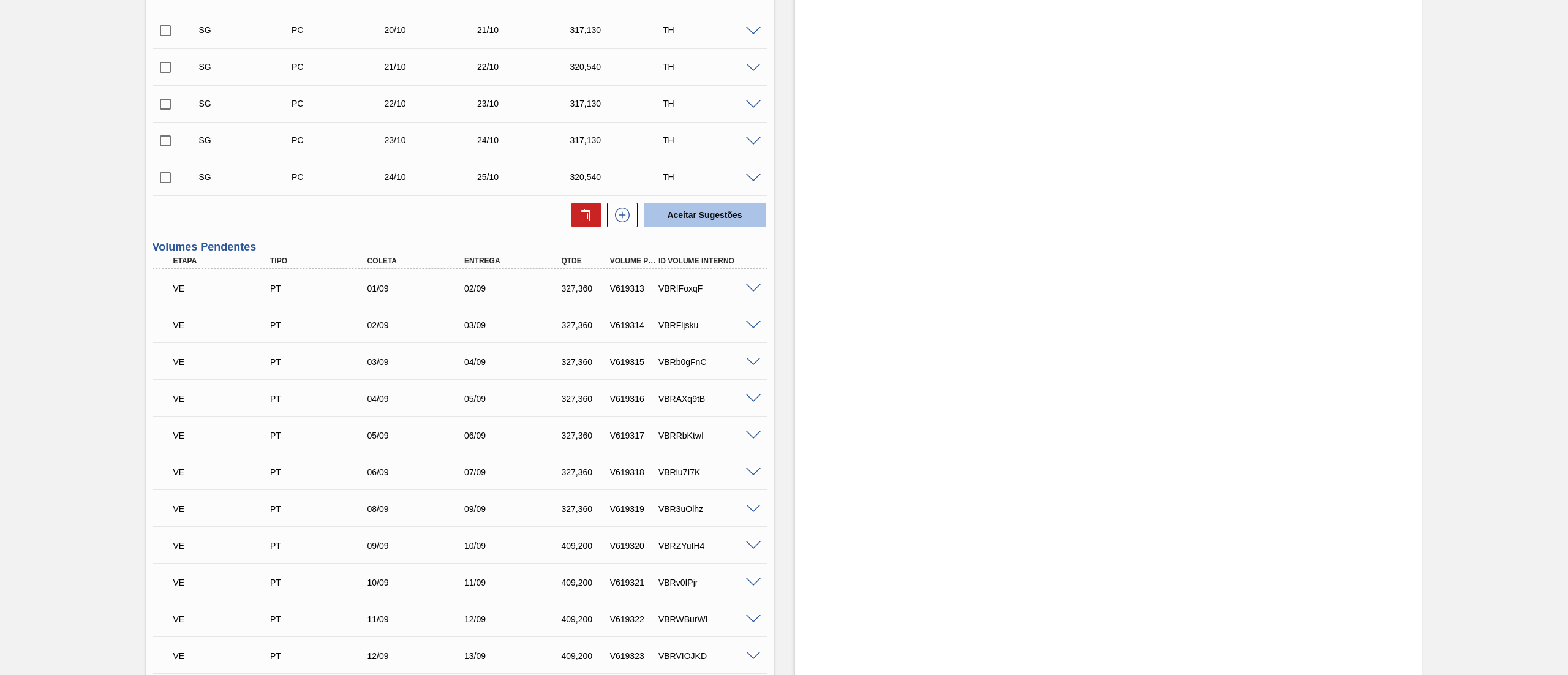
click at [711, 222] on button "Aceitar Sugestões" at bounding box center [705, 215] width 122 height 24
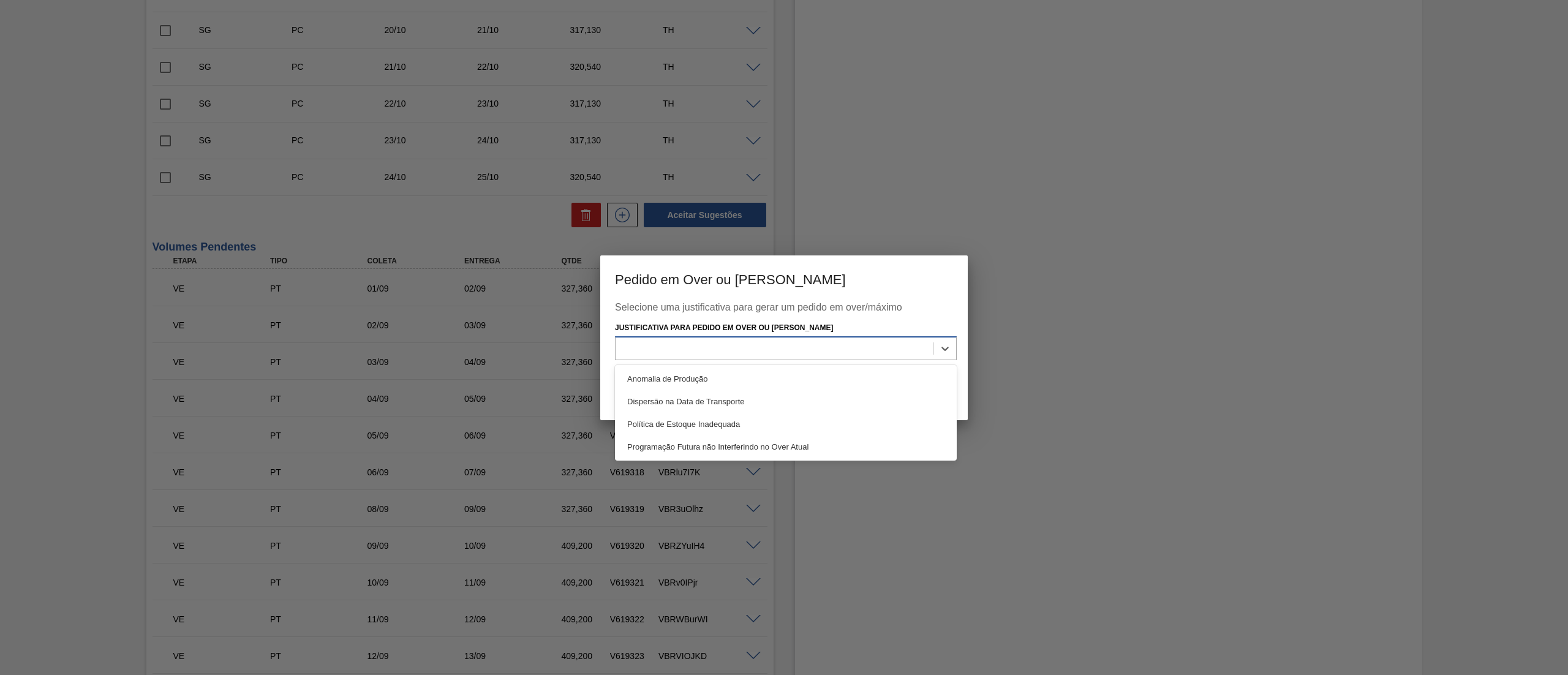
click at [749, 345] on div at bounding box center [774, 348] width 318 height 18
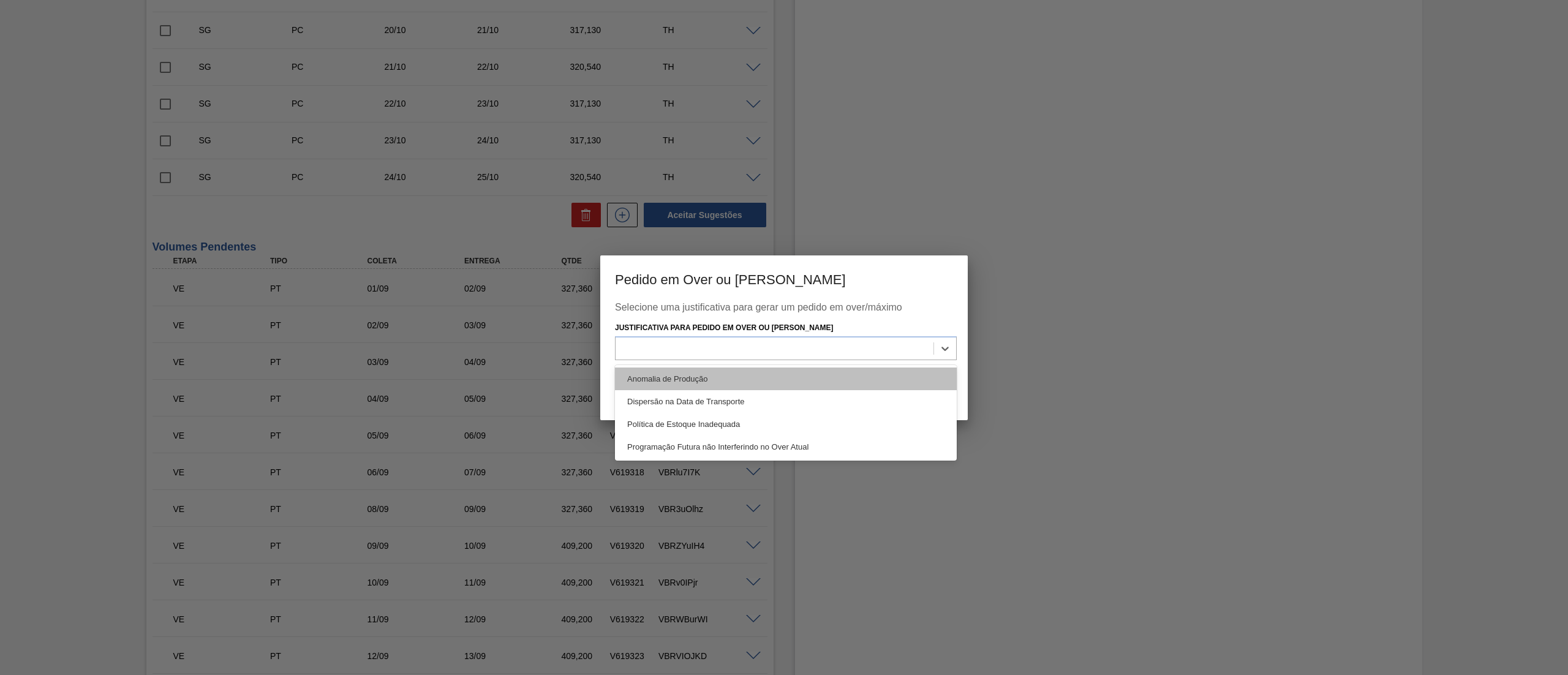
click at [704, 375] on div "Anomalia de Produção" at bounding box center [786, 378] width 342 height 23
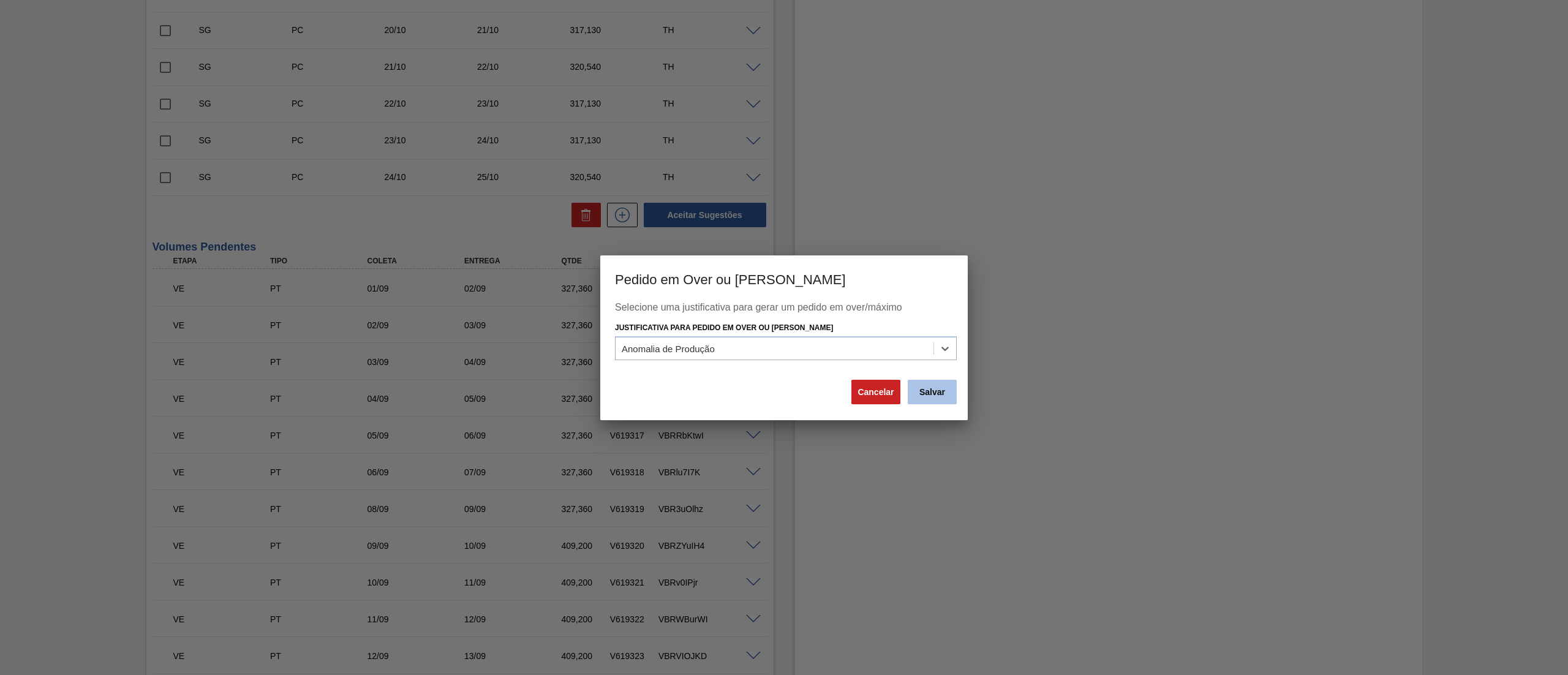
click at [934, 387] on button "Salvar" at bounding box center [932, 391] width 49 height 24
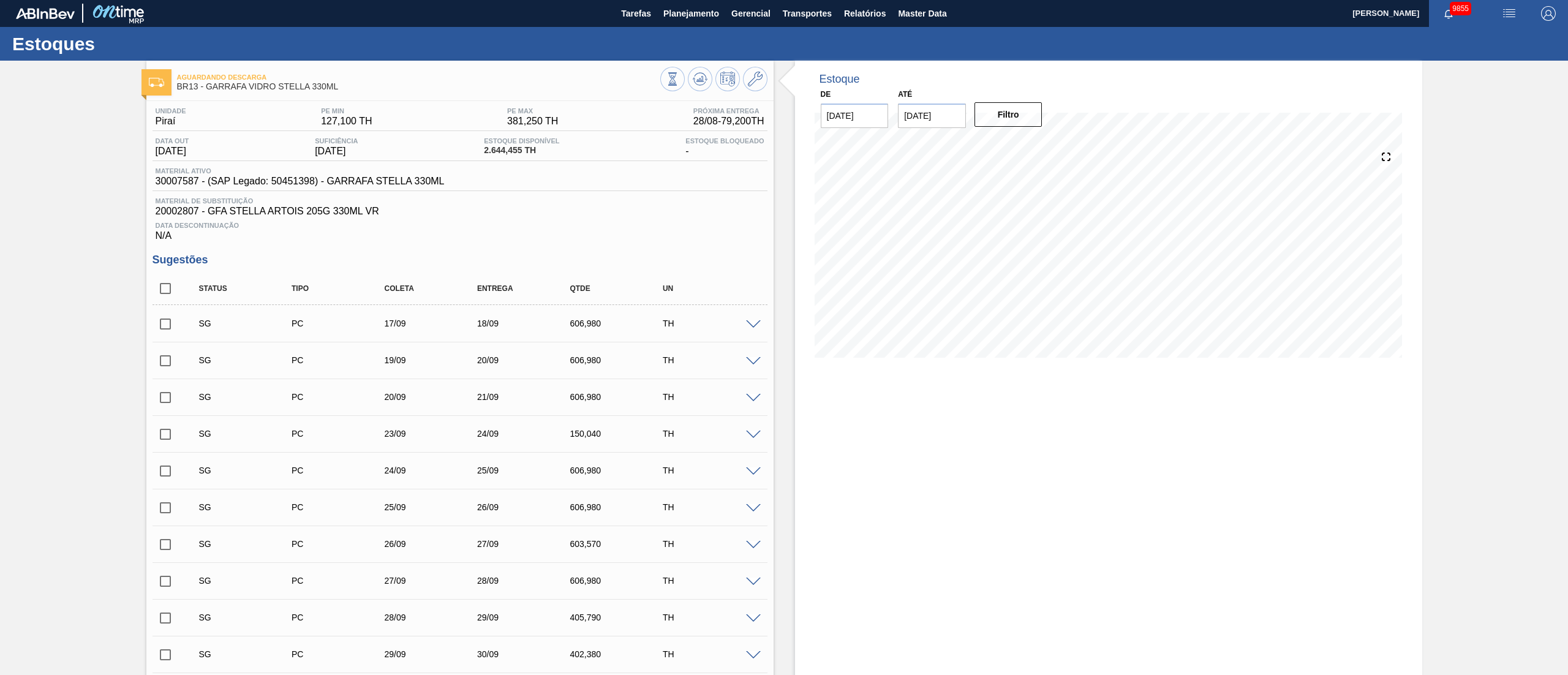
scroll to position [0, 0]
click at [1176, 15] on img "button" at bounding box center [1509, 14] width 15 height 15
click at [1176, 40] on li "Upload de Volumes" at bounding box center [1504, 43] width 106 height 22
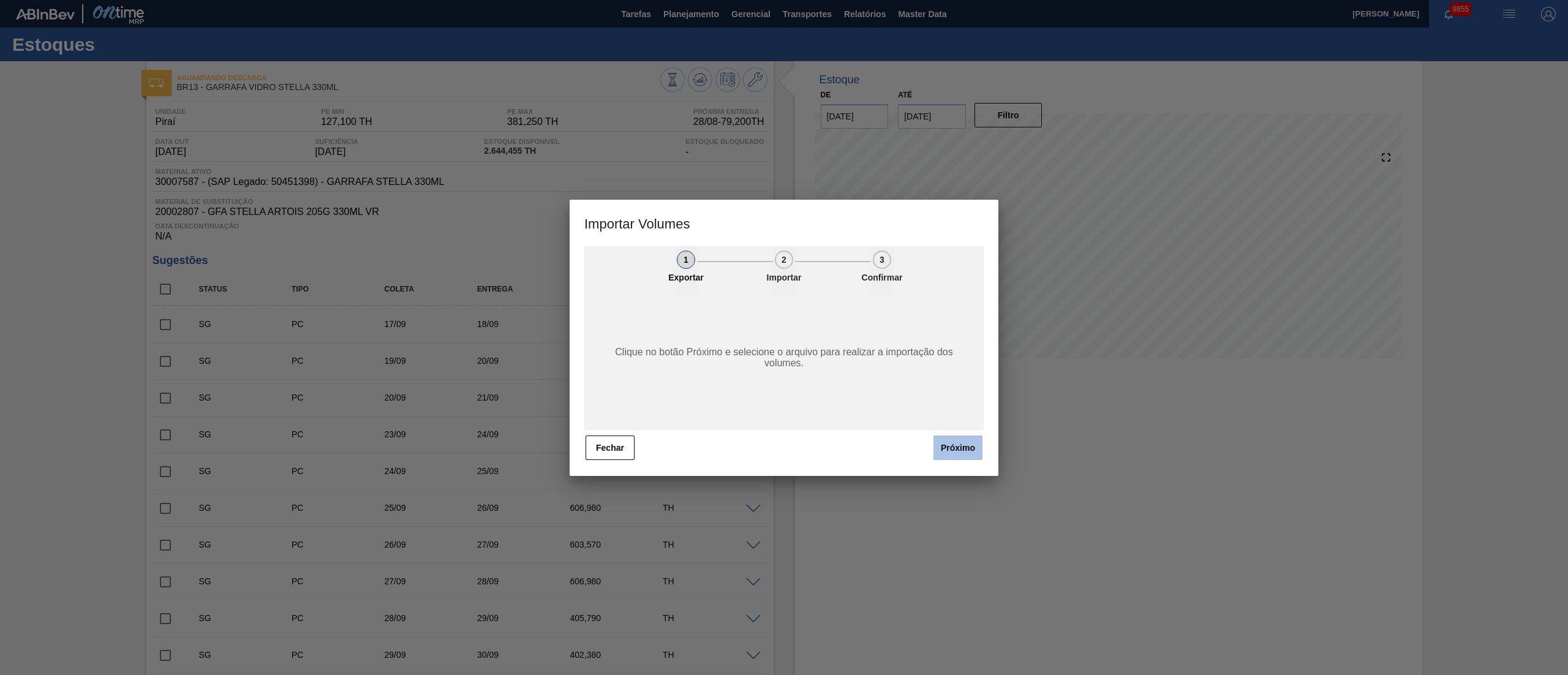
click at [946, 450] on button "Próximo" at bounding box center [958, 448] width 49 height 24
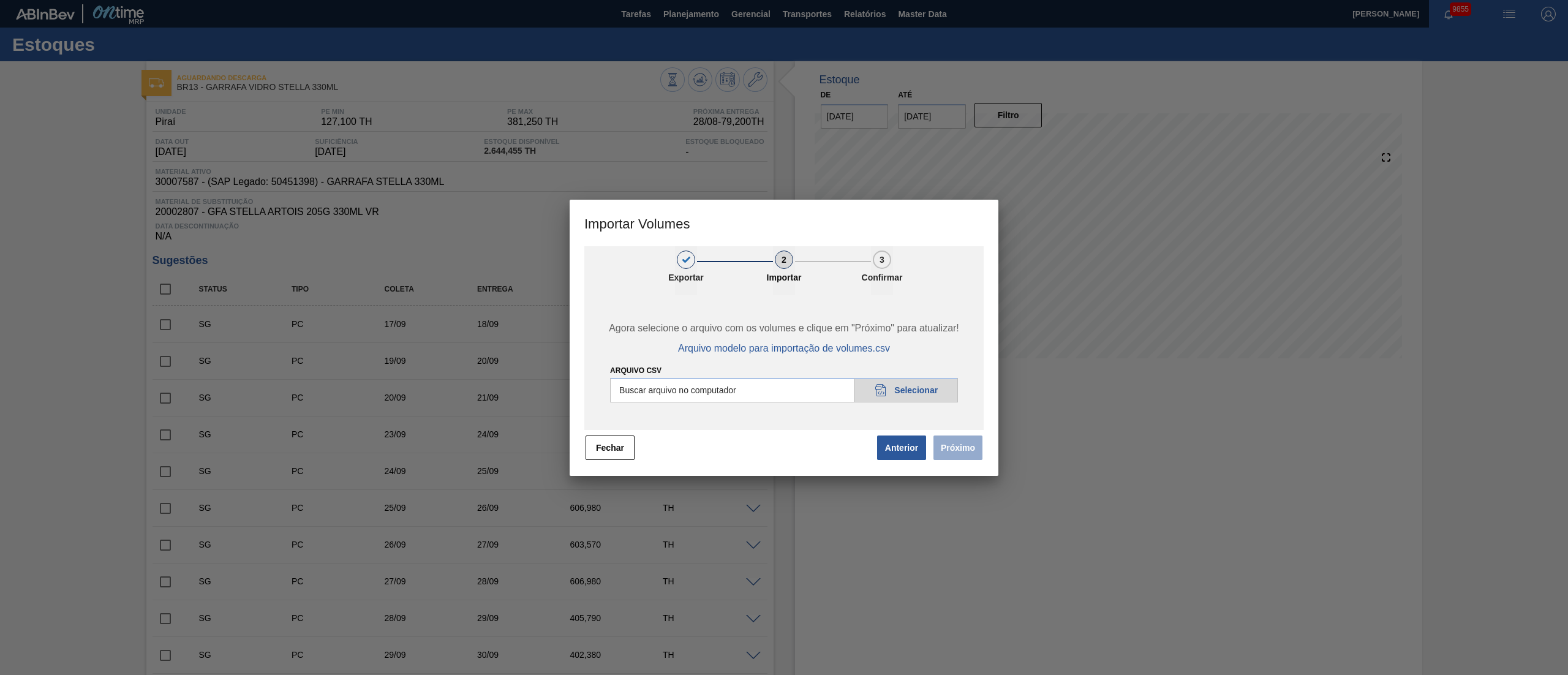
click at [910, 391] on input "Arquivo csv" at bounding box center [784, 390] width 347 height 24
click at [966, 452] on button "Próximo" at bounding box center [958, 448] width 49 height 24
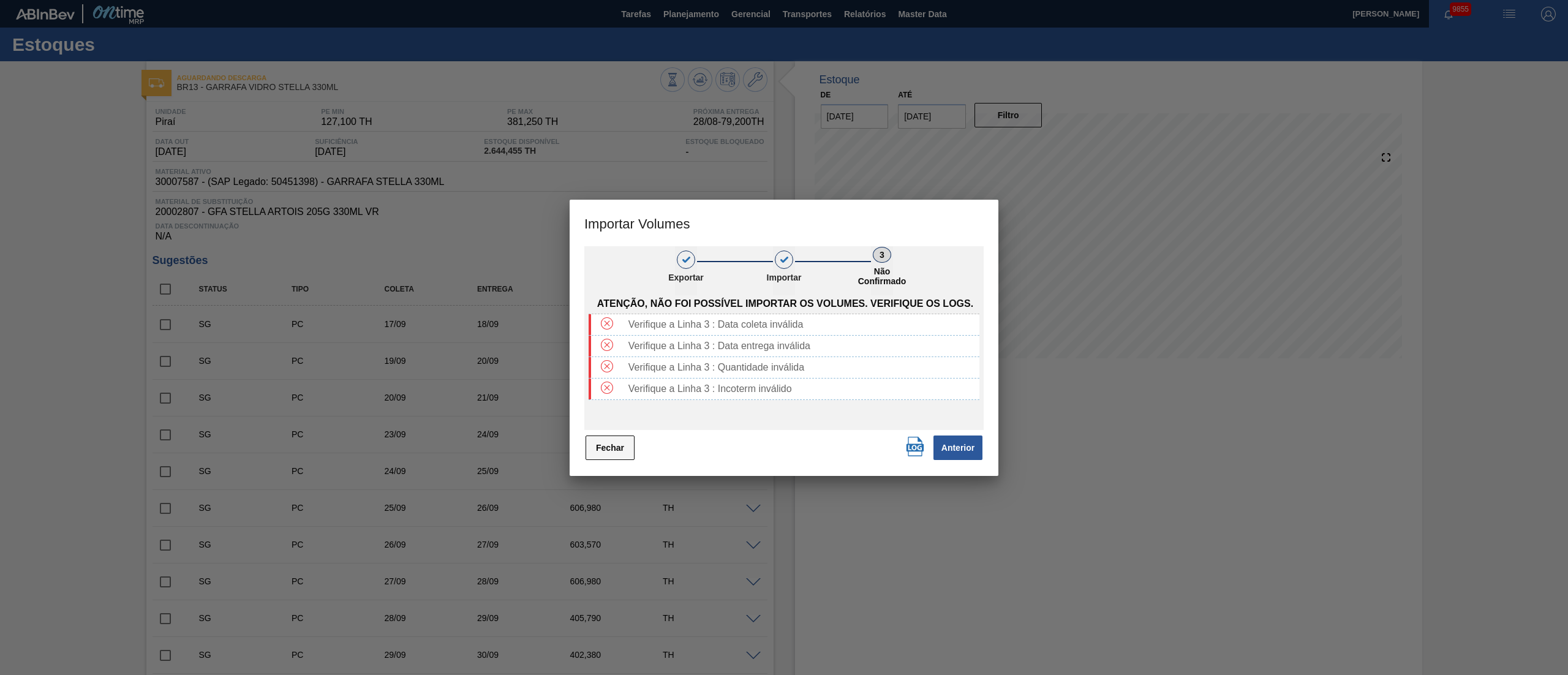
click at [612, 453] on button "Fechar" at bounding box center [610, 448] width 49 height 24
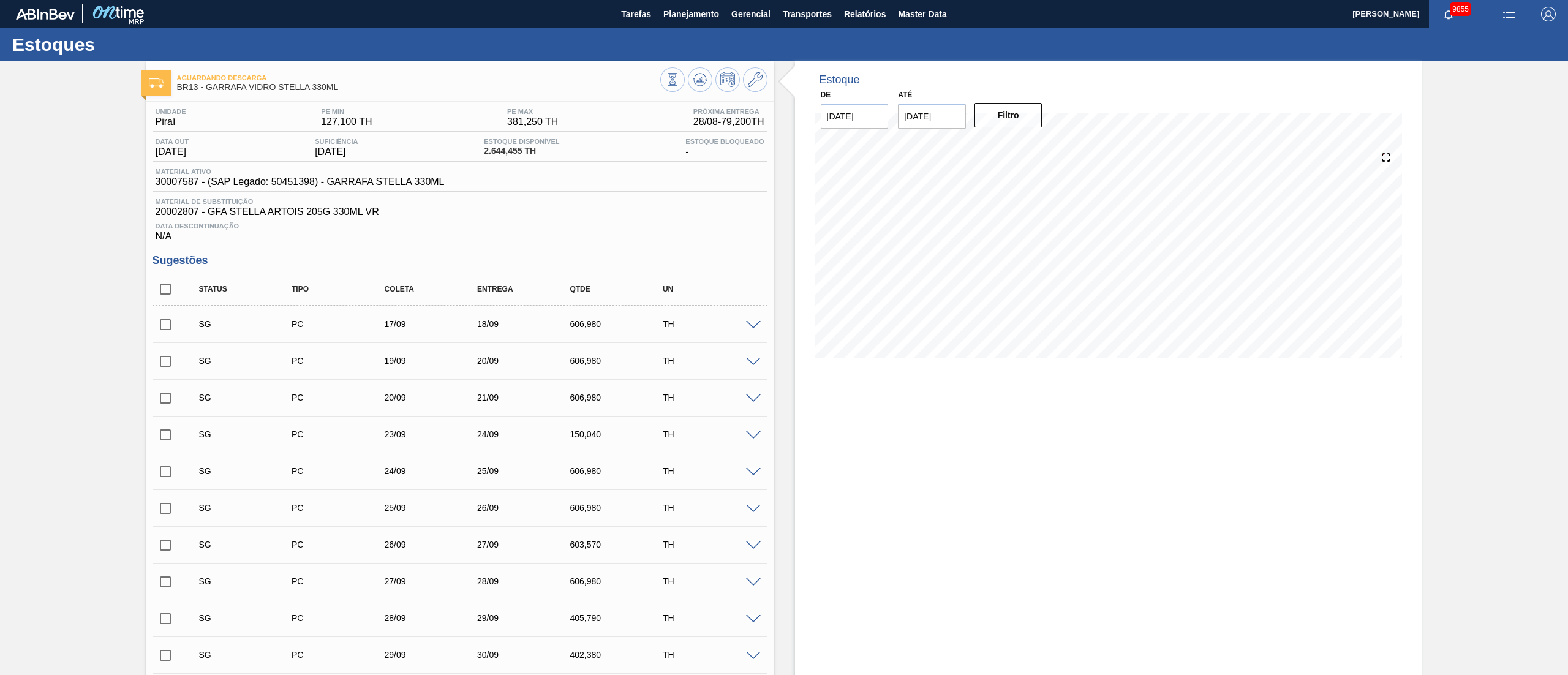
click at [1176, 15] on img "button" at bounding box center [1509, 14] width 15 height 15
click at [1176, 40] on li "Upload de Volumes" at bounding box center [1504, 43] width 106 height 22
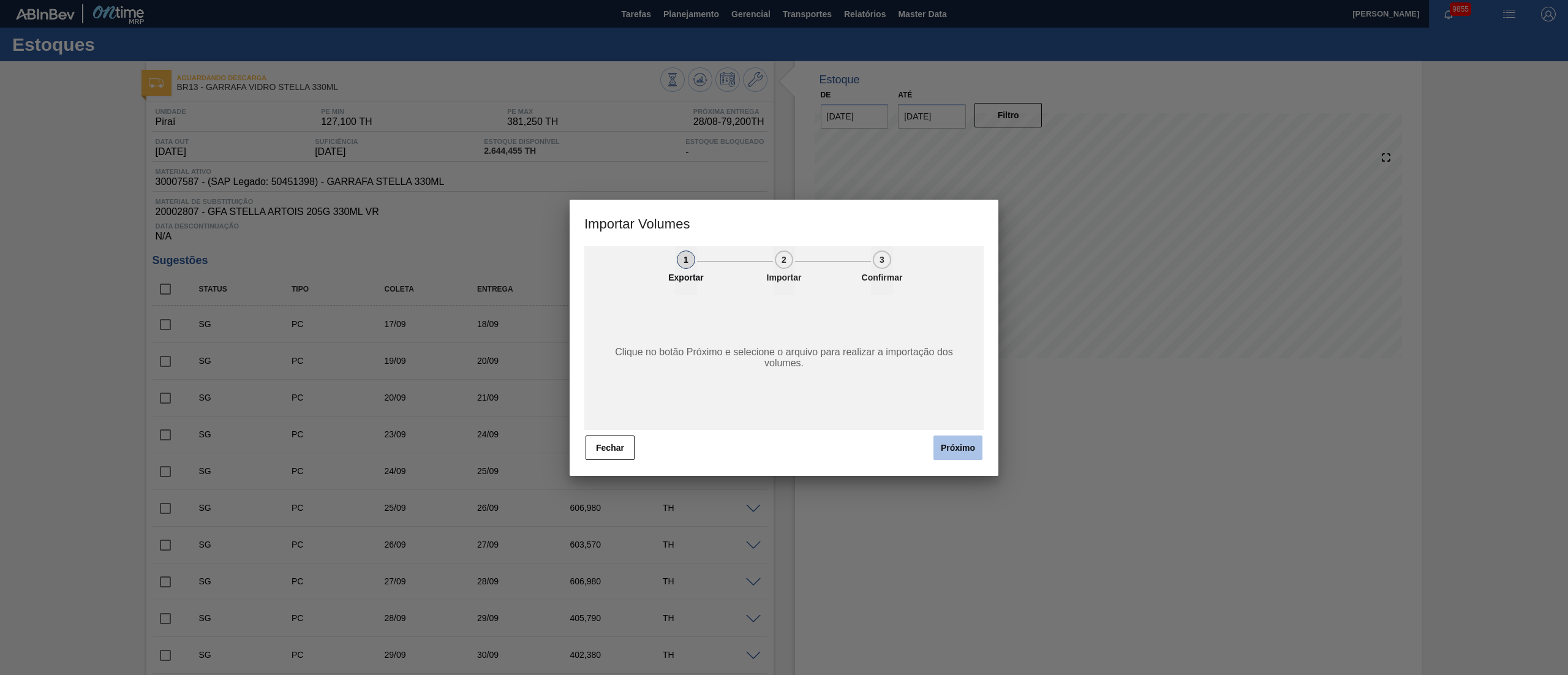
click at [970, 442] on button "Próximo" at bounding box center [958, 448] width 49 height 24
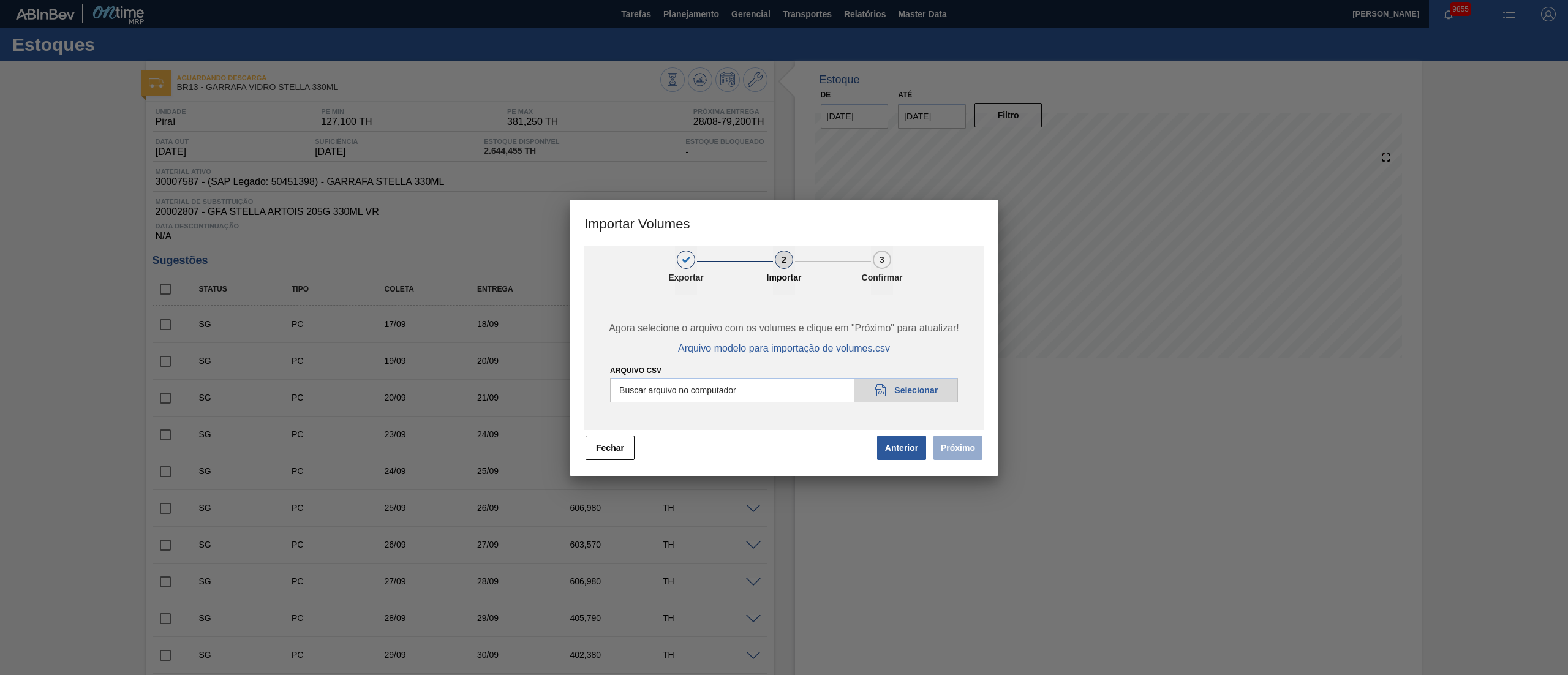
click at [912, 382] on input "Arquivo csv" at bounding box center [784, 390] width 347 height 24
click at [961, 450] on button "Próximo" at bounding box center [958, 448] width 49 height 24
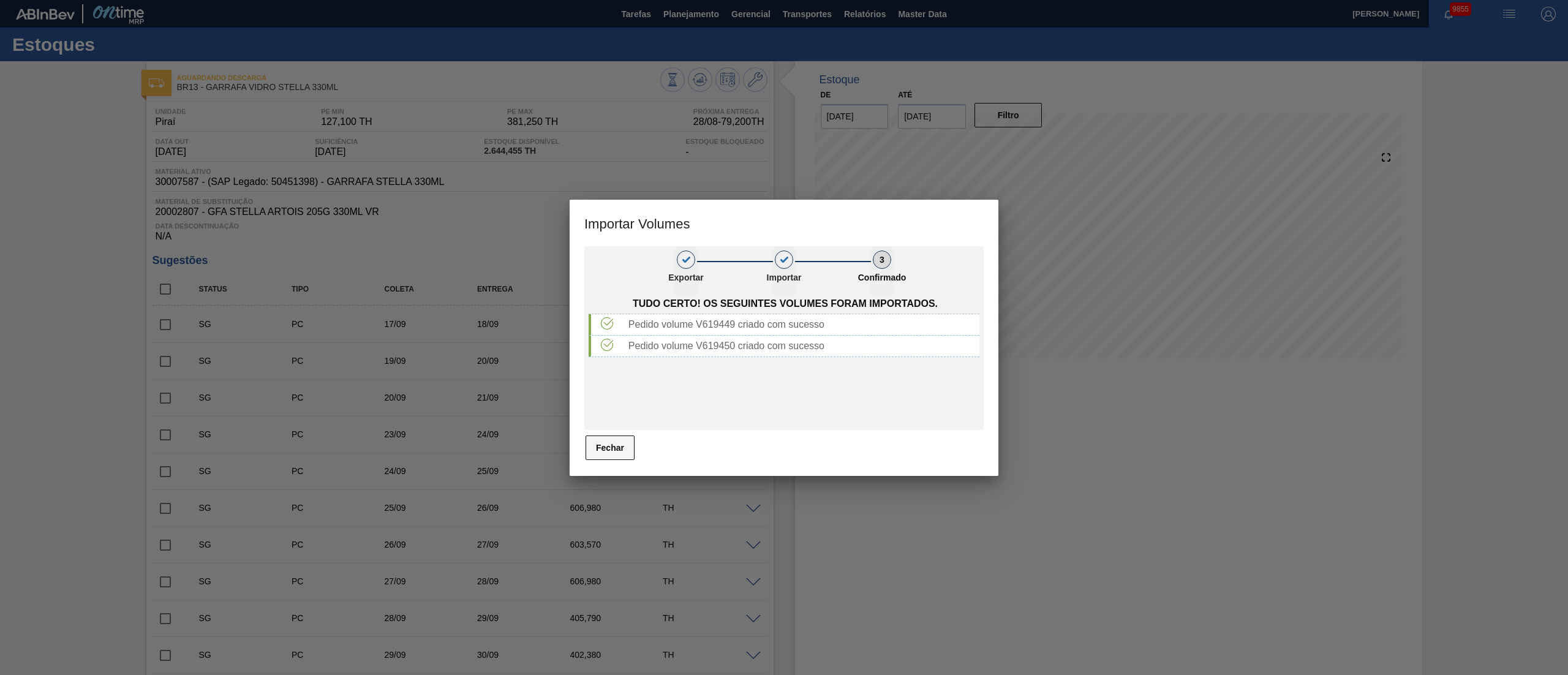
click at [605, 442] on button "Fechar" at bounding box center [610, 448] width 49 height 24
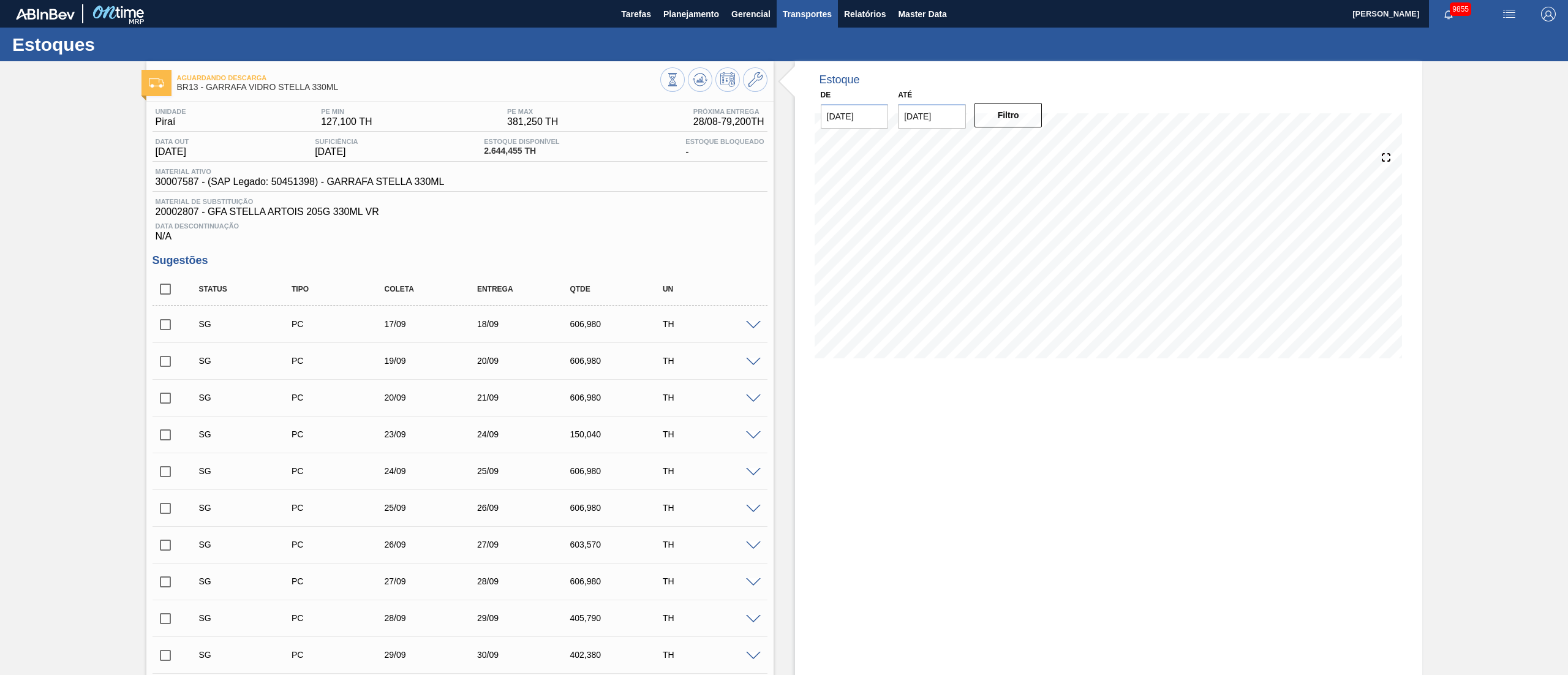
click at [792, 15] on span "Transportes" at bounding box center [807, 14] width 49 height 15
click at [739, 5] on div at bounding box center [784, 337] width 1568 height 675
click at [846, 22] on button "Relatórios" at bounding box center [864, 13] width 54 height 27
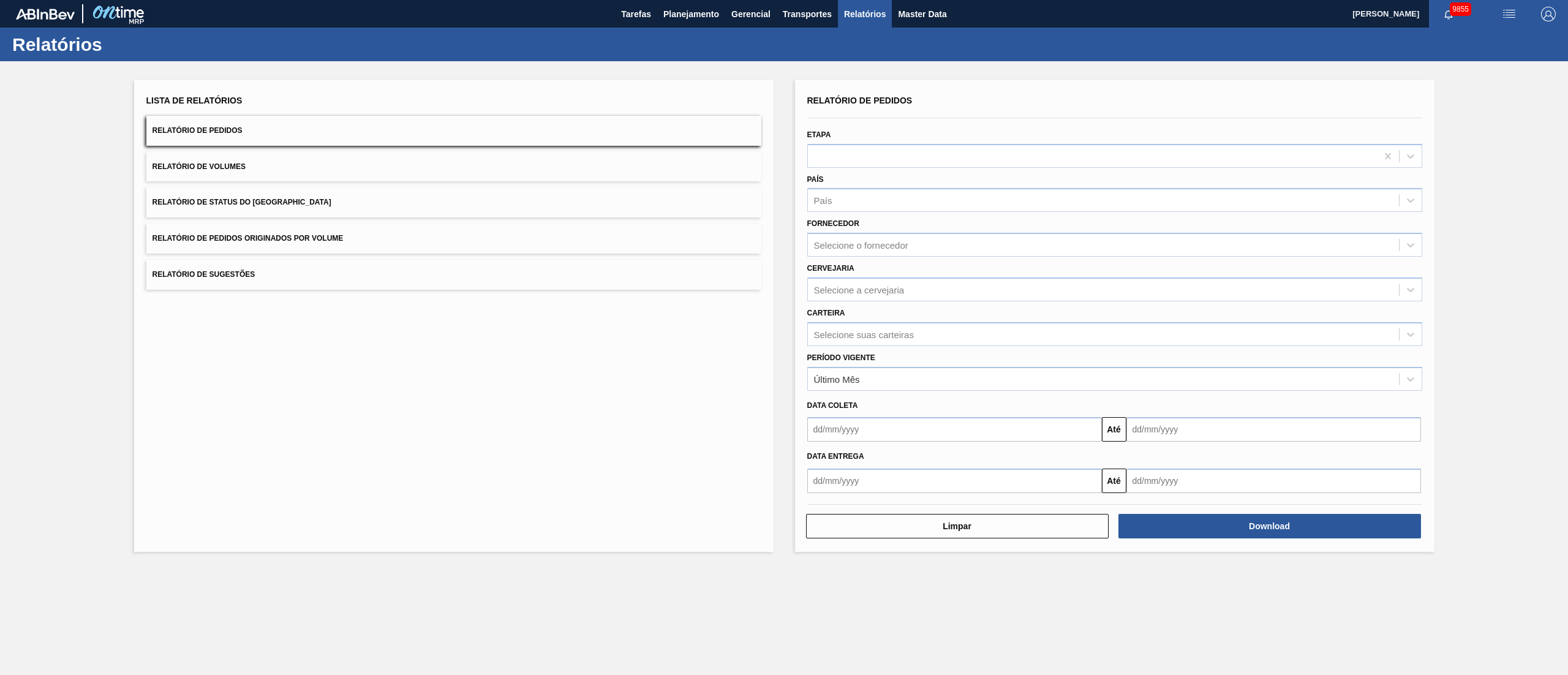
click at [846, 22] on button "Relatórios" at bounding box center [864, 13] width 54 height 27
click at [781, 11] on button "Transportes" at bounding box center [807, 13] width 61 height 27
click at [705, 19] on div at bounding box center [784, 337] width 1568 height 675
click at [688, 19] on span "Planejamento" at bounding box center [690, 14] width 55 height 15
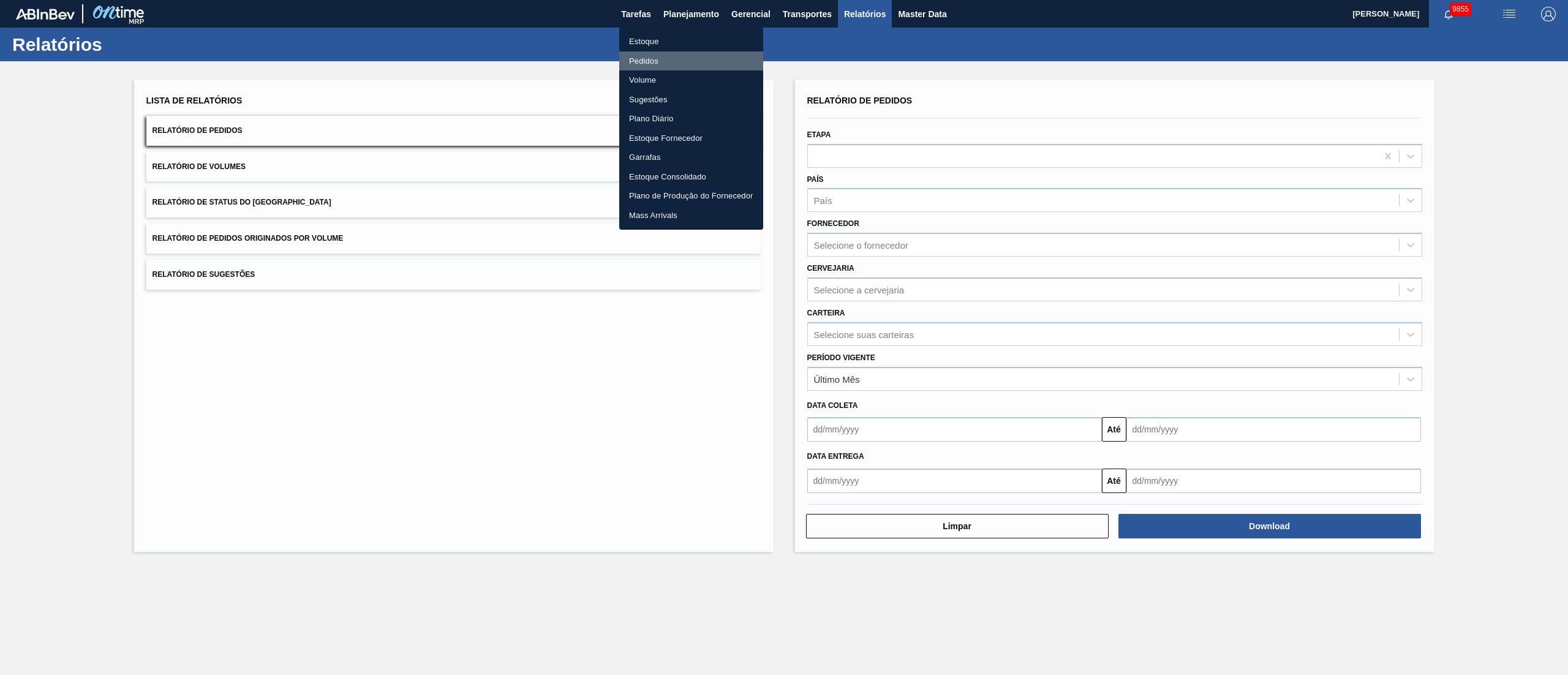
click at [663, 61] on li "Pedidos" at bounding box center [690, 61] width 144 height 20
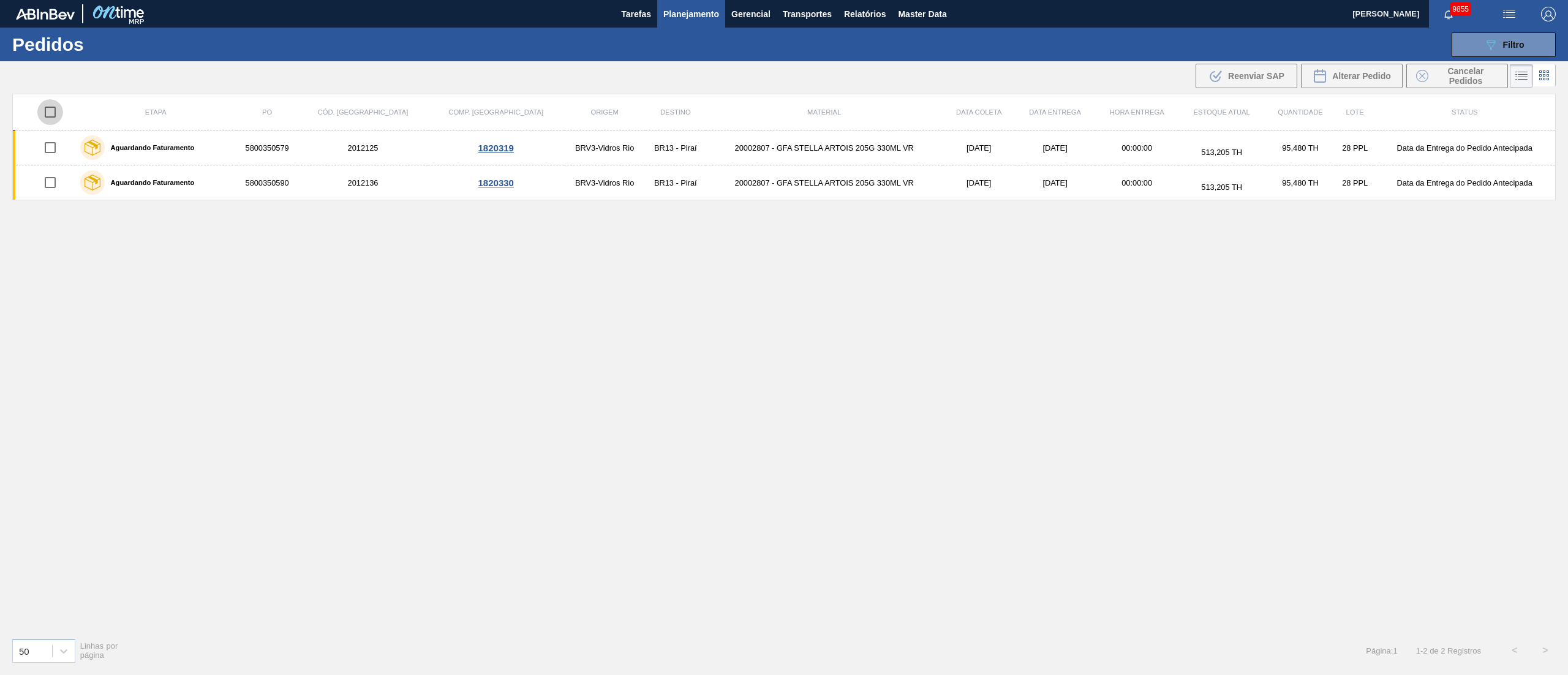
click at [52, 117] on input "checkbox" at bounding box center [50, 112] width 25 height 25
click at [695, 9] on span "Planejamento" at bounding box center [690, 14] width 55 height 15
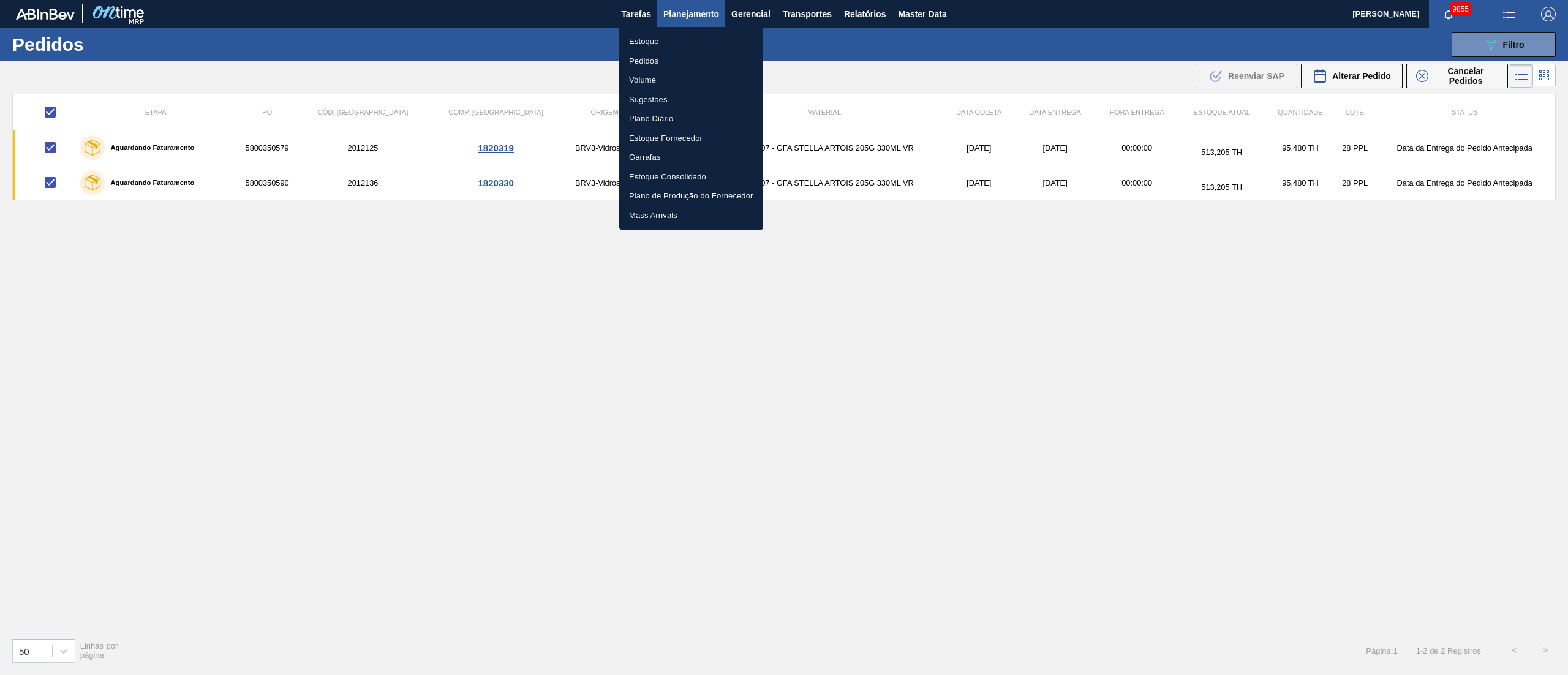
click at [809, 22] on div at bounding box center [784, 337] width 1568 height 675
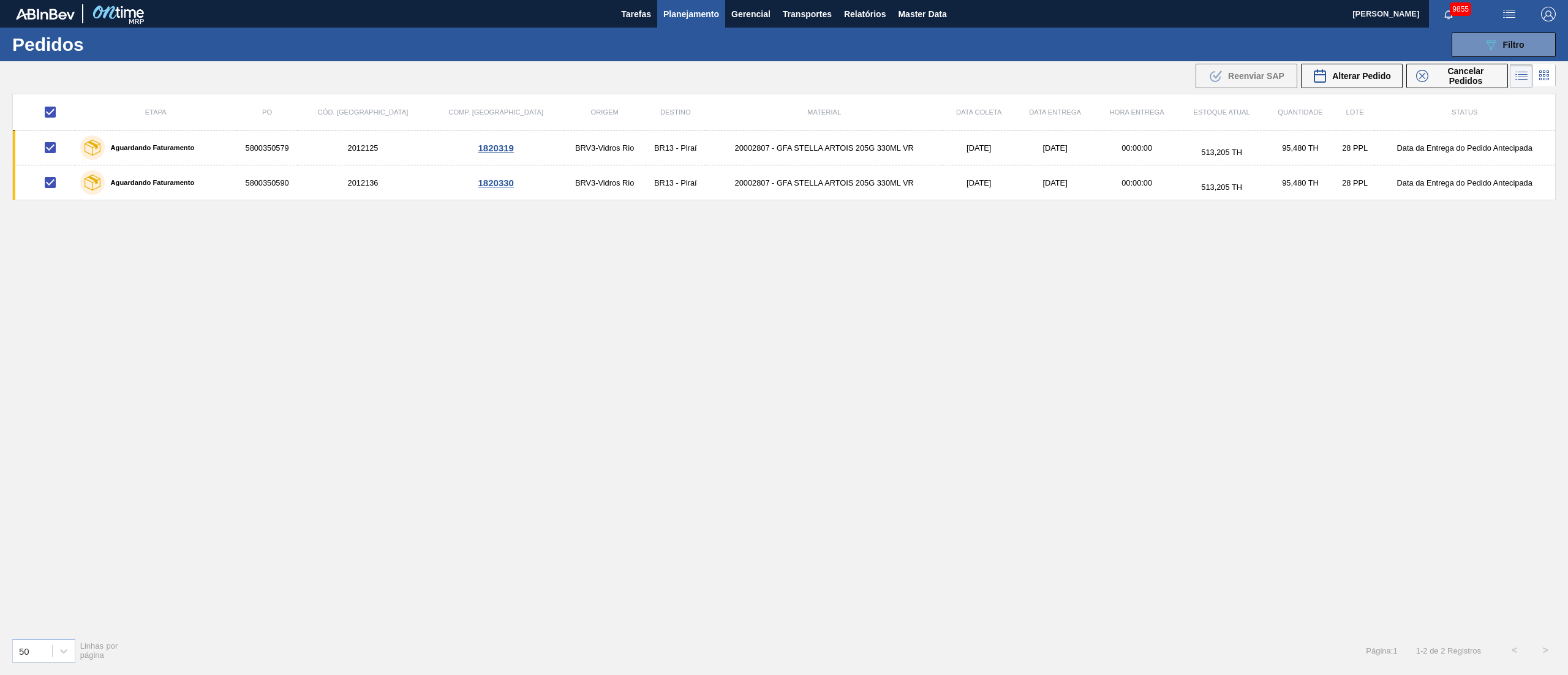
click at [823, 0] on body "Tarefas Planejamento Gerencial Transportes Relatórios Master Data [PERSON_NAME]…" at bounding box center [784, 0] width 1568 height 0
click at [814, 9] on span "Transportes" at bounding box center [807, 14] width 49 height 15
click at [802, 57] on li "Otimização de Carga" at bounding box center [807, 61] width 100 height 20
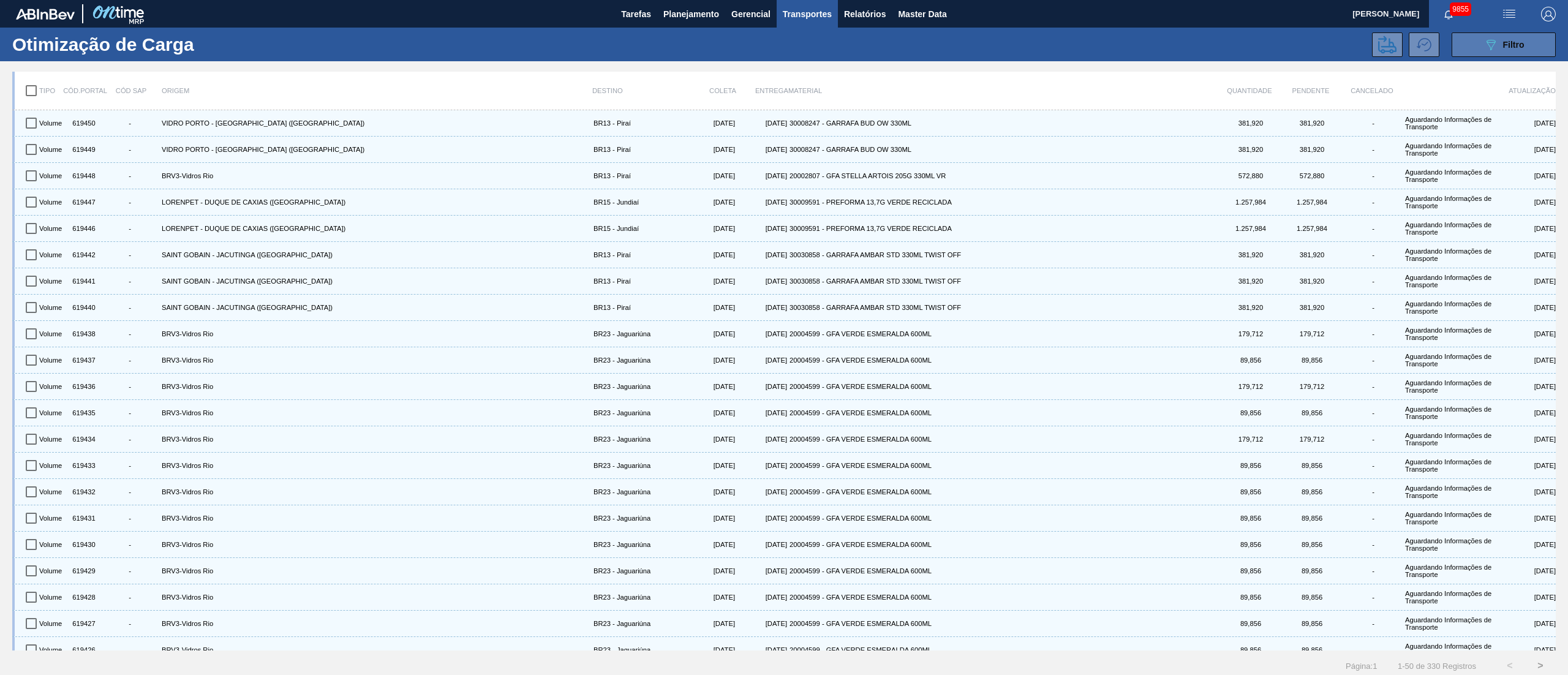
click at [1176, 43] on span "Filtro" at bounding box center [1514, 44] width 22 height 9
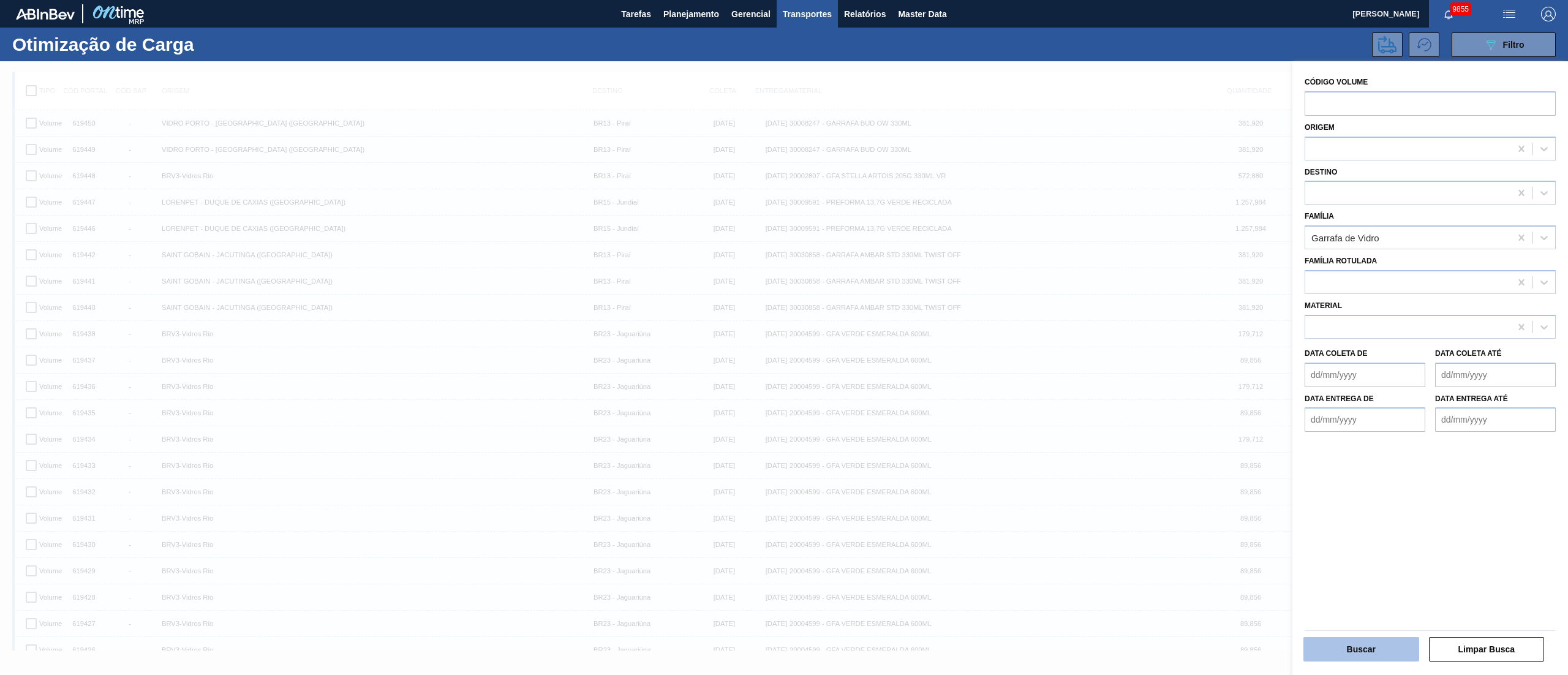
click at [1176, 506] on button "Buscar" at bounding box center [1360, 649] width 115 height 24
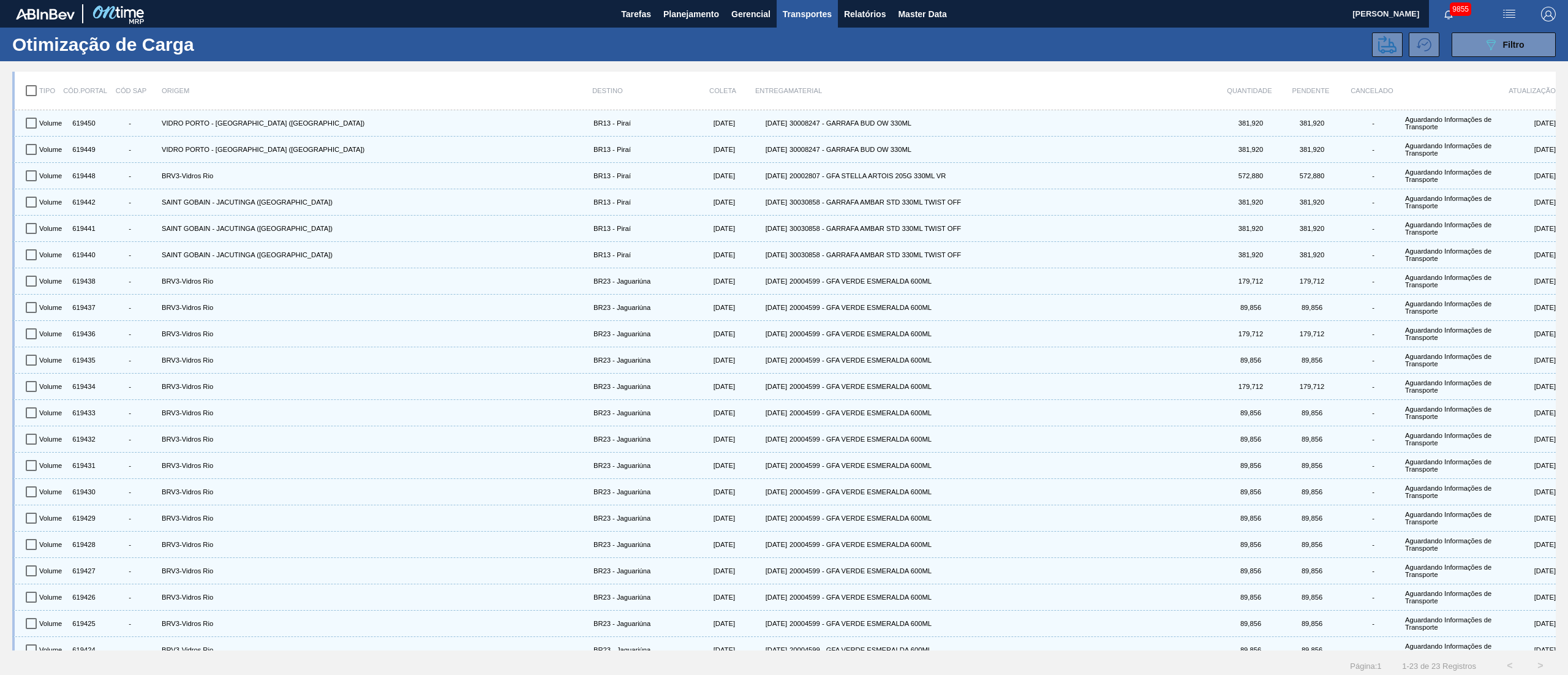
click at [28, 91] on input "checkbox" at bounding box center [31, 90] width 25 height 25
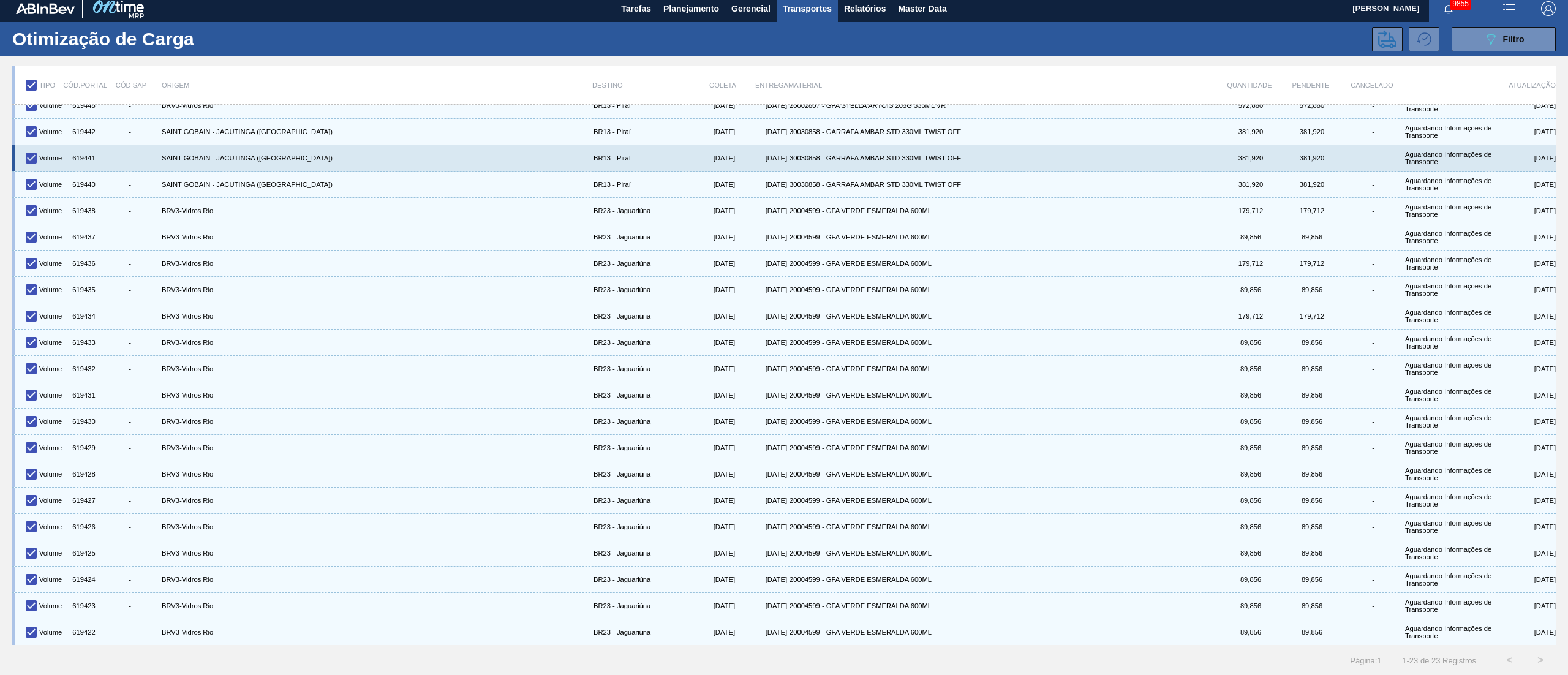
scroll to position [7, 0]
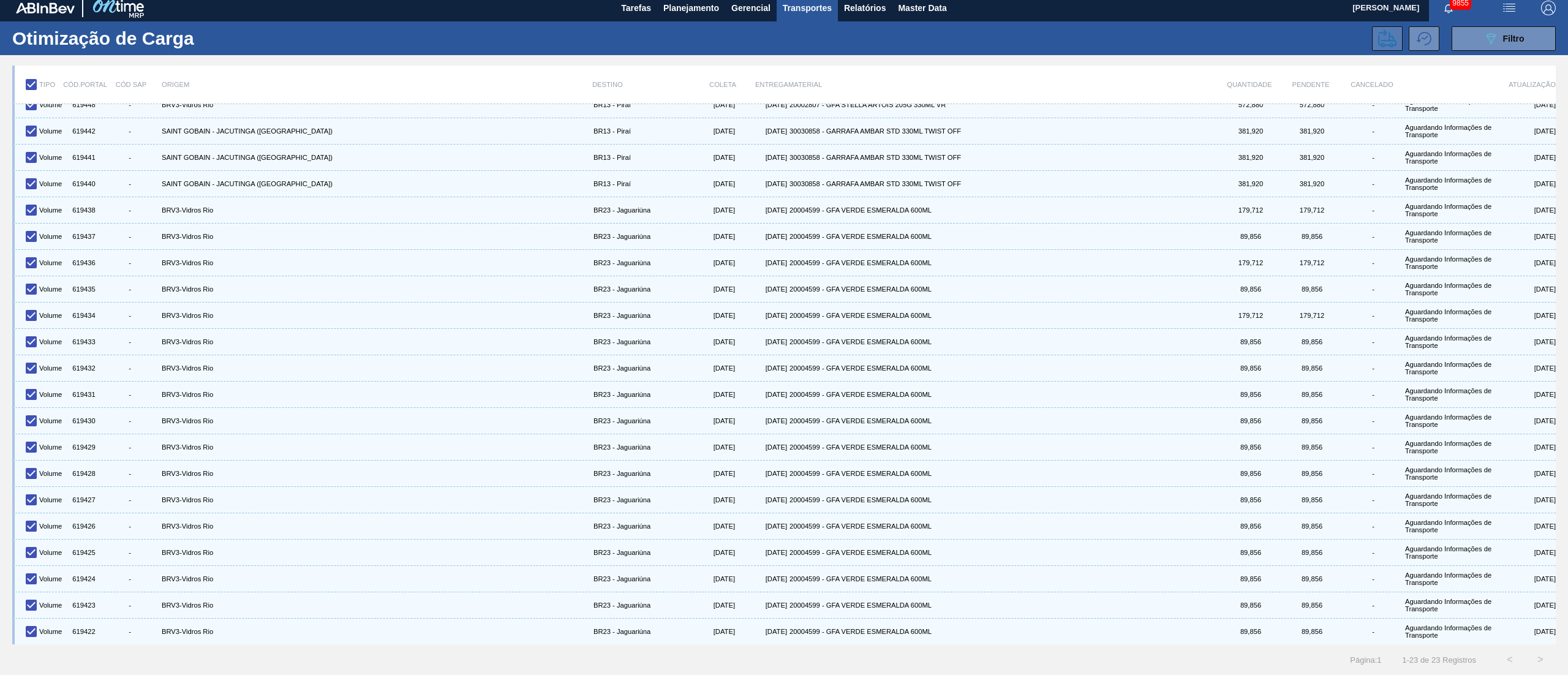
click at [1176, 41] on icon at bounding box center [1388, 38] width 19 height 19
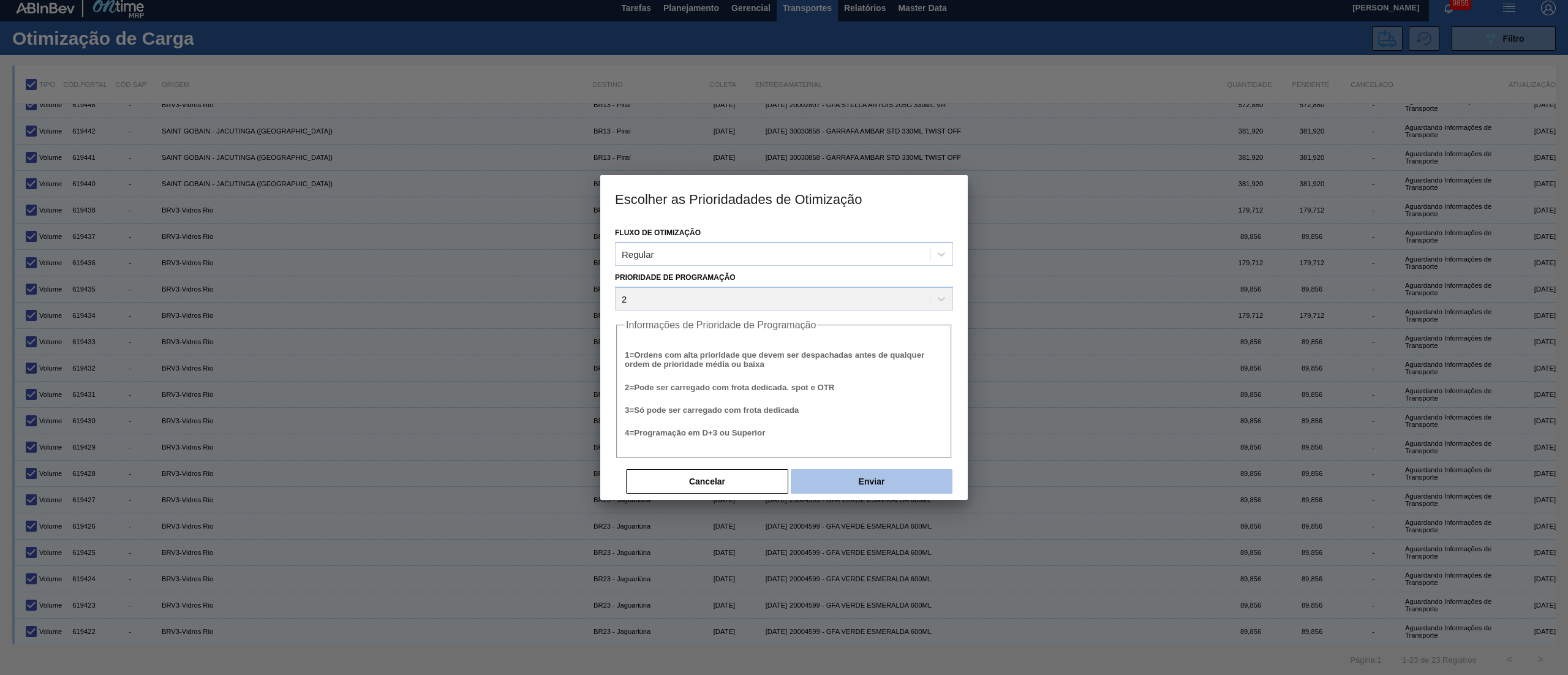
click at [869, 482] on button "Enviar" at bounding box center [871, 482] width 161 height 24
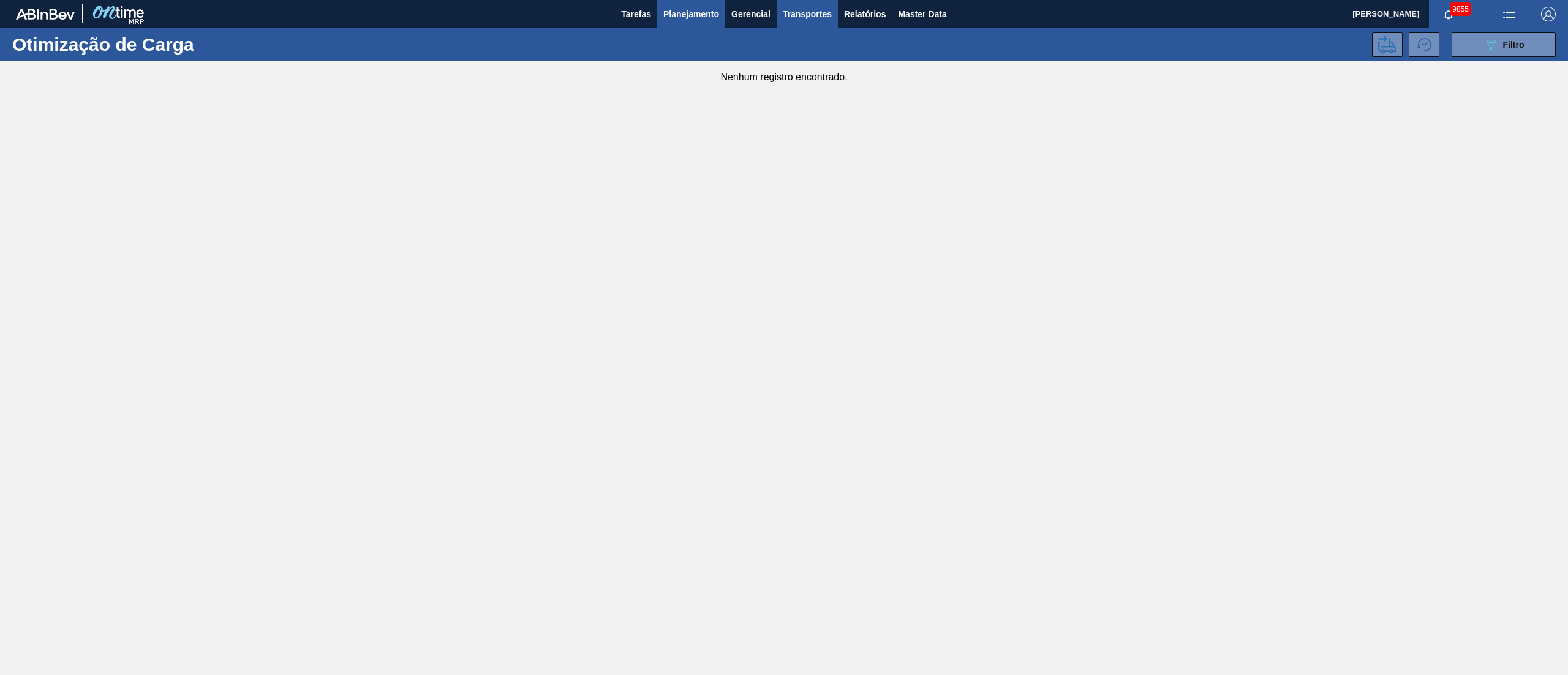
click at [677, 14] on span "Planejamento" at bounding box center [690, 14] width 55 height 15
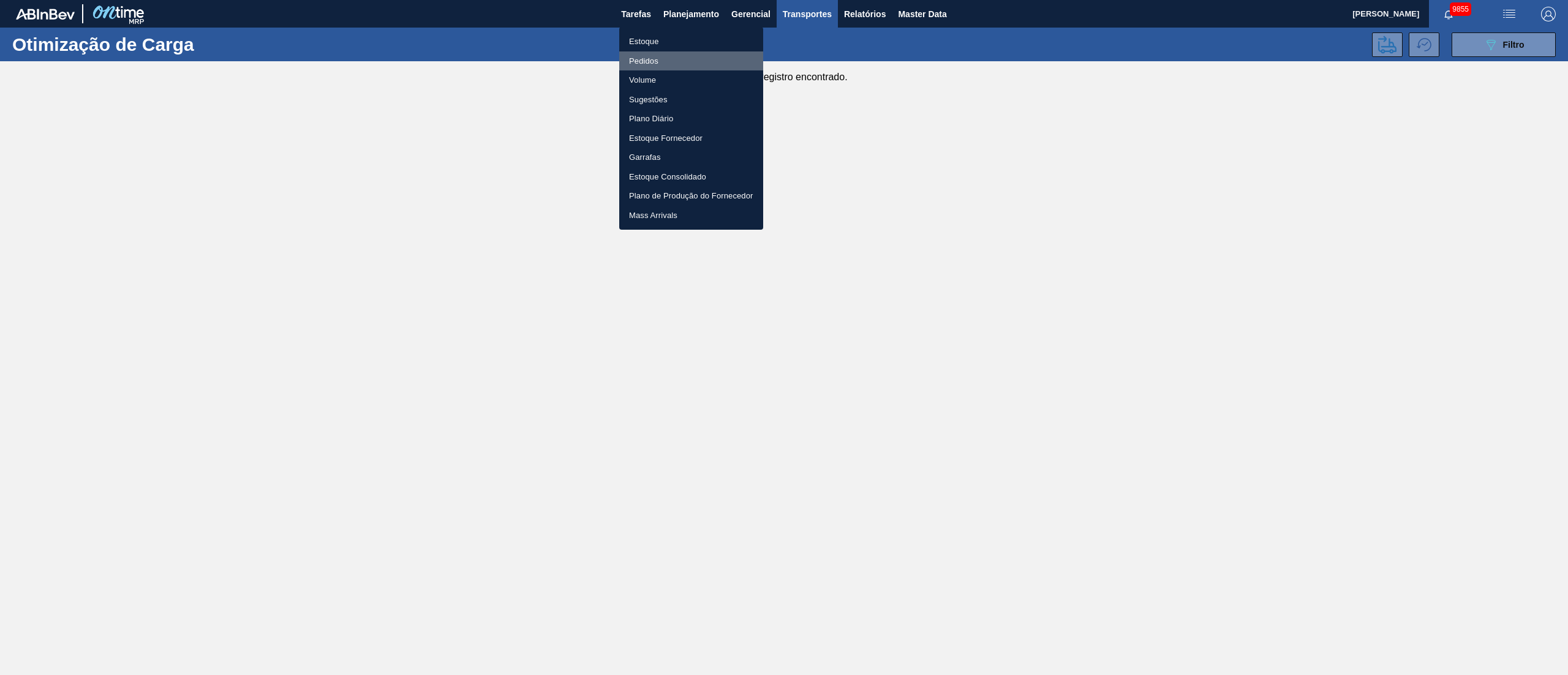
click at [642, 58] on li "Pedidos" at bounding box center [690, 61] width 144 height 20
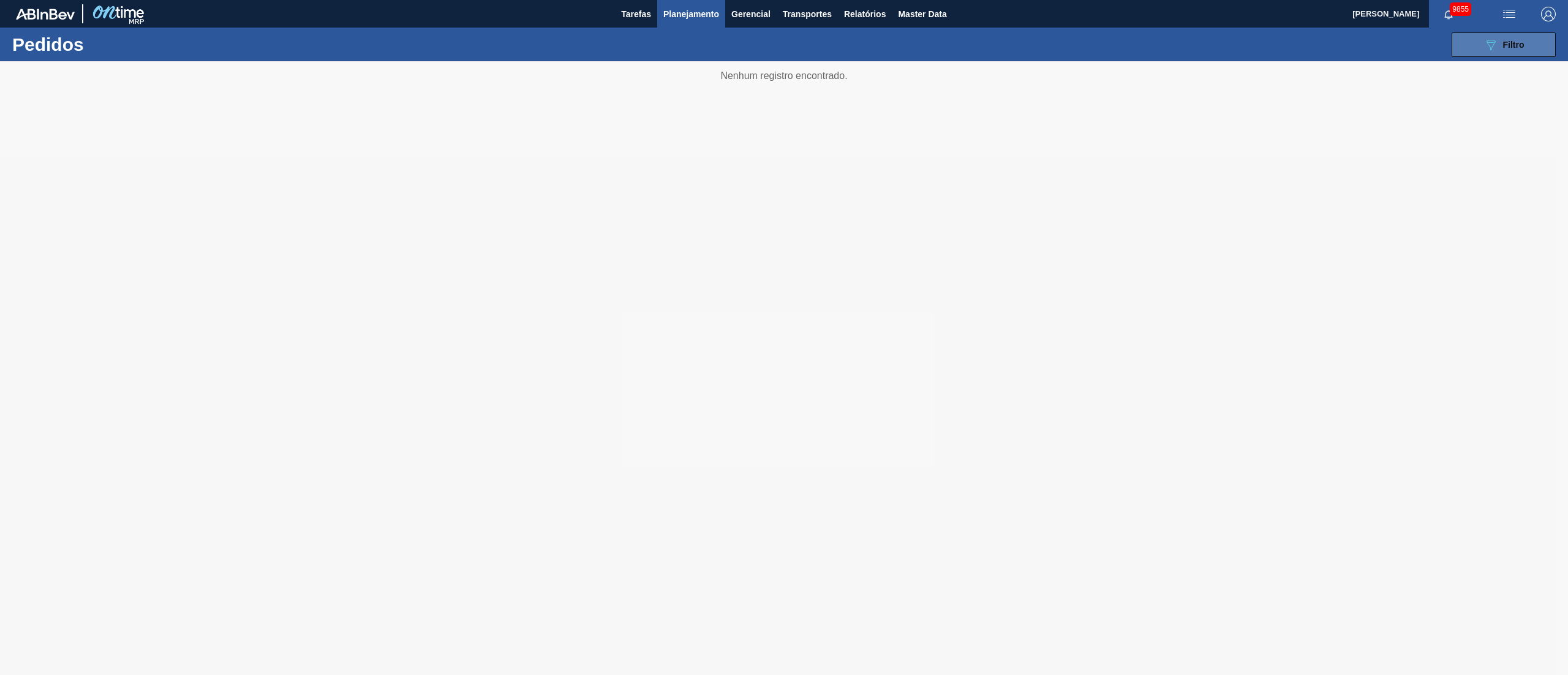
click at [1176, 50] on div "089F7B8B-B2A5-4AFE-B5C0-19BA573D28AC Filtro" at bounding box center [1504, 45] width 41 height 15
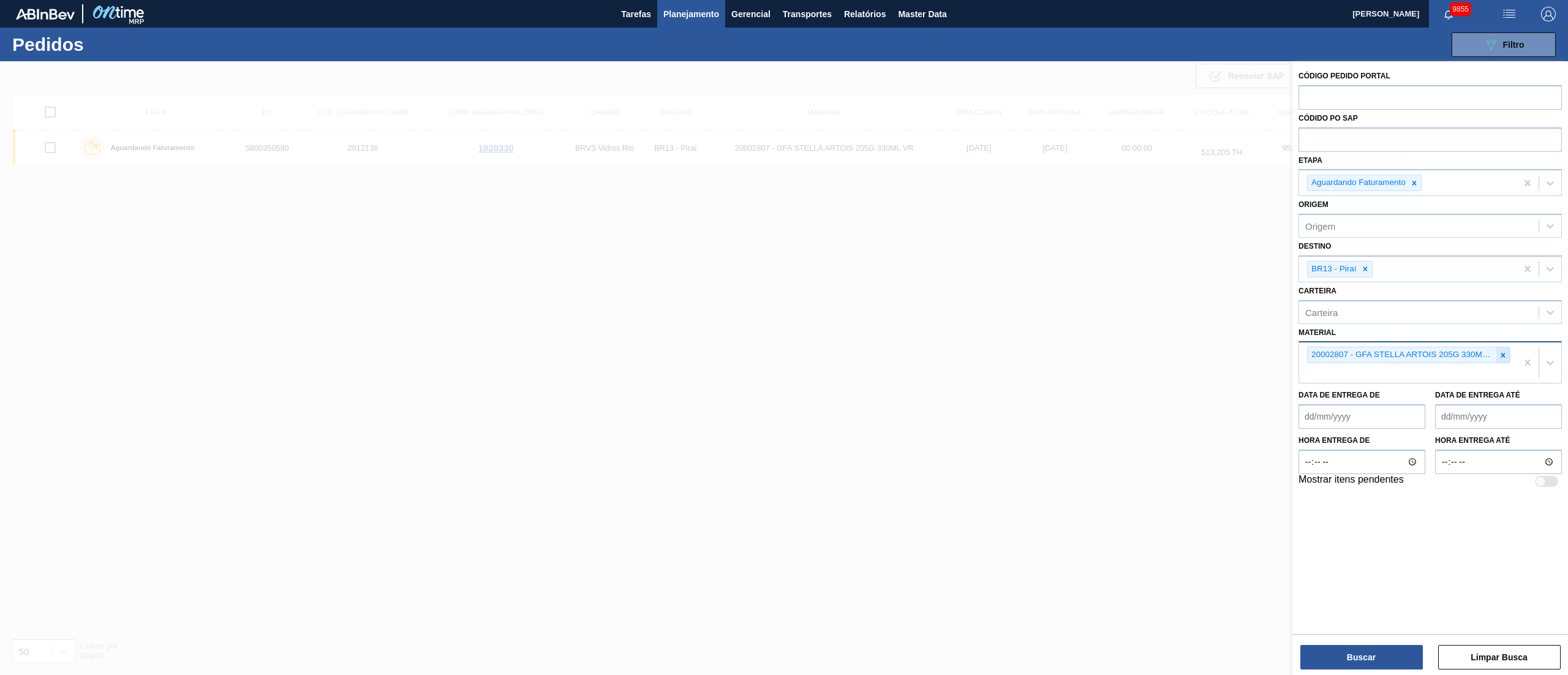
click at [1176, 357] on icon at bounding box center [1502, 355] width 8 height 8
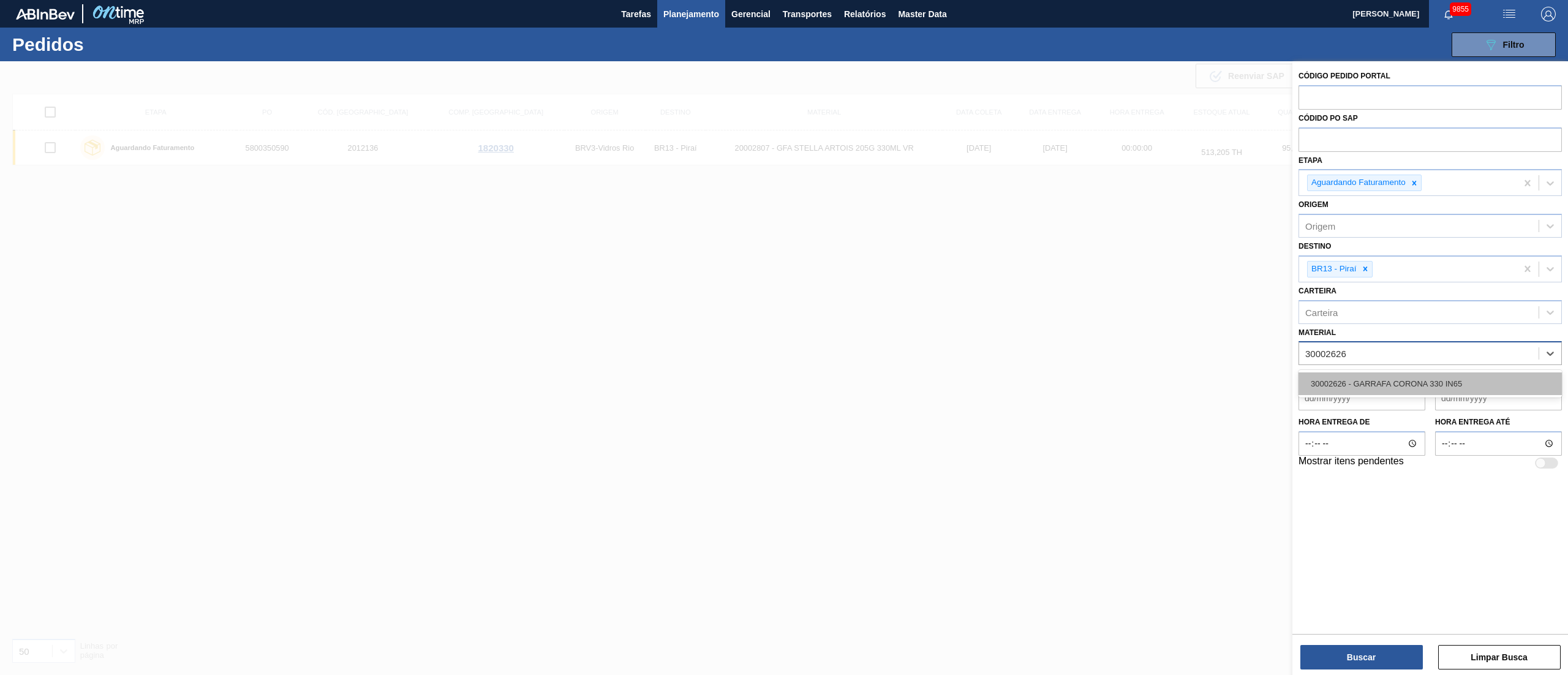
click at [1176, 374] on div "30002626 - GARRAFA CORONA 330 IN65" at bounding box center [1430, 384] width 263 height 23
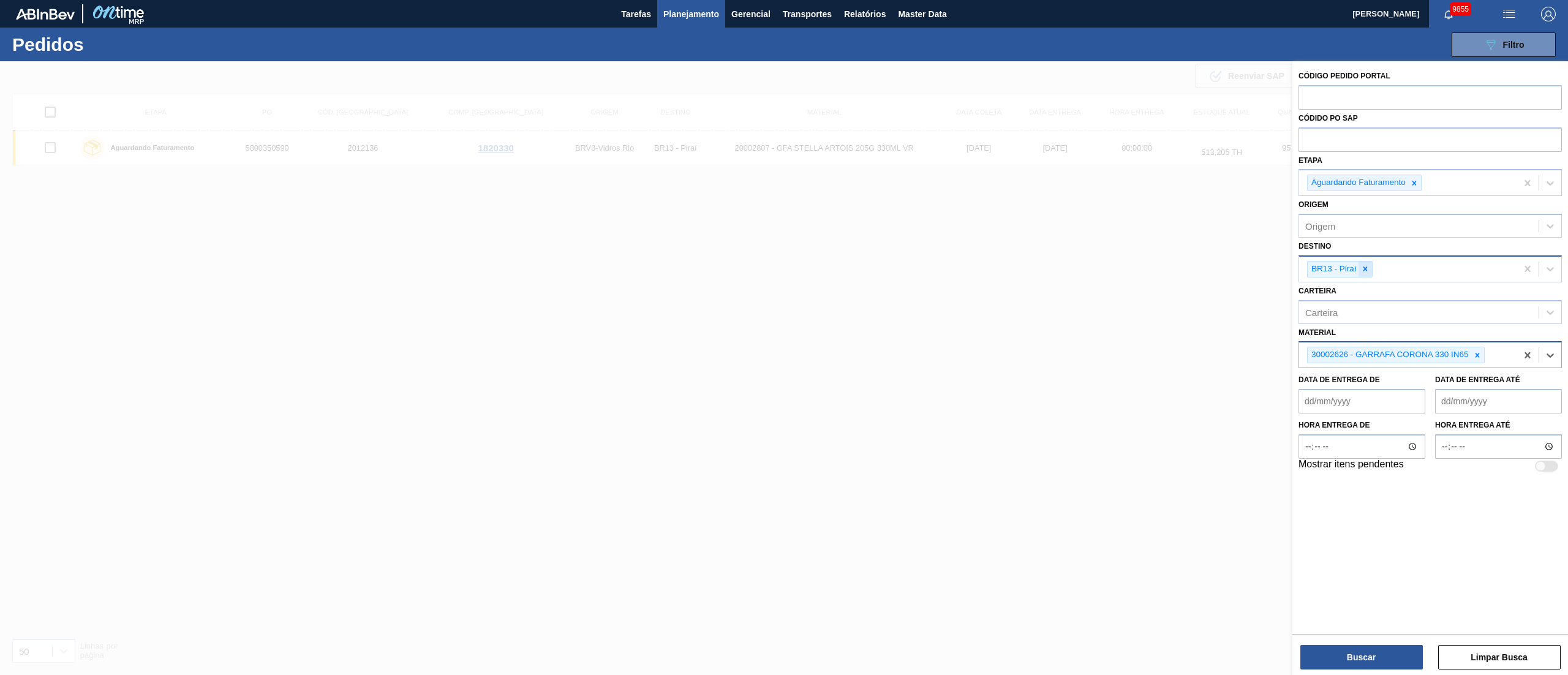
click at [1176, 273] on div at bounding box center [1365, 269] width 13 height 15
click at [1176, 309] on div "BR26 - [GEOGRAPHIC_DATA]" at bounding box center [1430, 298] width 263 height 27
click at [1176, 294] on div "BR26 - [GEOGRAPHIC_DATA]" at bounding box center [1430, 298] width 263 height 23
click at [1176, 506] on button "Buscar" at bounding box center [1361, 657] width 122 height 24
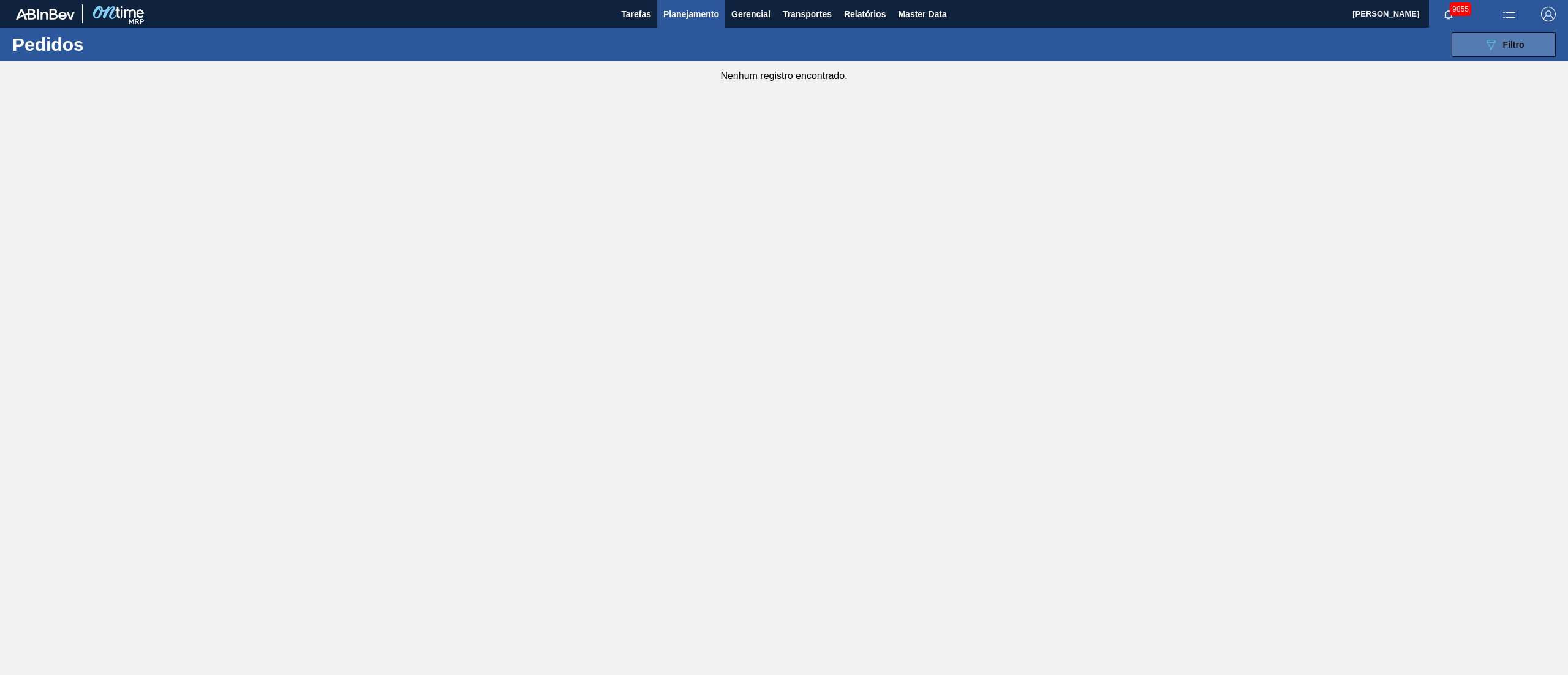
click at [1176, 43] on icon "089F7B8B-B2A5-4AFE-B5C0-19BA573D28AC" at bounding box center [1491, 45] width 15 height 15
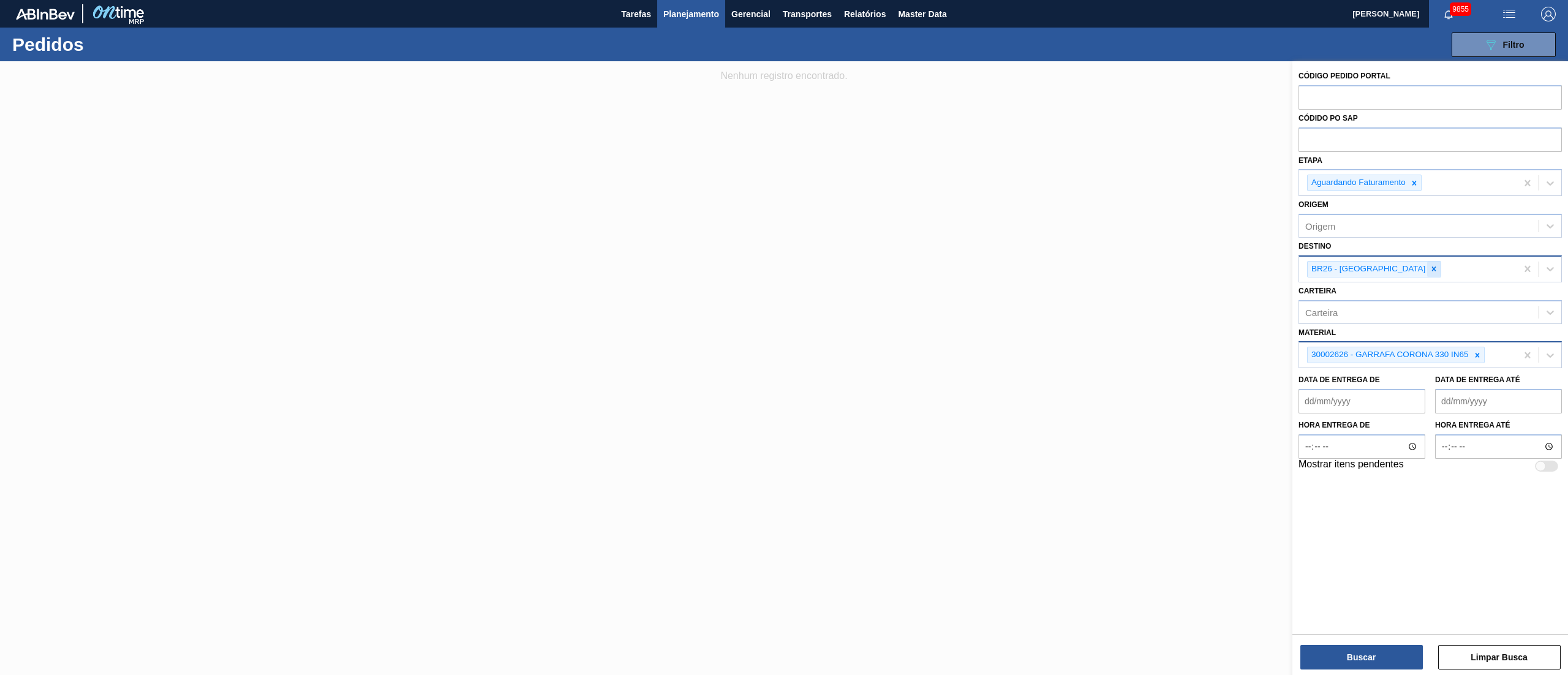
click at [1176, 268] on icon at bounding box center [1434, 268] width 5 height 5
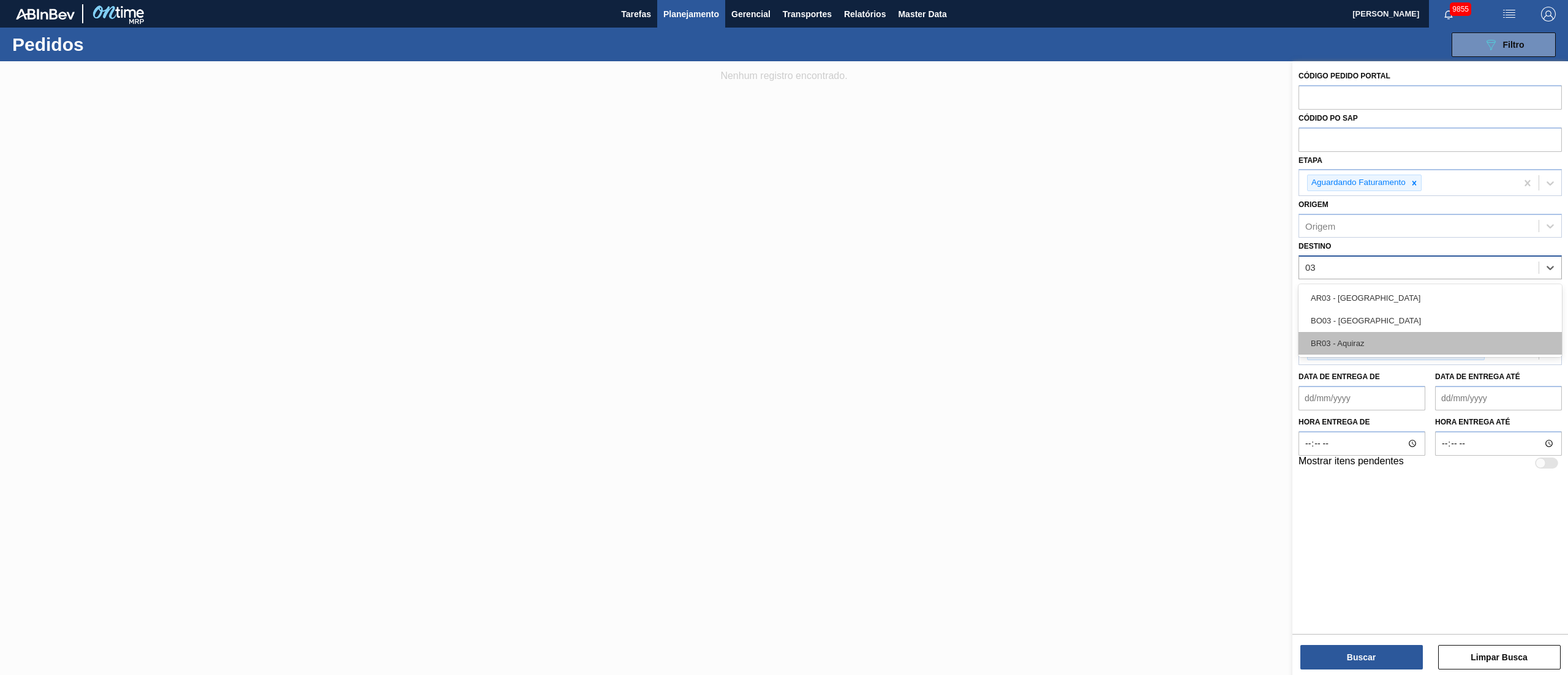
click at [1176, 343] on div "BR03 - Aquiraz" at bounding box center [1430, 344] width 263 height 23
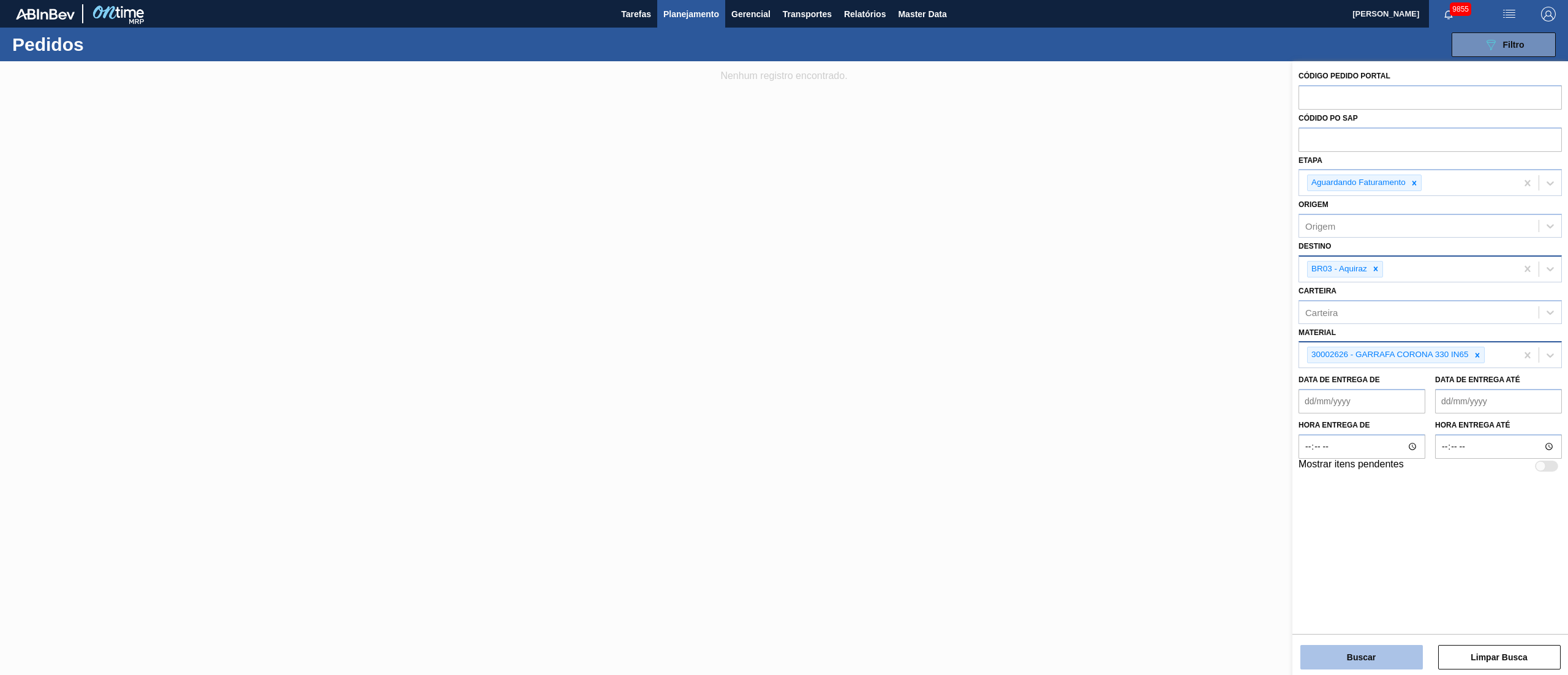
click at [1176, 506] on button "Buscar" at bounding box center [1361, 657] width 122 height 24
